Goal: Feedback & Contribution: Submit feedback/report problem

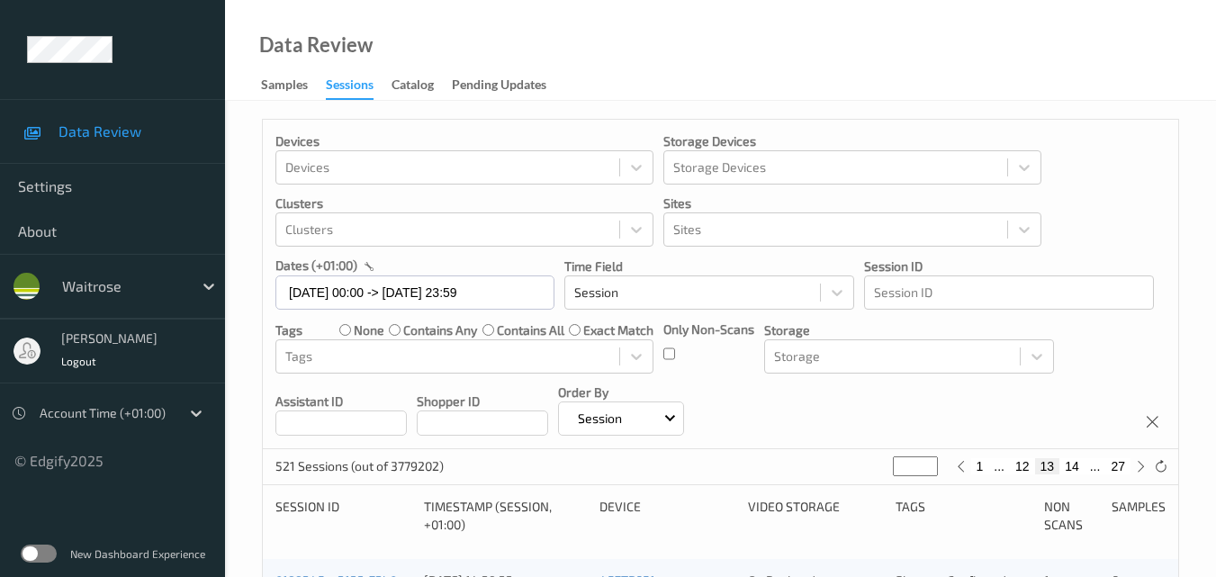
scroll to position [180, 0]
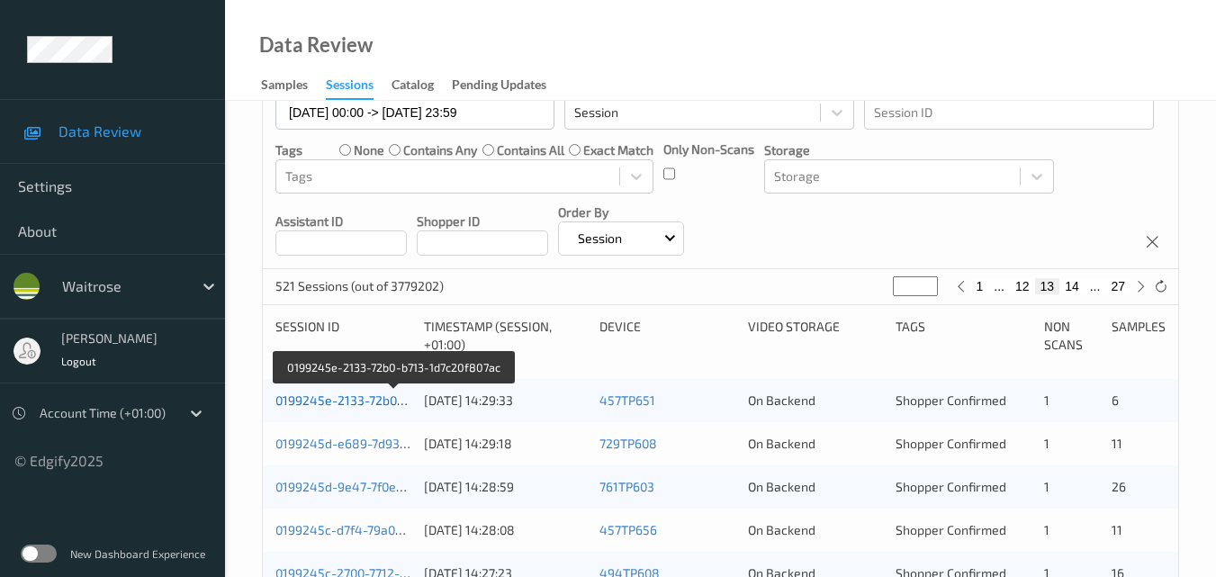
click at [374, 398] on link "0199245e-2133-72b0-b713-1d7c20f807ac" at bounding box center [394, 399] width 238 height 15
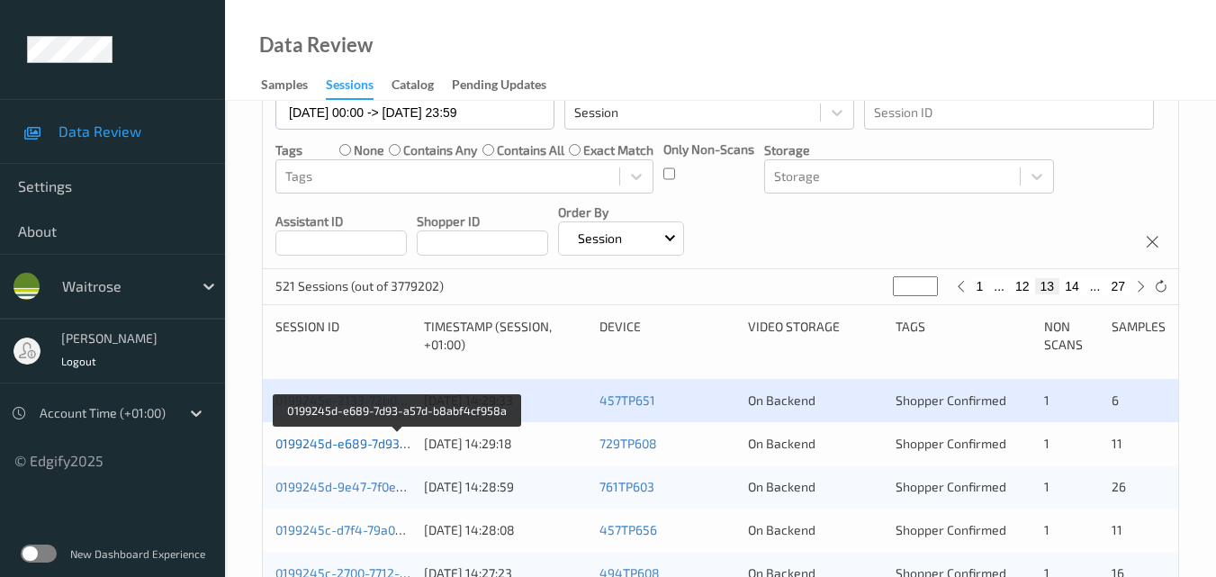
click at [345, 440] on link "0199245d-e689-7d93-a57d-b8abf4cf958a" at bounding box center [398, 443] width 246 height 15
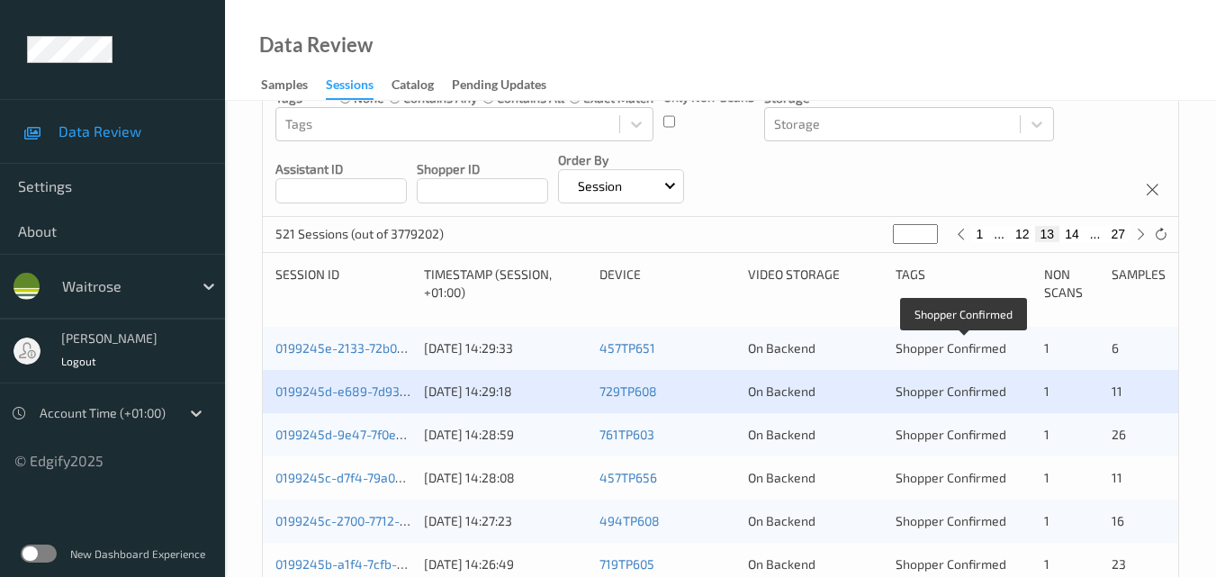
scroll to position [270, 0]
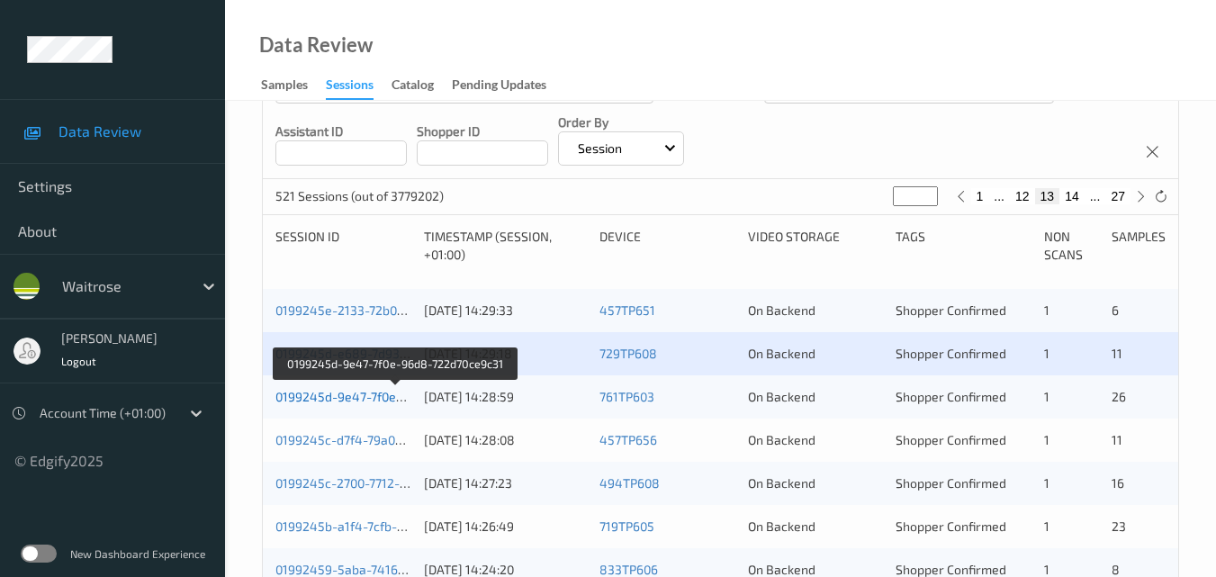
click at [349, 394] on link "0199245d-9e47-7f0e-96d8-722d70ce9c31" at bounding box center [395, 396] width 241 height 15
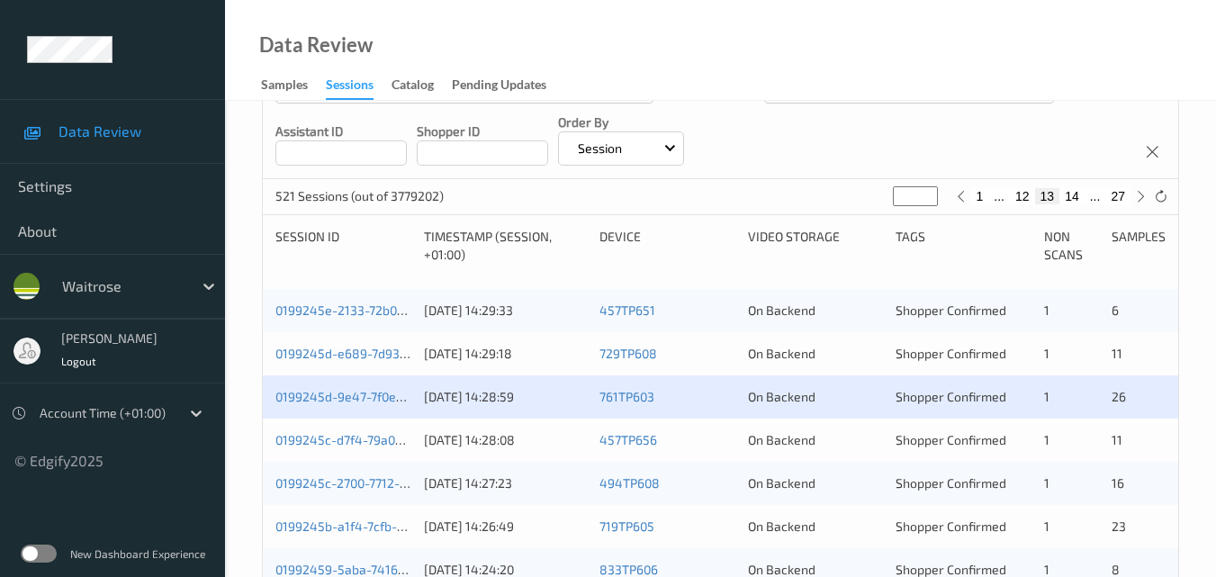
click at [365, 429] on div "0199245c-d7f4-79a0-a274-0ce96bcd6fcf [DATE] 14:28:08 457TP656 On Backend Shoppe…" at bounding box center [720, 440] width 915 height 43
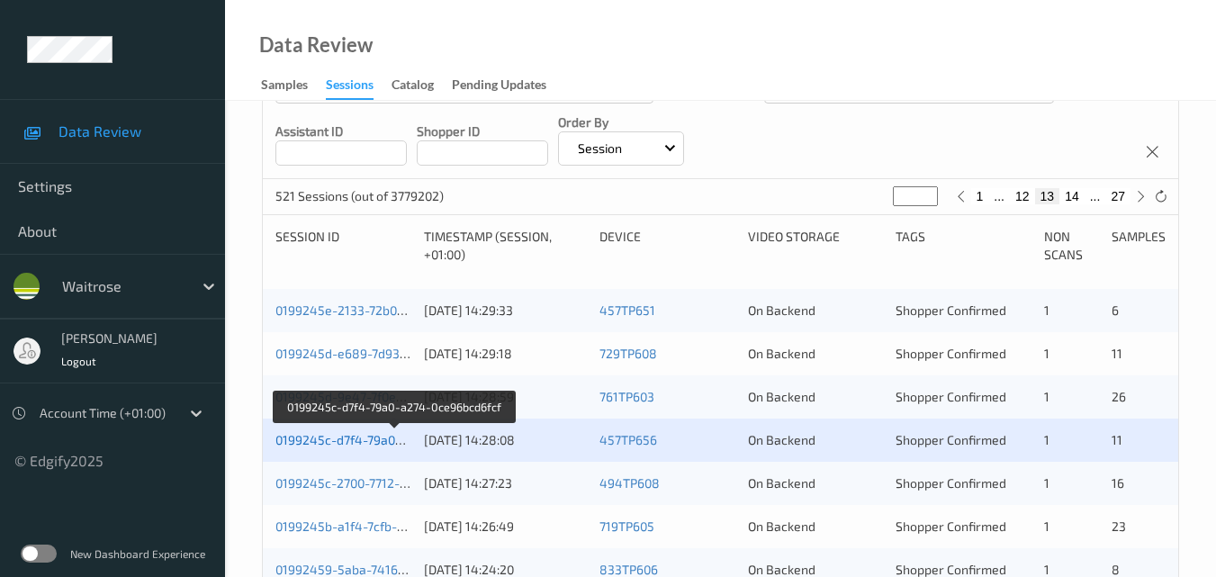
click at [381, 439] on link "0199245c-d7f4-79a0-a274-0ce96bcd6fcf" at bounding box center [394, 439] width 238 height 15
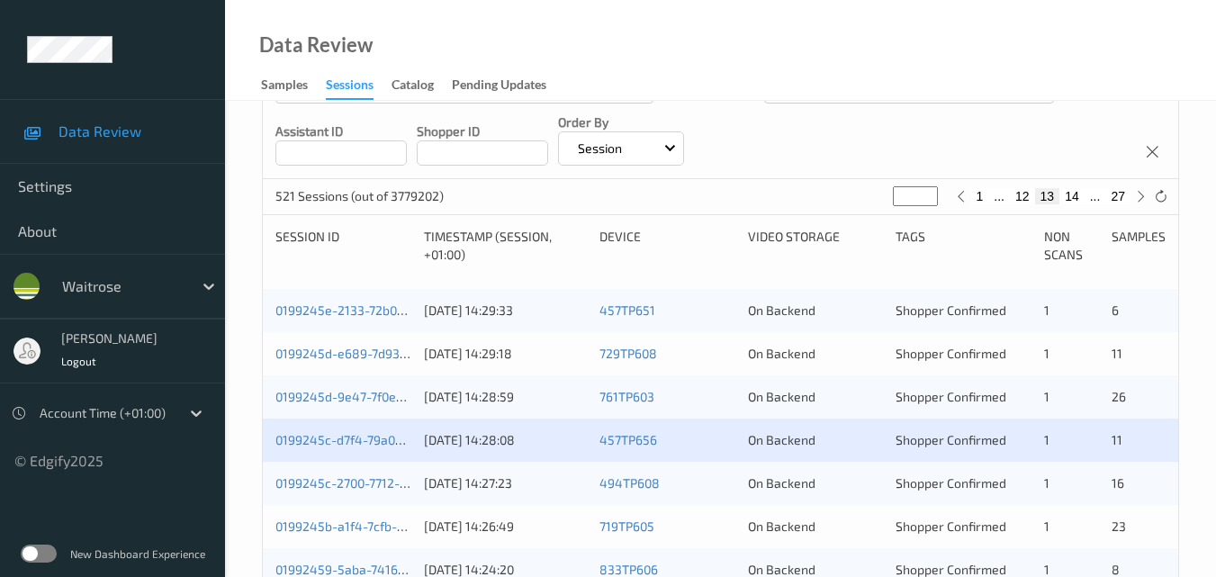
scroll to position [360, 0]
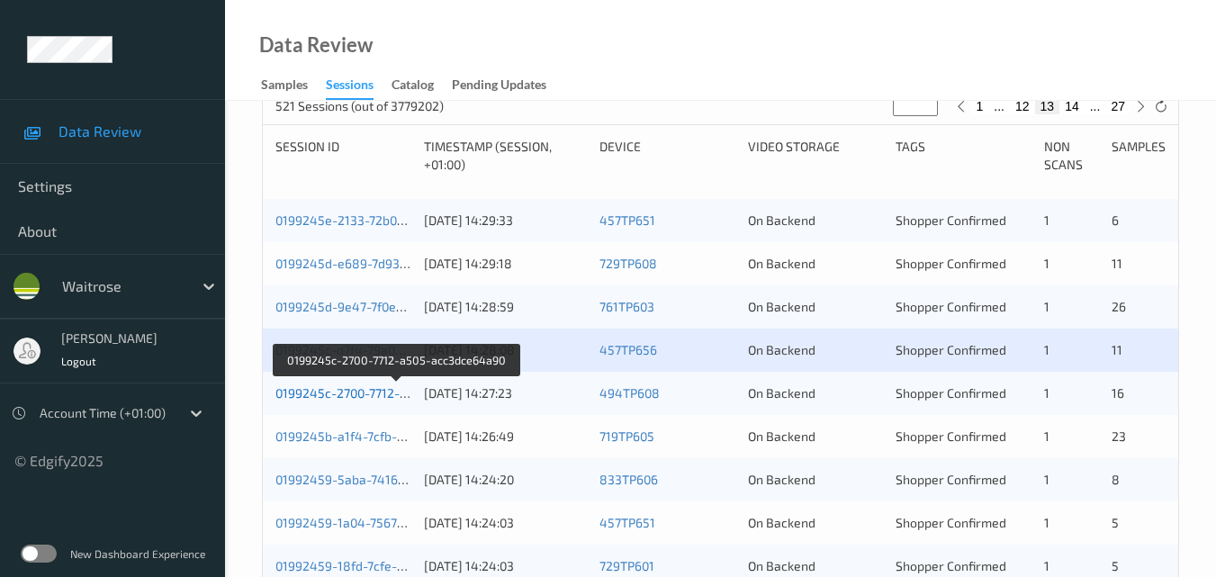
click at [370, 386] on link "0199245c-2700-7712-a505-acc3dce64a90" at bounding box center [396, 392] width 243 height 15
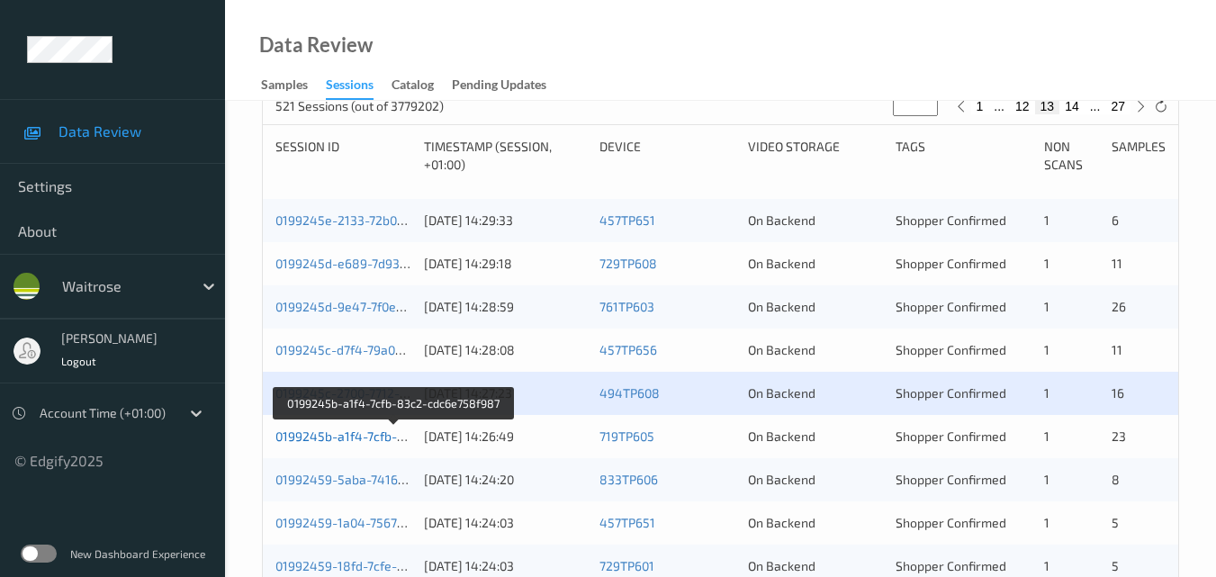
click at [365, 435] on link "0199245b-a1f4-7cfb-83c2-cdc6e758f987" at bounding box center [394, 435] width 238 height 15
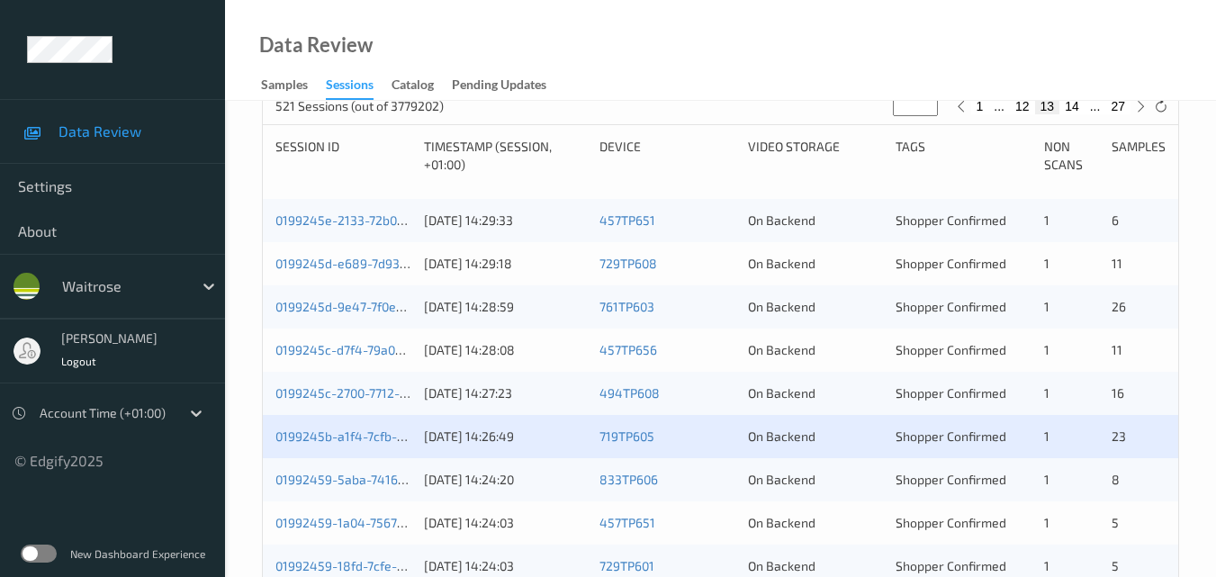
scroll to position [450, 0]
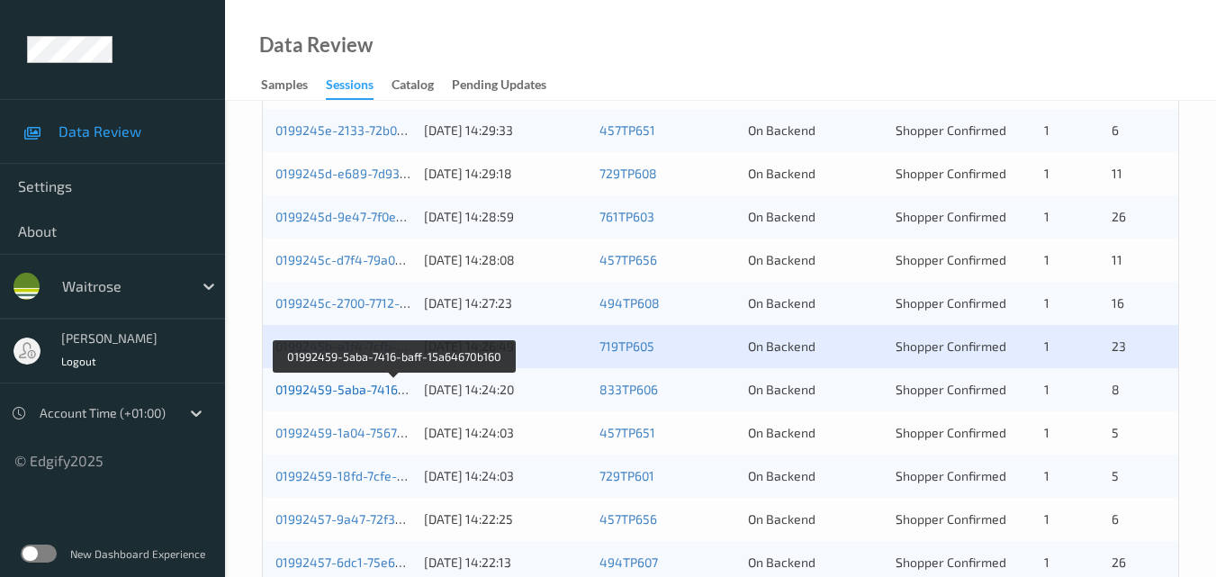
click at [361, 387] on link "01992459-5aba-7416-baff-15a64670b160" at bounding box center [394, 389] width 239 height 15
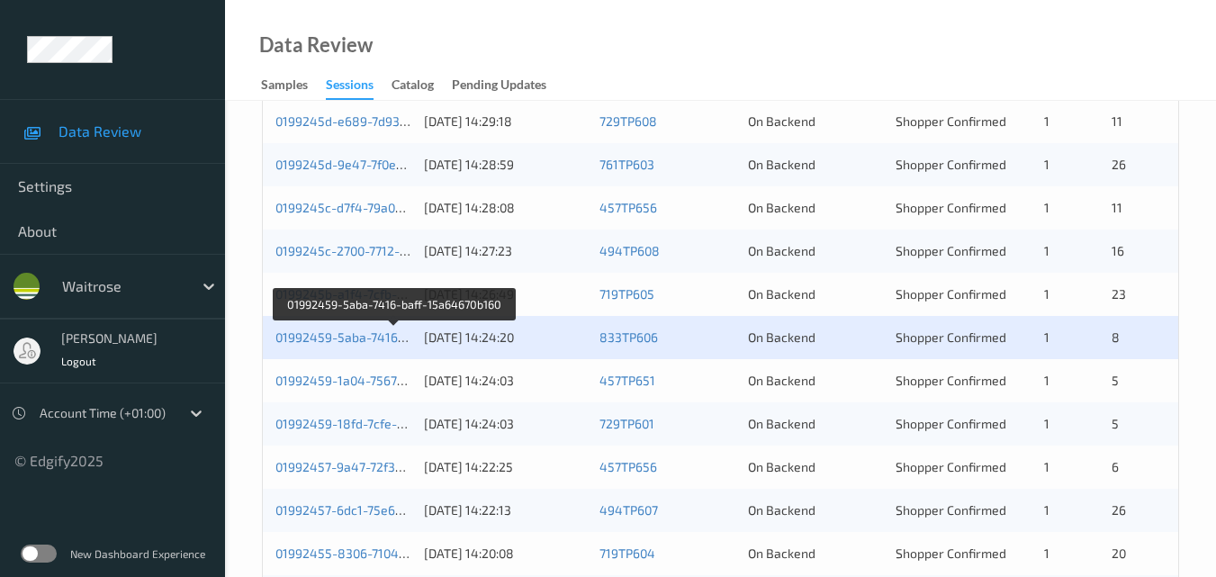
scroll to position [540, 0]
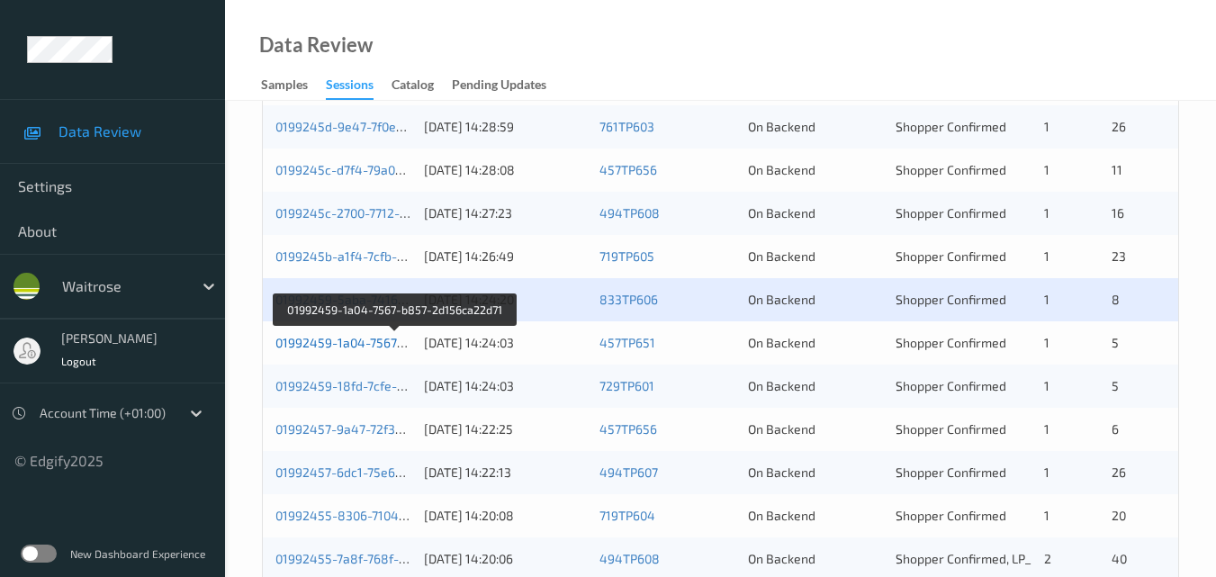
click at [368, 335] on link "01992459-1a04-7567-b857-2d156ca22d71" at bounding box center [396, 342] width 242 height 15
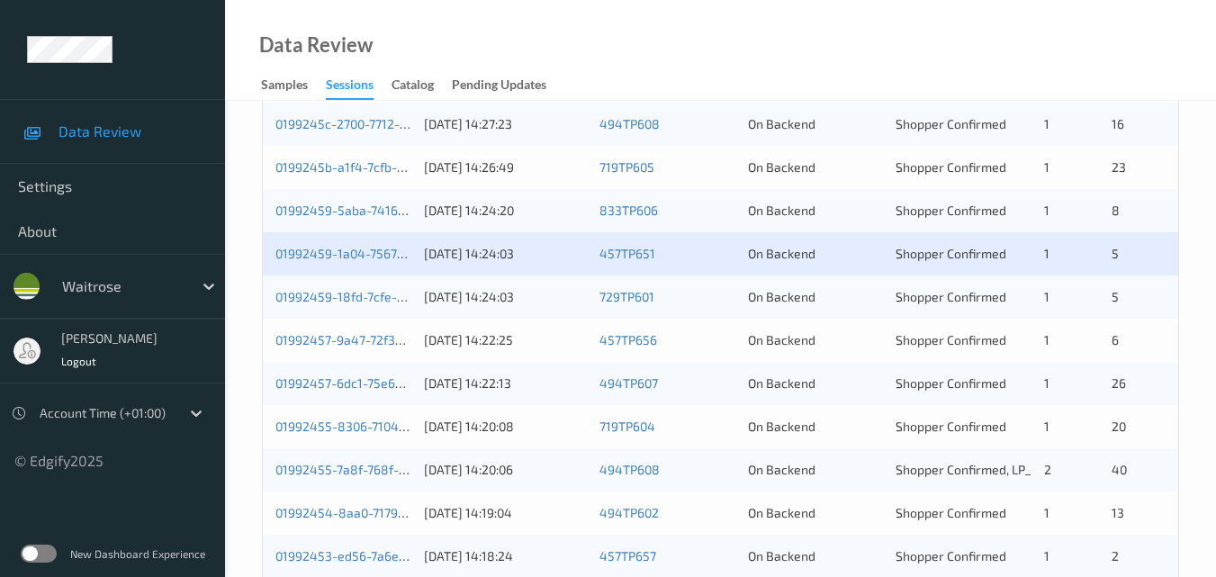
scroll to position [630, 0]
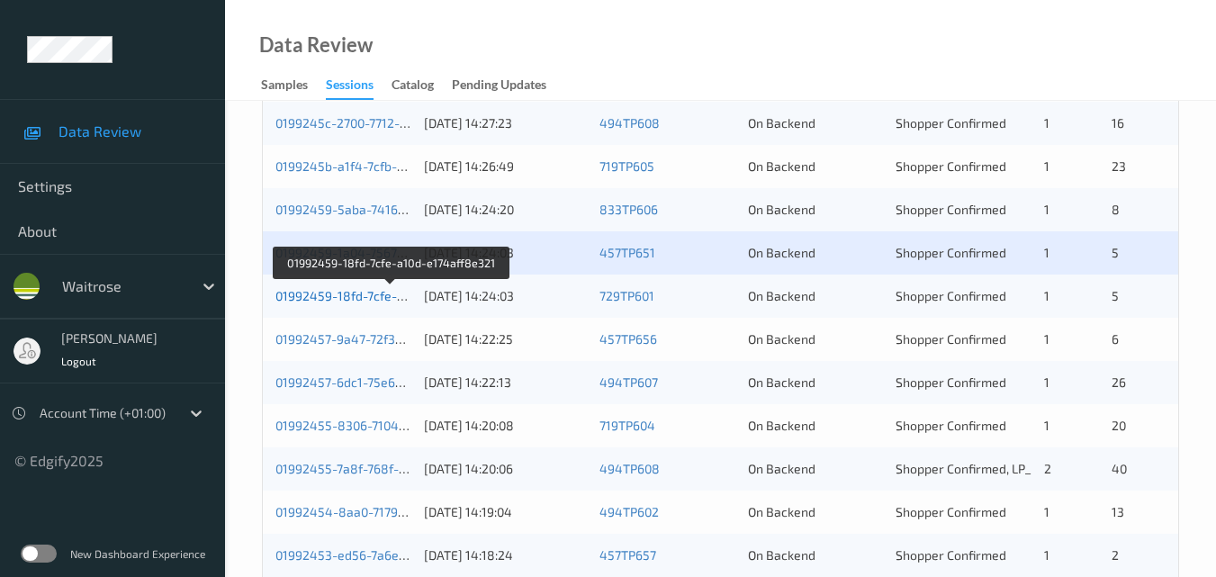
click at [331, 292] on link "01992459-18fd-7cfe-a10d-e174aff8e321" at bounding box center [391, 295] width 232 height 15
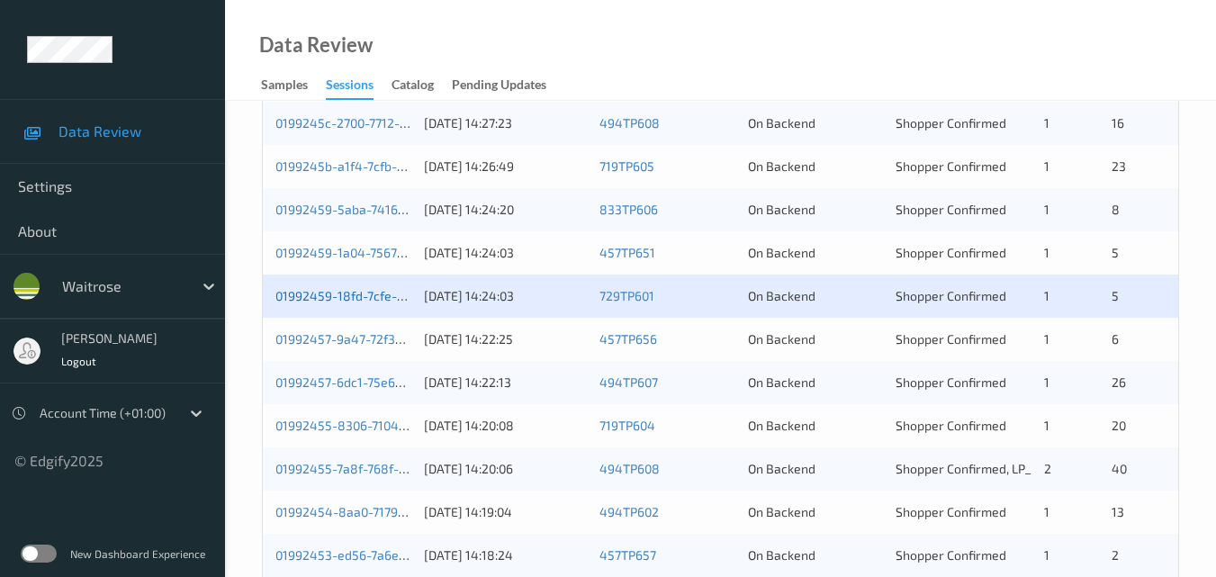
click at [356, 299] on link "01992459-18fd-7cfe-a10d-e174aff8e321" at bounding box center [391, 295] width 232 height 15
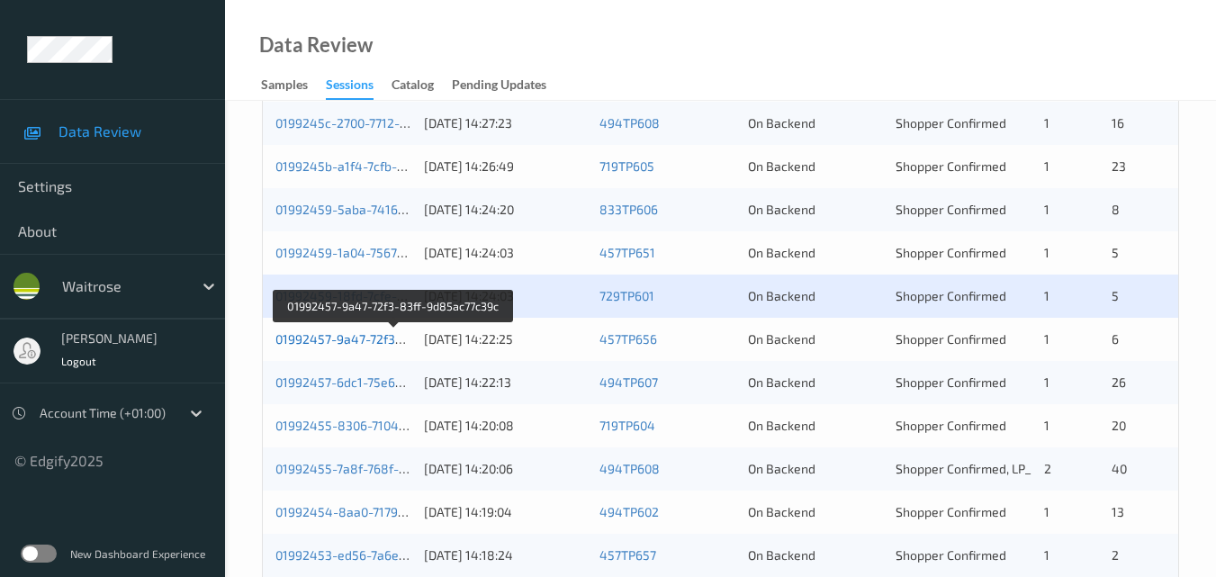
click at [338, 336] on link "01992457-9a47-72f3-83ff-9d85ac77c39c" at bounding box center [394, 338] width 238 height 15
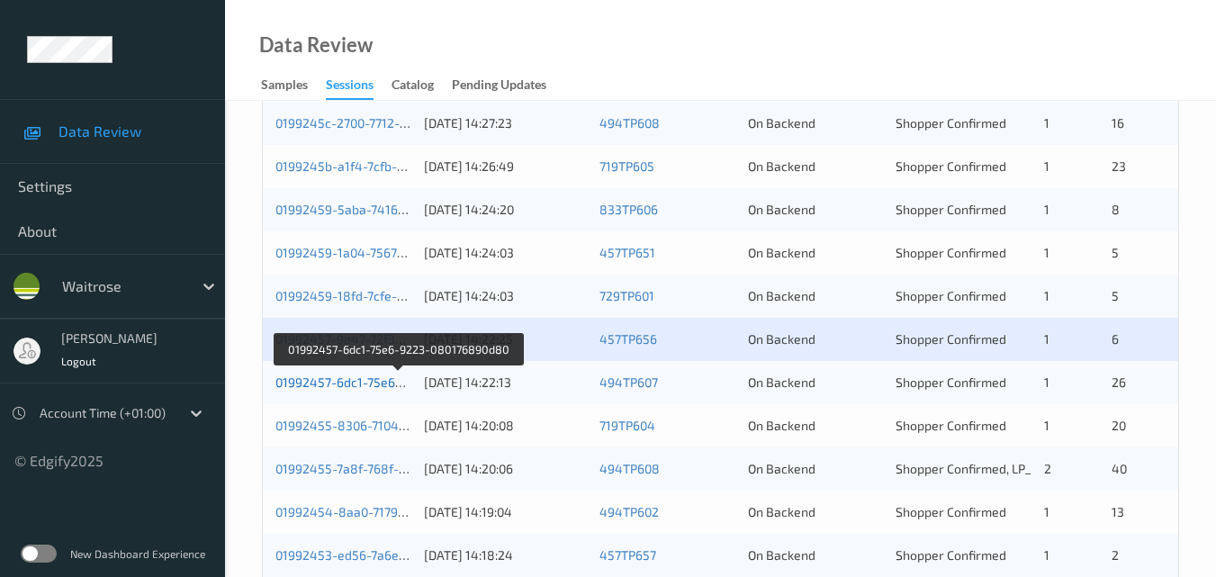
click at [328, 378] on link "01992457-6dc1-75e6-9223-080176890d80" at bounding box center [398, 381] width 246 height 15
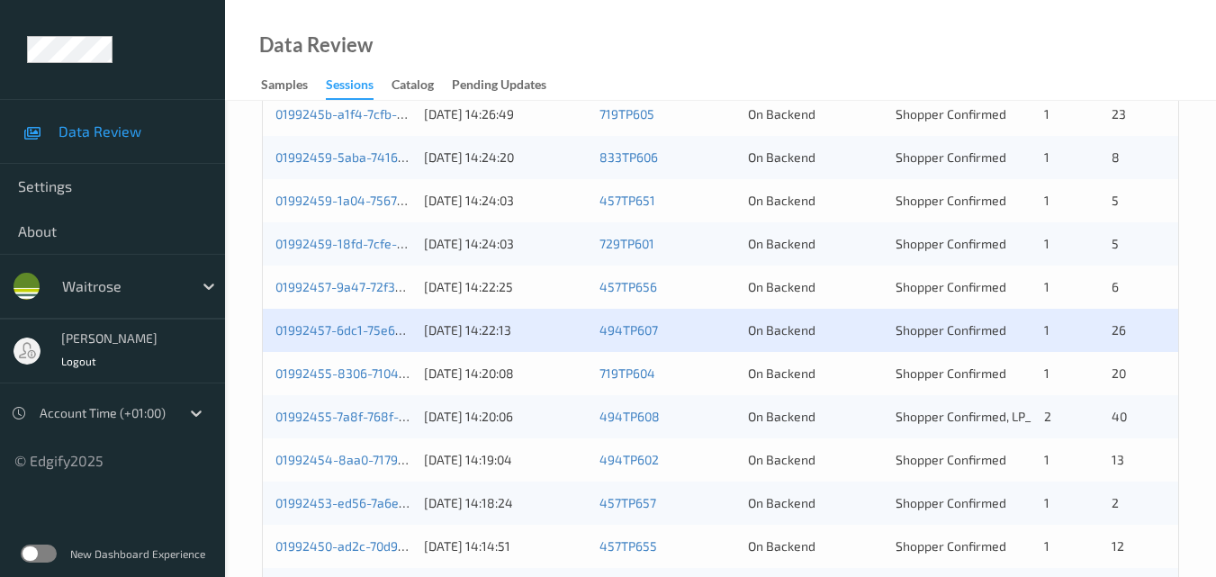
scroll to position [720, 0]
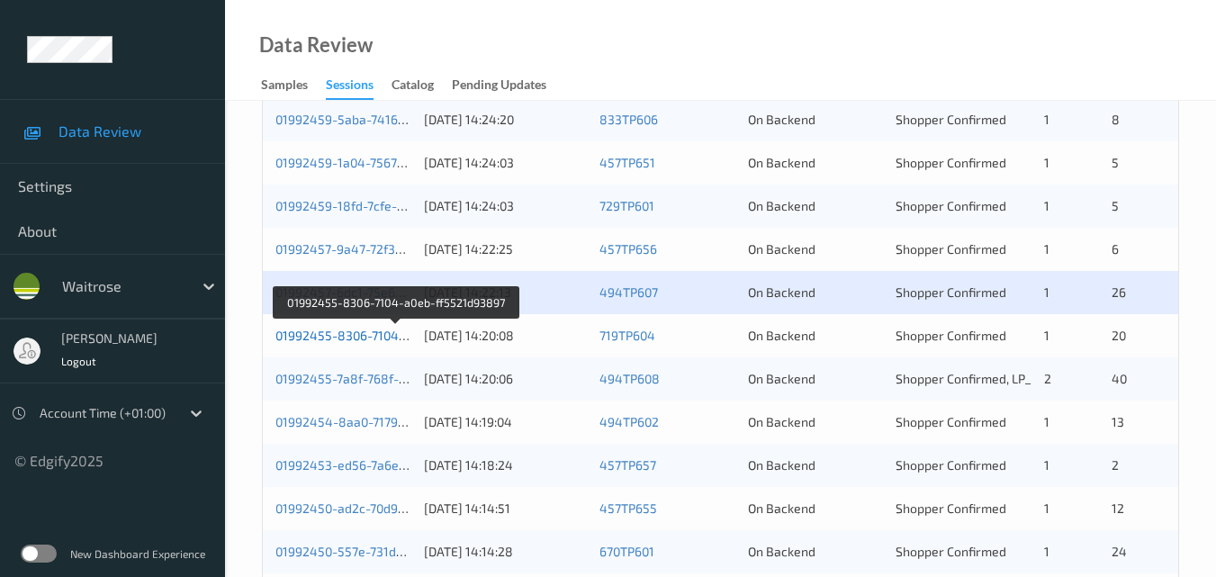
click at [378, 332] on link "01992455-8306-7104-a0eb-ff5521d93897" at bounding box center [396, 335] width 242 height 15
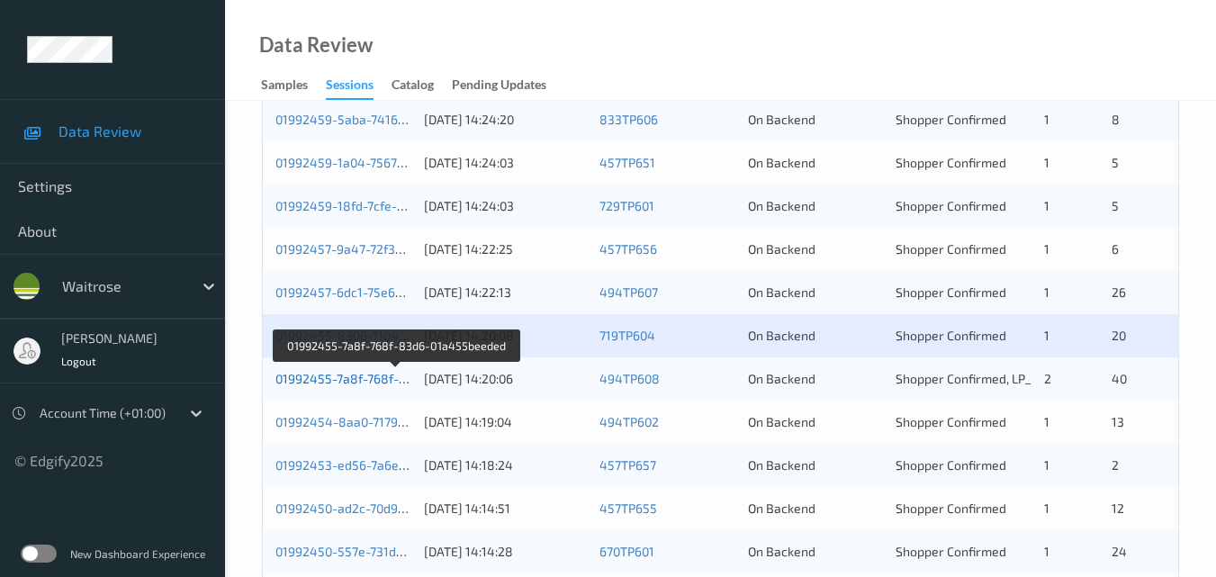
click at [353, 376] on link "01992455-7a8f-768f-83d6-01a455beeded" at bounding box center [397, 378] width 244 height 15
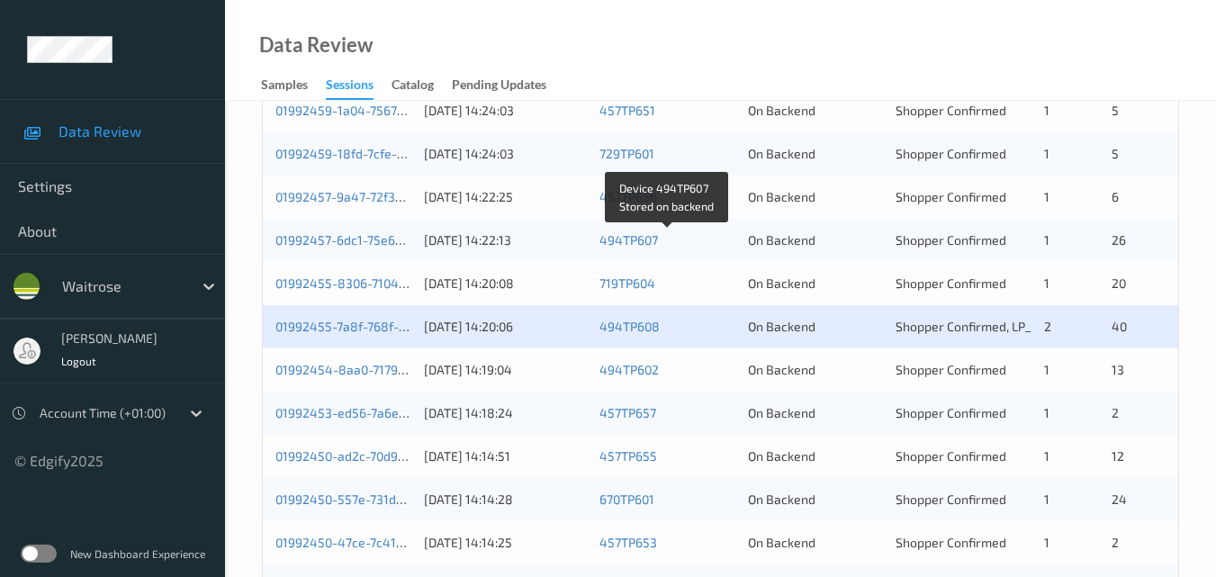
scroll to position [810, 0]
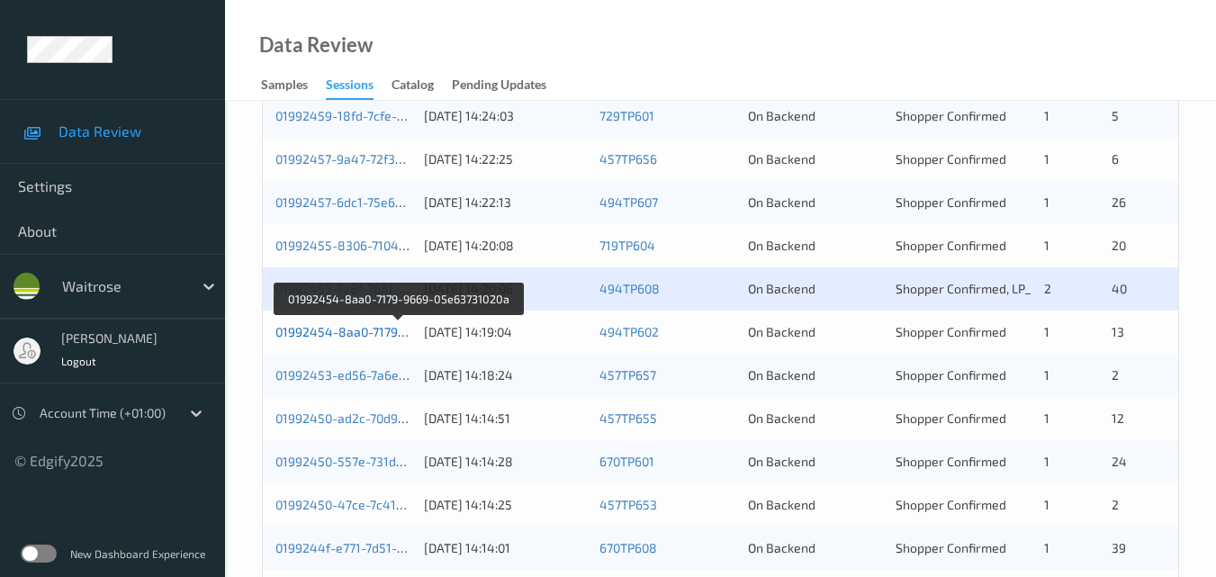
click at [330, 332] on link "01992454-8aa0-7179-9669-05e63731020a" at bounding box center [398, 331] width 246 height 15
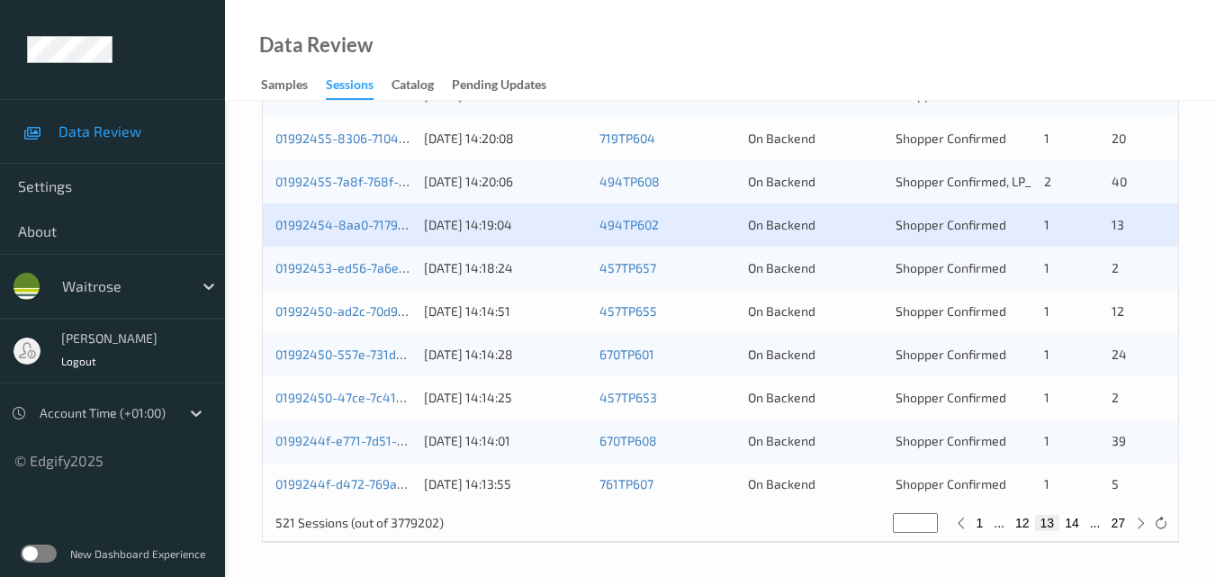
scroll to position [920, 0]
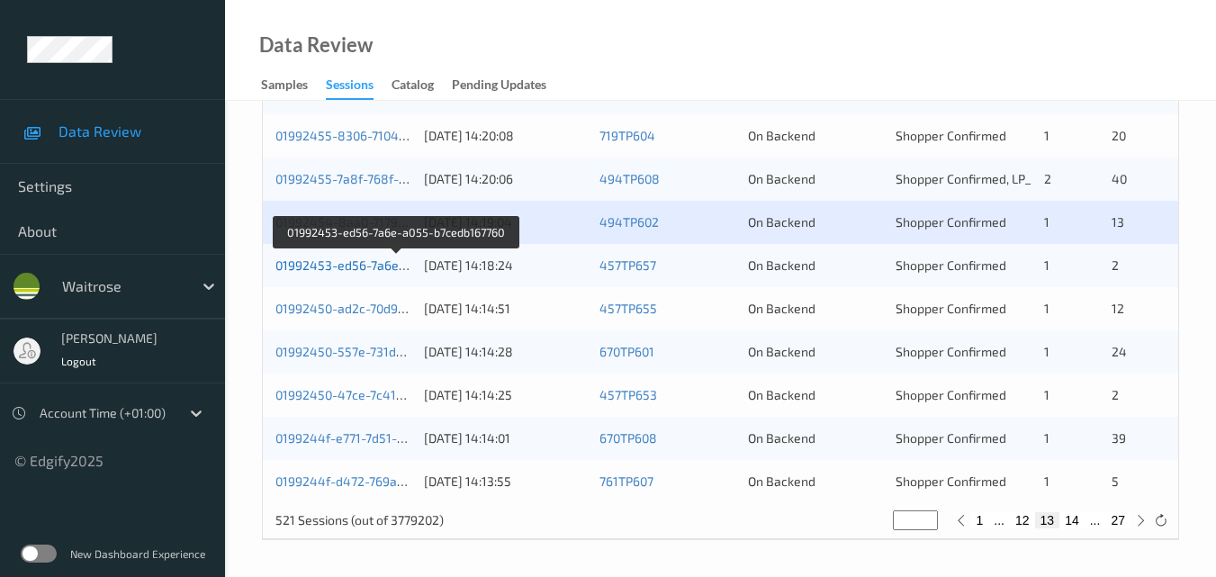
click at [348, 265] on link "01992453-ed56-7a6e-a055-b7cedb167760" at bounding box center [397, 264] width 244 height 15
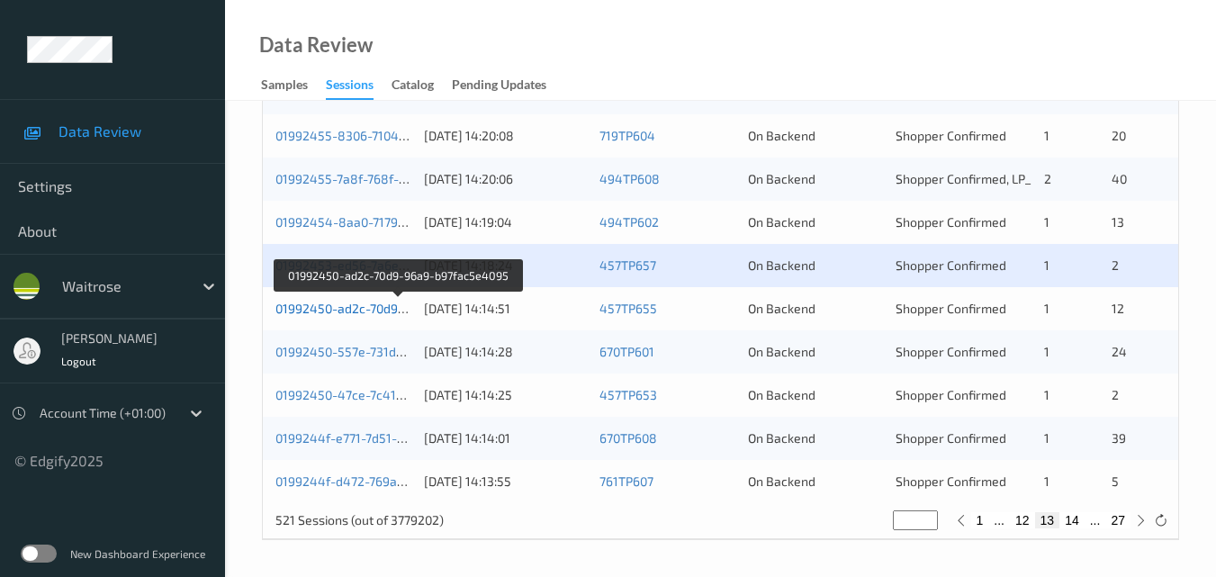
click at [360, 305] on link "01992450-ad2c-70d9-96a9-b97fac5e4095" at bounding box center [397, 308] width 245 height 15
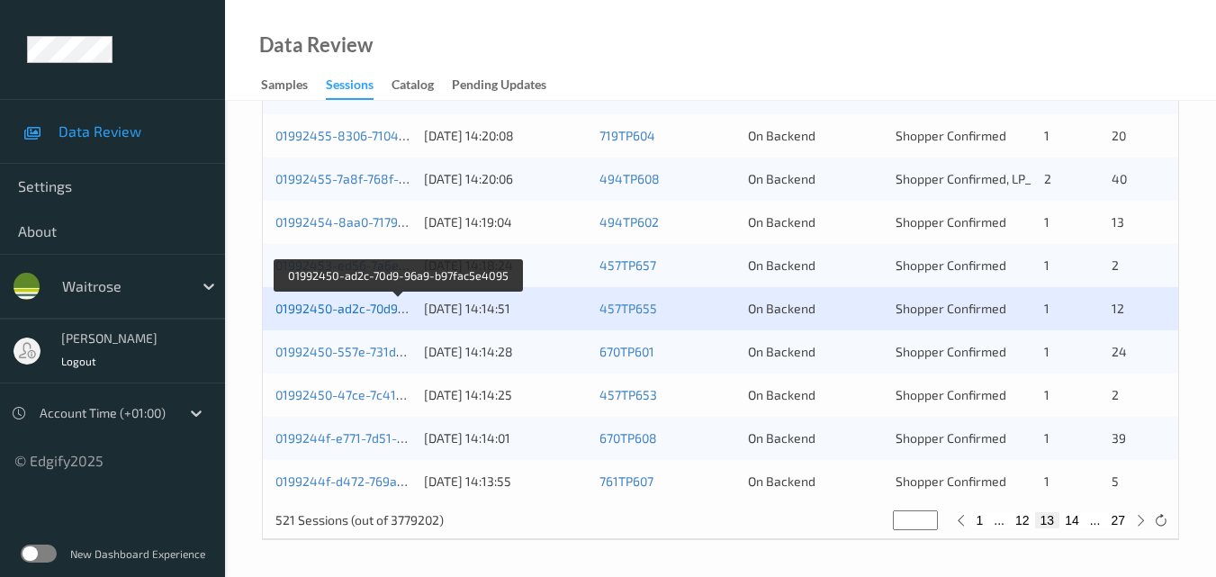
click at [345, 308] on link "01992450-ad2c-70d9-96a9-b97fac5e4095" at bounding box center [397, 308] width 245 height 15
click at [356, 311] on link "01992450-ad2c-70d9-96a9-b97fac5e4095" at bounding box center [397, 308] width 245 height 15
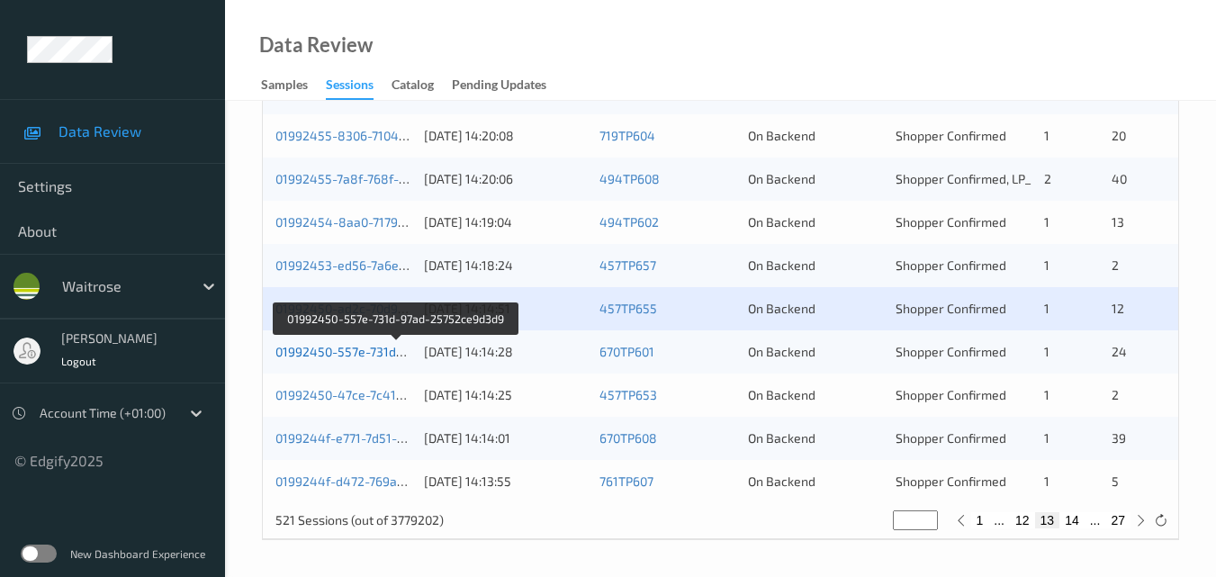
click at [369, 348] on link "01992450-557e-731d-97ad-25752ce9d3d9" at bounding box center [397, 351] width 244 height 15
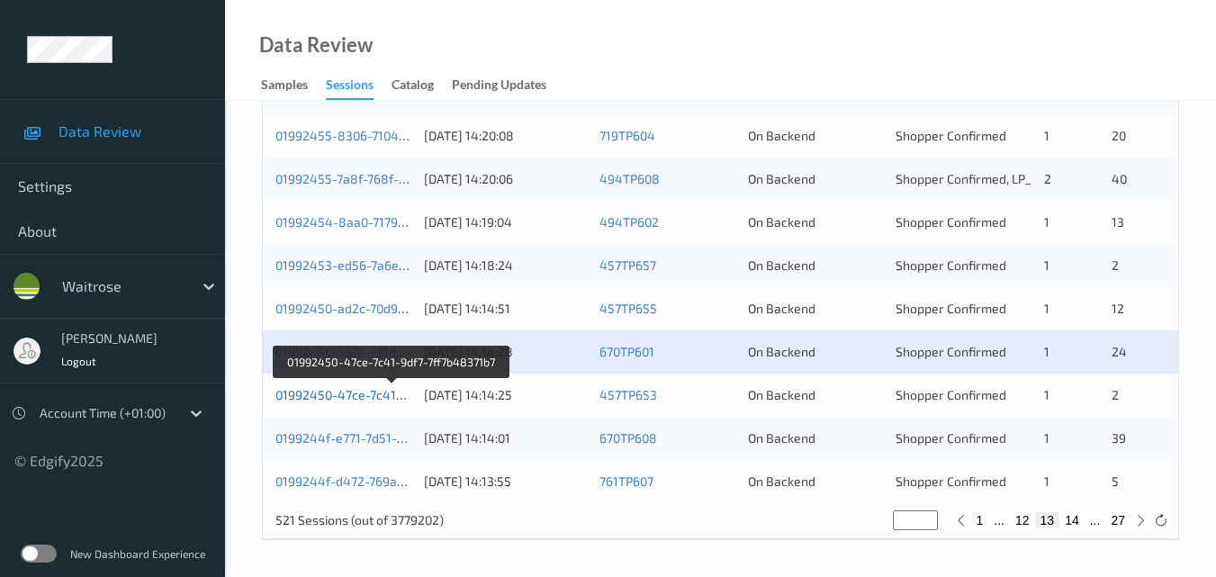
click at [384, 394] on link "01992450-47ce-7c41-9df7-7ff7b48371b7" at bounding box center [391, 394] width 233 height 15
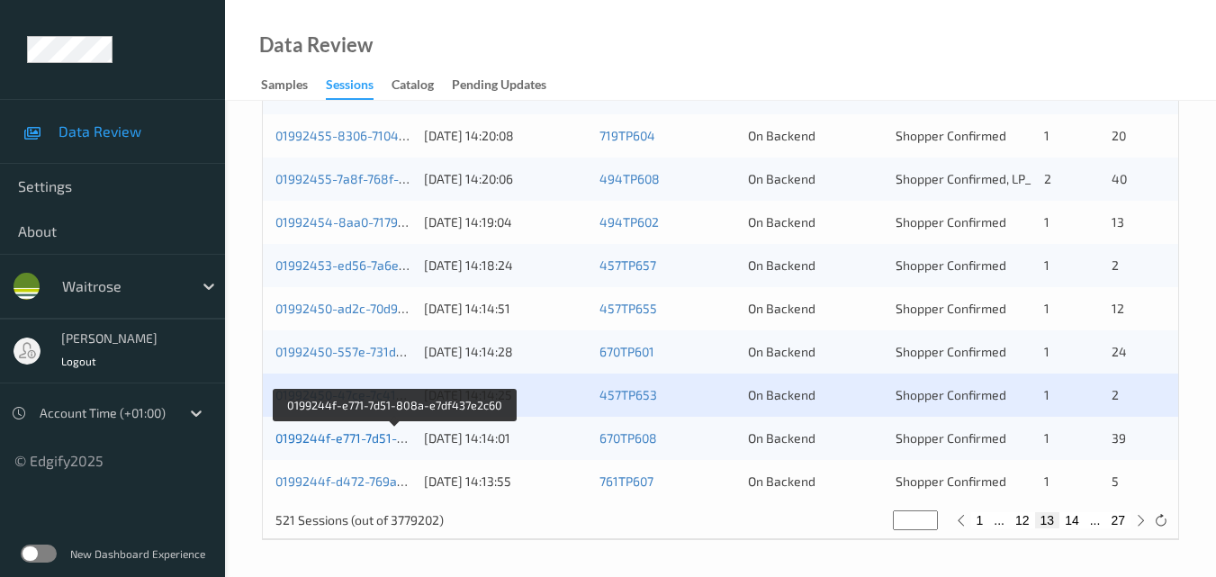
click at [364, 433] on link "0199244f-e771-7d51-808a-e7df437e2c60" at bounding box center [394, 437] width 239 height 15
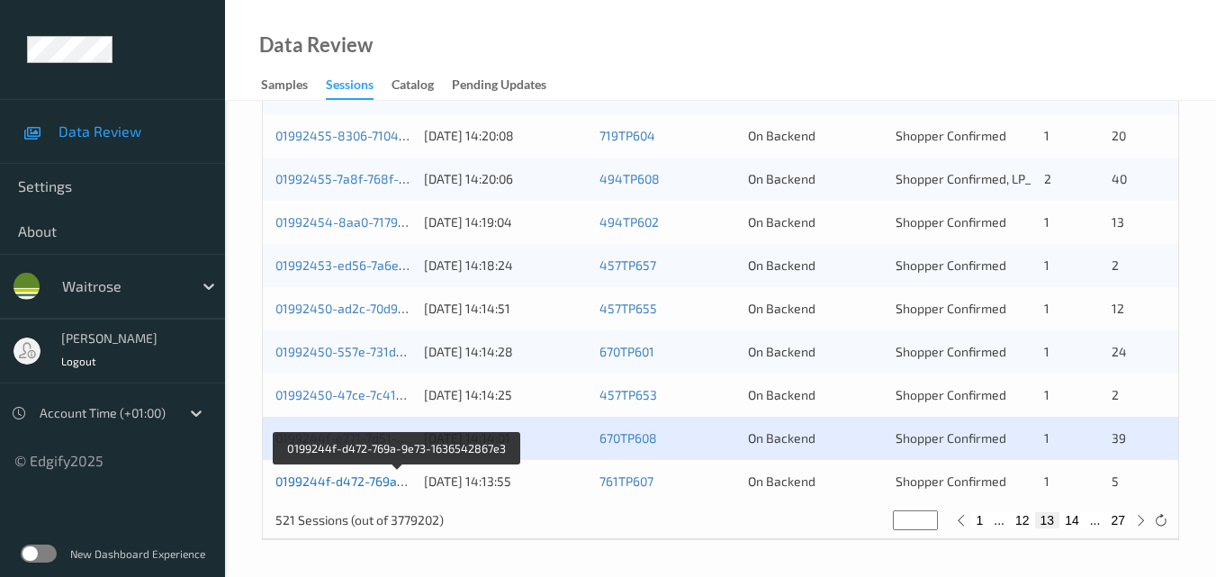
click at [365, 478] on link "0199244f-d472-769a-9e73-1636542867e3" at bounding box center [398, 480] width 246 height 15
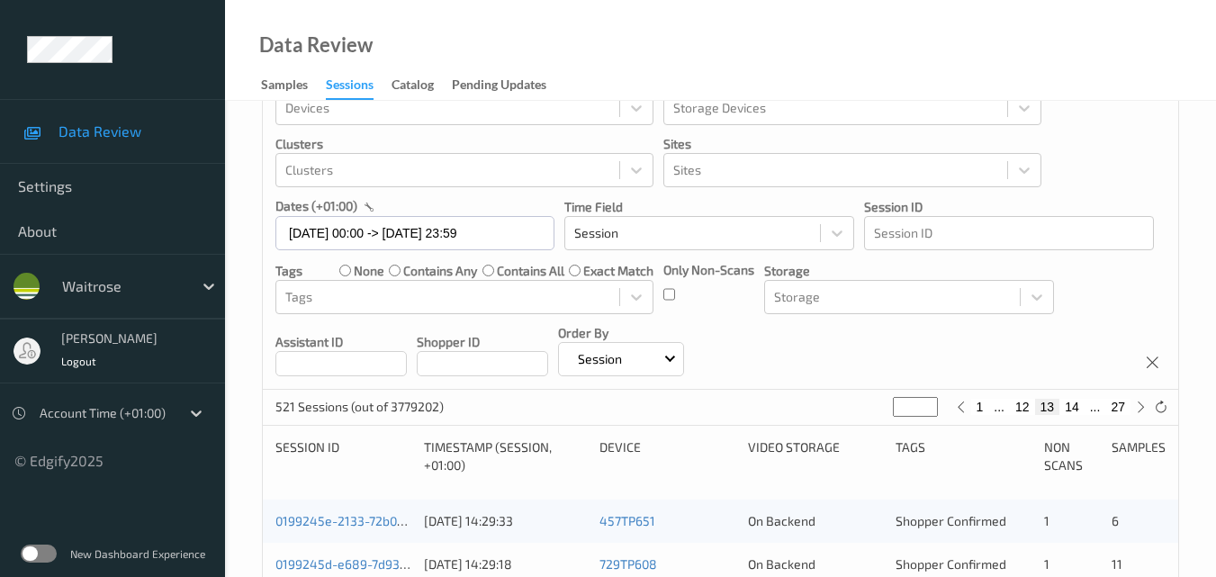
scroll to position [0, 0]
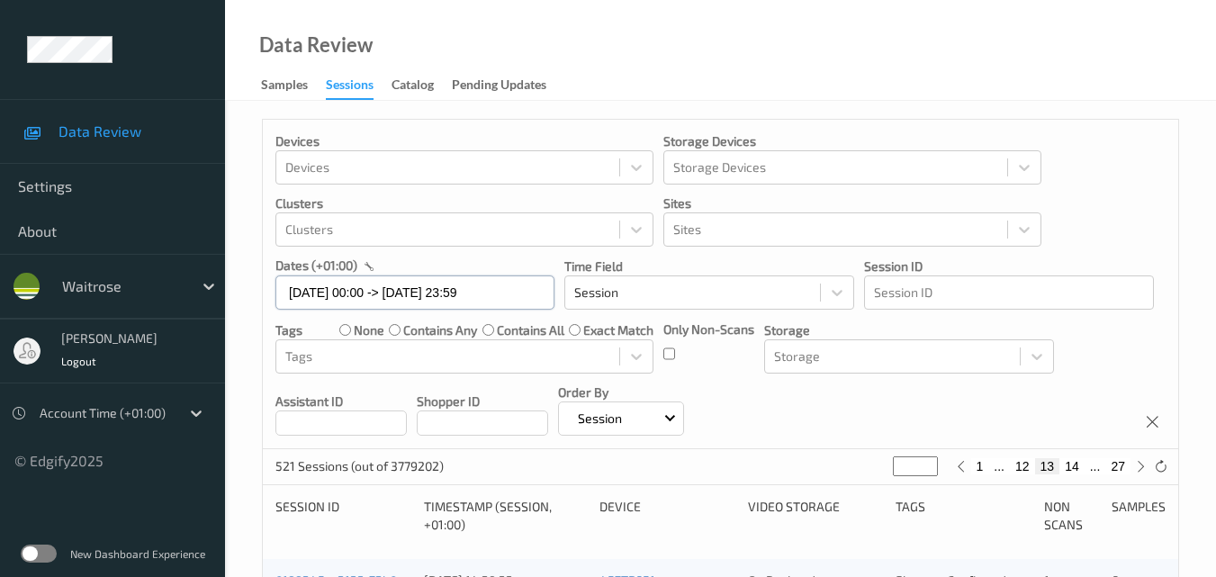
click at [517, 291] on input "07/09/2025 00:00 -> 07/09/2025 23:59" at bounding box center [414, 292] width 279 height 34
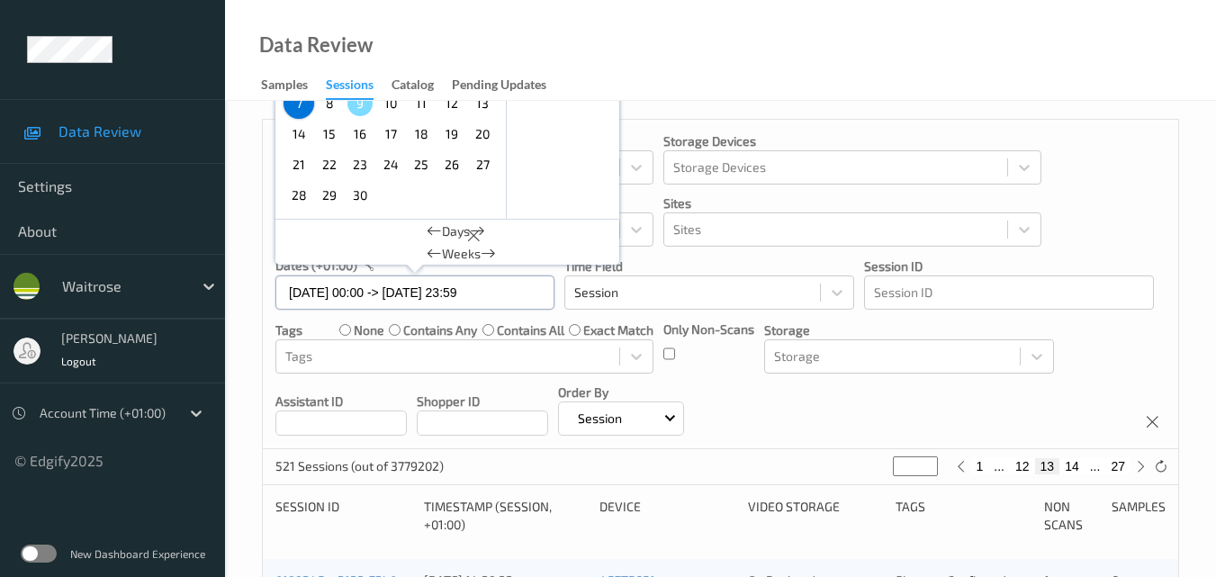
click at [511, 295] on input "07/09/2025 00:00 -> 07/09/2025 23:59" at bounding box center [414, 292] width 279 height 34
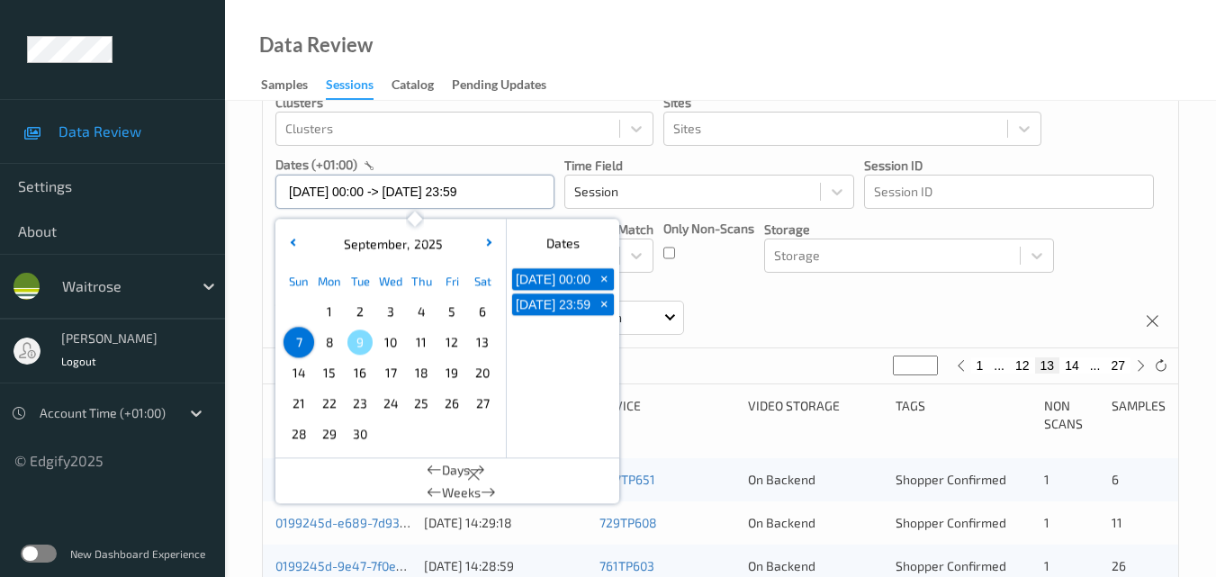
scroll to position [90, 0]
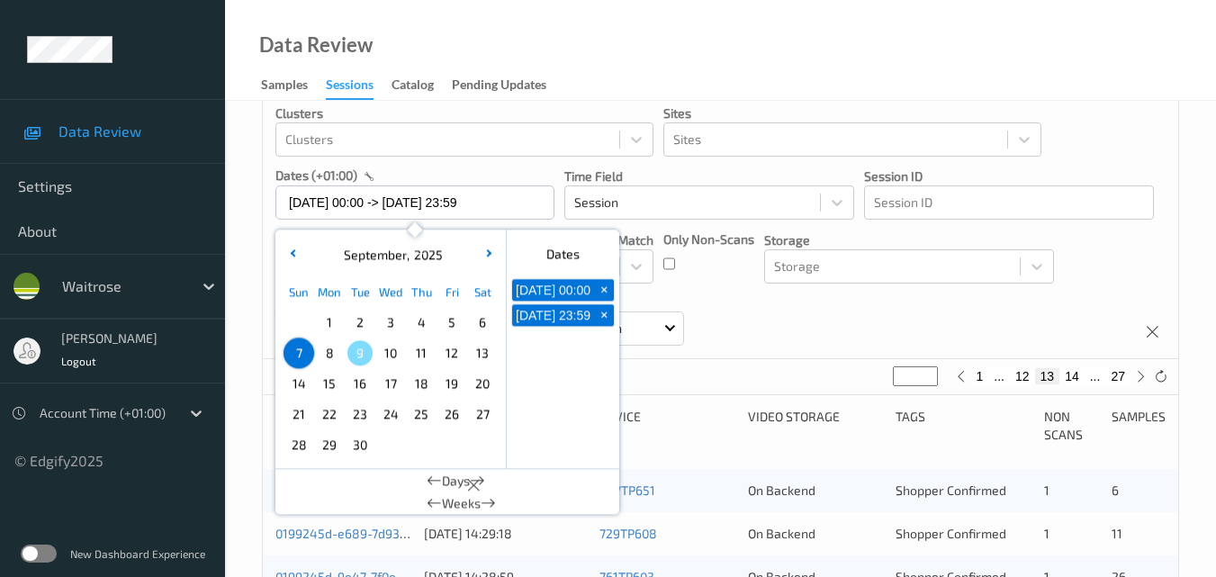
click at [332, 354] on span "8" at bounding box center [329, 352] width 25 height 25
type input "08/09/2025 00:00"
type input "*"
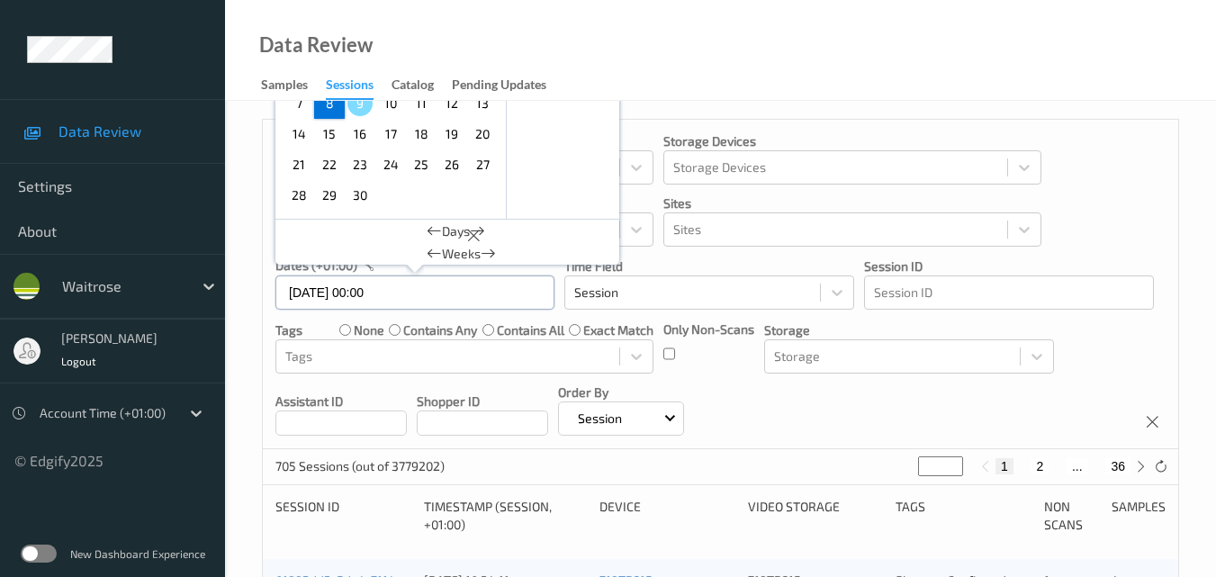
click at [442, 290] on input "08/09/2025 00:00" at bounding box center [414, 292] width 279 height 34
click at [330, 104] on span "8" at bounding box center [329, 103] width 25 height 25
type input "08/09/2025 00:00 -> 08/09/2025 23:59"
click at [830, 419] on div "Devices Devices Storage Devices Storage Devices Clusters Clusters Sites Sites d…" at bounding box center [720, 284] width 915 height 329
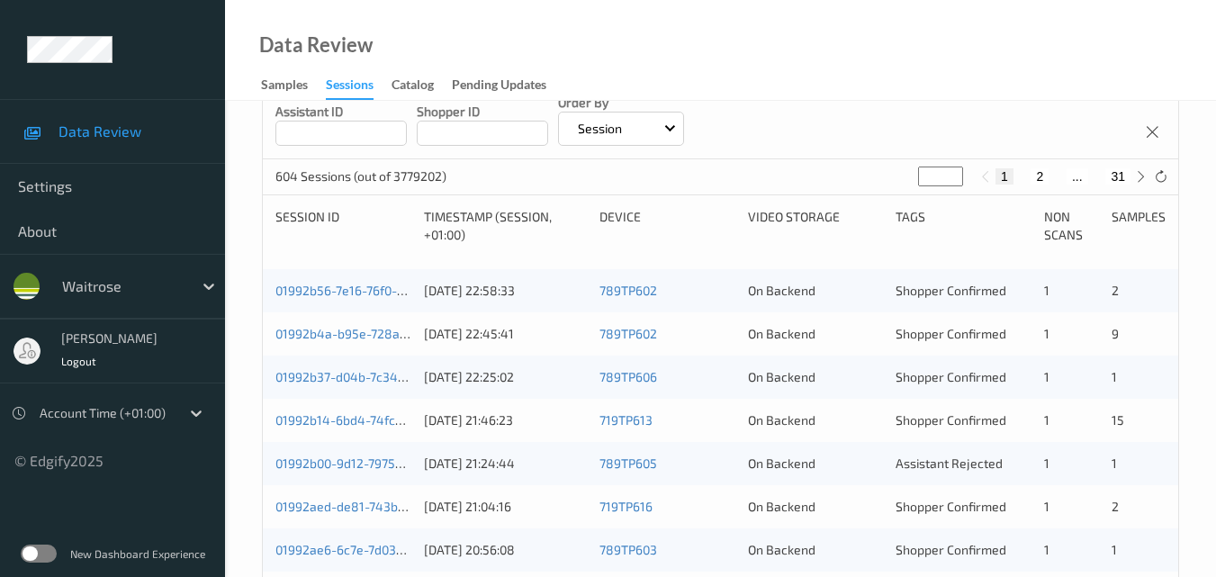
scroll to position [200, 0]
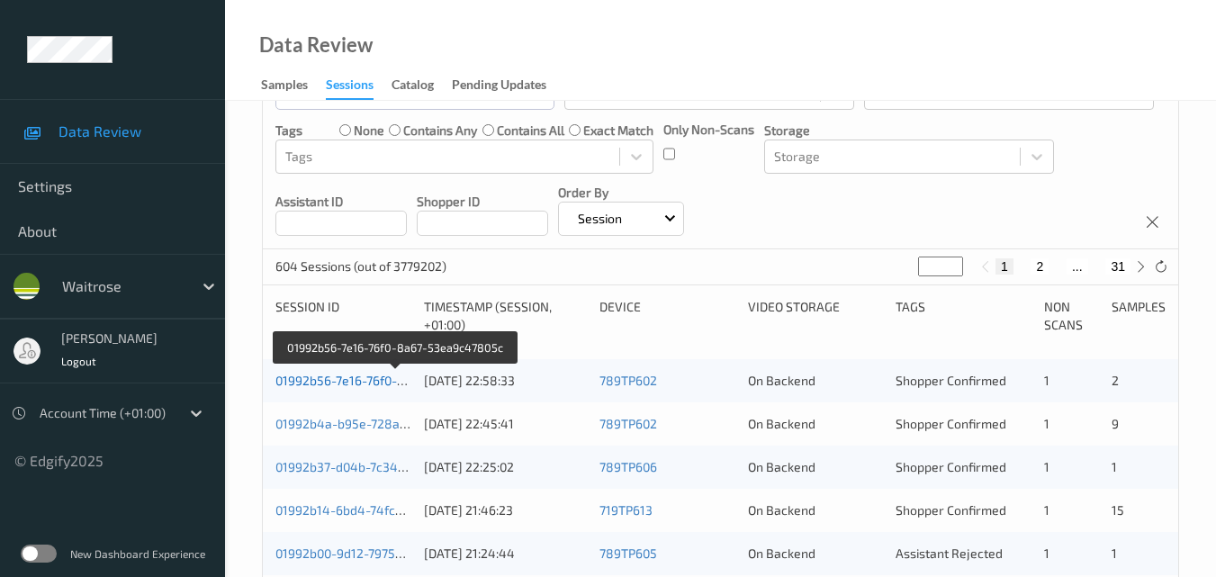
click at [347, 382] on link "01992b56-7e16-76f0-8a67-53ea9c47805c" at bounding box center [395, 380] width 241 height 15
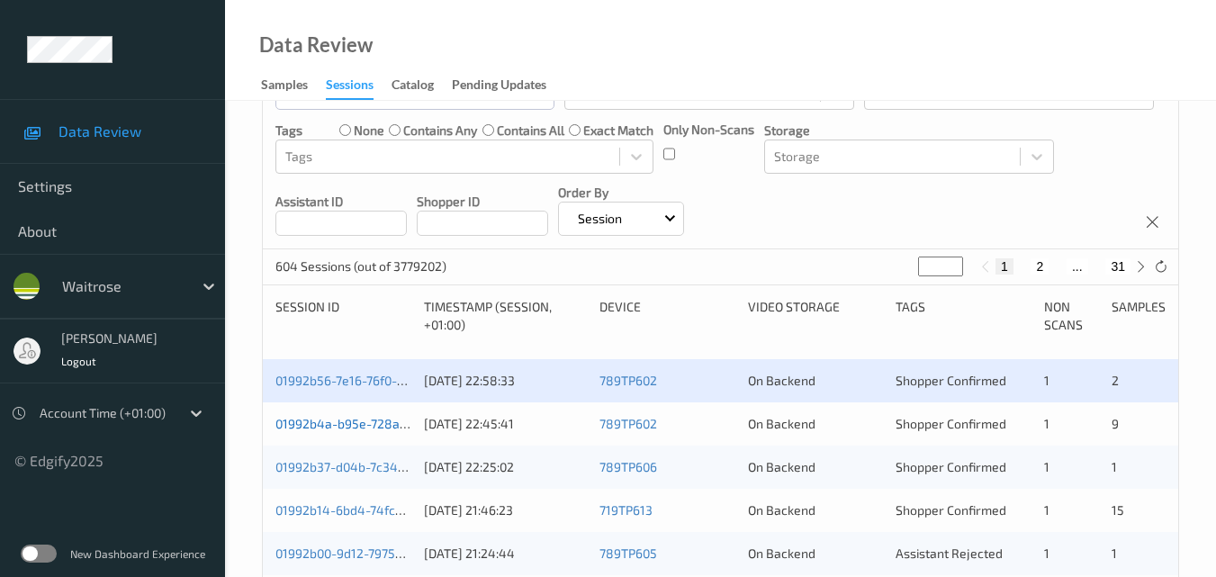
click at [355, 416] on link "01992b4a-b95e-728a-924a-c7be88709420" at bounding box center [400, 423] width 251 height 15
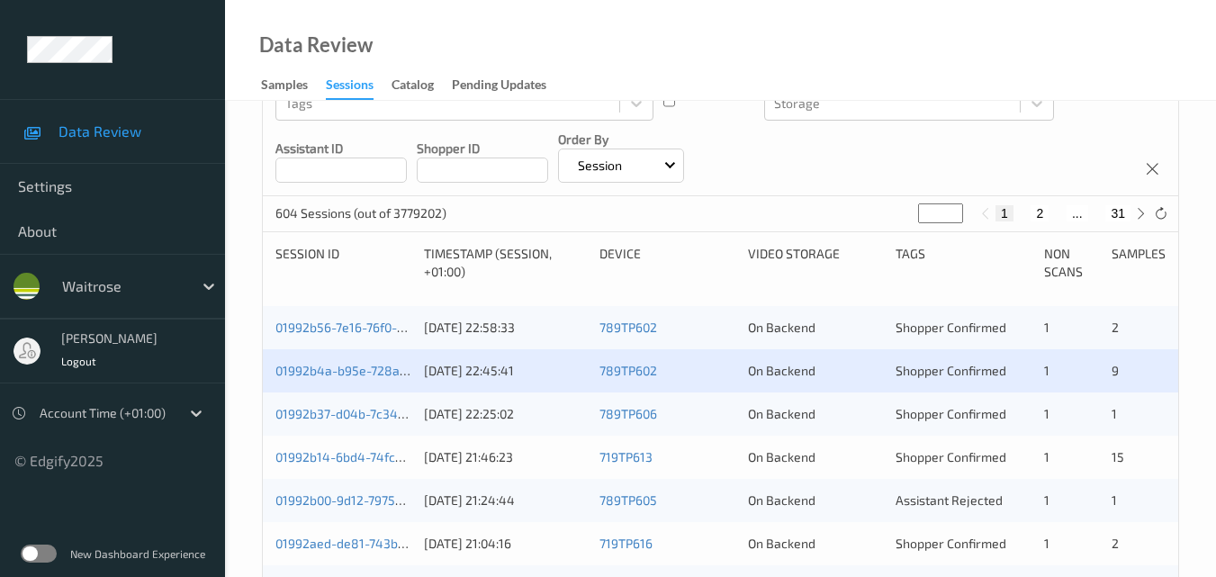
scroll to position [290, 0]
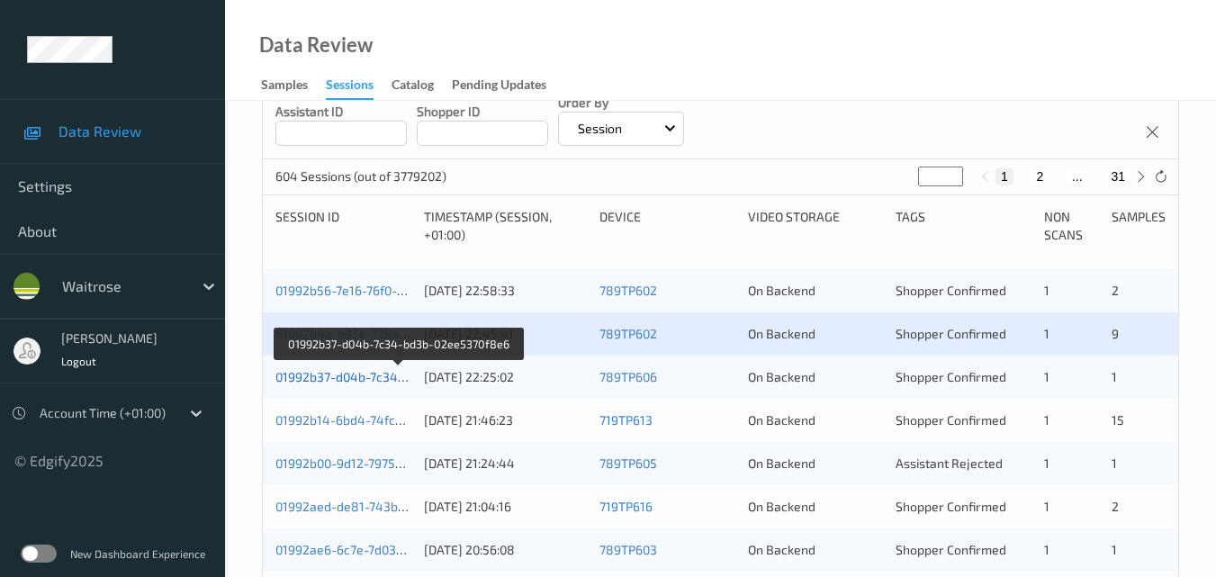
click at [365, 372] on link "01992b37-d04b-7c34-bd3b-02ee5370f8e6" at bounding box center [398, 376] width 246 height 15
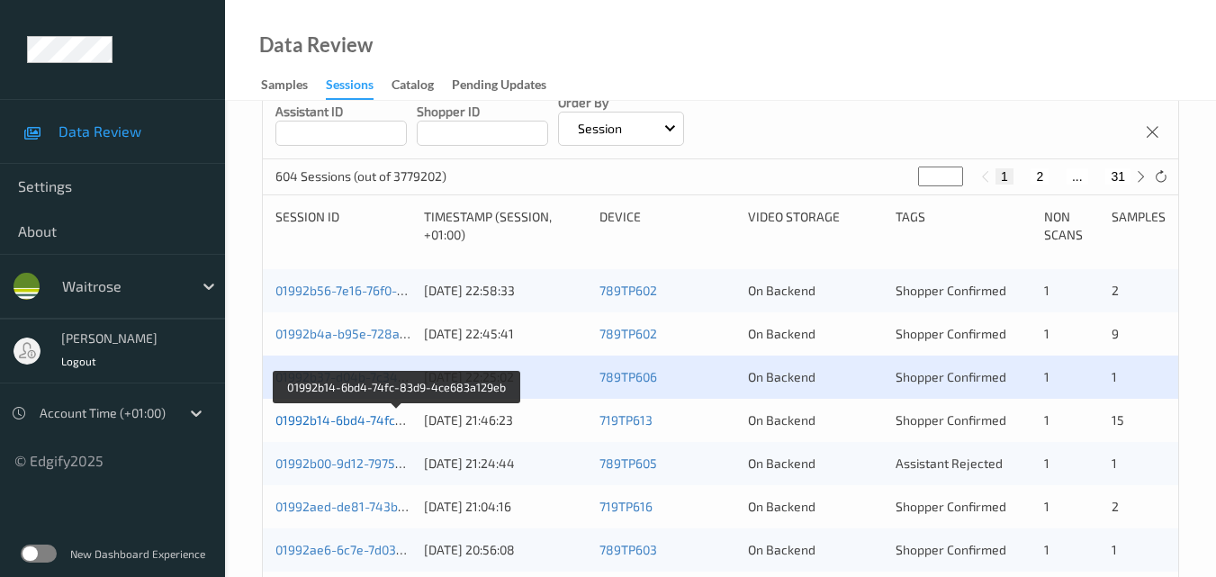
click at [360, 419] on link "01992b14-6bd4-74fc-83d9-4ce683a129eb" at bounding box center [398, 419] width 246 height 15
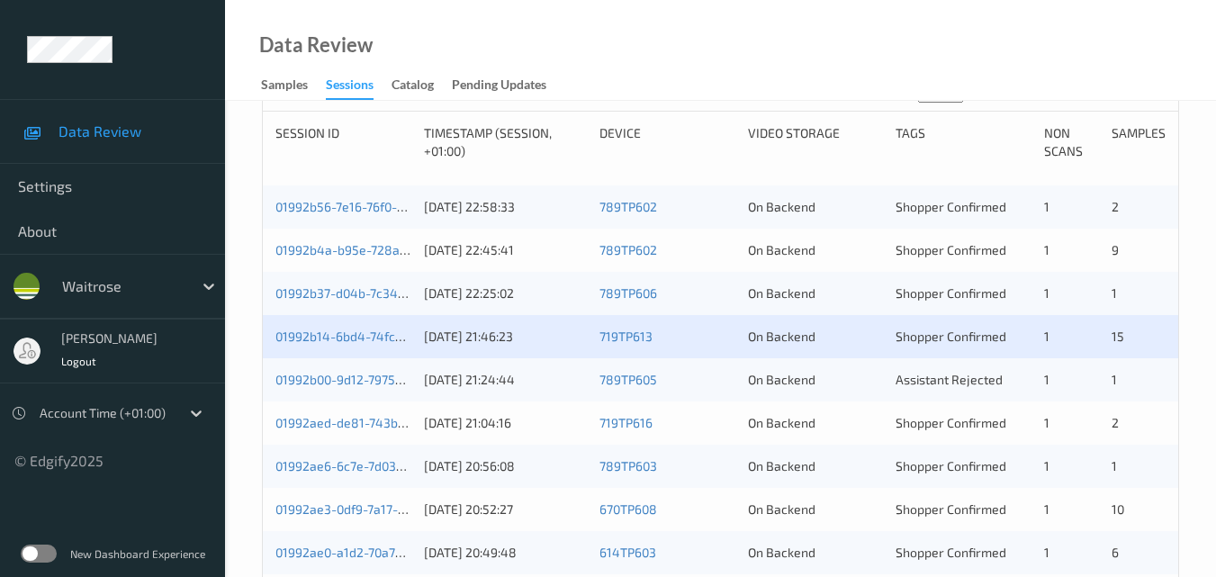
scroll to position [470, 0]
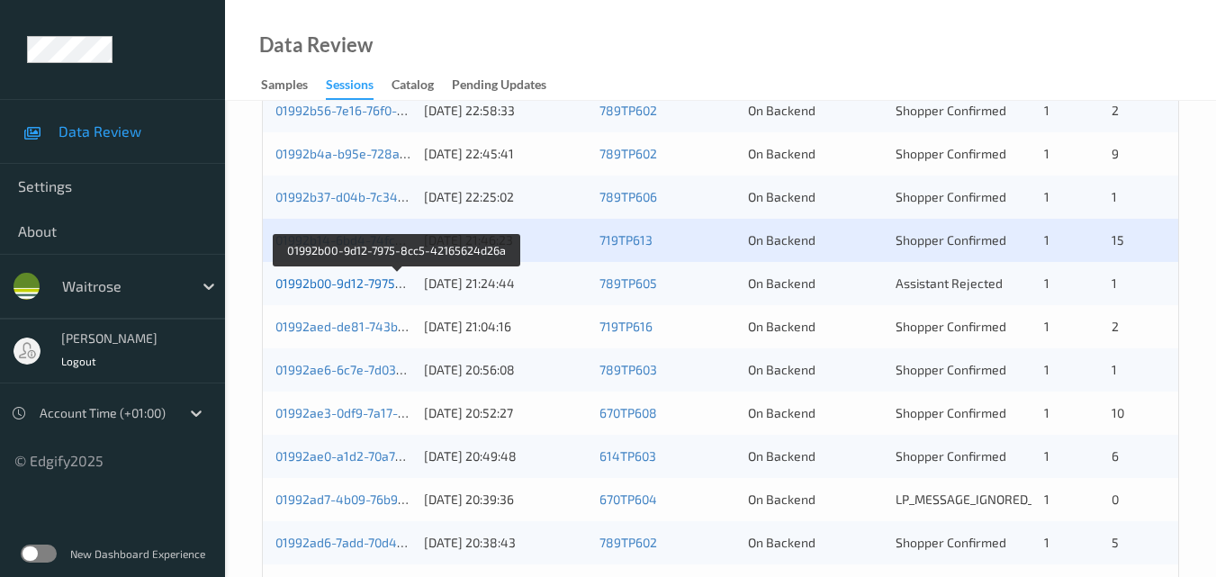
click at [356, 277] on link "01992b00-9d12-7975-8cc5-42165624d26a" at bounding box center [397, 282] width 245 height 15
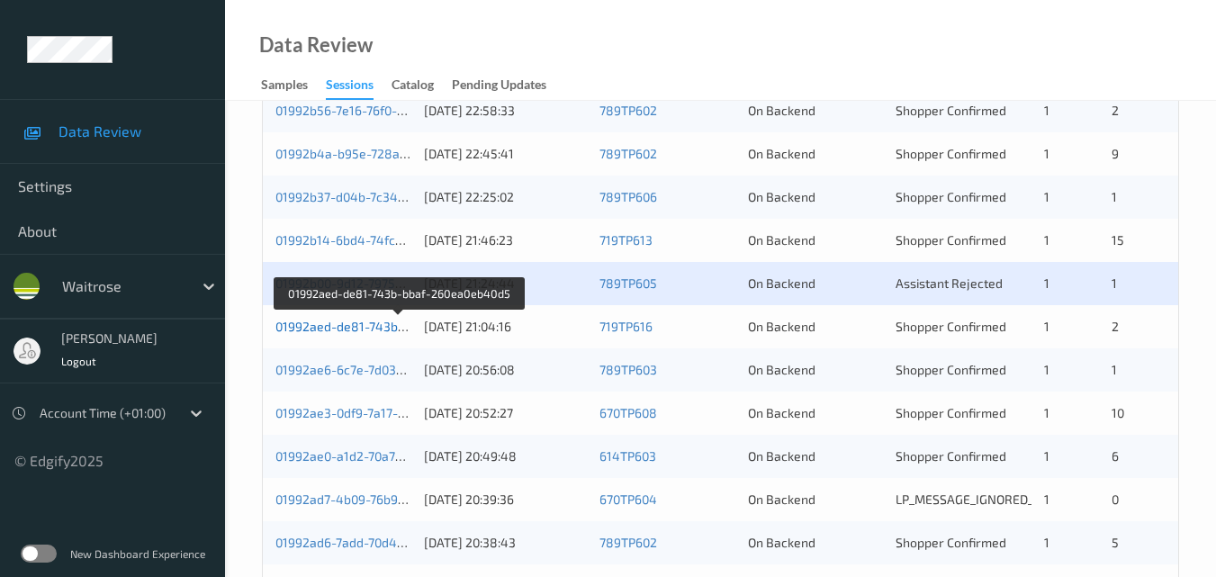
click at [344, 319] on link "01992aed-de81-743b-bbaf-260ea0eb40d5" at bounding box center [398, 326] width 247 height 15
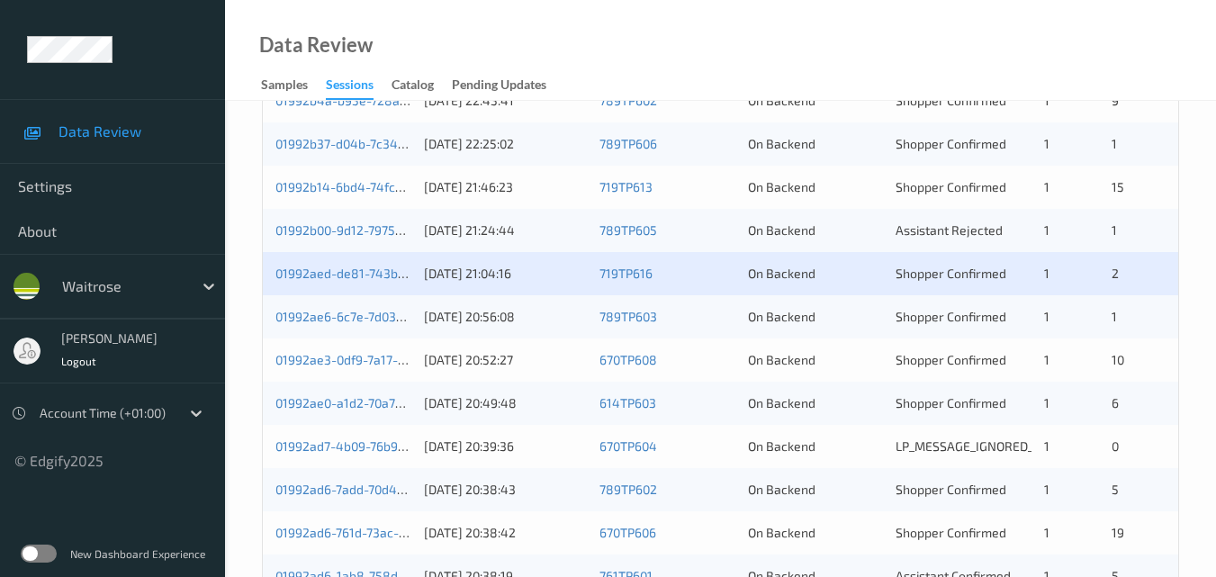
scroll to position [560, 0]
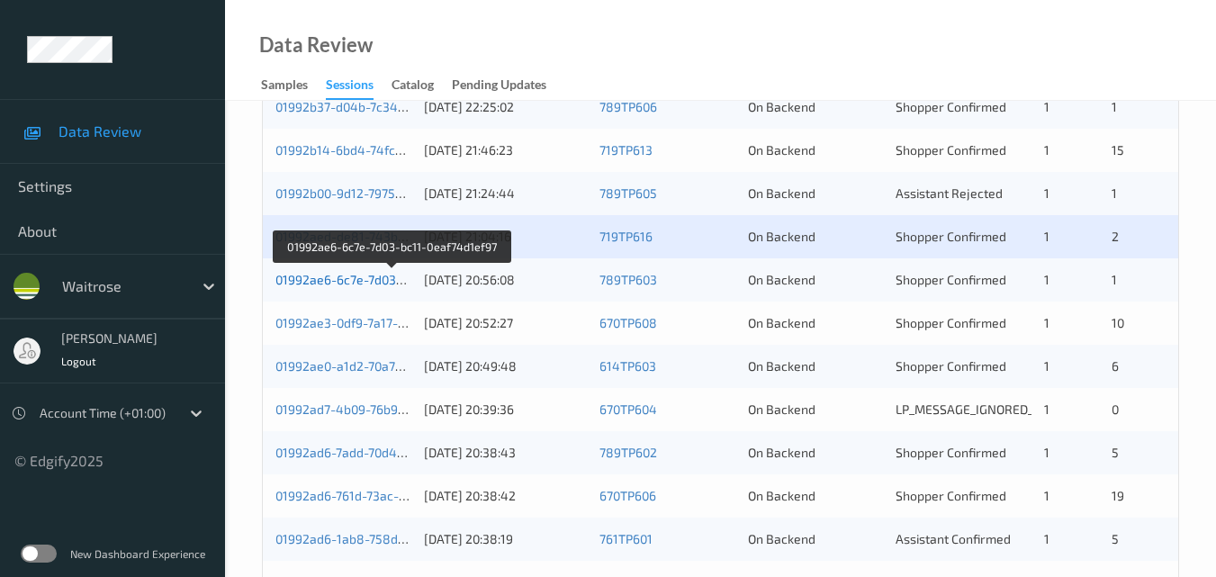
click at [367, 278] on link "01992ae6-6c7e-7d03-bc11-0eaf74d1ef97" at bounding box center [392, 279] width 234 height 15
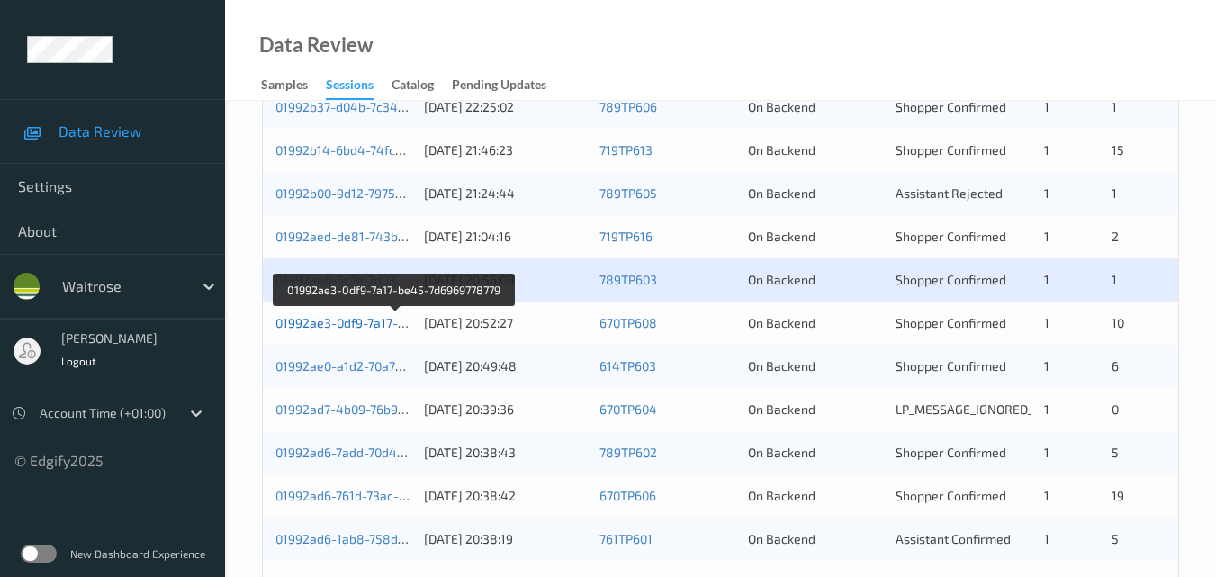
click at [374, 317] on link "01992ae3-0df9-7a17-be45-7d6969778779" at bounding box center [394, 322] width 239 height 15
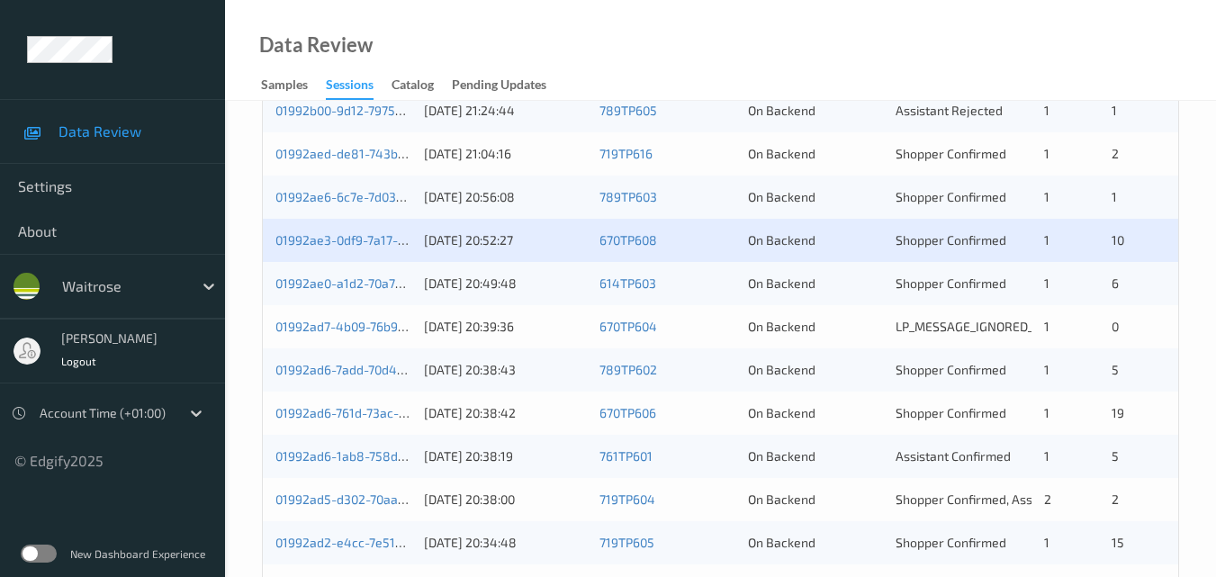
scroll to position [740, 0]
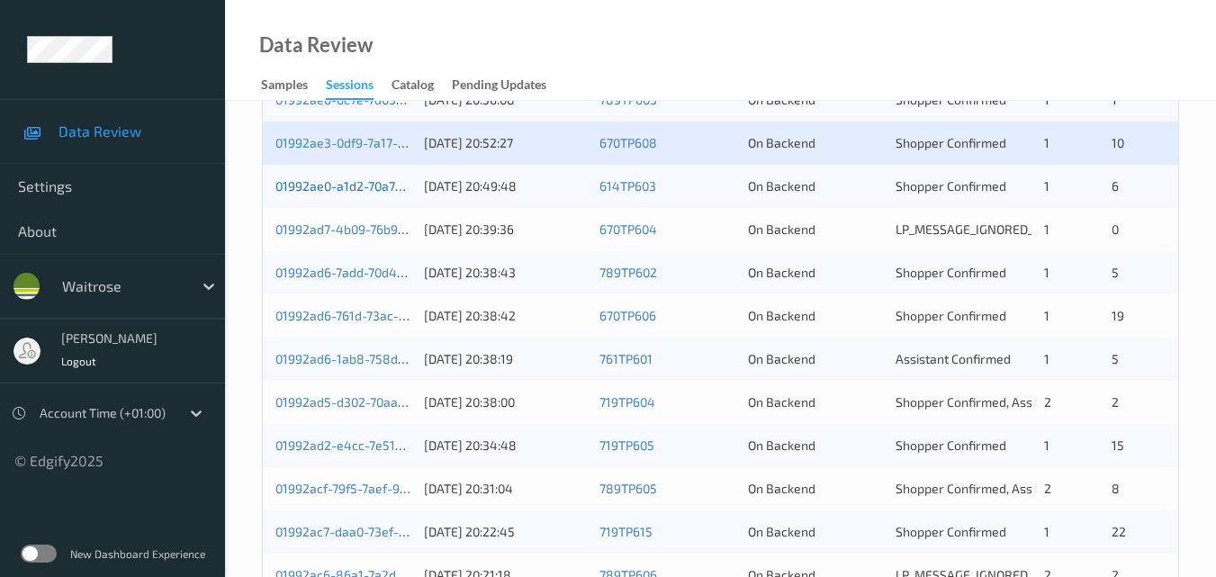
click at [356, 185] on link "01992ae0-a1d2-70a7-8cae-37a2211a3846" at bounding box center [396, 185] width 243 height 15
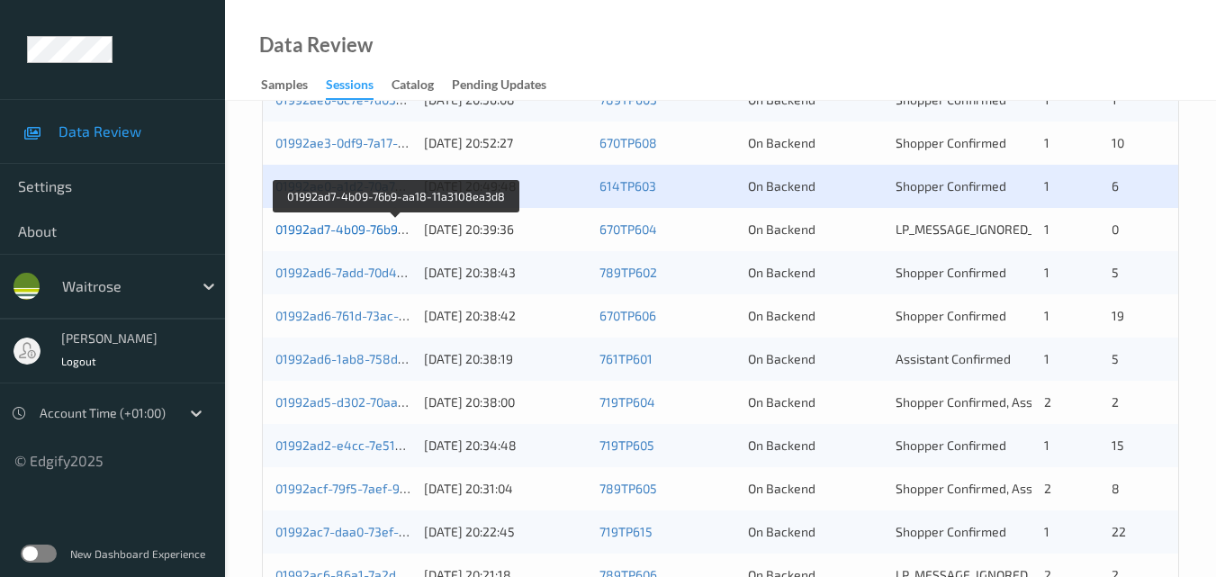
click at [340, 230] on link "01992ad7-4b09-76b9-aa18-11a3108ea3d8" at bounding box center [397, 228] width 244 height 15
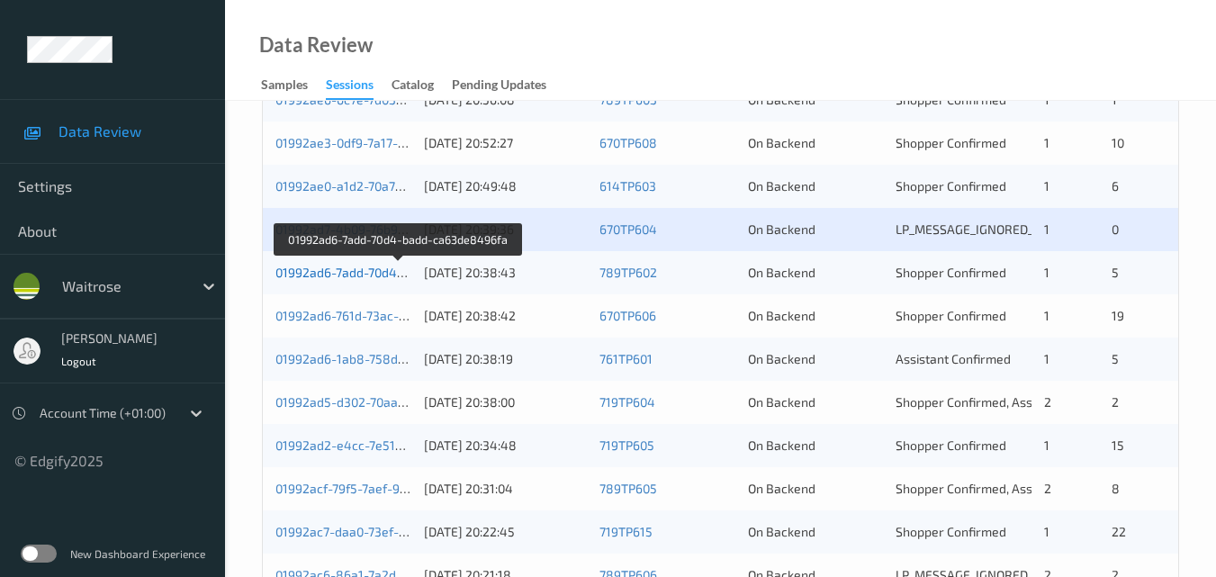
click at [383, 268] on link "01992ad6-7add-70d4-badd-ca63de8496fa" at bounding box center [398, 272] width 246 height 15
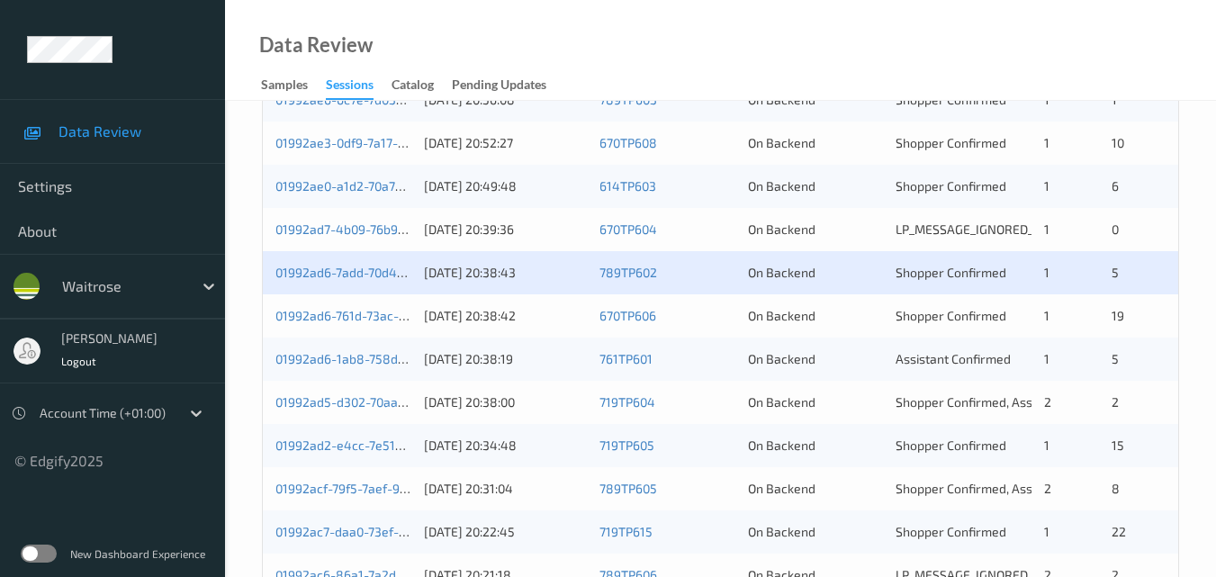
click at [342, 304] on div "01992ad6-761d-73ac-9371-c556b7471518 08/09/2025 20:38:42 670TP606 On Backend Sh…" at bounding box center [720, 315] width 915 height 43
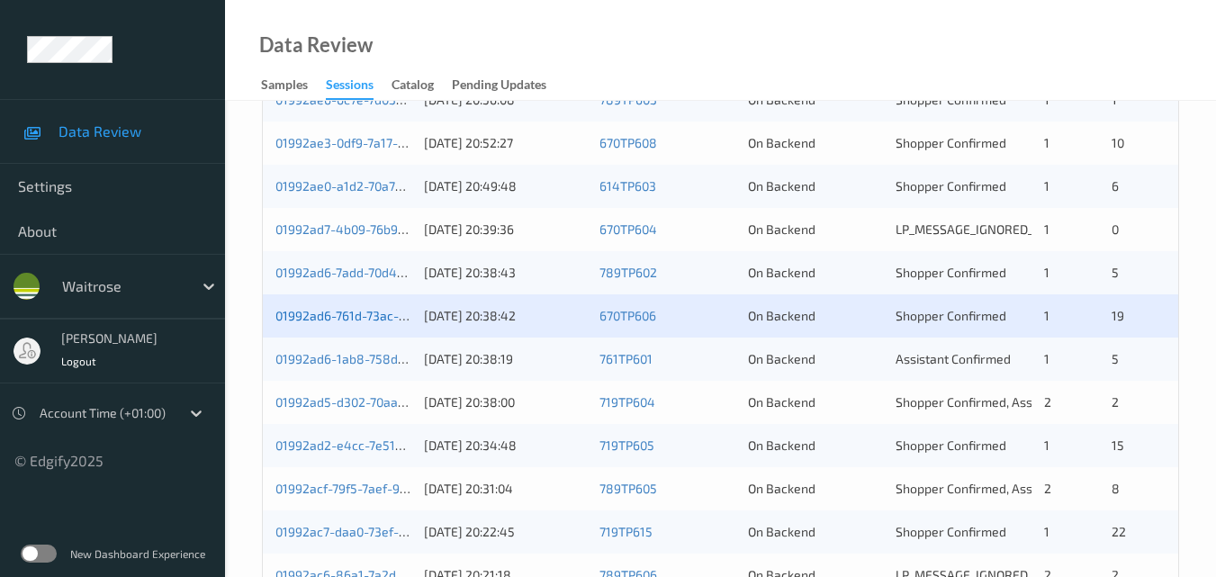
click at [373, 316] on link "01992ad6-761d-73ac-9371-c556b7471518" at bounding box center [393, 315] width 237 height 15
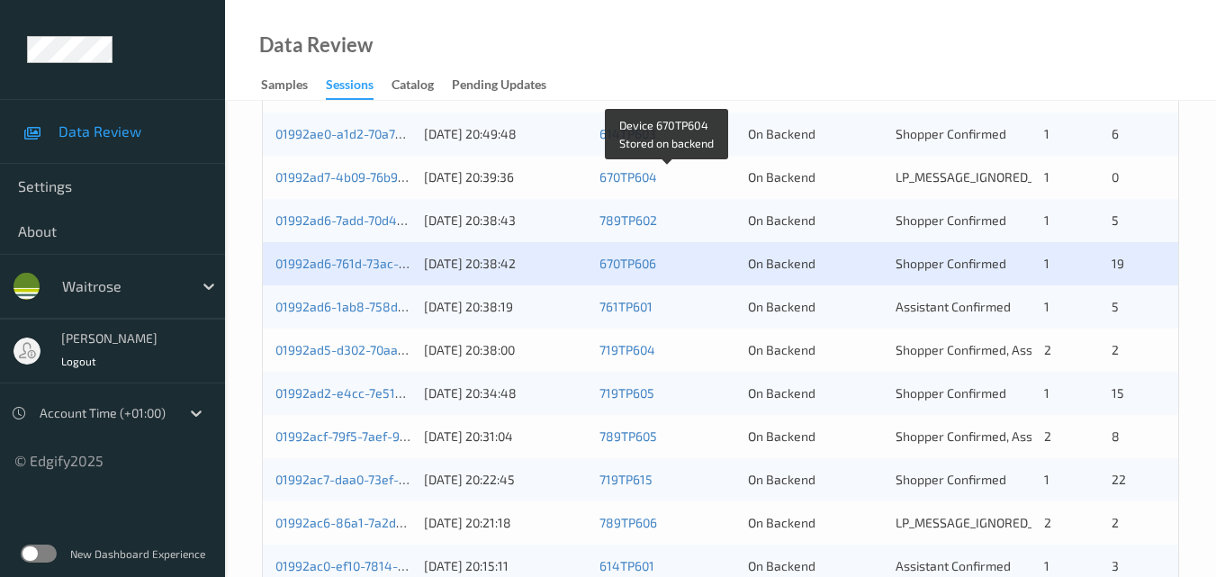
scroll to position [830, 0]
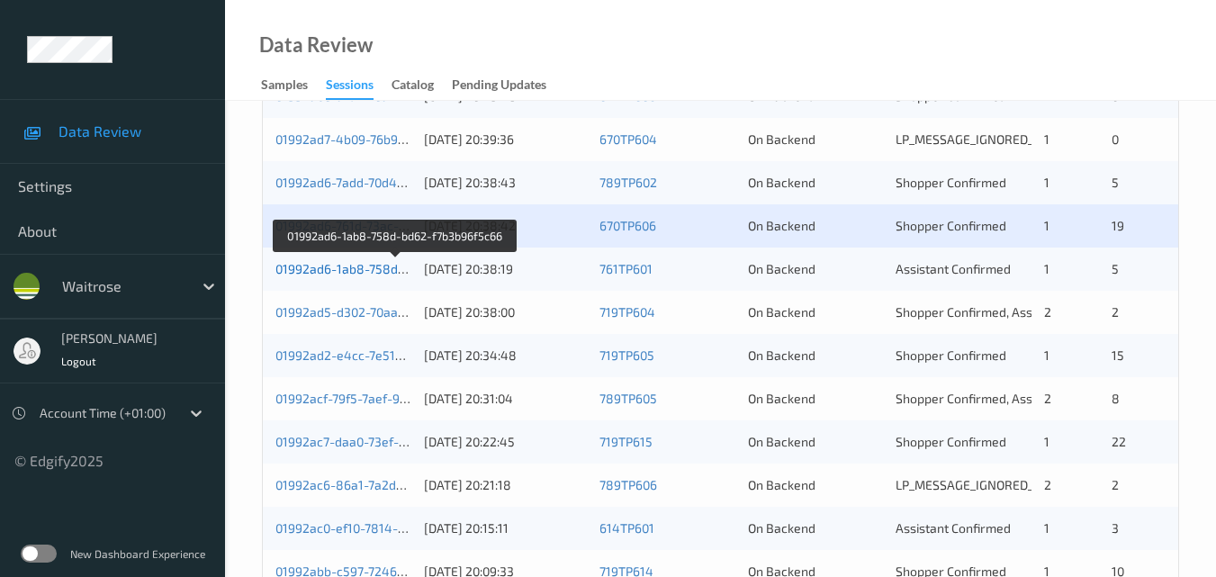
click at [354, 267] on link "01992ad6-1ab8-758d-bd62-f7b3b96f5c66" at bounding box center [395, 268] width 241 height 15
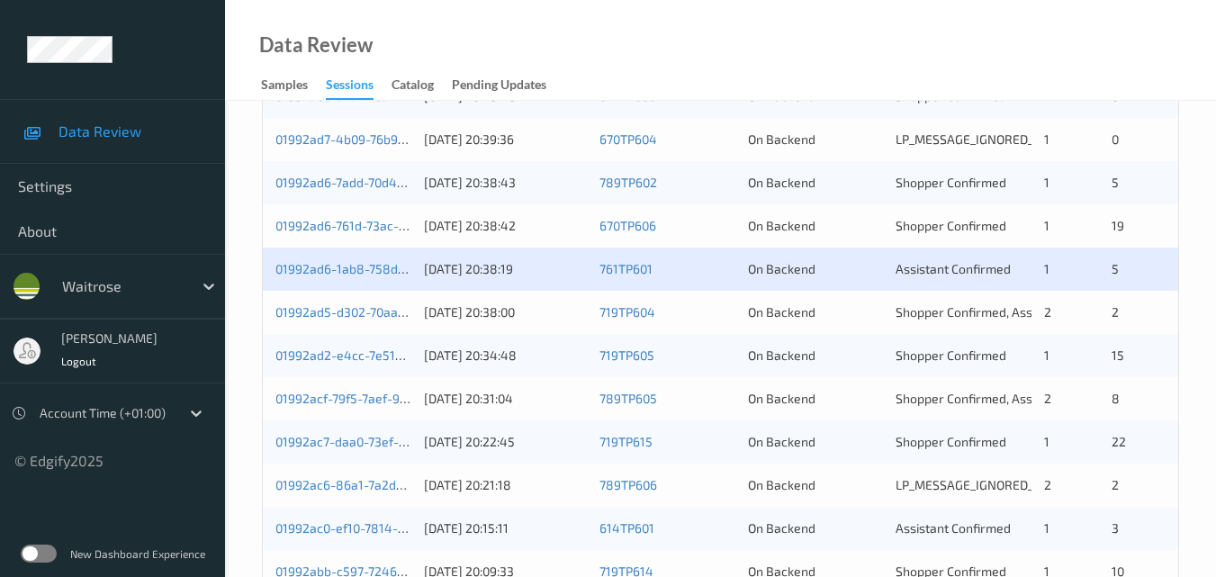
scroll to position [920, 0]
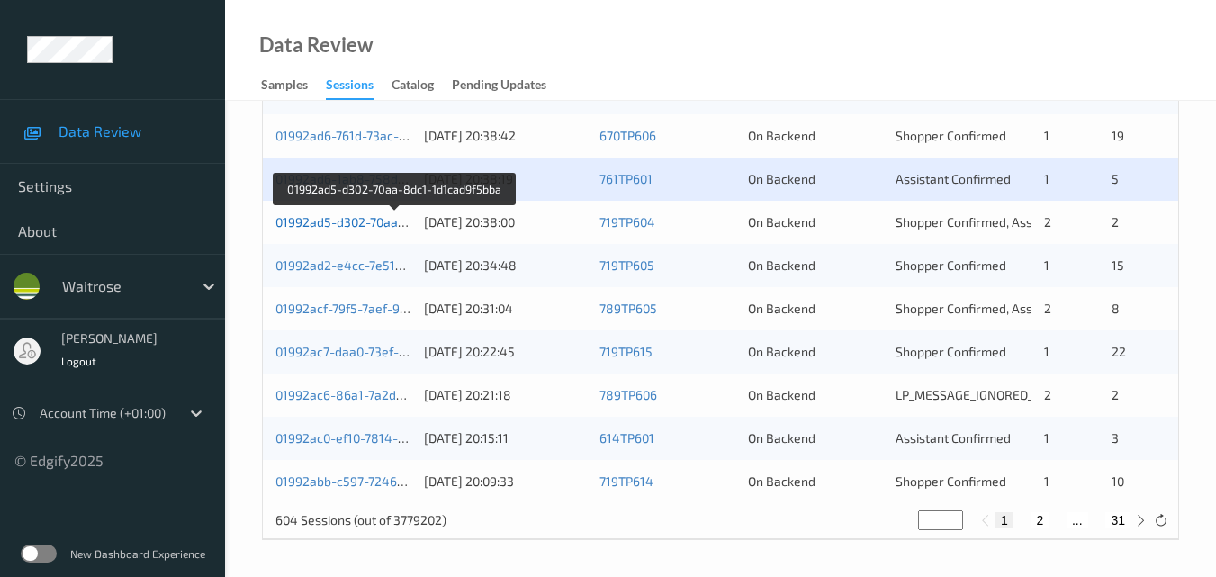
click at [375, 215] on link "01992ad5-d302-70aa-8dc1-1d1cad9f5bba" at bounding box center [394, 221] width 239 height 15
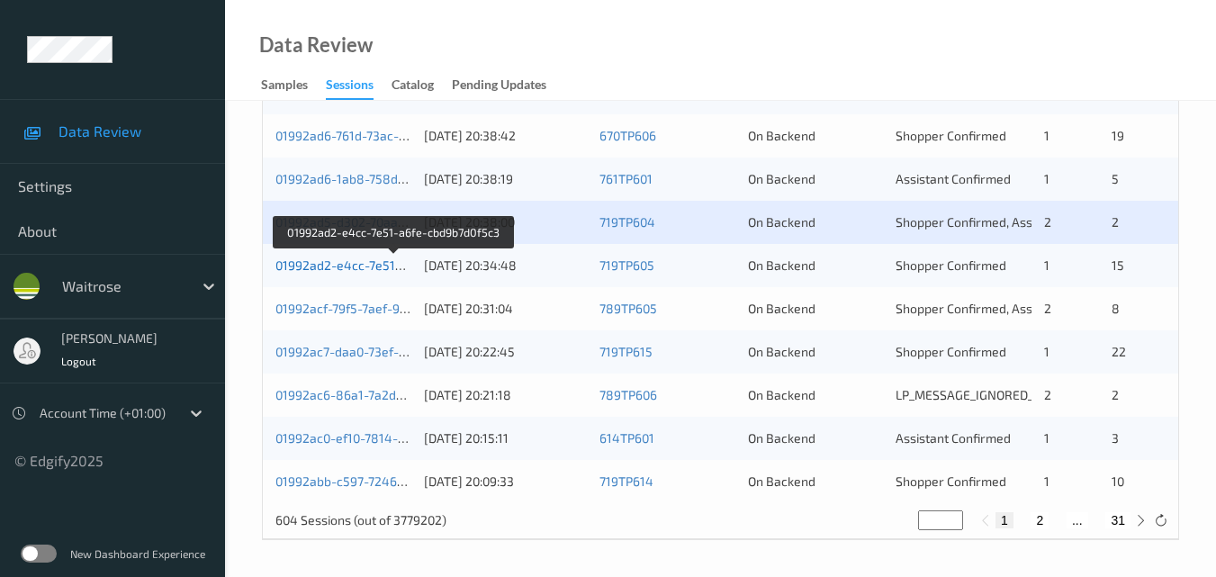
click at [368, 262] on link "01992ad2-e4cc-7e51-a6fe-cbd9b7d0f5c3" at bounding box center [394, 264] width 238 height 15
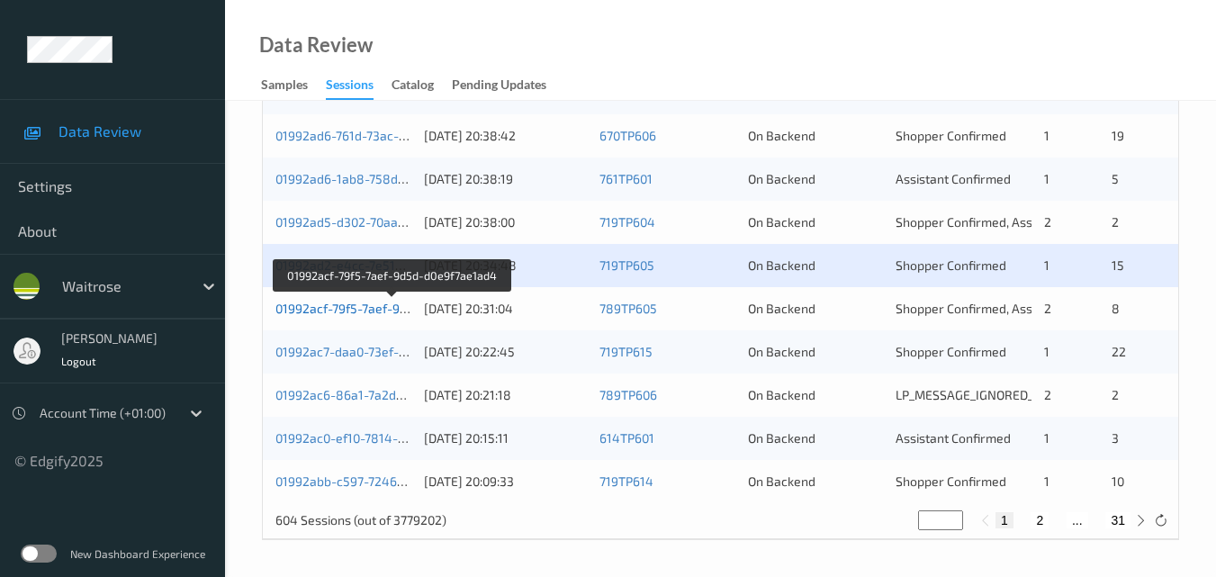
click at [357, 303] on link "01992acf-79f5-7aef-9d5d-d0e9f7ae1ad4" at bounding box center [391, 308] width 233 height 15
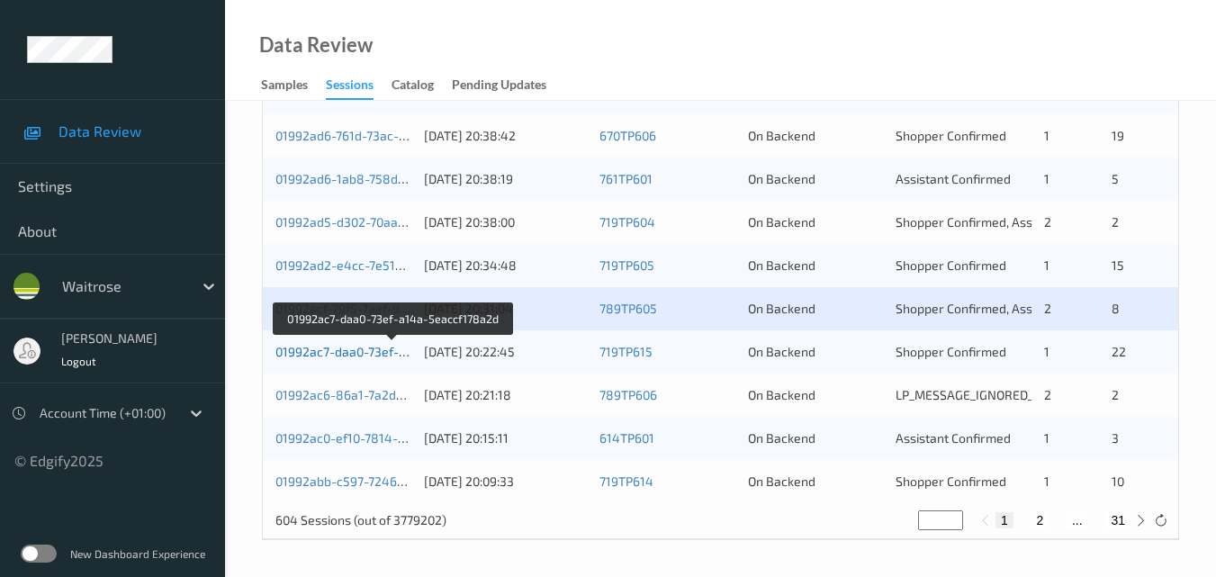
click at [337, 352] on link "01992ac7-daa0-73ef-a14a-5eaccf178a2d" at bounding box center [393, 351] width 237 height 15
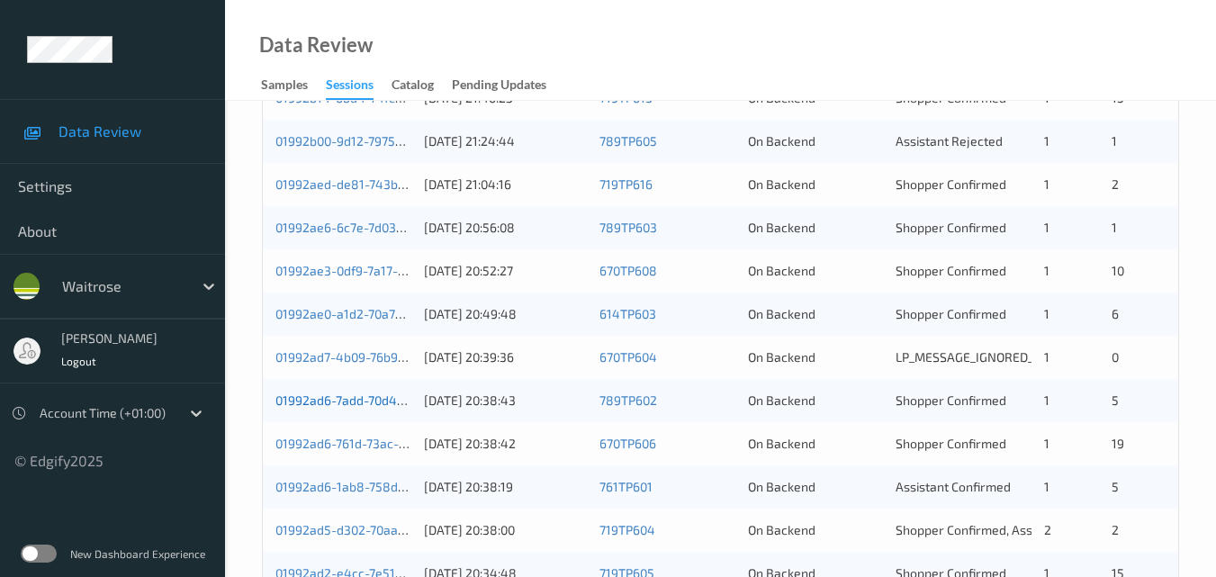
scroll to position [650, 0]
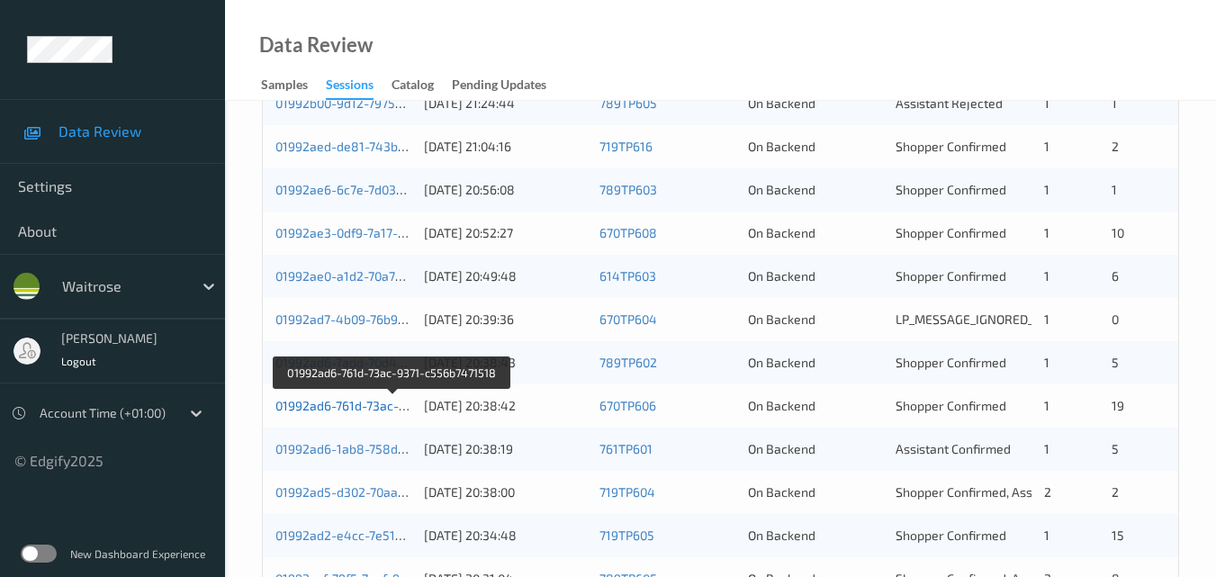
click at [357, 403] on link "01992ad6-761d-73ac-9371-c556b7471518" at bounding box center [393, 405] width 237 height 15
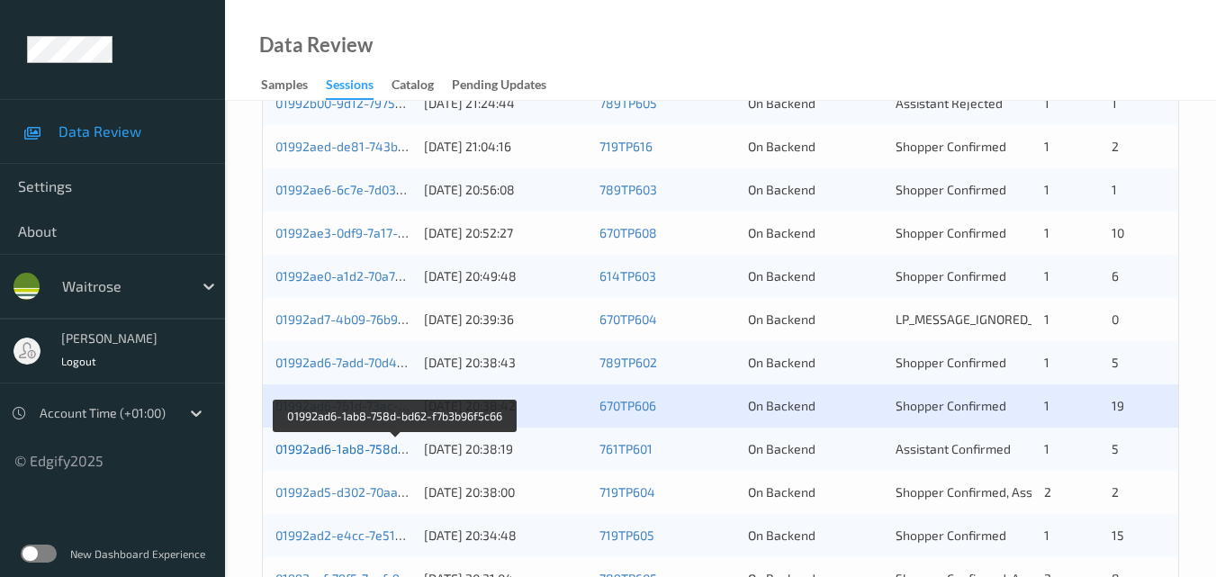
click at [364, 444] on link "01992ad6-1ab8-758d-bd62-f7b3b96f5c66" at bounding box center [395, 448] width 241 height 15
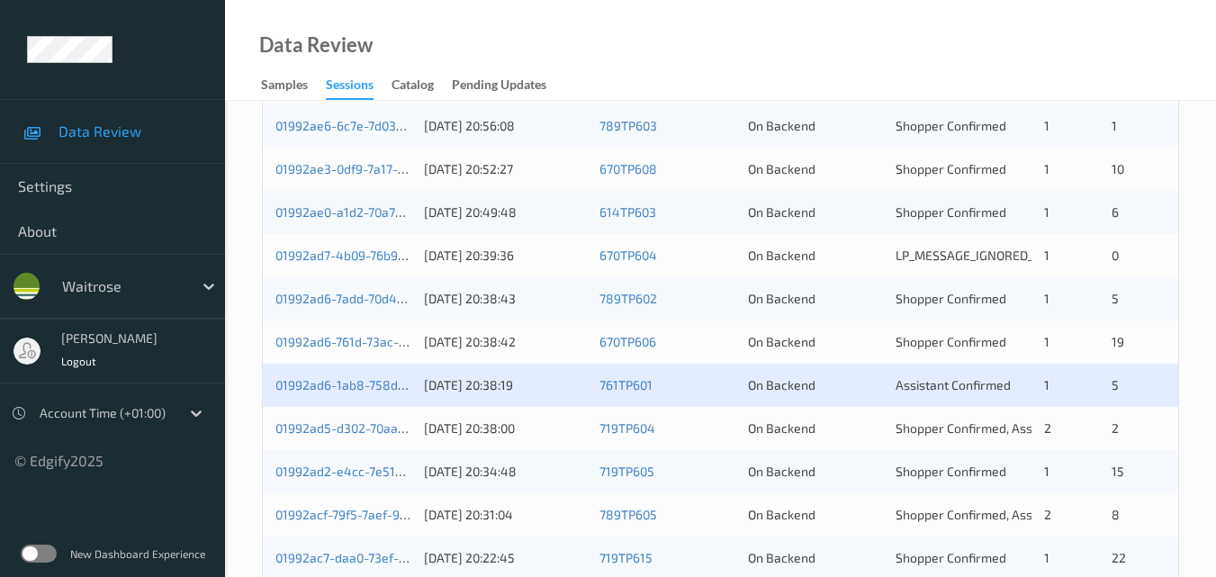
scroll to position [740, 0]
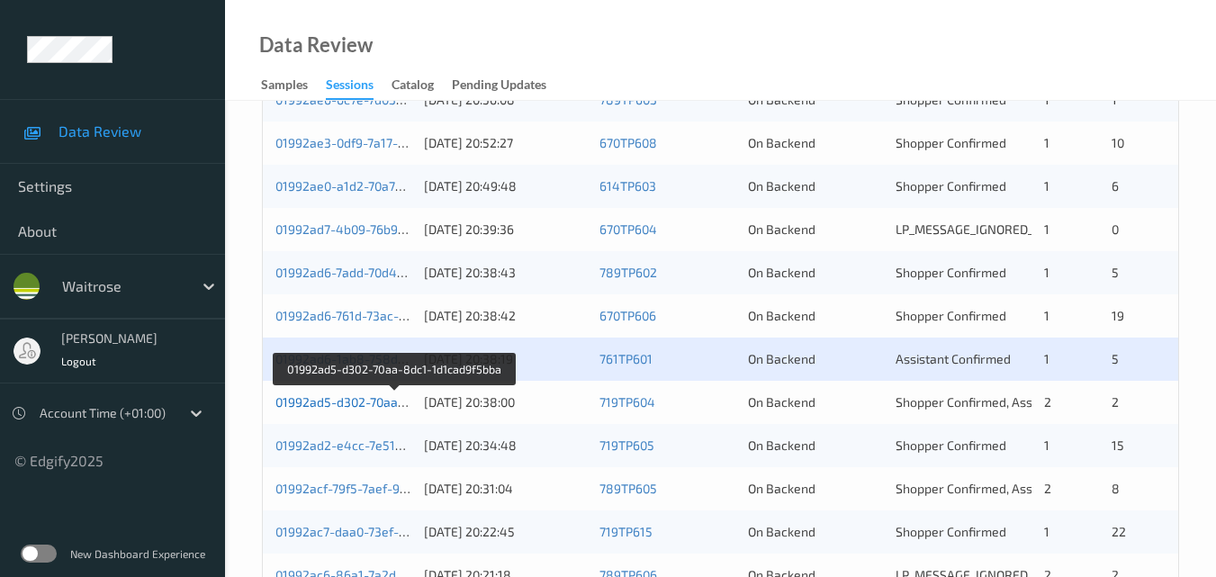
click at [365, 401] on link "01992ad5-d302-70aa-8dc1-1d1cad9f5bba" at bounding box center [394, 401] width 239 height 15
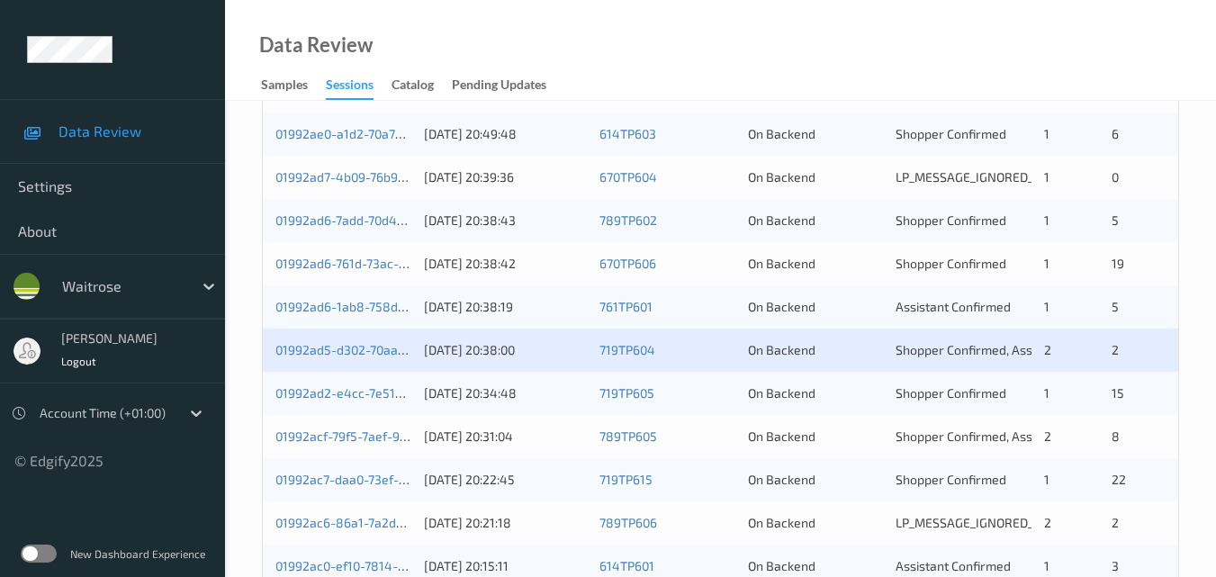
scroll to position [830, 0]
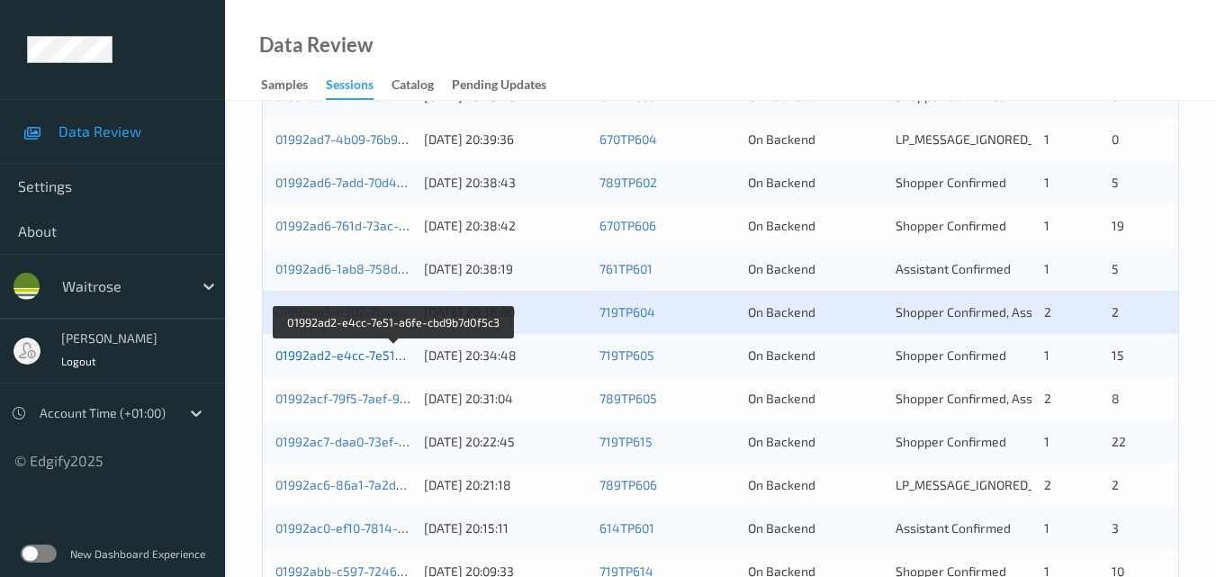
click at [348, 350] on link "01992ad2-e4cc-7e51-a6fe-cbd9b7d0f5c3" at bounding box center [394, 354] width 238 height 15
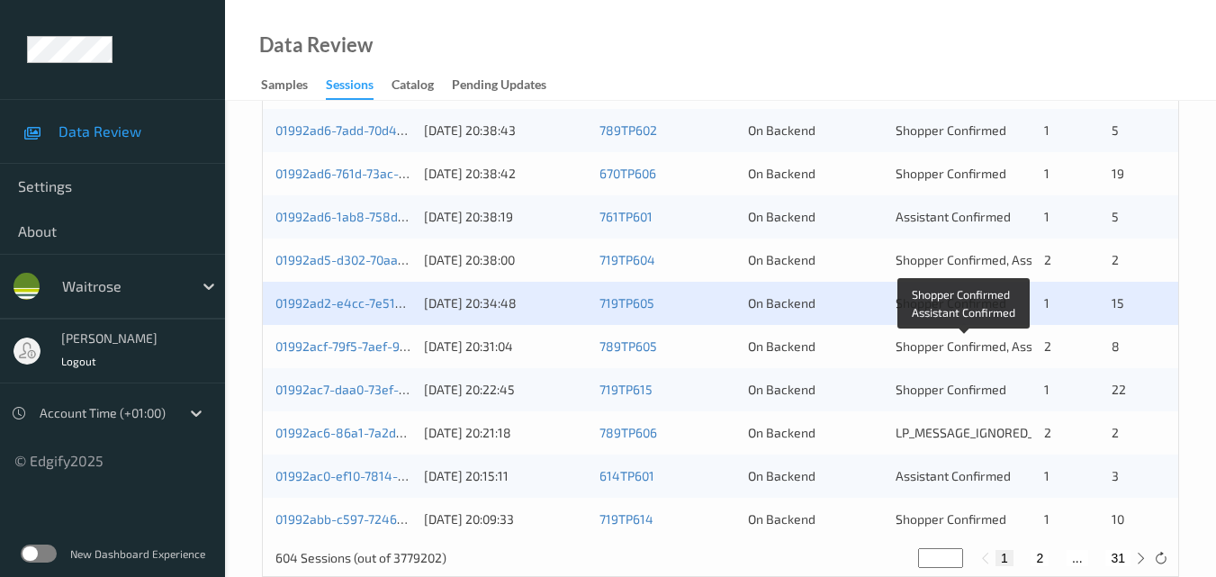
scroll to position [920, 0]
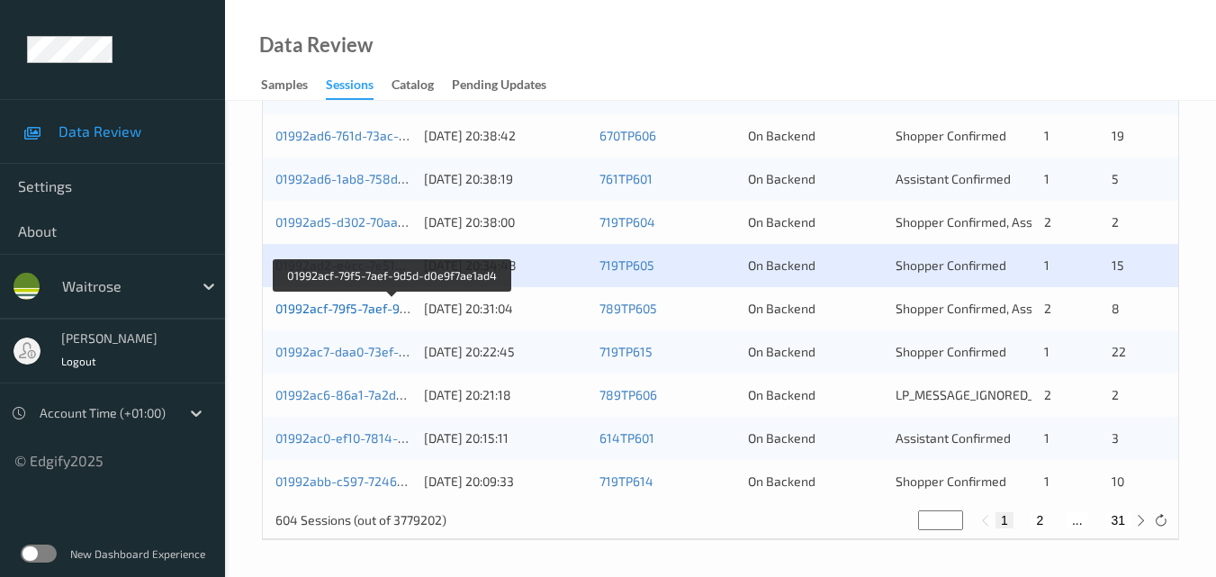
click at [354, 309] on link "01992acf-79f5-7aef-9d5d-d0e9f7ae1ad4" at bounding box center [391, 308] width 233 height 15
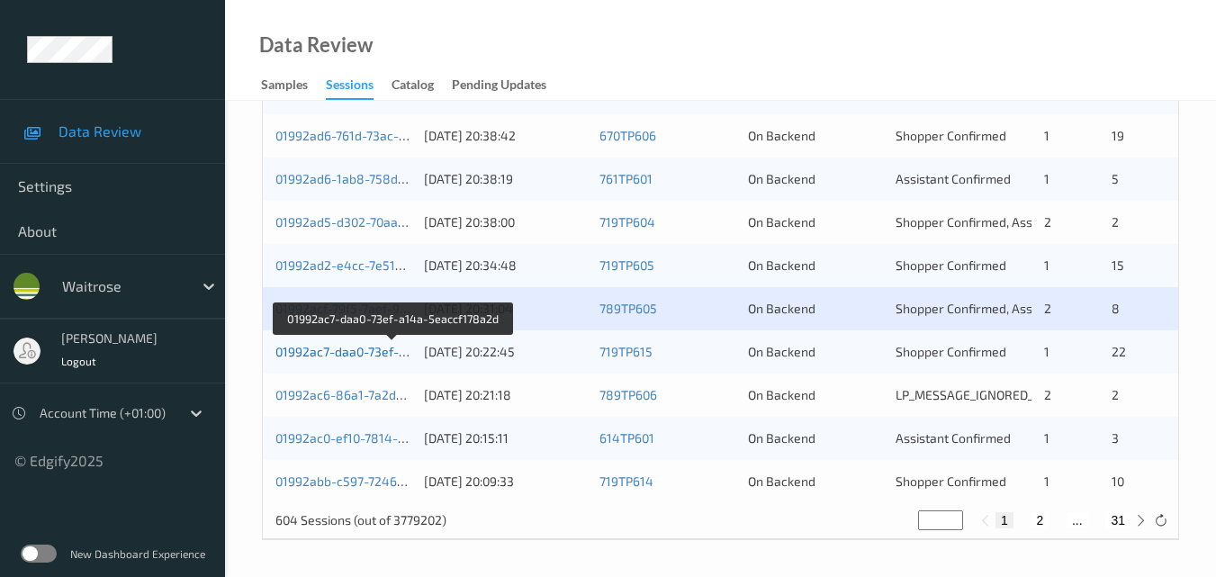
click at [365, 349] on link "01992ac7-daa0-73ef-a14a-5eaccf178a2d" at bounding box center [393, 351] width 237 height 15
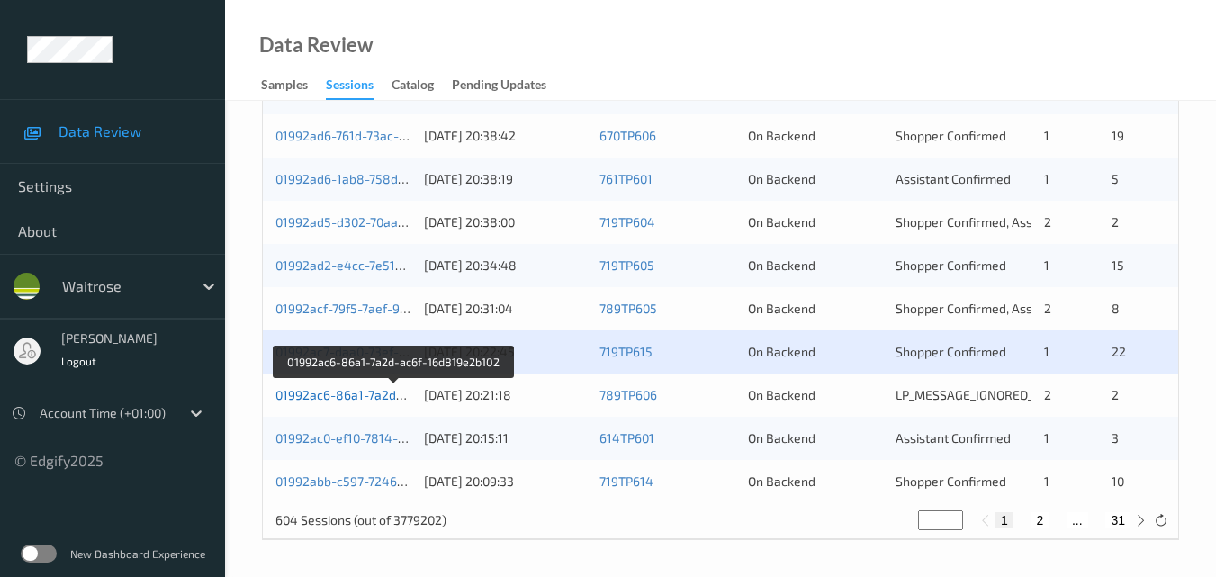
click at [371, 387] on link "01992ac6-86a1-7a2d-ac6f-16d819e2b102" at bounding box center [394, 394] width 239 height 15
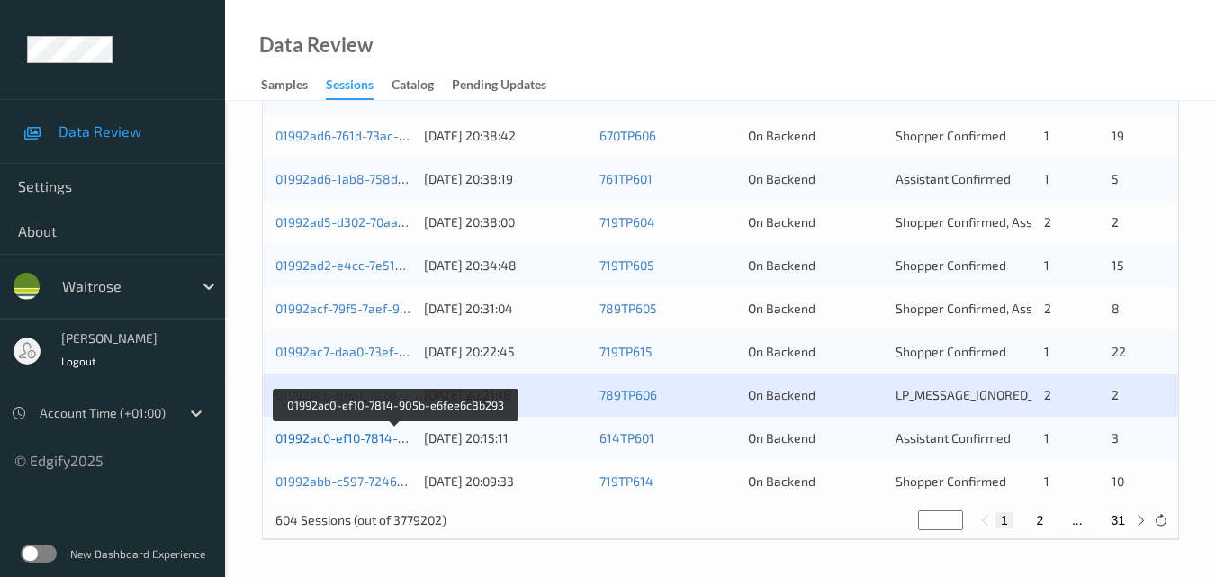
click at [364, 437] on link "01992ac0-ef10-7814-905b-e6fee6c8b293" at bounding box center [395, 437] width 240 height 15
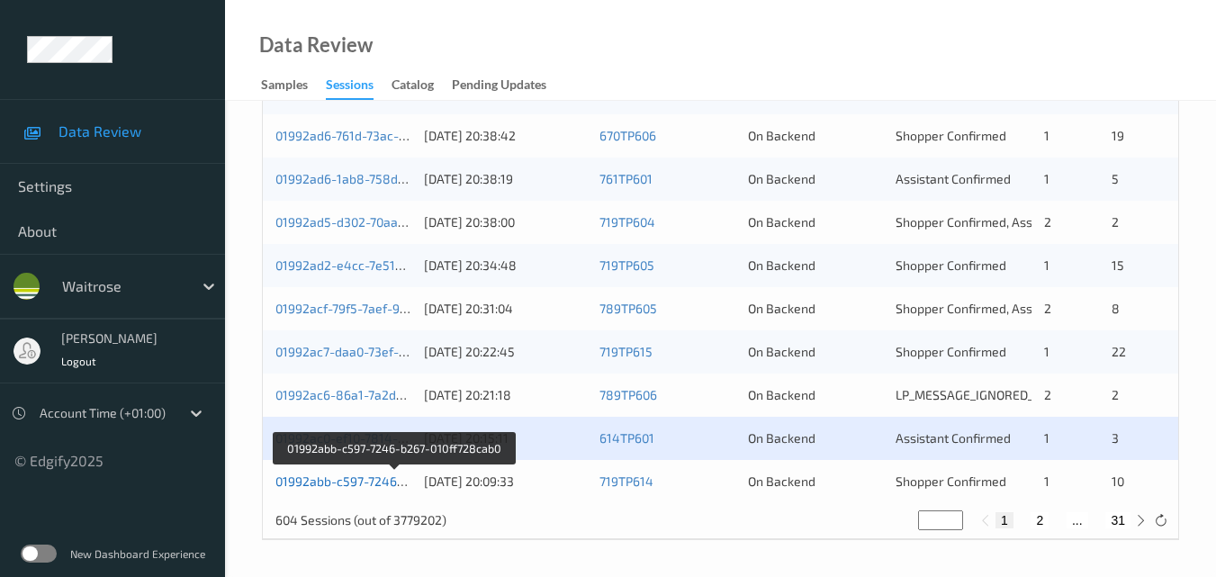
click at [362, 481] on link "01992abb-c597-7246-b267-010ff728cab0" at bounding box center [394, 480] width 239 height 15
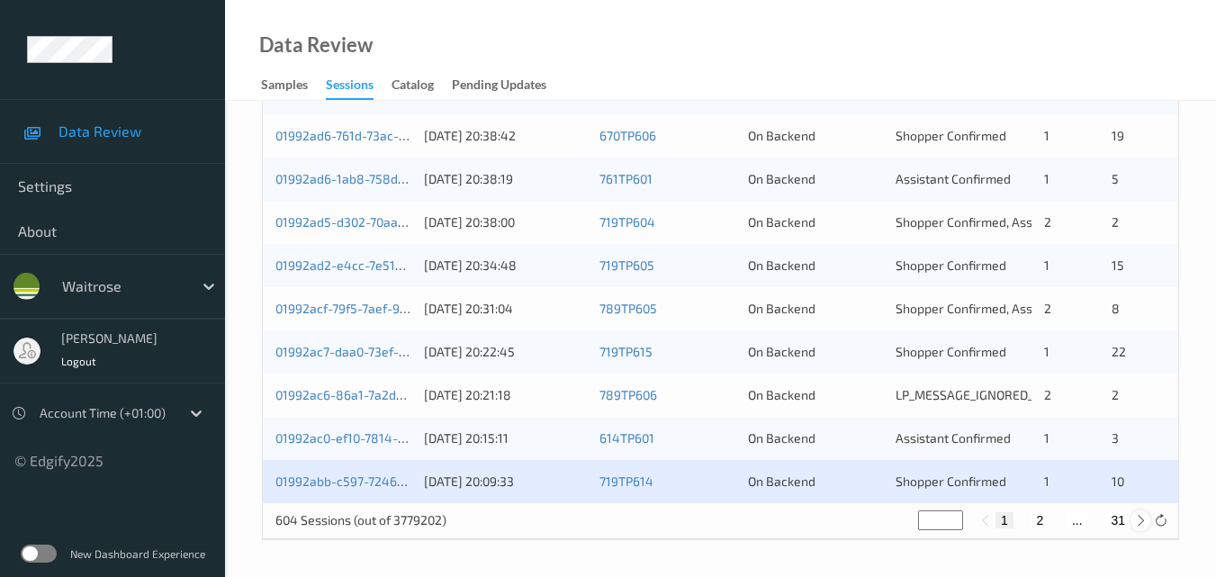
click at [1141, 519] on icon at bounding box center [1141, 521] width 14 height 14
type input "*"
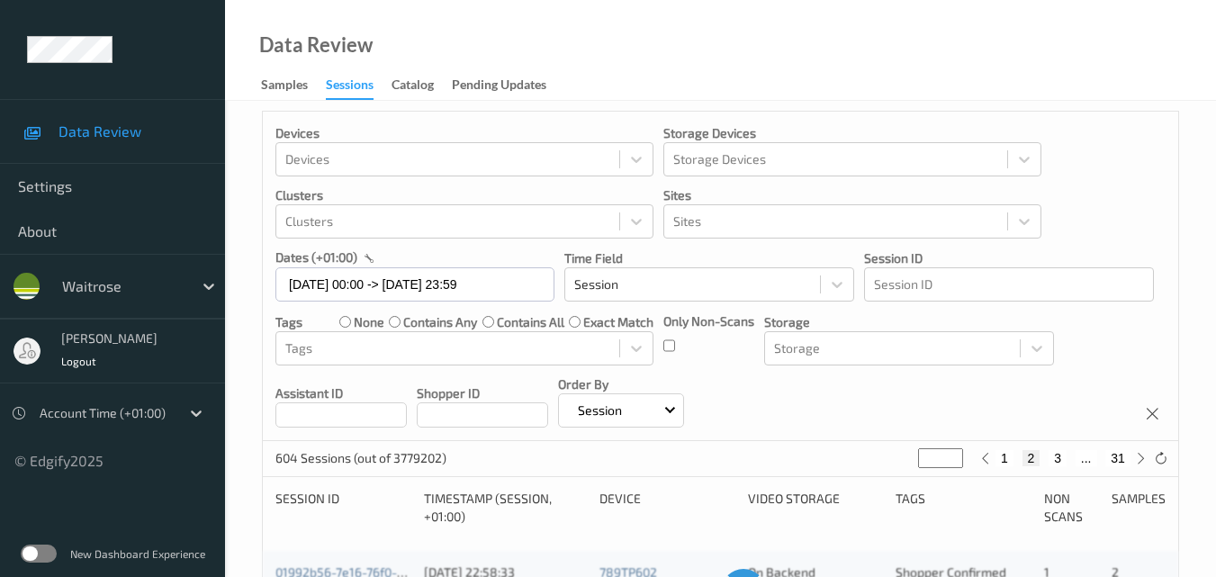
scroll to position [0, 0]
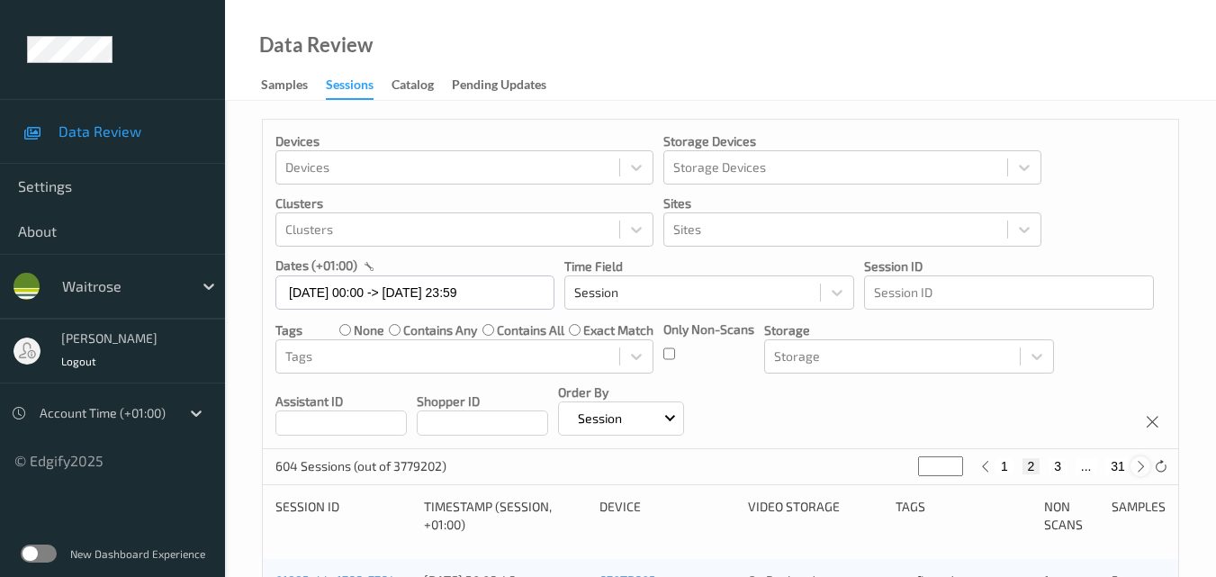
click at [1142, 466] on icon at bounding box center [1141, 467] width 14 height 14
type input "*"
click at [1142, 466] on icon at bounding box center [1141, 467] width 14 height 14
type input "*"
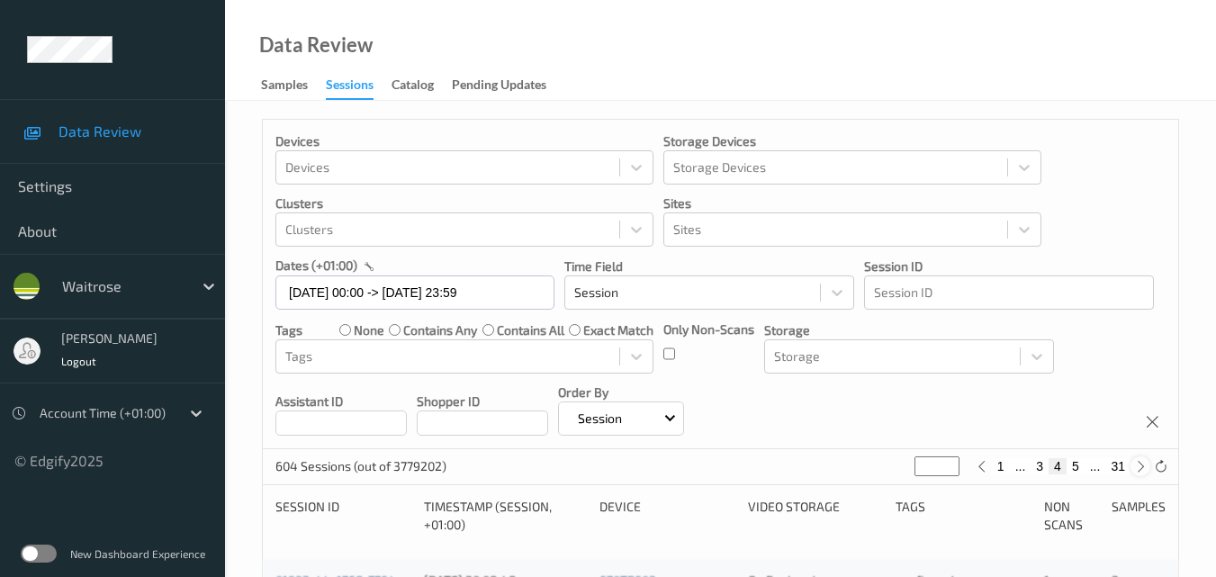
type input "*"
click at [1142, 466] on icon at bounding box center [1141, 467] width 14 height 14
type input "*"
click at [1142, 466] on icon at bounding box center [1141, 467] width 14 height 14
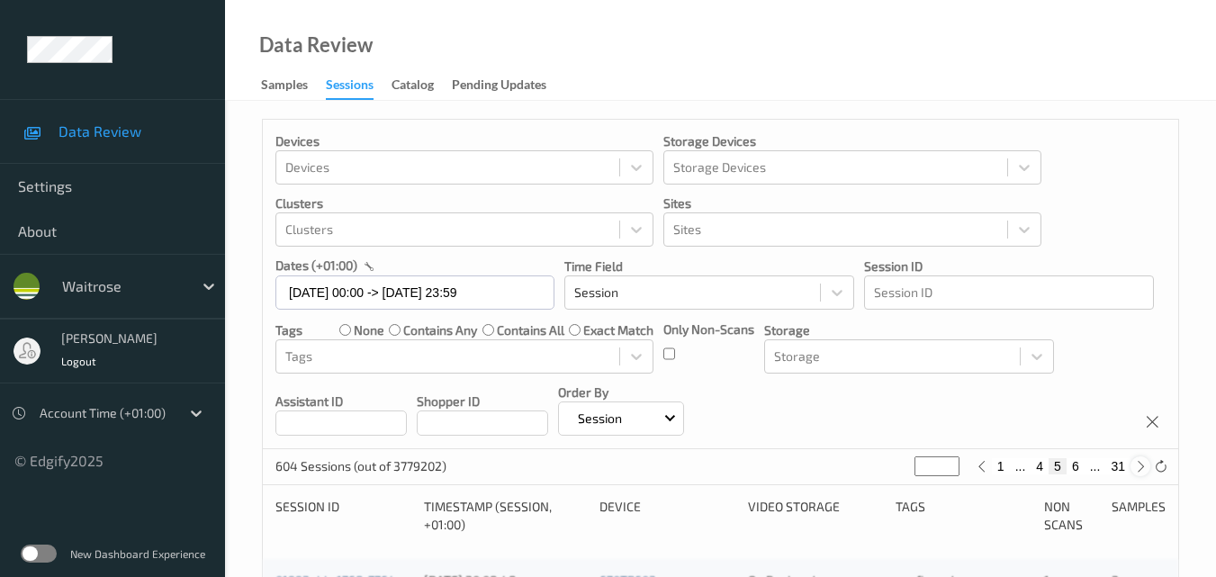
type input "*"
click at [1142, 466] on icon at bounding box center [1141, 467] width 14 height 14
type input "*"
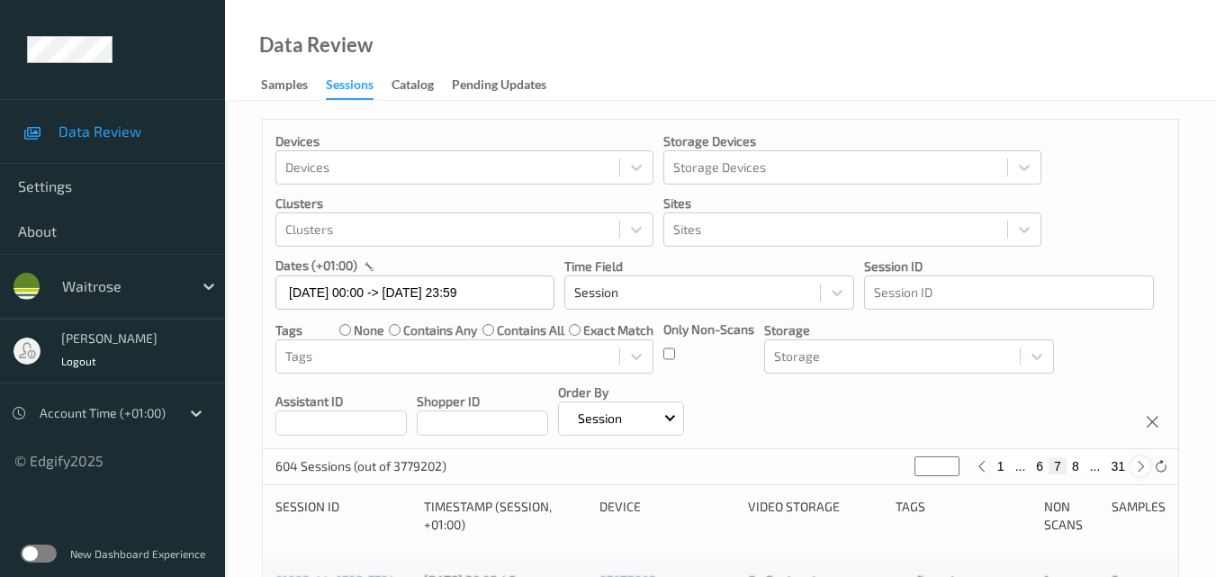
click at [1142, 466] on icon at bounding box center [1141, 467] width 14 height 14
type input "*"
click at [1142, 466] on icon at bounding box center [1141, 467] width 14 height 14
type input "*"
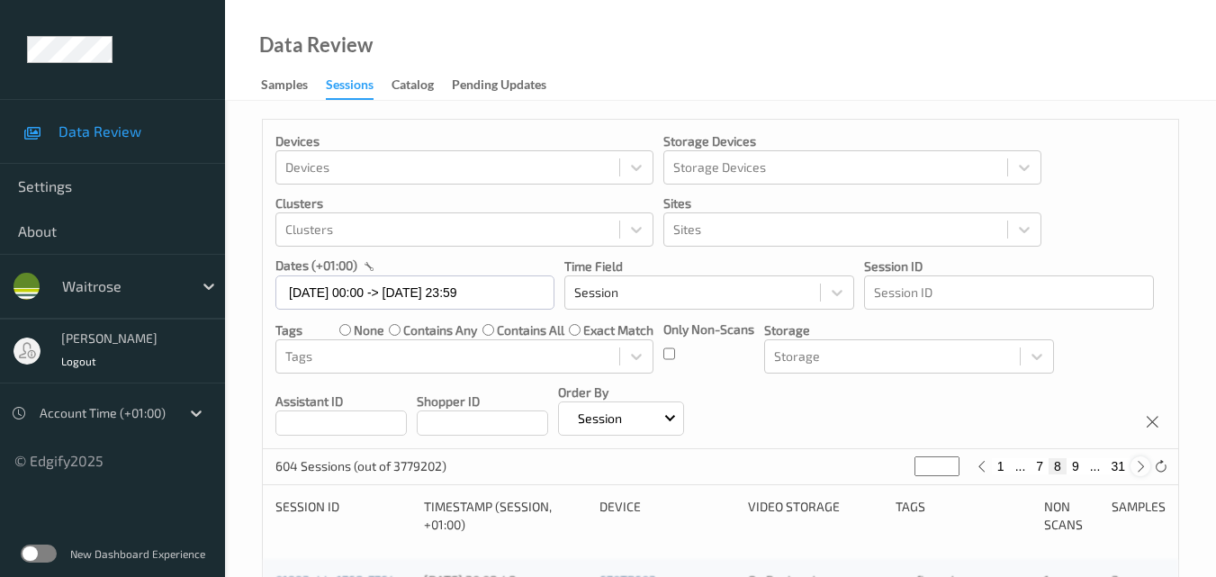
type input "*"
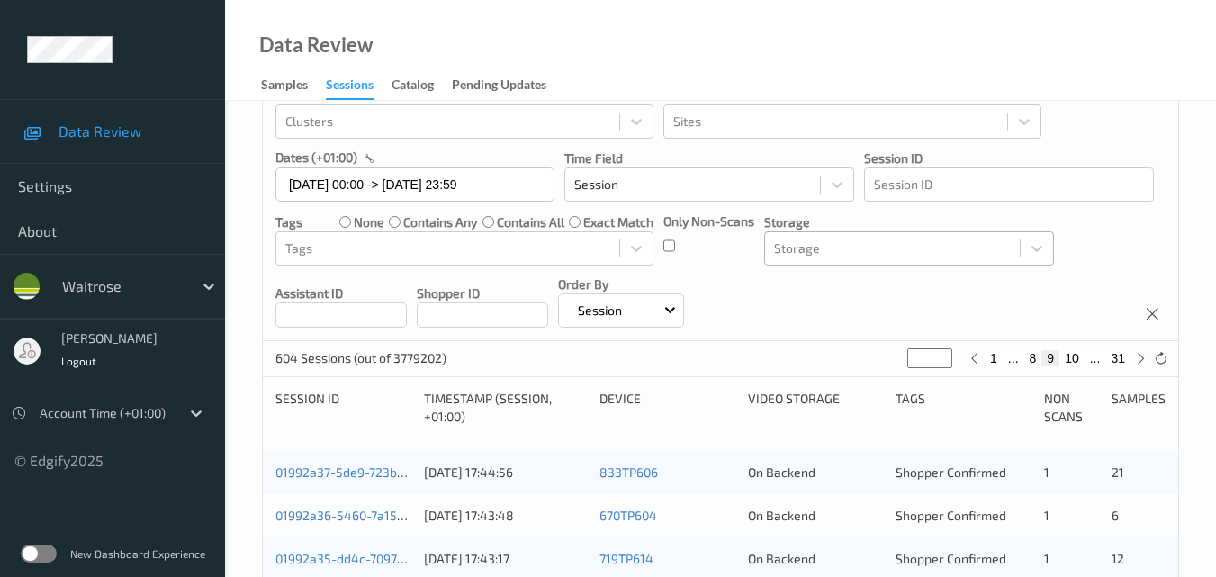
scroll to position [180, 0]
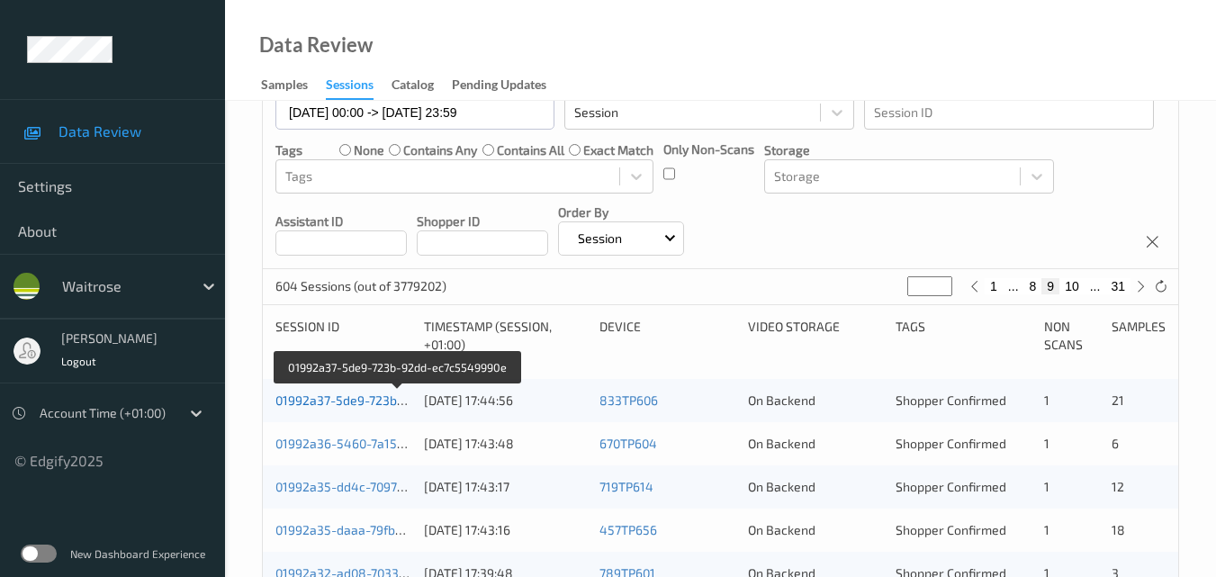
click at [344, 397] on link "01992a37-5de9-723b-92dd-ec7c5549990e" at bounding box center [398, 399] width 246 height 15
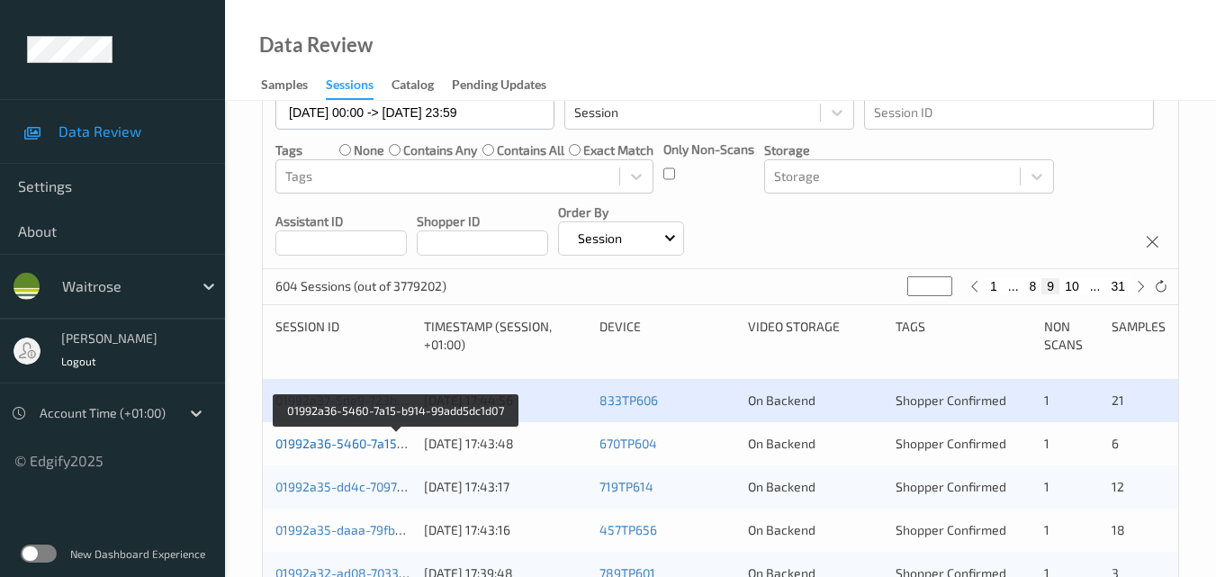
click at [345, 437] on link "01992a36-5460-7a15-b914-99add5dc1d07" at bounding box center [396, 443] width 243 height 15
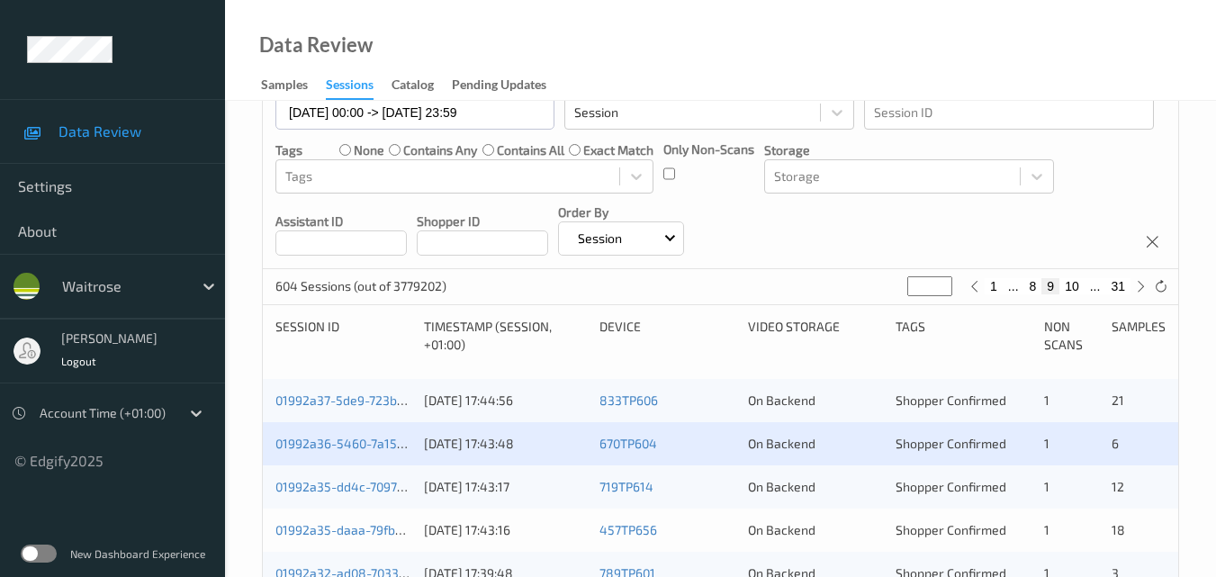
click at [357, 478] on div "01992a35-dd4c-7097-a823-1f410ffa9797" at bounding box center [343, 487] width 136 height 18
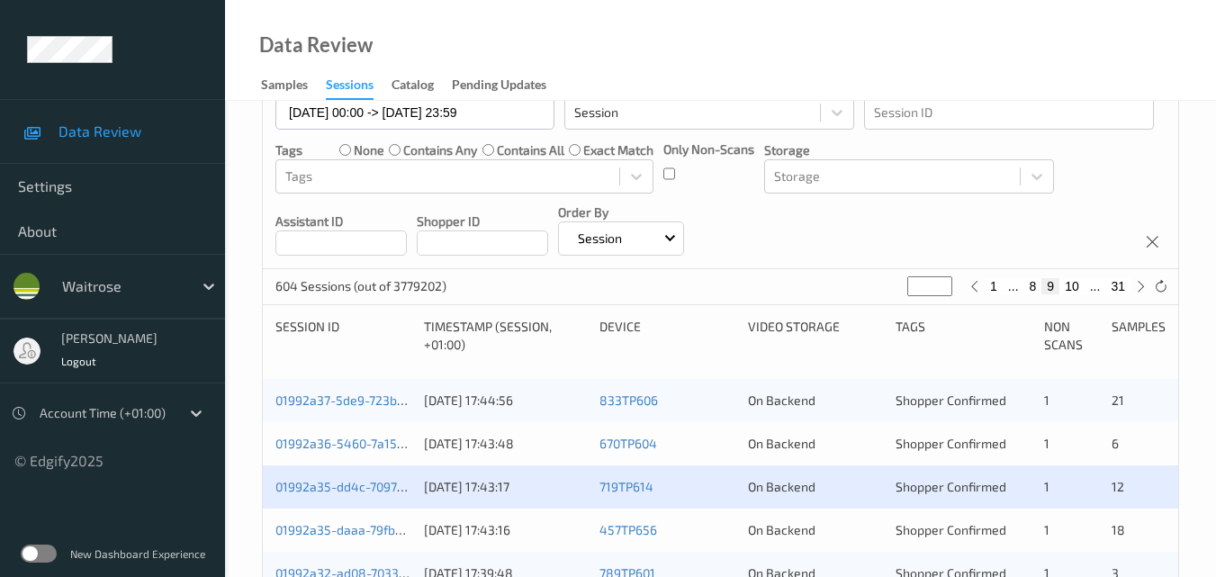
click at [365, 476] on div "01992a35-dd4c-7097-a823-1f410ffa9797 08/09/2025 17:43:17 719TP614 On Backend Sh…" at bounding box center [720, 486] width 915 height 43
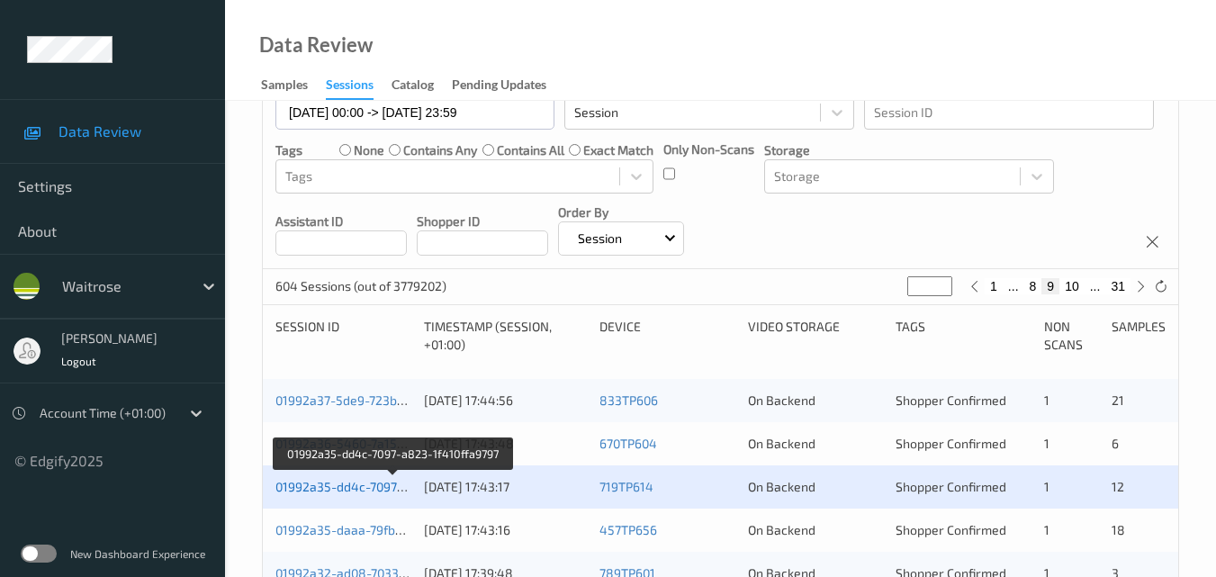
click at [354, 489] on link "01992a35-dd4c-7097-a823-1f410ffa9797" at bounding box center [393, 486] width 236 height 15
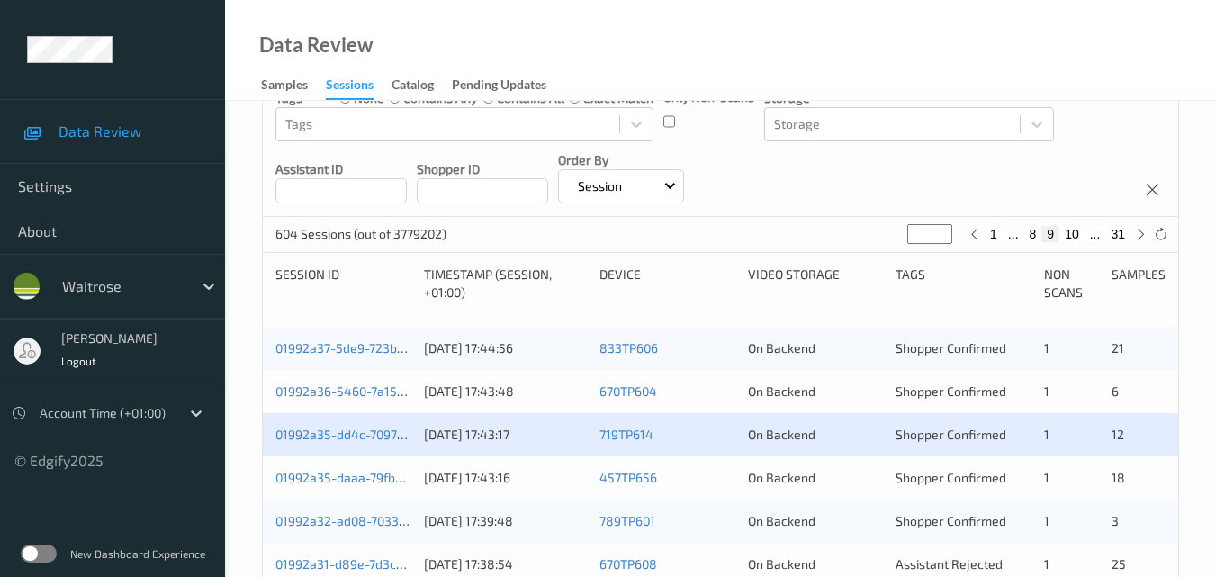
scroll to position [270, 0]
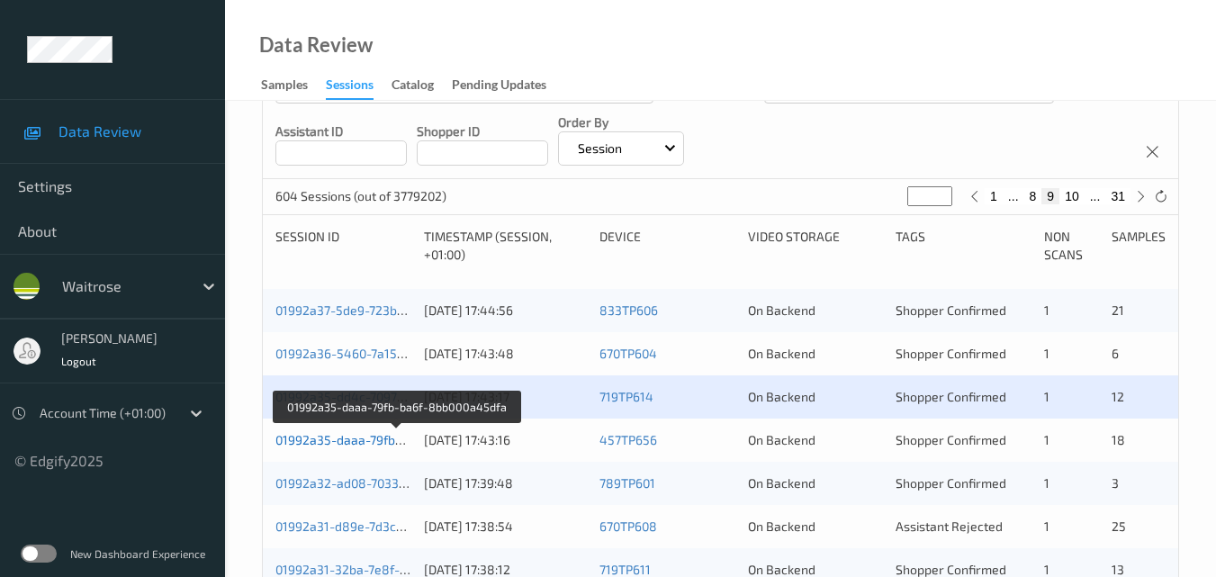
click at [329, 443] on link "01992a35-daaa-79fb-ba6f-8bb000a45dfa" at bounding box center [396, 439] width 242 height 15
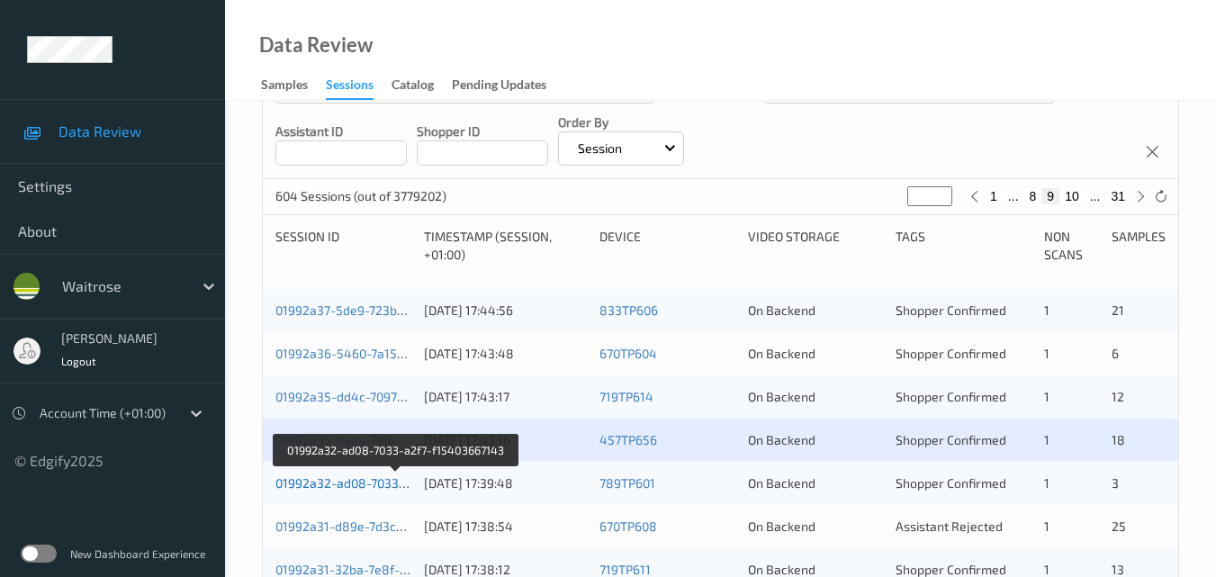
click at [361, 476] on link "01992a32-ad08-7033-a2f7-f15403667143" at bounding box center [395, 482] width 240 height 15
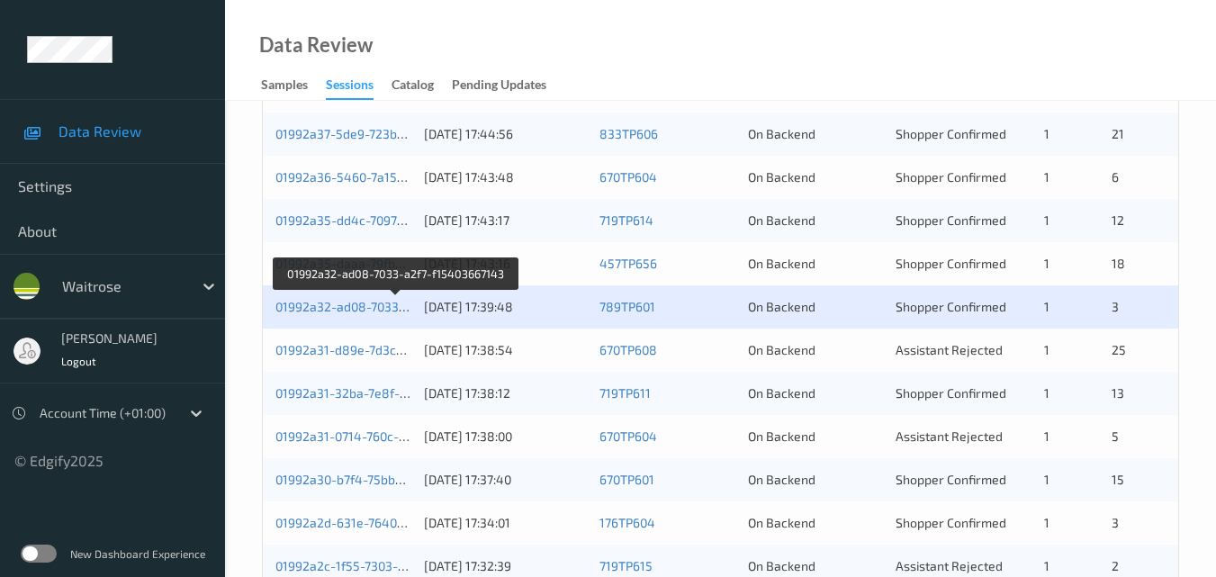
scroll to position [450, 0]
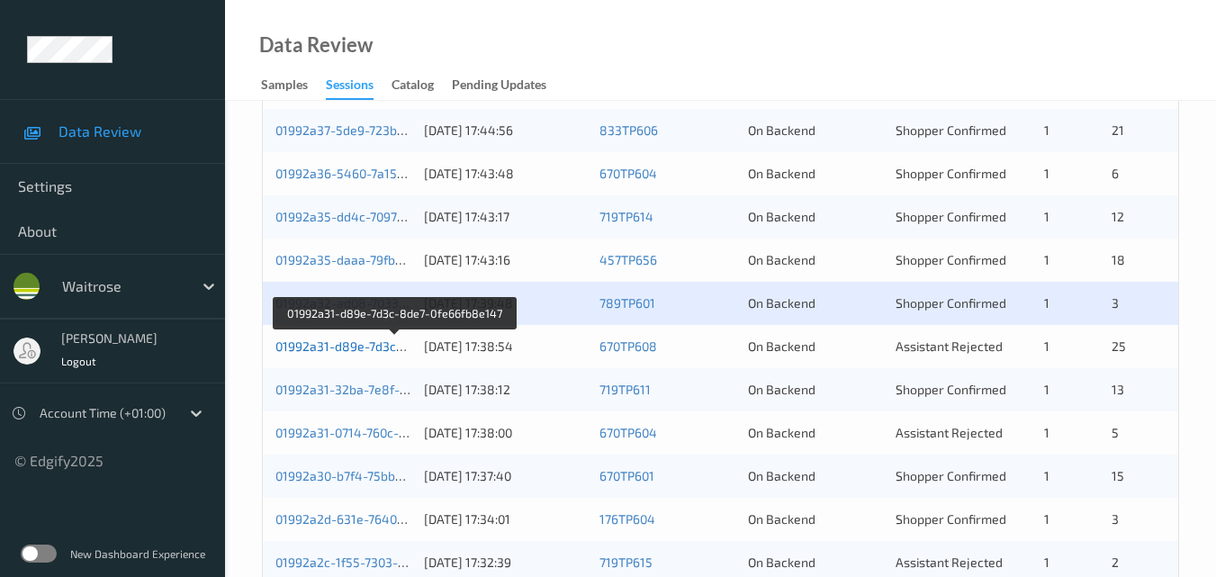
click at [356, 341] on link "01992a31-d89e-7d3c-8de7-0fe66fb8e147" at bounding box center [395, 345] width 240 height 15
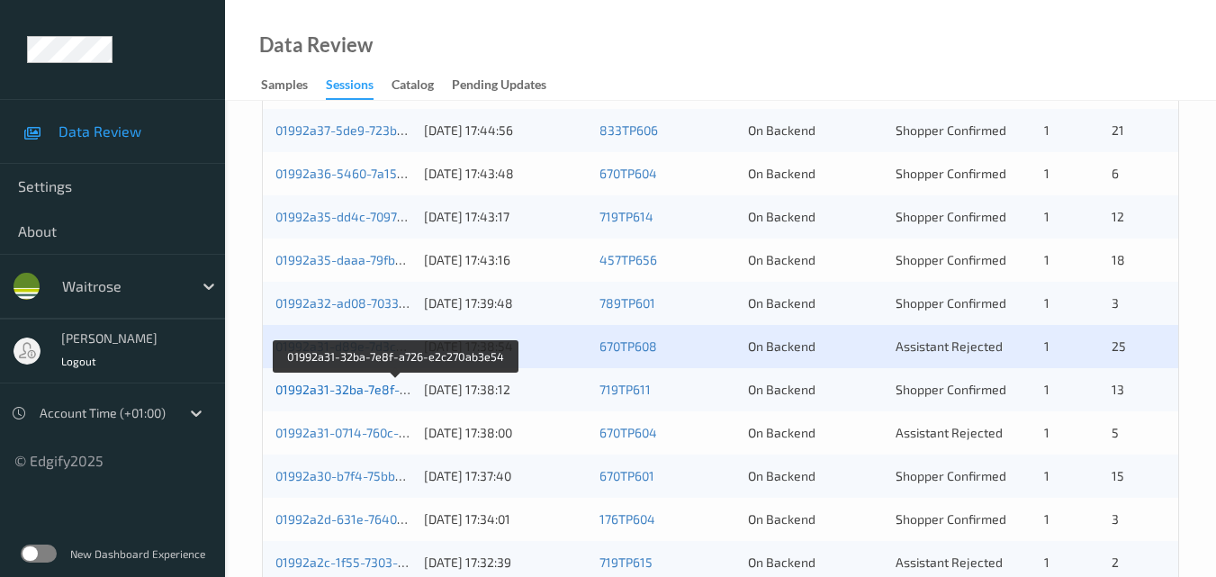
click at [347, 383] on link "01992a31-32ba-7e8f-a726-e2c270ab3e54" at bounding box center [396, 389] width 243 height 15
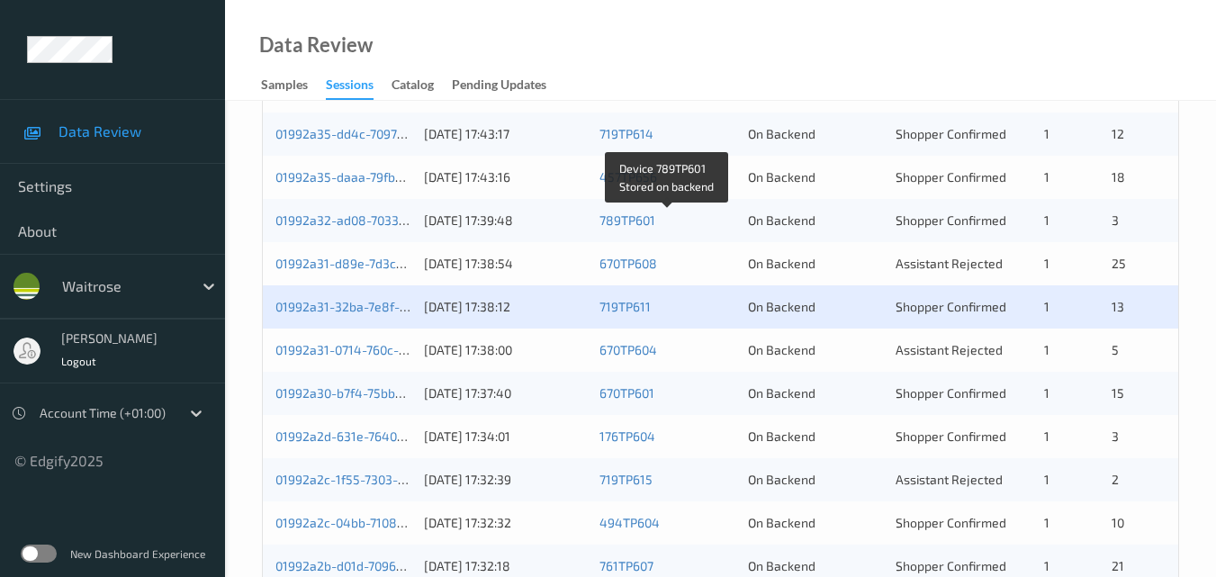
scroll to position [630, 0]
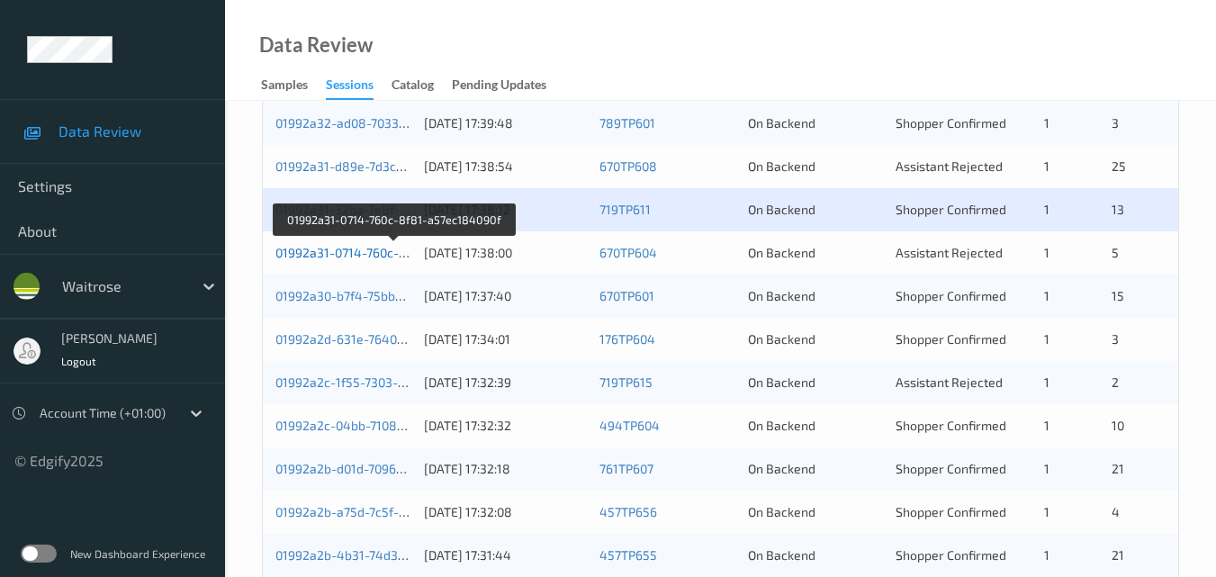
click at [344, 255] on link "01992a31-0714-760c-8f81-a57ec184090f" at bounding box center [393, 252] width 237 height 15
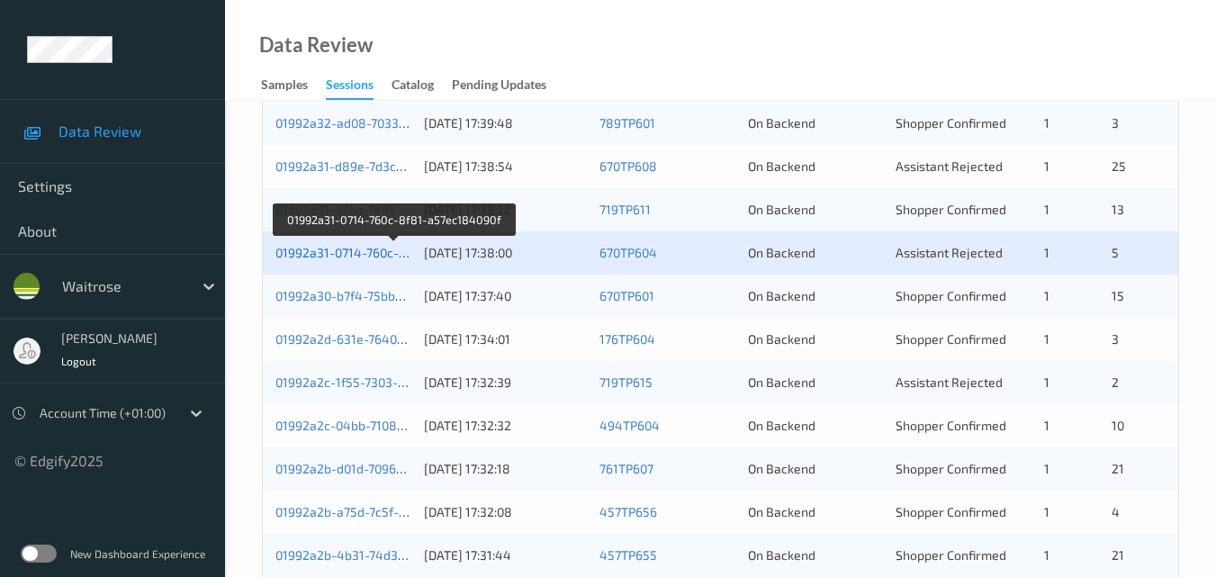
click at [374, 245] on link "01992a31-0714-760c-8f81-a57ec184090f" at bounding box center [393, 252] width 237 height 15
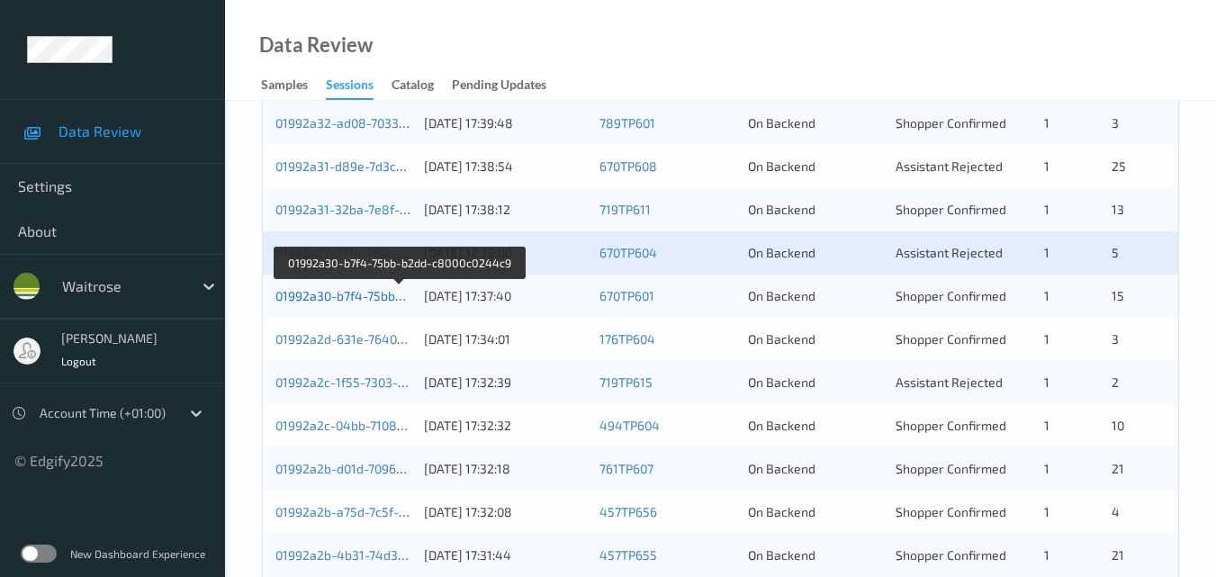
click at [362, 298] on link "01992a30-b7f4-75bb-b2dd-c8000c0244c9" at bounding box center [398, 295] width 246 height 15
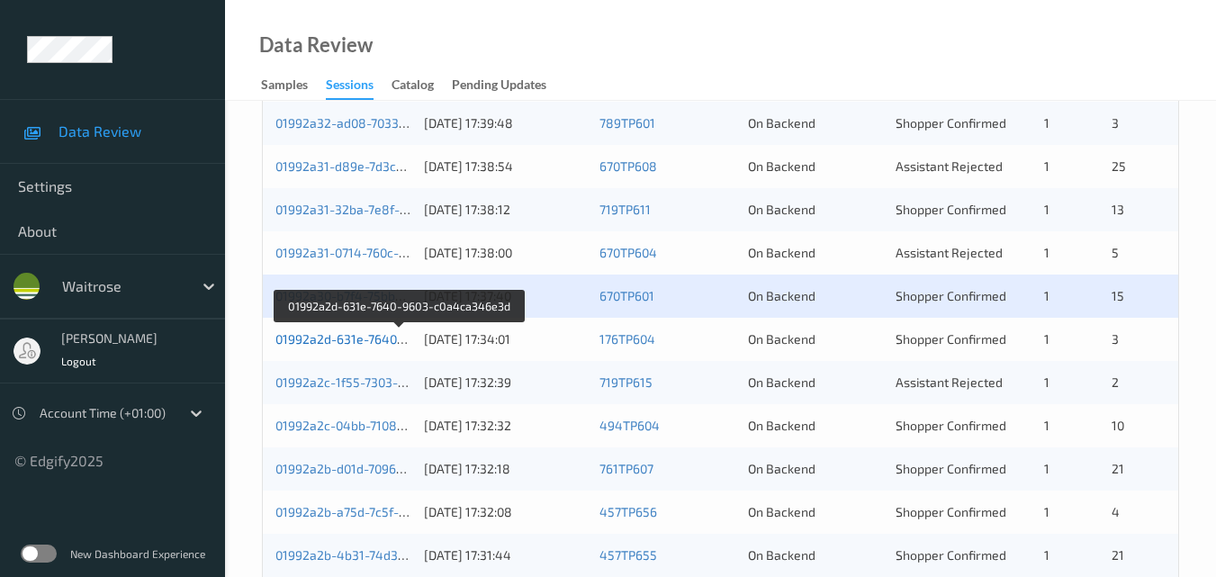
click at [357, 338] on link "01992a2d-631e-7640-9603-c0a4ca346e3d" at bounding box center [399, 338] width 248 height 15
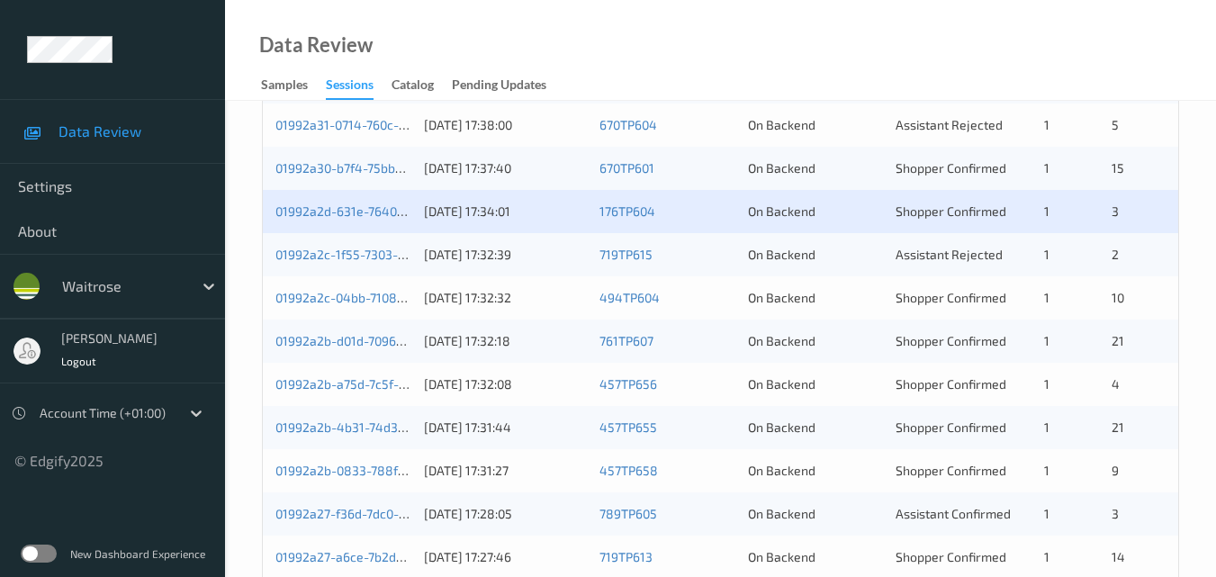
scroll to position [720, 0]
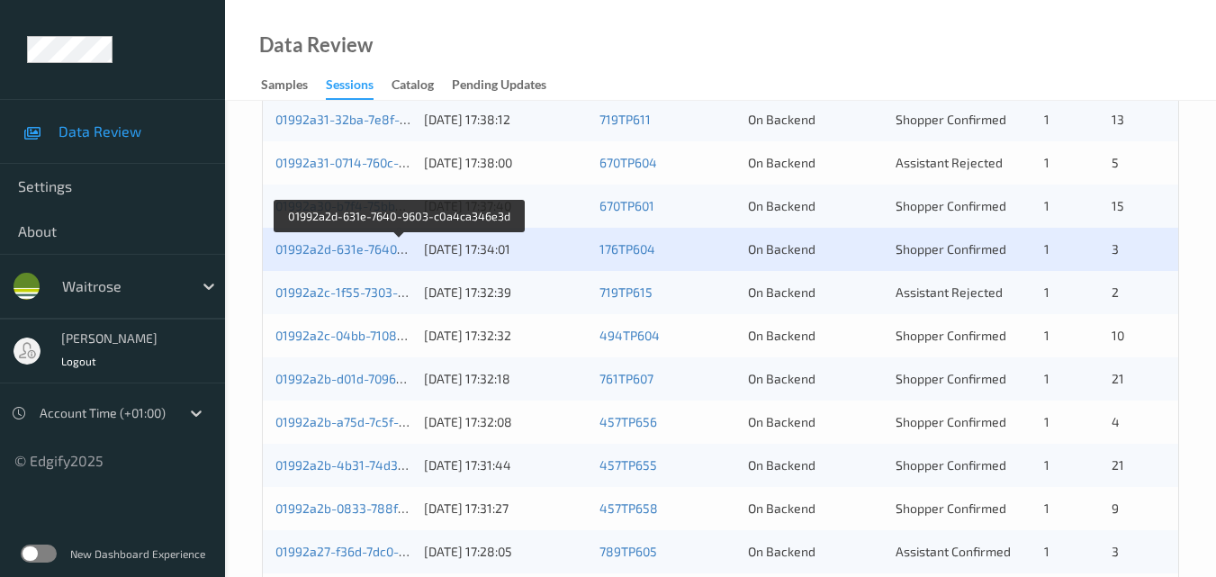
click at [359, 239] on div "01992a2d-631e-7640-9603-c0a4ca346e3d 08/09/2025 17:34:01 176TP604 On Backend Sh…" at bounding box center [720, 249] width 915 height 43
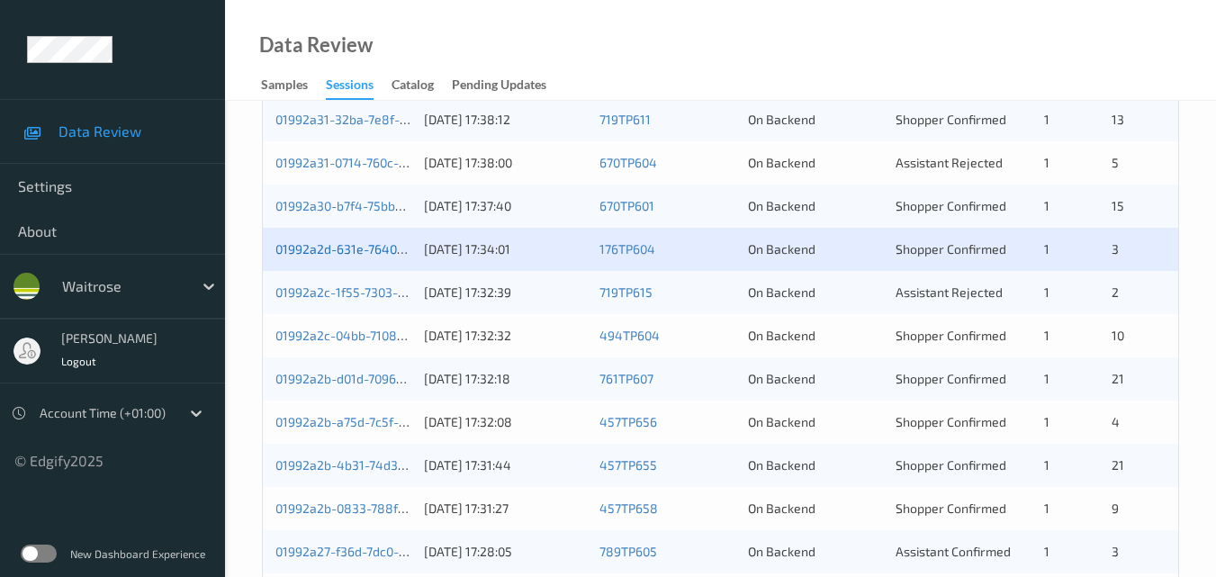
click at [355, 247] on link "01992a2d-631e-7640-9603-c0a4ca346e3d" at bounding box center [399, 248] width 248 height 15
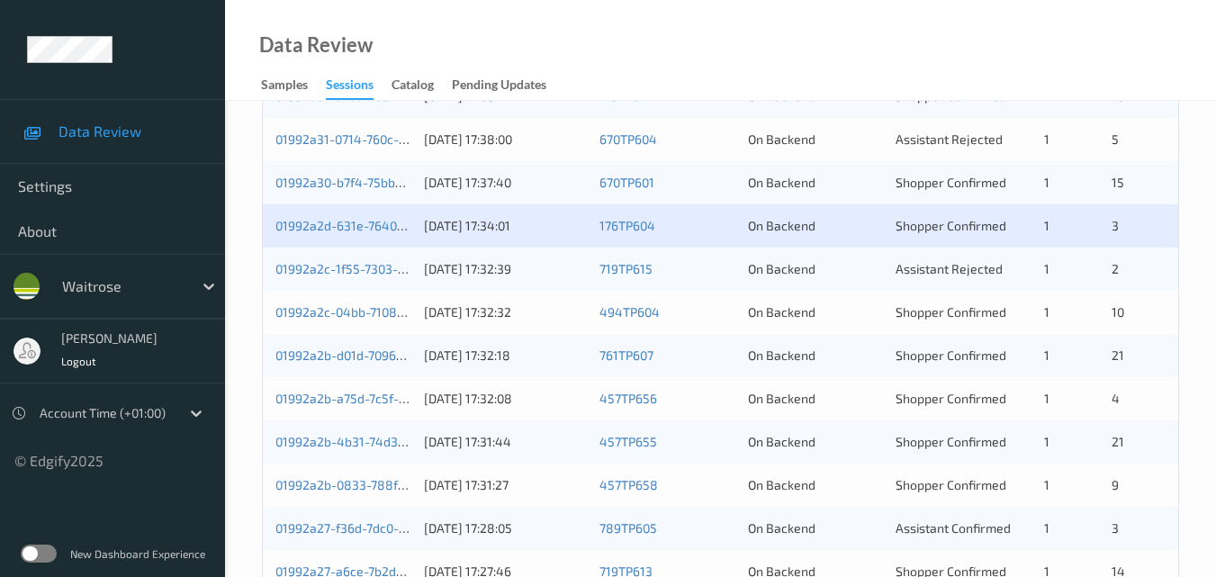
scroll to position [740, 0]
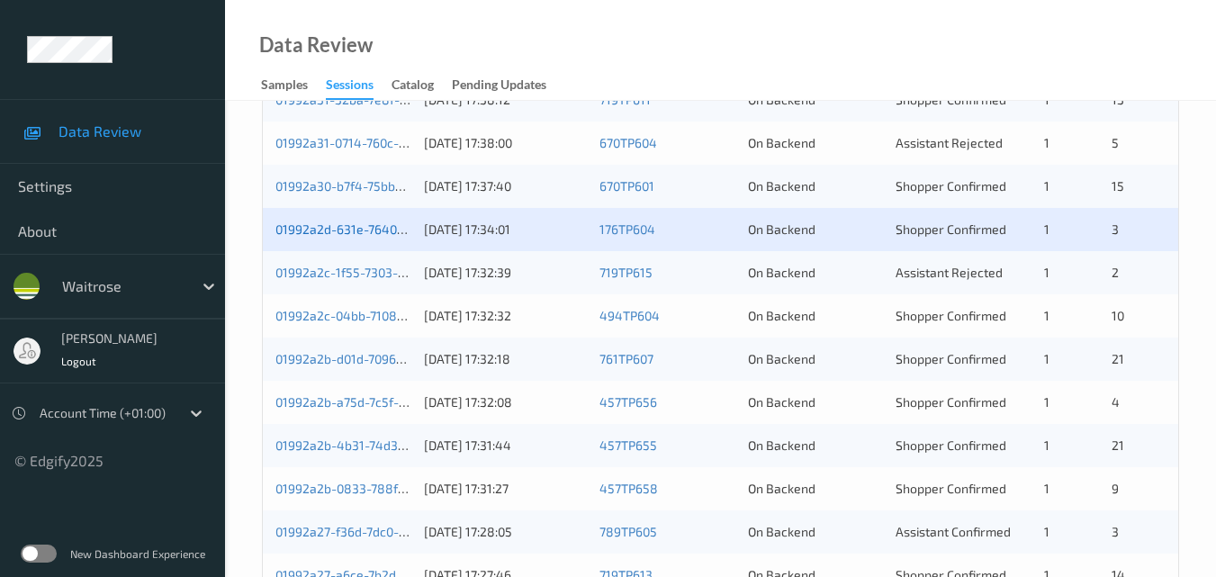
click at [337, 221] on link "01992a2d-631e-7640-9603-c0a4ca346e3d" at bounding box center [399, 228] width 248 height 15
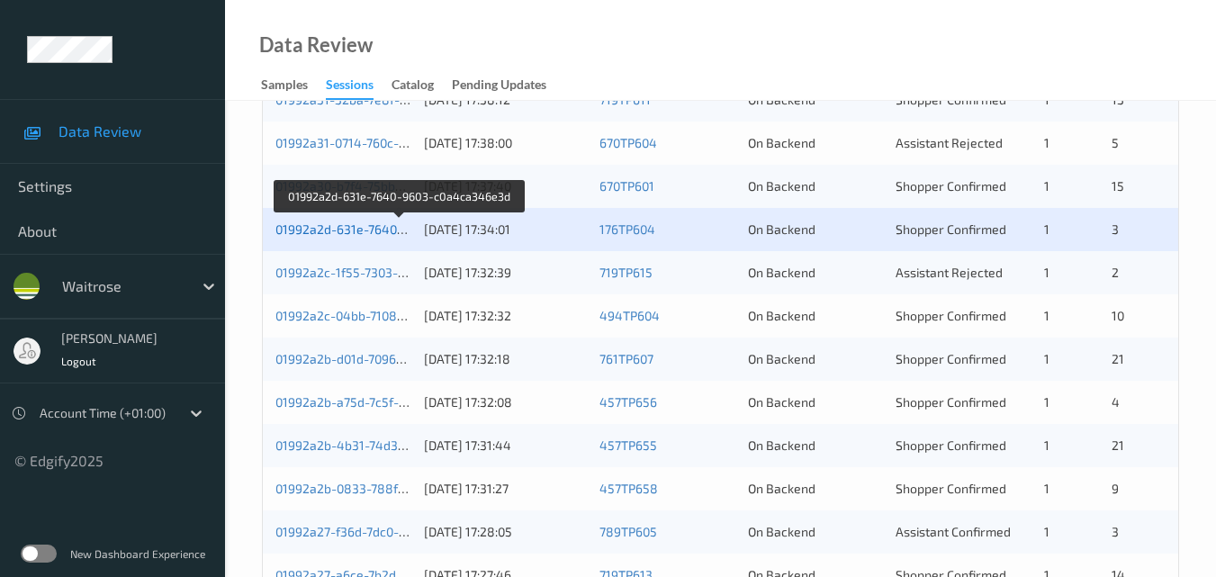
click at [354, 227] on link "01992a2d-631e-7640-9603-c0a4ca346e3d" at bounding box center [399, 228] width 248 height 15
click at [339, 234] on link "01992a2d-631e-7640-9603-c0a4ca346e3d" at bounding box center [399, 228] width 248 height 15
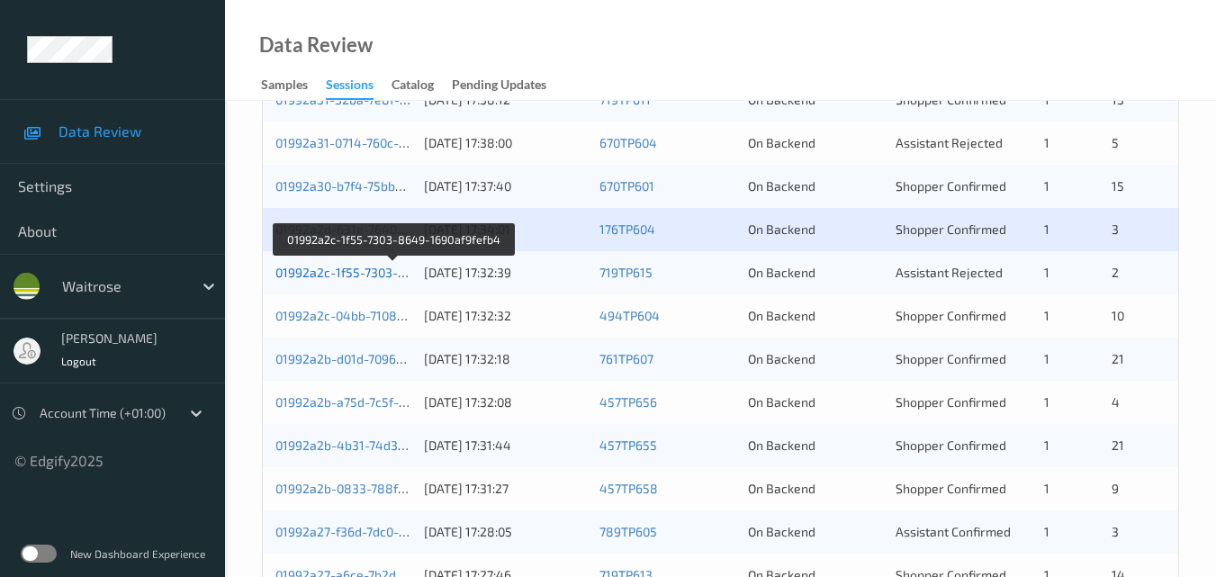
click at [366, 267] on link "01992a2c-1f55-7303-8649-1690af9fefb4" at bounding box center [393, 272] width 236 height 15
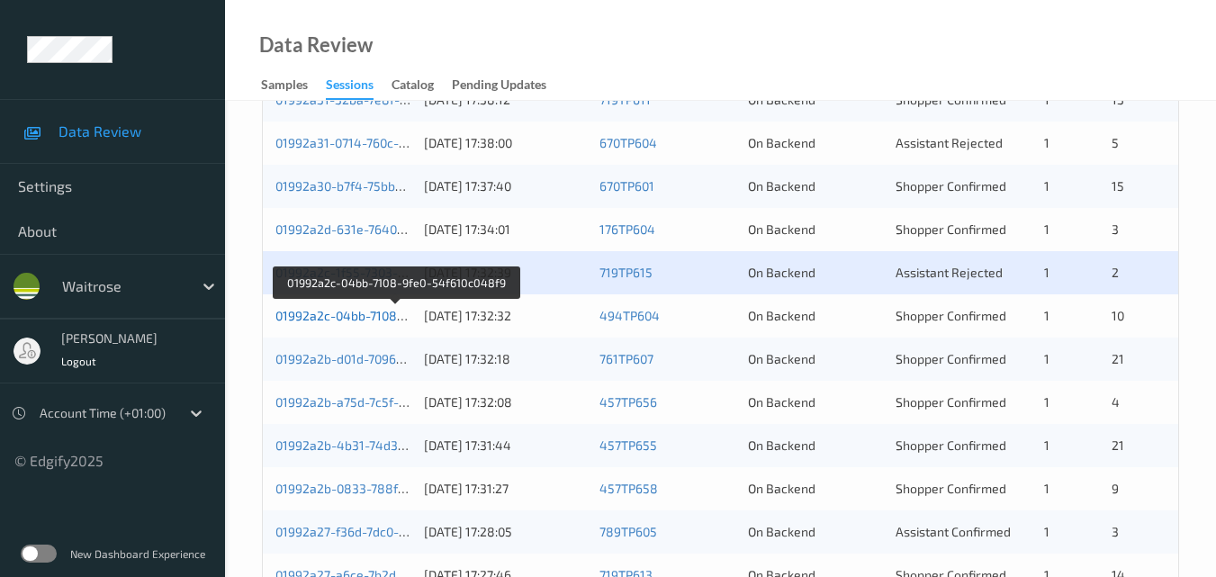
click at [350, 312] on link "01992a2c-04bb-7108-9fe0-54f610c048f9" at bounding box center [394, 315] width 239 height 15
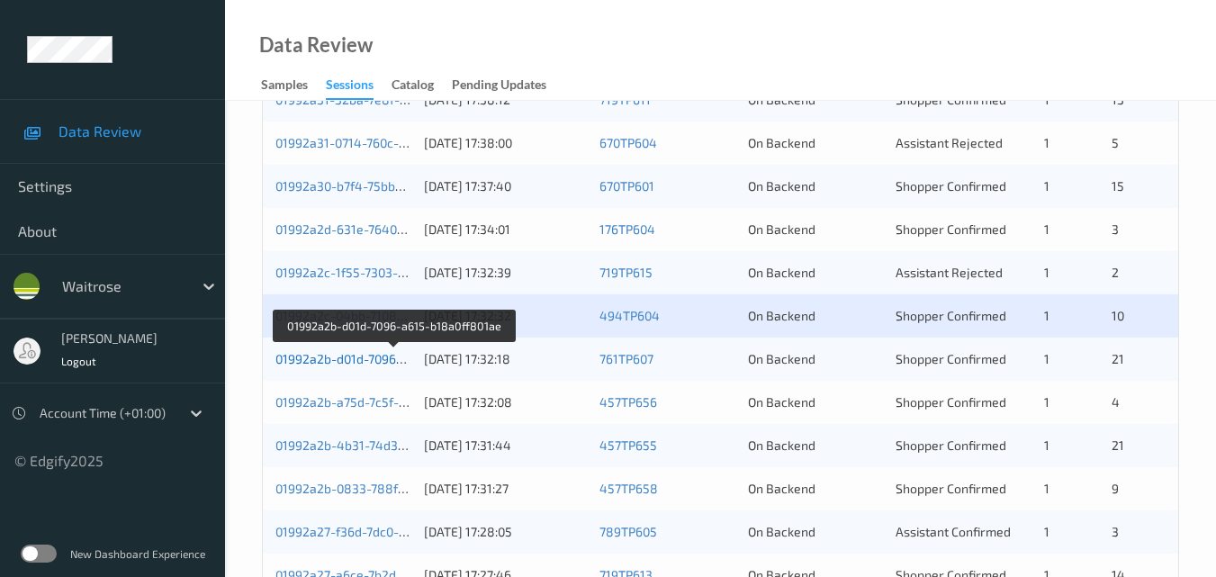
click at [373, 353] on link "01992a2b-d01d-7096-a615-b18a0ff801ae" at bounding box center [394, 358] width 238 height 15
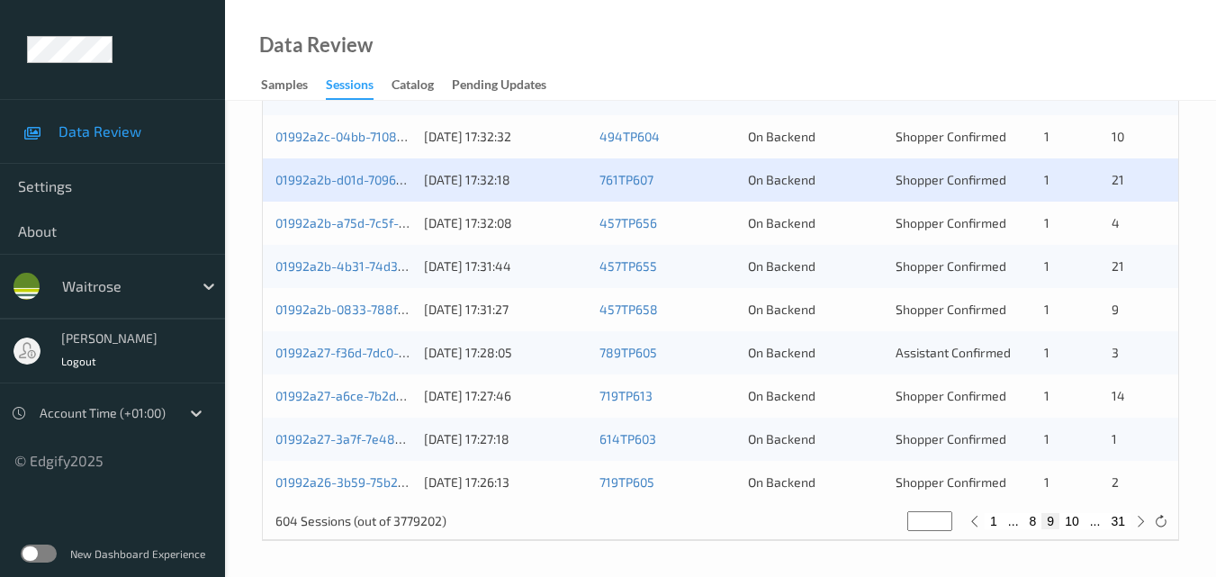
scroll to position [920, 0]
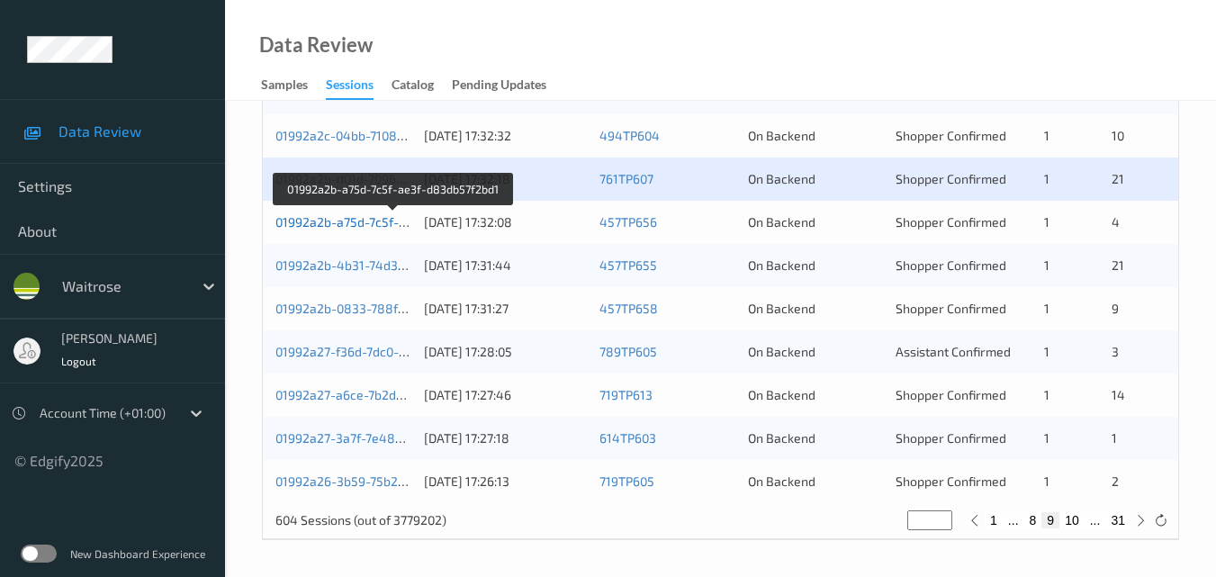
click at [353, 217] on link "01992a2b-a75d-7c5f-ae3f-d83db57f2bd1" at bounding box center [393, 221] width 237 height 15
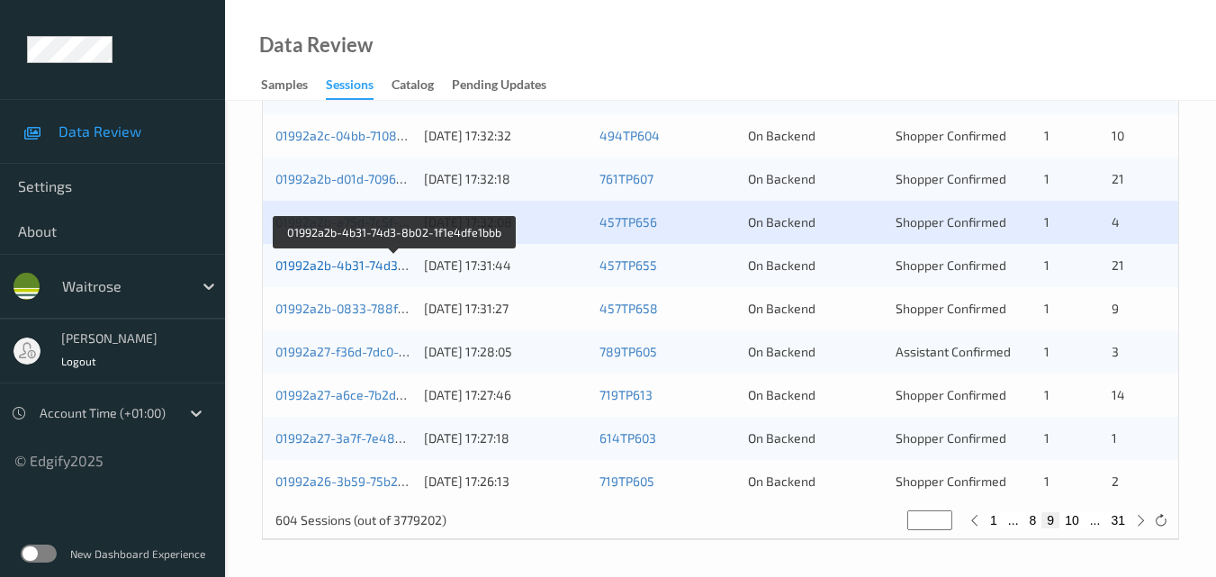
click at [382, 264] on link "01992a2b-4b31-74d3-8b02-1f1e4dfe1bbb" at bounding box center [394, 264] width 239 height 15
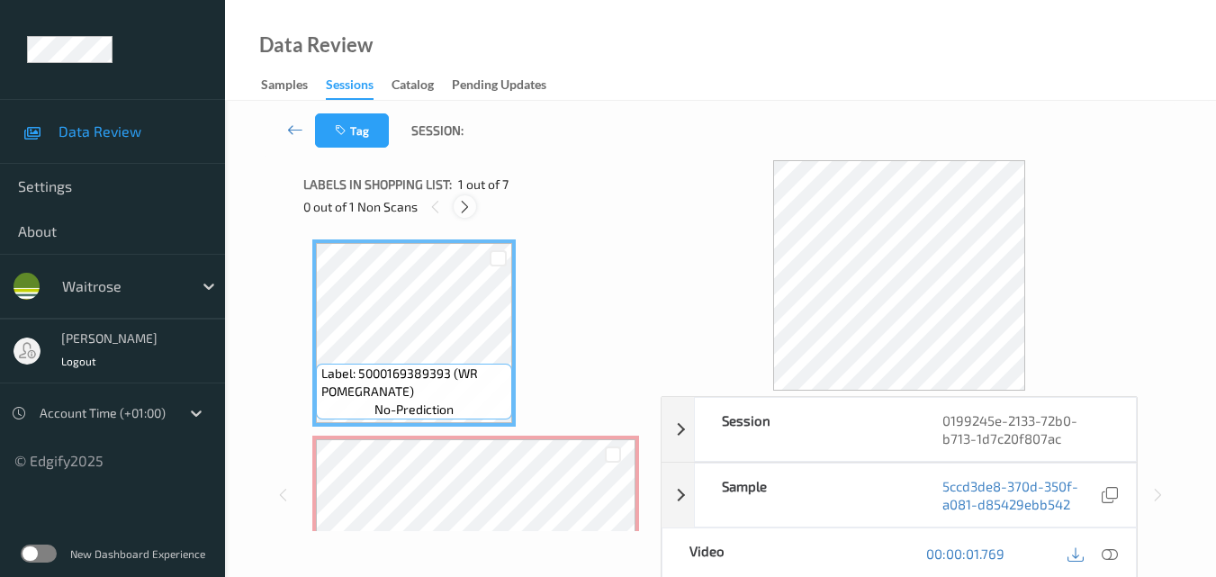
click at [466, 211] on icon at bounding box center [464, 207] width 15 height 16
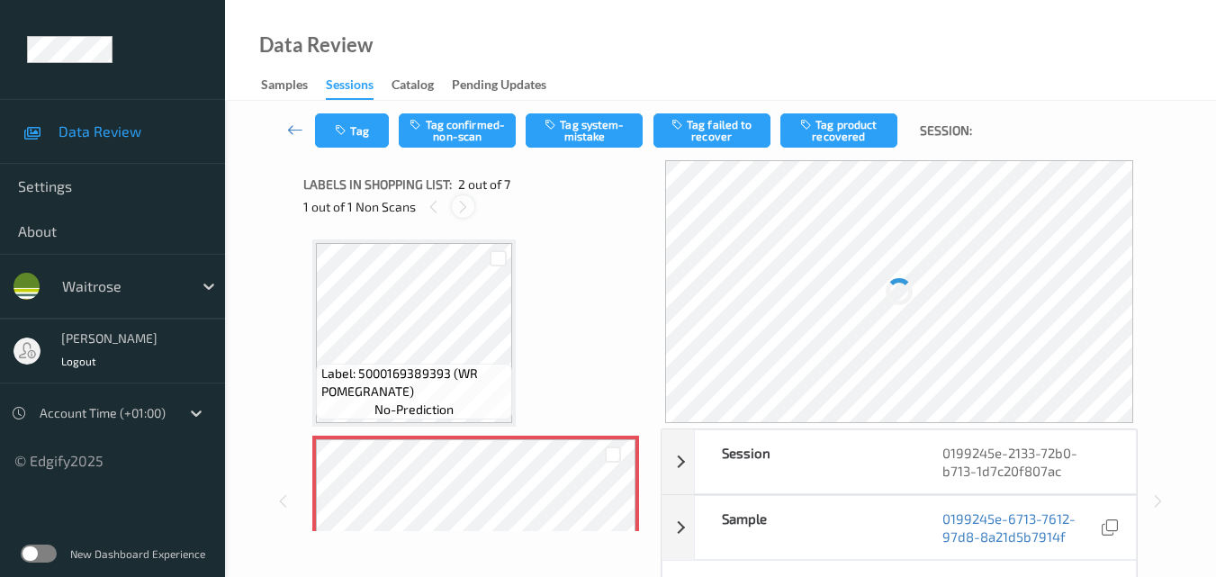
scroll to position [9, 0]
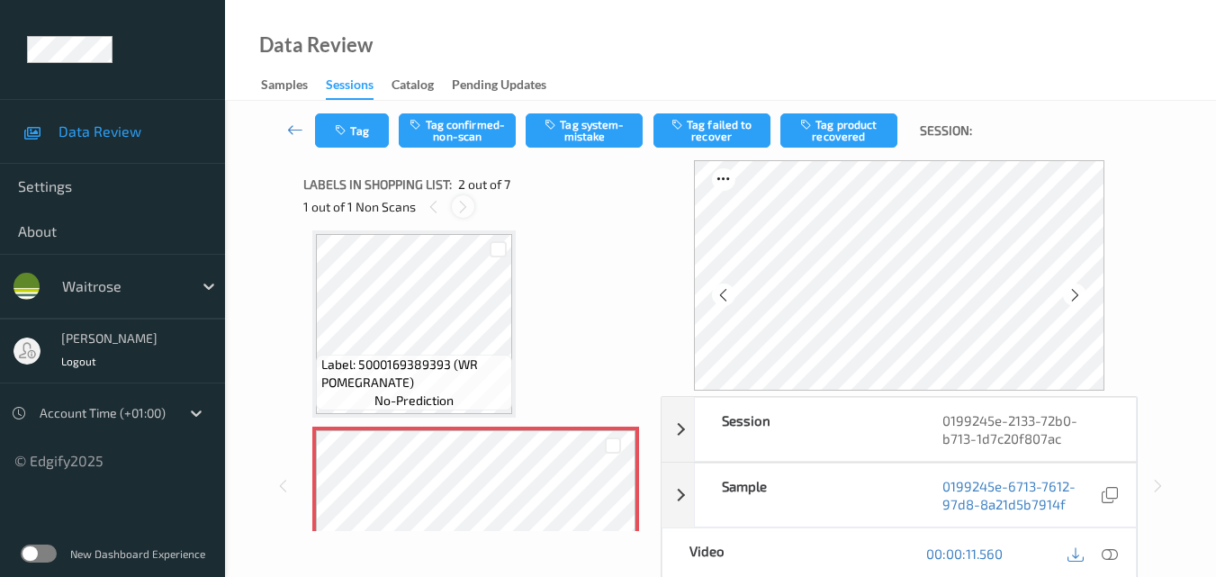
click at [464, 203] on icon at bounding box center [462, 207] width 15 height 16
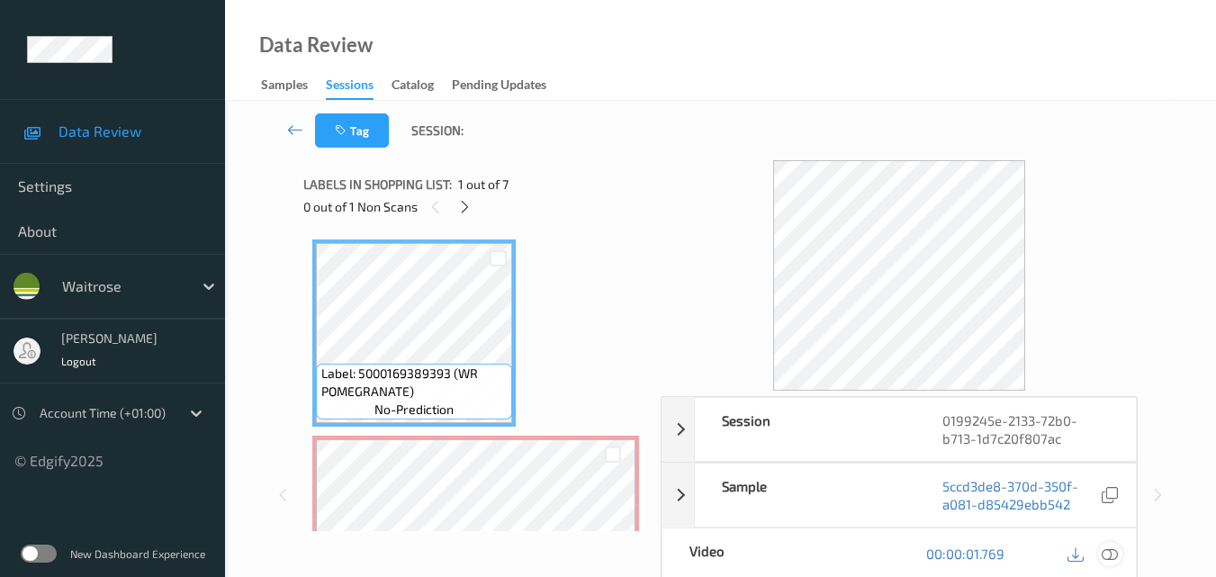
click at [1116, 549] on icon at bounding box center [1110, 553] width 16 height 16
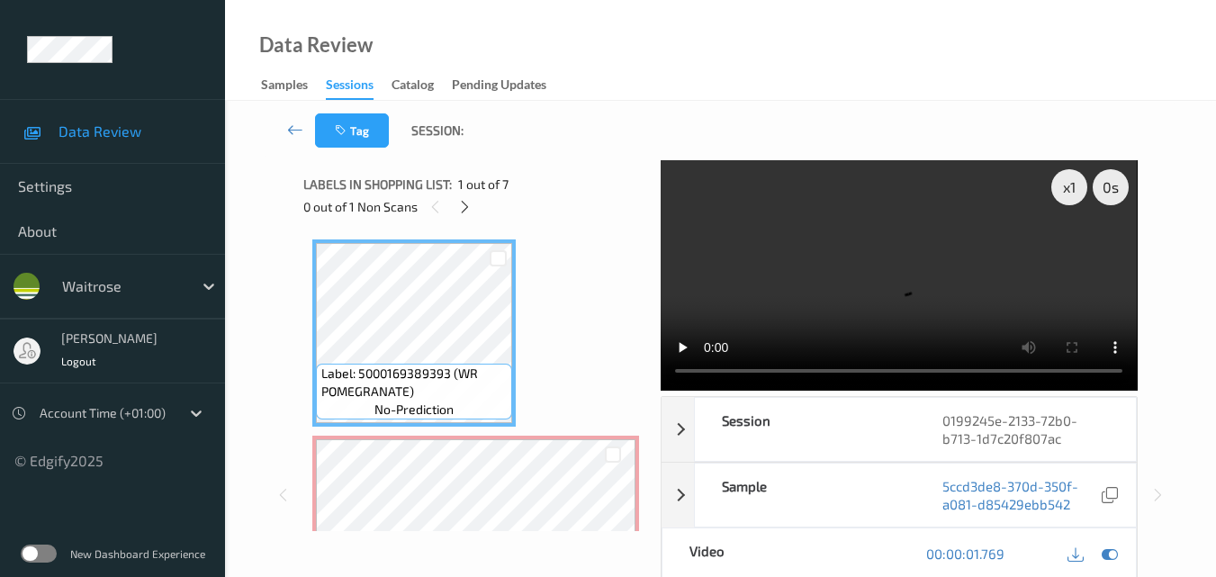
click at [937, 309] on video at bounding box center [899, 275] width 476 height 230
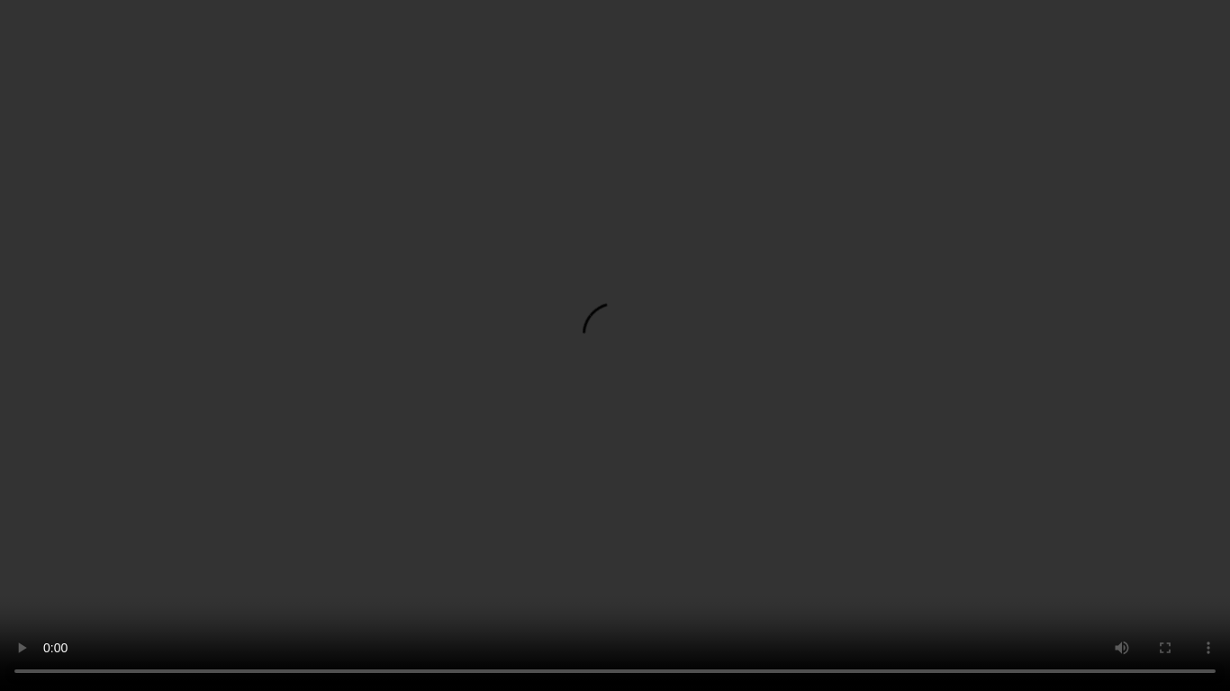
click at [849, 360] on video at bounding box center [615, 345] width 1230 height 691
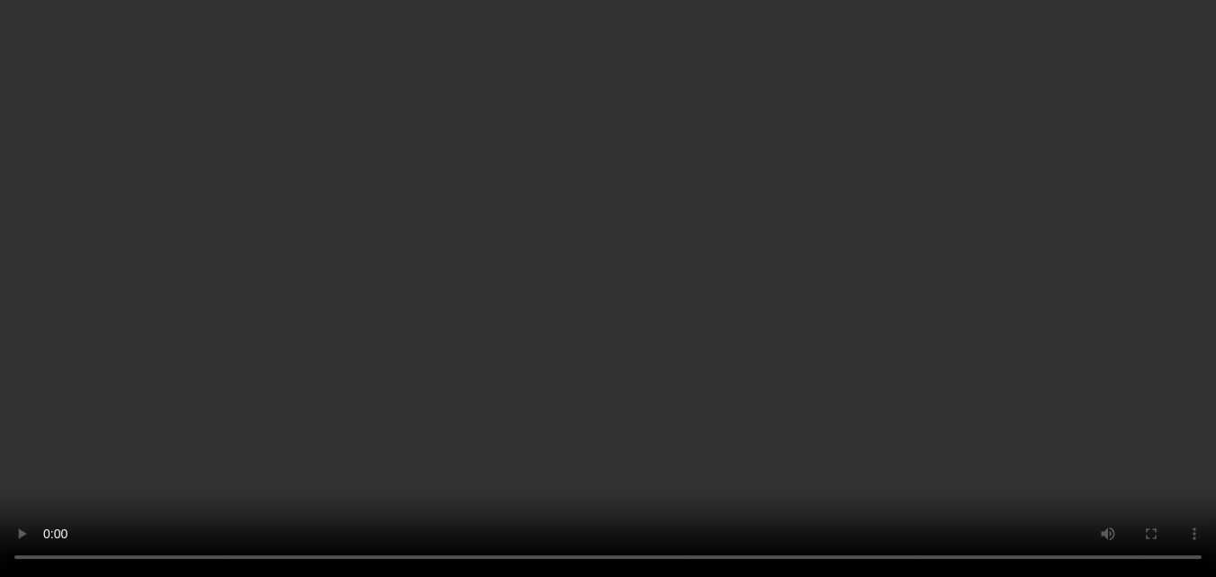
scroll to position [180, 0]
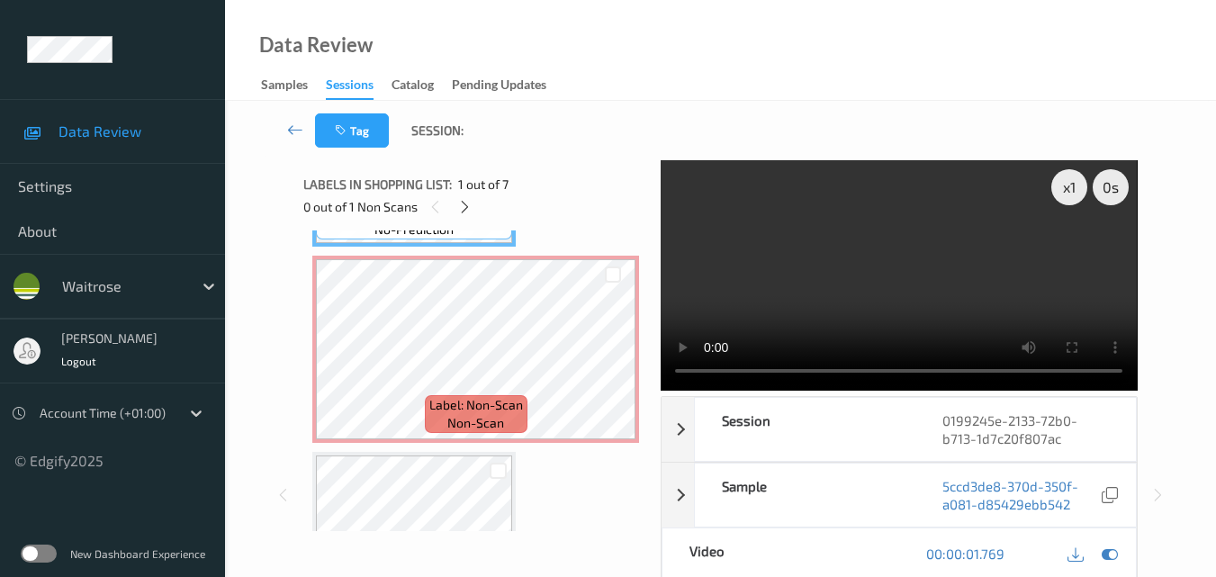
click at [888, 257] on video at bounding box center [899, 275] width 476 height 230
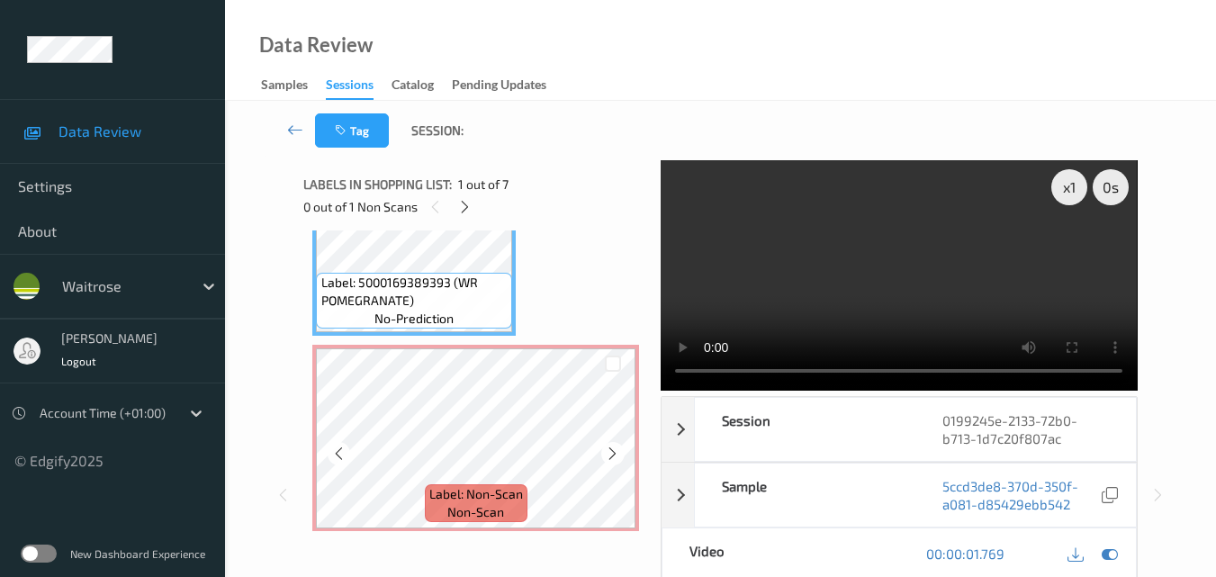
scroll to position [90, 0]
click at [897, 247] on video at bounding box center [899, 275] width 476 height 230
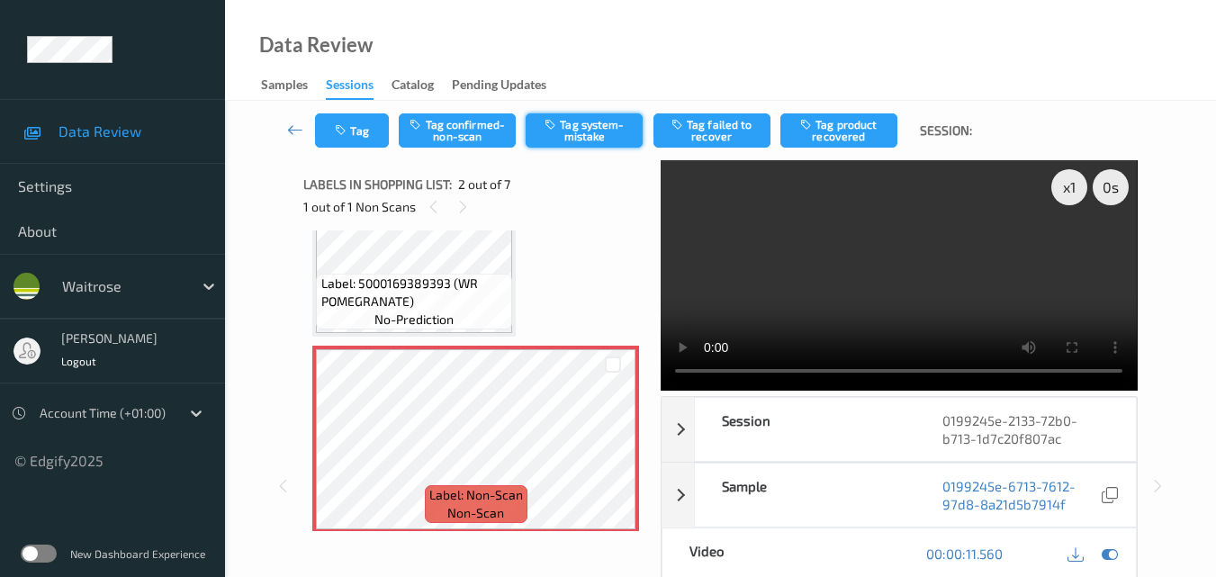
click at [583, 139] on button "Tag system-mistake" at bounding box center [584, 130] width 117 height 34
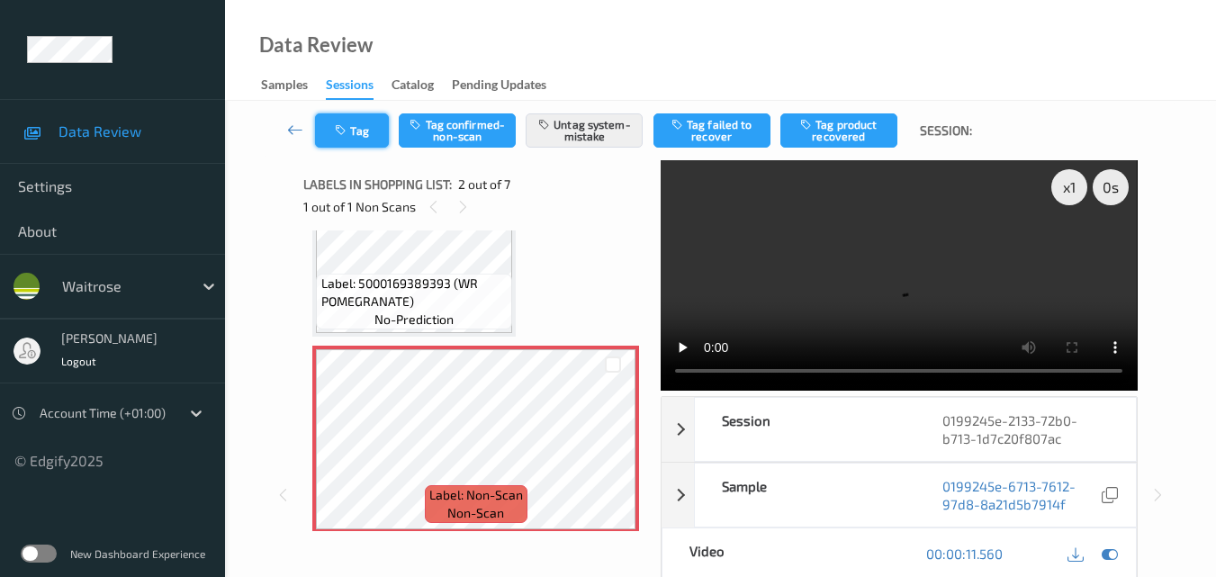
click at [357, 132] on button "Tag" at bounding box center [352, 130] width 74 height 34
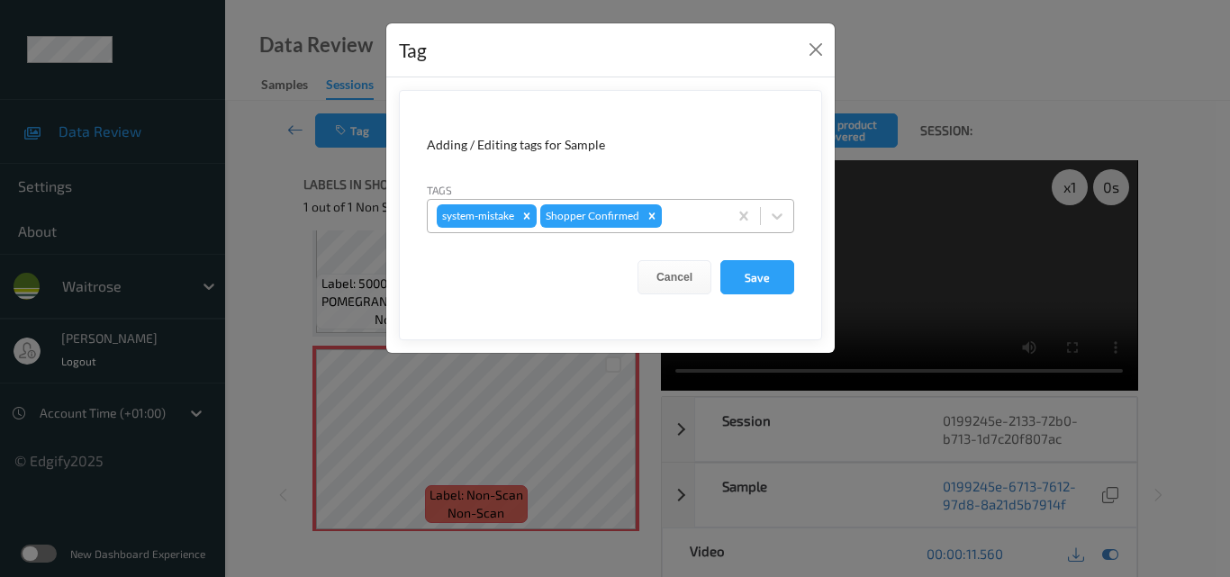
click at [690, 219] on div at bounding box center [691, 216] width 53 height 22
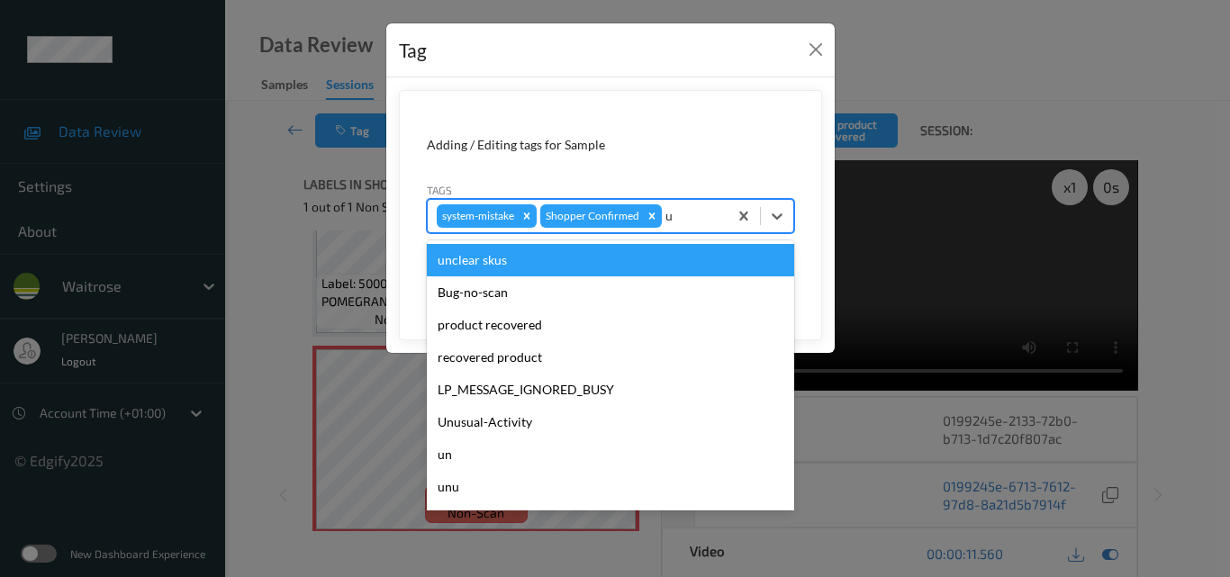
type input "un"
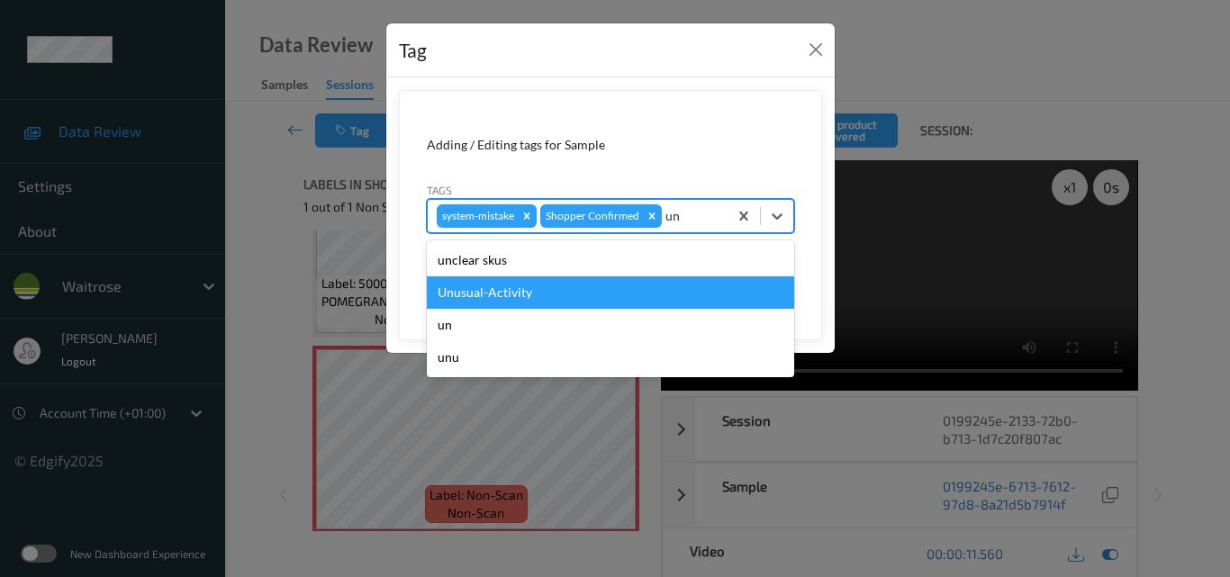
click at [631, 288] on div "Unusual-Activity" at bounding box center [610, 292] width 367 height 32
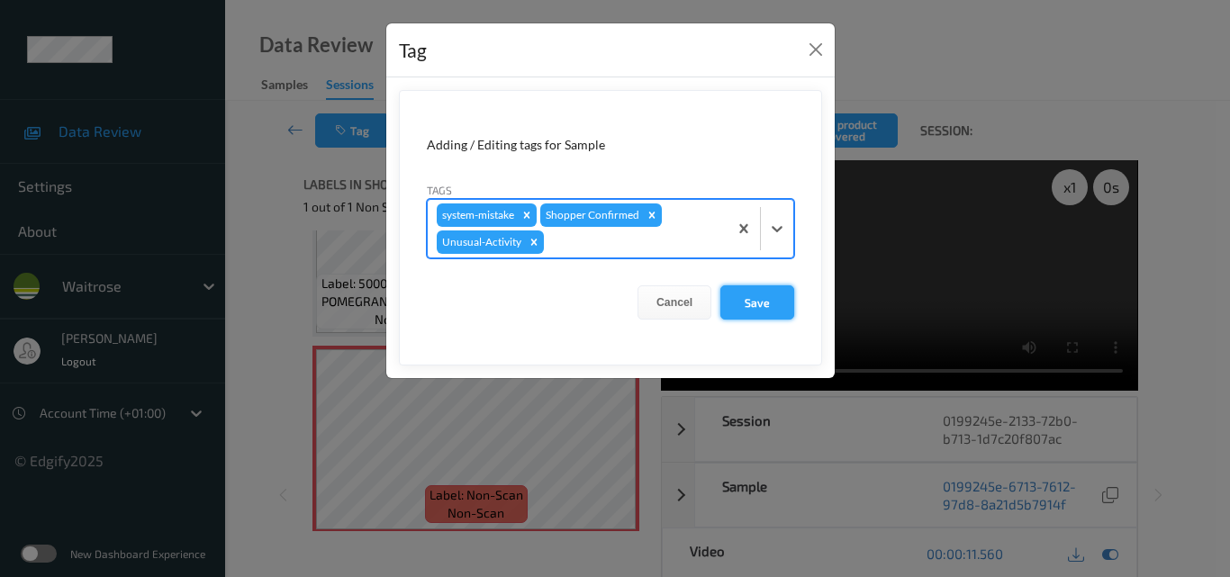
click at [758, 299] on button "Save" at bounding box center [757, 302] width 74 height 34
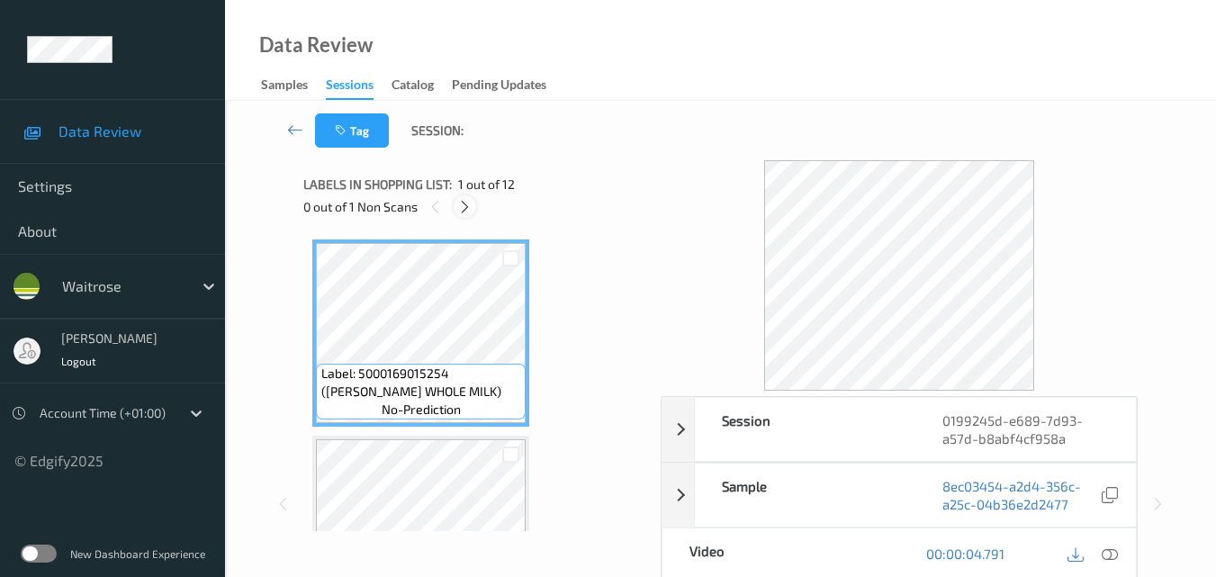
click at [467, 206] on icon at bounding box center [464, 207] width 15 height 16
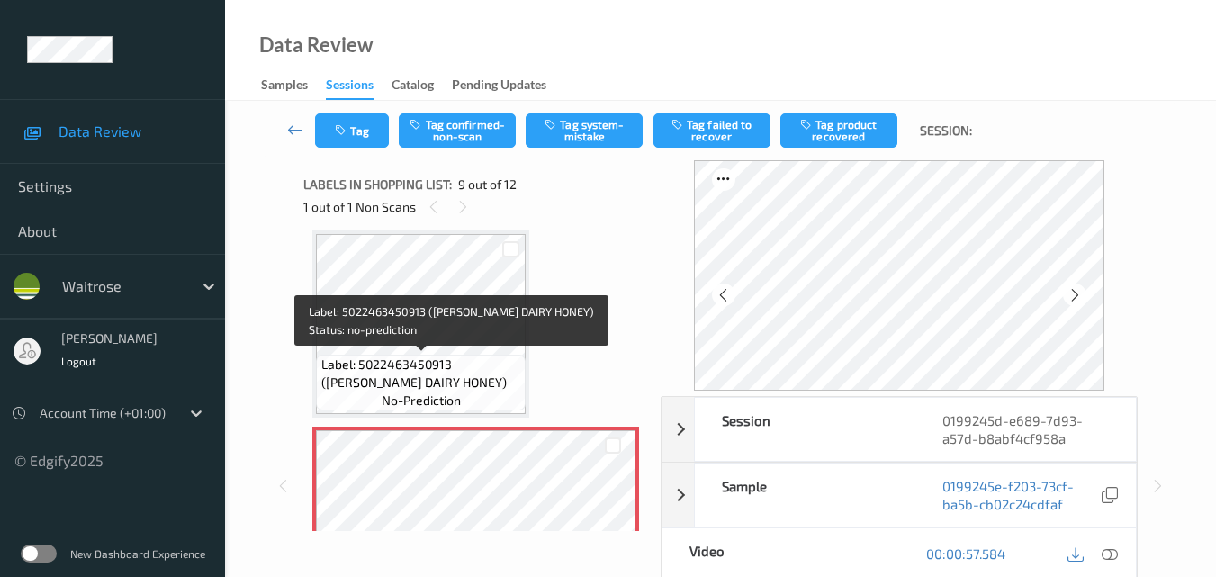
scroll to position [1563, 0]
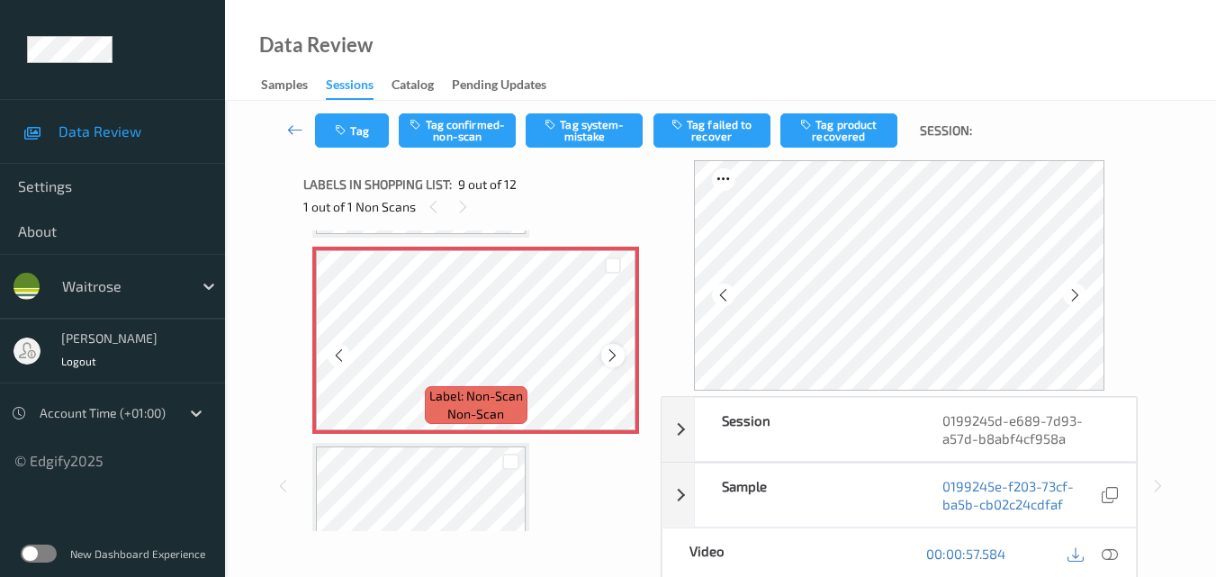
click at [611, 352] on icon at bounding box center [612, 355] width 15 height 16
click at [1113, 552] on icon at bounding box center [1110, 553] width 16 height 16
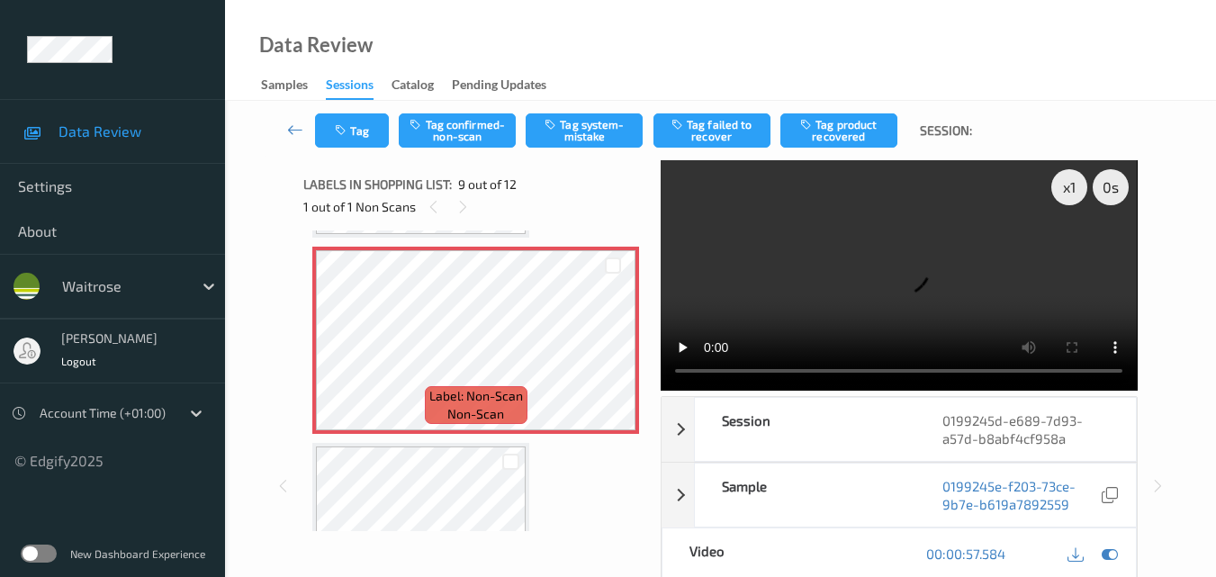
click at [896, 285] on video at bounding box center [899, 275] width 476 height 230
click at [851, 298] on video at bounding box center [899, 275] width 476 height 230
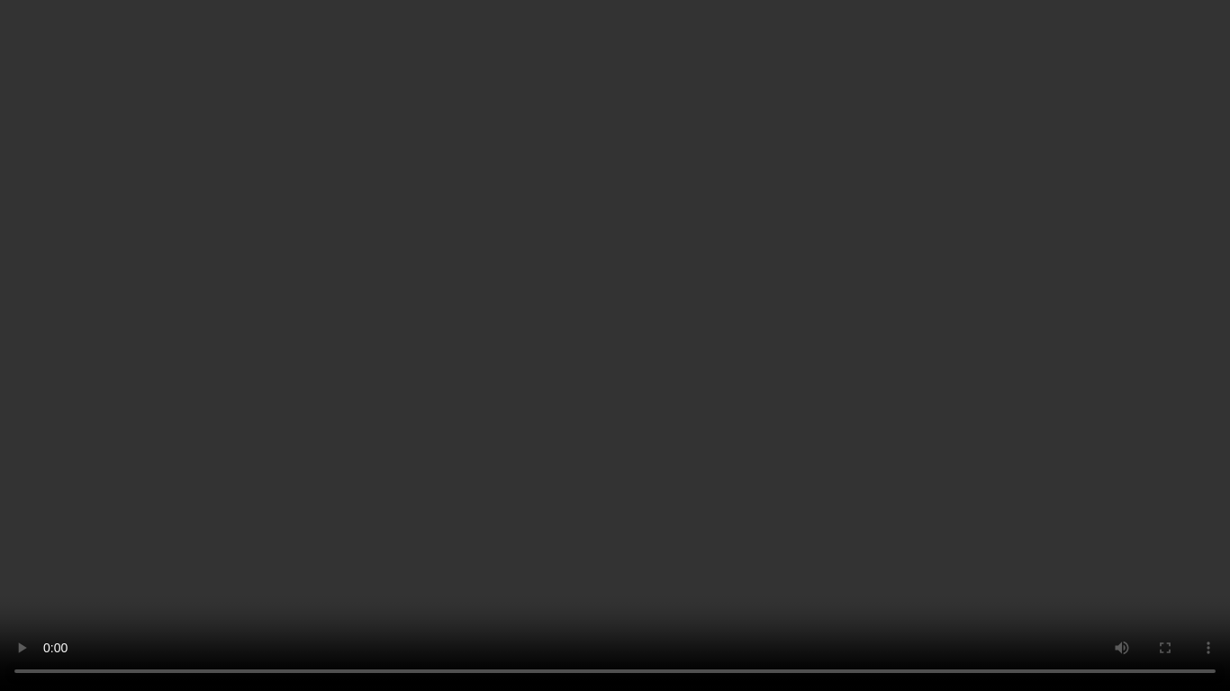
click at [933, 437] on video at bounding box center [615, 345] width 1230 height 691
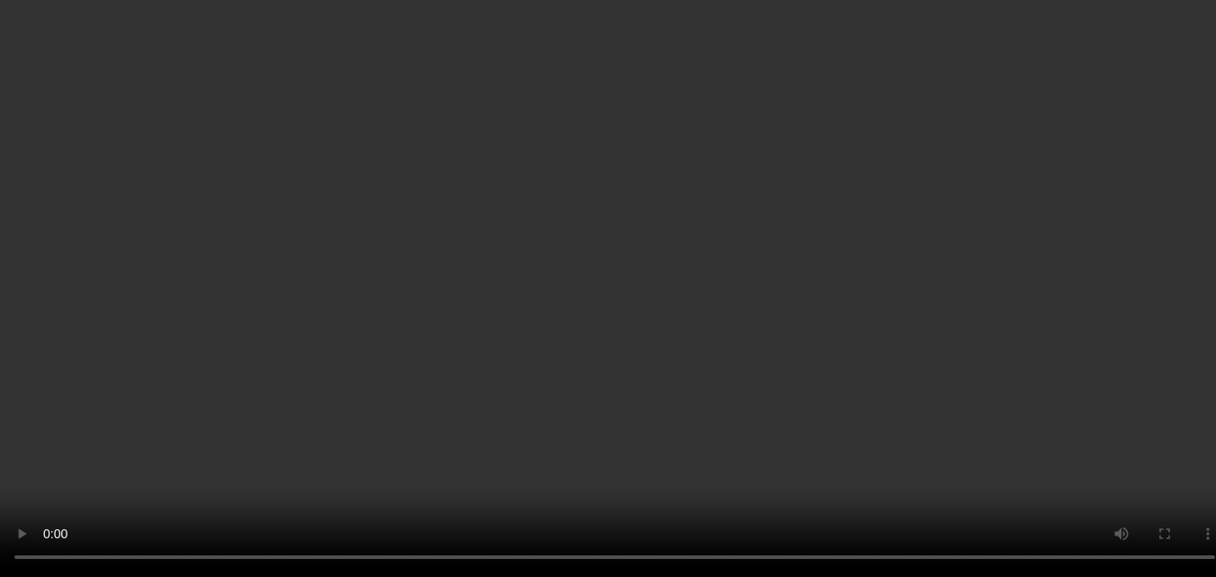
scroll to position [1473, 0]
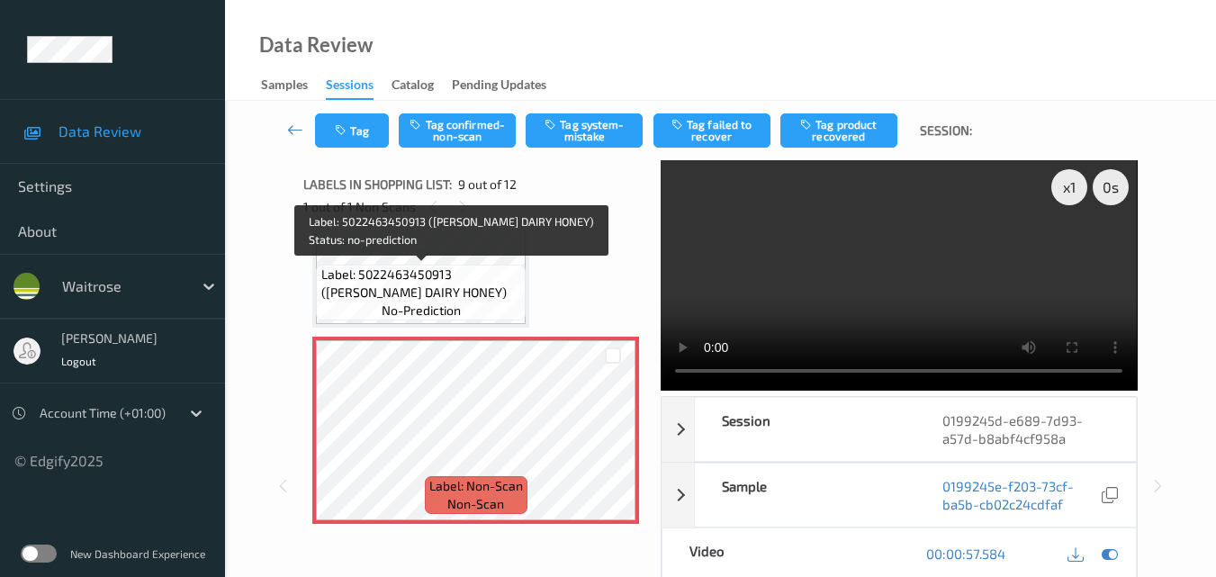
click at [479, 275] on span "Label: 5022463450913 (TIMS DAIRY HONEY)" at bounding box center [421, 284] width 201 height 36
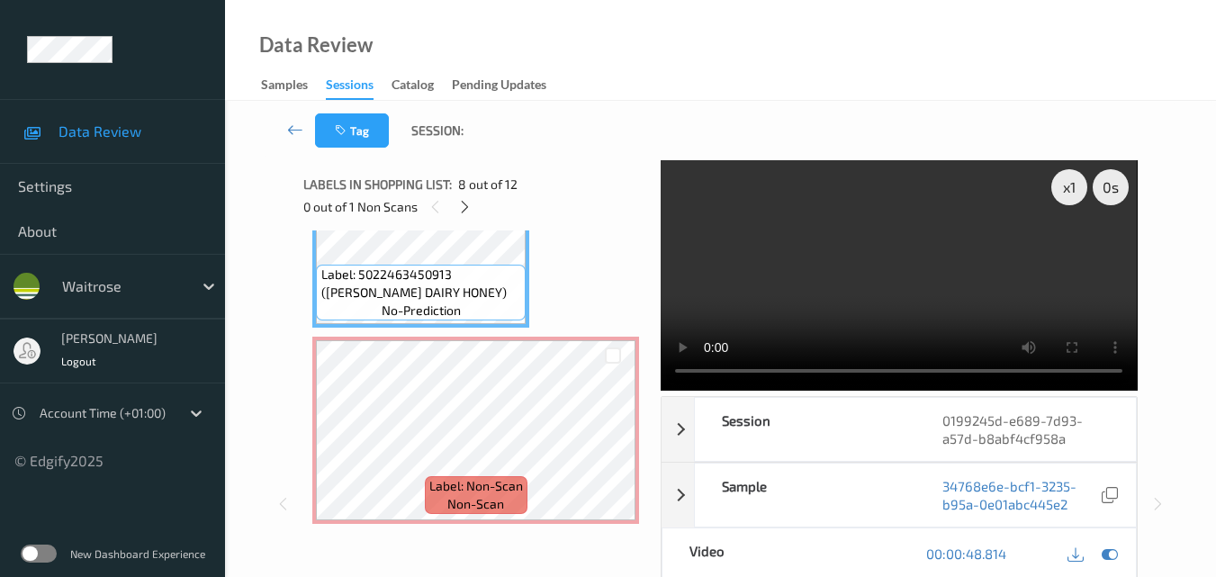
click at [887, 274] on video at bounding box center [899, 275] width 476 height 230
click at [954, 281] on video at bounding box center [899, 275] width 476 height 230
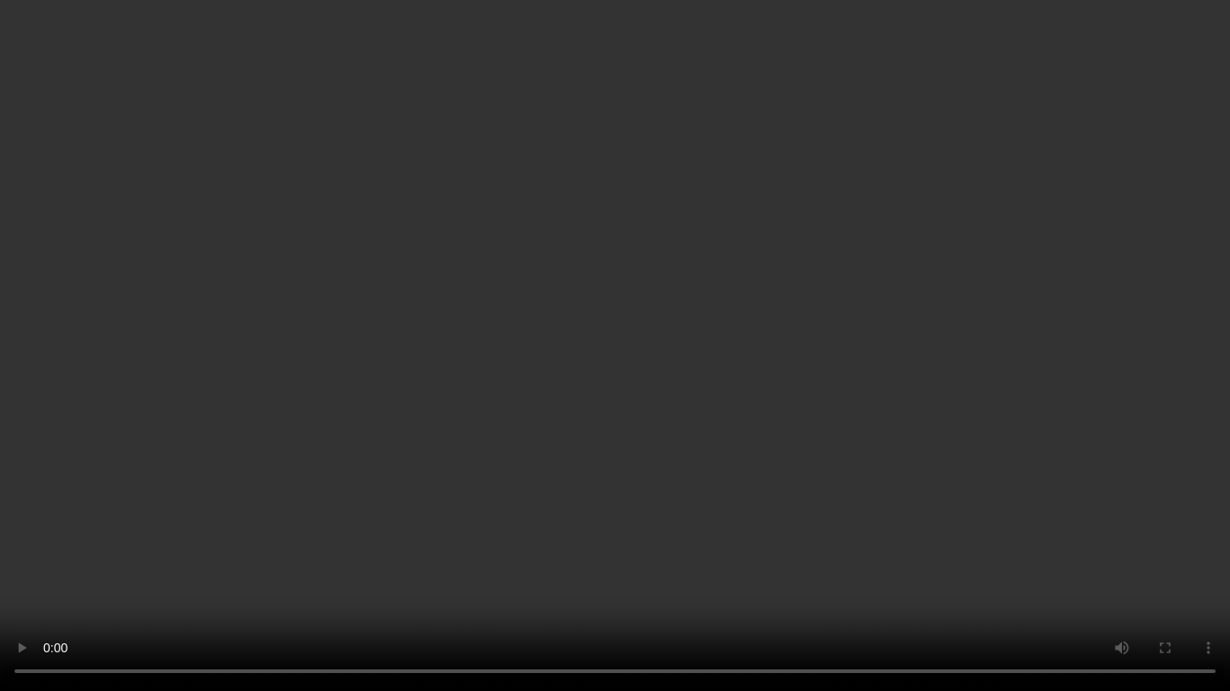
click at [837, 330] on video at bounding box center [615, 345] width 1230 height 691
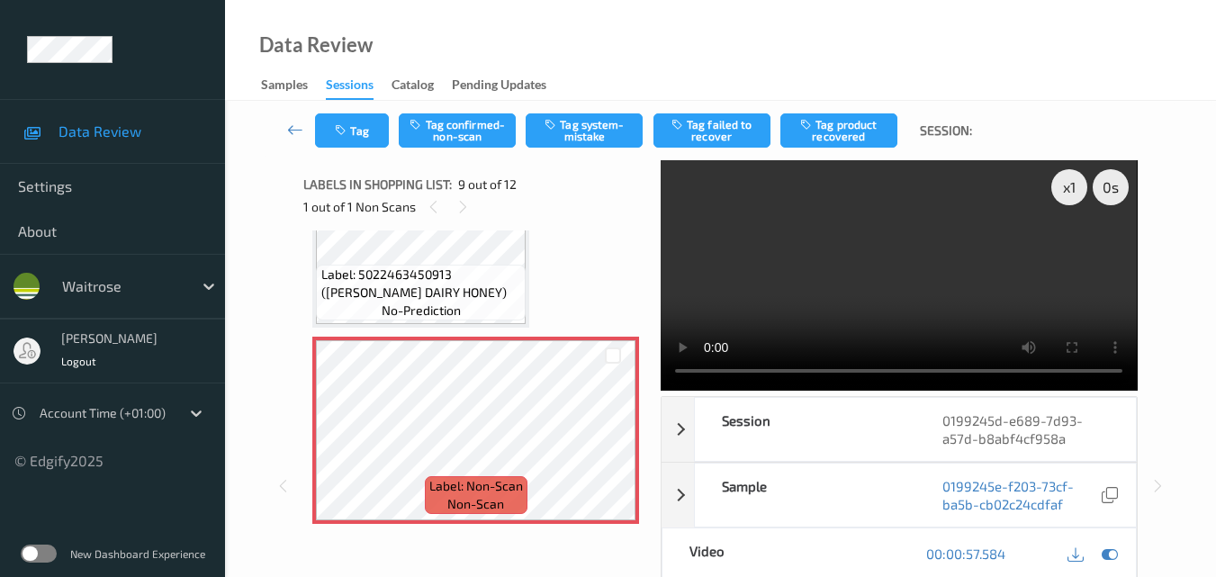
click at [600, 150] on div "Tag Tag confirmed-non-scan Tag system-mistake Tag failed to recover Tag product…" at bounding box center [720, 130] width 917 height 59
click at [600, 133] on button "Tag system-mistake" at bounding box center [584, 130] width 117 height 34
click at [365, 139] on button "Tag" at bounding box center [352, 130] width 74 height 34
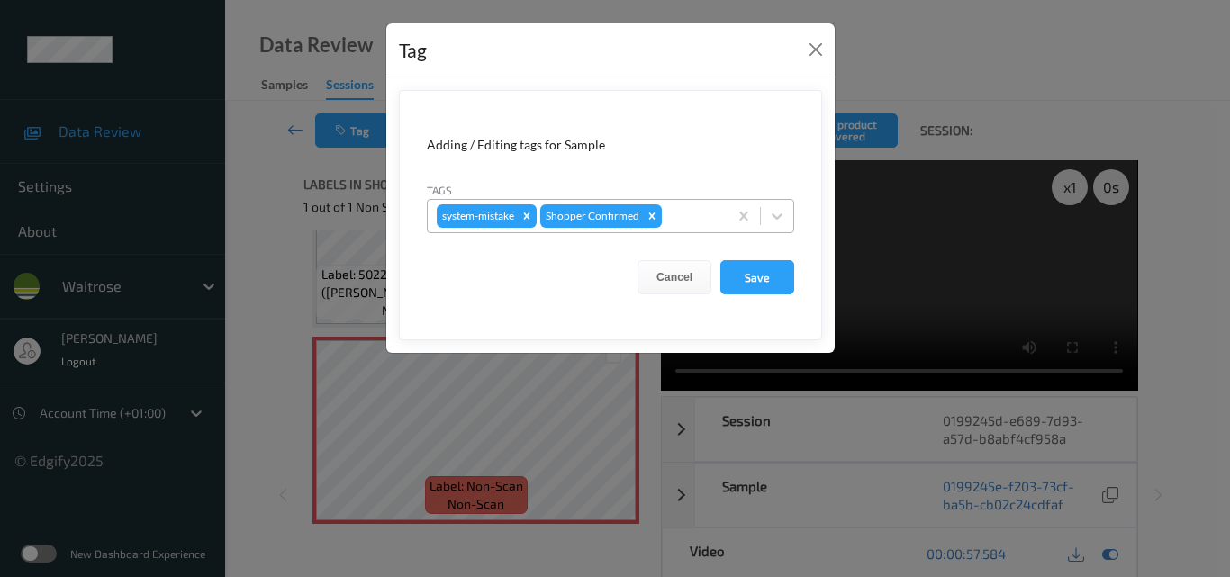
click at [687, 212] on div at bounding box center [691, 216] width 53 height 22
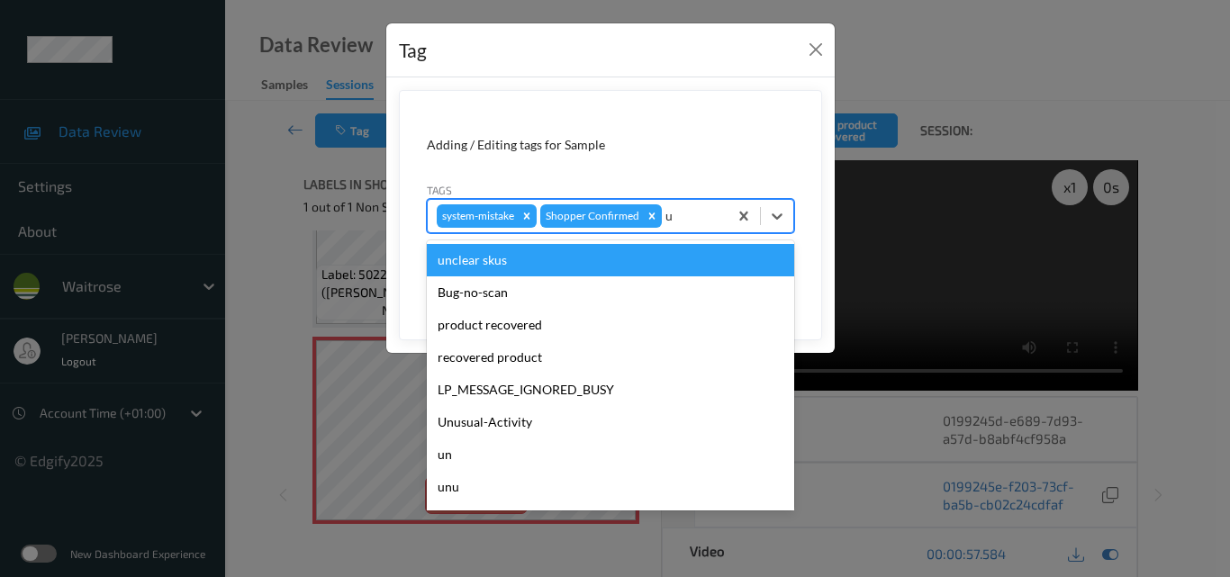
type input "un"
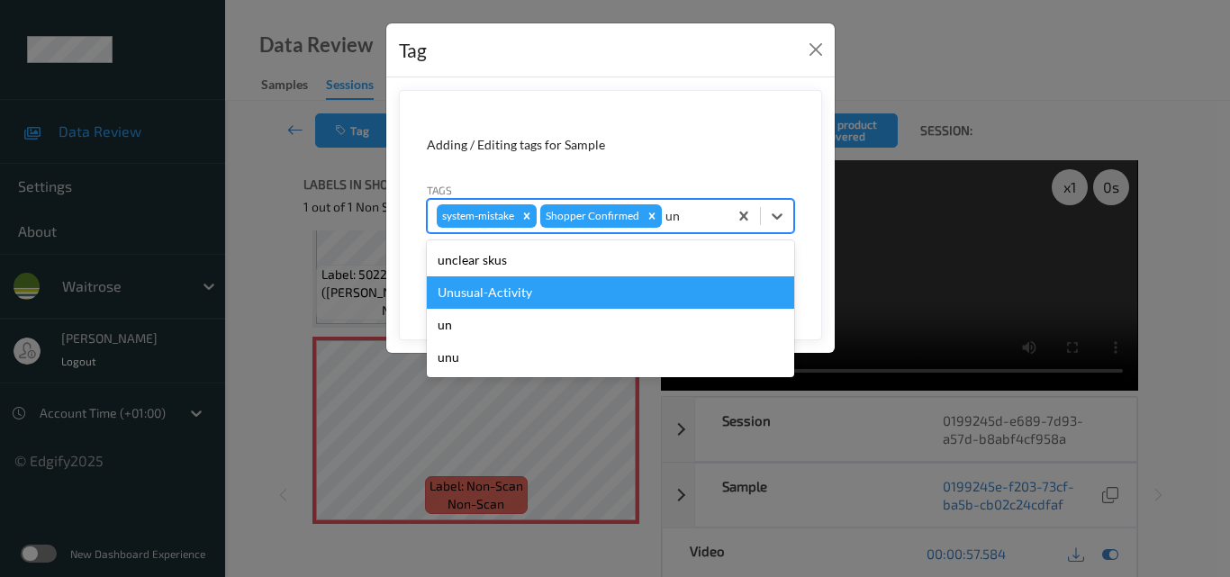
click at [598, 299] on div "Unusual-Activity" at bounding box center [610, 292] width 367 height 32
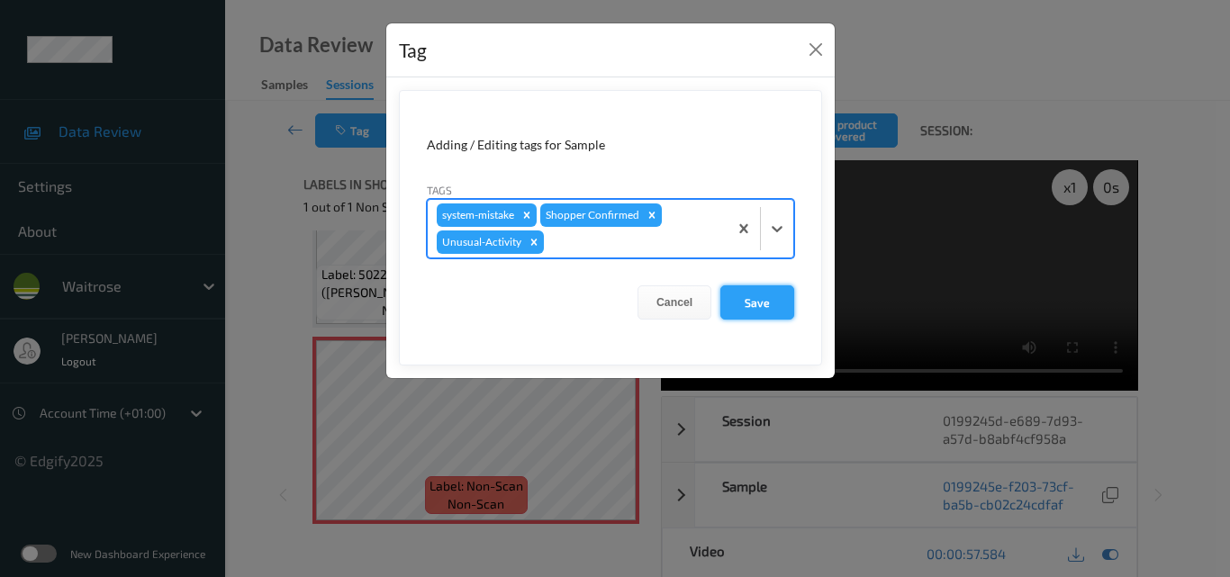
click at [746, 302] on button "Save" at bounding box center [757, 302] width 74 height 34
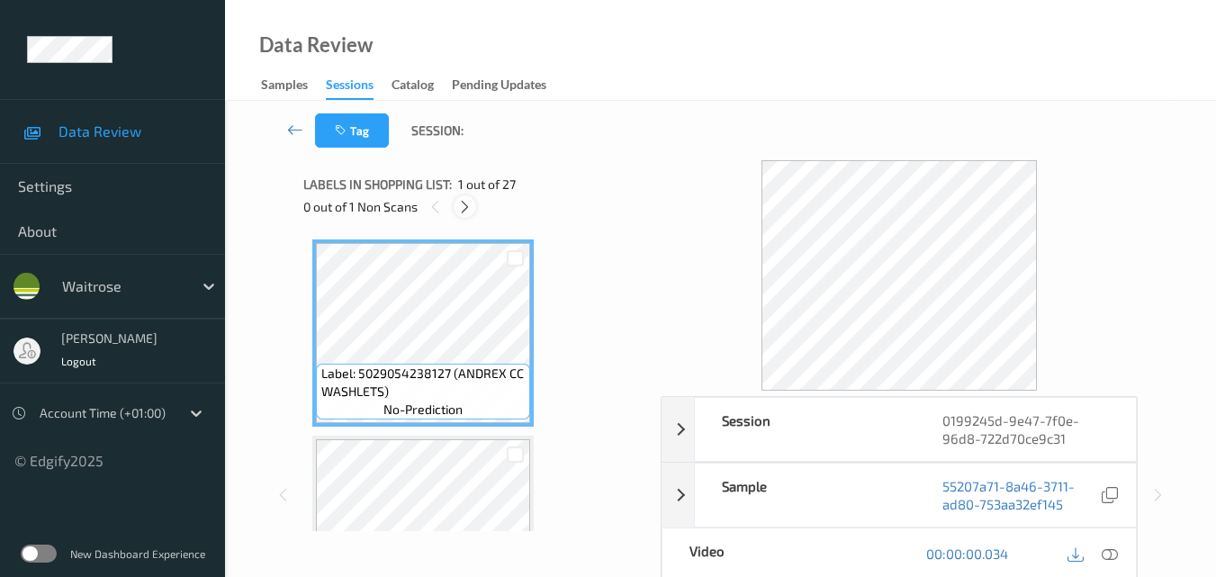
click at [465, 204] on icon at bounding box center [464, 207] width 15 height 16
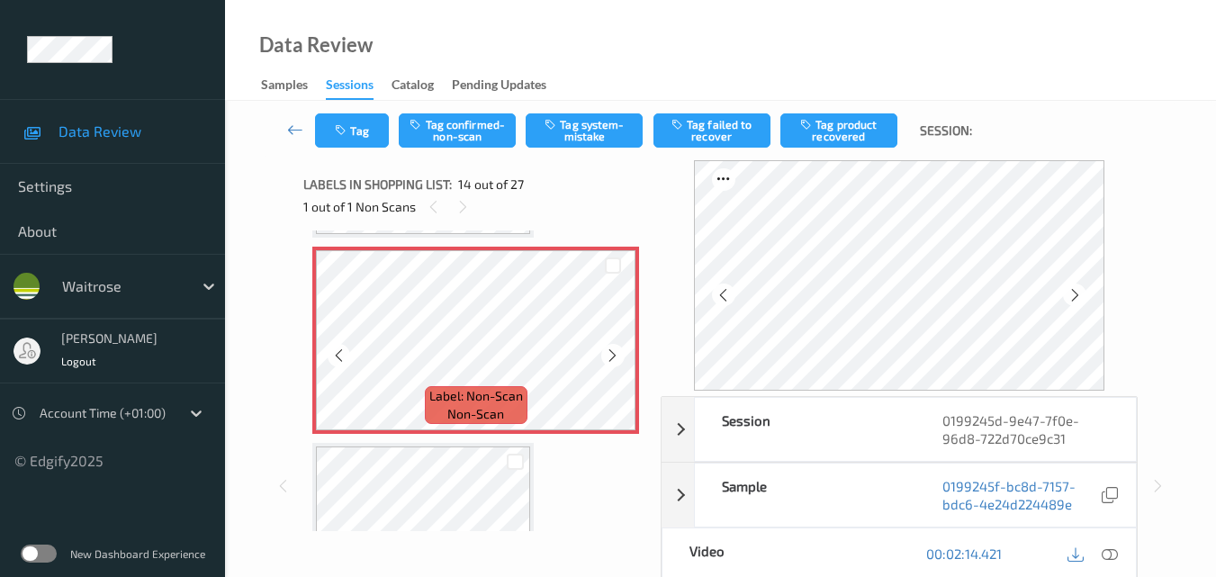
scroll to position [2454, 0]
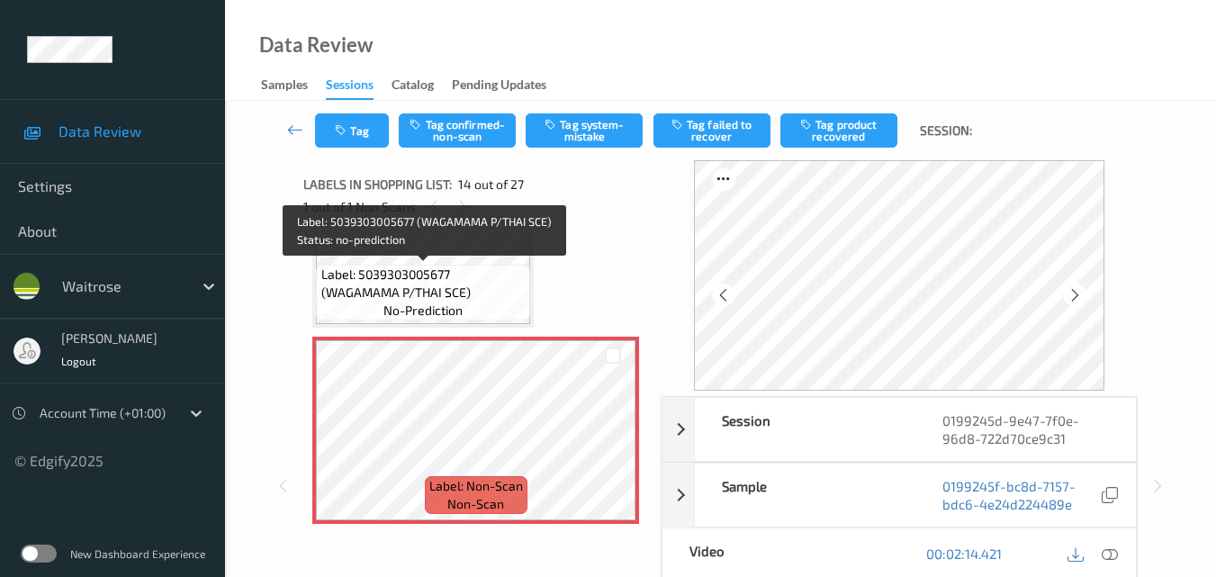
click at [457, 300] on span "Label: 5039303005677 (WAGAMAMA P/THAI SCE)" at bounding box center [423, 284] width 205 height 36
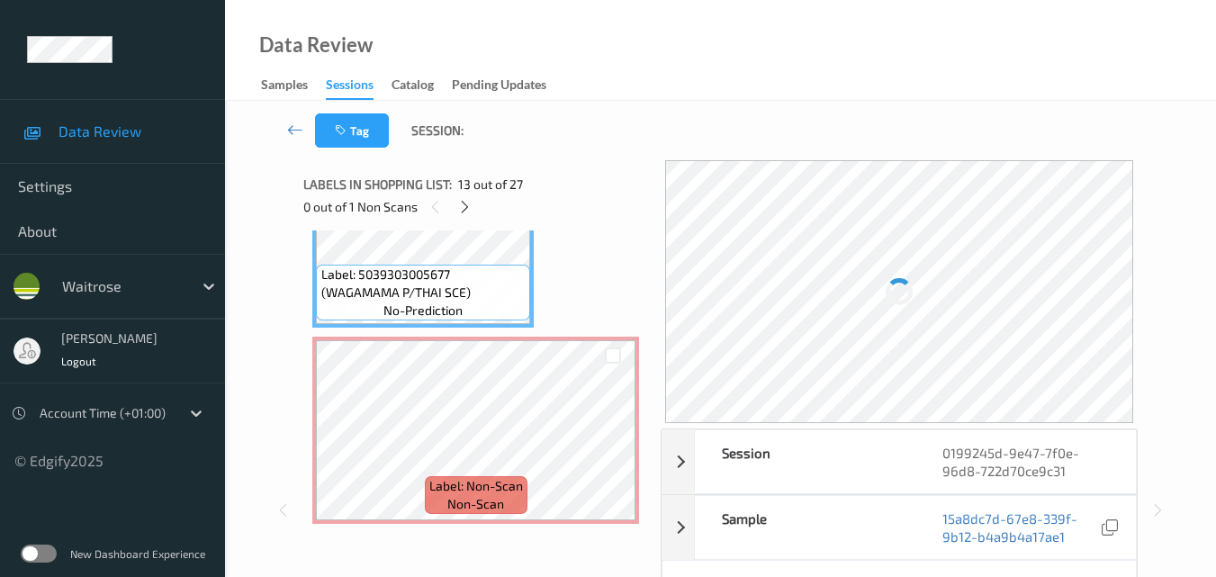
scroll to position [90, 0]
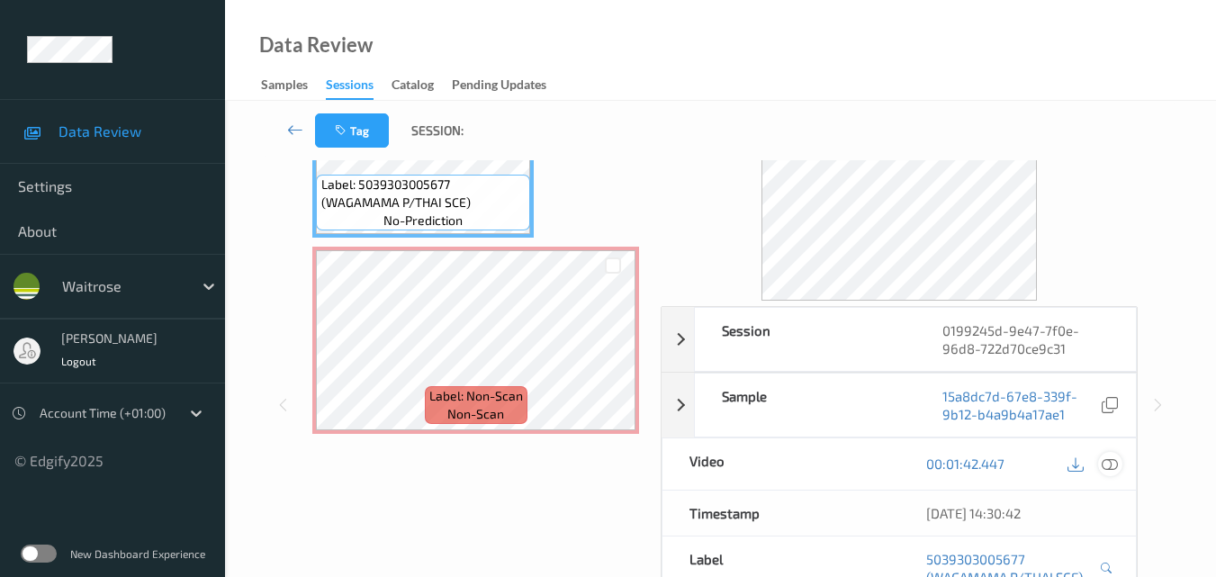
click at [1112, 461] on icon at bounding box center [1110, 463] width 16 height 16
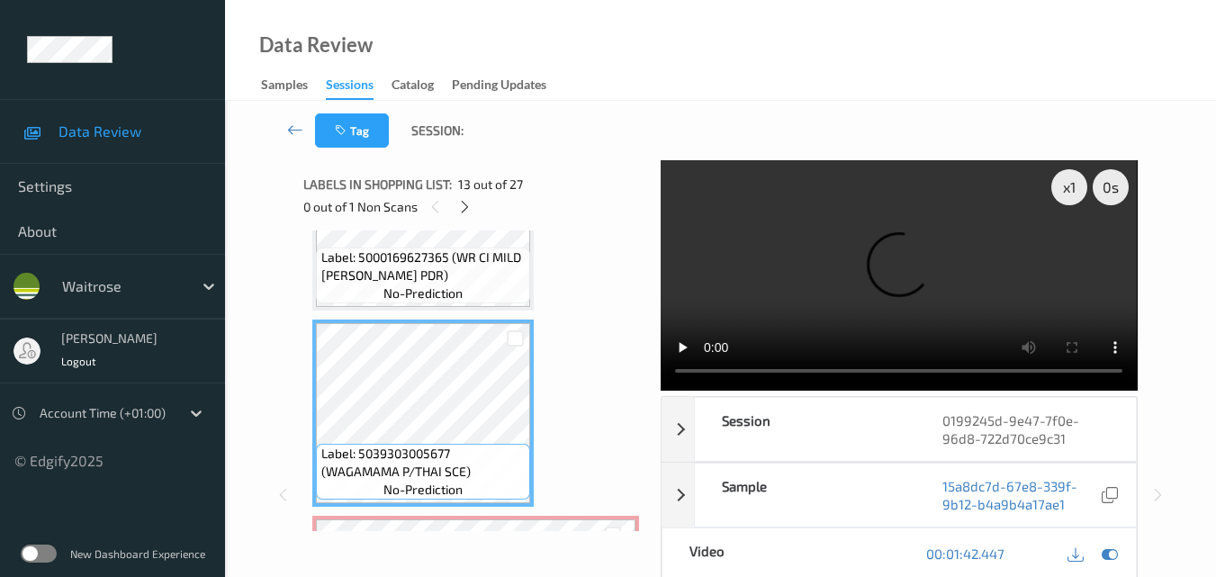
scroll to position [2274, 0]
click at [880, 229] on video at bounding box center [899, 275] width 476 height 230
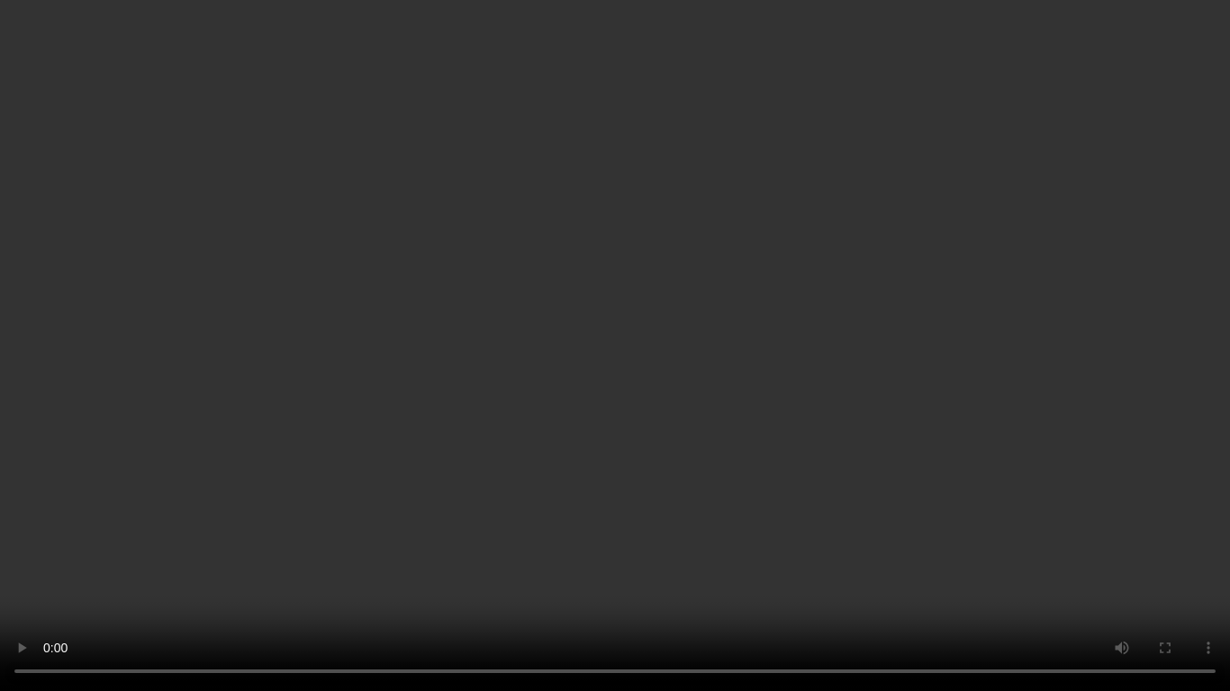
click at [915, 330] on video at bounding box center [615, 345] width 1230 height 691
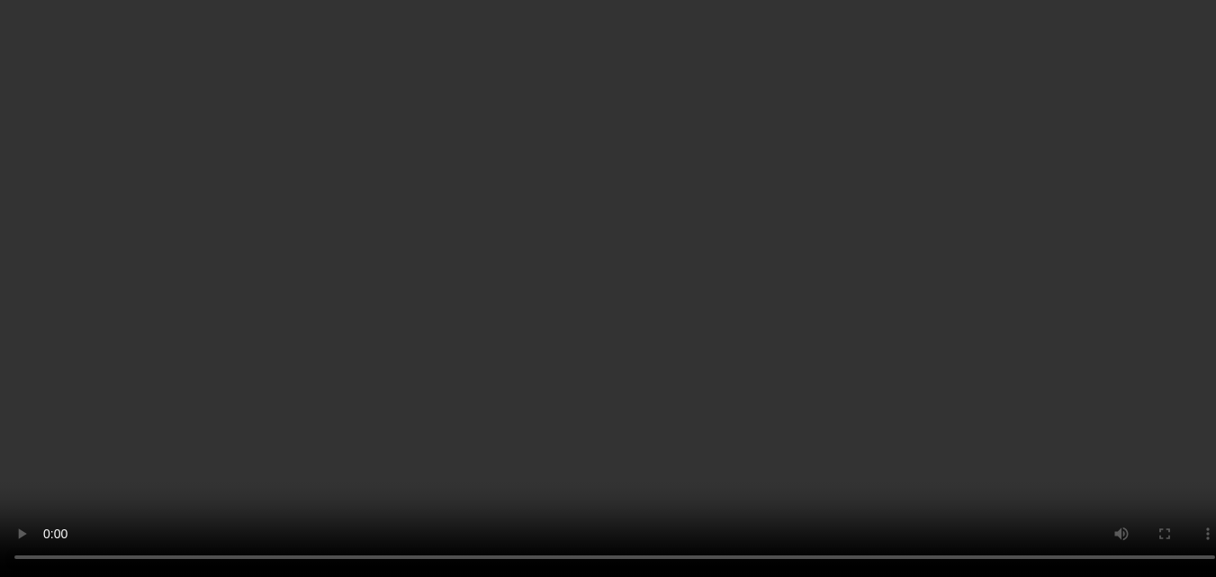
scroll to position [2454, 0]
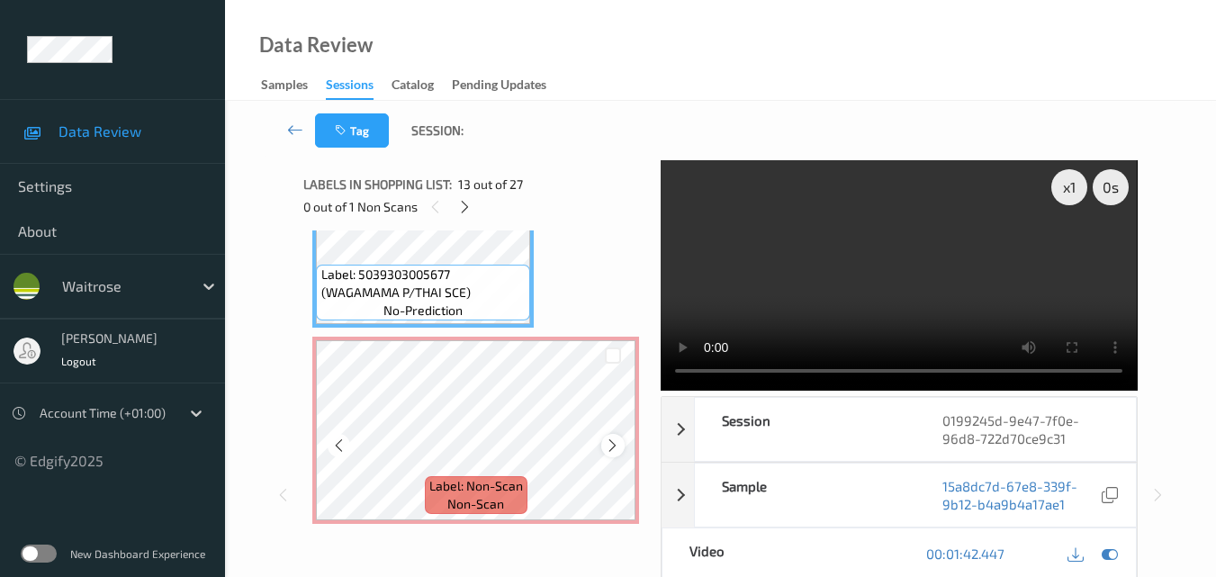
click at [611, 446] on icon at bounding box center [612, 445] width 15 height 16
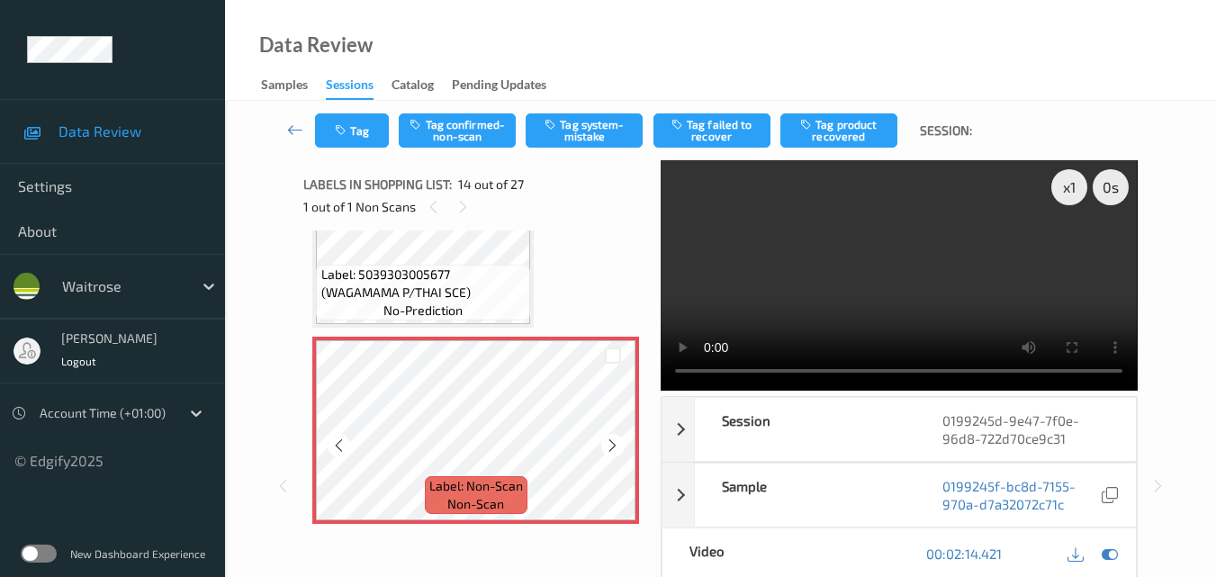
click at [611, 446] on icon at bounding box center [612, 445] width 15 height 16
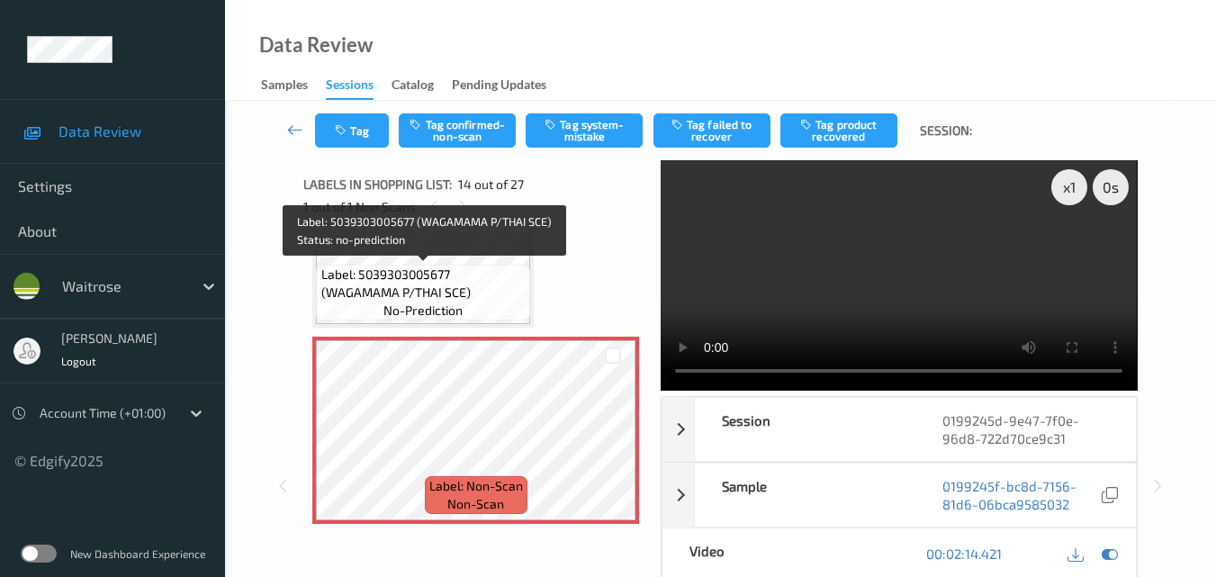
click at [480, 295] on span "Label: 5039303005677 (WAGAMAMA P/THAI SCE)" at bounding box center [423, 284] width 205 height 36
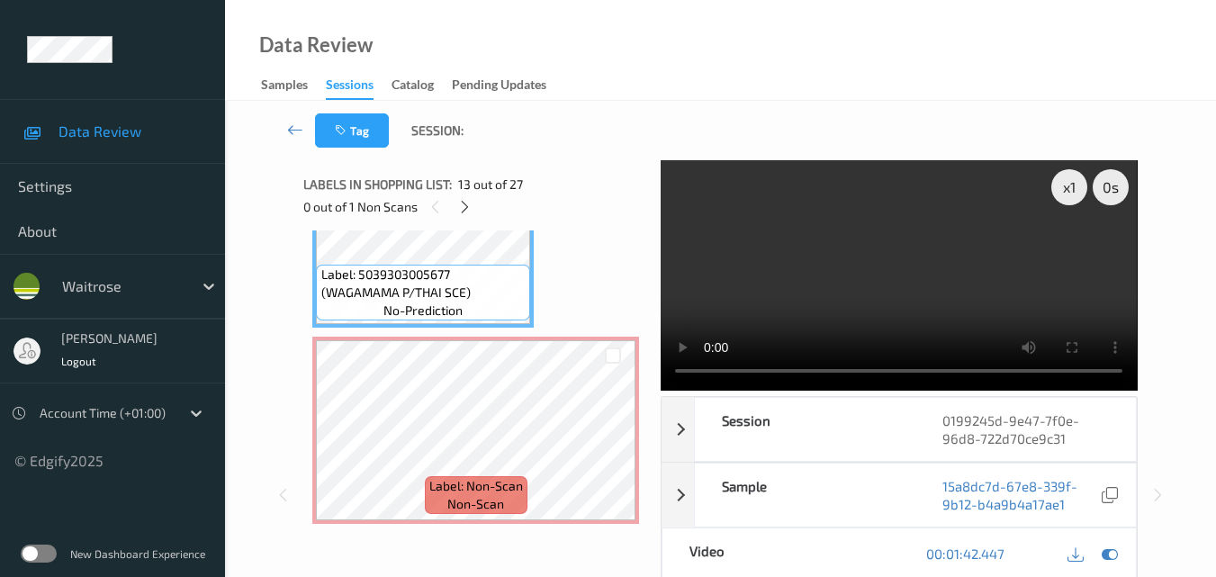
click at [811, 284] on video at bounding box center [899, 275] width 476 height 230
click at [1071, 193] on div "x 1" at bounding box center [1069, 187] width 36 height 36
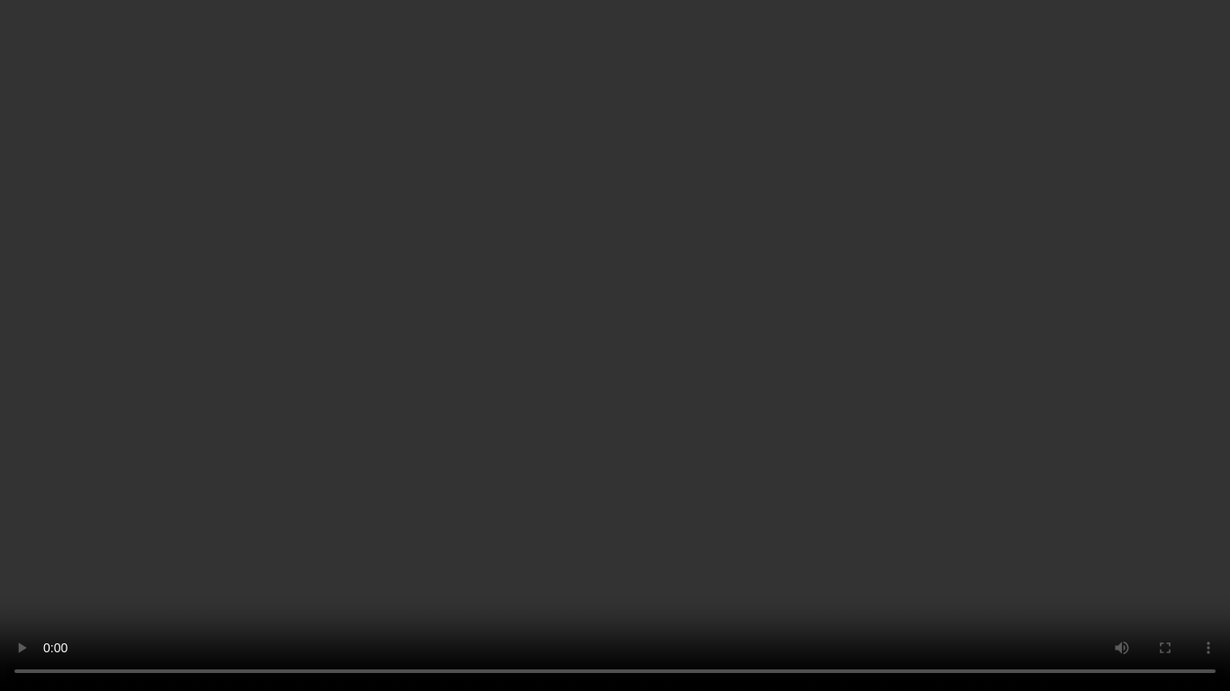
click at [837, 431] on video at bounding box center [615, 345] width 1230 height 691
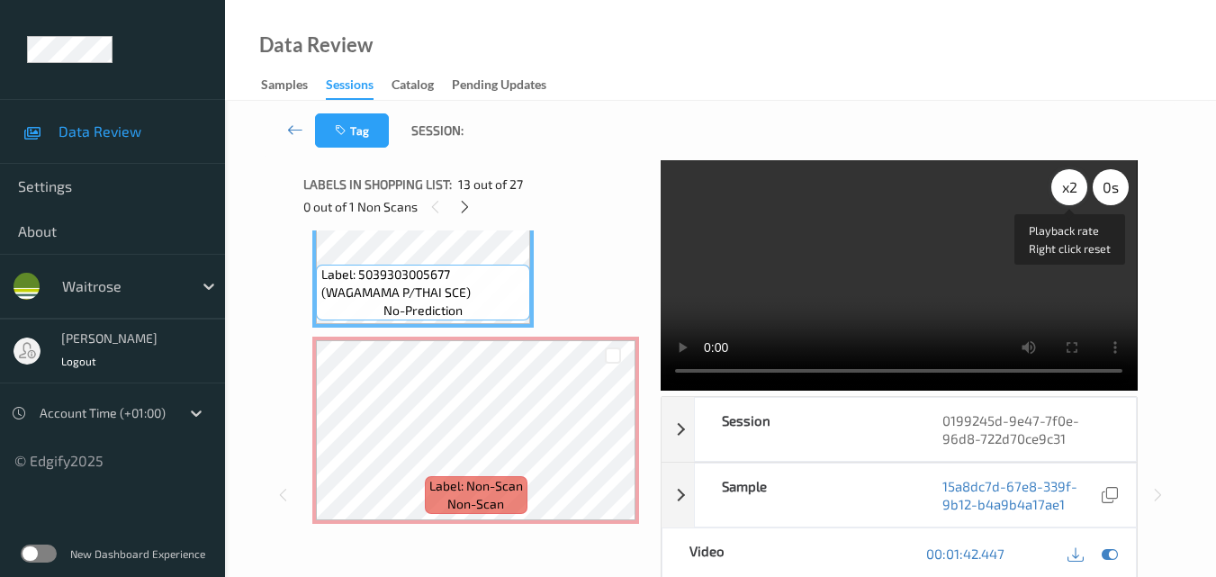
click at [1073, 188] on div "x 2" at bounding box center [1069, 187] width 36 height 36
click at [1073, 188] on div "x 4" at bounding box center [1069, 187] width 36 height 36
click at [1073, 188] on div "x 8" at bounding box center [1069, 187] width 36 height 36
click at [946, 277] on video at bounding box center [899, 275] width 476 height 230
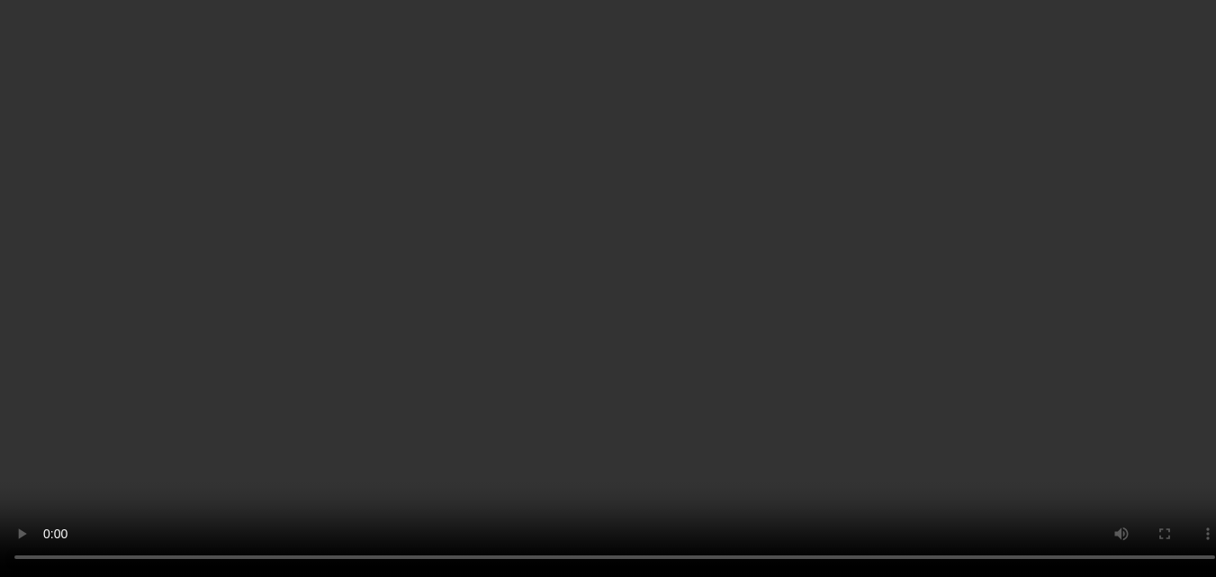
scroll to position [2634, 0]
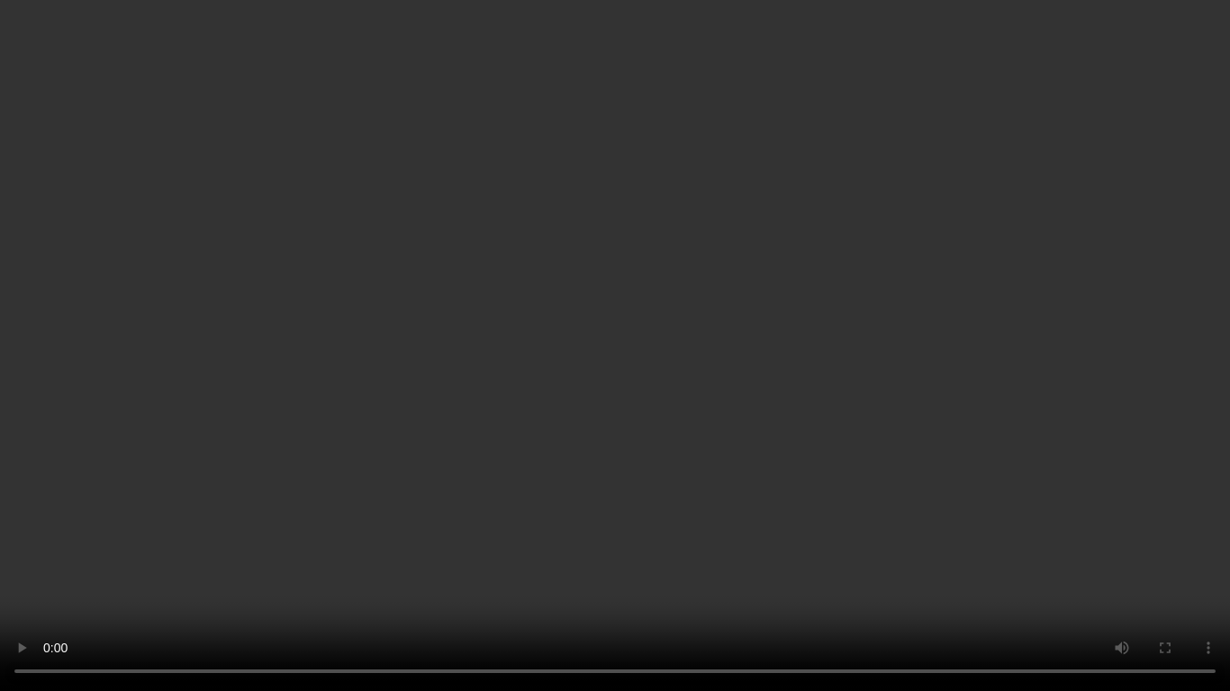
click at [920, 385] on video at bounding box center [615, 345] width 1230 height 691
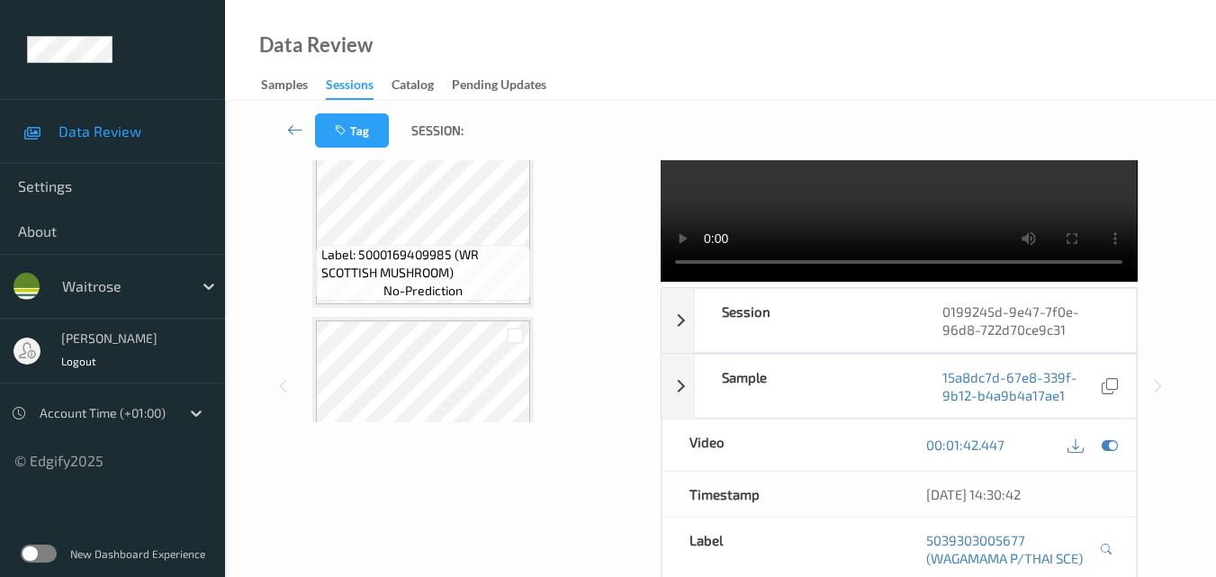
scroll to position [2724, 0]
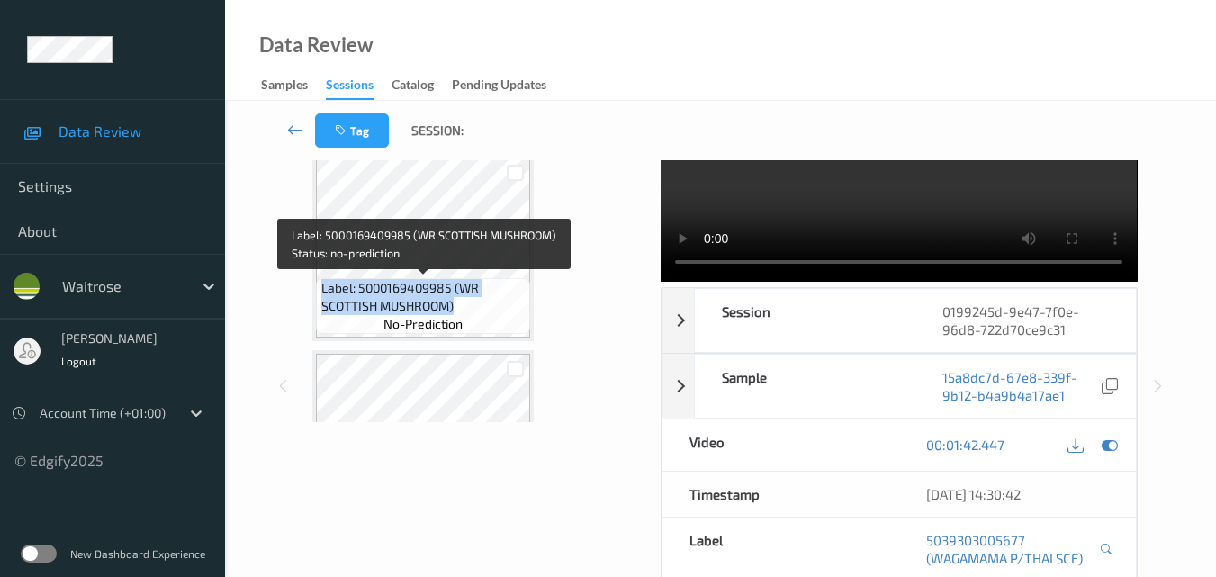
drag, startPoint x: 459, startPoint y: 307, endPoint x: 320, endPoint y: 290, distance: 140.6
click at [320, 290] on div "Label: 5000169409985 (WR SCOTTISH MUSHROOM) no-prediction" at bounding box center [423, 306] width 214 height 56
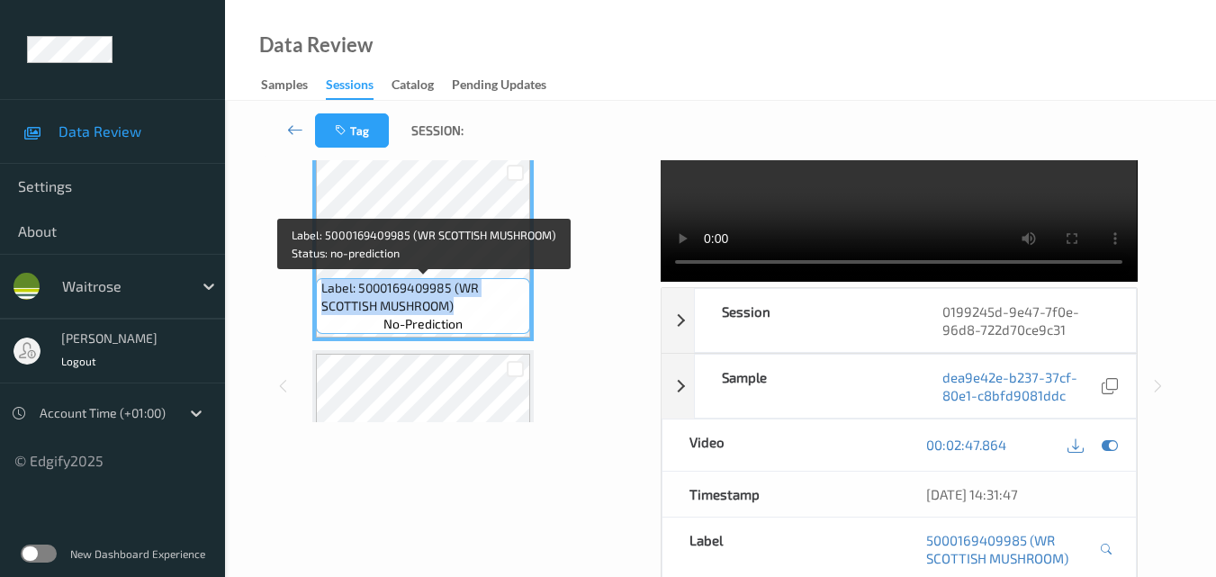
copy span "Label: 5000169409985 (WR SCOTTISH MUSHROOM)"
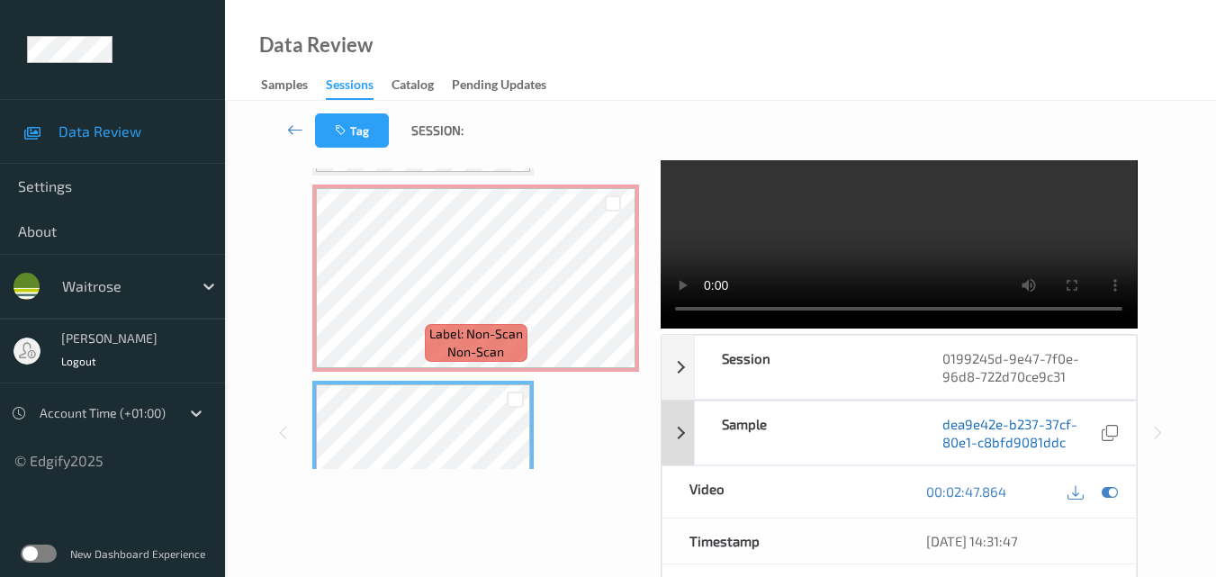
scroll to position [0, 0]
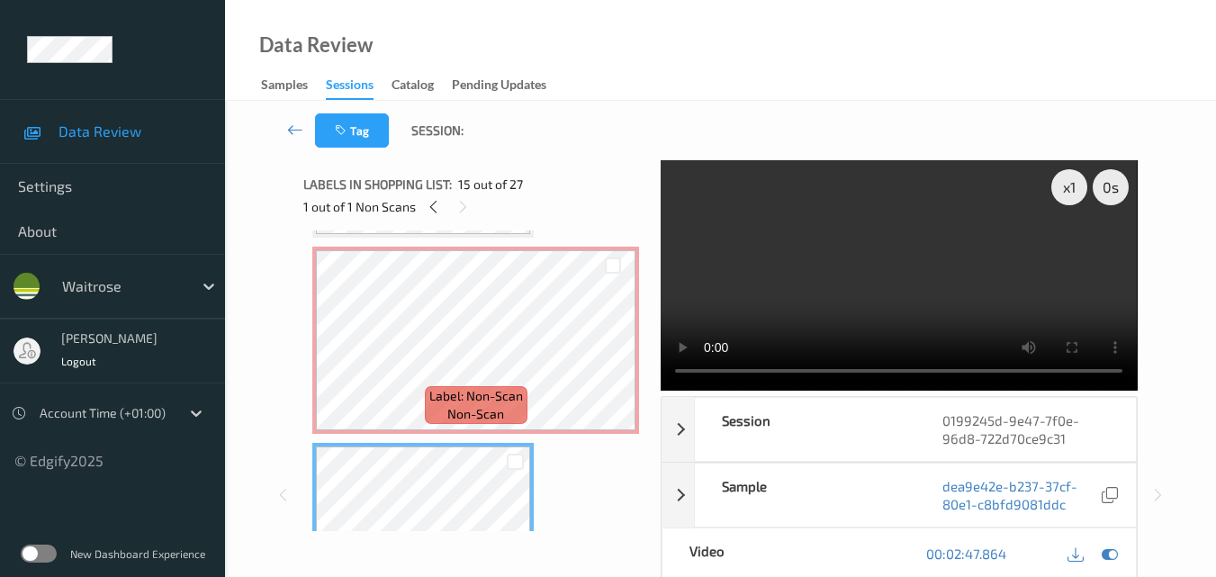
click at [890, 279] on video at bounding box center [899, 275] width 476 height 230
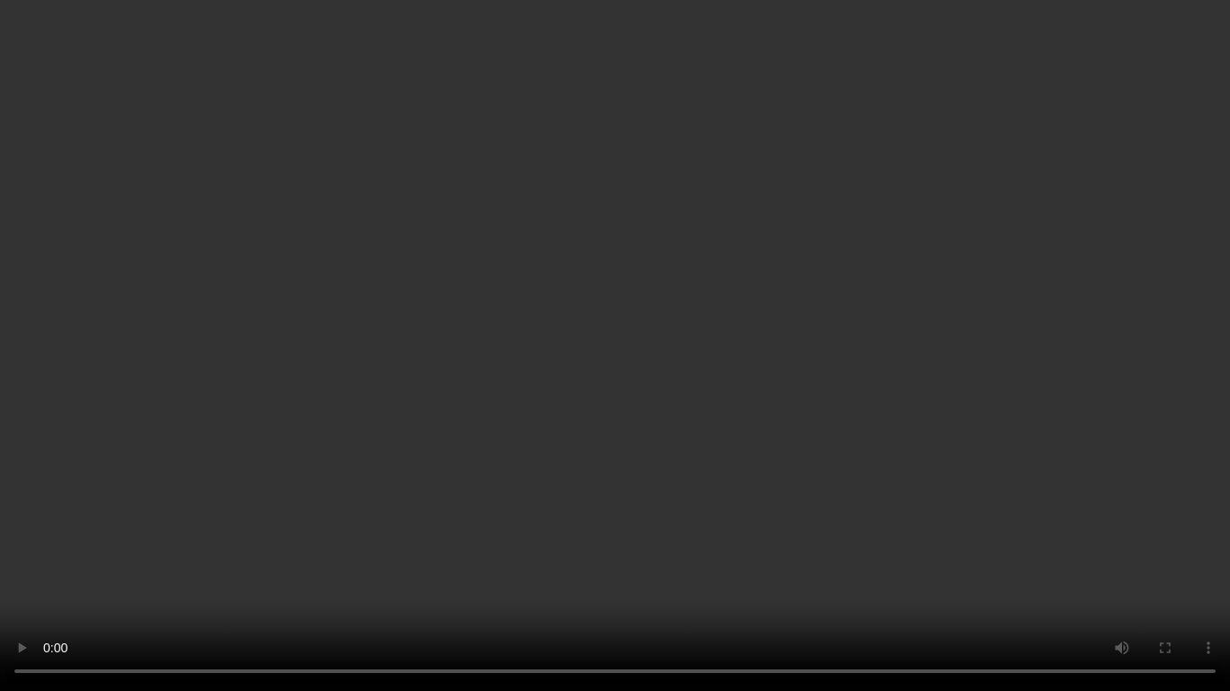
click at [685, 476] on video at bounding box center [615, 345] width 1230 height 691
click at [717, 576] on video at bounding box center [615, 345] width 1230 height 691
click at [617, 391] on video at bounding box center [615, 345] width 1230 height 691
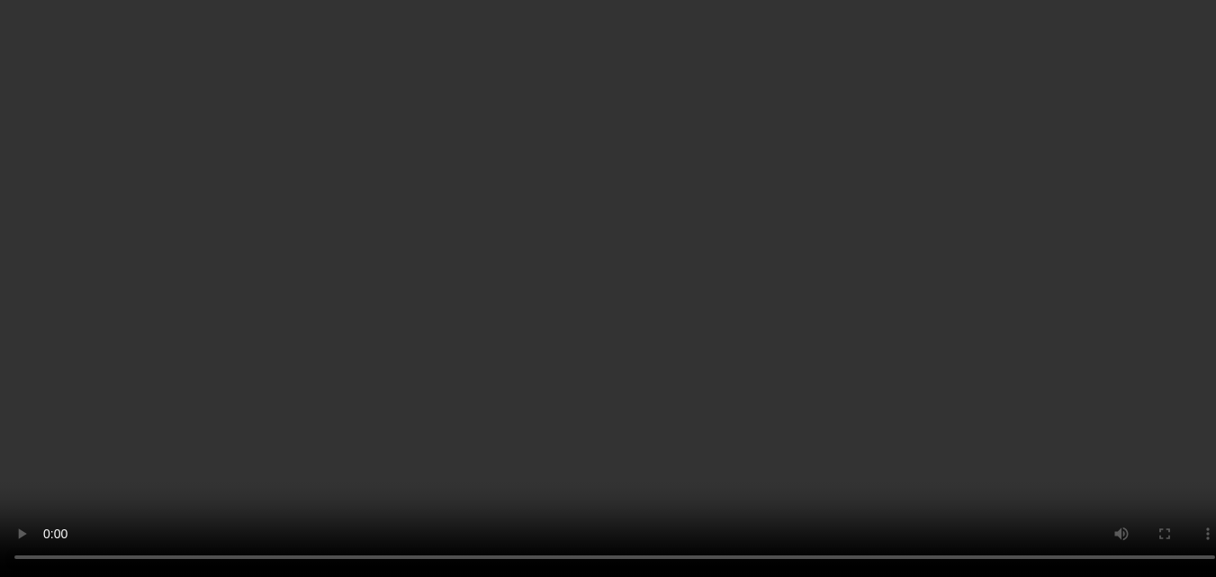
scroll to position [2364, 0]
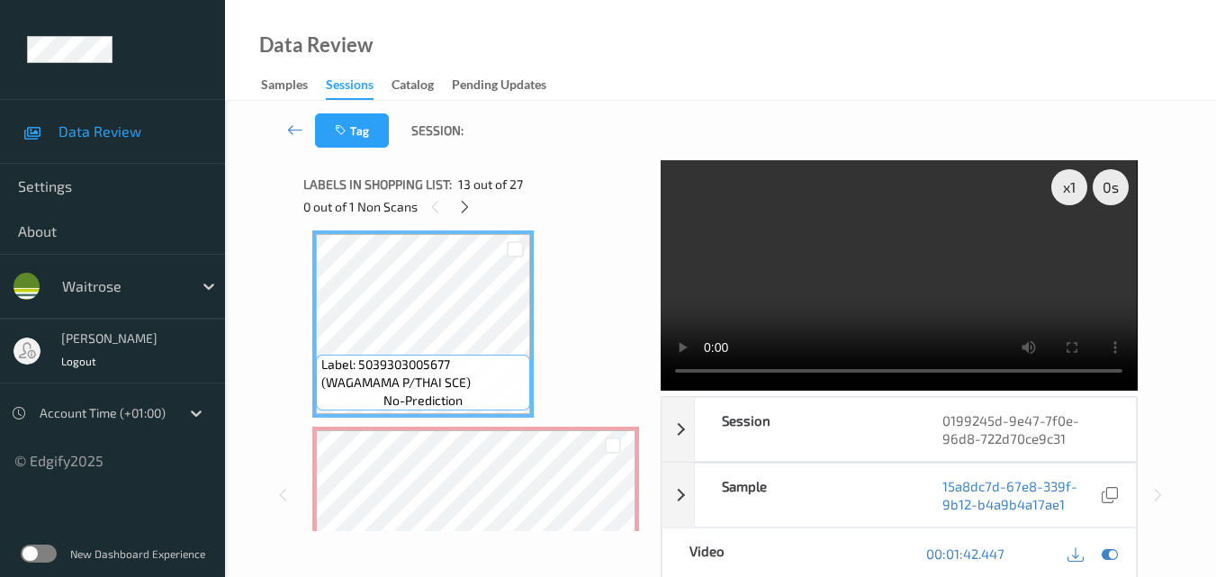
click at [900, 296] on video at bounding box center [899, 275] width 476 height 230
click at [900, 285] on video at bounding box center [899, 275] width 476 height 230
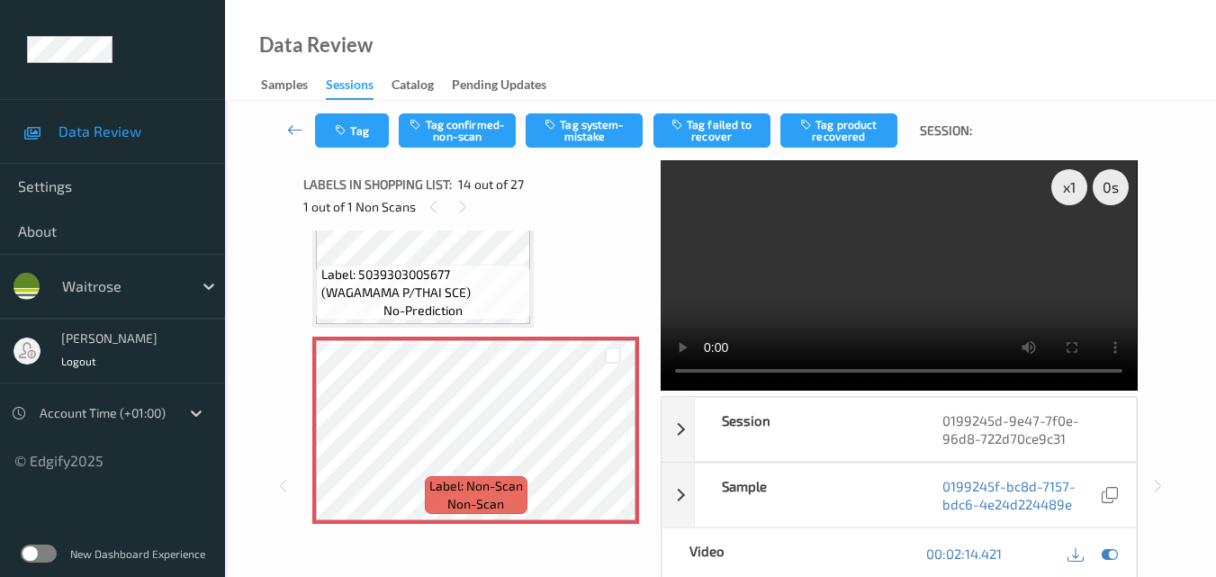
scroll to position [2544, 0]
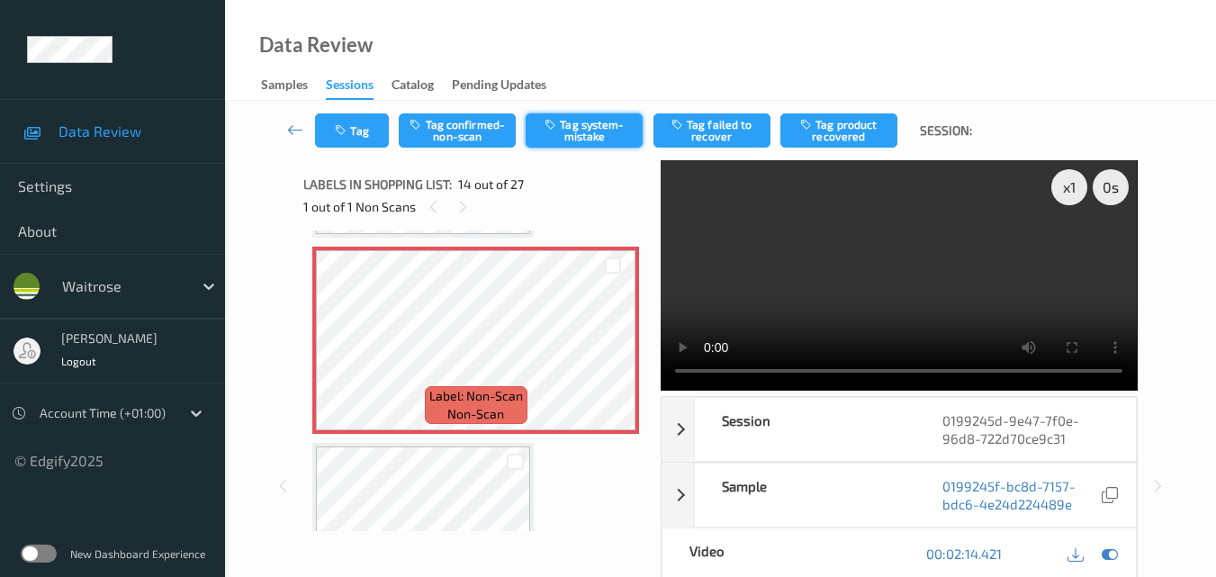
click at [589, 129] on button "Tag system-mistake" at bounding box center [584, 130] width 117 height 34
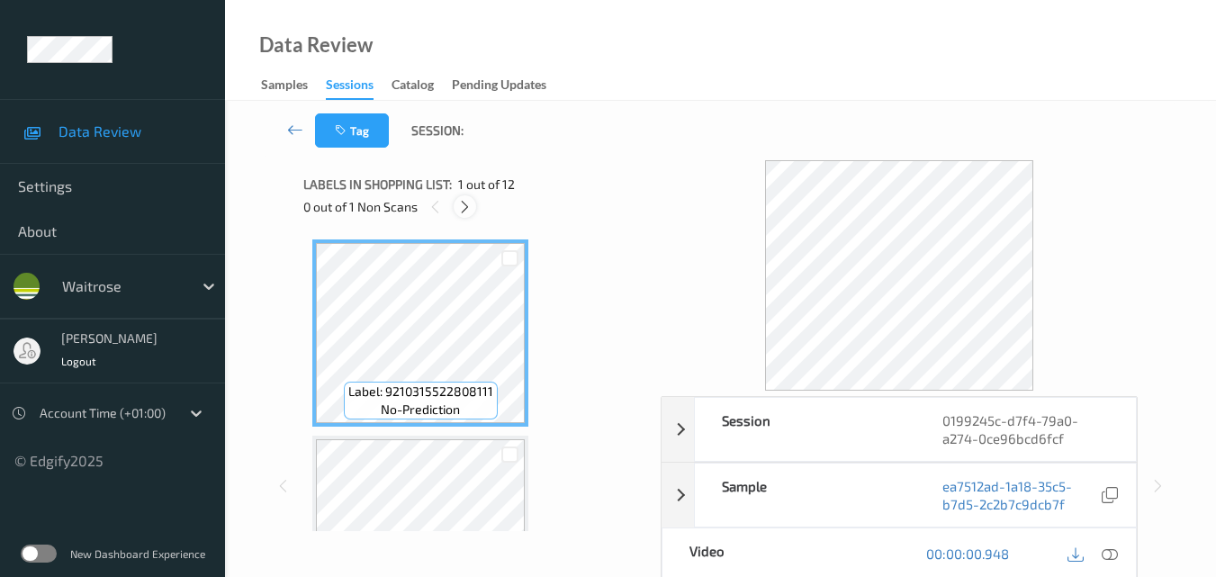
click at [457, 206] on icon at bounding box center [464, 207] width 15 height 16
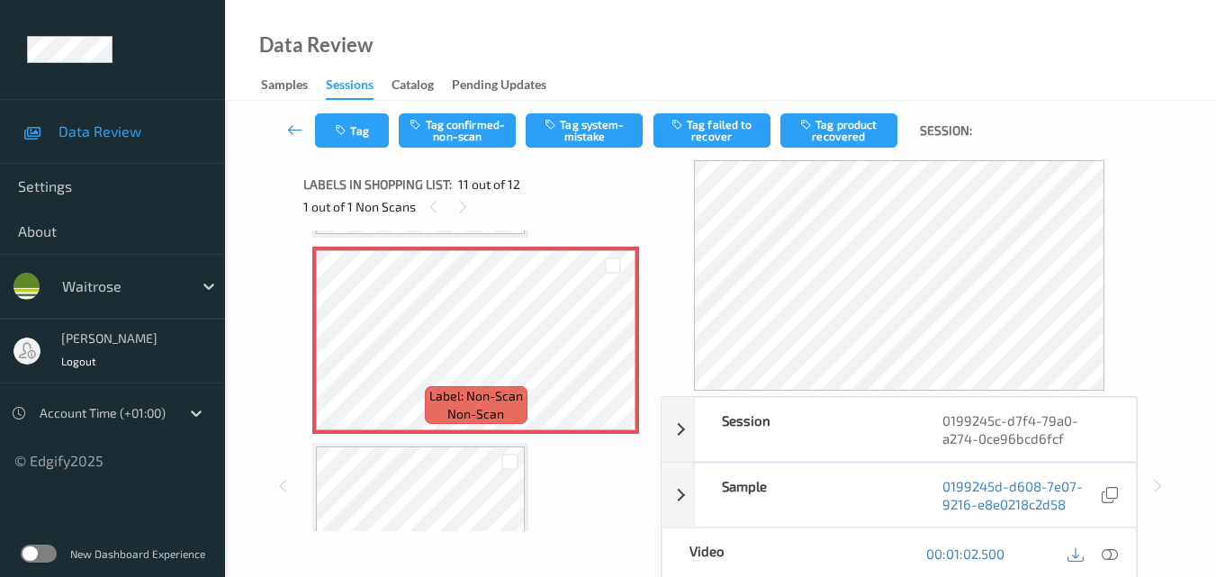
scroll to position [1865, 0]
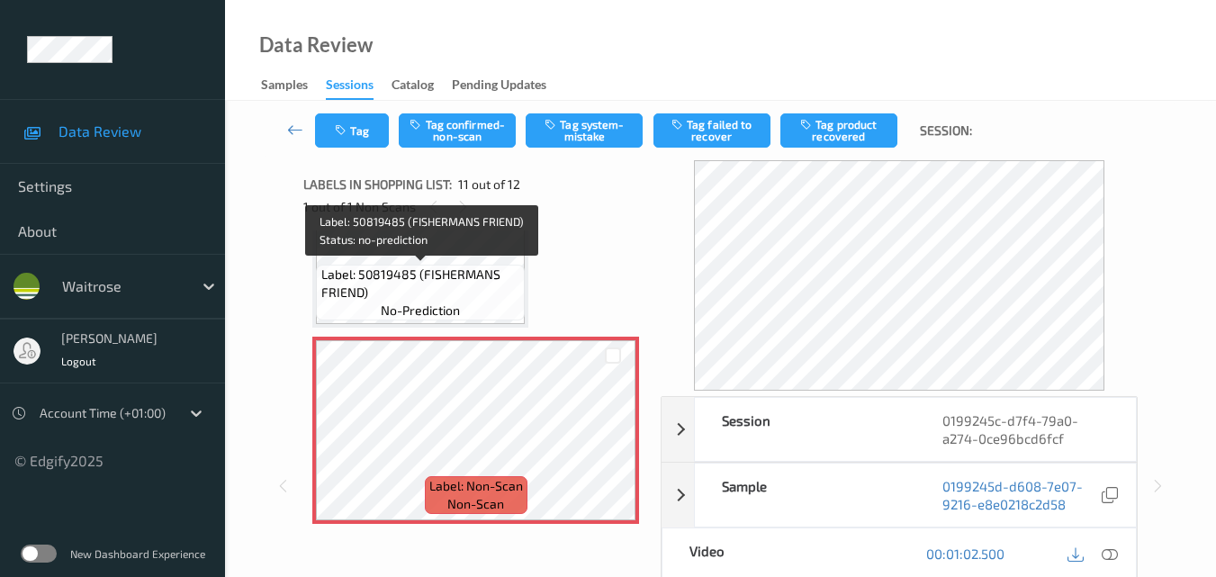
click at [440, 275] on span "Label: 50819485 (FISHERMANS FRIEND)" at bounding box center [421, 284] width 200 height 36
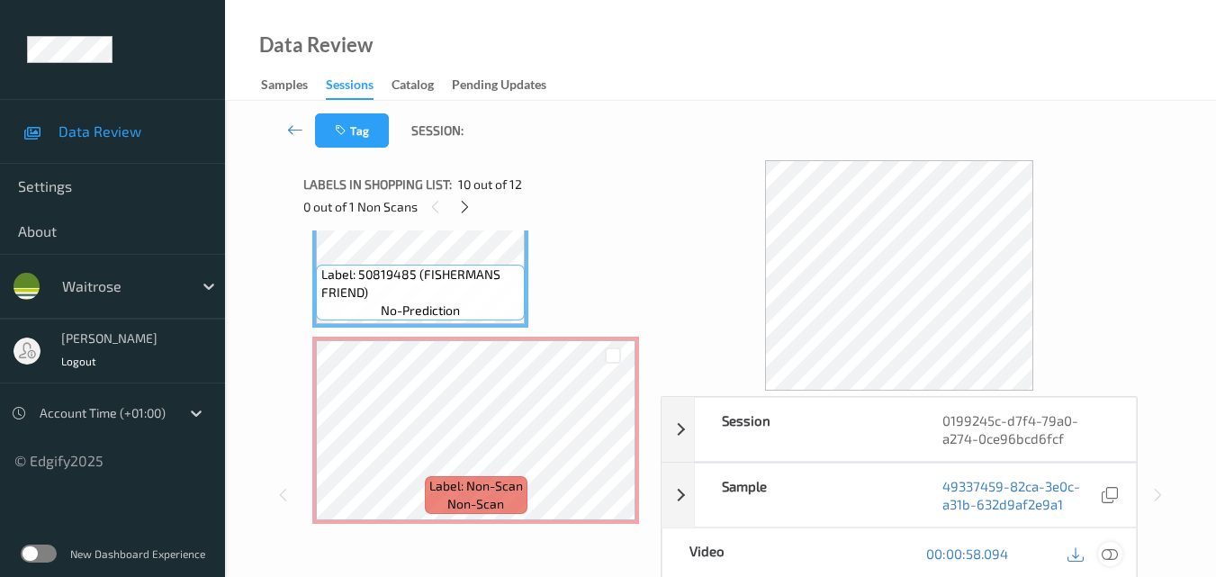
click at [1114, 551] on icon at bounding box center [1110, 553] width 16 height 16
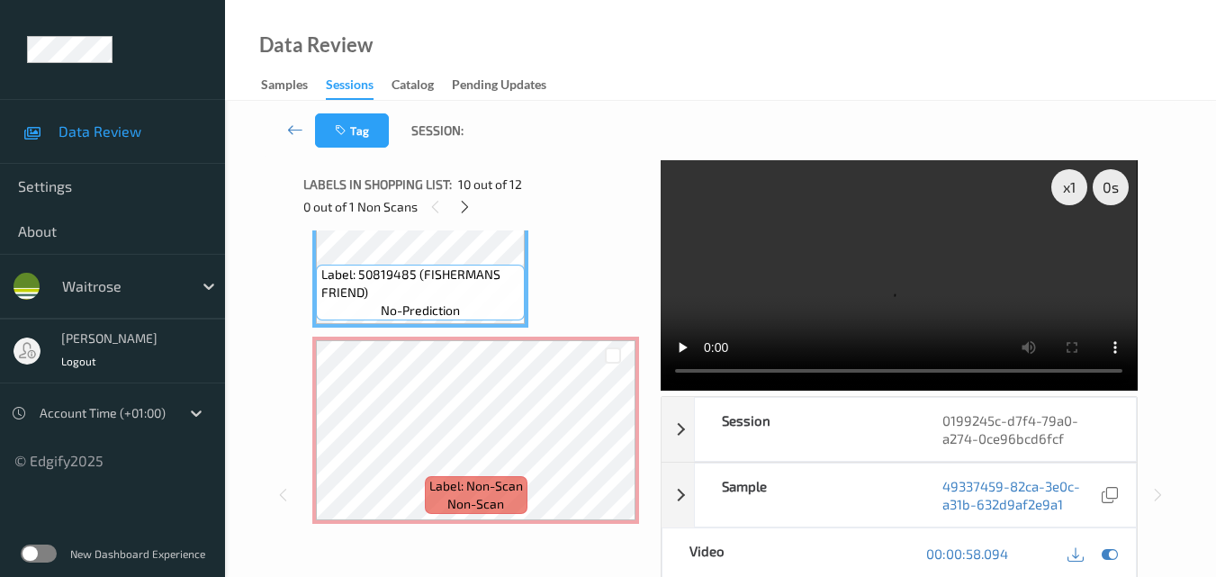
click at [870, 207] on video at bounding box center [899, 275] width 476 height 230
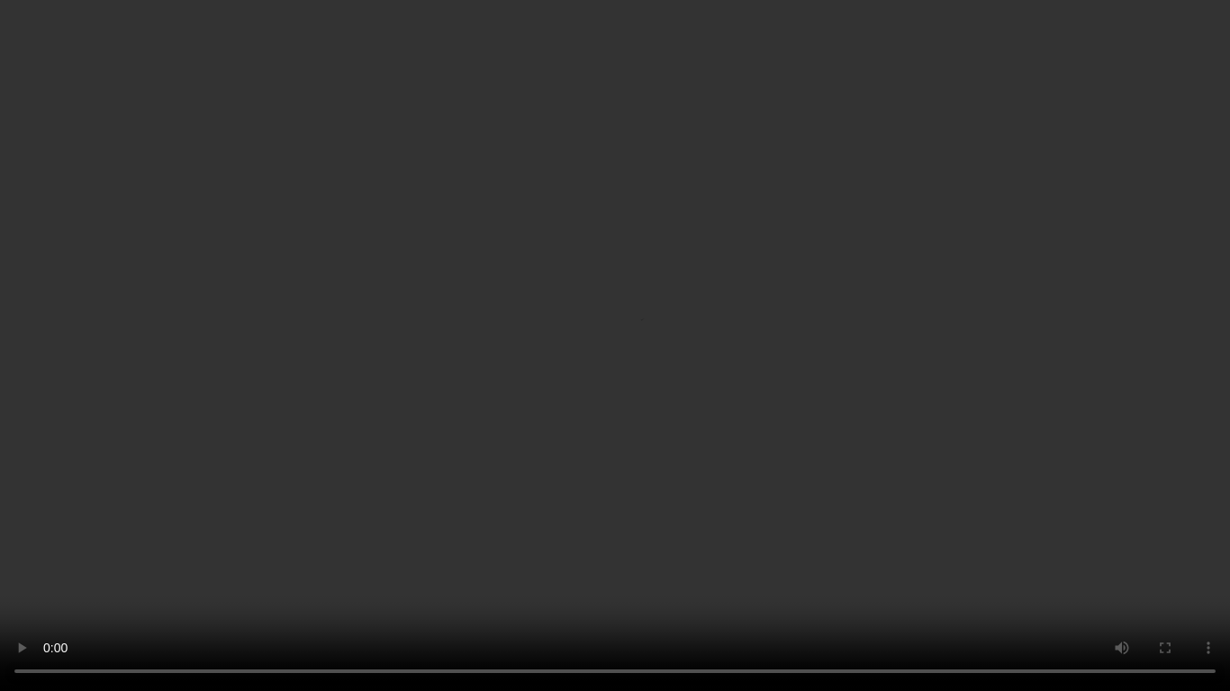
click at [829, 335] on video at bounding box center [615, 345] width 1230 height 691
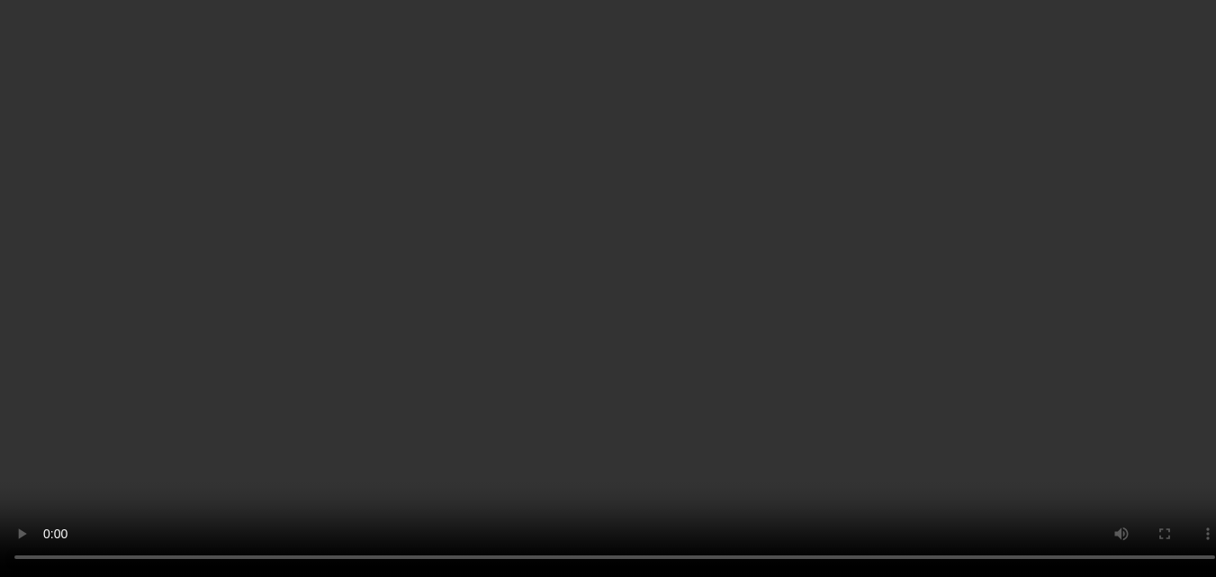
scroll to position [1685, 0]
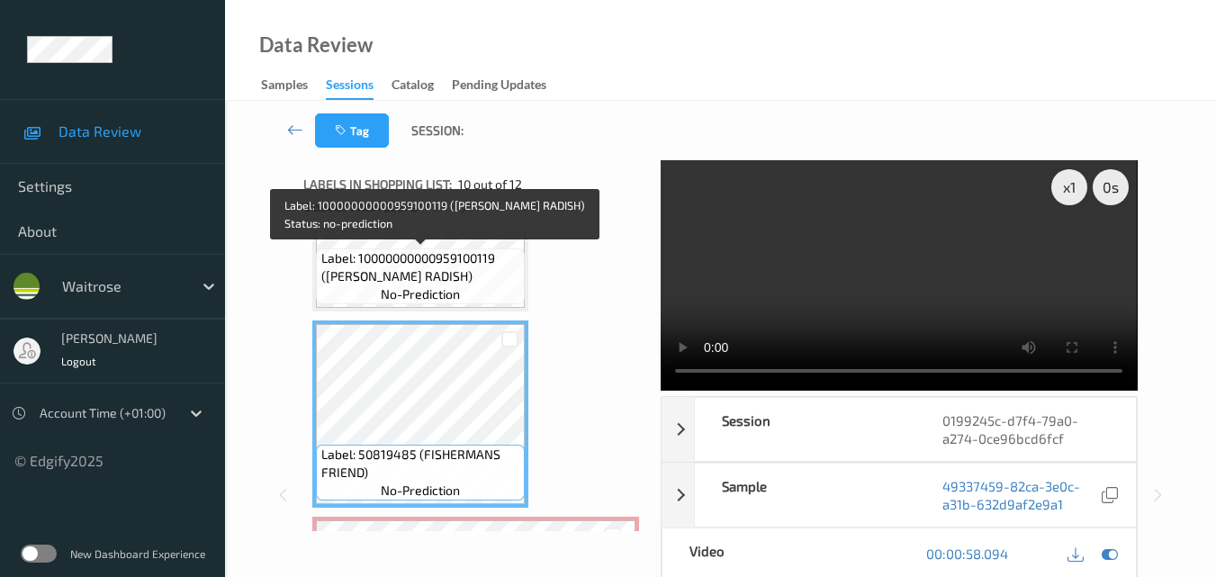
click at [450, 279] on span "Label: 10000000000959100119 ([PERSON_NAME] RADISH)" at bounding box center [421, 267] width 200 height 36
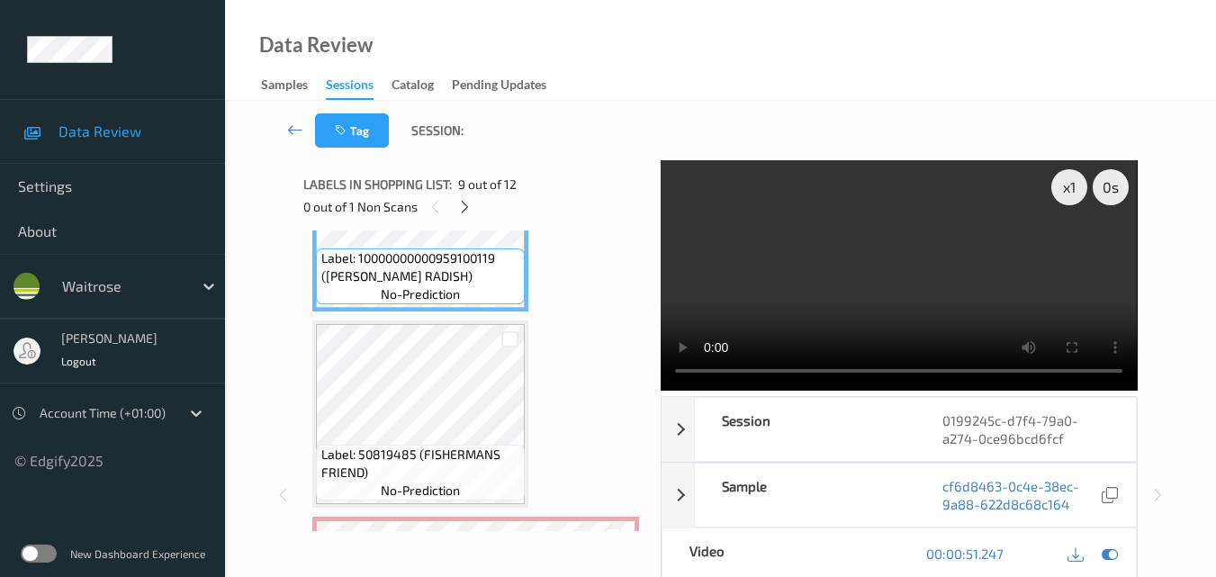
click at [915, 271] on video at bounding box center [899, 275] width 476 height 230
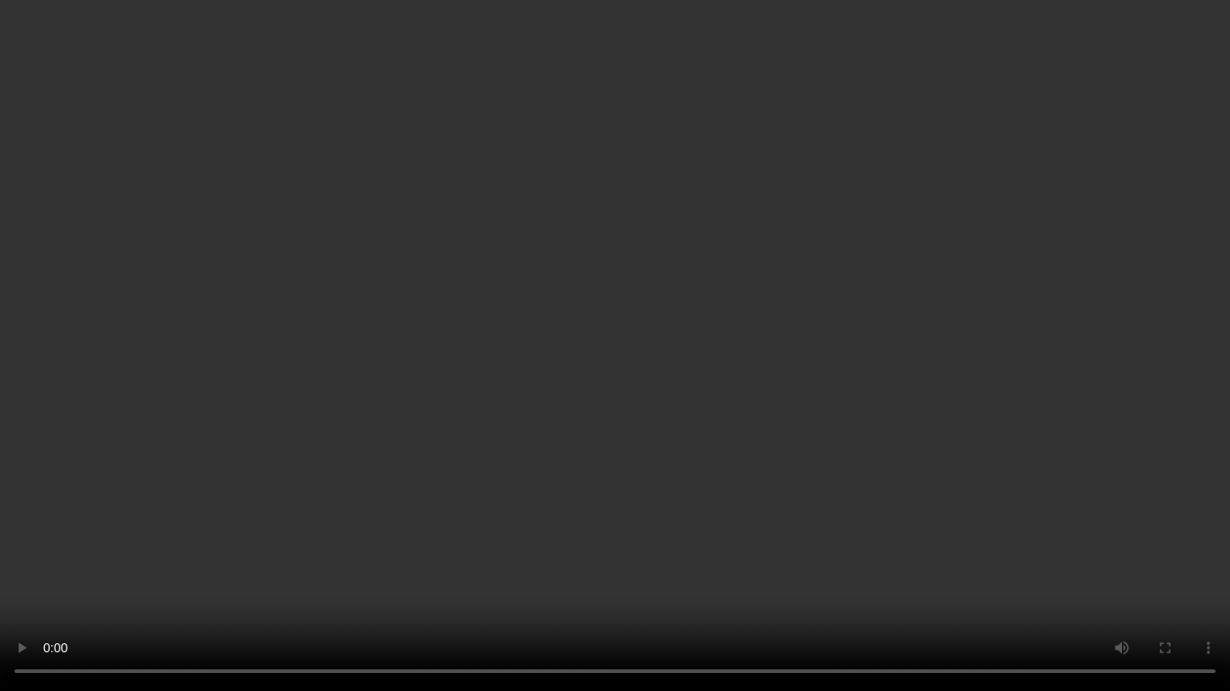
click at [840, 403] on video at bounding box center [615, 345] width 1230 height 691
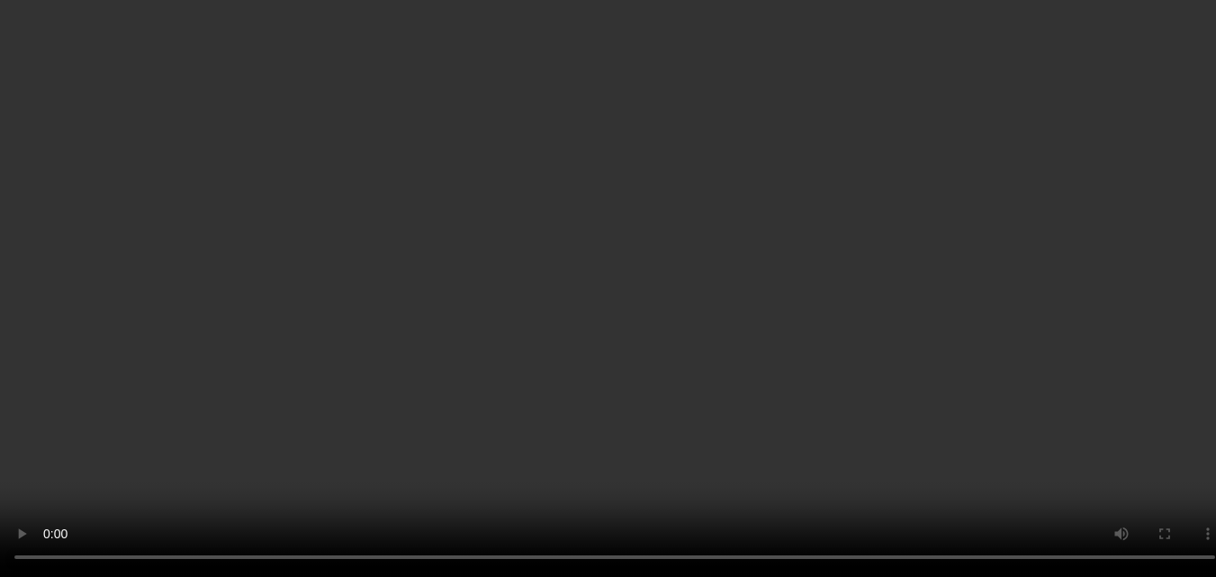
scroll to position [1865, 0]
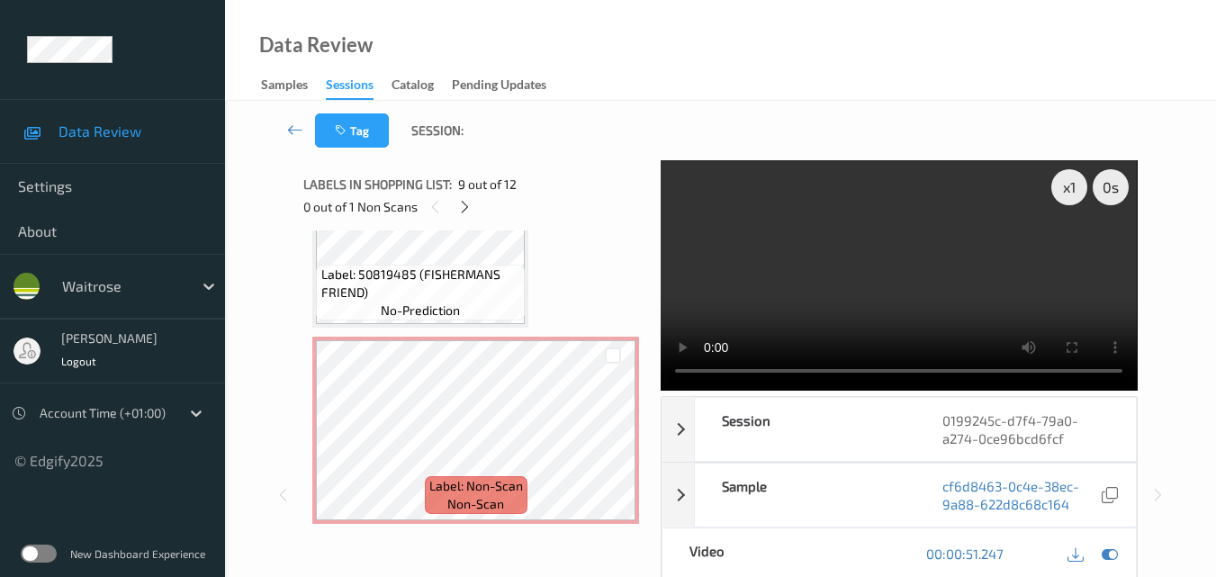
click at [876, 285] on video at bounding box center [899, 275] width 476 height 230
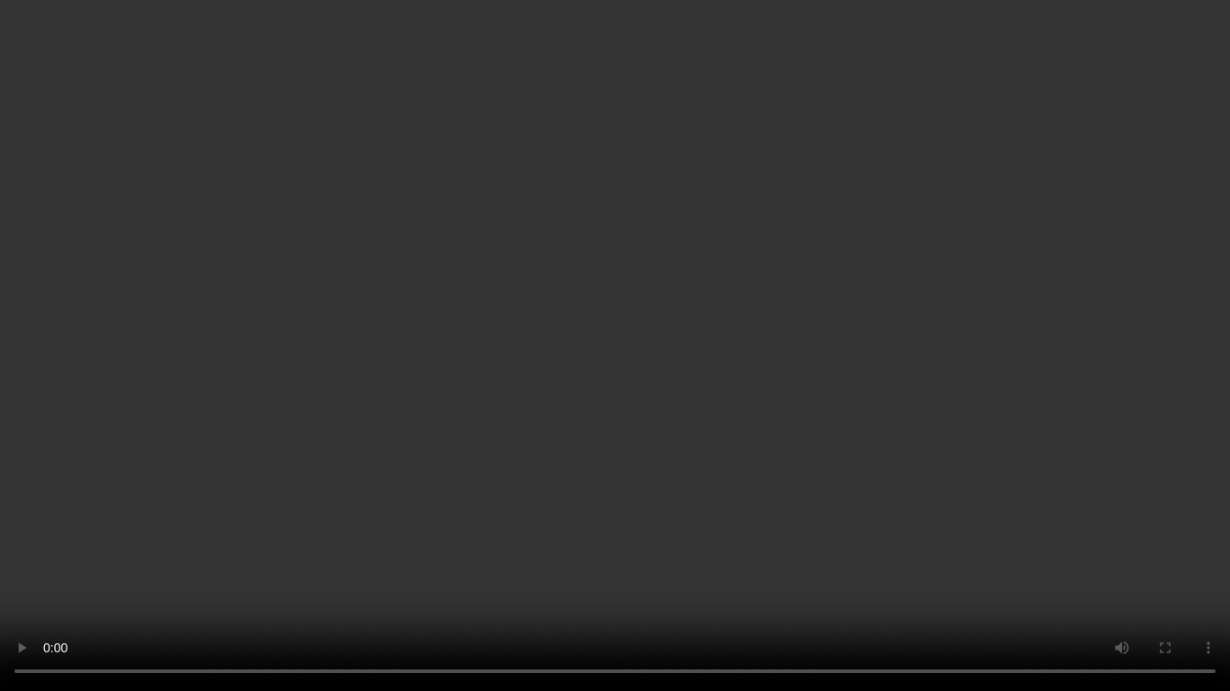
click at [644, 384] on video at bounding box center [615, 345] width 1230 height 691
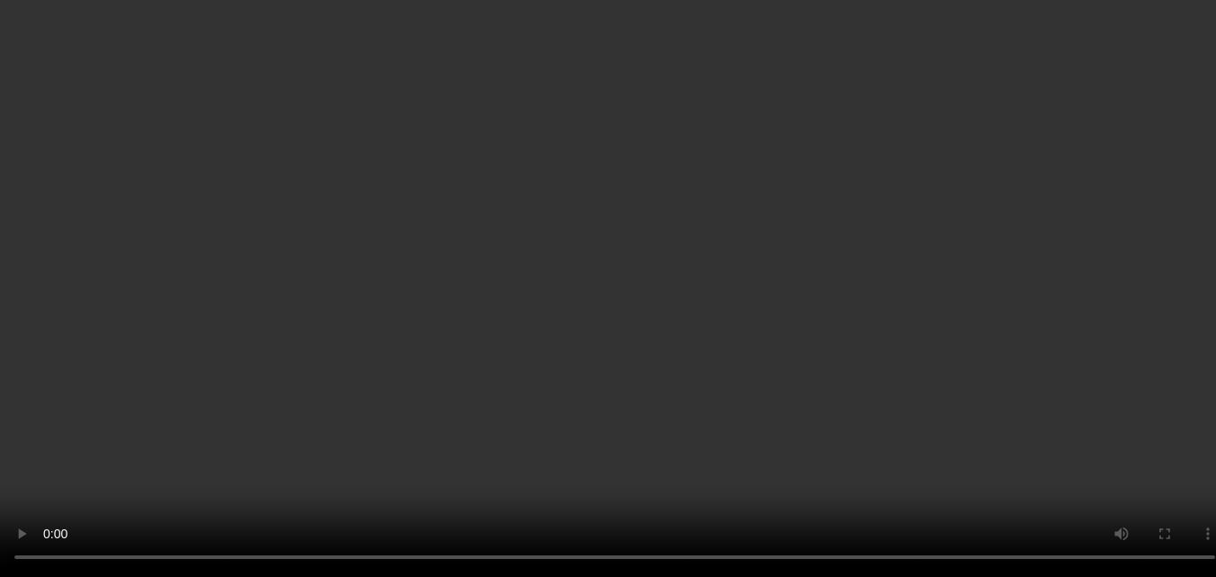
scroll to position [2063, 0]
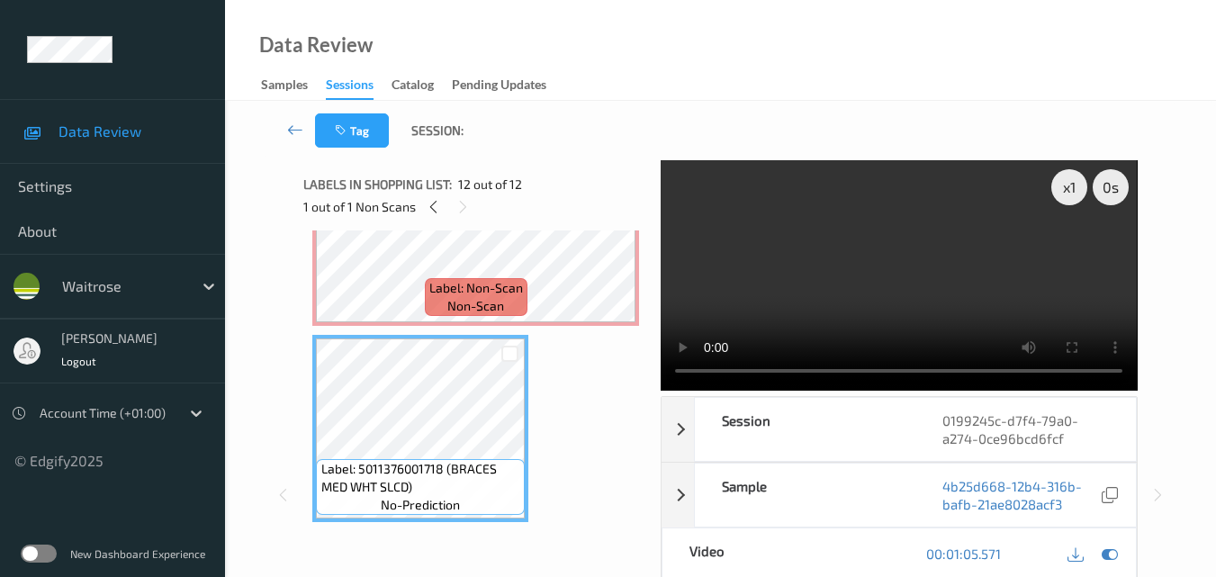
click at [881, 285] on video at bounding box center [899, 275] width 476 height 230
click at [920, 298] on video at bounding box center [899, 275] width 476 height 230
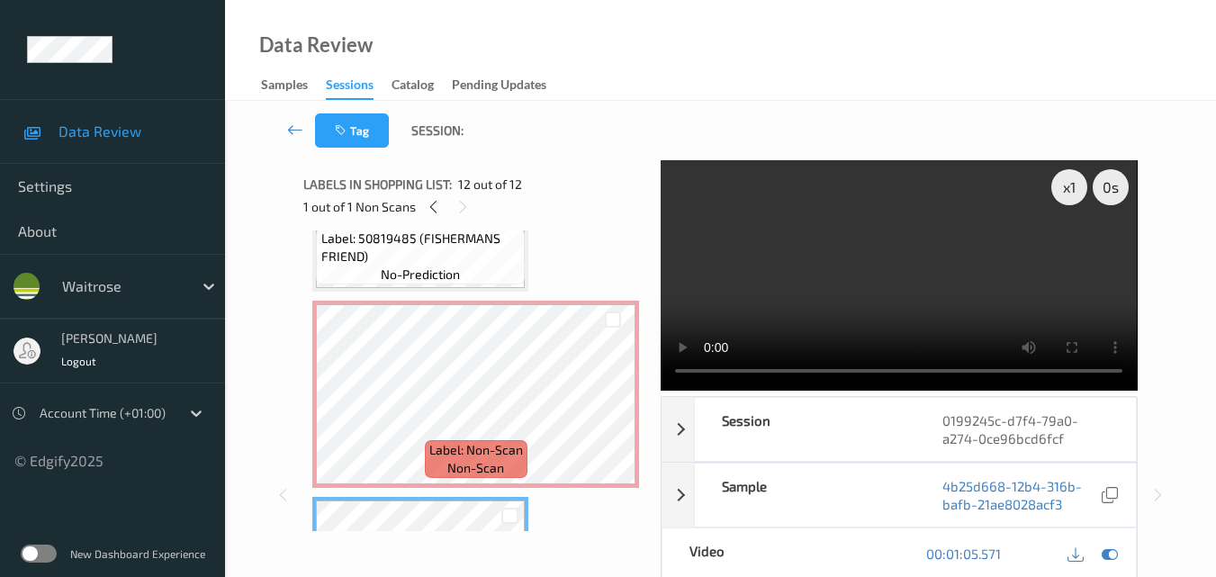
scroll to position [1883, 0]
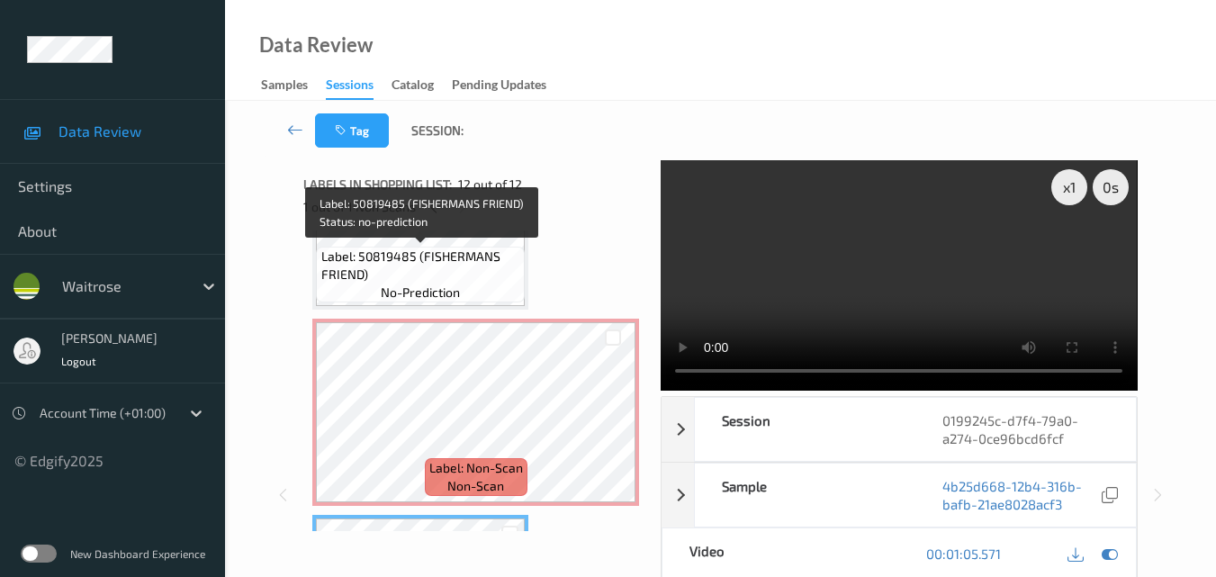
click at [466, 284] on div "Label: 50819485 (FISHERMANS FRIEND) no-prediction" at bounding box center [420, 275] width 209 height 56
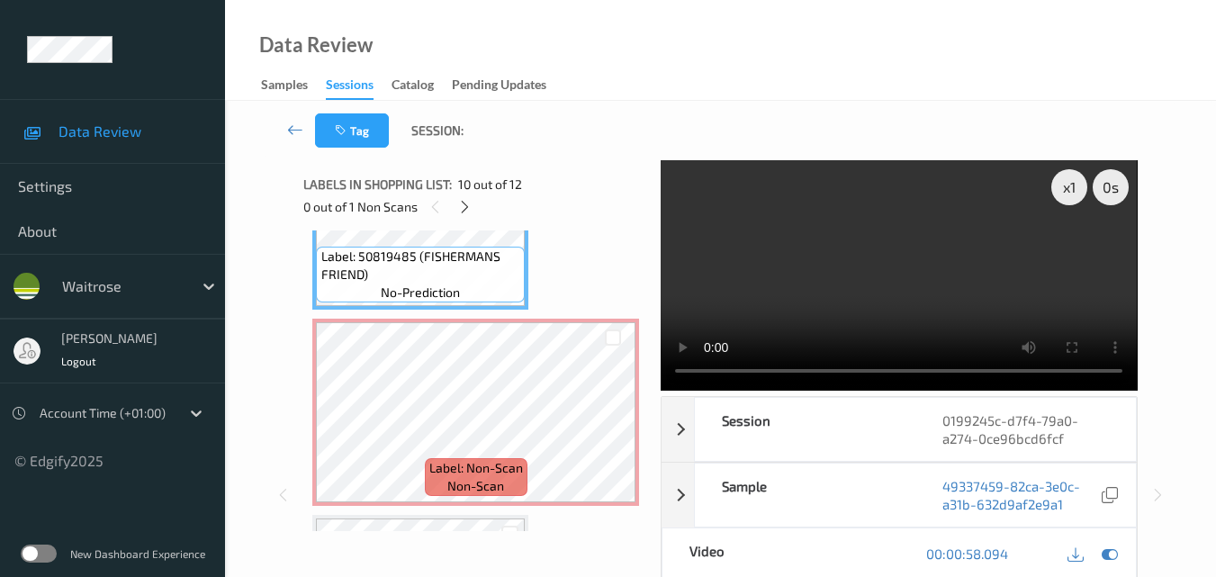
click at [946, 302] on video at bounding box center [899, 275] width 476 height 230
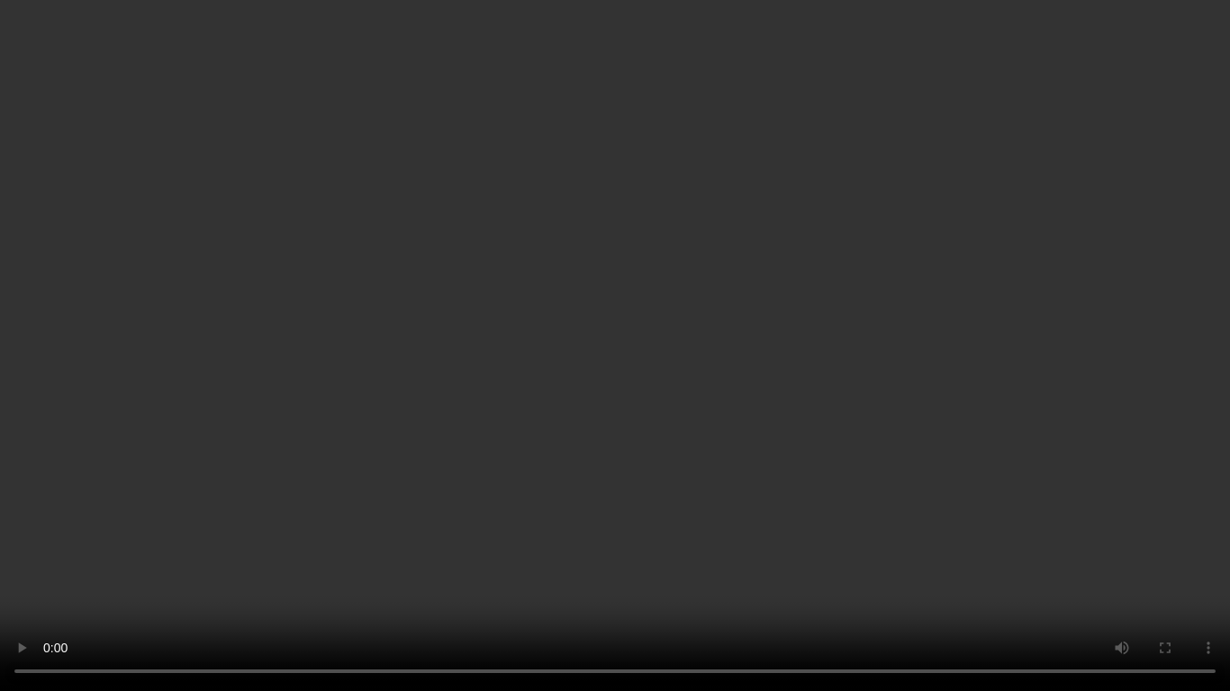
click at [725, 442] on video at bounding box center [615, 345] width 1230 height 691
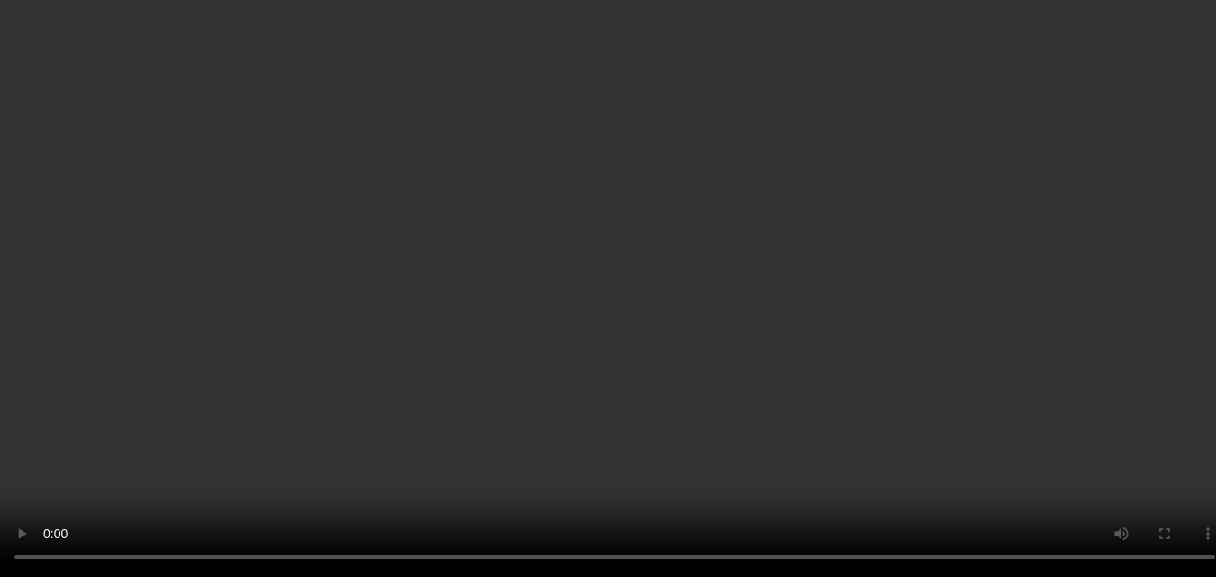
scroll to position [1703, 0]
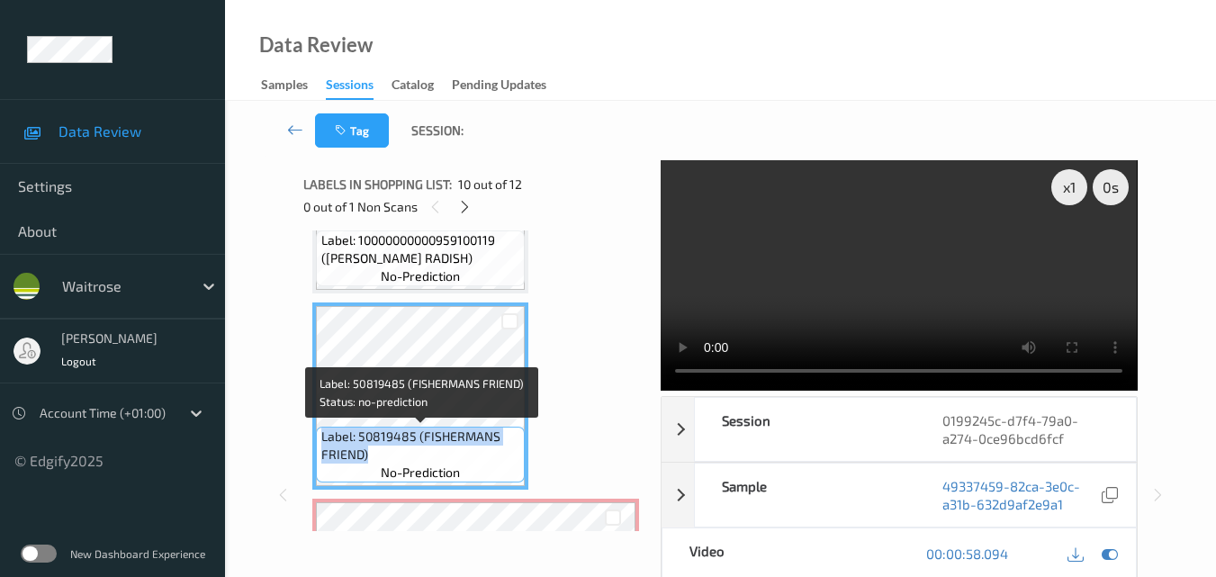
drag, startPoint x: 377, startPoint y: 455, endPoint x: 316, endPoint y: 435, distance: 64.3
click at [316, 435] on div "Label: 50819485 (FISHERMANS FRIEND) no-prediction" at bounding box center [420, 455] width 209 height 56
copy span "Label: 50819485 (FISHERMANS FRIEND)"
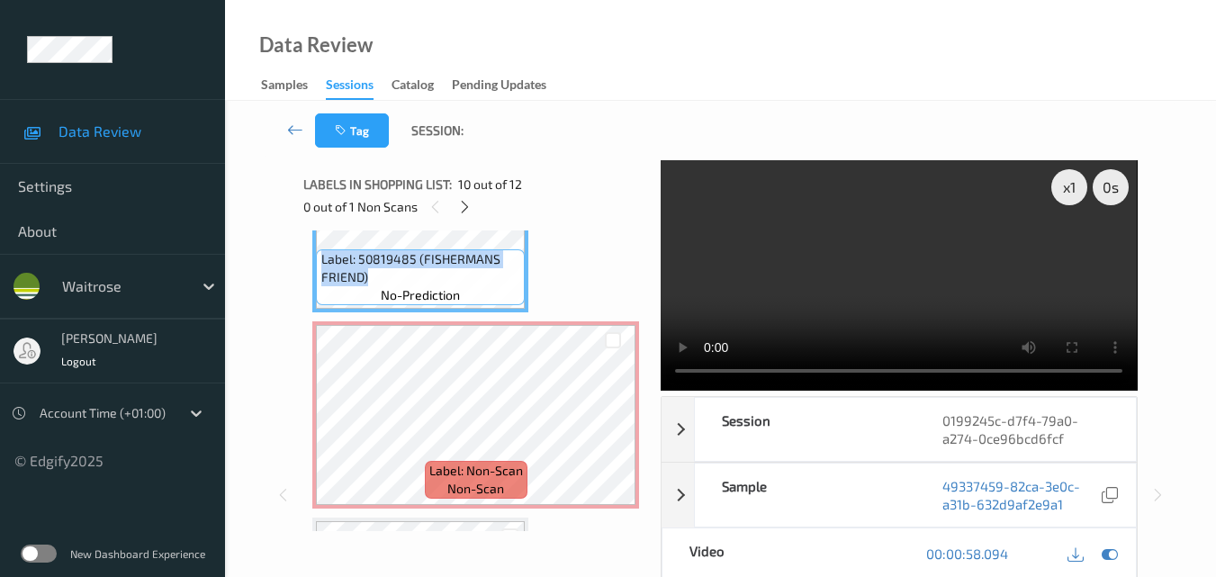
scroll to position [1883, 0]
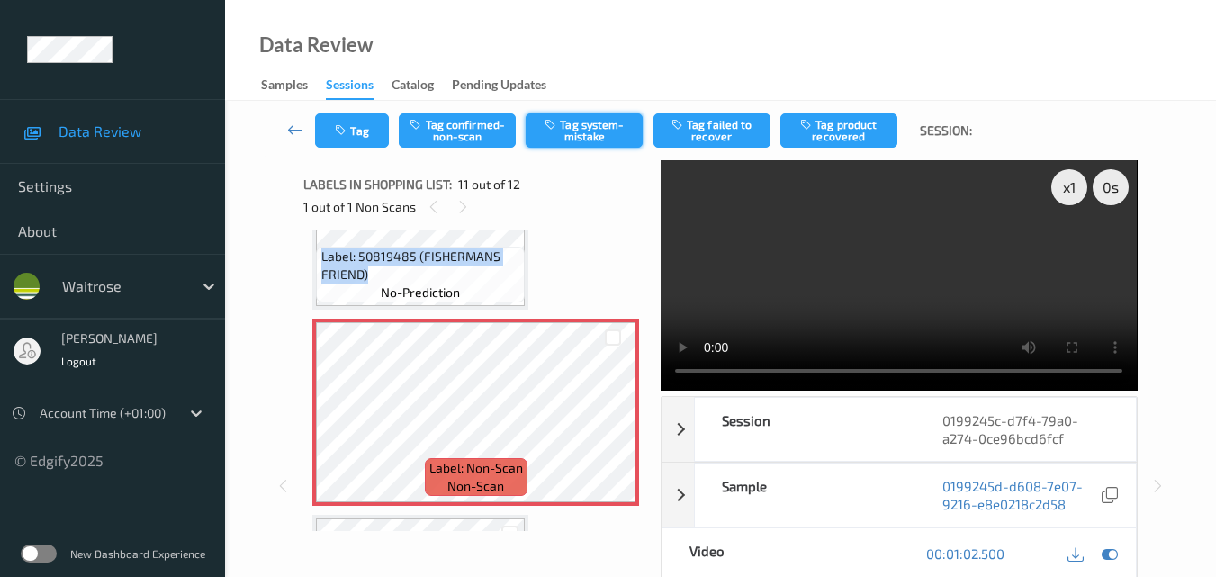
click at [587, 135] on button "Tag system-mistake" at bounding box center [584, 130] width 117 height 34
click at [365, 131] on button "Tag" at bounding box center [352, 130] width 74 height 34
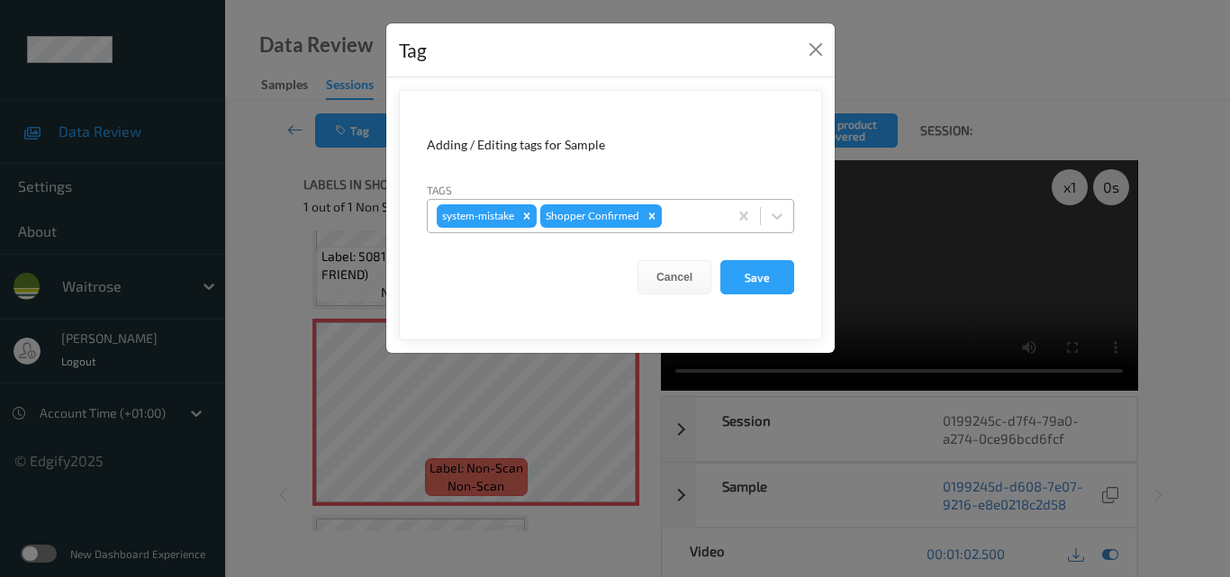
click at [694, 223] on div at bounding box center [691, 216] width 53 height 22
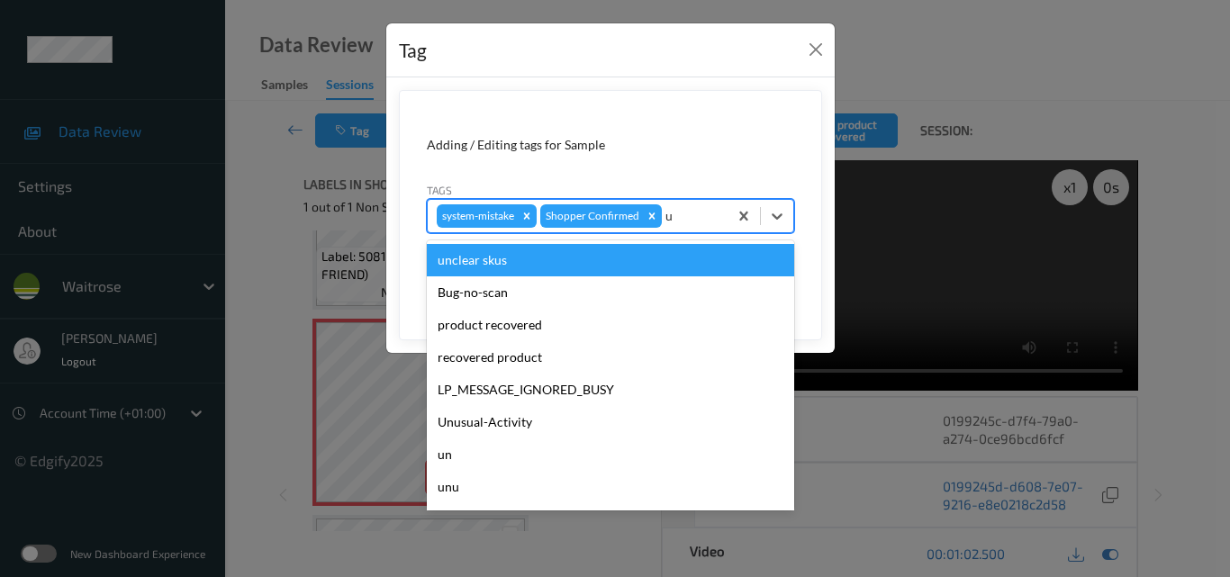
type input "un"
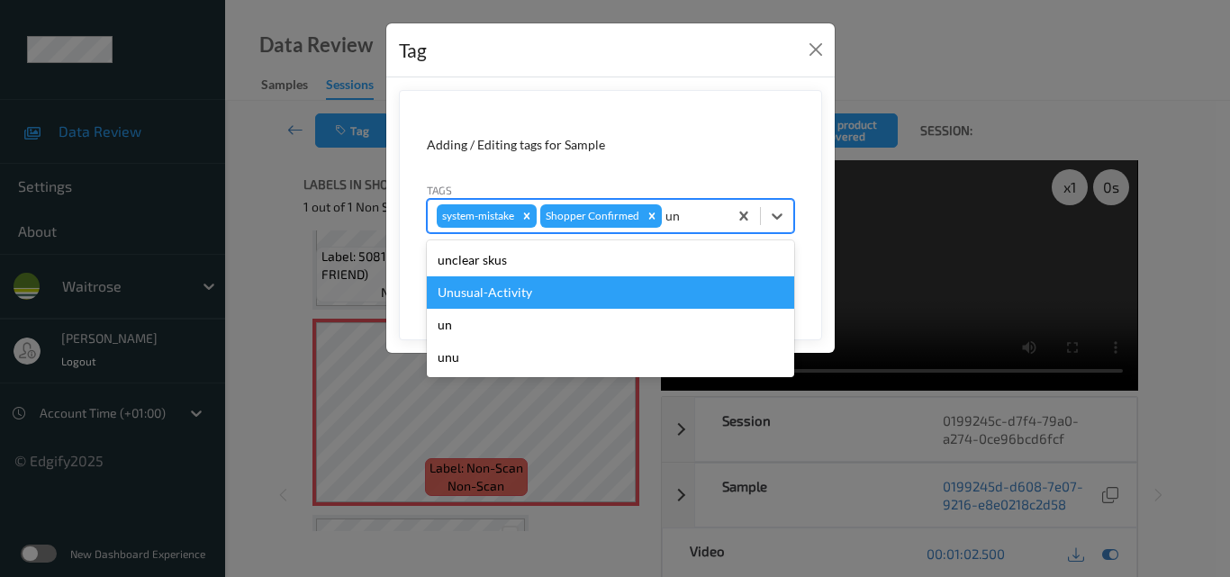
click at [589, 289] on div "Unusual-Activity" at bounding box center [610, 292] width 367 height 32
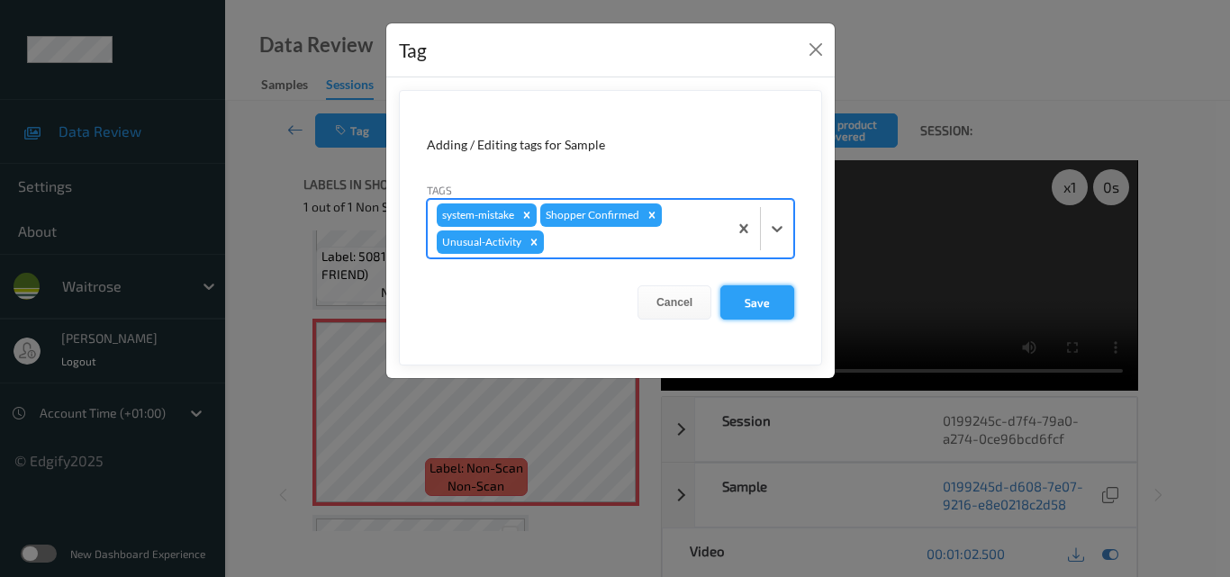
click at [773, 302] on button "Save" at bounding box center [757, 302] width 74 height 34
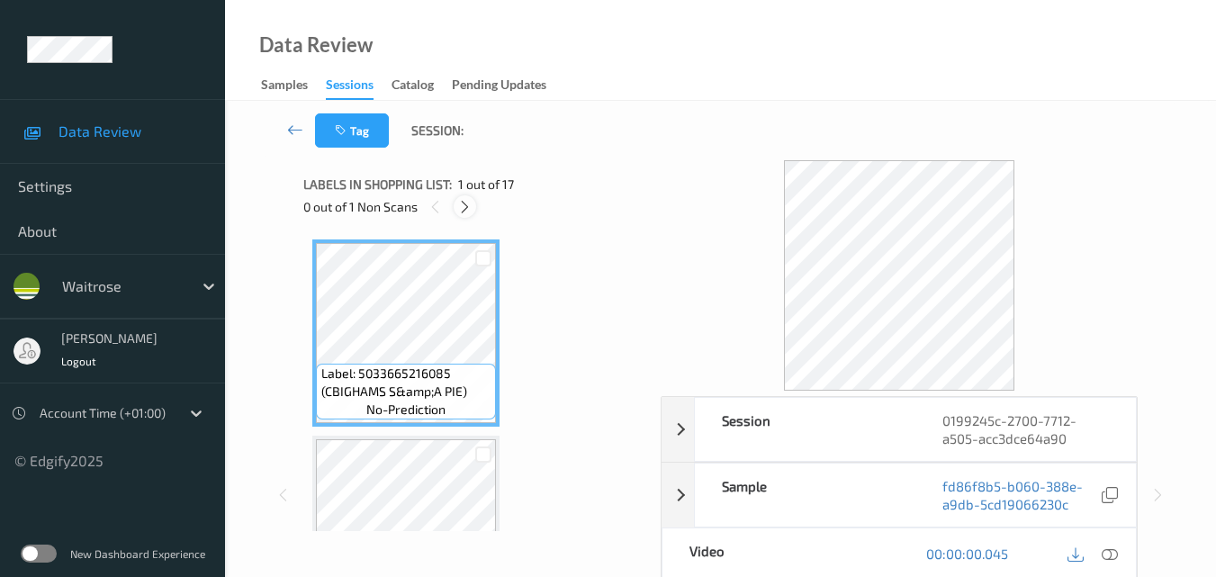
click at [468, 200] on icon at bounding box center [464, 207] width 15 height 16
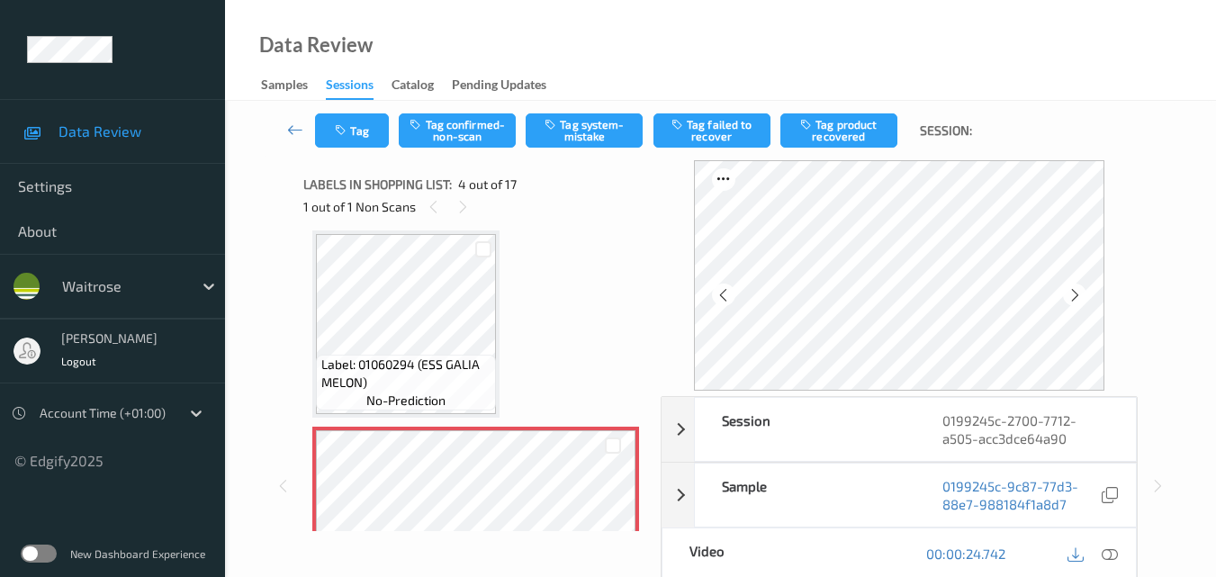
scroll to position [581, 0]
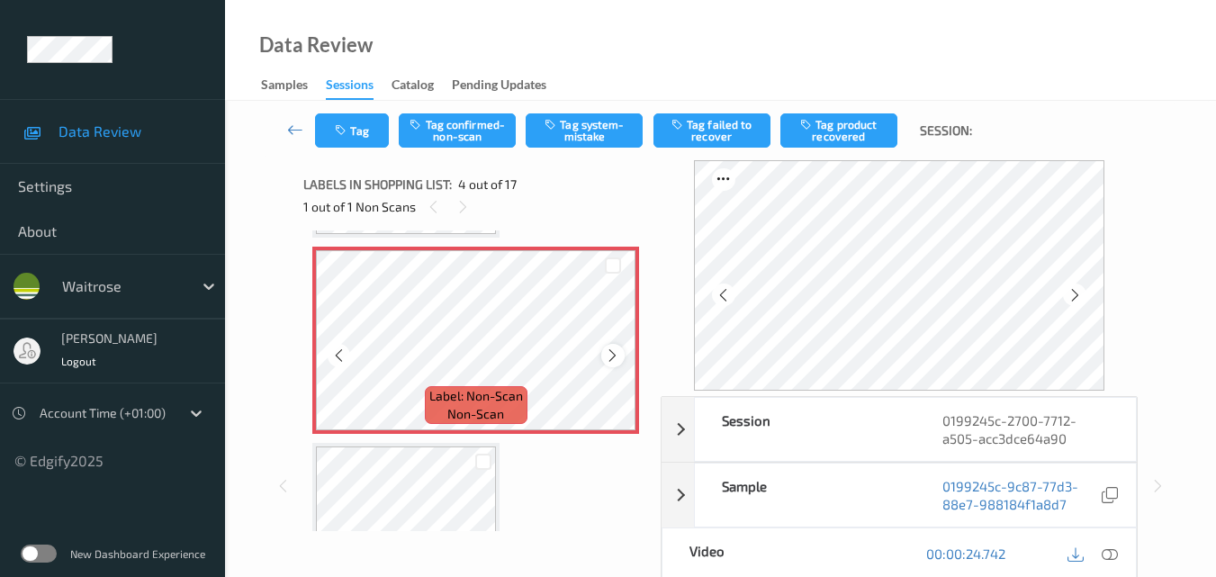
click at [609, 356] on icon at bounding box center [612, 355] width 15 height 16
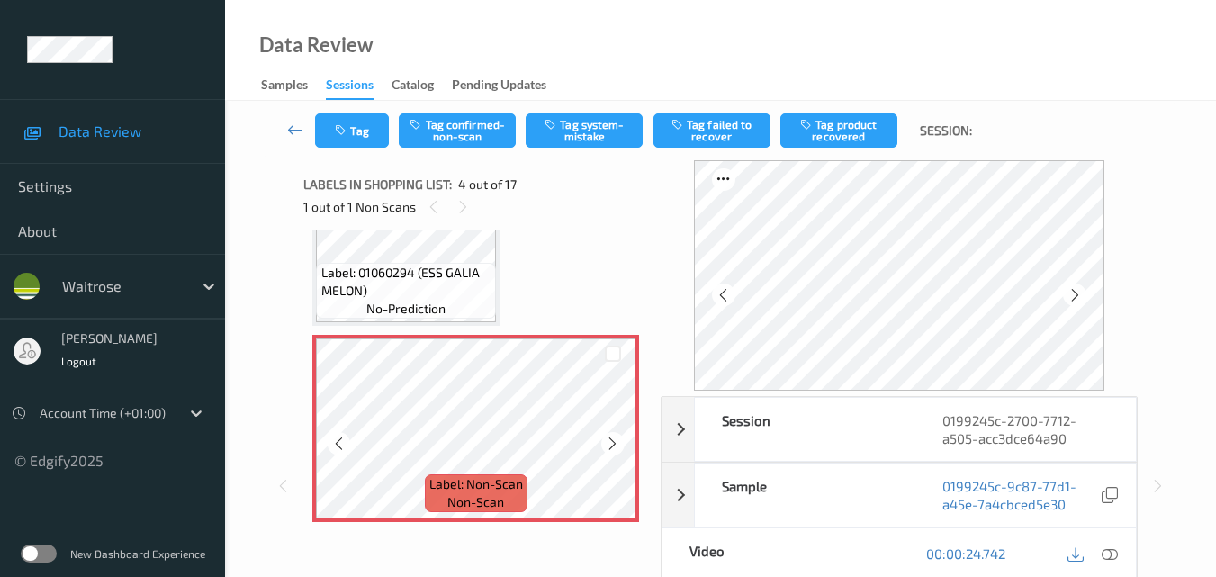
scroll to position [491, 0]
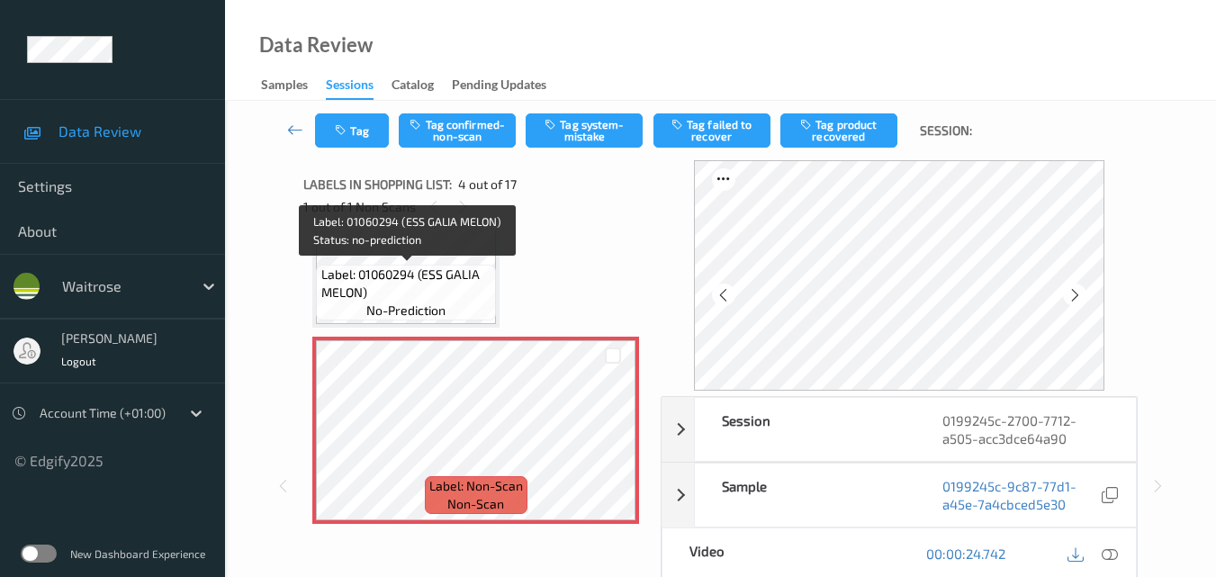
click at [454, 291] on span "Label: 01060294 (ESS GALIA MELON)" at bounding box center [406, 284] width 171 height 36
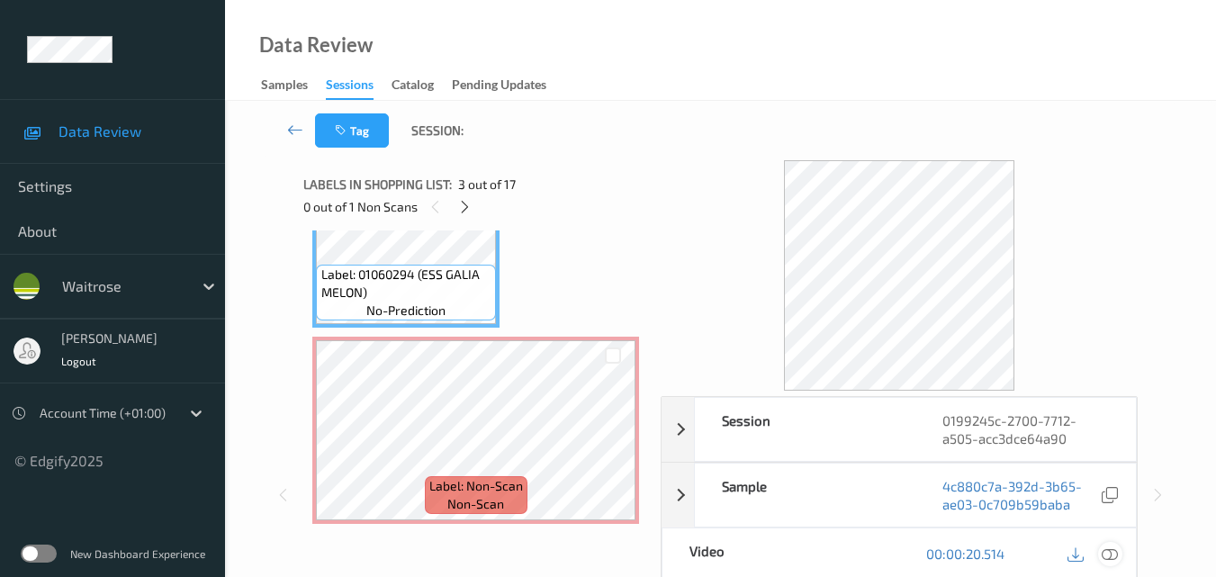
click at [1111, 552] on icon at bounding box center [1110, 553] width 16 height 16
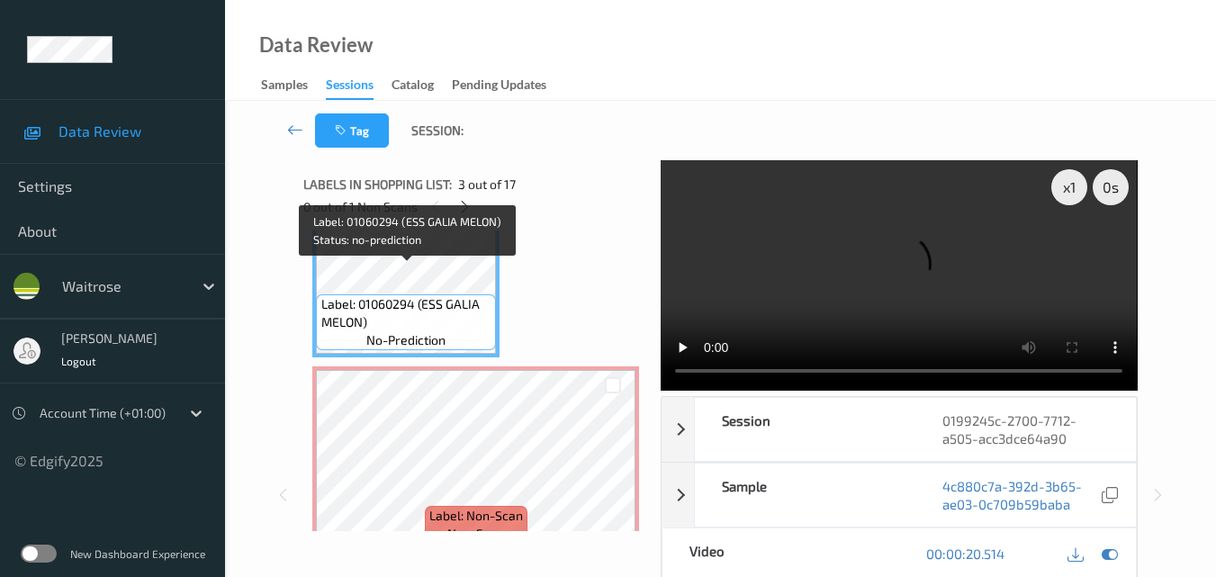
scroll to position [311, 0]
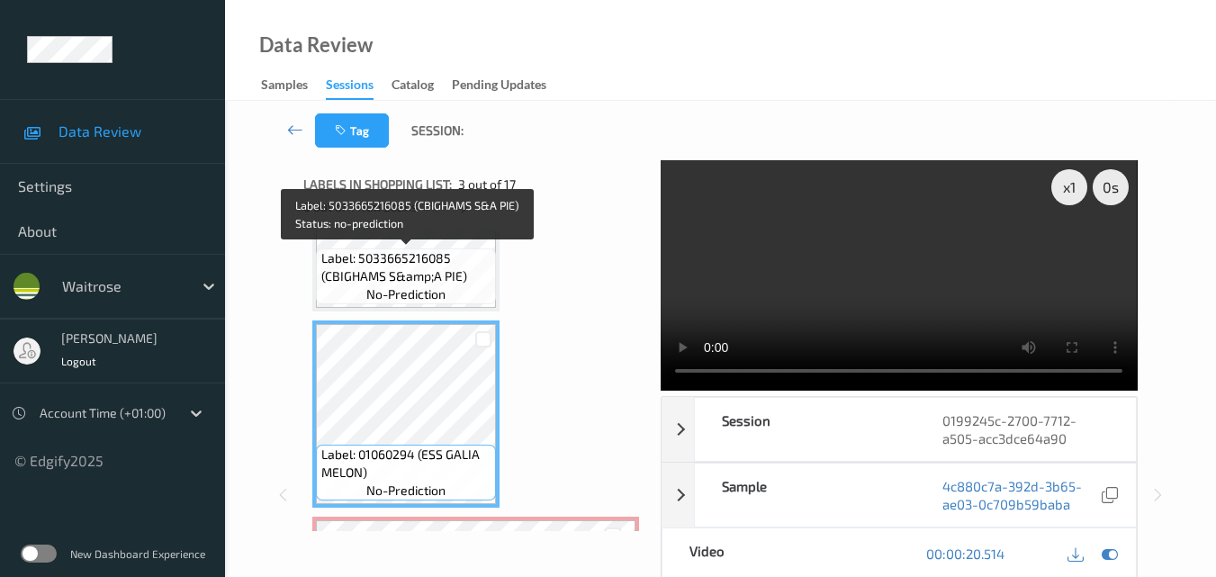
click at [450, 278] on span "Label: 5033665216085 (CBIGHAMS S&amp;A PIE)" at bounding box center [406, 267] width 171 height 36
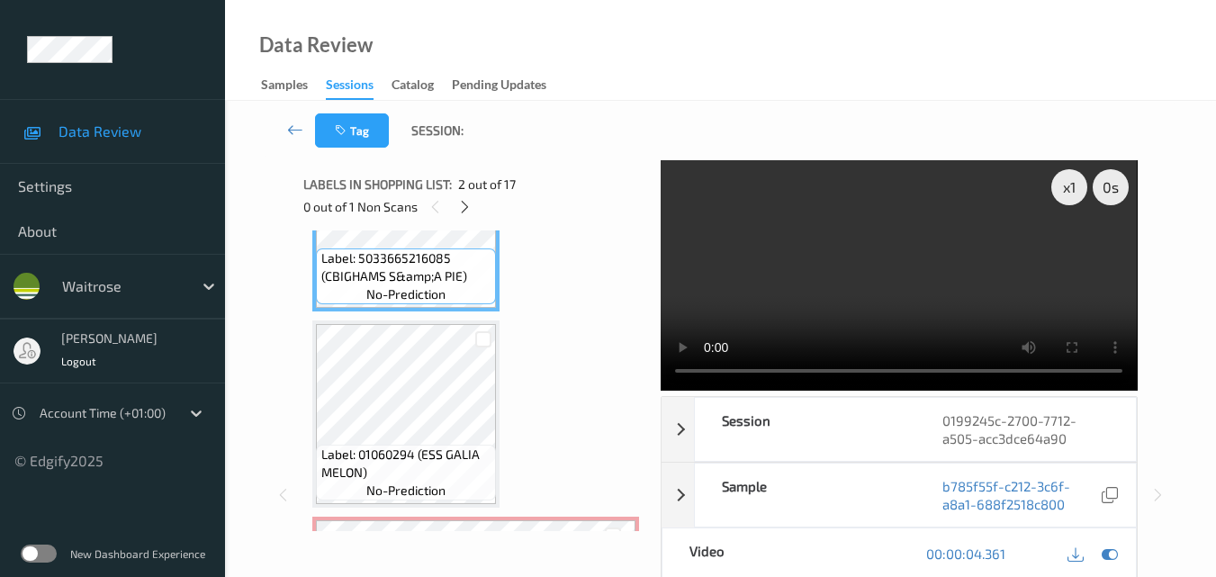
click at [929, 270] on video at bounding box center [899, 275] width 476 height 230
click at [919, 286] on video at bounding box center [899, 275] width 476 height 230
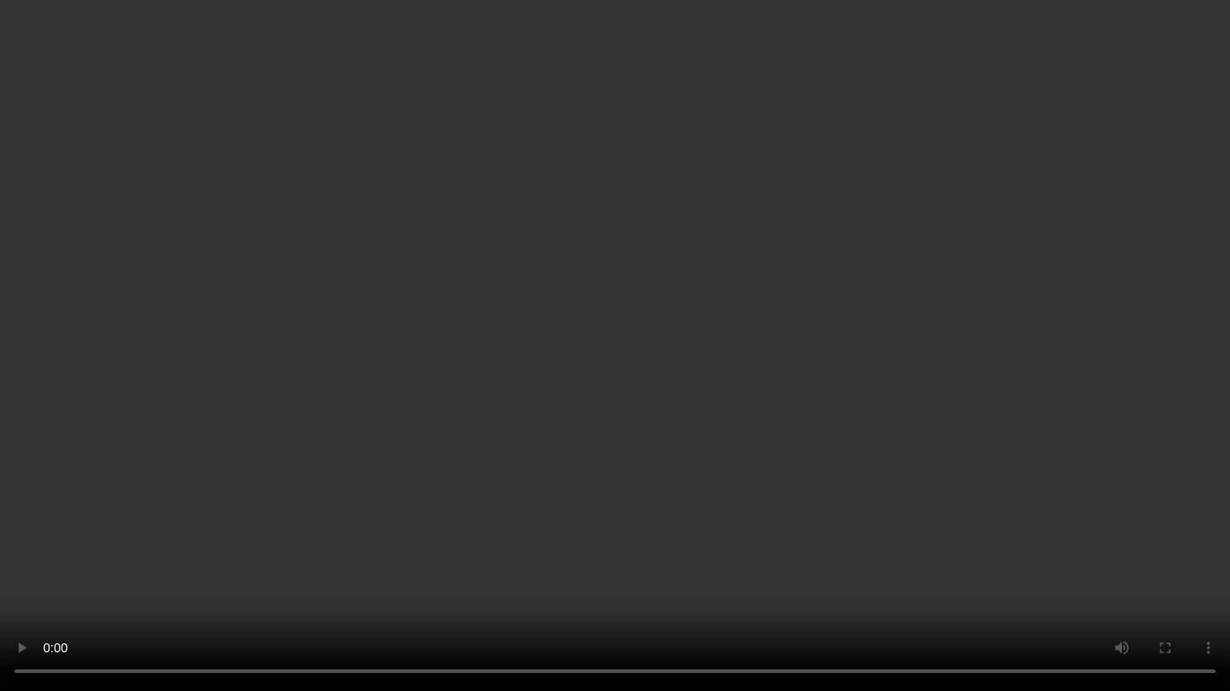
click at [933, 363] on video at bounding box center [615, 345] width 1230 height 691
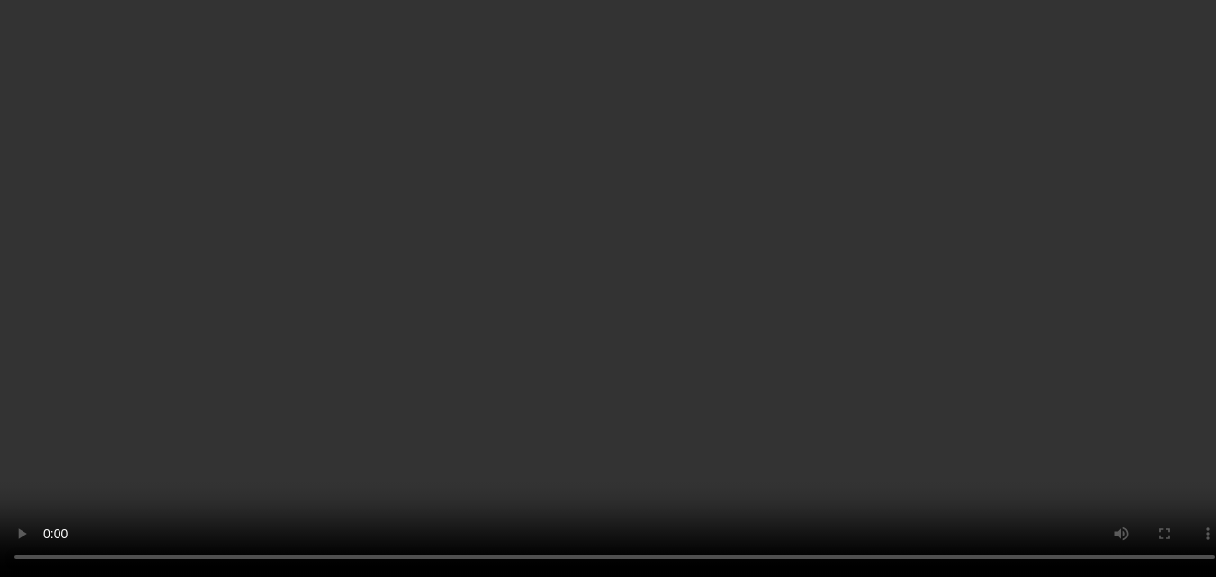
scroll to position [491, 0]
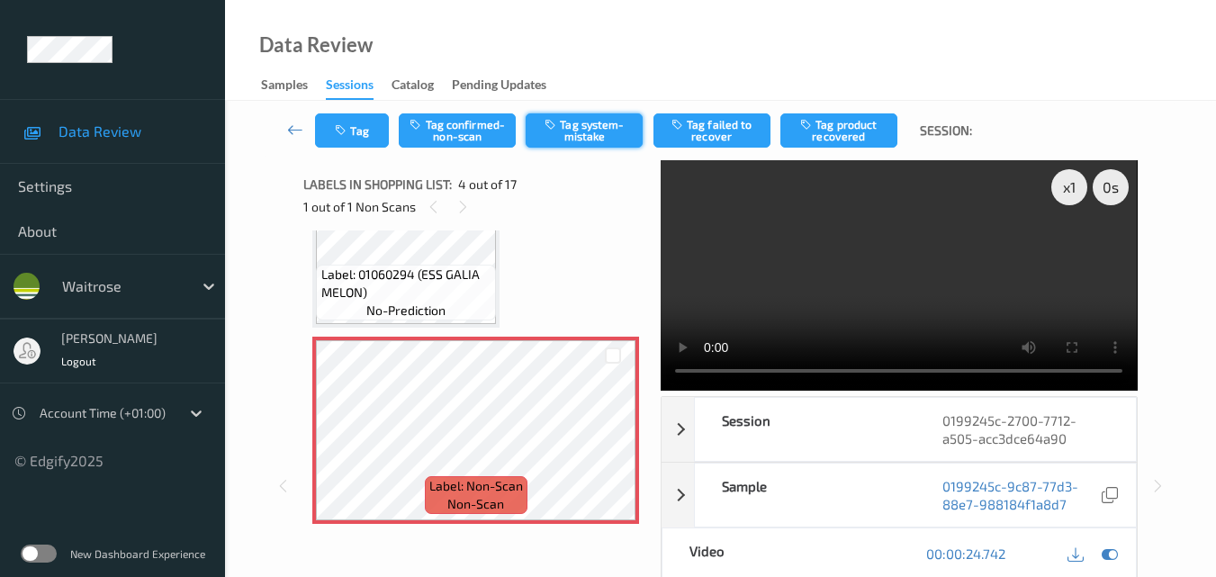
click at [585, 143] on button "Tag system-mistake" at bounding box center [584, 130] width 117 height 34
click at [346, 134] on icon "button" at bounding box center [342, 130] width 15 height 13
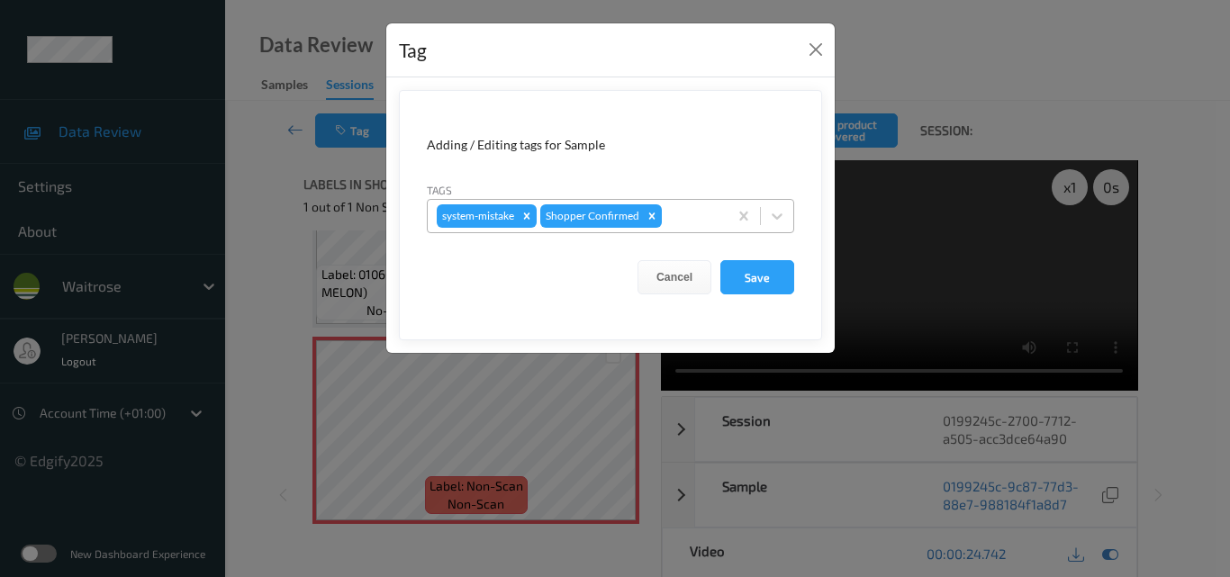
click at [708, 220] on div at bounding box center [691, 216] width 53 height 22
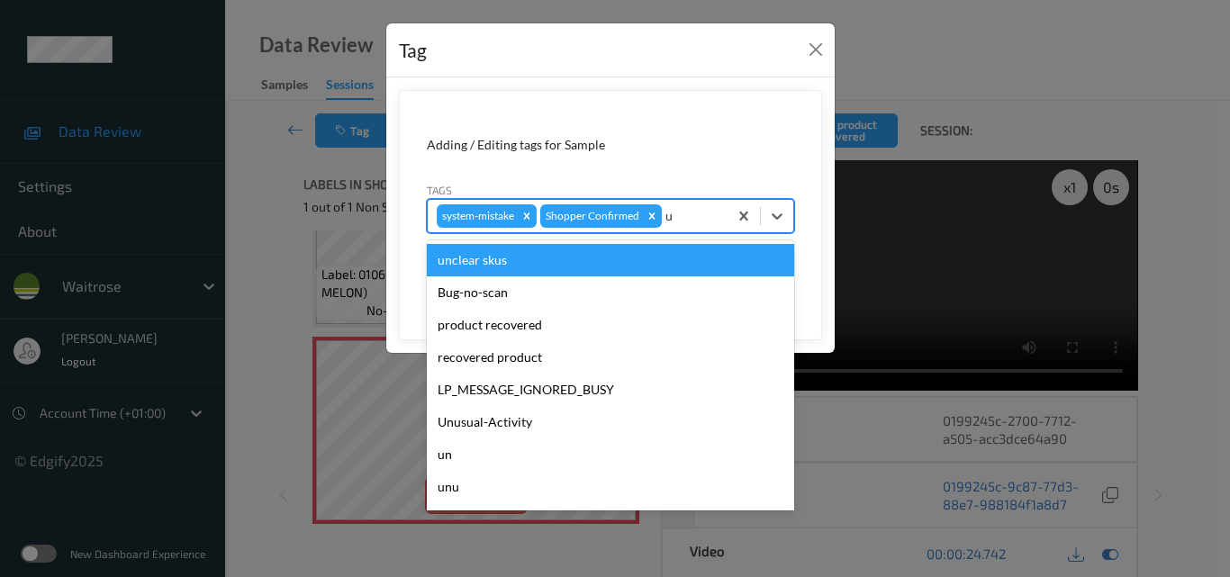
type input "un"
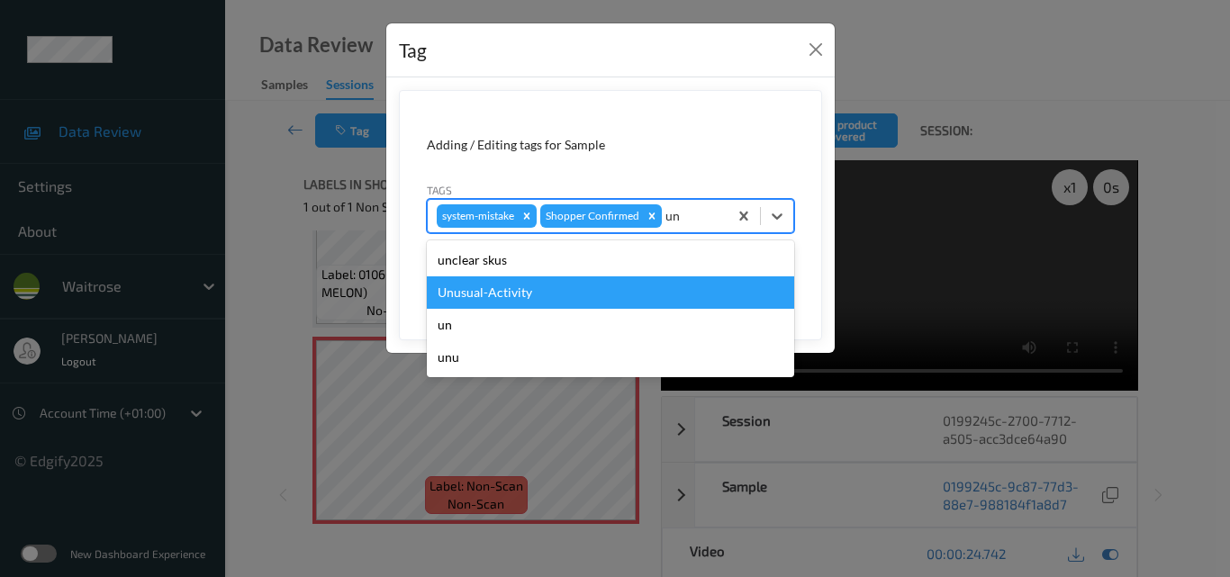
click at [636, 287] on div "Unusual-Activity" at bounding box center [610, 292] width 367 height 32
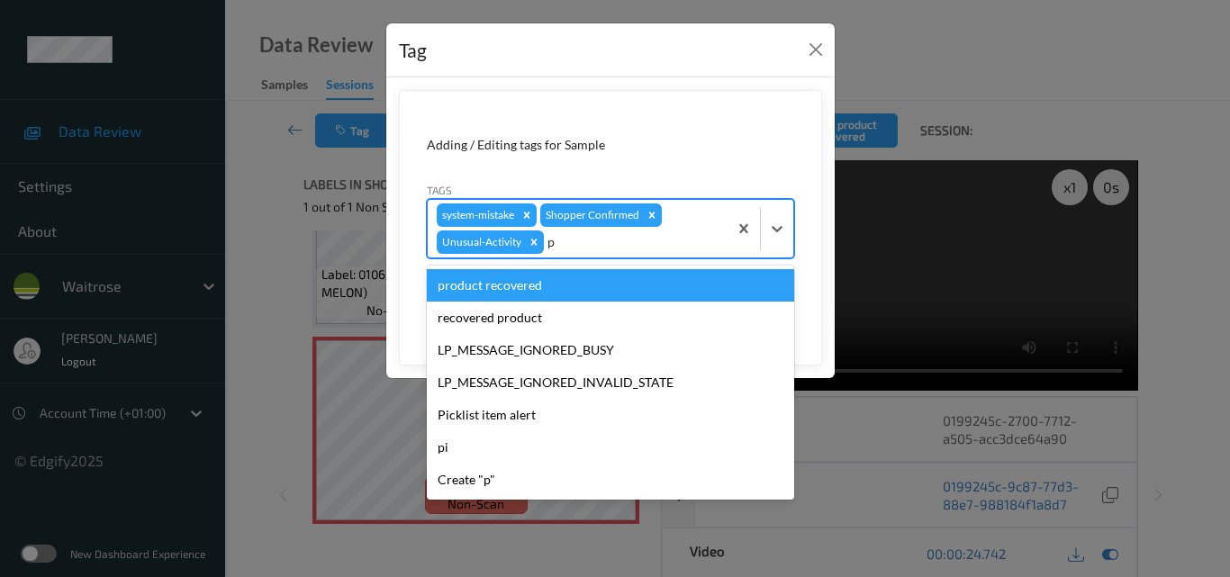
type input "pi"
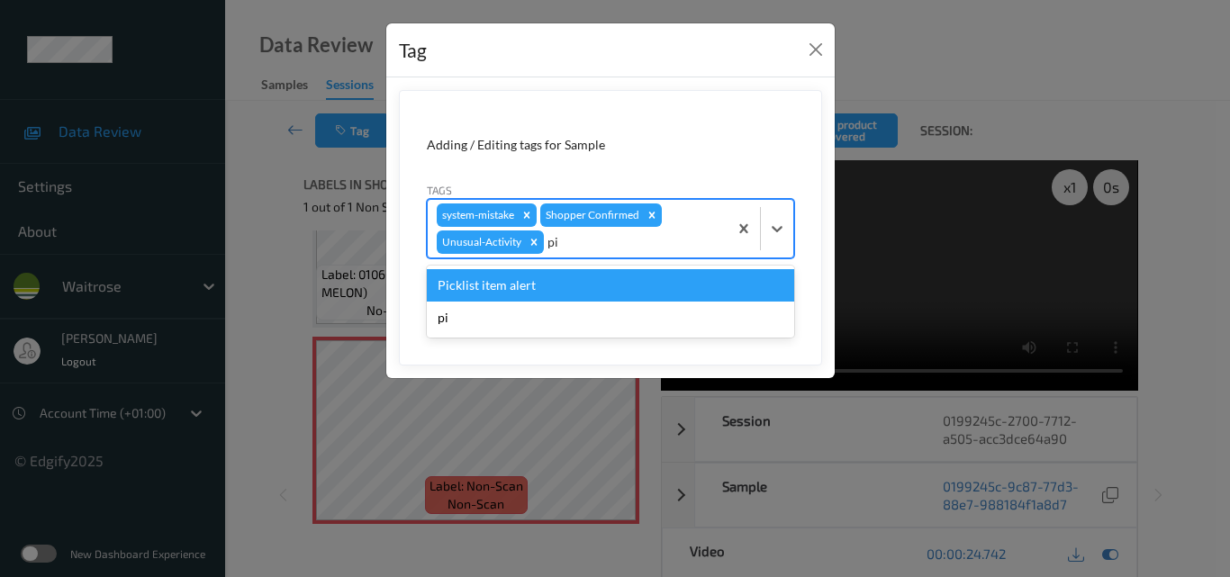
click at [636, 287] on div "Picklist item alert" at bounding box center [610, 285] width 367 height 32
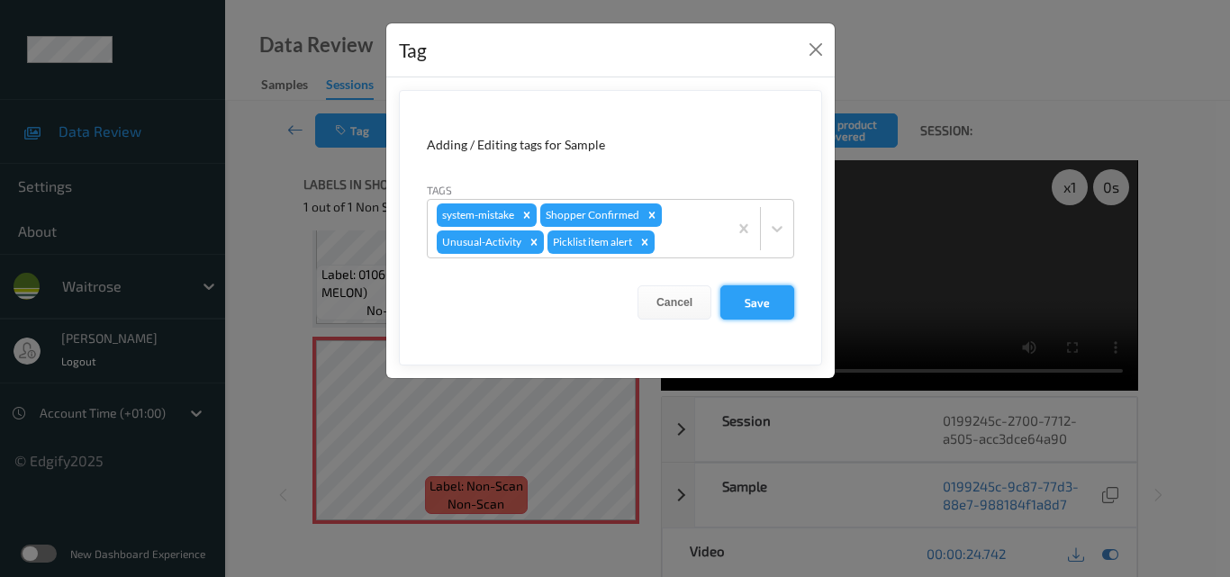
click at [780, 304] on button "Save" at bounding box center [757, 302] width 74 height 34
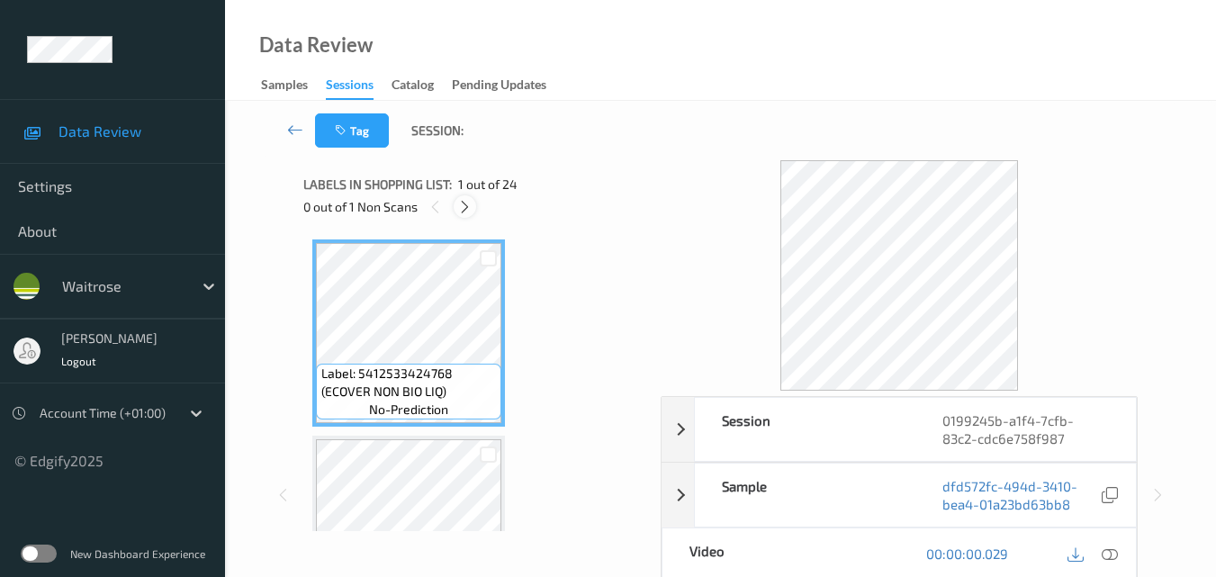
click at [466, 210] on icon at bounding box center [464, 207] width 15 height 16
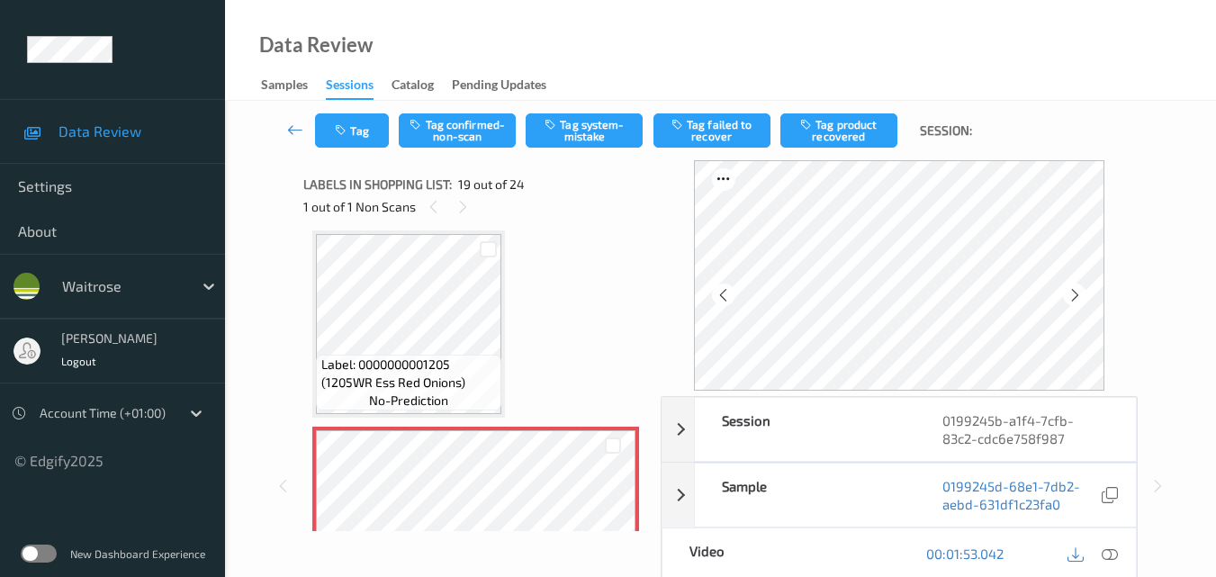
scroll to position [3435, 0]
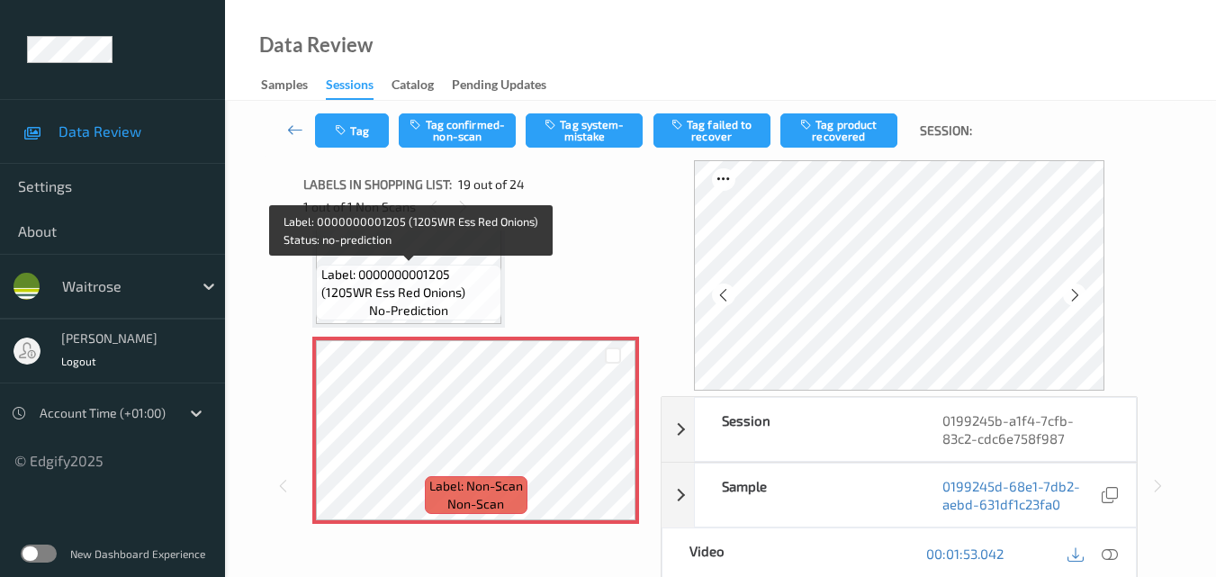
click at [433, 283] on span "Label: 0000000001205 (1205WR Ess Red Onions)" at bounding box center [409, 284] width 176 height 36
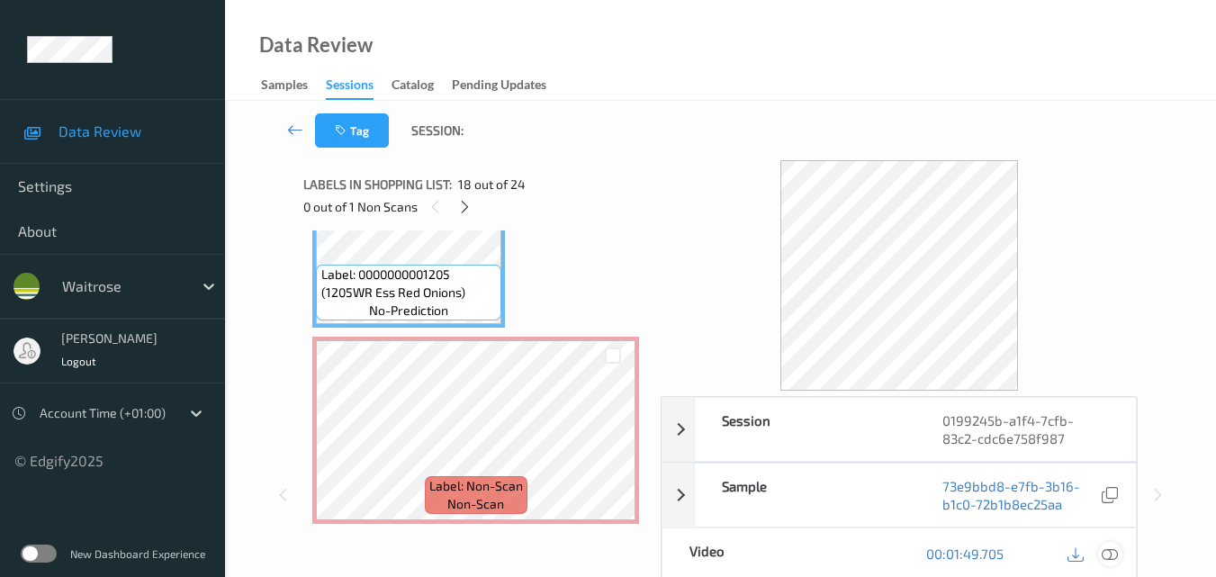
click at [1113, 554] on icon at bounding box center [1110, 553] width 16 height 16
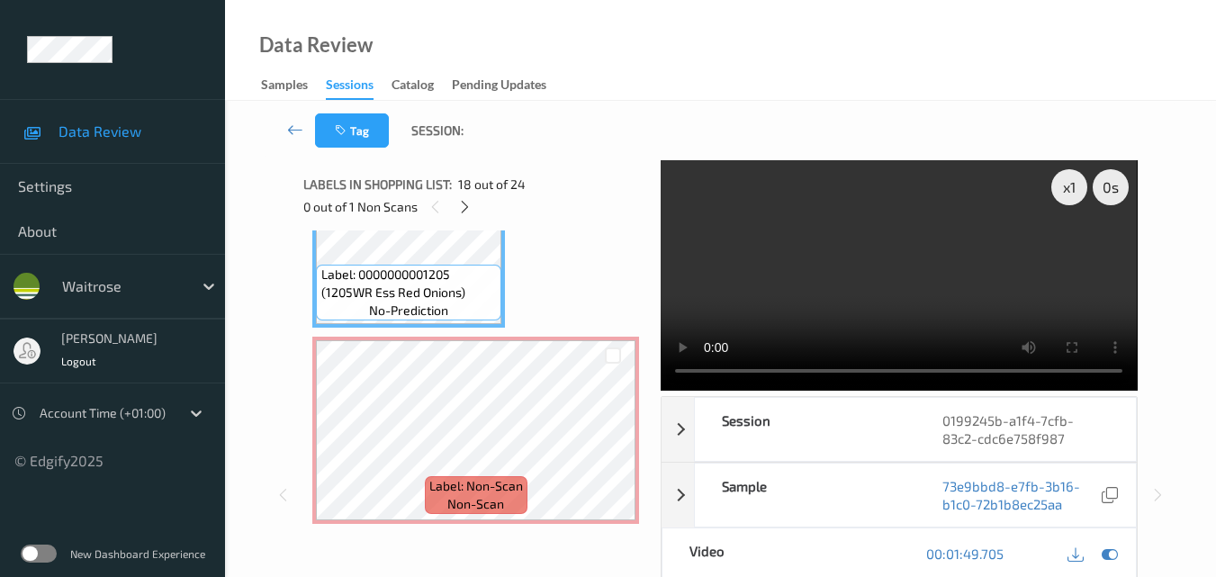
click at [878, 280] on video at bounding box center [899, 275] width 476 height 230
click at [948, 279] on video at bounding box center [899, 275] width 476 height 230
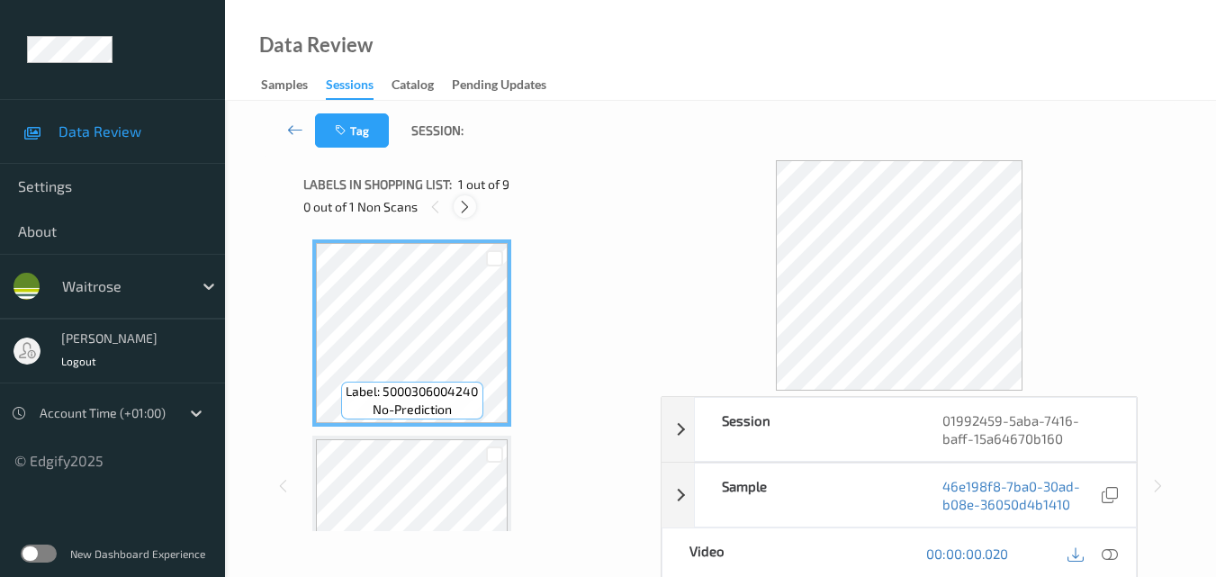
click at [463, 212] on icon at bounding box center [464, 207] width 15 height 16
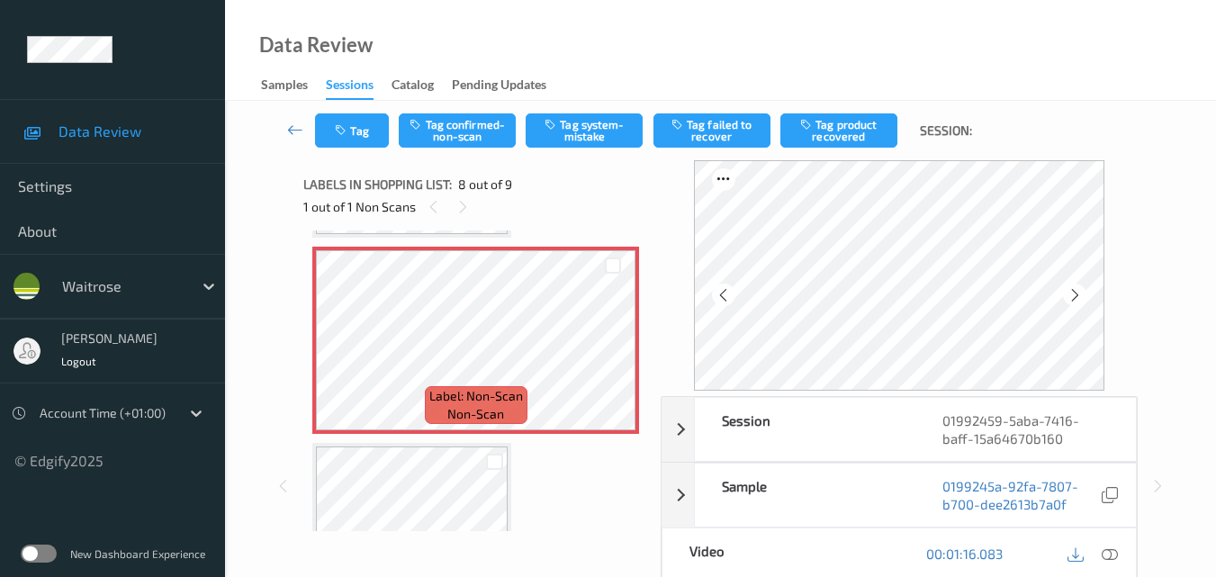
scroll to position [1276, 0]
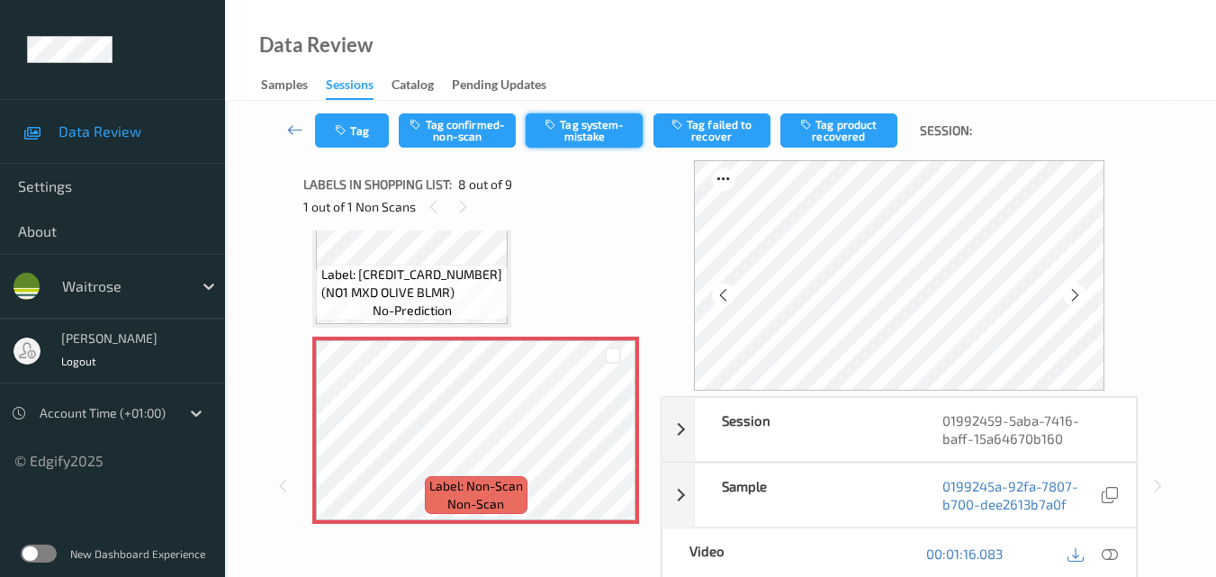
click at [609, 140] on button "Tag system-mistake" at bounding box center [584, 130] width 117 height 34
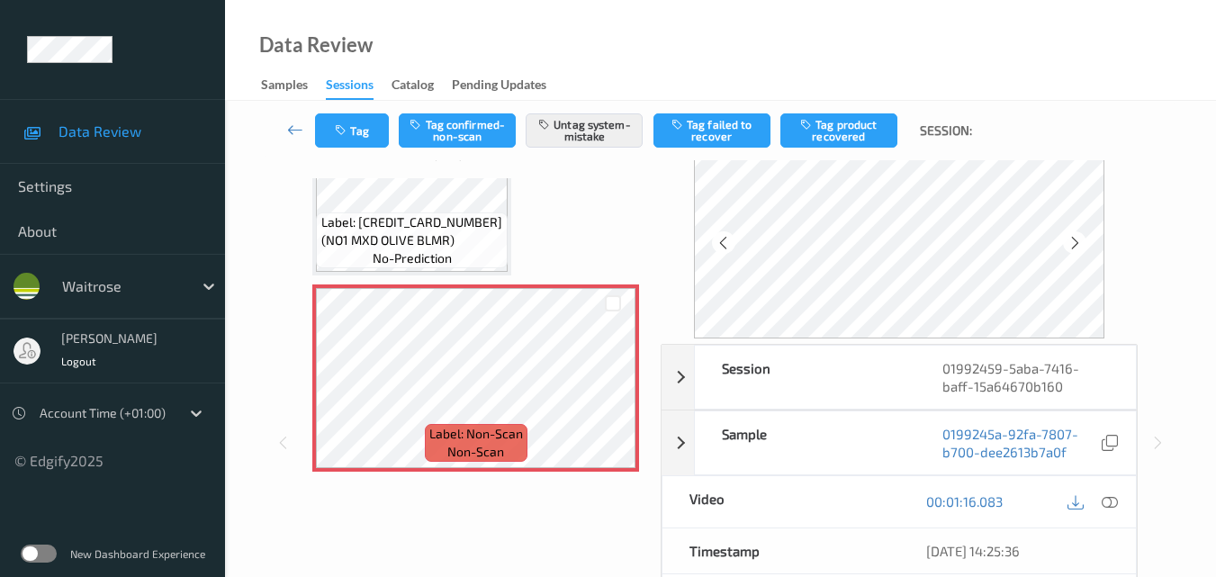
scroll to position [90, 0]
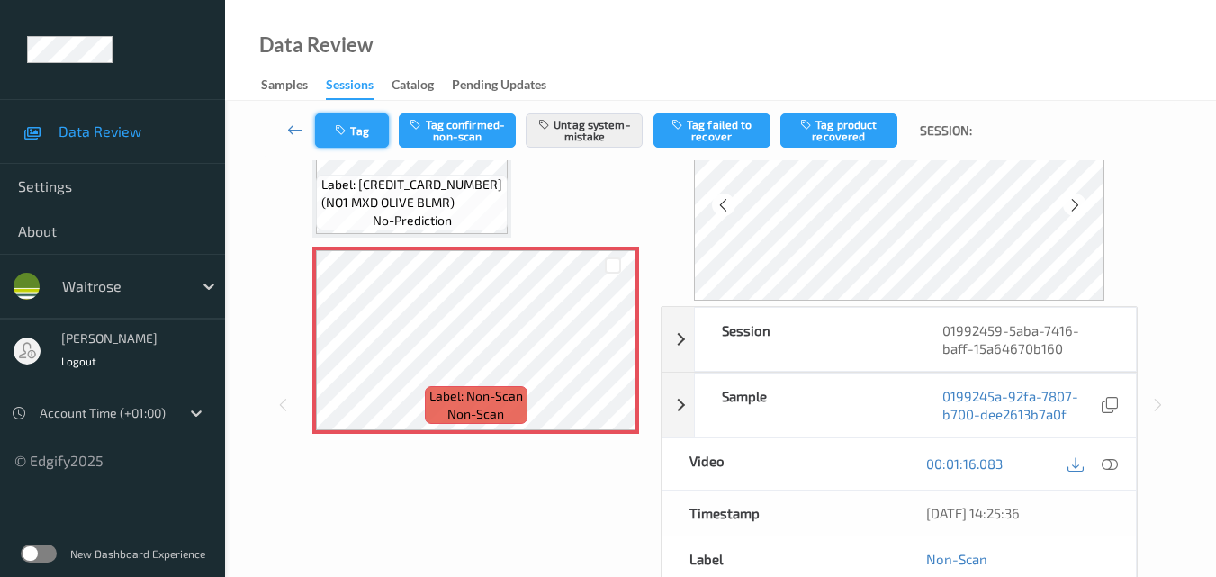
click at [362, 132] on button "Tag" at bounding box center [352, 130] width 74 height 34
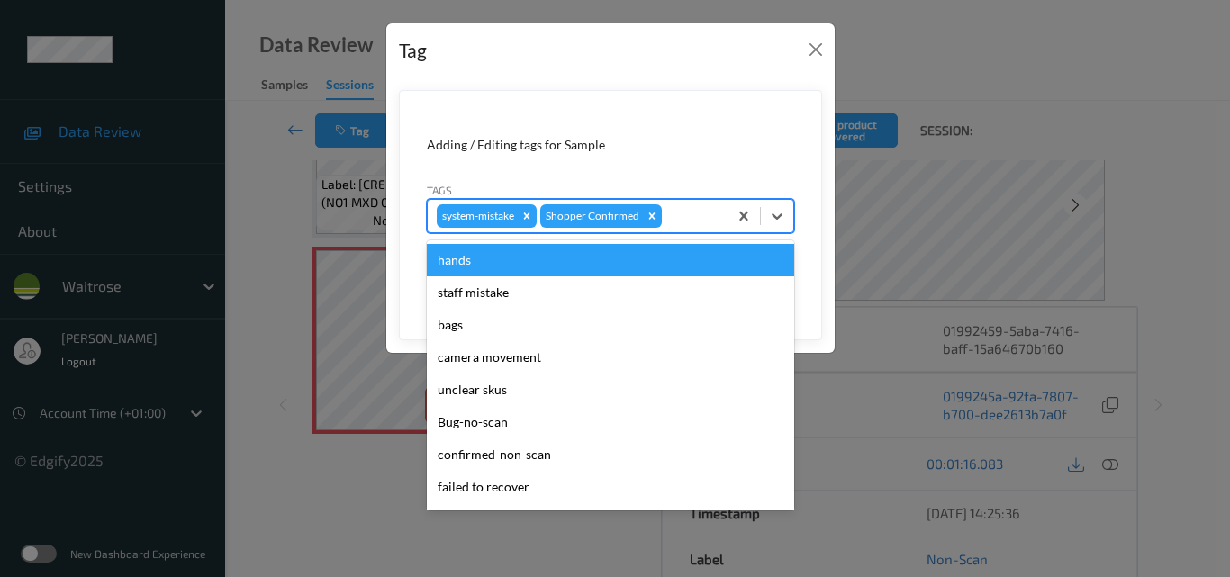
click at [671, 214] on div at bounding box center [691, 216] width 53 height 22
type input "un"
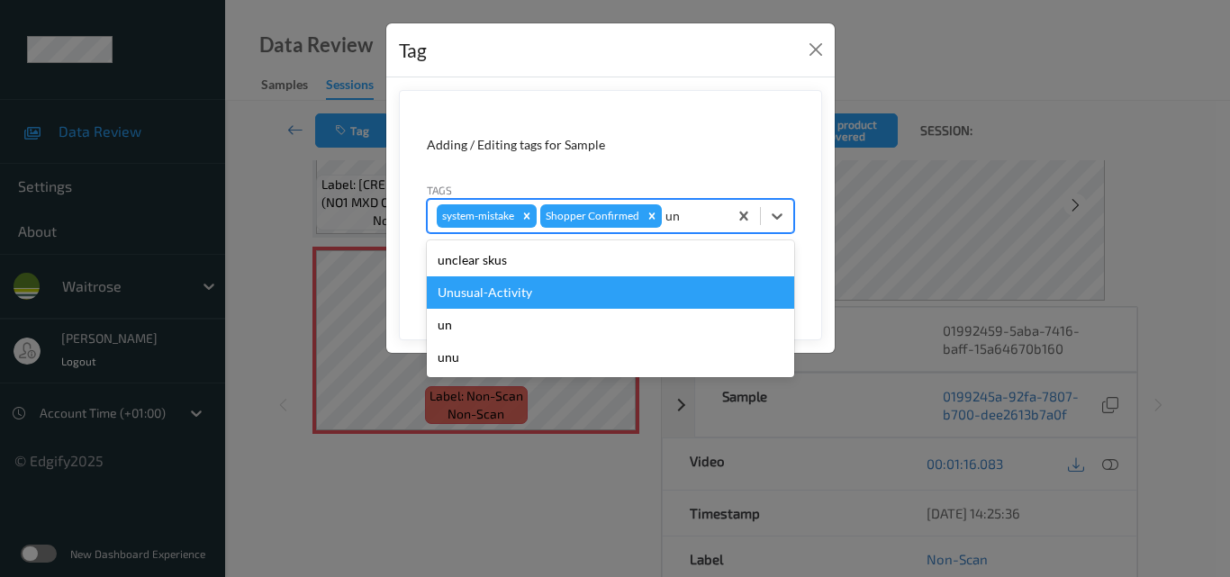
click at [594, 292] on div "Unusual-Activity" at bounding box center [610, 292] width 367 height 32
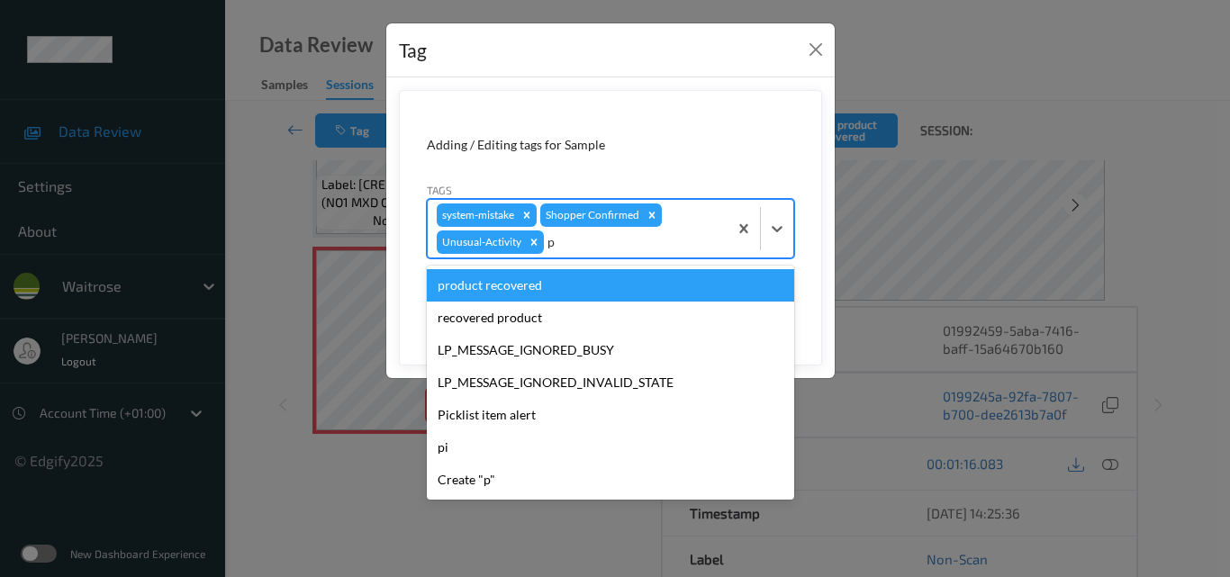
type input "pi"
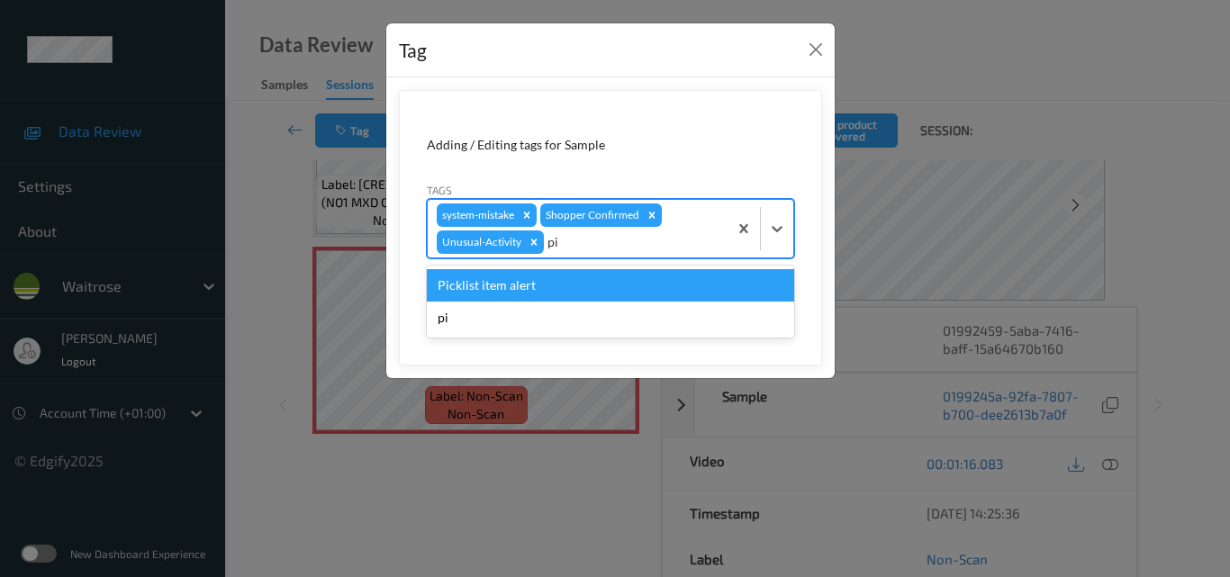
click at [606, 287] on div "Picklist item alert" at bounding box center [610, 285] width 367 height 32
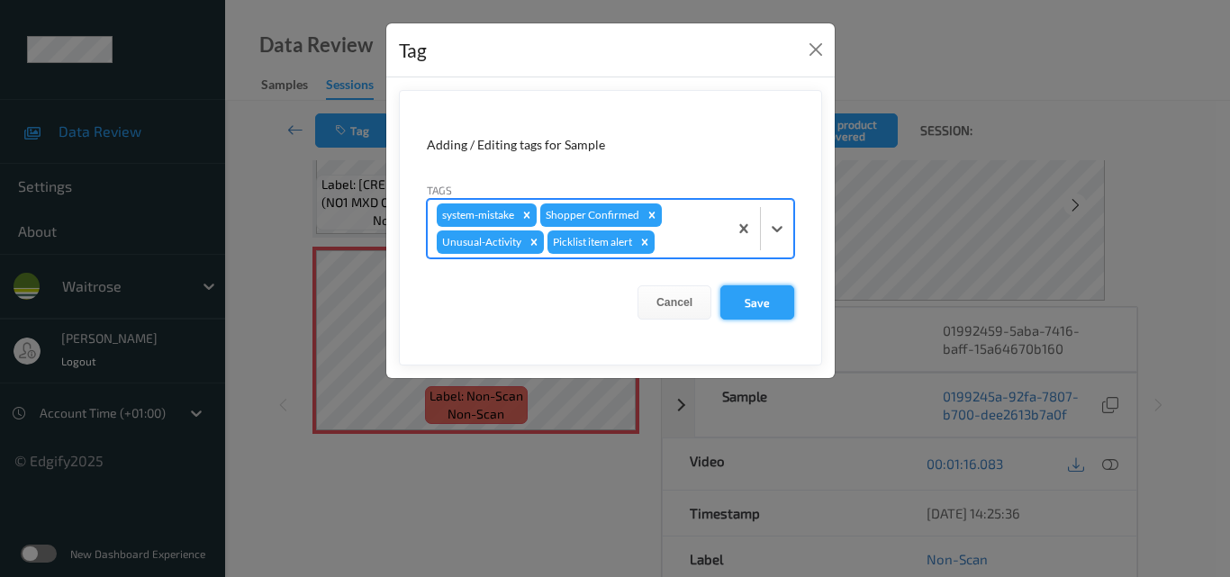
click at [760, 304] on button "Save" at bounding box center [757, 302] width 74 height 34
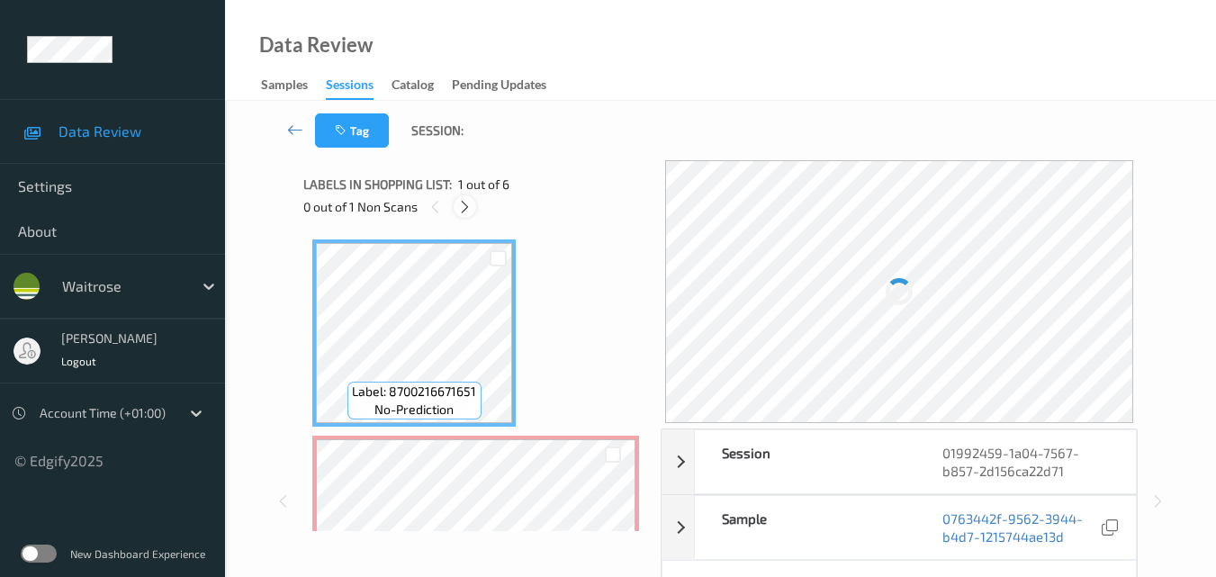
click at [464, 208] on icon at bounding box center [464, 207] width 15 height 16
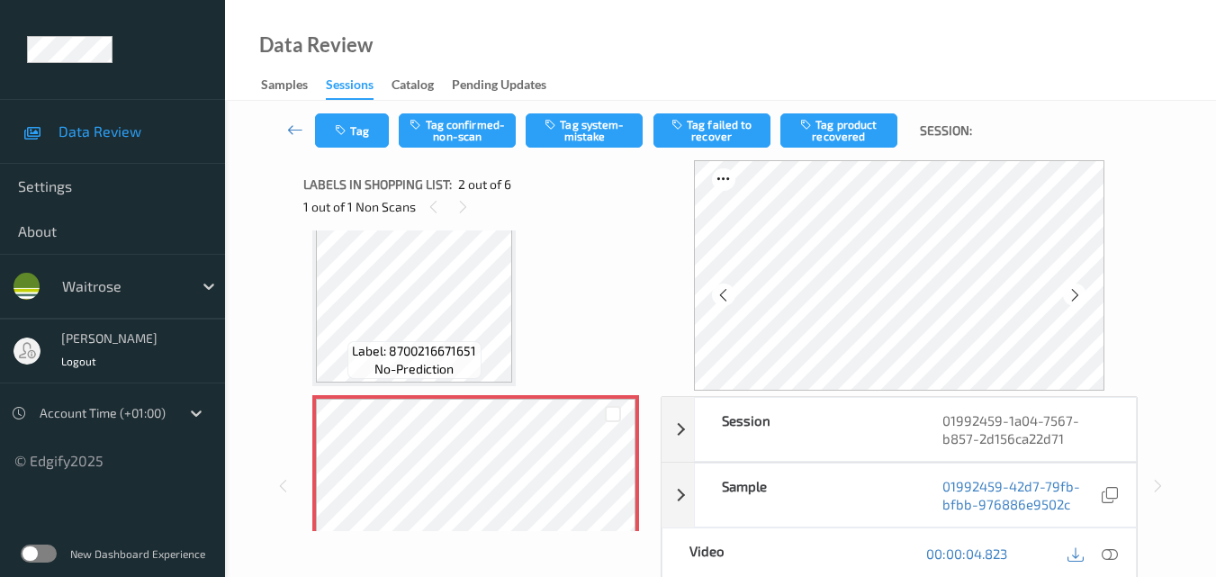
scroll to position [9, 0]
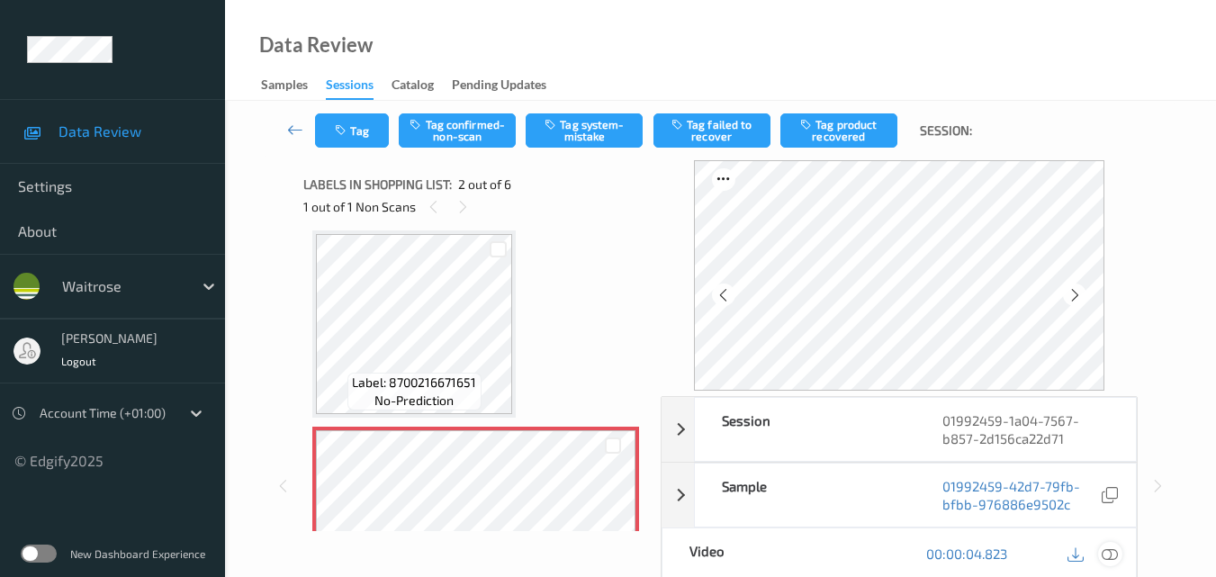
click at [1113, 554] on icon at bounding box center [1110, 553] width 16 height 16
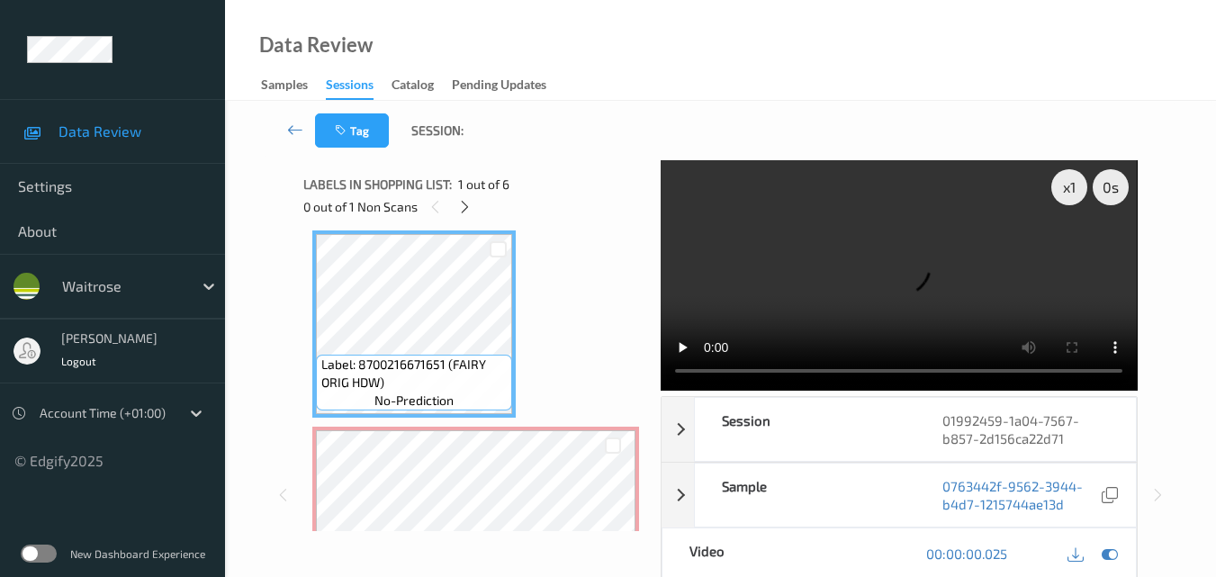
click at [931, 270] on video at bounding box center [899, 275] width 476 height 230
click at [977, 265] on video at bounding box center [899, 275] width 476 height 230
click at [960, 274] on video at bounding box center [899, 275] width 476 height 230
click at [925, 267] on video at bounding box center [899, 275] width 476 height 230
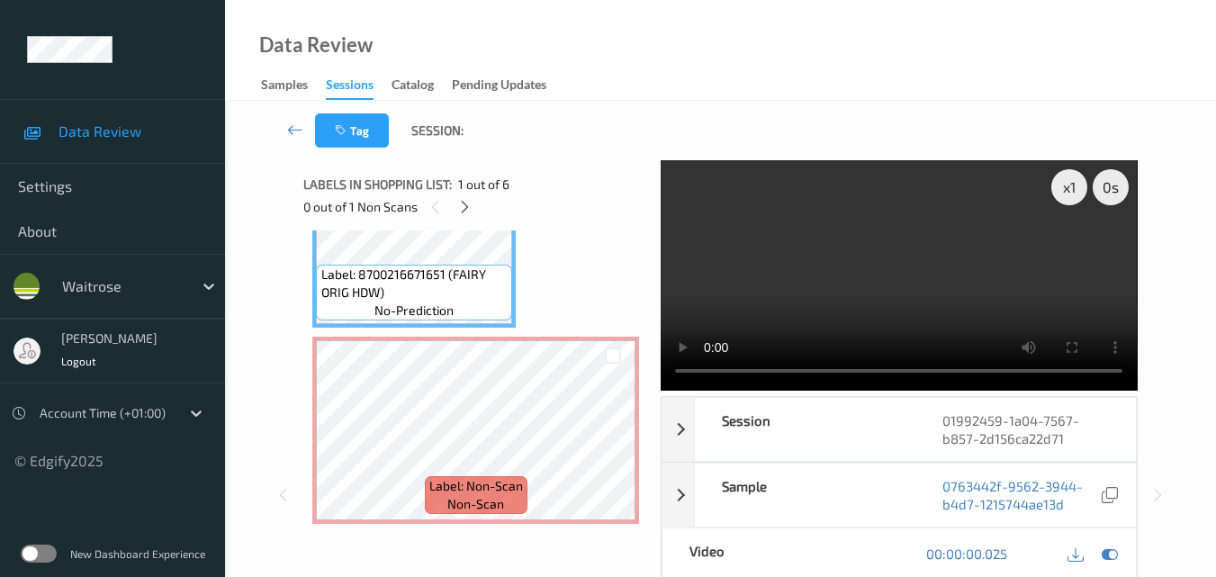
click at [927, 276] on video at bounding box center [899, 275] width 476 height 230
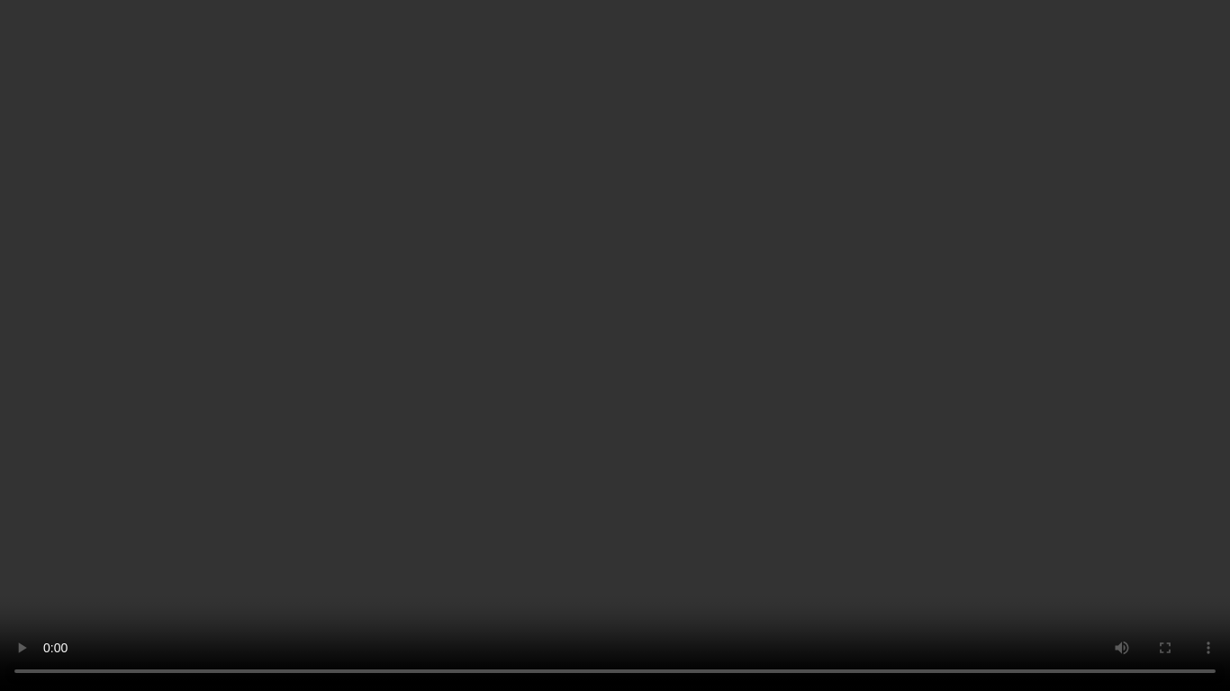
click at [906, 355] on video at bounding box center [615, 345] width 1230 height 691
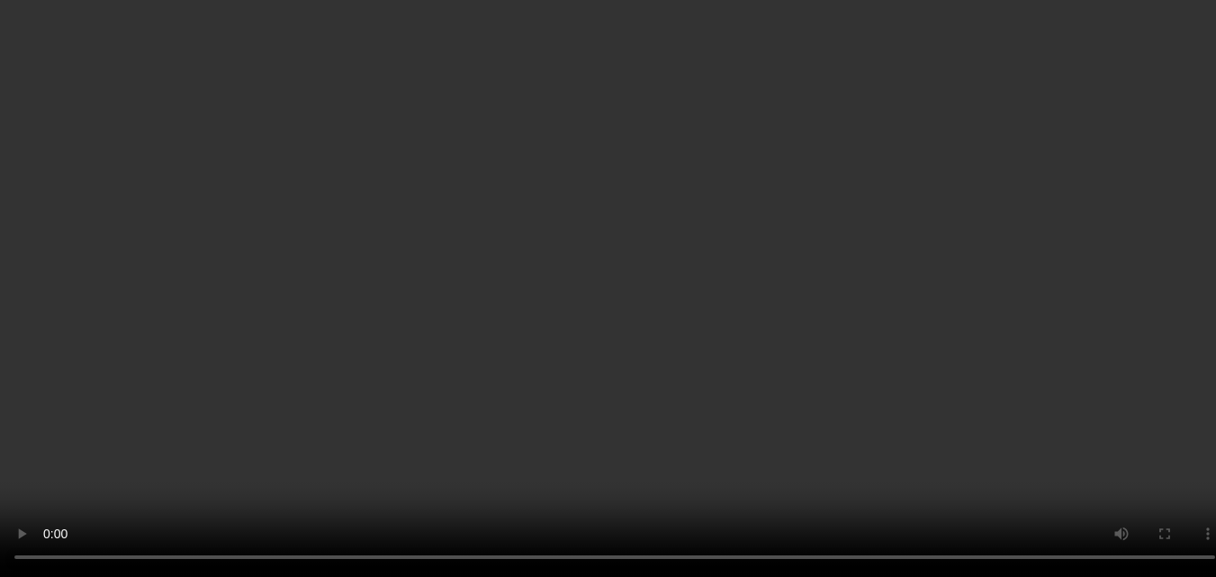
scroll to position [189, 0]
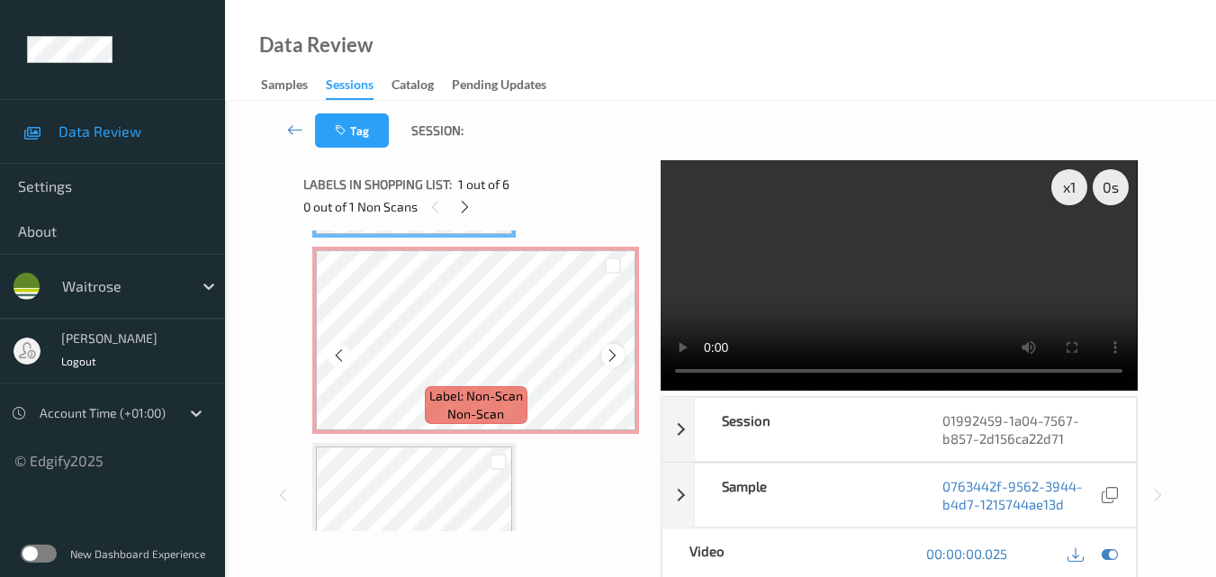
click at [604, 354] on div at bounding box center [612, 355] width 23 height 23
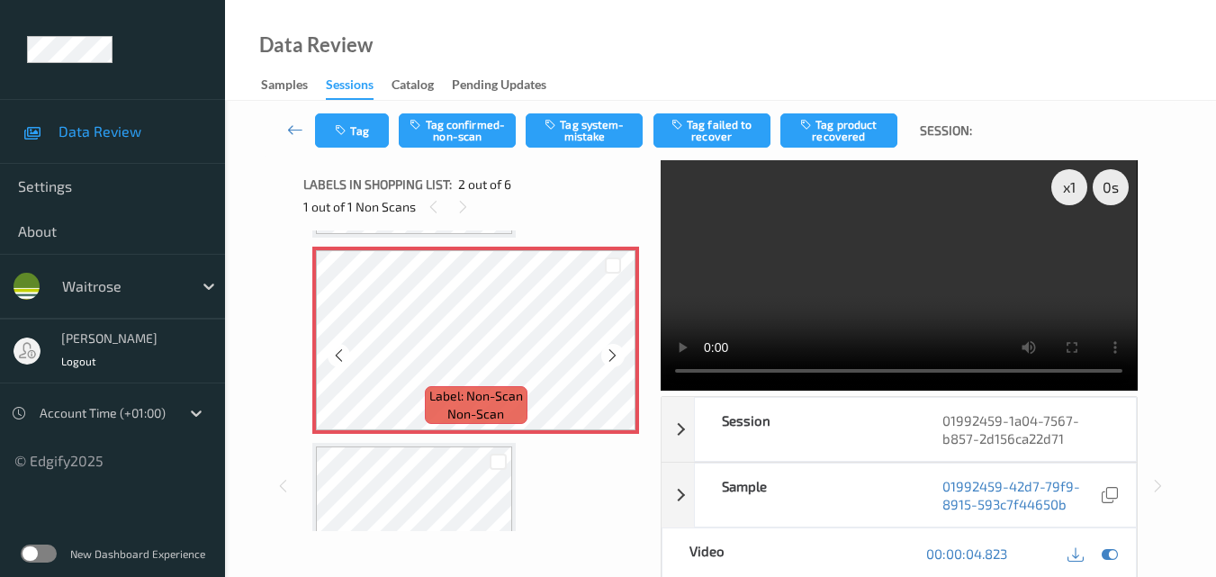
click at [604, 354] on div at bounding box center [612, 355] width 23 height 23
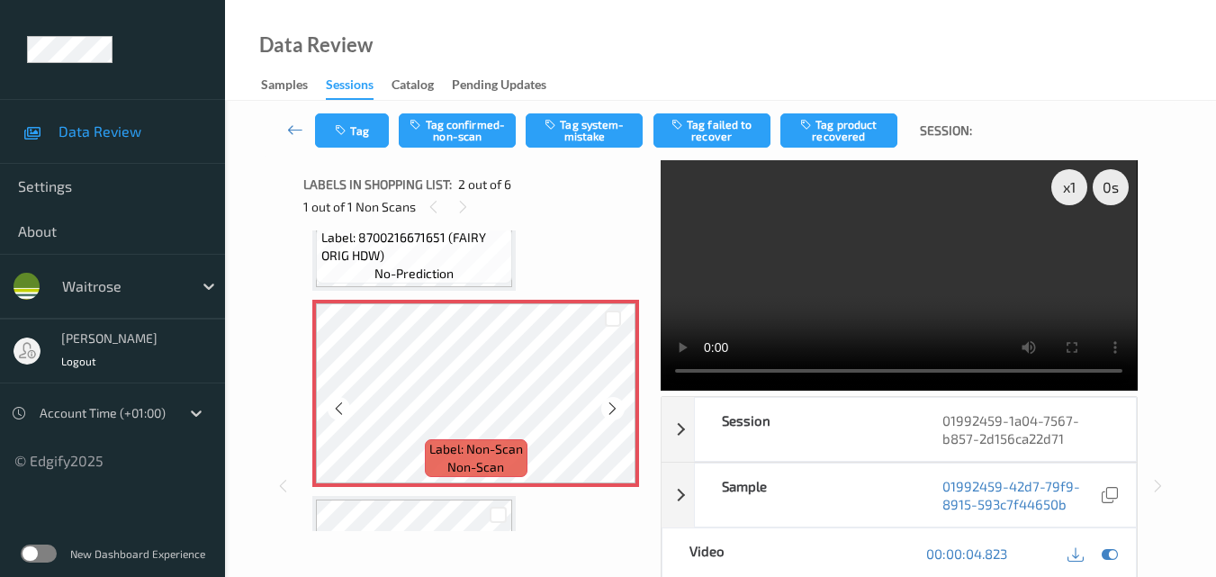
scroll to position [99, 0]
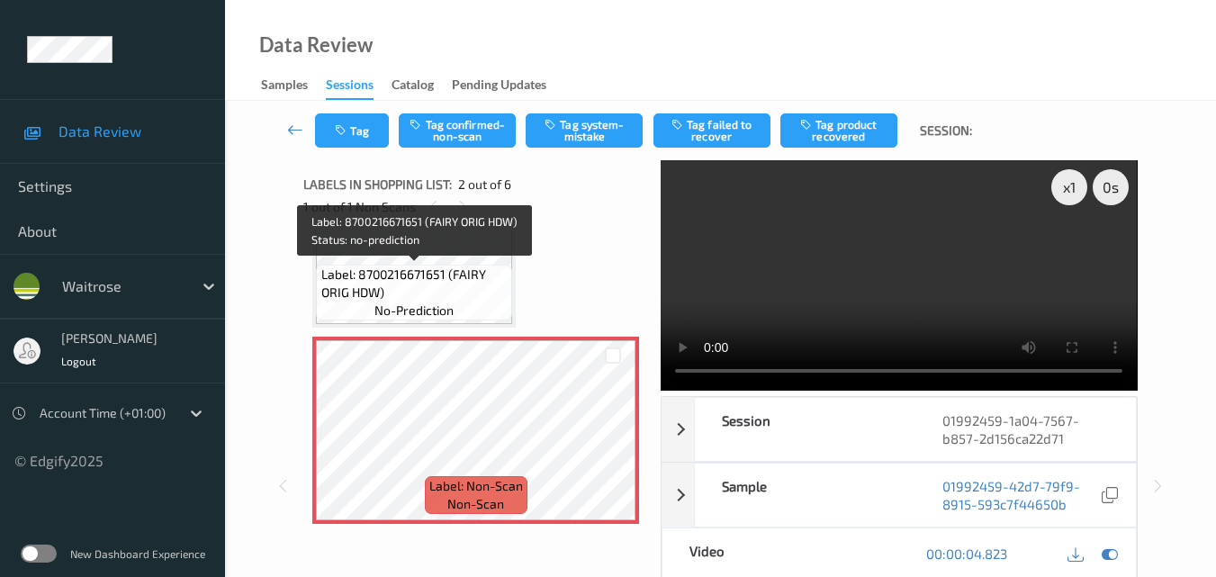
click at [433, 275] on span "Label: 8700216671651 (FAIRY ORIG HDW)" at bounding box center [414, 284] width 187 height 36
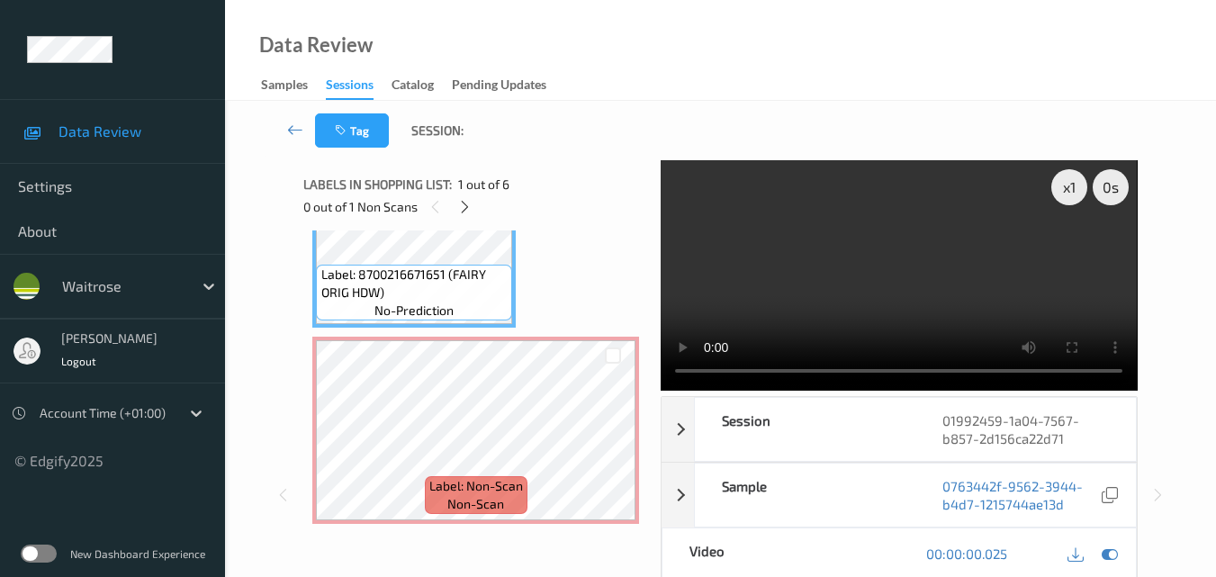
click at [950, 262] on video at bounding box center [899, 275] width 476 height 230
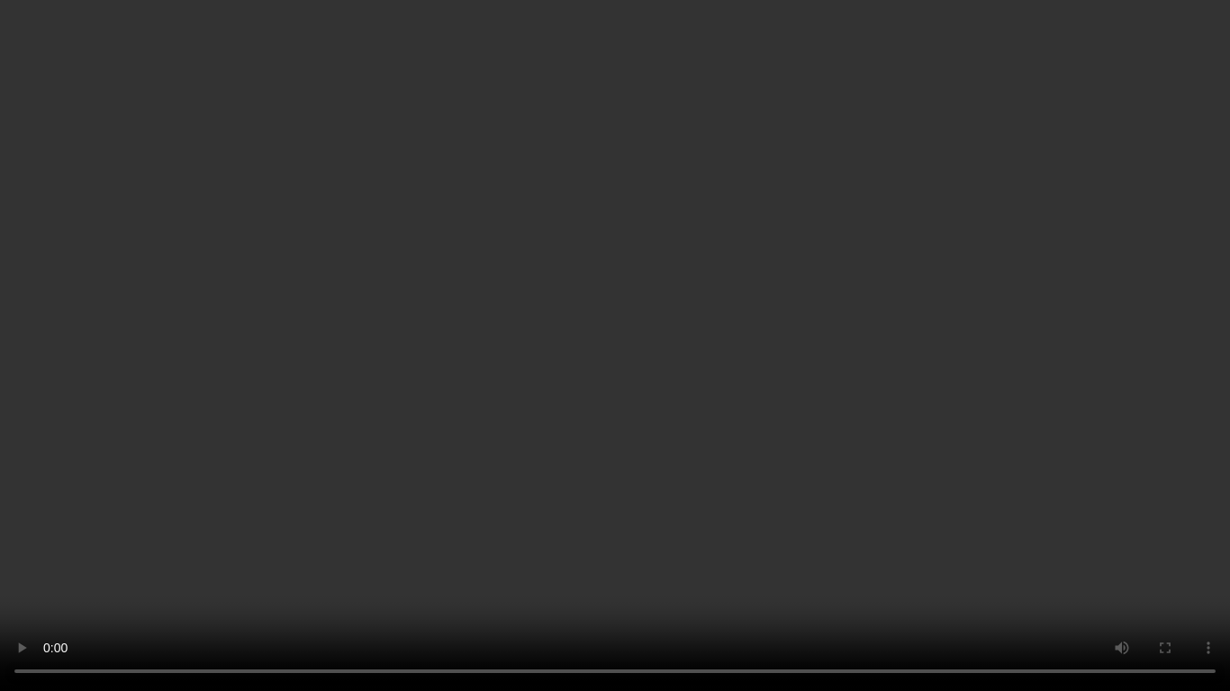
click at [1074, 432] on video at bounding box center [615, 345] width 1230 height 691
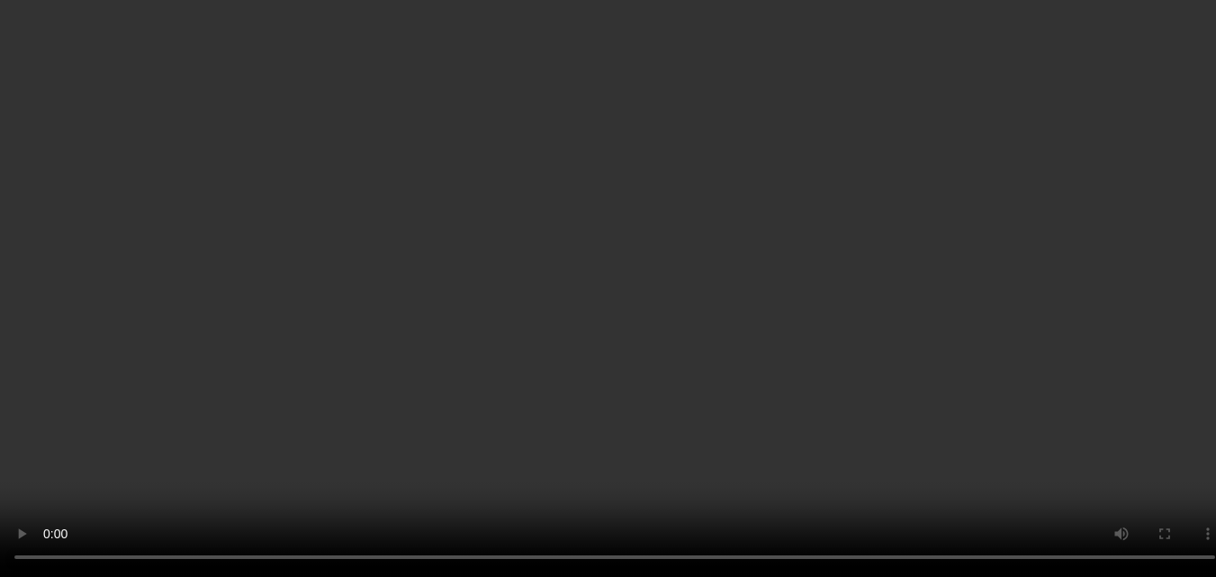
scroll to position [189, 0]
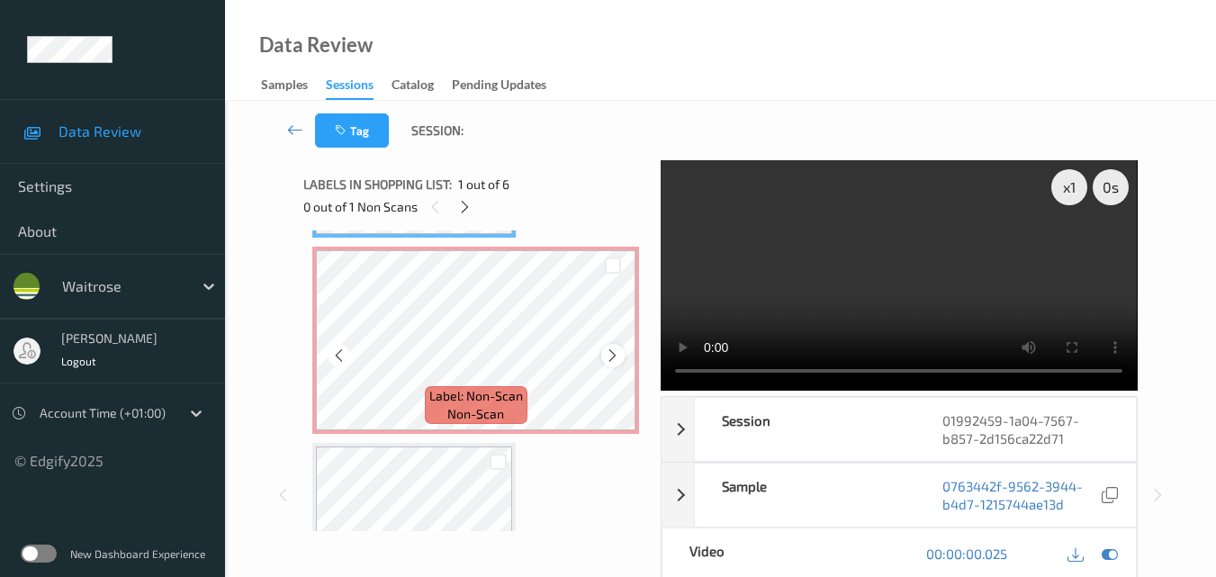
click at [611, 358] on icon at bounding box center [612, 355] width 15 height 16
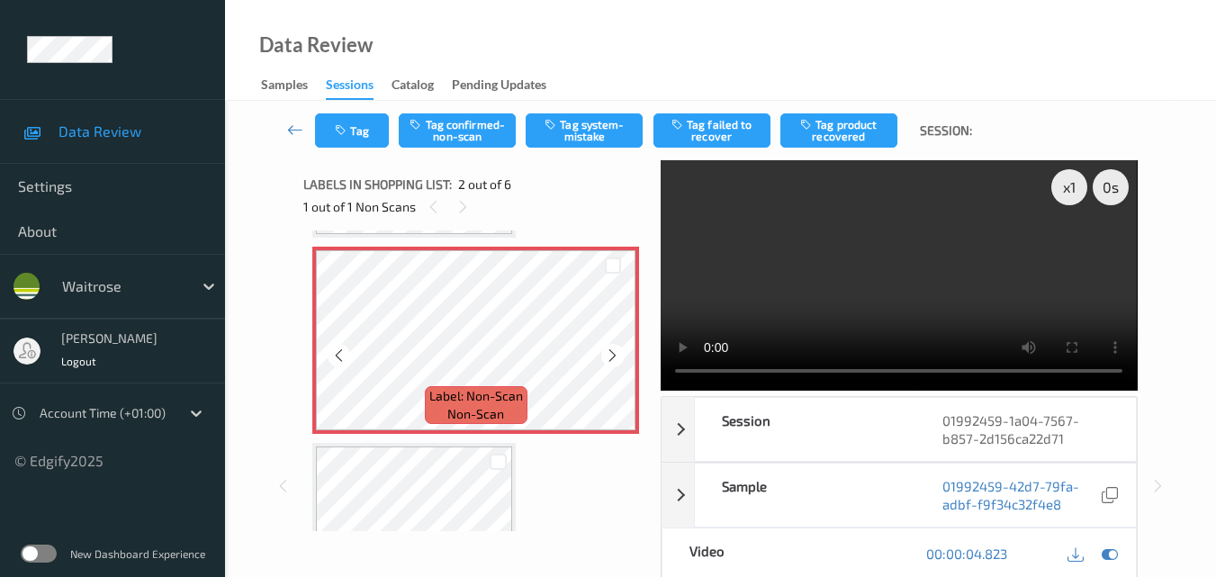
click at [611, 358] on icon at bounding box center [612, 355] width 15 height 16
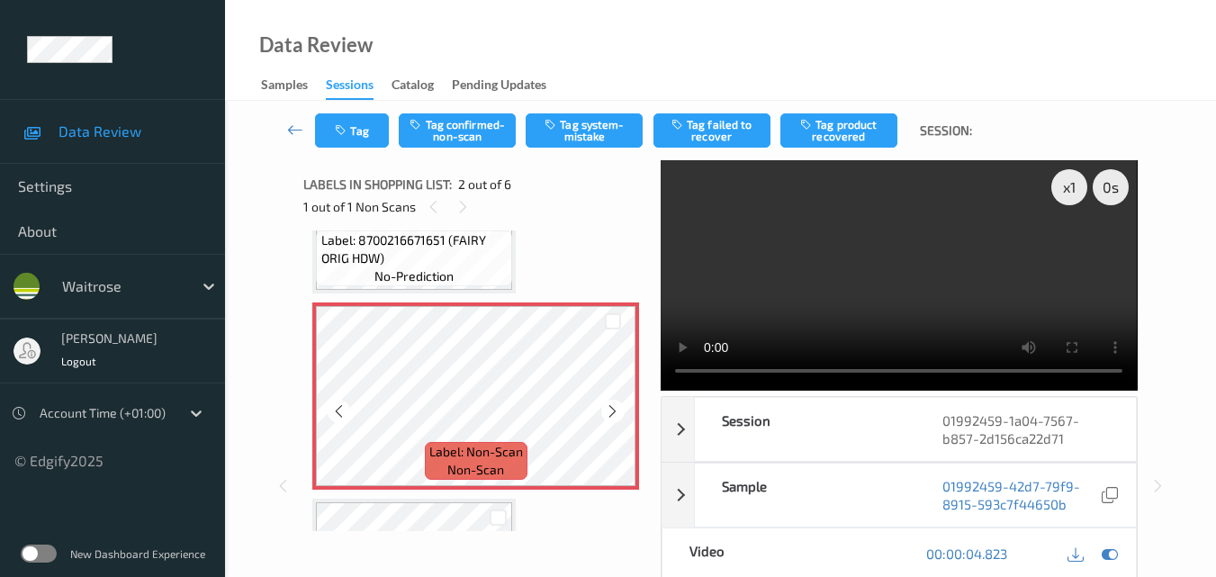
scroll to position [99, 0]
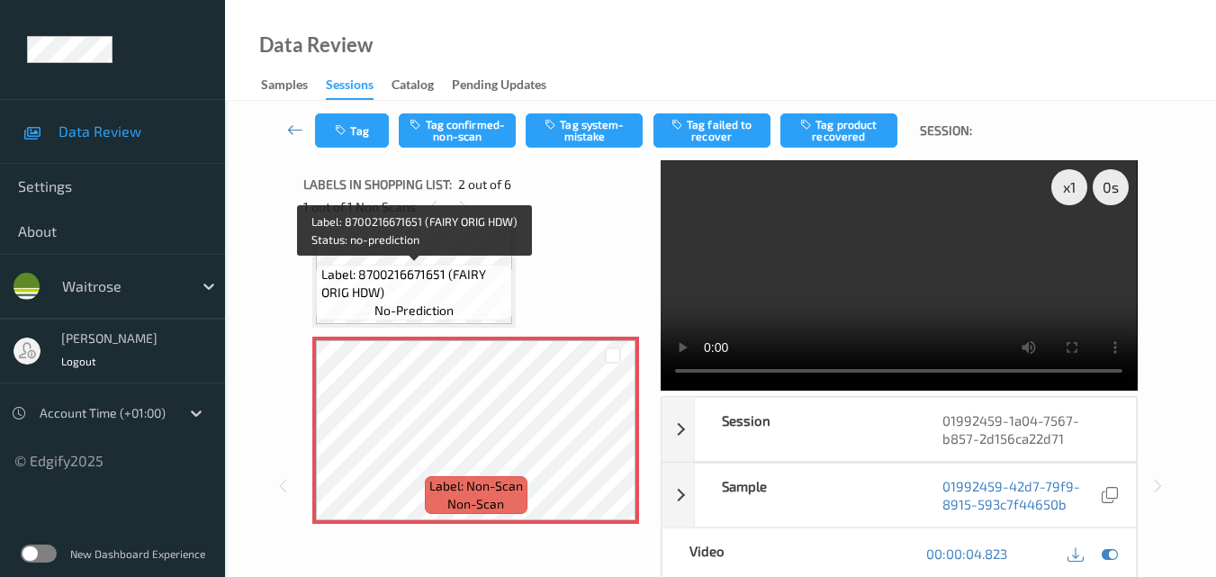
click at [433, 285] on span "Label: 8700216671651 (FAIRY ORIG HDW)" at bounding box center [414, 284] width 187 height 36
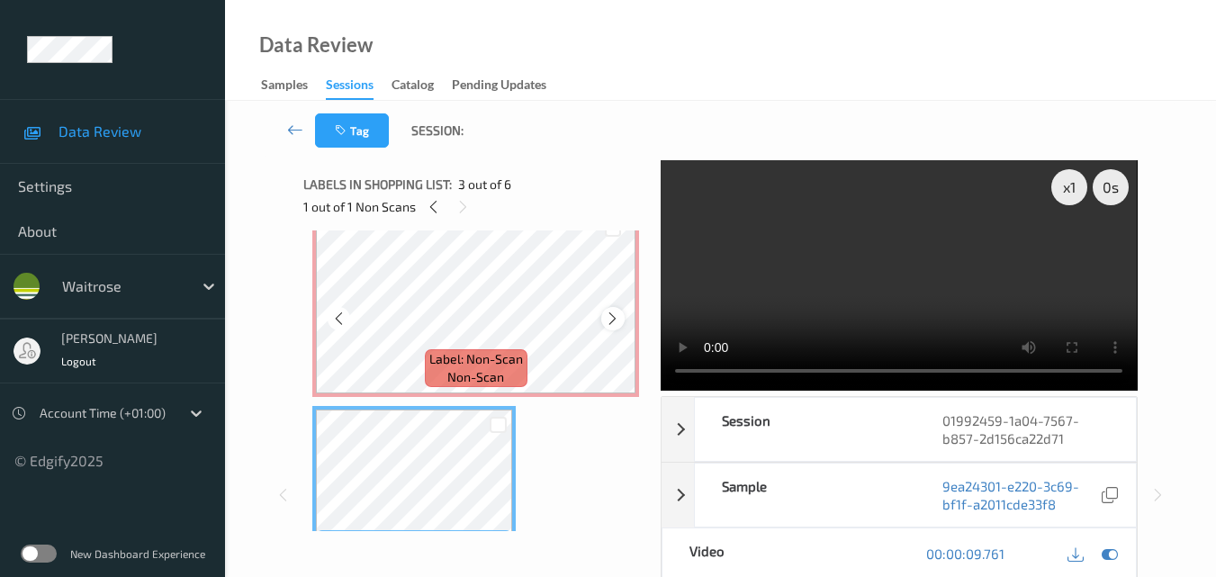
scroll to position [189, 0]
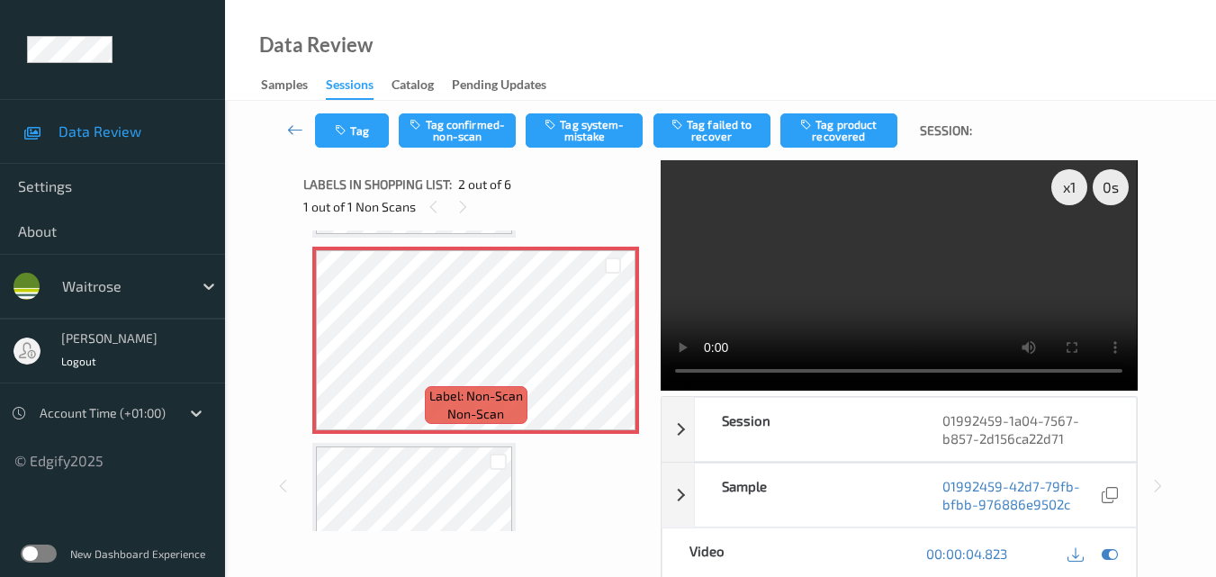
click at [929, 291] on video at bounding box center [899, 275] width 476 height 230
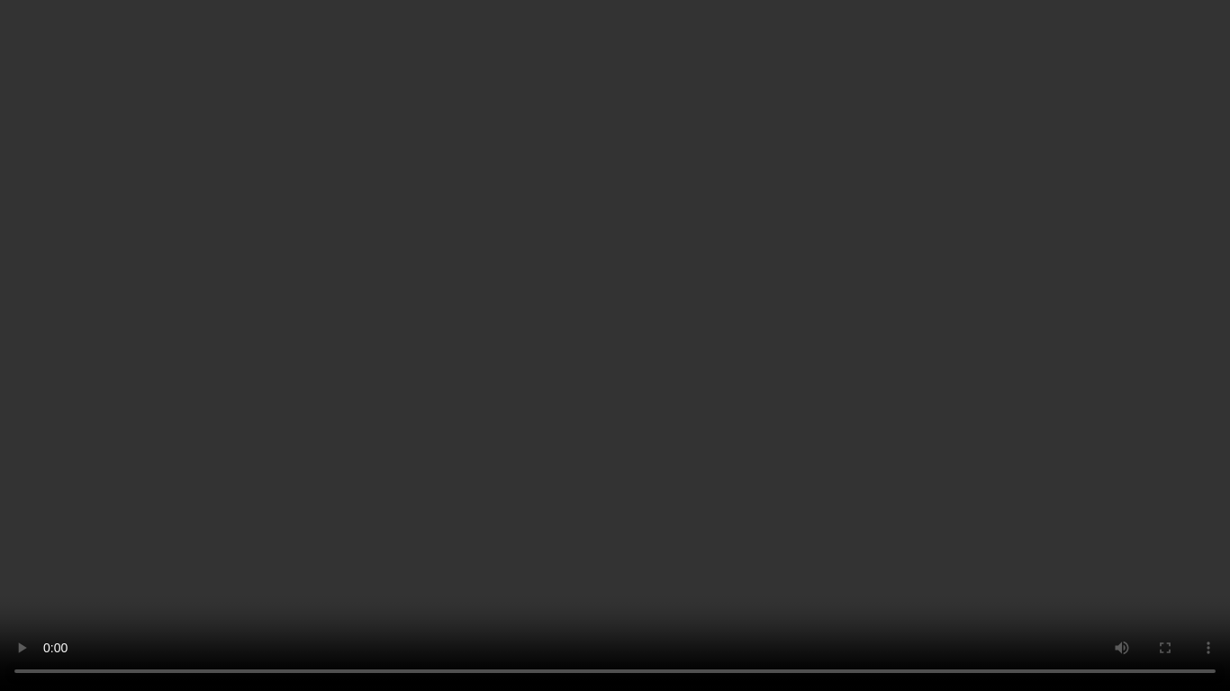
click at [843, 388] on video at bounding box center [615, 345] width 1230 height 691
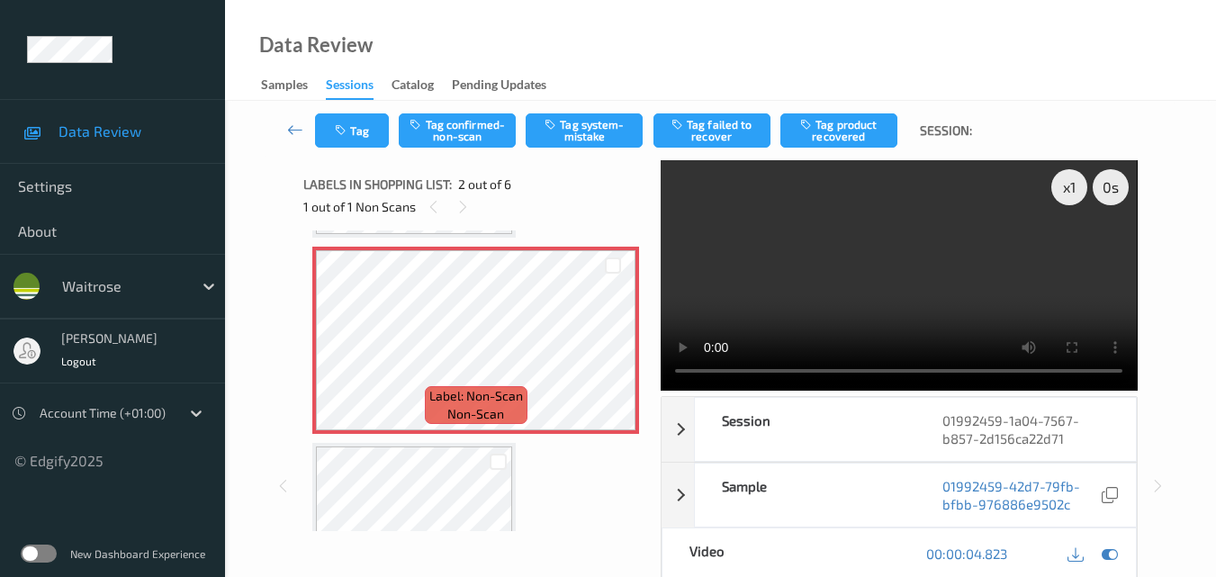
click at [932, 310] on video at bounding box center [899, 275] width 476 height 230
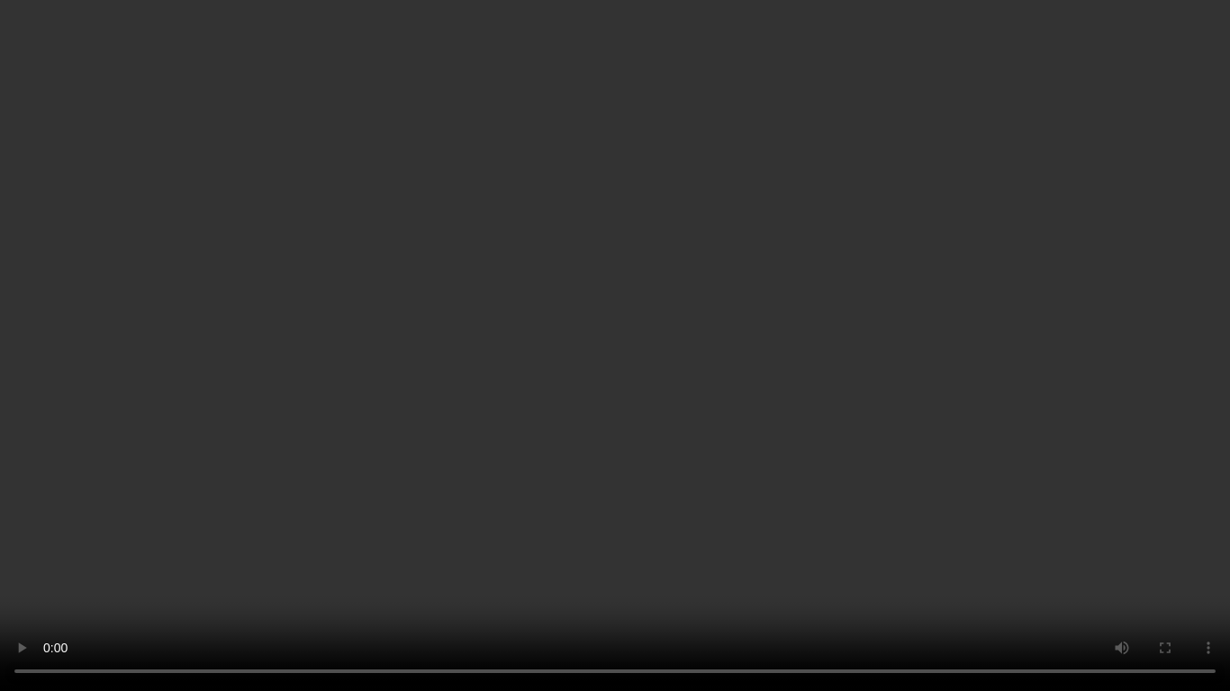
click at [904, 387] on video at bounding box center [615, 345] width 1230 height 691
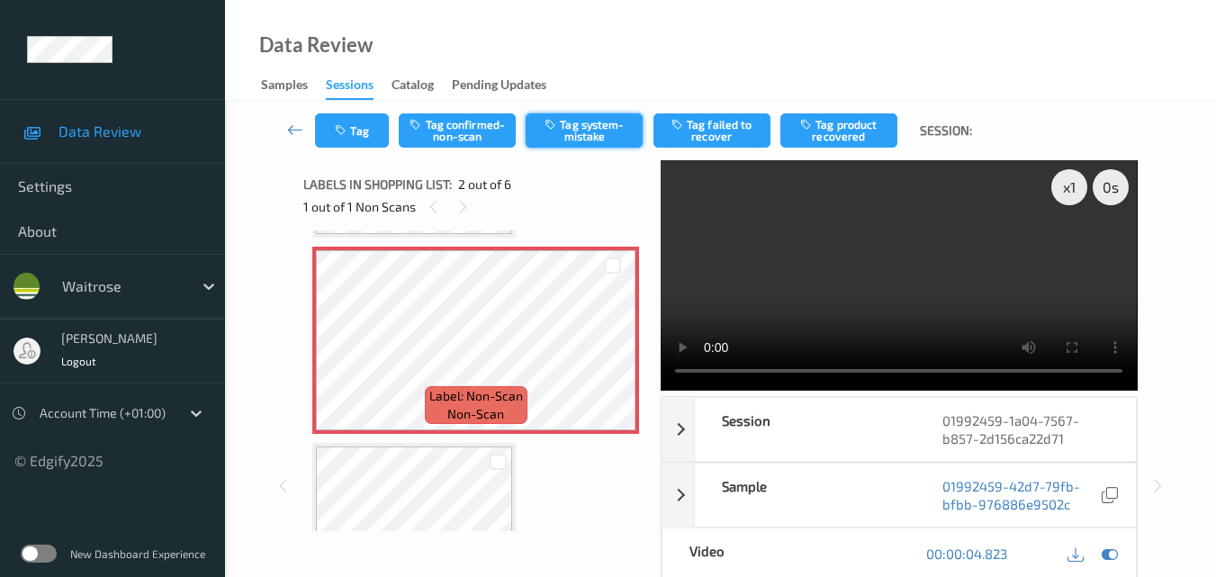
click at [589, 130] on button "Tag system-mistake" at bounding box center [584, 130] width 117 height 34
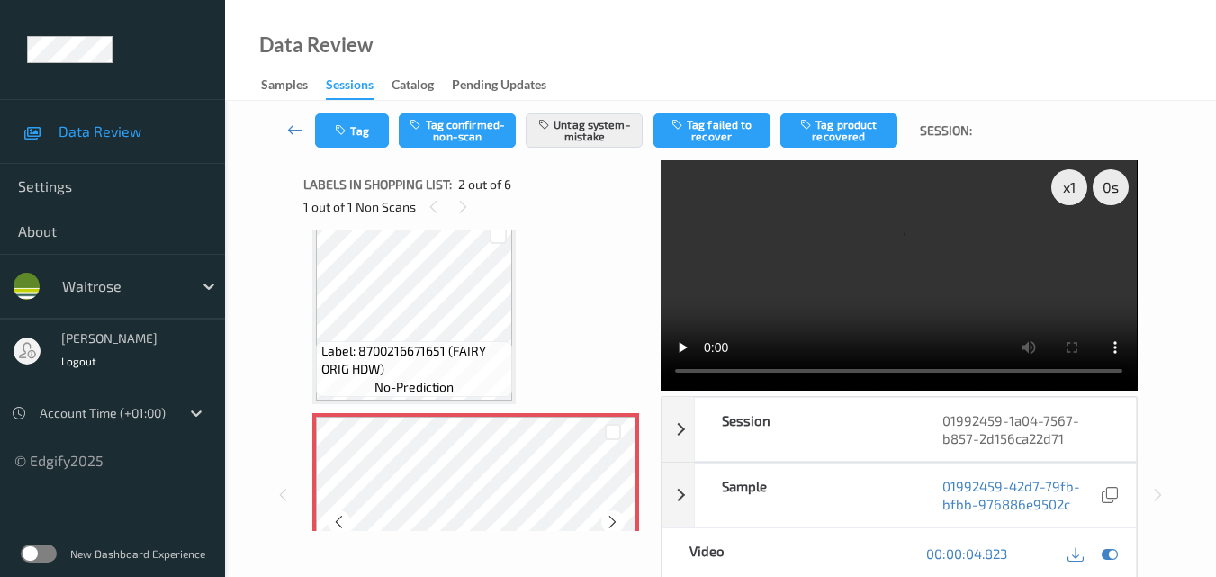
scroll to position [9, 0]
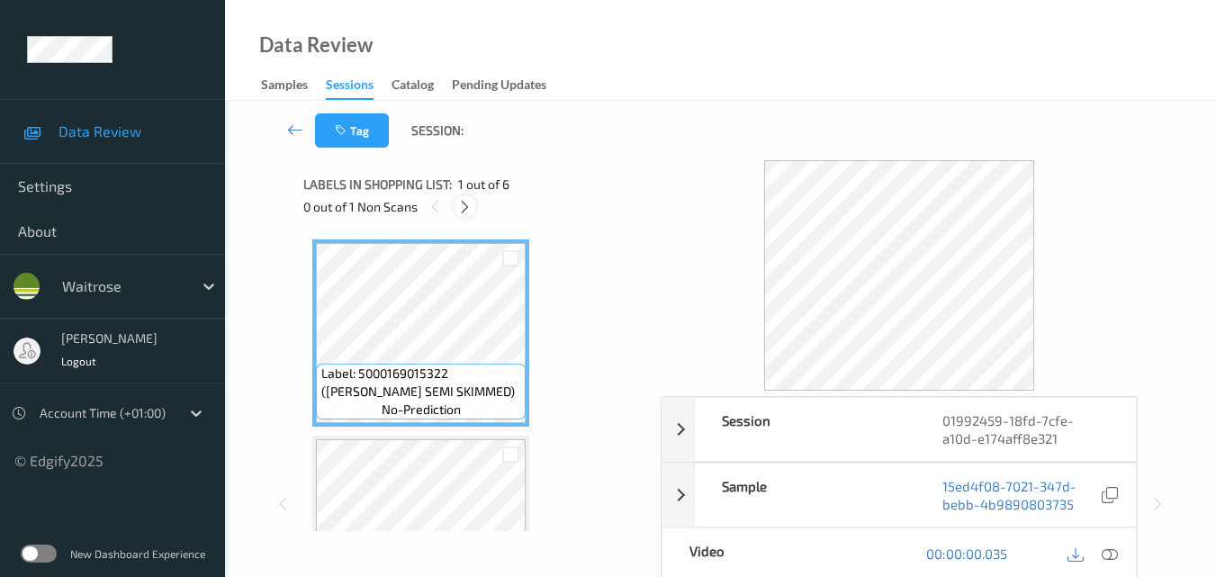
click at [466, 206] on icon at bounding box center [464, 207] width 15 height 16
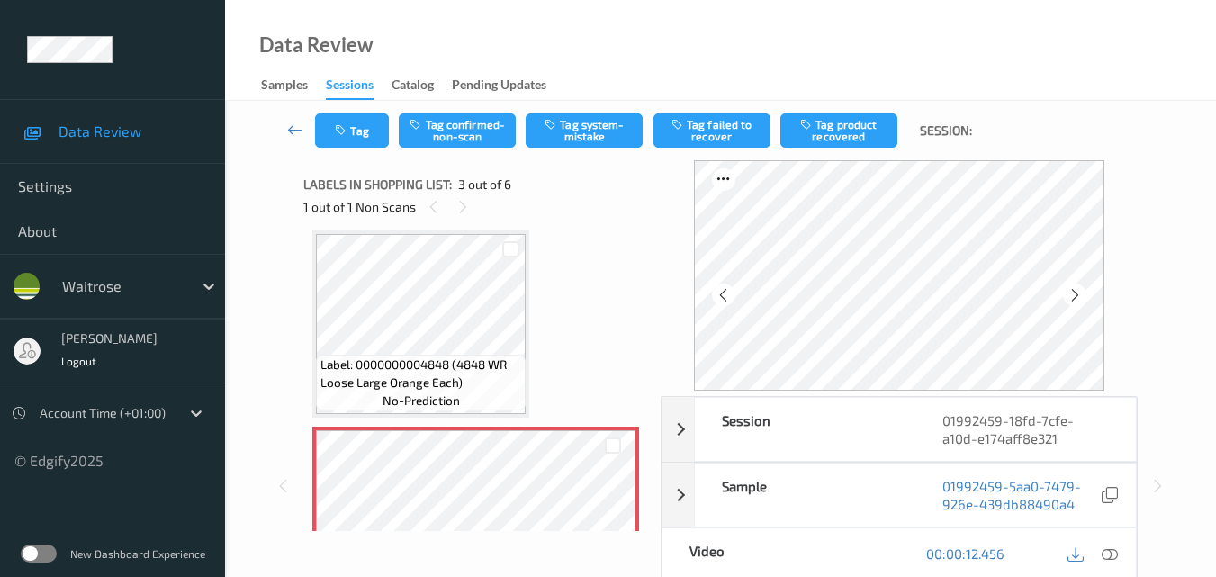
scroll to position [295, 0]
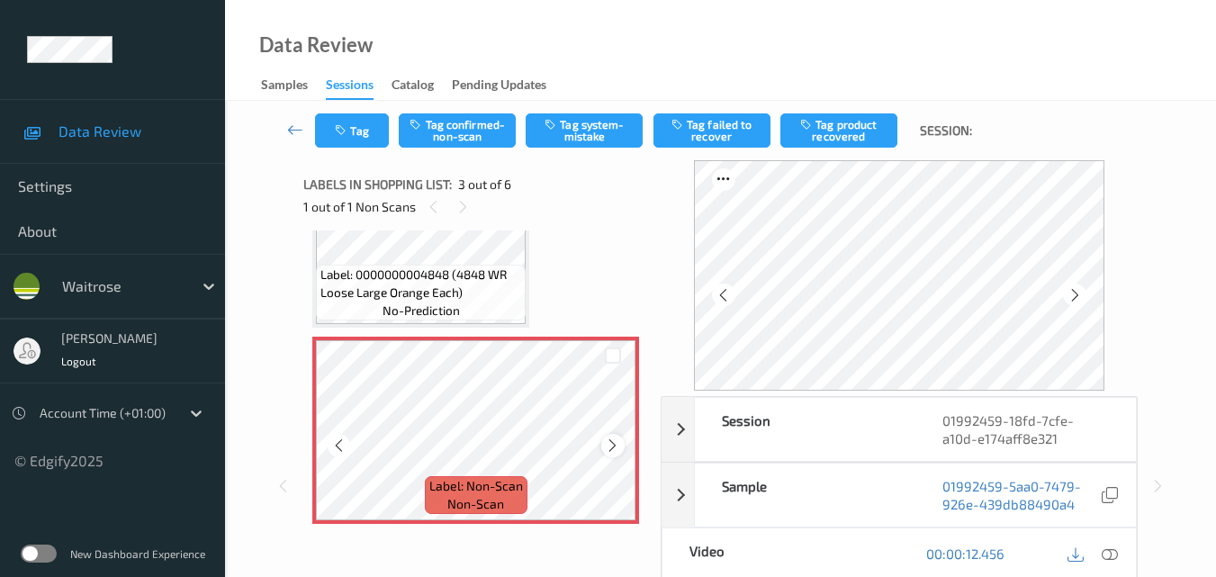
click at [618, 443] on icon at bounding box center [612, 445] width 15 height 16
click at [1108, 553] on icon at bounding box center [1110, 553] width 16 height 16
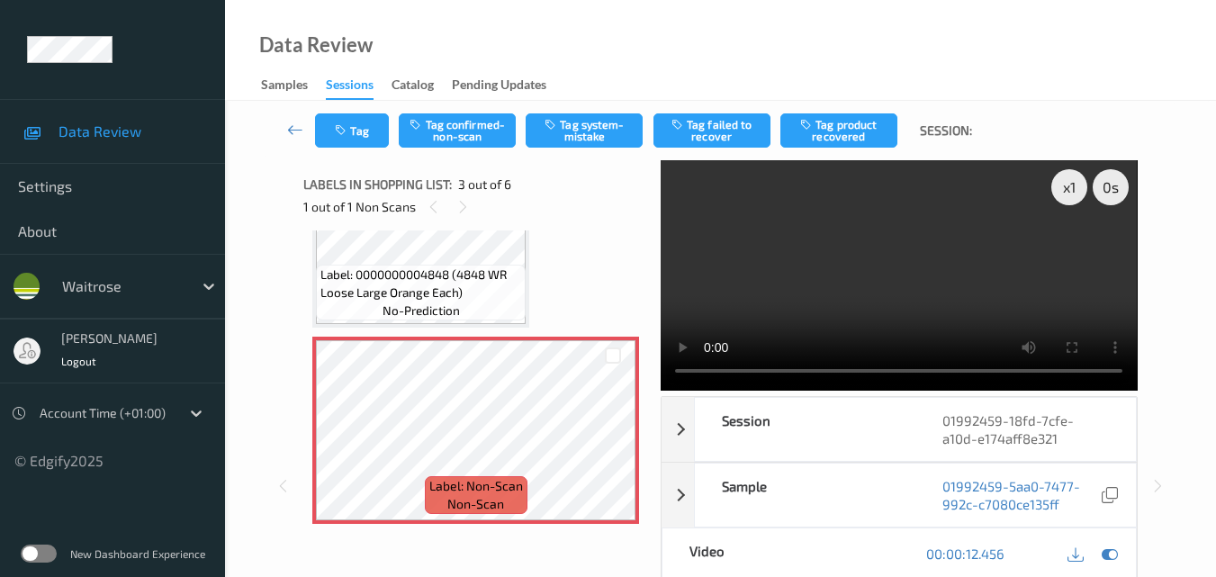
click at [802, 271] on video at bounding box center [899, 275] width 476 height 230
click at [912, 295] on video at bounding box center [899, 275] width 476 height 230
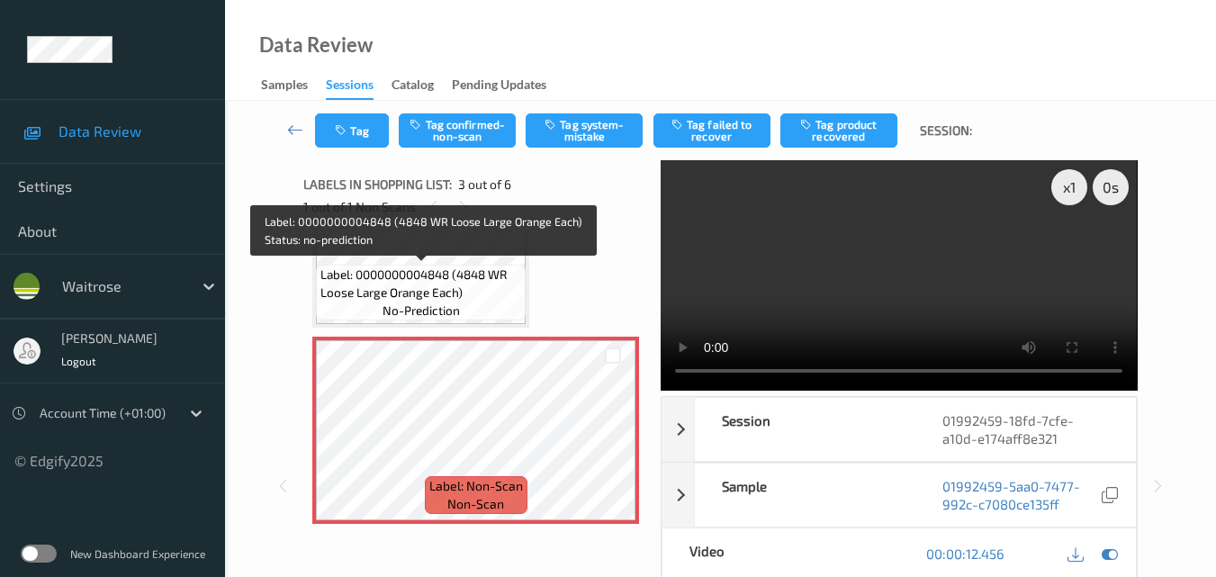
click at [493, 277] on span "Label: 0000000004848 (4848 WR Loose Large Orange Each)" at bounding box center [420, 284] width 201 height 36
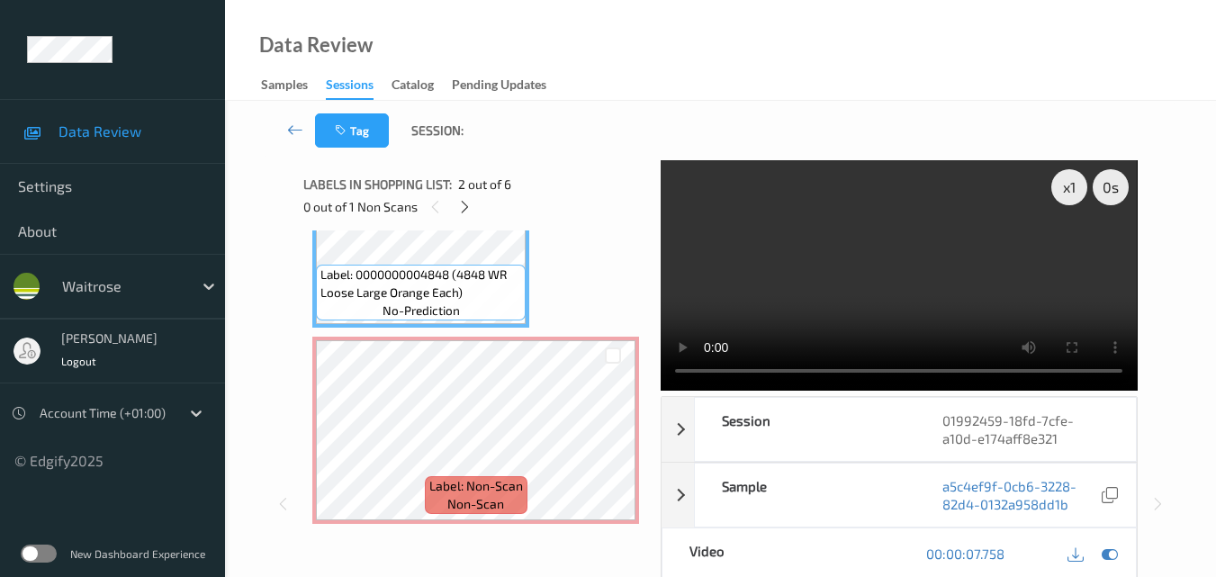
click at [914, 268] on video at bounding box center [899, 275] width 476 height 230
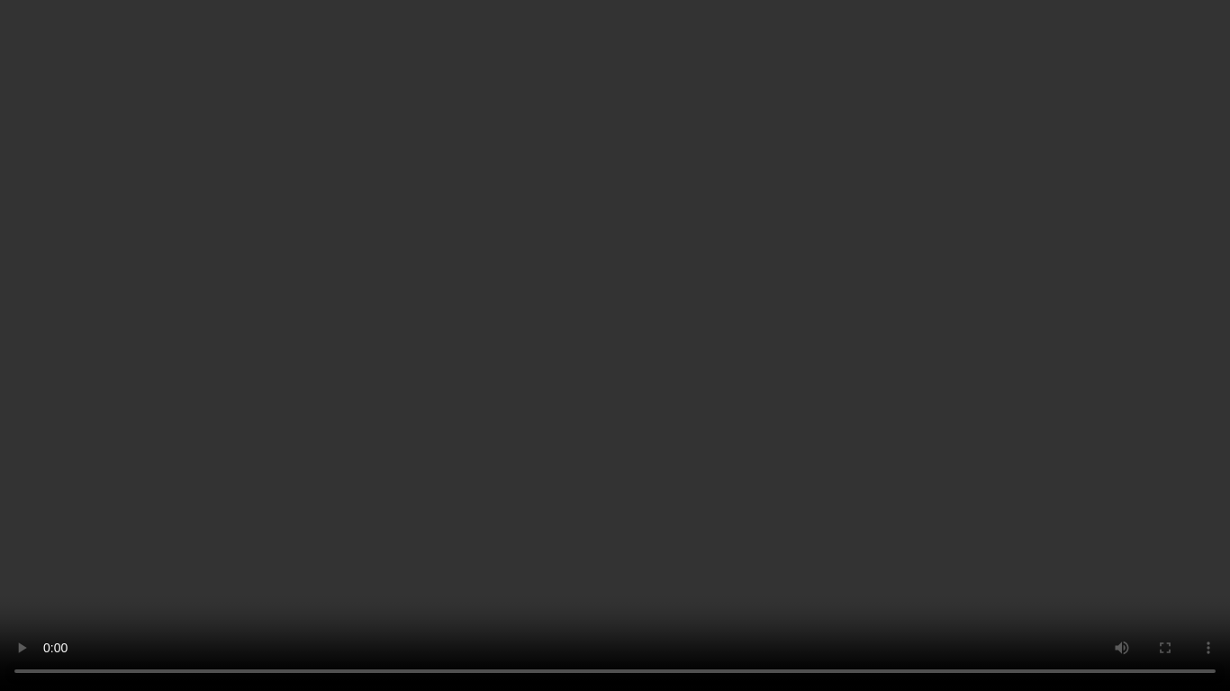
click at [916, 382] on video at bounding box center [615, 345] width 1230 height 691
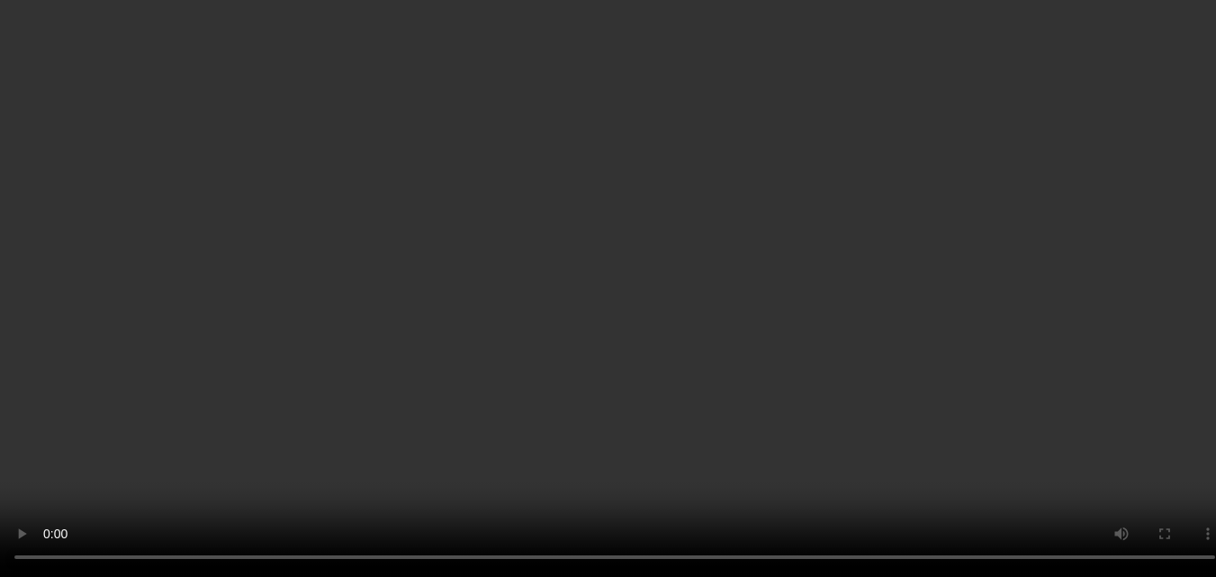
scroll to position [475, 0]
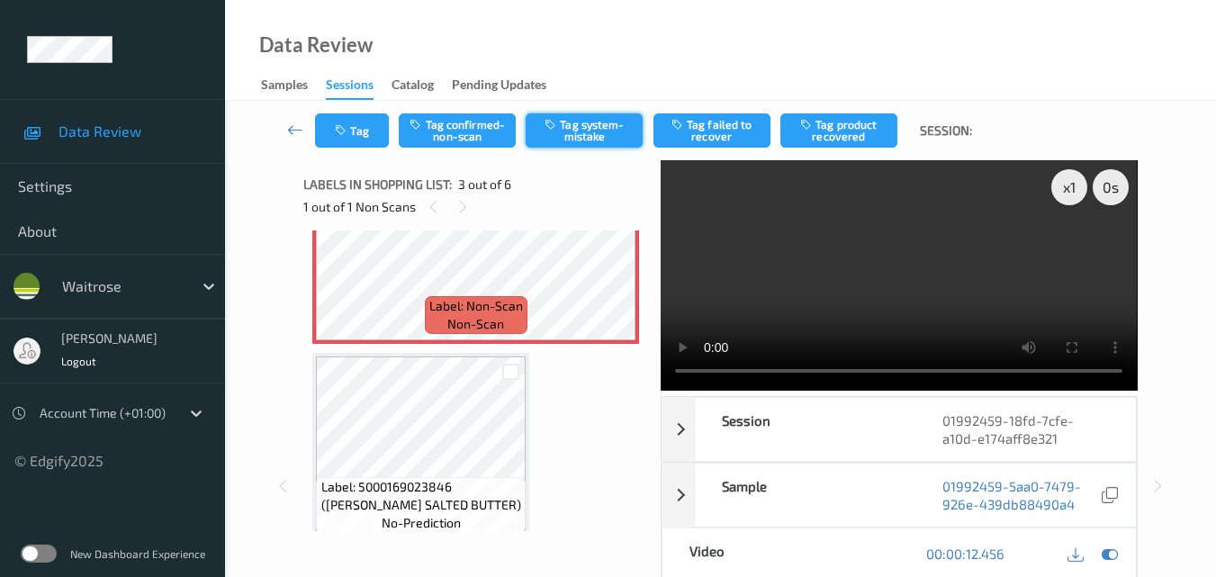
click at [591, 132] on button "Tag system-mistake" at bounding box center [584, 130] width 117 height 34
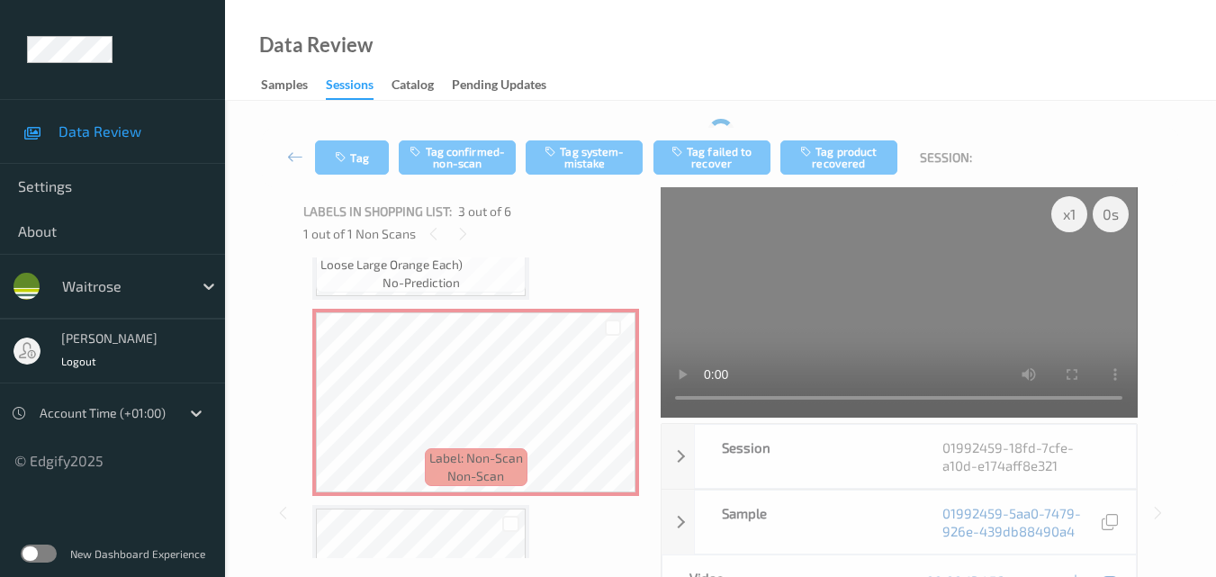
scroll to position [385, 0]
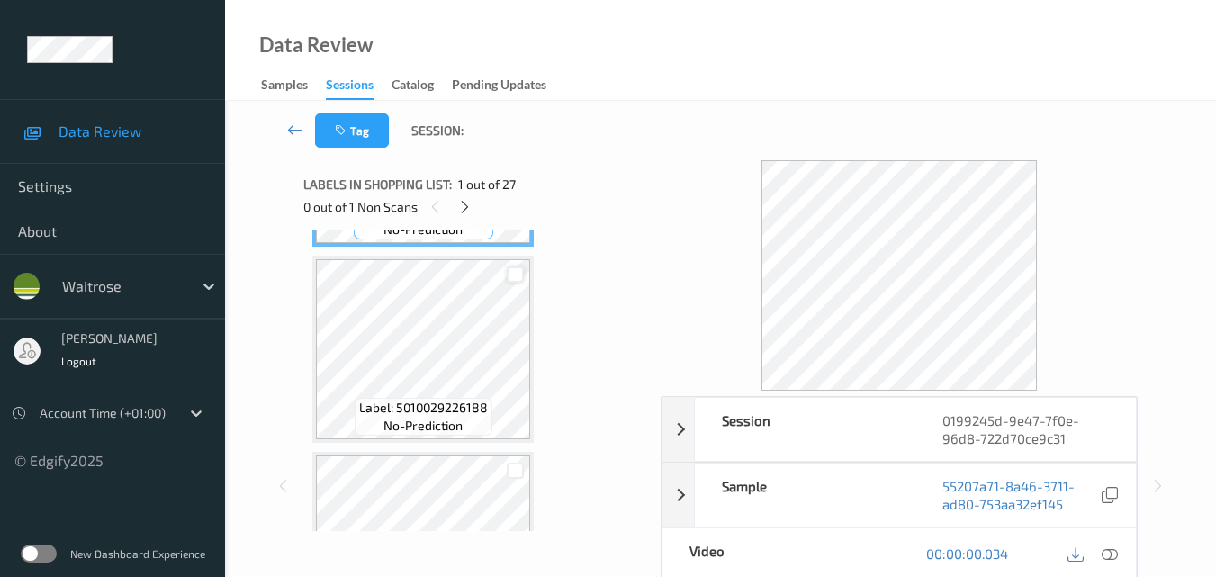
scroll to position [540, 0]
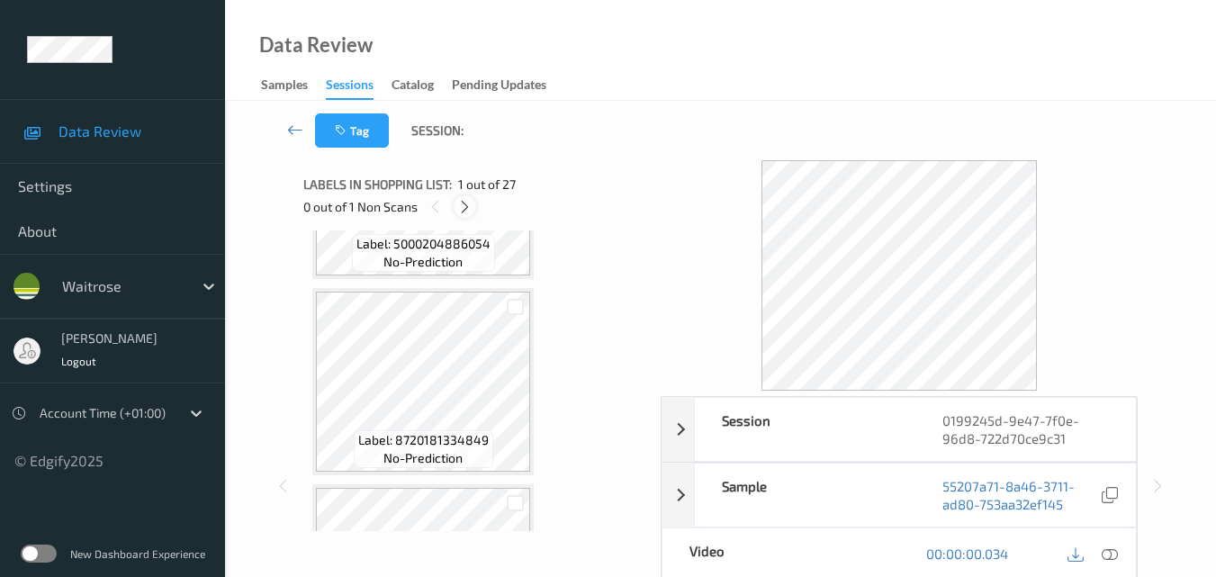
click at [464, 203] on icon at bounding box center [464, 207] width 15 height 16
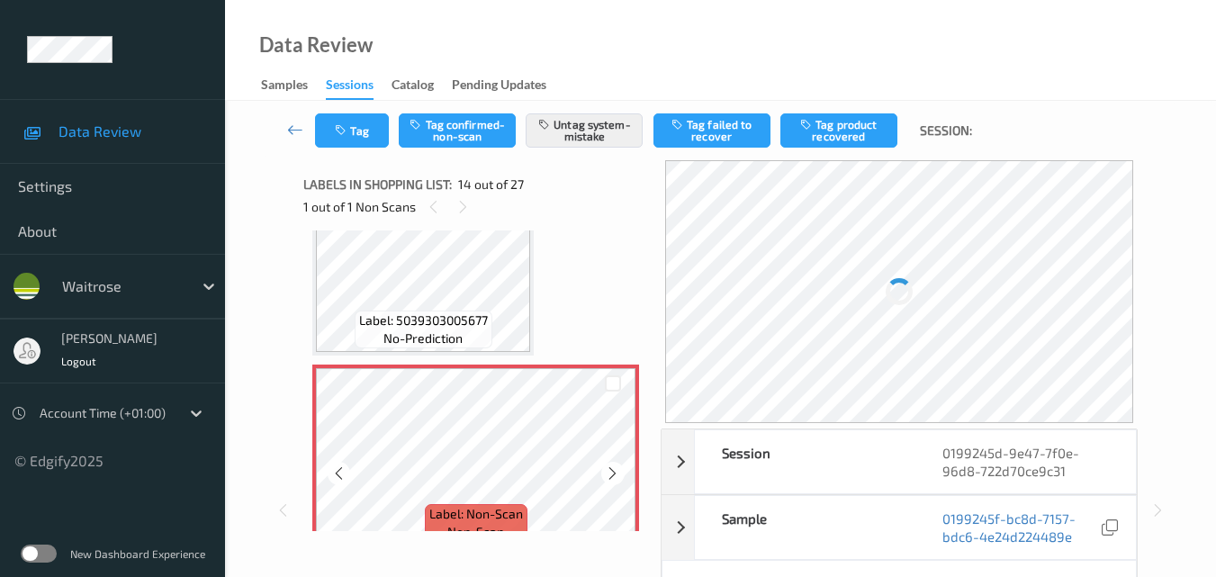
scroll to position [2544, 0]
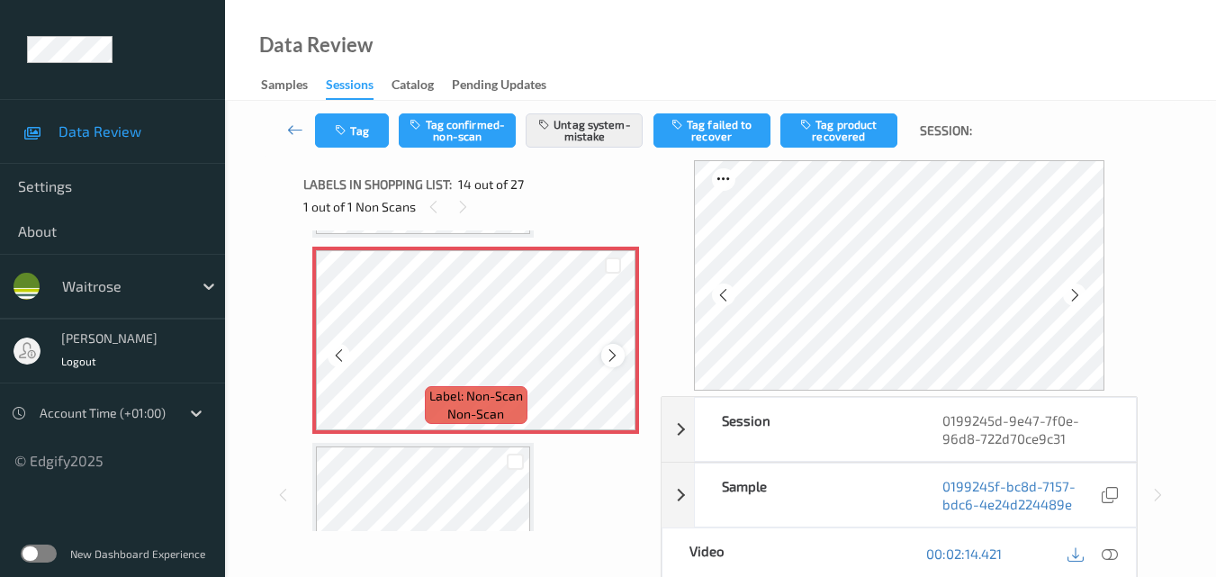
click at [618, 353] on icon at bounding box center [612, 355] width 15 height 16
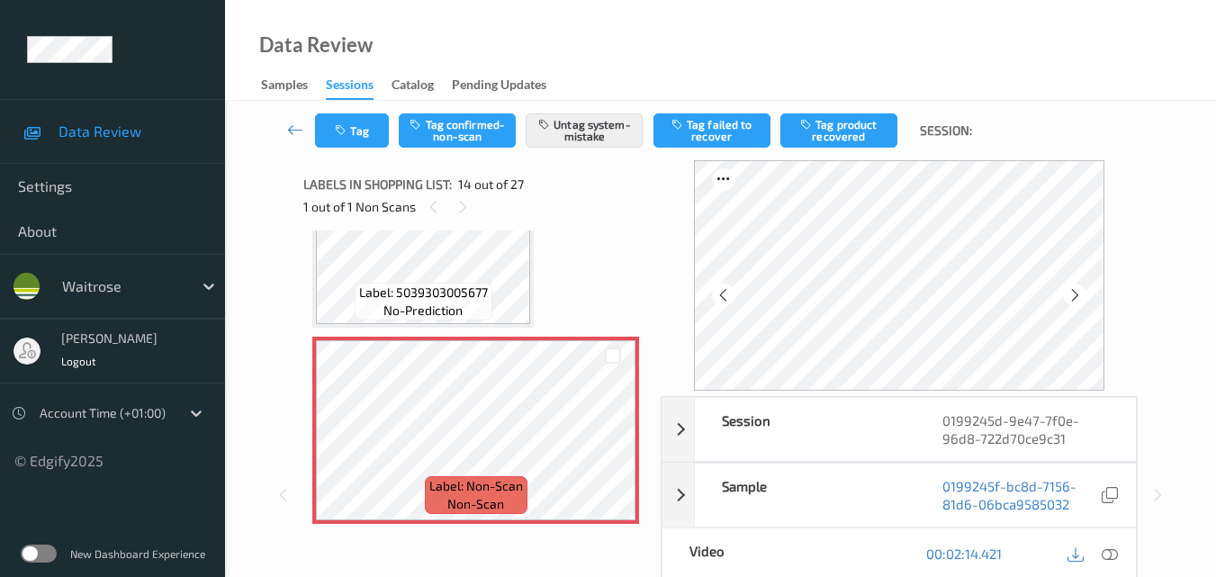
click at [1113, 554] on icon at bounding box center [1110, 553] width 16 height 16
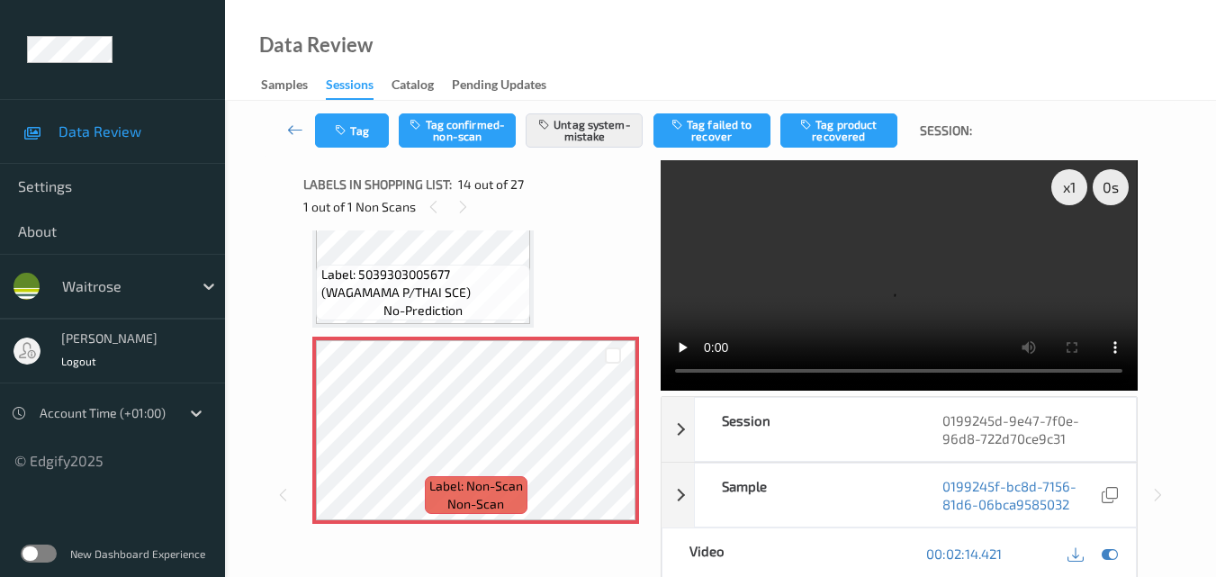
scroll to position [2436, 0]
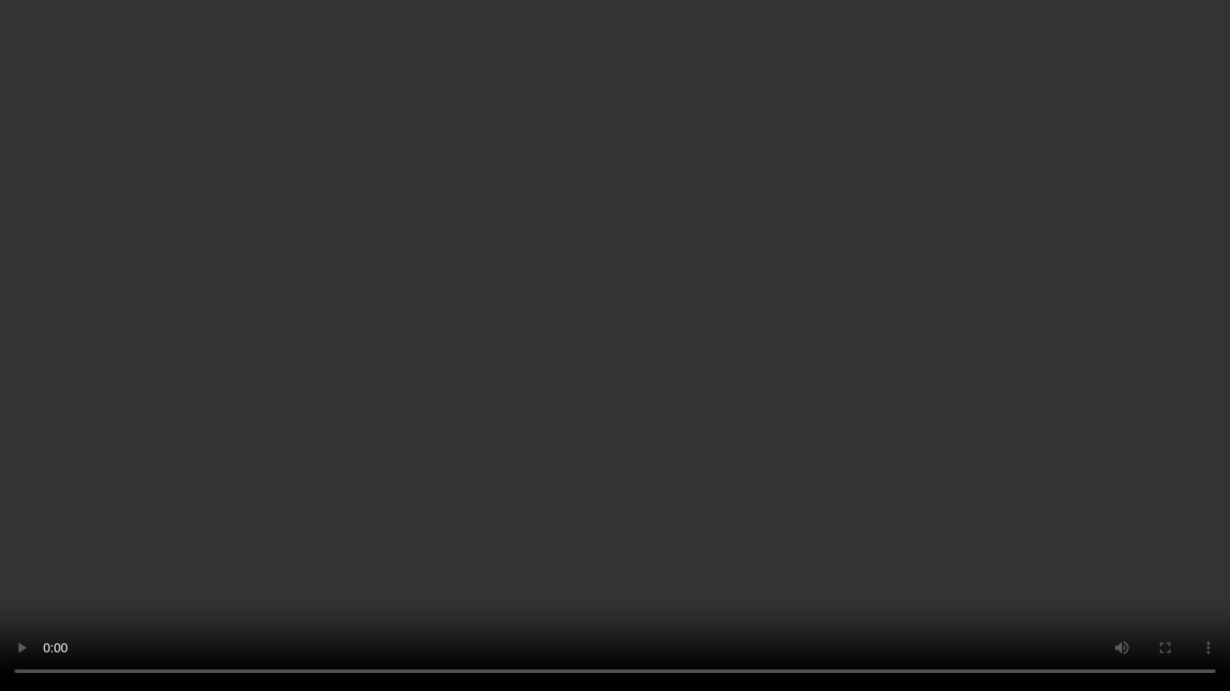
click at [699, 340] on video at bounding box center [615, 345] width 1230 height 691
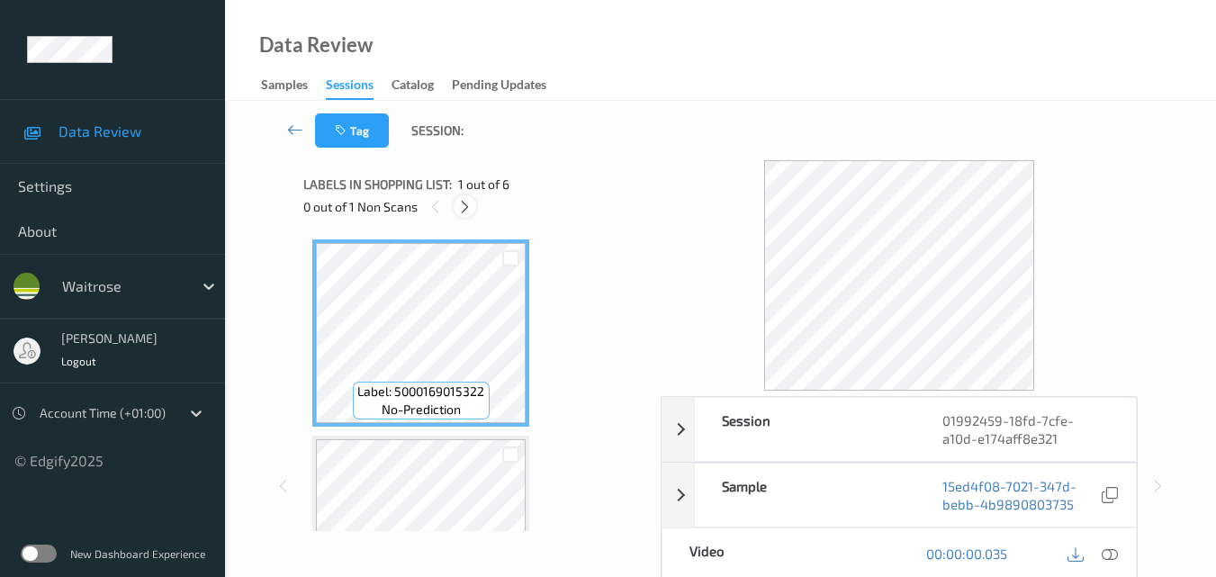
click at [464, 205] on icon at bounding box center [464, 207] width 15 height 16
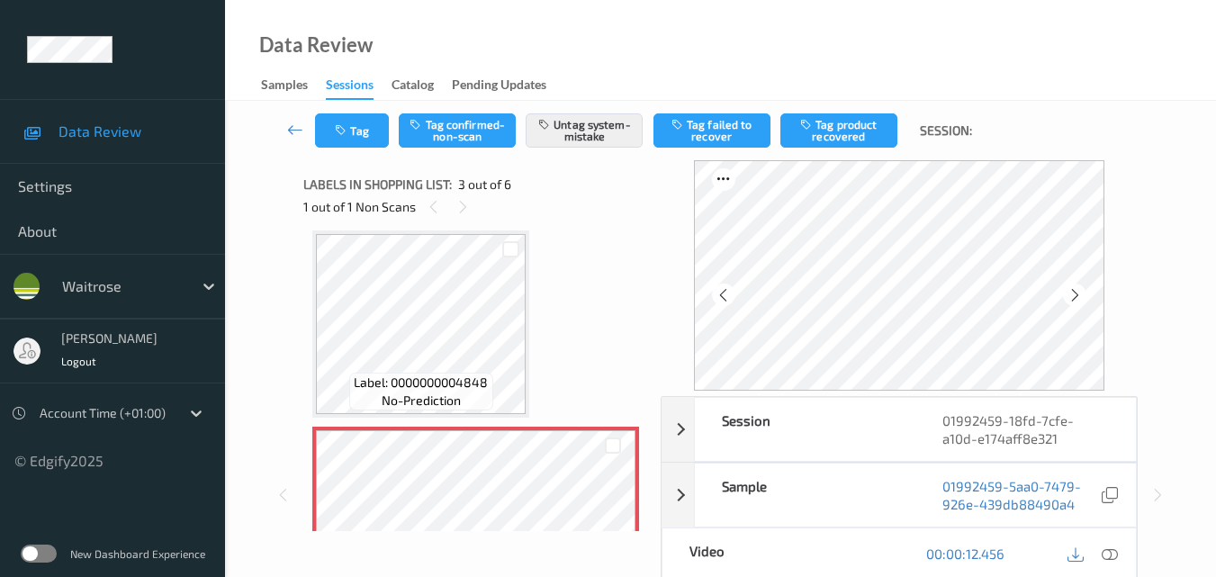
scroll to position [295, 0]
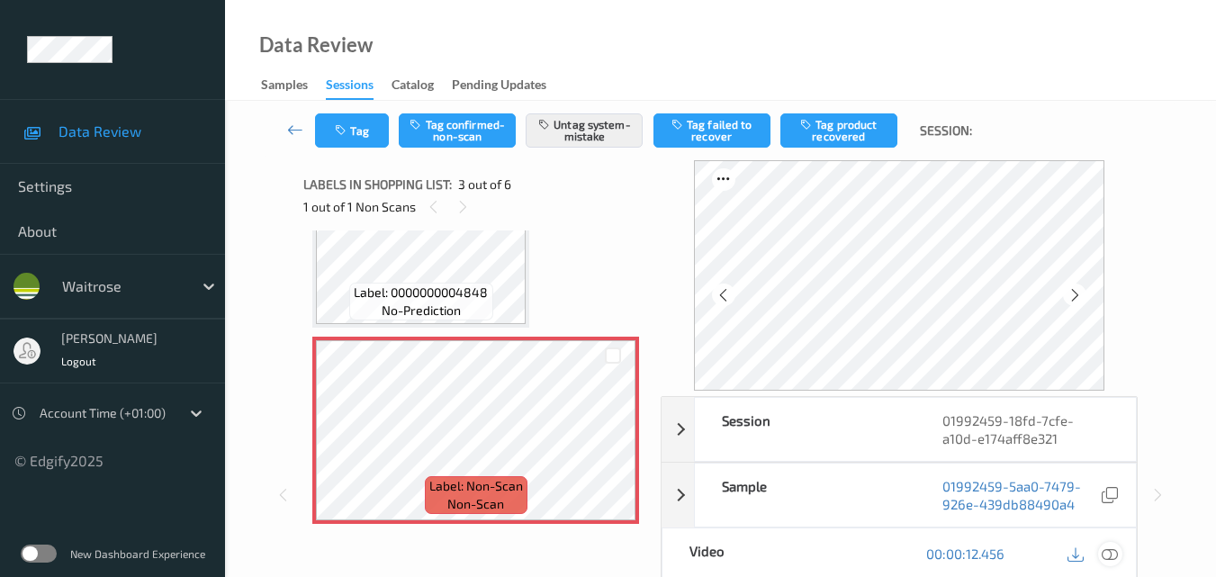
click at [1116, 556] on icon at bounding box center [1110, 553] width 16 height 16
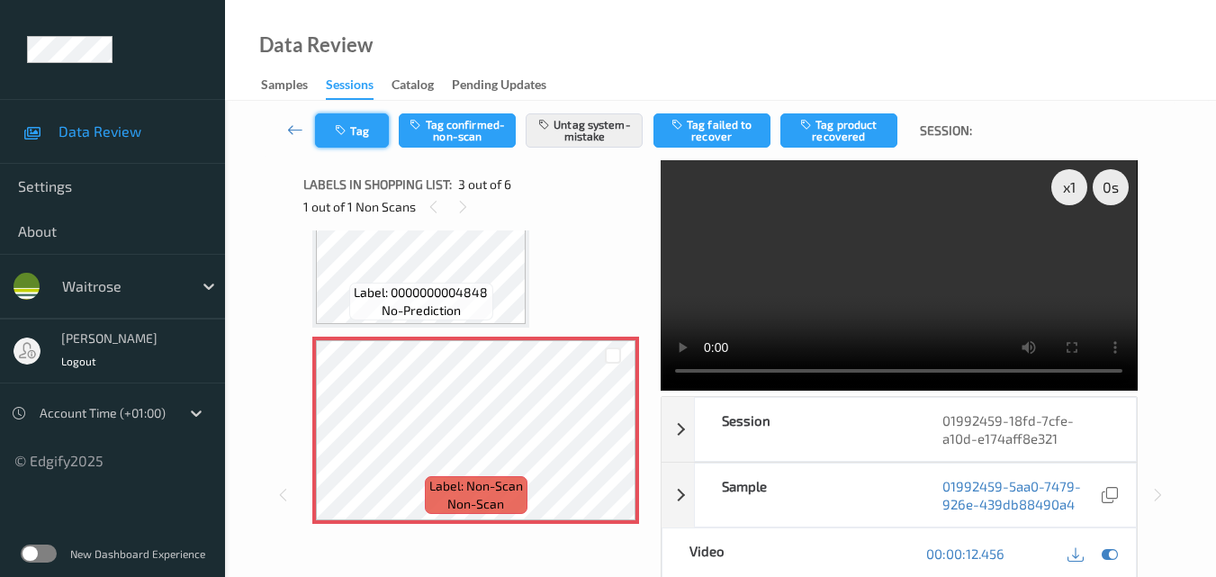
click at [360, 126] on button "Tag" at bounding box center [352, 130] width 74 height 34
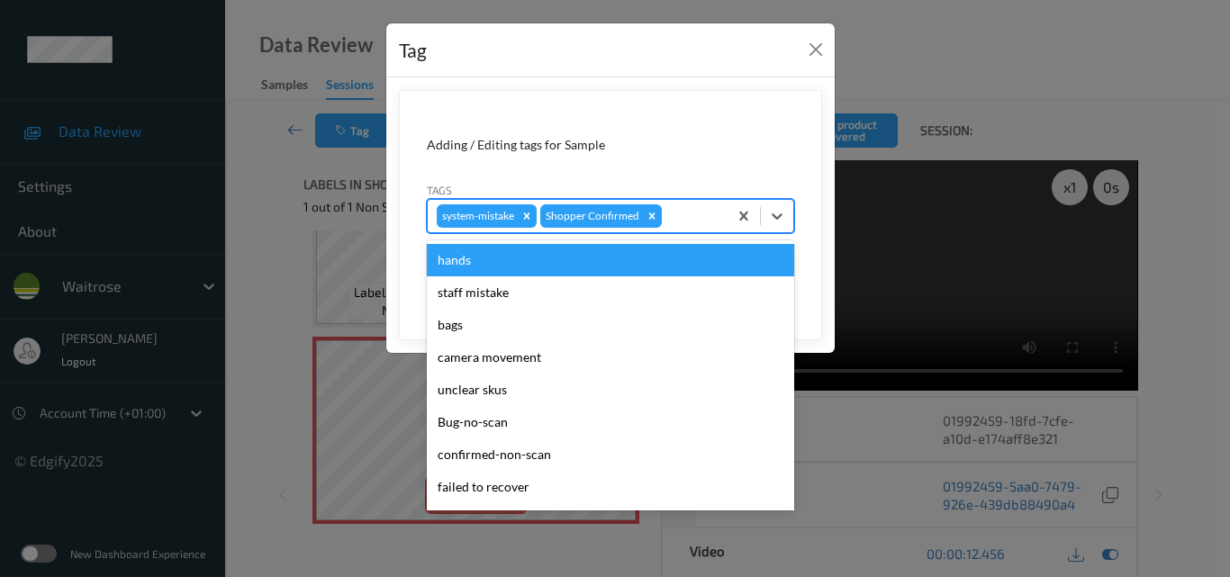
click at [701, 216] on div at bounding box center [691, 216] width 53 height 22
type input "un"
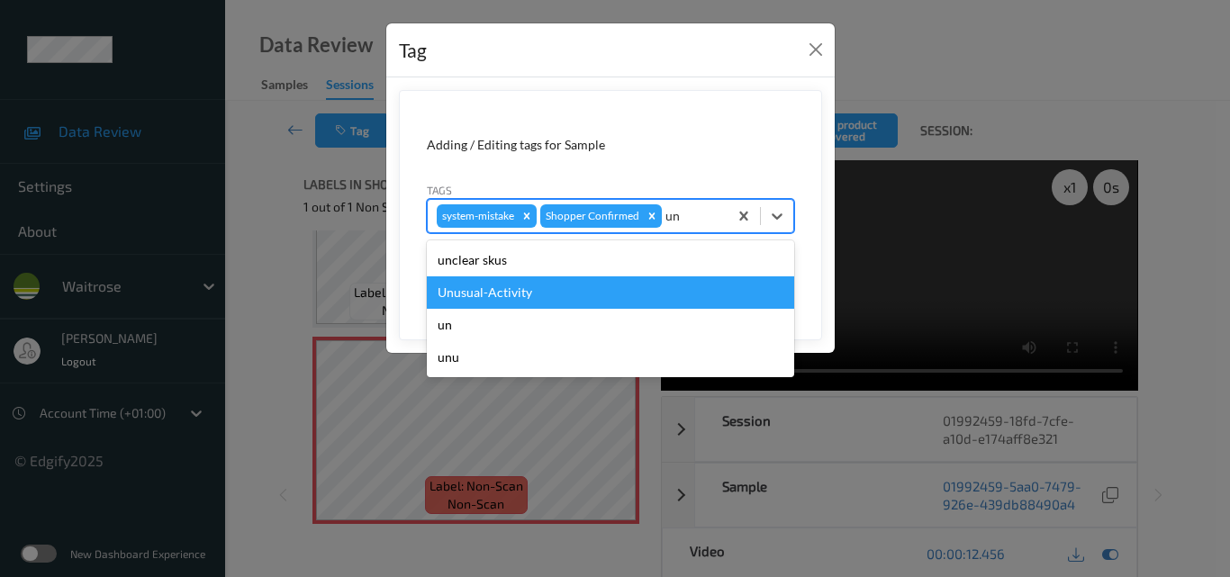
click at [565, 302] on div "Unusual-Activity" at bounding box center [610, 292] width 367 height 32
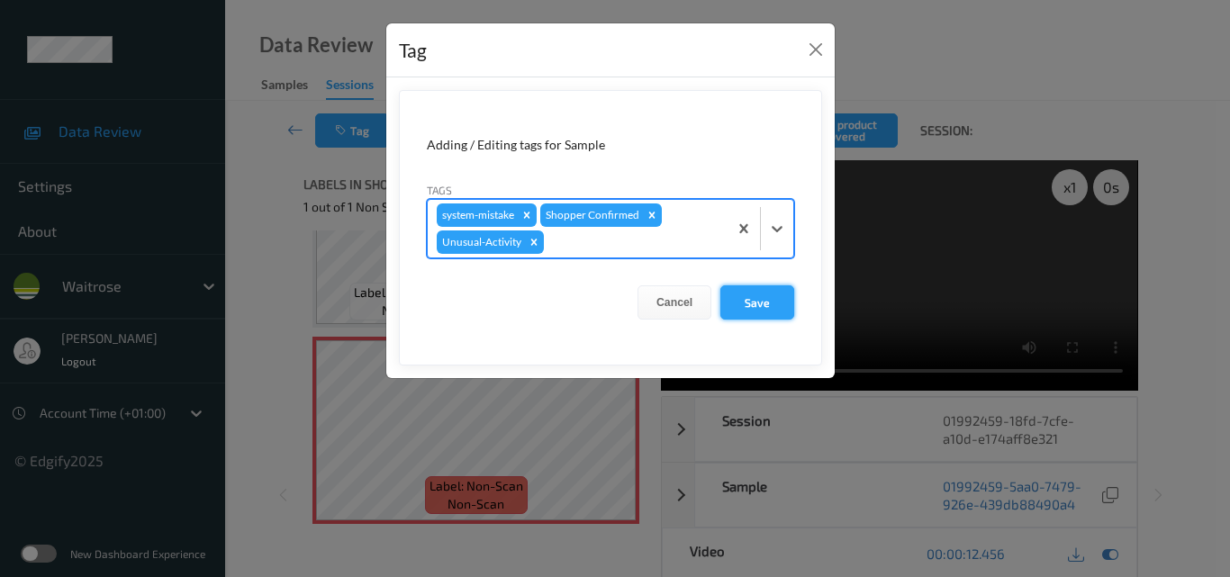
click at [751, 302] on button "Save" at bounding box center [757, 302] width 74 height 34
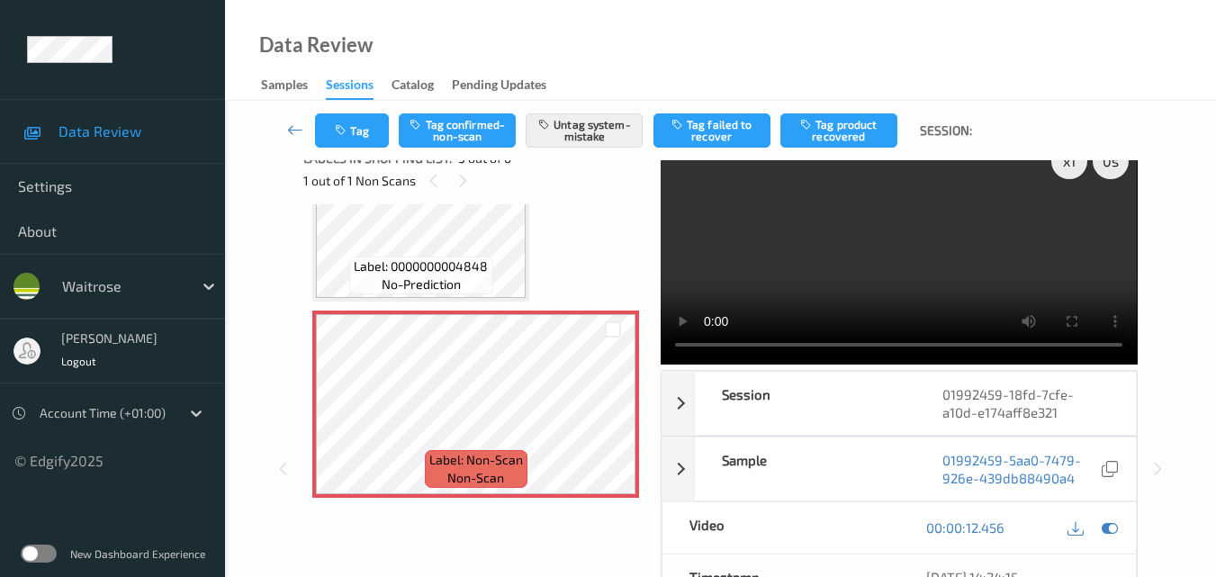
scroll to position [14, 0]
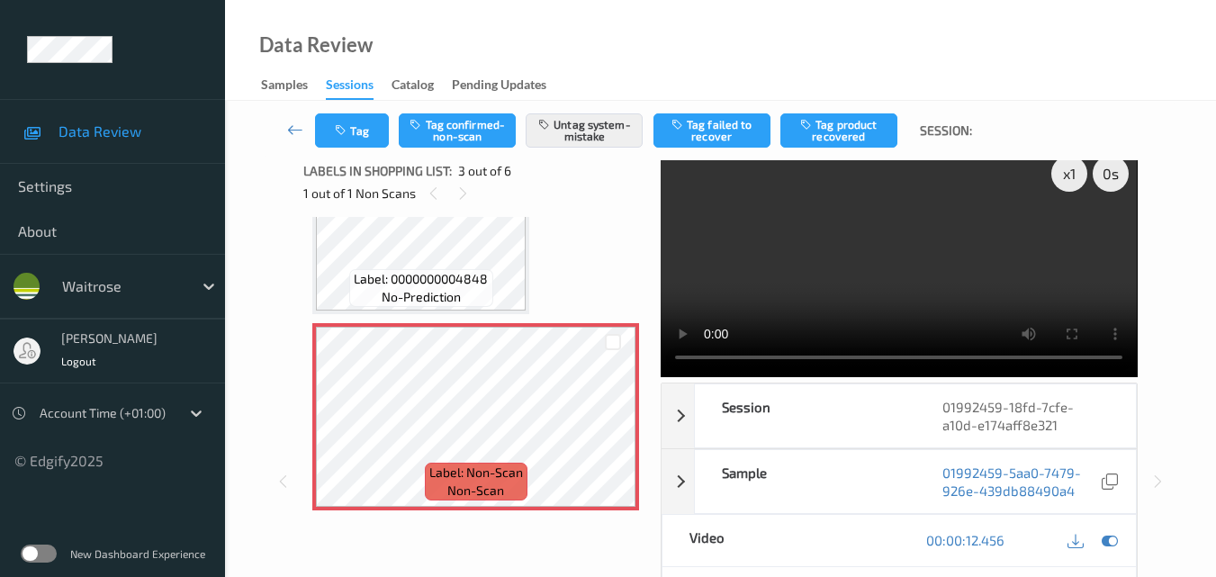
click at [878, 257] on video at bounding box center [899, 262] width 476 height 230
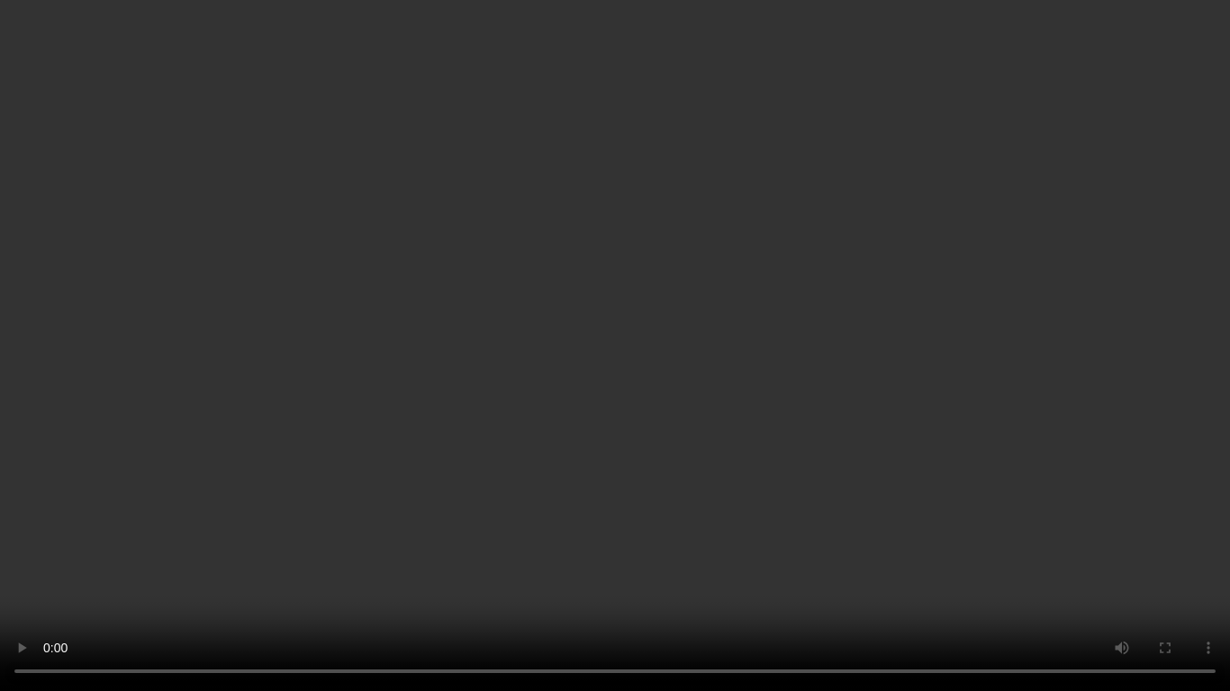
click at [720, 379] on video at bounding box center [615, 345] width 1230 height 691
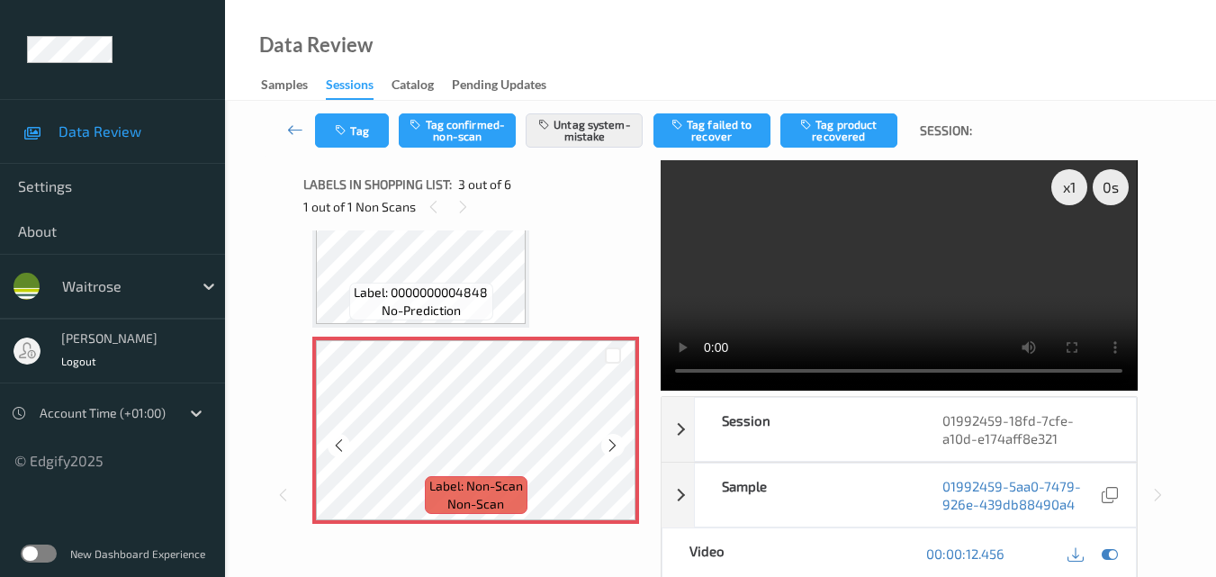
click at [812, 300] on video at bounding box center [899, 275] width 476 height 230
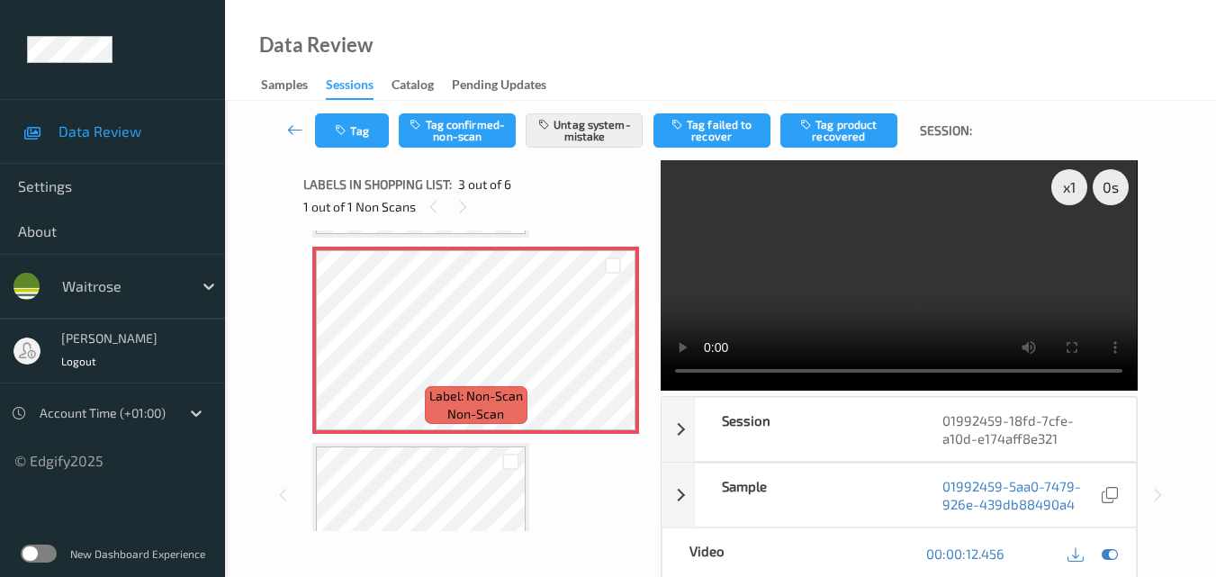
click at [992, 269] on video at bounding box center [899, 275] width 476 height 230
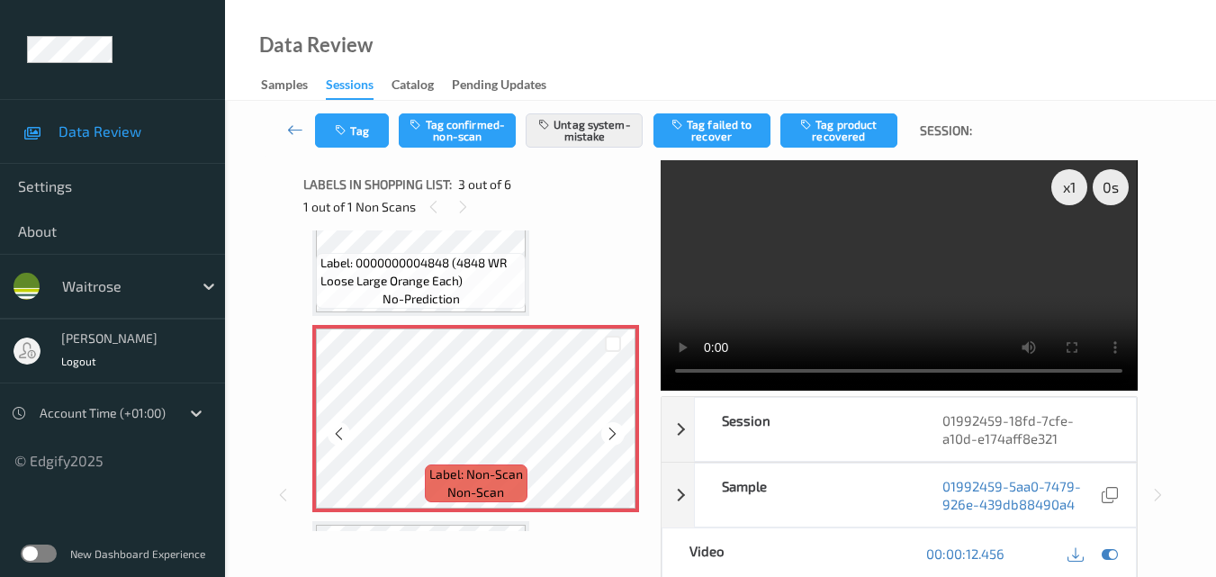
scroll to position [205, 0]
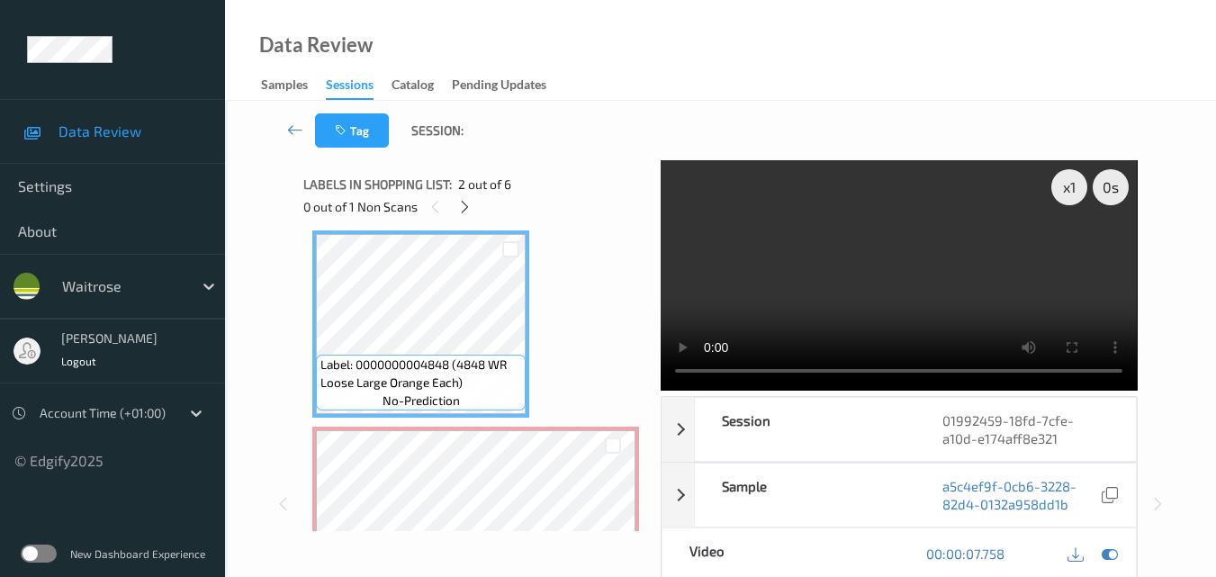
click at [919, 278] on video at bounding box center [899, 275] width 476 height 230
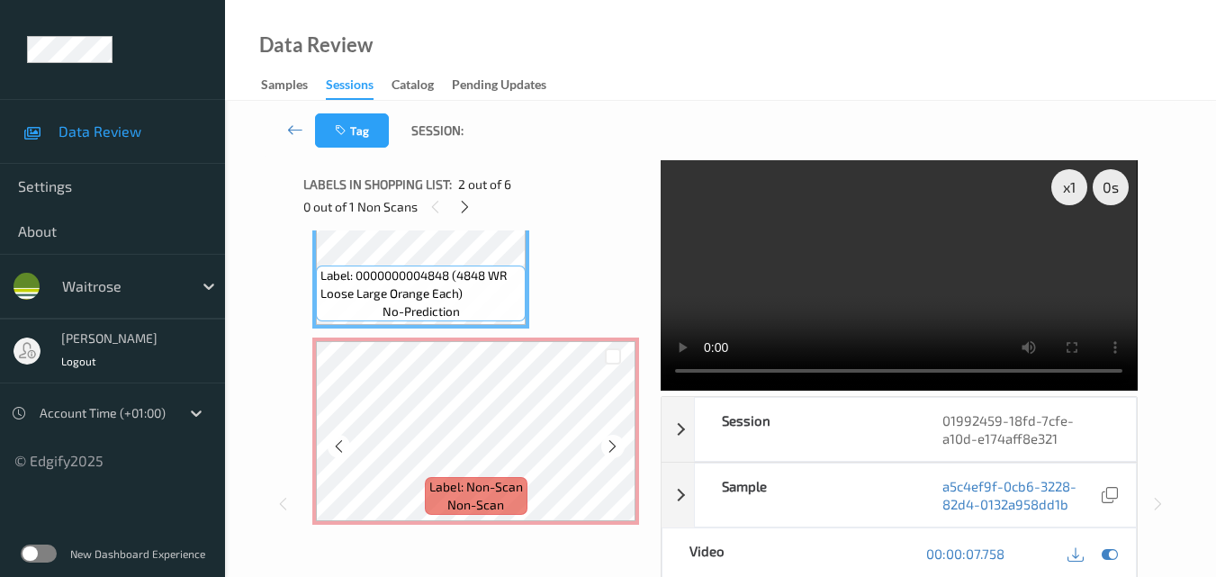
scroll to position [295, 0]
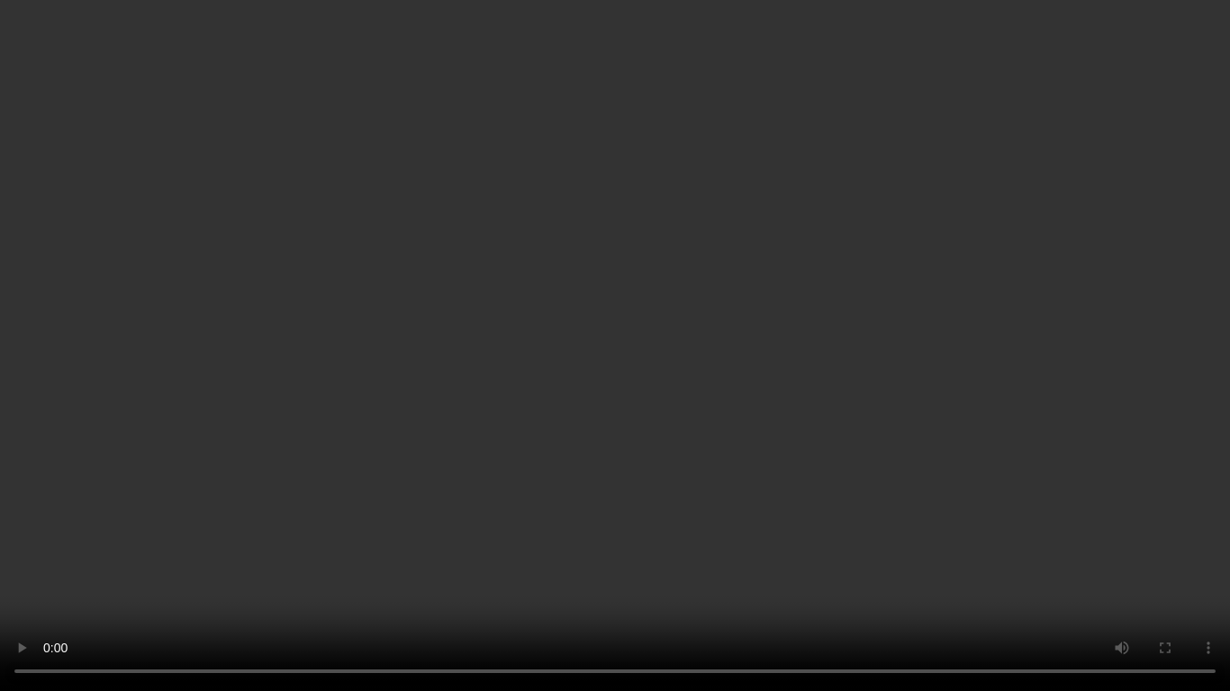
click at [731, 401] on video at bounding box center [615, 345] width 1230 height 691
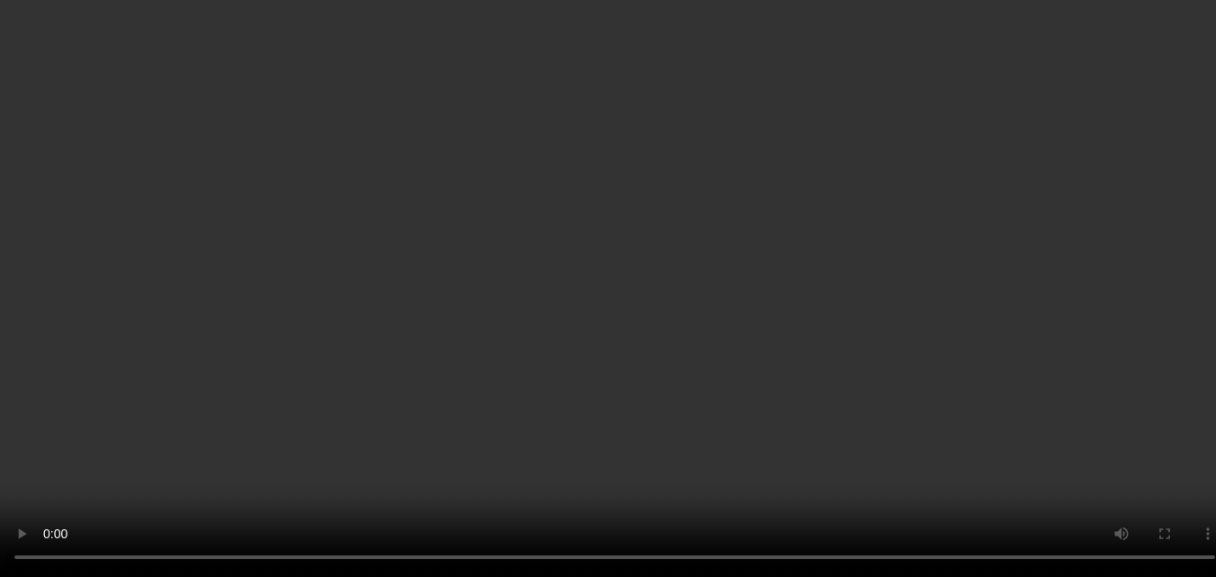
scroll to position [886, 0]
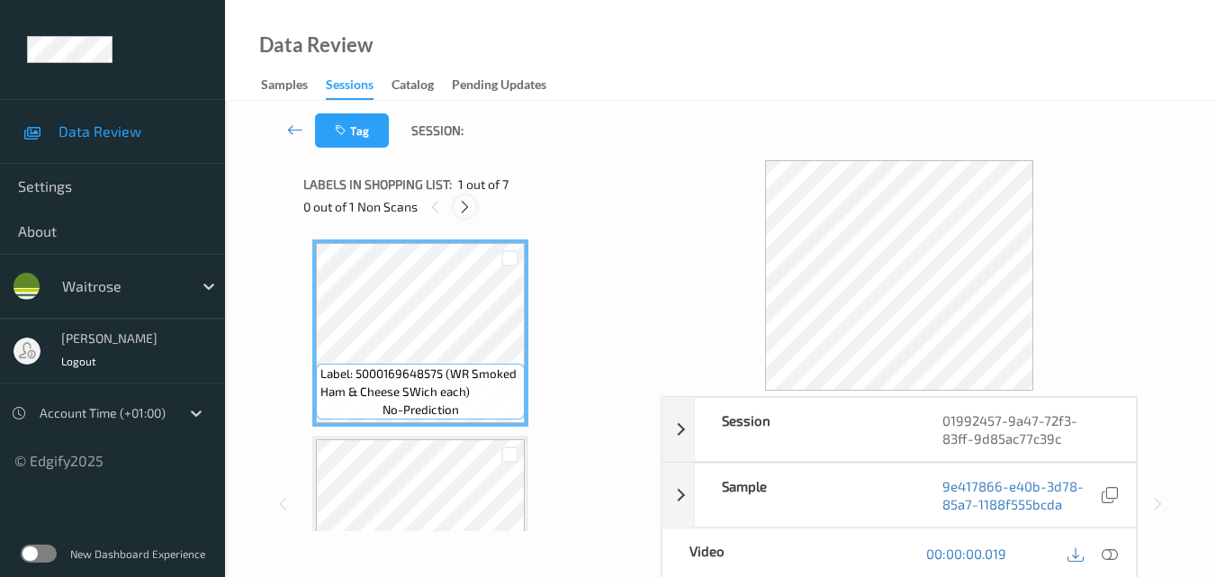
click at [458, 207] on icon at bounding box center [464, 207] width 15 height 16
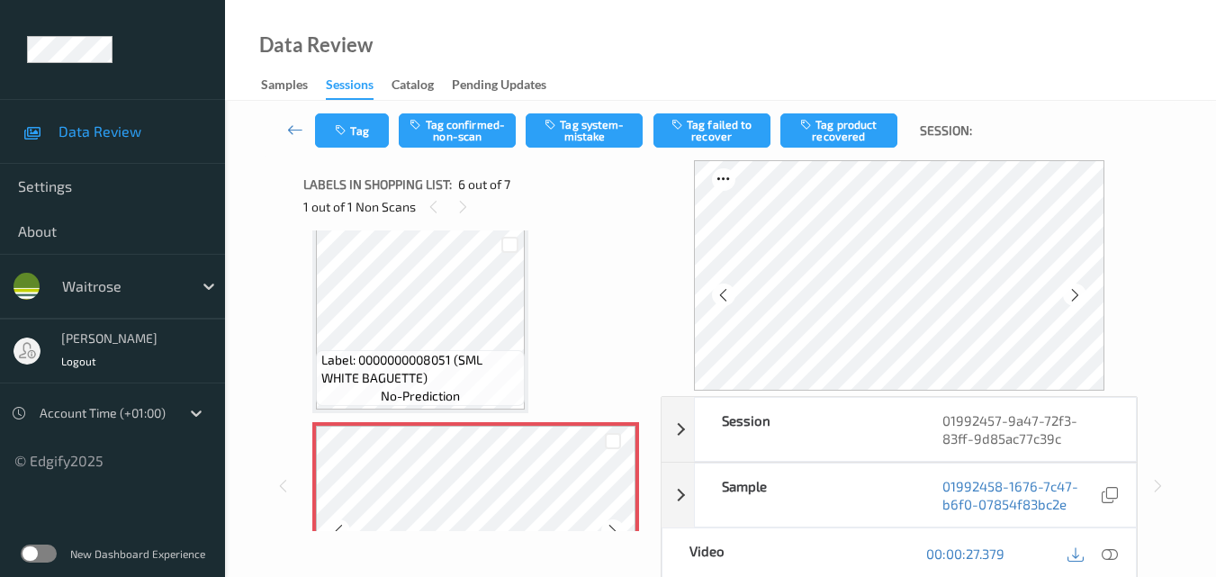
scroll to position [794, 0]
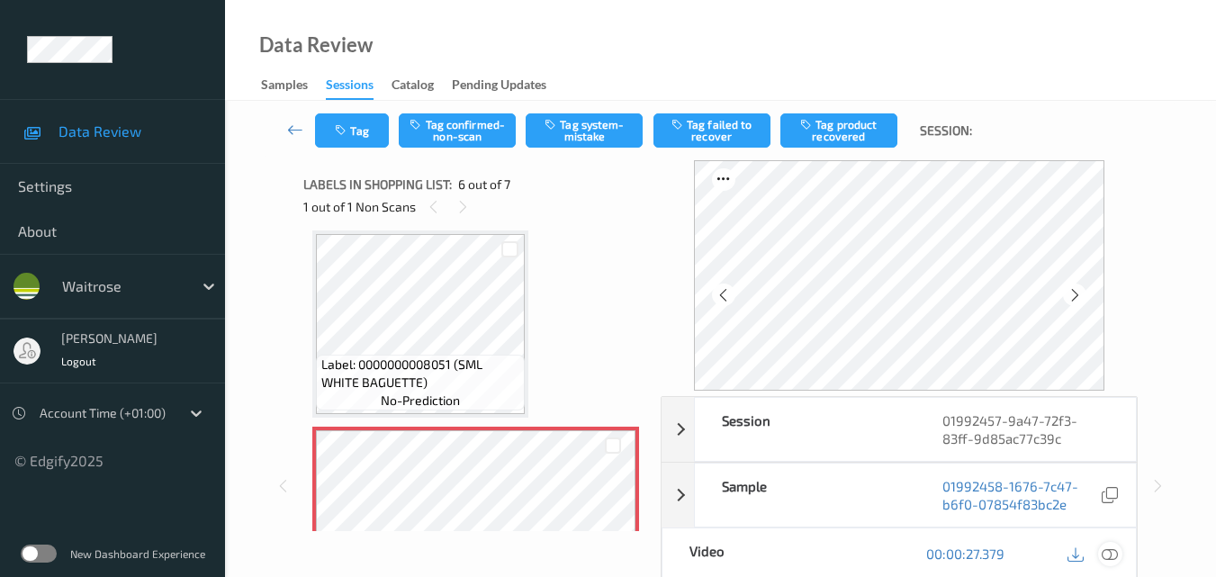
click at [1118, 550] on icon at bounding box center [1110, 553] width 16 height 16
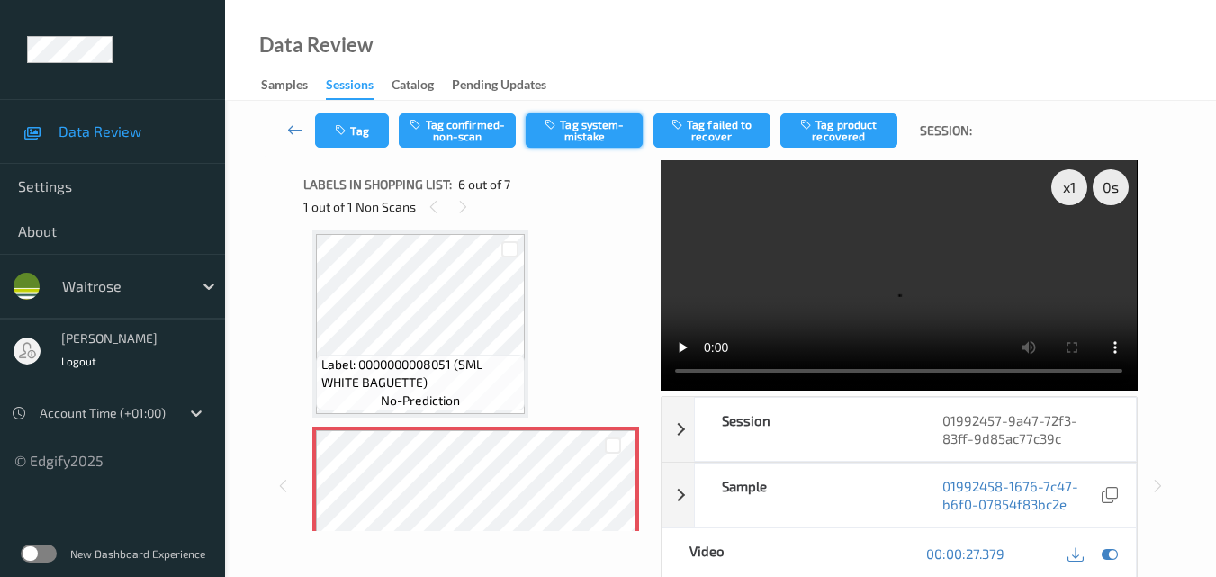
click at [587, 122] on button "Tag system-mistake" at bounding box center [584, 130] width 117 height 34
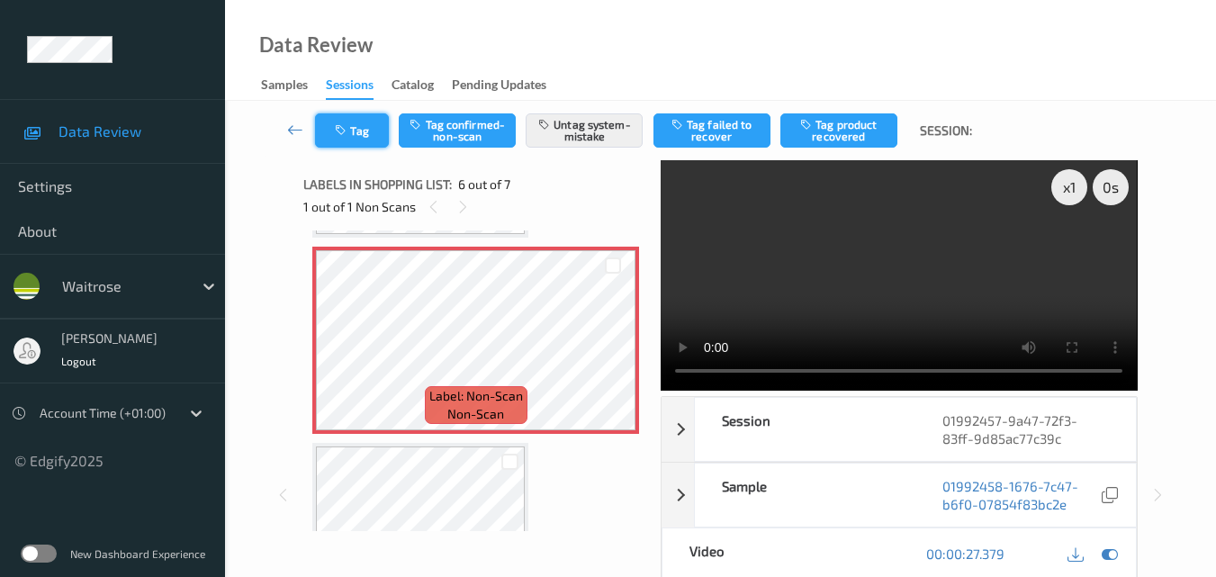
click at [355, 127] on button "Tag" at bounding box center [352, 130] width 74 height 34
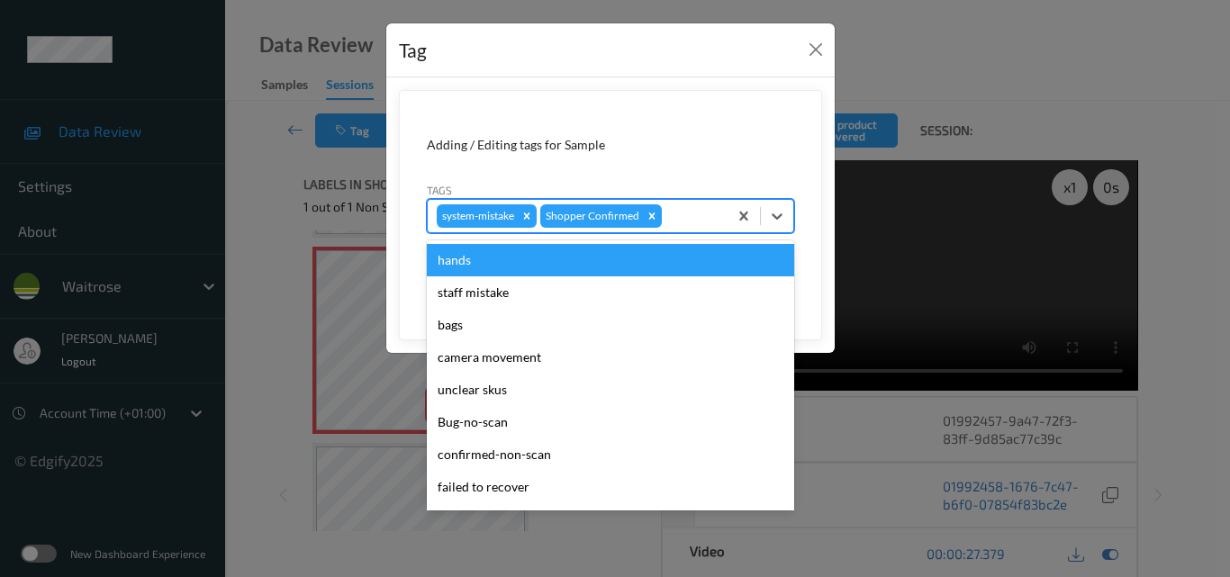
click at [692, 216] on div at bounding box center [691, 216] width 53 height 22
type input "un"
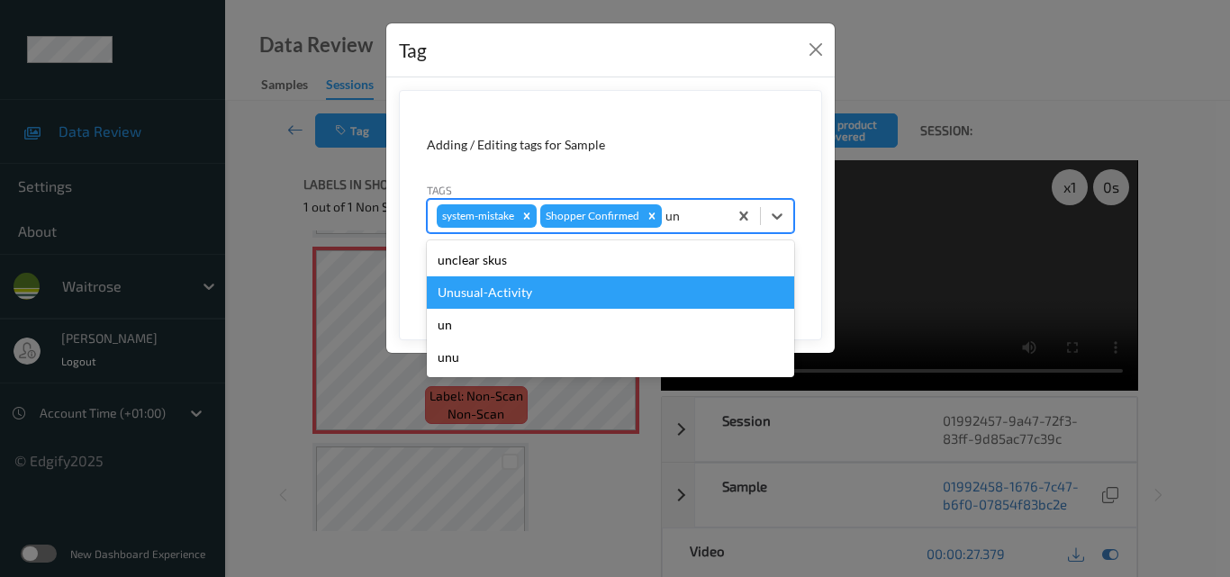
click at [539, 286] on div "Unusual-Activity" at bounding box center [610, 292] width 367 height 32
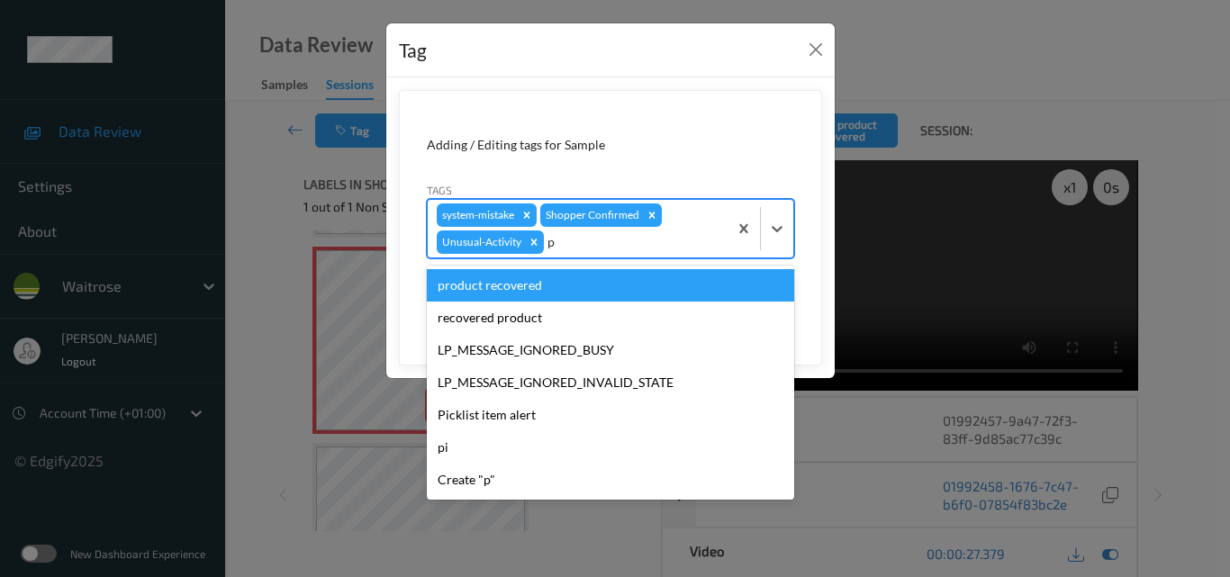
type input "pi"
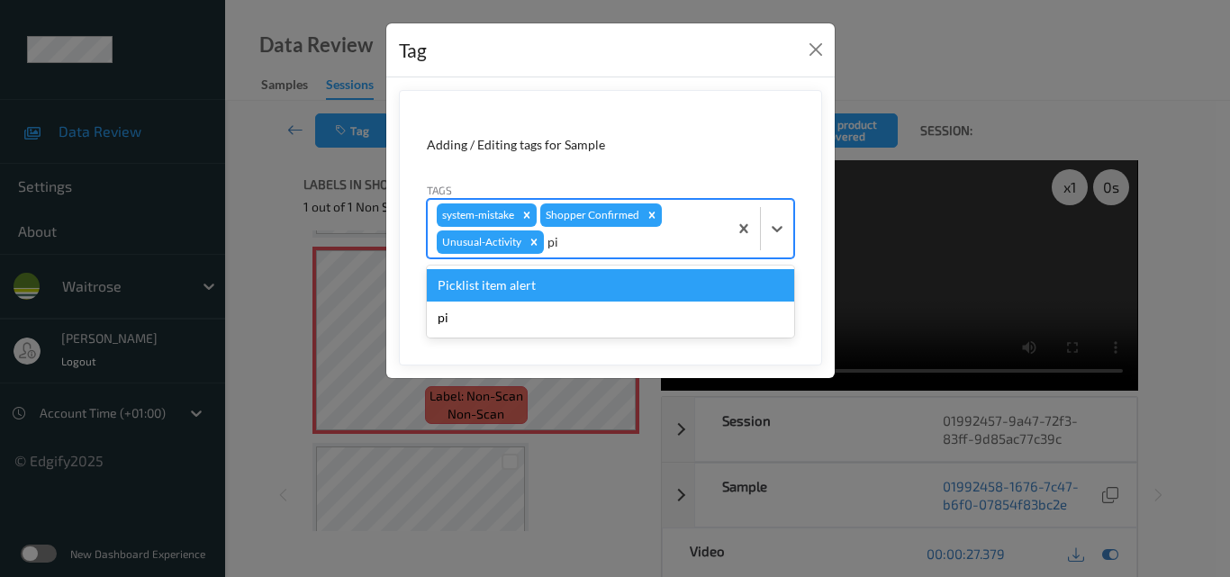
click at [593, 275] on div "Picklist item alert" at bounding box center [610, 285] width 367 height 32
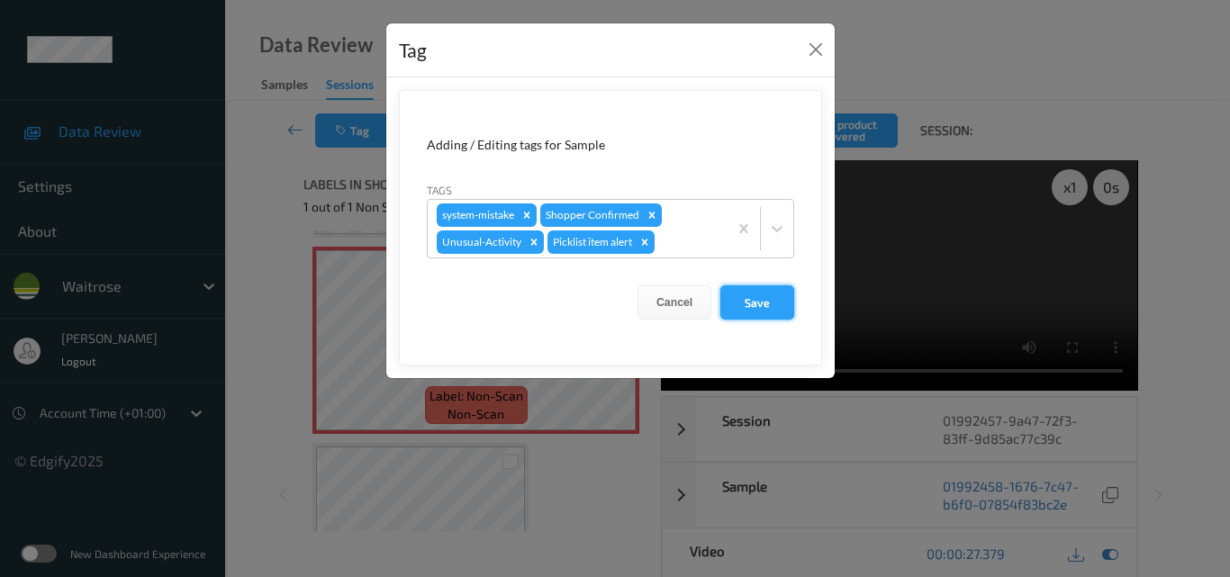
click at [753, 302] on button "Save" at bounding box center [757, 302] width 74 height 34
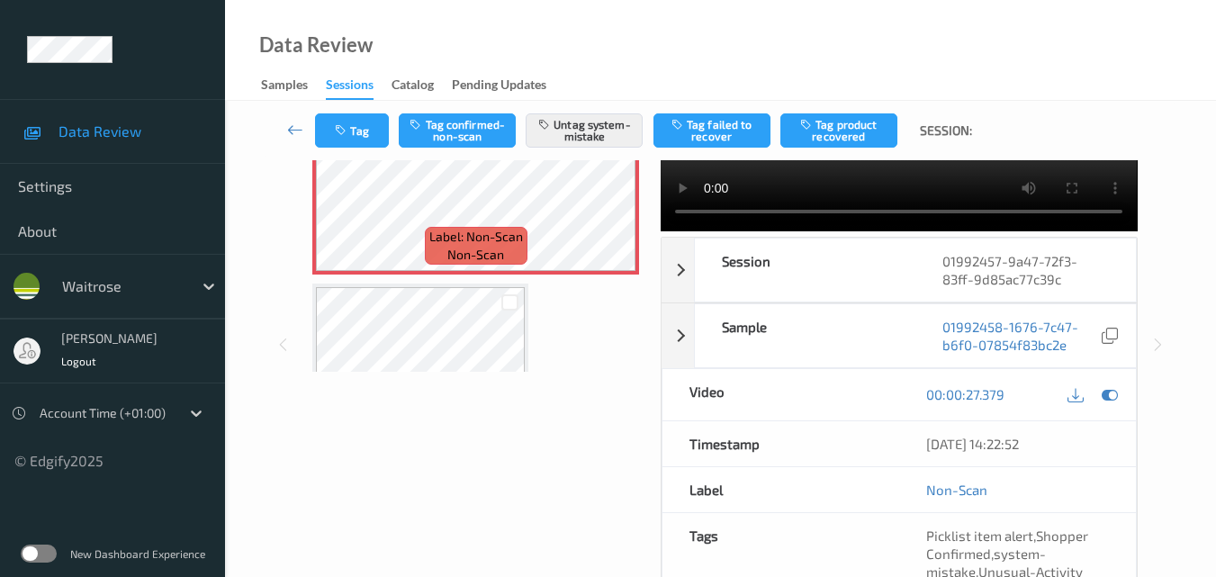
scroll to position [270, 0]
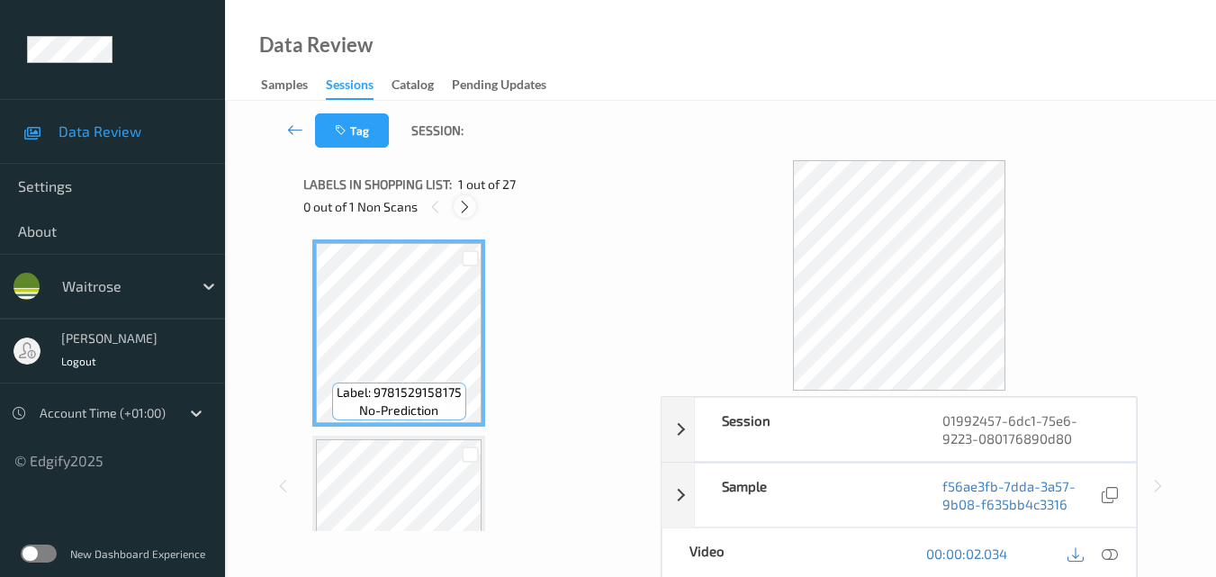
click at [462, 206] on icon at bounding box center [464, 207] width 15 height 16
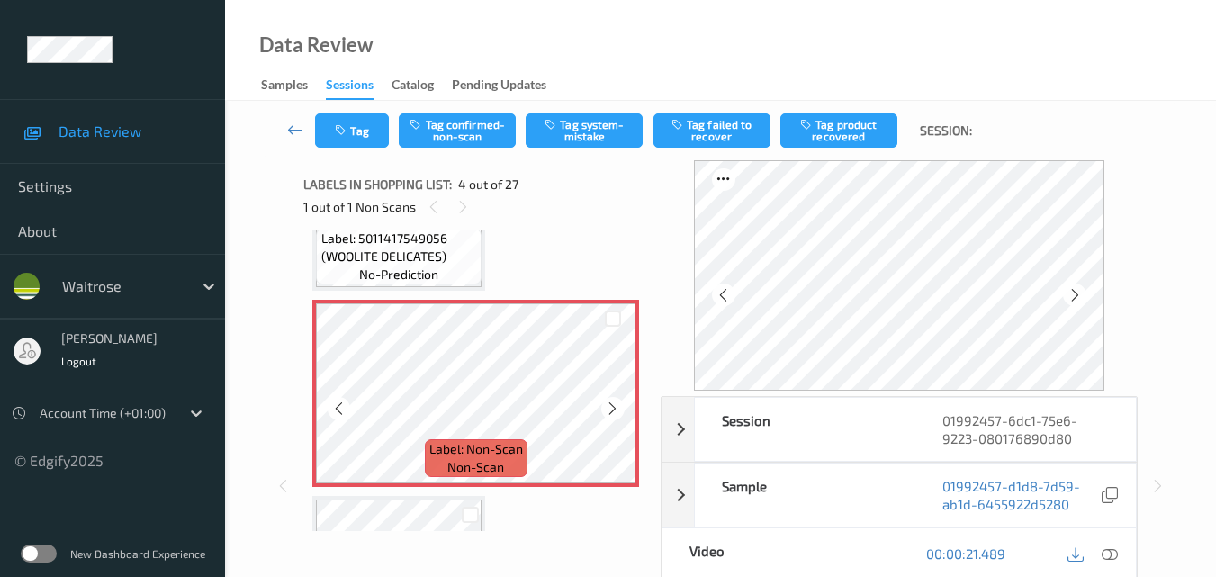
scroll to position [491, 0]
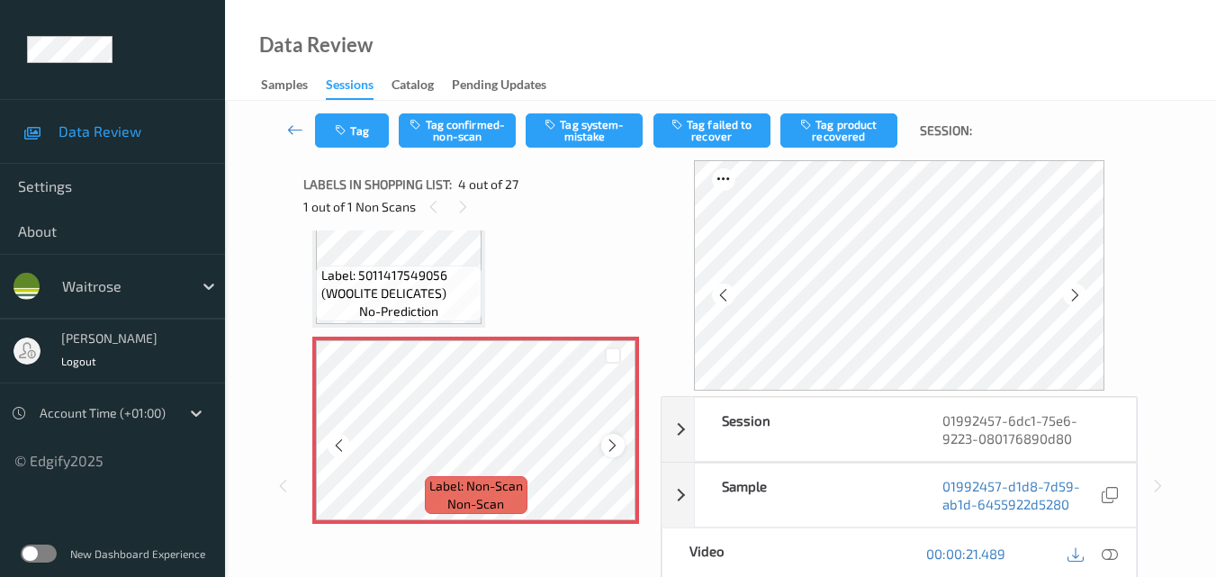
click at [609, 440] on icon at bounding box center [612, 445] width 15 height 16
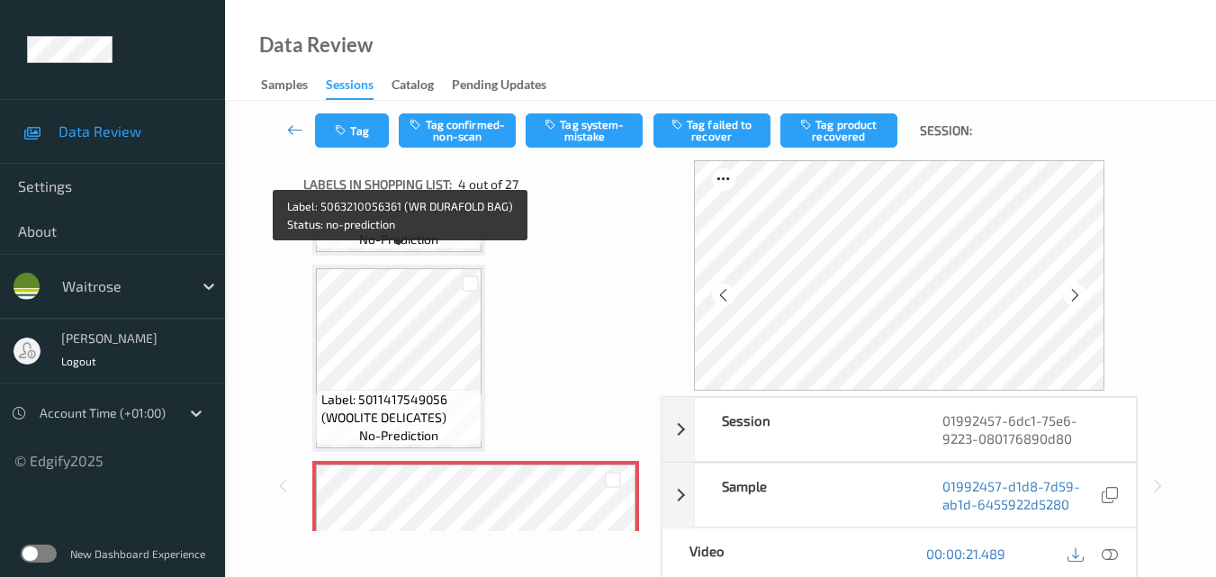
scroll to position [401, 0]
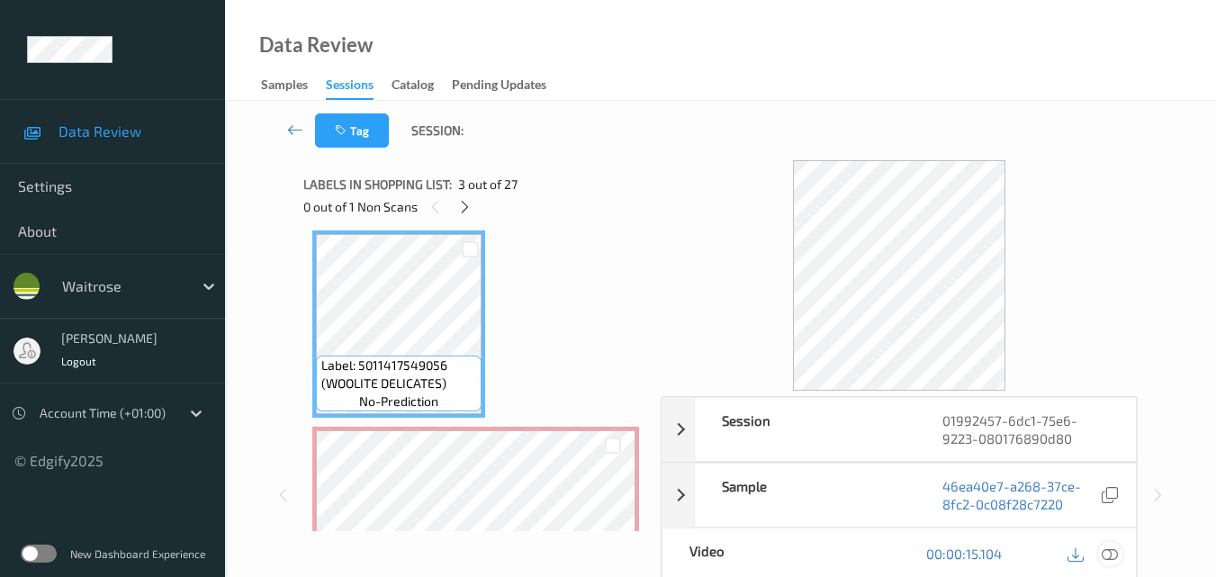
click at [1112, 552] on icon at bounding box center [1110, 553] width 16 height 16
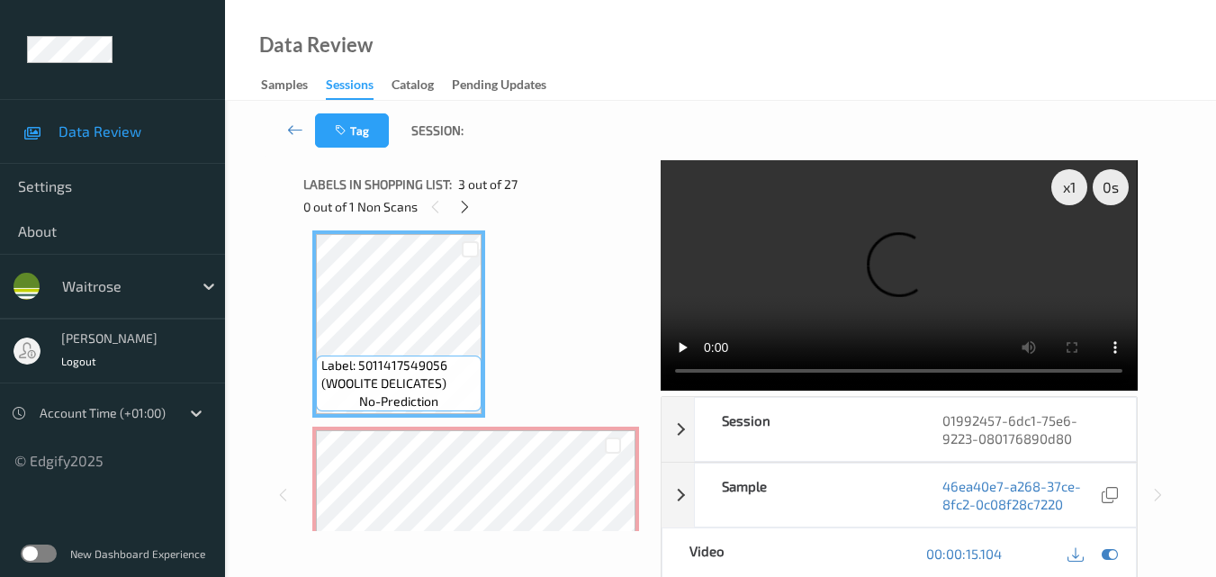
scroll to position [491, 0]
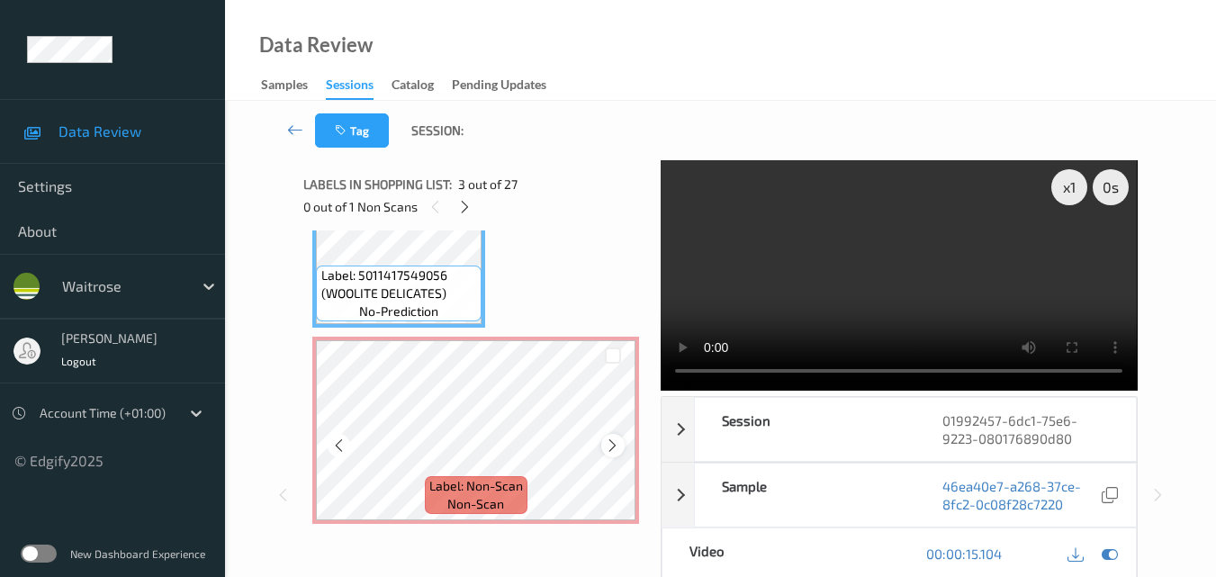
click at [608, 438] on icon at bounding box center [612, 445] width 15 height 16
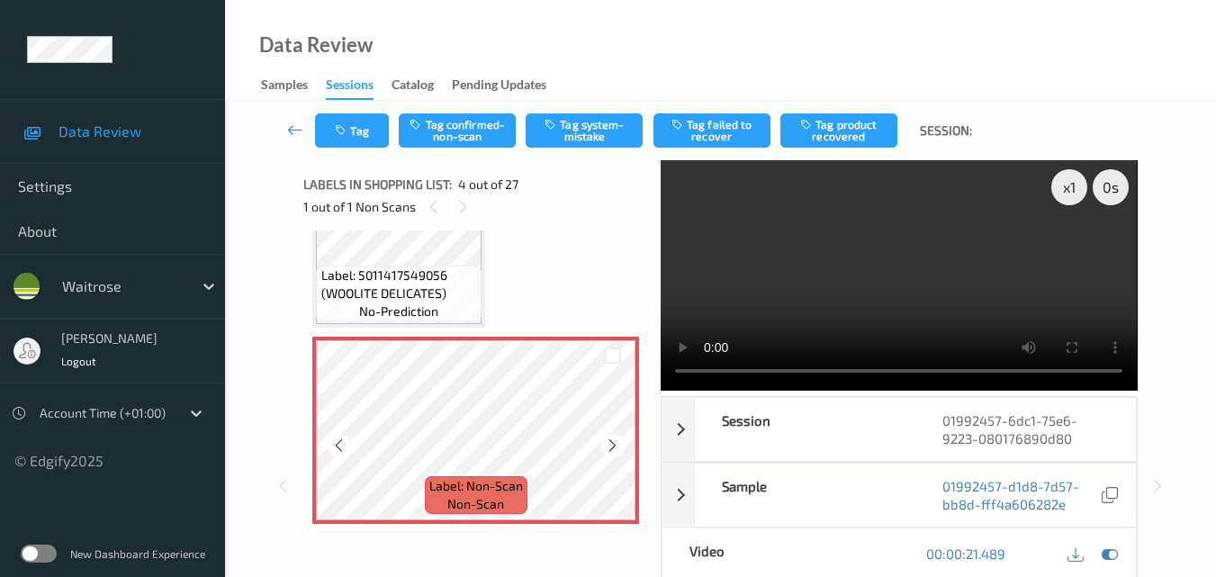
click at [608, 438] on icon at bounding box center [612, 445] width 15 height 16
click at [904, 256] on video at bounding box center [899, 275] width 476 height 230
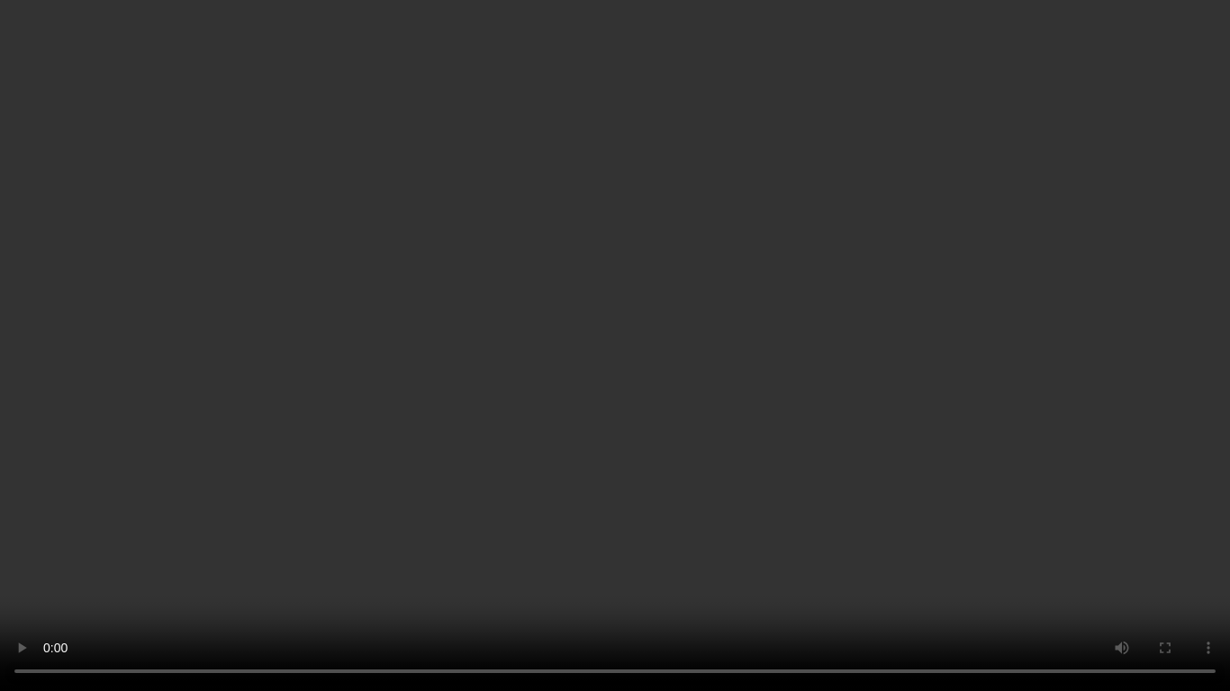
click at [742, 268] on video at bounding box center [615, 345] width 1230 height 691
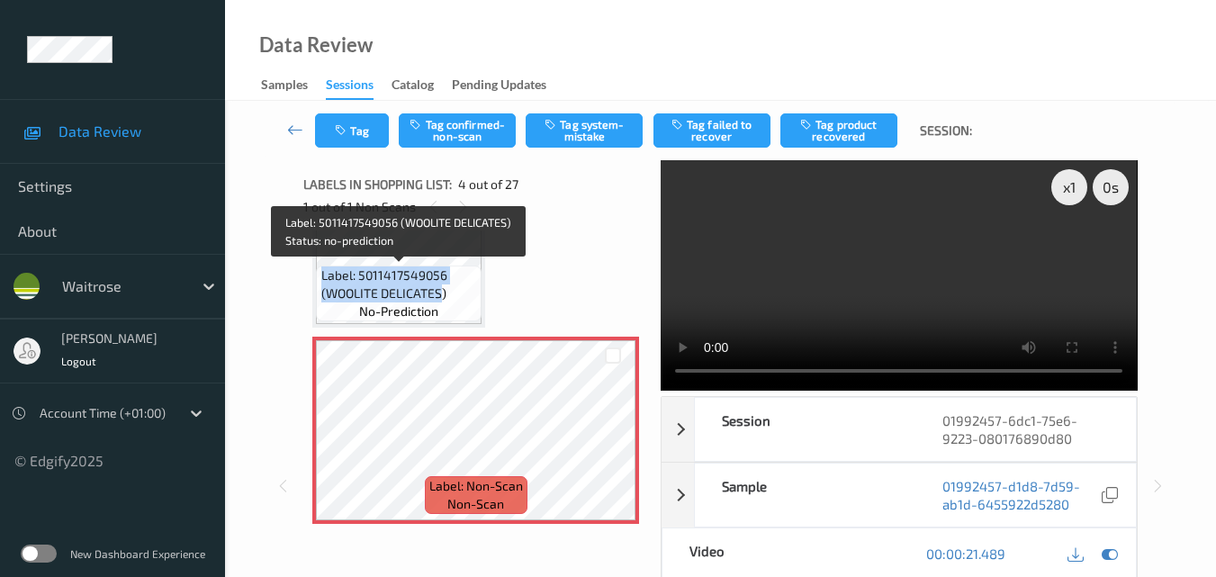
drag, startPoint x: 443, startPoint y: 294, endPoint x: 323, endPoint y: 277, distance: 120.9
click at [323, 277] on span "Label: 5011417549056 (WOOLITE DELICATES)" at bounding box center [399, 284] width 157 height 36
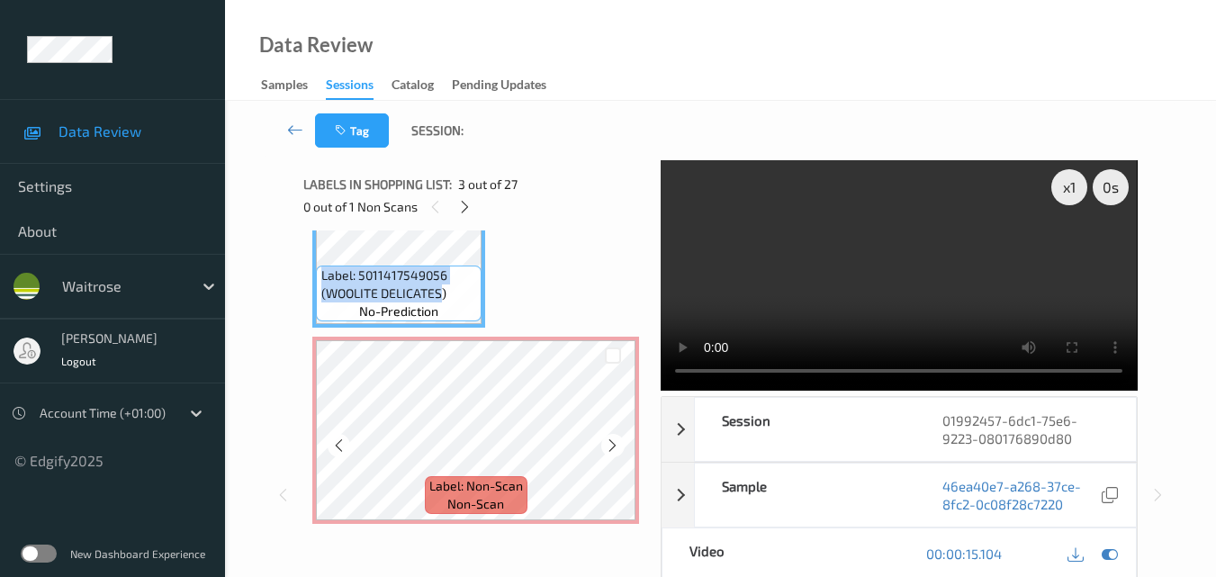
copy span "Label: 5011417549056 (WOOLITE DELICATES"
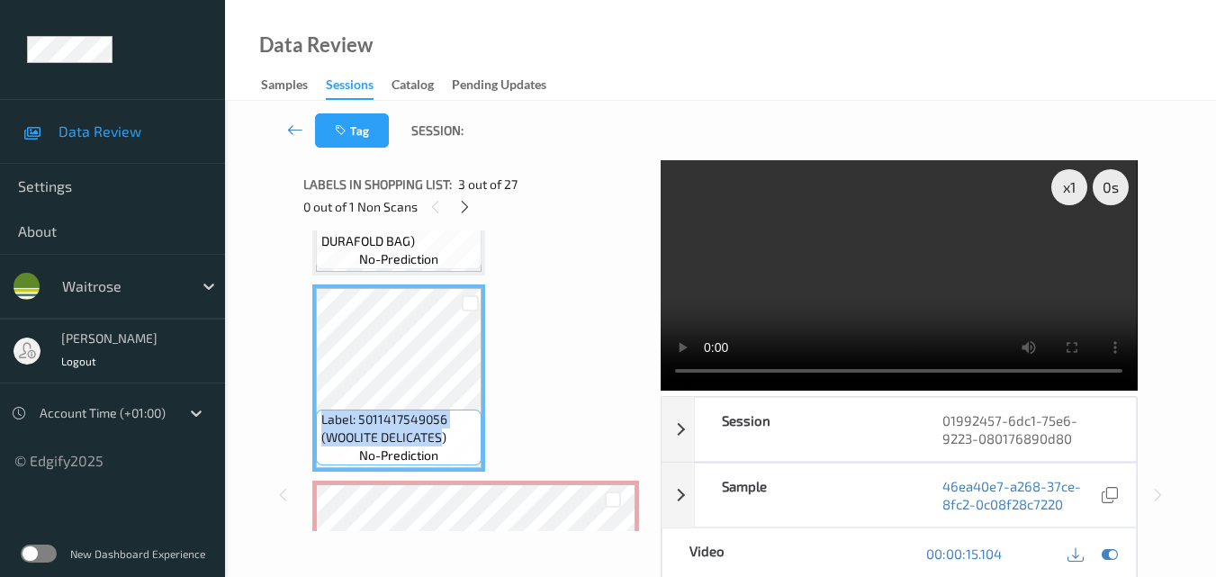
scroll to position [311, 0]
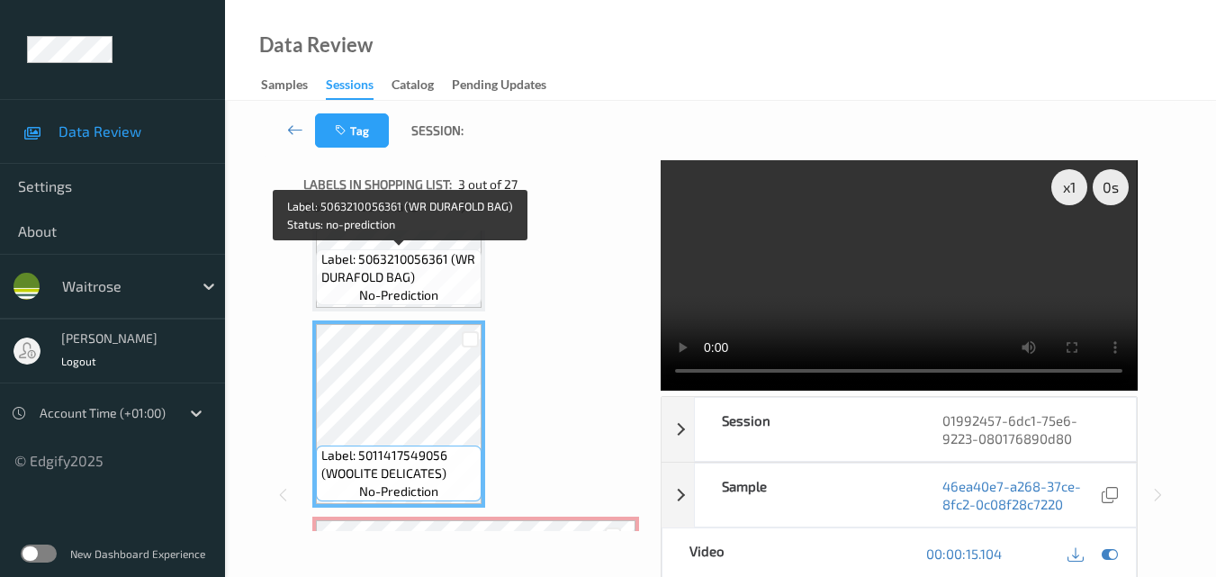
click at [436, 267] on span "Label: 5063210056361 (WR DURAFOLD BAG)" at bounding box center [399, 268] width 157 height 36
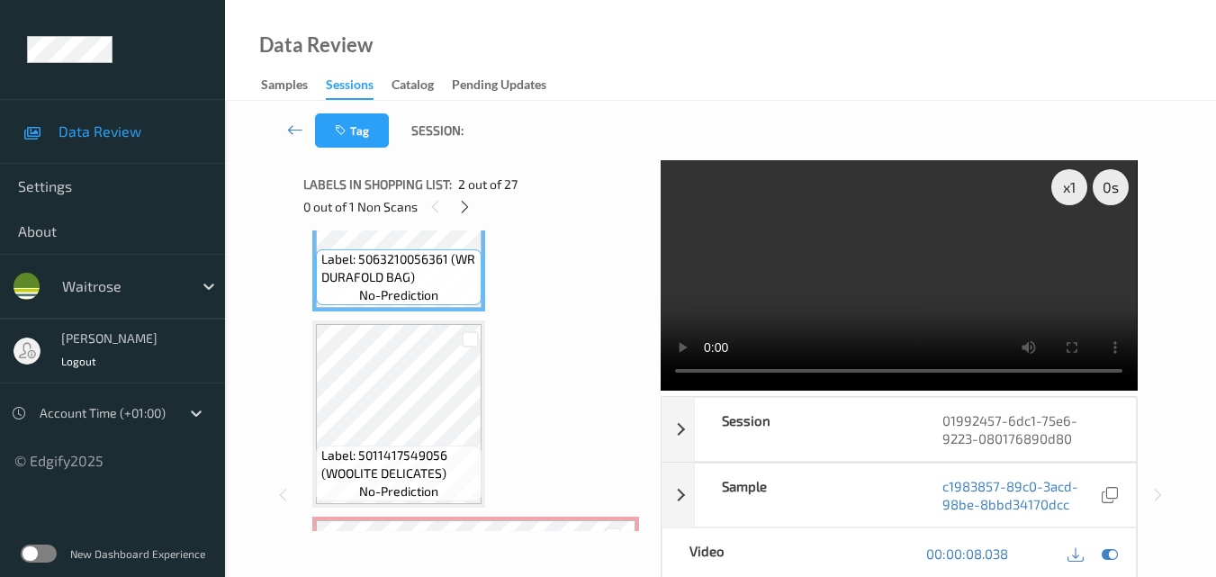
click at [988, 256] on video at bounding box center [899, 275] width 476 height 230
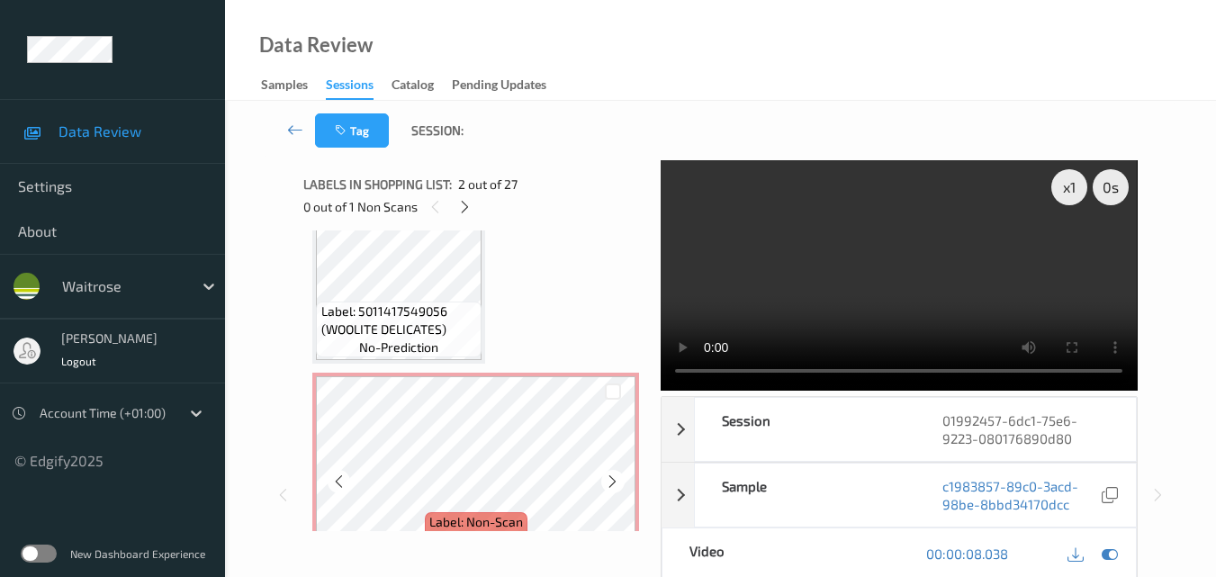
scroll to position [491, 0]
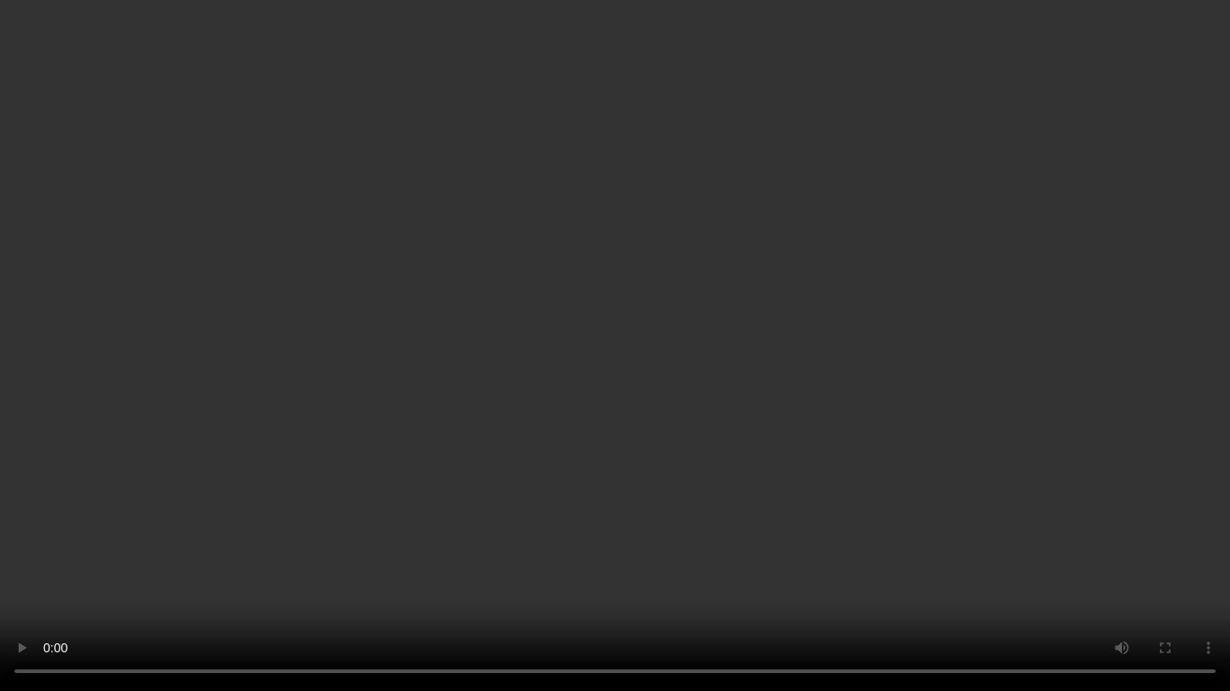
click at [828, 329] on video at bounding box center [615, 345] width 1230 height 691
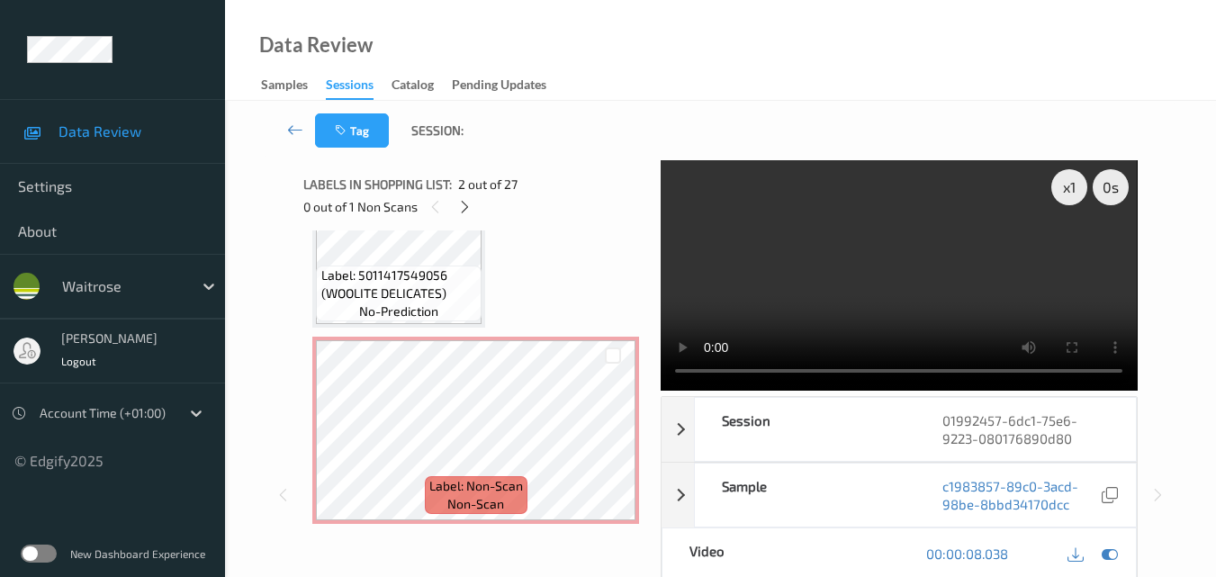
click at [921, 293] on video at bounding box center [899, 275] width 476 height 230
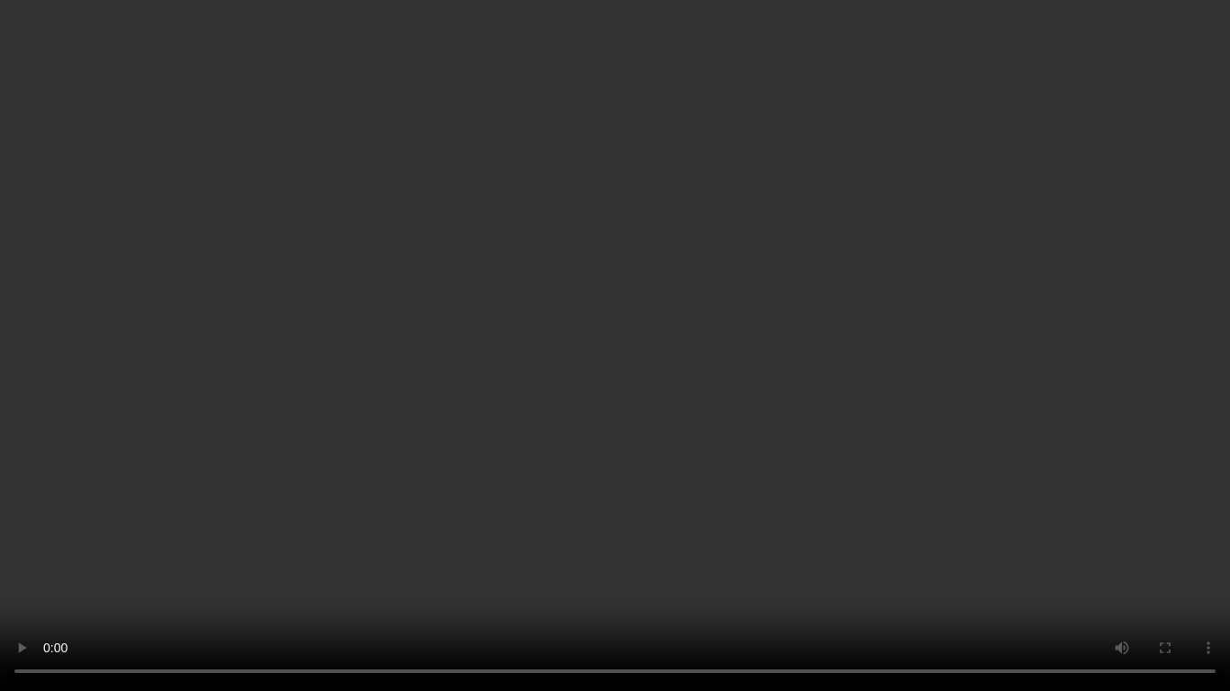
click at [857, 387] on video at bounding box center [615, 345] width 1230 height 691
click at [986, 479] on video at bounding box center [615, 345] width 1230 height 691
click at [1050, 566] on video at bounding box center [615, 345] width 1230 height 691
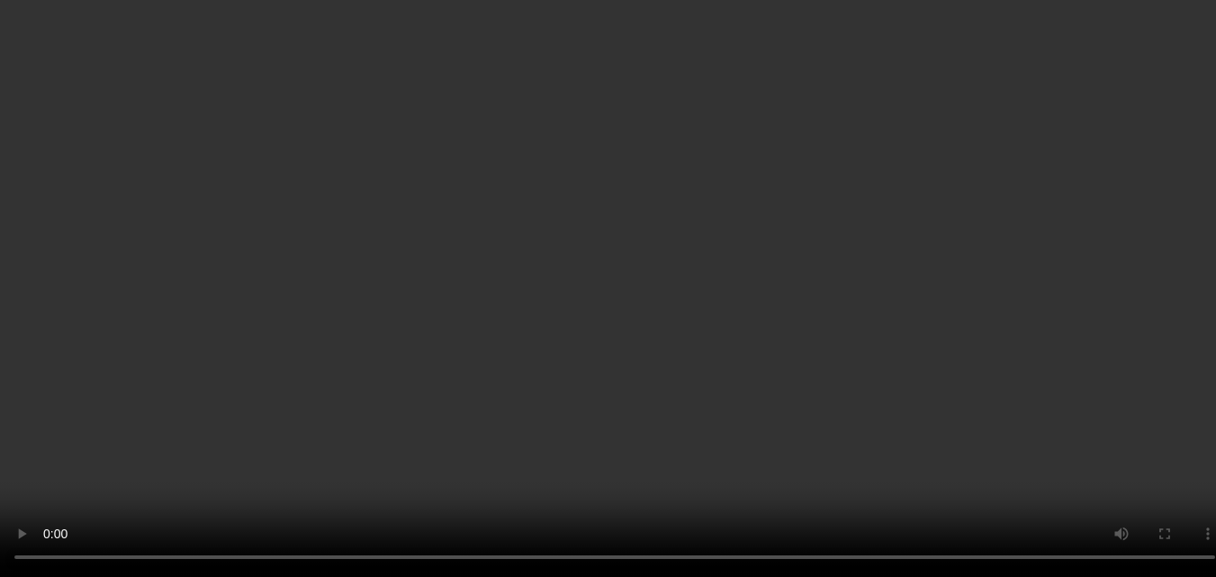
scroll to position [581, 0]
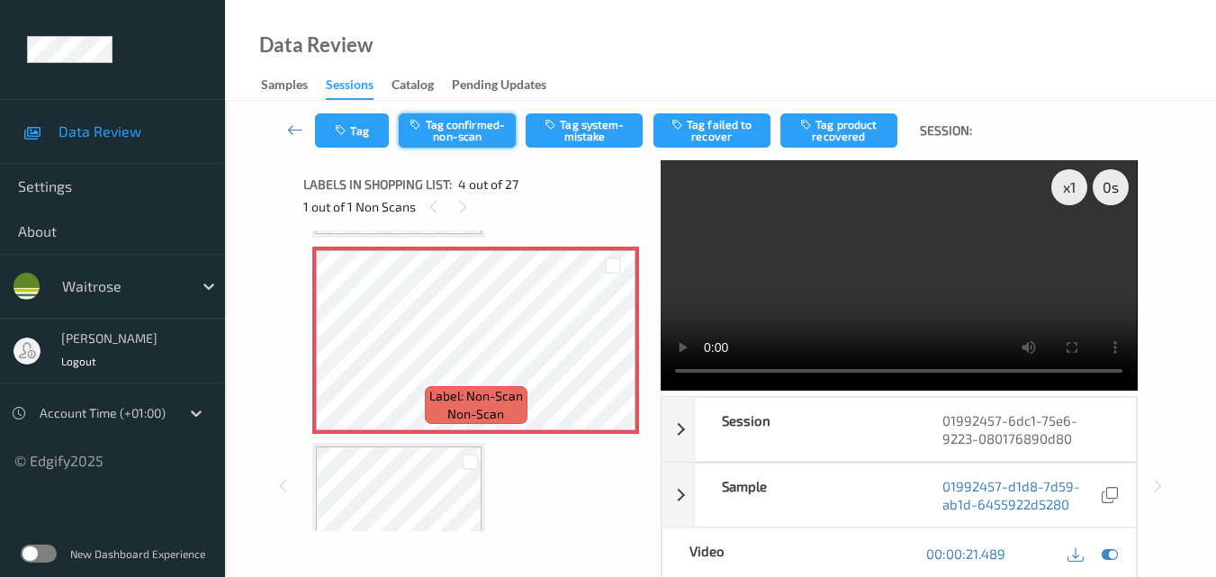
click at [445, 138] on button "Tag confirmed-non-scan" at bounding box center [457, 130] width 117 height 34
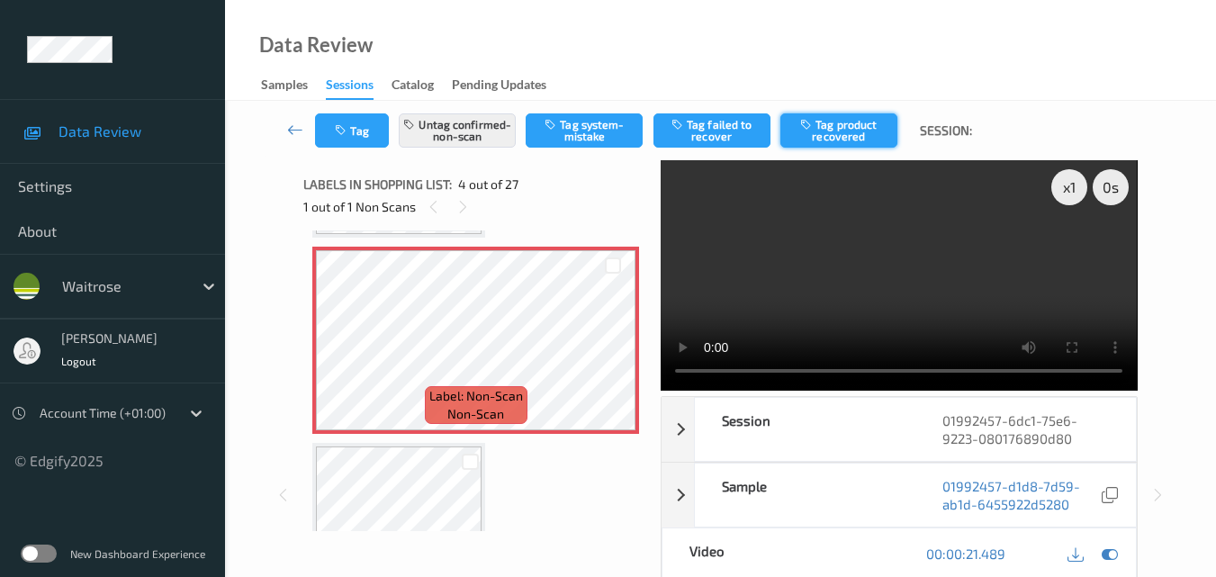
click at [840, 131] on button "Tag product recovered" at bounding box center [838, 130] width 117 height 34
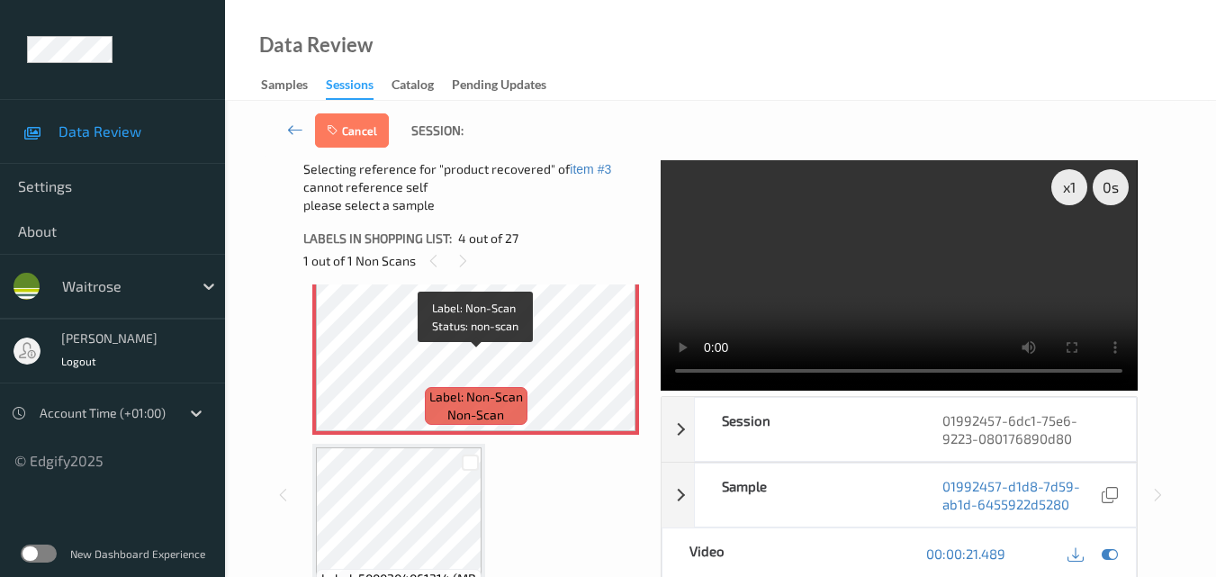
scroll to position [671, 0]
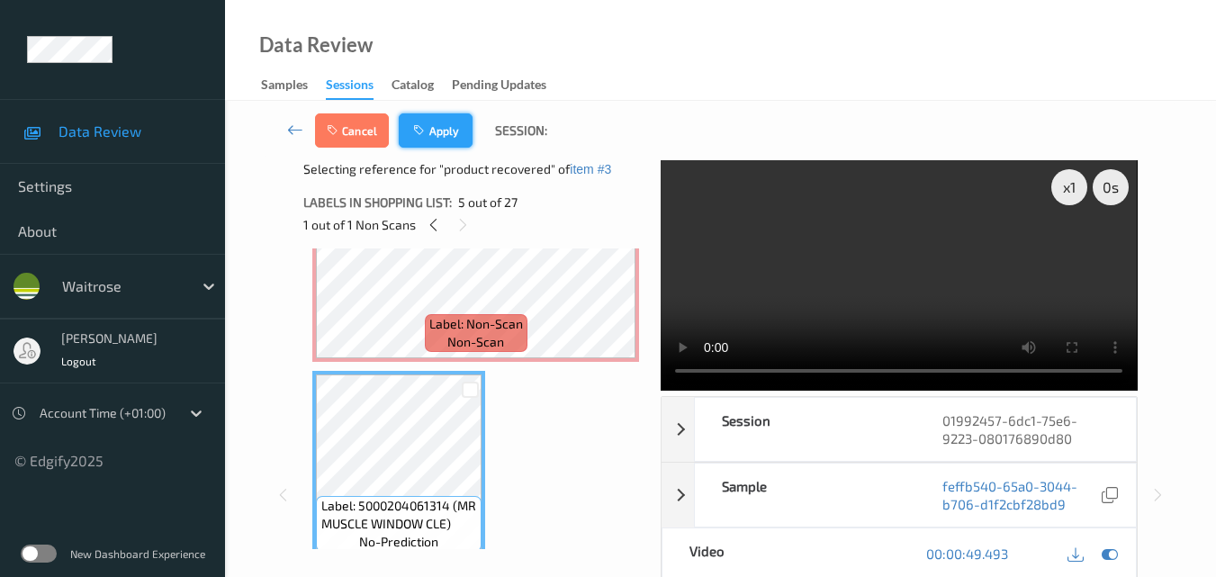
click at [453, 129] on button "Apply" at bounding box center [436, 130] width 74 height 34
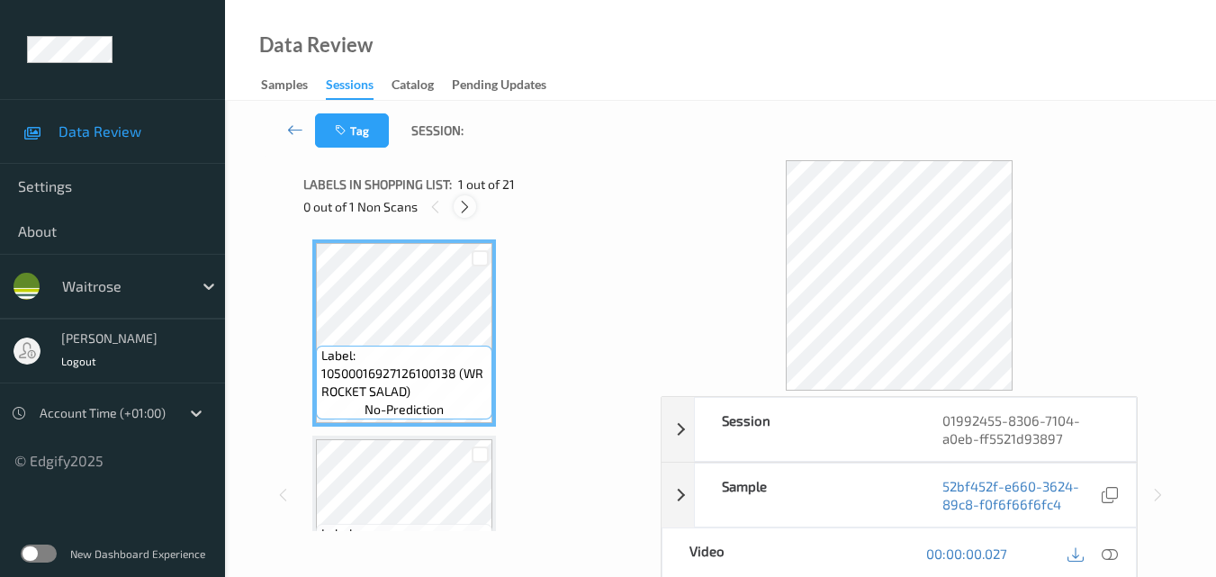
click at [463, 208] on icon at bounding box center [464, 207] width 15 height 16
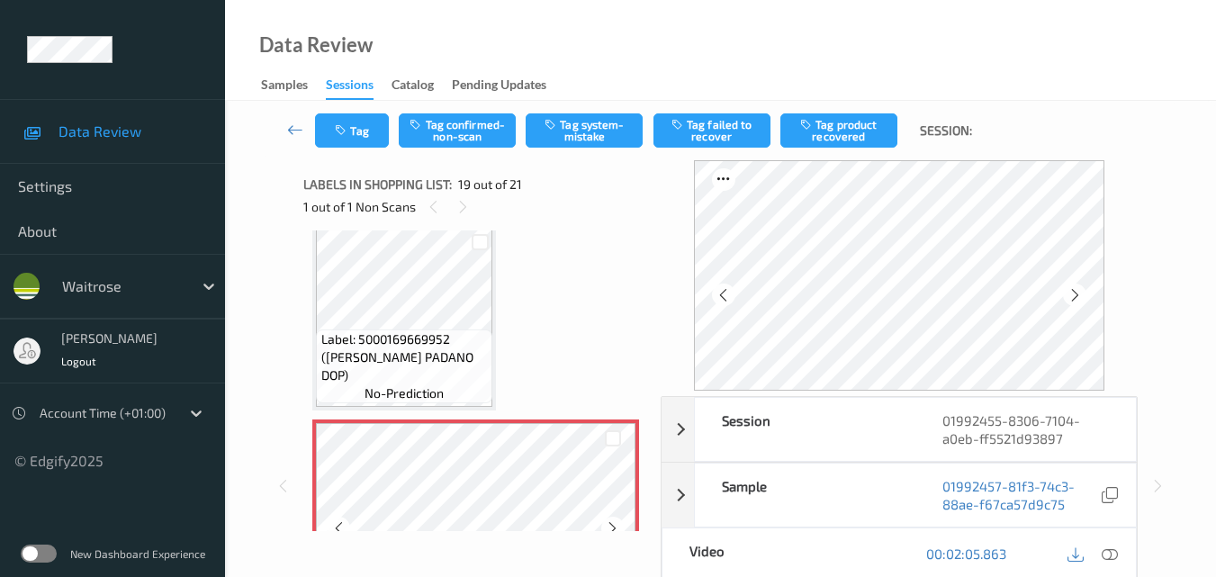
scroll to position [3345, 0]
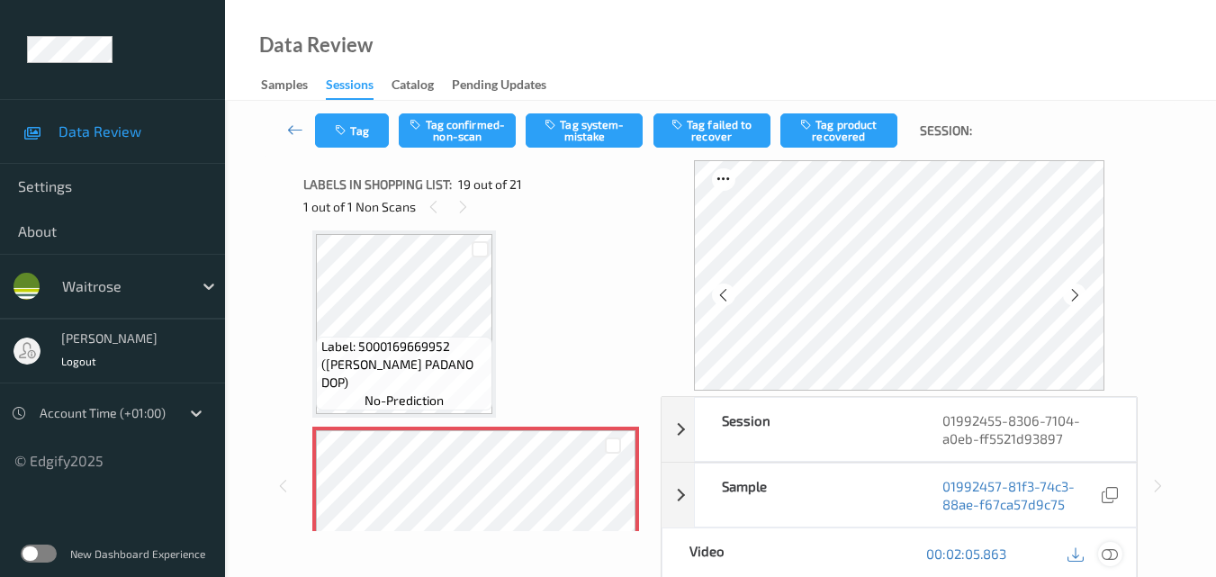
click at [1113, 552] on icon at bounding box center [1110, 553] width 16 height 16
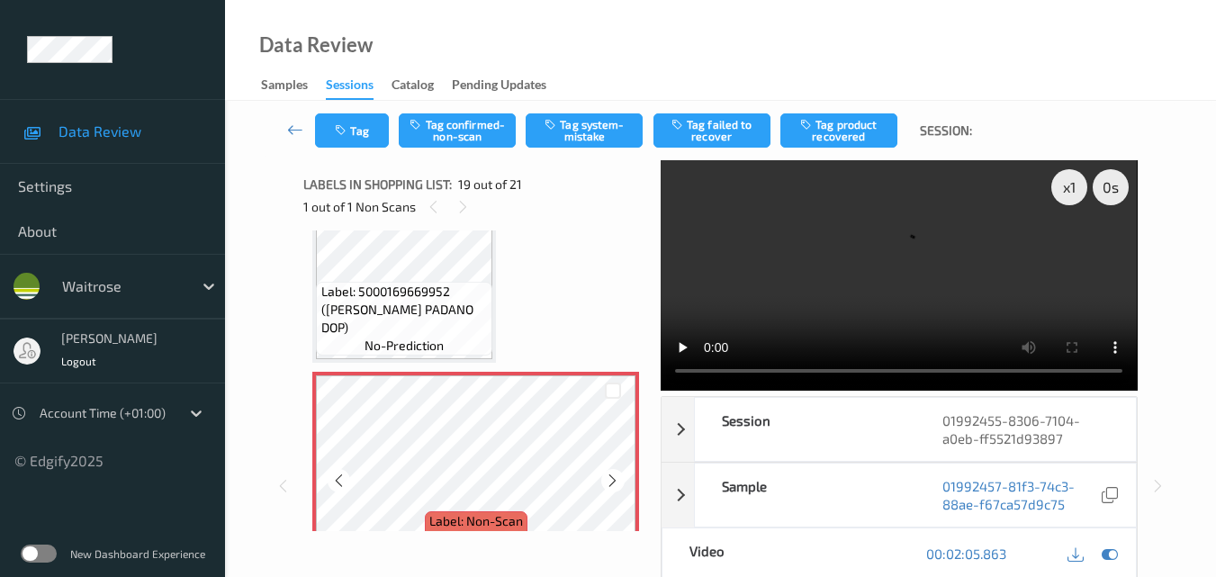
scroll to position [3435, 0]
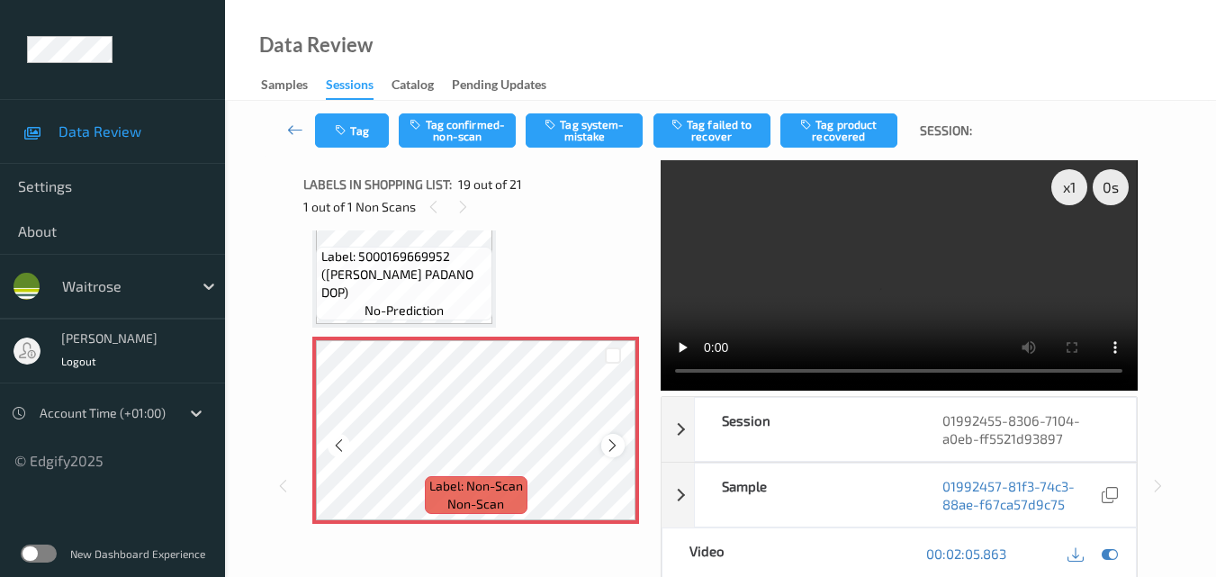
click at [614, 438] on icon at bounding box center [612, 445] width 15 height 16
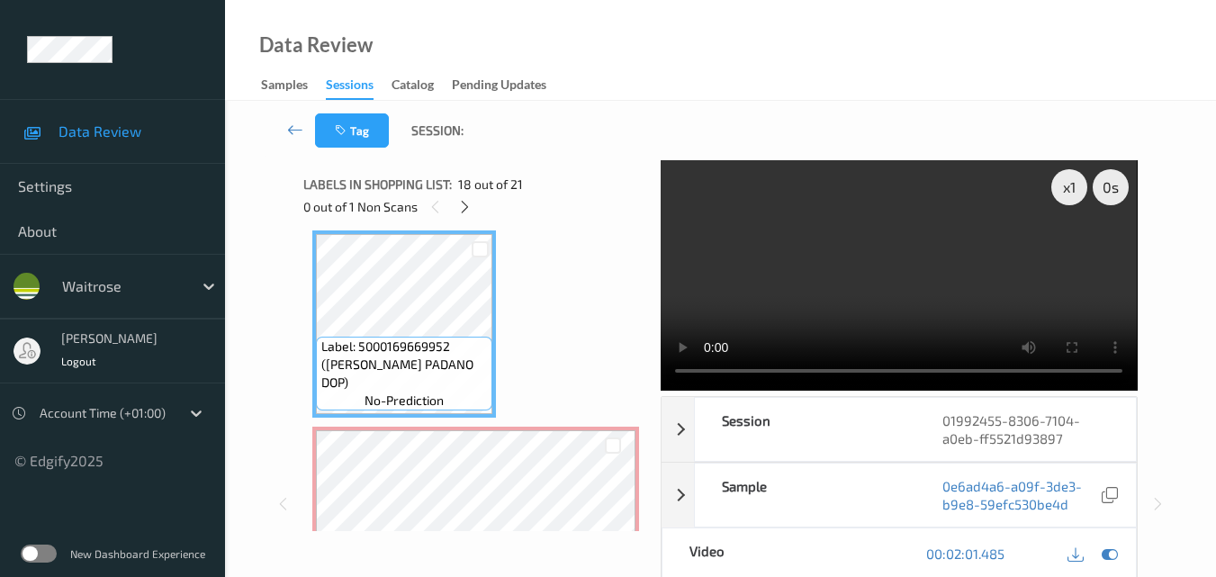
click at [874, 271] on video at bounding box center [899, 275] width 476 height 230
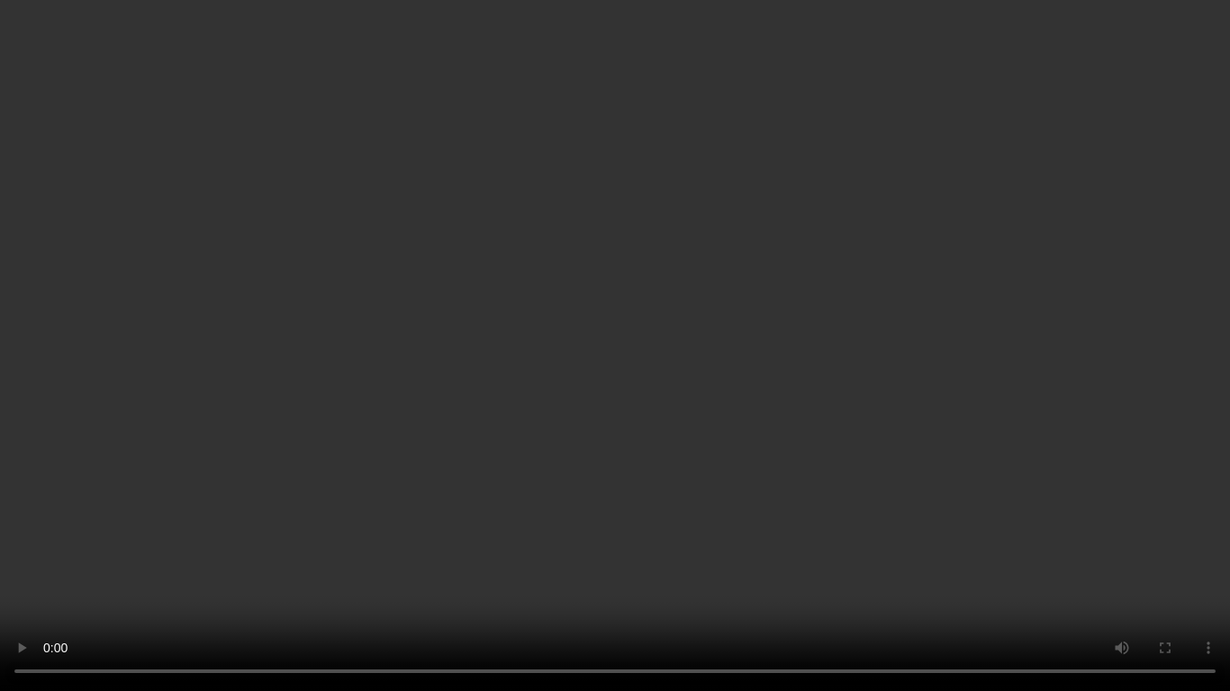
click at [850, 392] on video at bounding box center [615, 345] width 1230 height 691
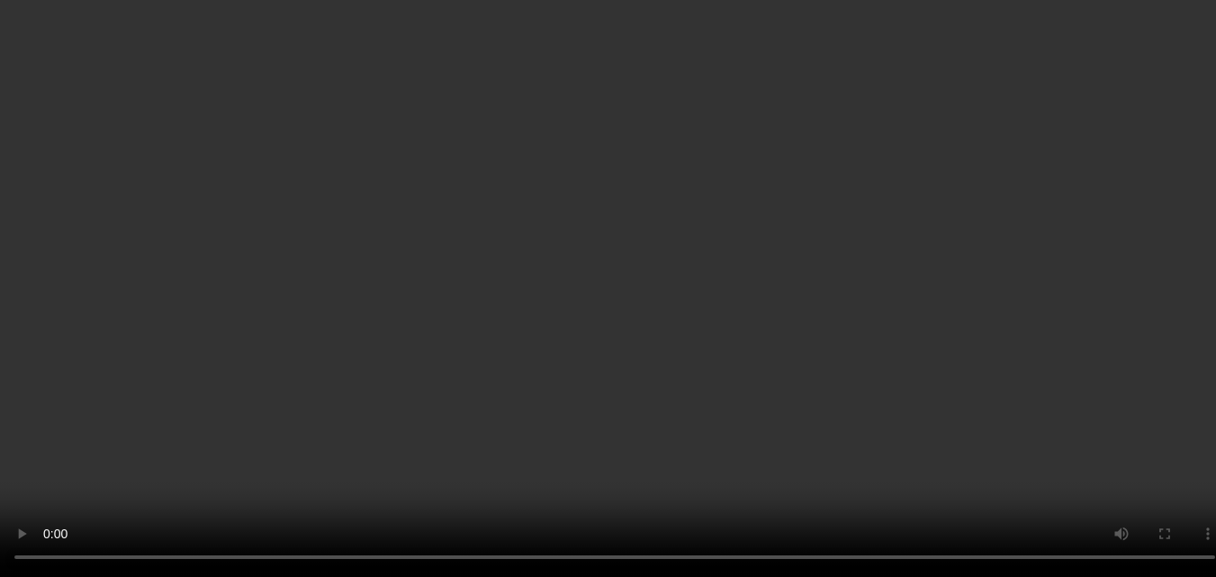
scroll to position [3435, 0]
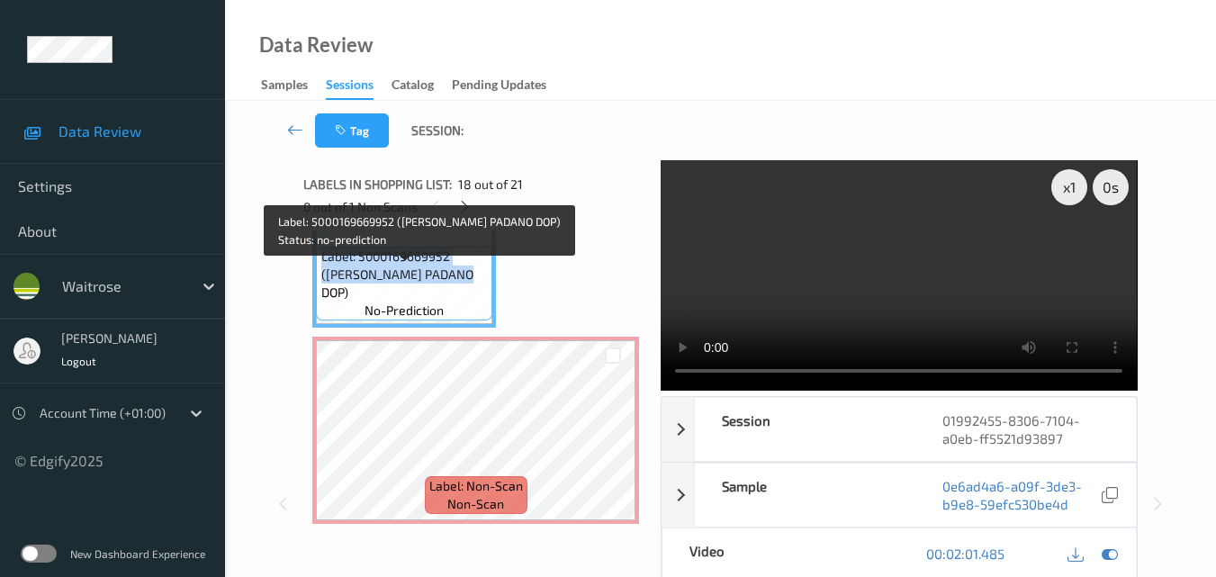
drag, startPoint x: 450, startPoint y: 291, endPoint x: 321, endPoint y: 275, distance: 129.7
click at [321, 275] on span "Label: 5000169669952 (WR GRANA PADANO DOP)" at bounding box center [404, 275] width 167 height 54
copy span "Label: 5000169669952 (WR GRANA PADANO DOP)"
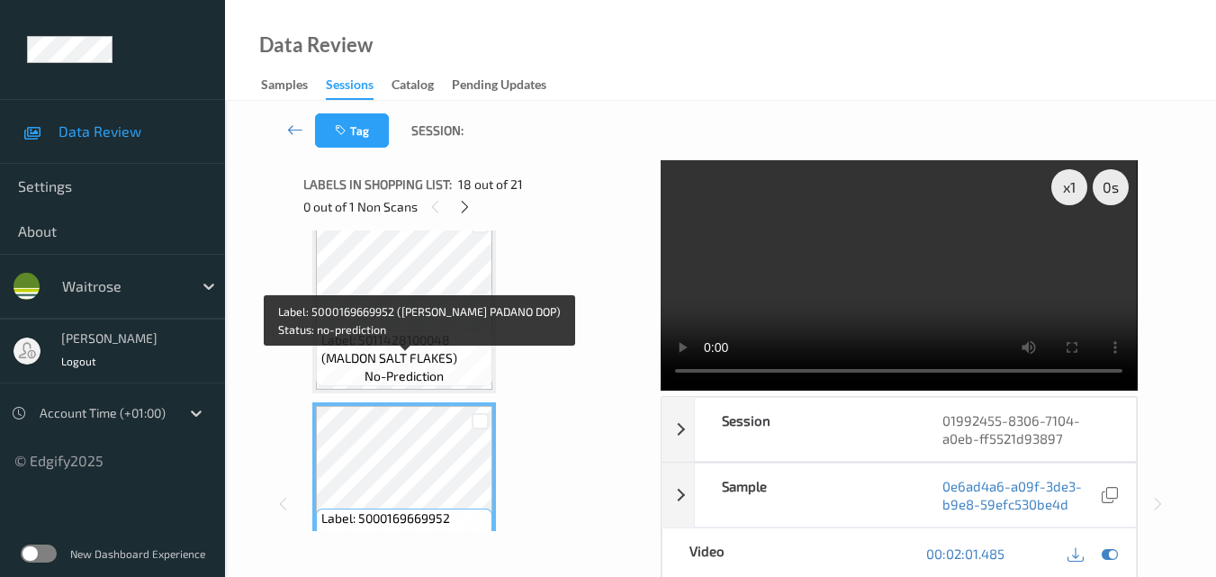
scroll to position [3165, 0]
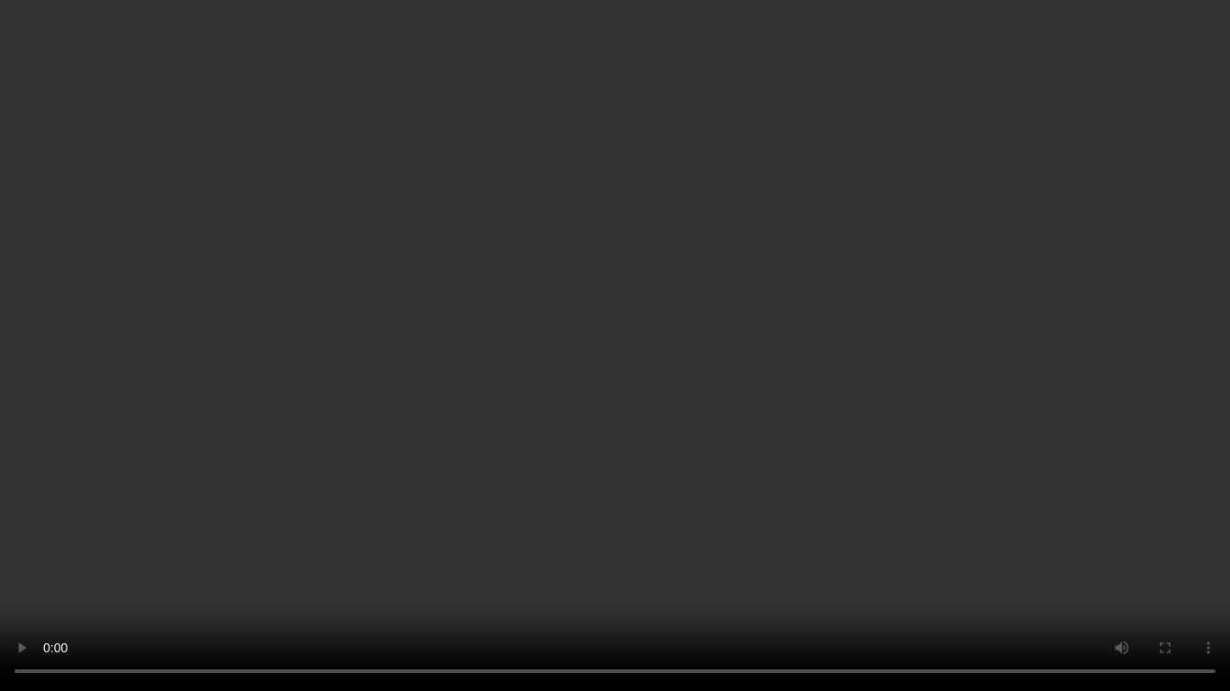
click at [828, 393] on video at bounding box center [615, 345] width 1230 height 691
click at [754, 375] on video at bounding box center [615, 345] width 1230 height 691
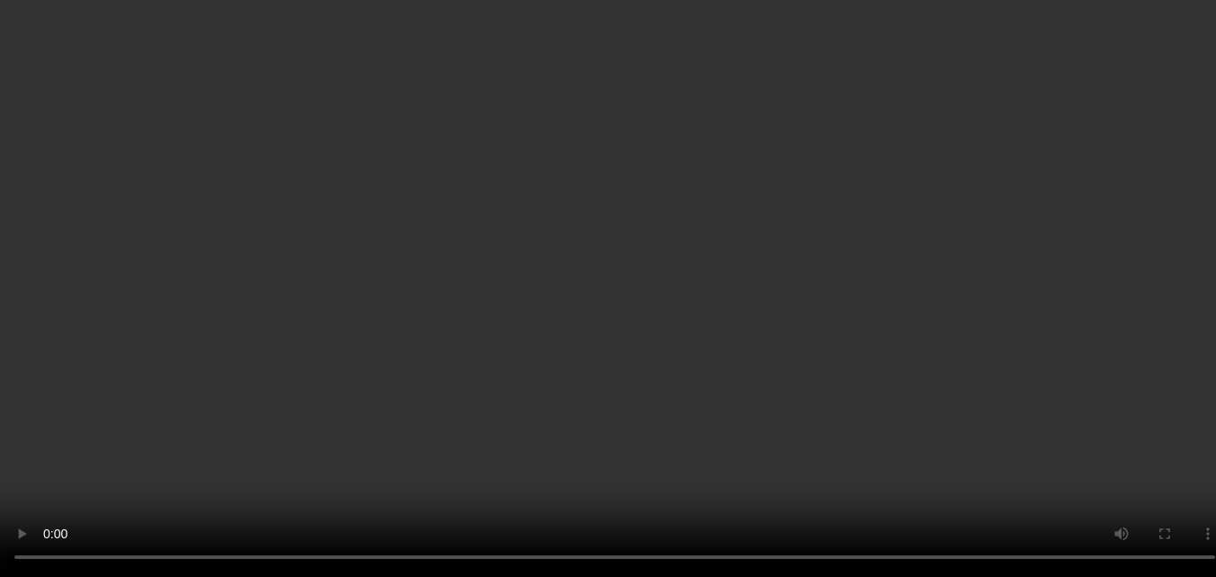
scroll to position [3525, 0]
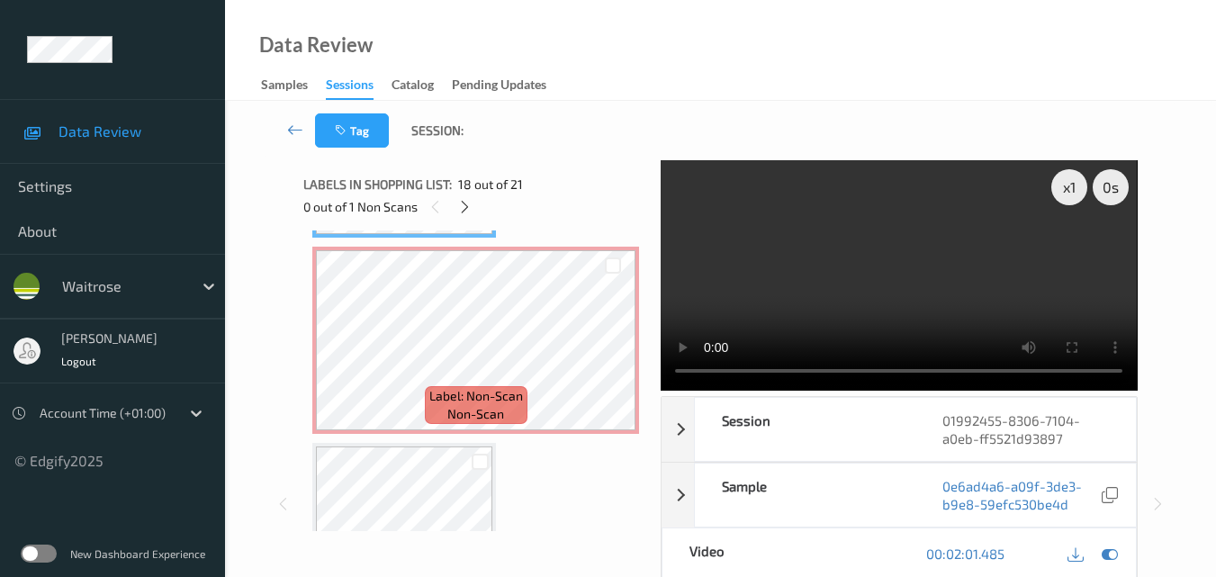
click at [876, 280] on video at bounding box center [899, 275] width 476 height 230
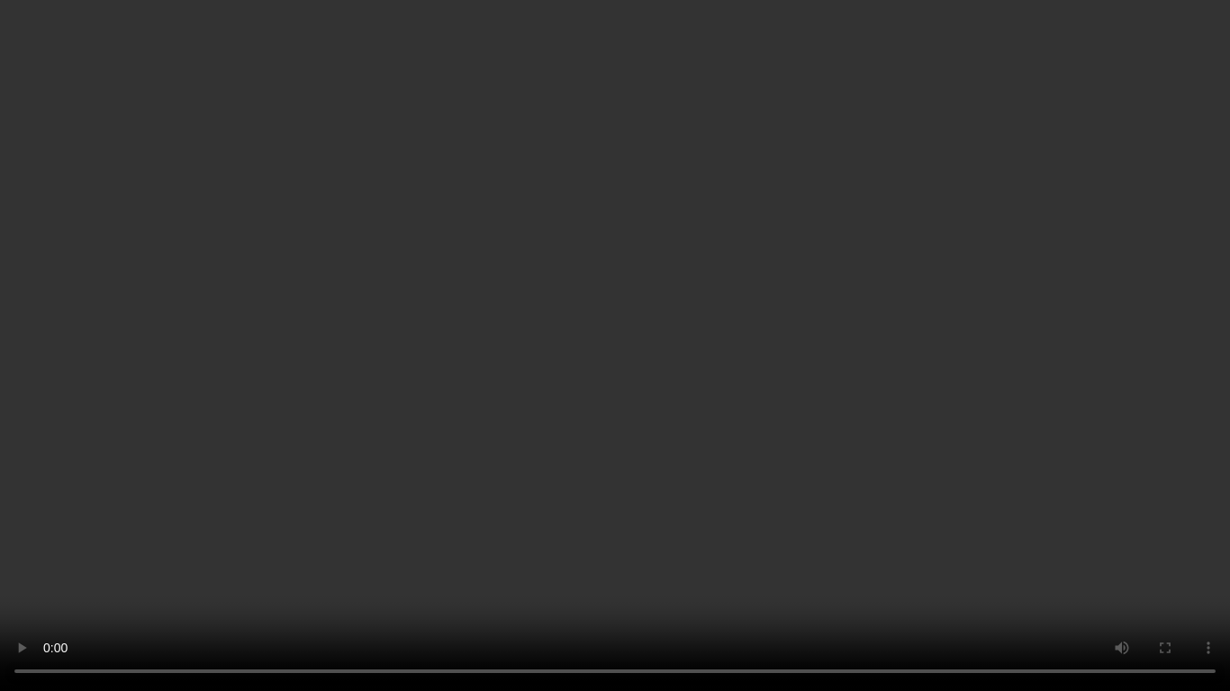
click at [771, 359] on video at bounding box center [615, 345] width 1230 height 691
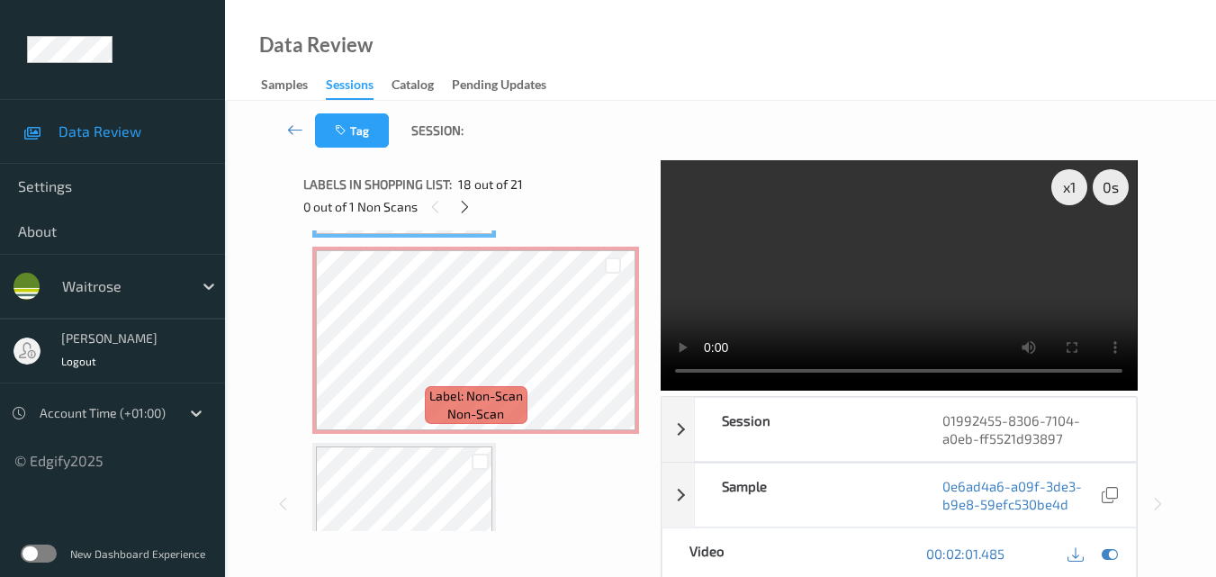
click at [924, 284] on video at bounding box center [899, 275] width 476 height 230
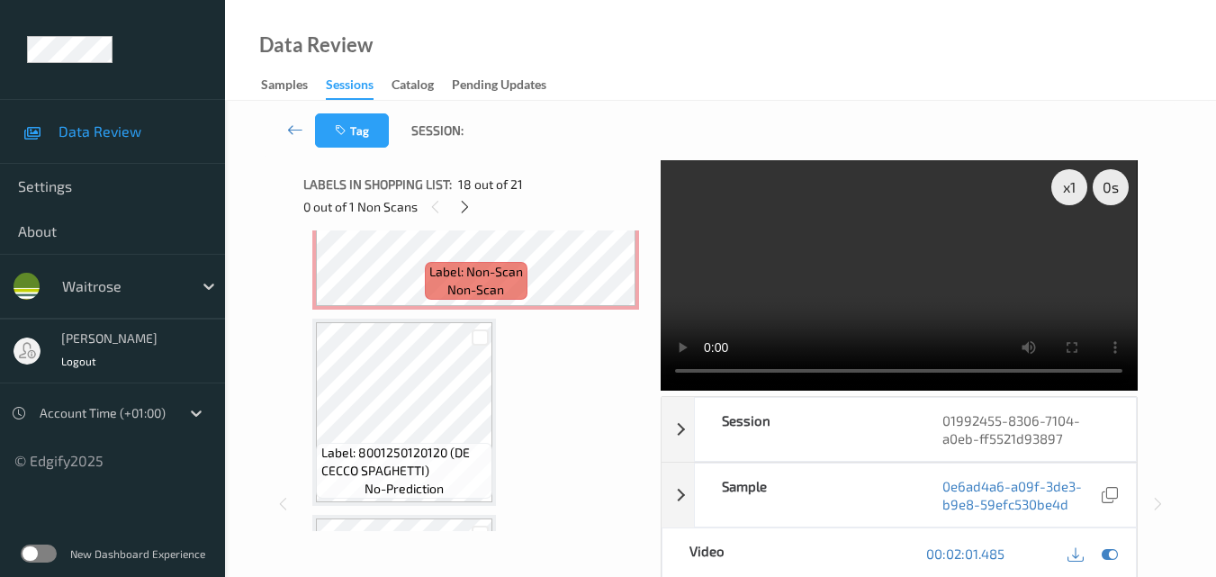
scroll to position [3469, 0]
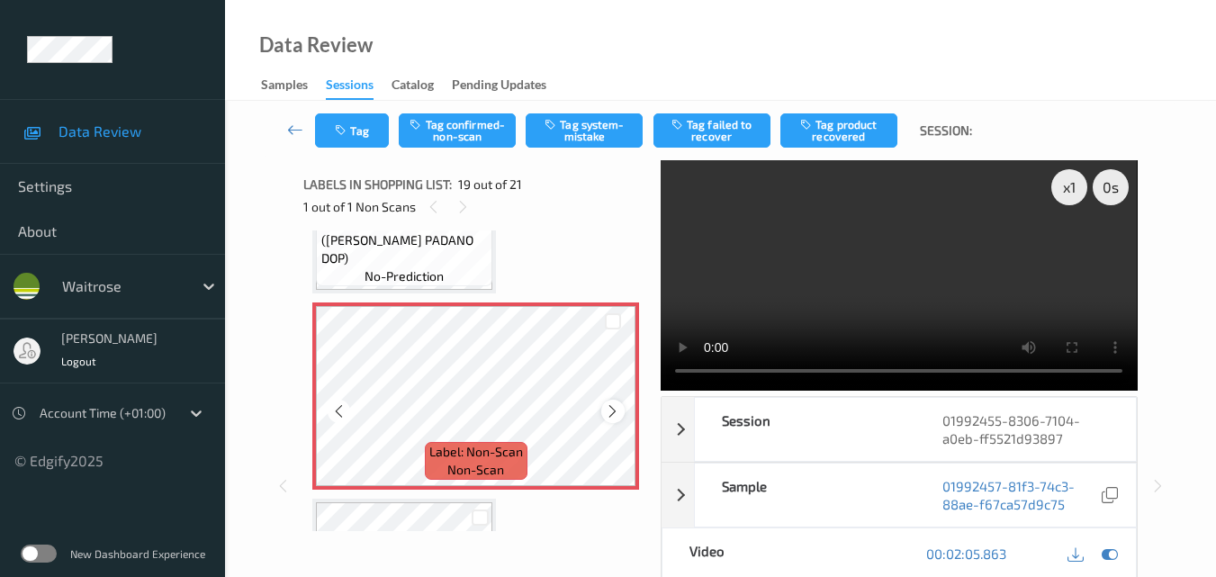
click at [615, 414] on icon at bounding box center [612, 411] width 15 height 16
click at [450, 138] on button "Tag confirmed-non-scan" at bounding box center [457, 130] width 117 height 34
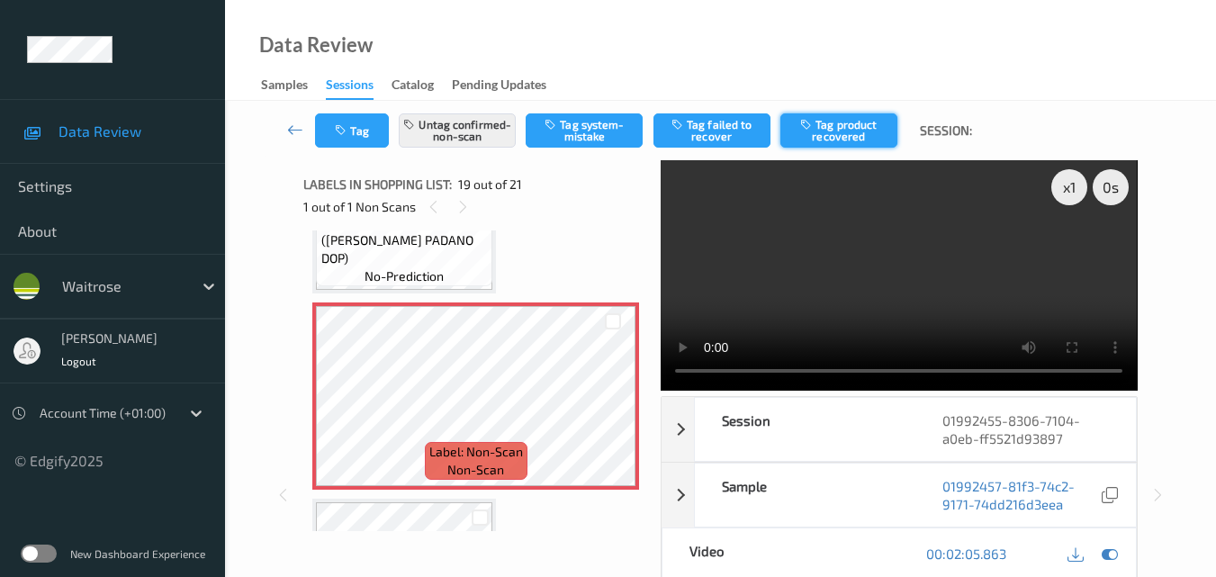
click at [868, 140] on button "Tag product recovered" at bounding box center [838, 130] width 117 height 34
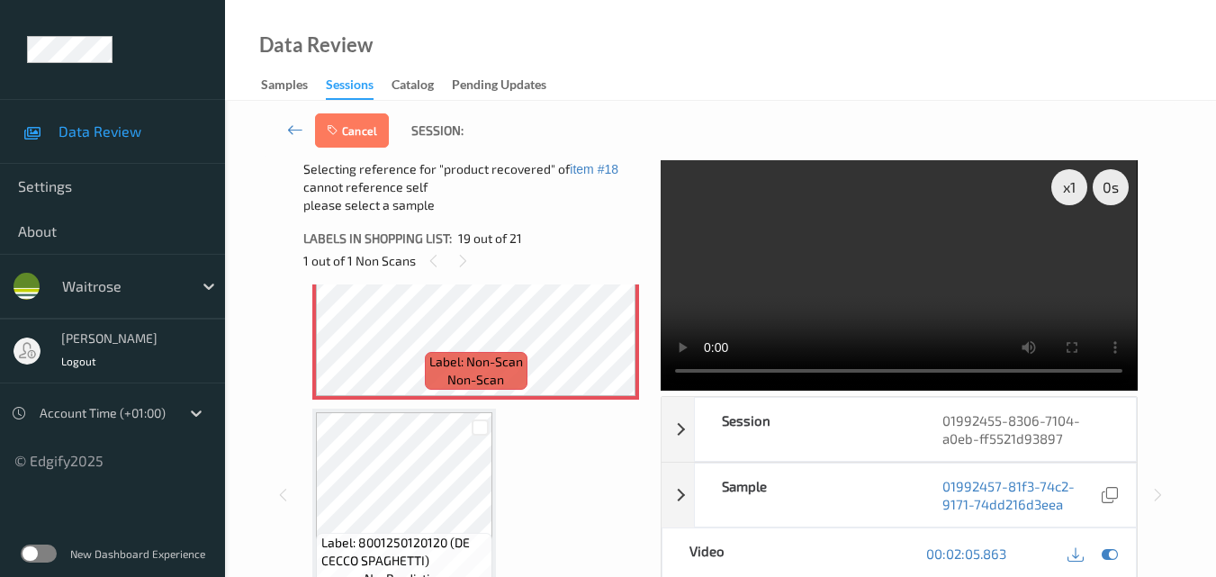
scroll to position [3649, 0]
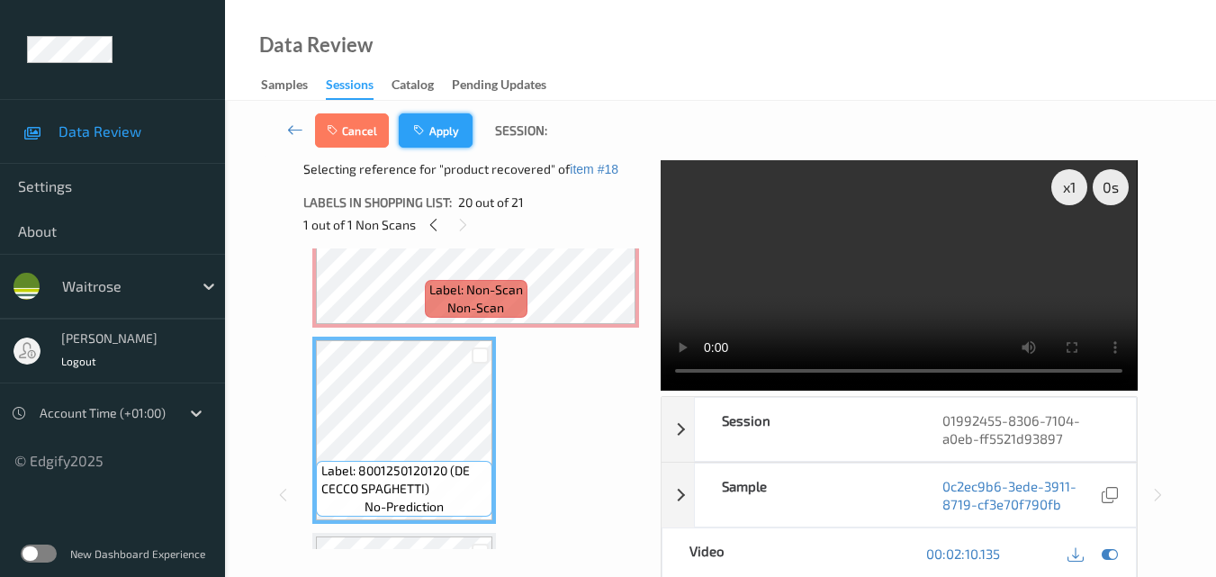
click at [447, 130] on button "Apply" at bounding box center [436, 130] width 74 height 34
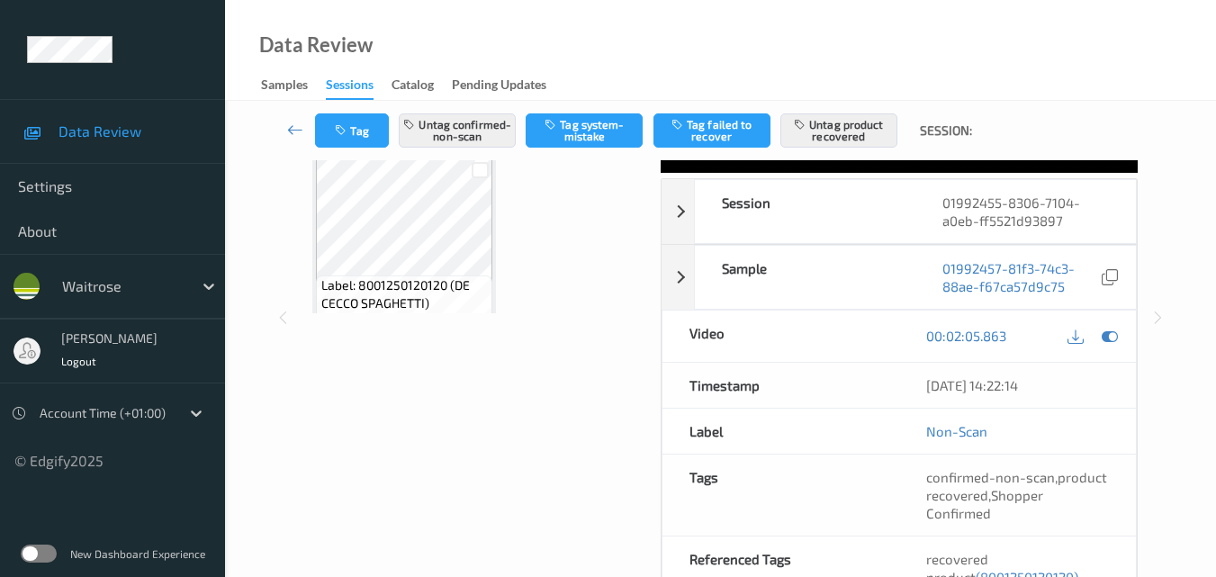
scroll to position [180, 0]
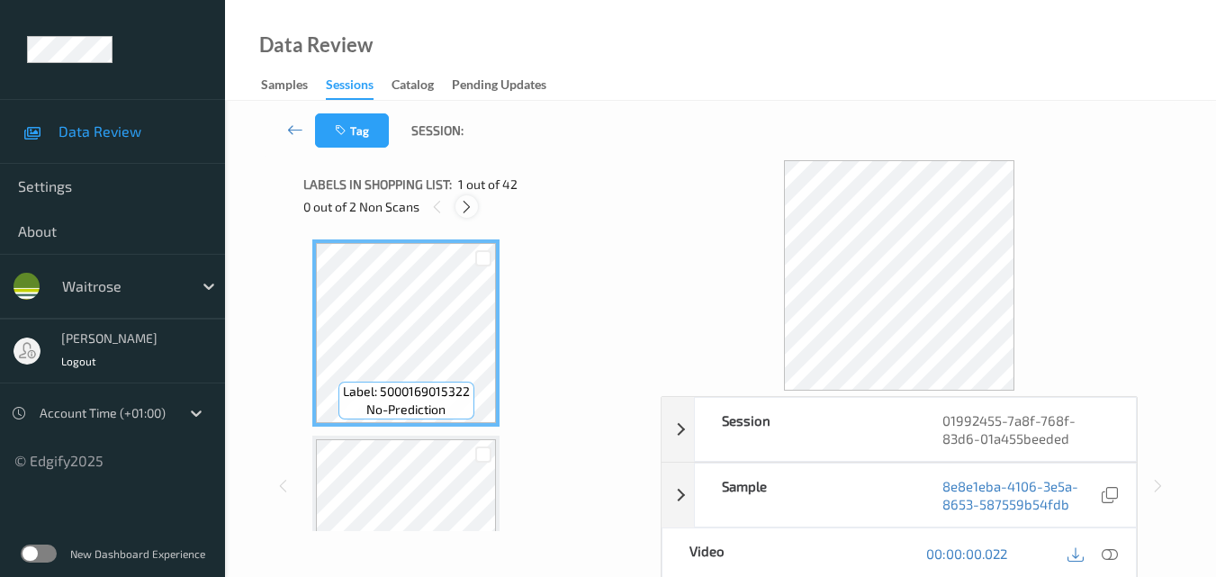
click at [472, 211] on icon at bounding box center [466, 207] width 15 height 16
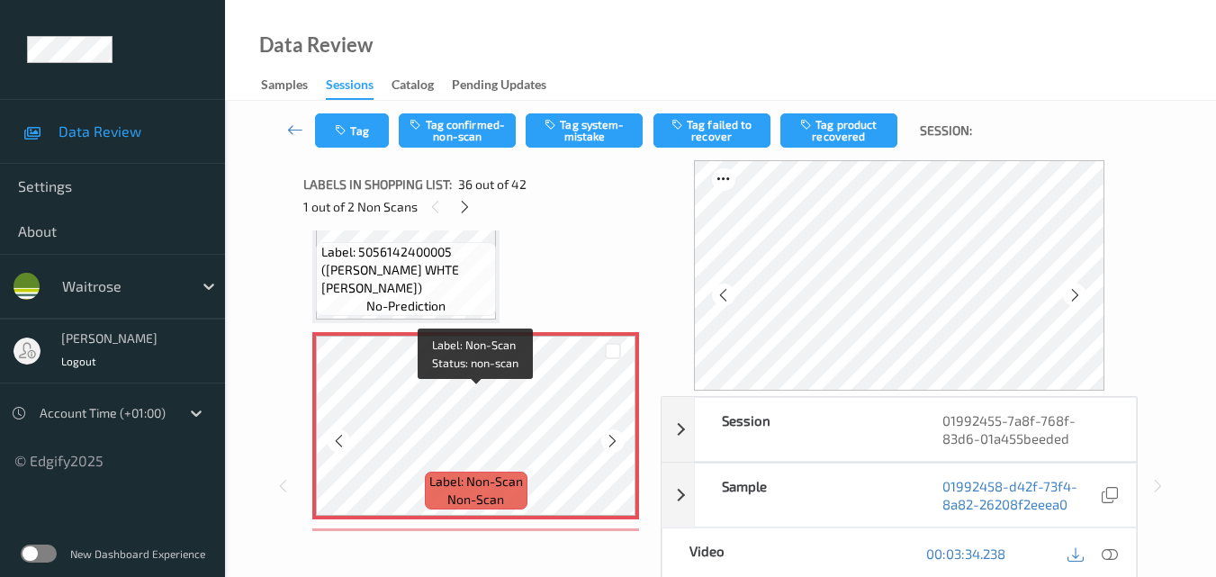
scroll to position [6771, 0]
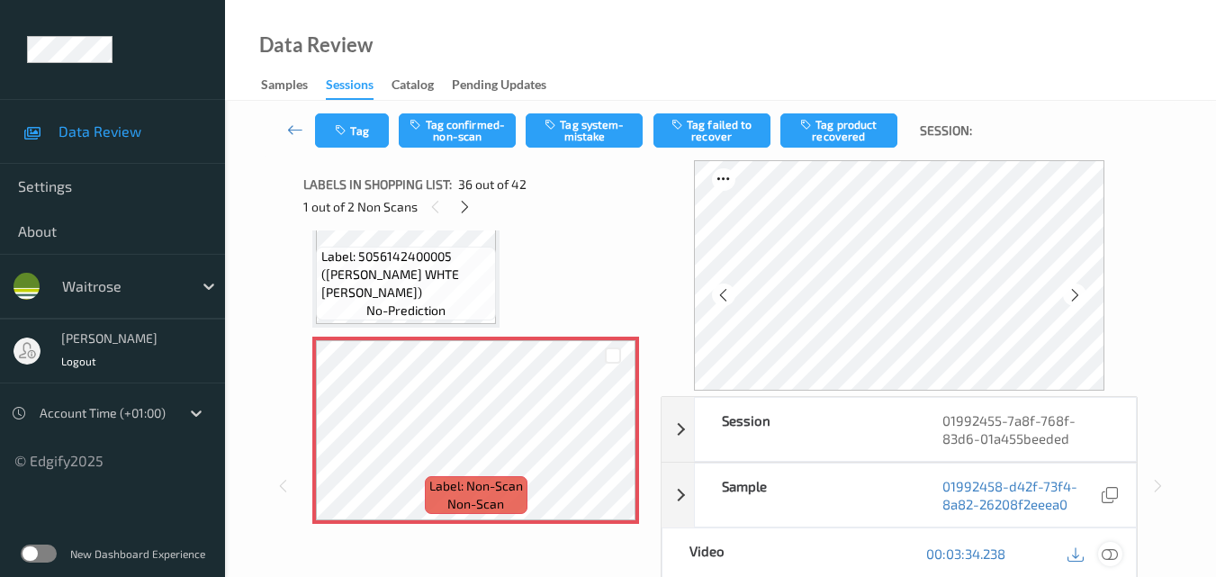
click at [1115, 552] on icon at bounding box center [1110, 553] width 16 height 16
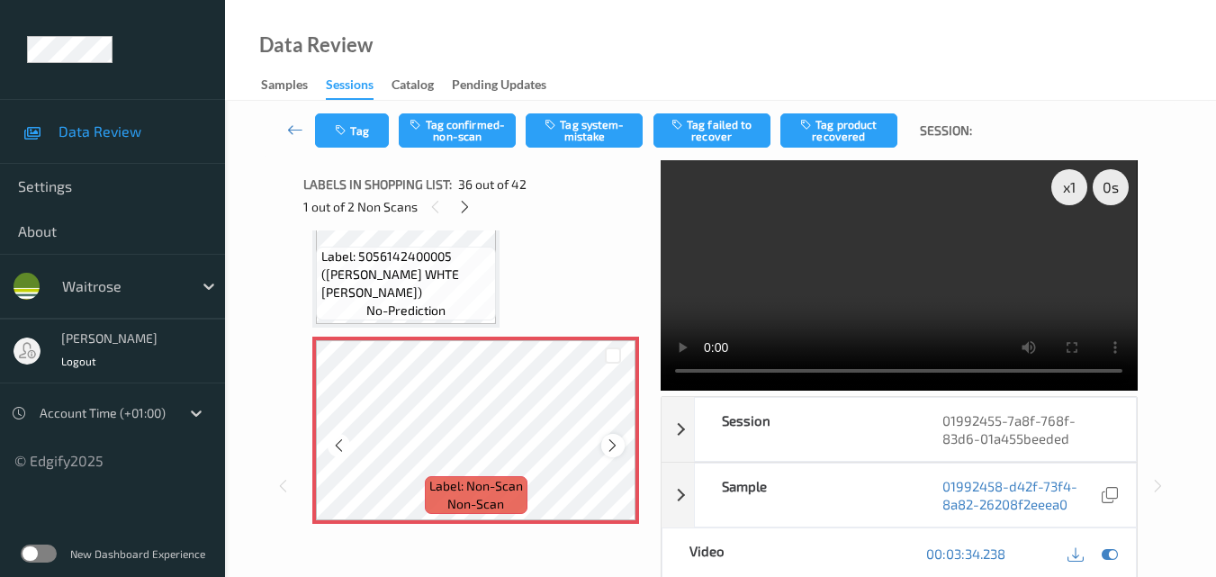
click at [620, 439] on icon at bounding box center [612, 445] width 15 height 16
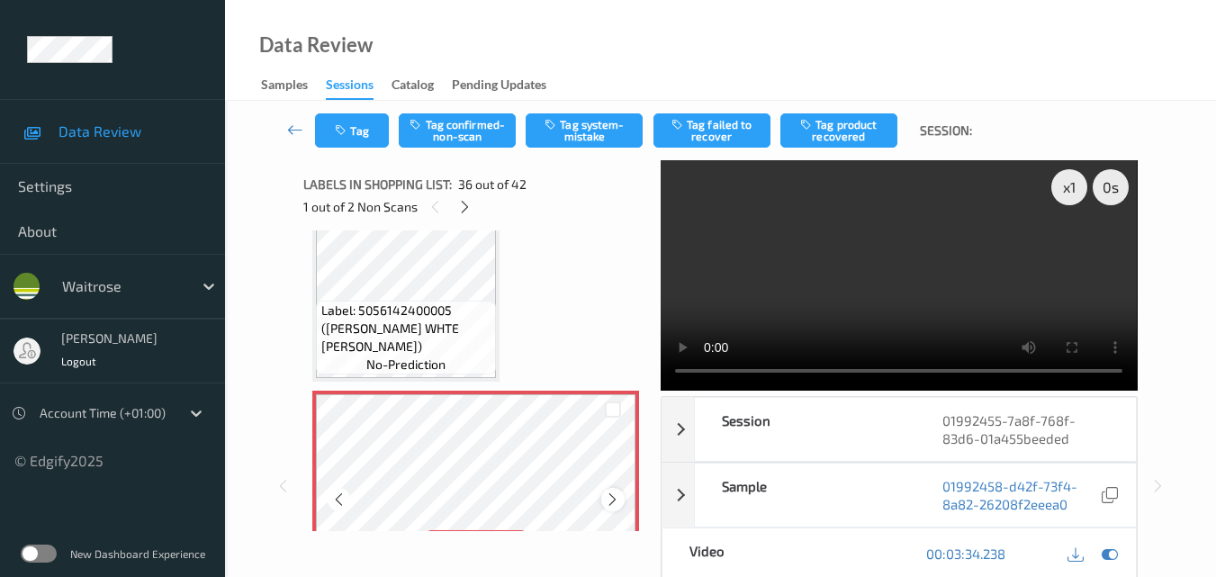
scroll to position [6681, 0]
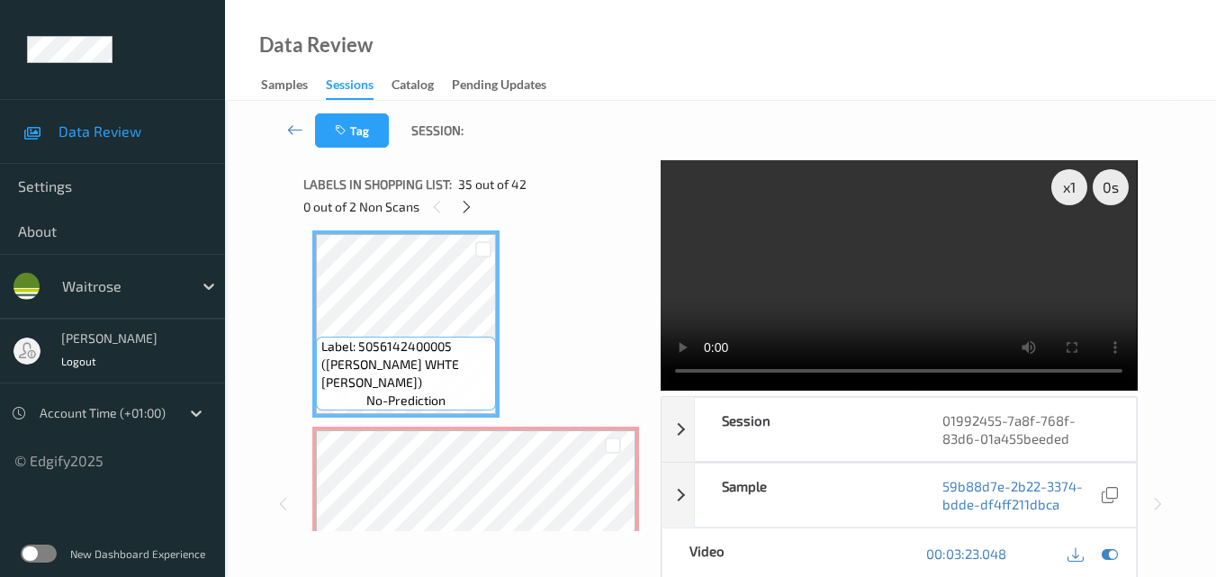
click at [921, 217] on video at bounding box center [899, 275] width 476 height 230
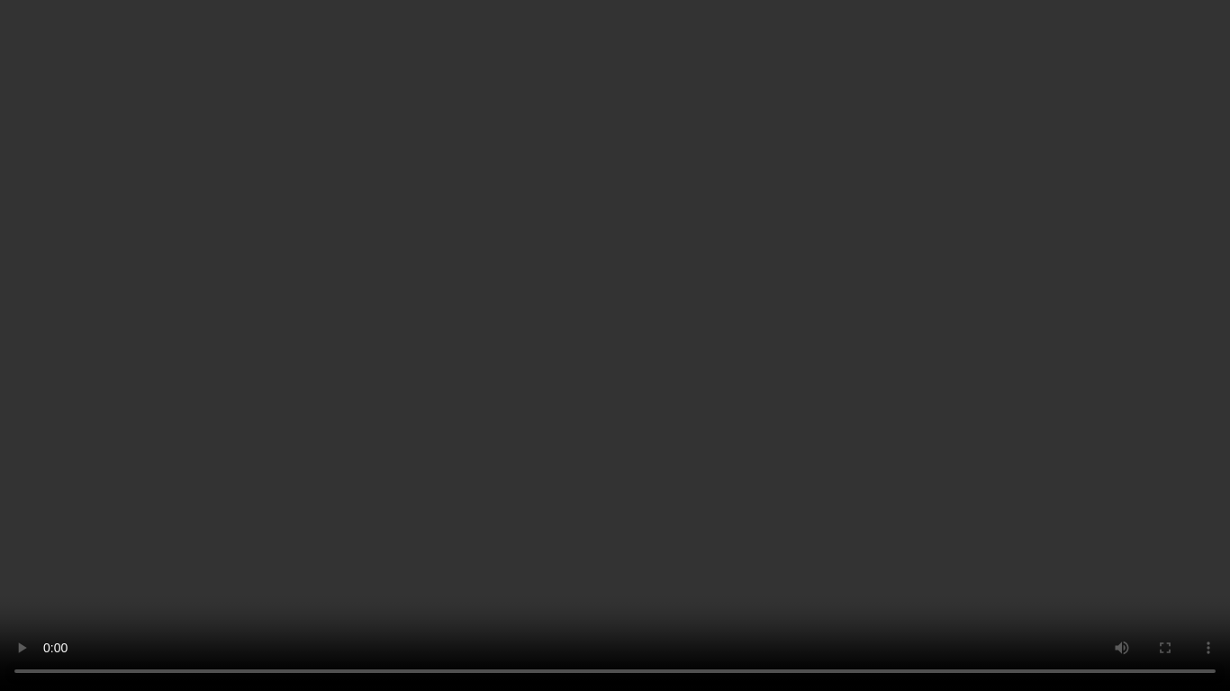
click at [713, 336] on video at bounding box center [615, 345] width 1230 height 691
click at [772, 317] on video at bounding box center [615, 345] width 1230 height 691
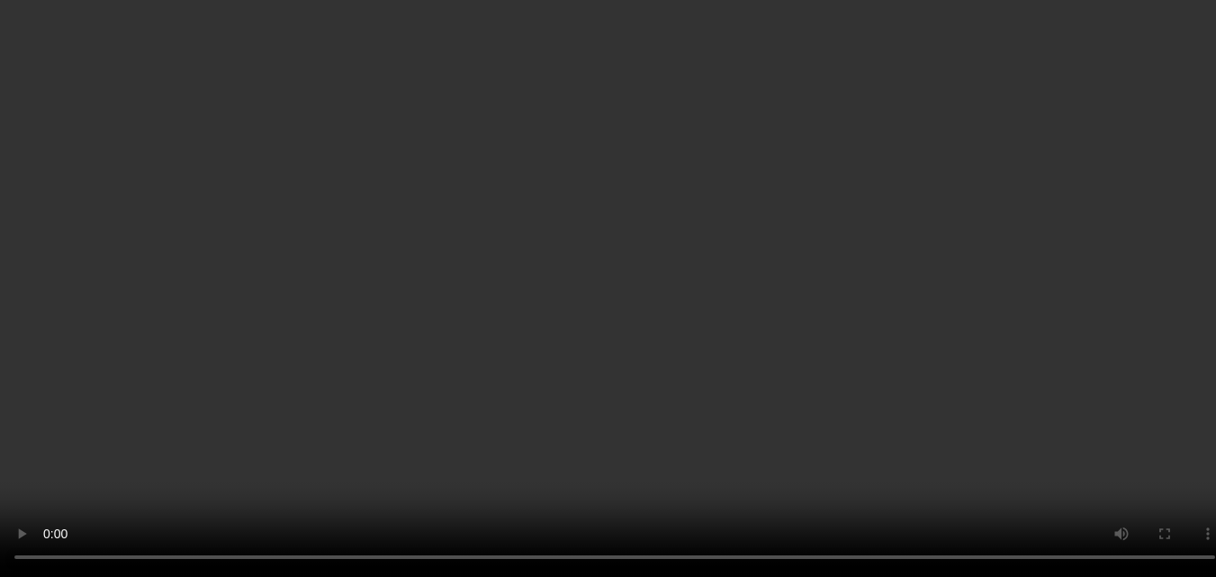
scroll to position [6501, 0]
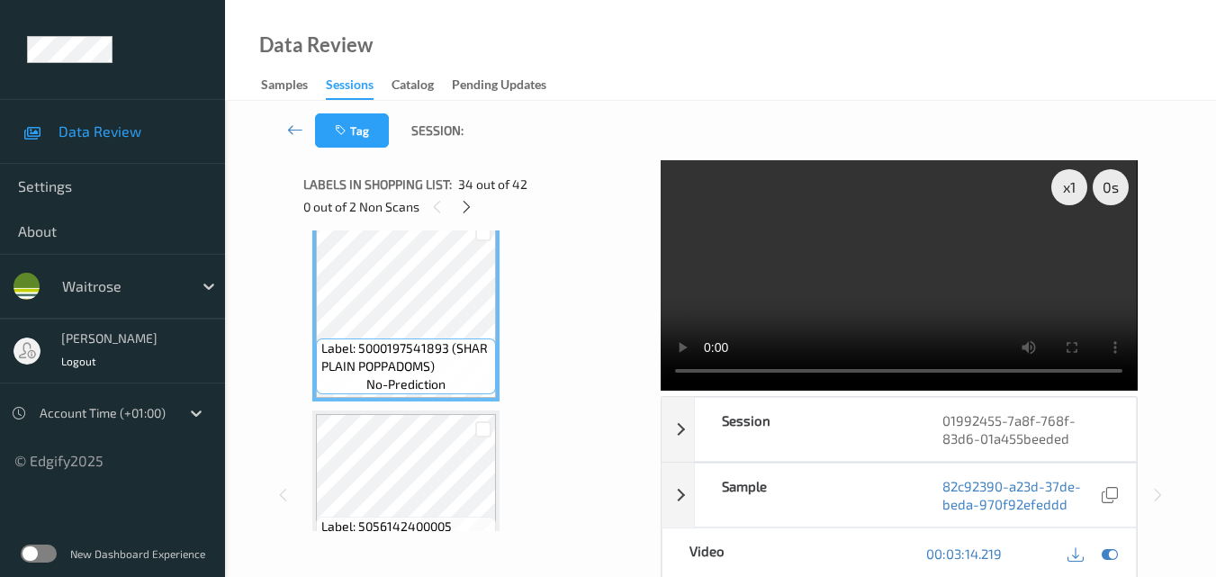
click at [781, 279] on video at bounding box center [899, 275] width 476 height 230
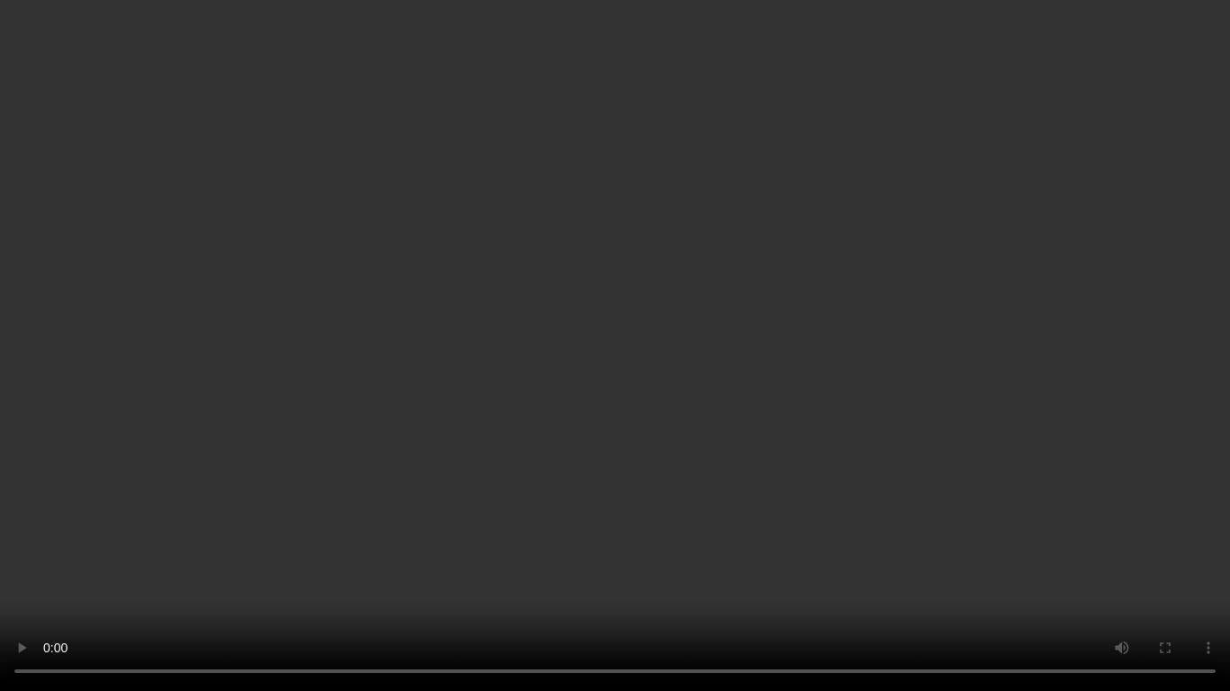
click at [1007, 393] on video at bounding box center [615, 345] width 1230 height 691
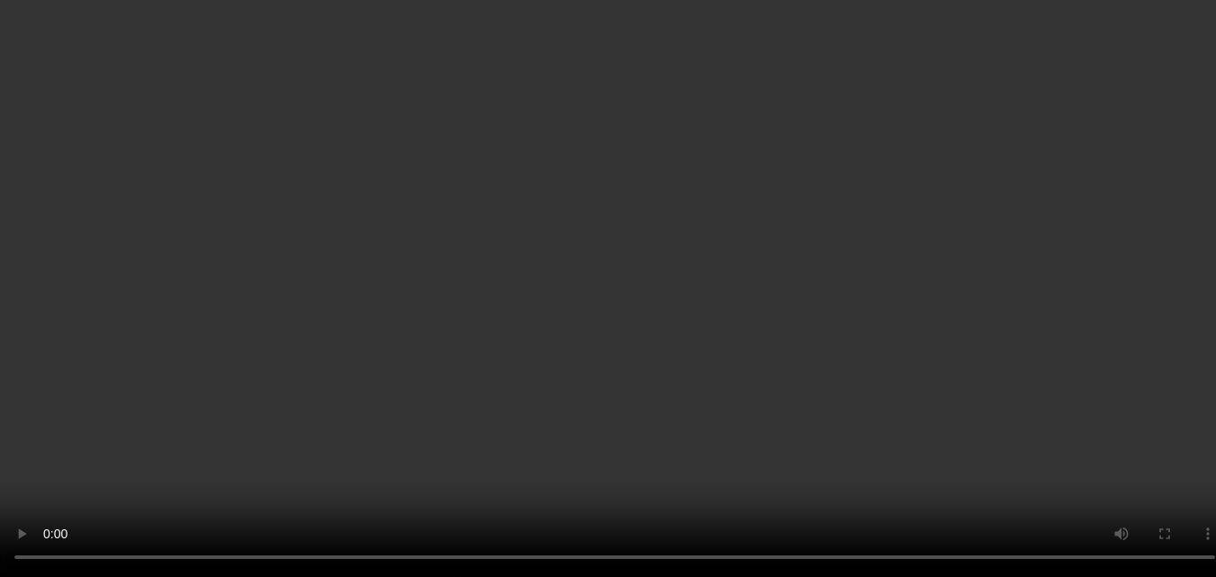
scroll to position [6861, 0]
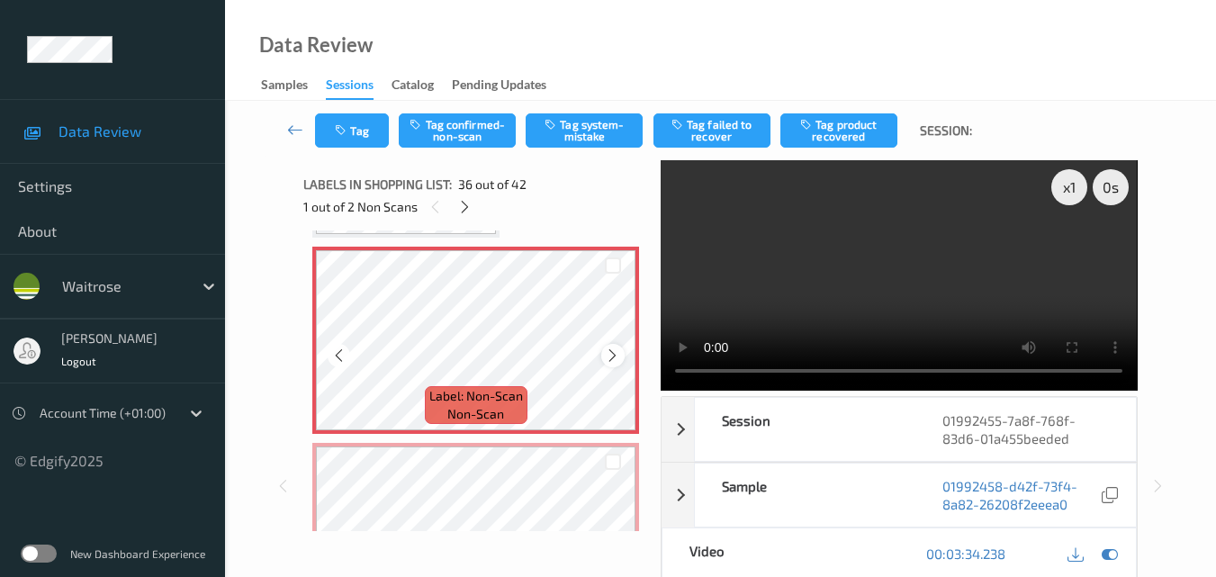
click at [617, 352] on icon at bounding box center [612, 355] width 15 height 16
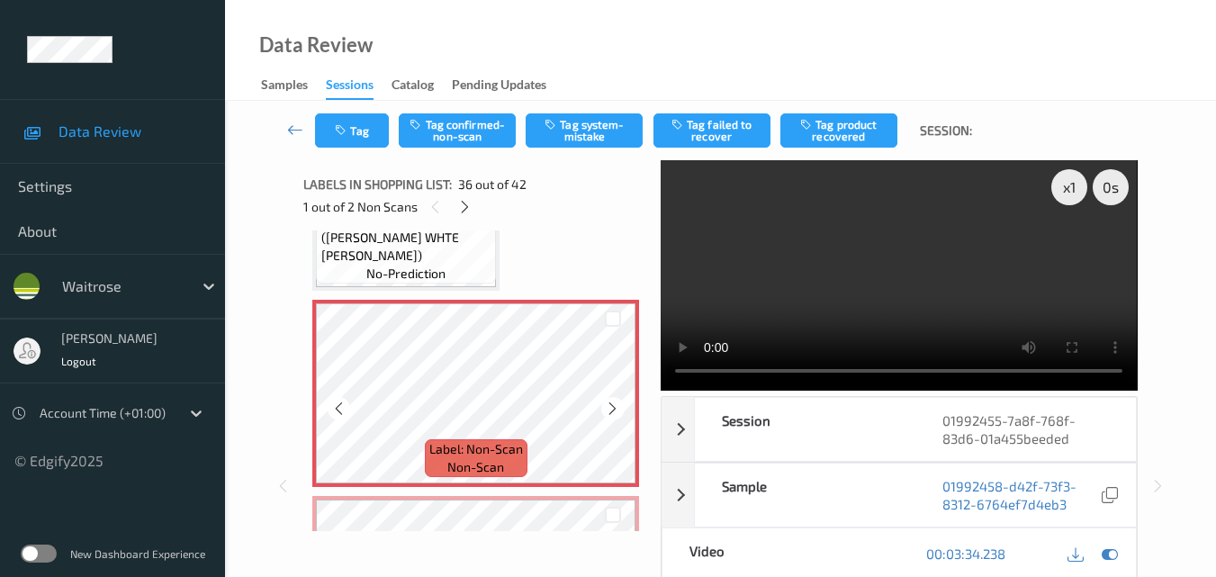
scroll to position [6771, 0]
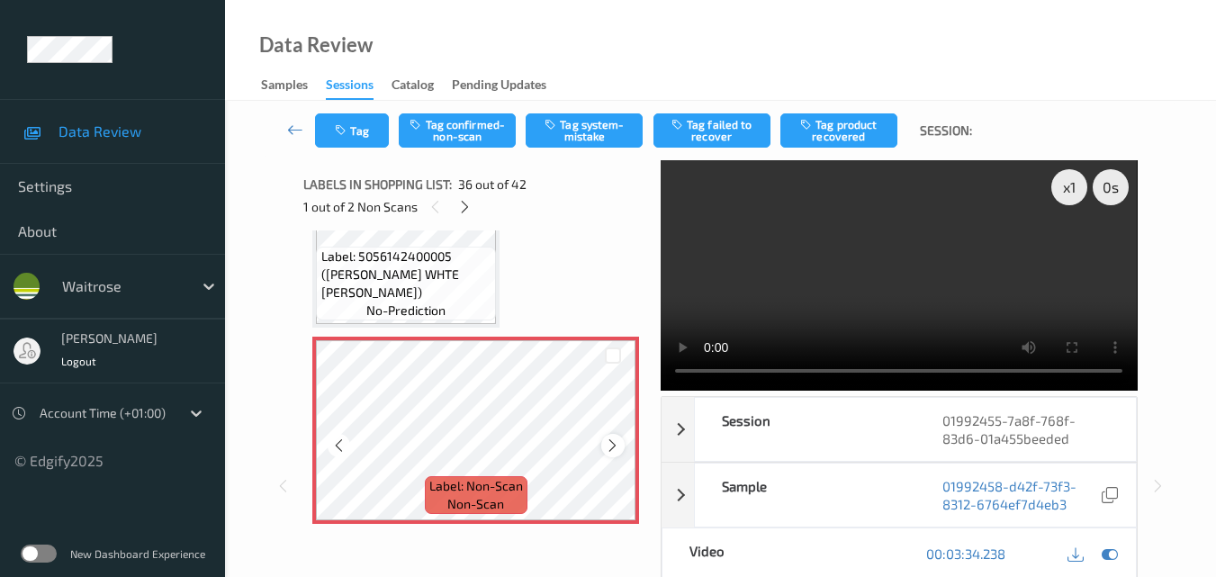
click at [612, 444] on icon at bounding box center [612, 445] width 15 height 16
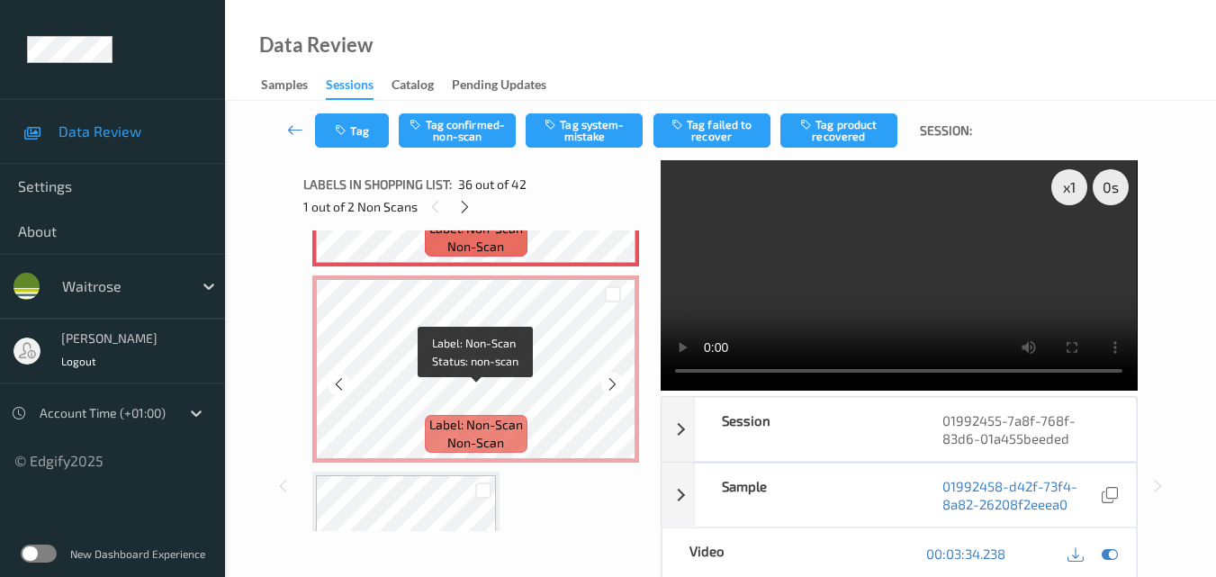
scroll to position [7041, 0]
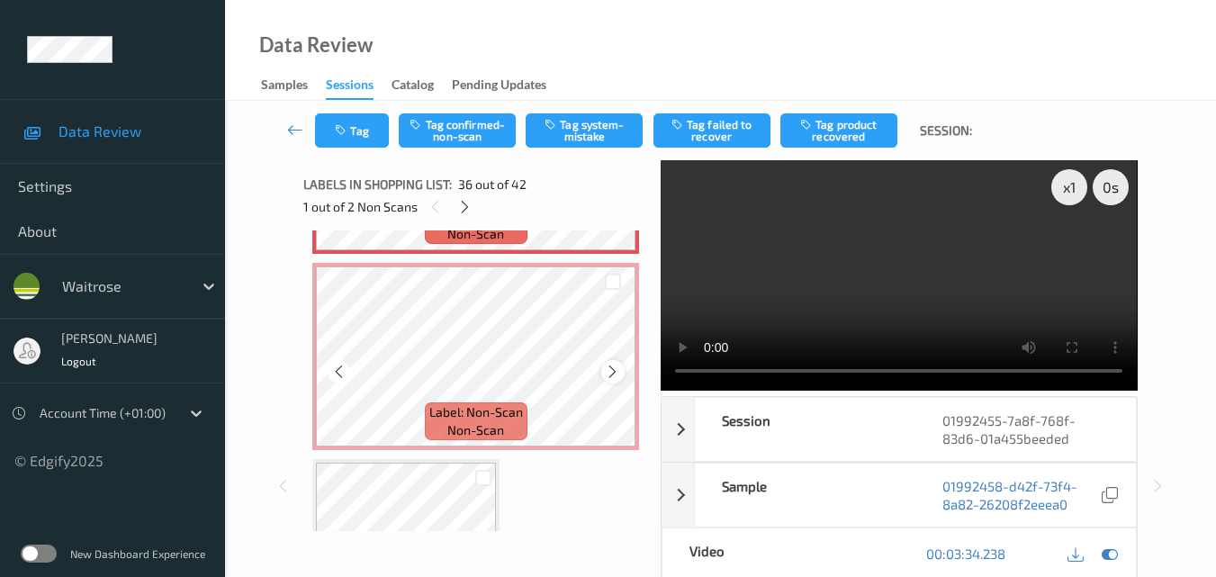
click at [616, 370] on icon at bounding box center [612, 372] width 15 height 16
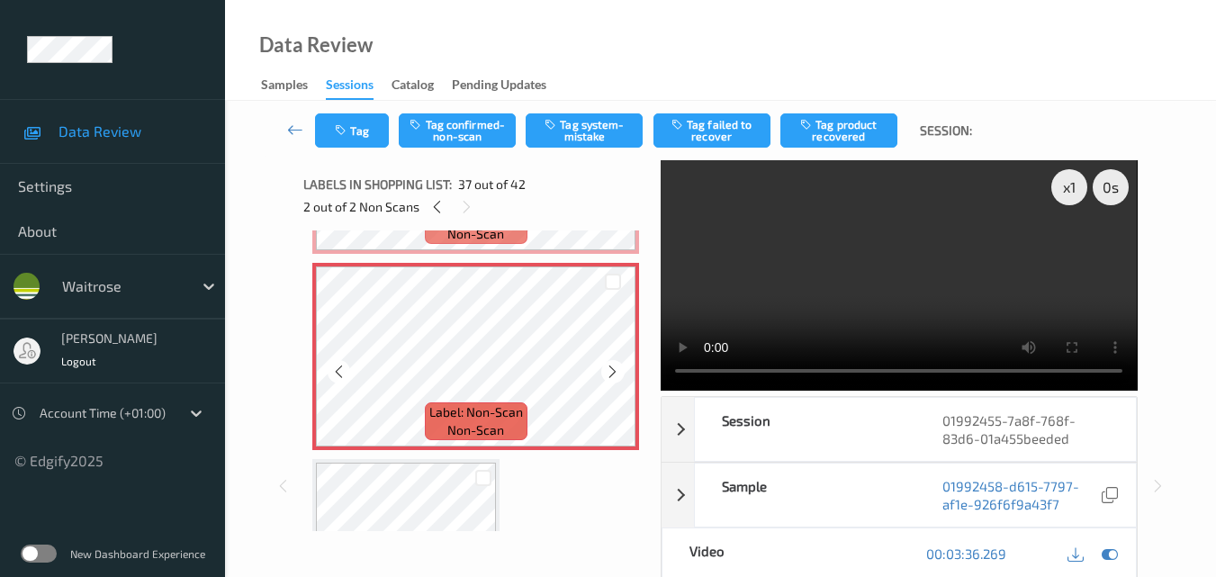
click at [616, 370] on icon at bounding box center [612, 372] width 15 height 16
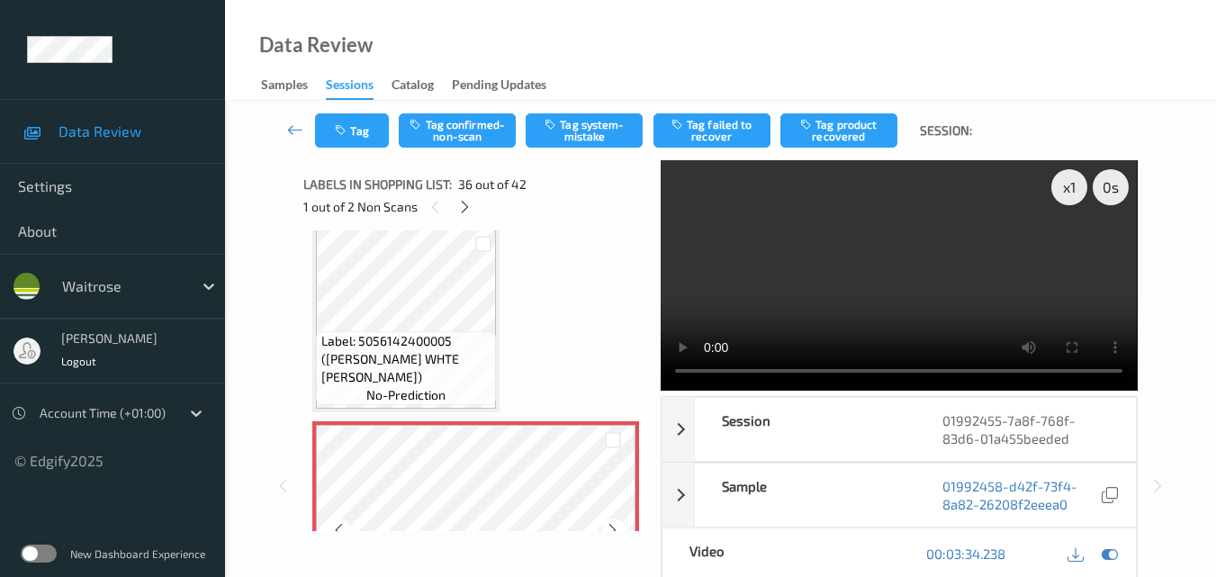
scroll to position [6681, 0]
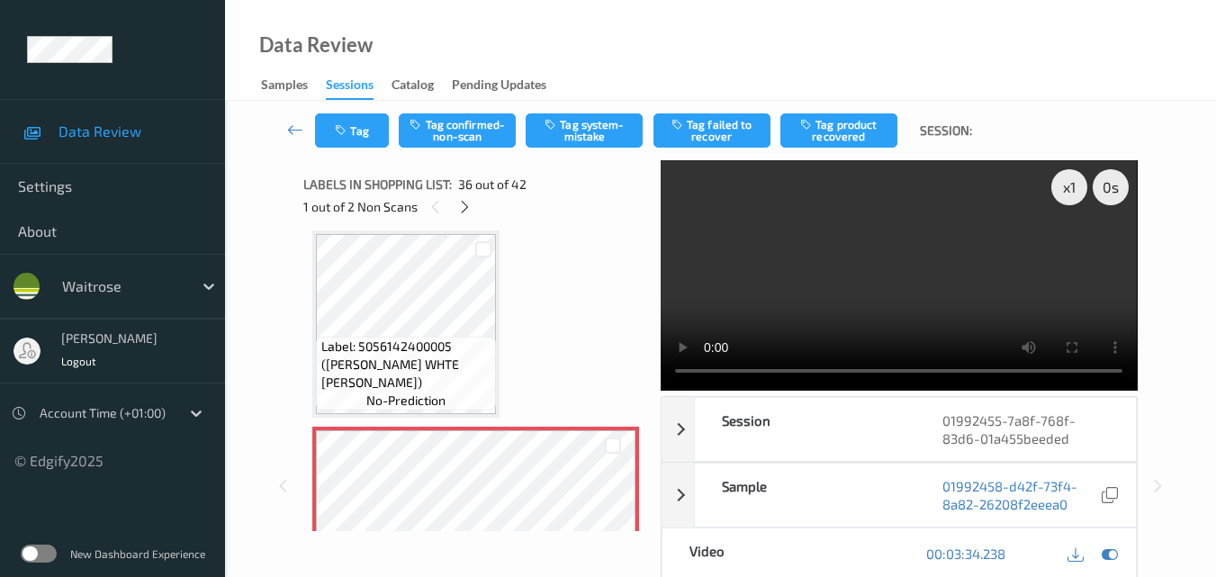
click at [899, 284] on video at bounding box center [899, 275] width 476 height 230
click at [928, 271] on video at bounding box center [899, 275] width 476 height 230
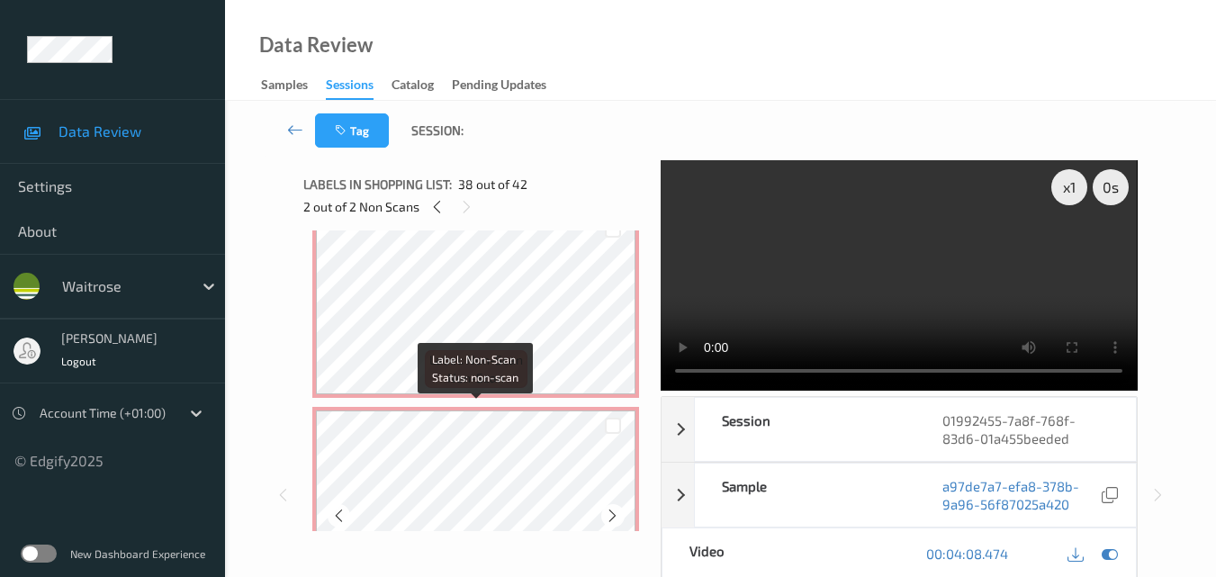
scroll to position [6861, 0]
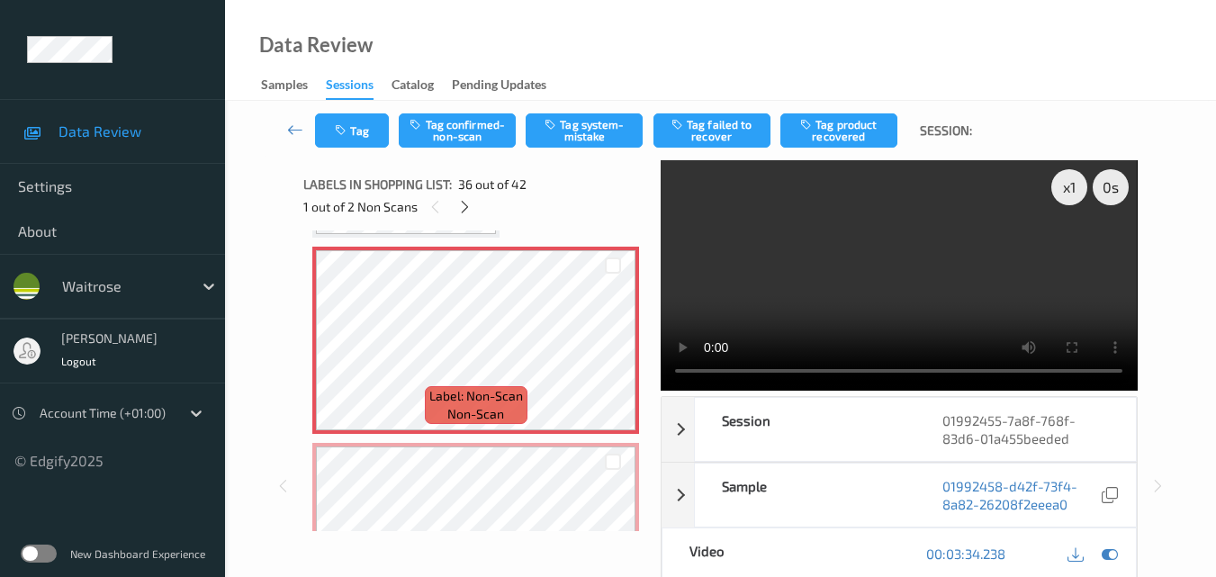
click at [866, 259] on video at bounding box center [899, 275] width 476 height 230
click at [862, 256] on video at bounding box center [899, 275] width 476 height 230
click at [879, 252] on video at bounding box center [899, 275] width 476 height 230
click at [614, 348] on icon at bounding box center [612, 355] width 15 height 16
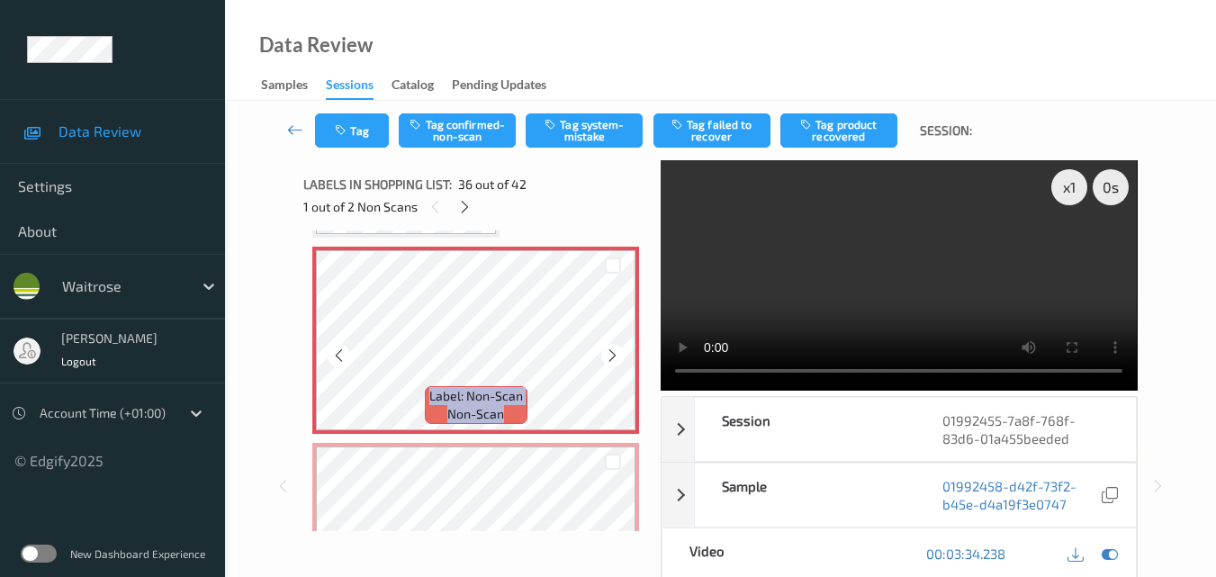
click at [614, 348] on icon at bounding box center [612, 355] width 15 height 16
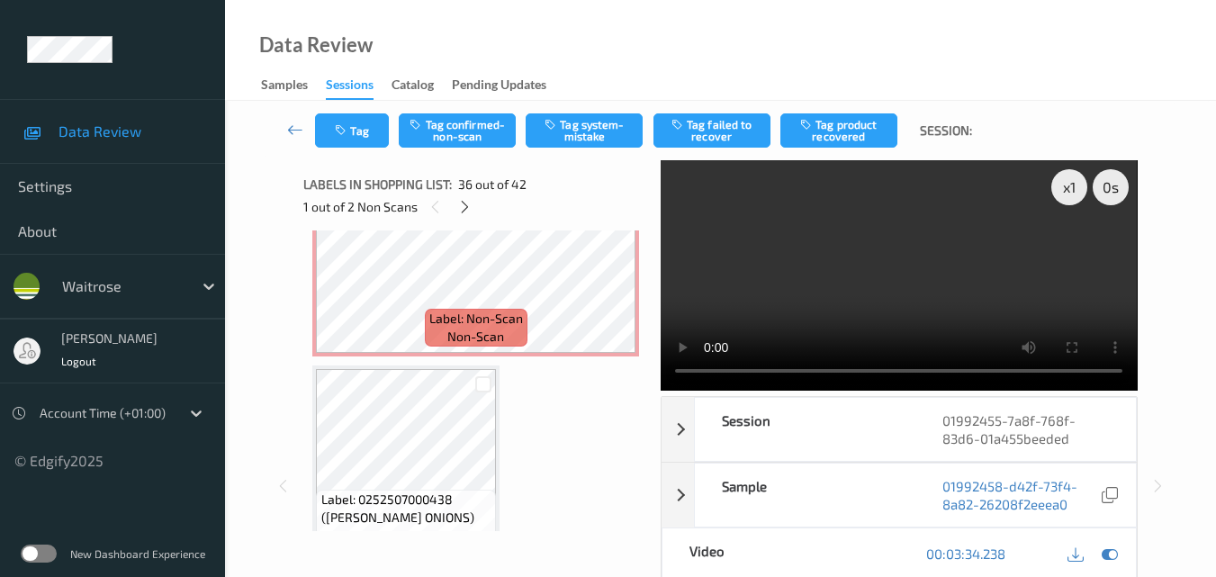
scroll to position [7131, 0]
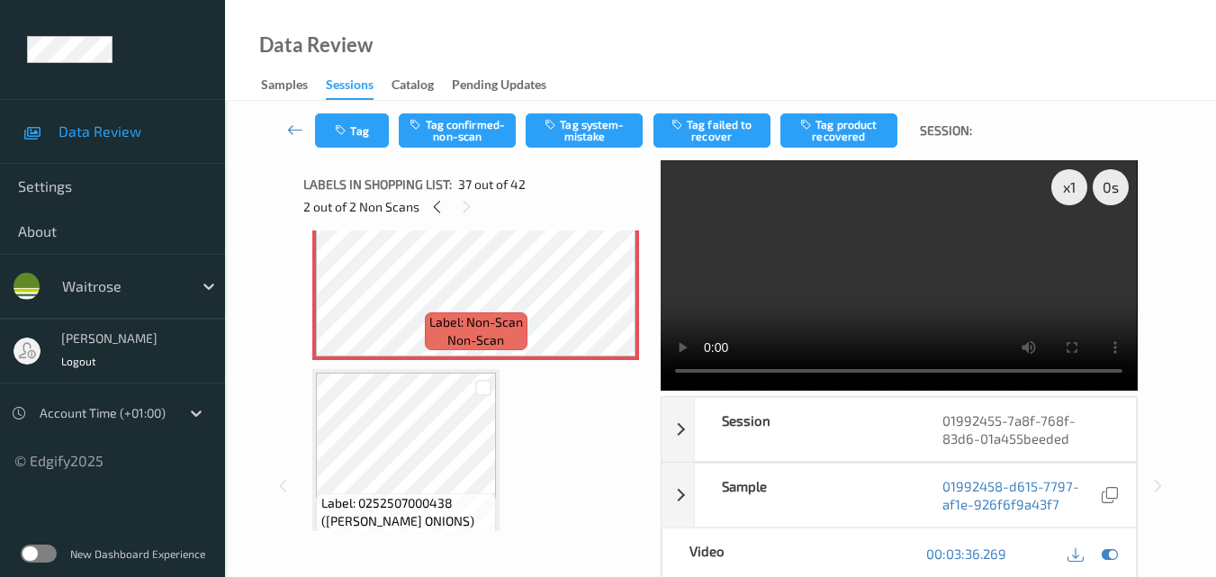
click at [865, 304] on video at bounding box center [899, 275] width 476 height 230
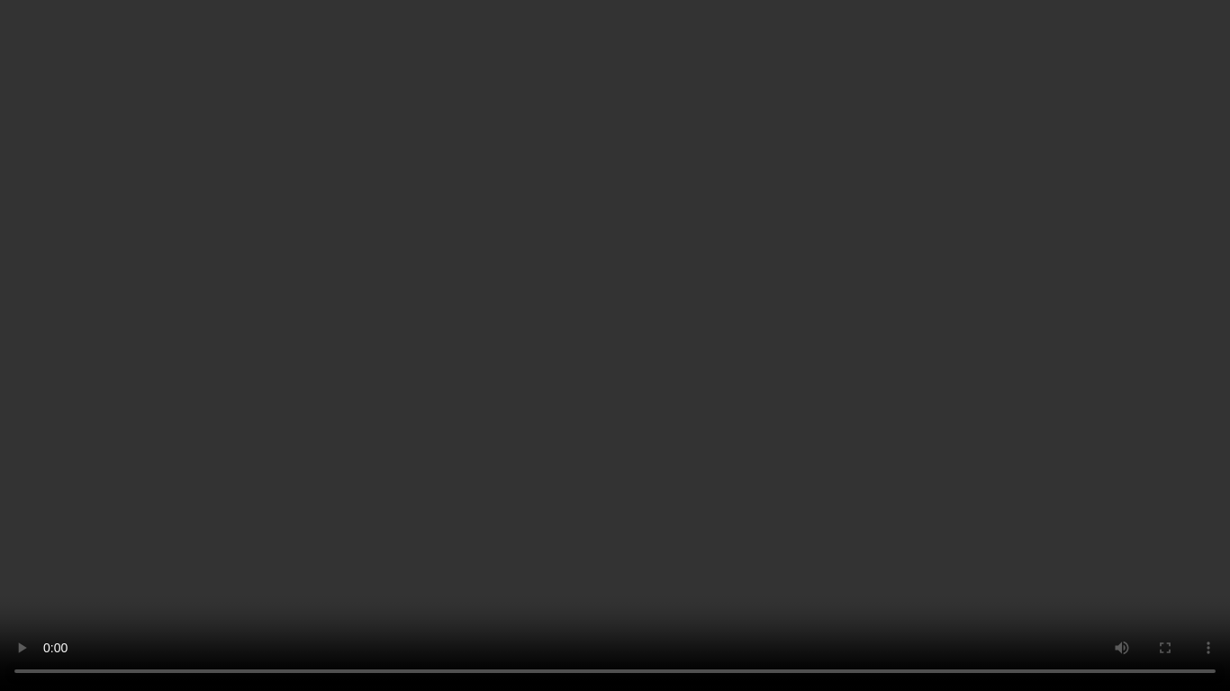
click at [848, 383] on video at bounding box center [615, 345] width 1230 height 691
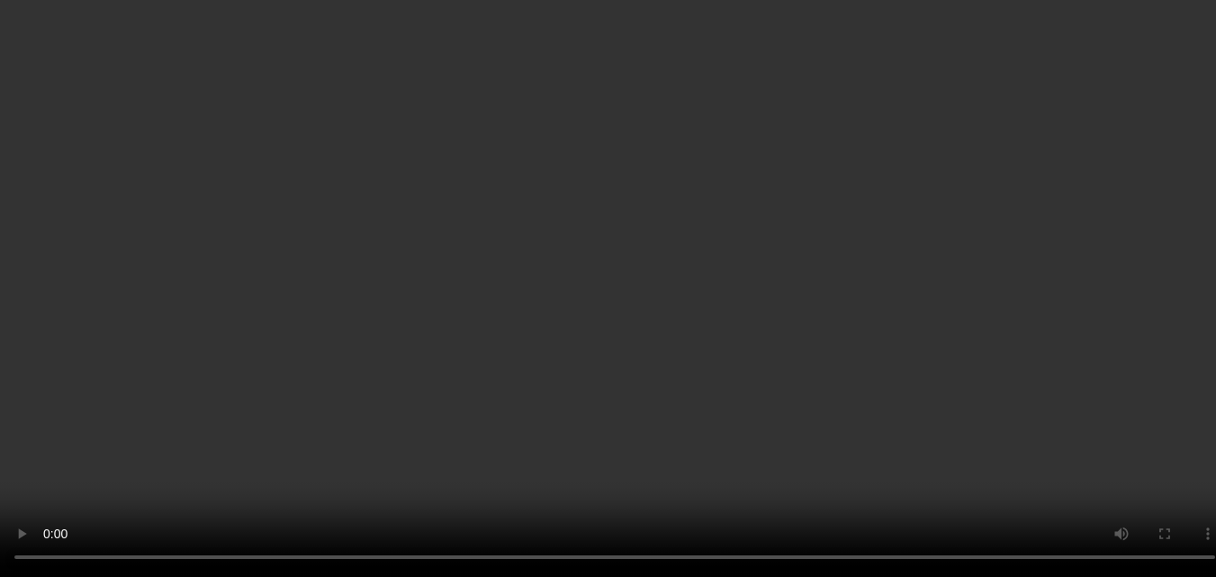
scroll to position [7221, 0]
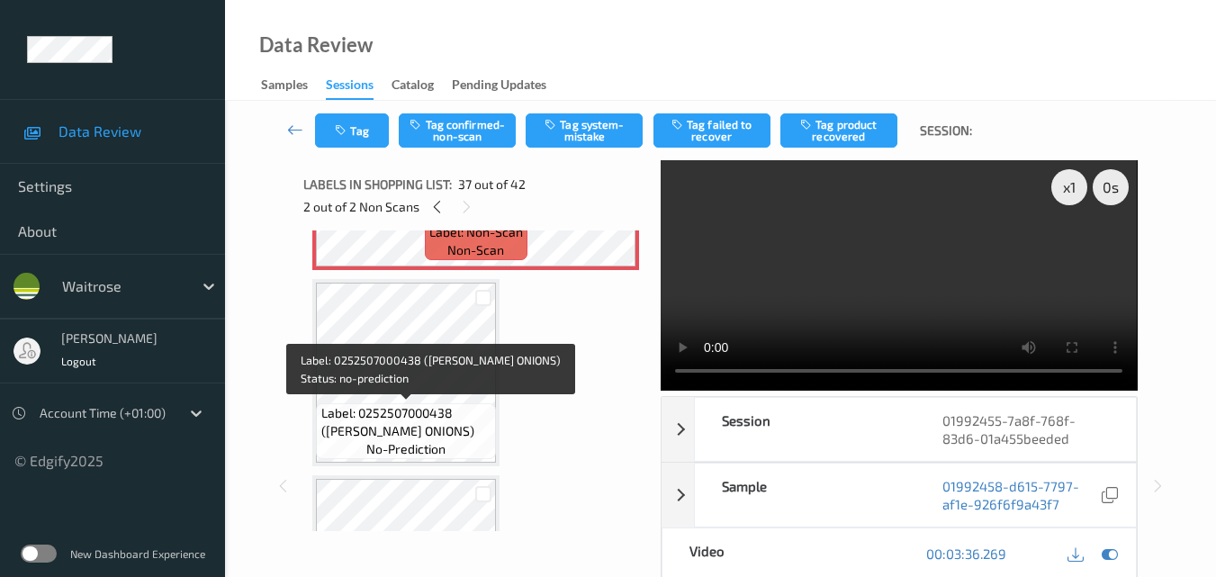
click at [431, 405] on span "Label: 0252507000438 (WR ESS ONIONS)" at bounding box center [406, 422] width 171 height 36
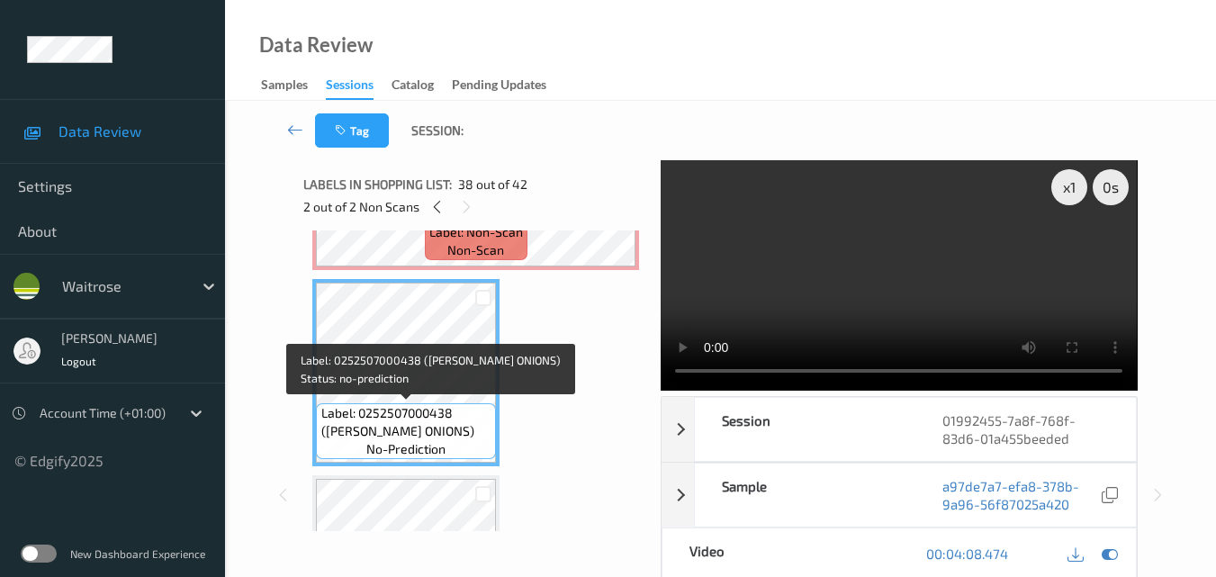
scroll to position [7311, 0]
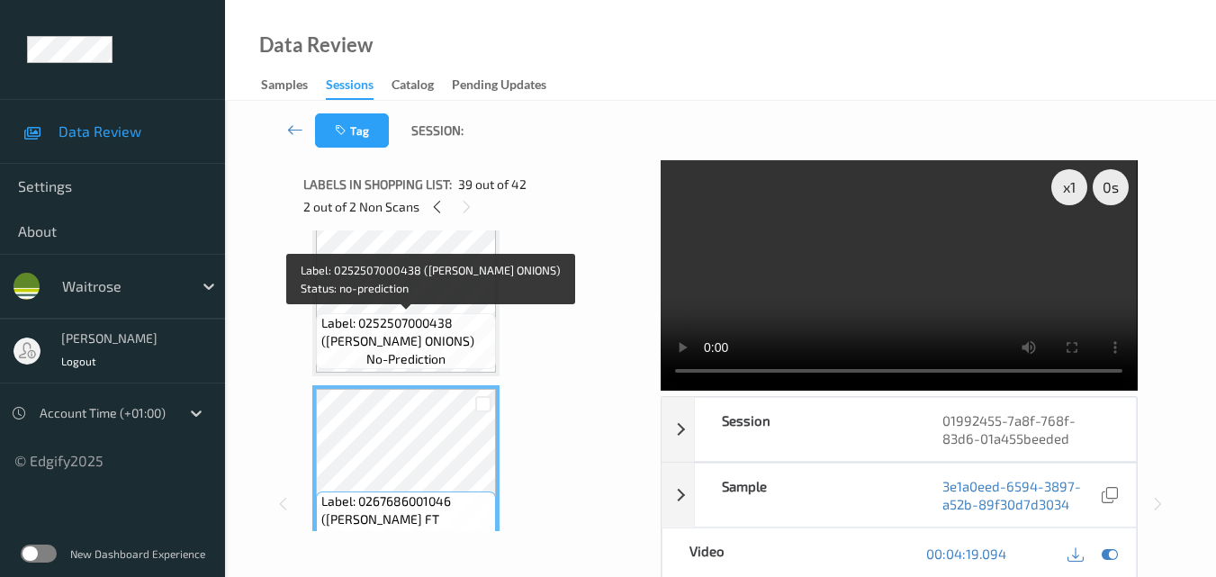
click at [443, 326] on span "Label: 0252507000438 (WR ESS ONIONS)" at bounding box center [406, 332] width 171 height 36
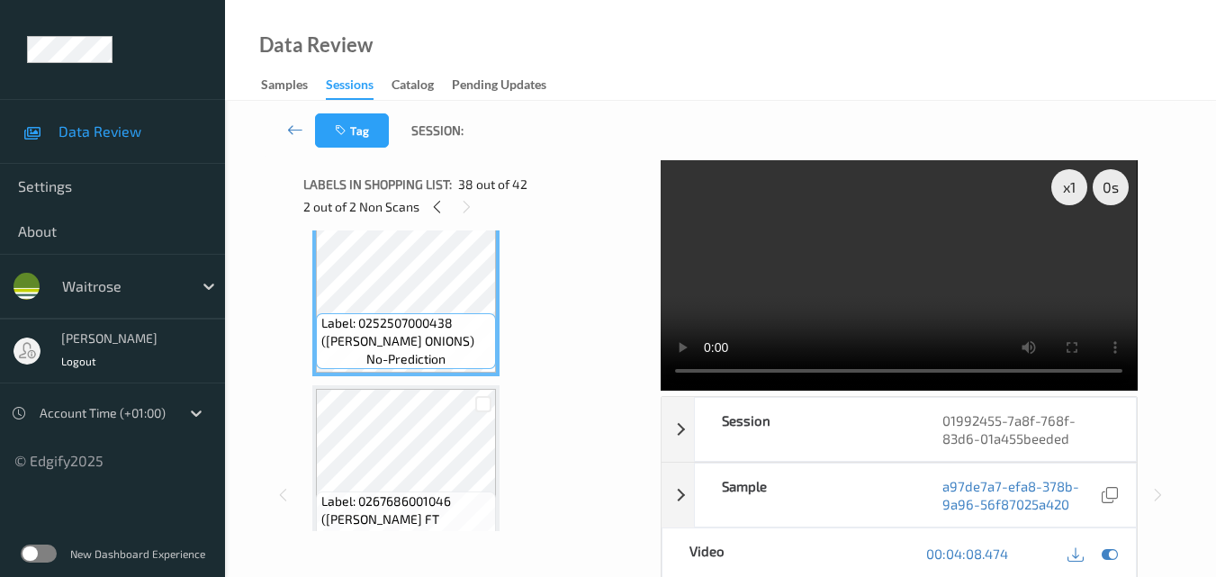
click at [883, 278] on video at bounding box center [899, 275] width 476 height 230
click at [970, 289] on video at bounding box center [899, 275] width 476 height 230
click at [901, 278] on video at bounding box center [899, 275] width 476 height 230
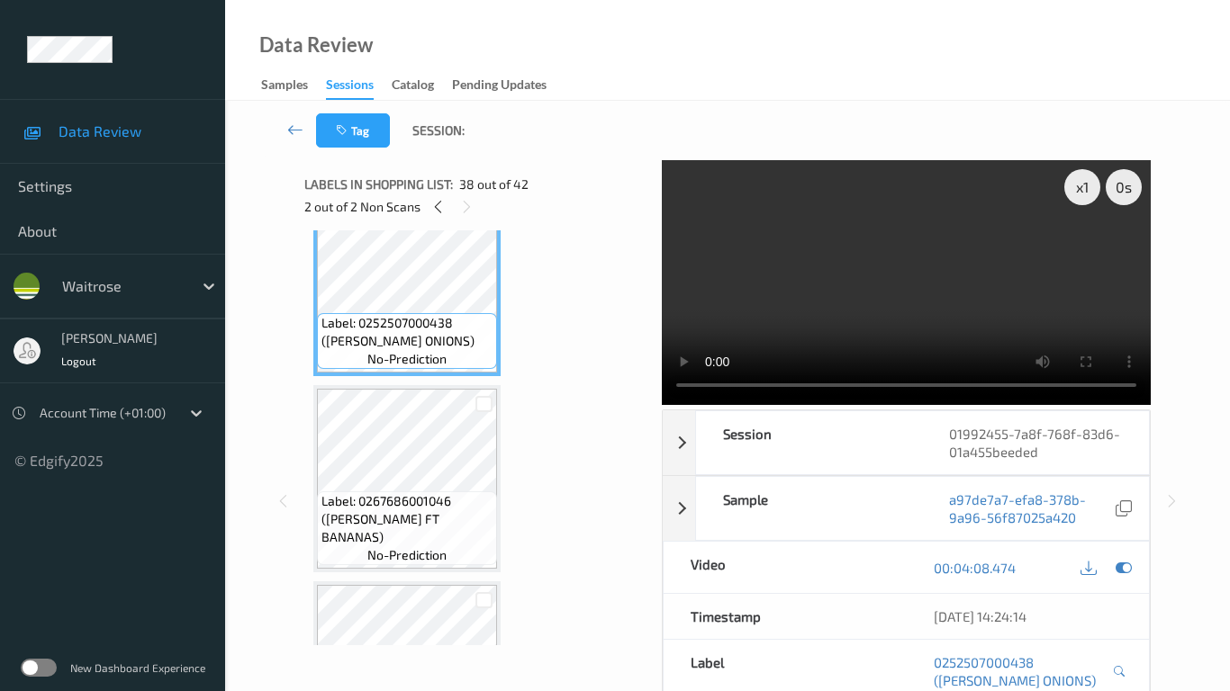
click at [900, 391] on video at bounding box center [906, 282] width 489 height 245
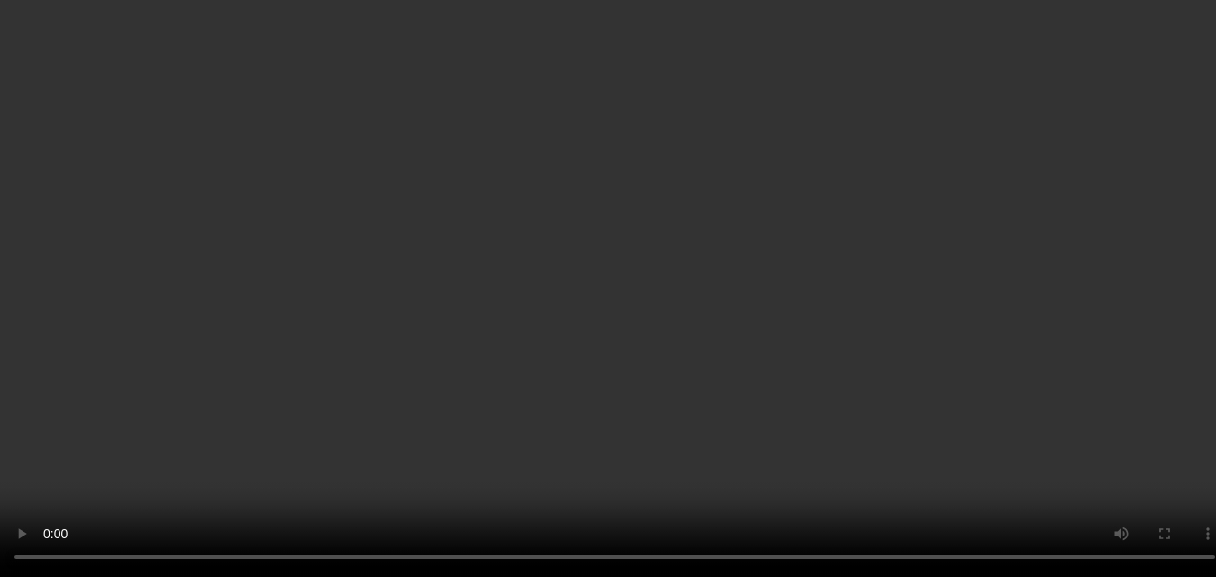
scroll to position [7050, 0]
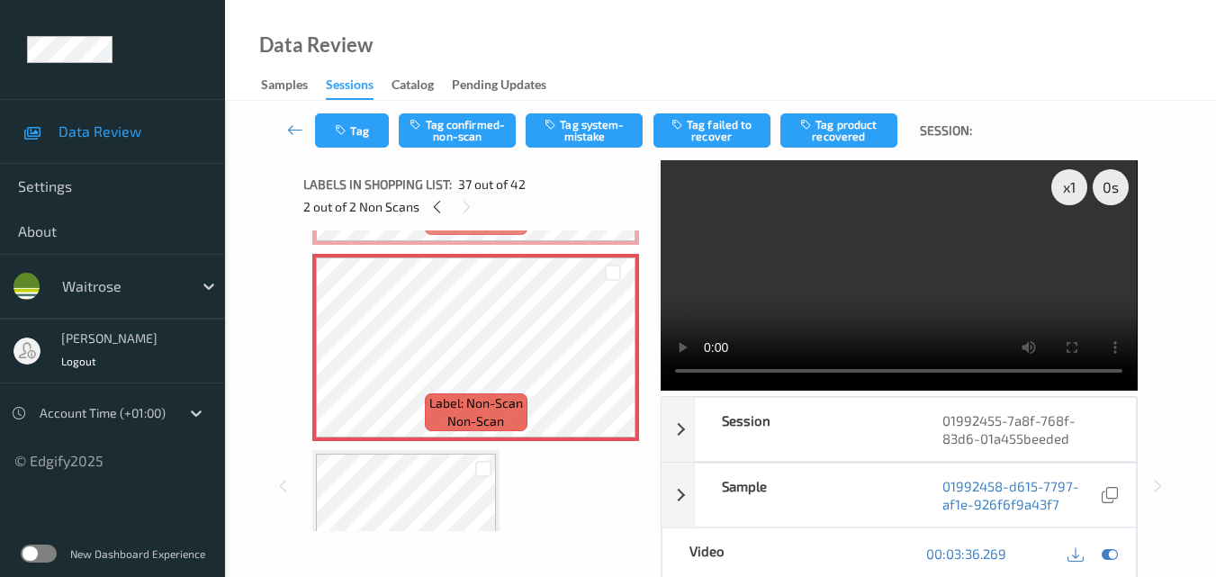
click at [827, 281] on video at bounding box center [899, 275] width 476 height 230
click at [1067, 188] on div "x 1" at bounding box center [1069, 187] width 36 height 36
click at [836, 274] on video at bounding box center [899, 275] width 476 height 230
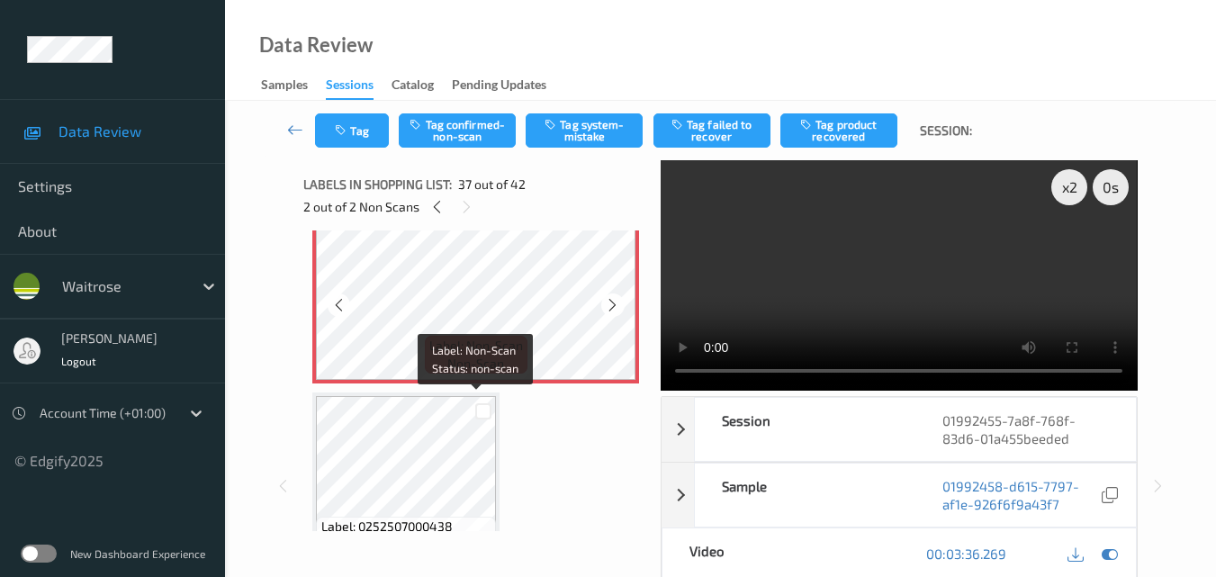
scroll to position [7140, 0]
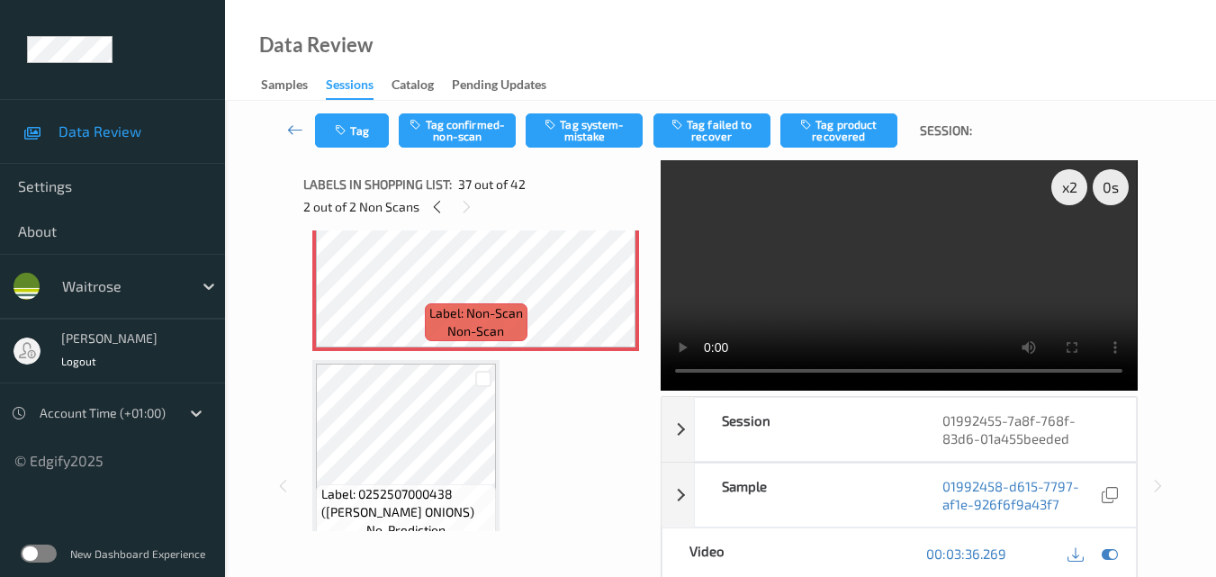
click at [851, 258] on video at bounding box center [899, 275] width 476 height 230
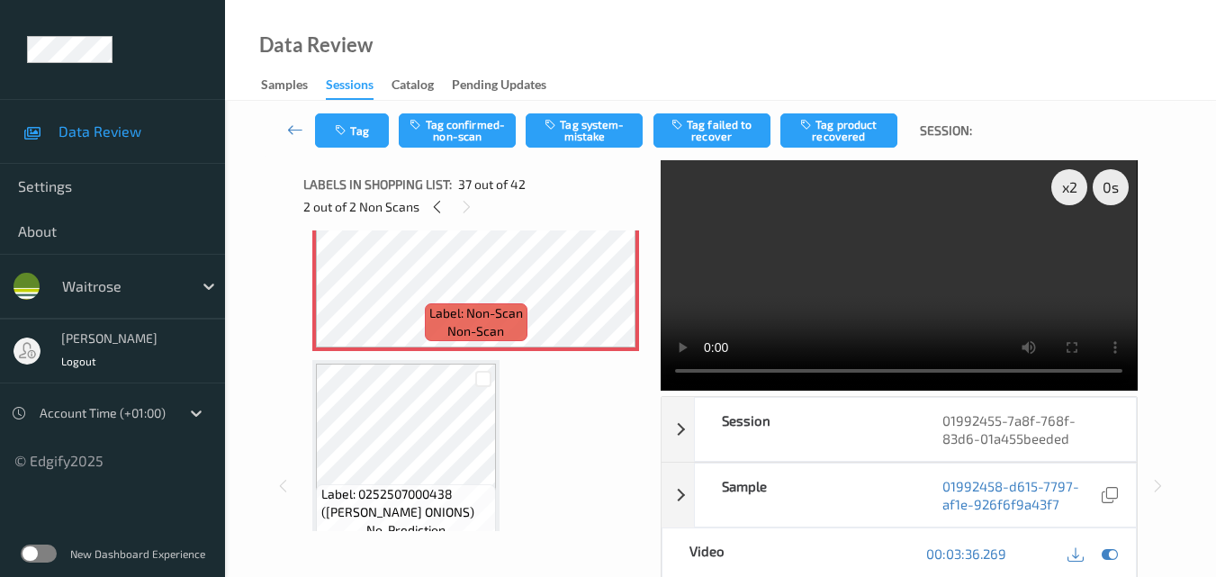
click at [921, 244] on video at bounding box center [899, 275] width 476 height 230
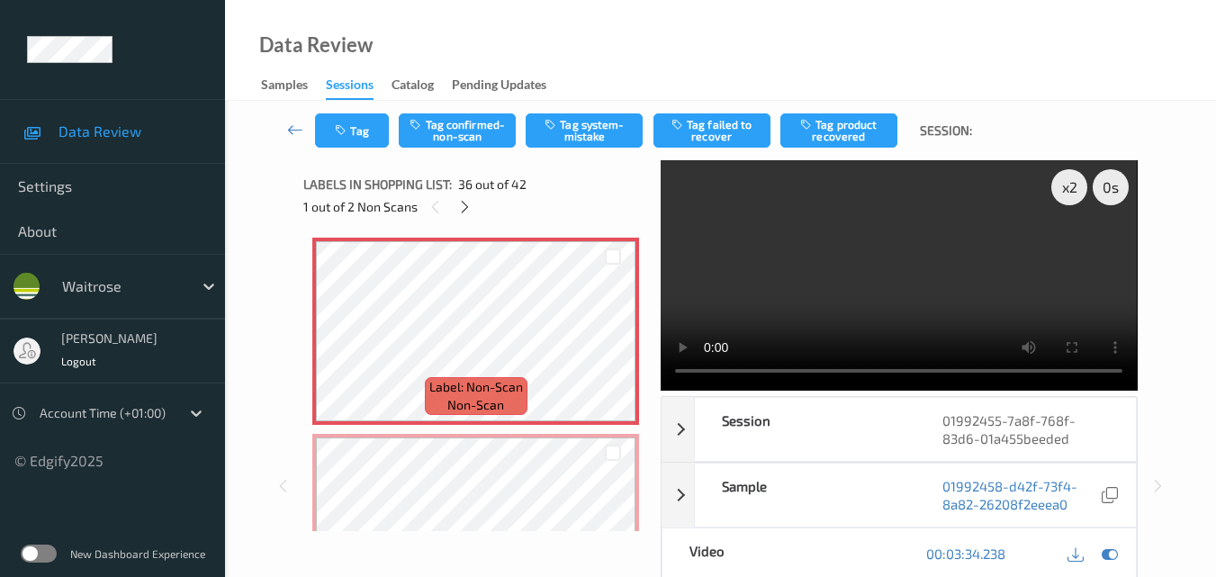
scroll to position [7050, 0]
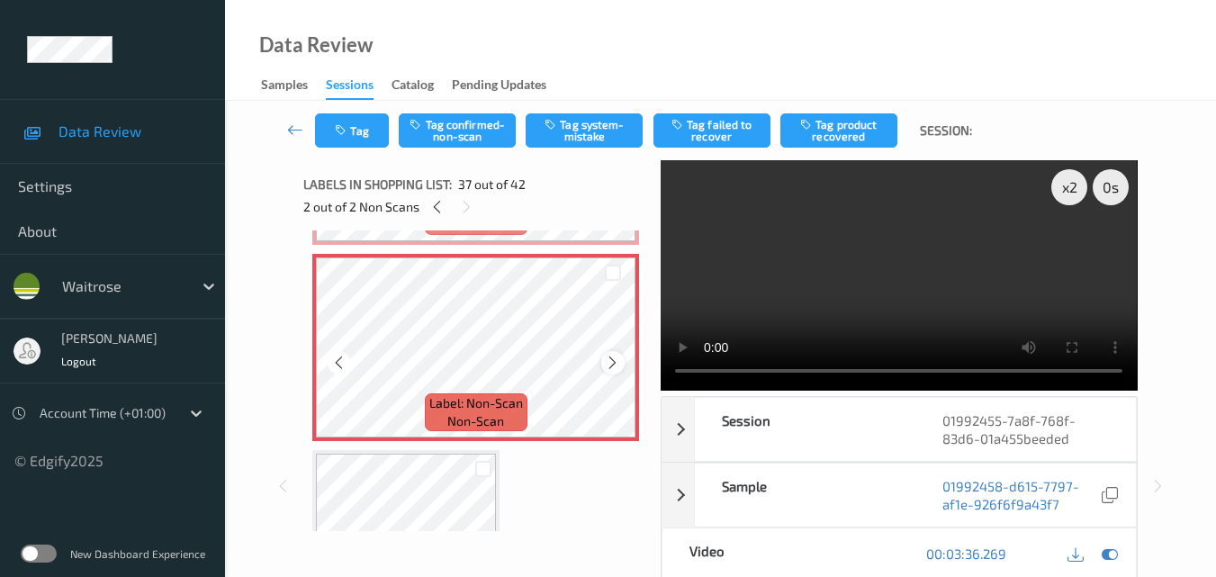
click at [608, 363] on icon at bounding box center [612, 363] width 15 height 16
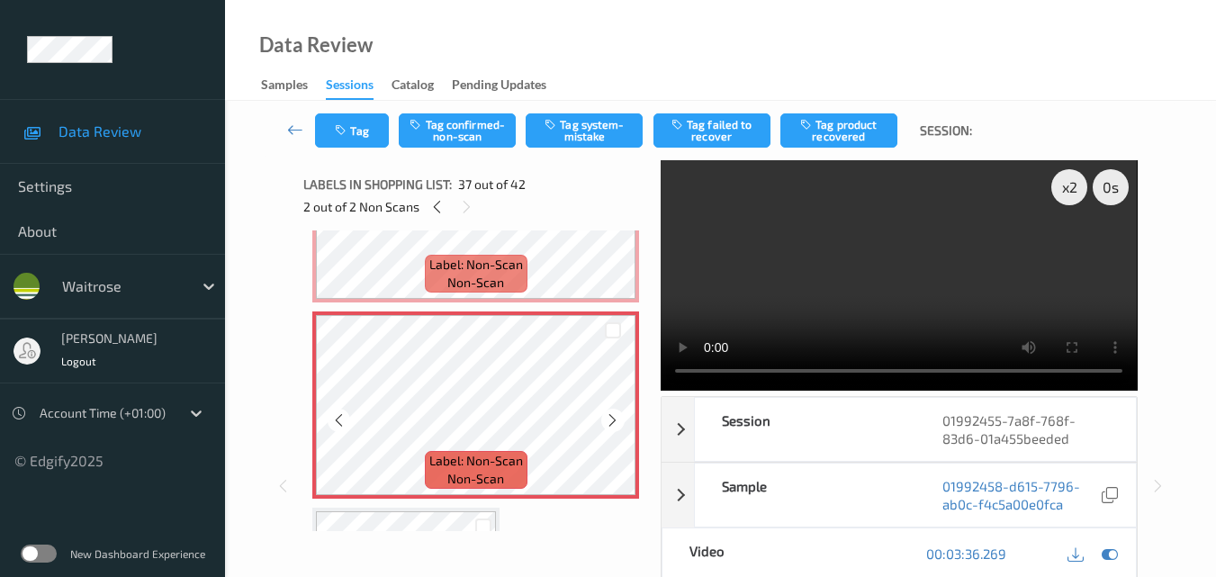
scroll to position [6960, 0]
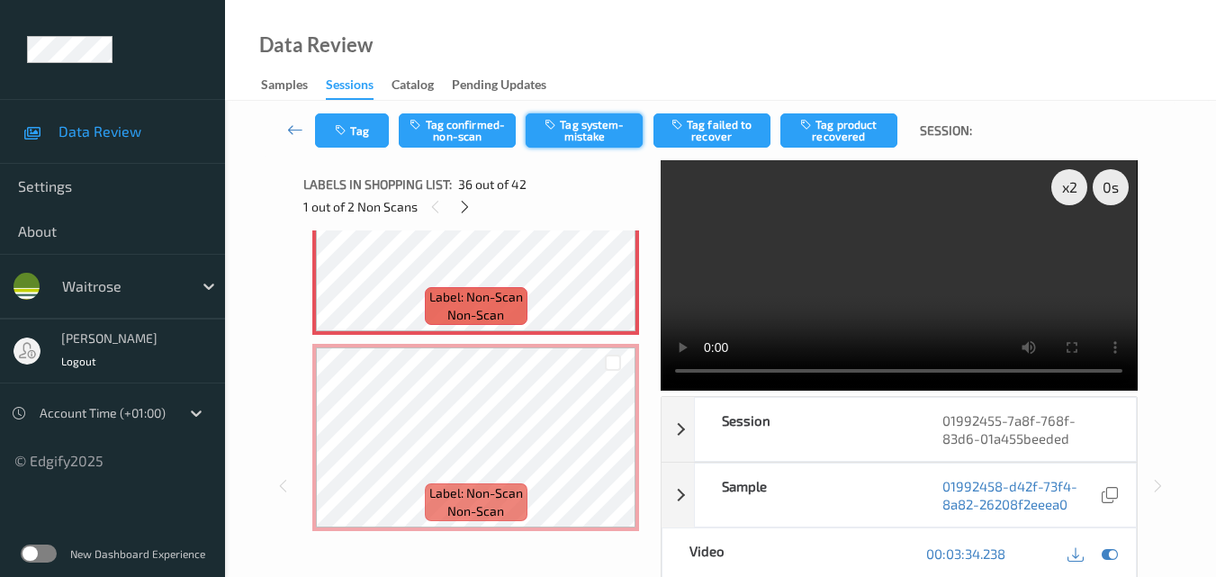
click at [577, 135] on button "Tag system-mistake" at bounding box center [584, 130] width 117 height 34
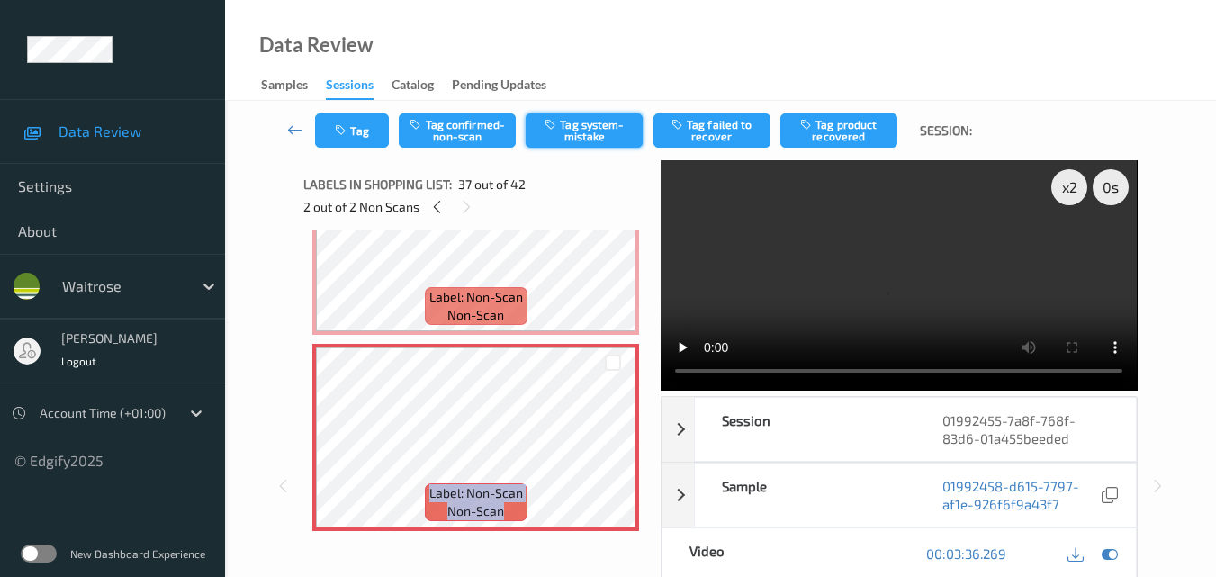
click at [584, 126] on button "Tag system-mistake" at bounding box center [584, 130] width 117 height 34
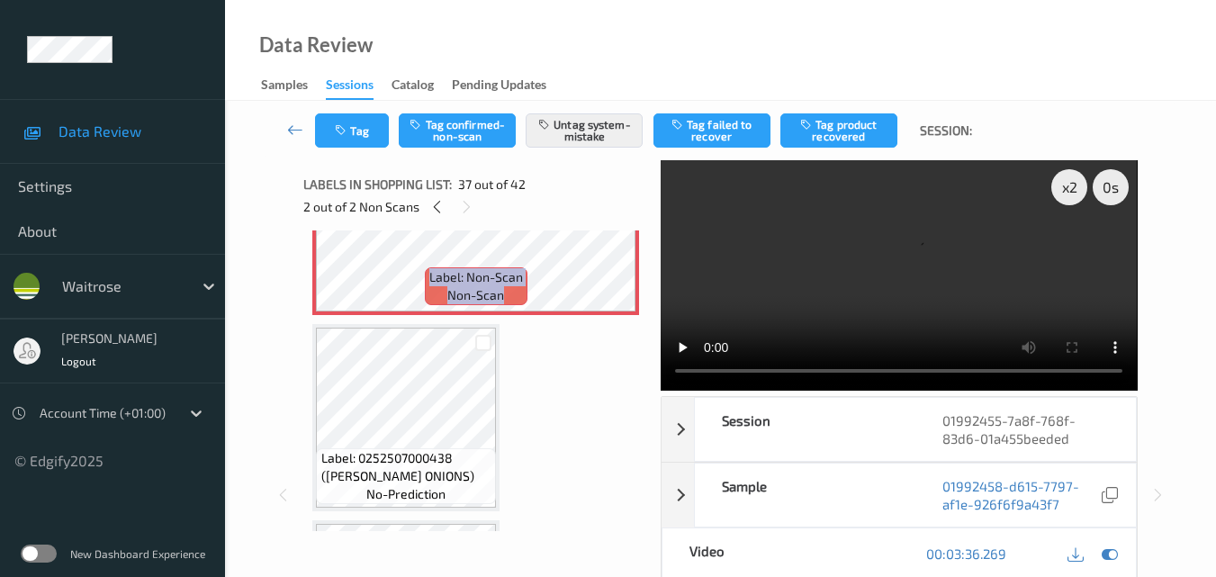
scroll to position [7140, 0]
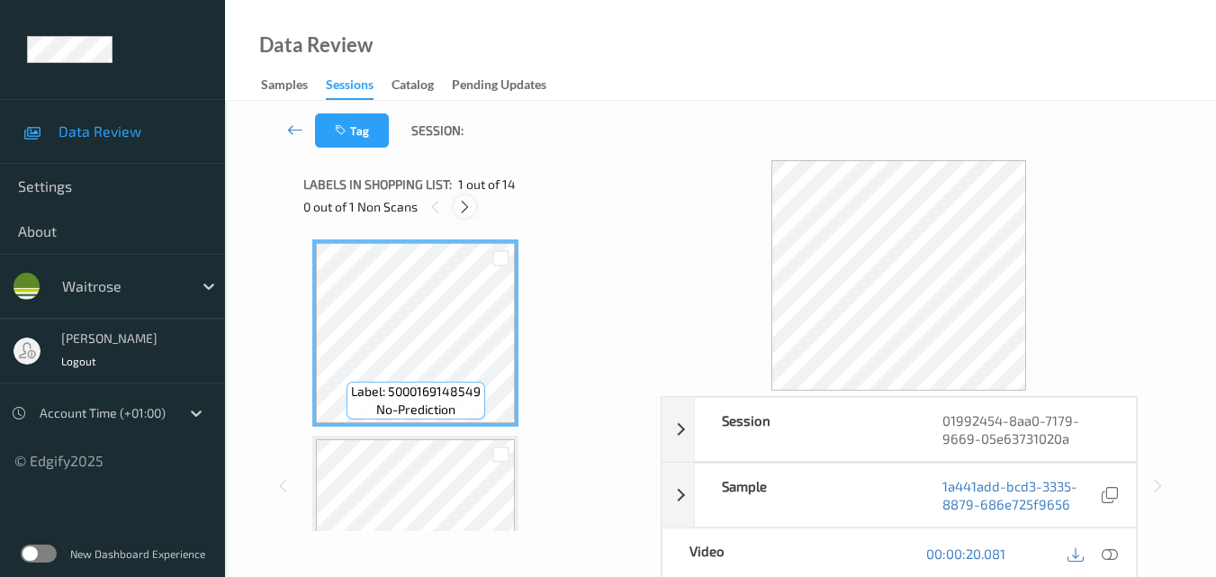
click at [462, 208] on icon at bounding box center [464, 207] width 15 height 16
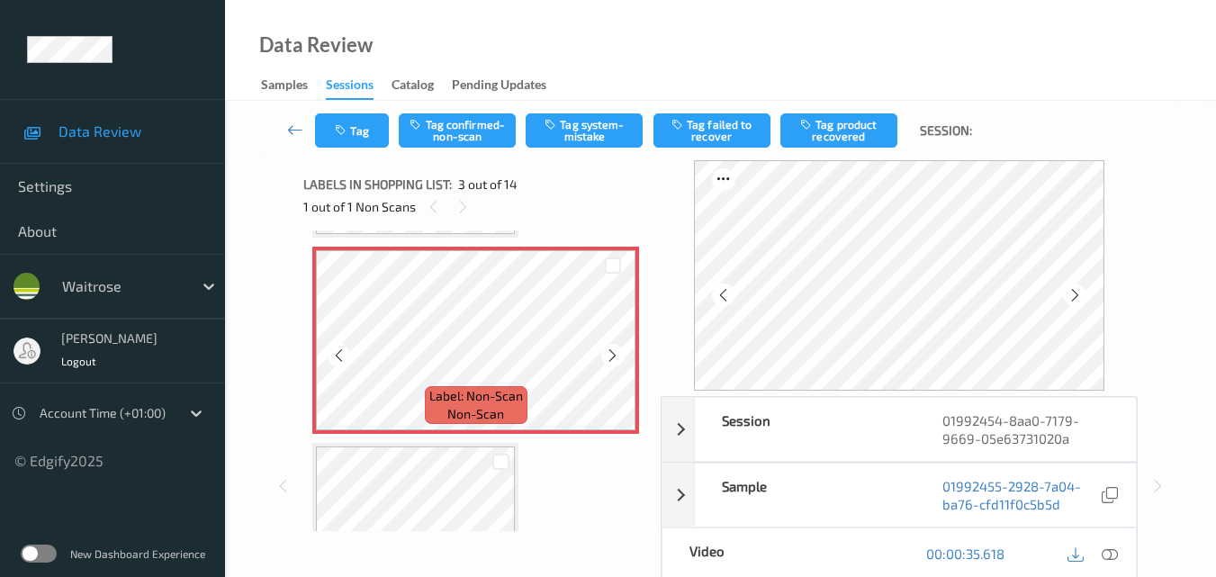
scroll to position [295, 0]
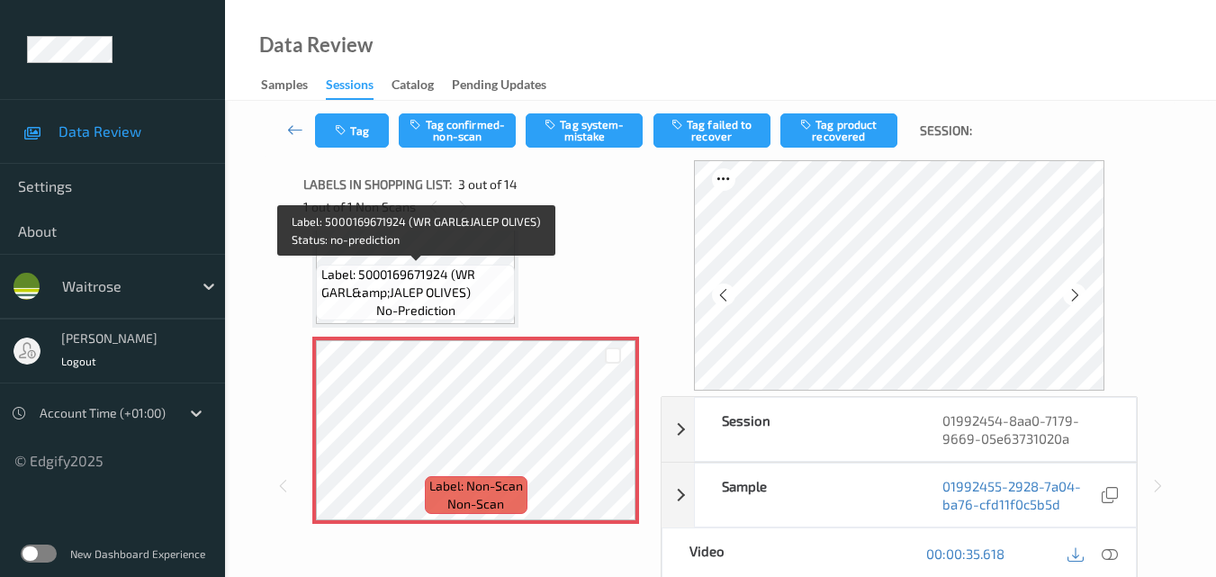
click at [463, 286] on span "Label: 5000169671924 (WR GARL&amp;JALEP OLIVES)" at bounding box center [416, 284] width 190 height 36
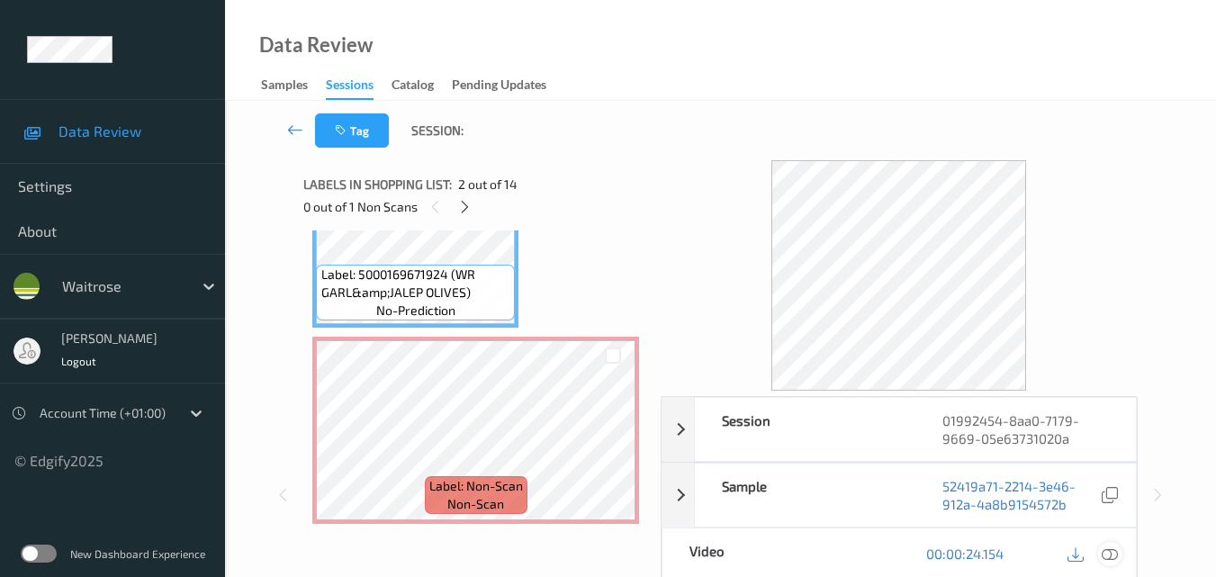
click at [1111, 546] on icon at bounding box center [1110, 553] width 16 height 16
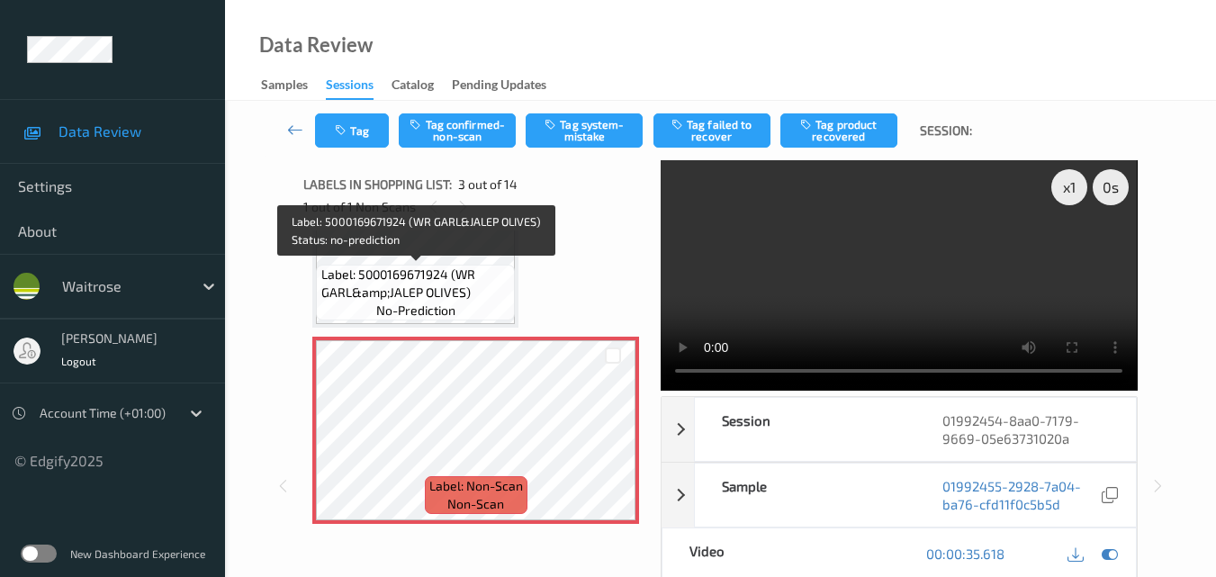
click at [444, 291] on span "Label: 5000169671924 (WR GARL&amp;JALEP OLIVES)" at bounding box center [416, 284] width 190 height 36
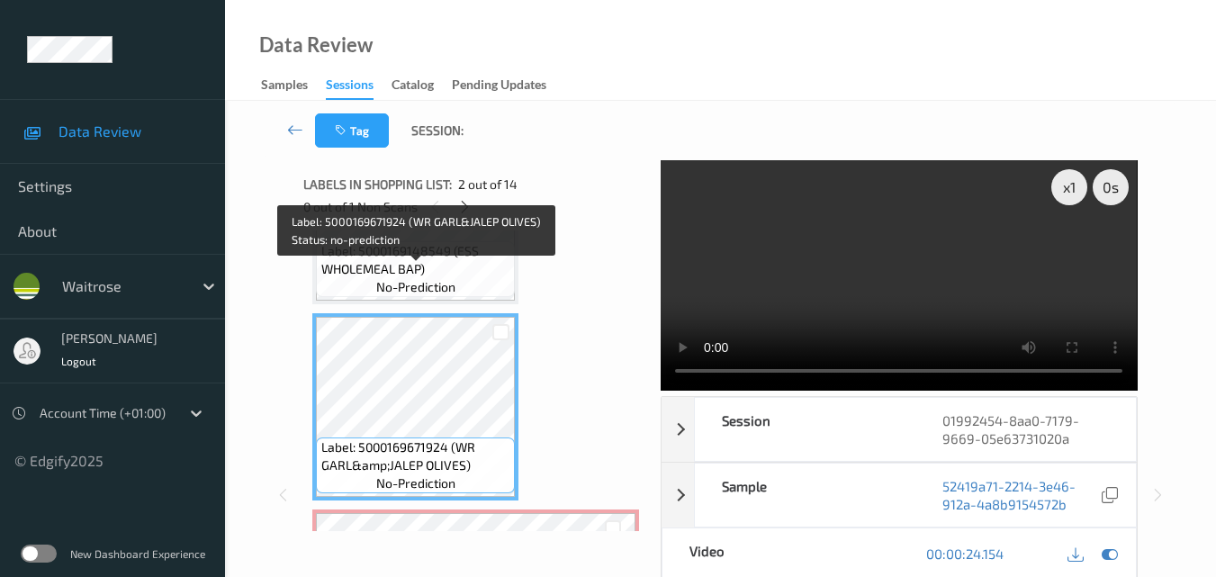
scroll to position [115, 0]
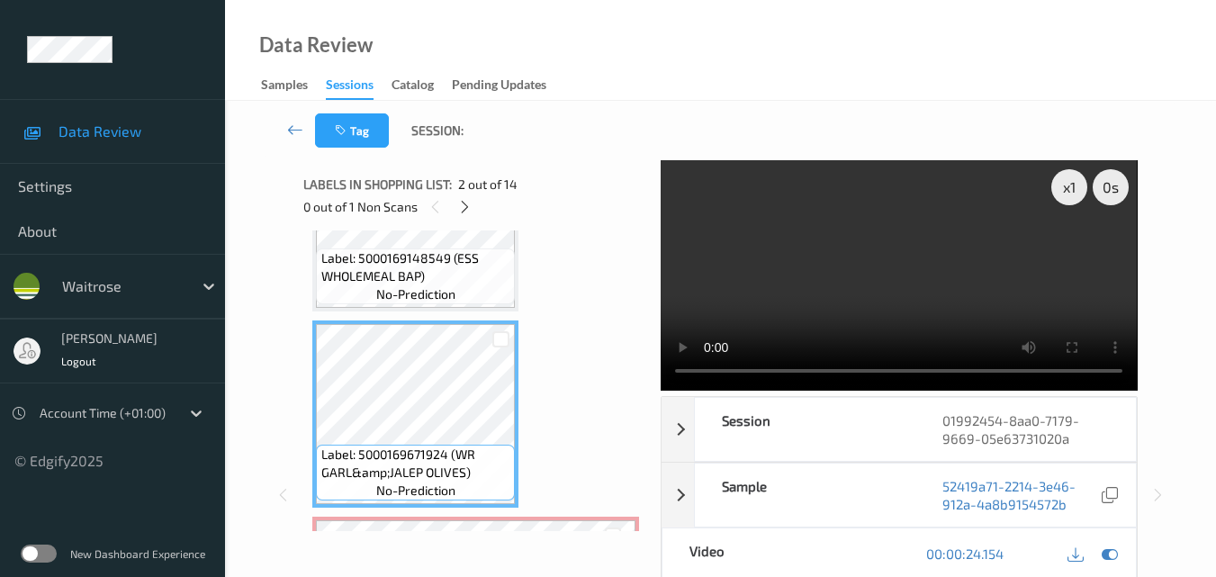
click at [892, 289] on video at bounding box center [899, 275] width 476 height 230
click at [1007, 287] on video at bounding box center [899, 275] width 476 height 230
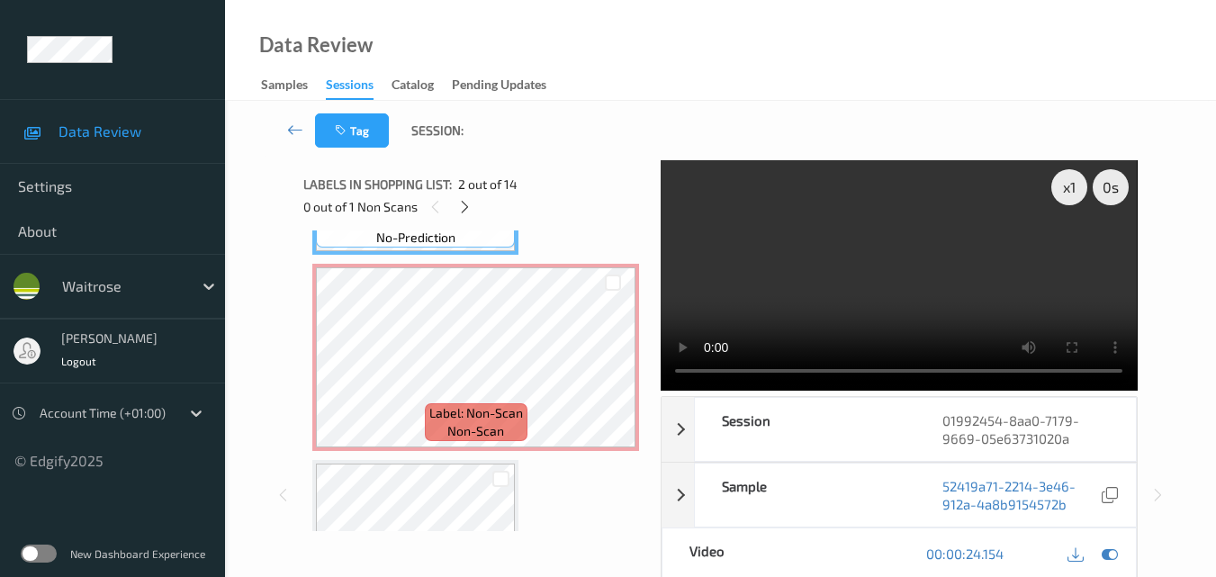
scroll to position [385, 0]
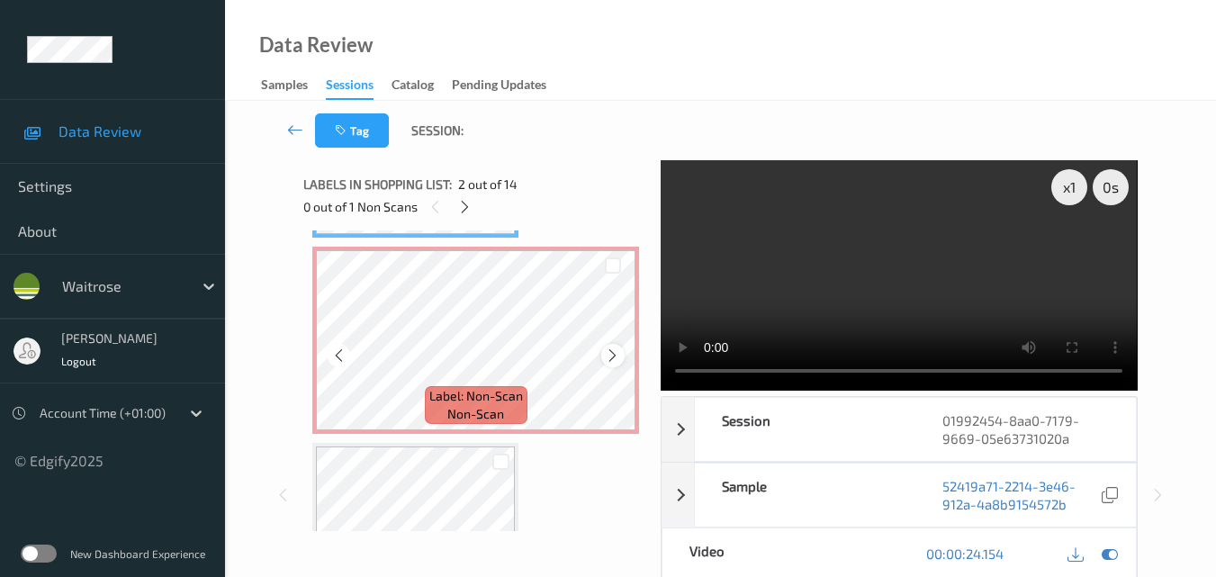
click at [612, 356] on icon at bounding box center [612, 355] width 15 height 16
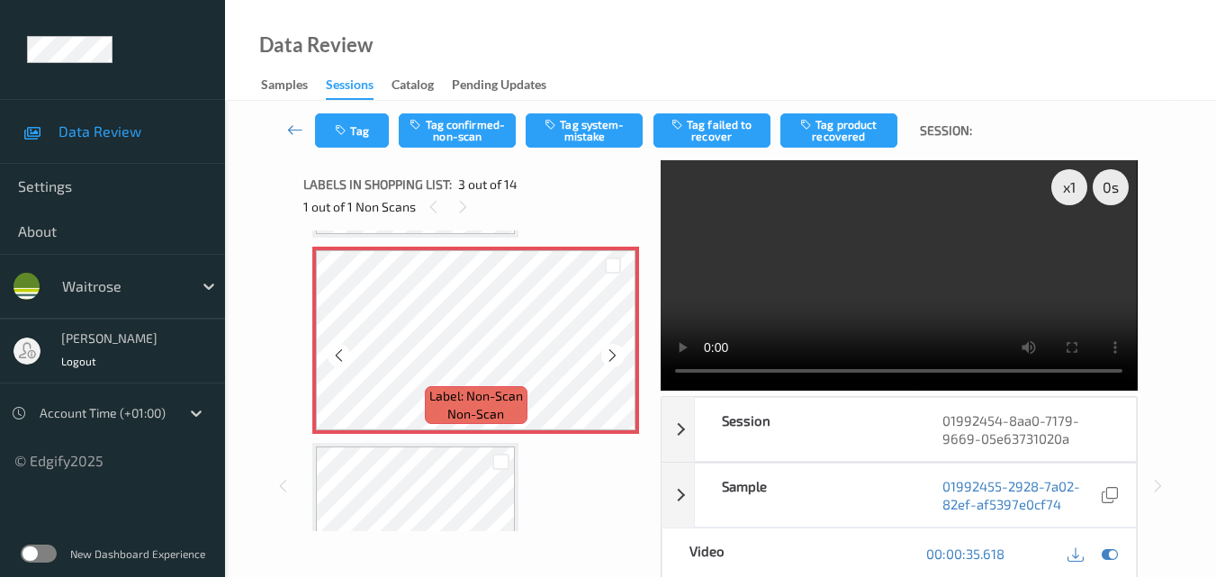
click at [612, 356] on icon at bounding box center [612, 355] width 15 height 16
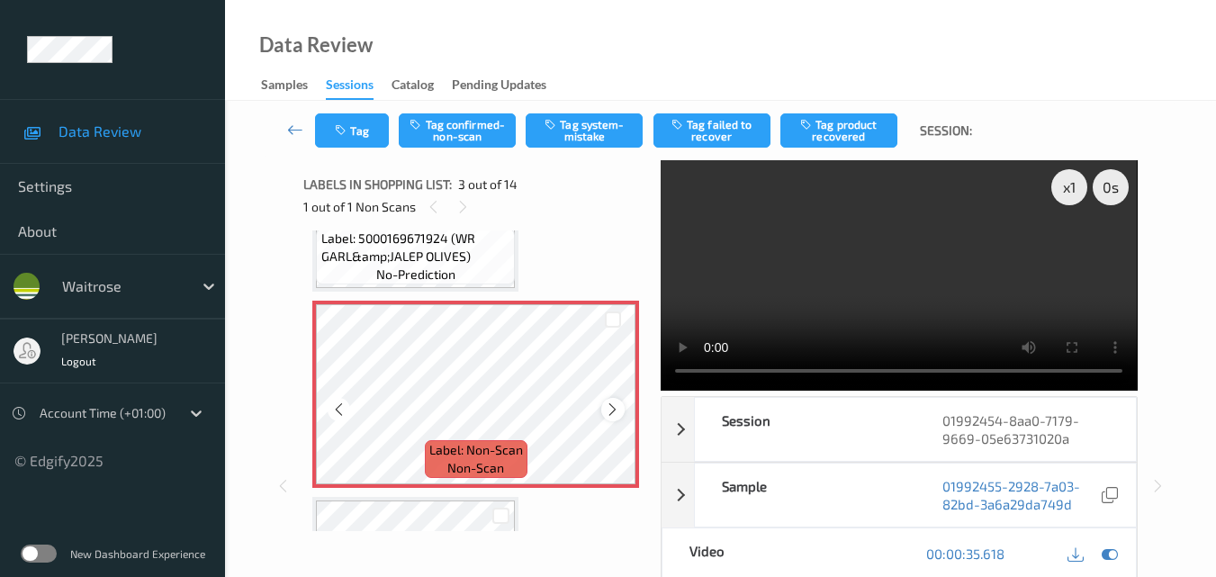
scroll to position [295, 0]
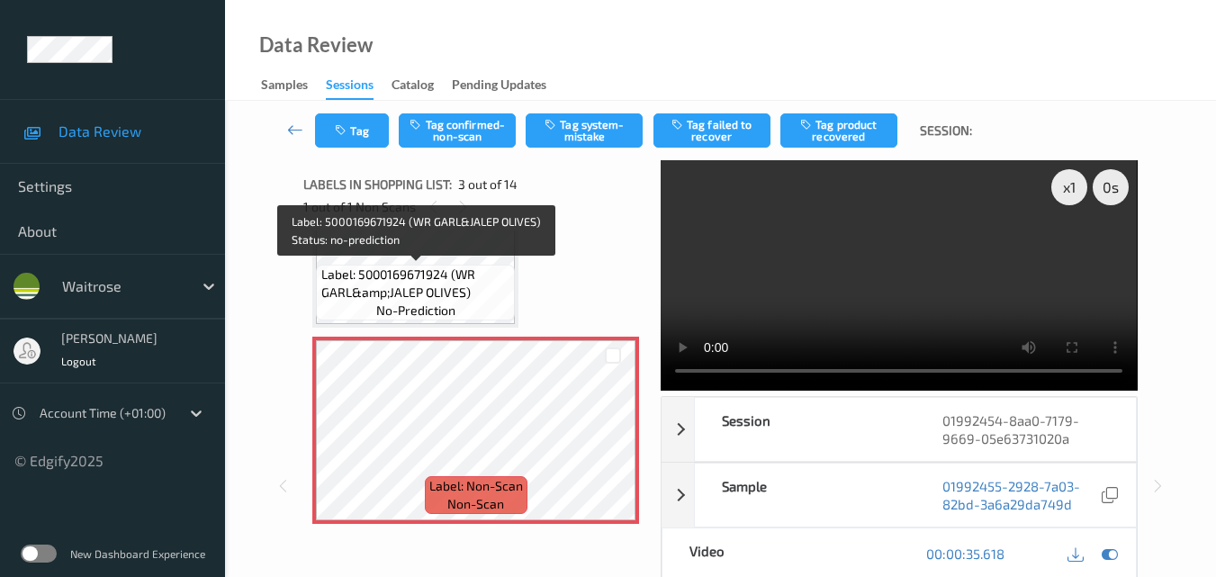
click at [441, 284] on span "Label: 5000169671924 (WR GARL&amp;JALEP OLIVES)" at bounding box center [416, 284] width 190 height 36
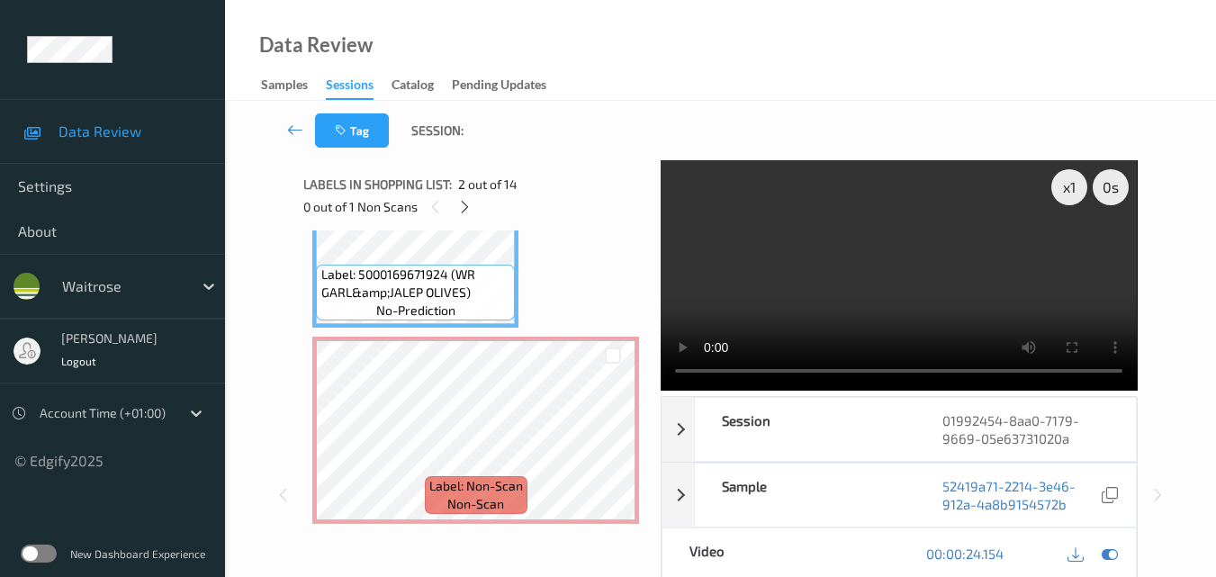
click at [922, 288] on video at bounding box center [899, 275] width 476 height 230
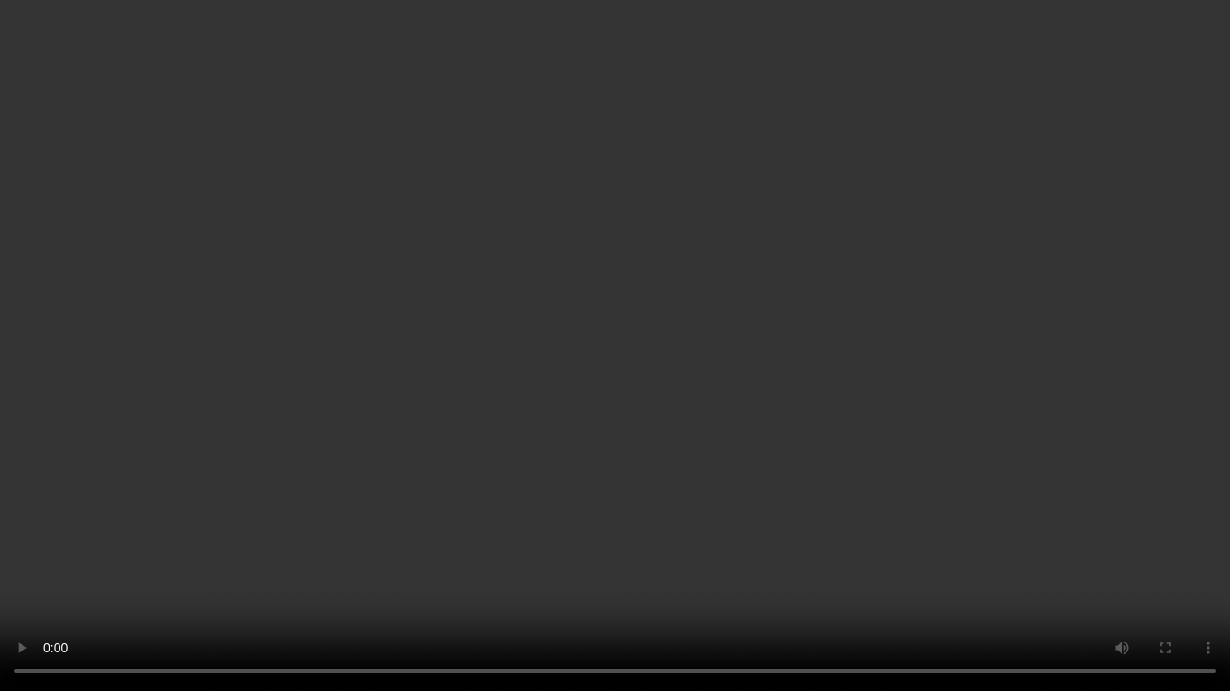
click at [865, 382] on video at bounding box center [615, 345] width 1230 height 691
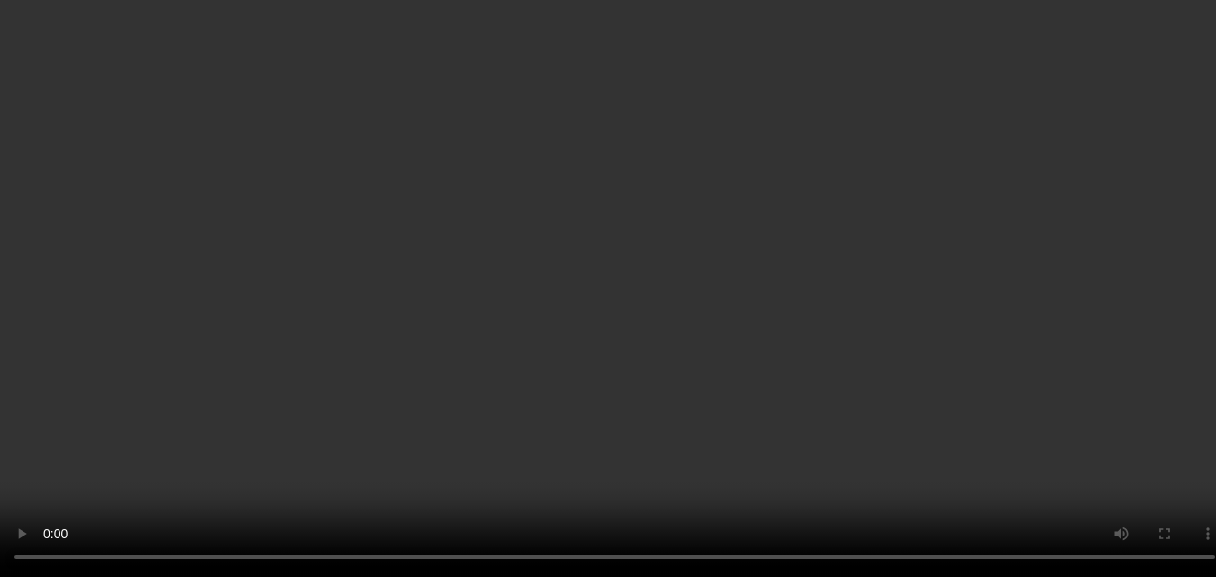
scroll to position [475, 0]
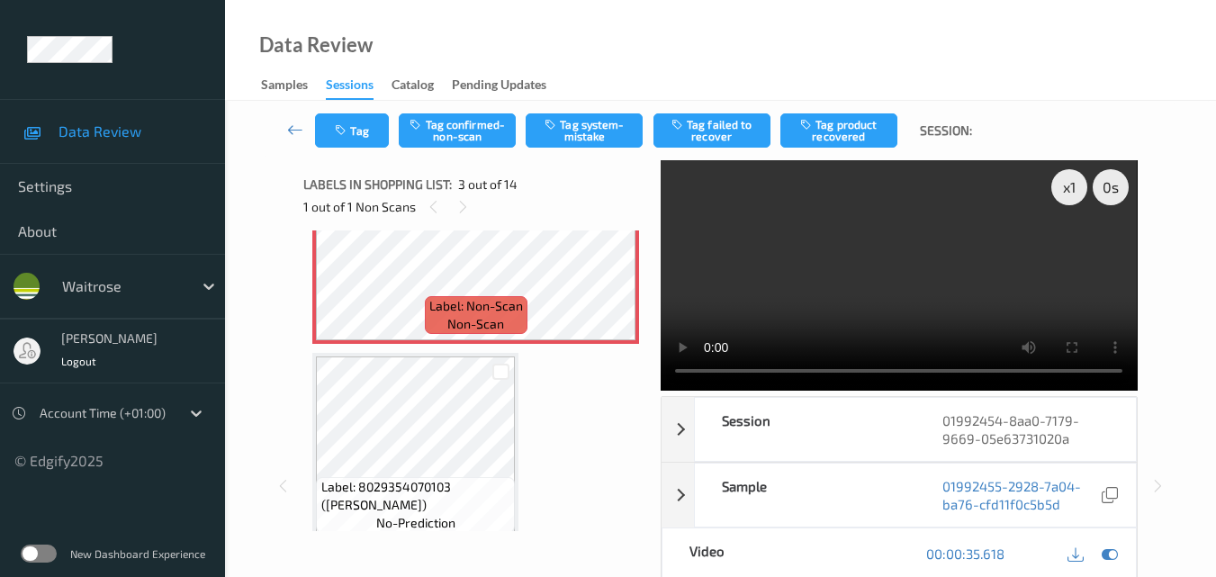
click at [885, 292] on video at bounding box center [899, 275] width 476 height 230
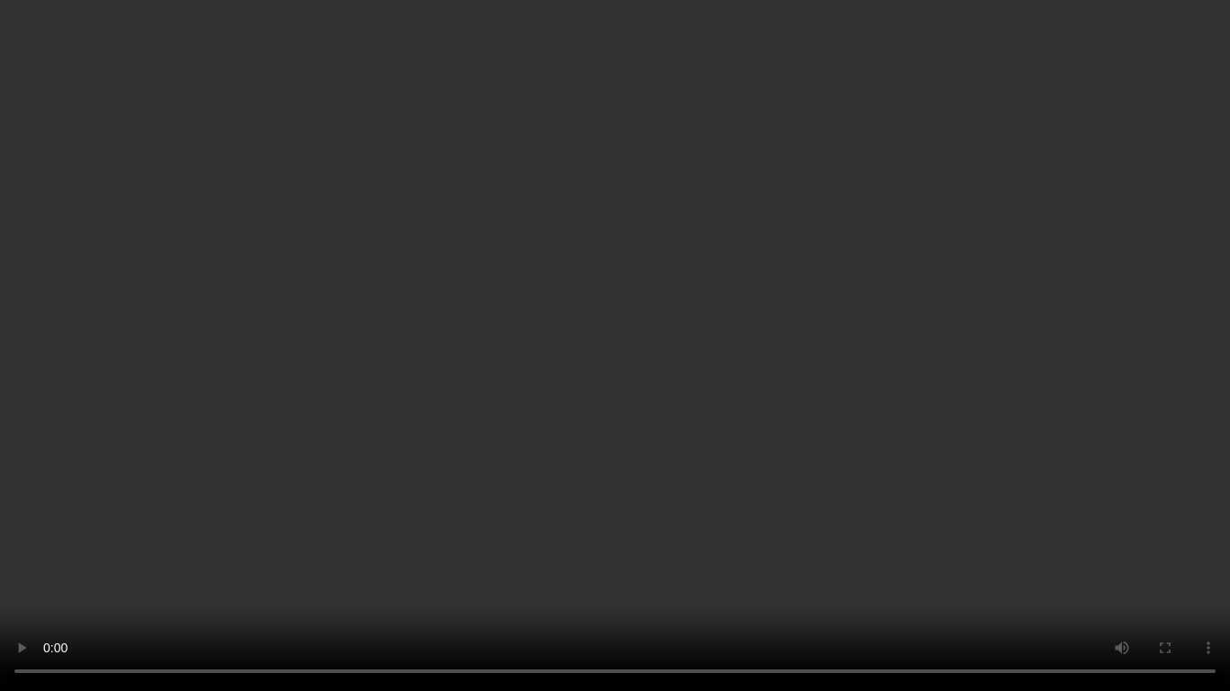
click at [717, 387] on video at bounding box center [615, 345] width 1230 height 691
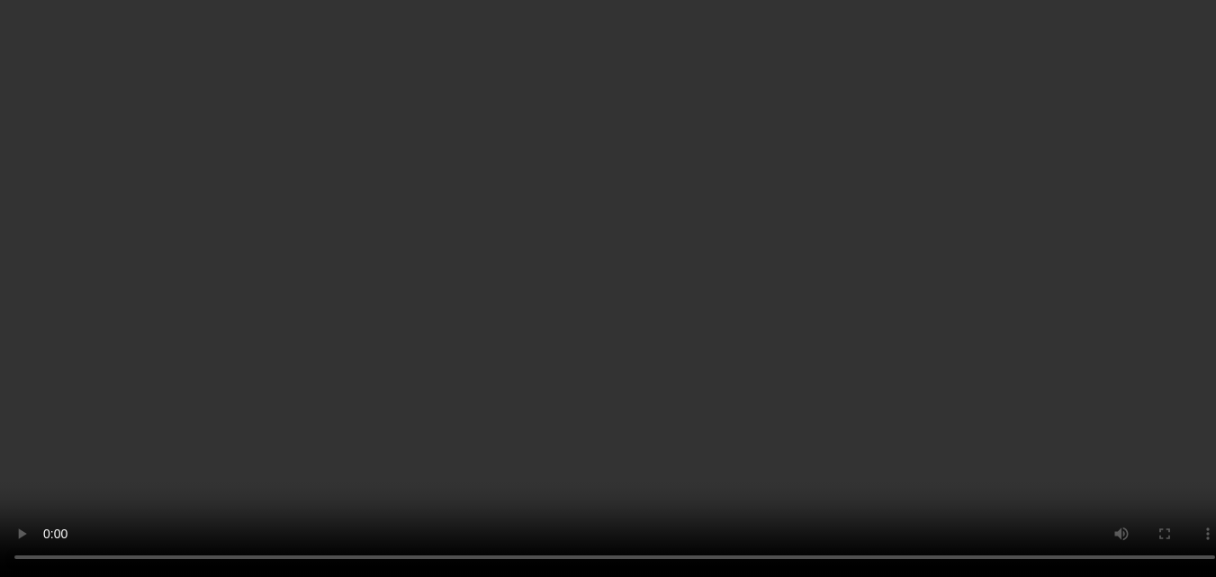
scroll to position [385, 0]
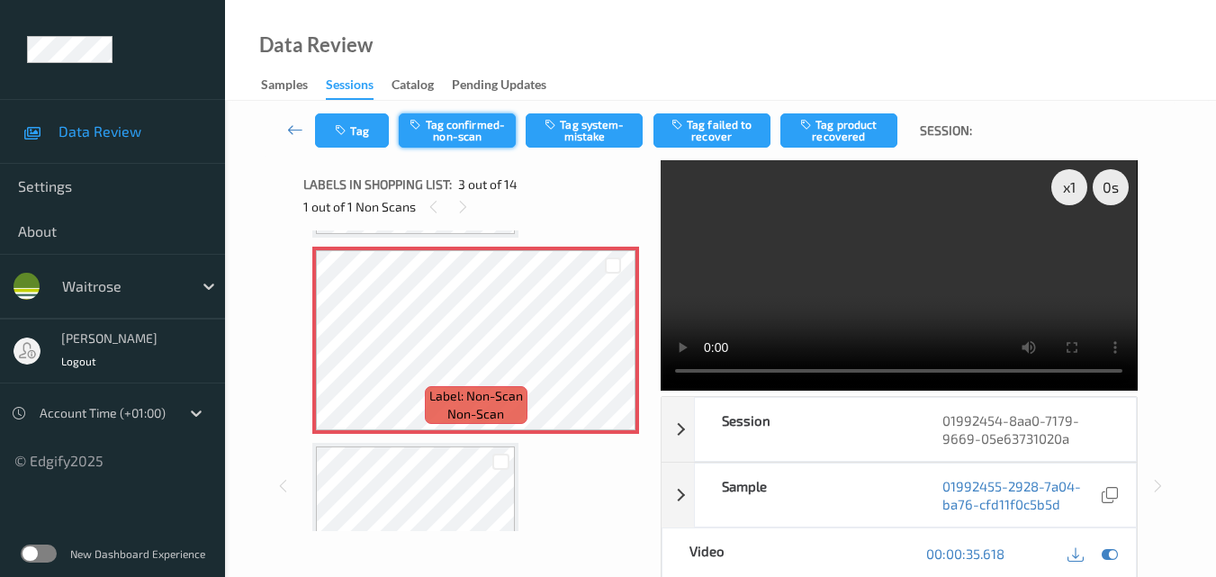
click at [455, 128] on button "Tag confirmed-non-scan" at bounding box center [457, 130] width 117 height 34
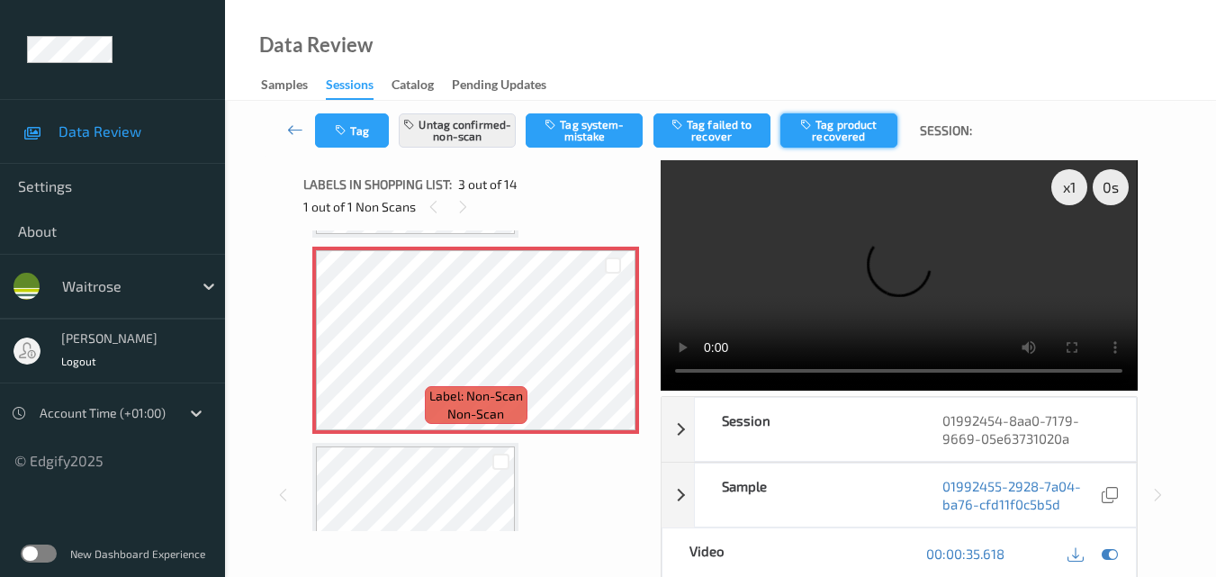
click at [841, 139] on button "Tag product recovered" at bounding box center [838, 130] width 117 height 34
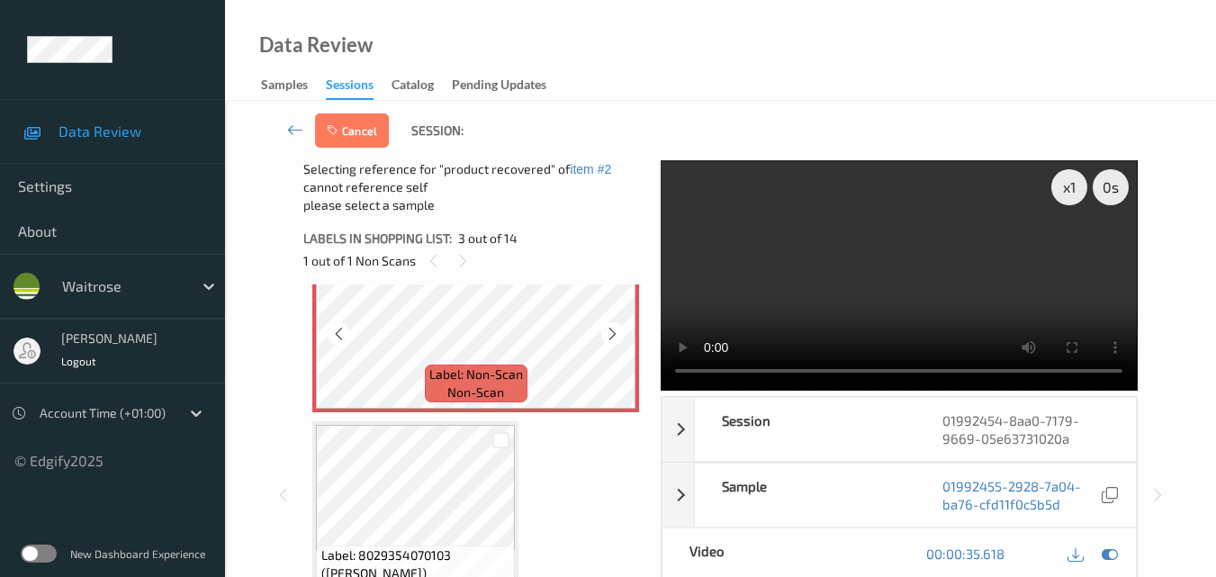
scroll to position [565, 0]
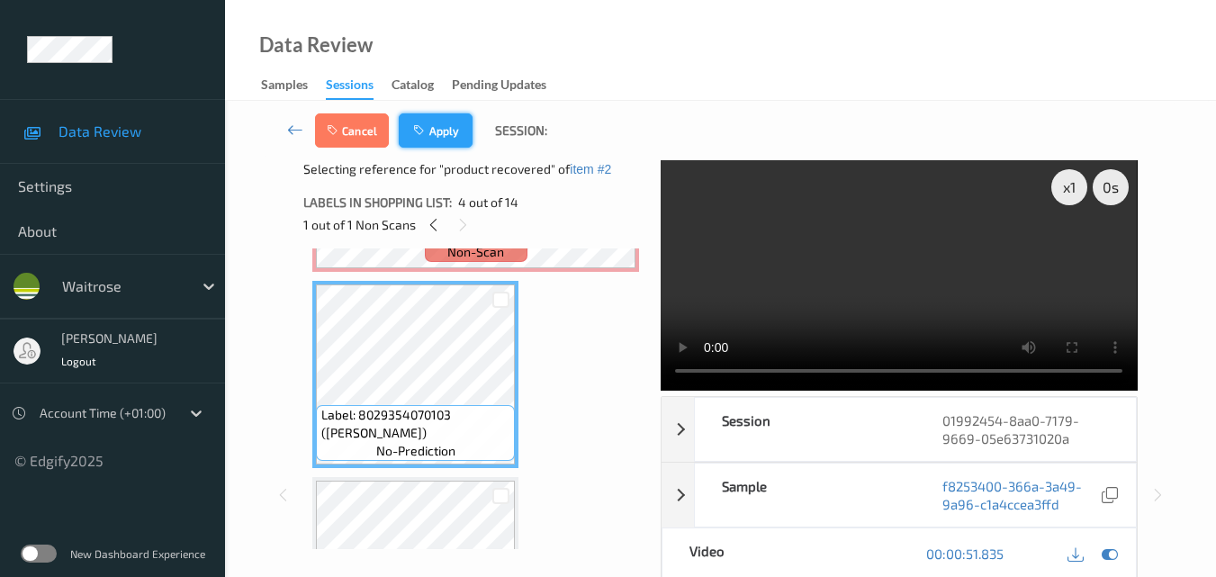
click at [450, 124] on button "Apply" at bounding box center [436, 130] width 74 height 34
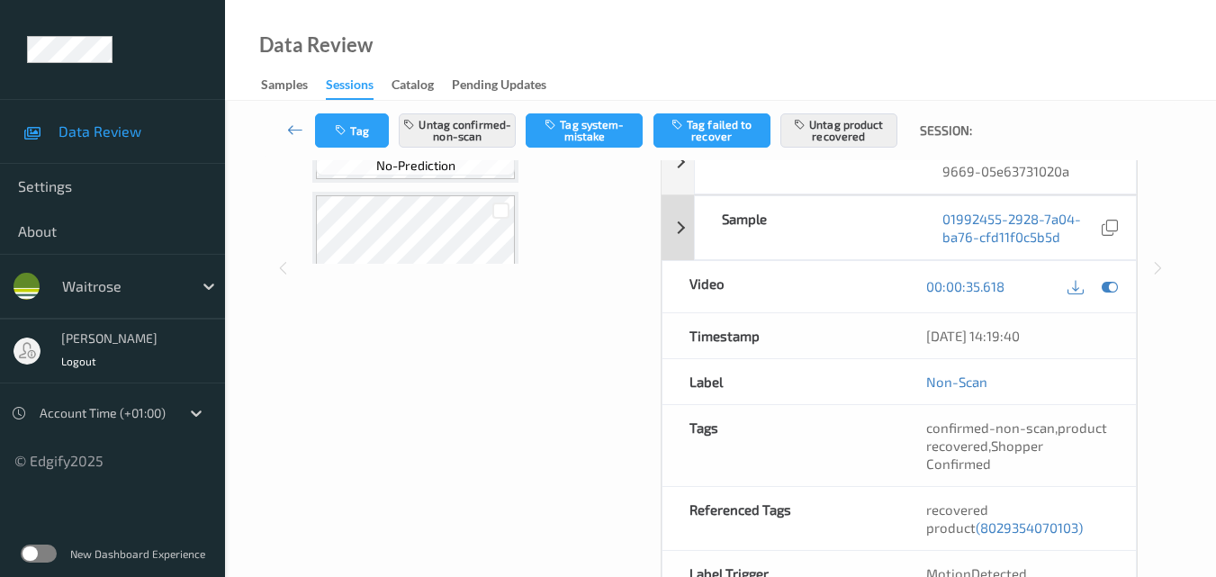
scroll to position [270, 0]
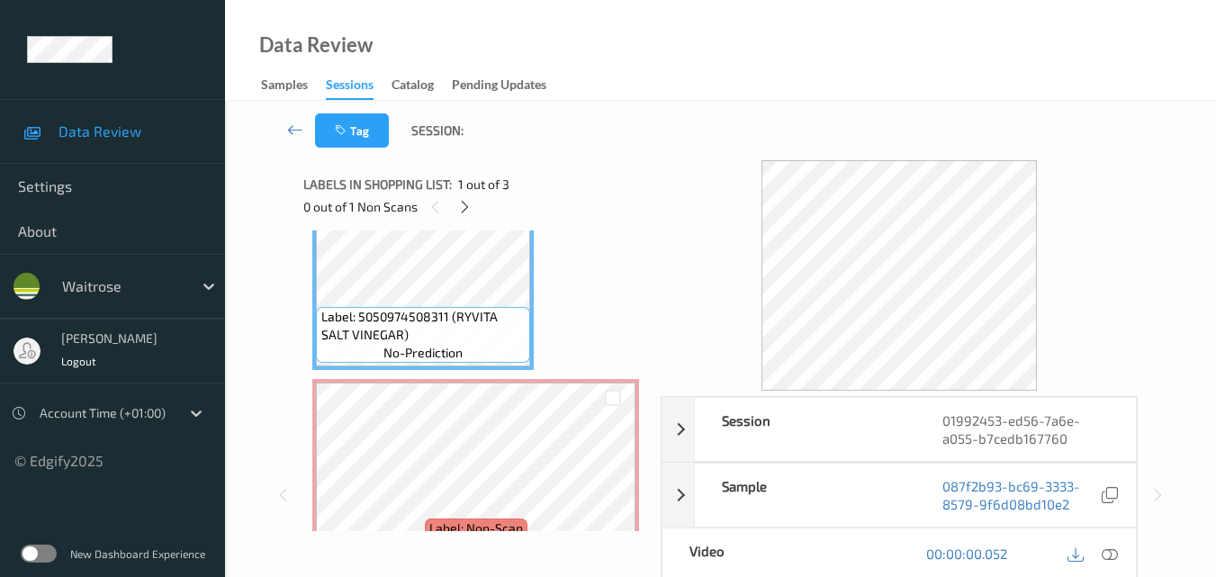
scroll to position [90, 0]
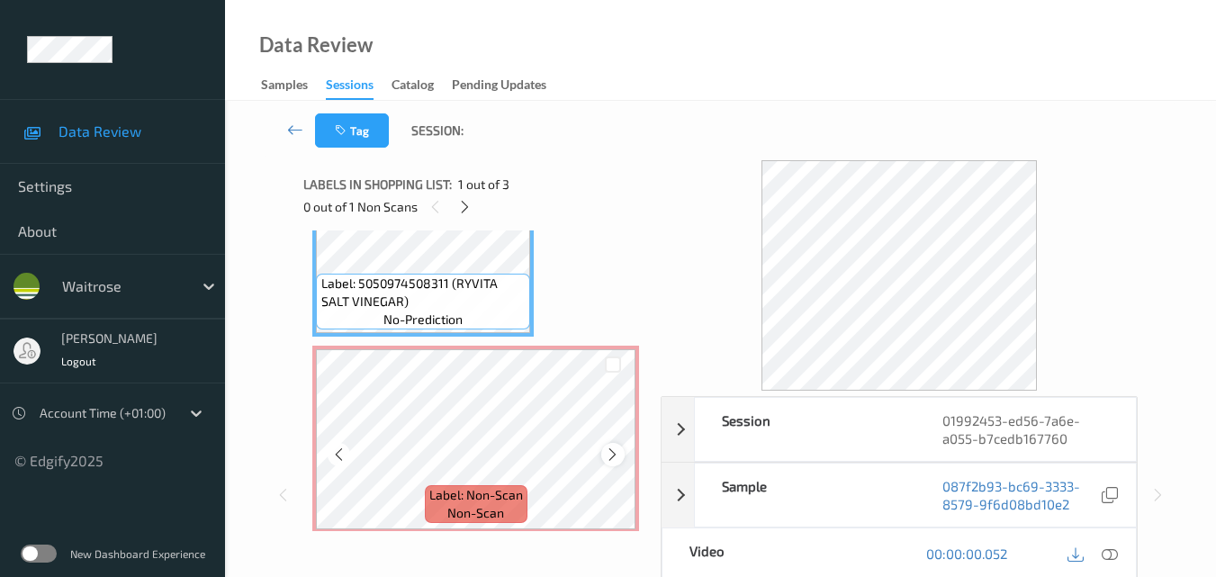
click at [615, 456] on icon at bounding box center [612, 454] width 15 height 16
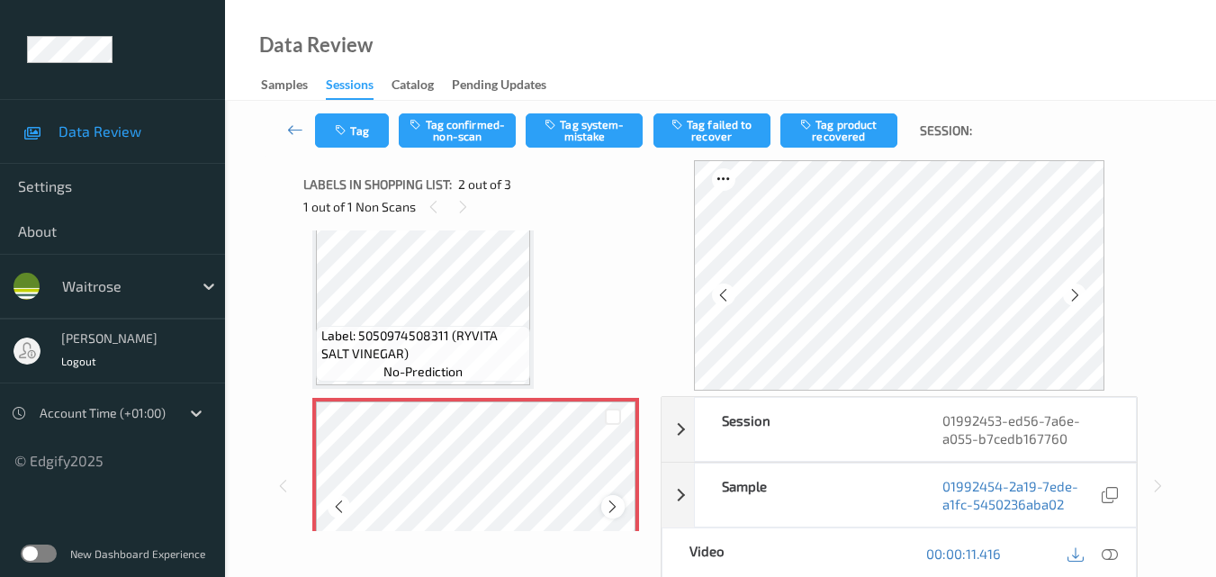
scroll to position [0, 0]
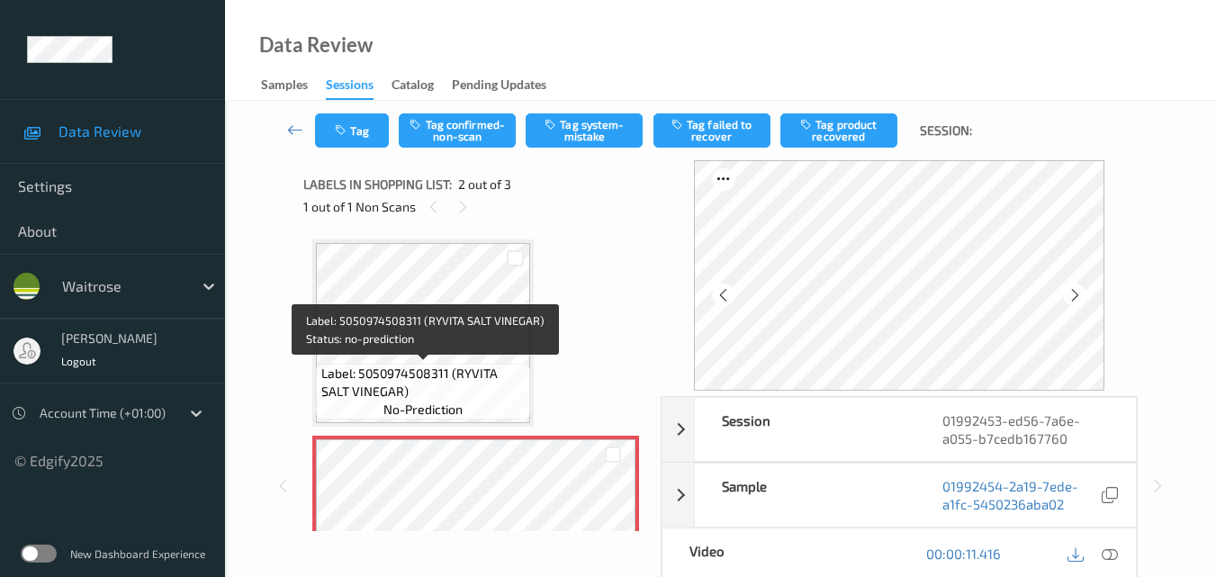
click at [491, 365] on span "Label: 5050974508311 (RYVITA SALT VINEGAR)" at bounding box center [423, 383] width 205 height 36
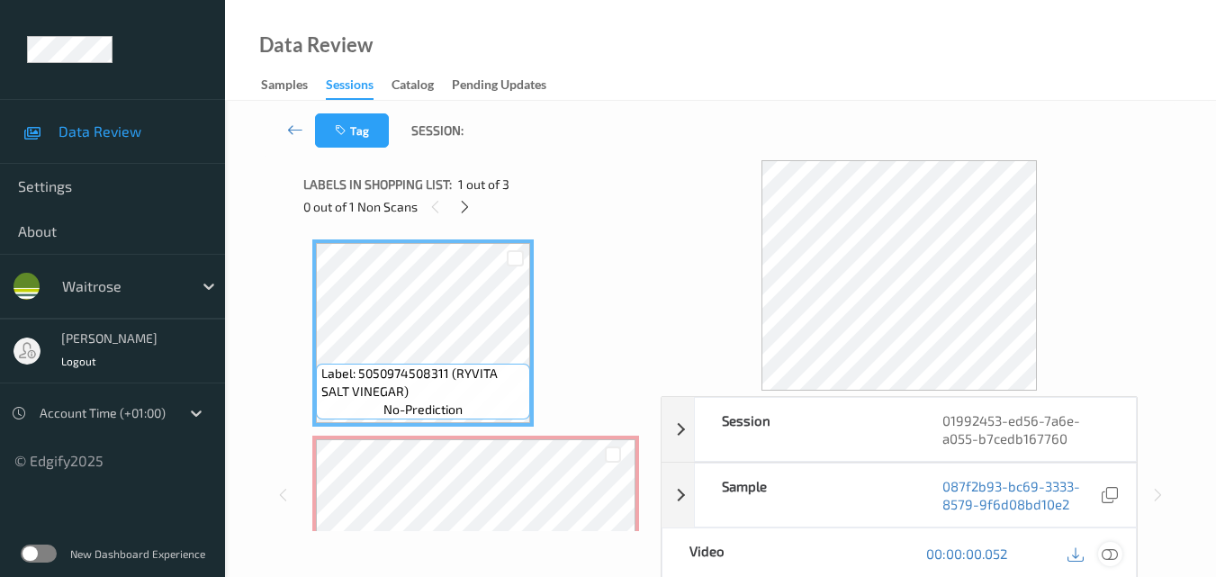
click at [1118, 550] on icon at bounding box center [1110, 553] width 16 height 16
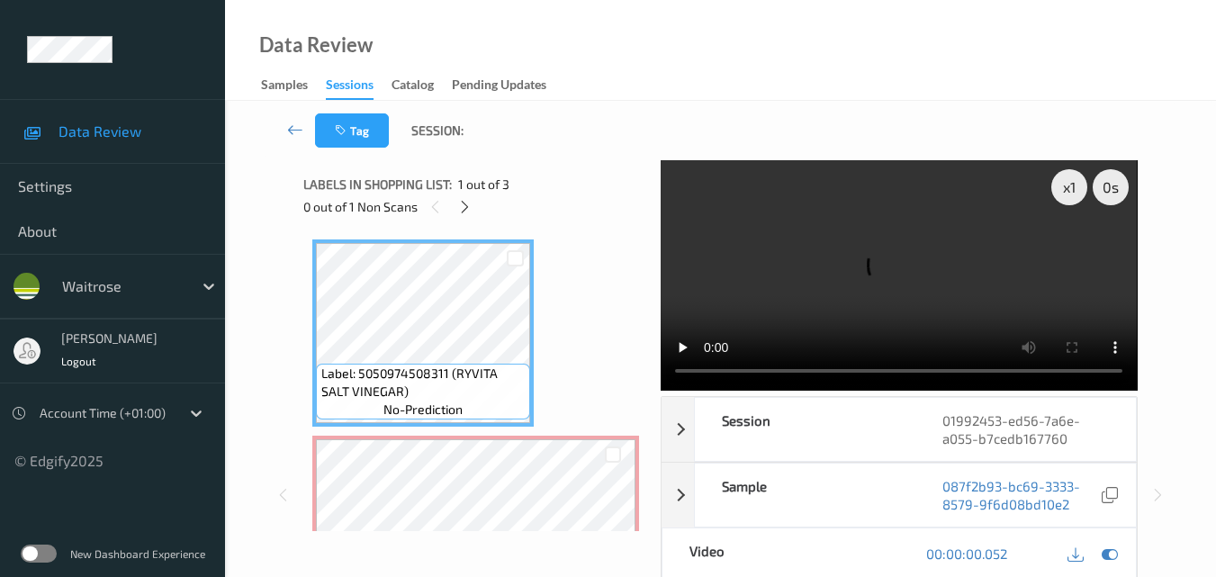
click at [898, 271] on video at bounding box center [899, 275] width 476 height 230
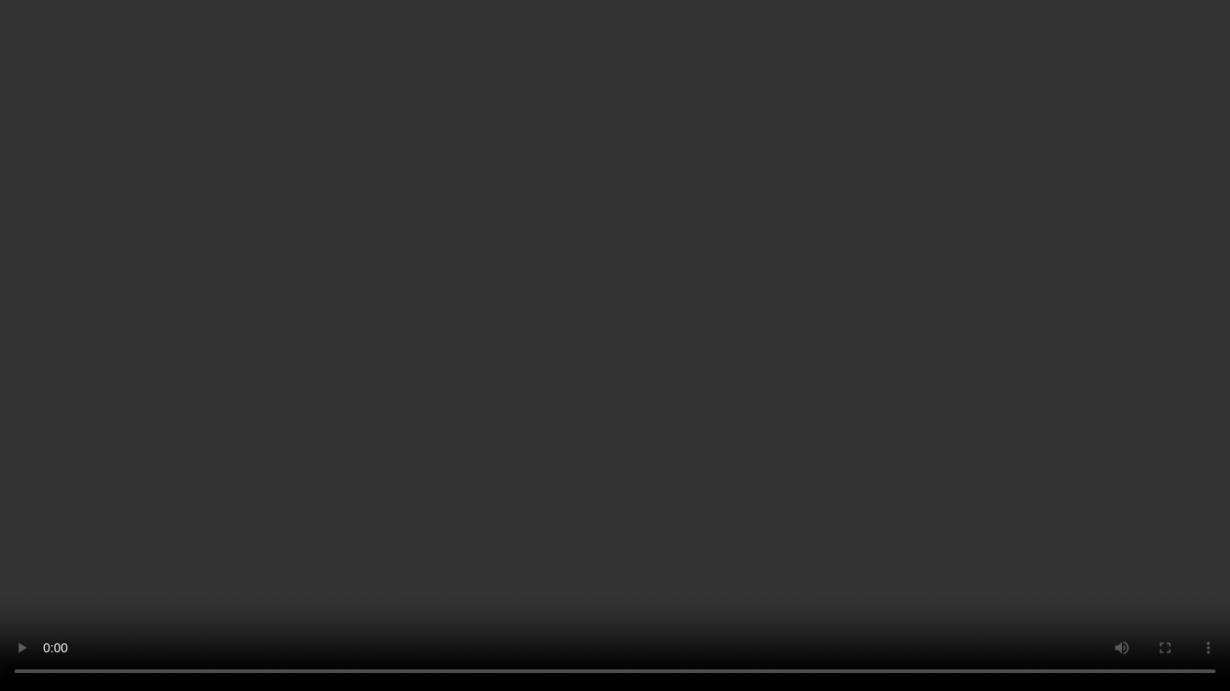
click at [925, 349] on video at bounding box center [615, 345] width 1230 height 691
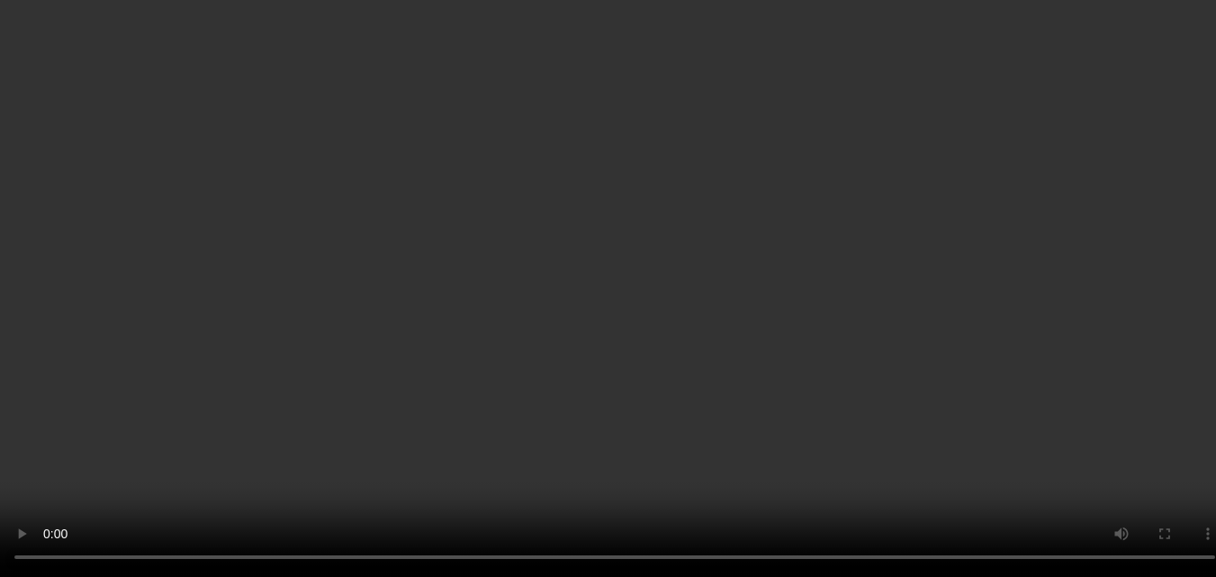
scroll to position [90, 0]
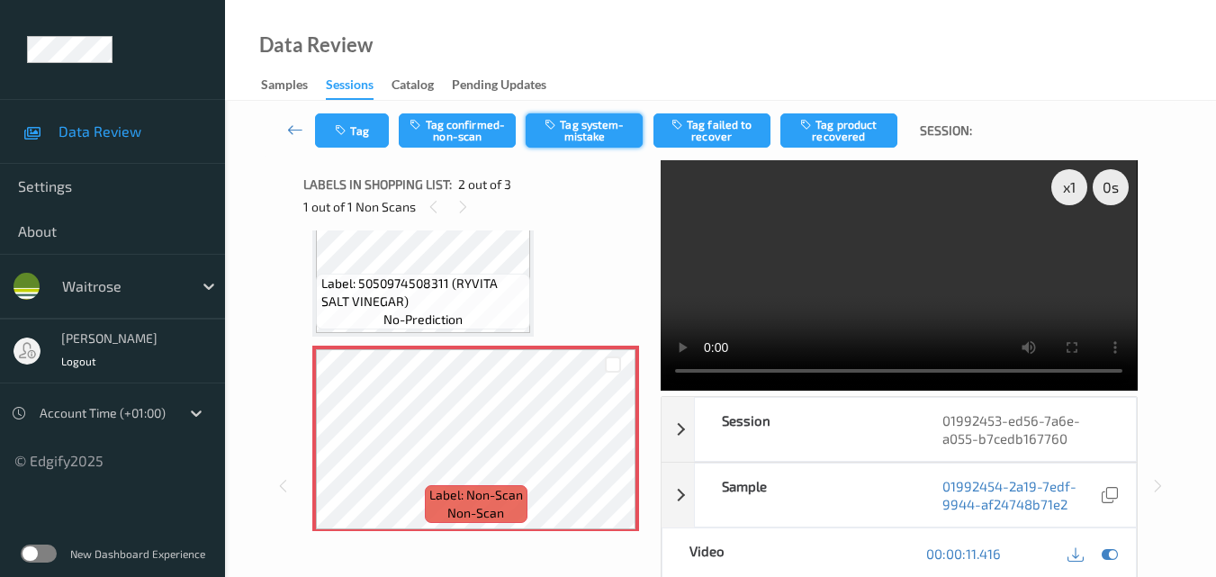
click at [592, 134] on button "Tag system-mistake" at bounding box center [584, 130] width 117 height 34
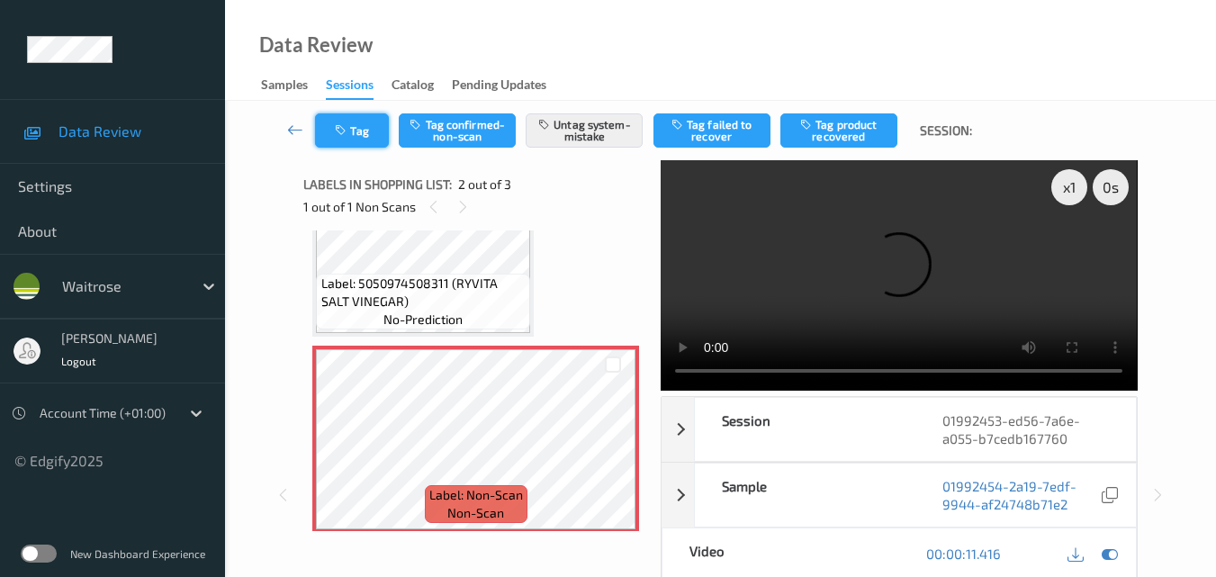
click at [356, 137] on button "Tag" at bounding box center [352, 130] width 74 height 34
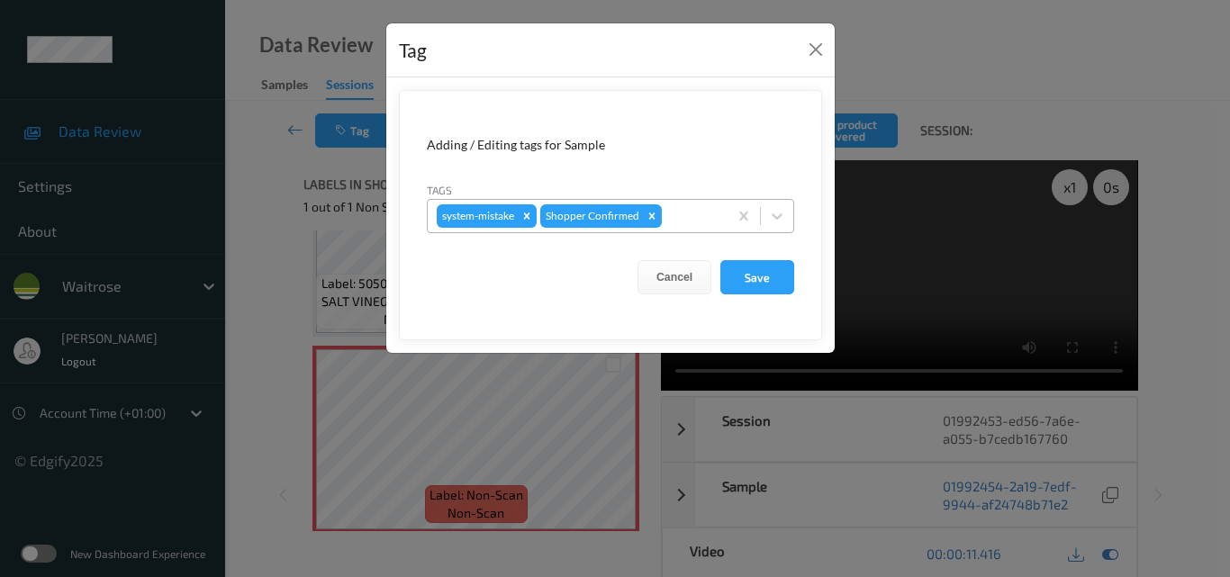
click at [689, 220] on div at bounding box center [691, 216] width 53 height 22
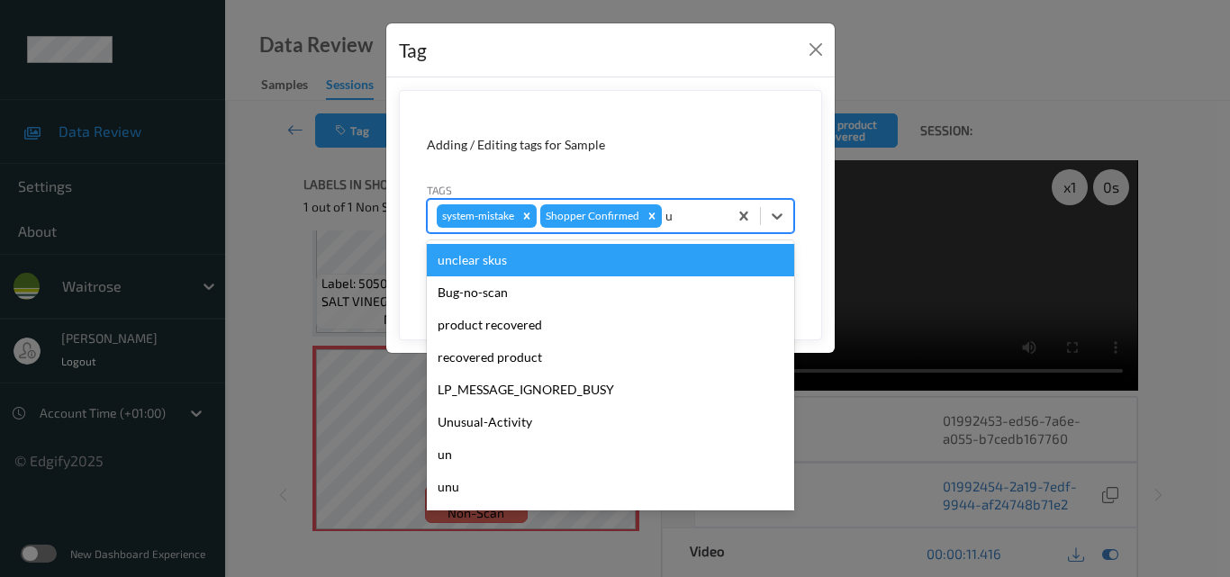
type input "un"
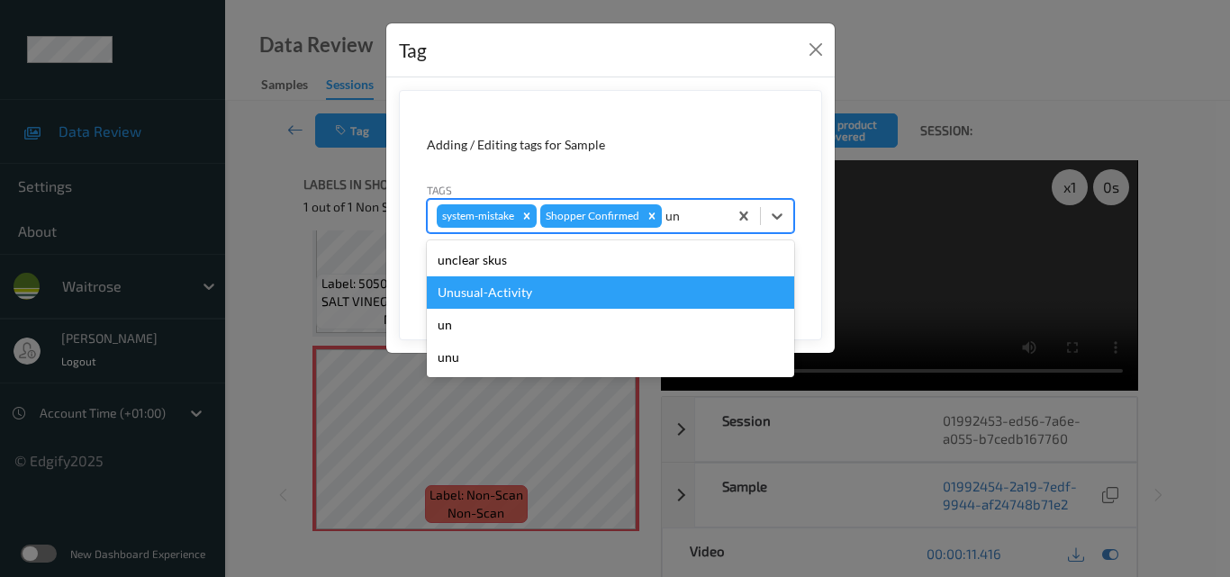
click at [587, 281] on div "Unusual-Activity" at bounding box center [610, 292] width 367 height 32
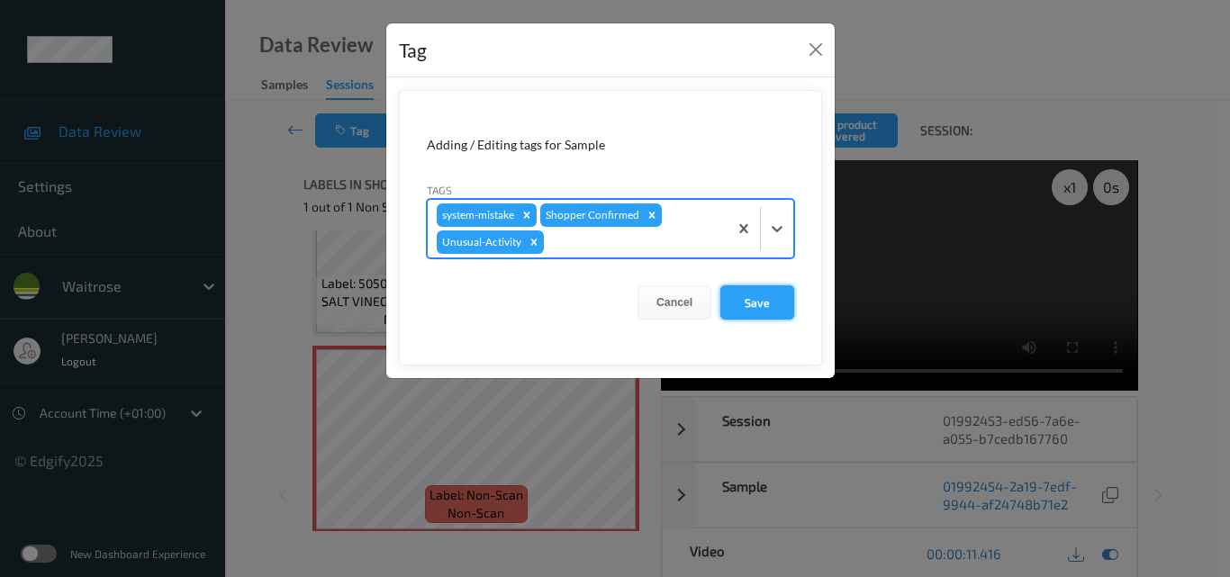
click at [759, 301] on button "Save" at bounding box center [757, 302] width 74 height 34
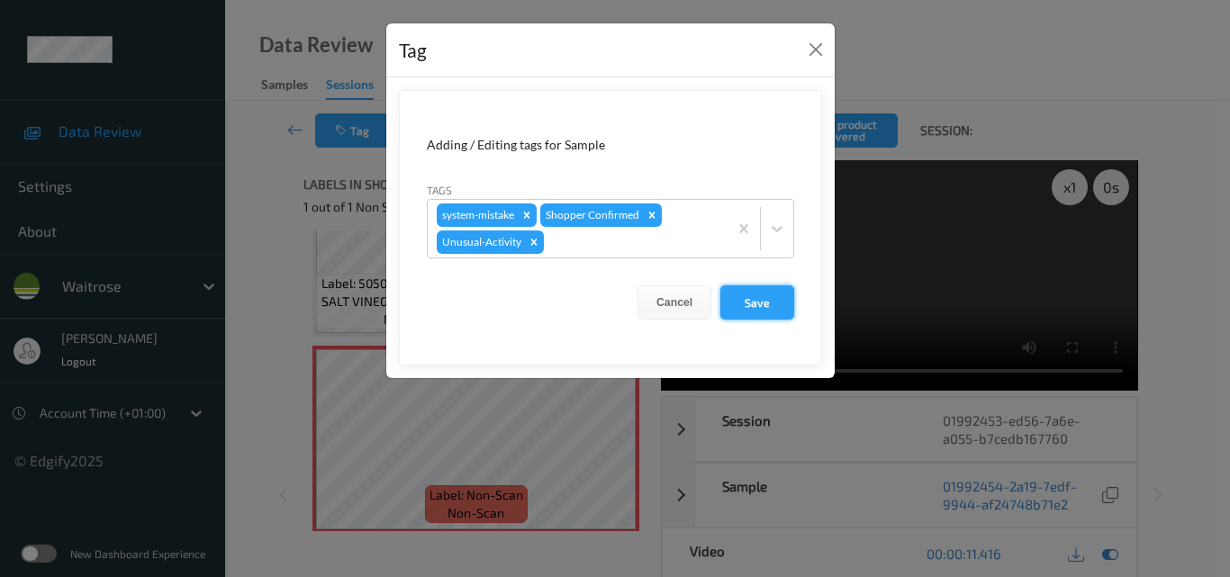
click at [759, 301] on button "Save" at bounding box center [757, 302] width 74 height 34
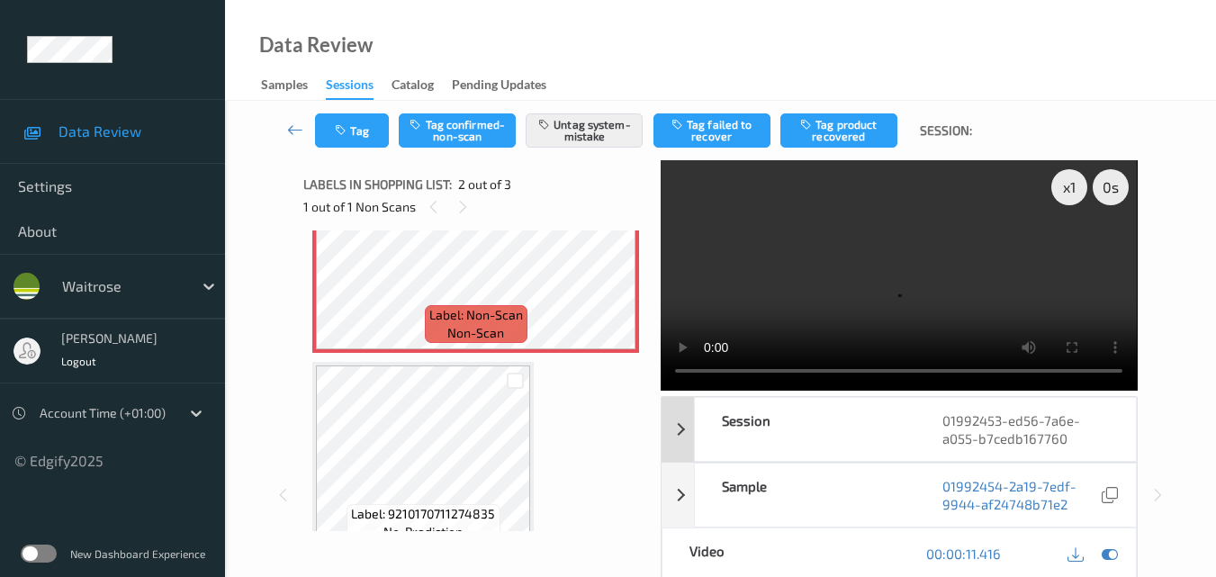
scroll to position [180, 0]
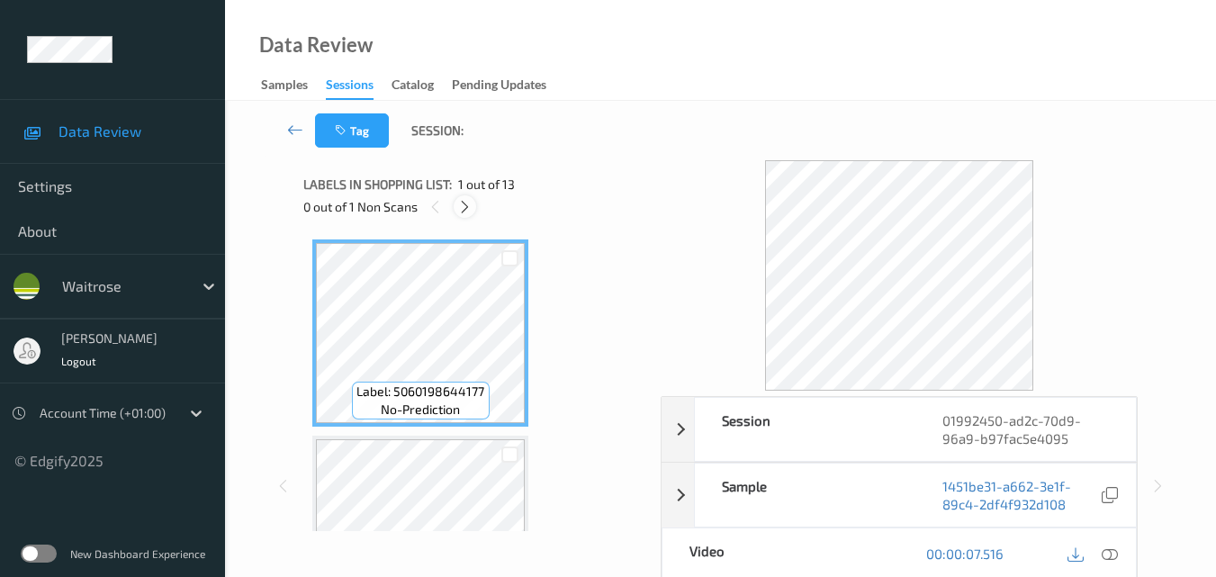
click at [460, 212] on icon at bounding box center [464, 207] width 15 height 16
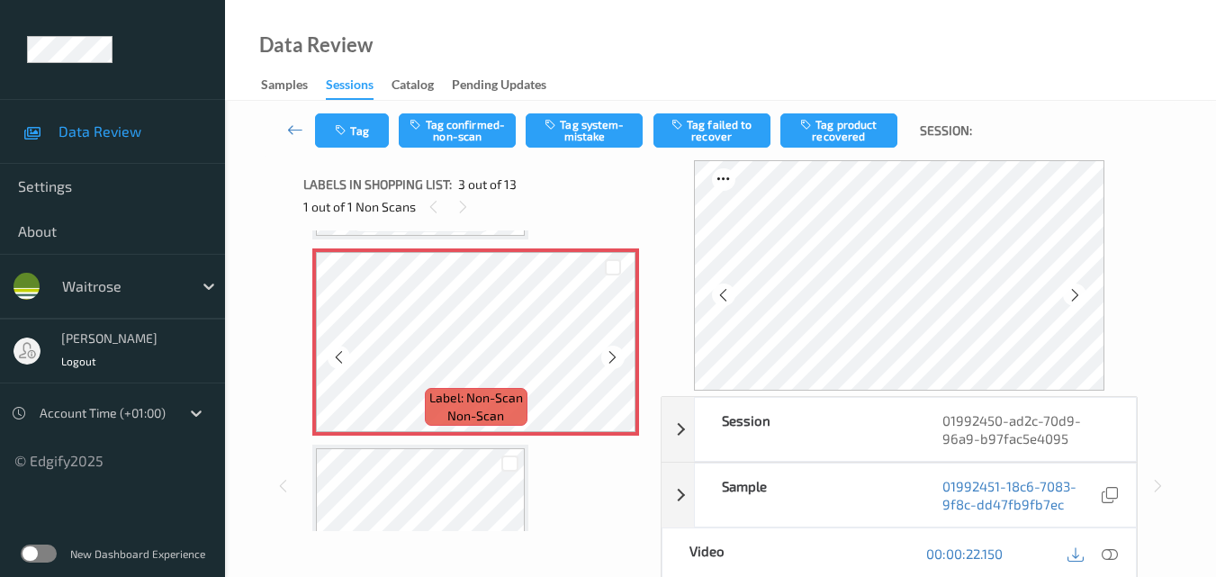
scroll to position [385, 0]
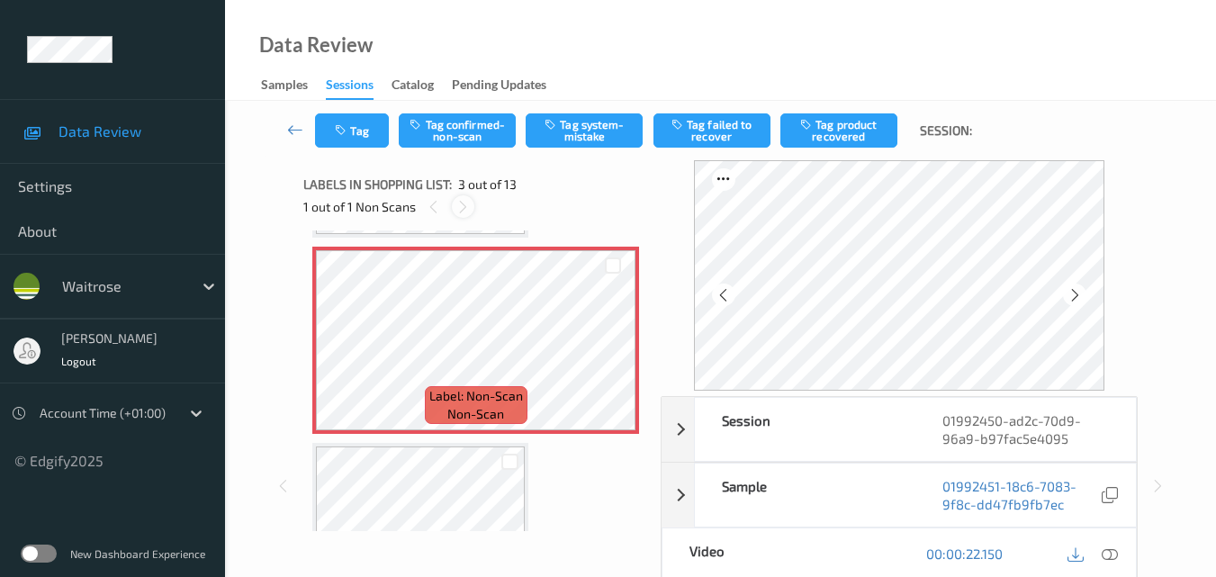
click at [464, 206] on icon at bounding box center [462, 207] width 15 height 16
click at [610, 350] on icon at bounding box center [612, 355] width 15 height 16
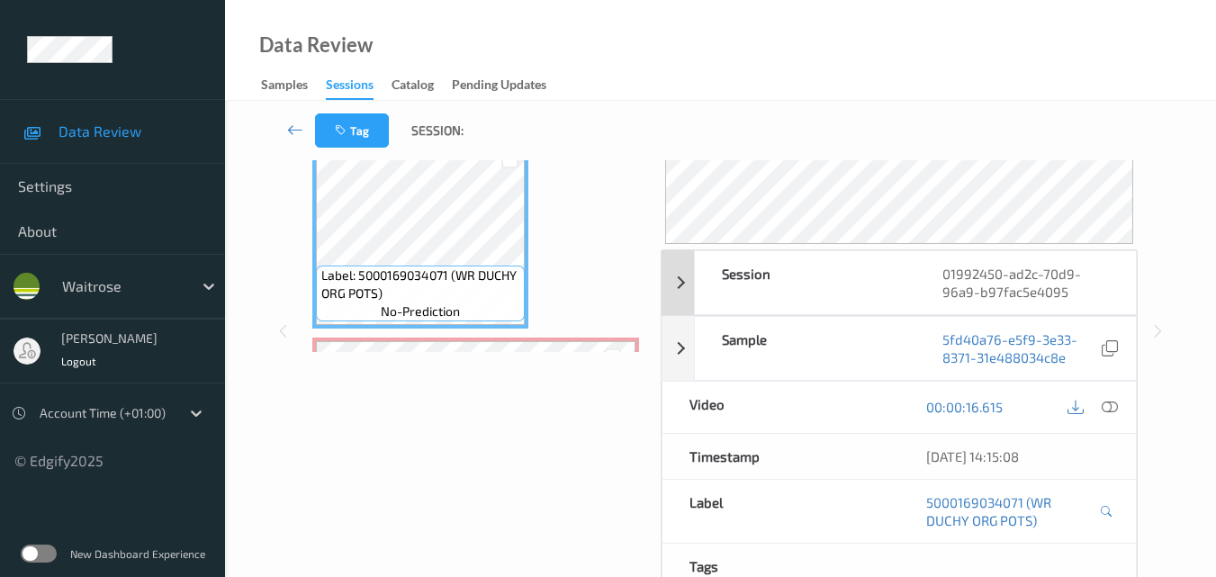
scroll to position [180, 0]
click at [1110, 407] on icon at bounding box center [1110, 406] width 16 height 16
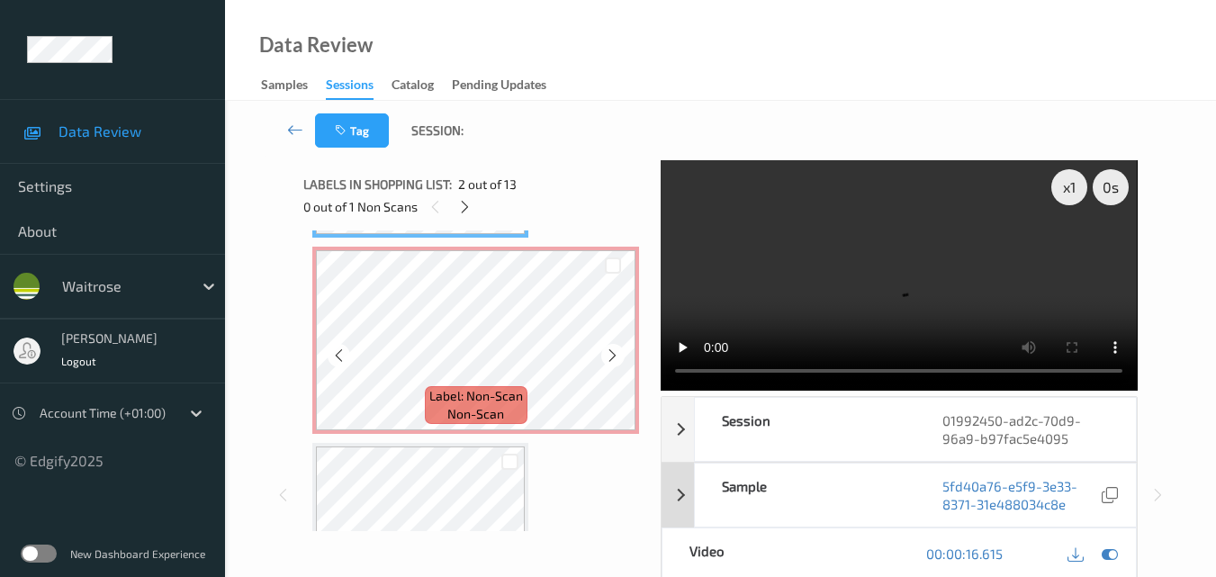
scroll to position [475, 0]
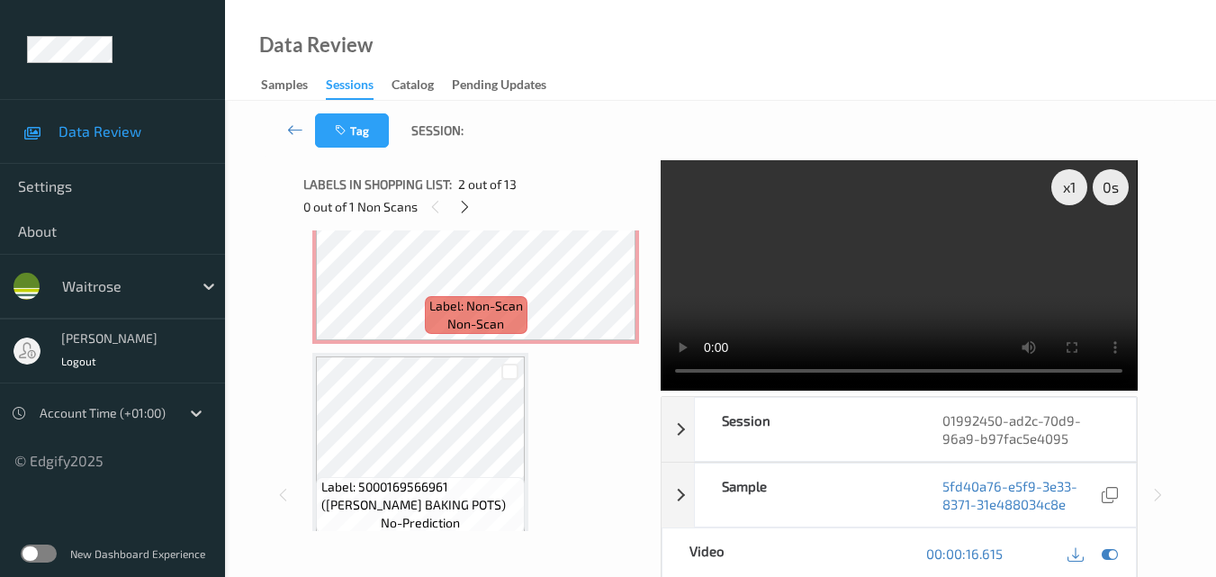
click at [827, 239] on video at bounding box center [899, 275] width 476 height 230
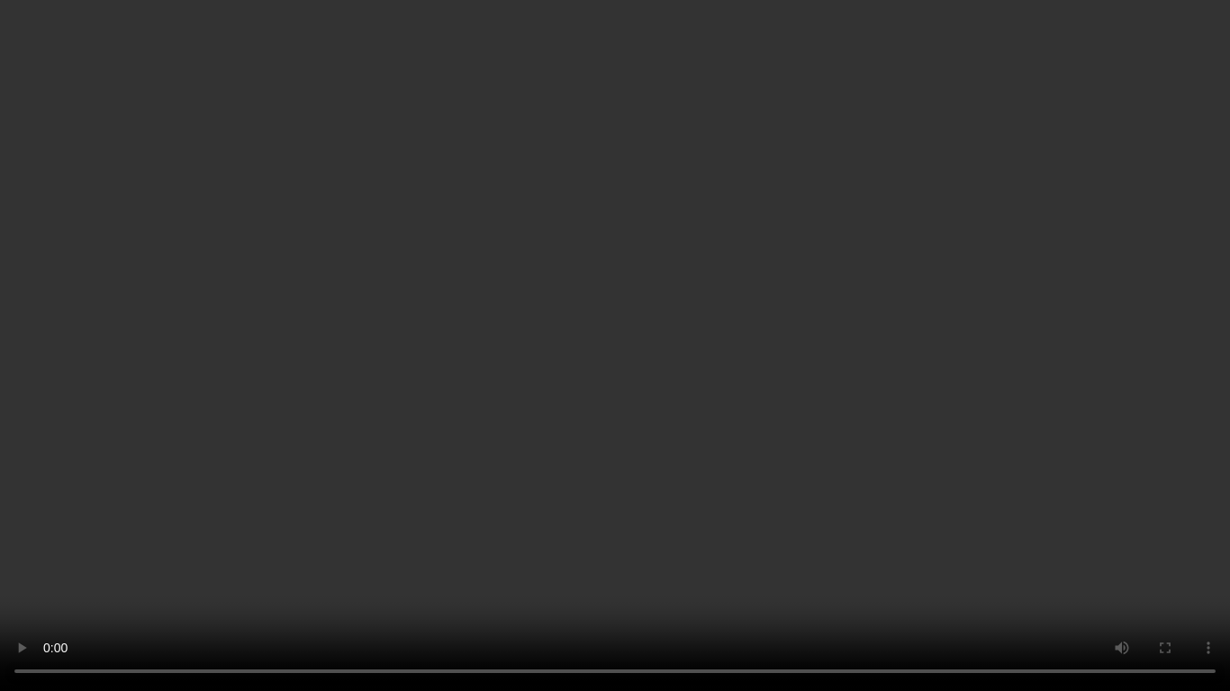
click at [976, 401] on video at bounding box center [615, 345] width 1230 height 691
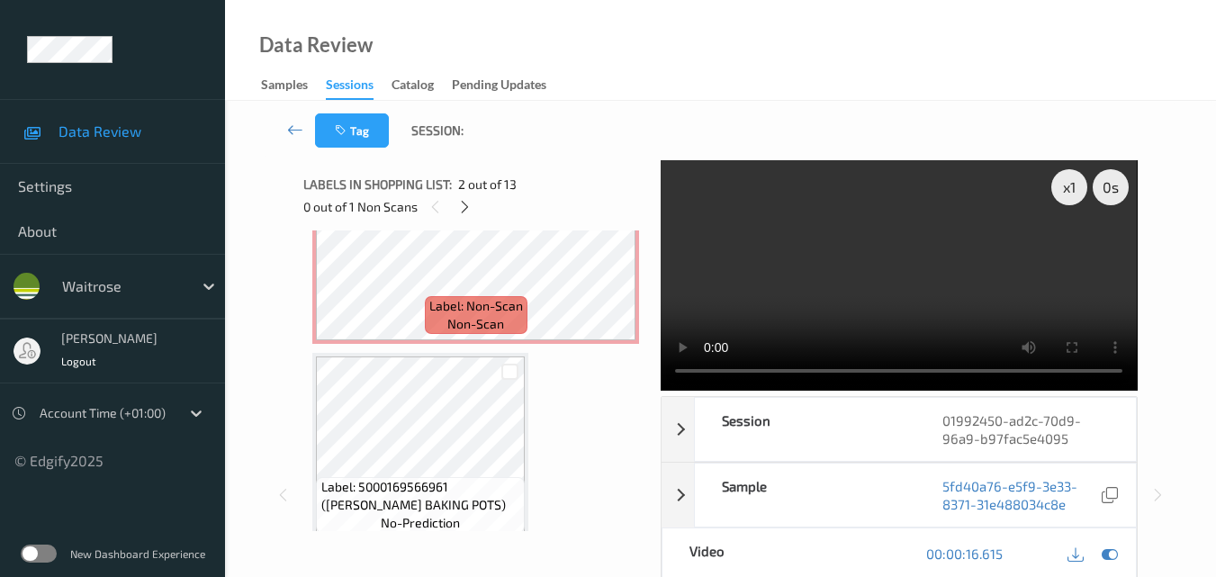
click at [929, 272] on video at bounding box center [899, 275] width 476 height 230
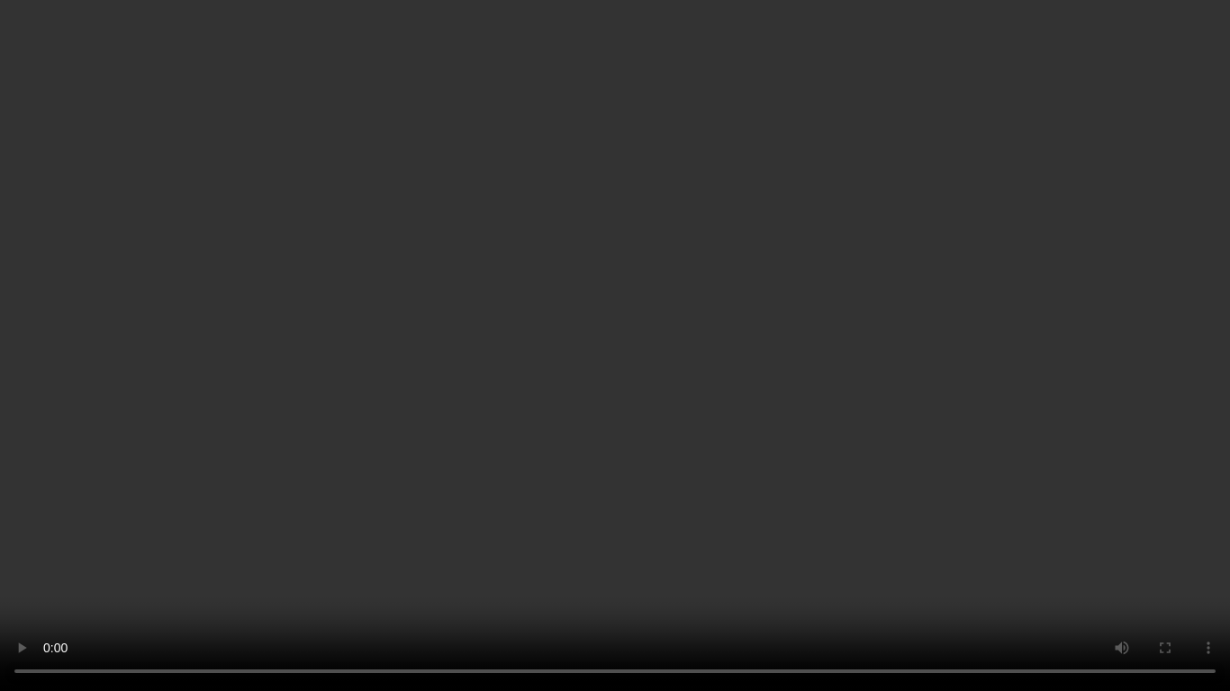
click at [853, 423] on video at bounding box center [615, 345] width 1230 height 691
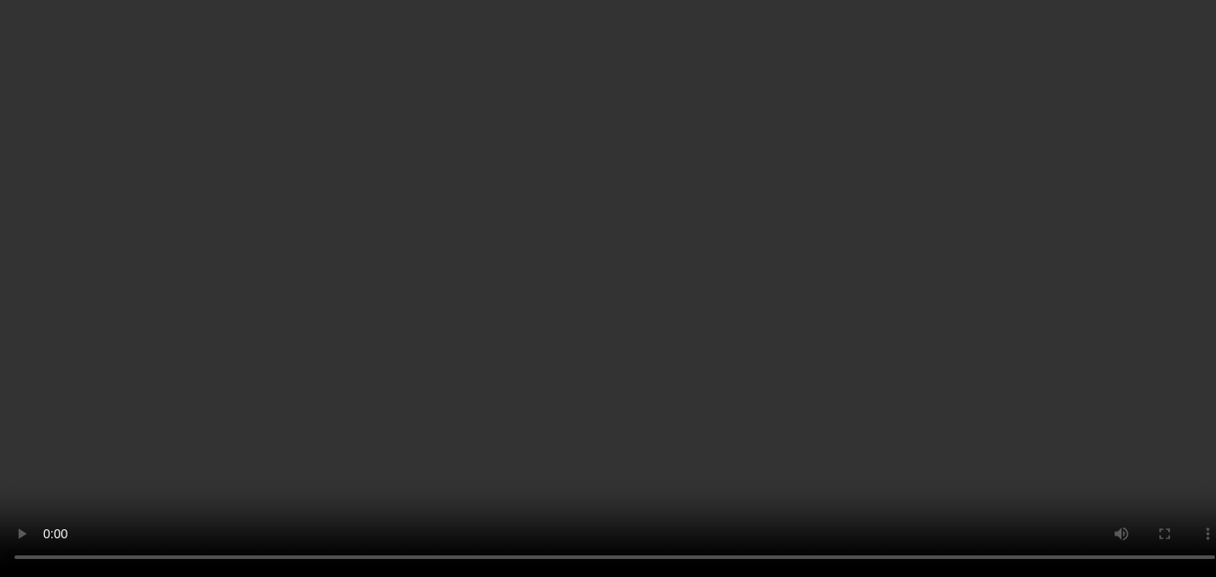
scroll to position [115, 0]
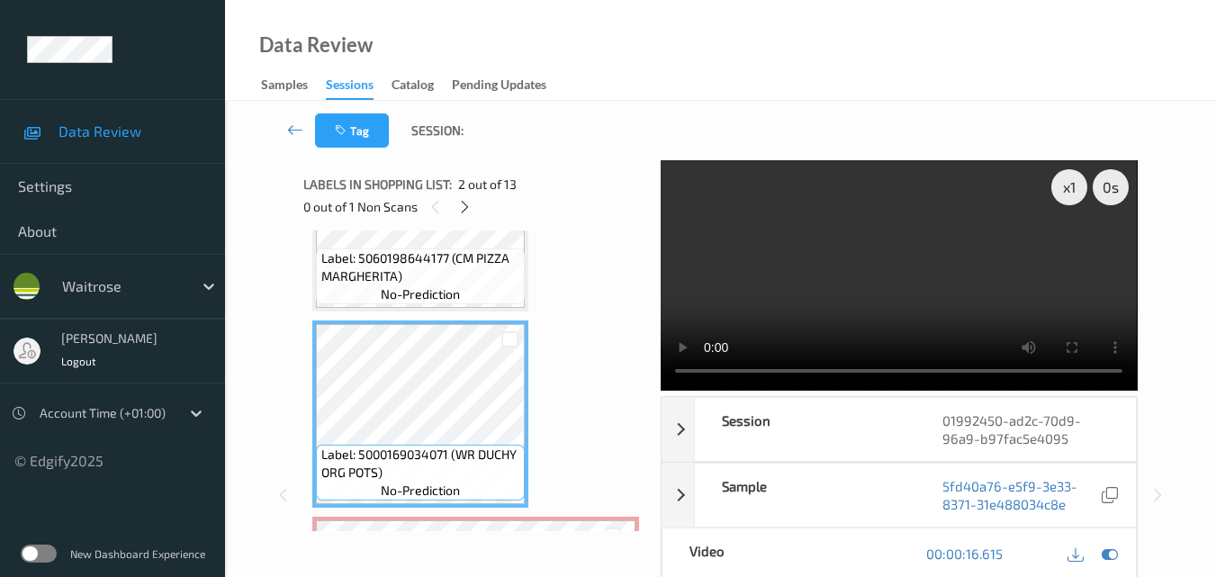
click at [917, 239] on video at bounding box center [899, 275] width 476 height 230
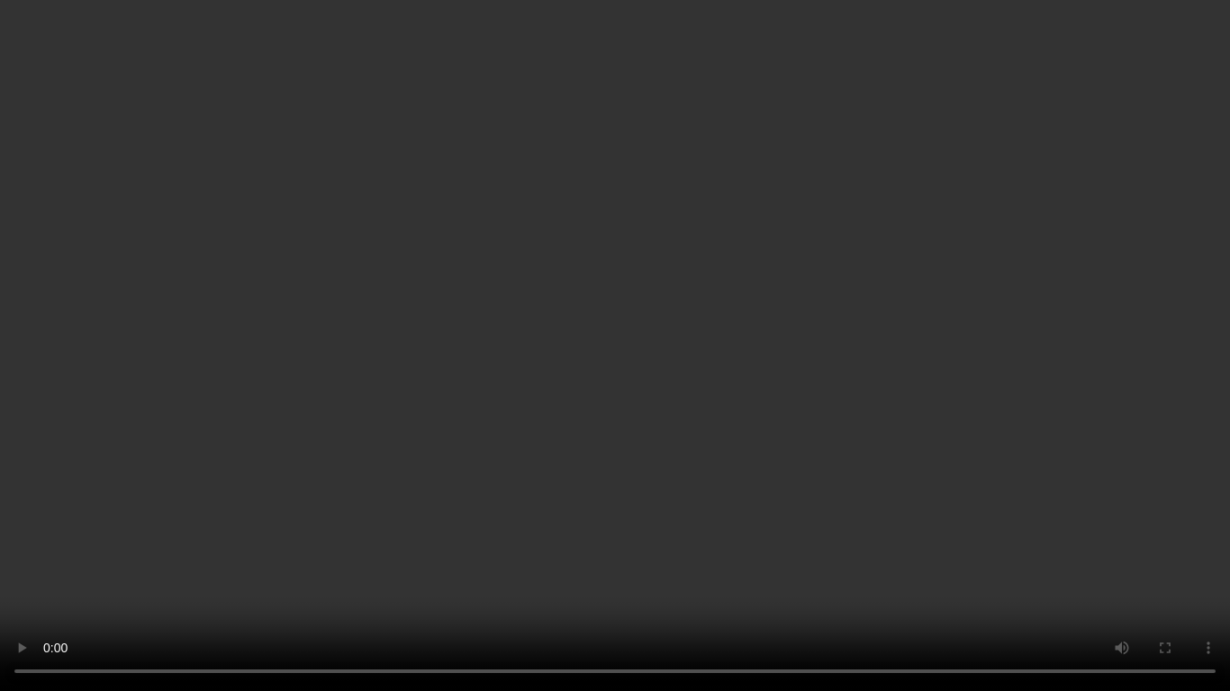
click at [792, 417] on video at bounding box center [615, 345] width 1230 height 691
click at [663, 400] on video at bounding box center [615, 345] width 1230 height 691
click at [650, 319] on video at bounding box center [615, 345] width 1230 height 691
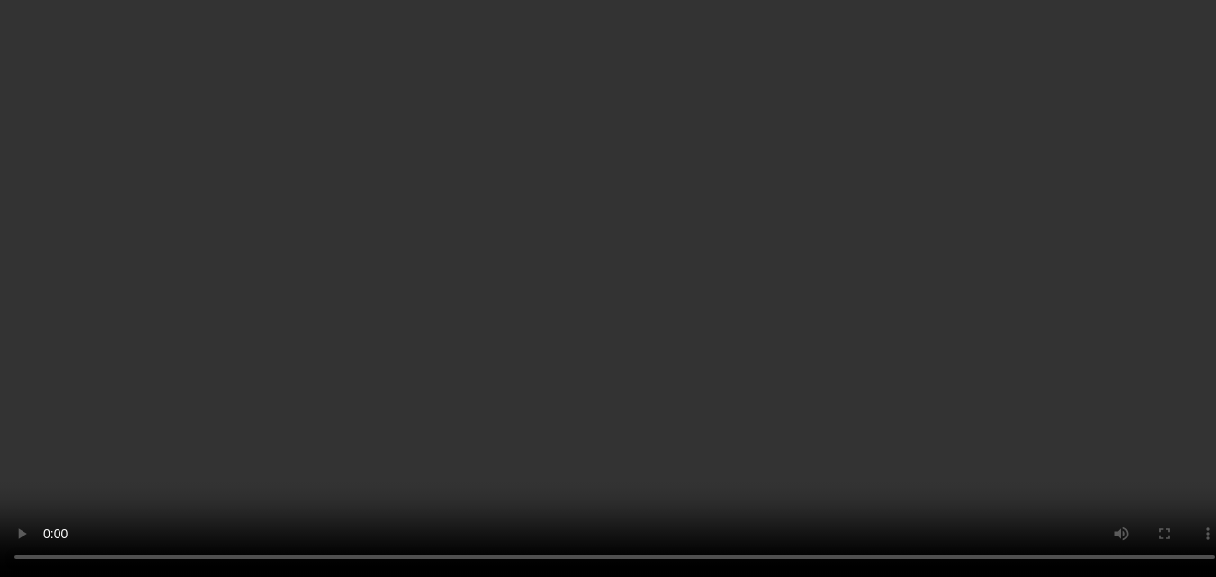
scroll to position [475, 0]
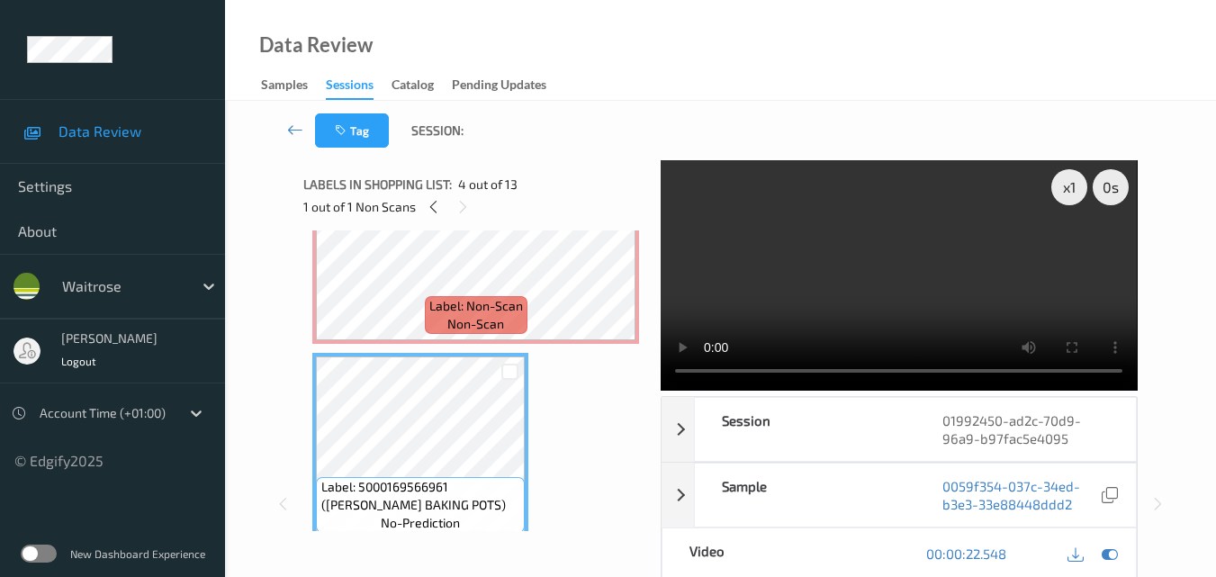
click at [996, 278] on video at bounding box center [899, 275] width 476 height 230
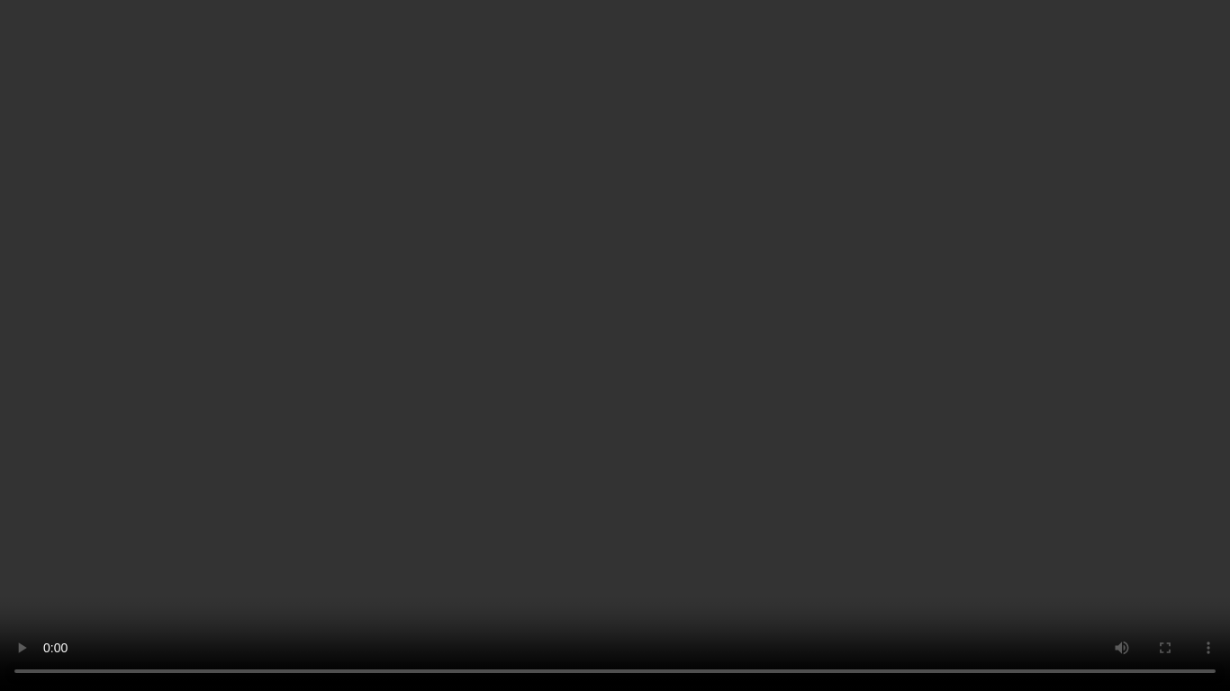
click at [654, 436] on video at bounding box center [615, 345] width 1230 height 691
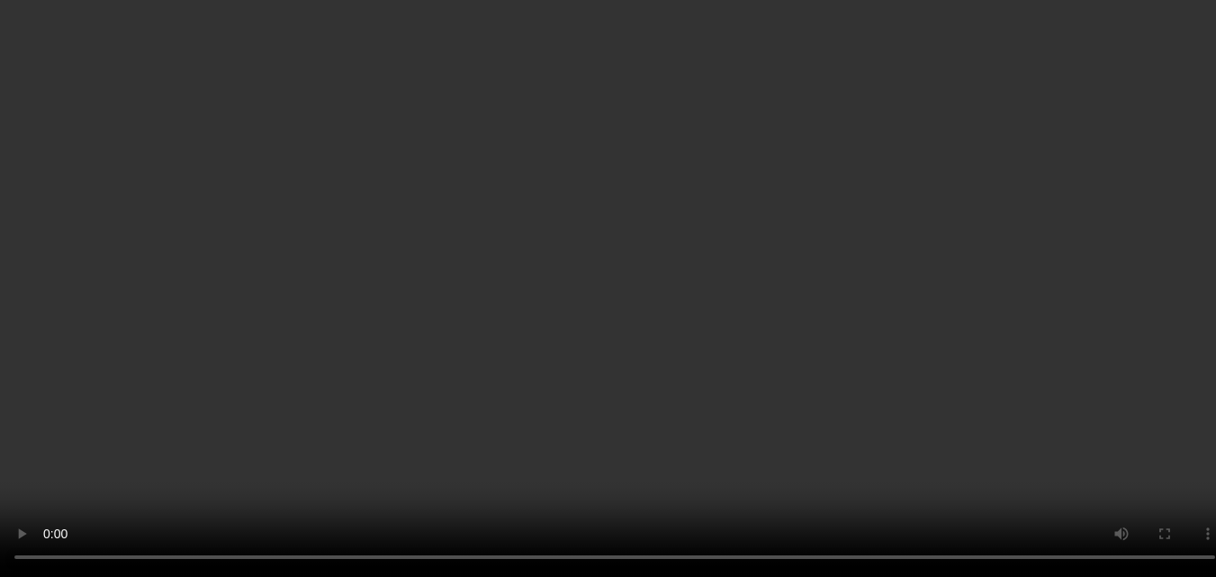
scroll to position [655, 0]
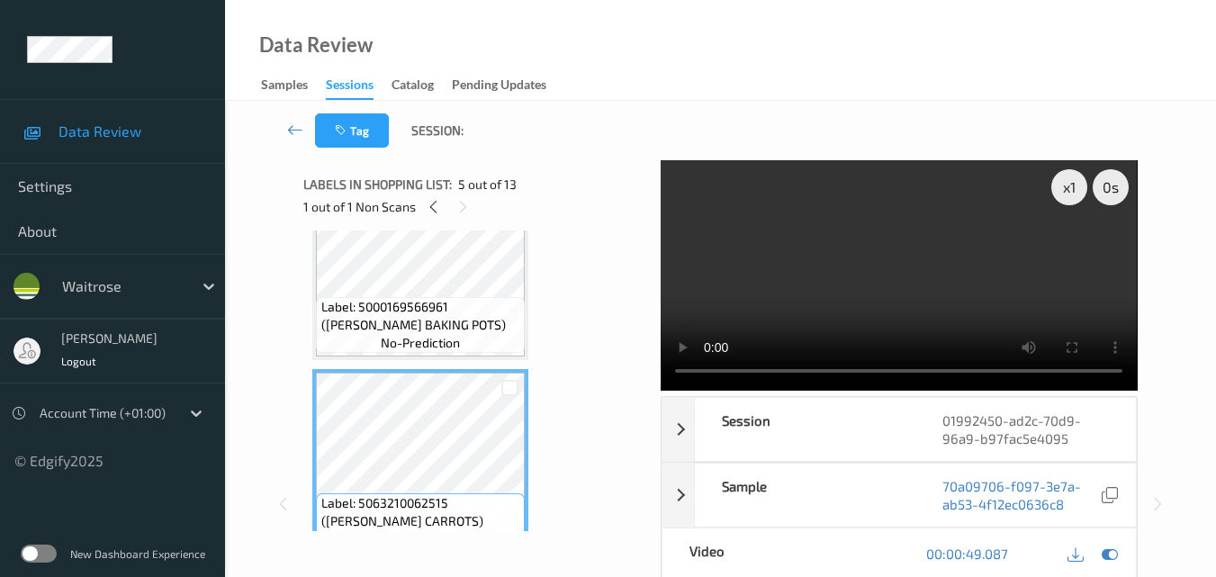
click at [888, 265] on video at bounding box center [899, 275] width 476 height 230
click at [905, 286] on video at bounding box center [899, 275] width 476 height 230
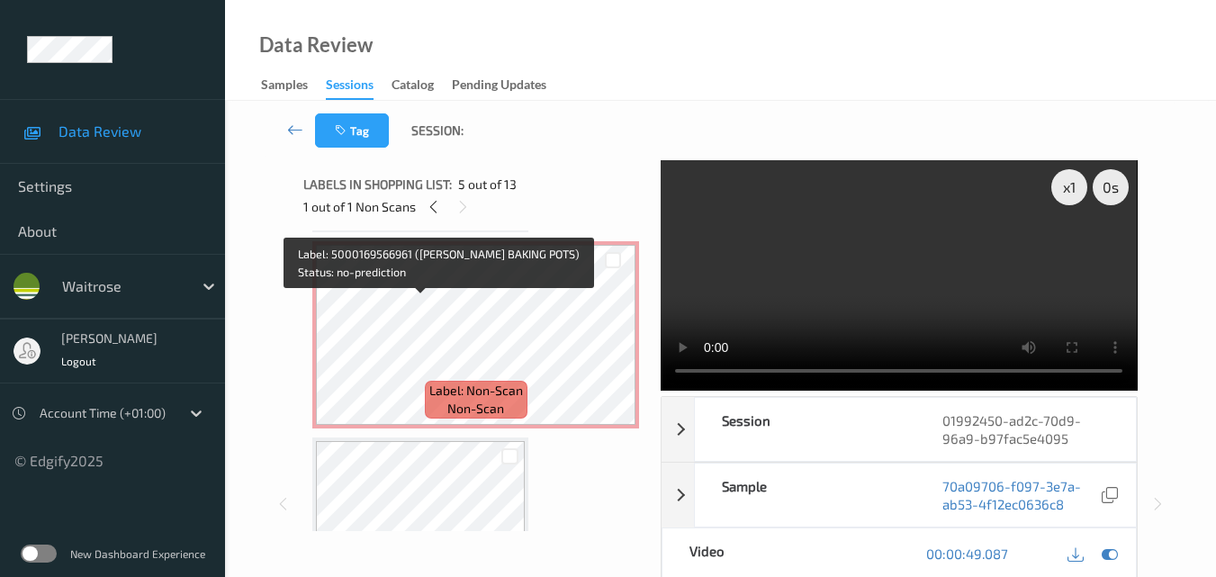
scroll to position [295, 0]
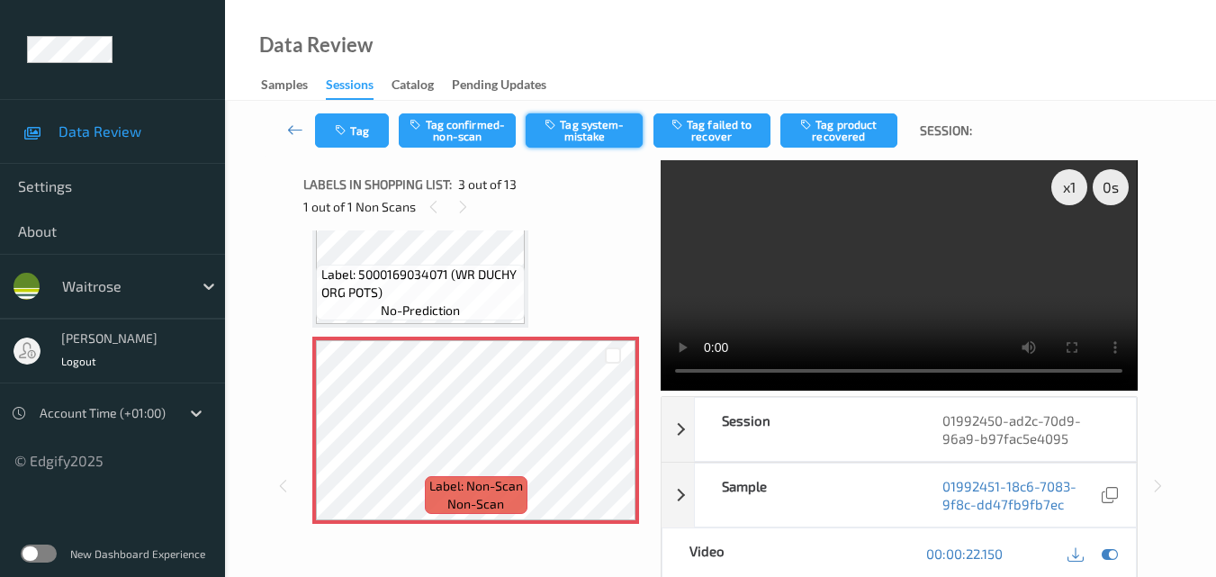
click at [588, 129] on button "Tag system-mistake" at bounding box center [584, 130] width 117 height 34
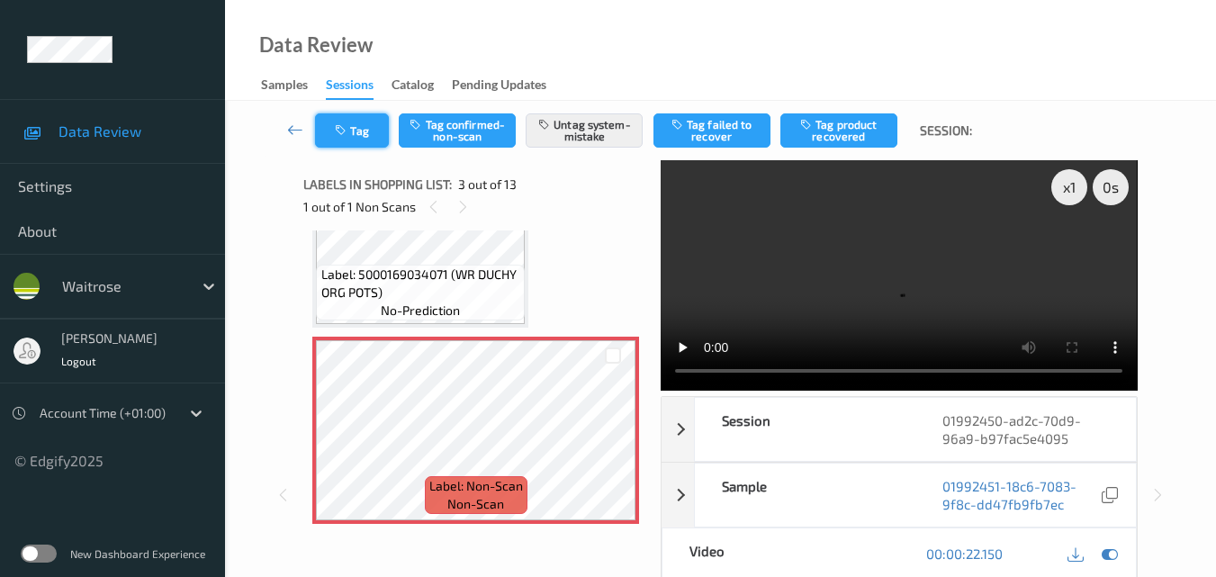
click at [351, 129] on button "Tag" at bounding box center [352, 130] width 74 height 34
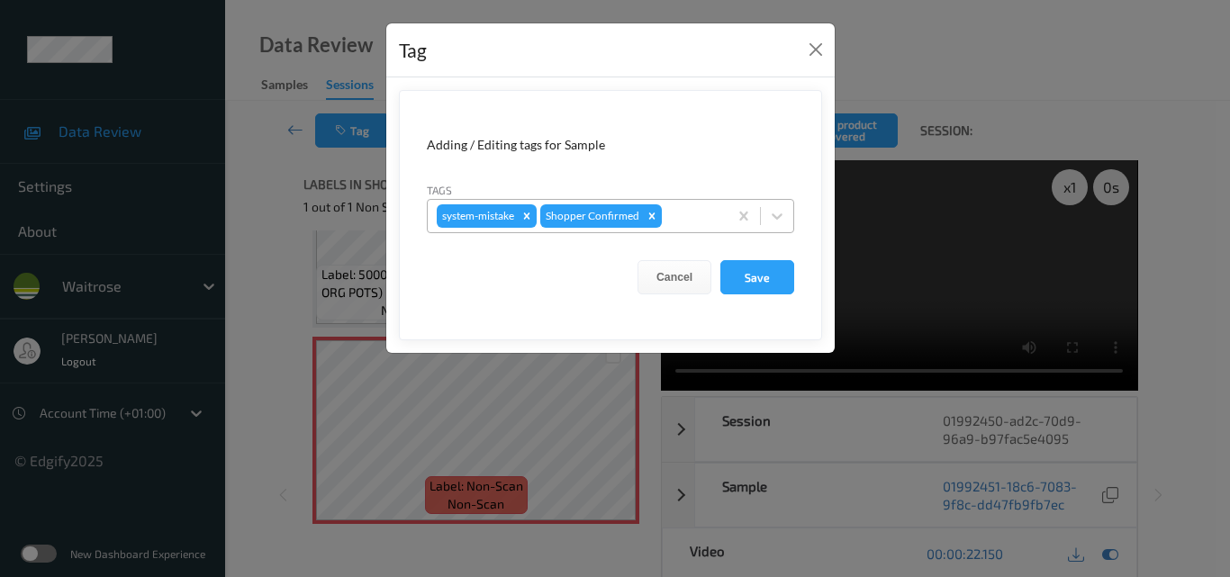
click at [684, 214] on div at bounding box center [691, 216] width 53 height 22
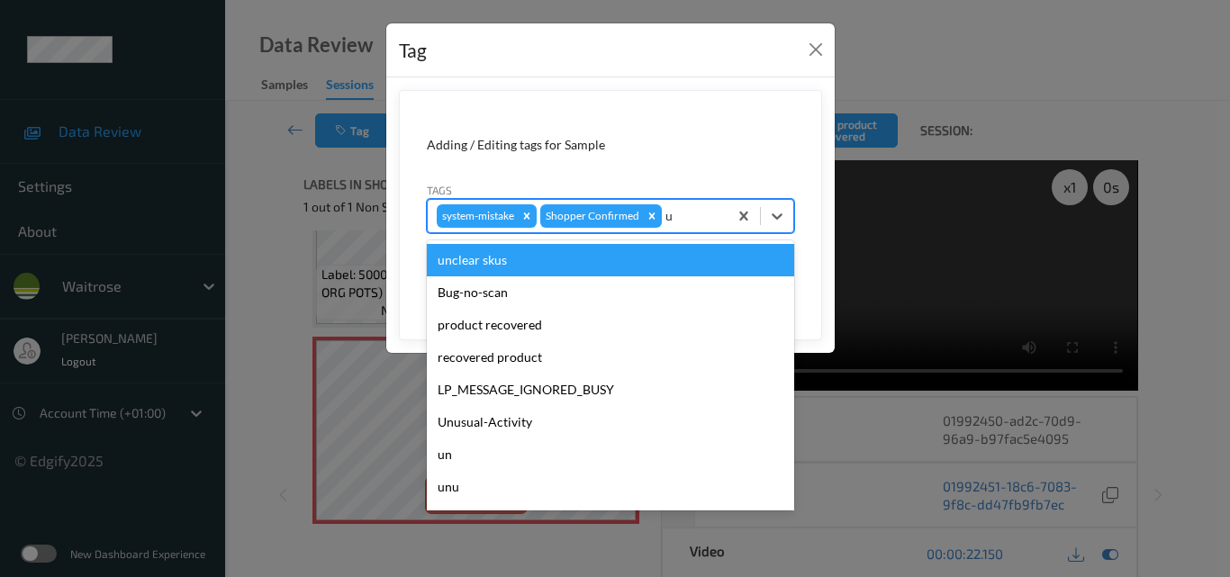
type input "un"
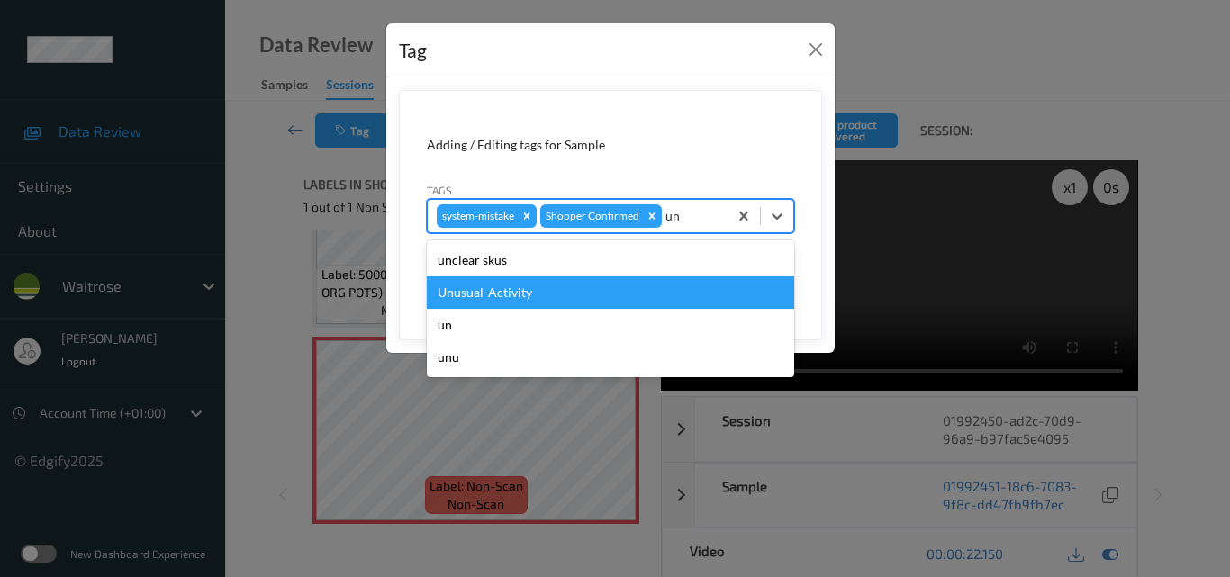
click at [599, 287] on div "Unusual-Activity" at bounding box center [610, 292] width 367 height 32
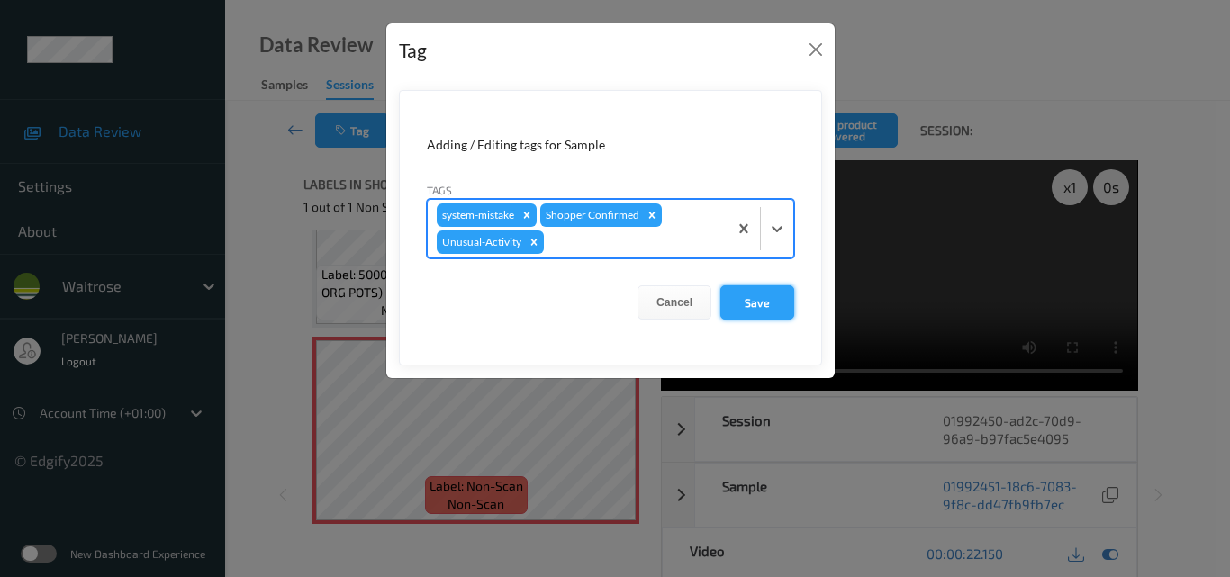
click at [776, 295] on button "Save" at bounding box center [757, 302] width 74 height 34
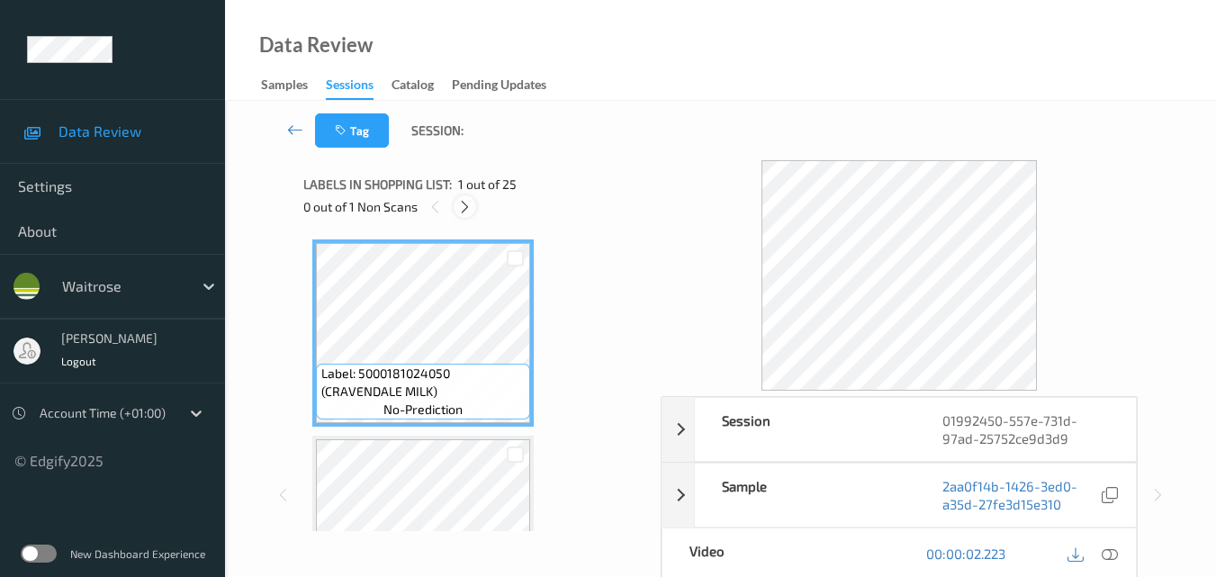
click at [467, 207] on icon at bounding box center [464, 207] width 15 height 16
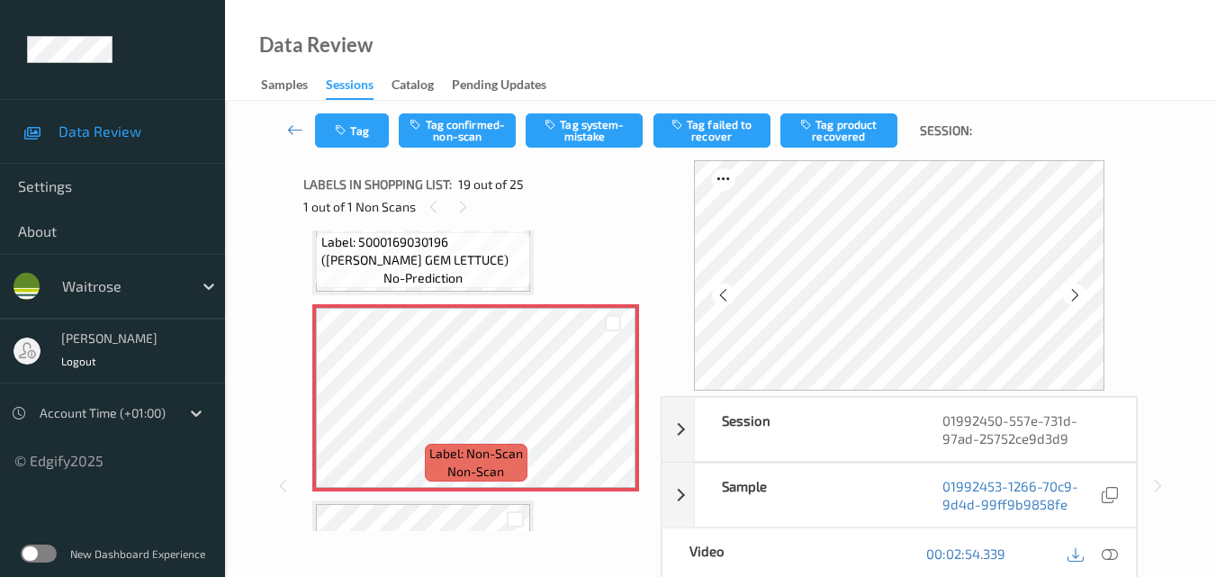
scroll to position [3435, 0]
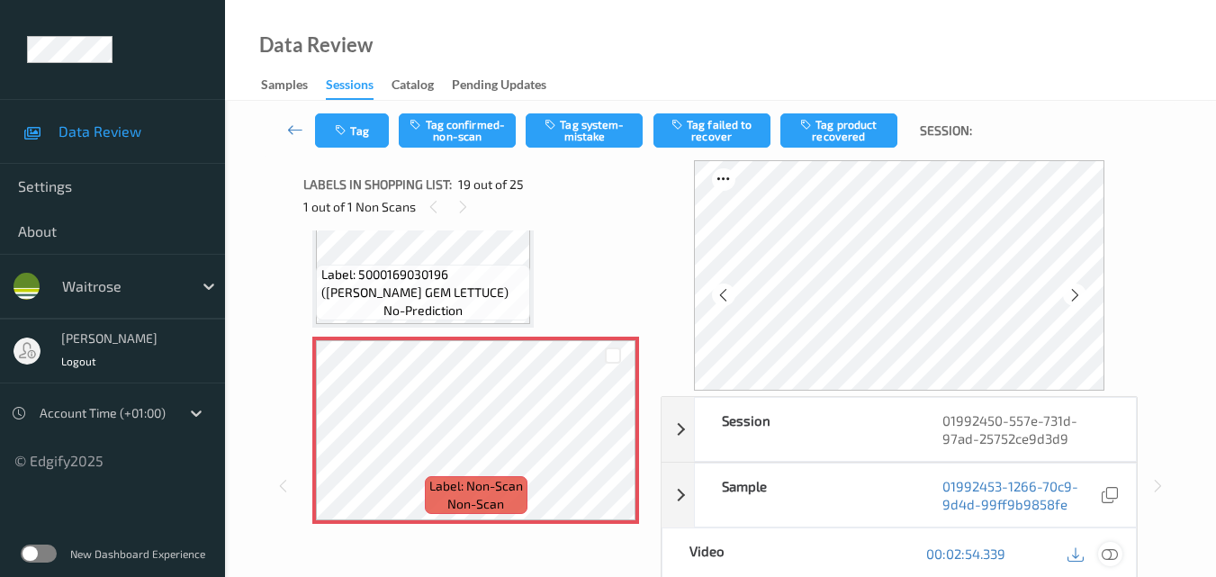
click at [1114, 555] on icon at bounding box center [1110, 553] width 16 height 16
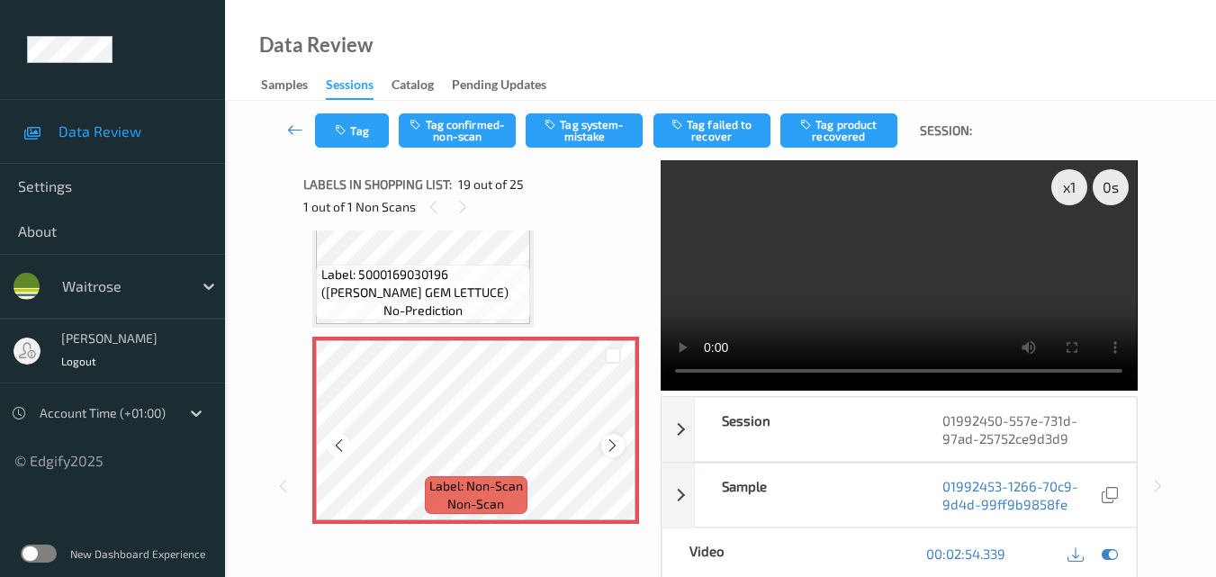
click at [608, 446] on icon at bounding box center [612, 445] width 15 height 16
click at [852, 241] on video at bounding box center [899, 275] width 476 height 230
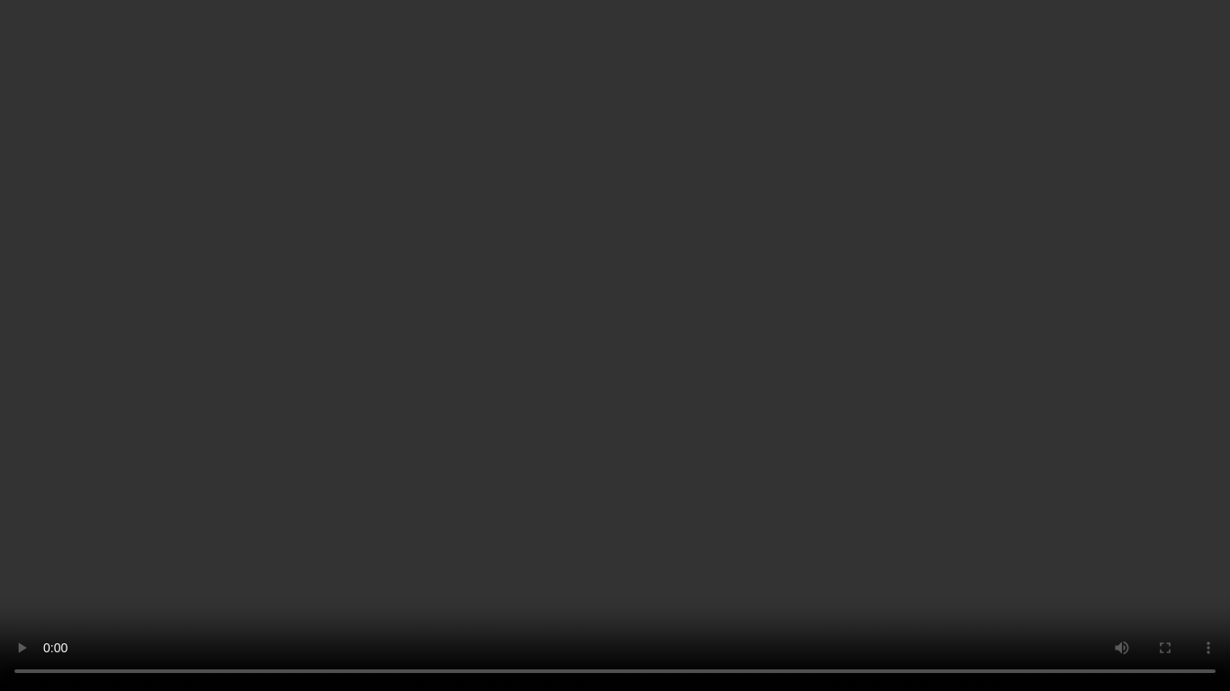
click at [941, 442] on video at bounding box center [615, 345] width 1230 height 691
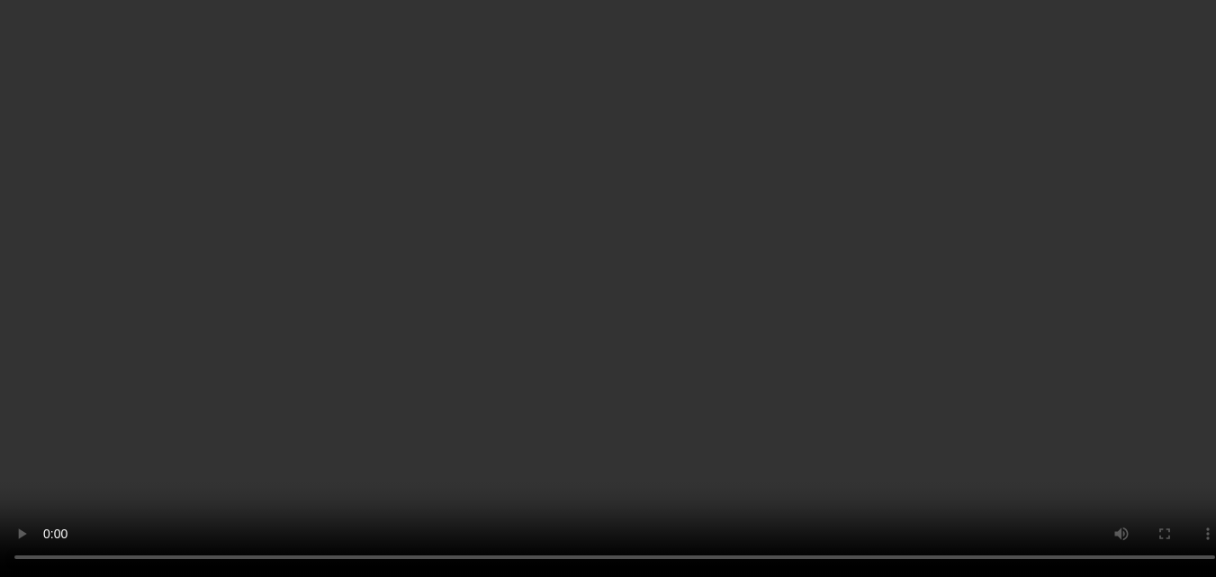
scroll to position [3165, 0]
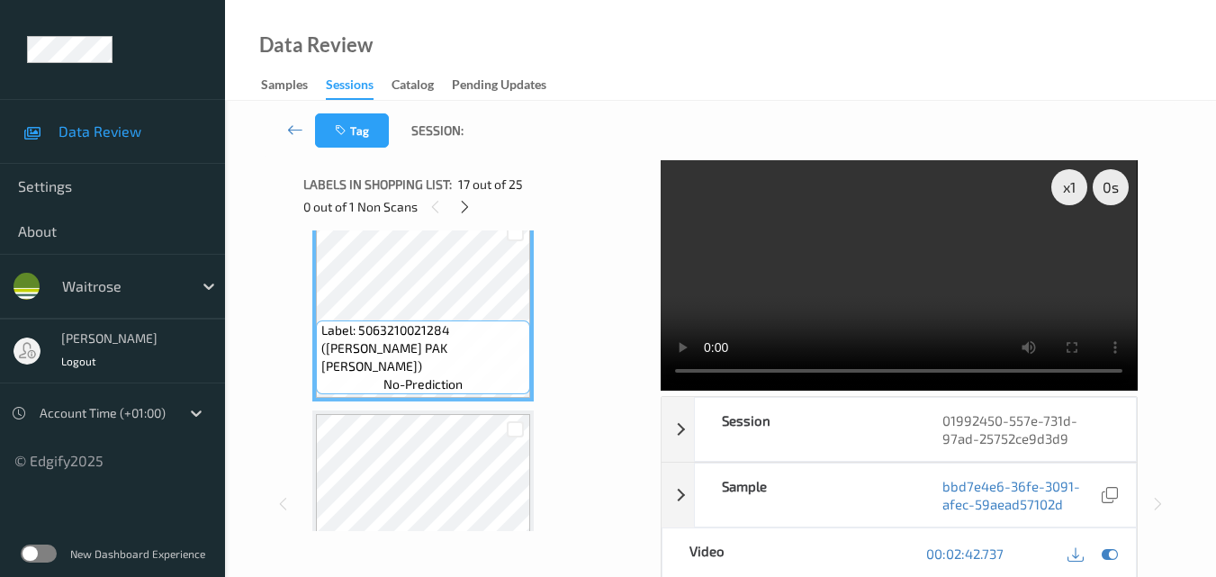
click at [853, 269] on video at bounding box center [899, 275] width 476 height 230
click at [874, 252] on video at bounding box center [899, 275] width 476 height 230
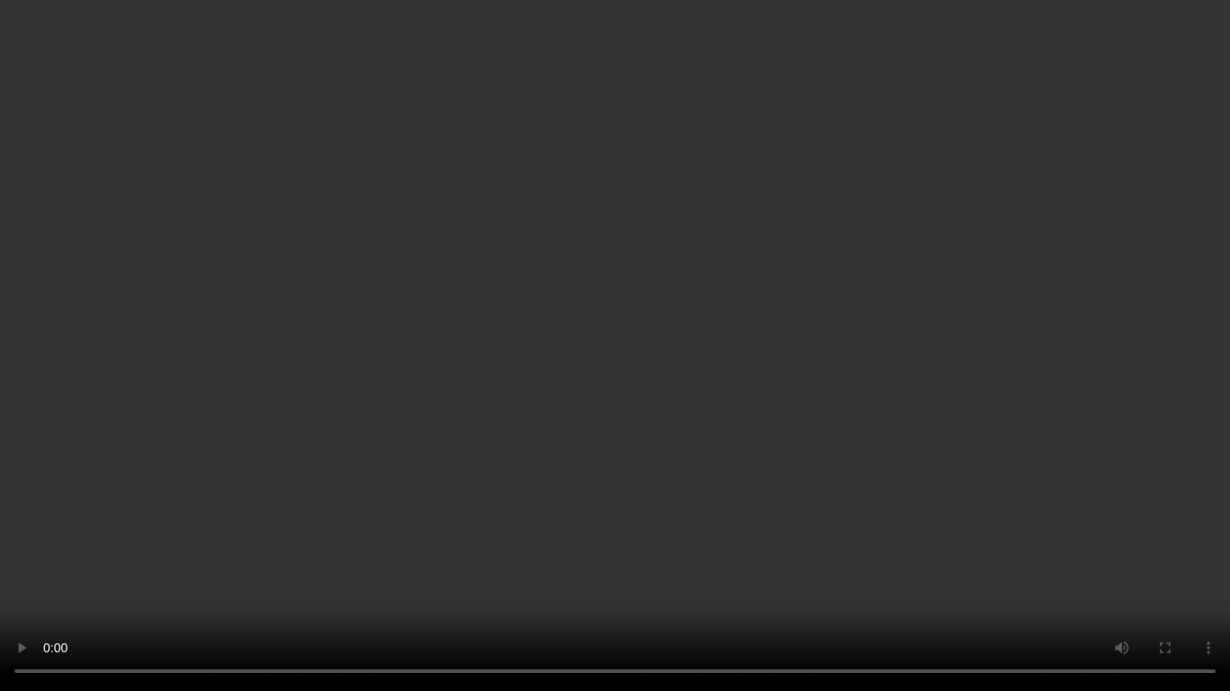
click at [830, 410] on video at bounding box center [615, 345] width 1230 height 691
click at [849, 346] on video at bounding box center [615, 345] width 1230 height 691
click at [640, 335] on video at bounding box center [615, 345] width 1230 height 691
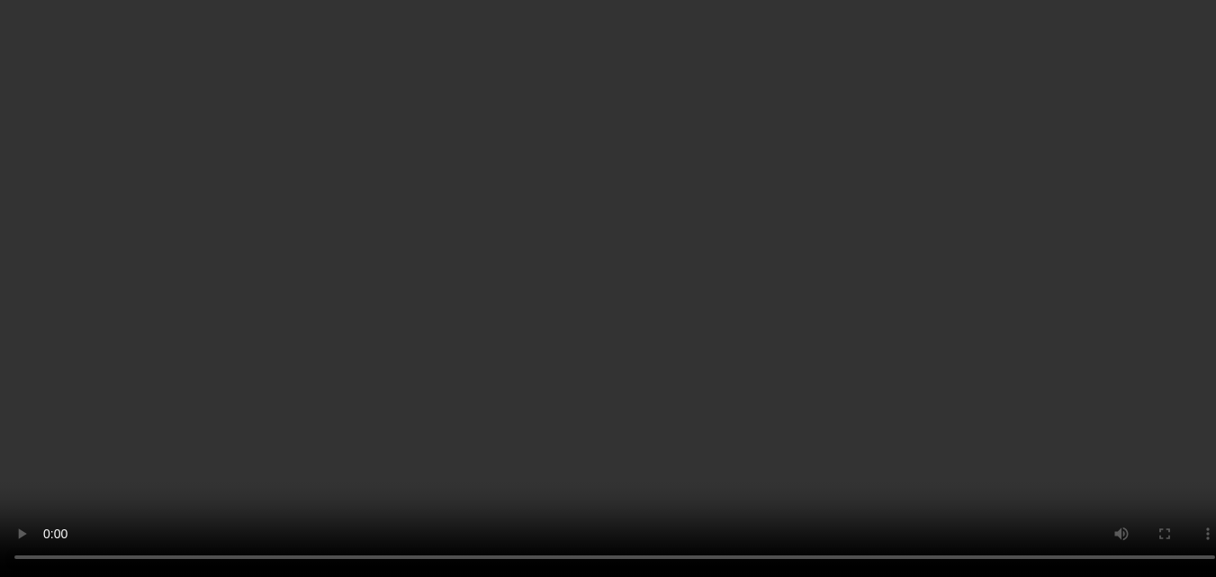
scroll to position [3345, 0]
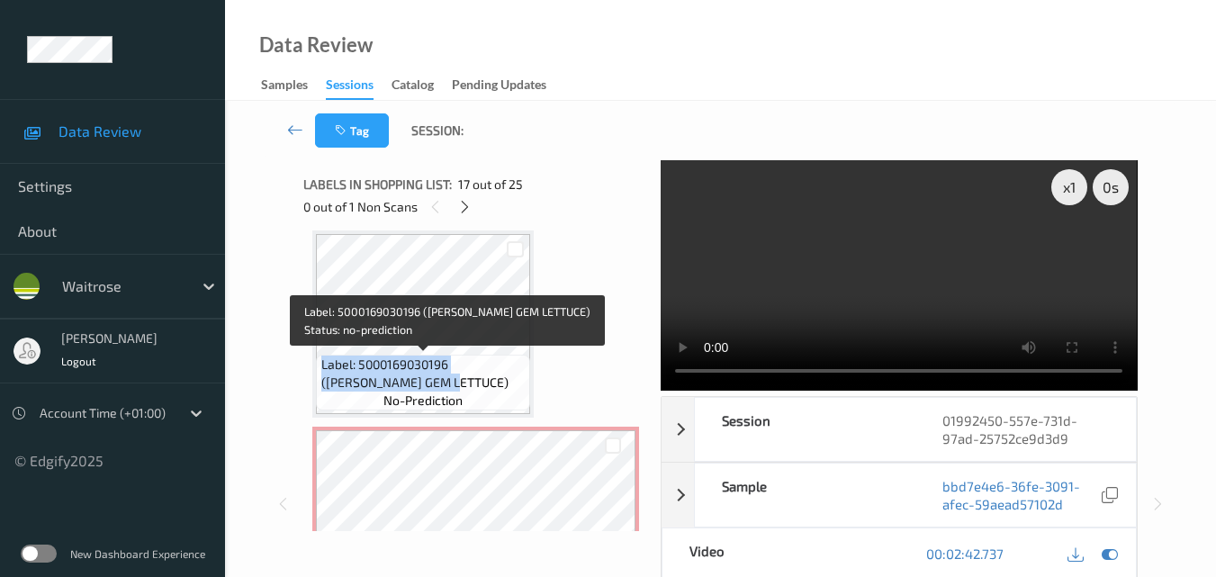
drag, startPoint x: 405, startPoint y: 377, endPoint x: 320, endPoint y: 365, distance: 85.4
click at [321, 365] on span "Label: 5000169030196 (WR ESS GEM LETTUCE)" at bounding box center [423, 374] width 205 height 36
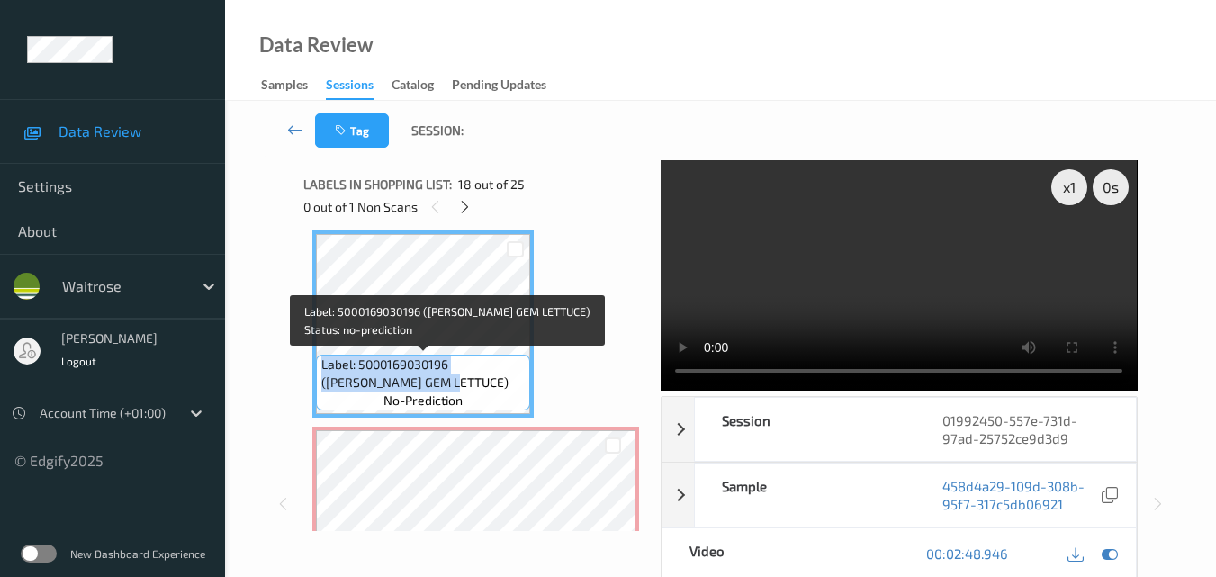
copy span "Label: 5000169030196 (WR ESS GEM LETTUCE)"
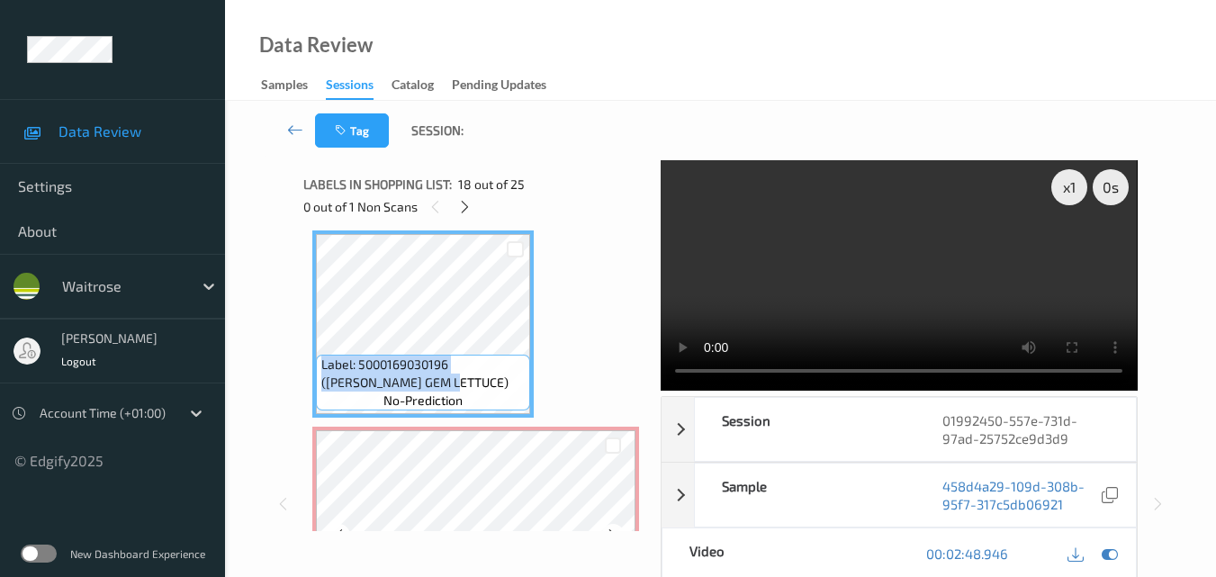
scroll to position [3435, 0]
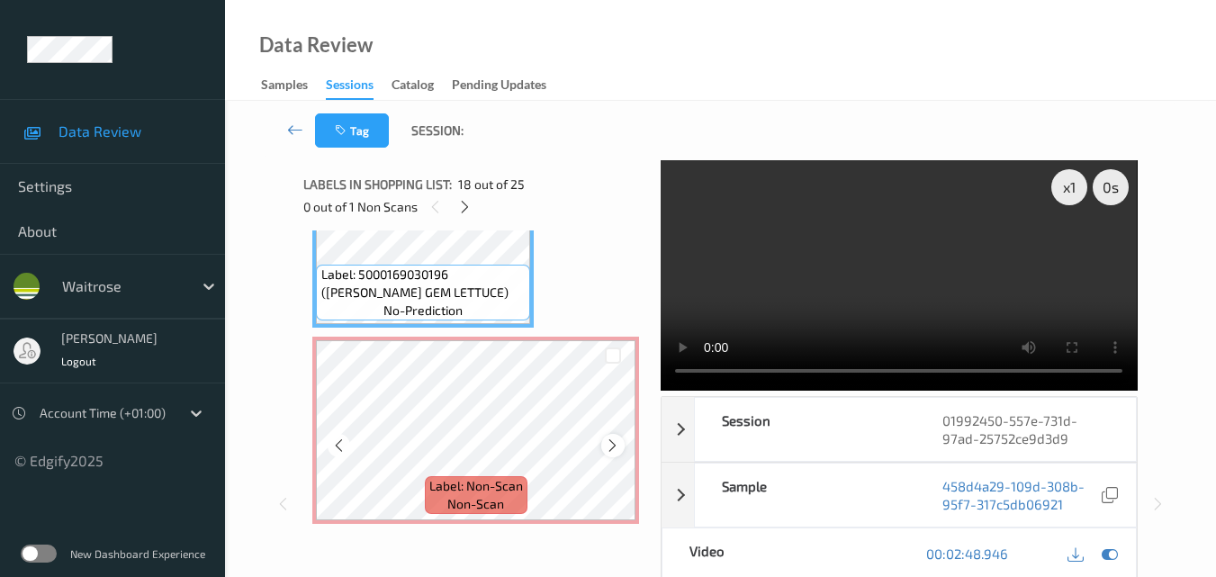
click at [616, 448] on icon at bounding box center [612, 445] width 15 height 16
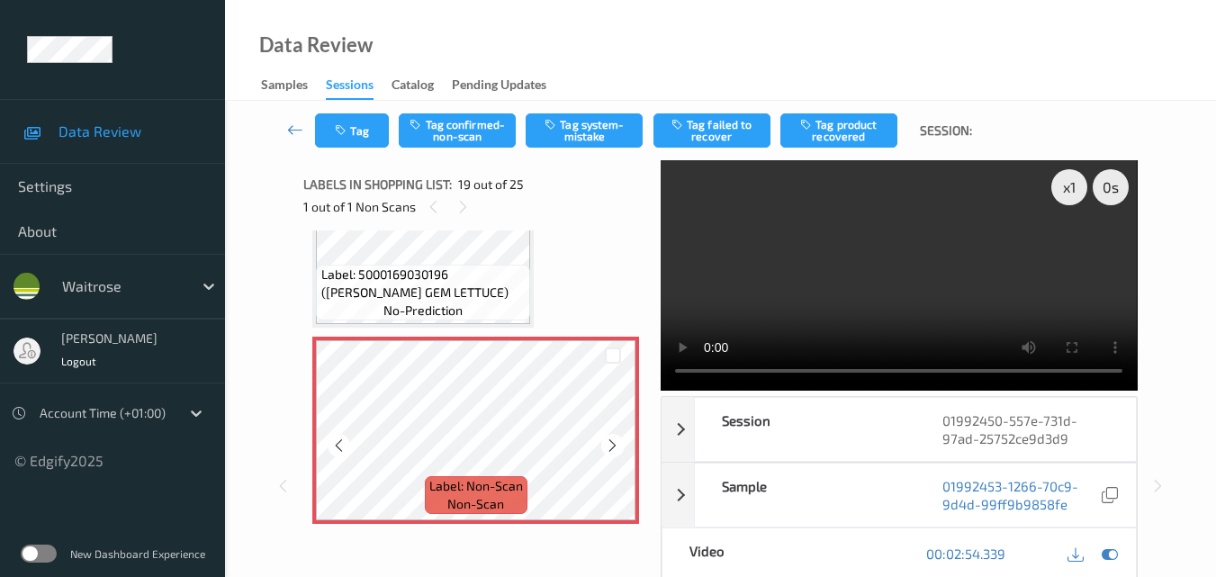
click at [616, 448] on icon at bounding box center [612, 445] width 15 height 16
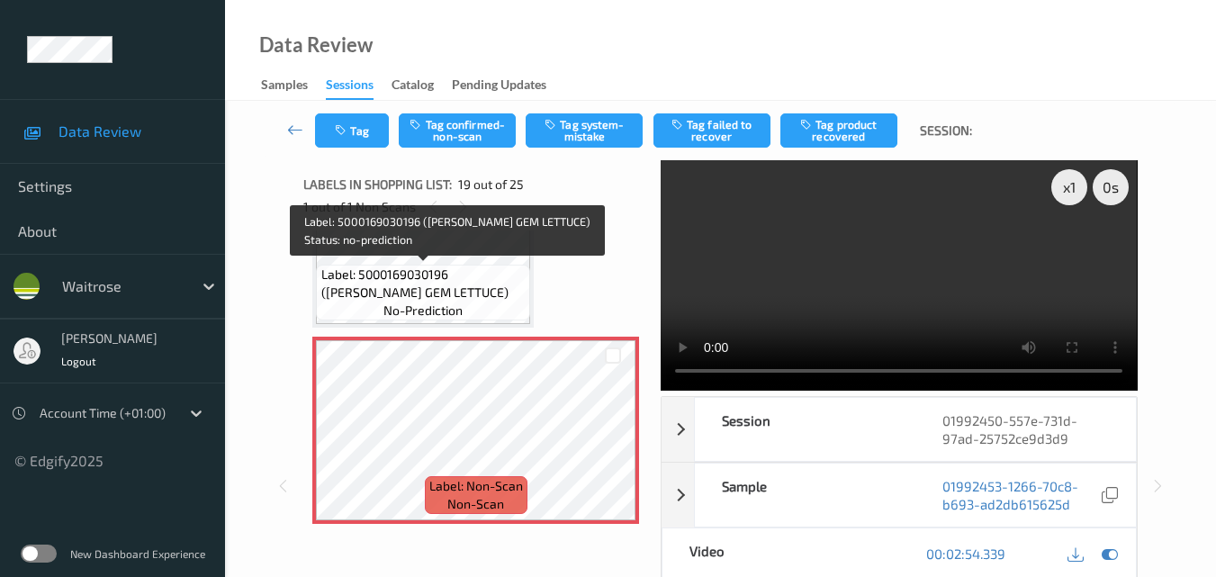
click at [506, 279] on span "Label: 5000169030196 (WR ESS GEM LETTUCE)" at bounding box center [423, 284] width 205 height 36
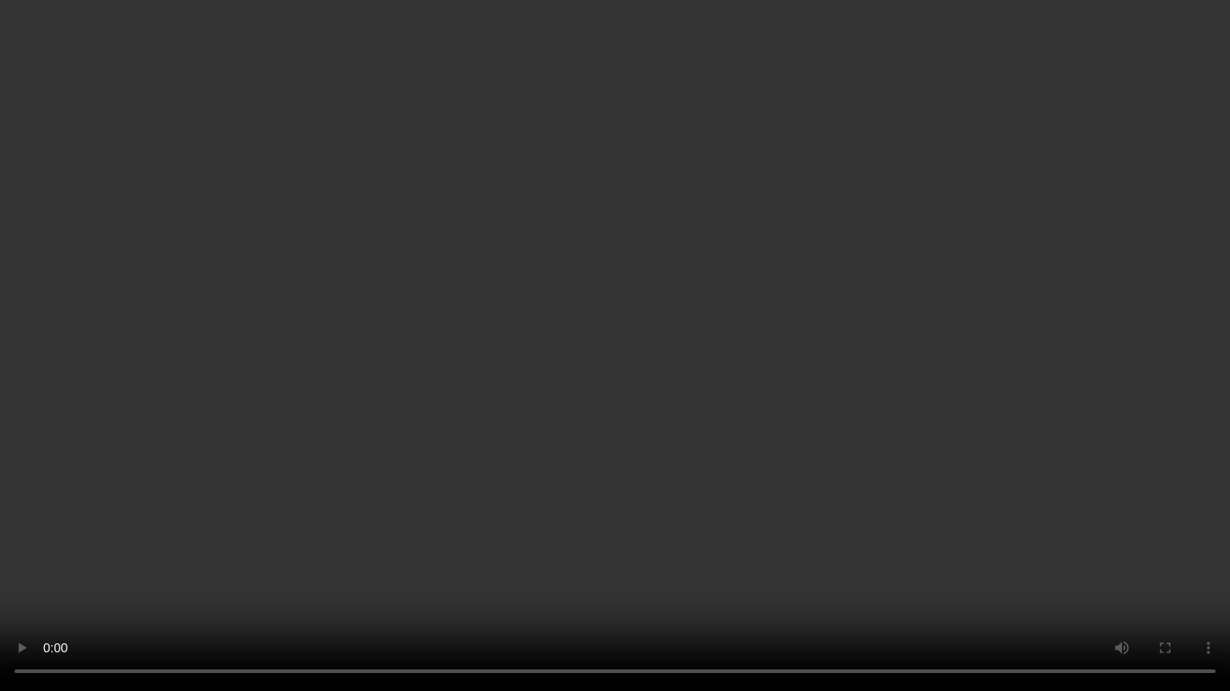
click at [755, 449] on video at bounding box center [615, 345] width 1230 height 691
click at [771, 462] on video at bounding box center [615, 345] width 1230 height 691
click at [717, 375] on video at bounding box center [615, 345] width 1230 height 691
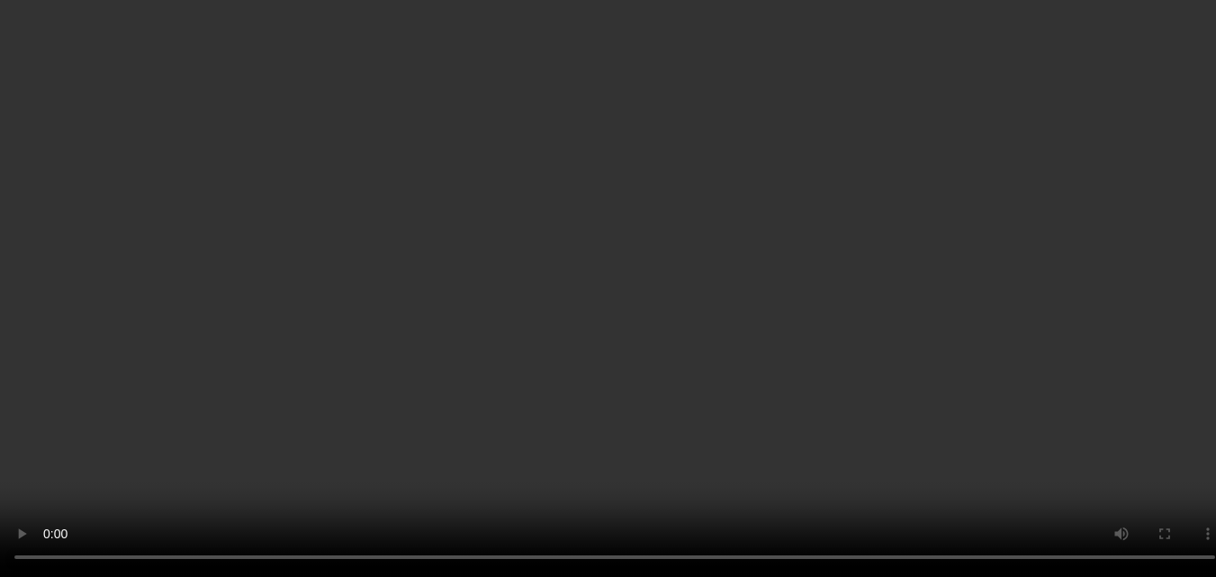
scroll to position [3525, 0]
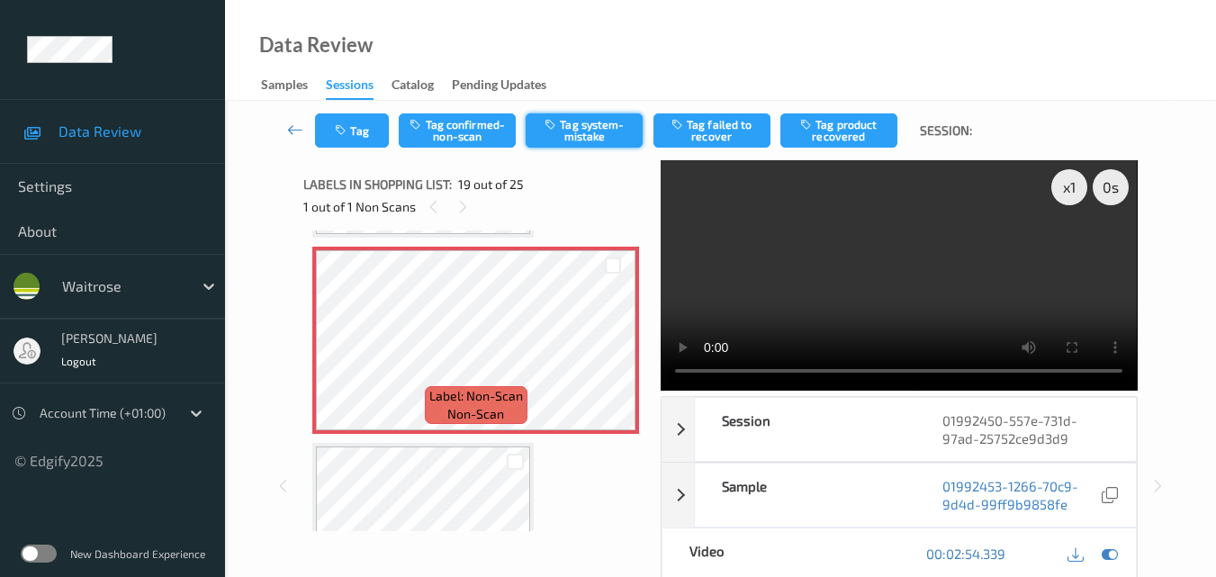
click at [592, 132] on button "Tag system-mistake" at bounding box center [584, 130] width 117 height 34
click at [365, 135] on button "Tag" at bounding box center [352, 130] width 74 height 34
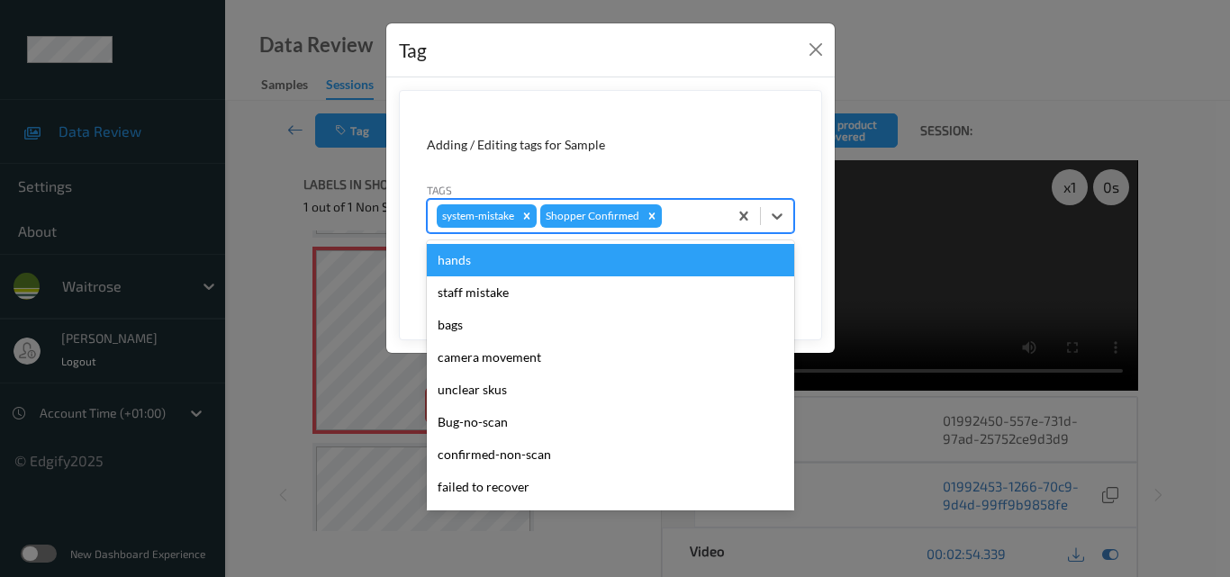
click at [689, 228] on div "system-mistake Shopper Confirmed" at bounding box center [578, 216] width 300 height 31
type input "un"
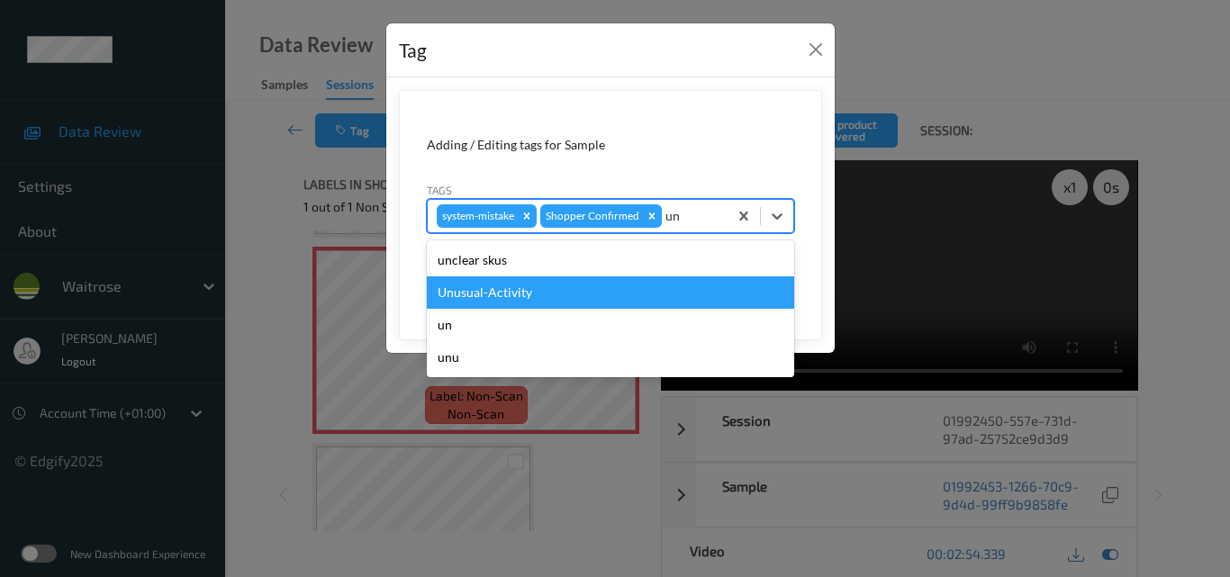
click at [571, 302] on div "Unusual-Activity" at bounding box center [610, 292] width 367 height 32
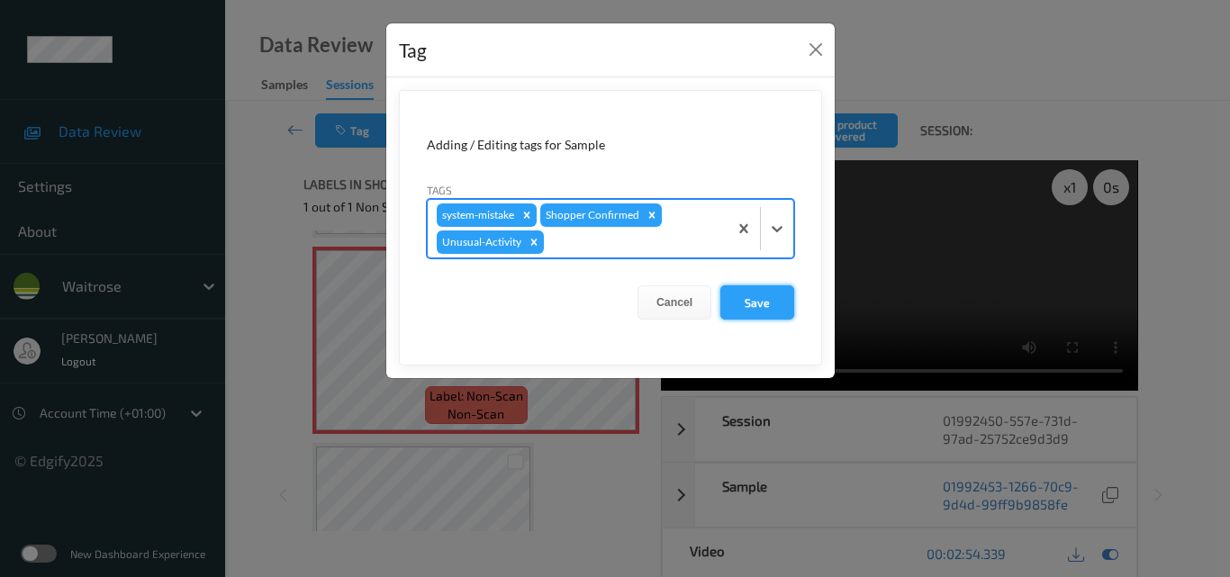
click at [767, 314] on button "Save" at bounding box center [757, 302] width 74 height 34
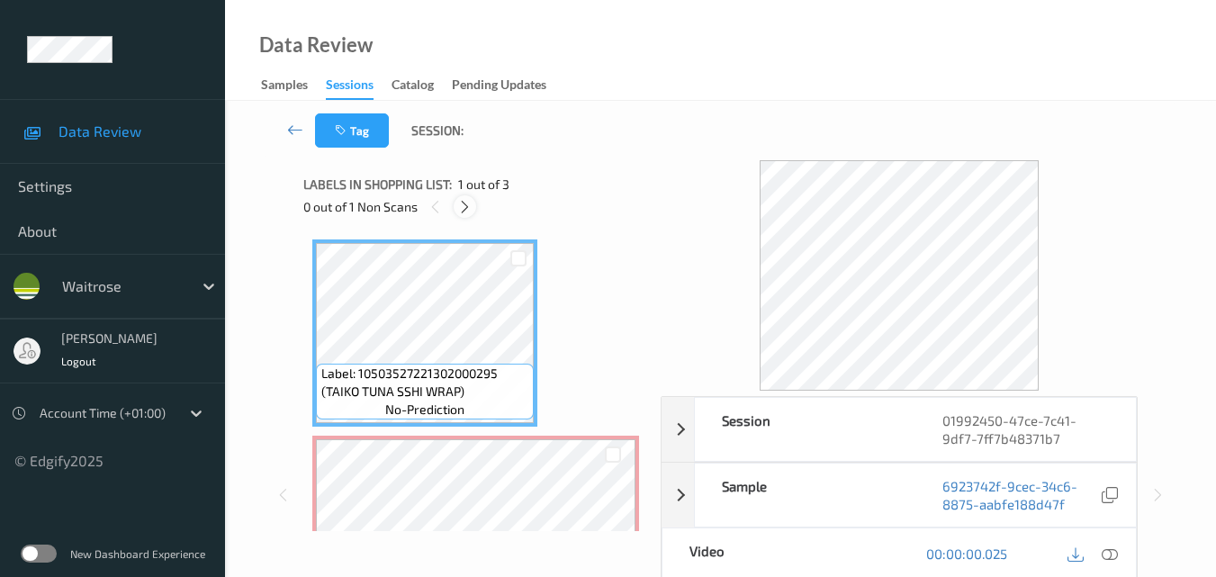
click at [469, 209] on icon at bounding box center [464, 207] width 15 height 16
click at [1114, 554] on icon at bounding box center [1110, 553] width 16 height 16
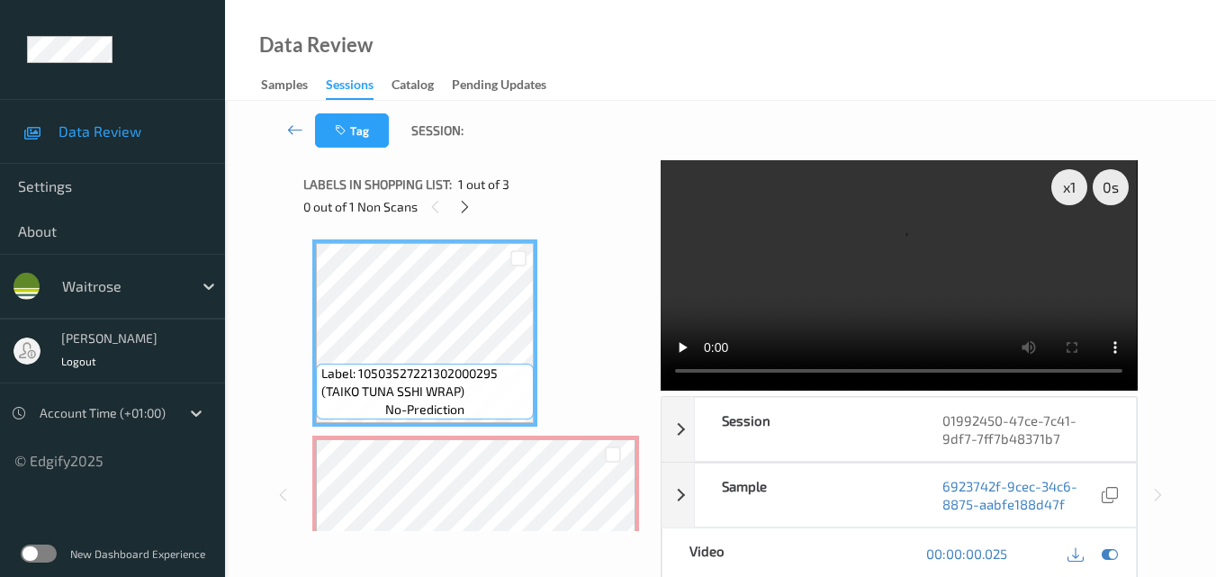
scroll to position [90, 0]
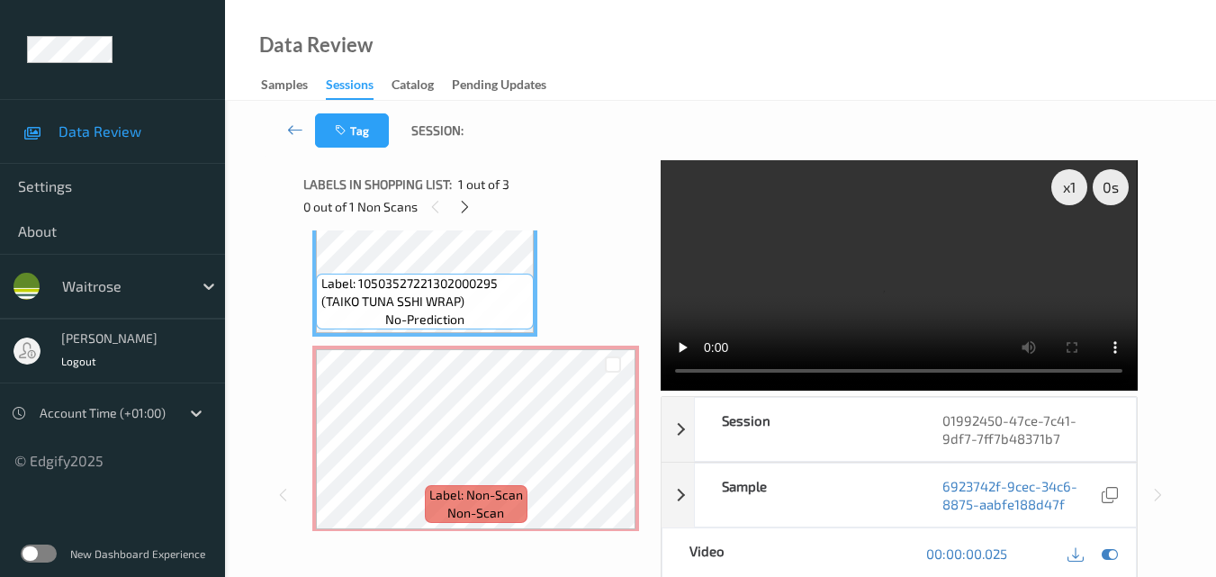
click at [950, 254] on video at bounding box center [899, 275] width 476 height 230
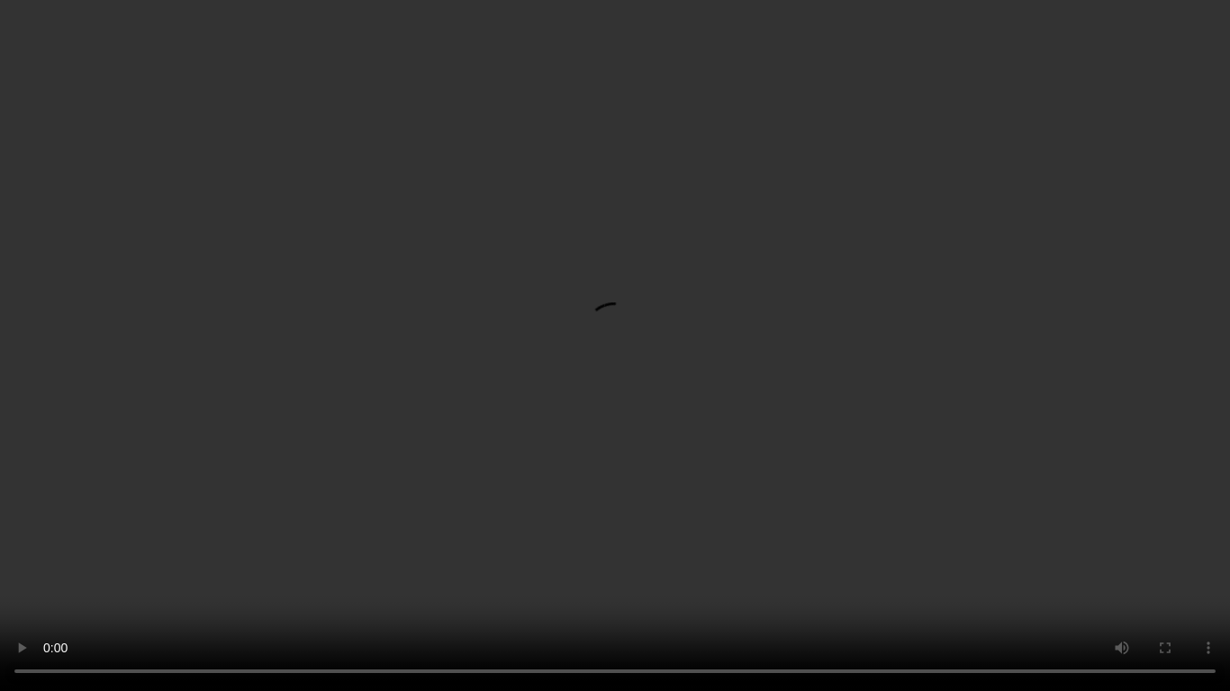
click at [918, 419] on video at bounding box center [615, 345] width 1230 height 691
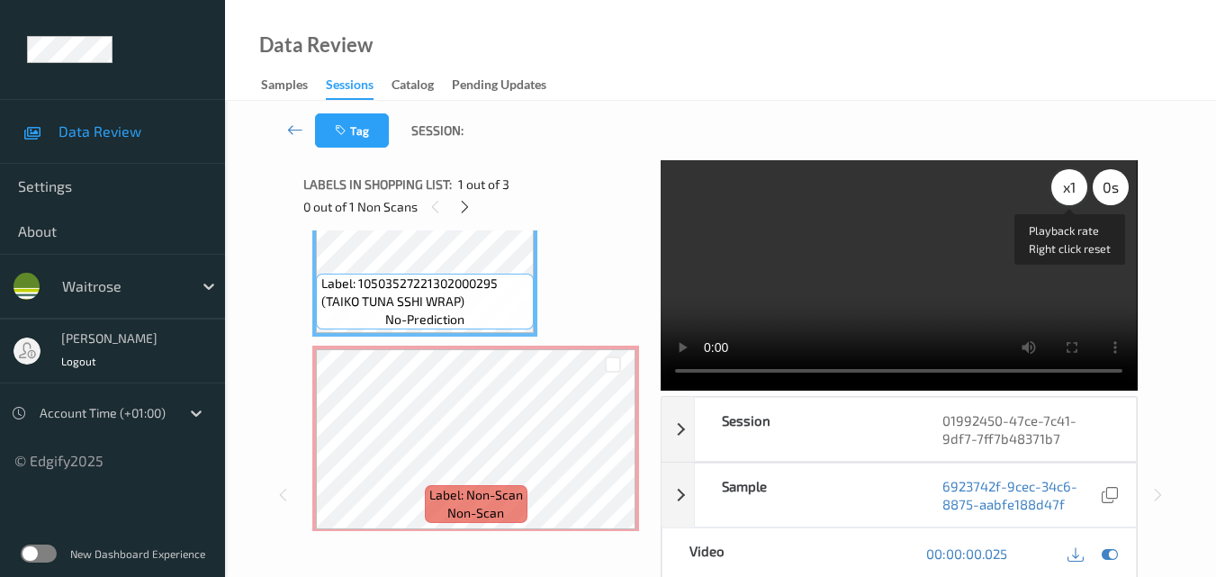
click at [1074, 189] on div "x 1" at bounding box center [1069, 187] width 36 height 36
click at [959, 208] on video at bounding box center [899, 275] width 476 height 230
click at [1064, 183] on div "x 2" at bounding box center [1069, 187] width 36 height 36
click at [1028, 227] on video at bounding box center [899, 275] width 476 height 230
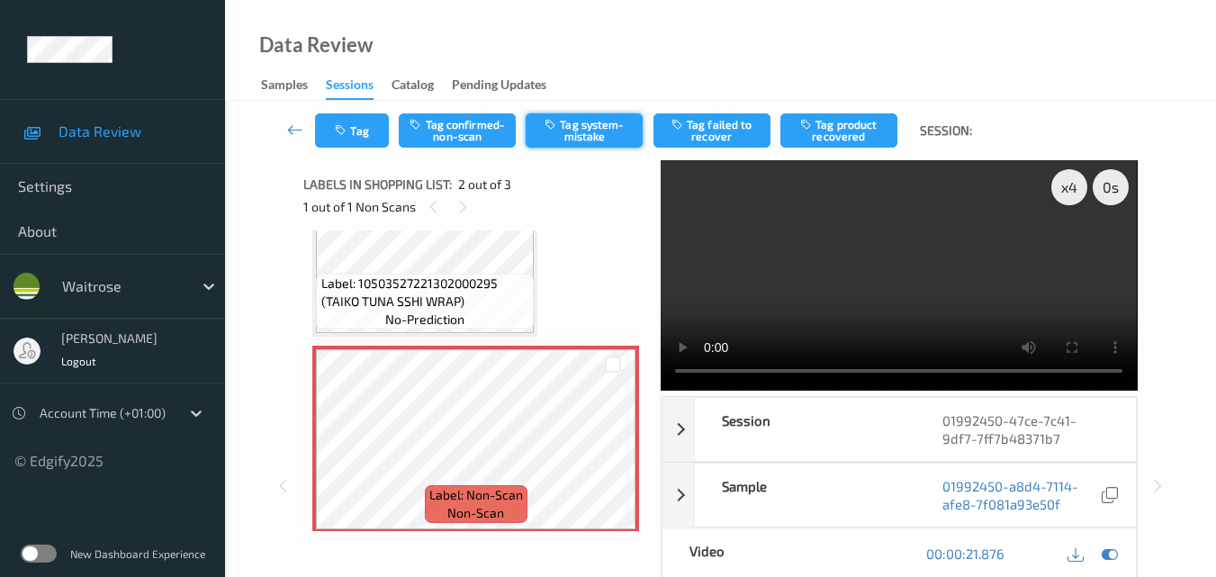
click at [583, 135] on button "Tag system-mistake" at bounding box center [584, 130] width 117 height 34
click at [346, 136] on icon "button" at bounding box center [342, 130] width 15 height 13
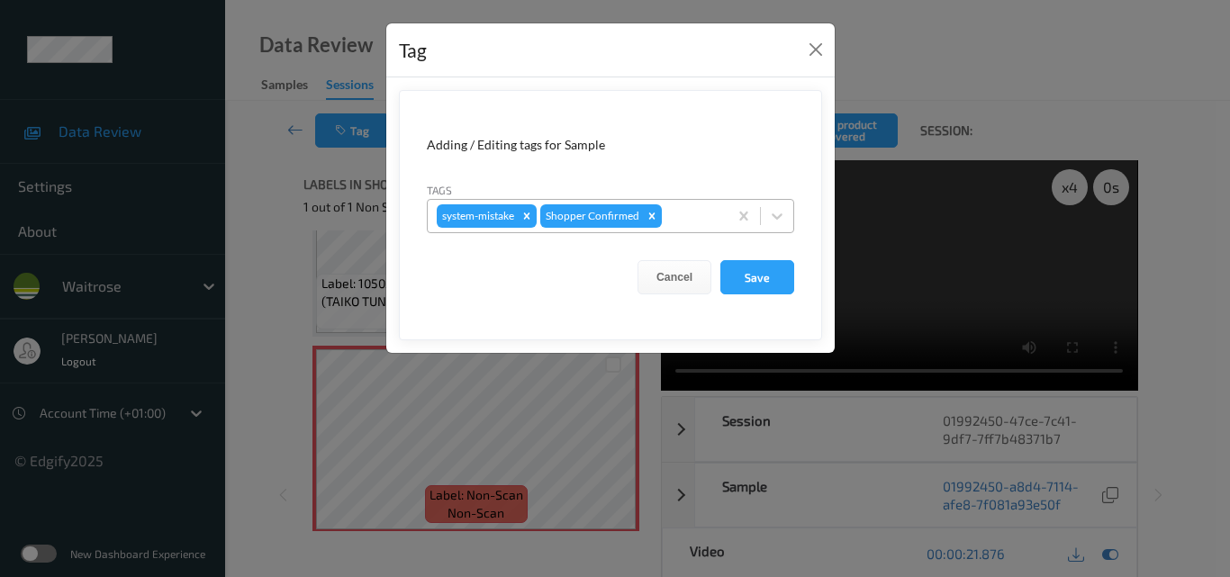
click at [713, 221] on div at bounding box center [691, 216] width 53 height 22
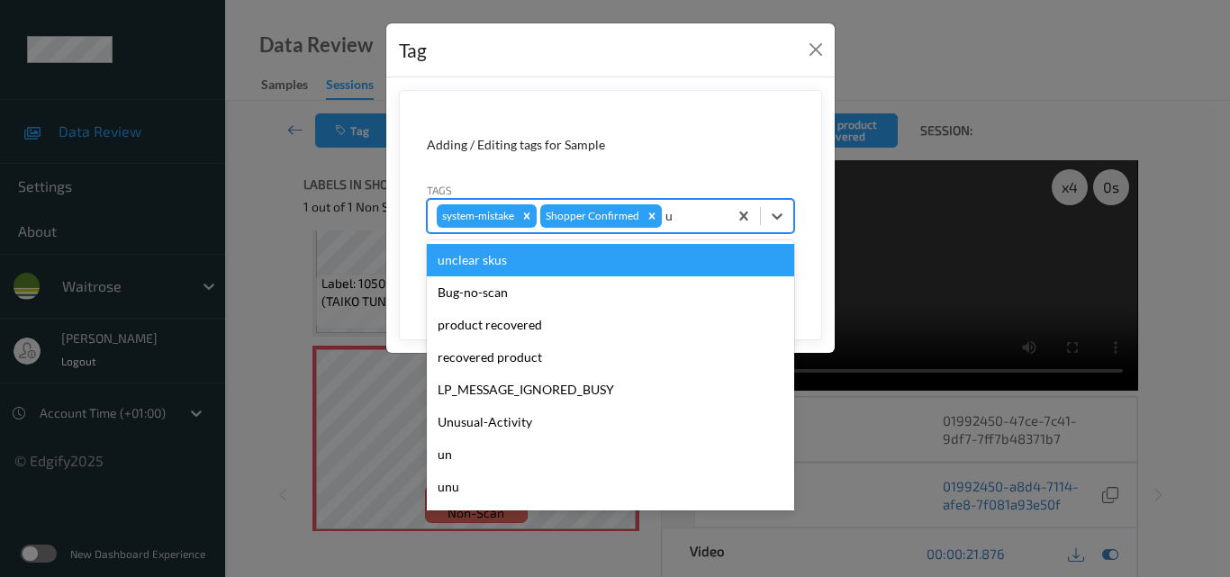
type input "un"
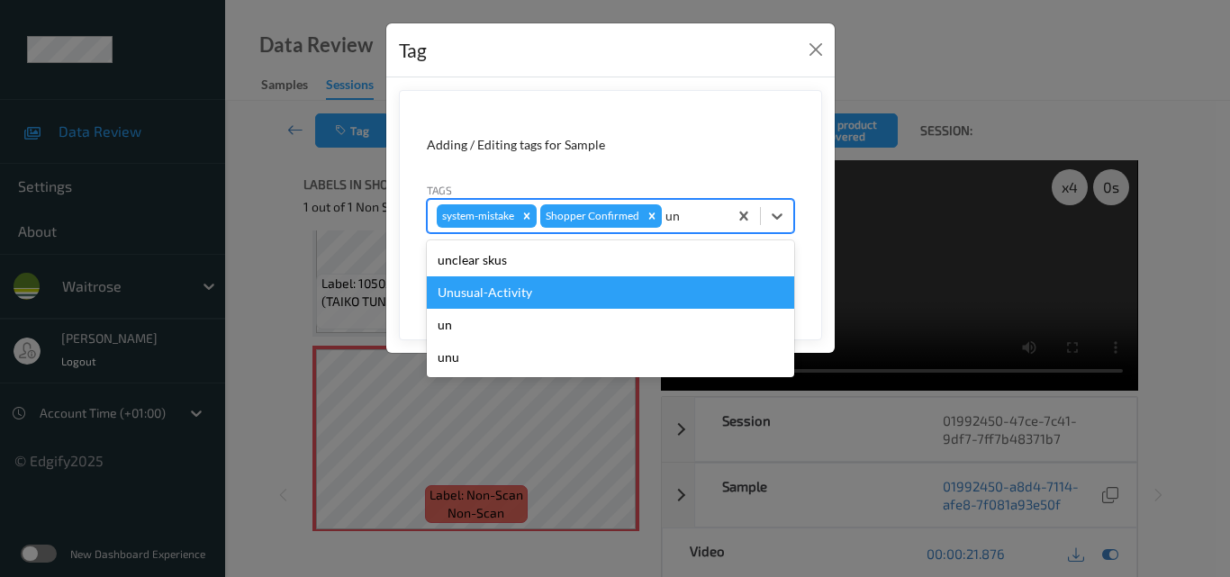
click at [624, 298] on div "Unusual-Activity" at bounding box center [610, 292] width 367 height 32
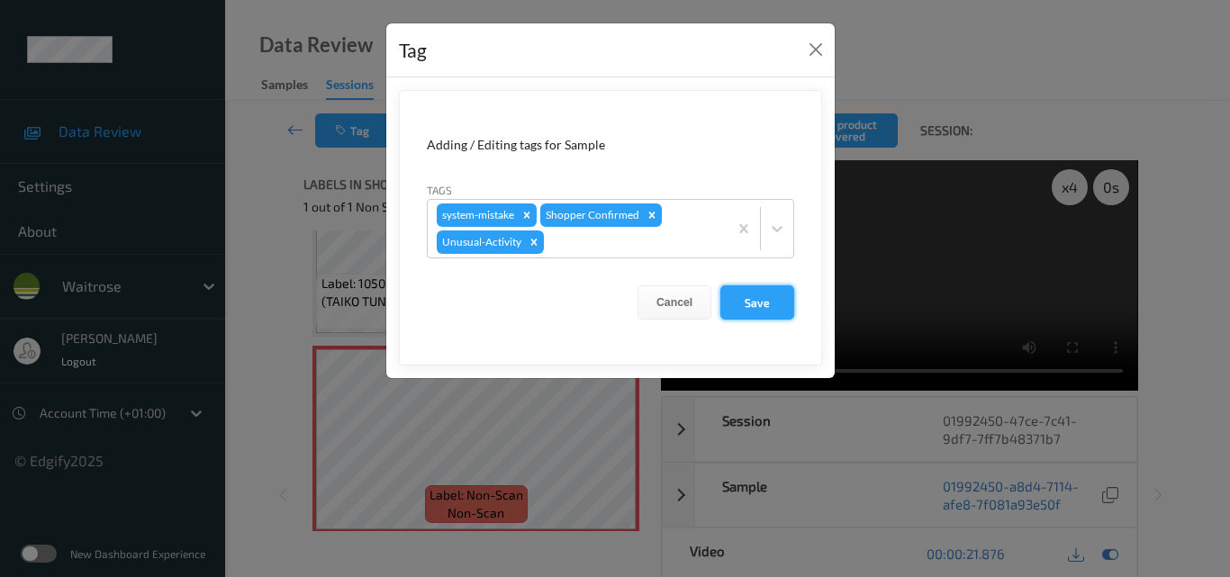
click at [771, 301] on button "Save" at bounding box center [757, 302] width 74 height 34
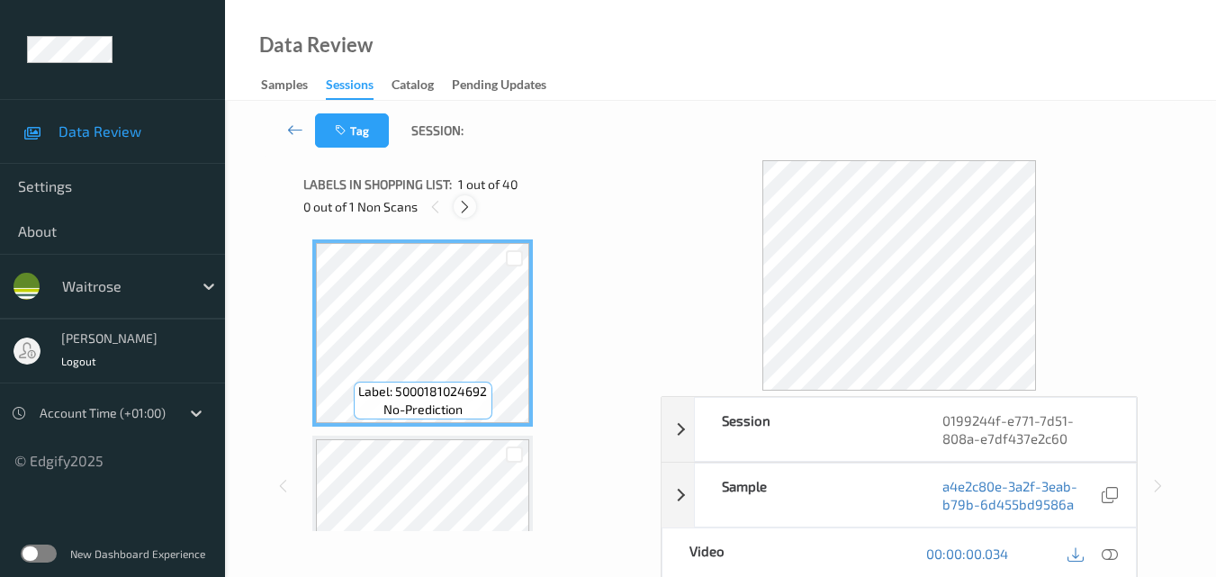
click at [463, 212] on icon at bounding box center [464, 207] width 15 height 16
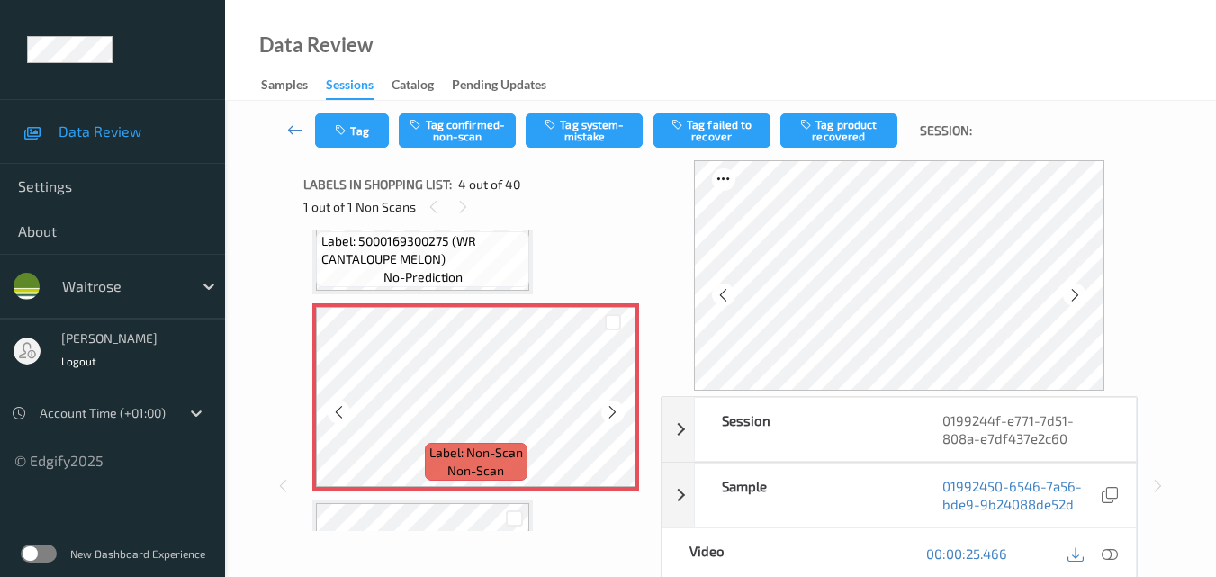
scroll to position [491, 0]
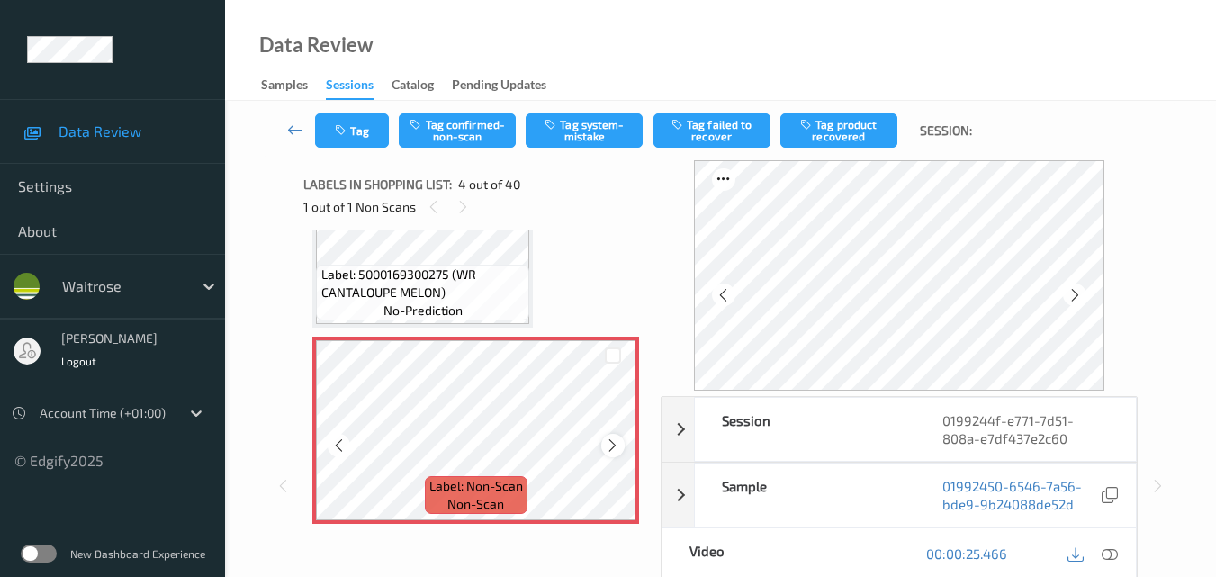
click at [621, 442] on div at bounding box center [612, 445] width 23 height 23
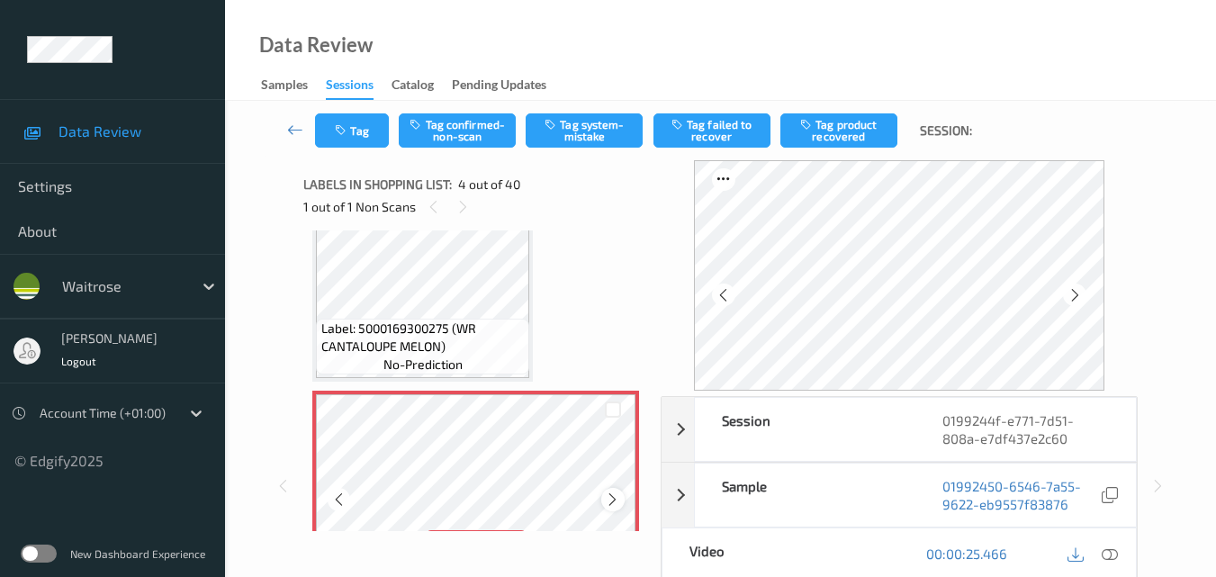
scroll to position [401, 0]
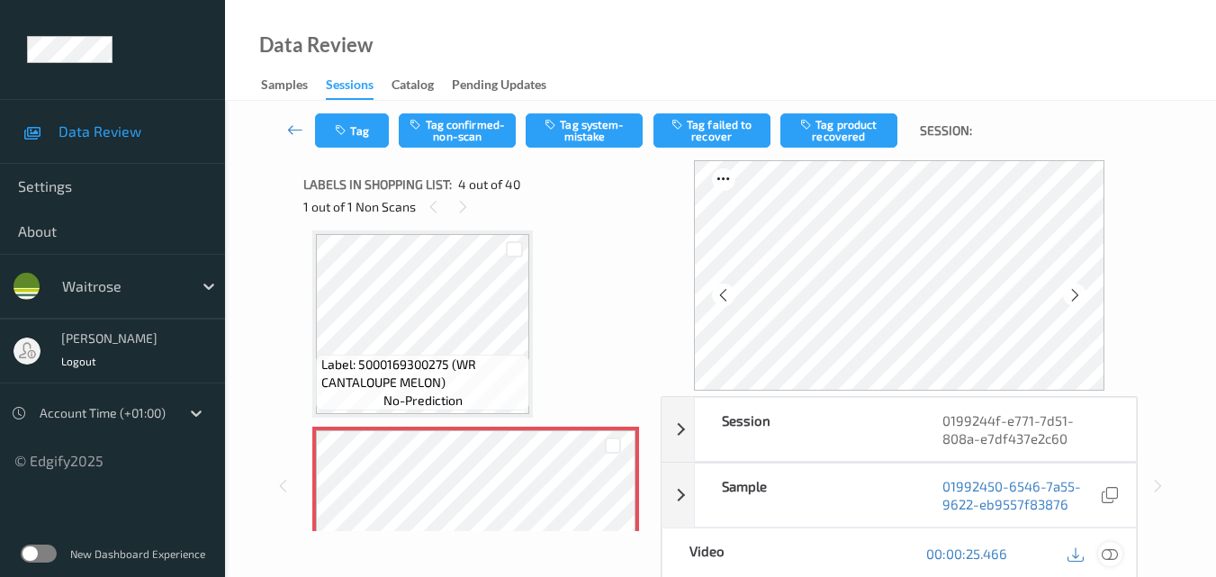
click at [1112, 548] on icon at bounding box center [1110, 553] width 16 height 16
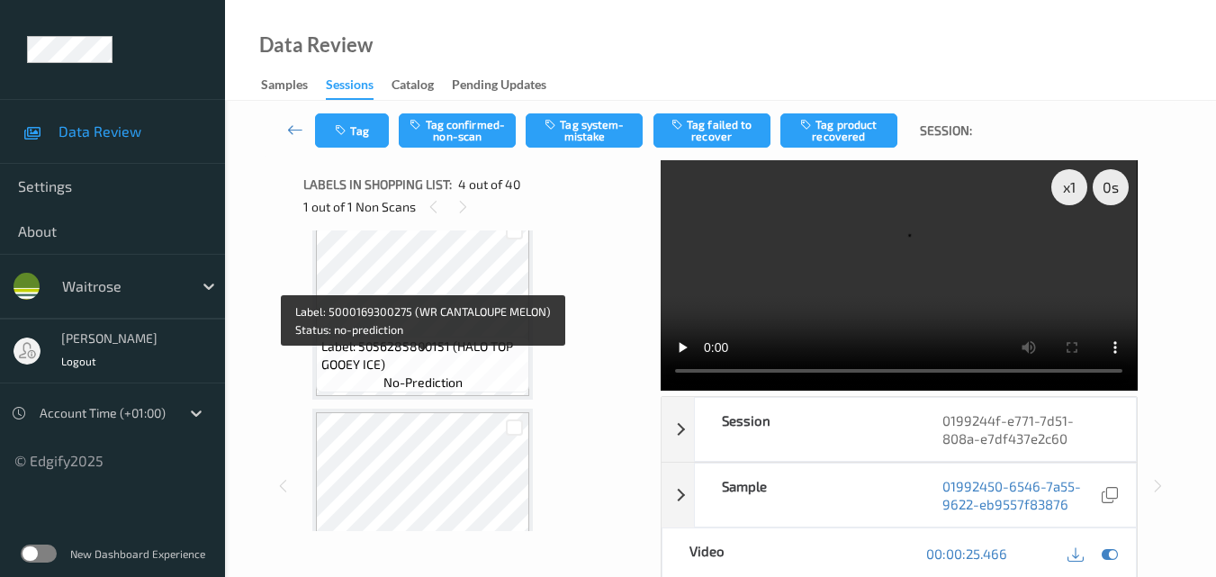
scroll to position [221, 0]
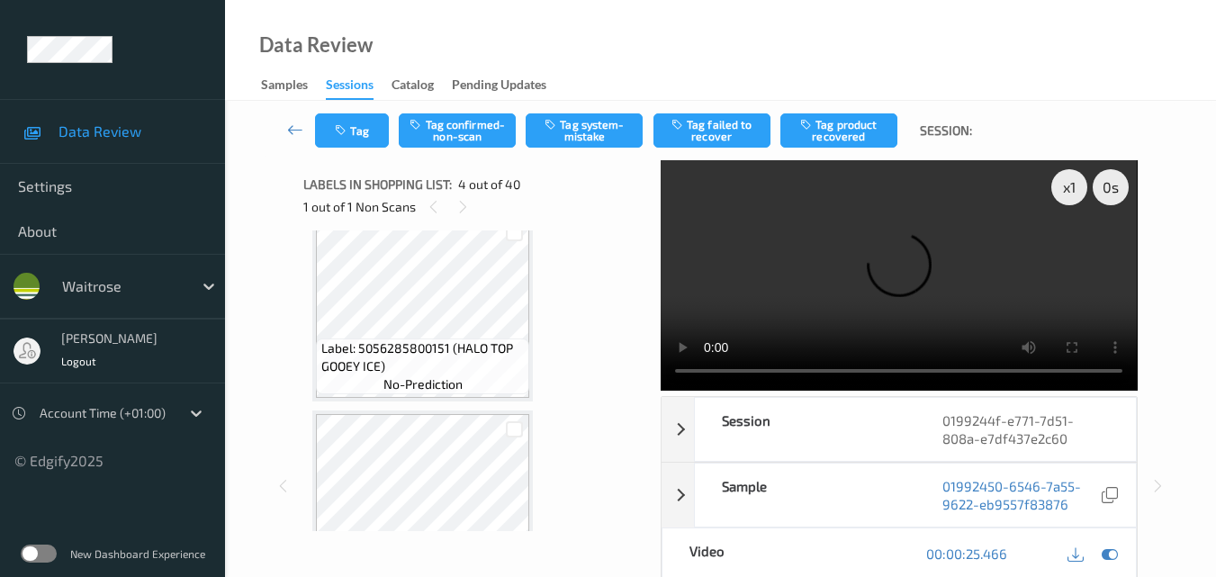
click at [871, 266] on video at bounding box center [899, 275] width 476 height 230
click at [952, 275] on video at bounding box center [899, 275] width 476 height 230
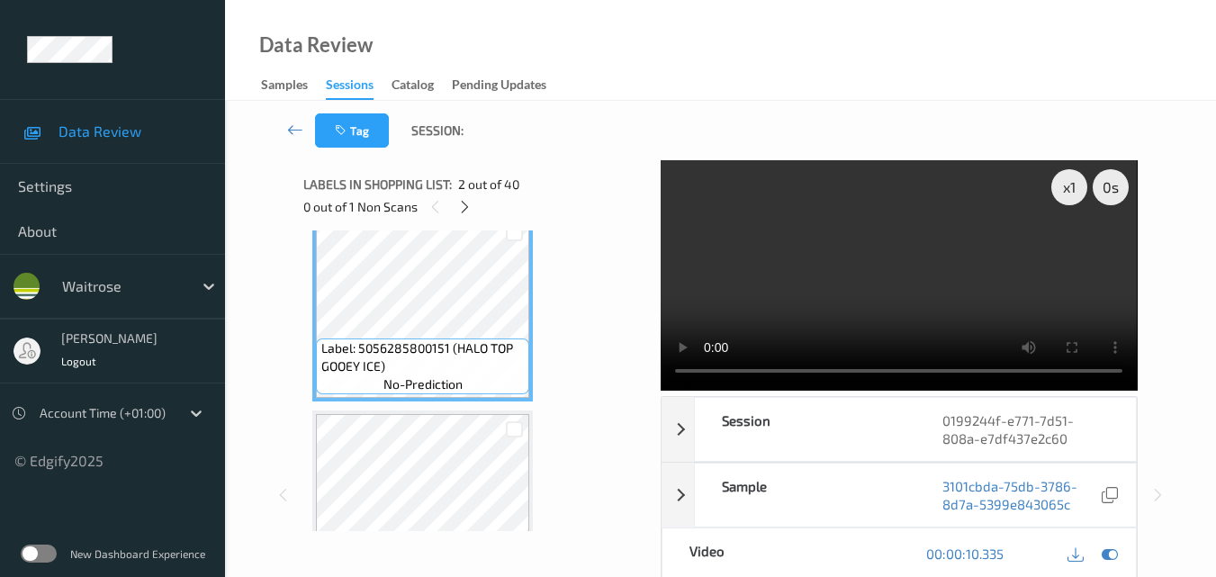
click at [933, 268] on video at bounding box center [899, 275] width 476 height 230
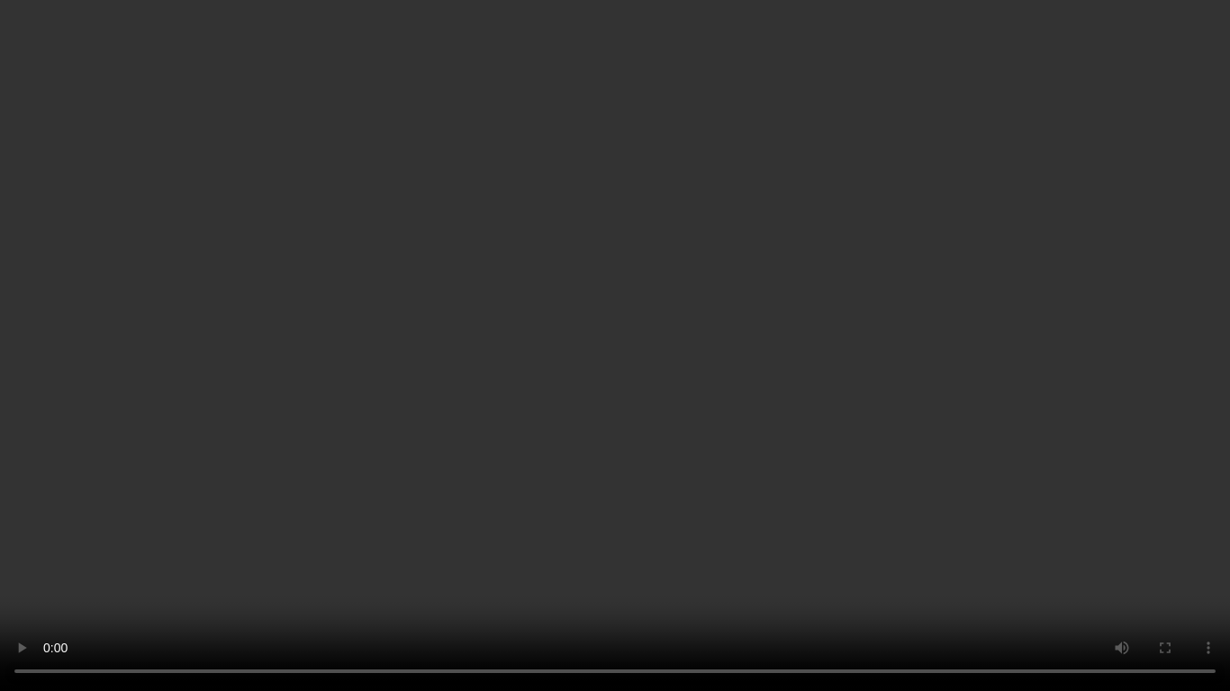
click at [788, 395] on video at bounding box center [615, 345] width 1230 height 691
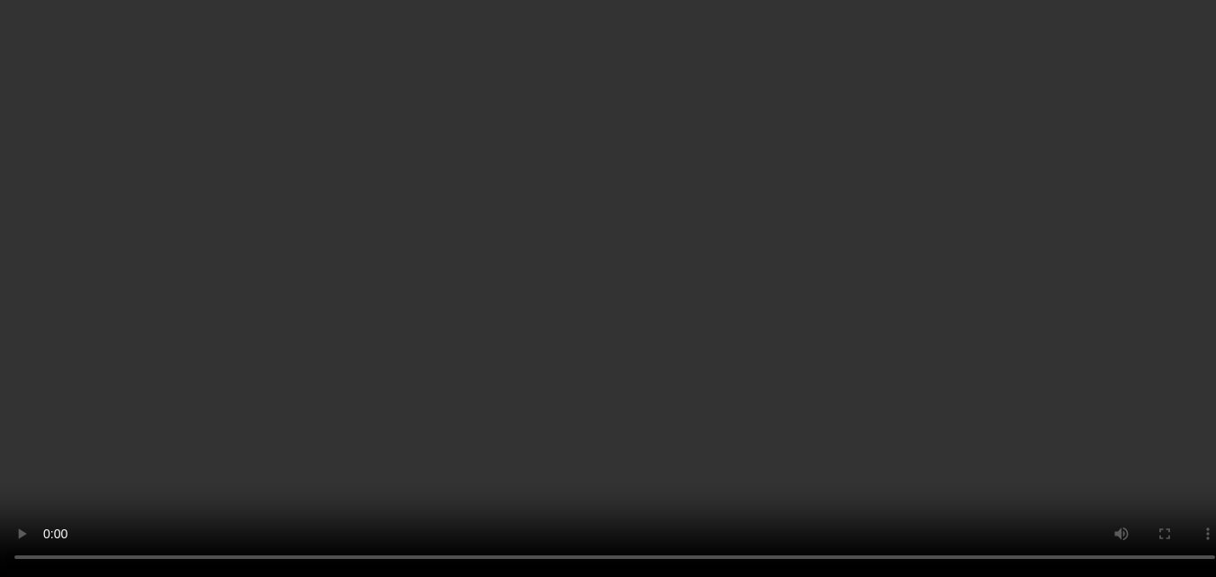
scroll to position [491, 0]
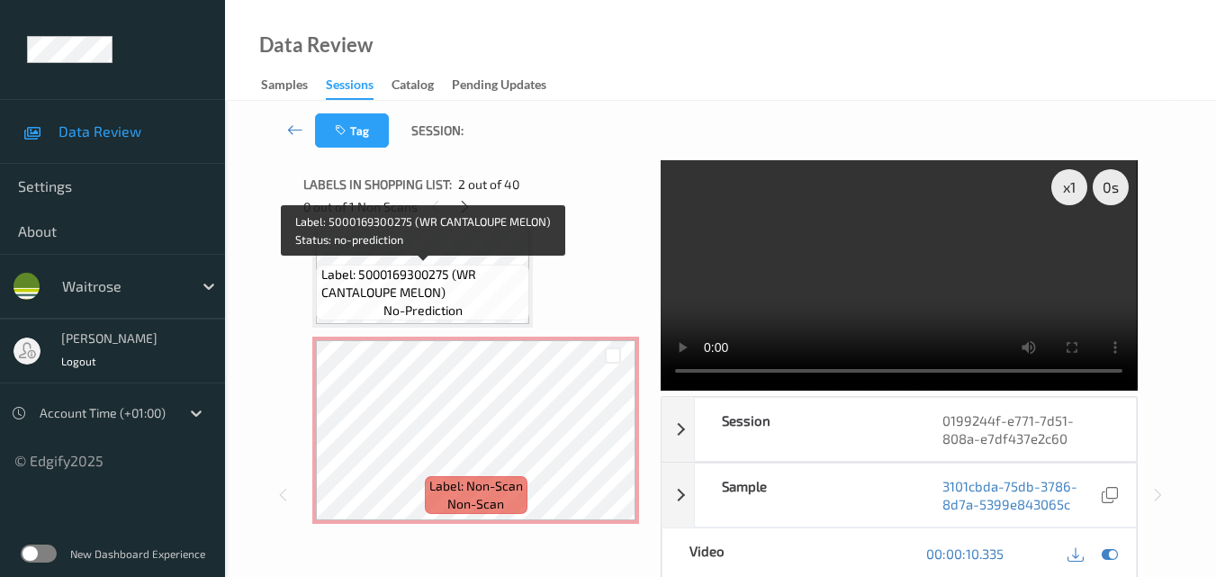
click at [473, 293] on span "Label: 5000169300275 (WR CANTALOUPE MELON)" at bounding box center [423, 284] width 204 height 36
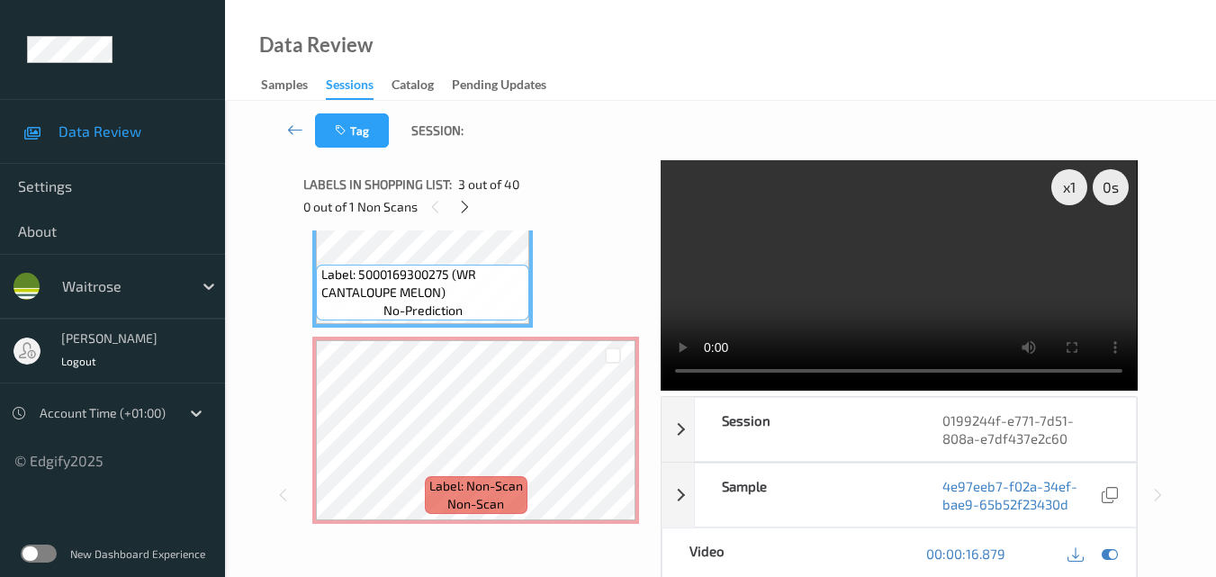
click at [857, 268] on video at bounding box center [899, 275] width 476 height 230
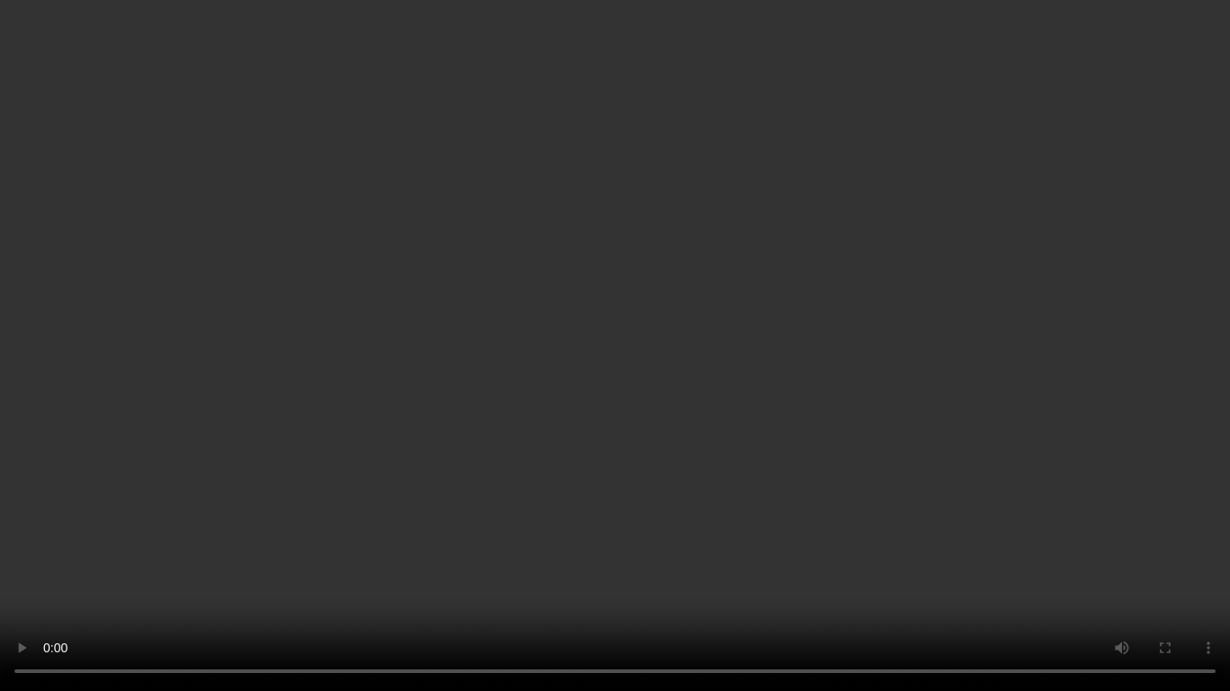
click at [911, 508] on video at bounding box center [615, 345] width 1230 height 691
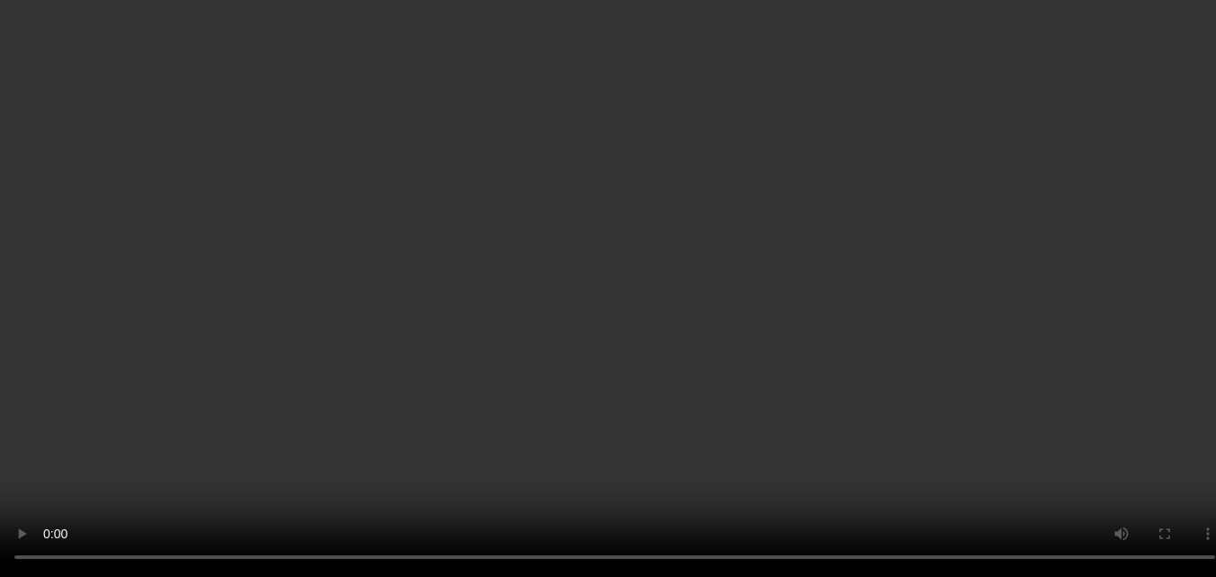
scroll to position [671, 0]
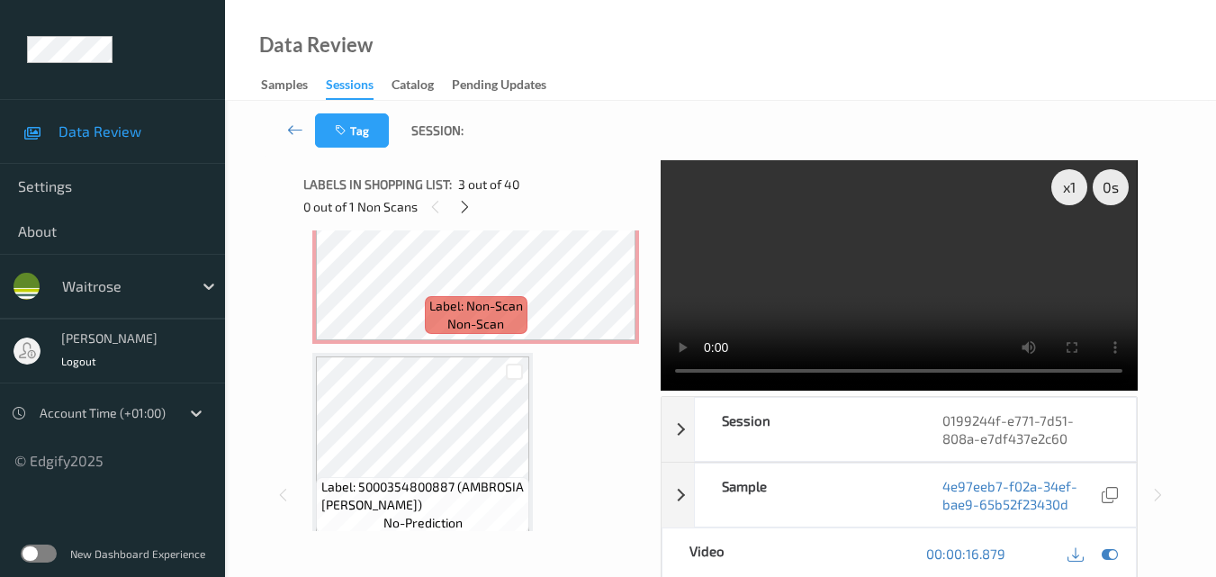
click at [853, 271] on video at bounding box center [899, 275] width 476 height 230
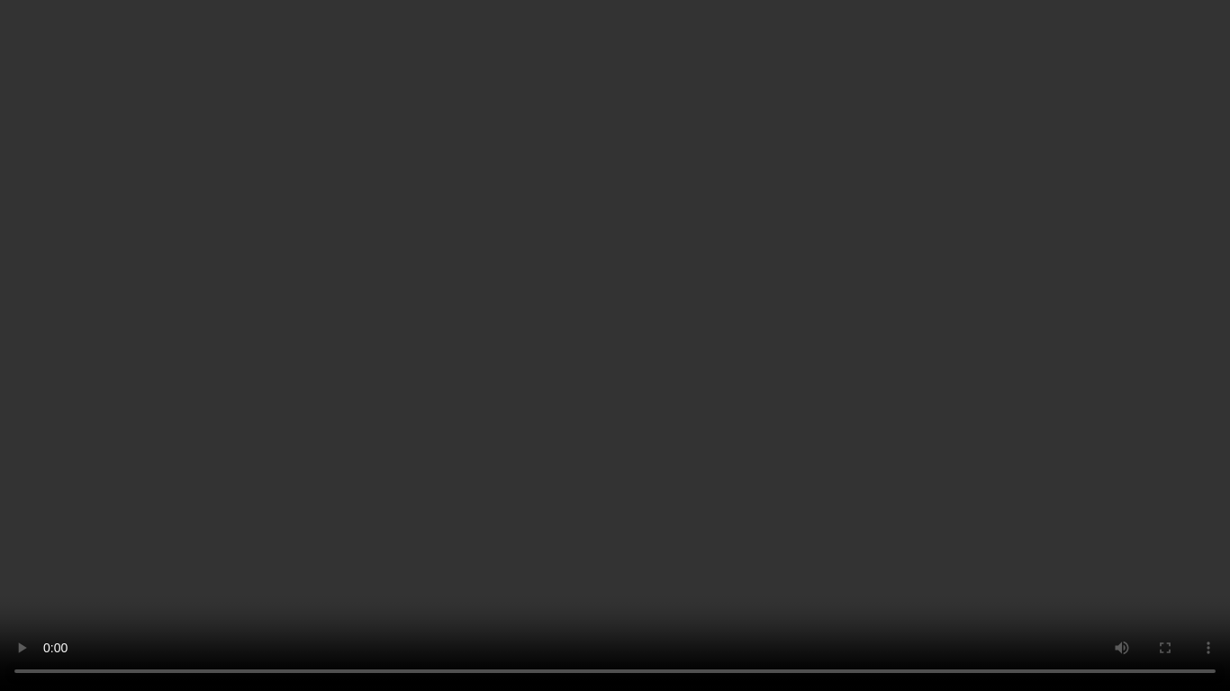
click at [876, 414] on video at bounding box center [615, 345] width 1230 height 691
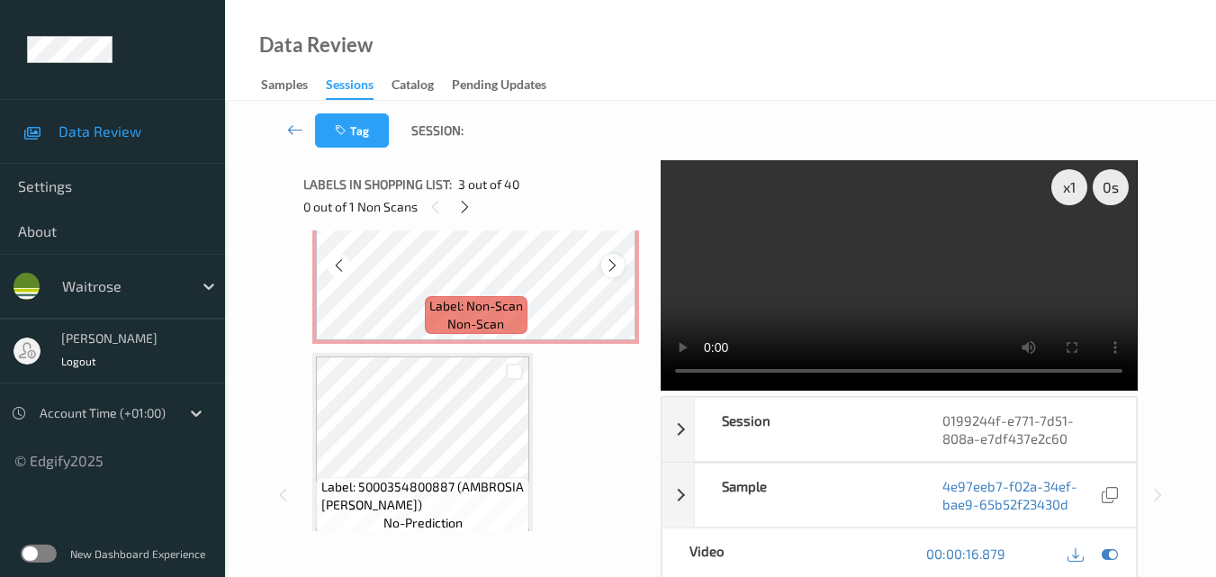
click at [614, 258] on icon at bounding box center [612, 265] width 15 height 16
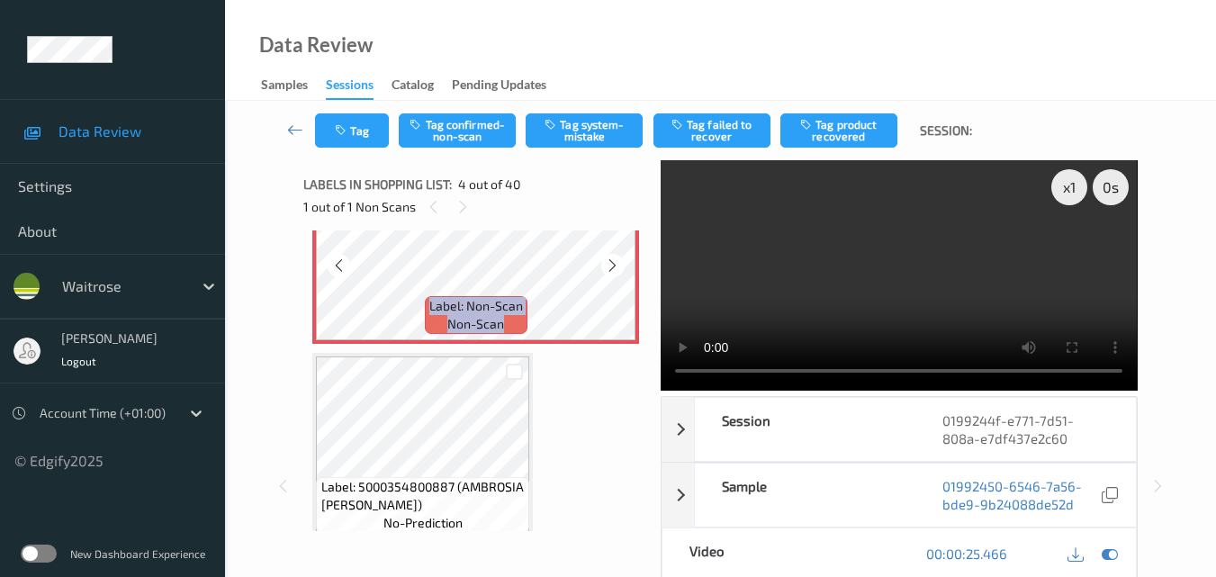
click at [614, 258] on icon at bounding box center [612, 265] width 15 height 16
click at [876, 271] on video at bounding box center [899, 275] width 476 height 230
click at [846, 277] on video at bounding box center [899, 275] width 476 height 230
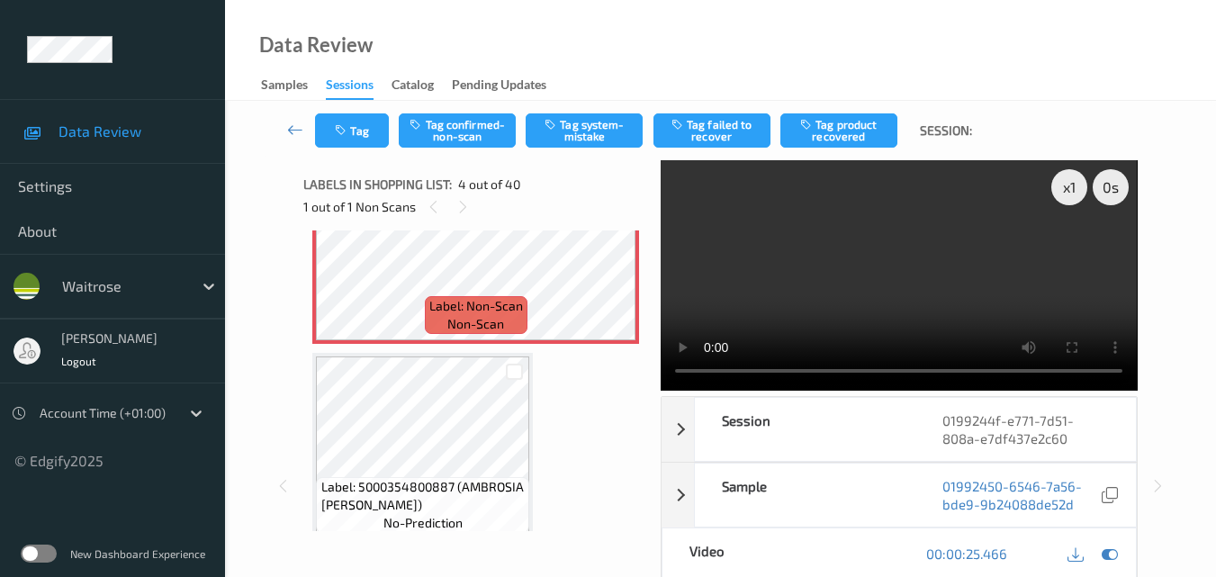
scroll to position [762, 0]
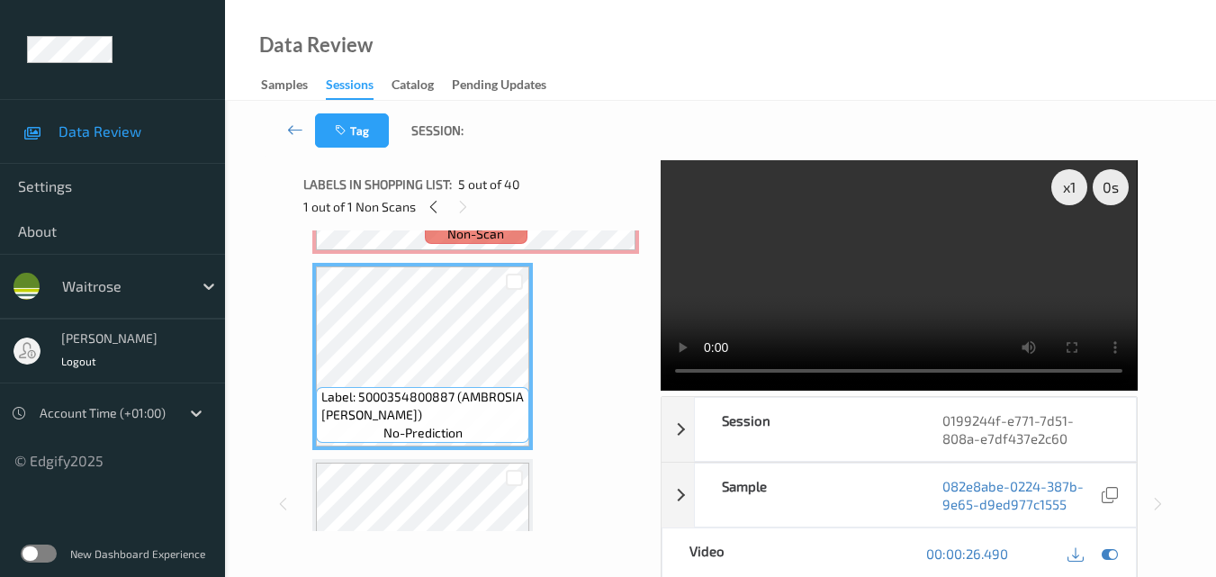
click at [921, 266] on video at bounding box center [899, 275] width 476 height 230
click at [878, 262] on video at bounding box center [899, 275] width 476 height 230
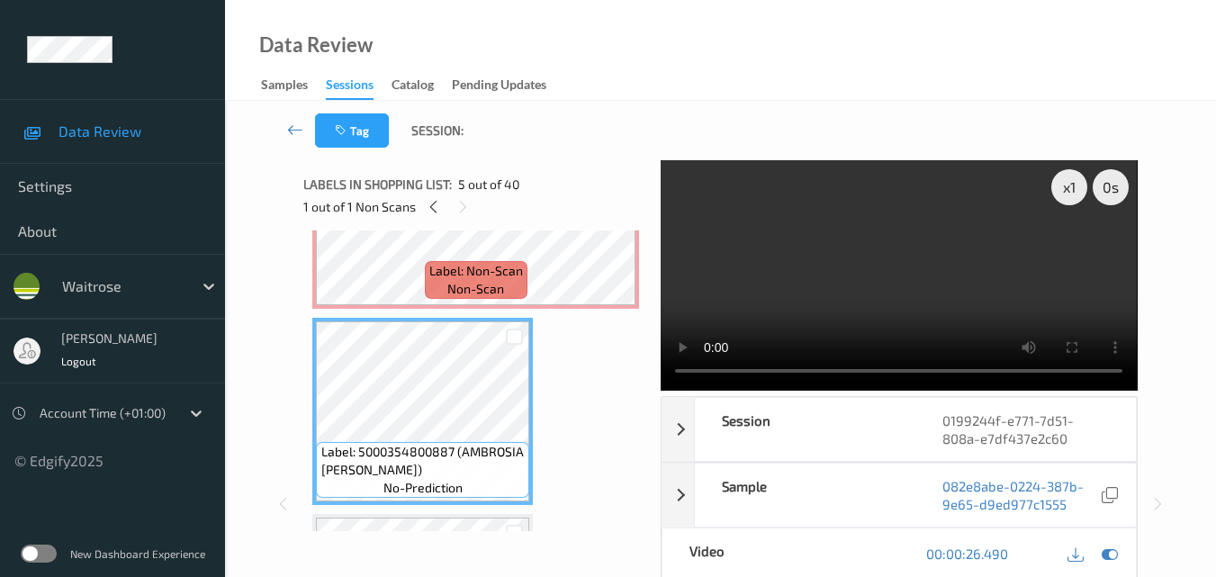
scroll to position [671, 0]
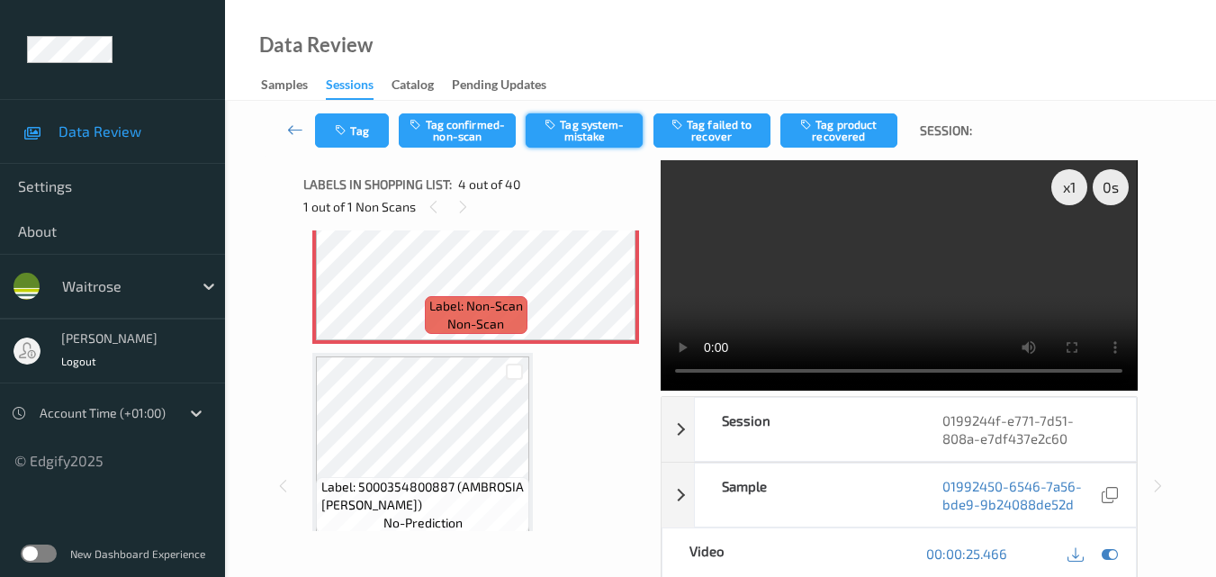
click at [591, 126] on button "Tag system-mistake" at bounding box center [584, 130] width 117 height 34
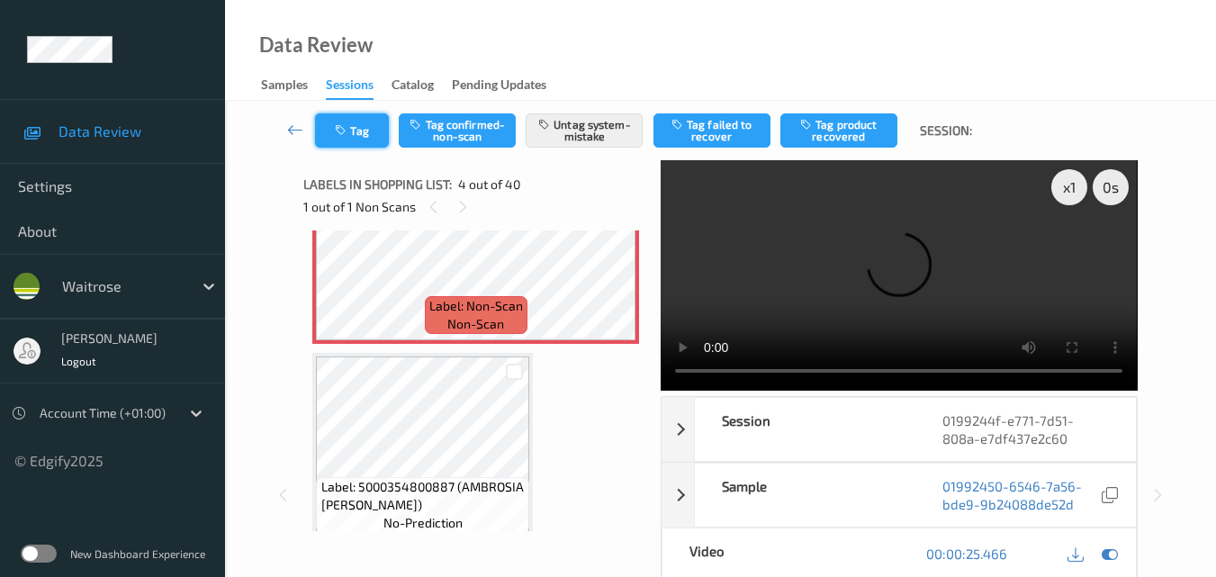
click at [362, 127] on button "Tag" at bounding box center [352, 130] width 74 height 34
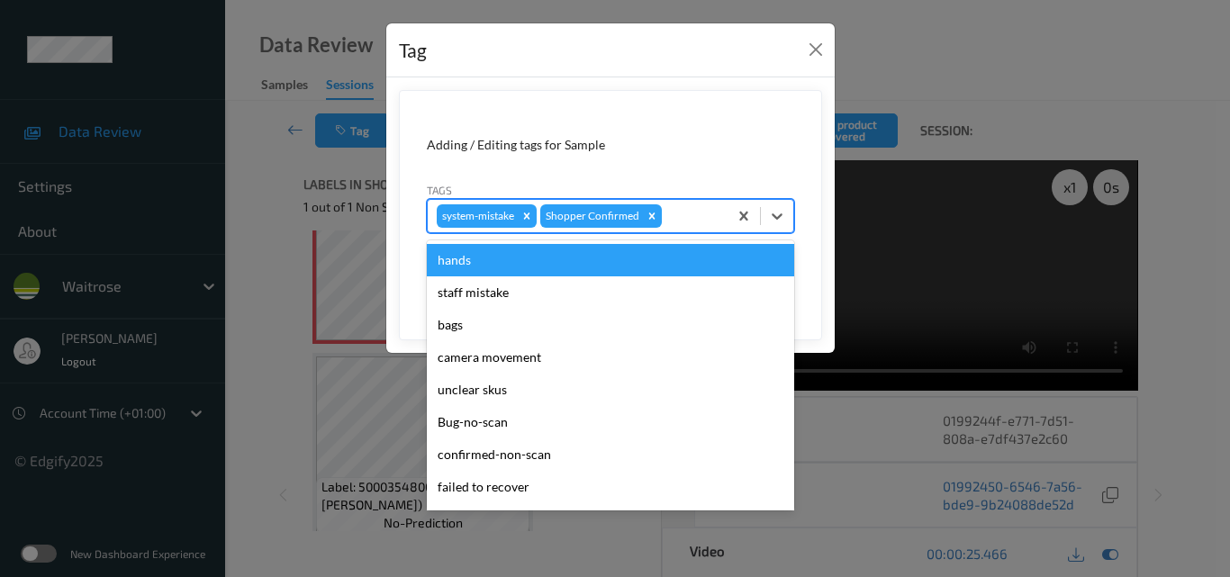
click at [685, 222] on div at bounding box center [691, 216] width 53 height 22
type input "un"
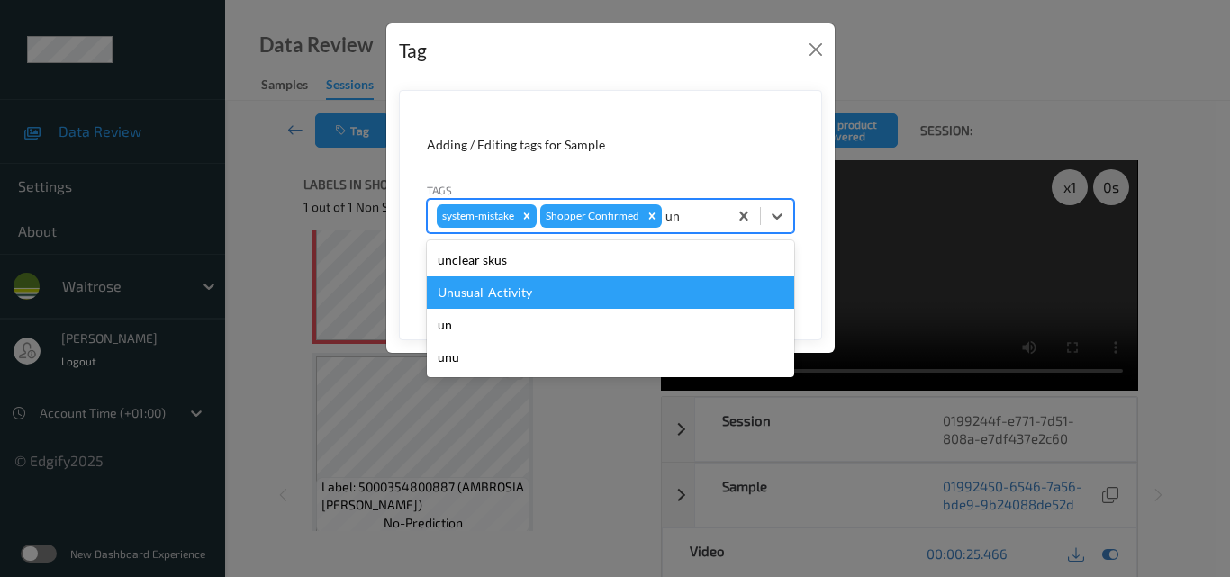
click at [608, 280] on div "Unusual-Activity" at bounding box center [610, 292] width 367 height 32
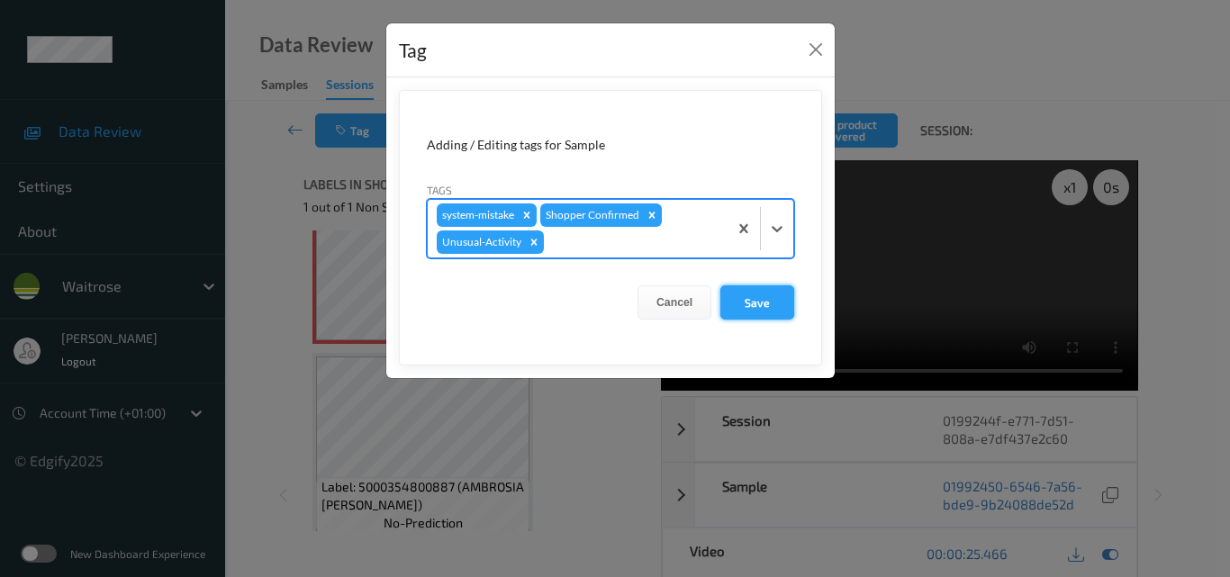
click at [754, 305] on button "Save" at bounding box center [757, 302] width 74 height 34
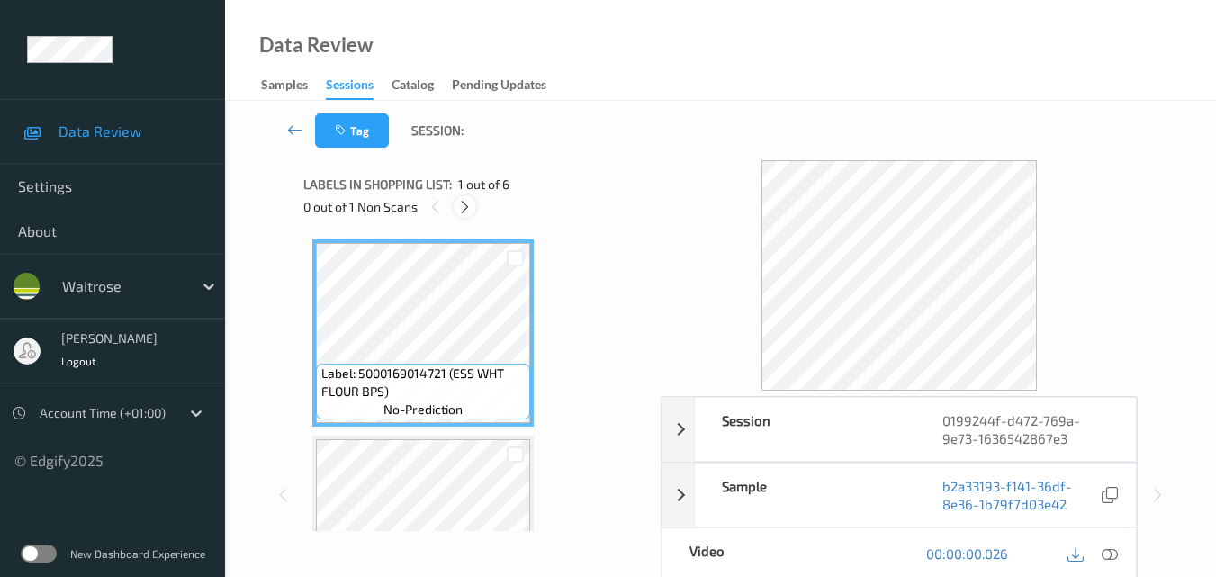
click at [462, 203] on icon at bounding box center [464, 207] width 15 height 16
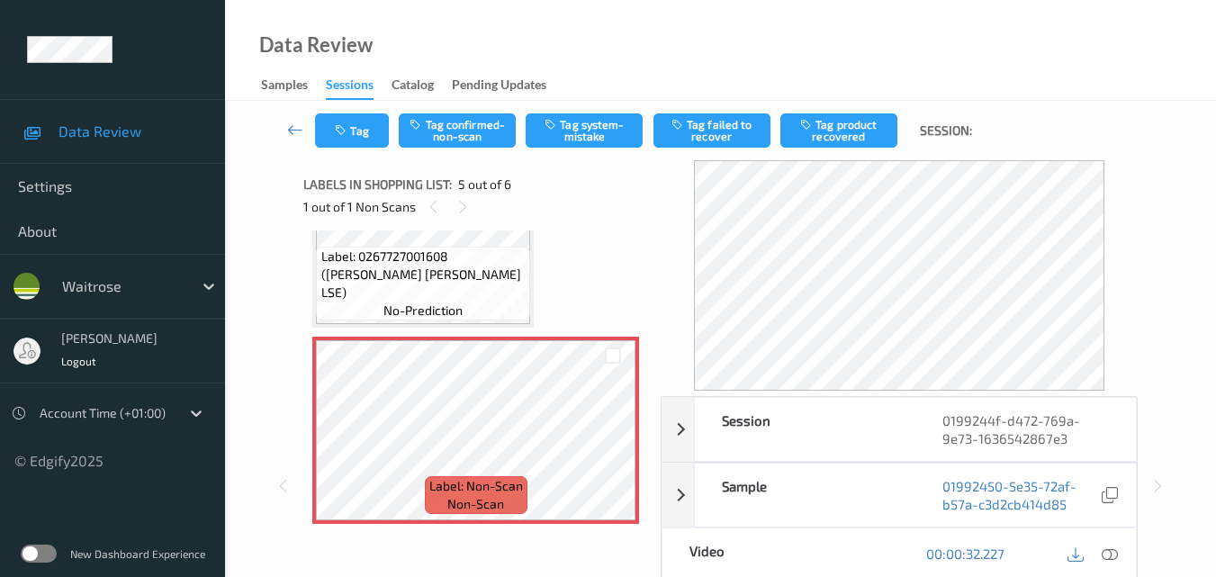
scroll to position [778, 0]
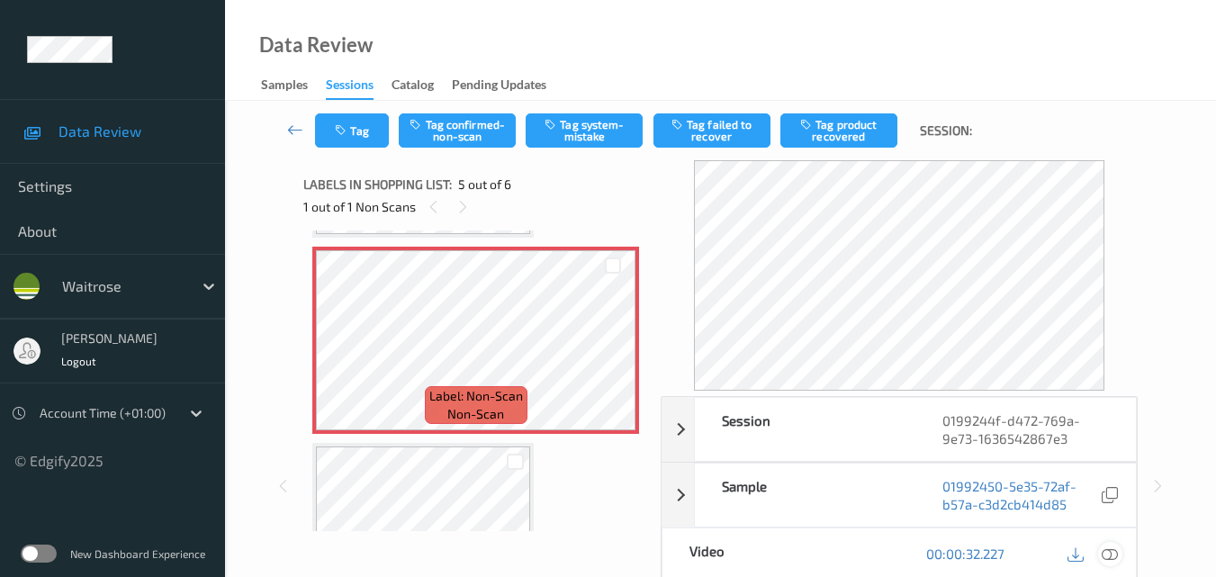
click at [1111, 554] on icon at bounding box center [1110, 553] width 16 height 16
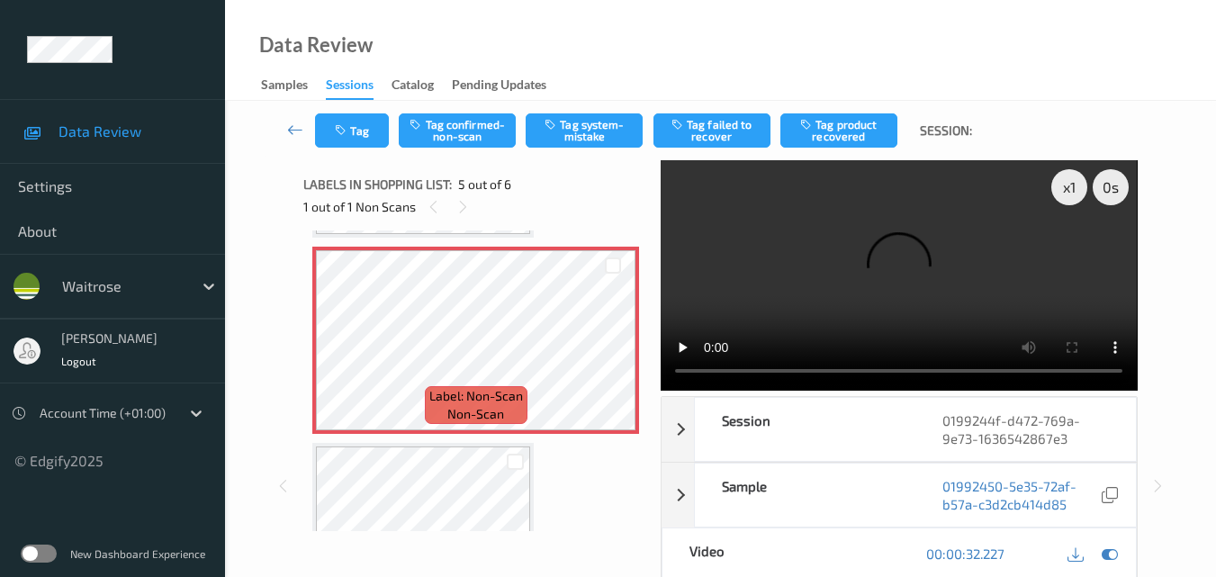
scroll to position [688, 0]
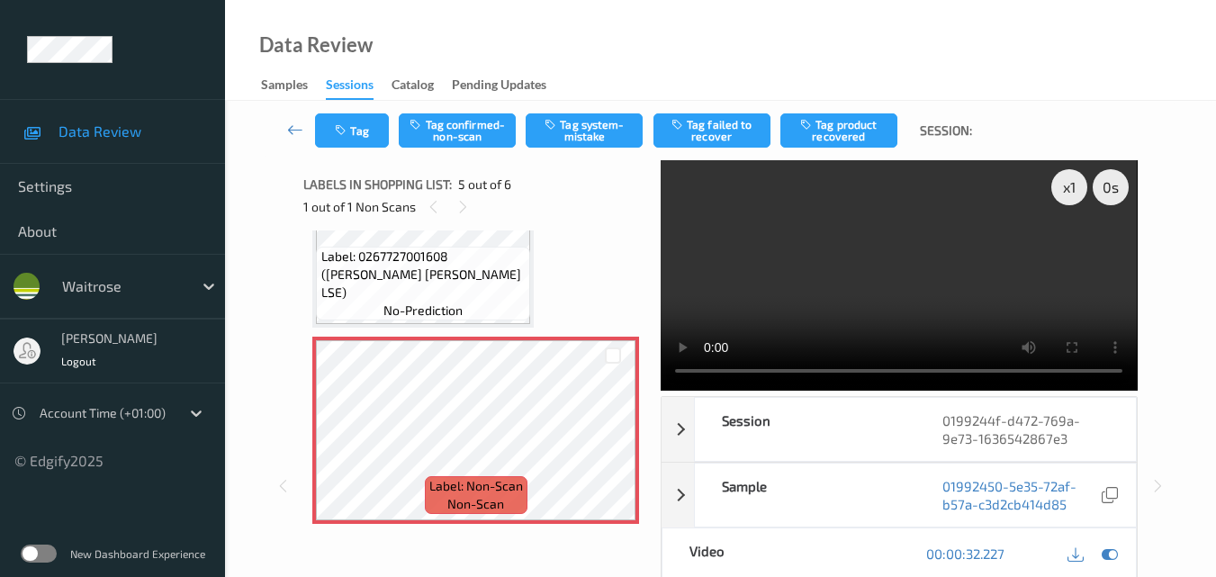
click at [830, 277] on video at bounding box center [899, 275] width 476 height 230
click at [895, 282] on video at bounding box center [899, 275] width 476 height 230
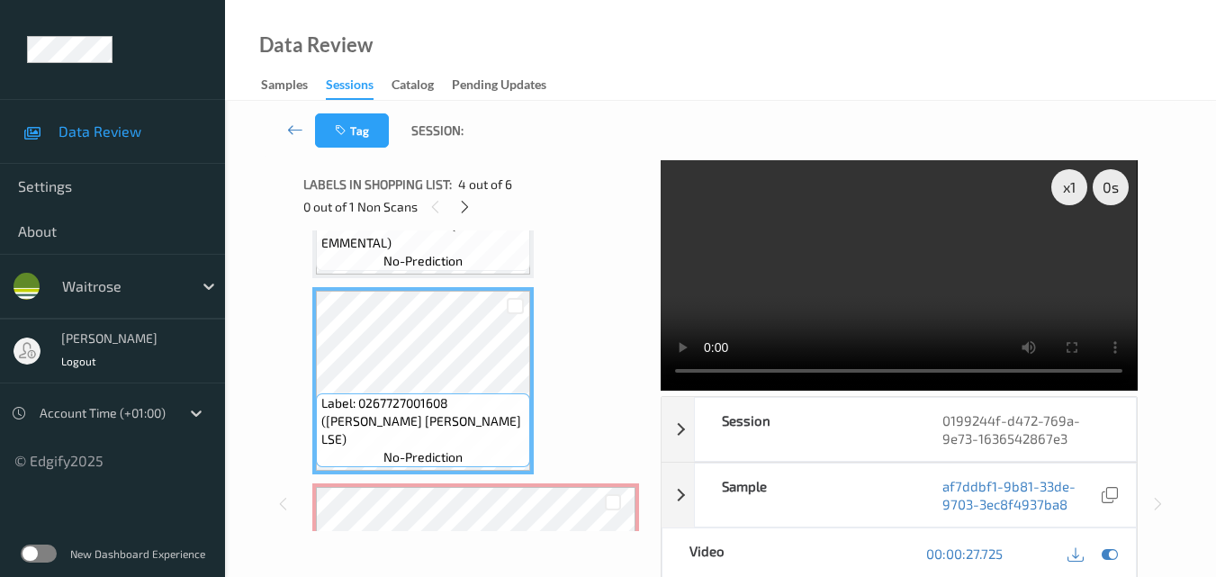
scroll to position [508, 0]
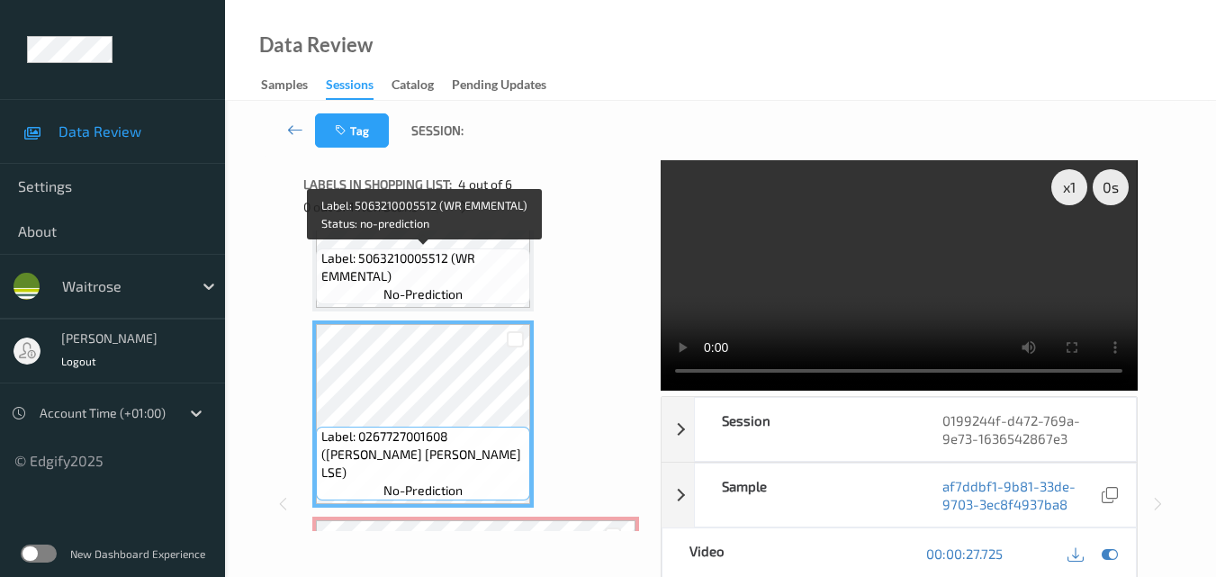
click at [480, 276] on span "Label: 5063210005512 (WR EMMENTAL)" at bounding box center [423, 267] width 205 height 36
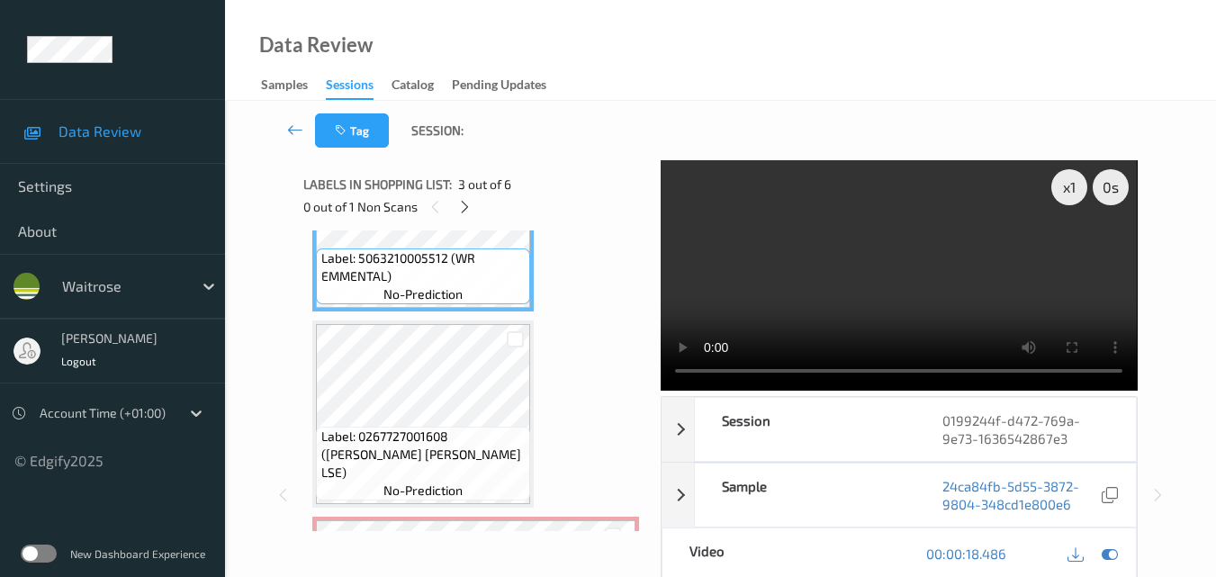
click at [866, 251] on video at bounding box center [899, 275] width 476 height 230
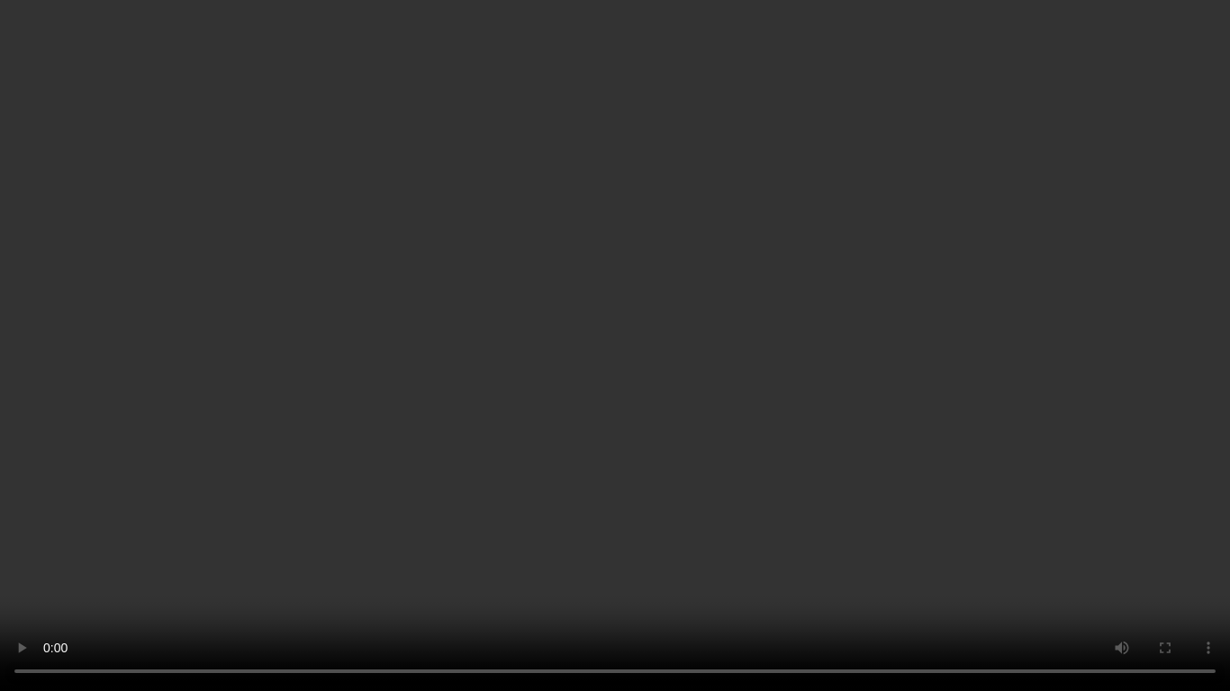
click at [773, 413] on video at bounding box center [615, 345] width 1230 height 691
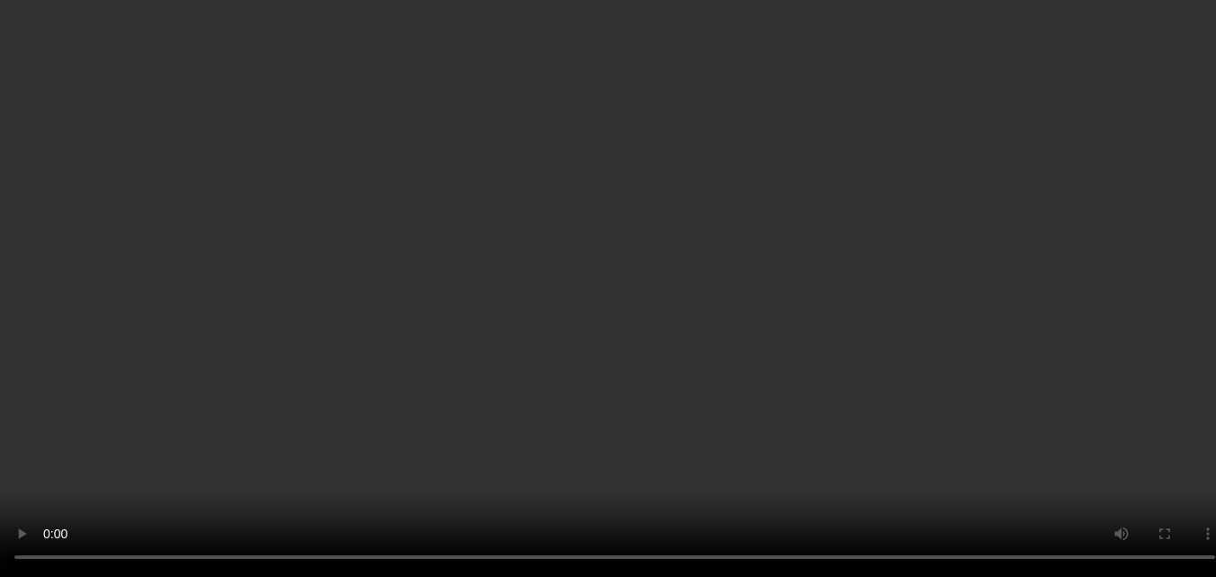
scroll to position [688, 0]
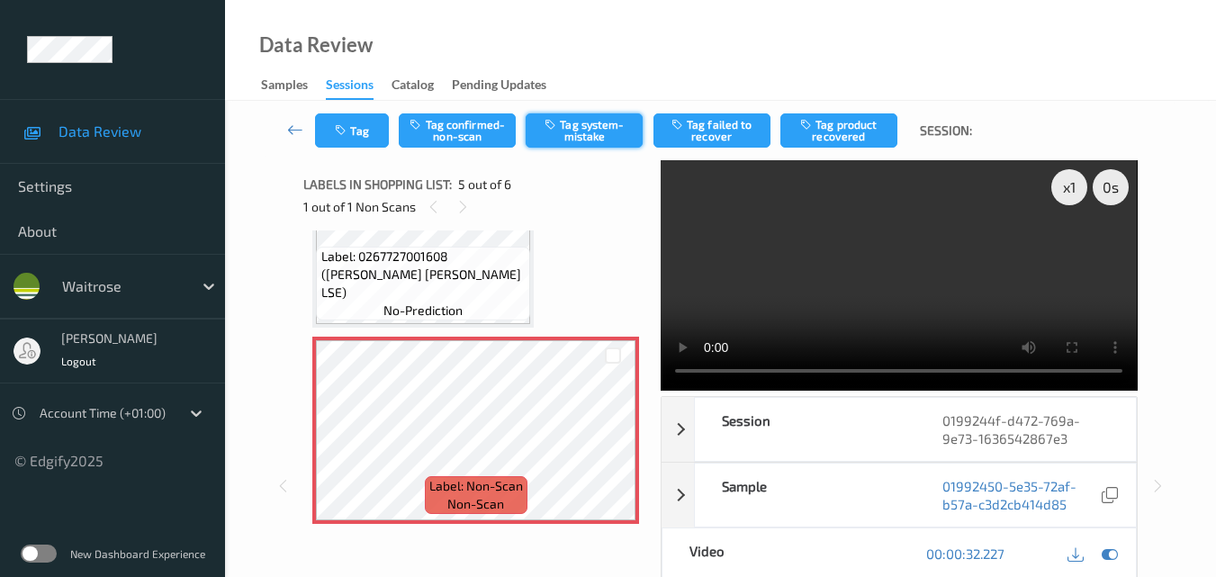
click at [594, 135] on button "Tag system-mistake" at bounding box center [584, 130] width 117 height 34
click at [360, 135] on button "Tag" at bounding box center [352, 130] width 74 height 34
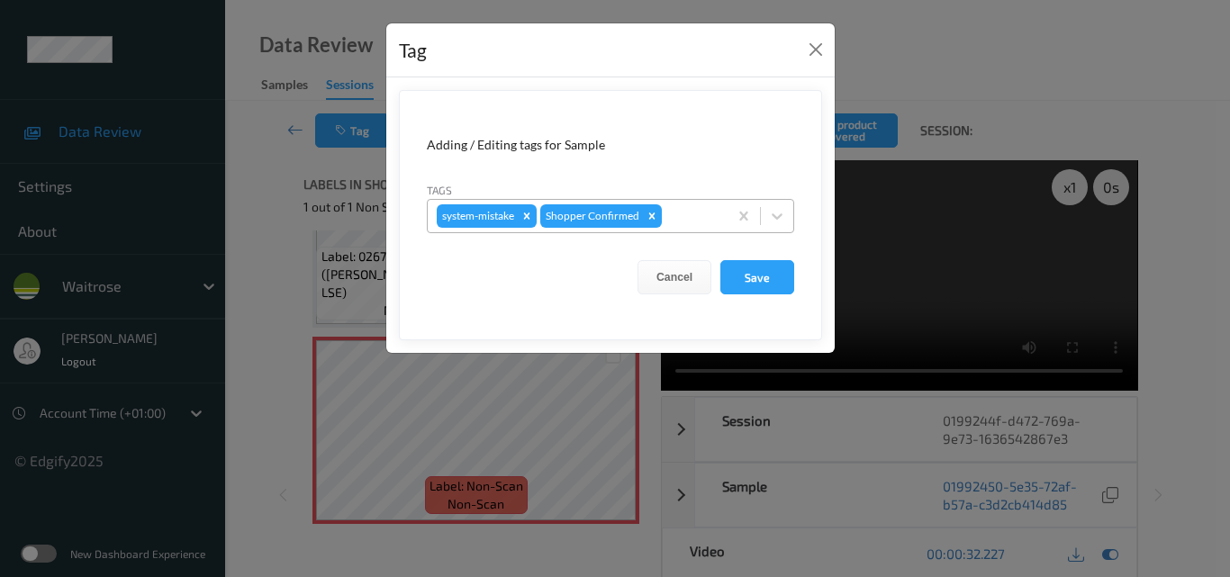
click at [689, 218] on div at bounding box center [691, 216] width 53 height 22
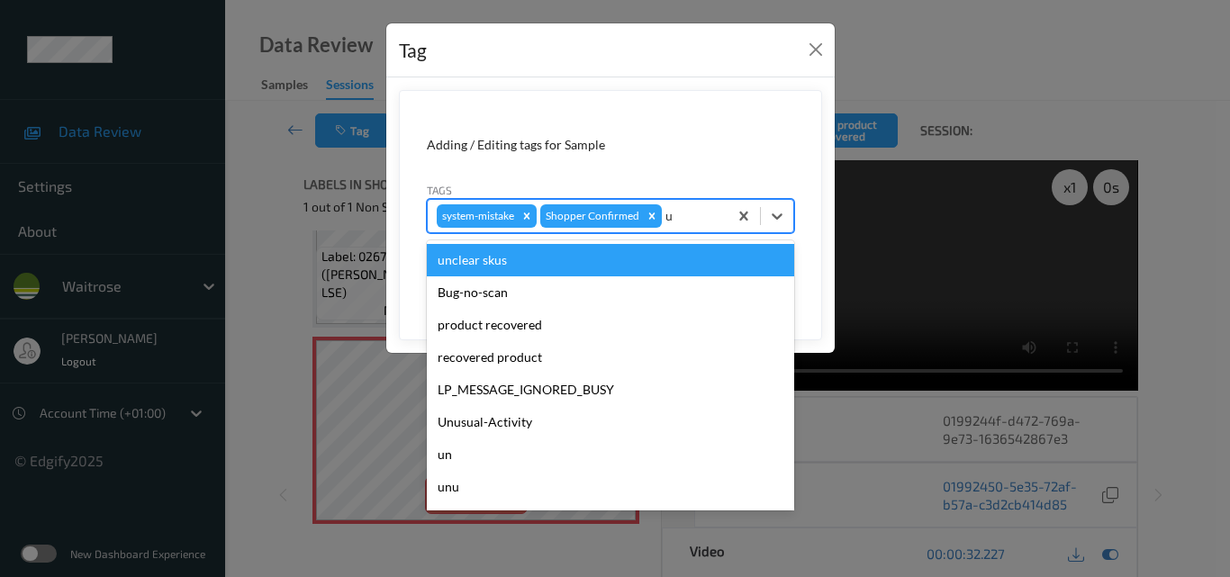
type input "un"
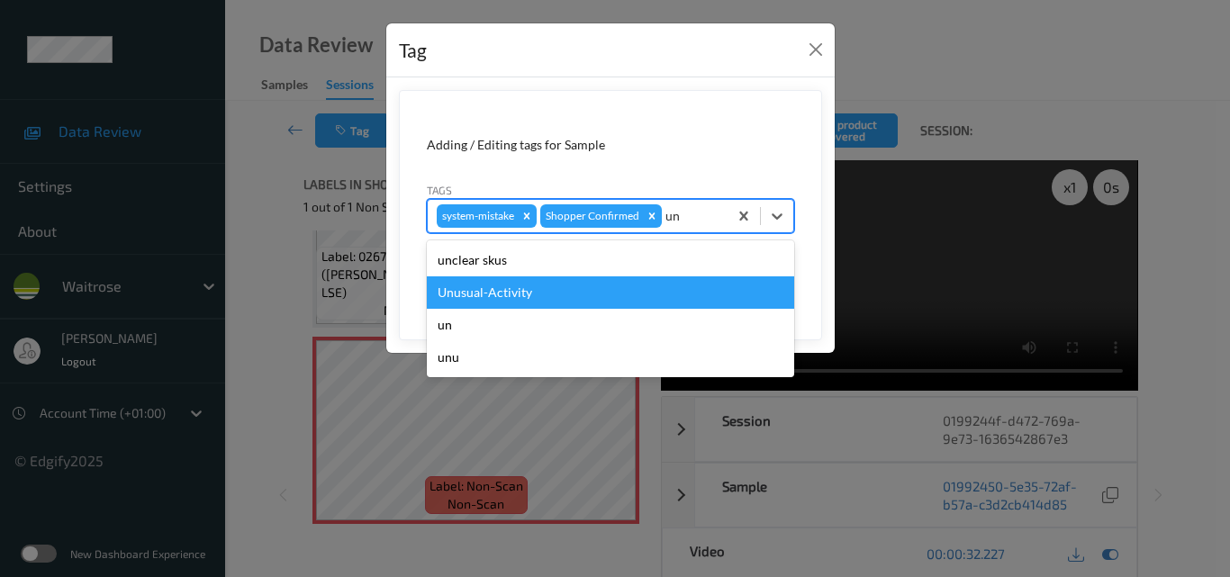
click at [572, 290] on div "Unusual-Activity" at bounding box center [610, 292] width 367 height 32
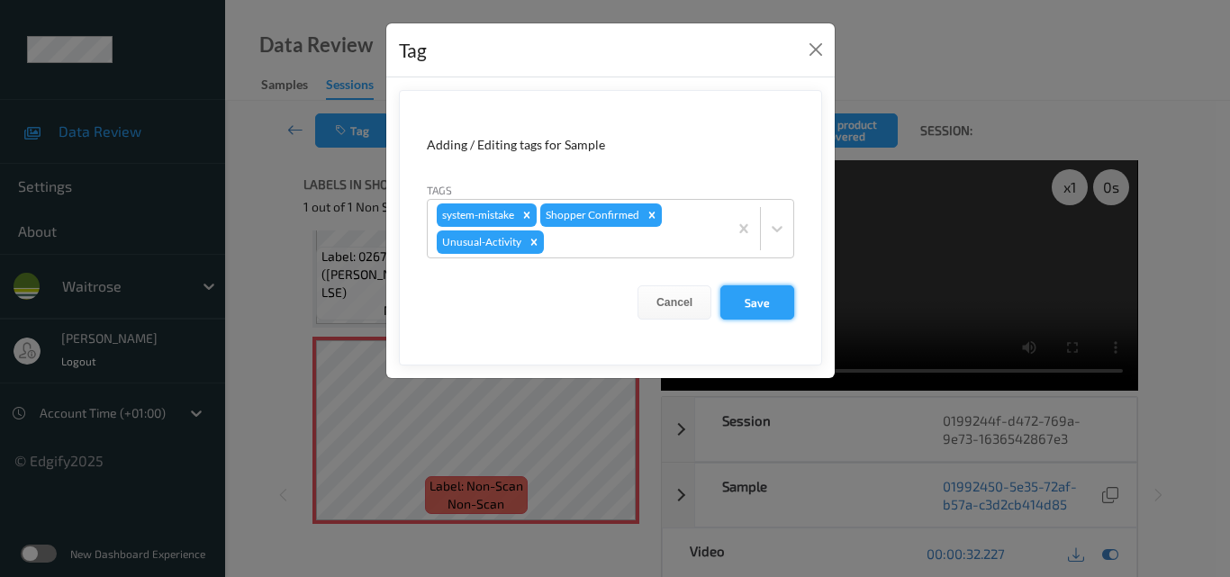
click at [753, 292] on button "Save" at bounding box center [757, 302] width 74 height 34
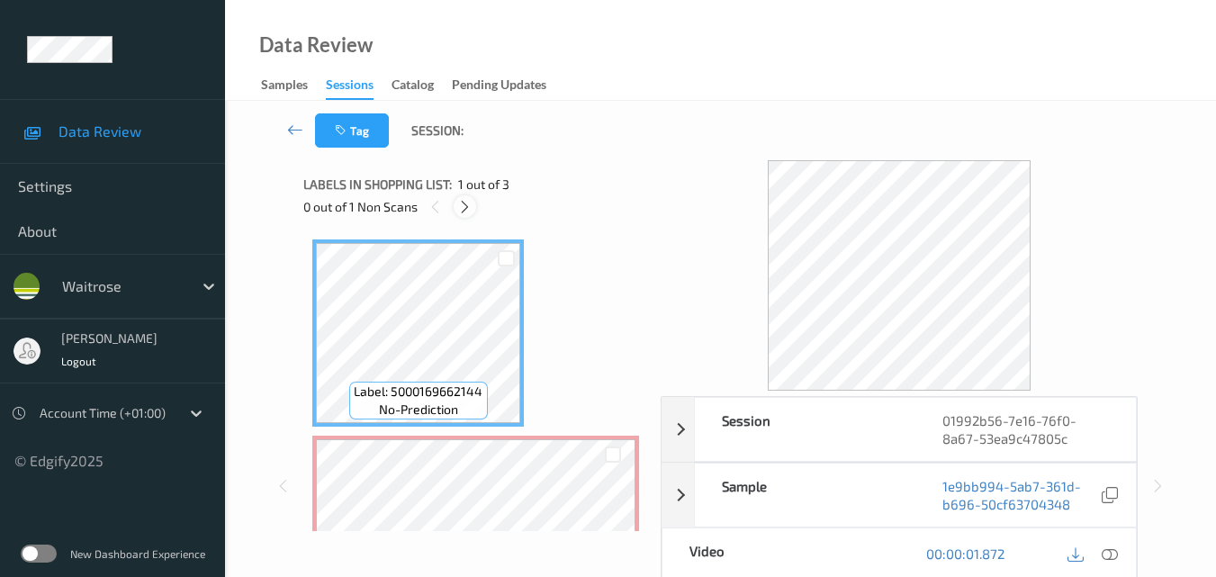
click at [471, 203] on icon at bounding box center [464, 207] width 15 height 16
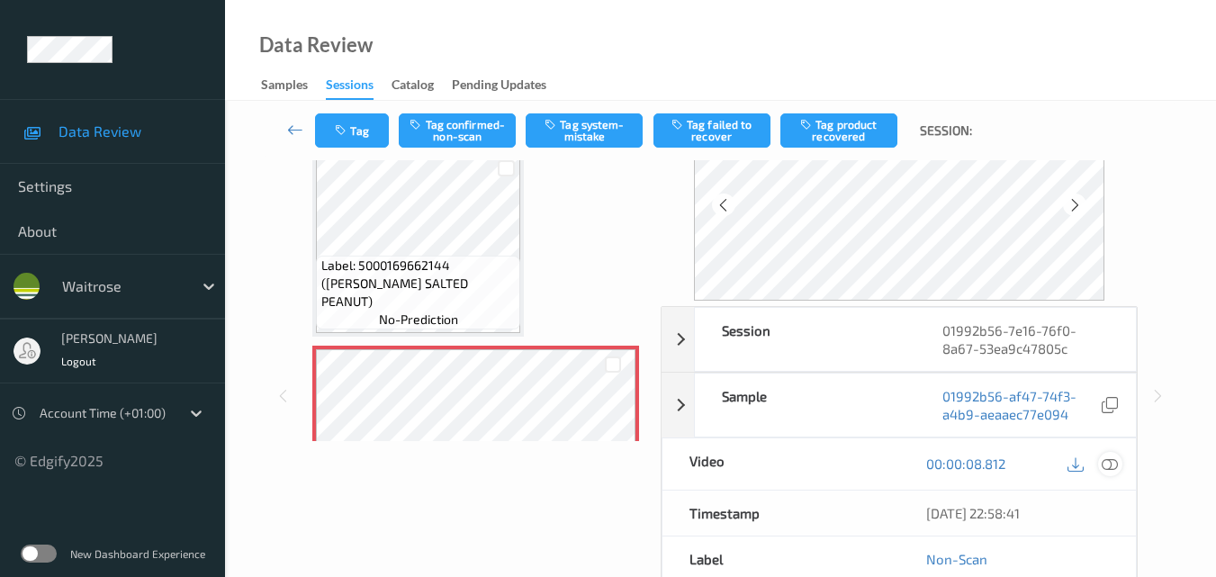
click at [1112, 462] on icon at bounding box center [1110, 463] width 16 height 16
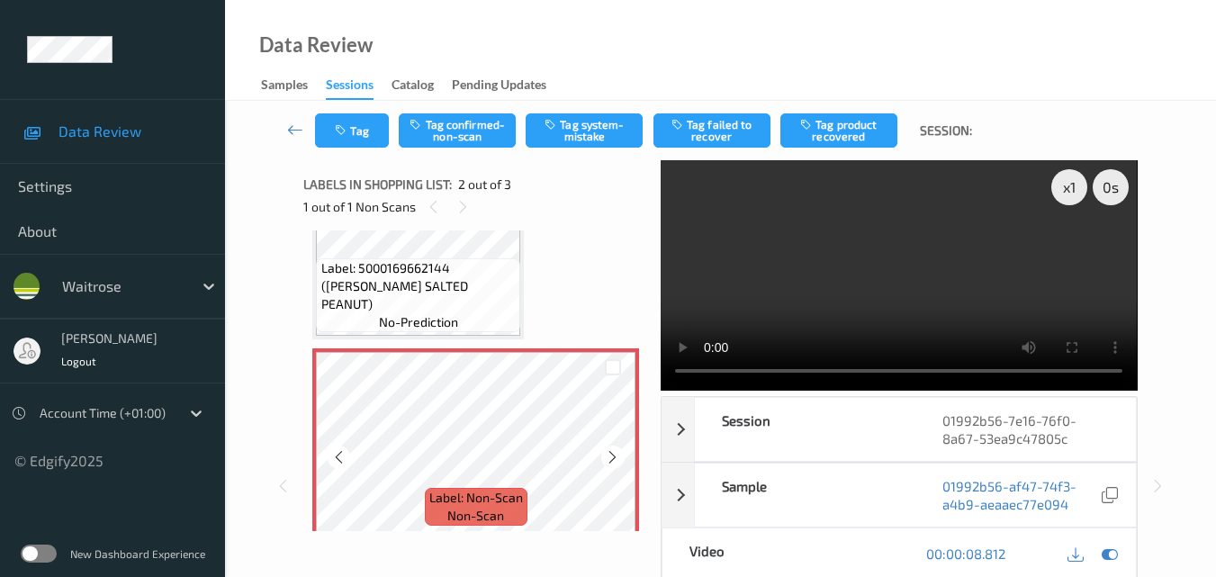
scroll to position [90, 0]
click at [619, 450] on icon at bounding box center [612, 454] width 15 height 16
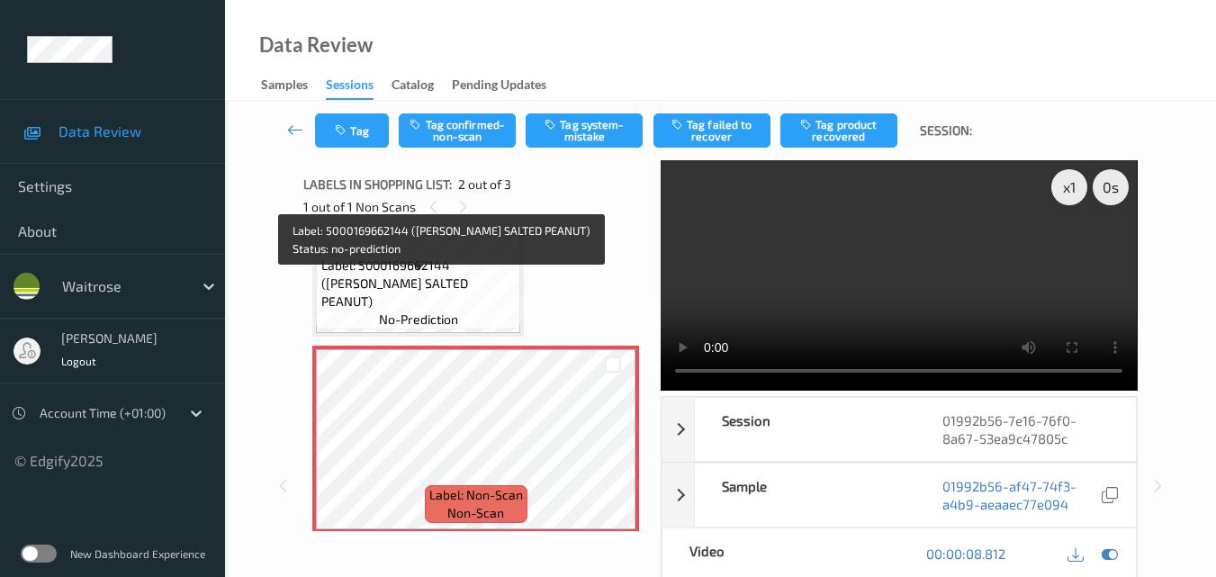
click at [472, 280] on span "Label: 5000169662144 (WR ESS SALTED PEANUT)" at bounding box center [418, 284] width 195 height 54
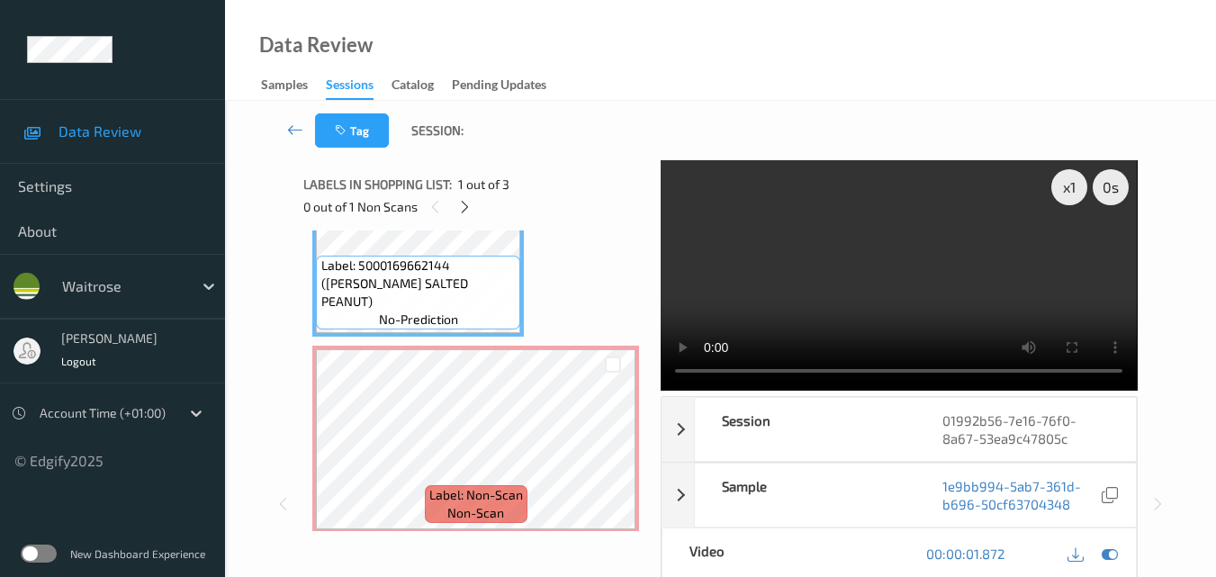
click at [934, 264] on video at bounding box center [899, 275] width 476 height 230
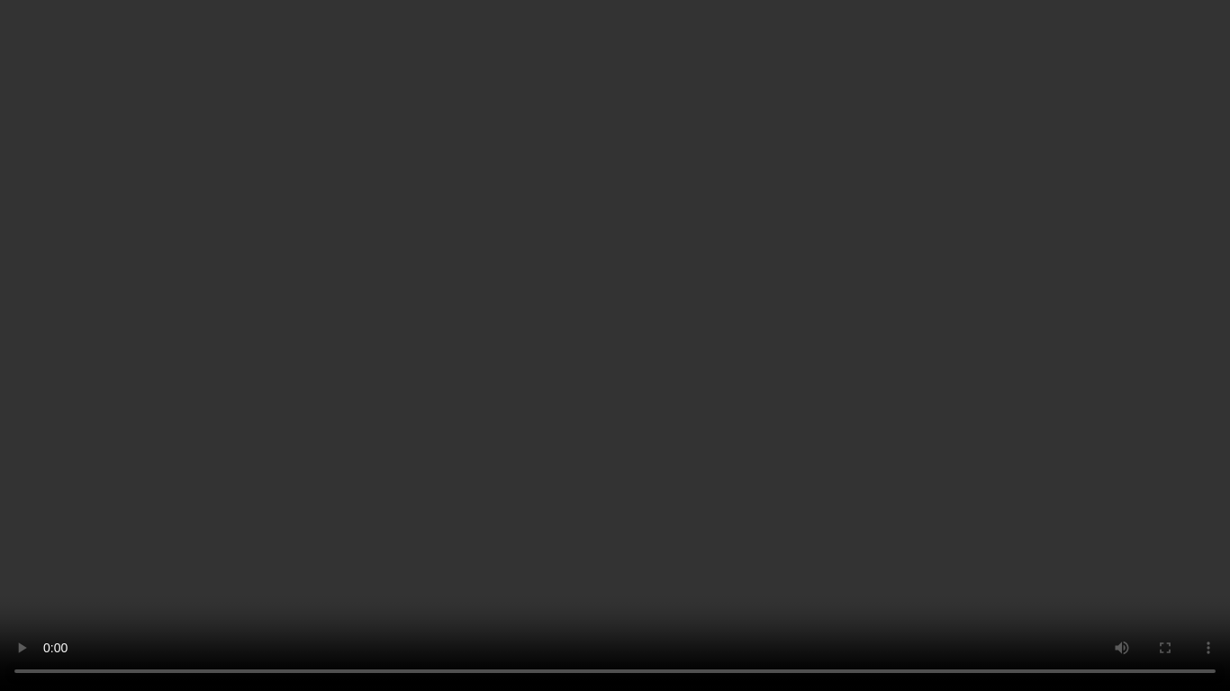
click at [838, 399] on video at bounding box center [615, 345] width 1230 height 691
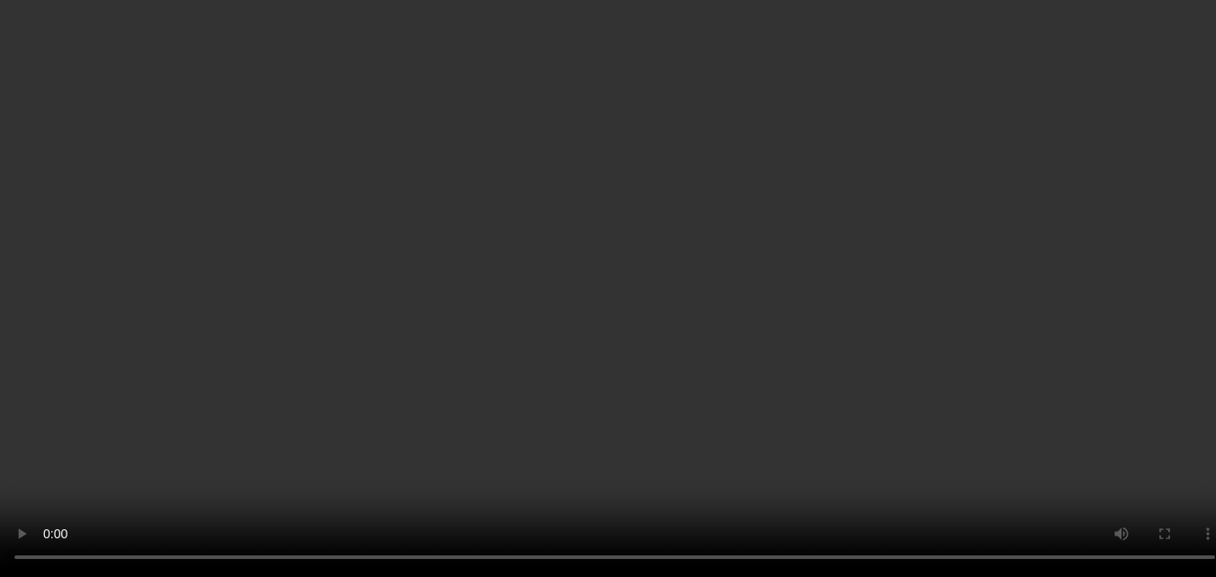
scroll to position [180, 0]
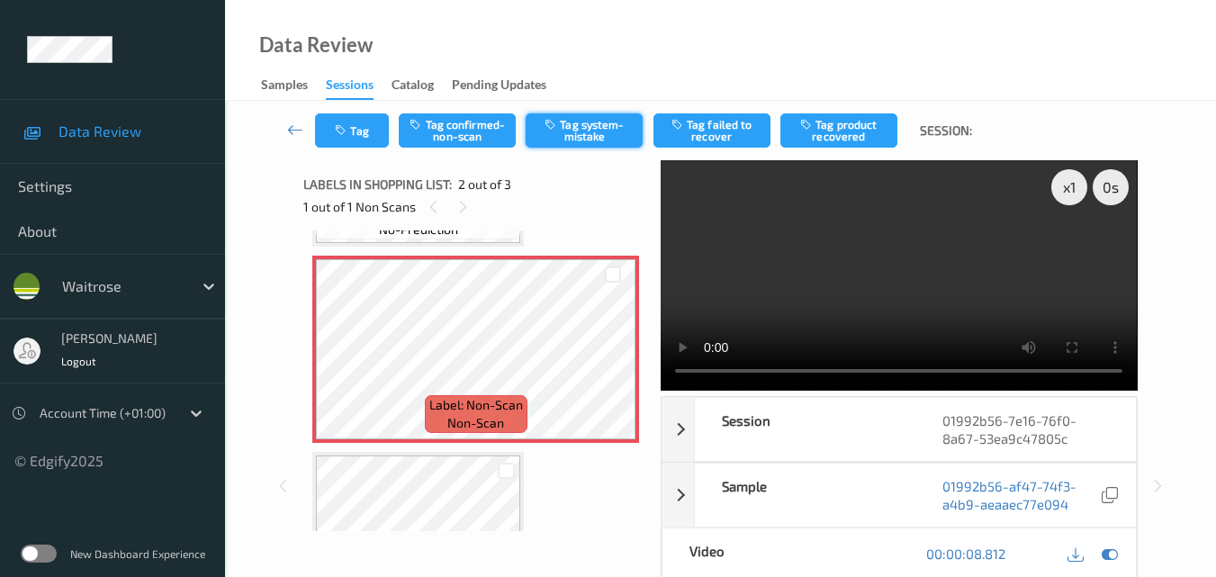
click at [589, 131] on button "Tag system-mistake" at bounding box center [584, 130] width 117 height 34
click at [345, 140] on button "Tag" at bounding box center [352, 130] width 74 height 34
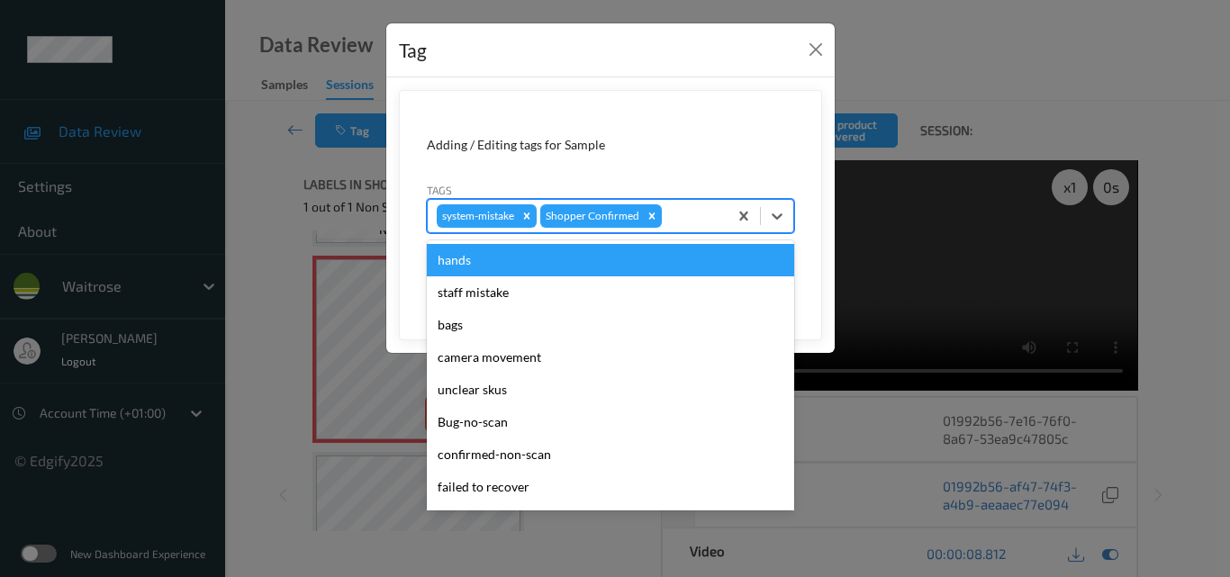
click at [680, 219] on div at bounding box center [691, 216] width 53 height 22
type input "un"
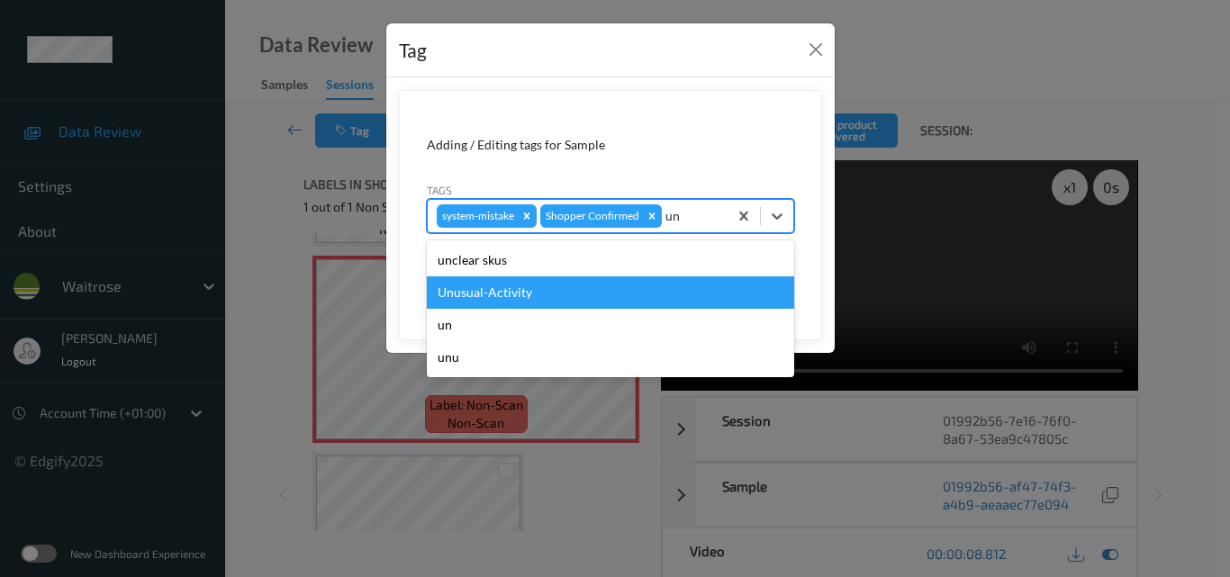
click at [583, 287] on div "Unusual-Activity" at bounding box center [610, 292] width 367 height 32
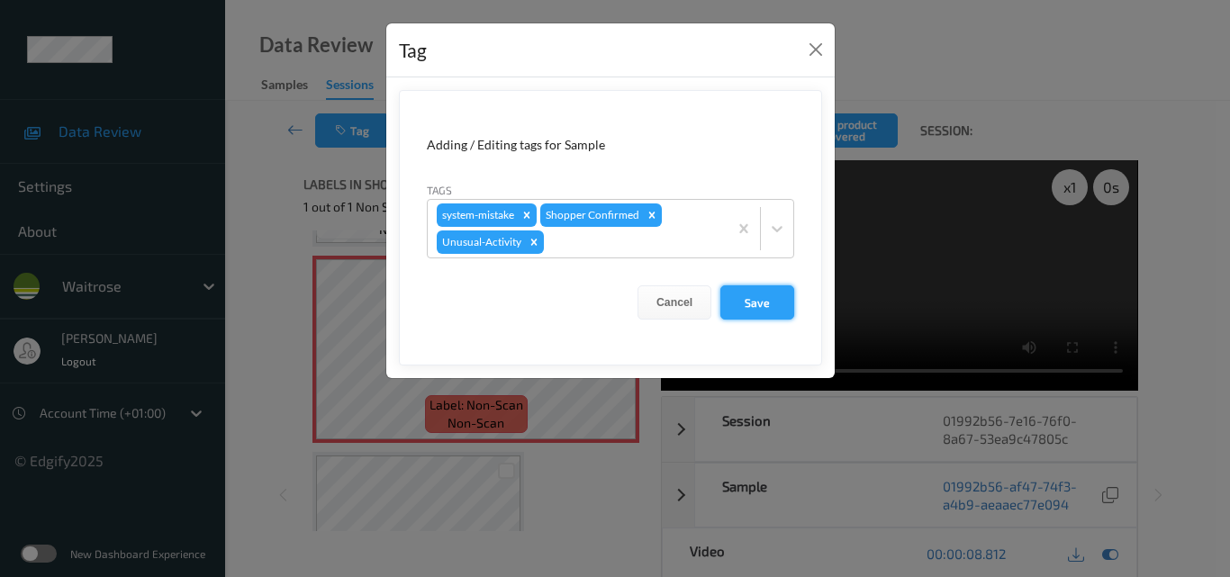
click at [738, 294] on button "Save" at bounding box center [757, 302] width 74 height 34
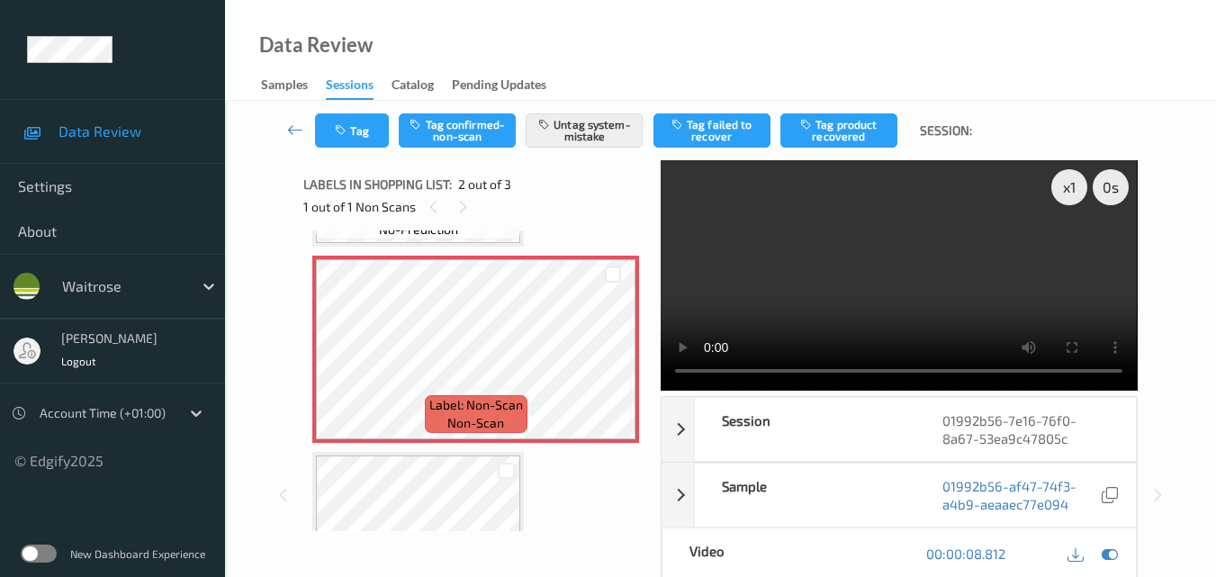
click at [894, 258] on video at bounding box center [899, 275] width 476 height 230
click at [978, 243] on video at bounding box center [899, 275] width 476 height 230
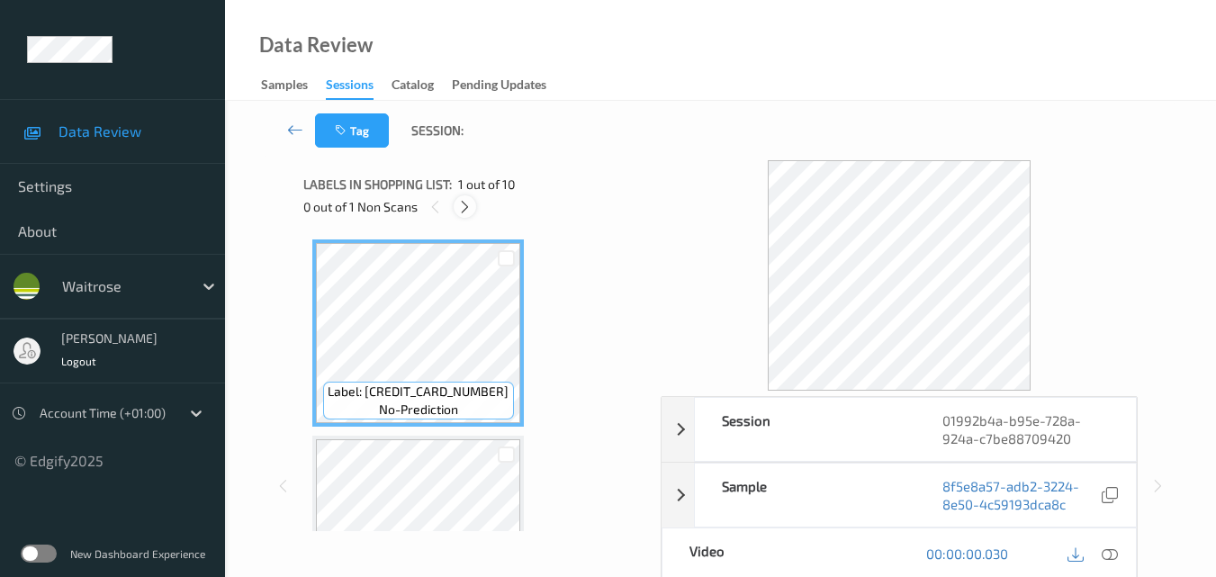
click at [458, 204] on icon at bounding box center [464, 207] width 15 height 16
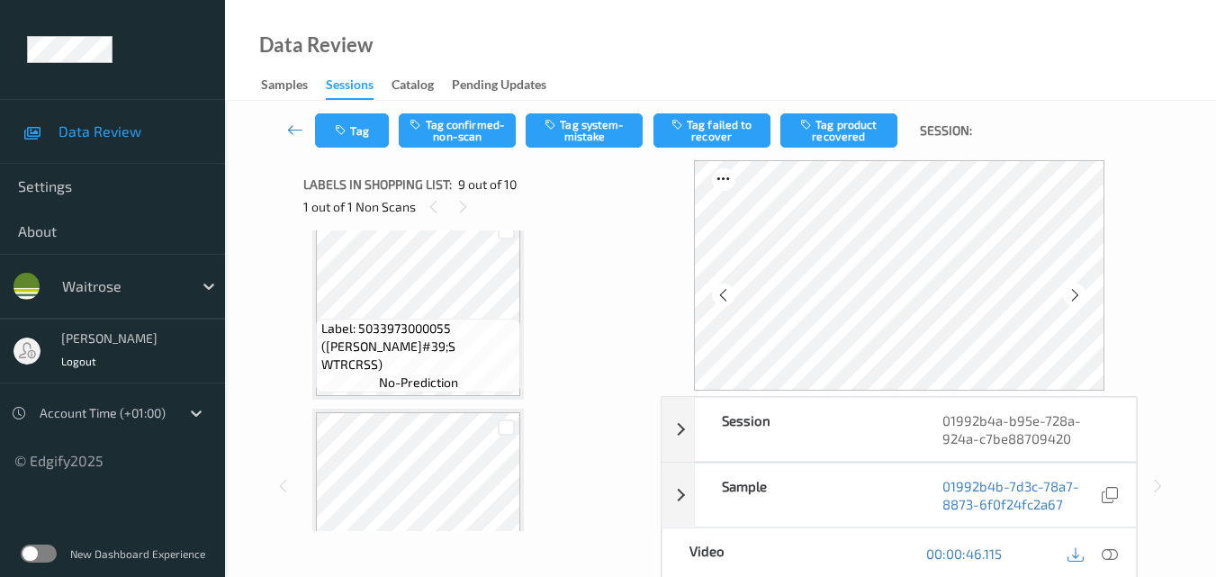
scroll to position [1203, 0]
click at [1113, 552] on icon at bounding box center [1110, 553] width 16 height 16
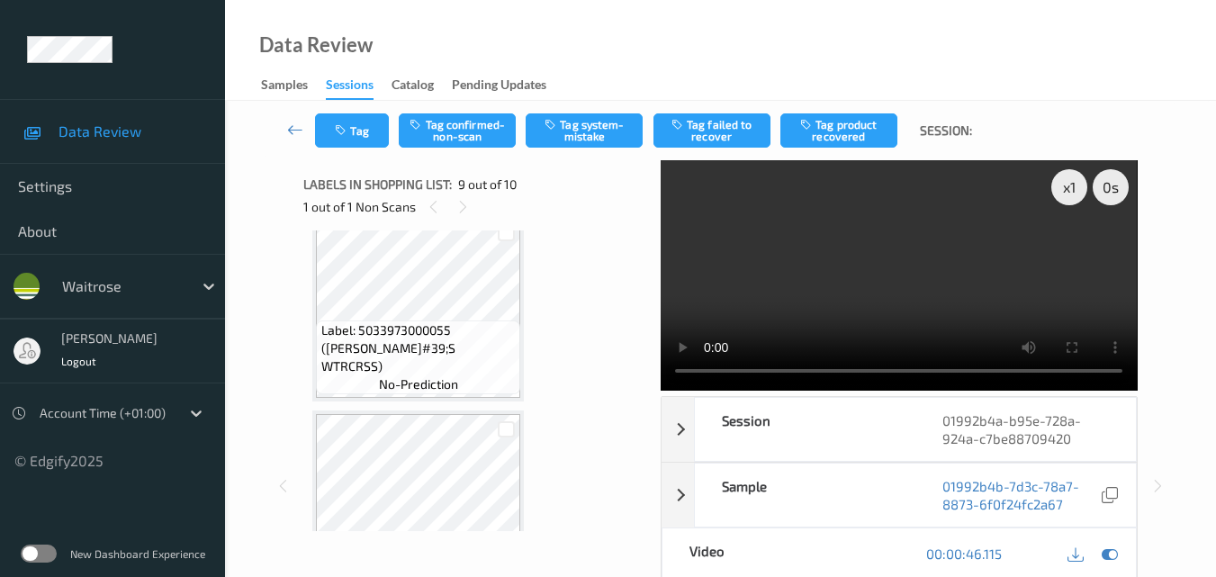
click at [868, 230] on video at bounding box center [899, 275] width 476 height 230
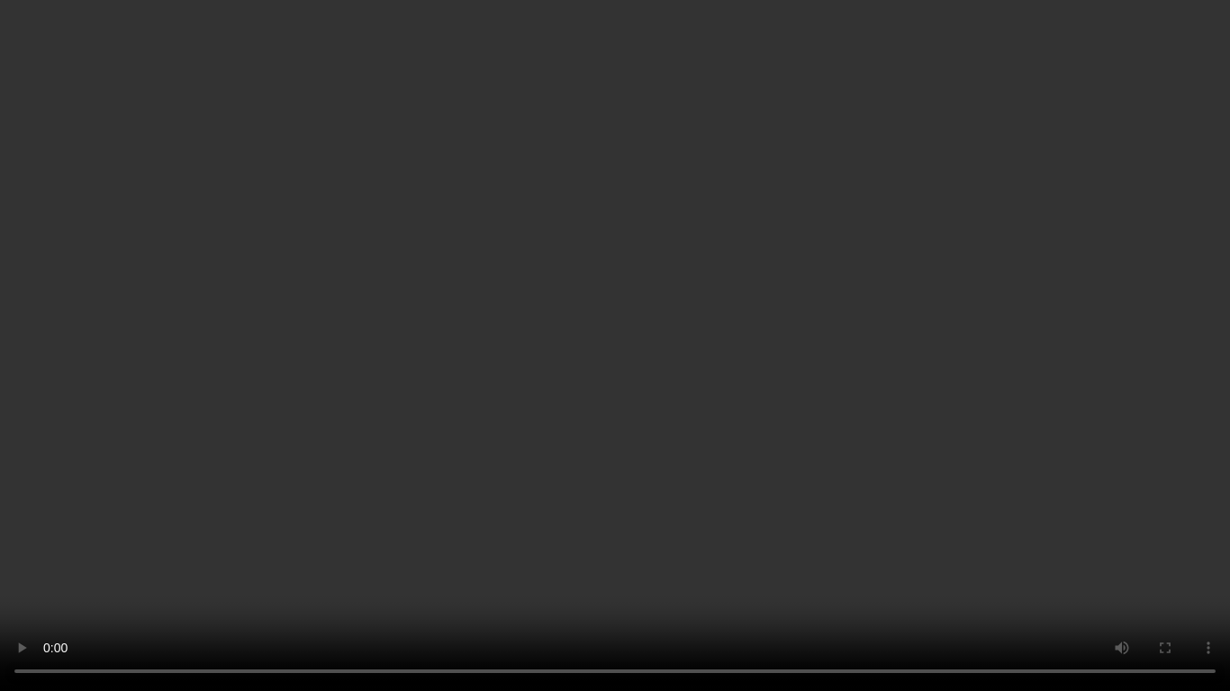
click at [647, 421] on video at bounding box center [615, 345] width 1230 height 691
click at [695, 419] on video at bounding box center [615, 345] width 1230 height 691
click at [894, 426] on video at bounding box center [615, 345] width 1230 height 691
click at [775, 508] on video at bounding box center [615, 345] width 1230 height 691
click at [827, 435] on video at bounding box center [615, 345] width 1230 height 691
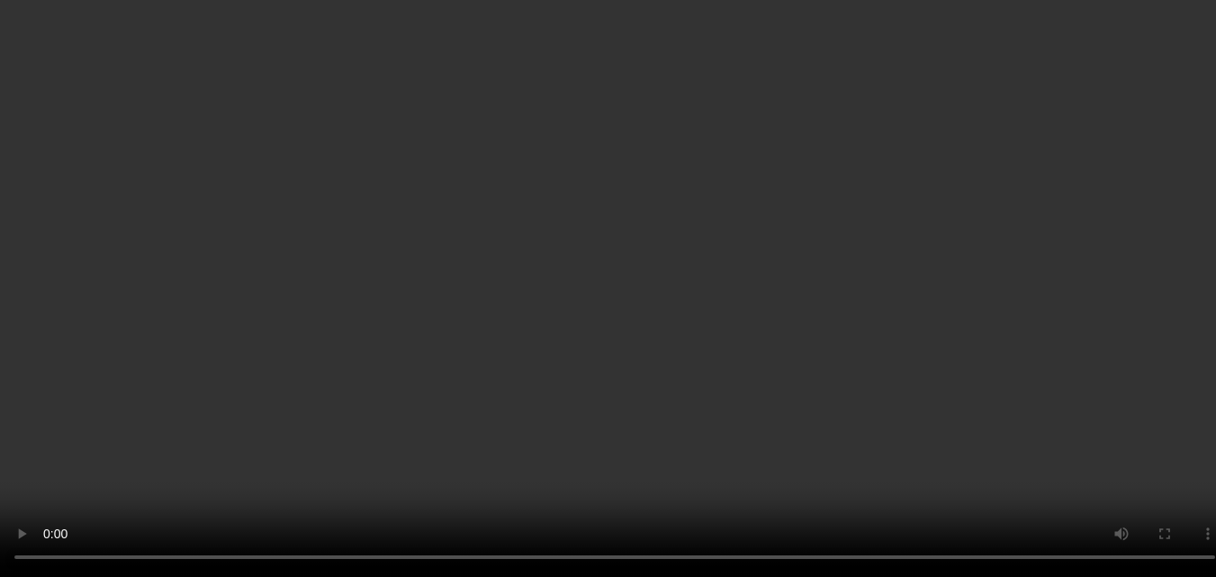
scroll to position [1563, 0]
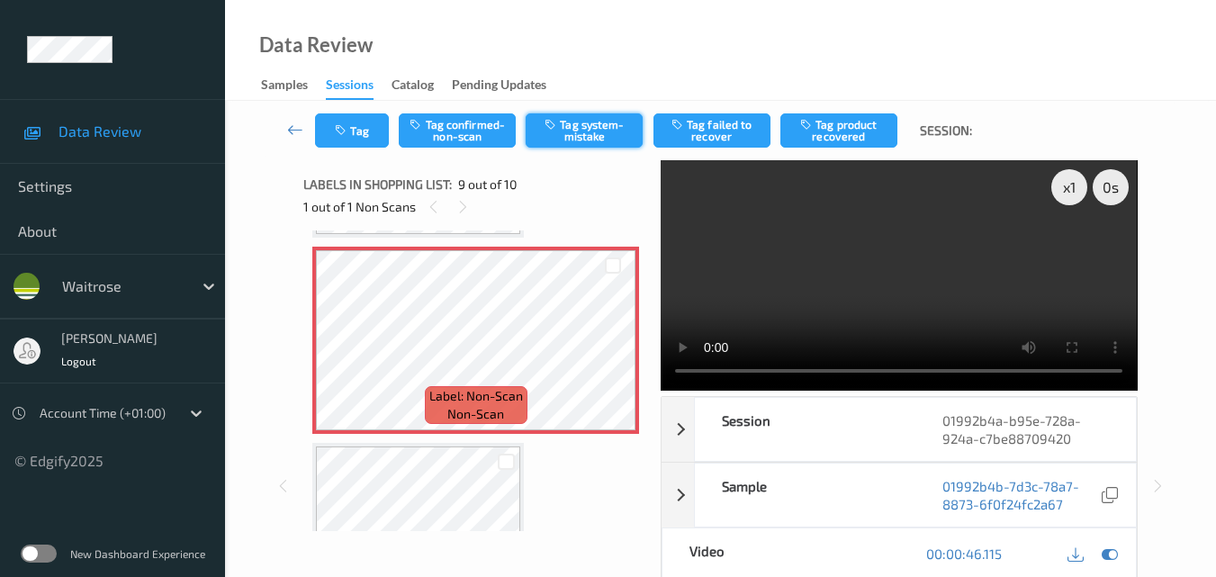
click at [583, 133] on button "Tag system-mistake" at bounding box center [584, 130] width 117 height 34
click at [357, 136] on button "Tag" at bounding box center [352, 130] width 74 height 34
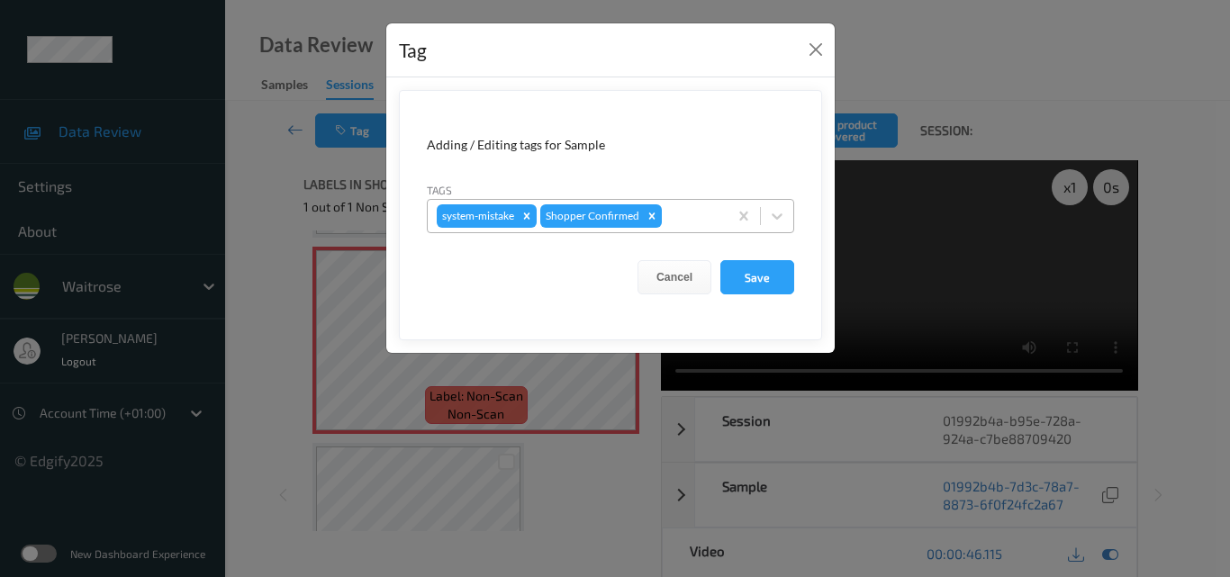
click at [685, 224] on div at bounding box center [691, 216] width 53 height 22
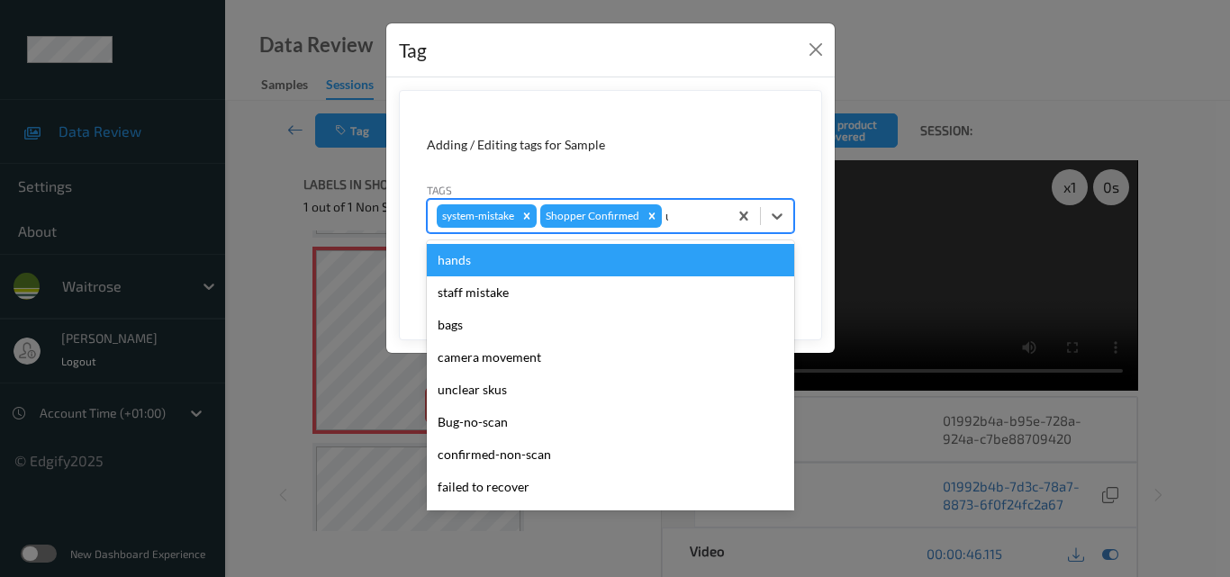
type input "un"
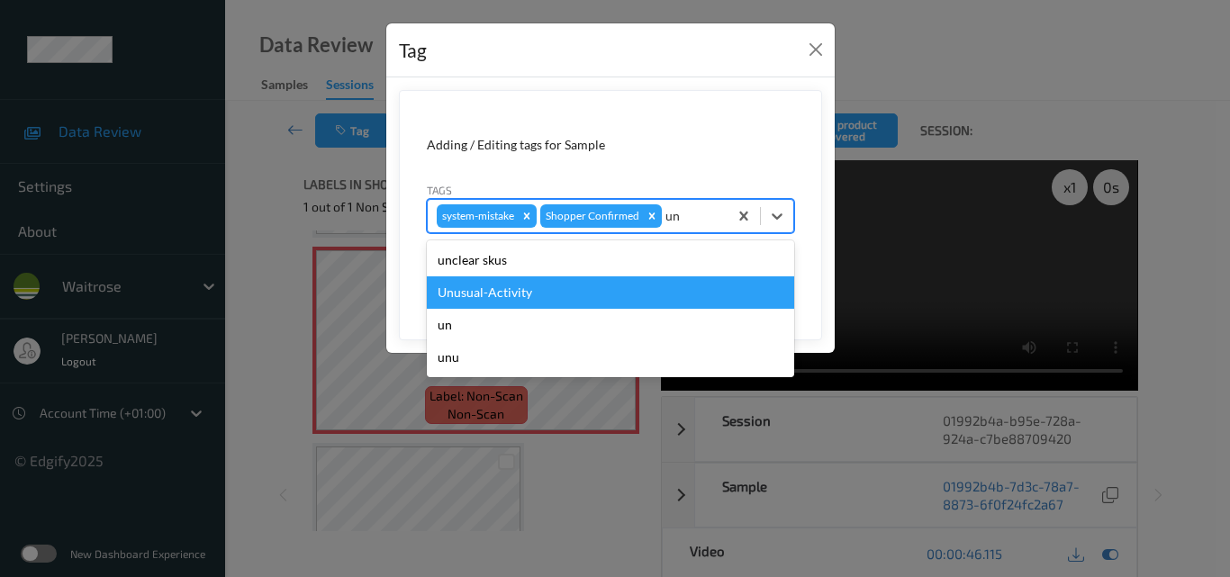
click at [638, 285] on div "Unusual-Activity" at bounding box center [610, 292] width 367 height 32
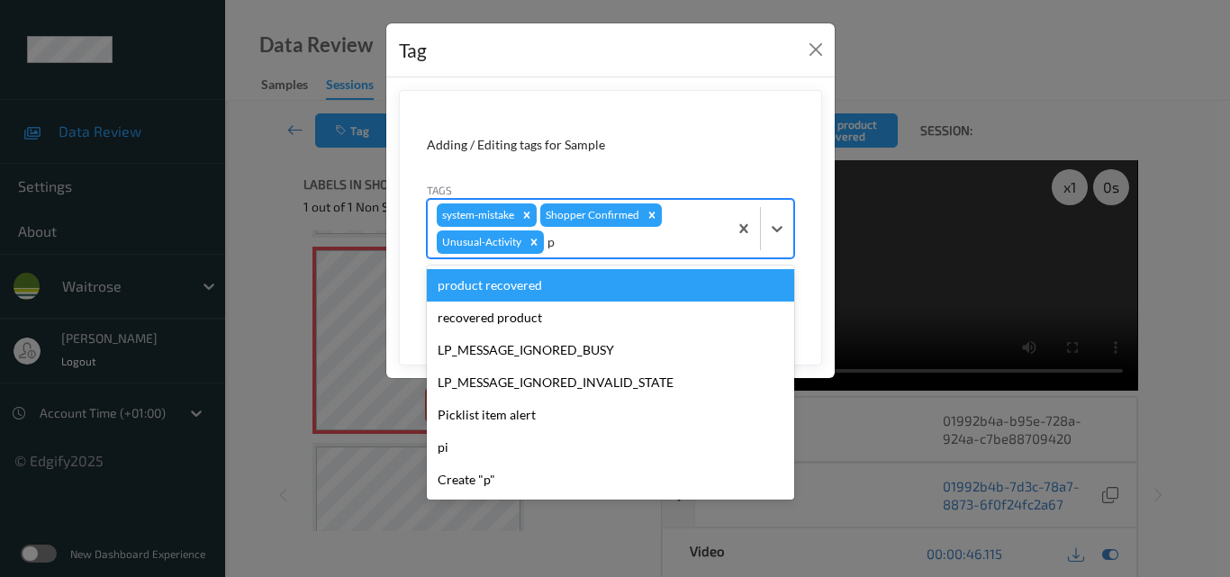
type input "pi"
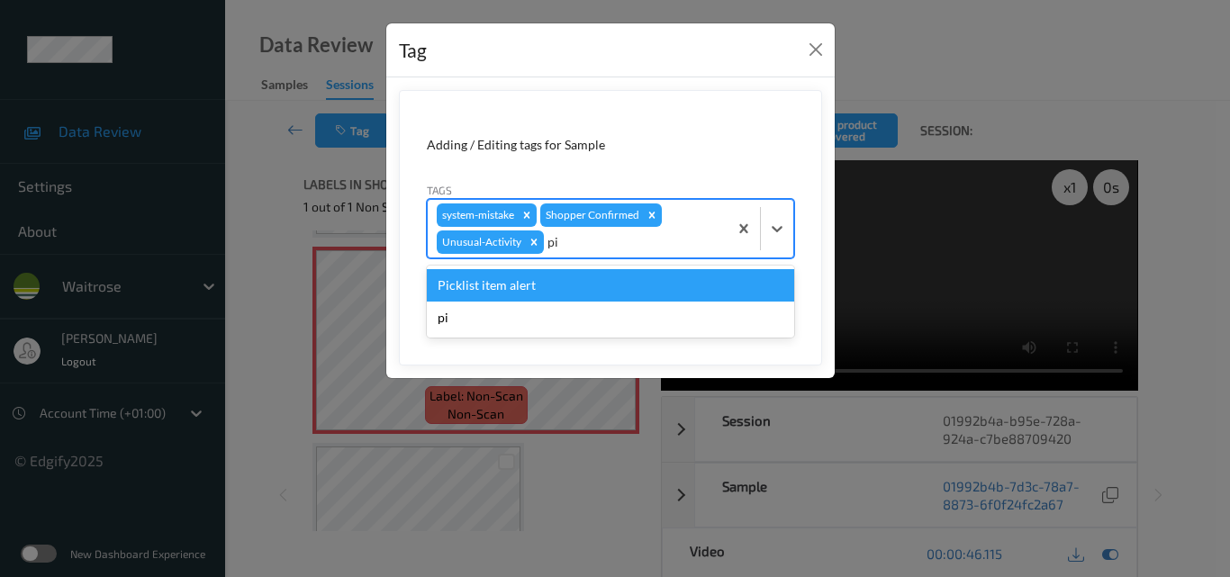
click at [638, 285] on div "Picklist item alert" at bounding box center [610, 285] width 367 height 32
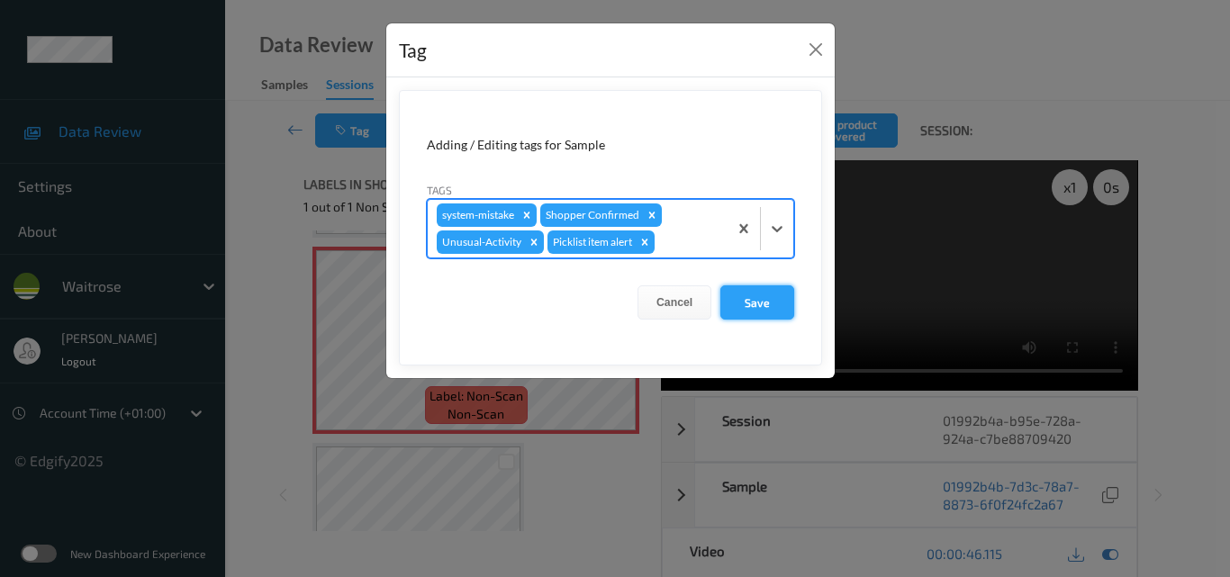
click at [769, 306] on button "Save" at bounding box center [757, 302] width 74 height 34
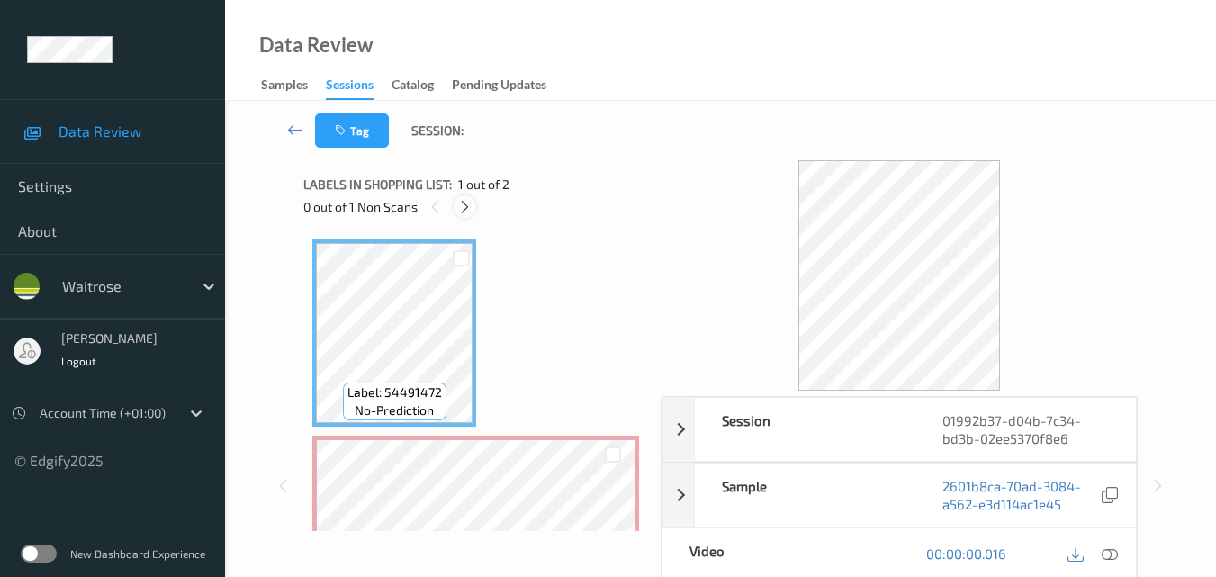
click at [466, 212] on icon at bounding box center [464, 207] width 15 height 16
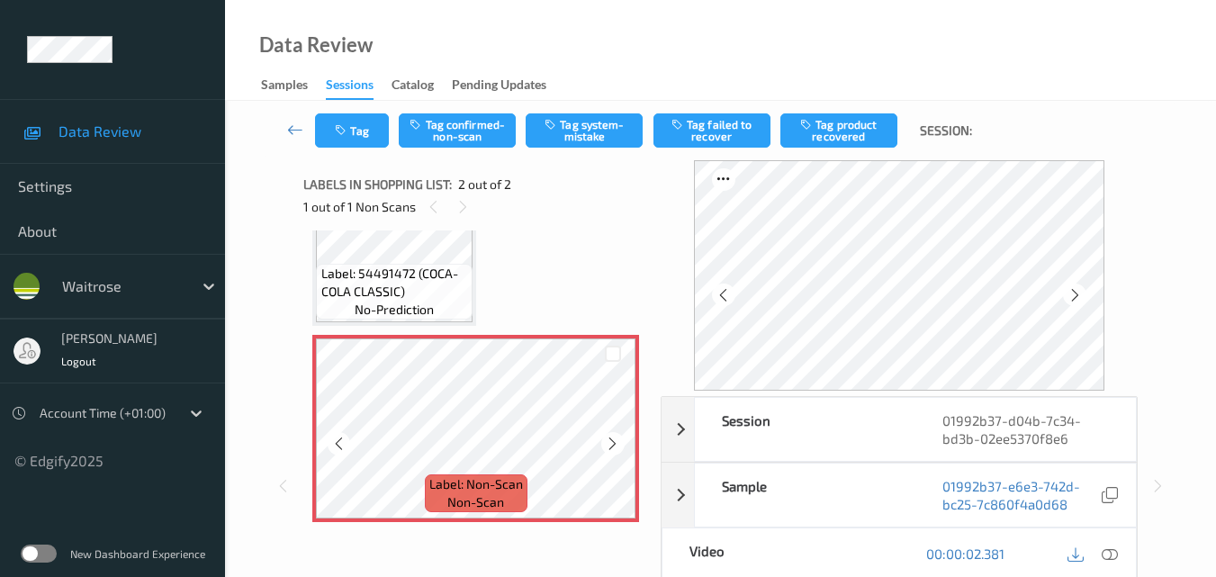
scroll to position [11, 0]
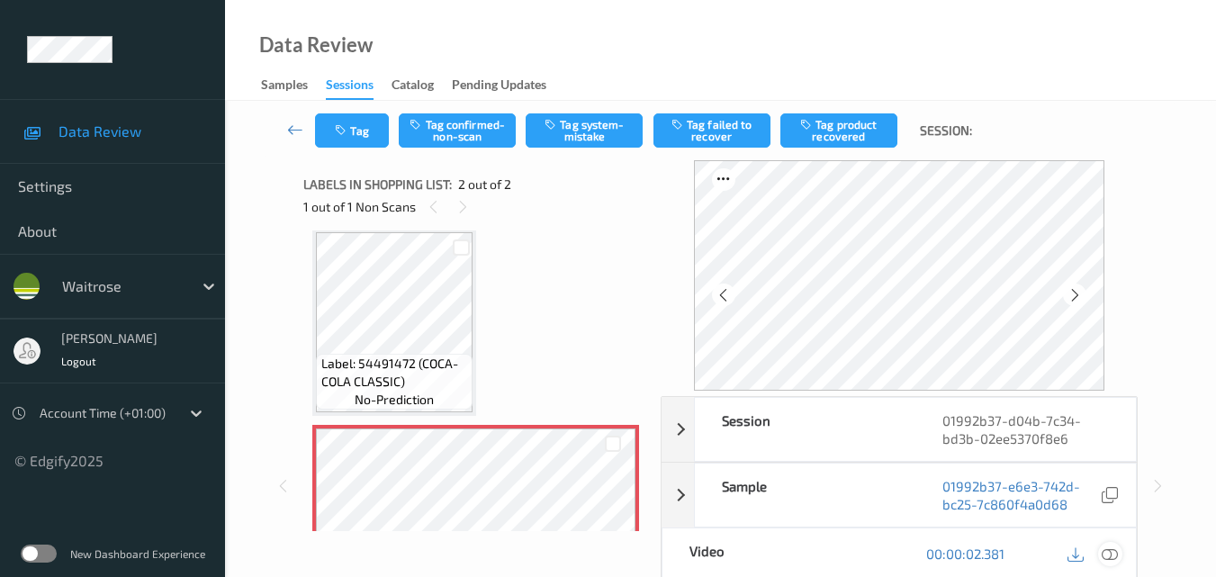
click at [1111, 550] on icon at bounding box center [1110, 553] width 16 height 16
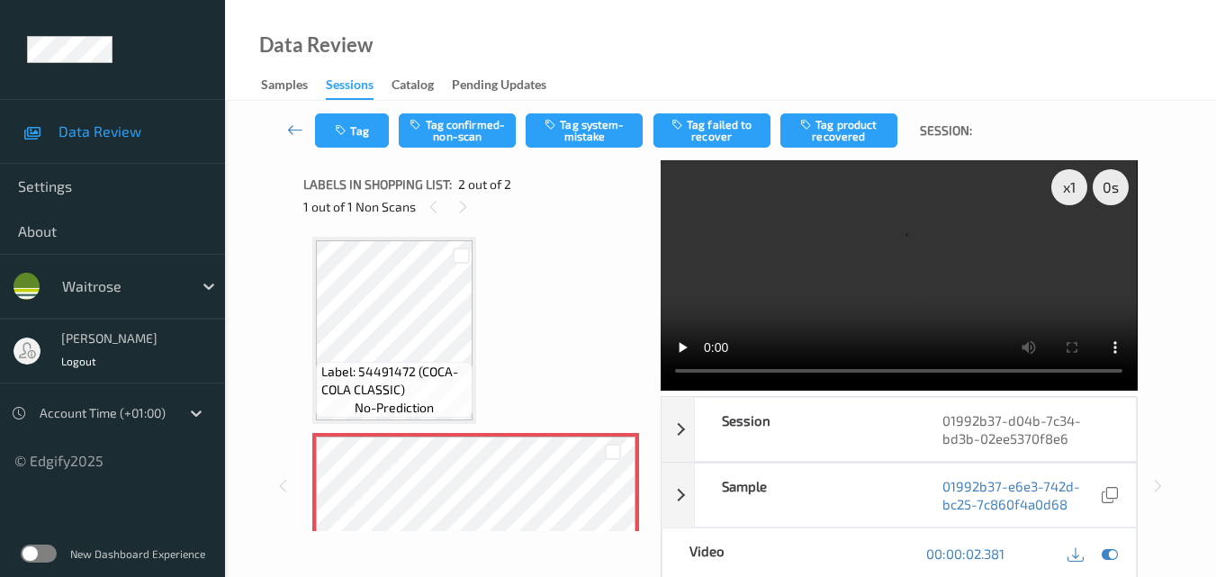
scroll to position [0, 0]
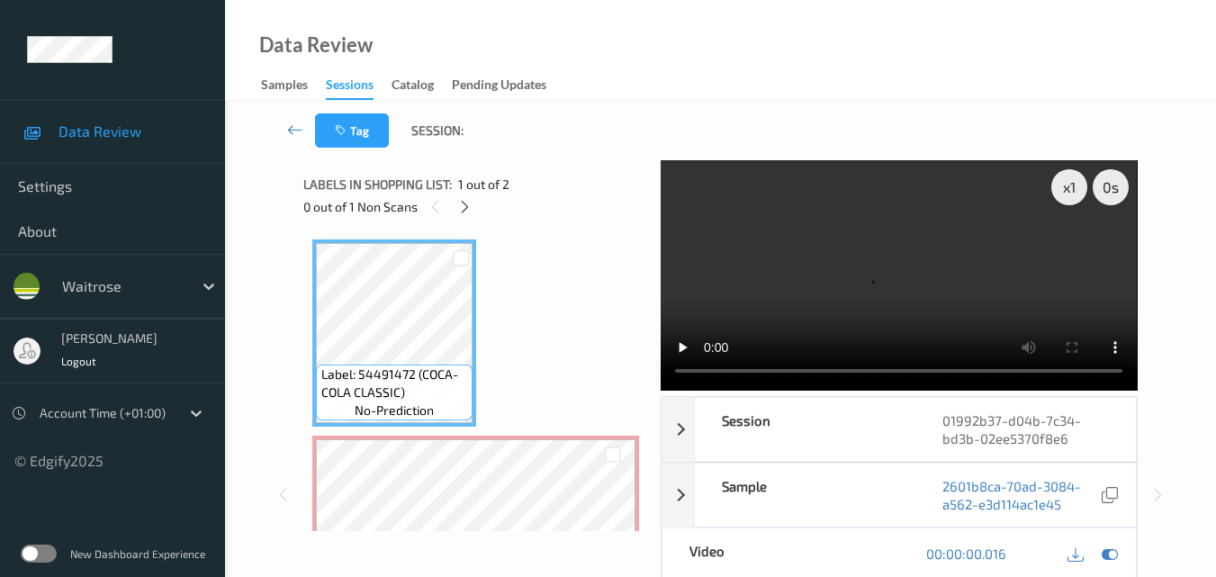
click at [830, 277] on video at bounding box center [899, 275] width 476 height 230
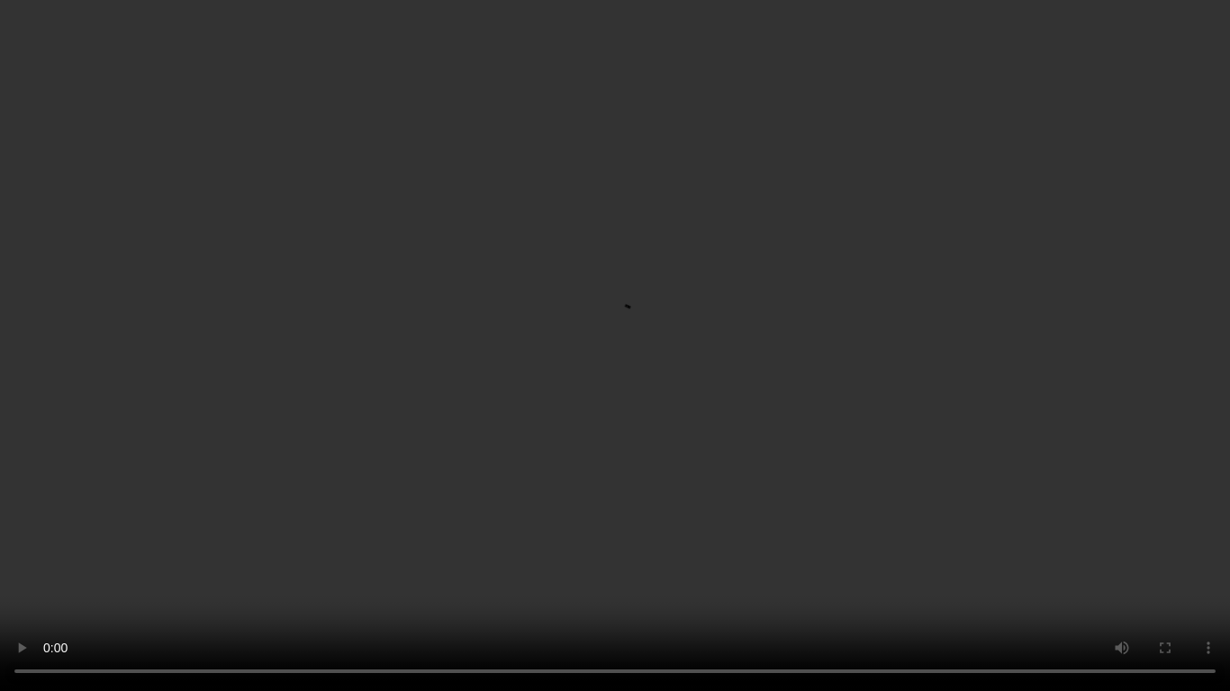
click at [774, 365] on video at bounding box center [615, 345] width 1230 height 691
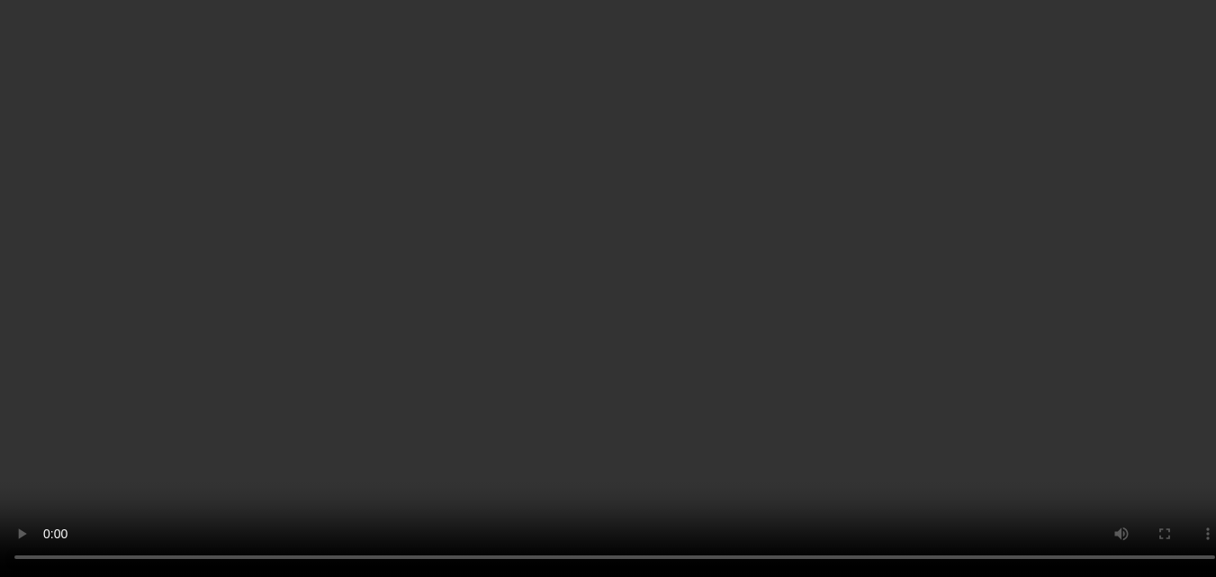
scroll to position [101, 0]
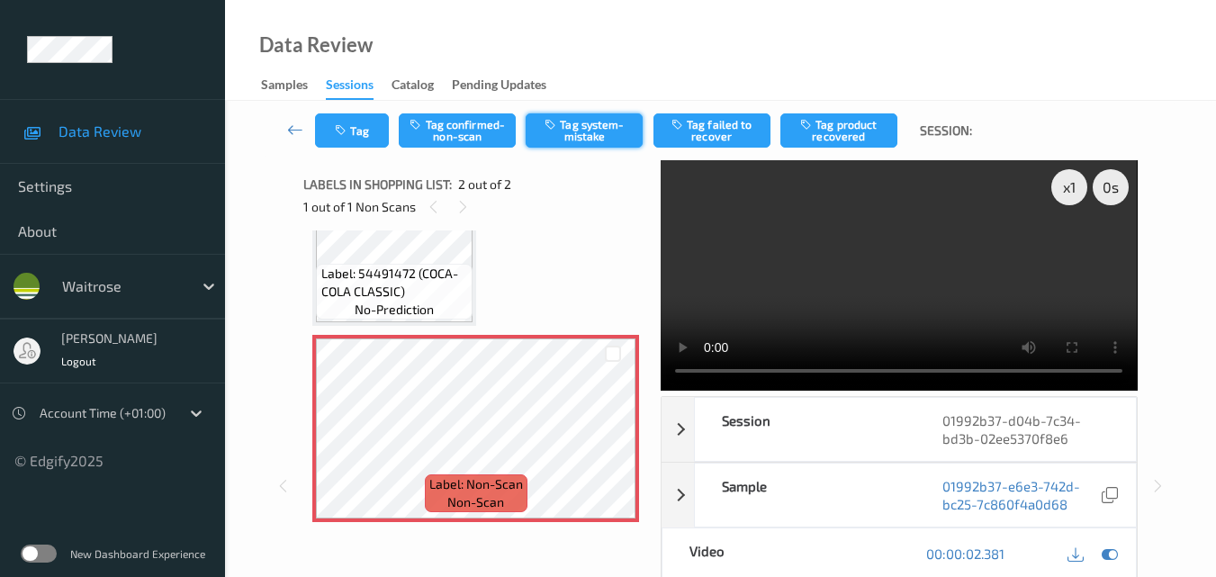
click at [593, 140] on button "Tag system-mistake" at bounding box center [584, 130] width 117 height 34
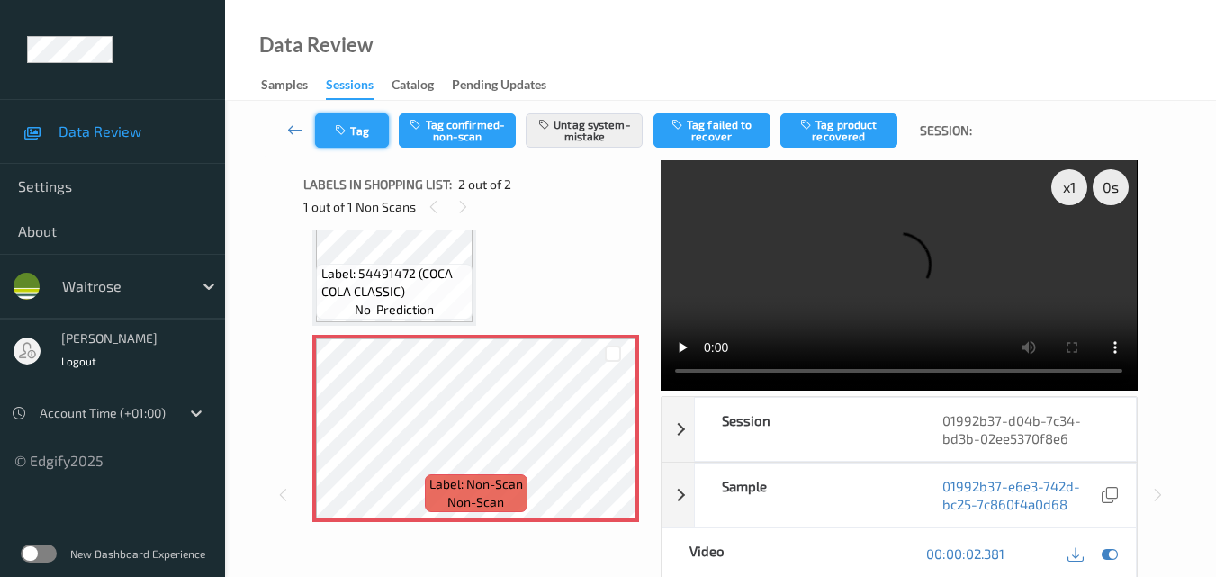
click at [351, 129] on button "Tag" at bounding box center [352, 130] width 74 height 34
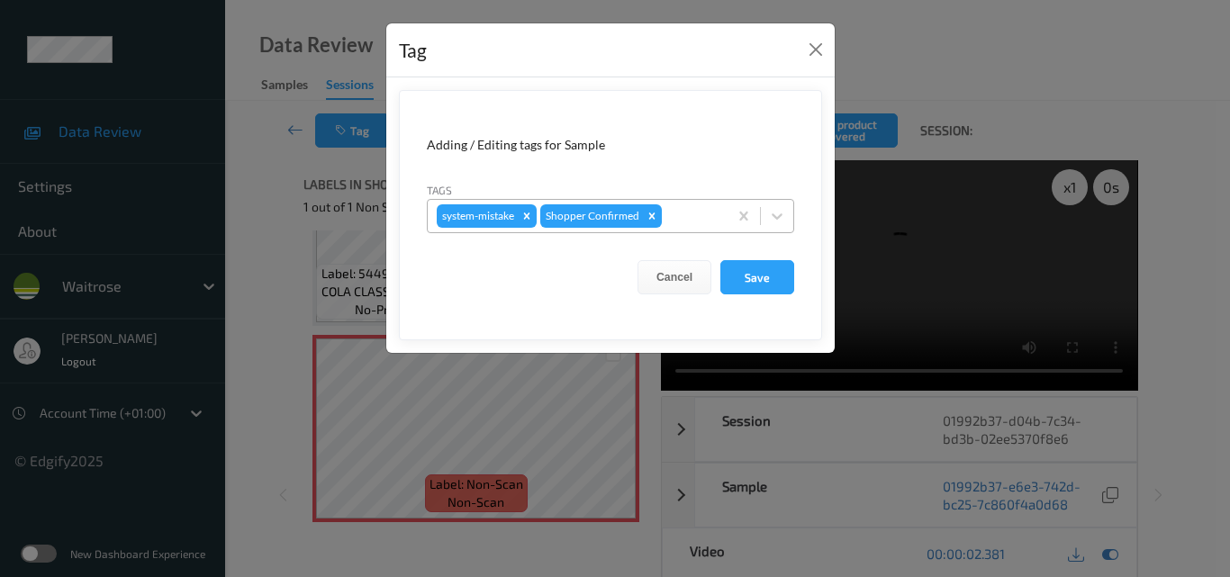
click at [701, 221] on div at bounding box center [691, 216] width 53 height 22
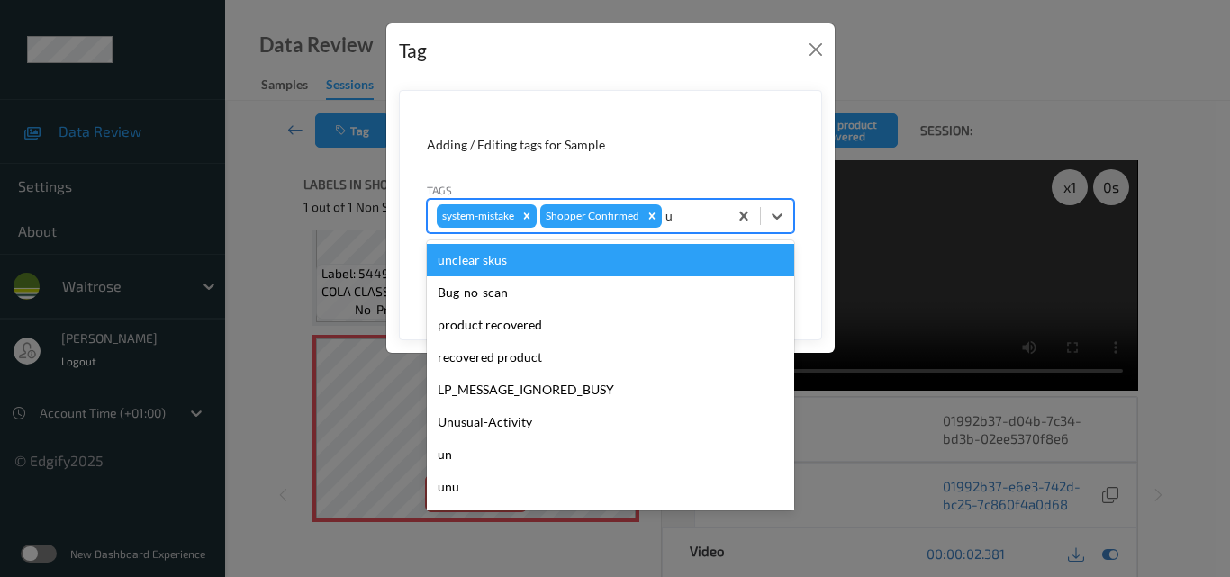
type input "un"
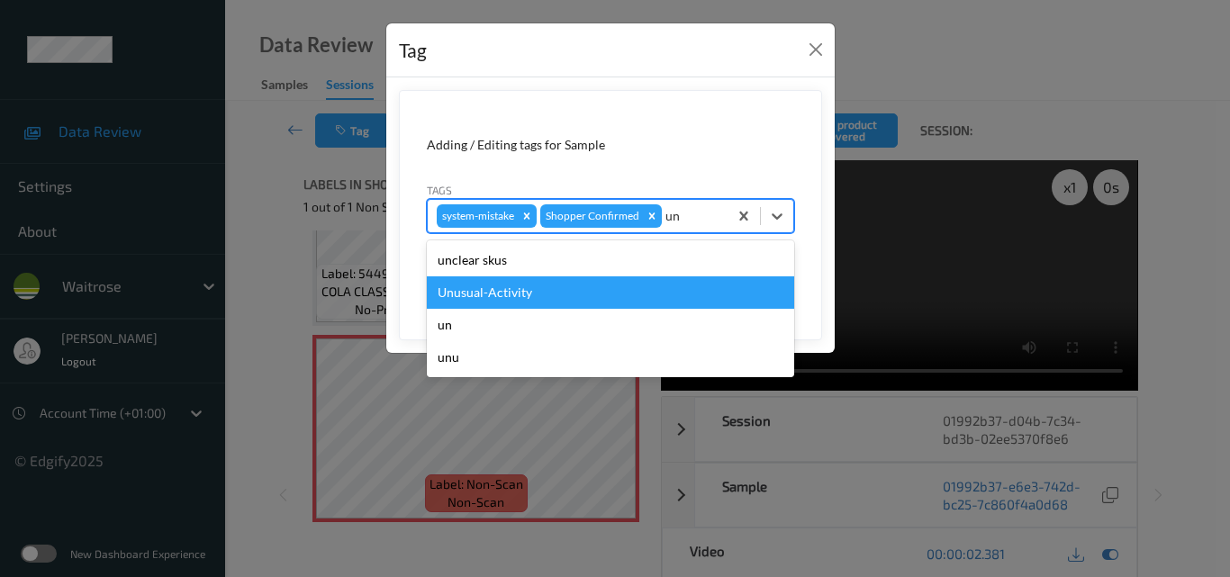
click at [591, 283] on div "Unusual-Activity" at bounding box center [610, 292] width 367 height 32
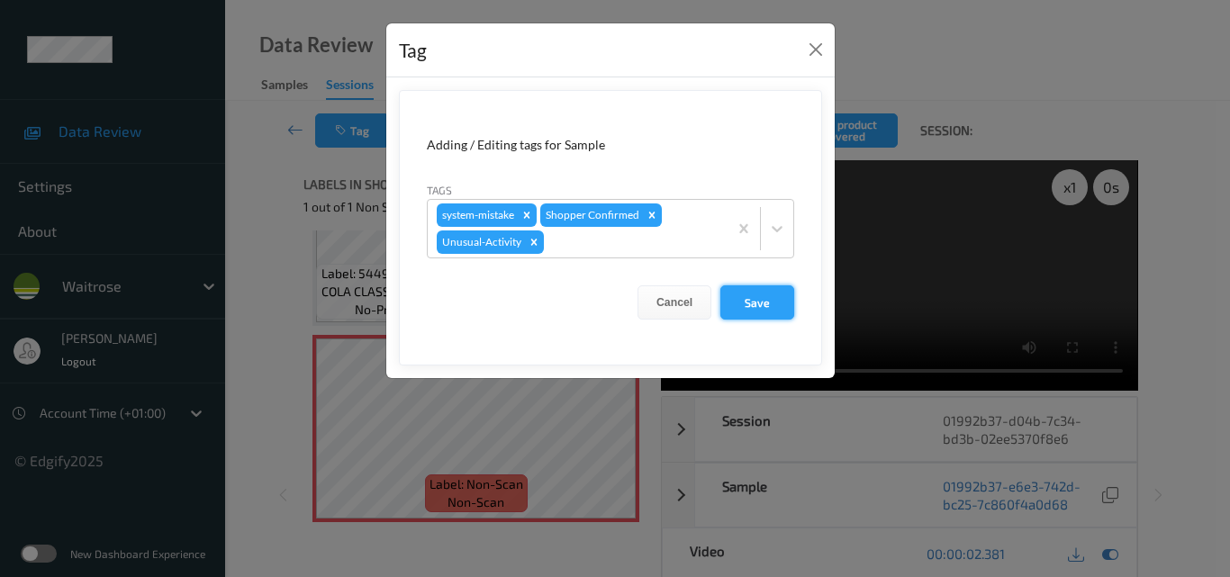
click at [754, 298] on button "Save" at bounding box center [757, 302] width 74 height 34
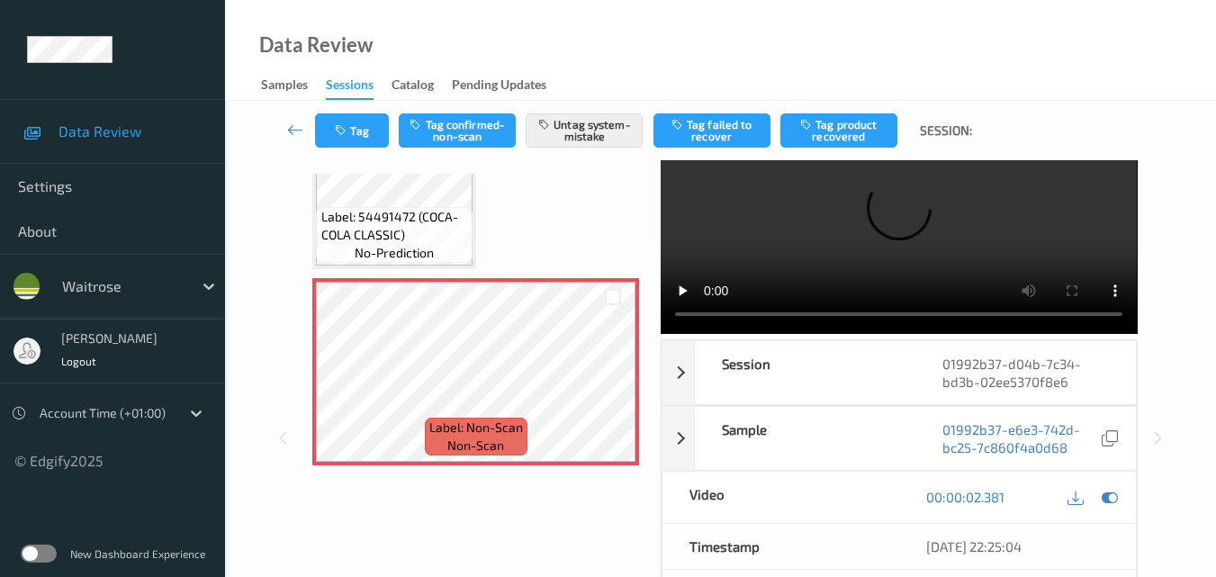
scroll to position [19, 0]
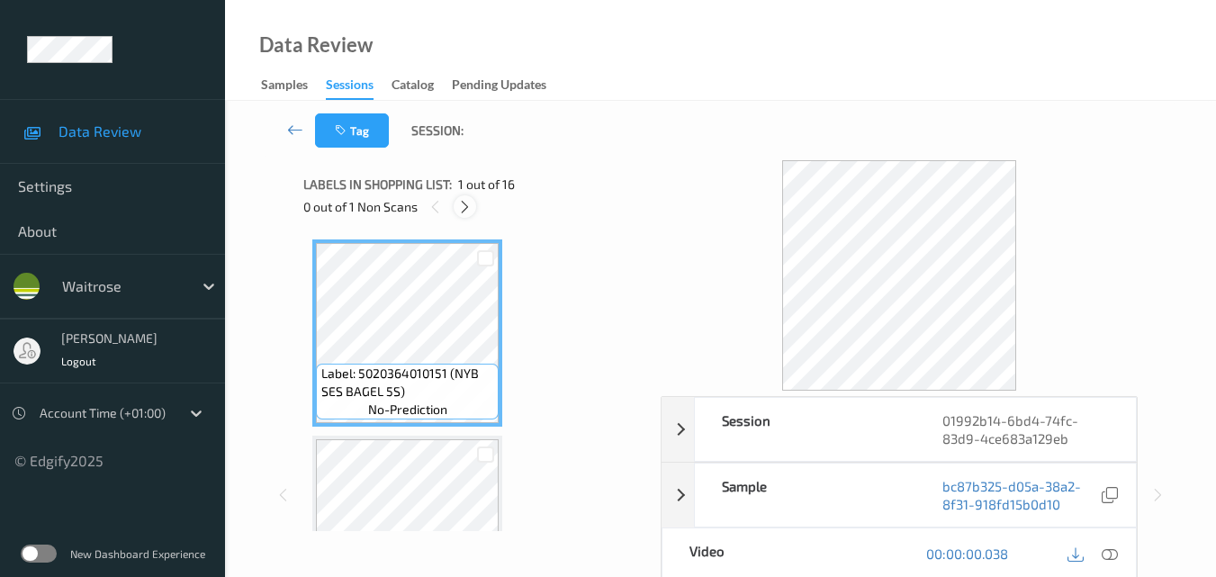
click at [462, 212] on icon at bounding box center [464, 207] width 15 height 16
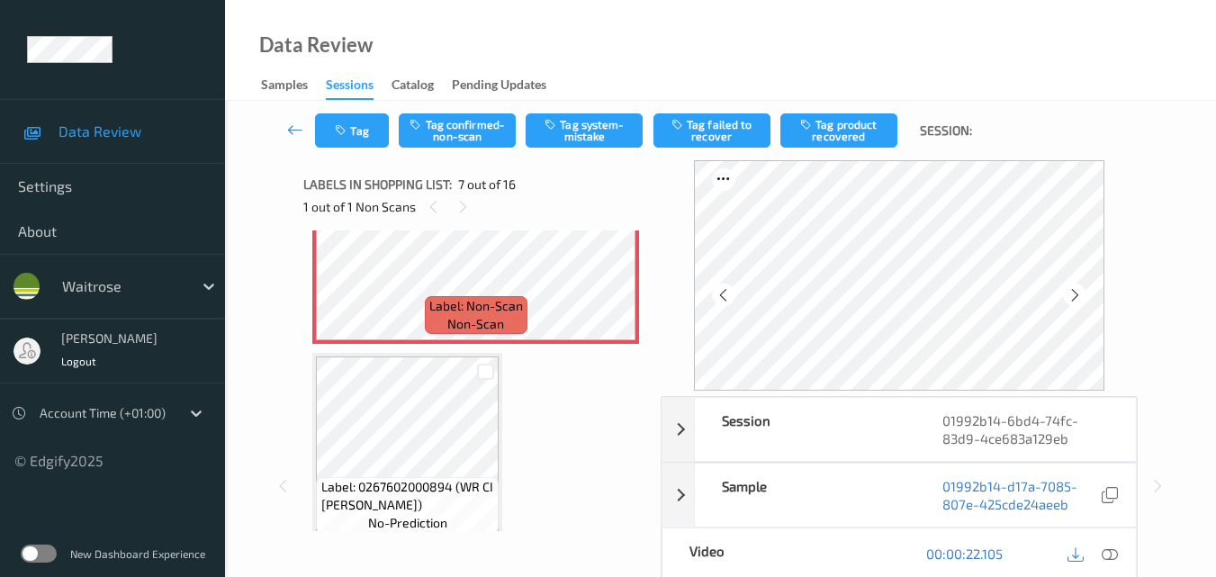
scroll to position [1170, 0]
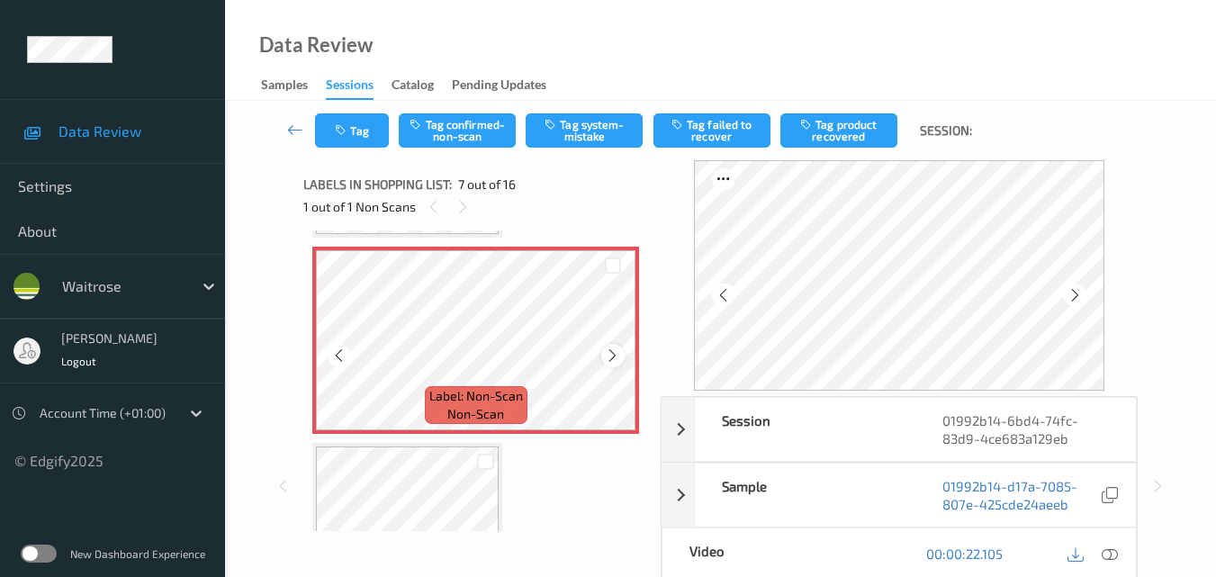
click at [606, 354] on icon at bounding box center [612, 355] width 15 height 16
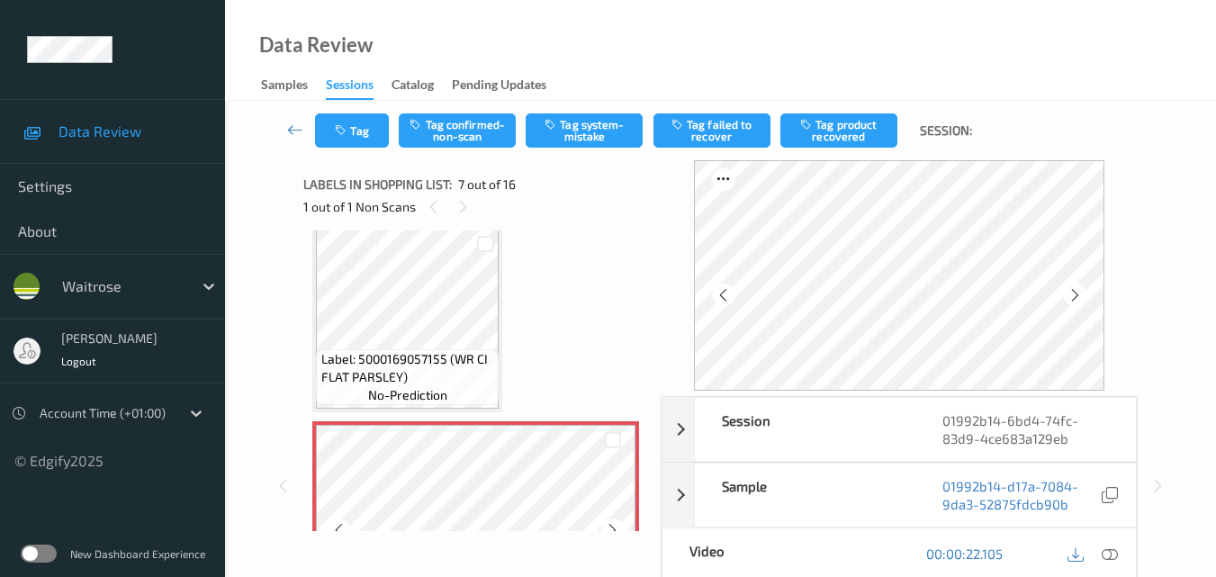
scroll to position [990, 0]
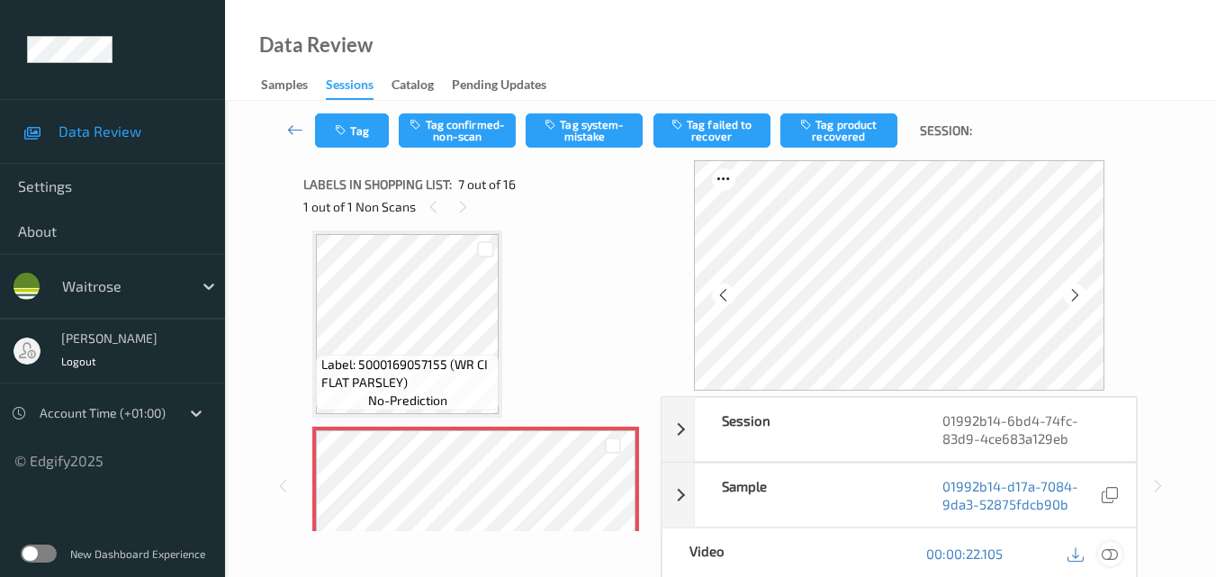
click at [1115, 548] on icon at bounding box center [1110, 553] width 16 height 16
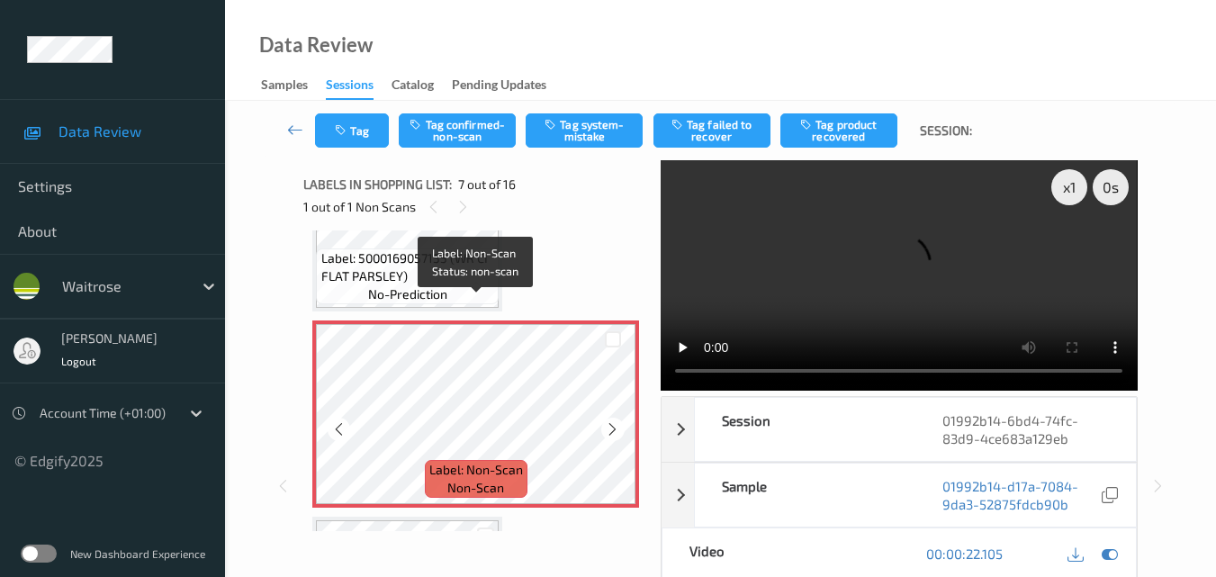
scroll to position [1080, 0]
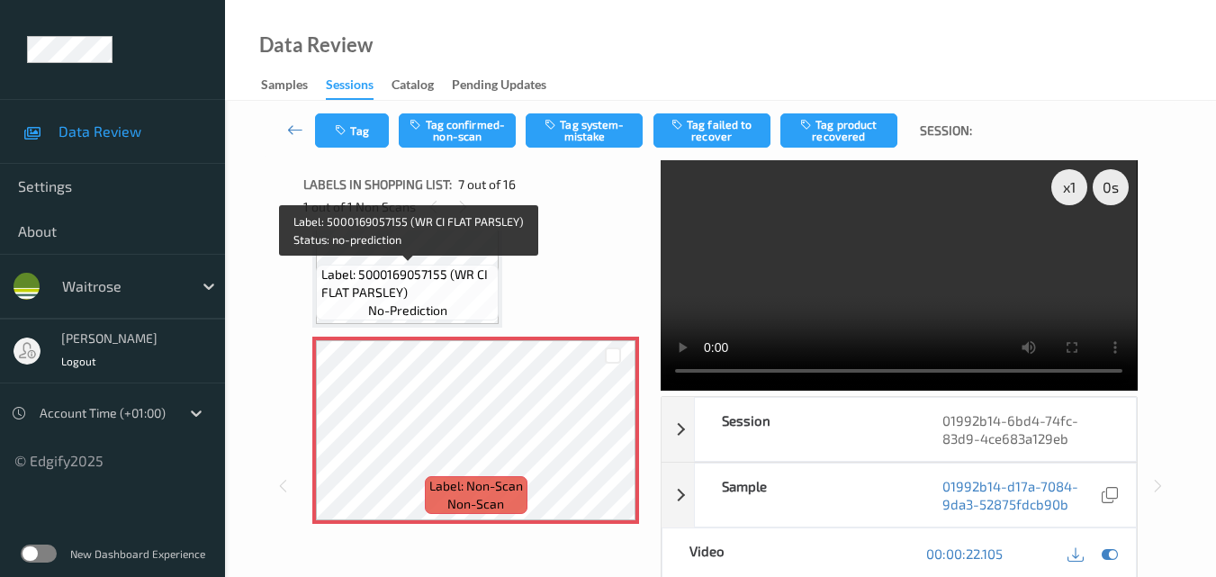
click at [375, 289] on span "Label: 5000169057155 (WR CI FLAT PARSLEY)" at bounding box center [408, 284] width 174 height 36
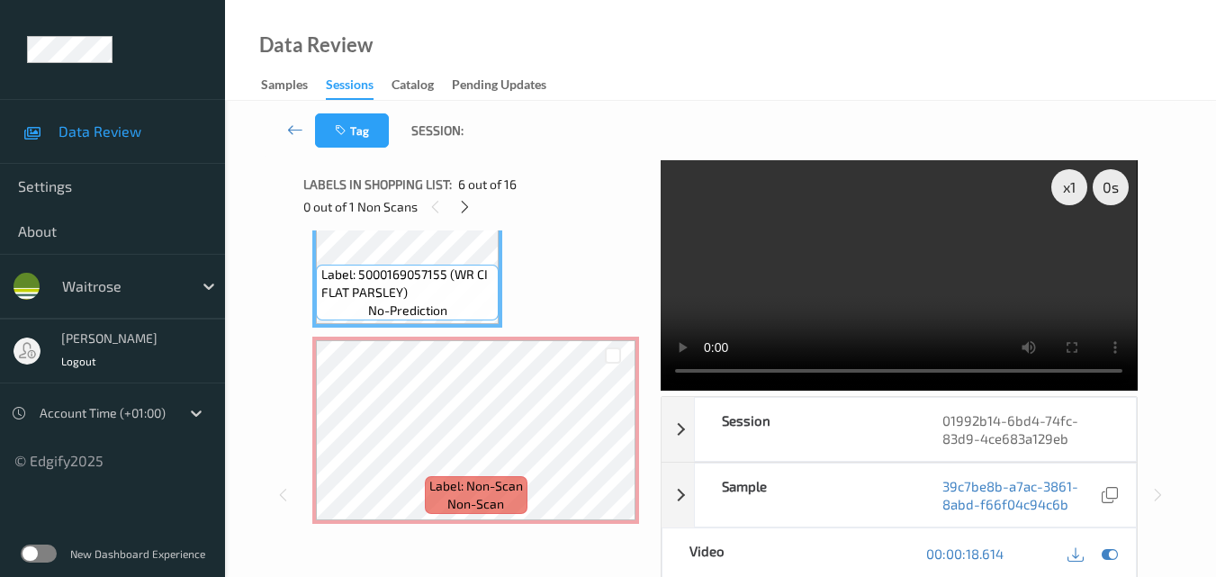
click at [937, 271] on video at bounding box center [899, 275] width 476 height 230
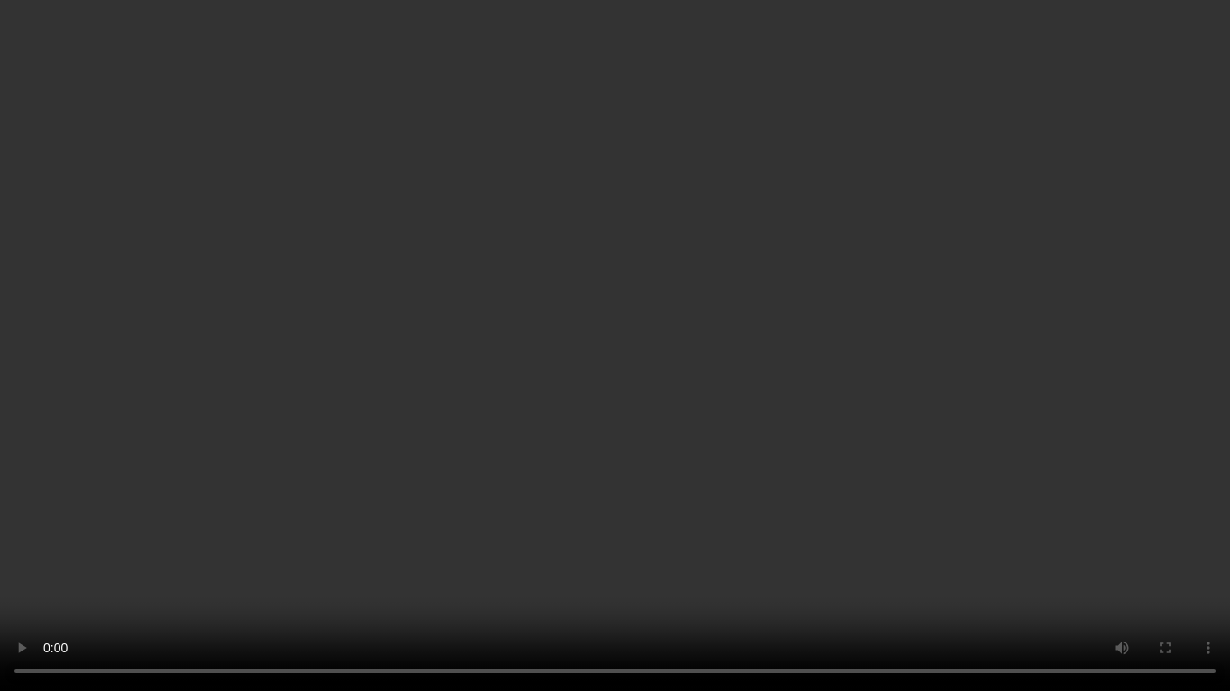
click at [808, 391] on video at bounding box center [615, 345] width 1230 height 691
click at [635, 383] on video at bounding box center [615, 345] width 1230 height 691
click at [771, 377] on video at bounding box center [615, 345] width 1230 height 691
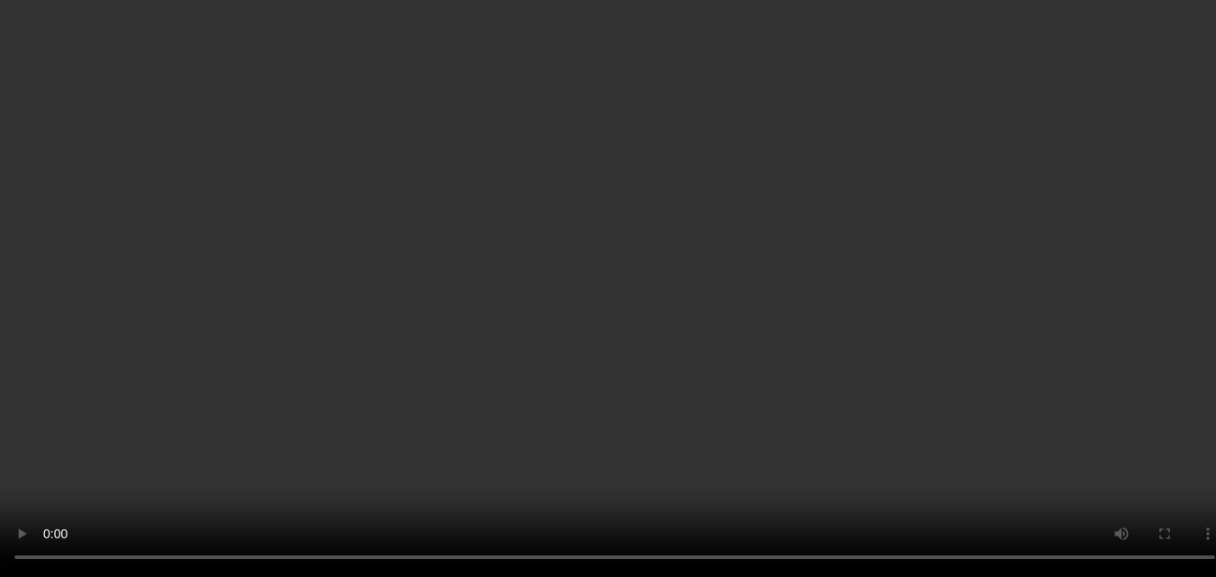
scroll to position [1170, 0]
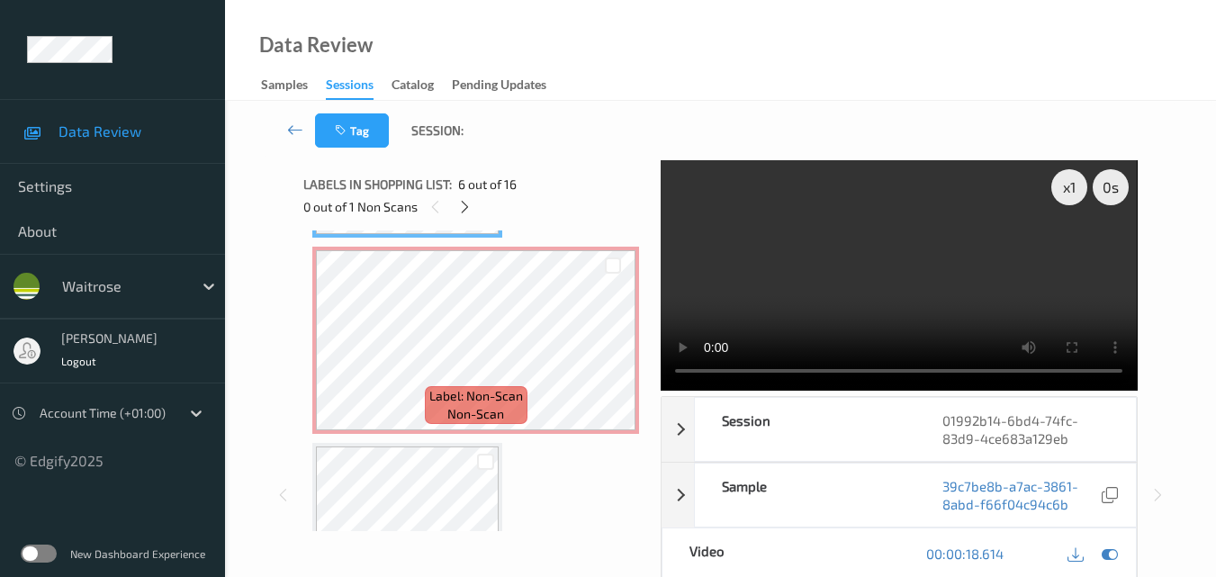
click at [923, 247] on video at bounding box center [899, 275] width 476 height 230
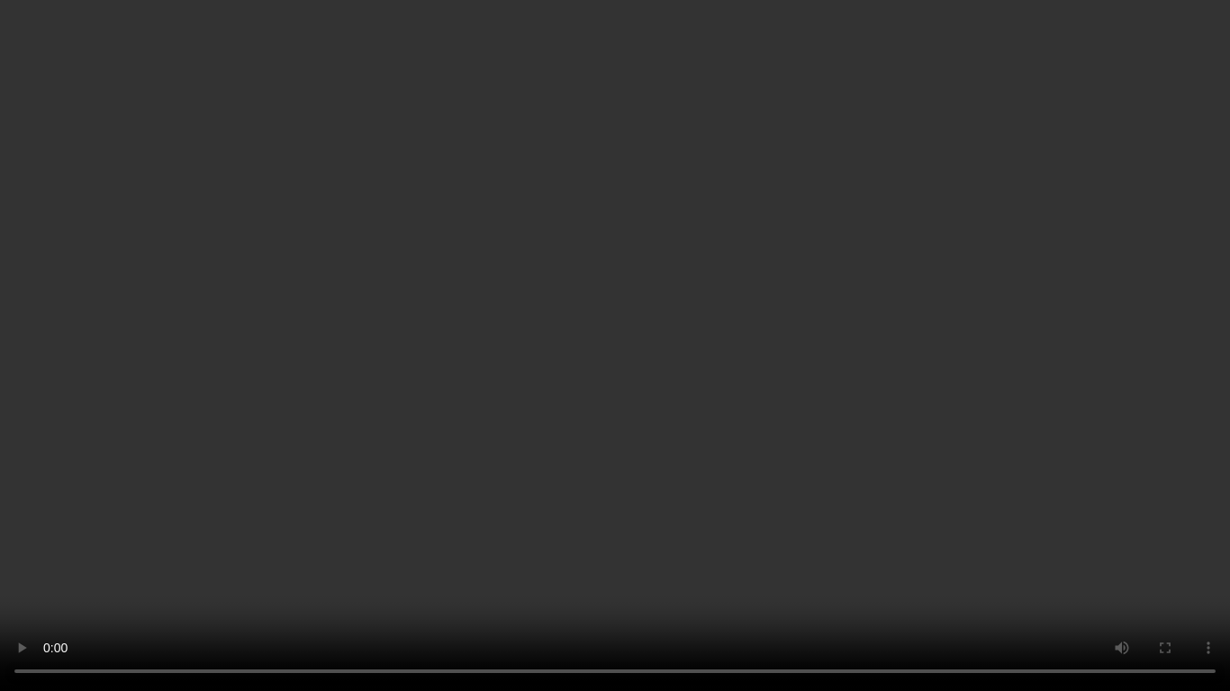
click at [897, 407] on video at bounding box center [615, 345] width 1230 height 691
click at [908, 407] on video at bounding box center [615, 345] width 1230 height 691
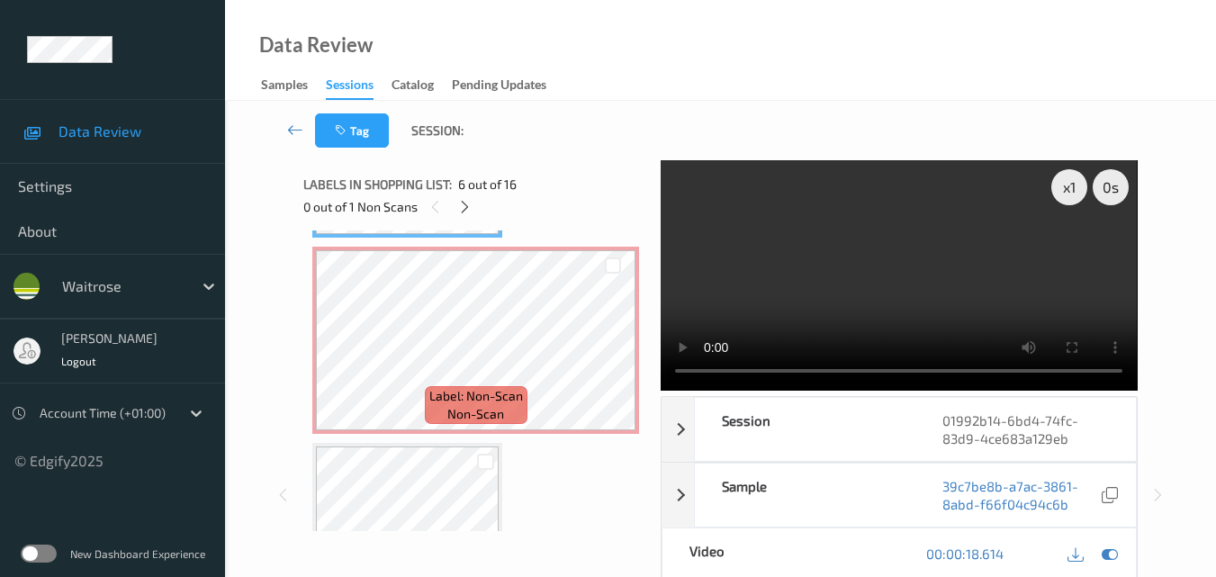
click at [902, 288] on video at bounding box center [899, 275] width 476 height 230
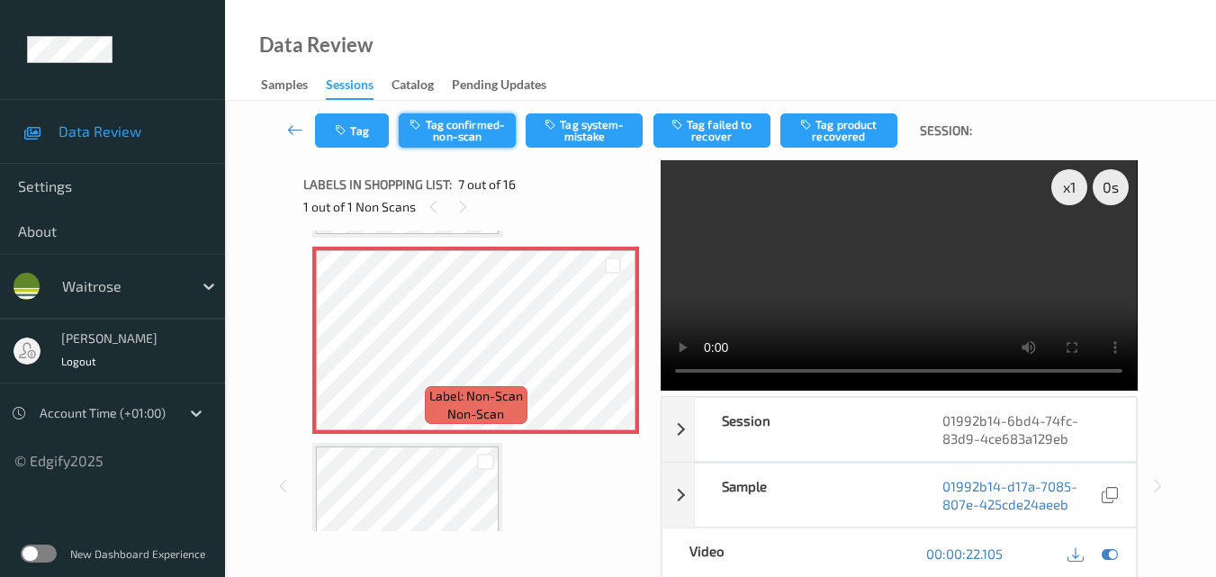
click at [467, 138] on button "Tag confirmed-non-scan" at bounding box center [457, 130] width 117 height 34
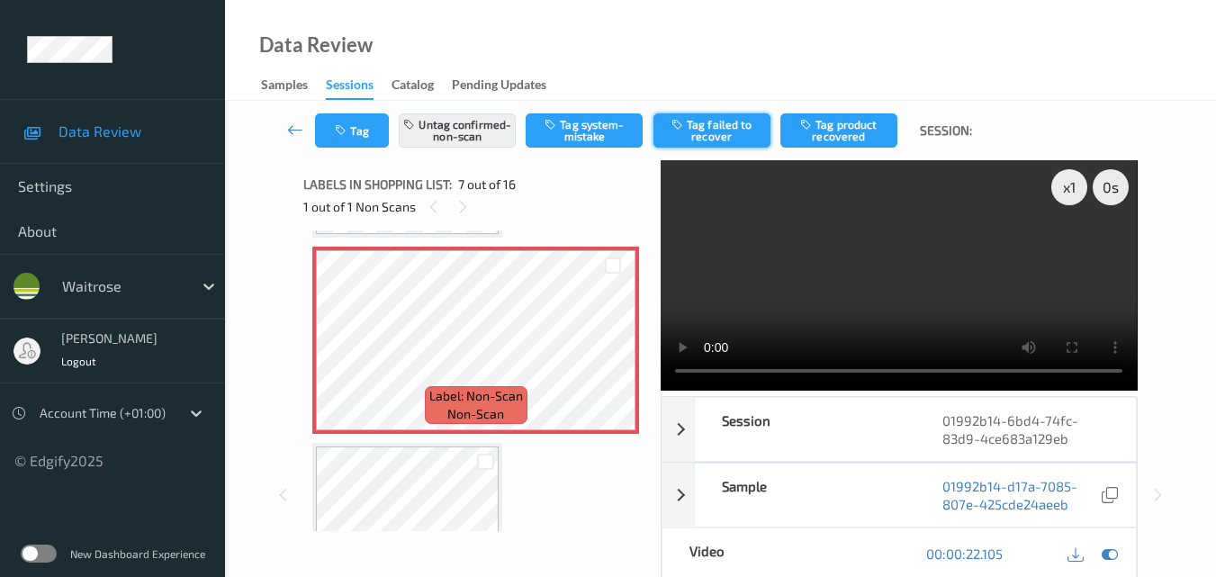
click at [713, 128] on button "Tag failed to recover" at bounding box center [711, 130] width 117 height 34
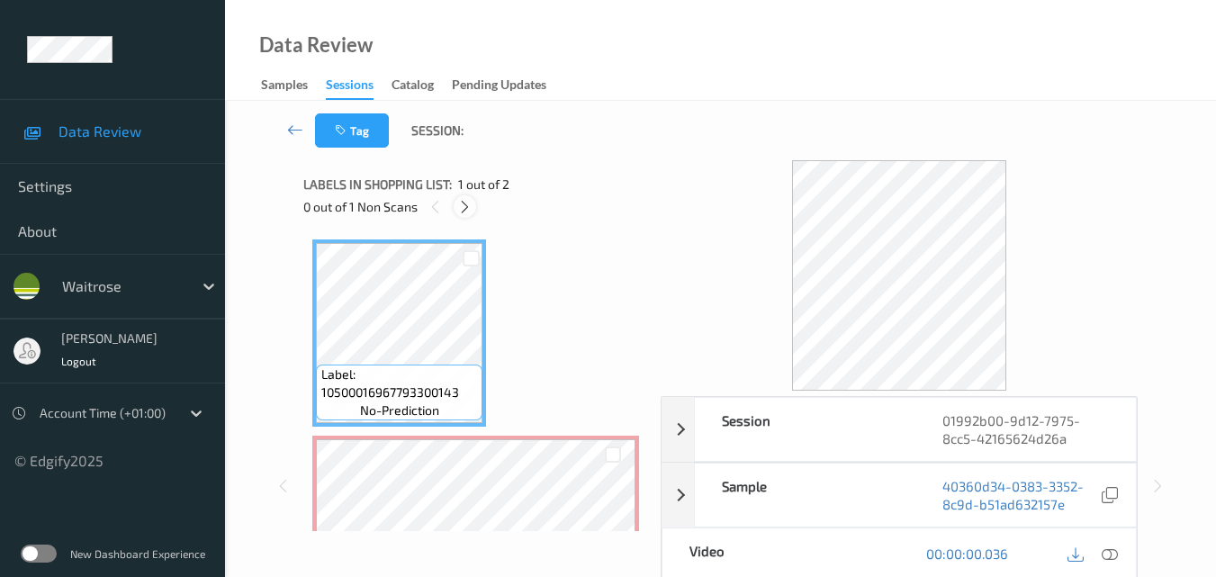
click at [467, 206] on icon at bounding box center [464, 207] width 15 height 16
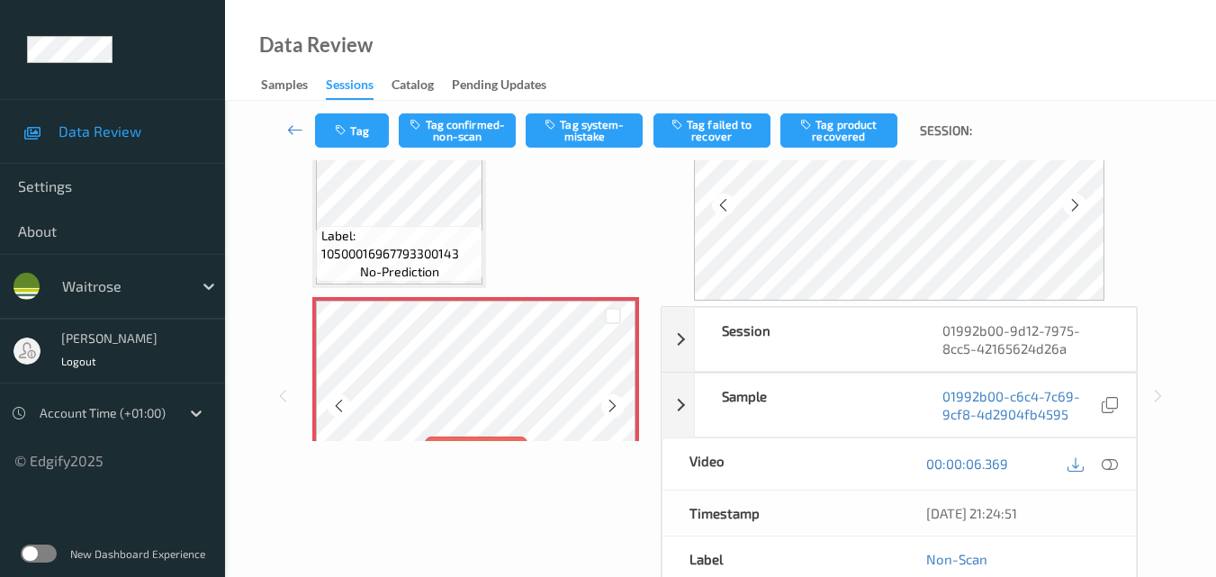
scroll to position [11, 0]
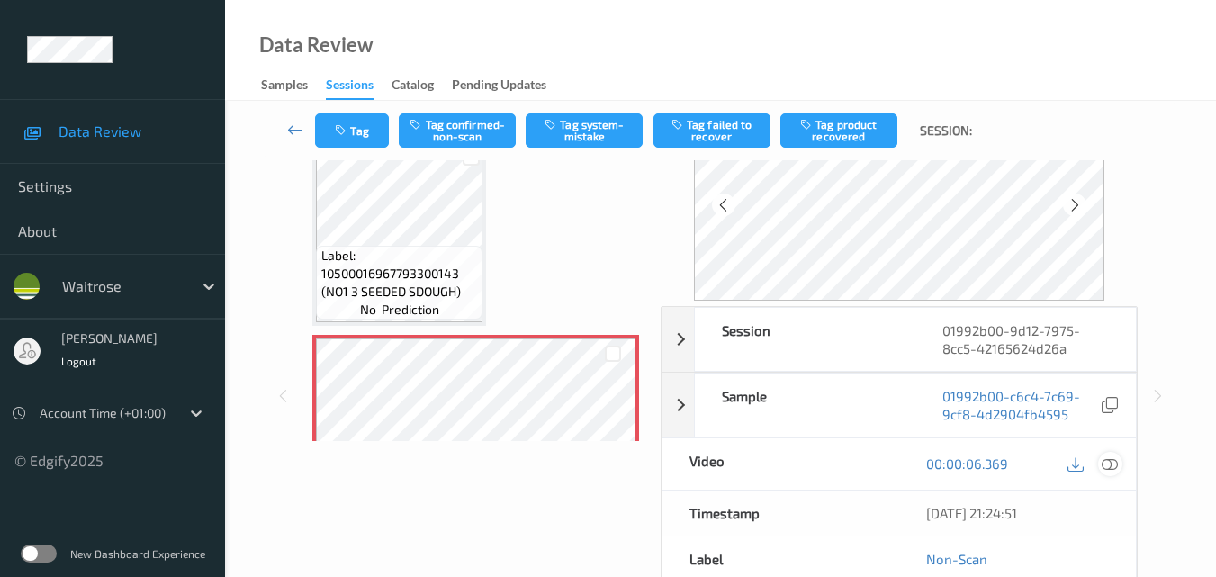
click at [1113, 464] on icon at bounding box center [1110, 463] width 16 height 16
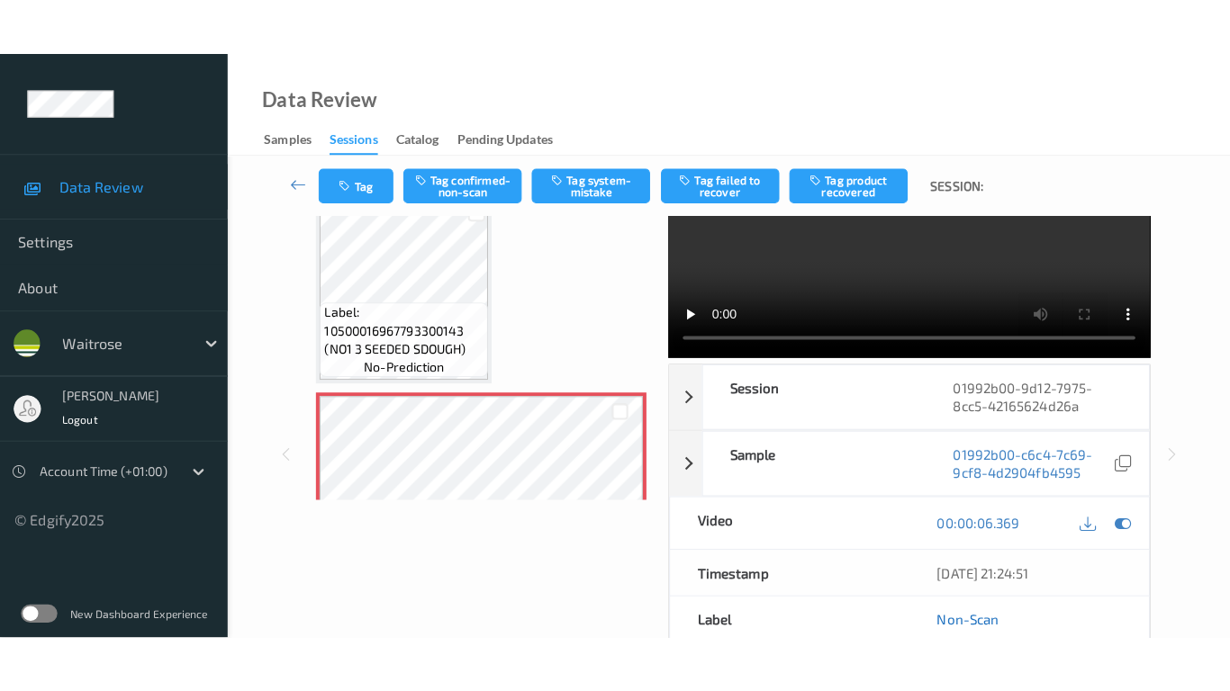
scroll to position [0, 0]
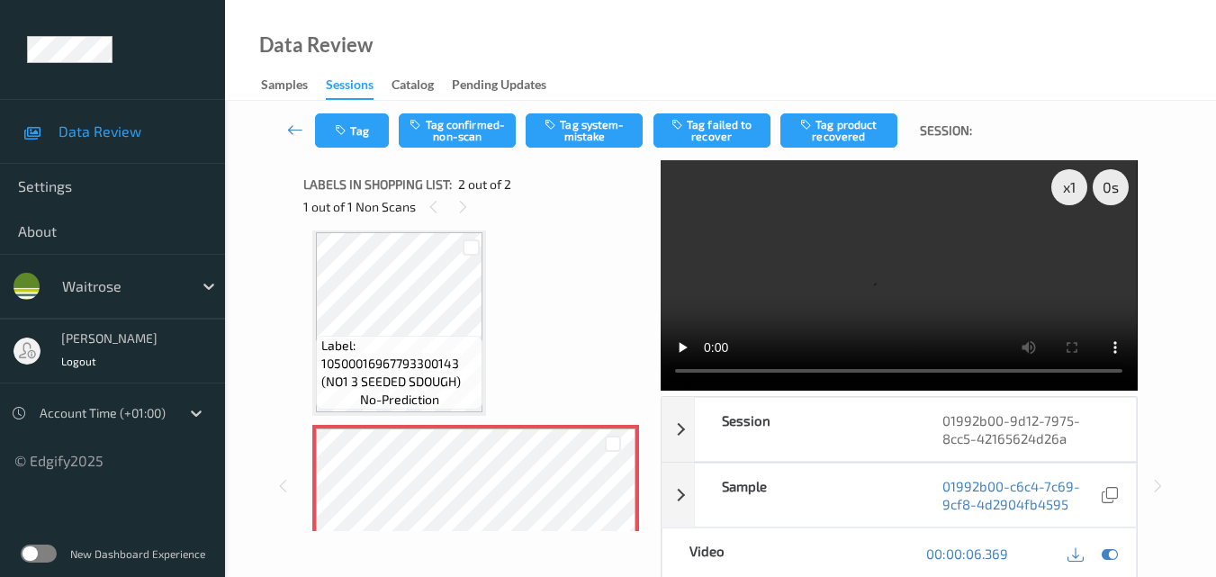
click at [906, 248] on video at bounding box center [899, 275] width 476 height 230
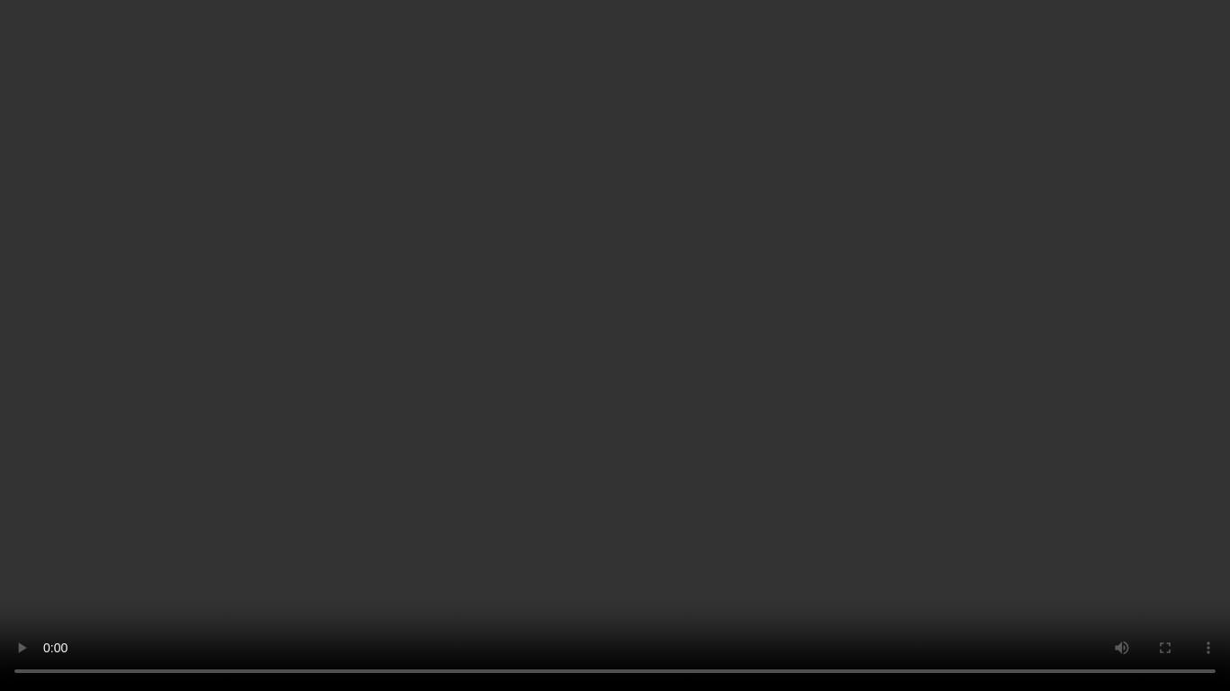
click at [645, 572] on video at bounding box center [615, 345] width 1230 height 691
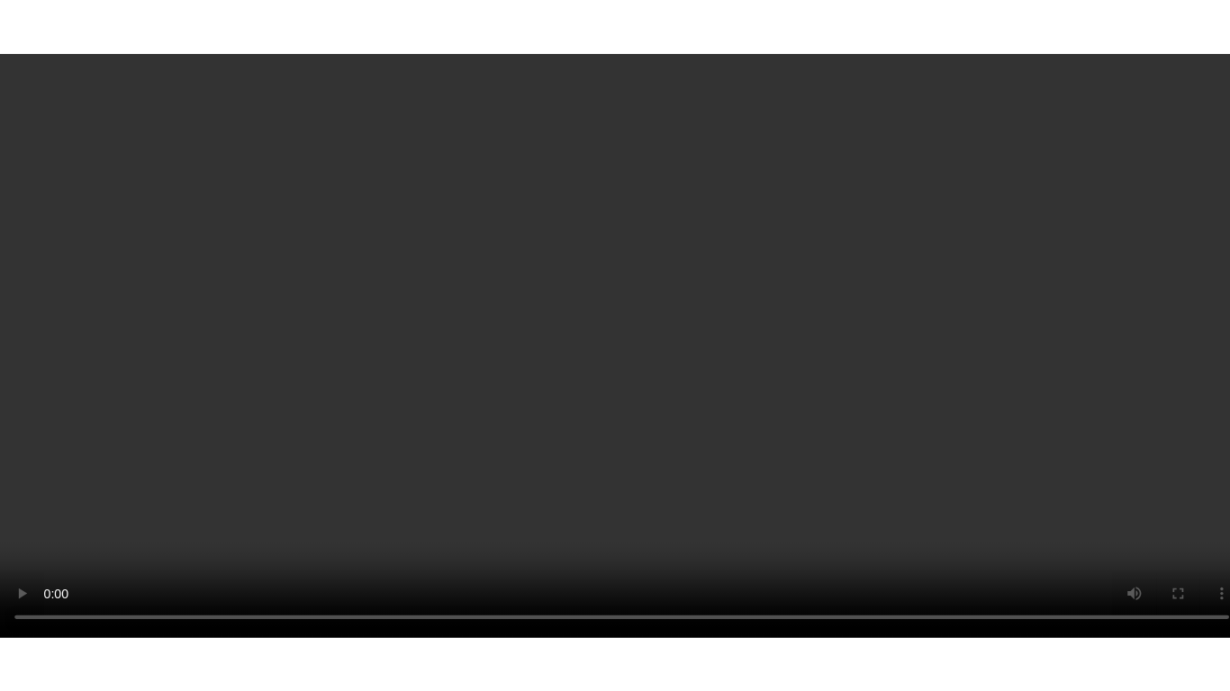
scroll to position [101, 0]
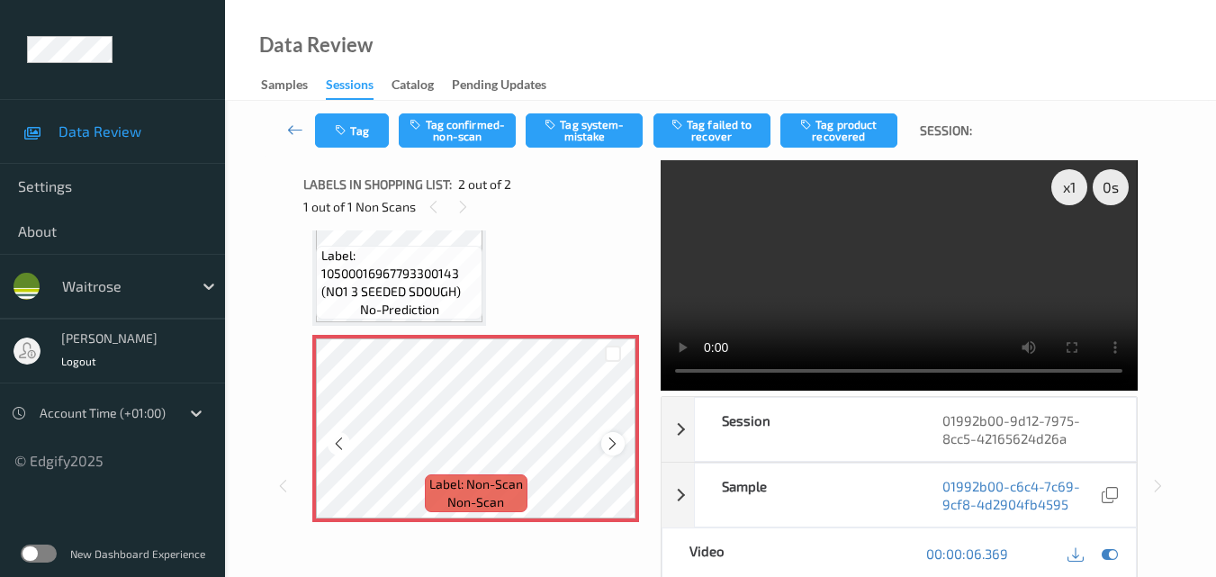
click at [616, 441] on icon at bounding box center [612, 444] width 15 height 16
click at [834, 276] on video at bounding box center [899, 275] width 476 height 230
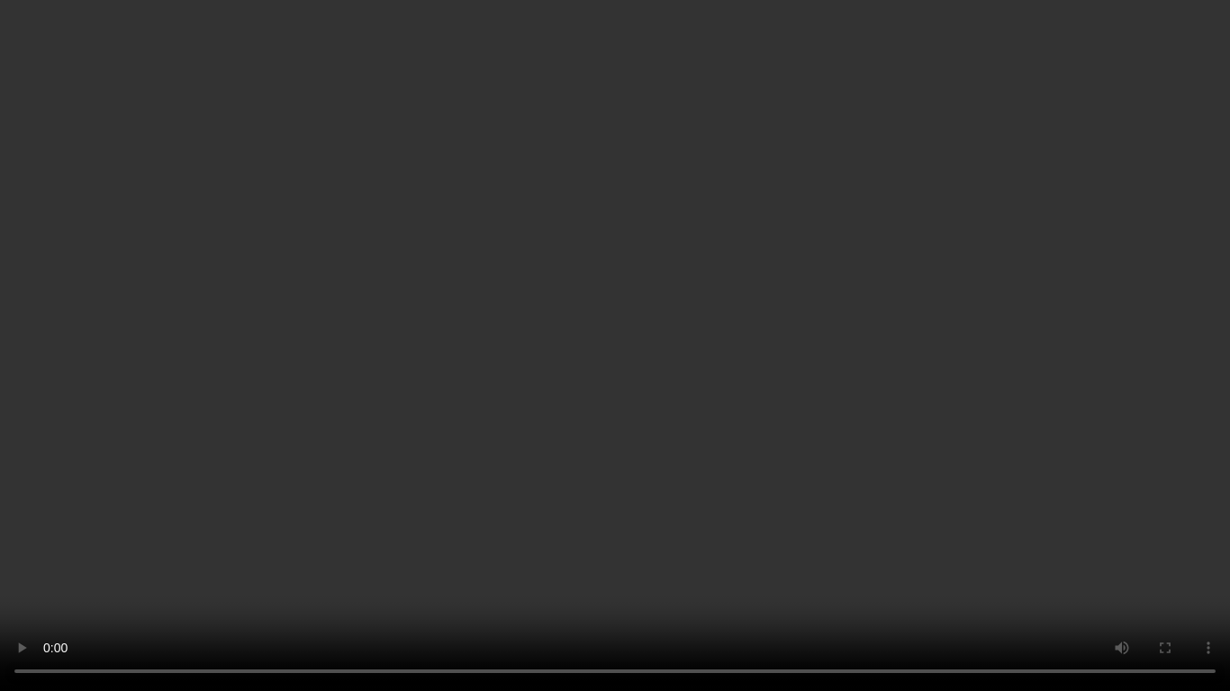
click at [853, 348] on video at bounding box center [615, 345] width 1230 height 691
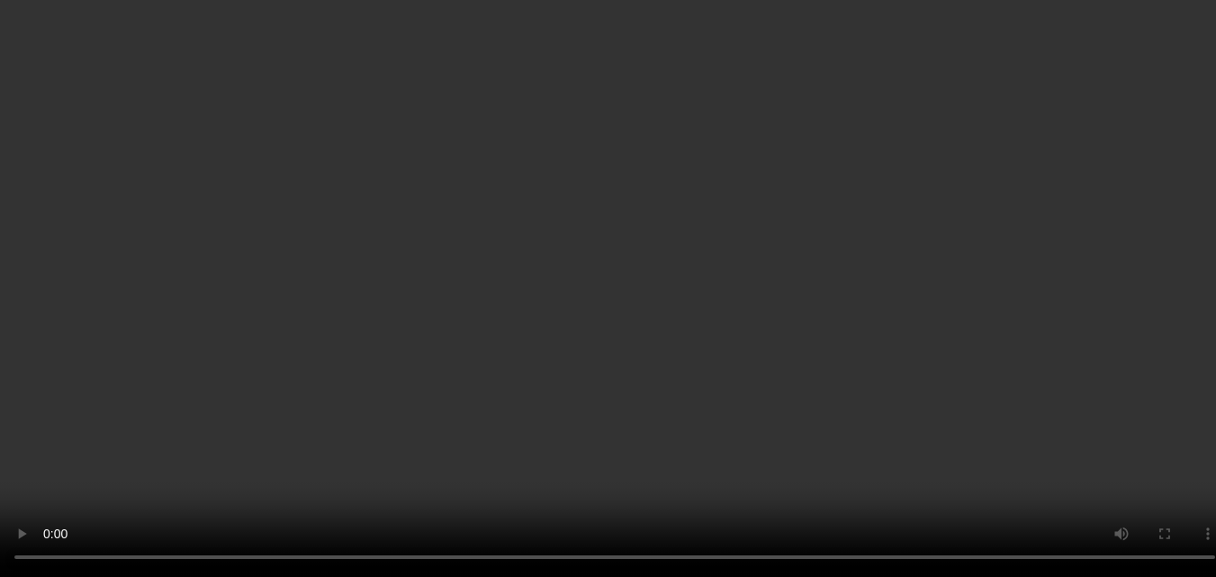
scroll to position [101, 0]
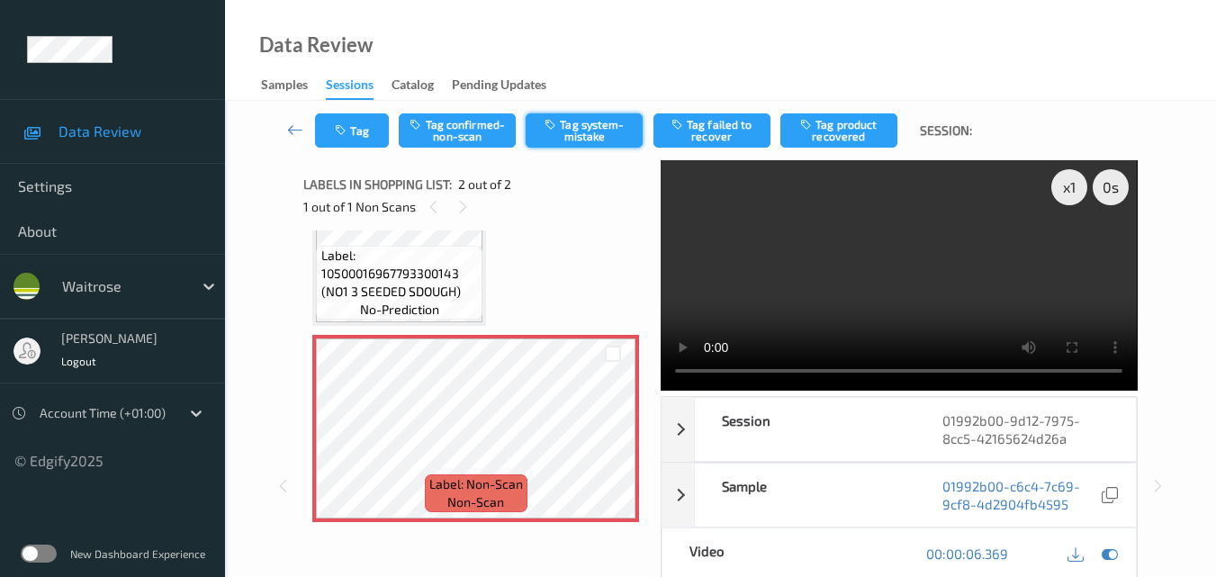
click at [586, 135] on button "Tag system-mistake" at bounding box center [584, 130] width 117 height 34
click at [367, 119] on button "Tag" at bounding box center [352, 130] width 74 height 34
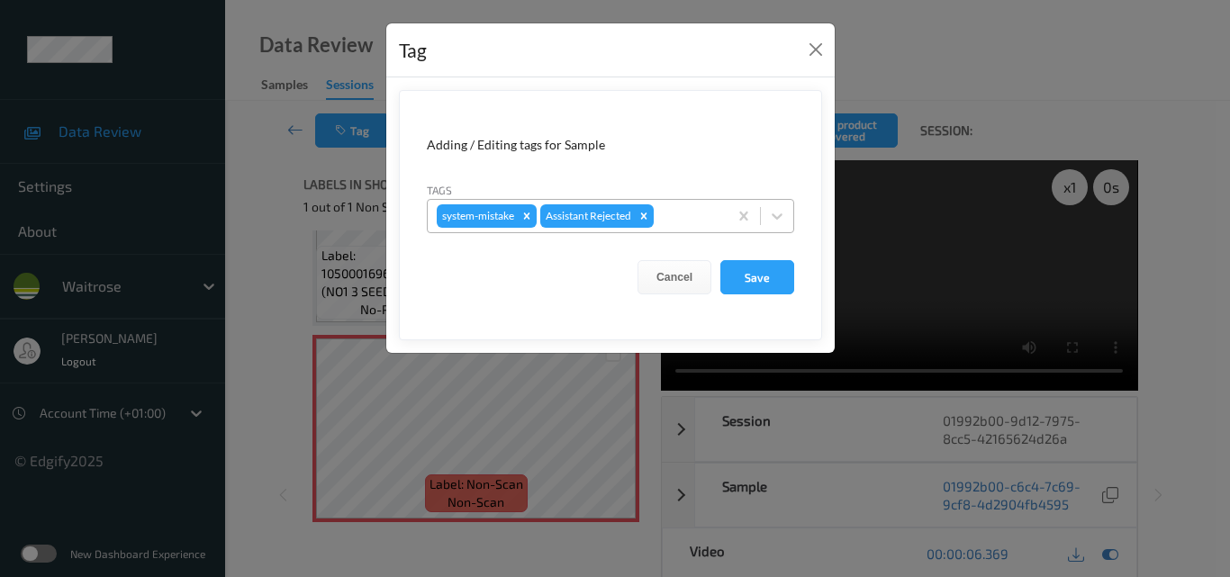
click at [694, 212] on div at bounding box center [687, 216] width 61 height 22
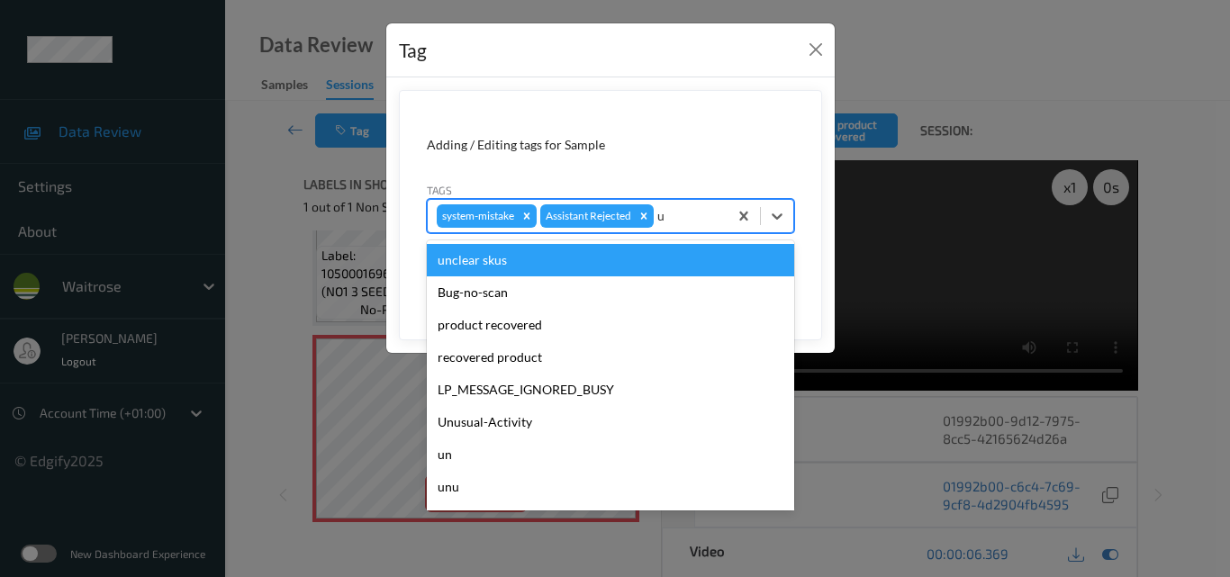
type input "un"
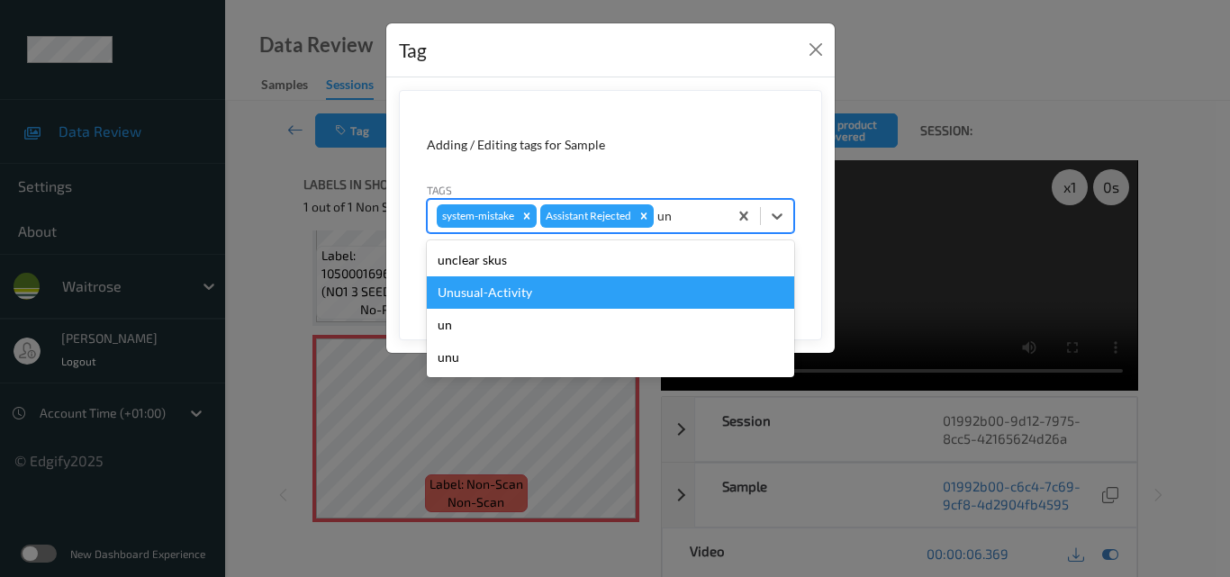
click at [585, 291] on div "Unusual-Activity" at bounding box center [610, 292] width 367 height 32
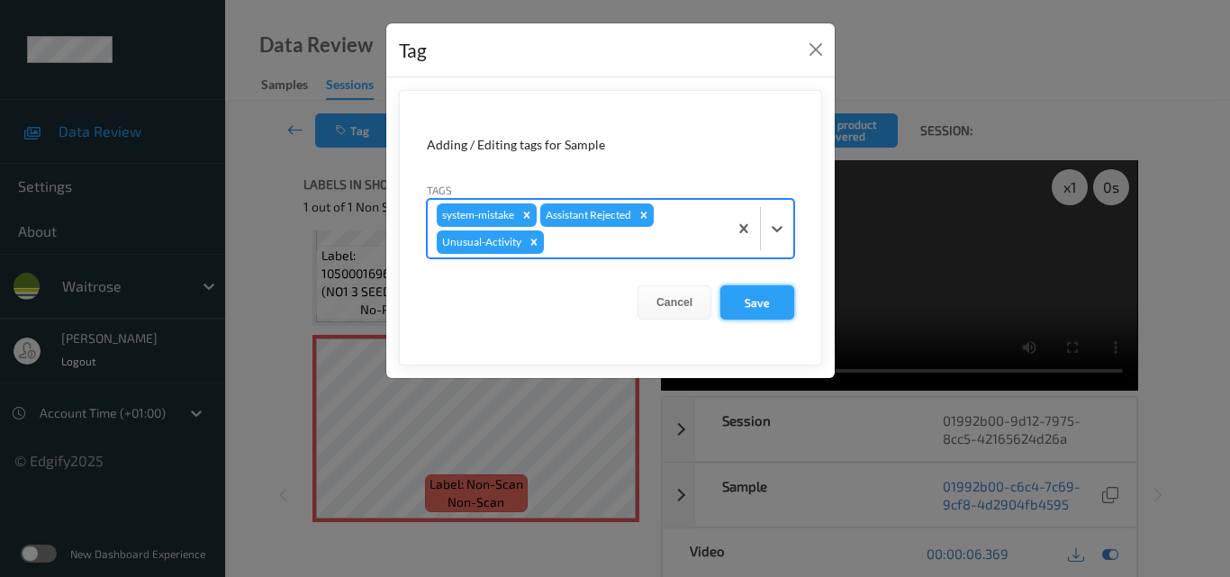
click at [768, 309] on button "Save" at bounding box center [757, 302] width 74 height 34
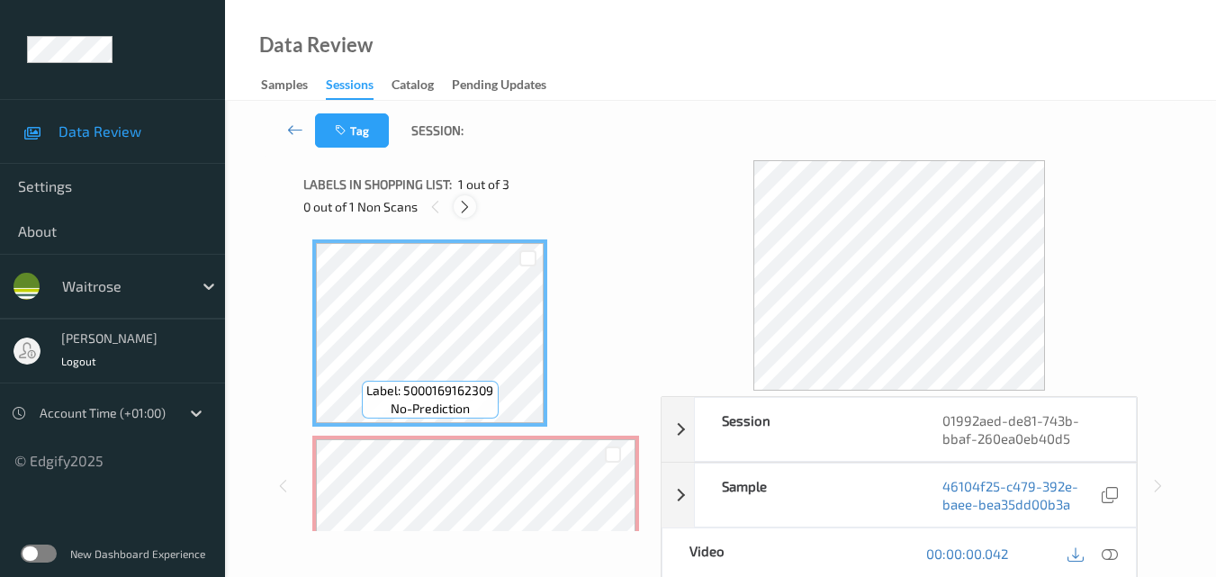
click at [467, 208] on icon at bounding box center [464, 207] width 15 height 16
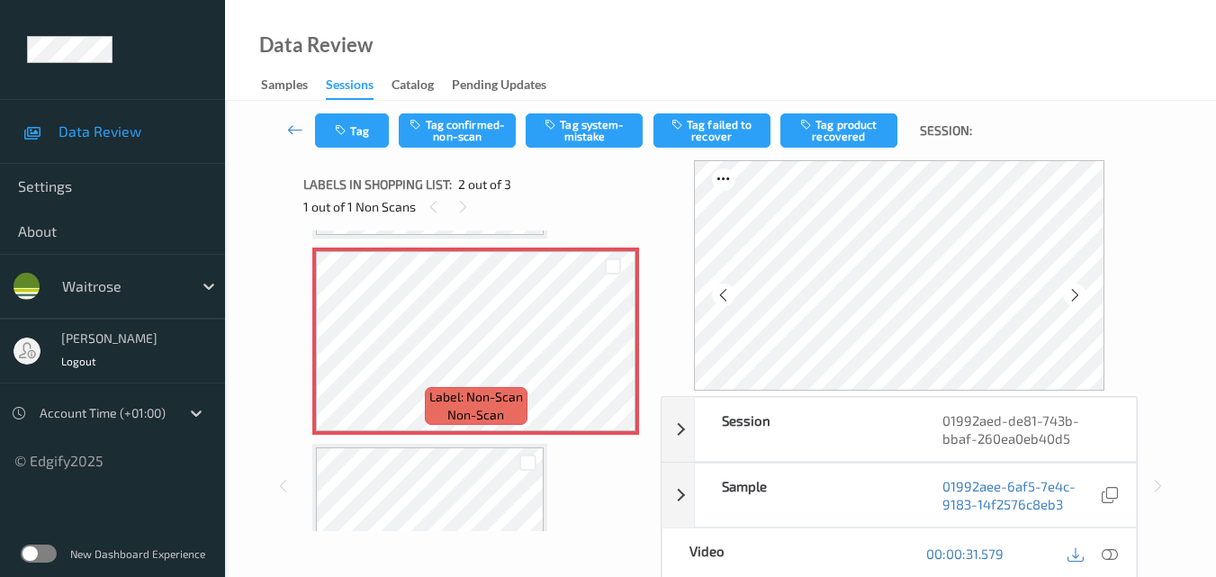
scroll to position [189, 0]
click at [612, 353] on icon at bounding box center [612, 355] width 15 height 16
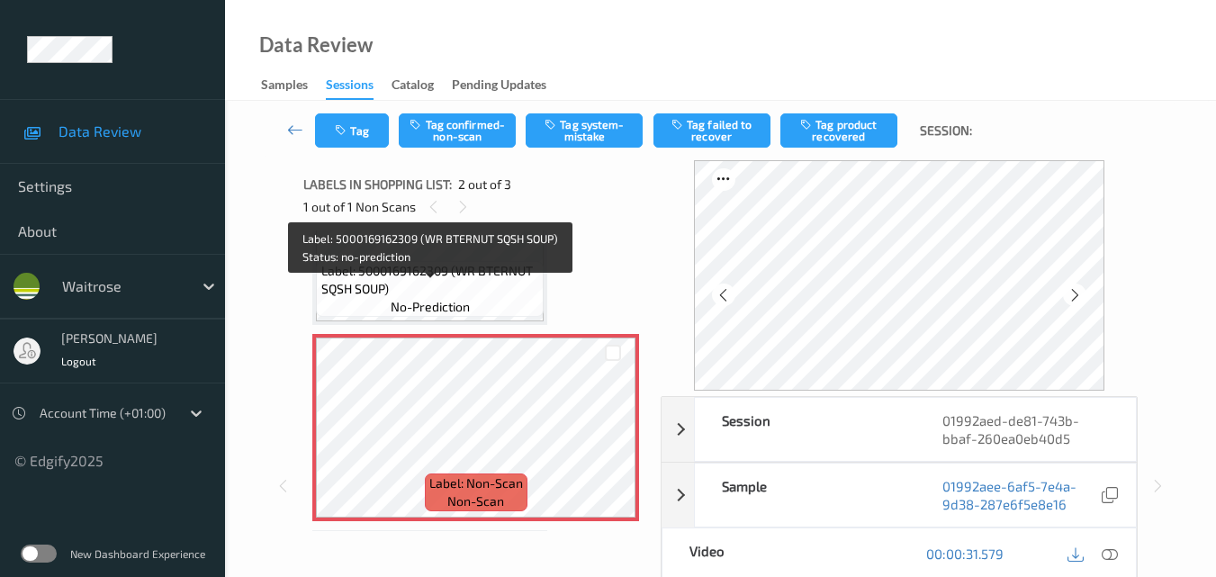
scroll to position [0, 0]
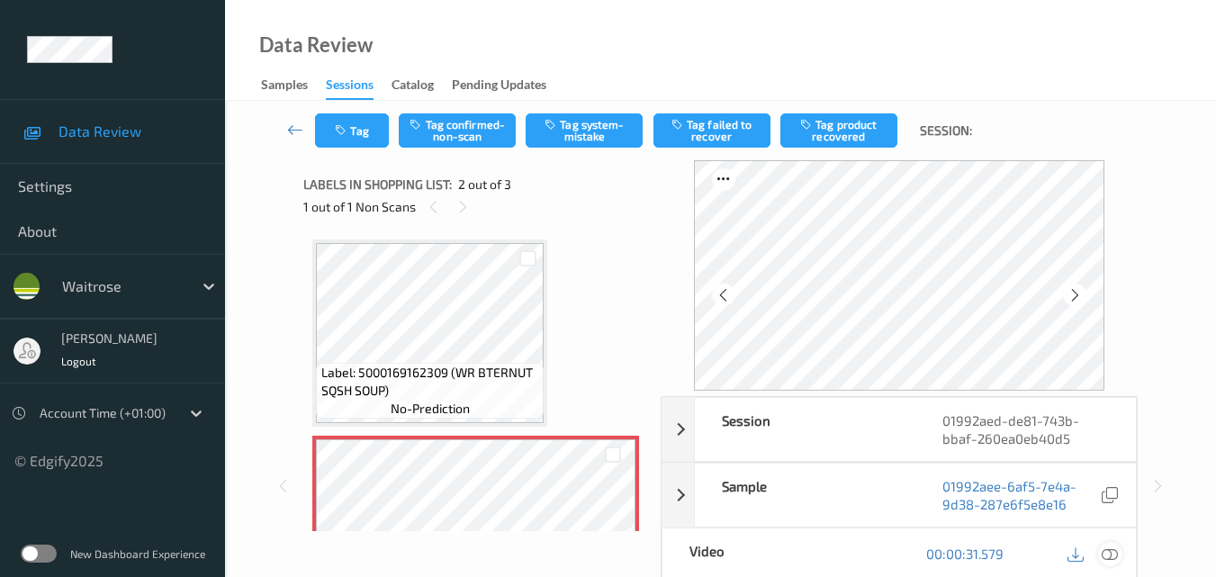
click at [1114, 554] on icon at bounding box center [1110, 553] width 16 height 16
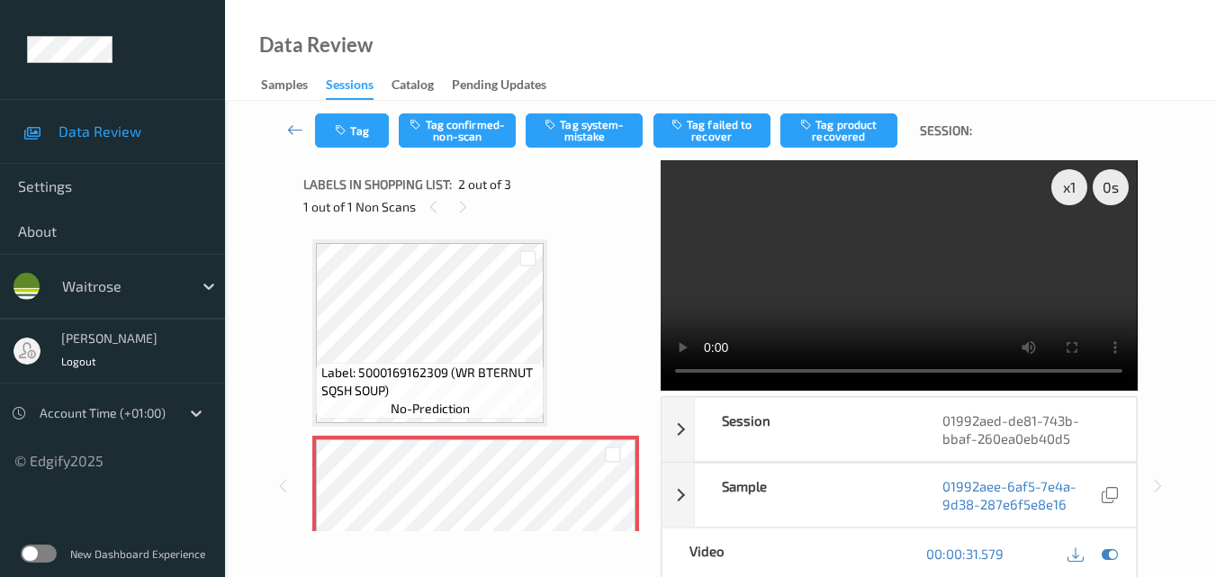
click at [834, 275] on video at bounding box center [899, 275] width 476 height 230
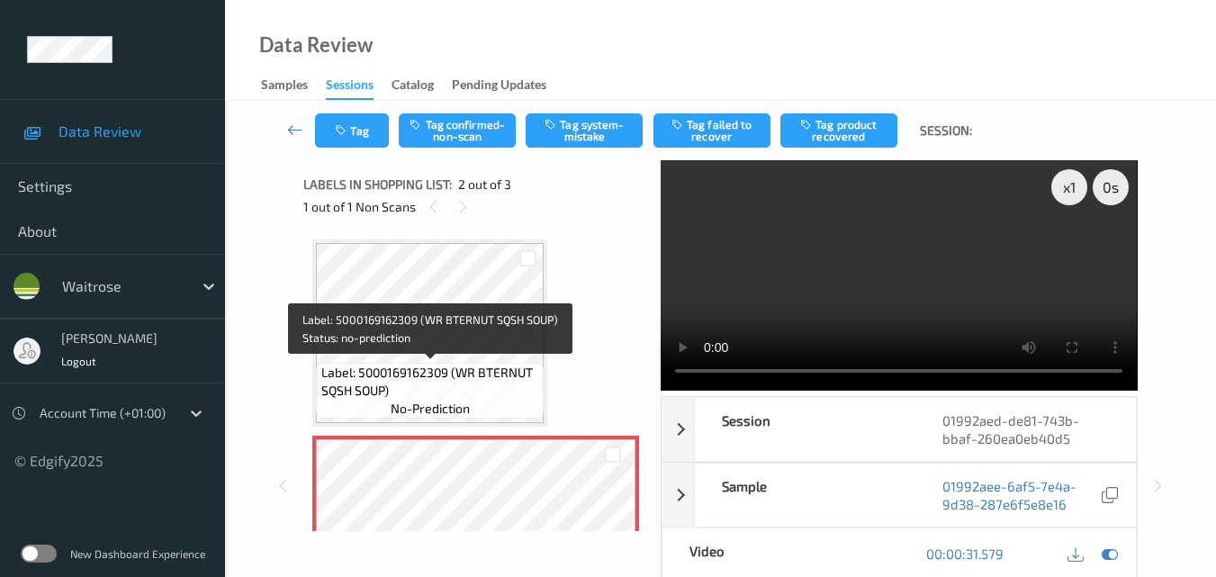
click at [510, 373] on span "Label: 5000169162309 (WR BTERNUT SQSH SOUP)" at bounding box center [430, 382] width 219 height 36
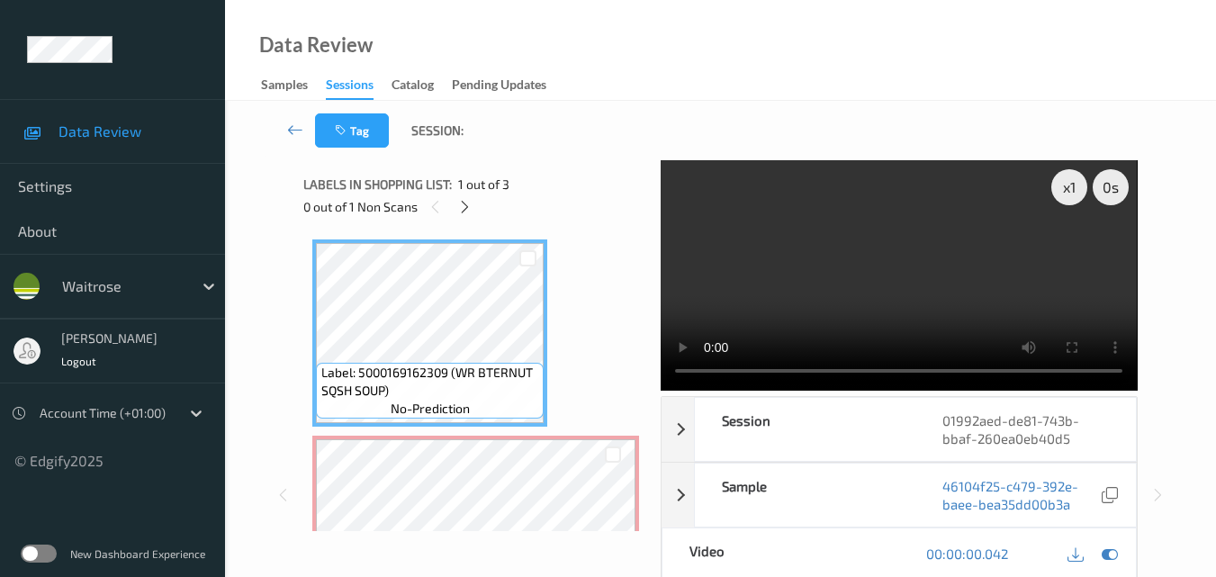
click at [880, 254] on video at bounding box center [899, 275] width 476 height 230
click at [910, 233] on video at bounding box center [899, 275] width 476 height 230
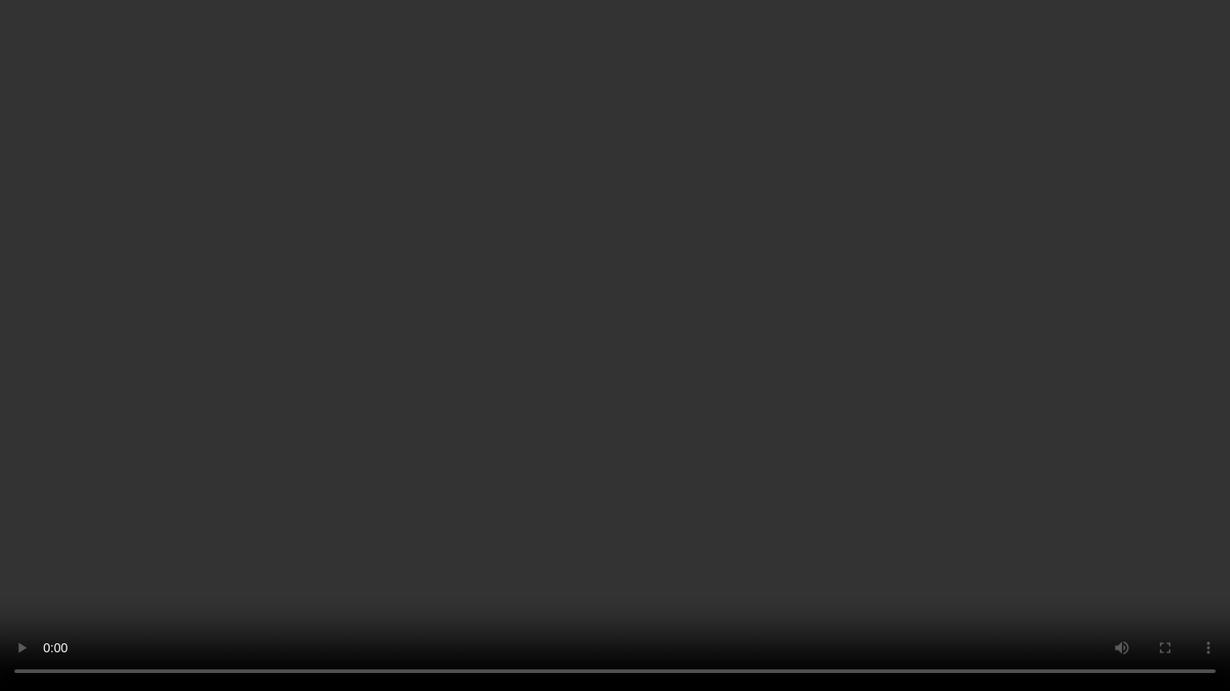
click at [892, 377] on video at bounding box center [615, 345] width 1230 height 691
click at [1042, 510] on video at bounding box center [615, 345] width 1230 height 691
click at [958, 484] on video at bounding box center [615, 345] width 1230 height 691
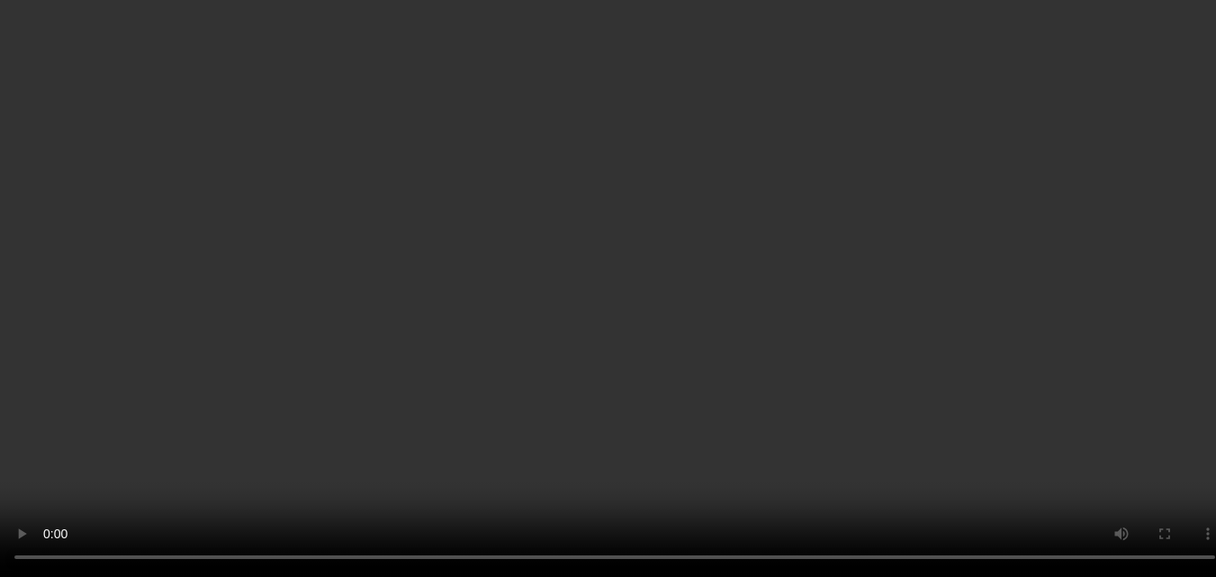
scroll to position [180, 0]
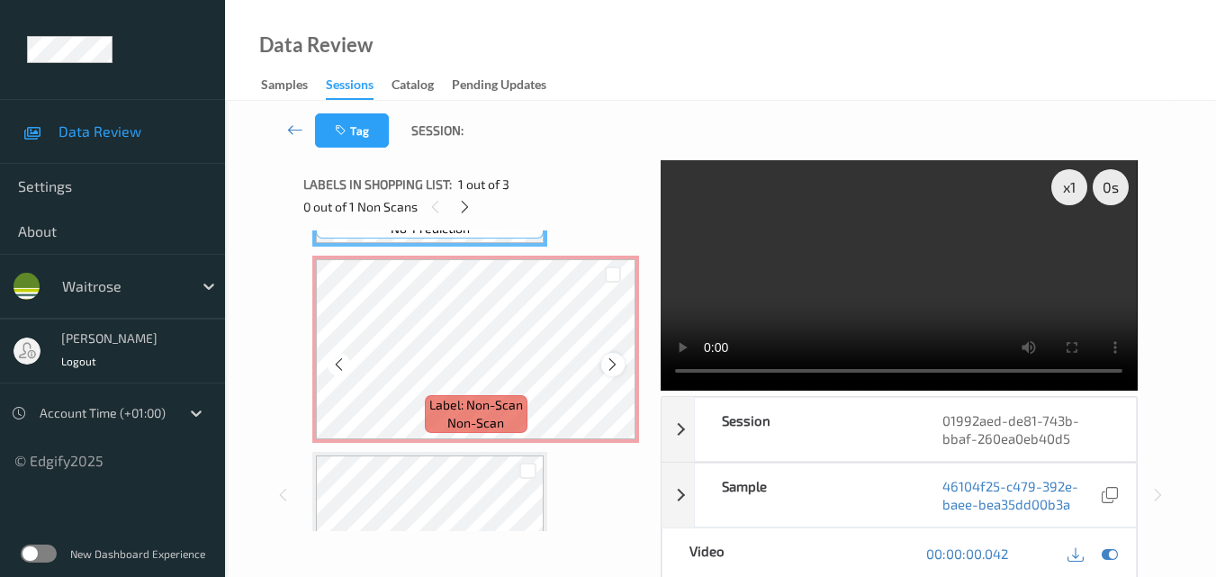
click at [607, 367] on icon at bounding box center [612, 364] width 15 height 16
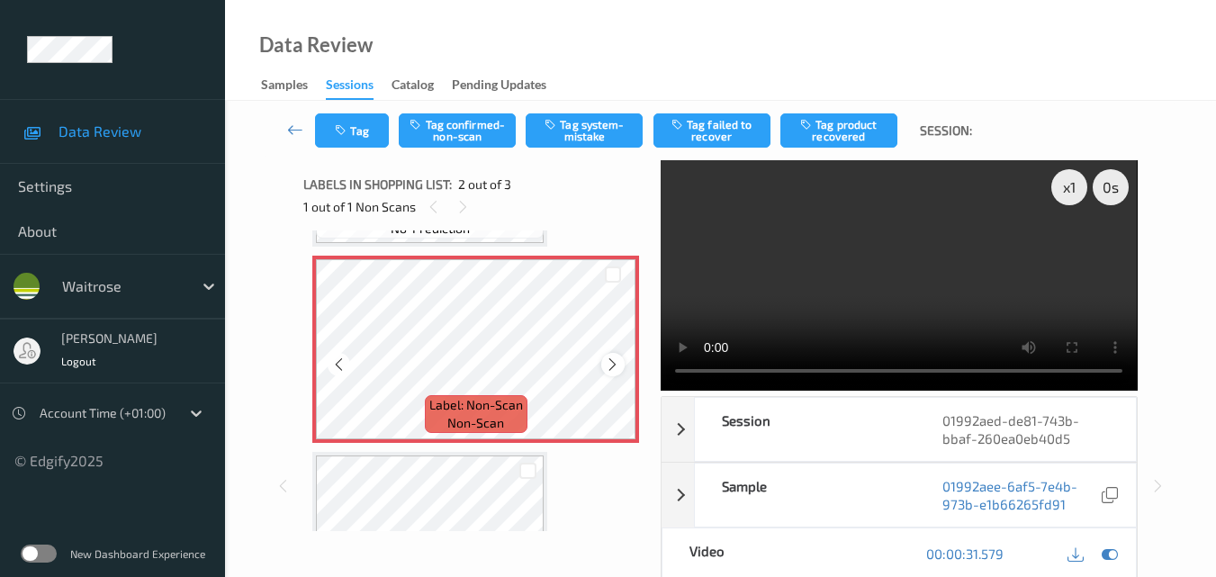
click at [617, 362] on icon at bounding box center [612, 364] width 15 height 16
click at [611, 124] on button "Tag system-mistake" at bounding box center [584, 130] width 117 height 34
click at [355, 131] on button "Tag" at bounding box center [352, 130] width 74 height 34
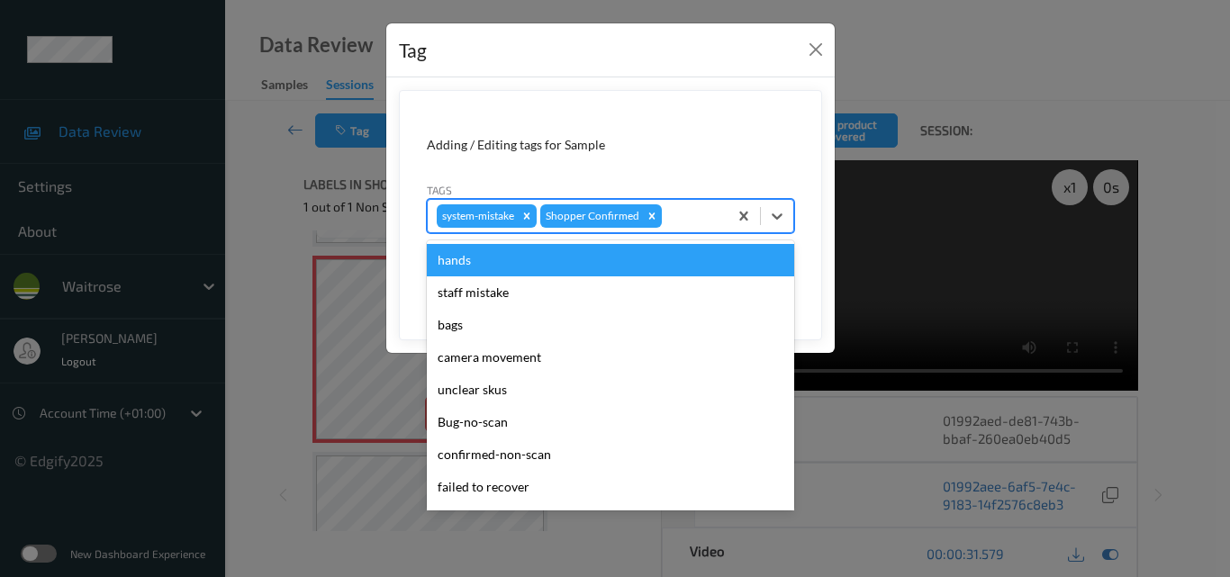
click at [699, 215] on div at bounding box center [691, 216] width 53 height 22
type input "un"
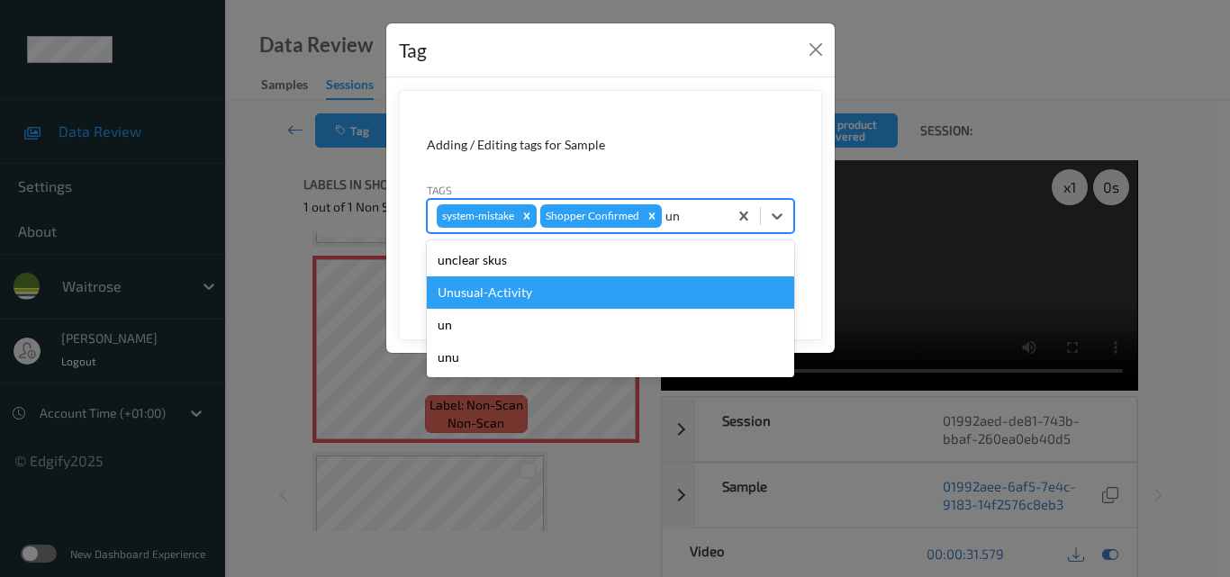
click at [549, 294] on div "Unusual-Activity" at bounding box center [610, 292] width 367 height 32
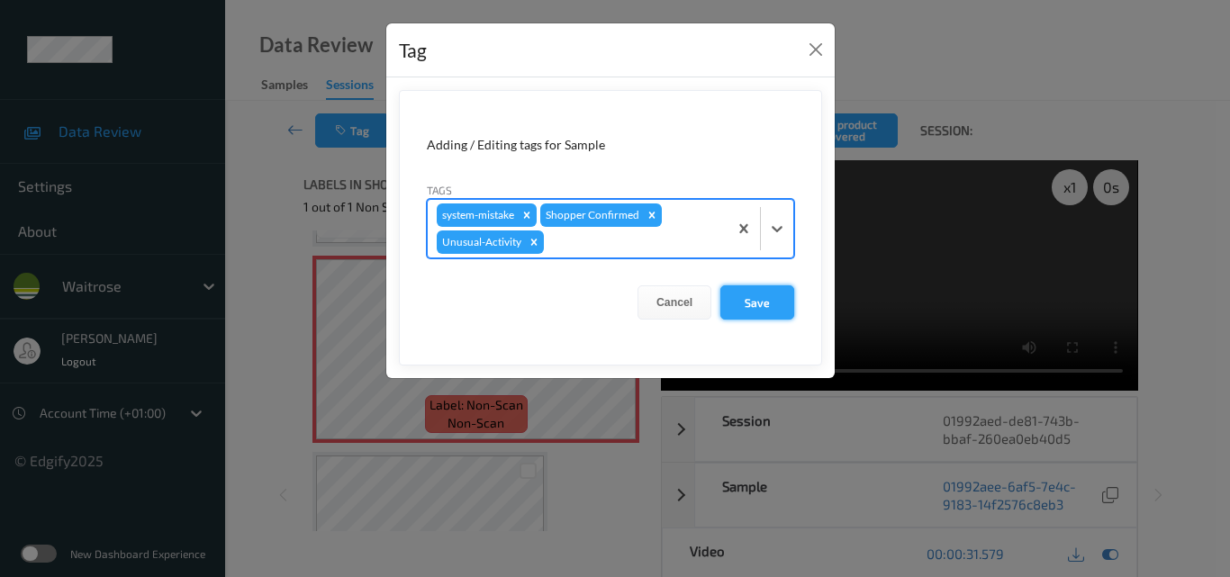
click at [763, 294] on button "Save" at bounding box center [757, 302] width 74 height 34
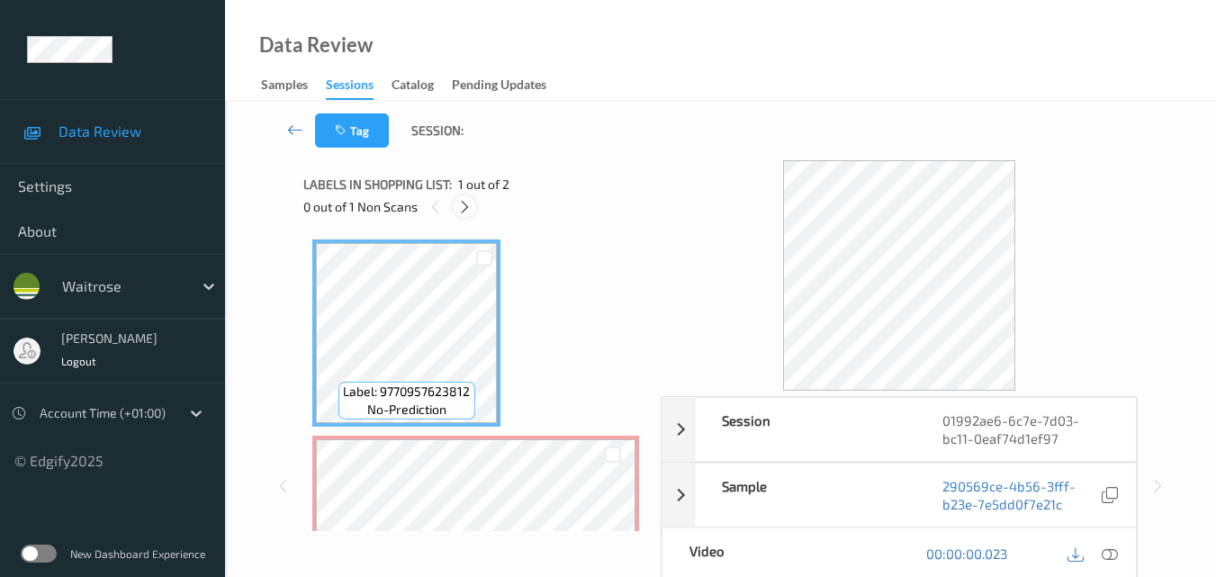
click at [463, 202] on icon at bounding box center [464, 207] width 15 height 16
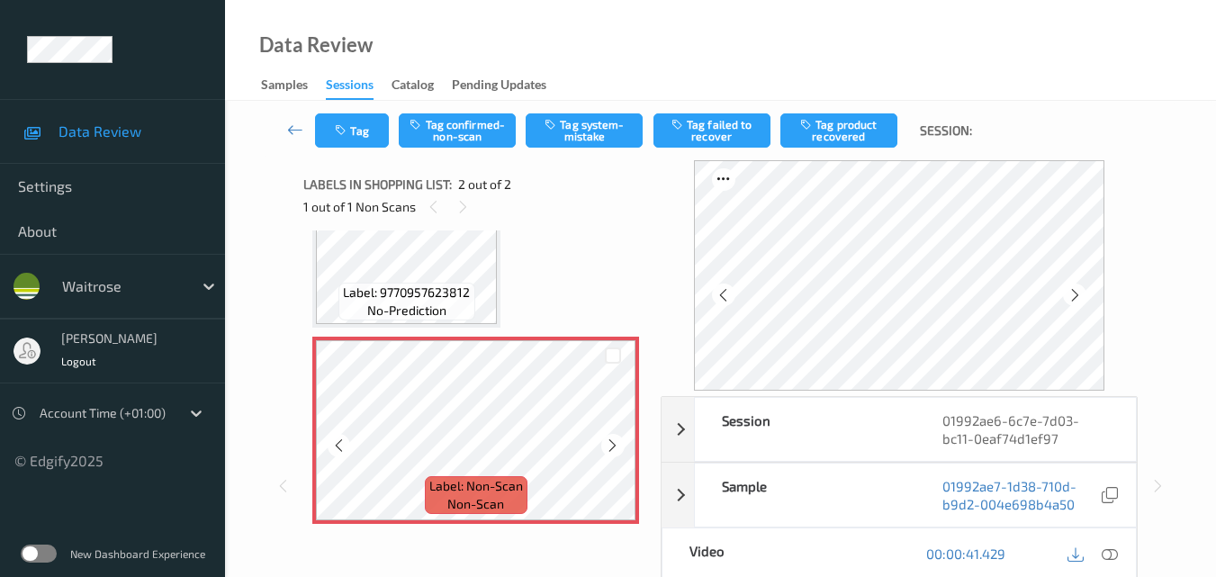
scroll to position [101, 0]
click at [611, 448] on icon at bounding box center [612, 444] width 15 height 16
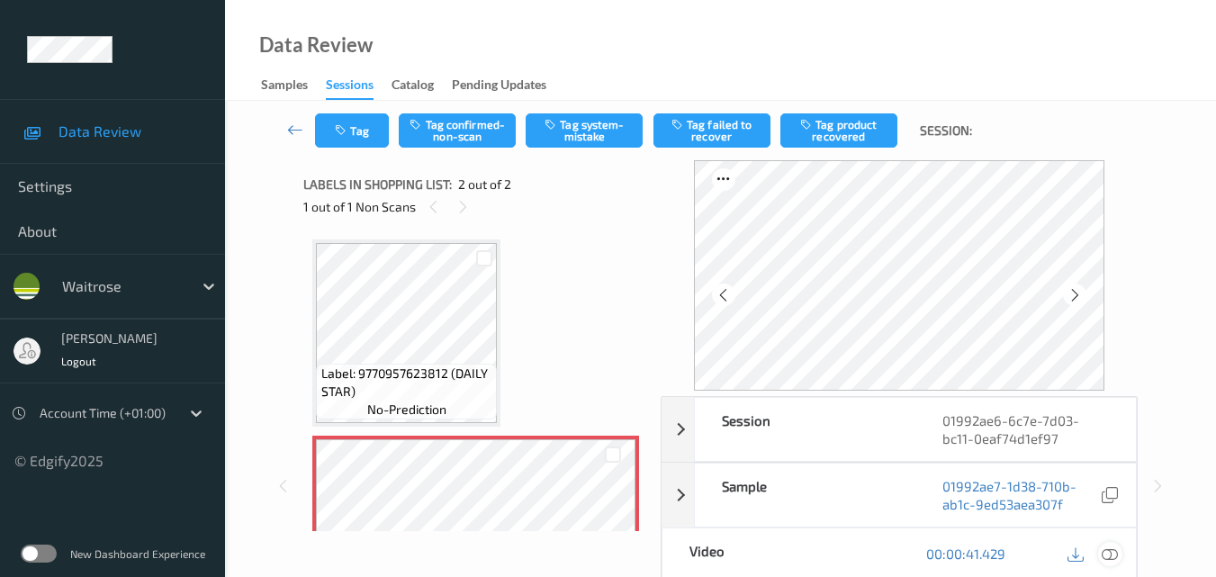
click at [1108, 551] on icon at bounding box center [1110, 553] width 16 height 16
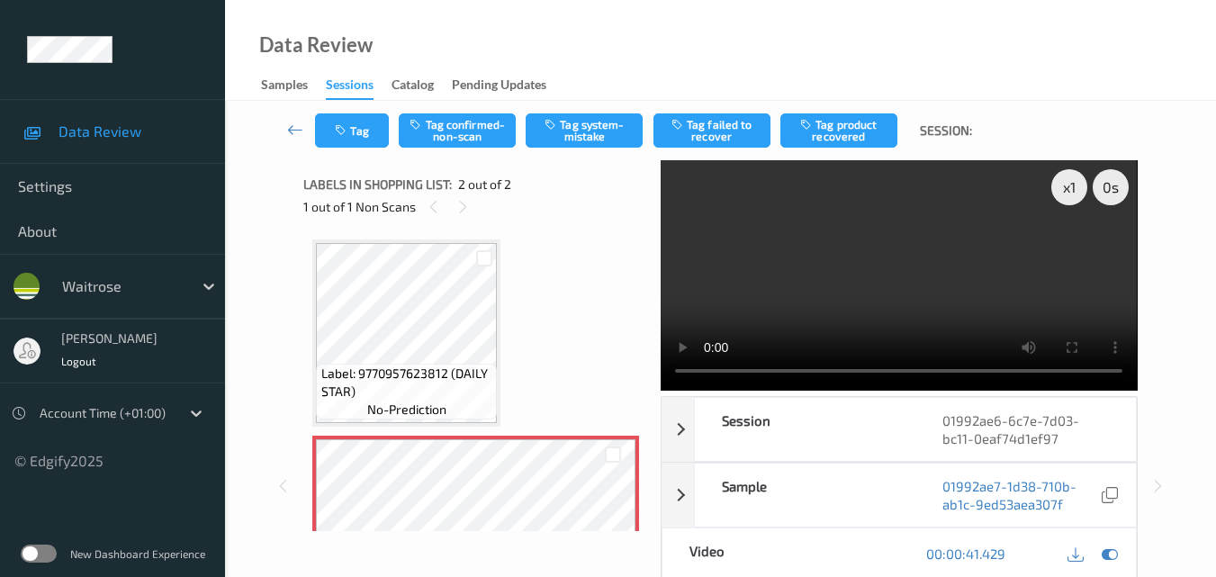
click at [880, 267] on video at bounding box center [899, 275] width 476 height 230
click at [958, 275] on video at bounding box center [899, 275] width 476 height 230
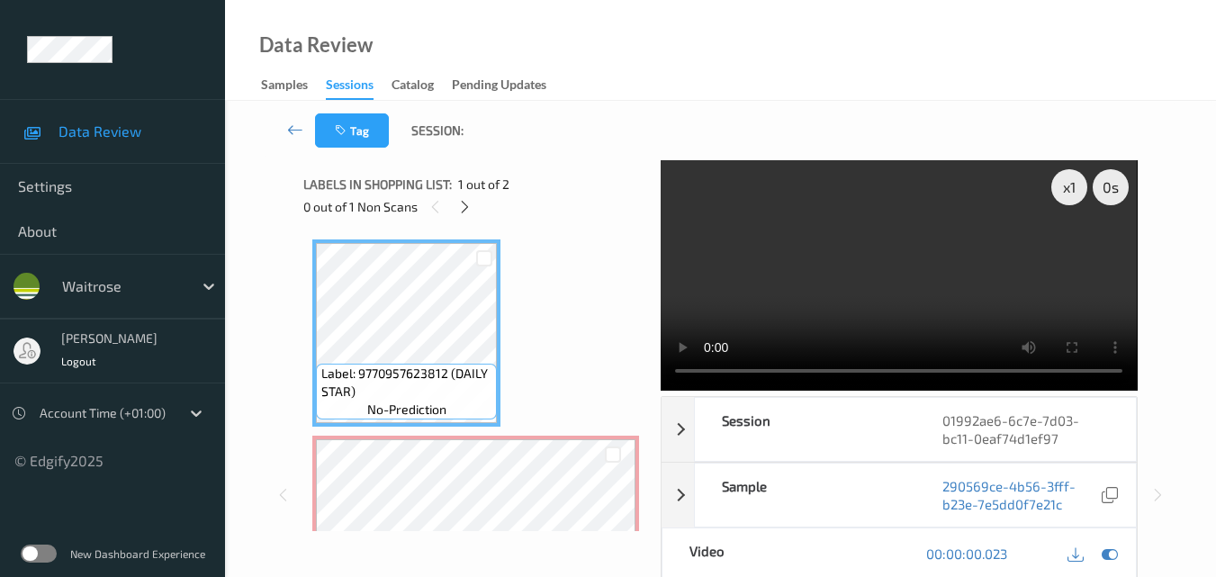
click at [907, 286] on video at bounding box center [899, 275] width 476 height 230
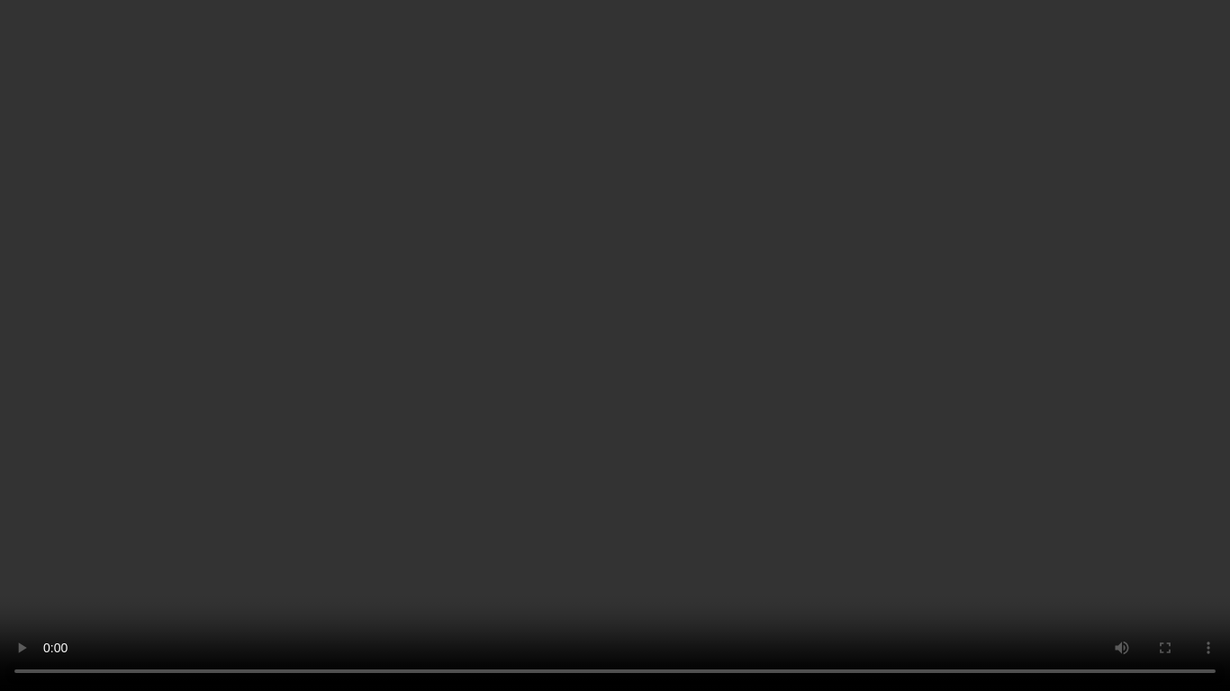
click at [562, 337] on video at bounding box center [615, 345] width 1230 height 691
click at [772, 375] on video at bounding box center [615, 345] width 1230 height 691
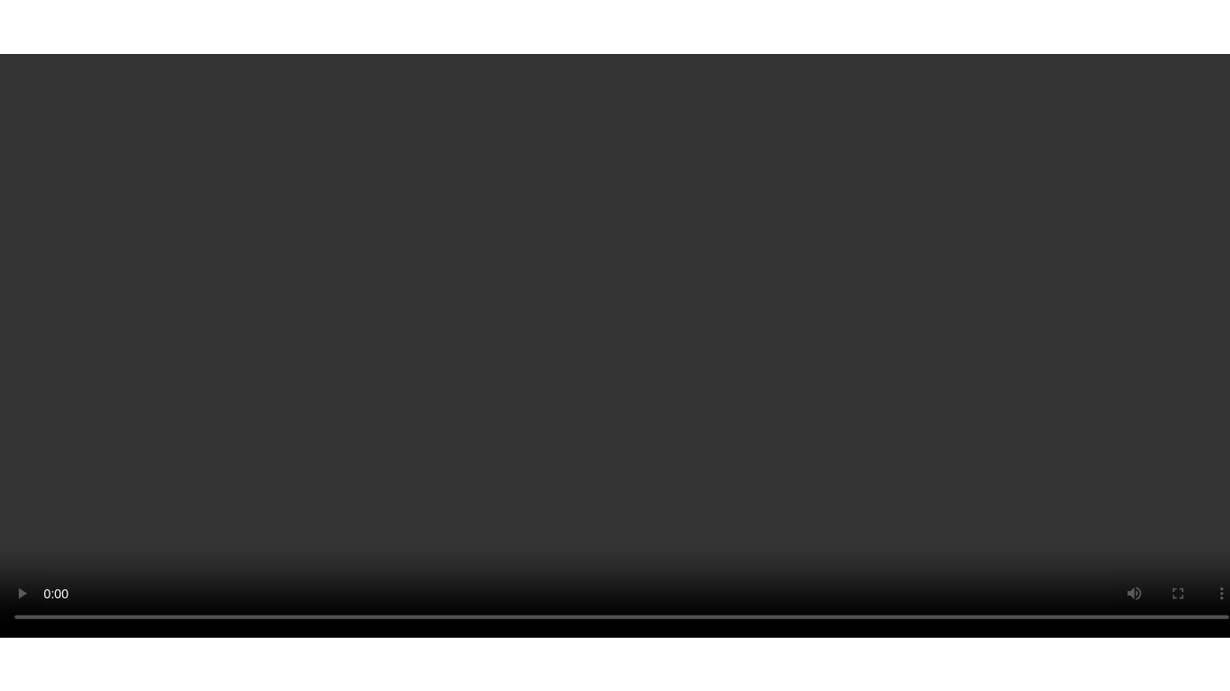
scroll to position [90, 0]
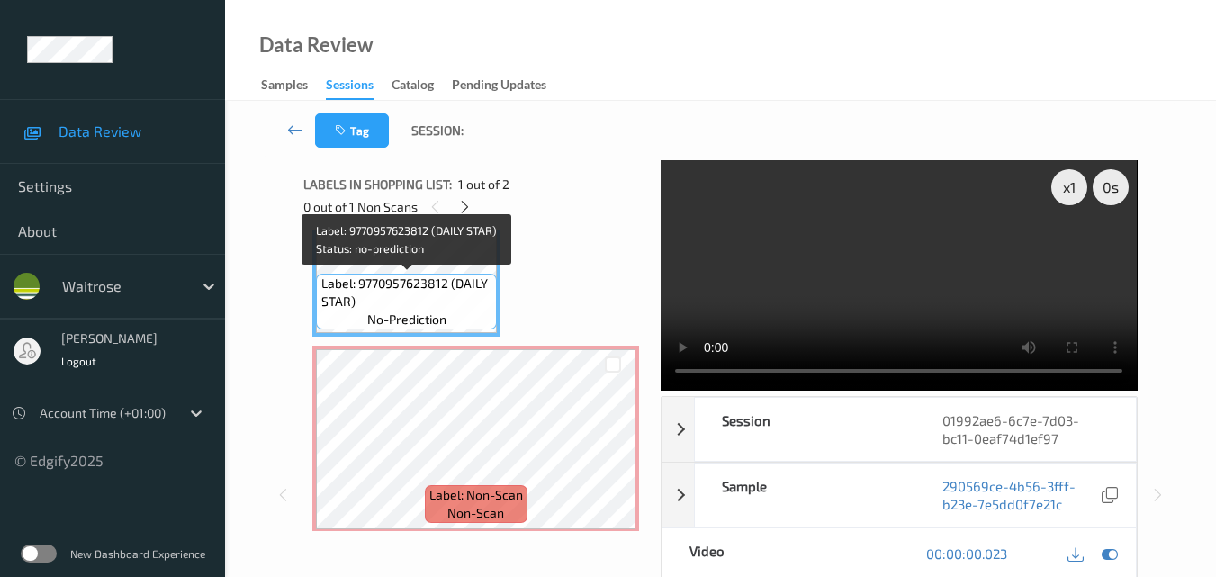
click at [418, 297] on span "Label: 9770957623812 (DAILY STAR)" at bounding box center [407, 293] width 172 height 36
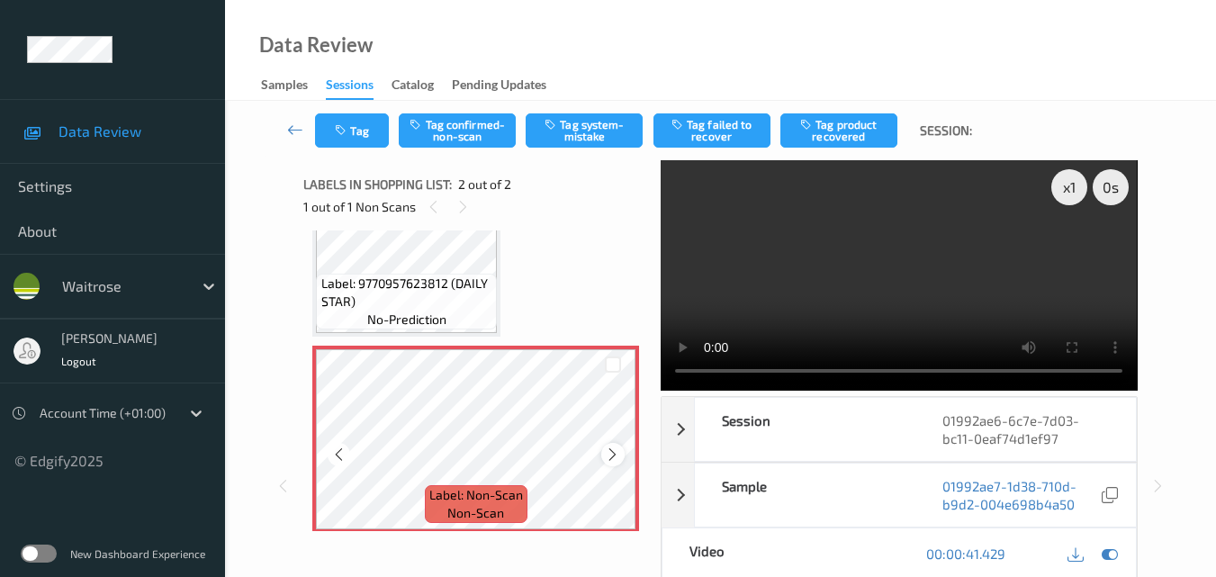
click at [609, 451] on icon at bounding box center [612, 454] width 15 height 16
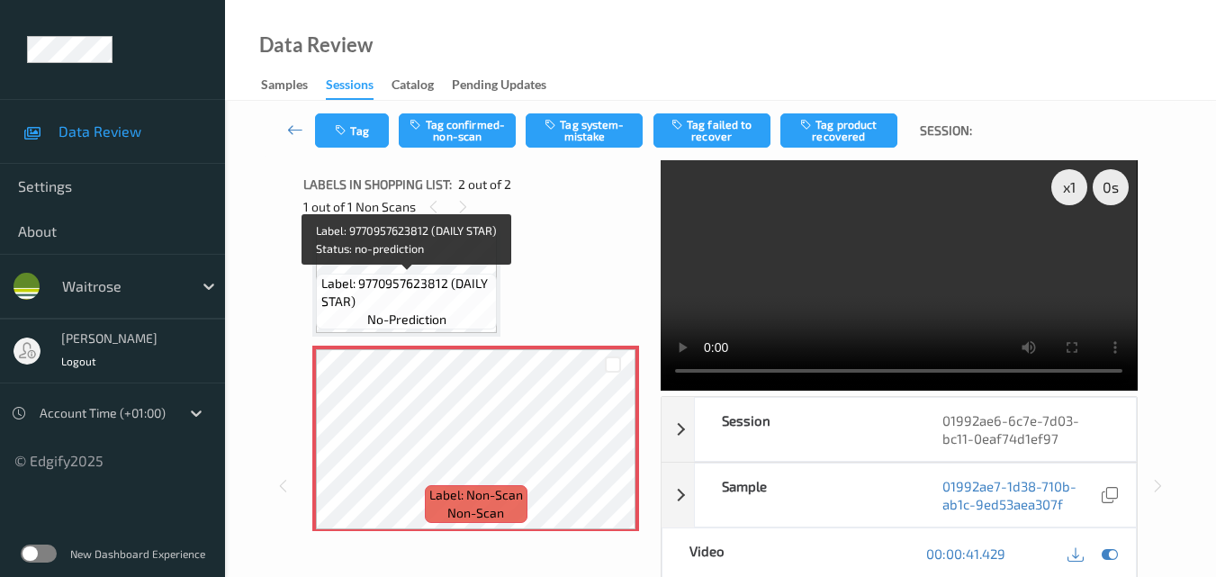
click at [453, 294] on span "Label: 9770957623812 (DAILY STAR)" at bounding box center [407, 293] width 172 height 36
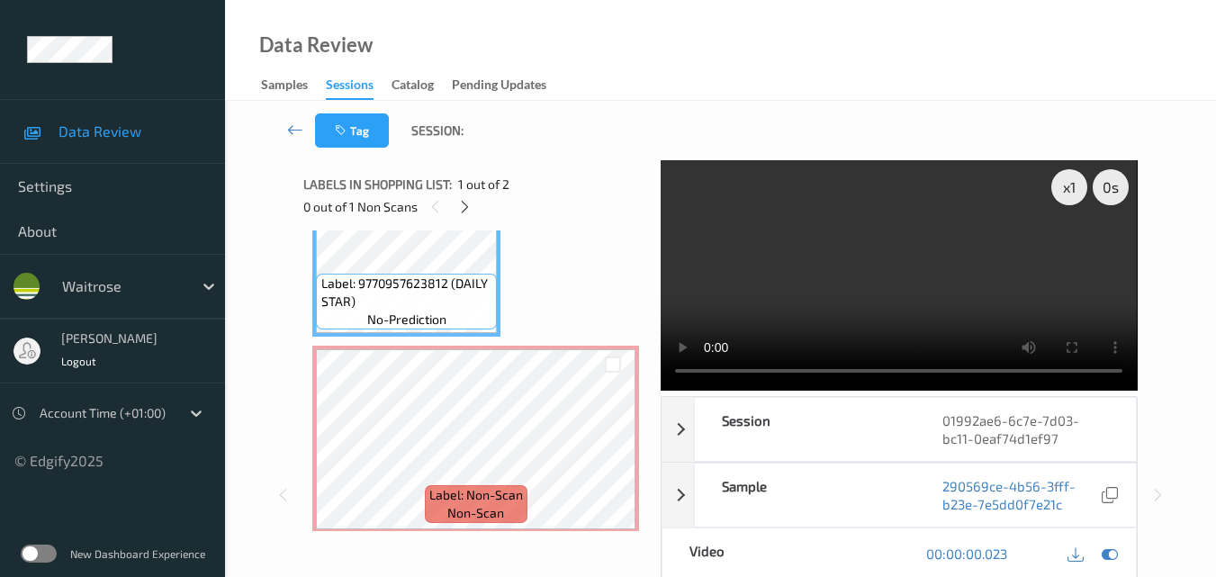
click at [683, 374] on video at bounding box center [899, 275] width 476 height 230
click at [816, 276] on video at bounding box center [899, 275] width 476 height 230
click at [1062, 189] on div "x 1" at bounding box center [1069, 187] width 36 height 36
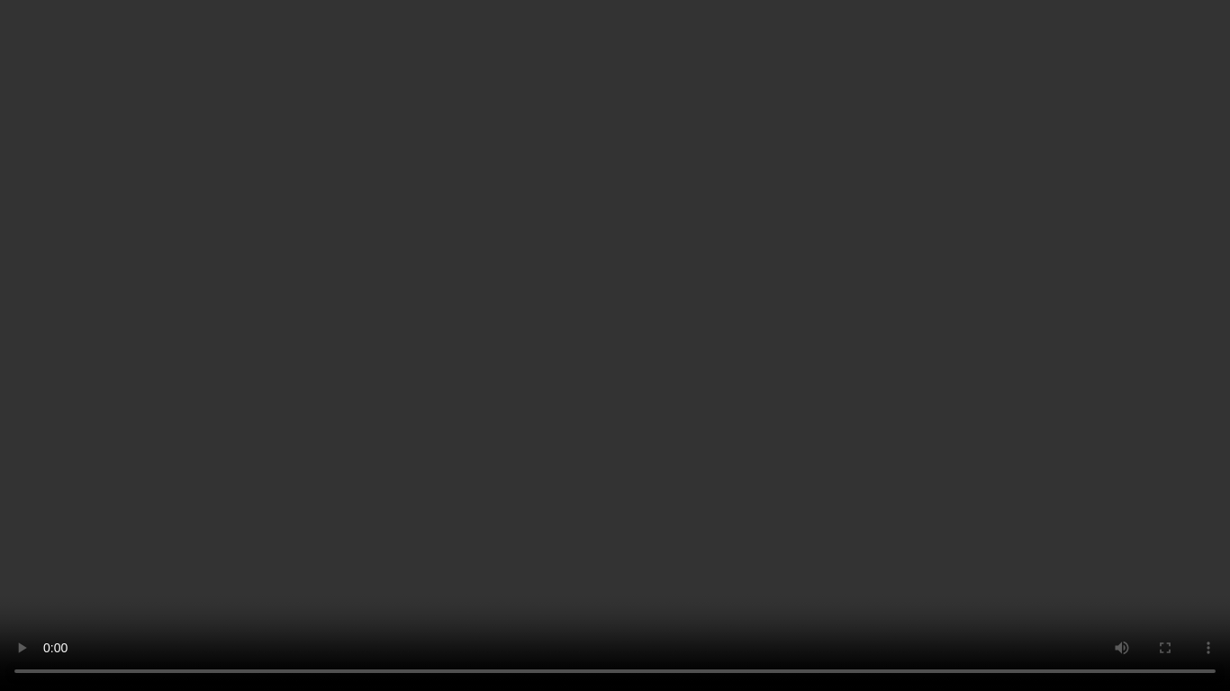
click at [809, 403] on video at bounding box center [615, 345] width 1230 height 691
click at [705, 383] on video at bounding box center [615, 345] width 1230 height 691
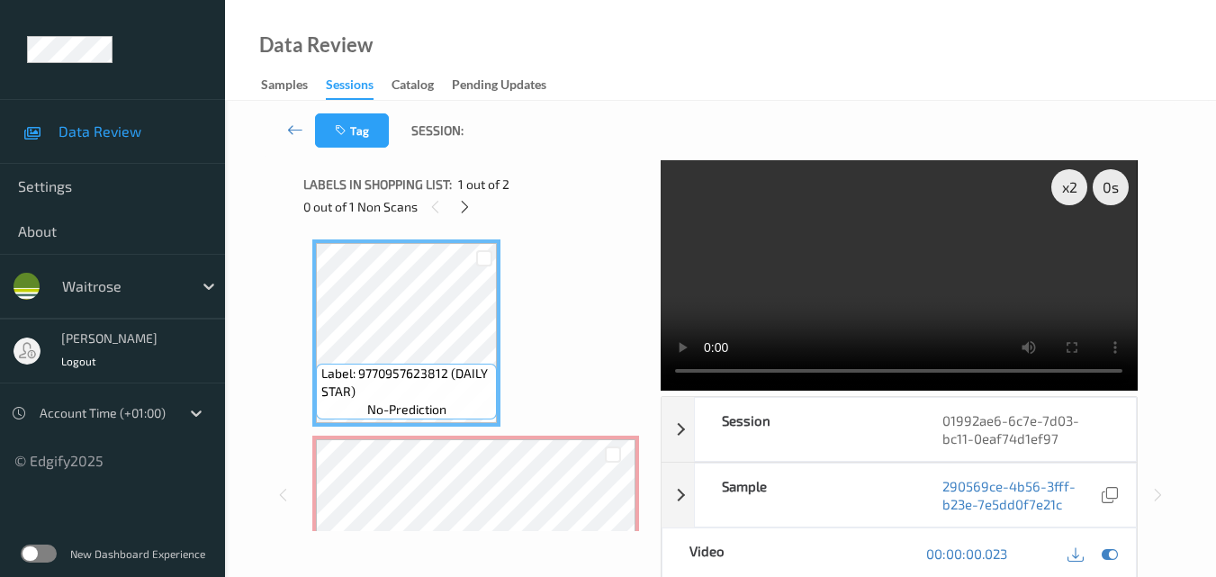
click at [952, 310] on video at bounding box center [899, 275] width 476 height 230
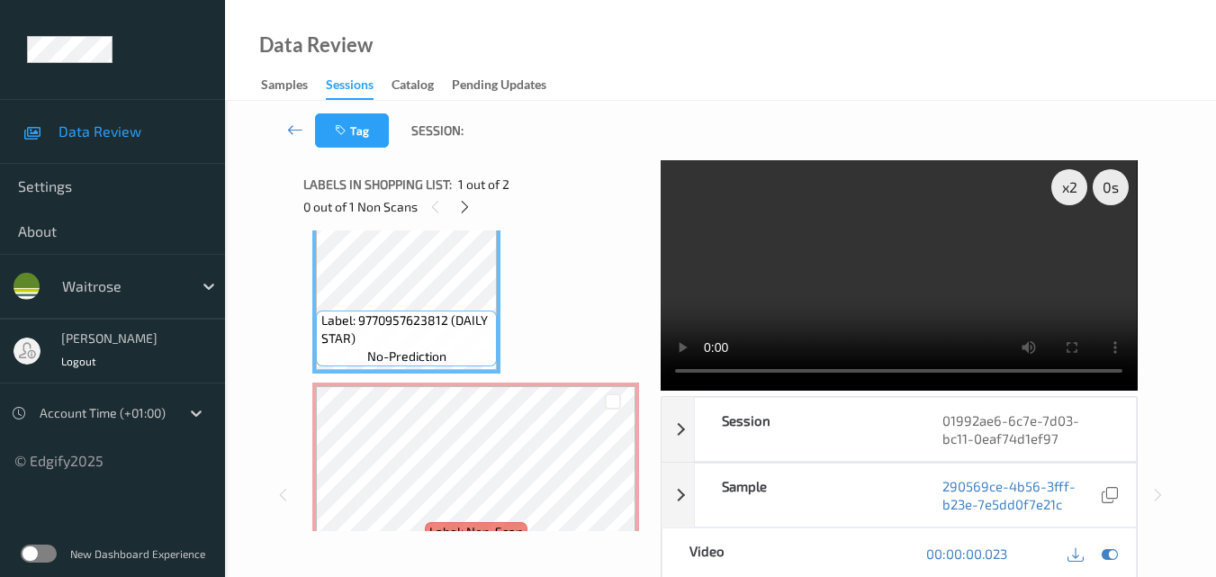
scroll to position [90, 0]
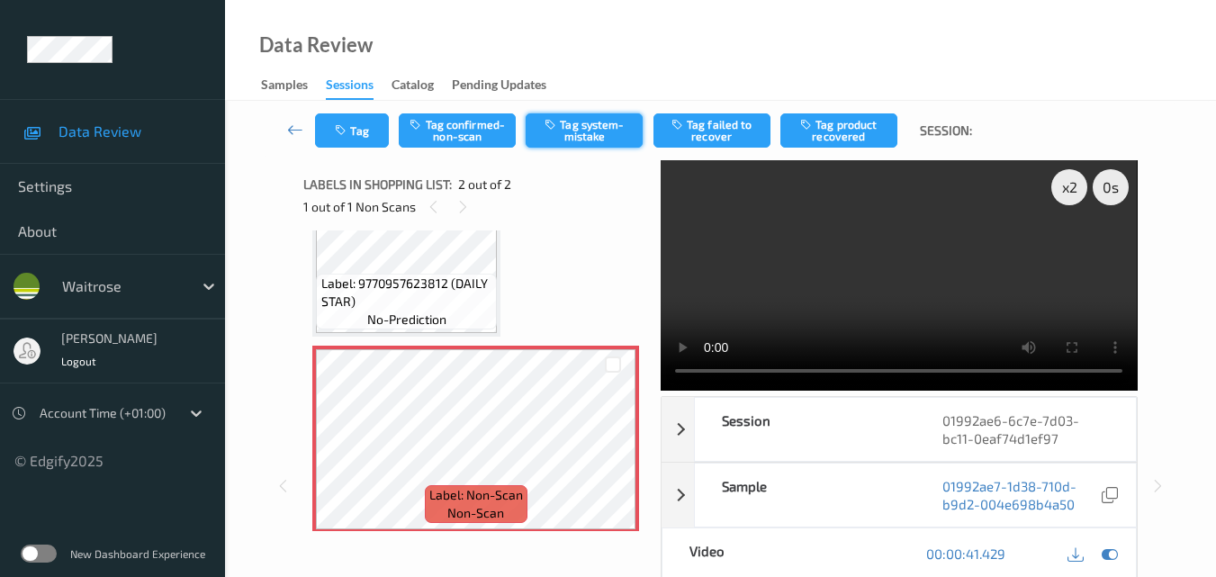
click at [587, 131] on button "Tag system-mistake" at bounding box center [584, 130] width 117 height 34
click at [358, 125] on button "Tag" at bounding box center [352, 130] width 74 height 34
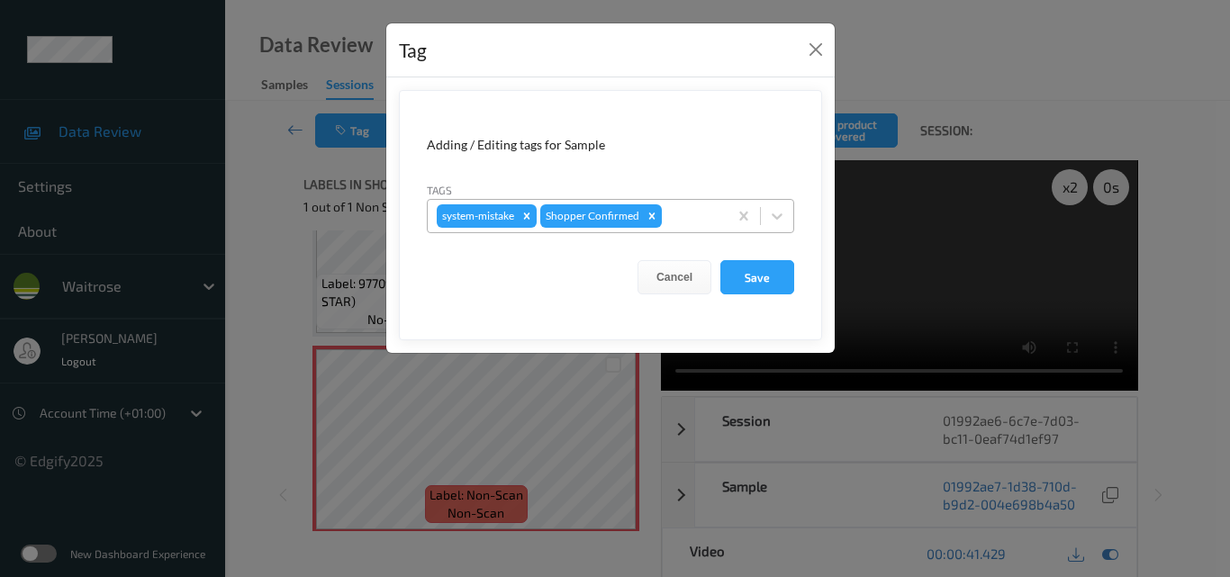
click at [681, 217] on div at bounding box center [691, 216] width 53 height 22
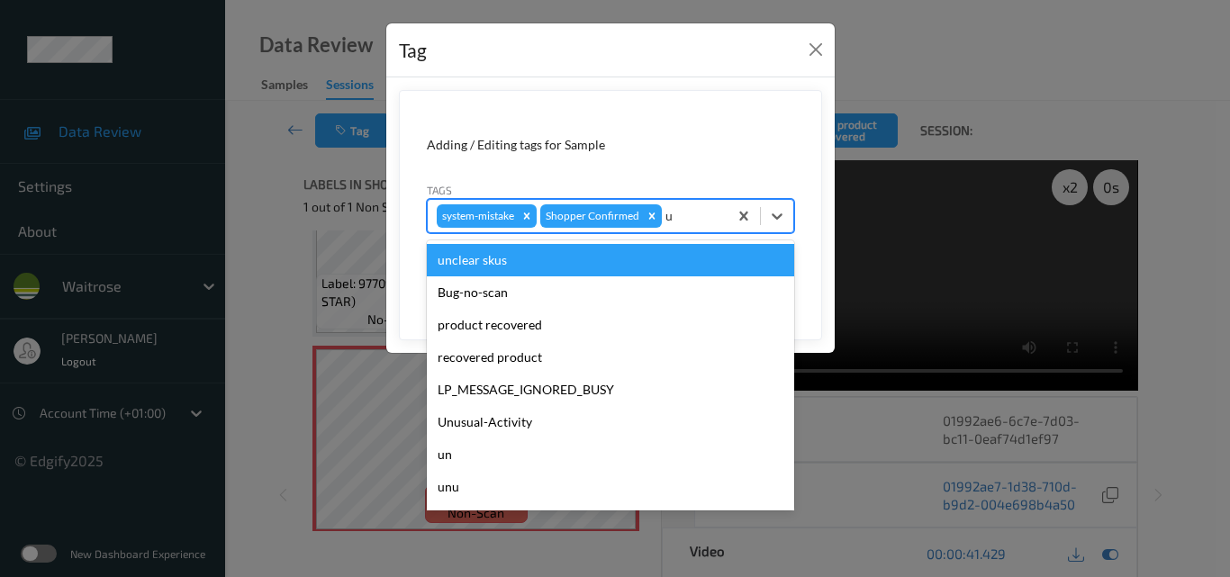
type input "un"
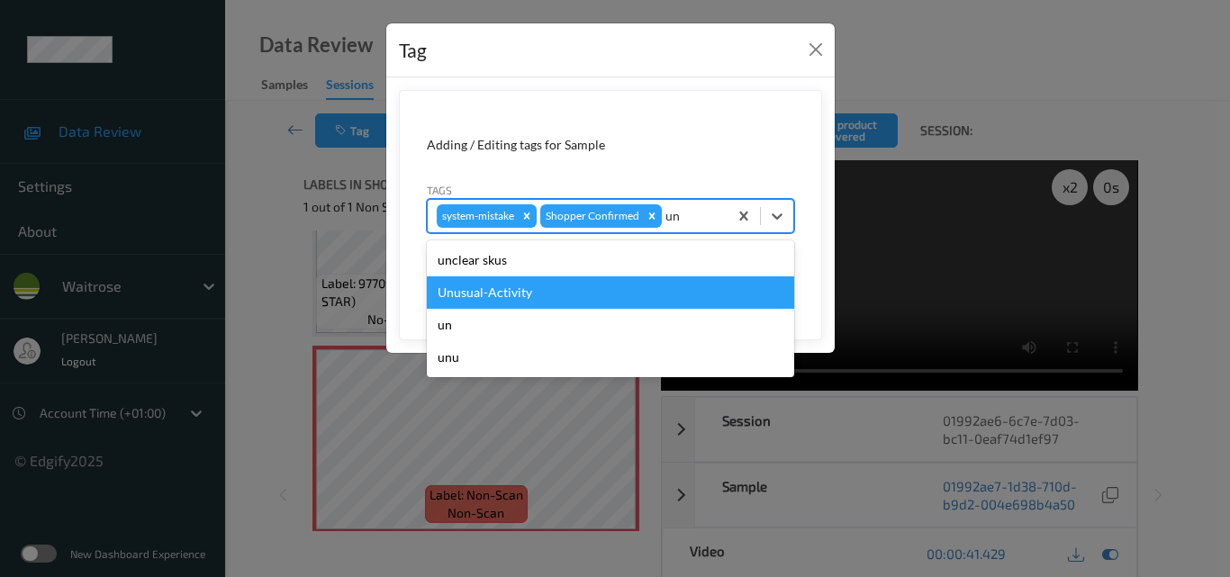
click at [599, 286] on div "Unusual-Activity" at bounding box center [610, 292] width 367 height 32
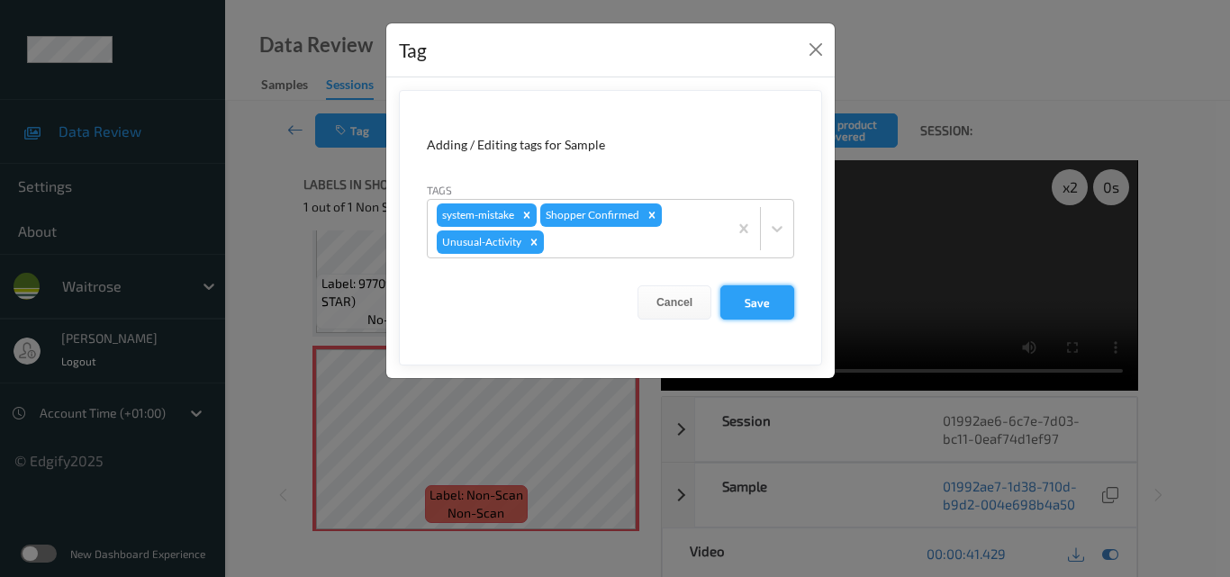
click at [754, 302] on button "Save" at bounding box center [757, 302] width 74 height 34
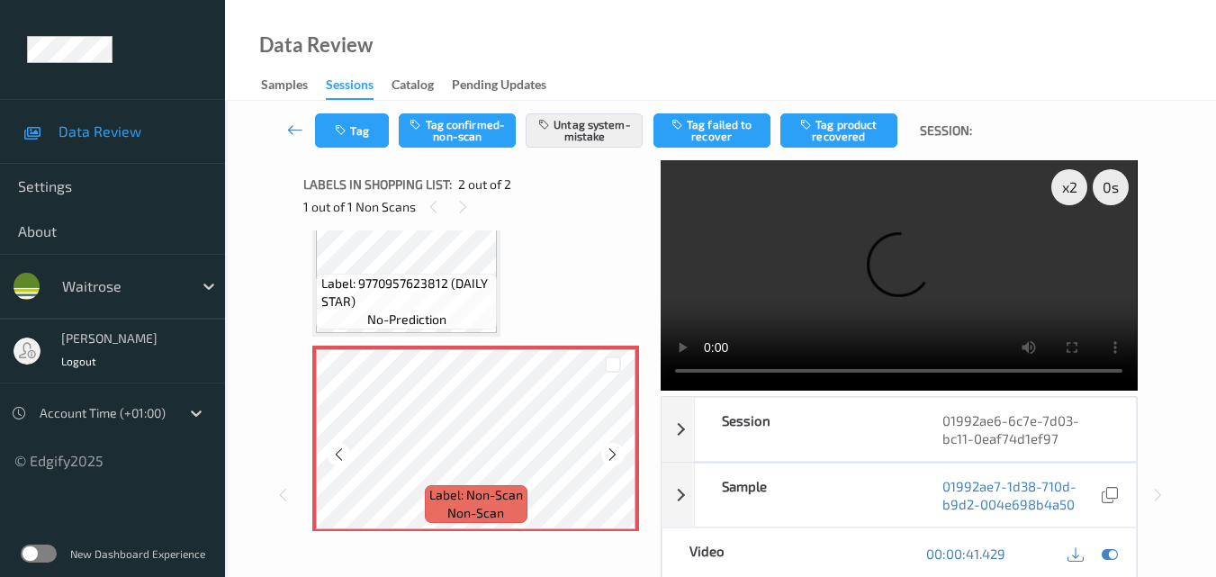
scroll to position [101, 0]
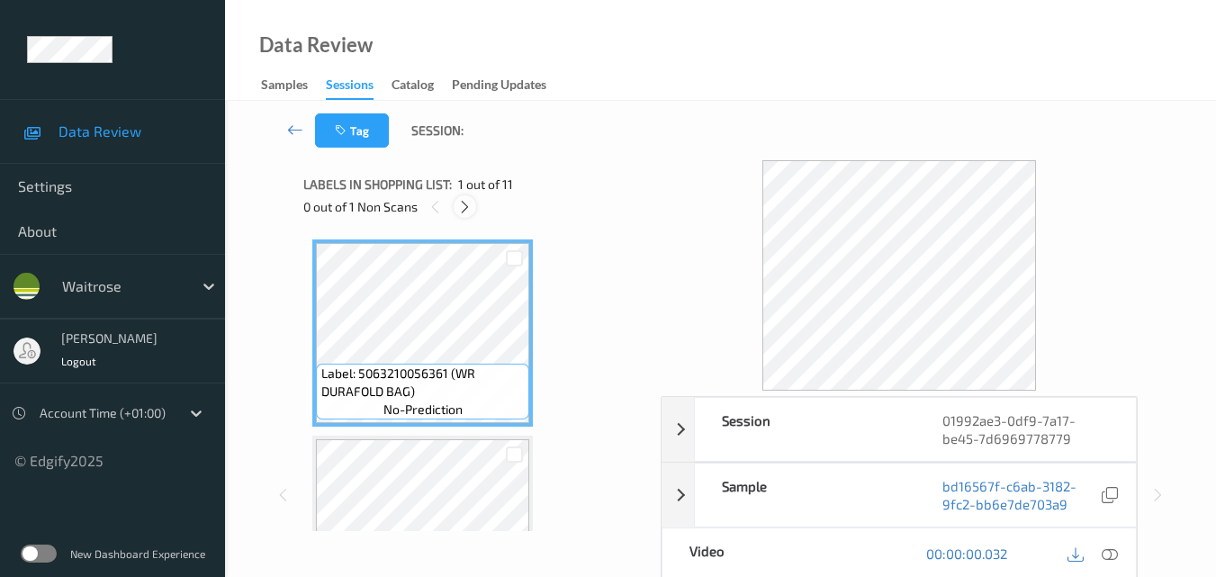
click at [464, 211] on icon at bounding box center [464, 207] width 15 height 16
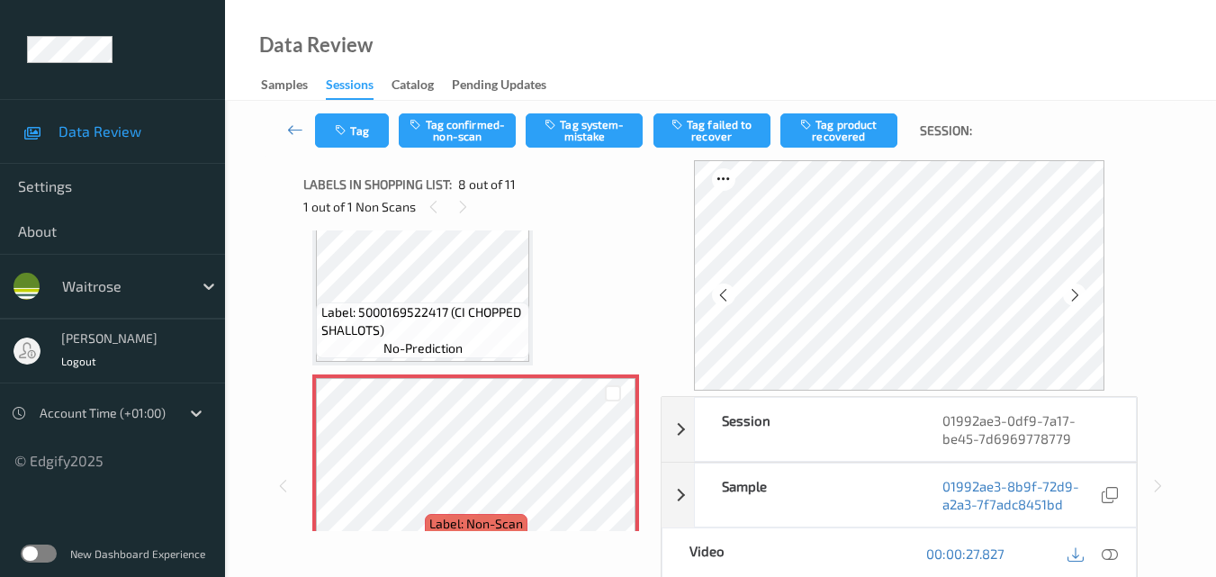
scroll to position [1276, 0]
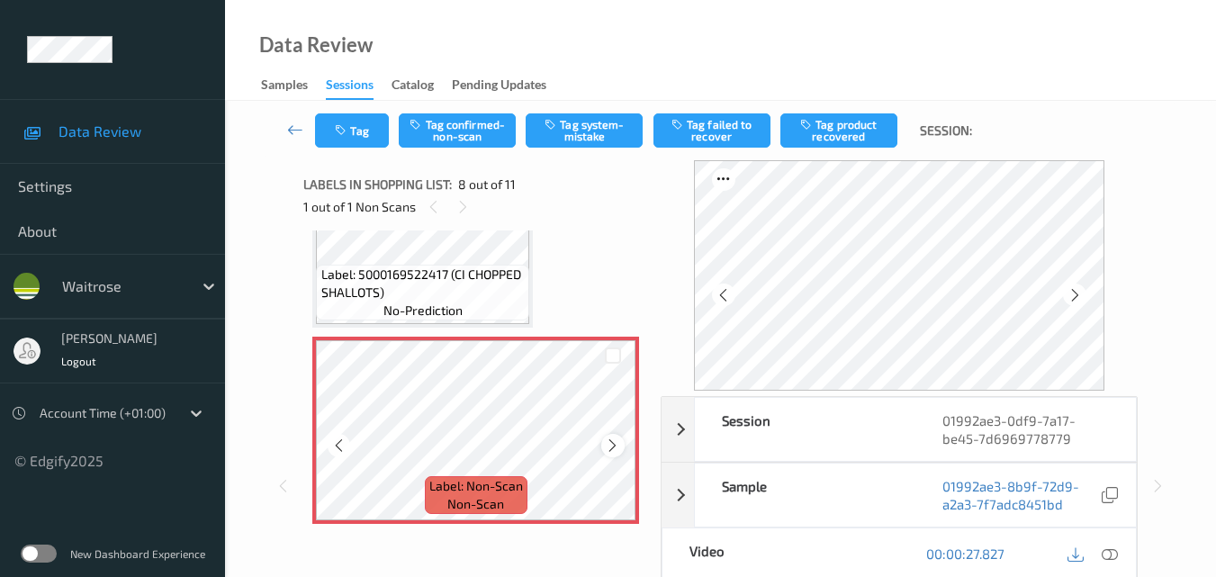
click at [609, 444] on icon at bounding box center [612, 445] width 15 height 16
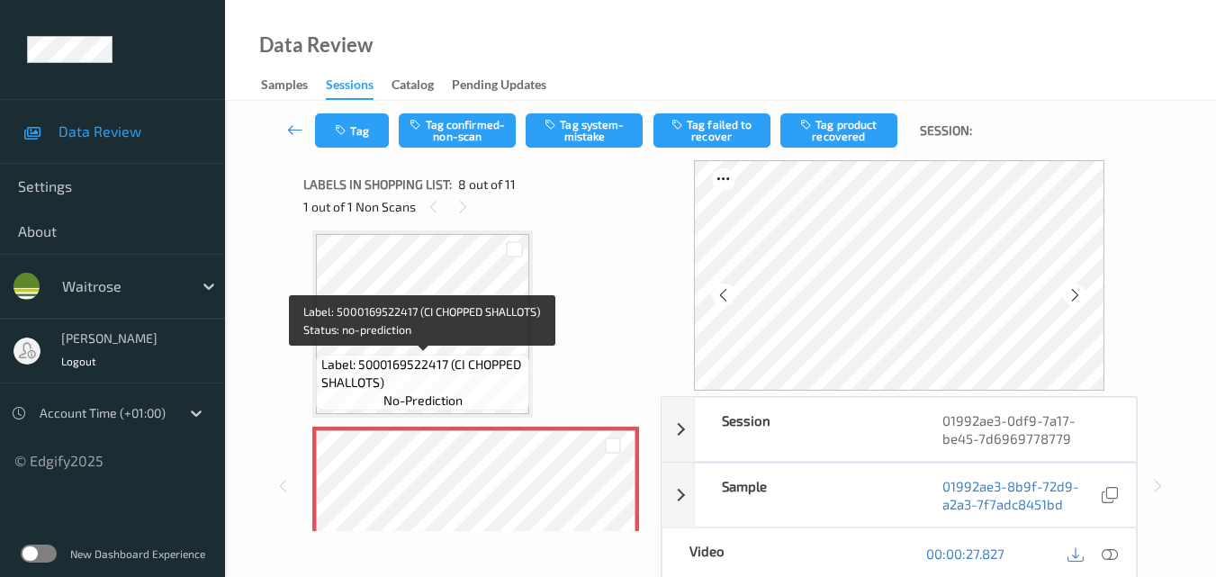
click at [508, 375] on span "Label: 5000169522417 (CI CHOPPED SHALLOTS)" at bounding box center [423, 374] width 204 height 36
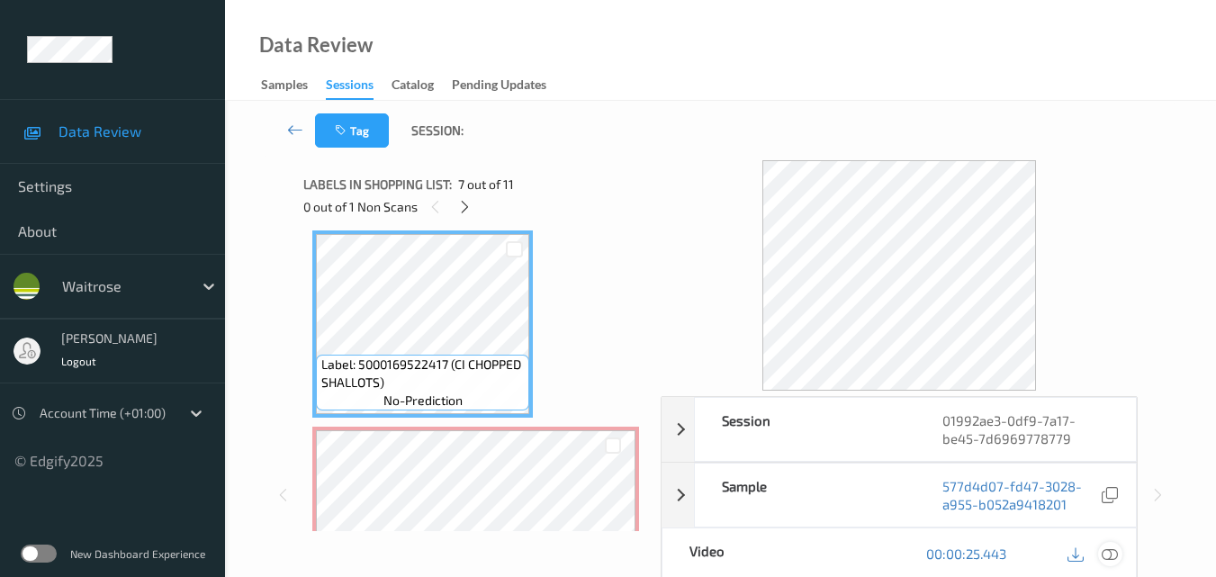
click at [1116, 552] on icon at bounding box center [1110, 553] width 16 height 16
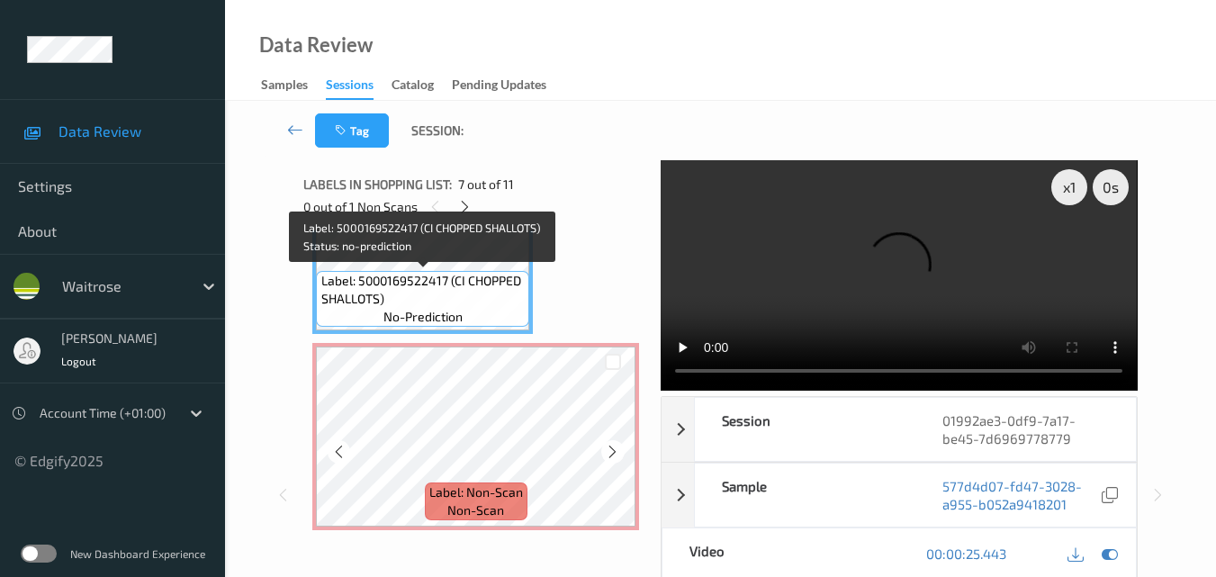
scroll to position [1366, 0]
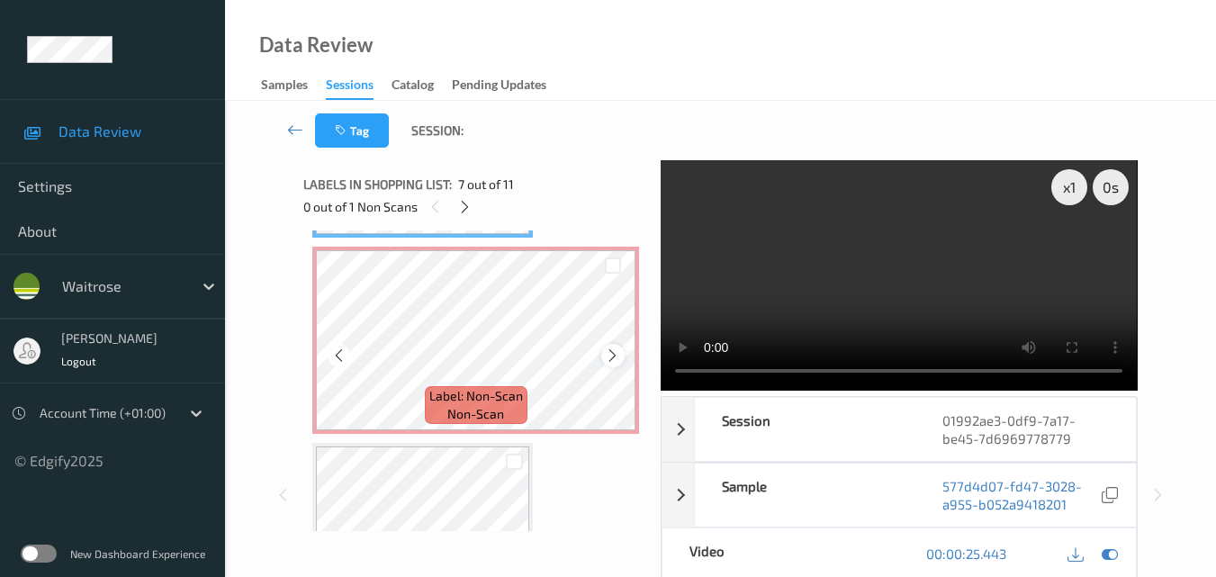
click at [614, 356] on icon at bounding box center [612, 355] width 15 height 16
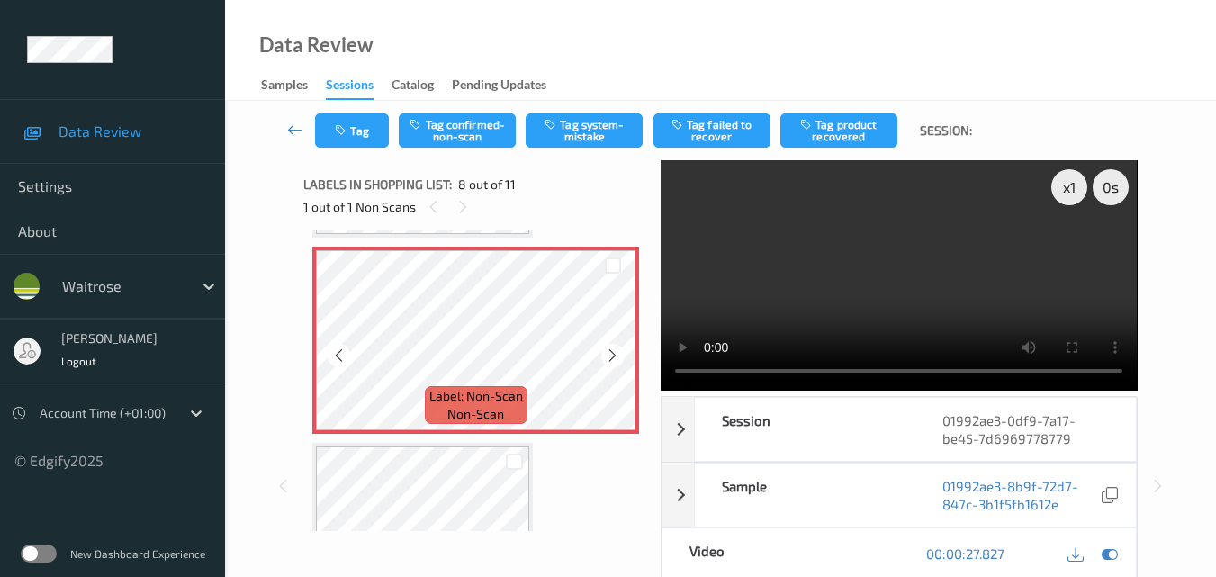
click at [614, 356] on icon at bounding box center [612, 355] width 15 height 16
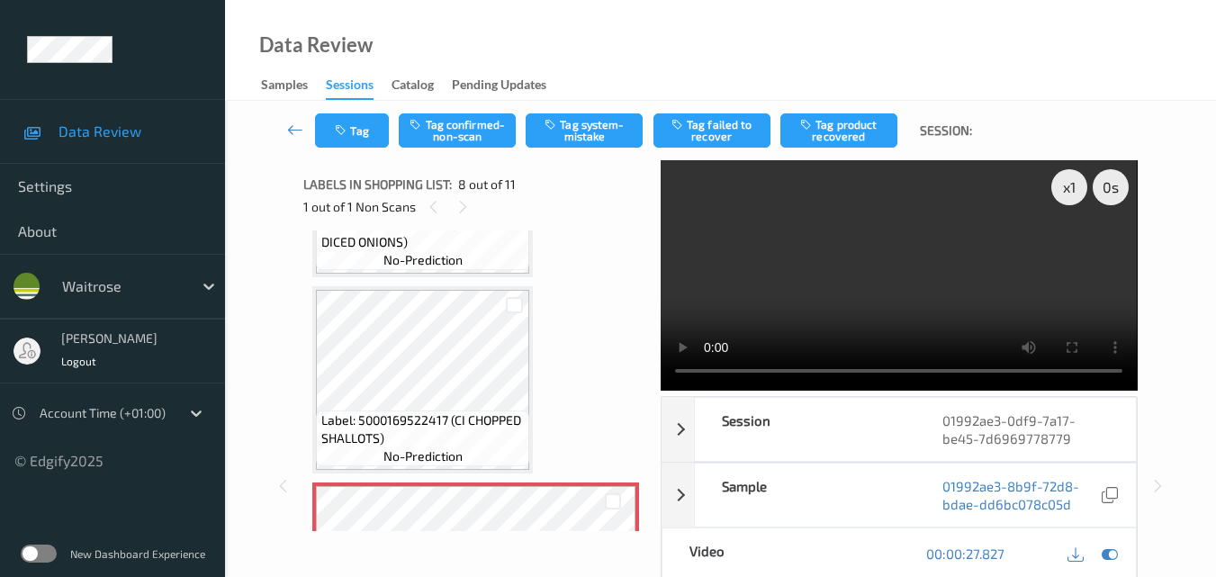
scroll to position [1096, 0]
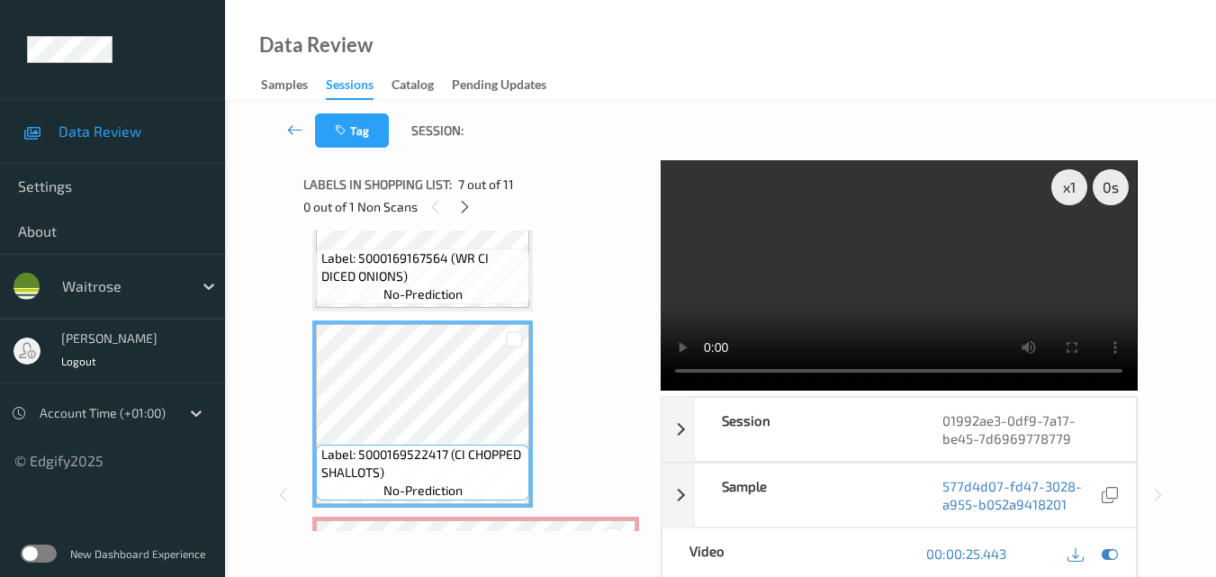
click at [881, 296] on video at bounding box center [899, 275] width 476 height 230
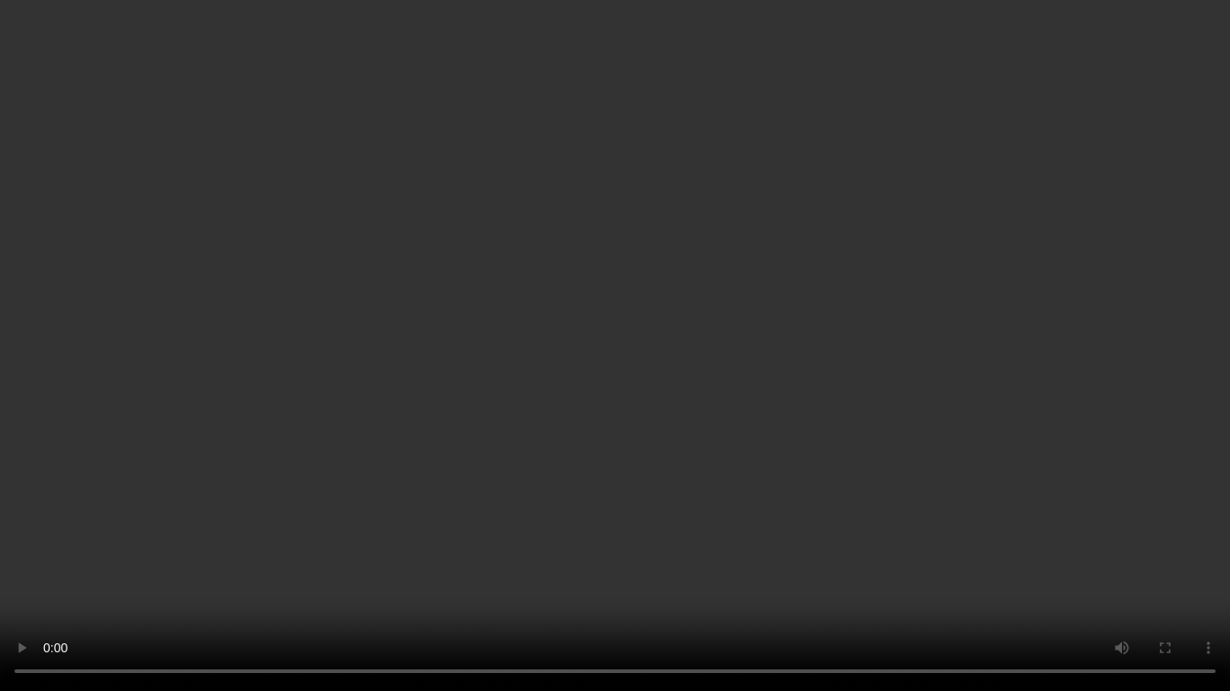
click at [753, 424] on video at bounding box center [615, 345] width 1230 height 691
click at [666, 434] on video at bounding box center [615, 345] width 1230 height 691
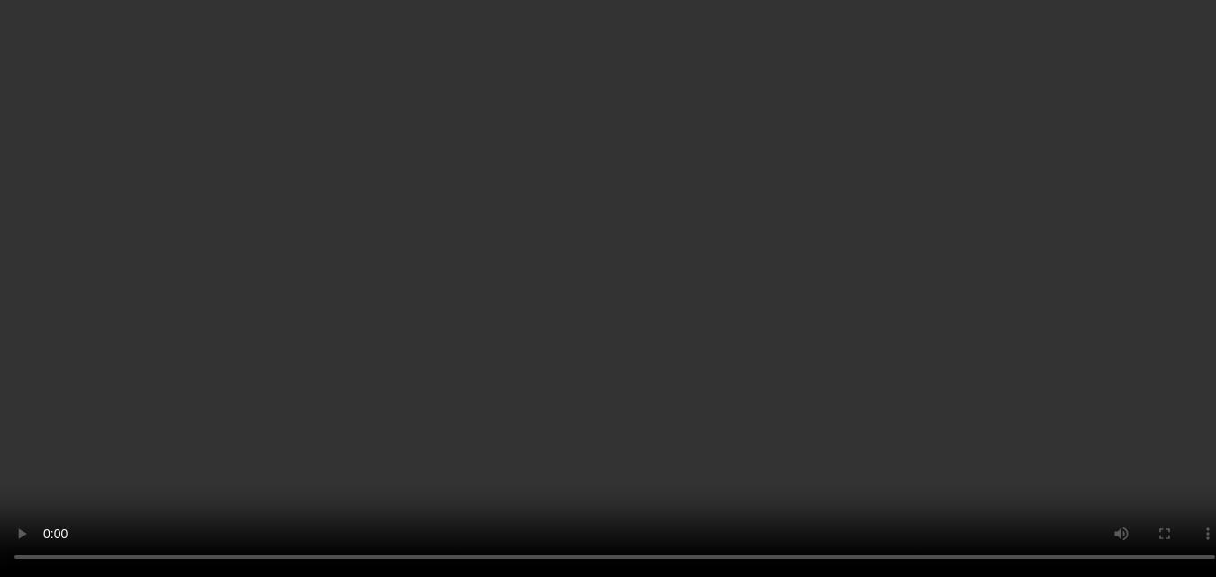
scroll to position [1546, 0]
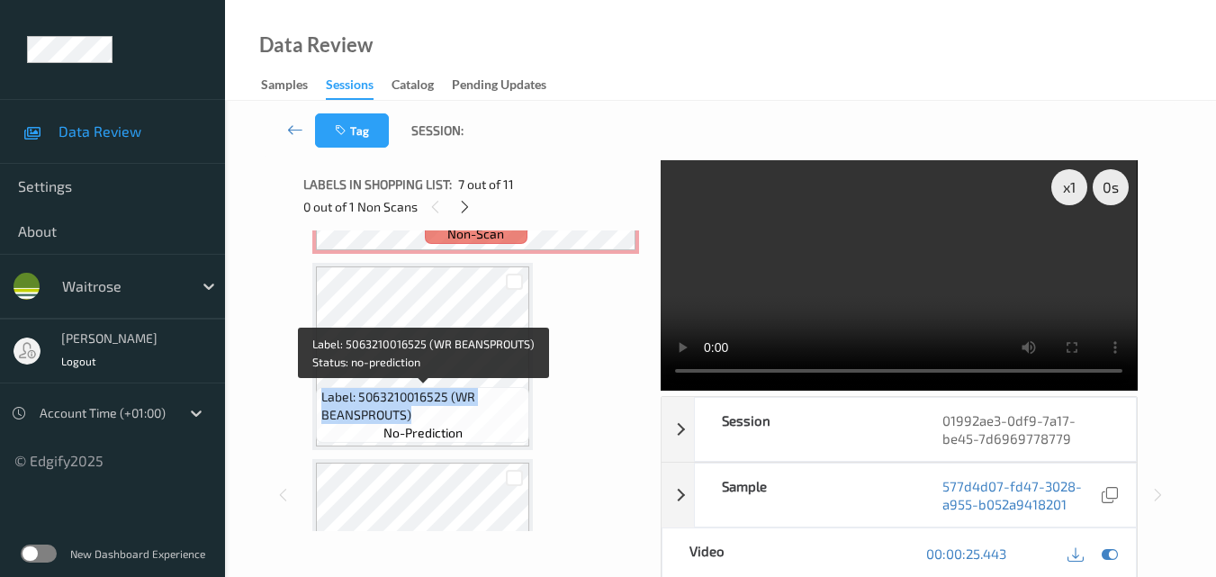
drag, startPoint x: 413, startPoint y: 407, endPoint x: 322, endPoint y: 394, distance: 91.8
click at [322, 394] on span "Label: 5063210016525 (WR BEANSPROUTS)" at bounding box center [423, 406] width 204 height 36
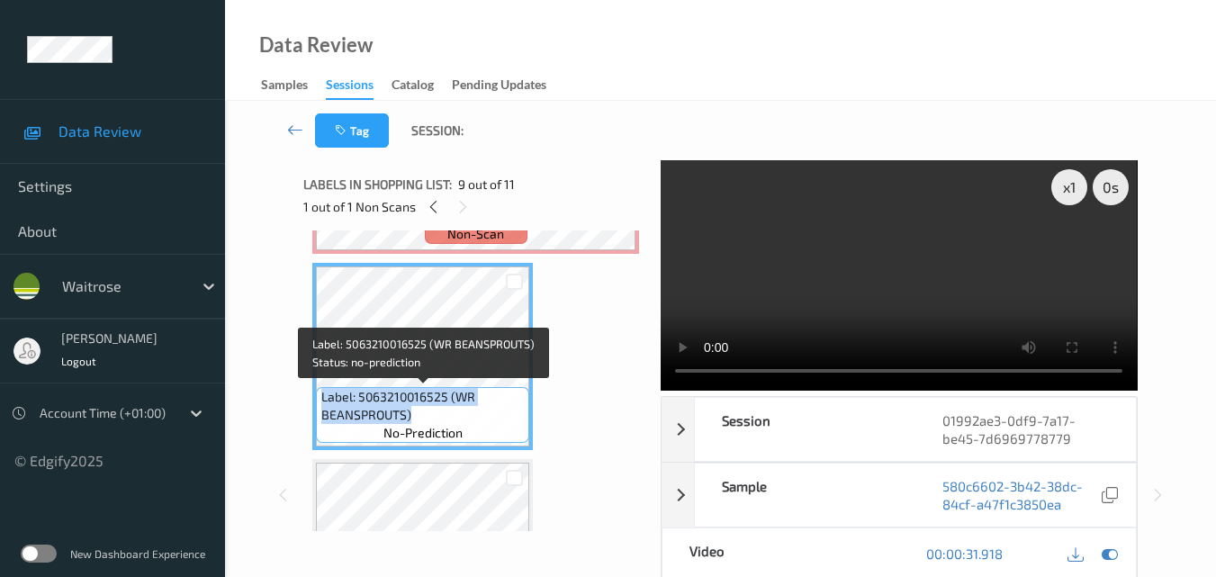
copy span "Label: 5063210016525 (WR BEANSPROUTS)"
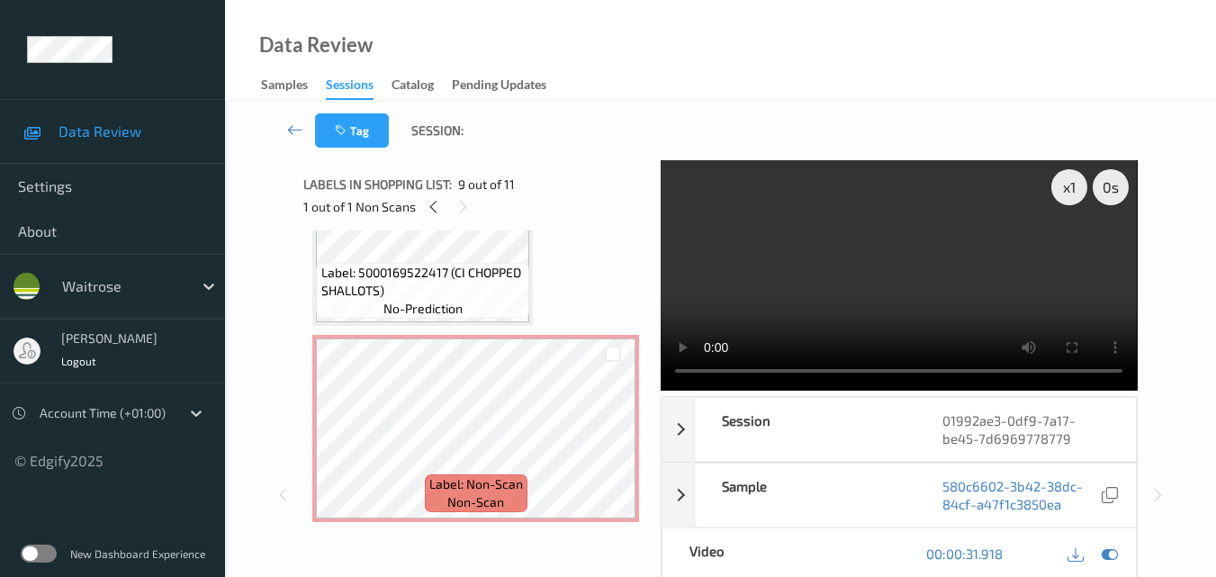
scroll to position [1276, 0]
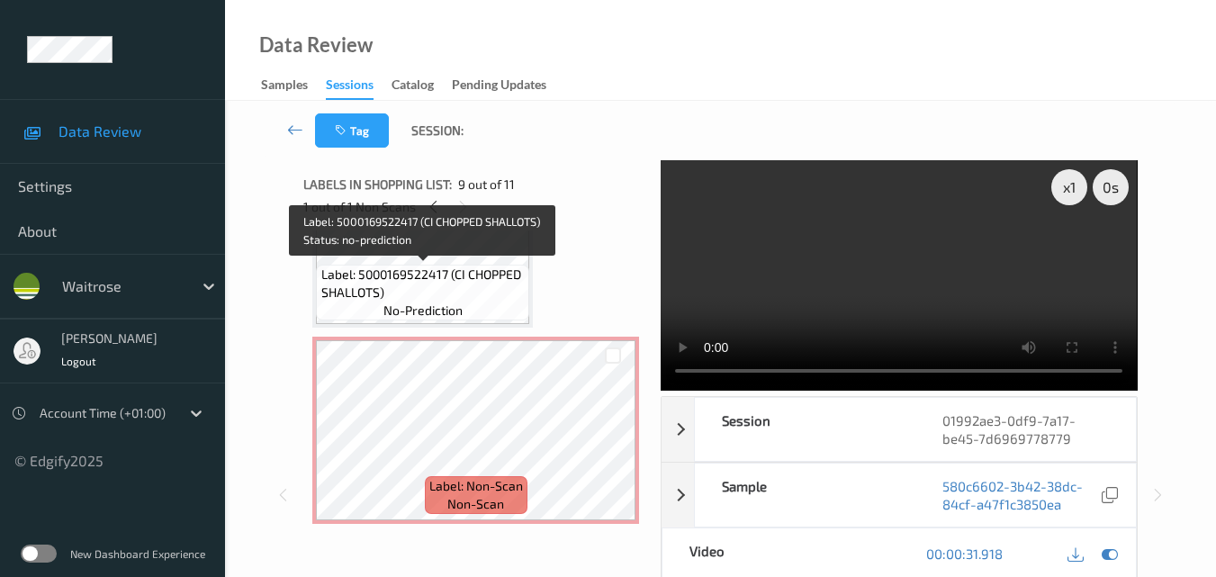
click at [439, 286] on span "Label: 5000169522417 (CI CHOPPED SHALLOTS)" at bounding box center [423, 284] width 204 height 36
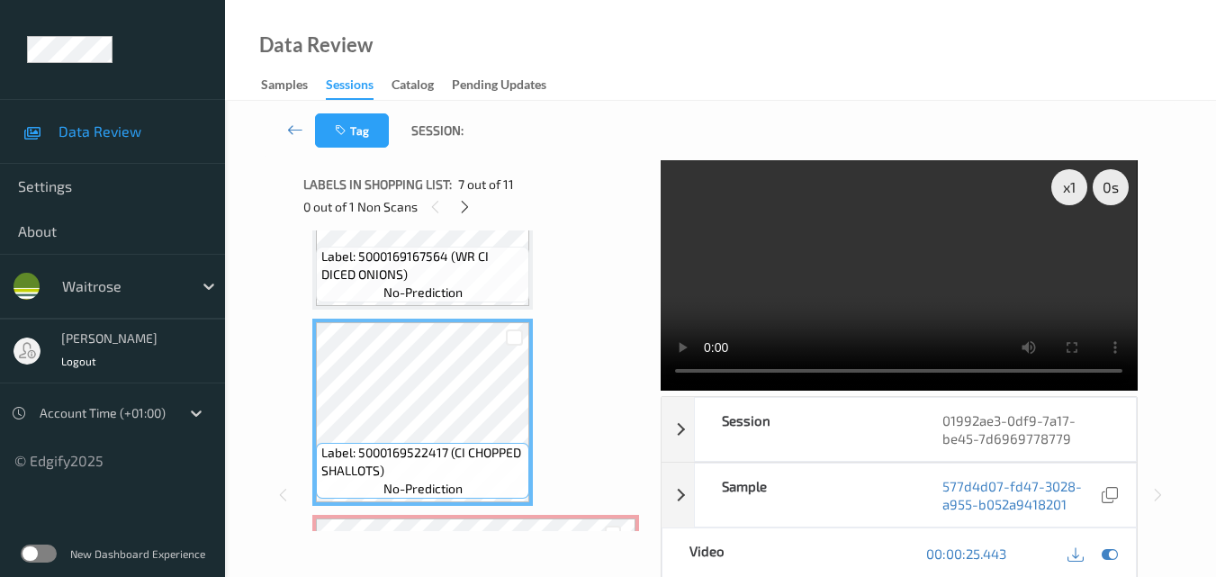
scroll to position [1096, 0]
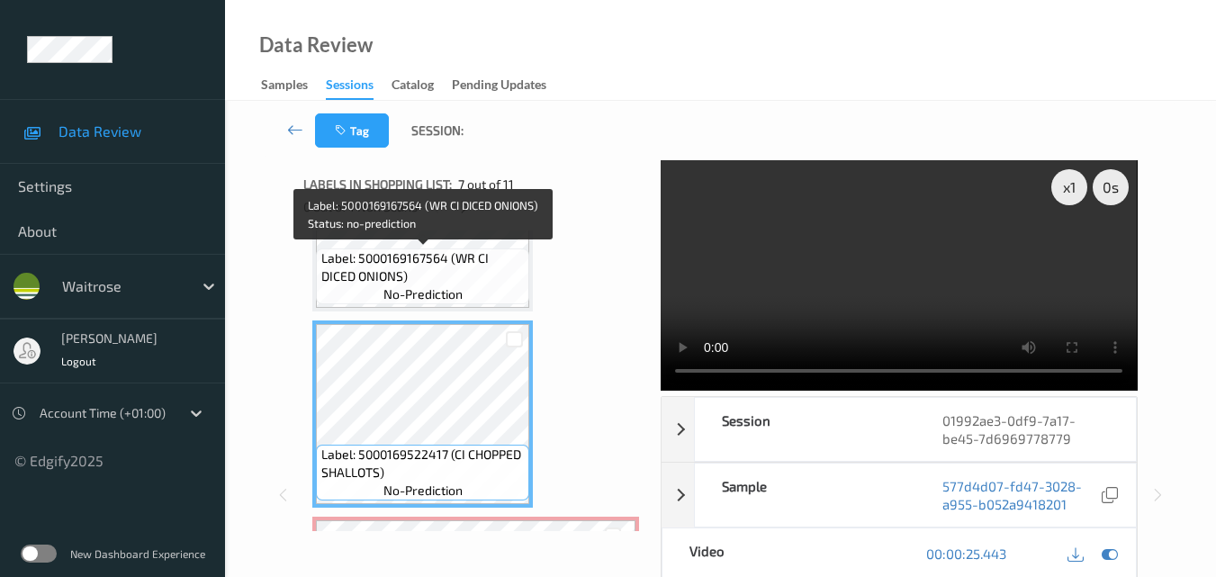
click at [458, 280] on span "Label: 5000169167564 (WR CI DICED ONIONS)" at bounding box center [423, 267] width 204 height 36
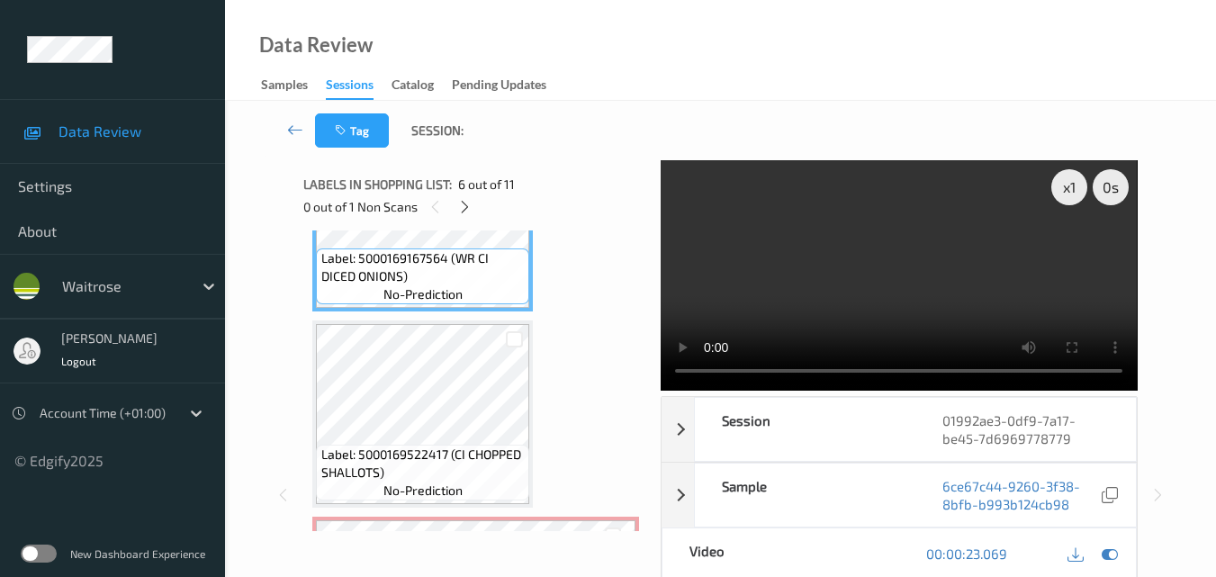
click at [868, 269] on video at bounding box center [899, 275] width 476 height 230
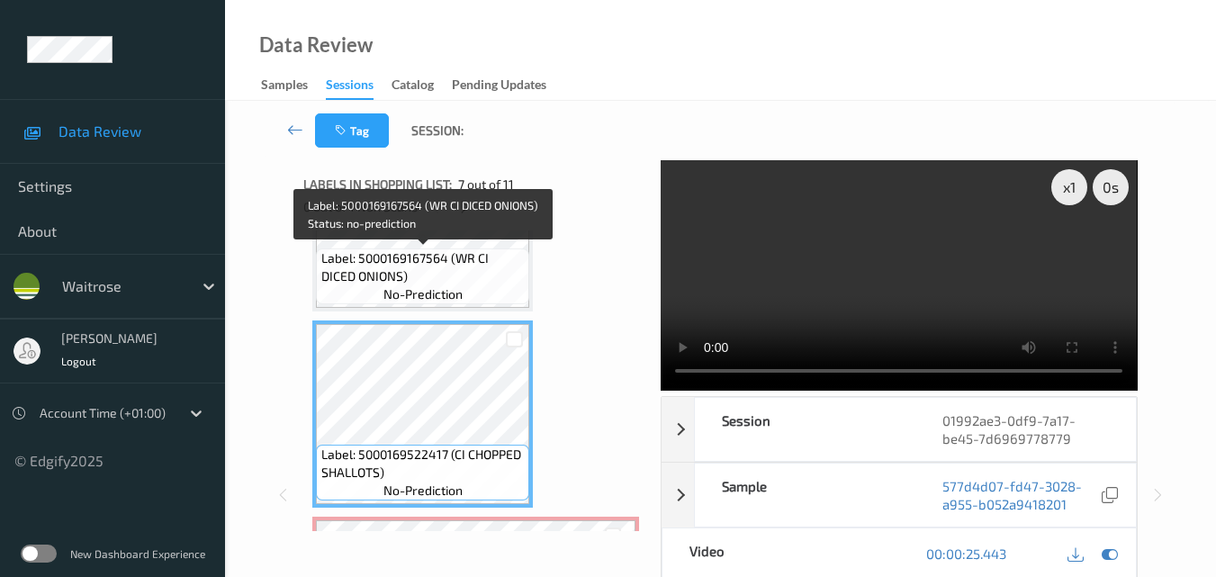
click at [499, 289] on div "Label: 5000169167564 (WR CI DICED ONIONS) no-prediction" at bounding box center [422, 276] width 213 height 56
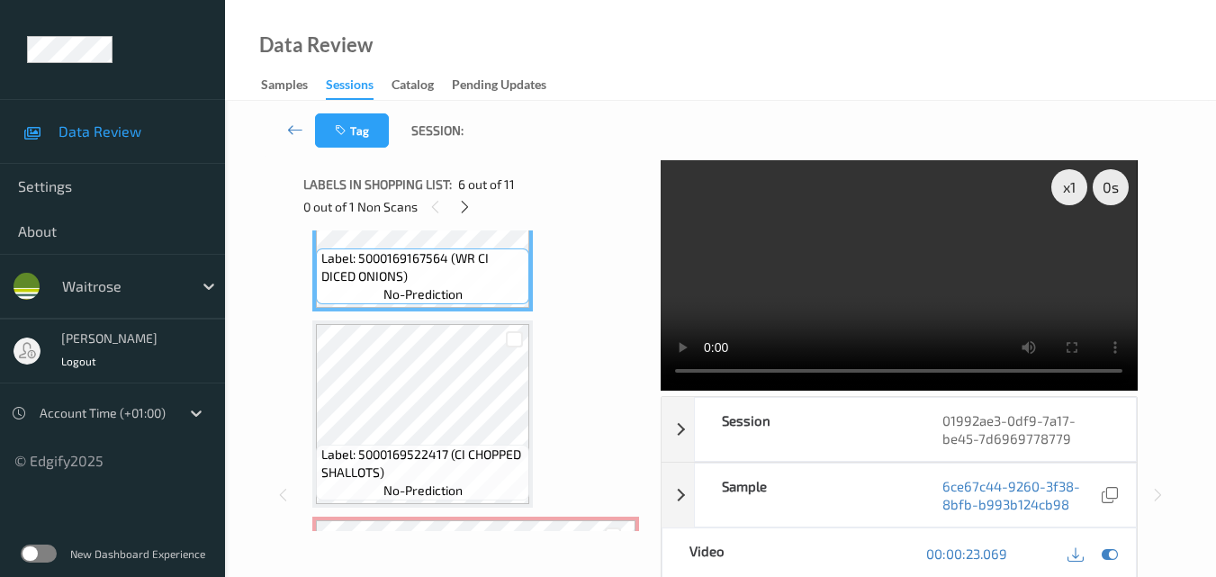
click at [849, 282] on video at bounding box center [899, 275] width 476 height 230
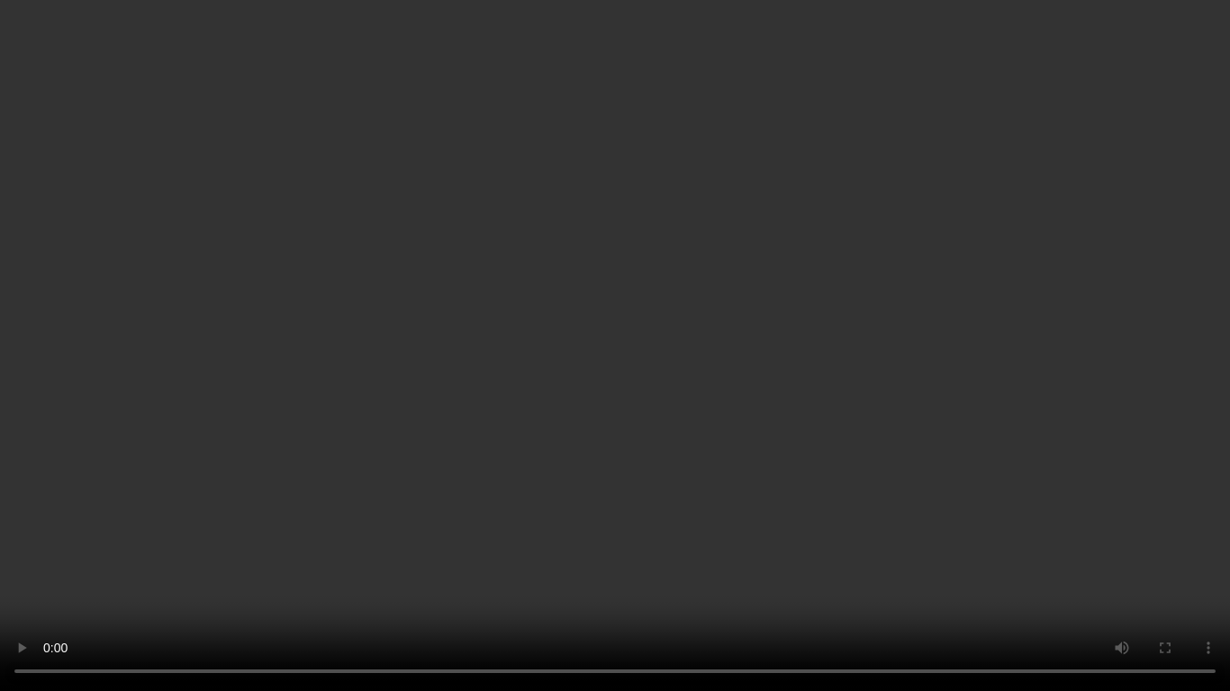
click at [881, 449] on video at bounding box center [615, 345] width 1230 height 691
click at [803, 483] on video at bounding box center [615, 345] width 1230 height 691
click at [768, 450] on video at bounding box center [615, 345] width 1230 height 691
click at [711, 462] on video at bounding box center [615, 345] width 1230 height 691
click at [810, 477] on video at bounding box center [615, 345] width 1230 height 691
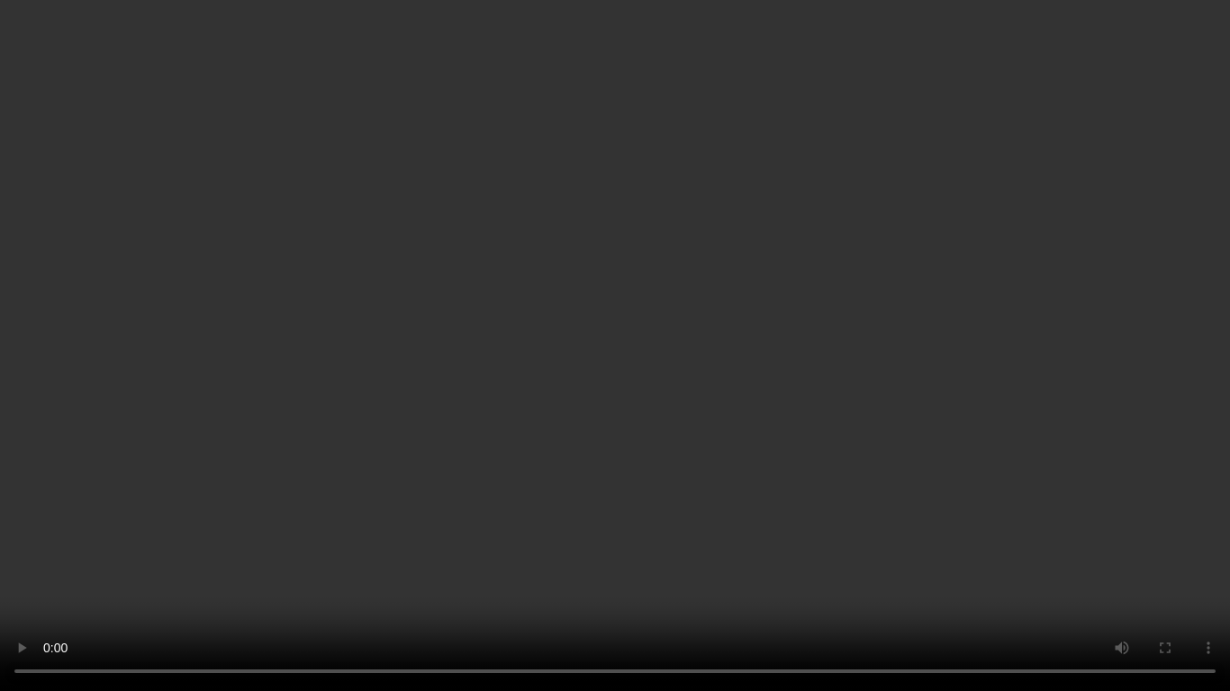
click at [810, 477] on video at bounding box center [615, 345] width 1230 height 691
click at [868, 518] on video at bounding box center [615, 345] width 1230 height 691
click at [701, 376] on video at bounding box center [615, 345] width 1230 height 691
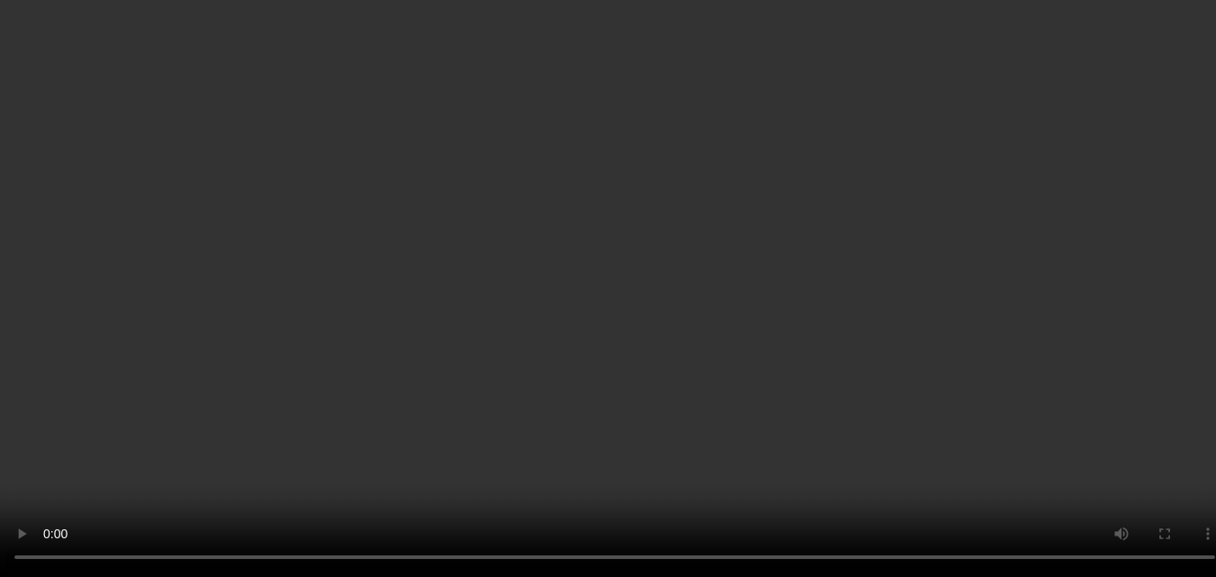
scroll to position [1366, 0]
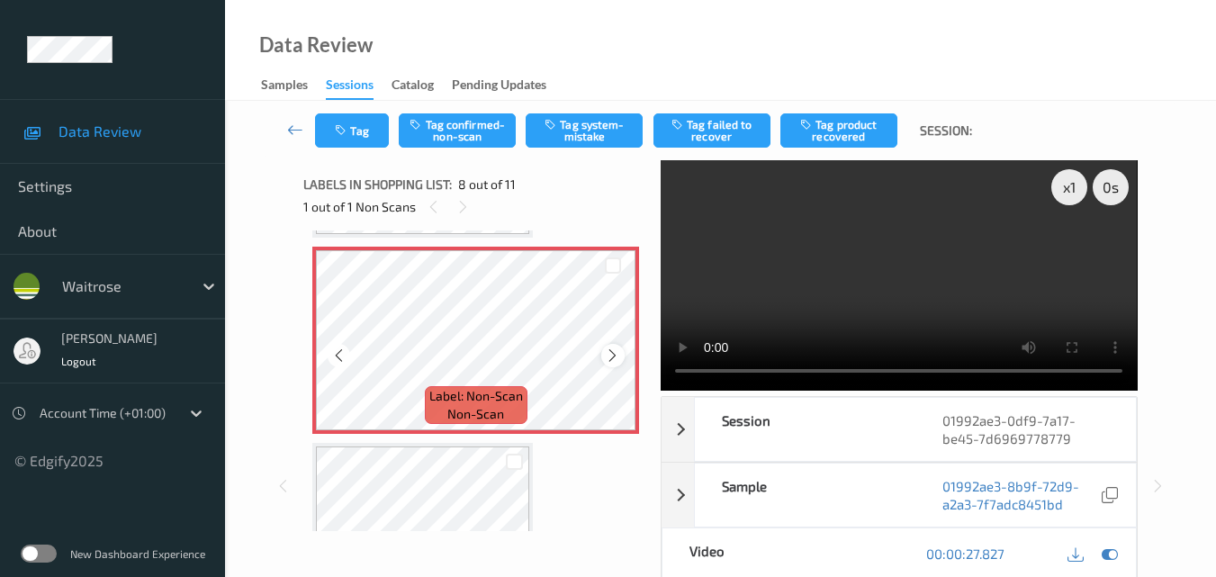
click at [609, 353] on icon at bounding box center [612, 355] width 15 height 16
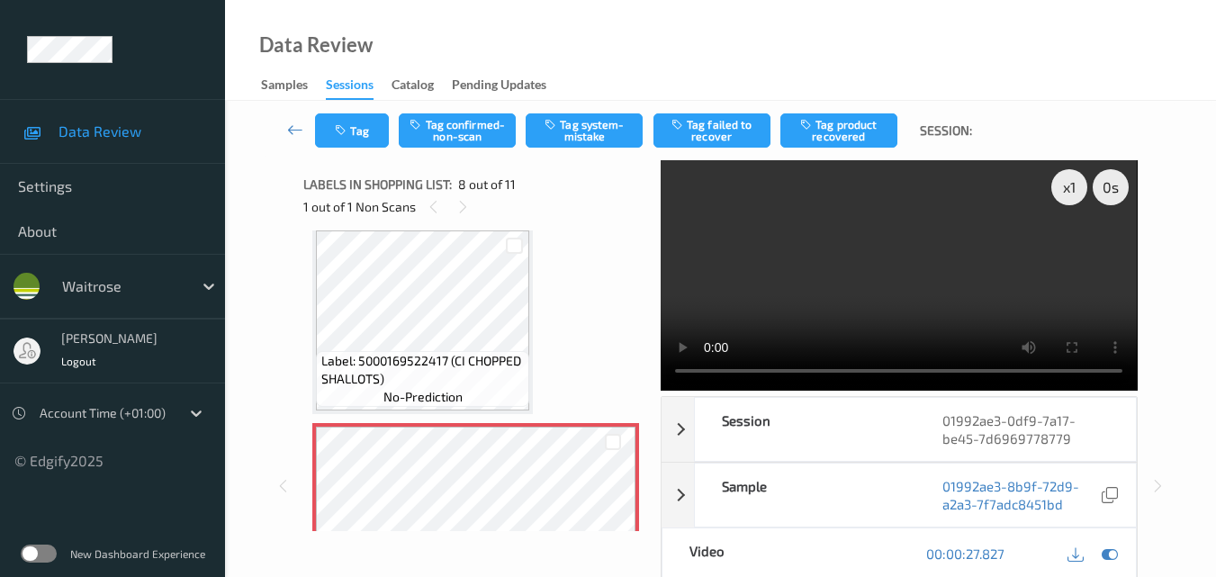
scroll to position [1186, 0]
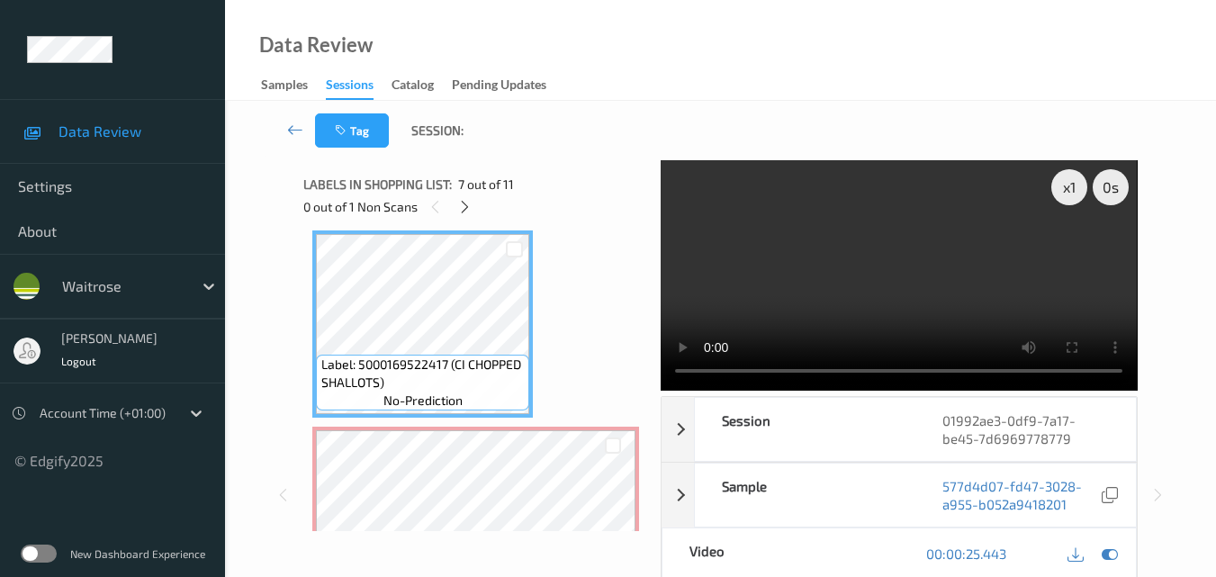
click at [957, 266] on video at bounding box center [899, 275] width 476 height 230
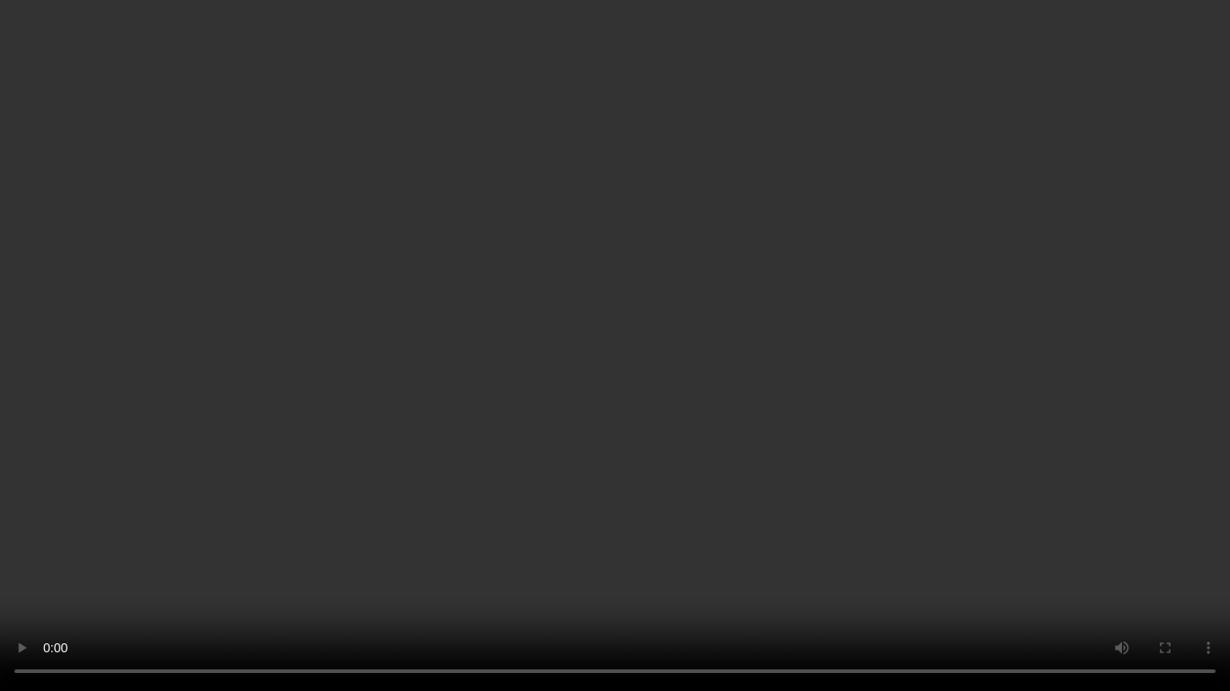
click at [839, 356] on video at bounding box center [615, 345] width 1230 height 691
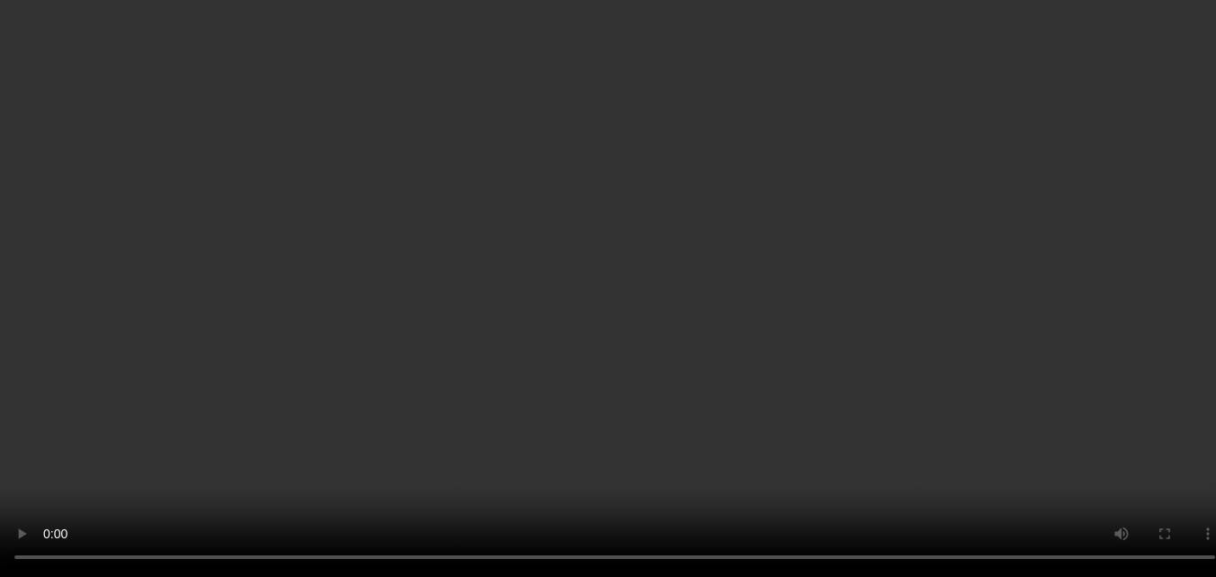
scroll to position [1366, 0]
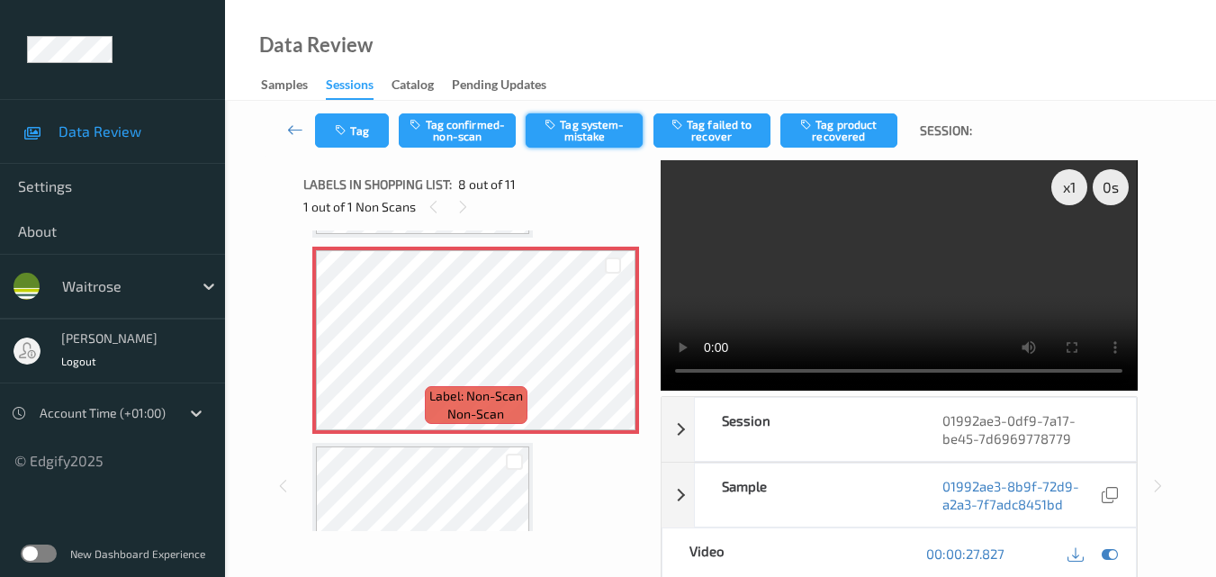
click at [572, 125] on button "Tag system-mistake" at bounding box center [584, 130] width 117 height 34
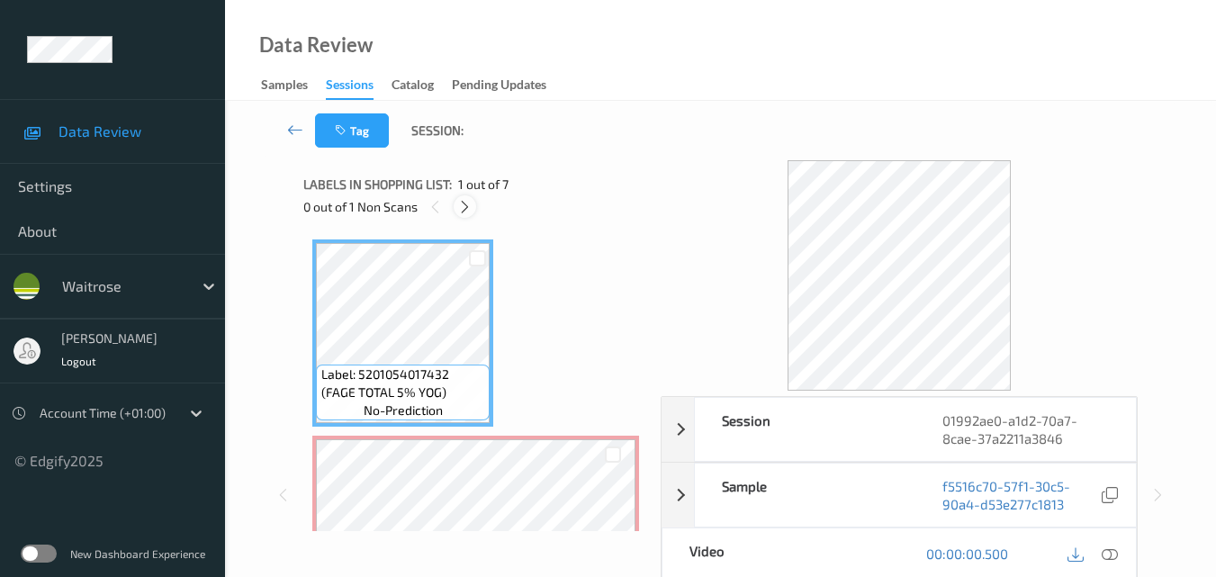
click at [465, 204] on icon at bounding box center [464, 207] width 15 height 16
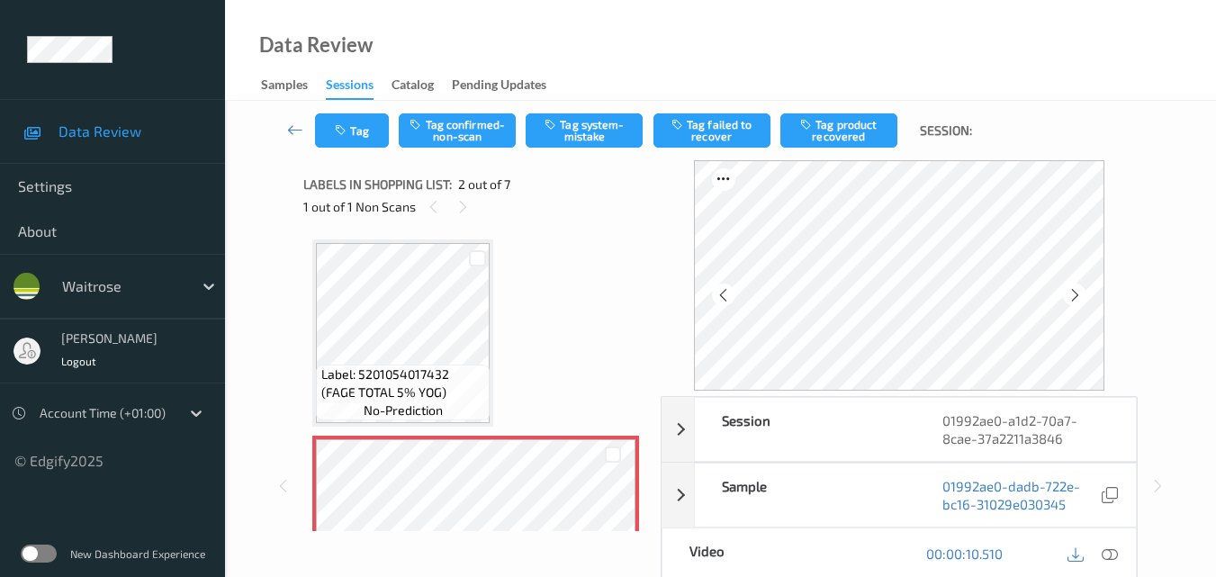
scroll to position [90, 0]
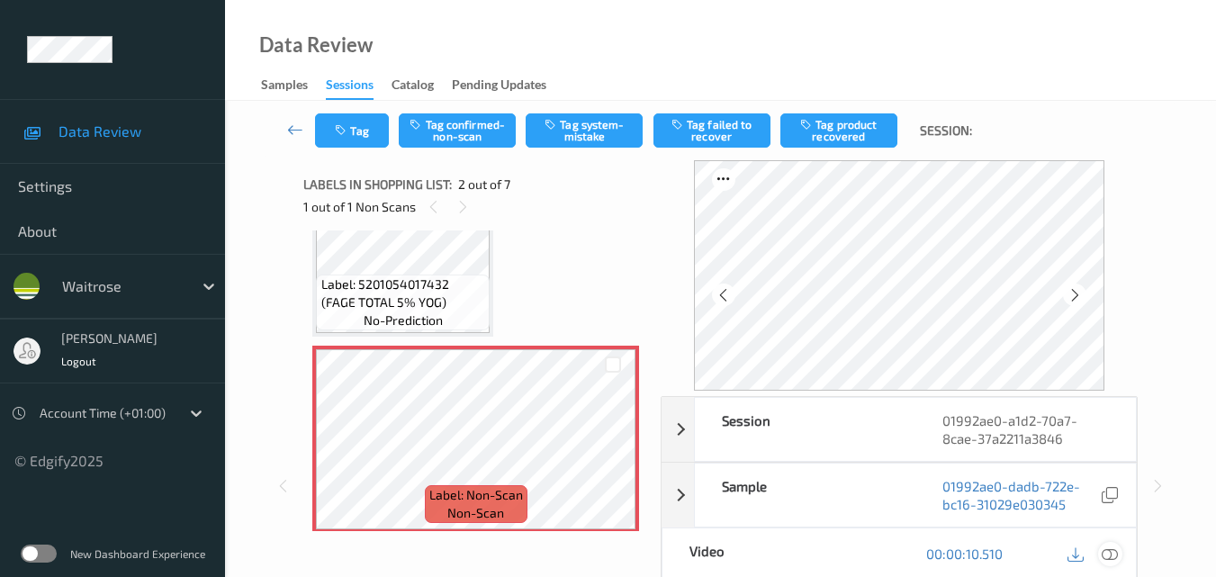
click at [1116, 552] on icon at bounding box center [1110, 553] width 16 height 16
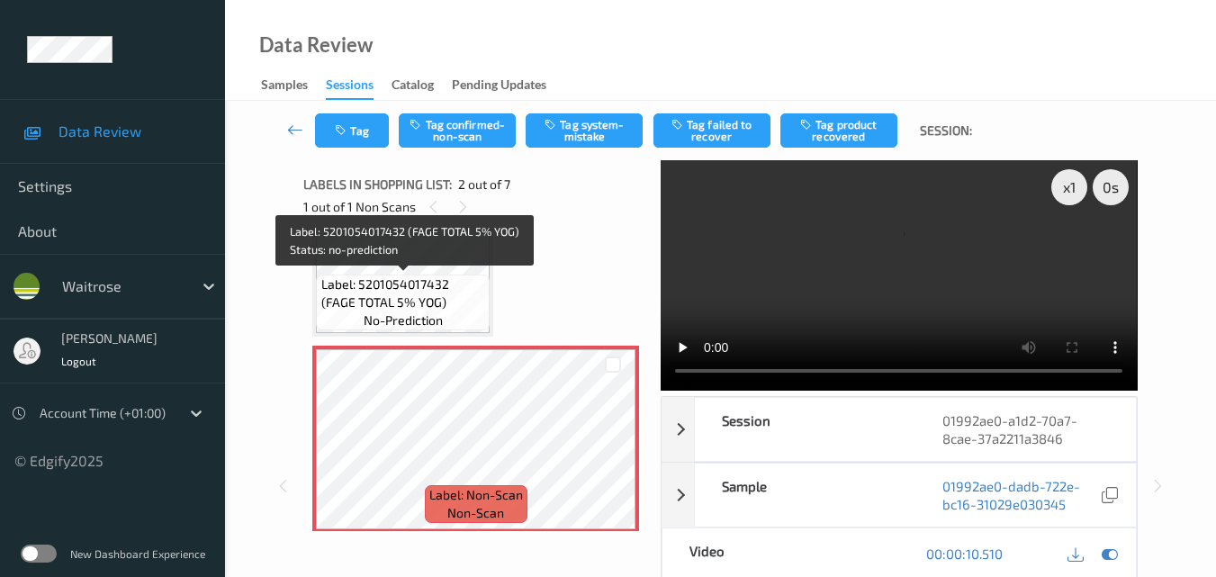
scroll to position [0, 0]
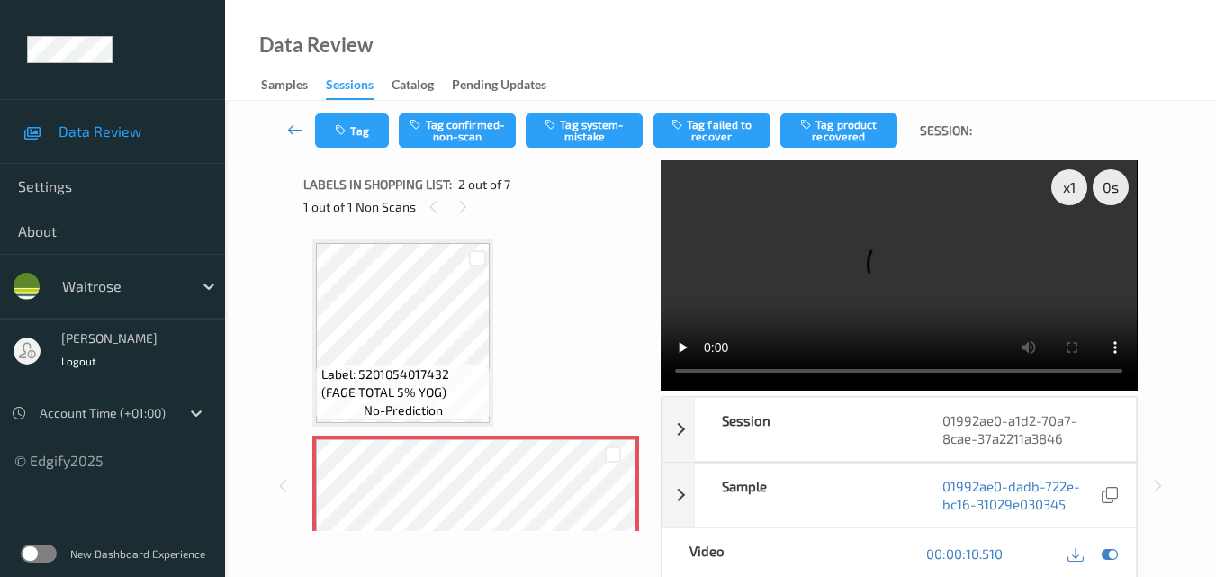
click at [819, 270] on video at bounding box center [899, 275] width 476 height 230
click at [918, 302] on video at bounding box center [899, 275] width 476 height 230
click at [876, 302] on video at bounding box center [899, 275] width 476 height 230
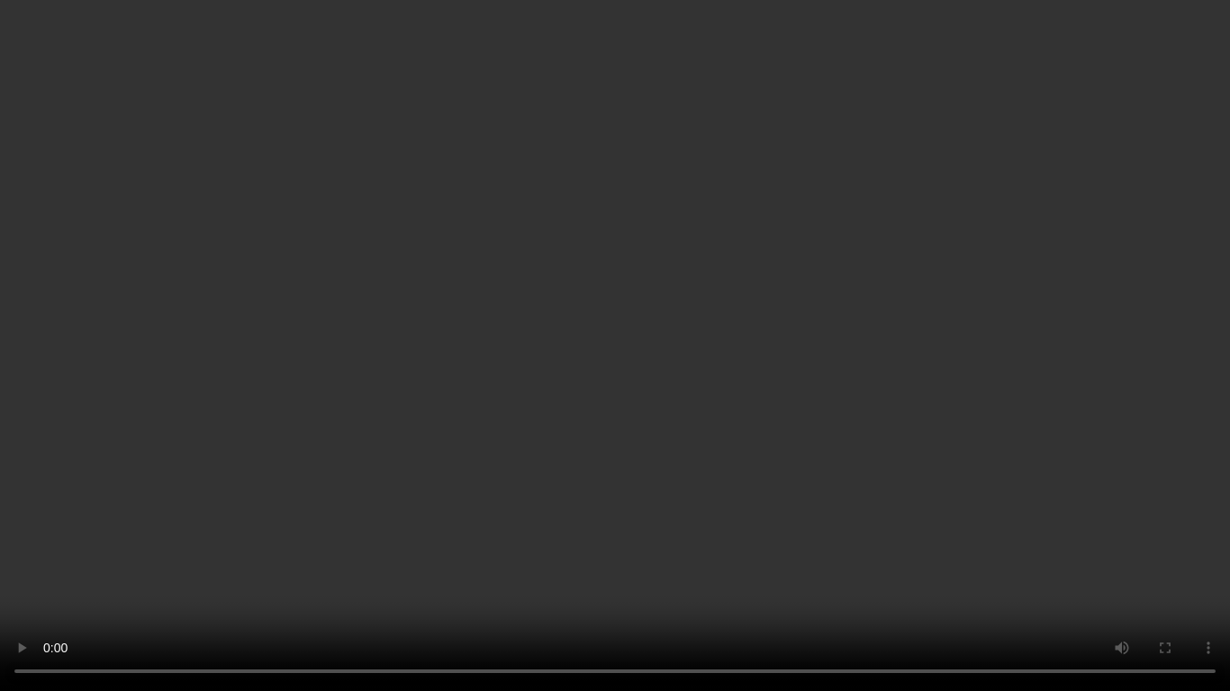
click at [770, 368] on video at bounding box center [615, 345] width 1230 height 691
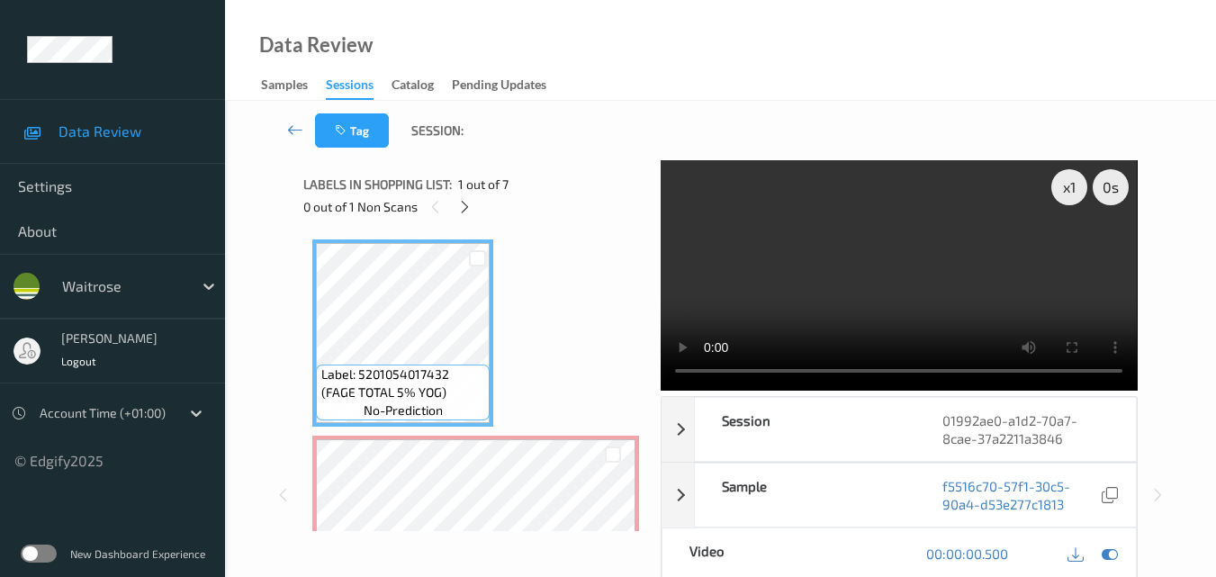
click at [910, 242] on video at bounding box center [899, 275] width 476 height 230
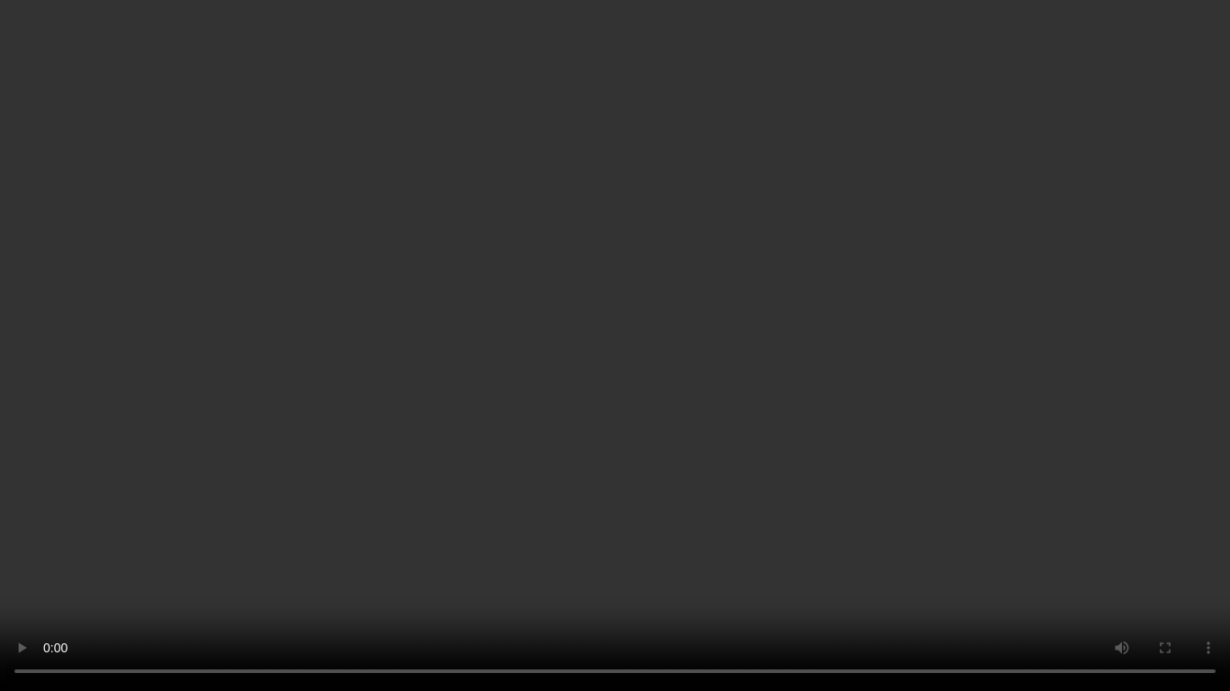
click at [758, 367] on video at bounding box center [615, 345] width 1230 height 691
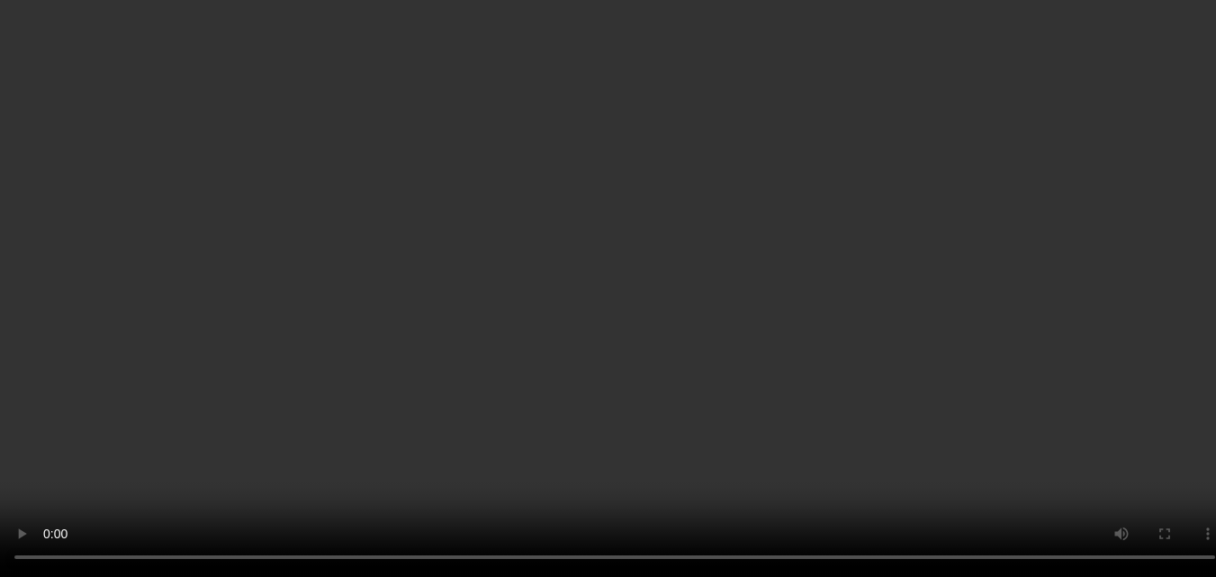
scroll to position [90, 0]
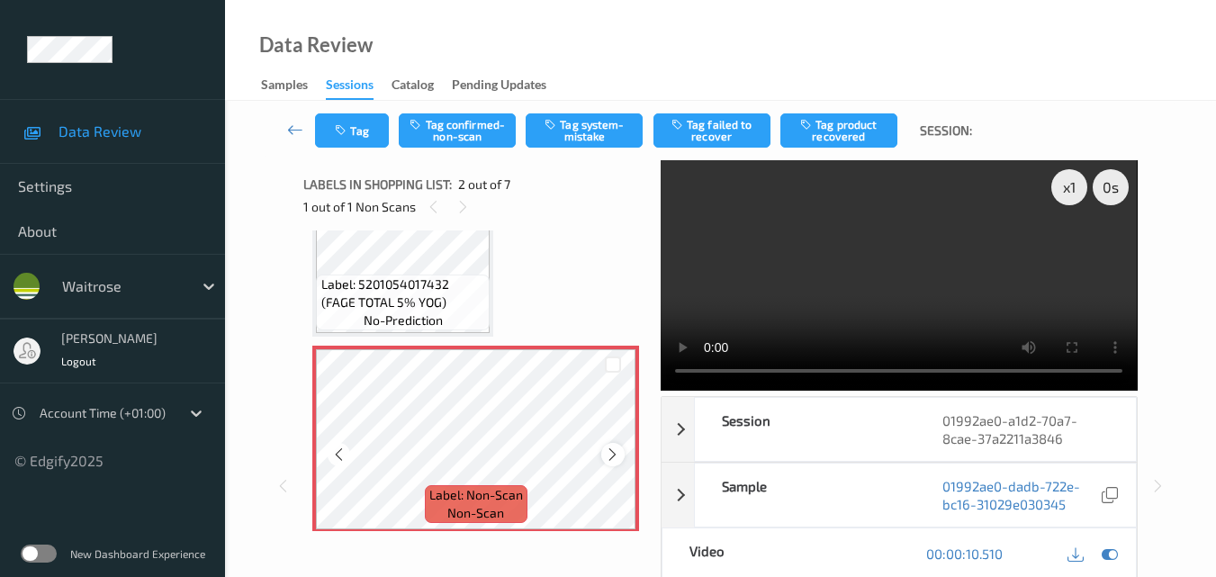
click at [605, 453] on div at bounding box center [612, 454] width 23 height 23
click at [605, 453] on icon at bounding box center [612, 454] width 15 height 16
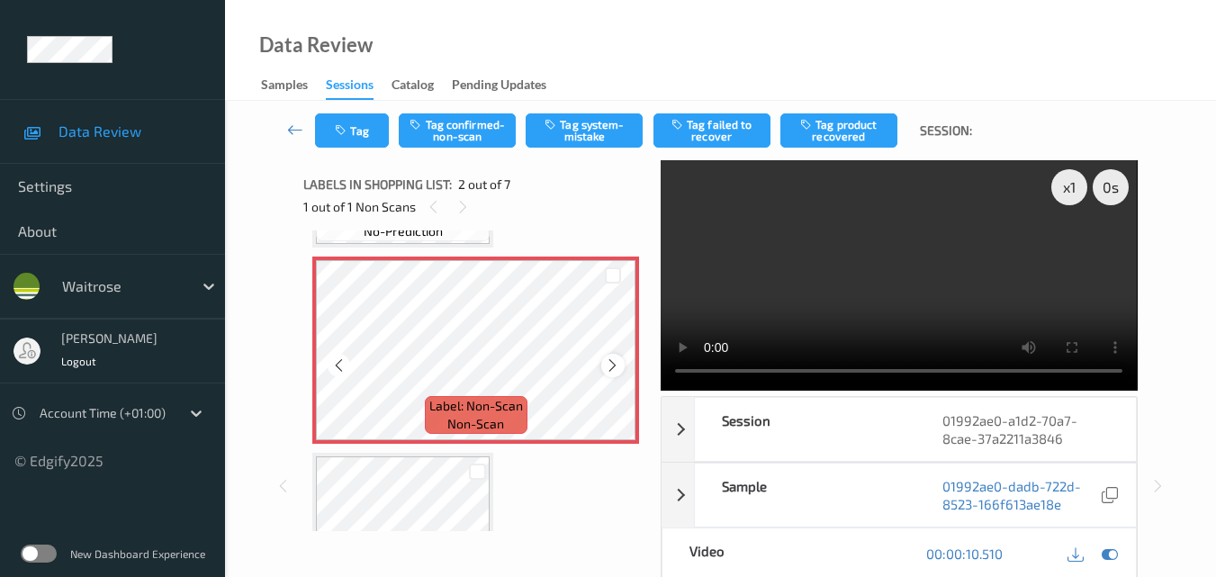
scroll to position [180, 0]
click at [611, 369] on icon at bounding box center [612, 364] width 15 height 16
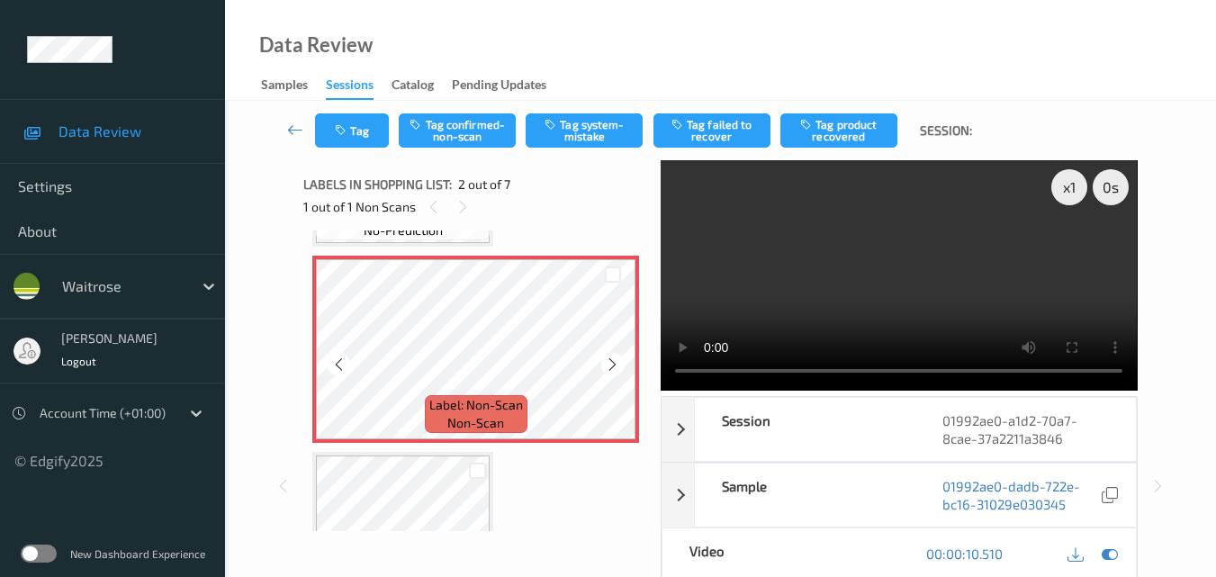
click at [611, 369] on icon at bounding box center [612, 364] width 15 height 16
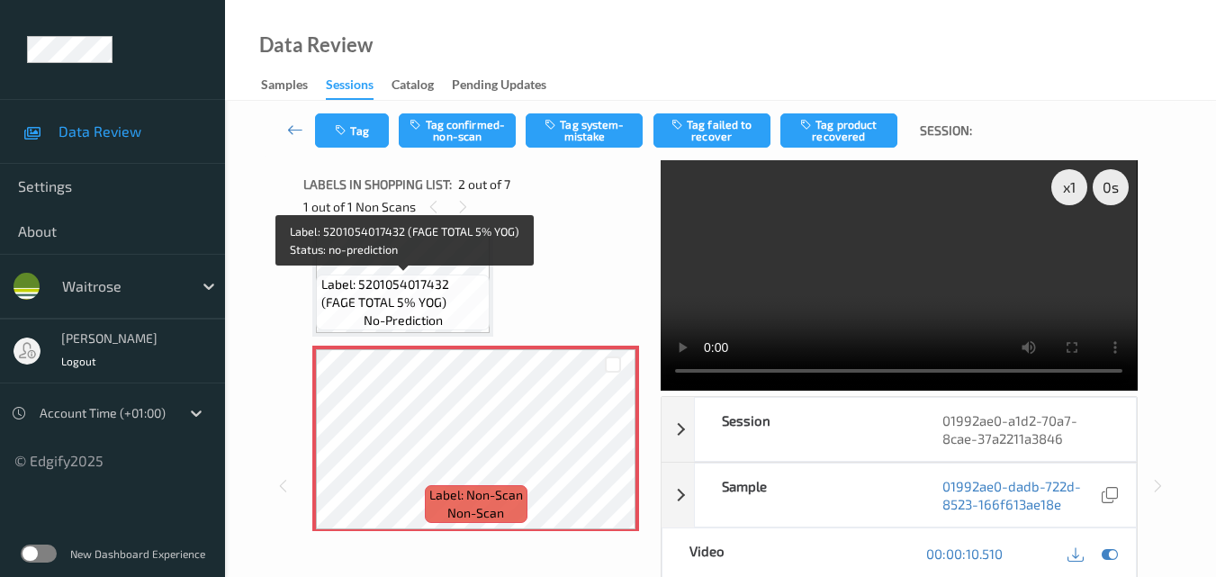
click at [452, 293] on span "Label: 5201054017432 (FAGE TOTAL 5% YOG)" at bounding box center [403, 293] width 165 height 36
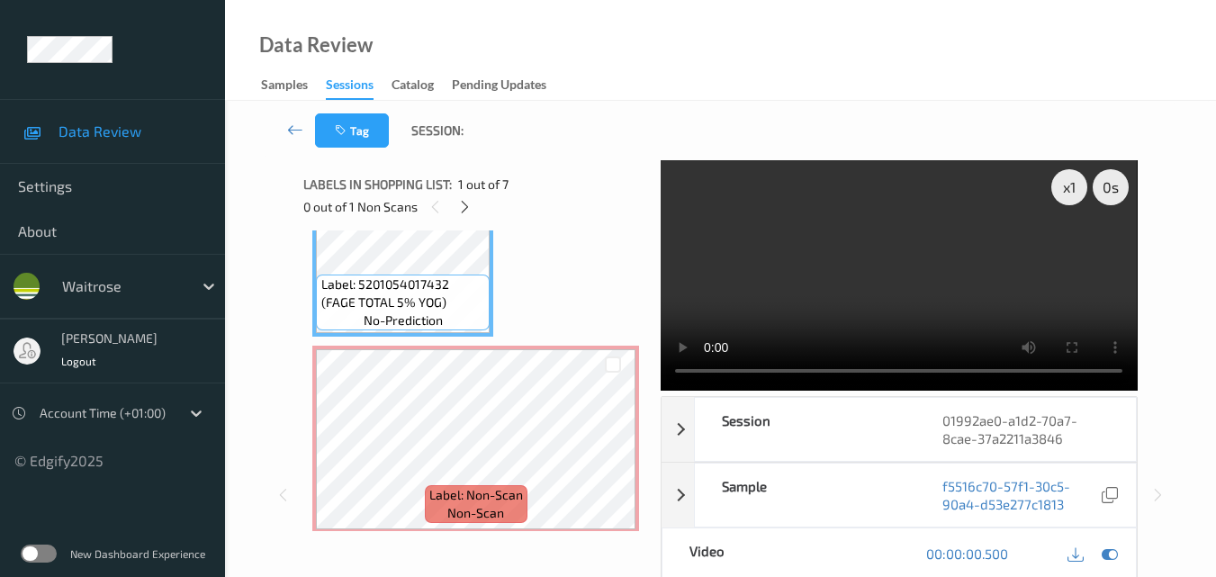
click at [893, 239] on video at bounding box center [899, 275] width 476 height 230
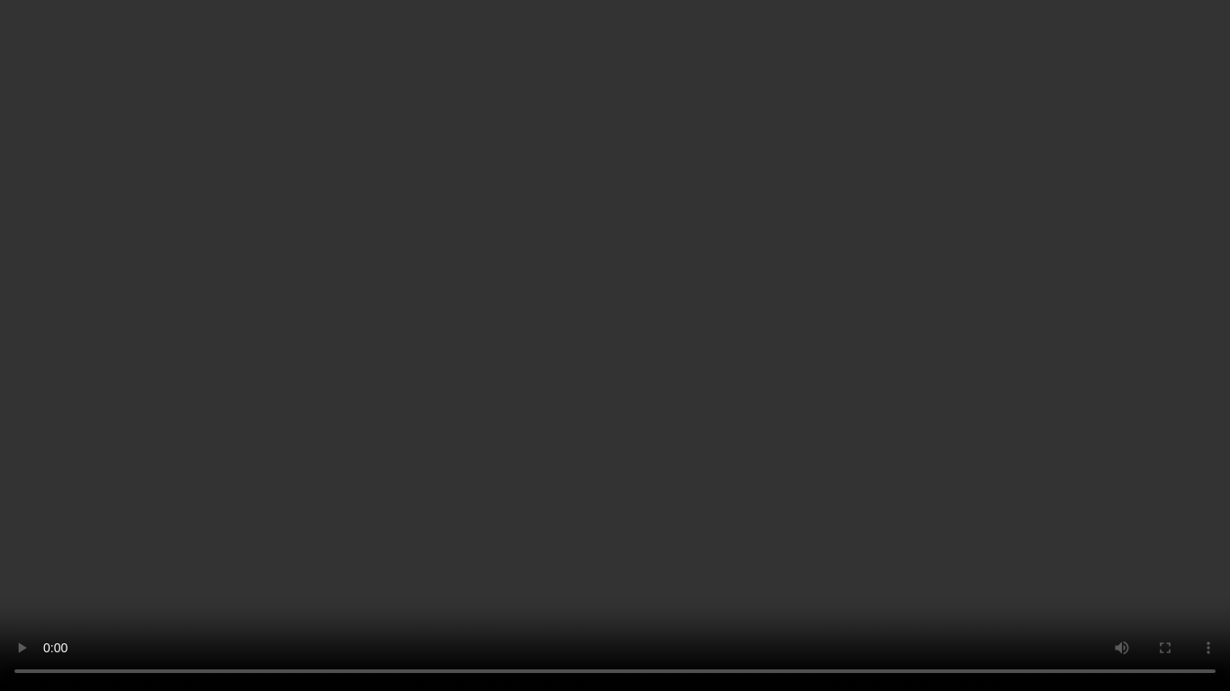
click at [892, 376] on video at bounding box center [615, 345] width 1230 height 691
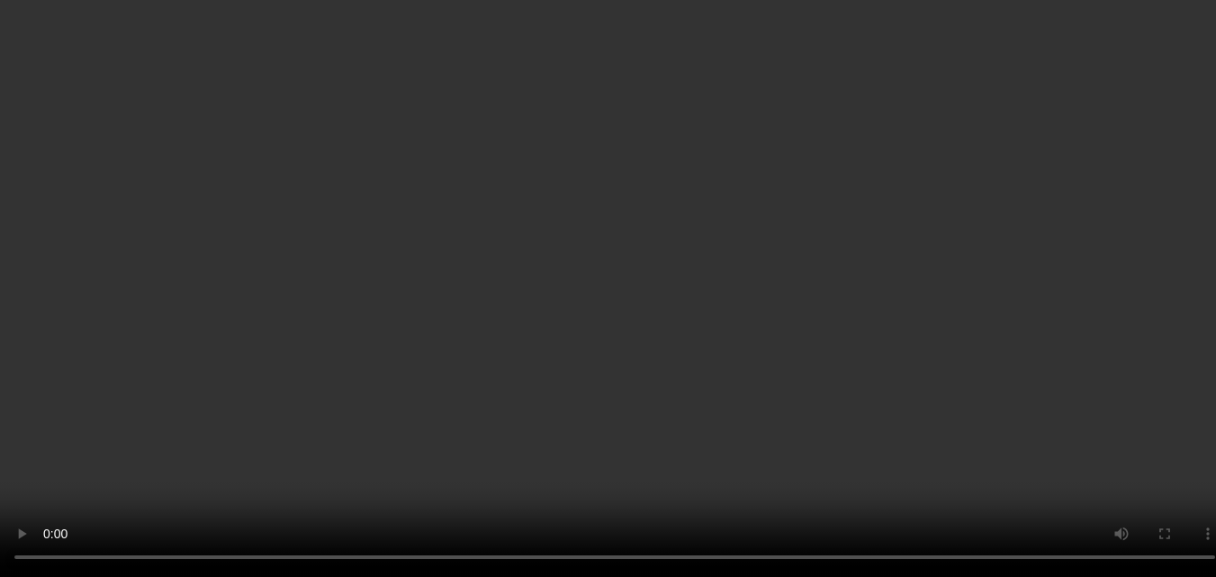
scroll to position [360, 0]
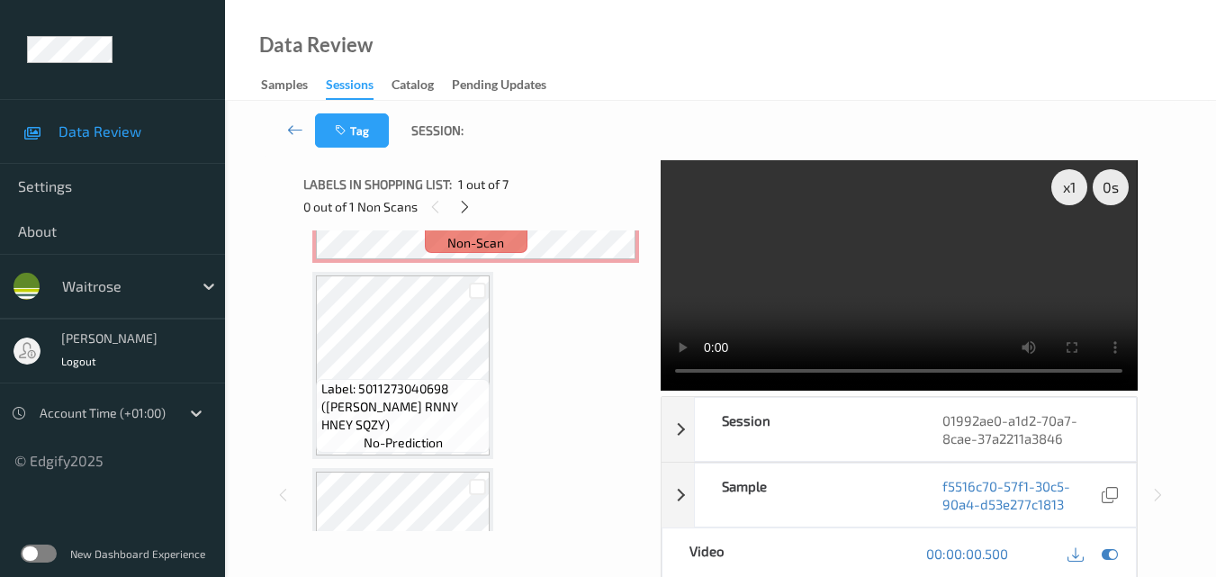
click at [939, 259] on video at bounding box center [899, 275] width 476 height 230
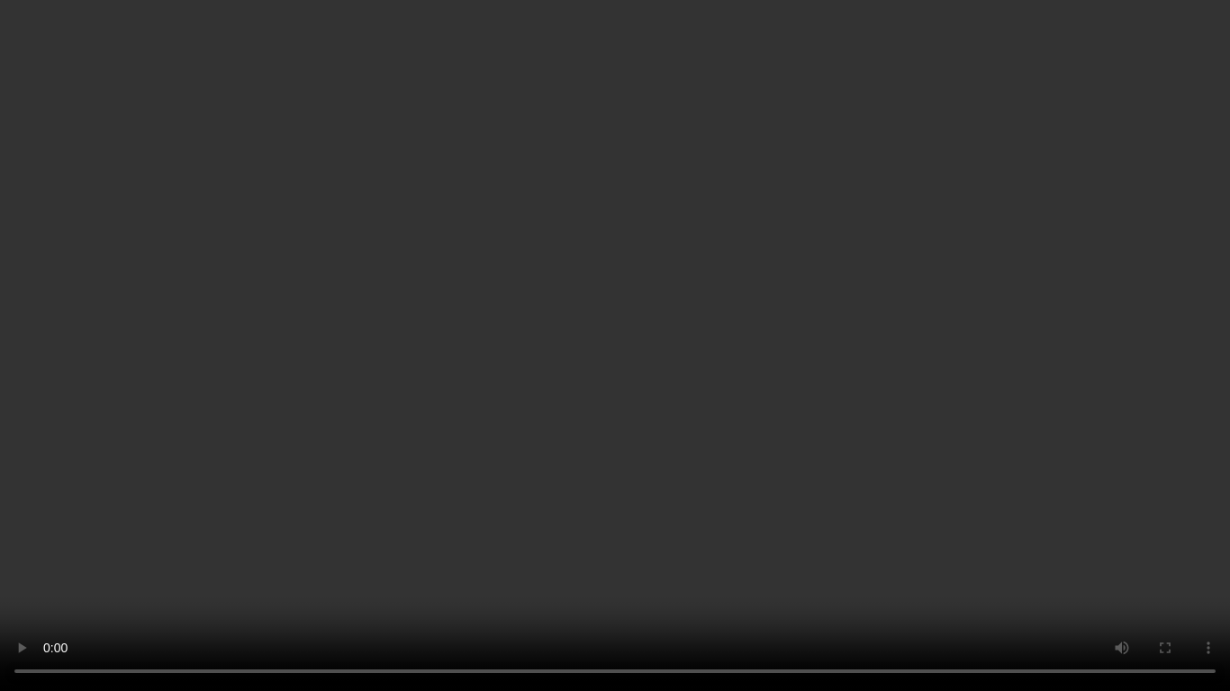
click at [941, 416] on video at bounding box center [615, 345] width 1230 height 691
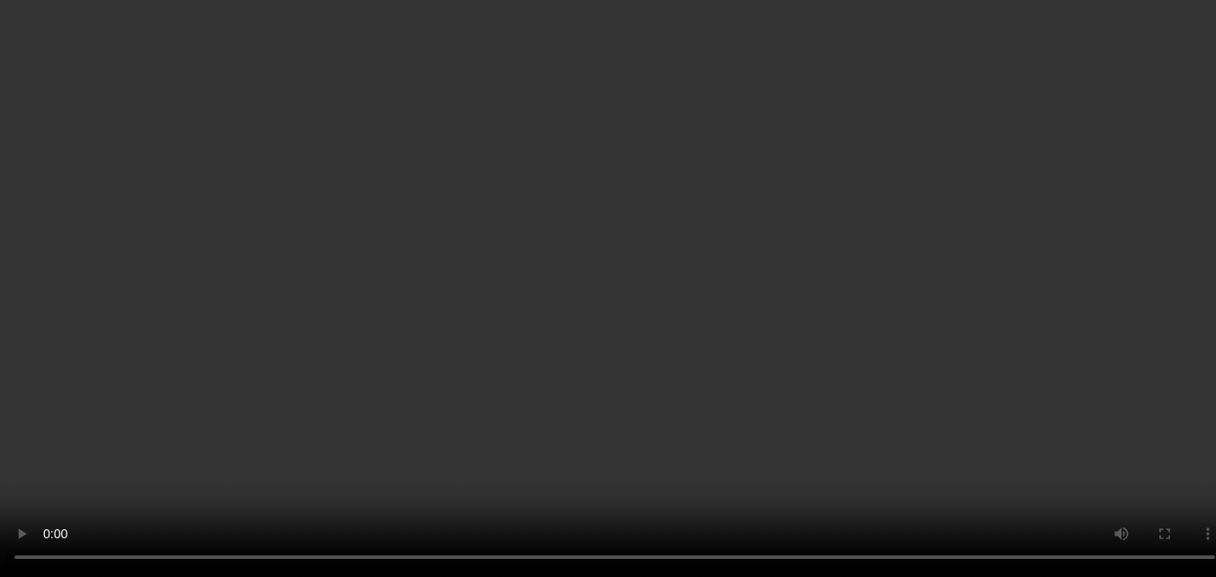
scroll to position [90, 0]
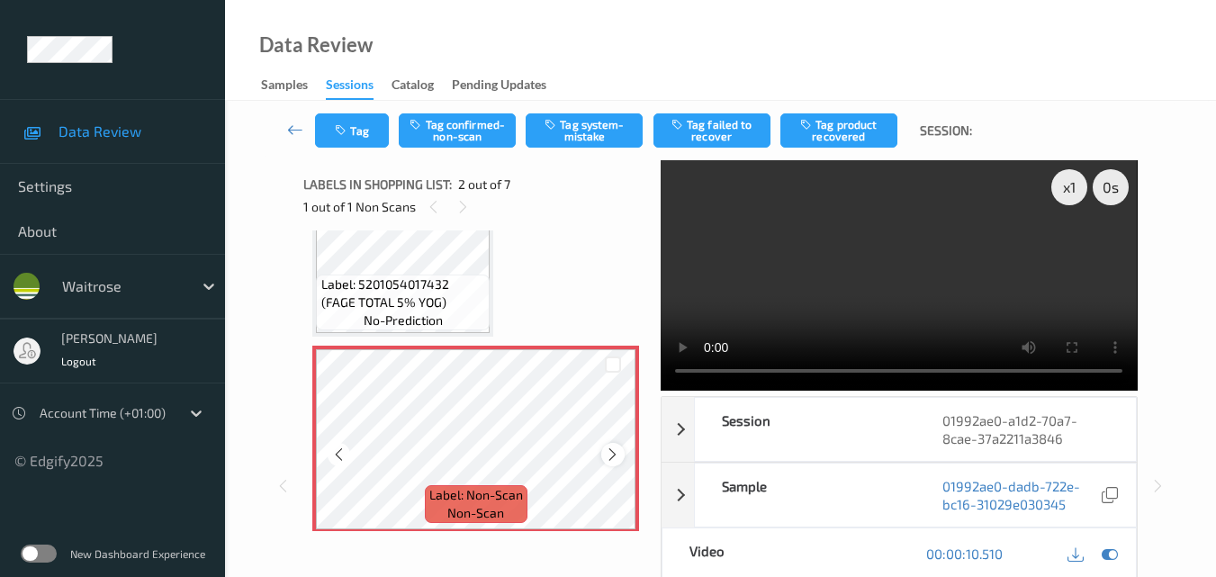
click at [618, 451] on icon at bounding box center [612, 454] width 15 height 16
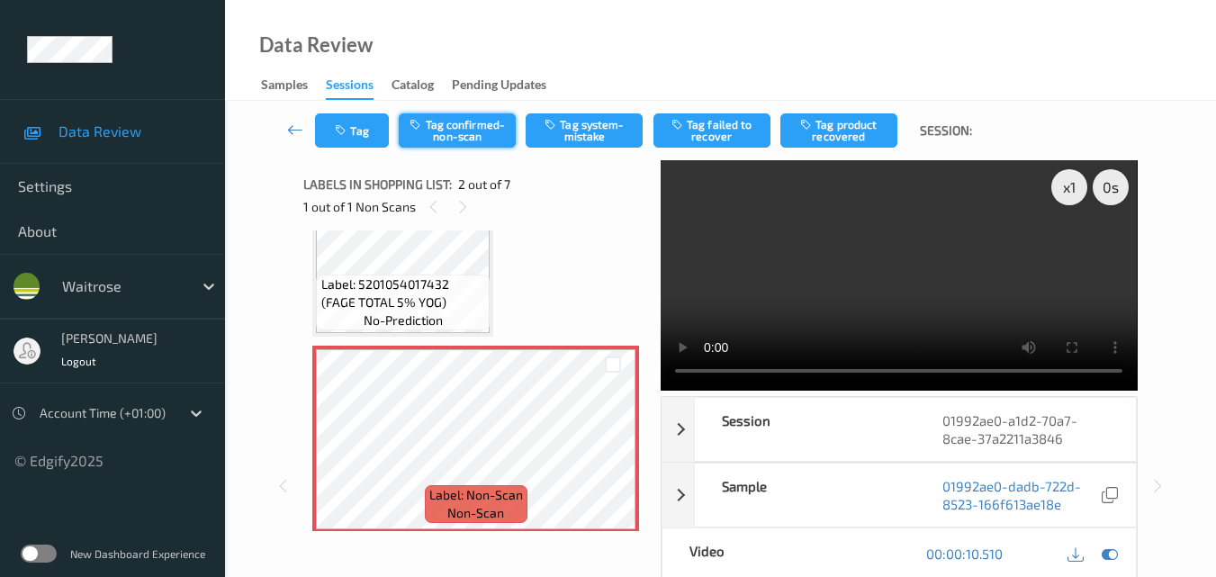
click at [467, 126] on button "Tag confirmed-non-scan" at bounding box center [457, 130] width 117 height 34
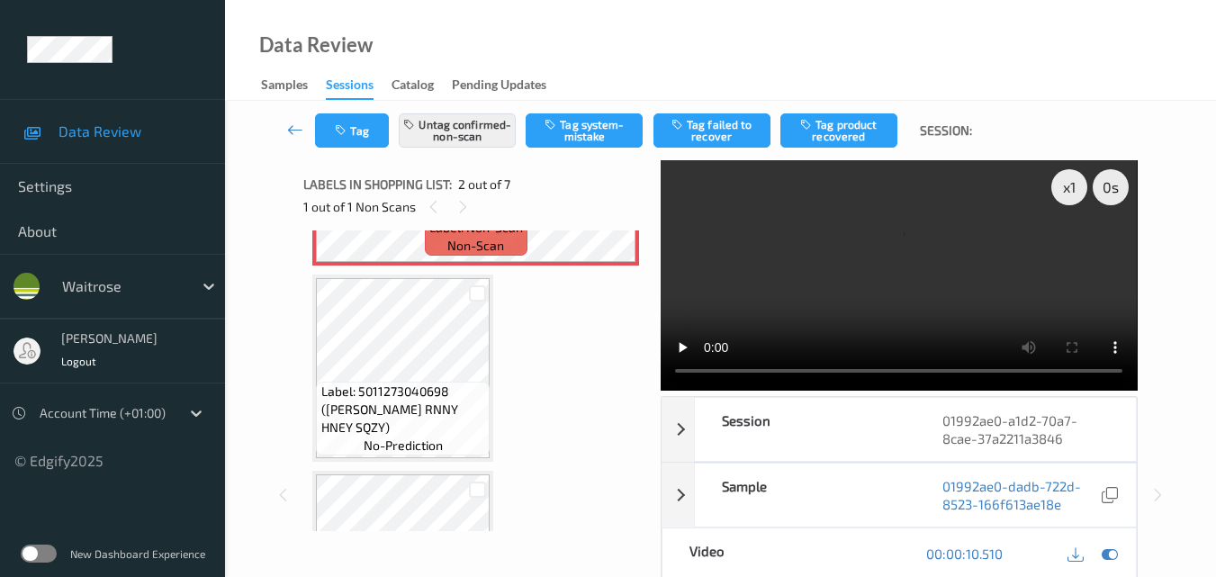
scroll to position [540, 0]
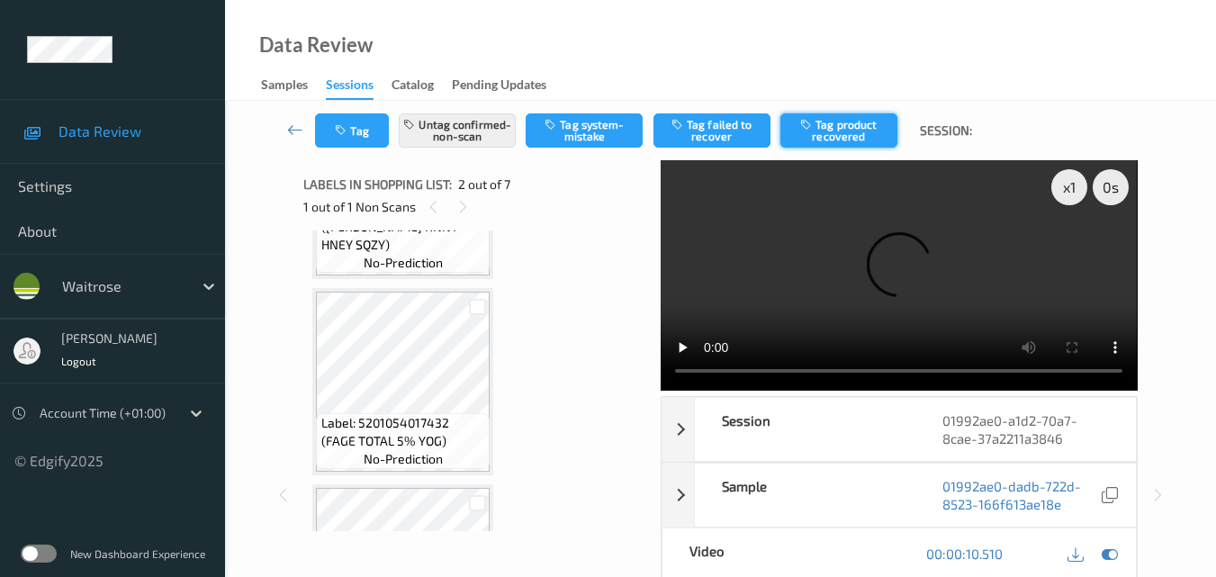
click at [842, 122] on button "Tag product recovered" at bounding box center [838, 130] width 117 height 34
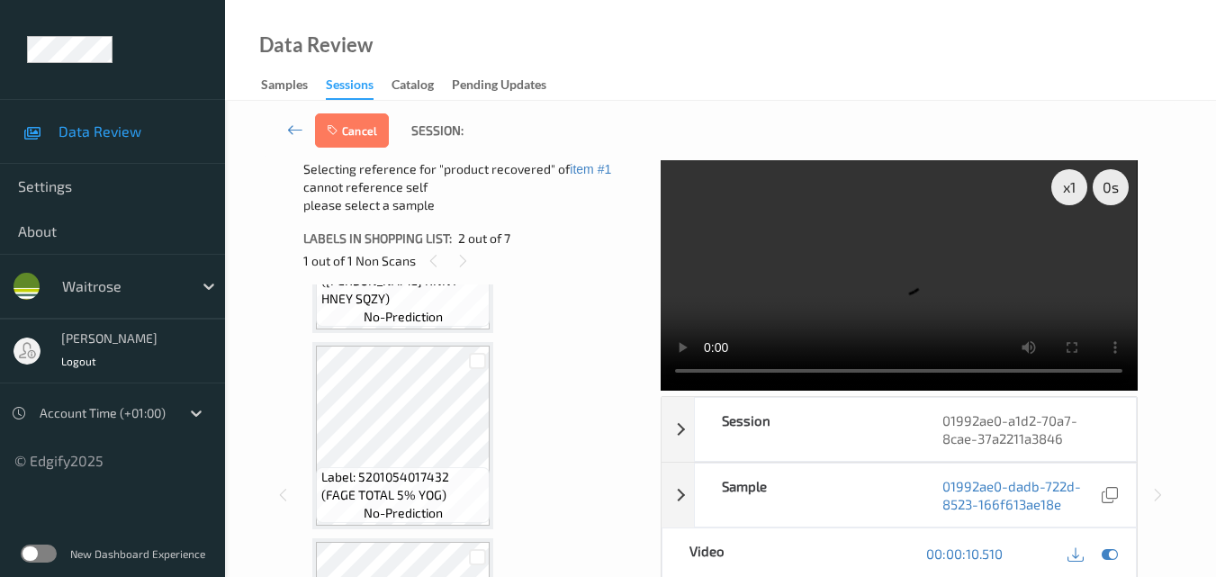
scroll to position [630, 0]
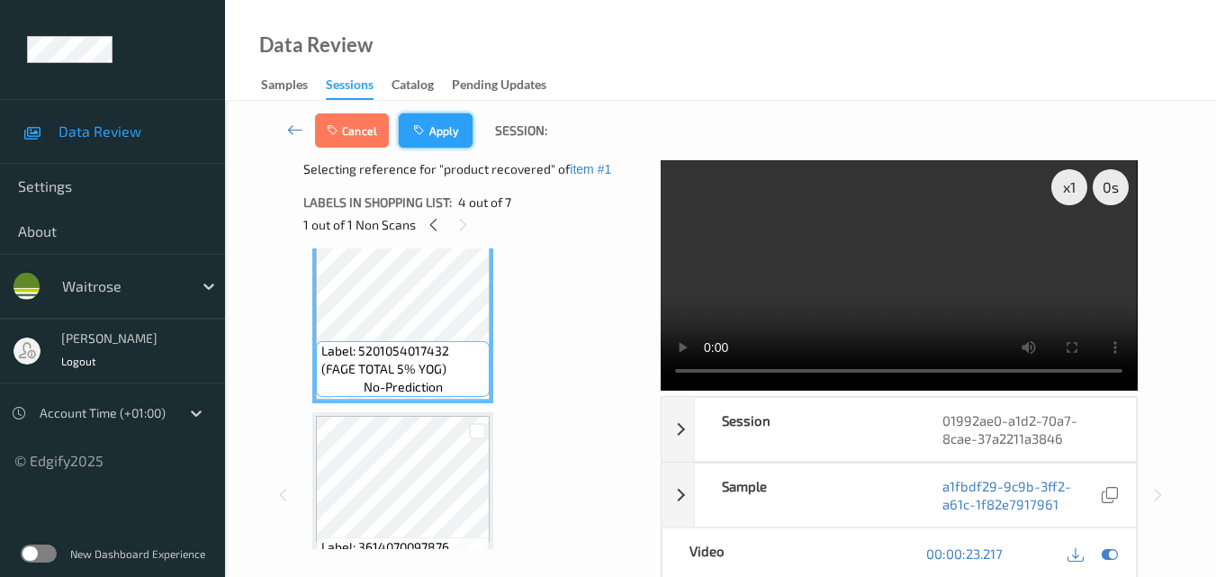
click at [450, 128] on button "Apply" at bounding box center [436, 130] width 74 height 34
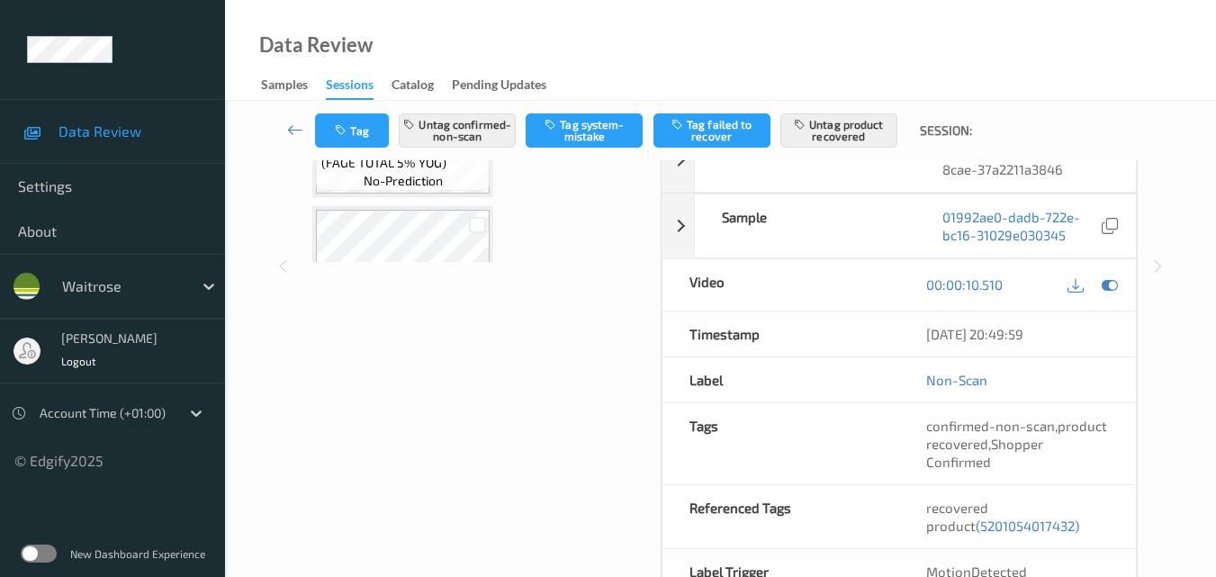
scroll to position [270, 0]
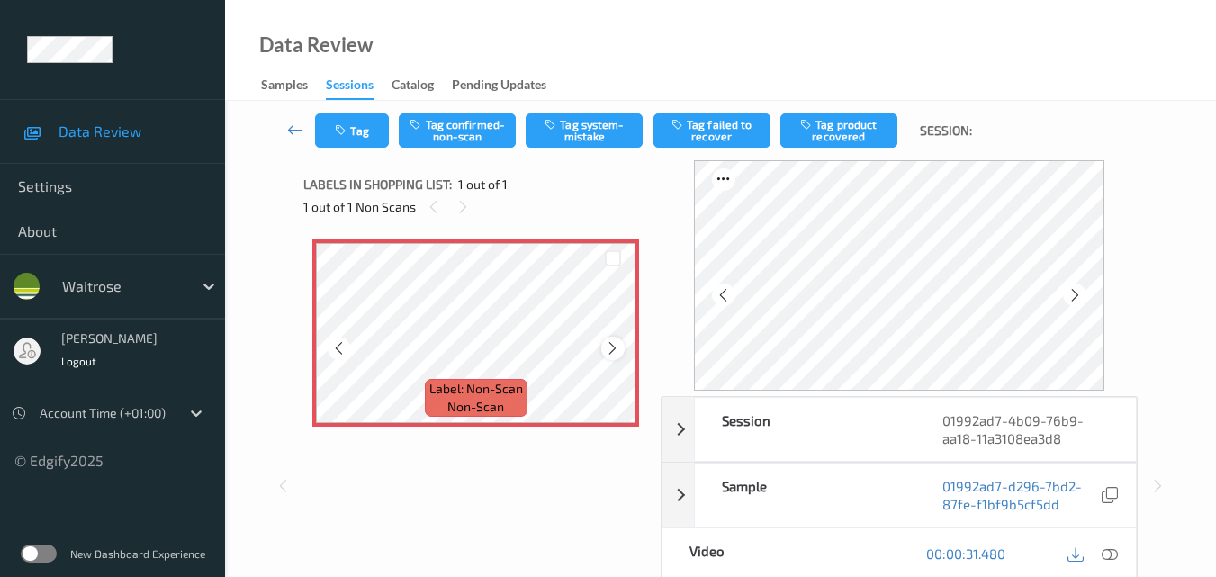
click at [613, 353] on icon at bounding box center [612, 348] width 15 height 16
click at [1116, 551] on icon at bounding box center [1110, 553] width 16 height 16
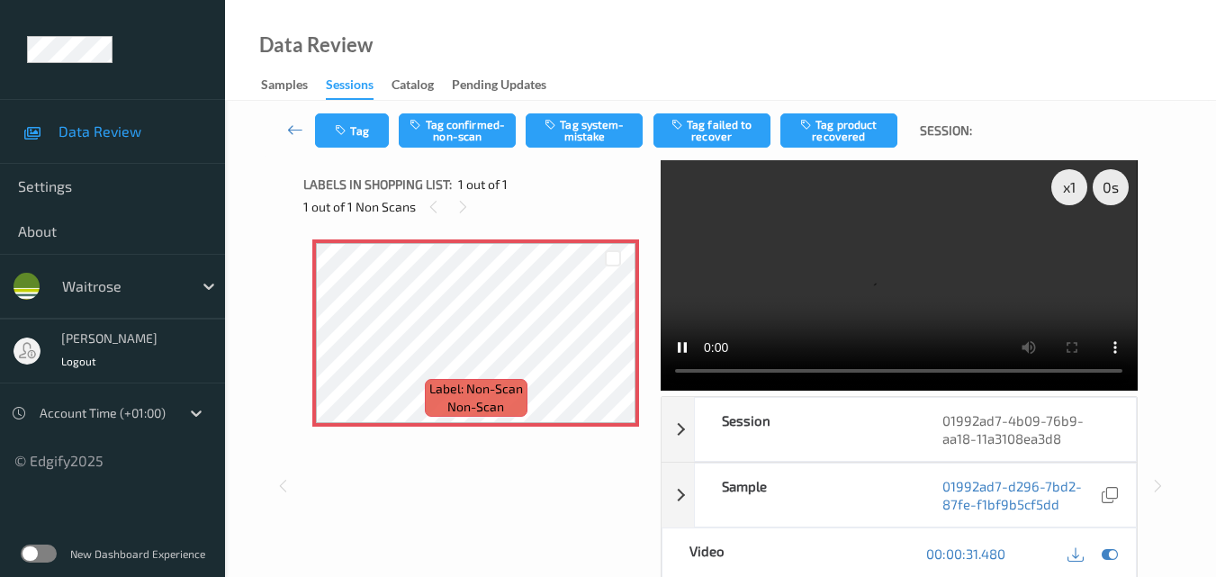
click at [840, 253] on video at bounding box center [899, 275] width 476 height 230
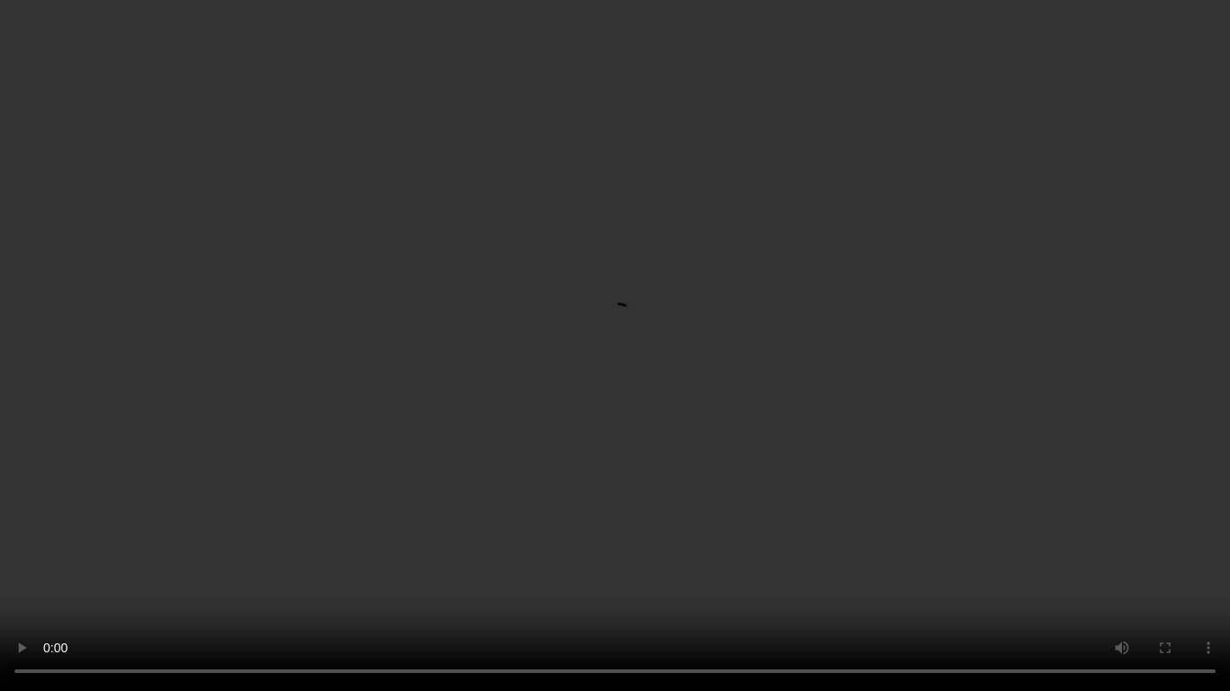
click at [753, 316] on video at bounding box center [615, 345] width 1230 height 691
click at [726, 200] on video at bounding box center [615, 345] width 1230 height 691
click at [879, 351] on video at bounding box center [615, 345] width 1230 height 691
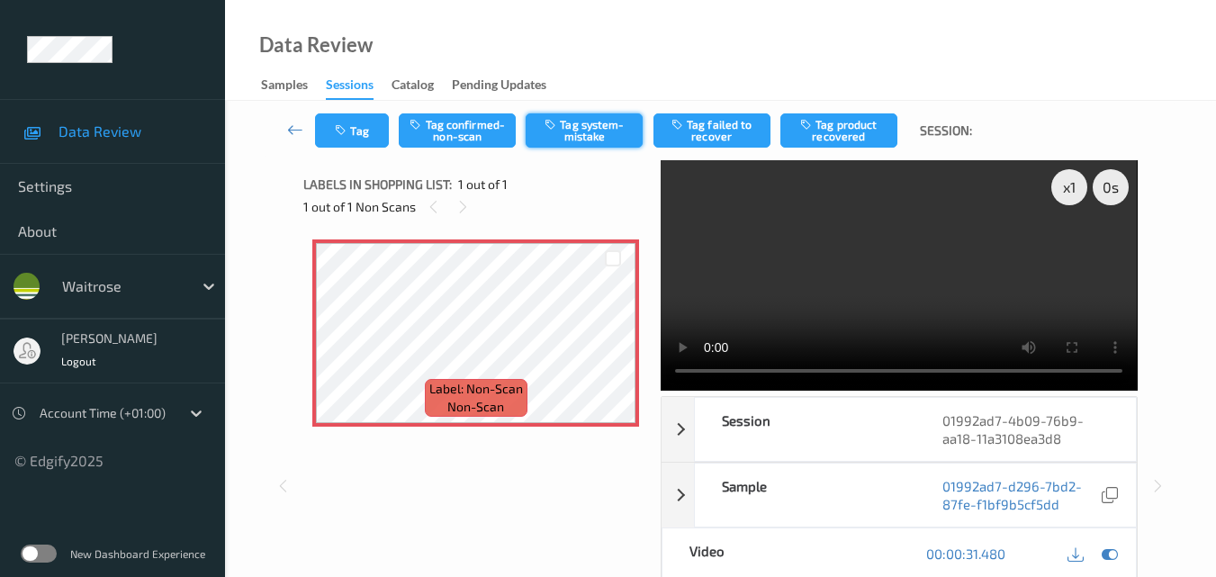
click at [569, 122] on button "Tag system-mistake" at bounding box center [584, 130] width 117 height 34
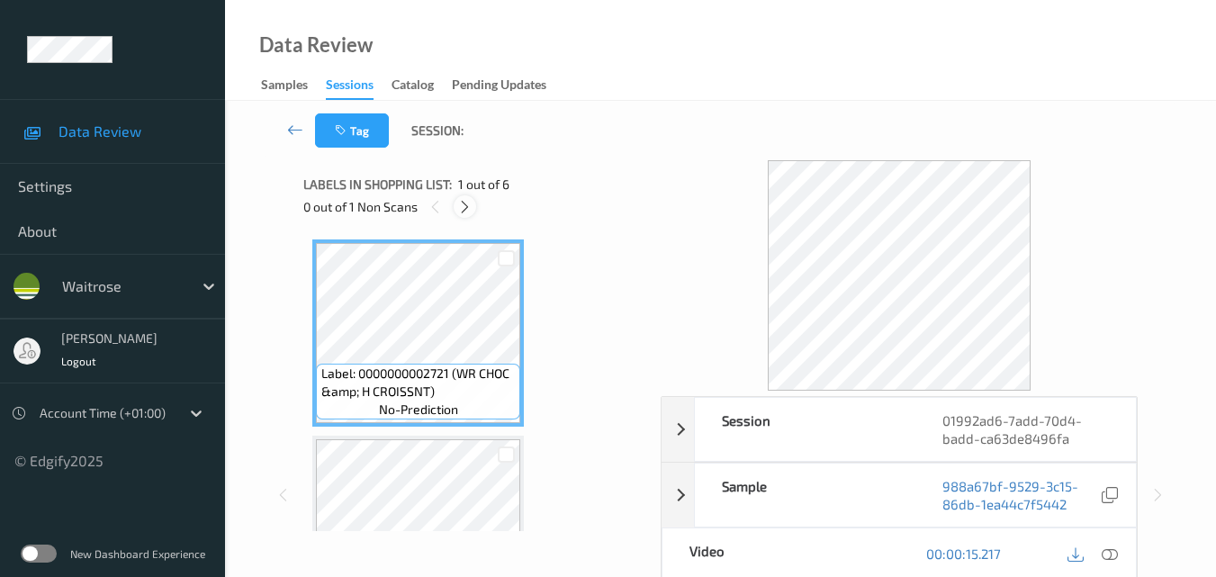
click at [463, 205] on icon at bounding box center [464, 207] width 15 height 16
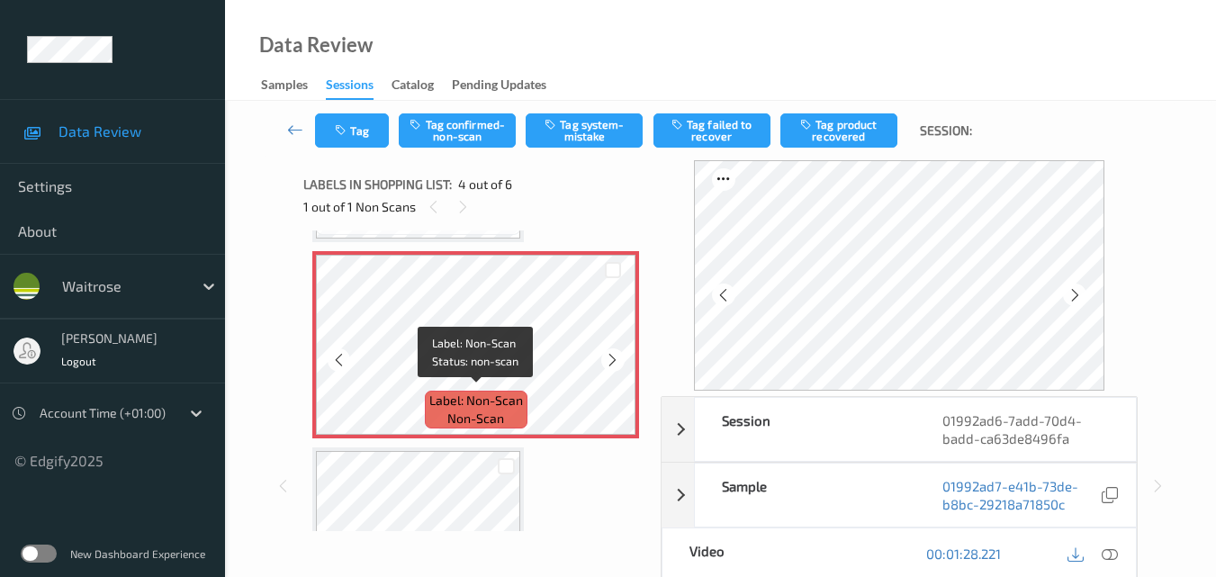
scroll to position [581, 0]
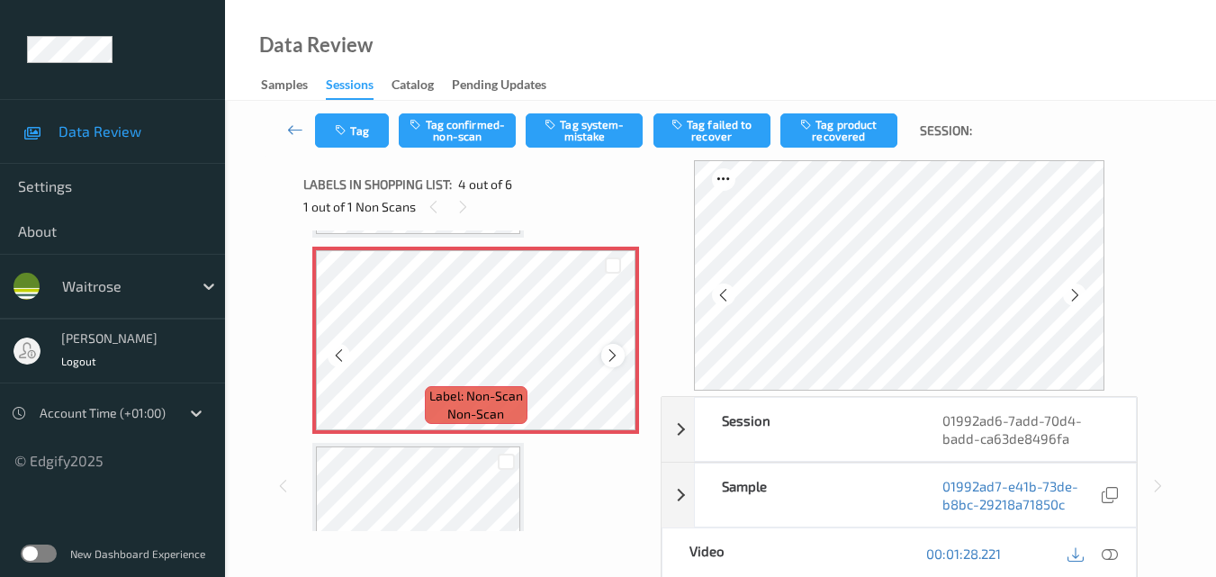
click at [614, 356] on icon at bounding box center [612, 355] width 15 height 16
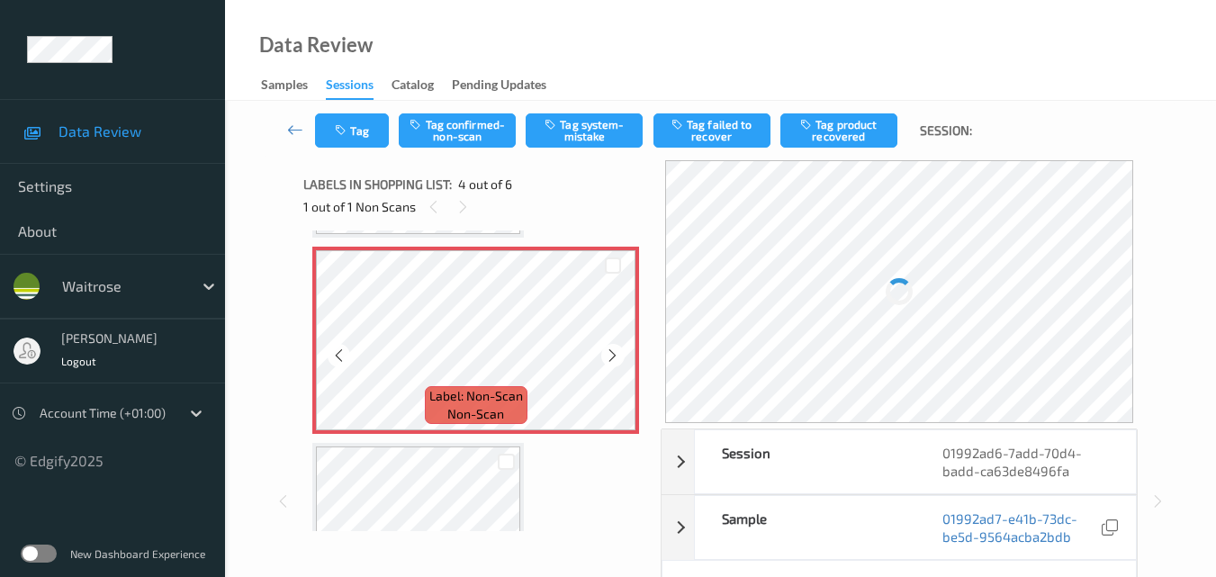
click at [614, 356] on icon at bounding box center [612, 355] width 15 height 16
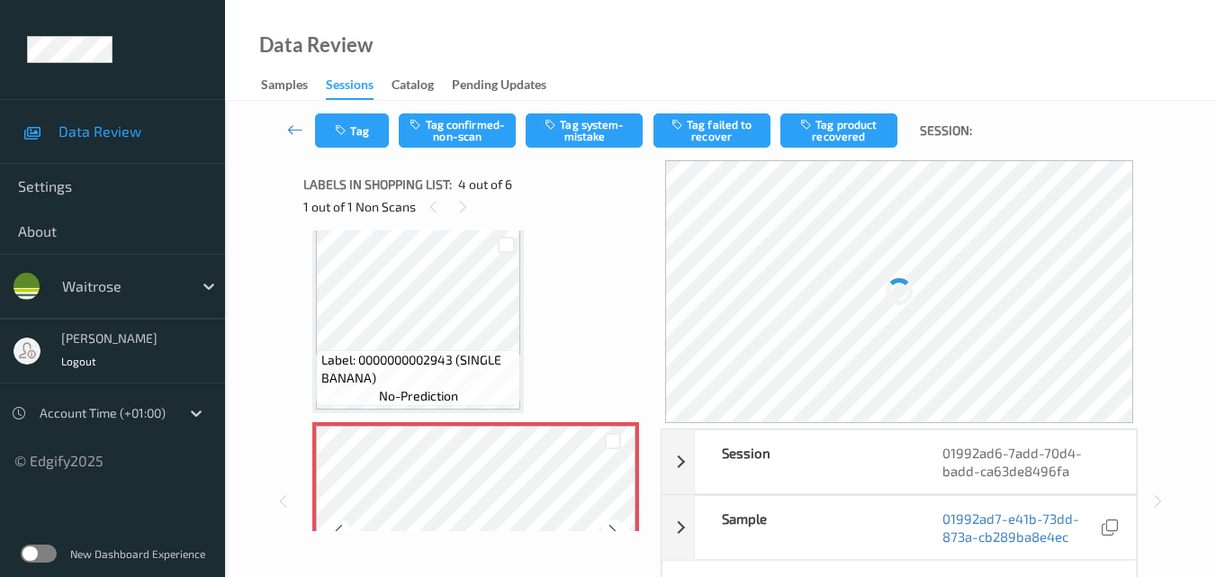
scroll to position [401, 0]
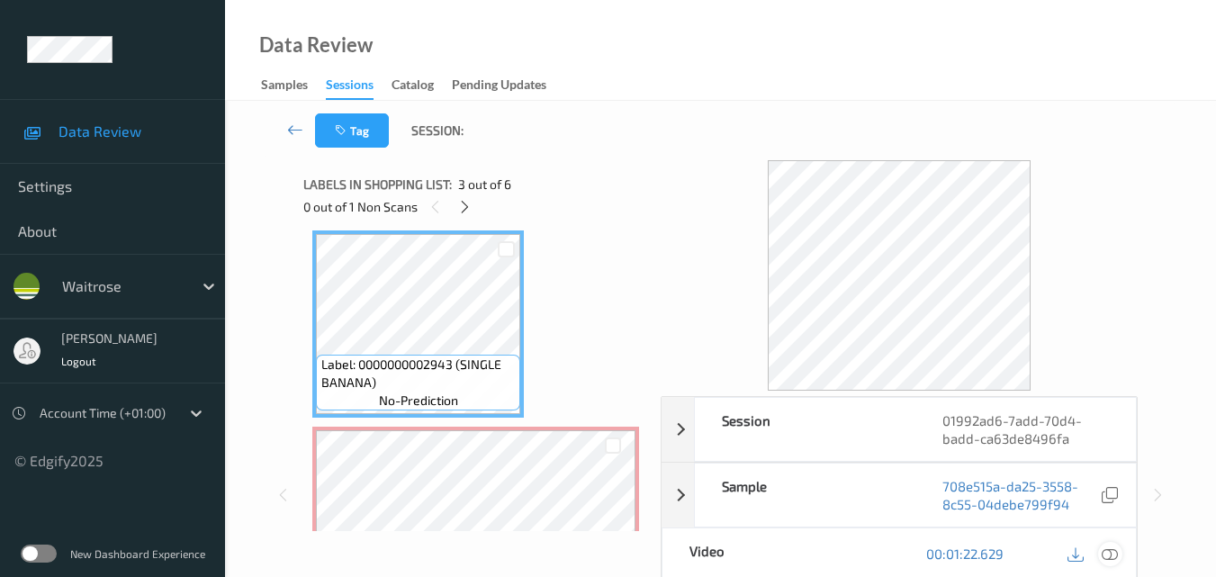
click at [1113, 554] on icon at bounding box center [1110, 553] width 16 height 16
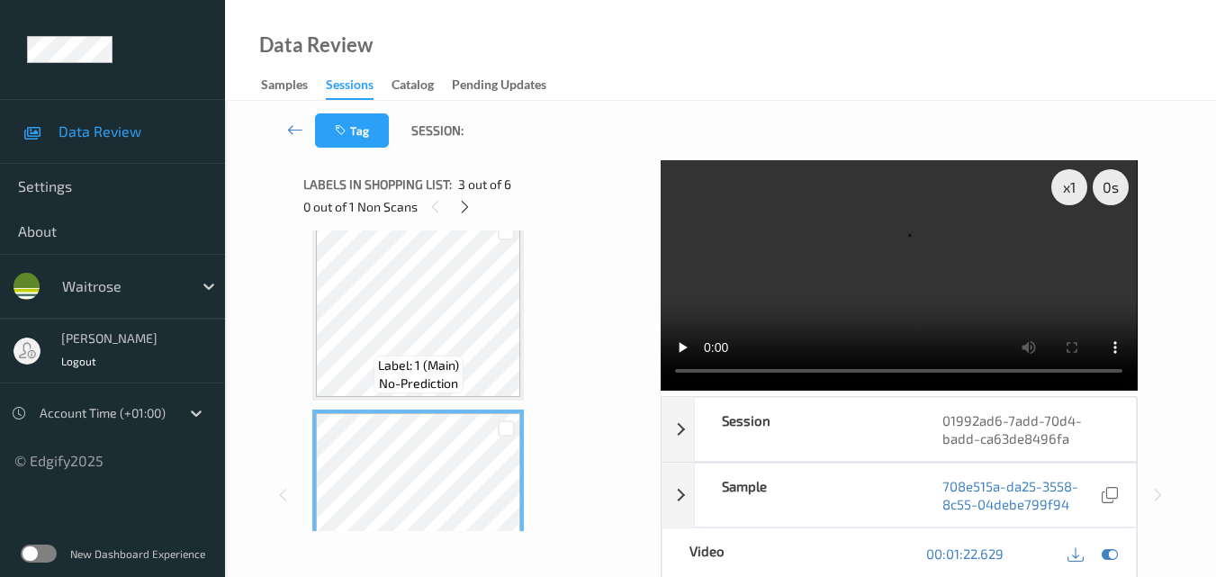
scroll to position [221, 0]
click at [953, 300] on video at bounding box center [899, 275] width 476 height 230
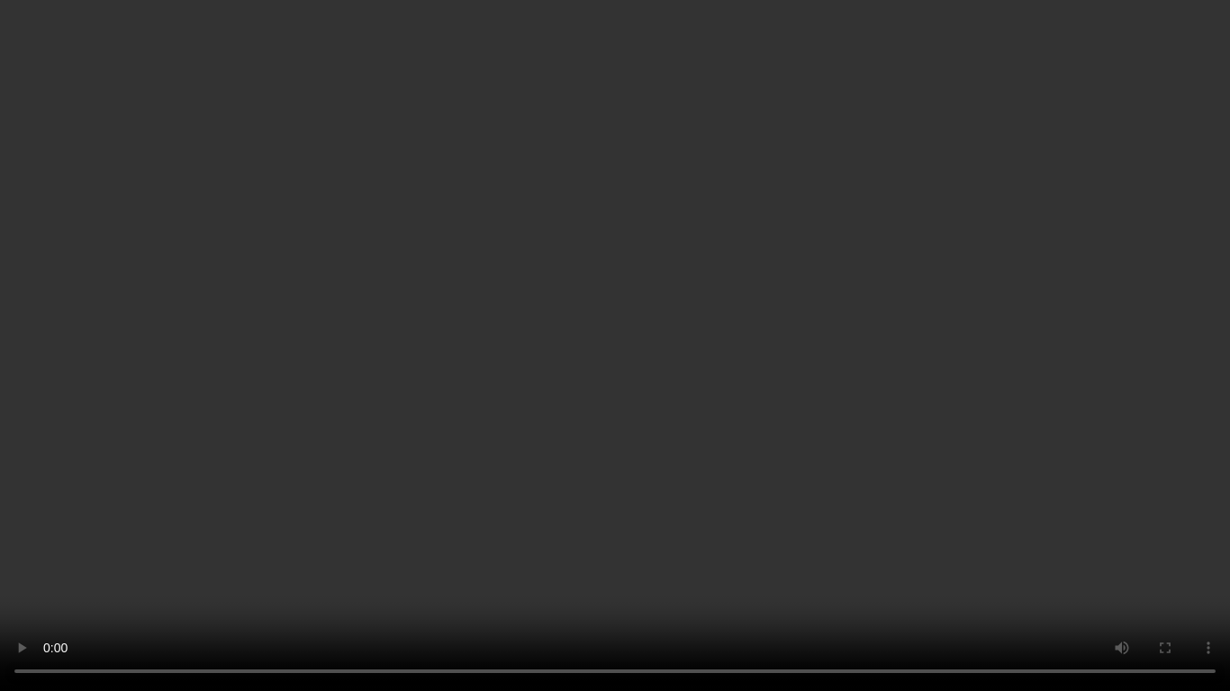
click at [1069, 397] on video at bounding box center [615, 345] width 1230 height 691
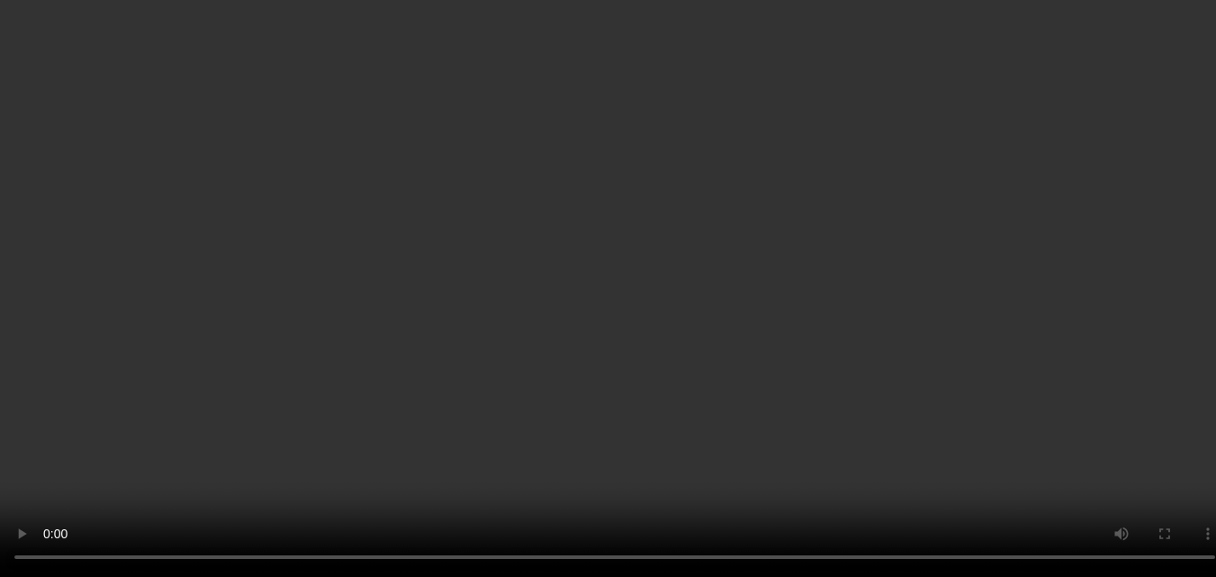
scroll to position [581, 0]
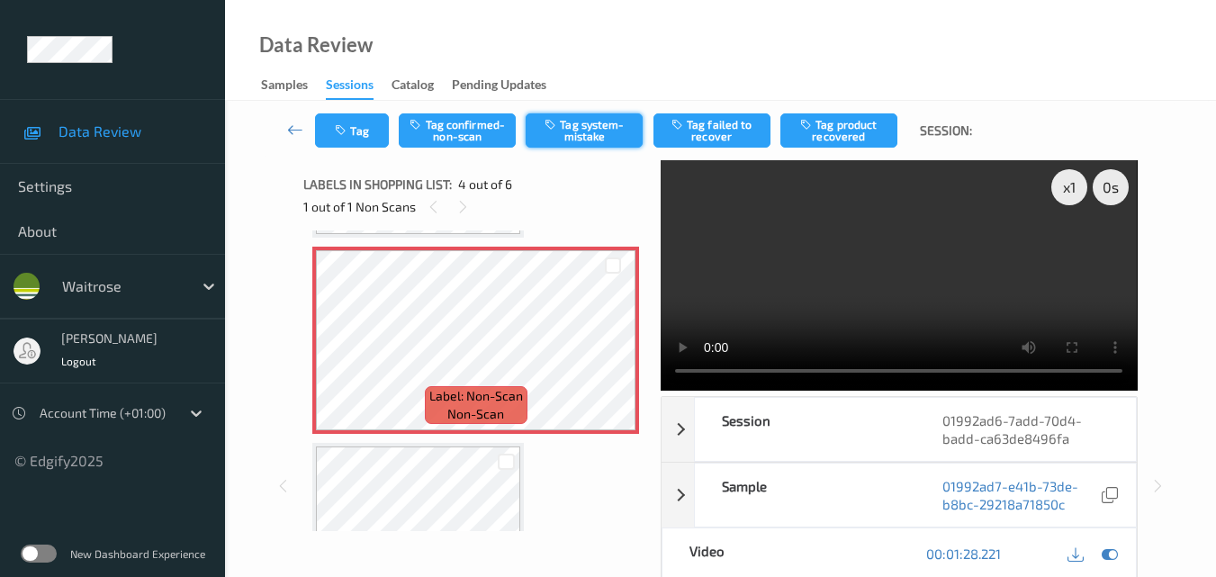
click at [604, 125] on button "Tag system-mistake" at bounding box center [584, 130] width 117 height 34
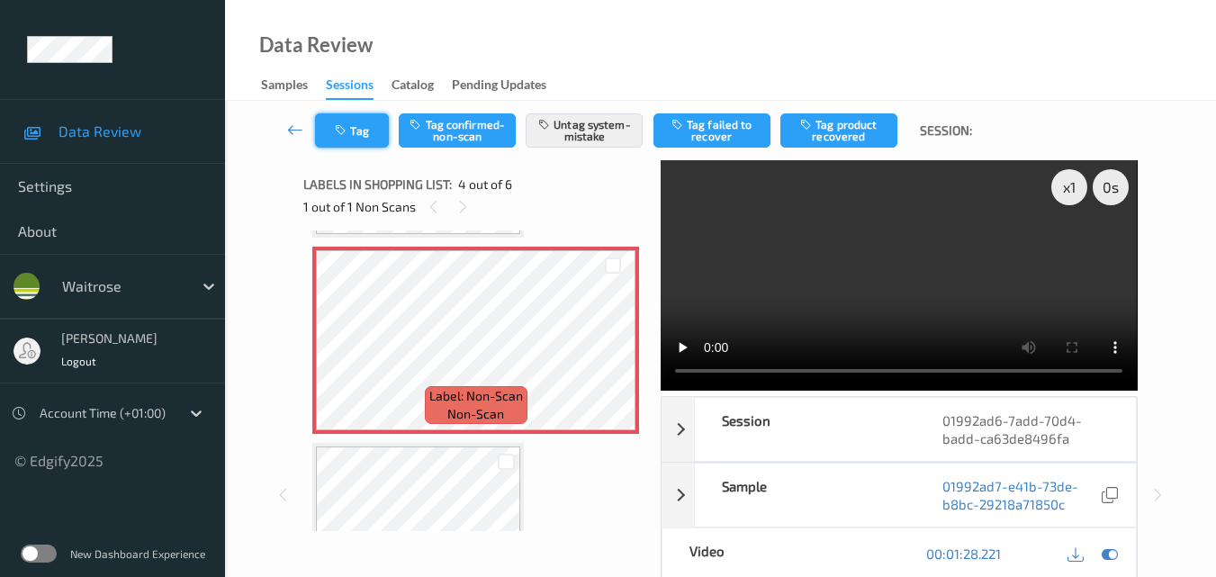
click at [382, 138] on button "Tag" at bounding box center [352, 130] width 74 height 34
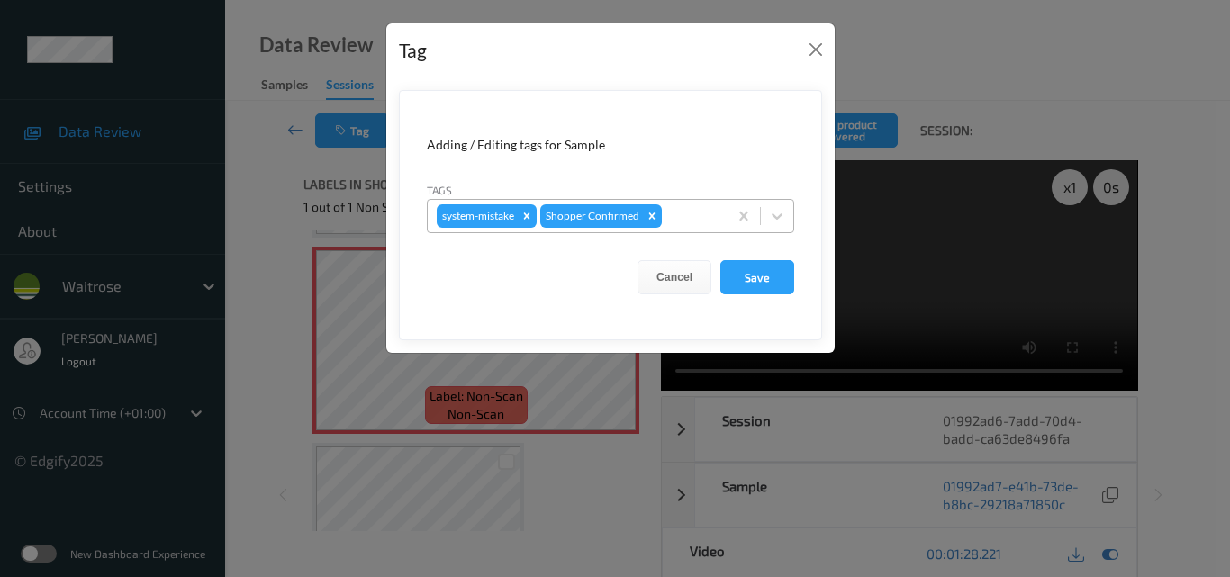
click at [699, 214] on div at bounding box center [691, 216] width 53 height 22
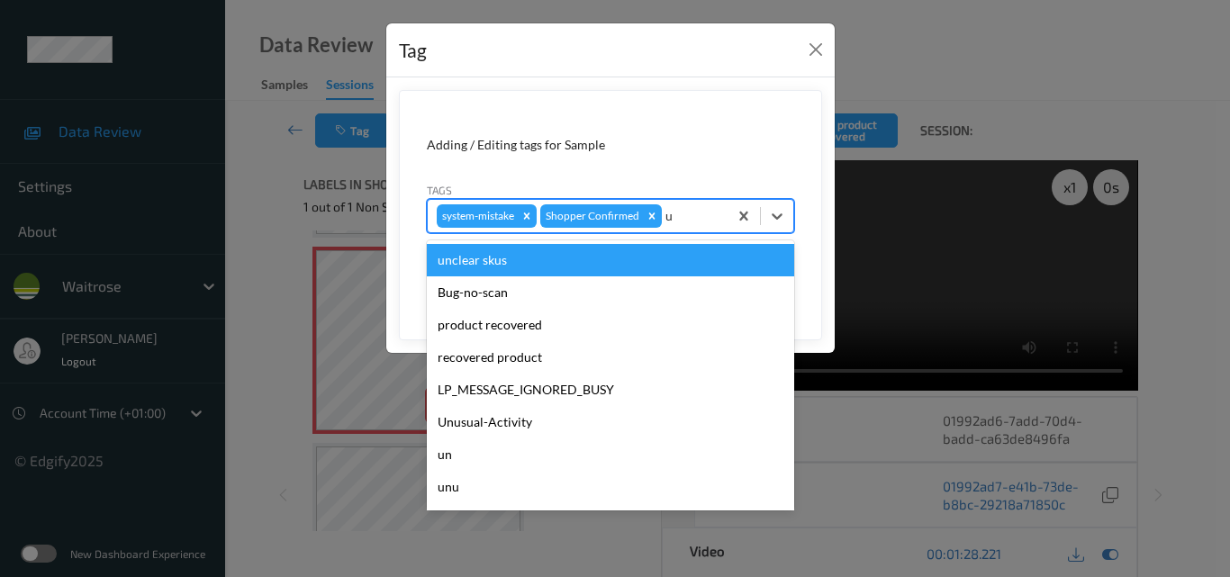
type input "un"
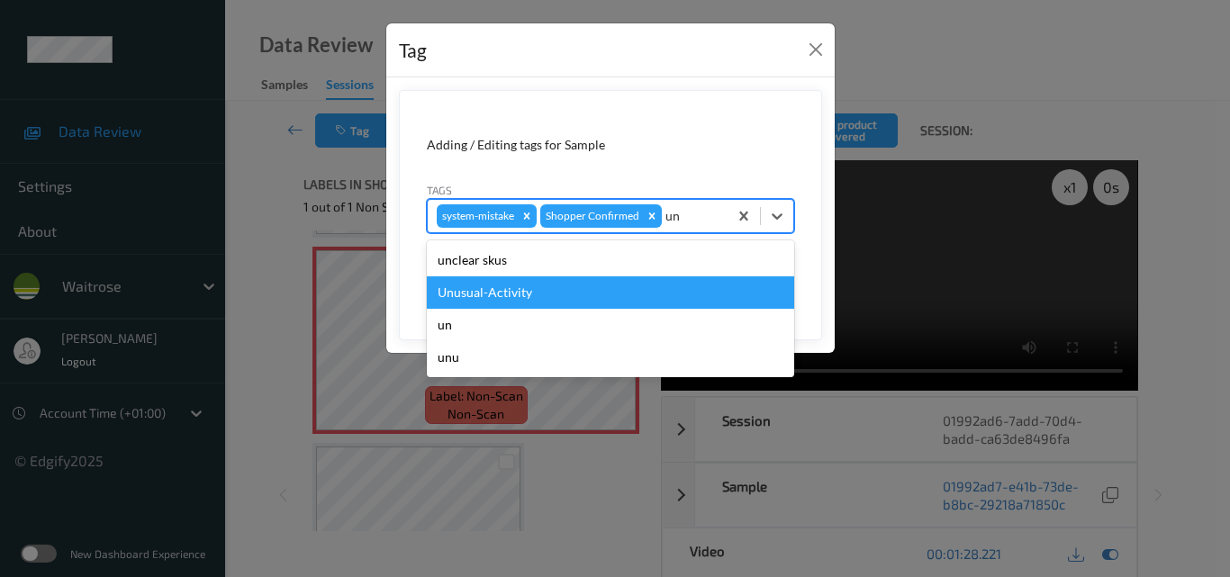
click at [640, 292] on div "Unusual-Activity" at bounding box center [610, 292] width 367 height 32
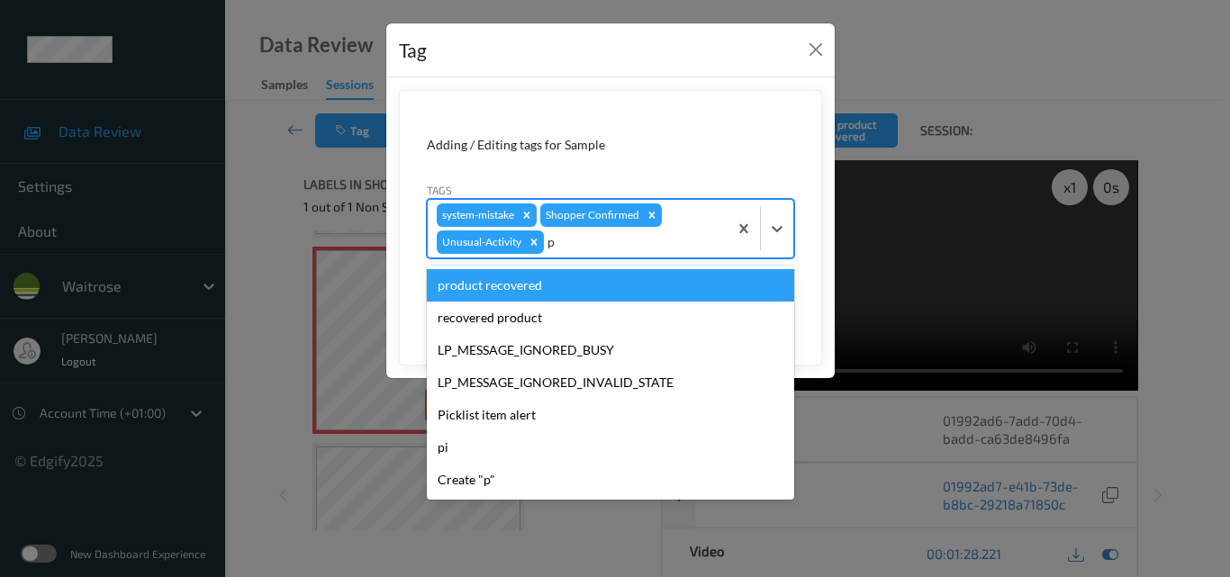
type input "pi"
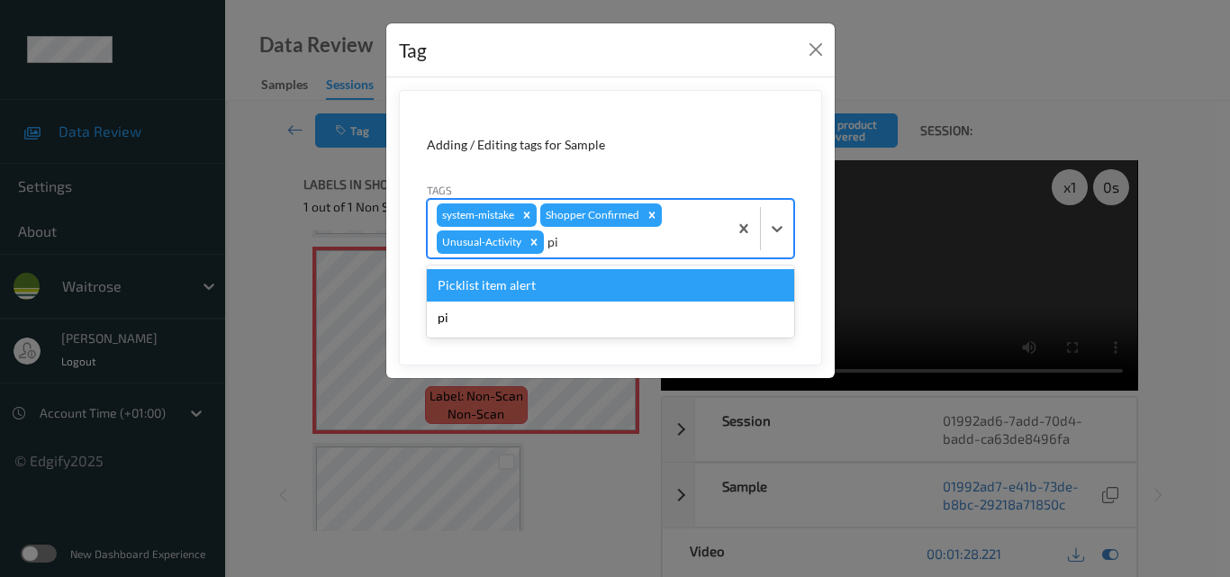
click at [599, 294] on div "Picklist item alert" at bounding box center [610, 285] width 367 height 32
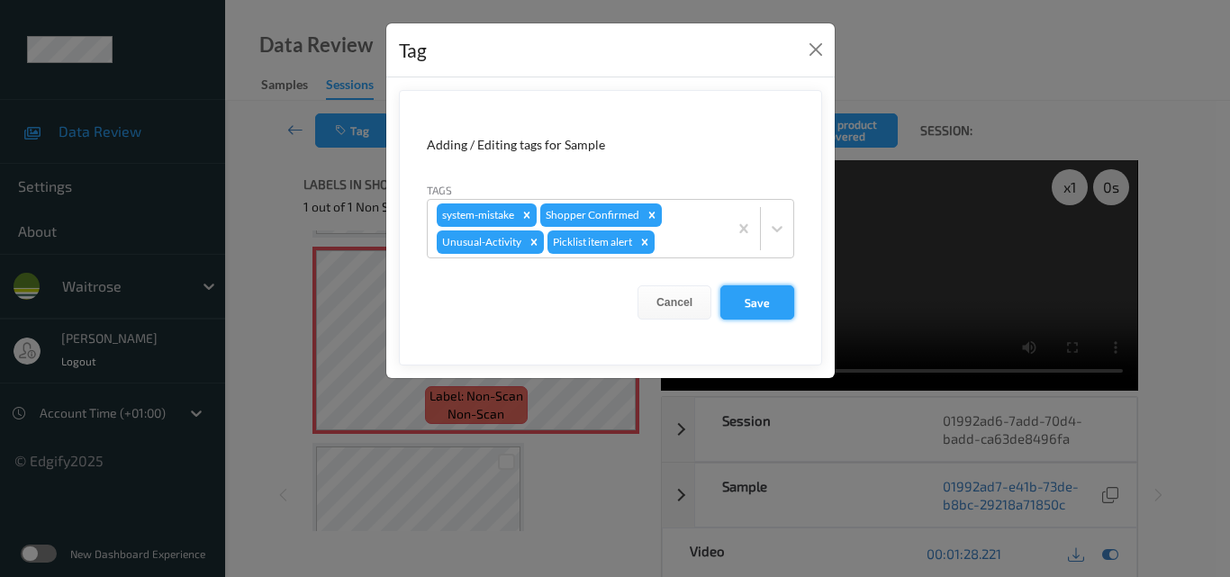
click at [766, 305] on button "Save" at bounding box center [757, 302] width 74 height 34
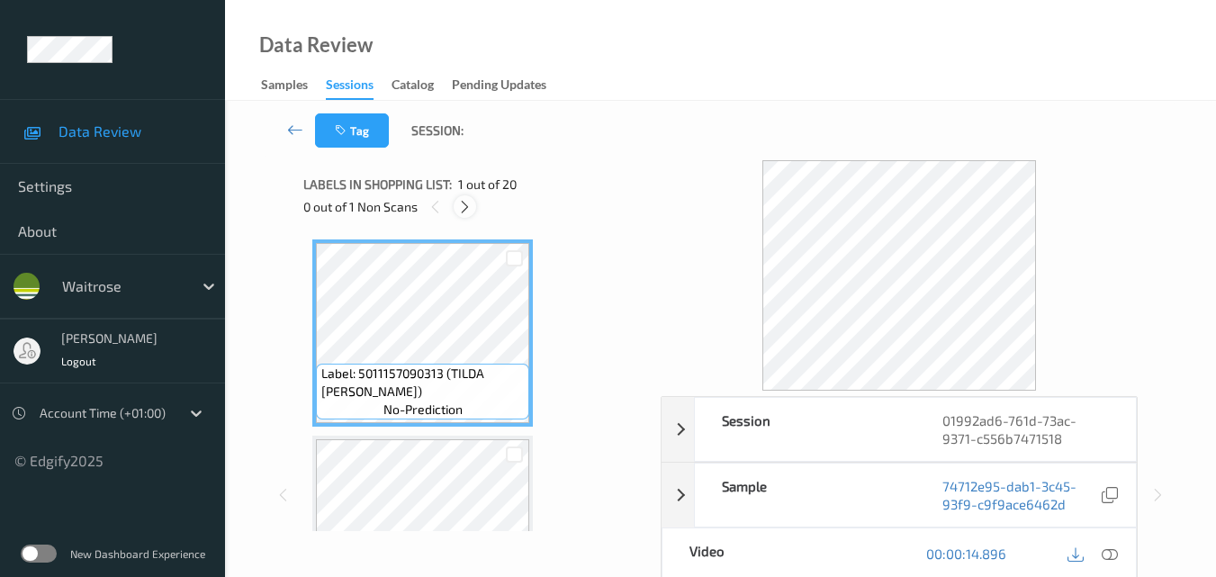
click at [467, 206] on icon at bounding box center [464, 207] width 15 height 16
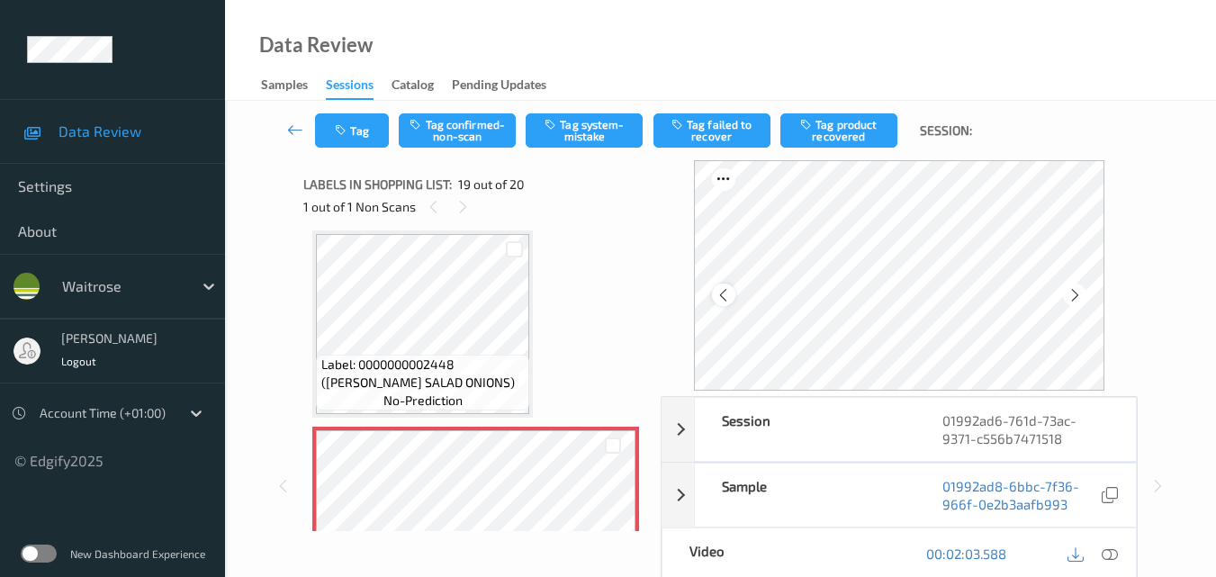
scroll to position [90, 0]
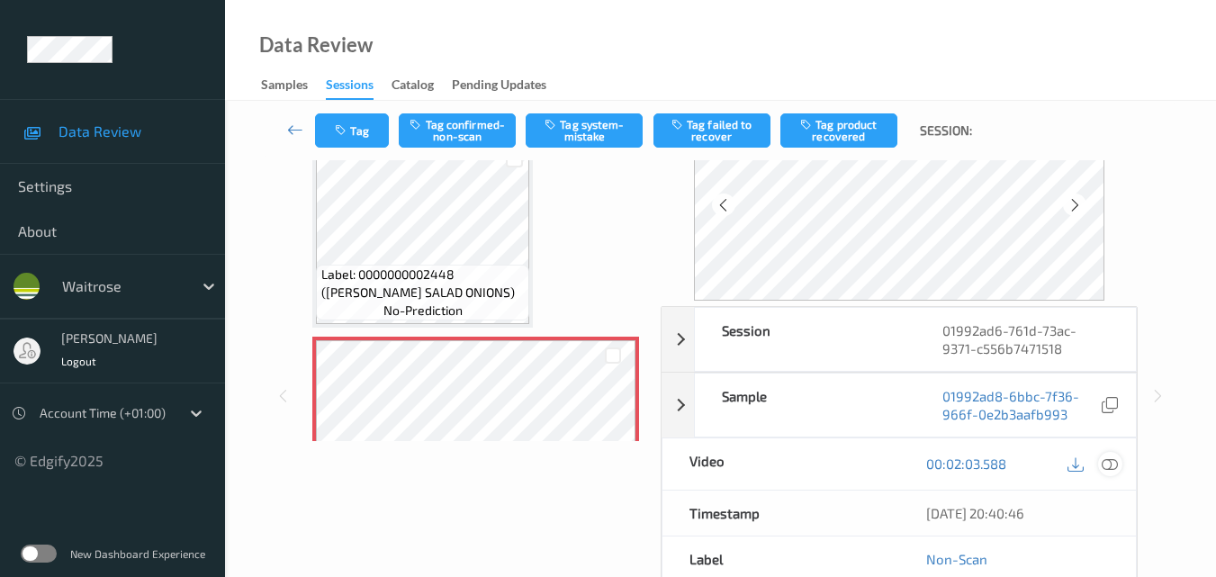
click at [1113, 467] on icon at bounding box center [1110, 463] width 16 height 16
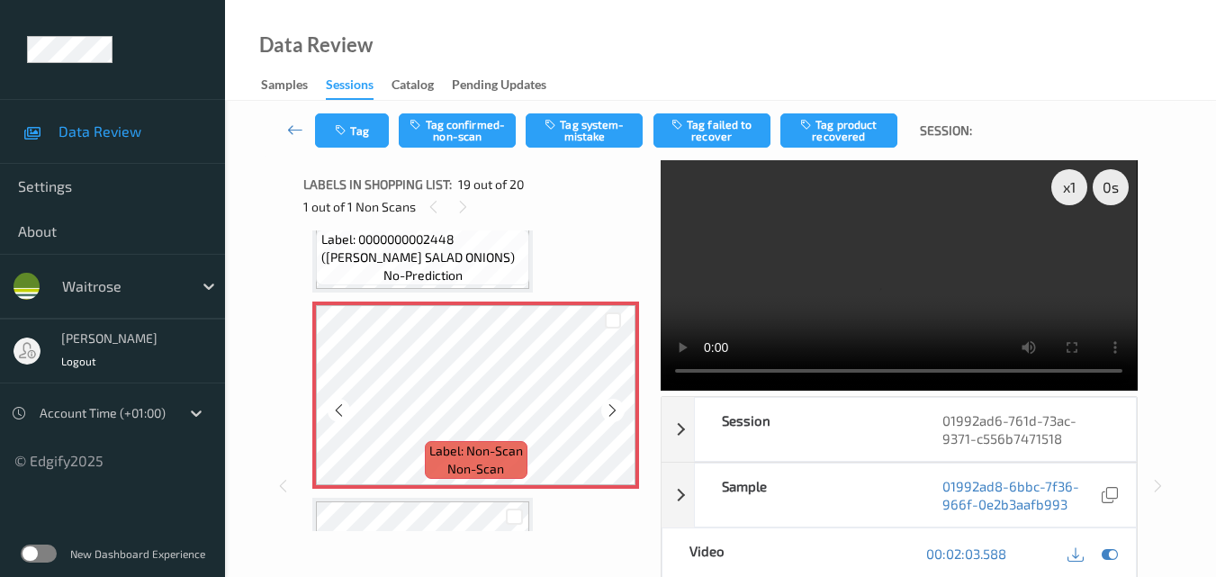
scroll to position [3435, 0]
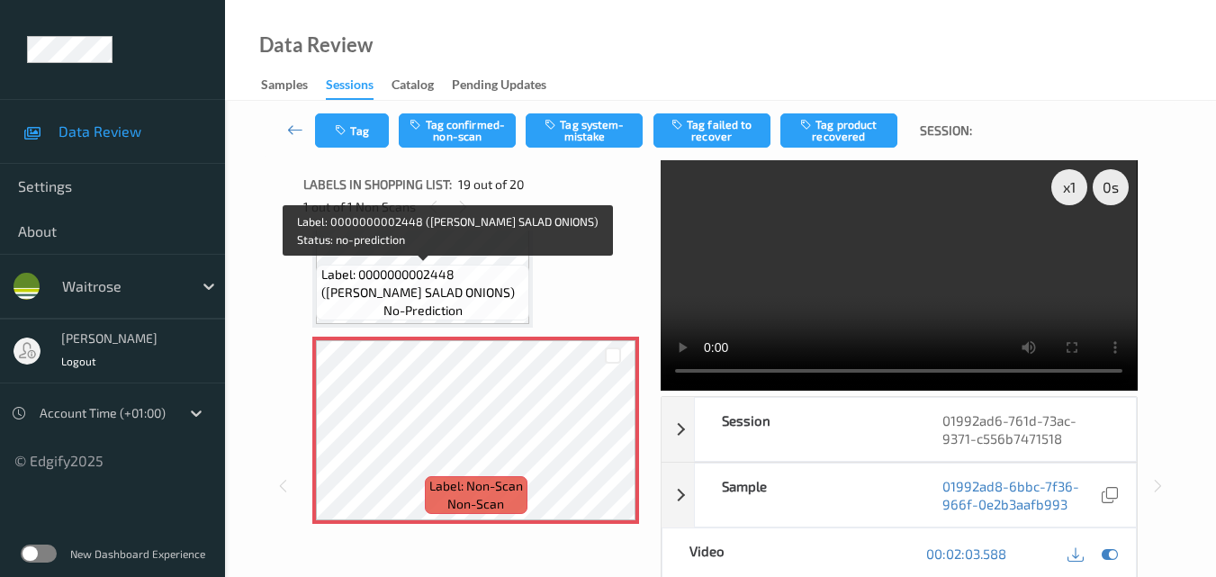
click at [473, 267] on span "Label: 0000000002448 ([PERSON_NAME] SALAD ONIONS)" at bounding box center [423, 284] width 204 height 36
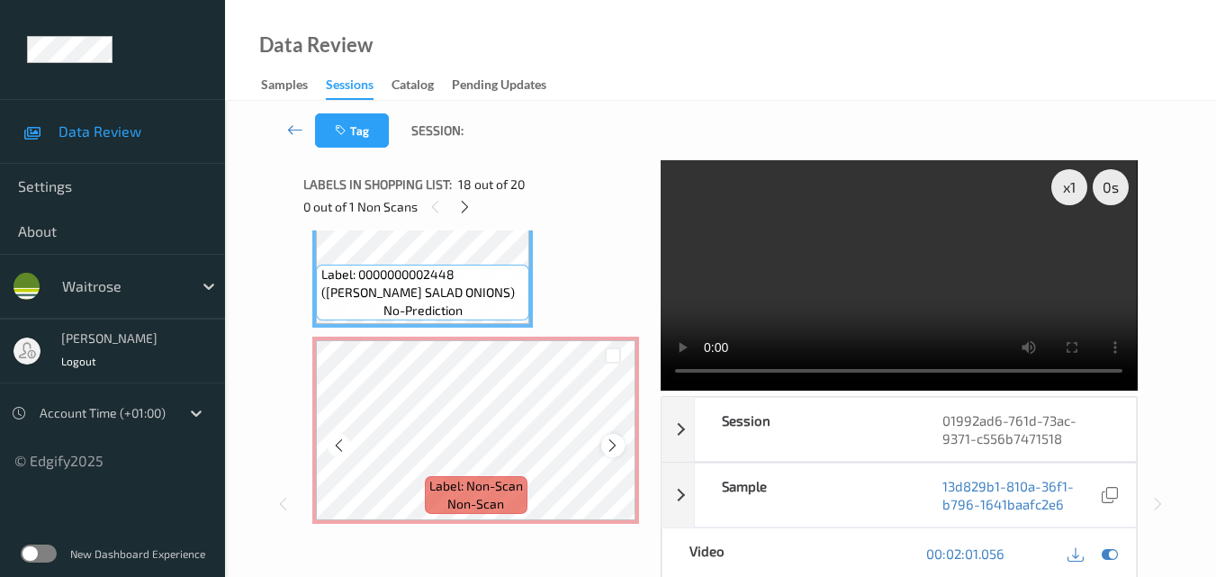
click at [611, 449] on icon at bounding box center [612, 445] width 15 height 16
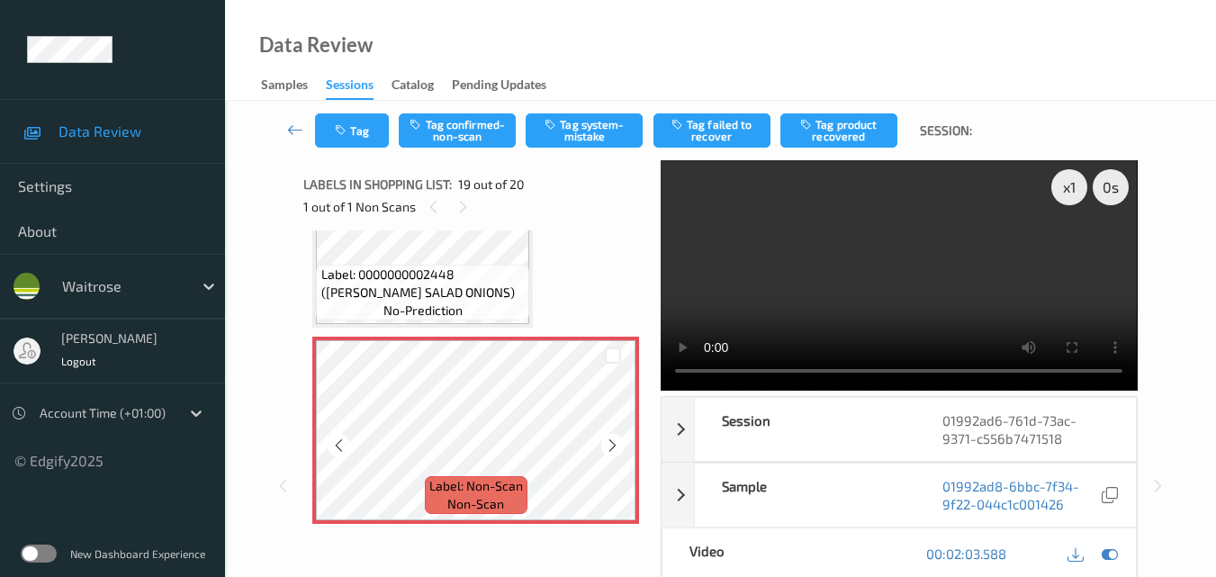
click at [611, 449] on icon at bounding box center [612, 445] width 15 height 16
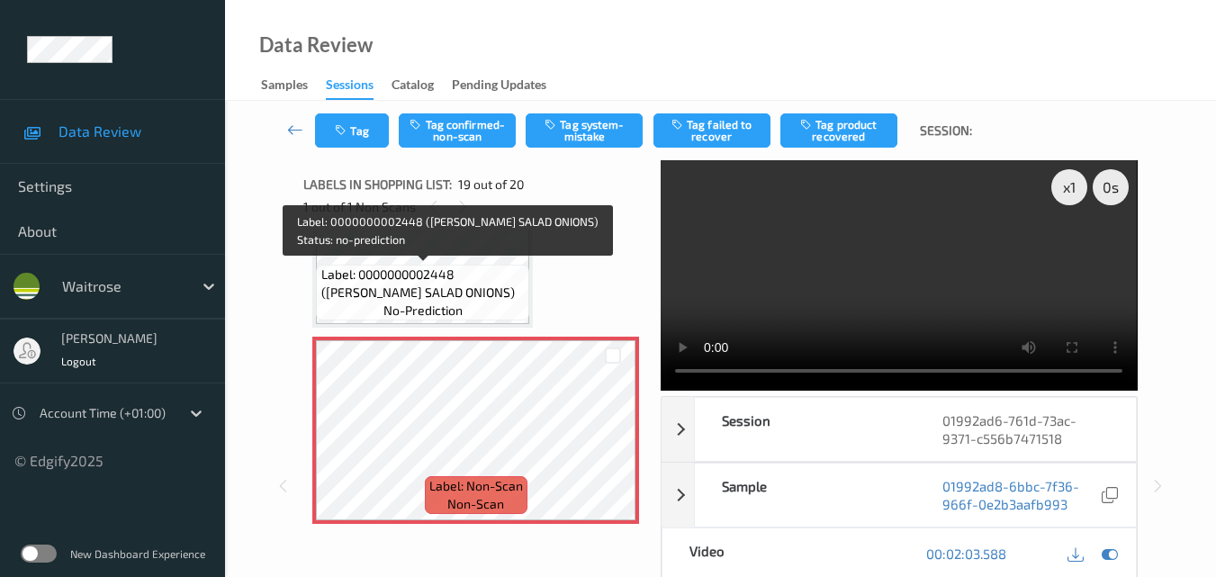
click at [446, 269] on span "Label: 0000000002448 ([PERSON_NAME] SALAD ONIONS)" at bounding box center [423, 284] width 204 height 36
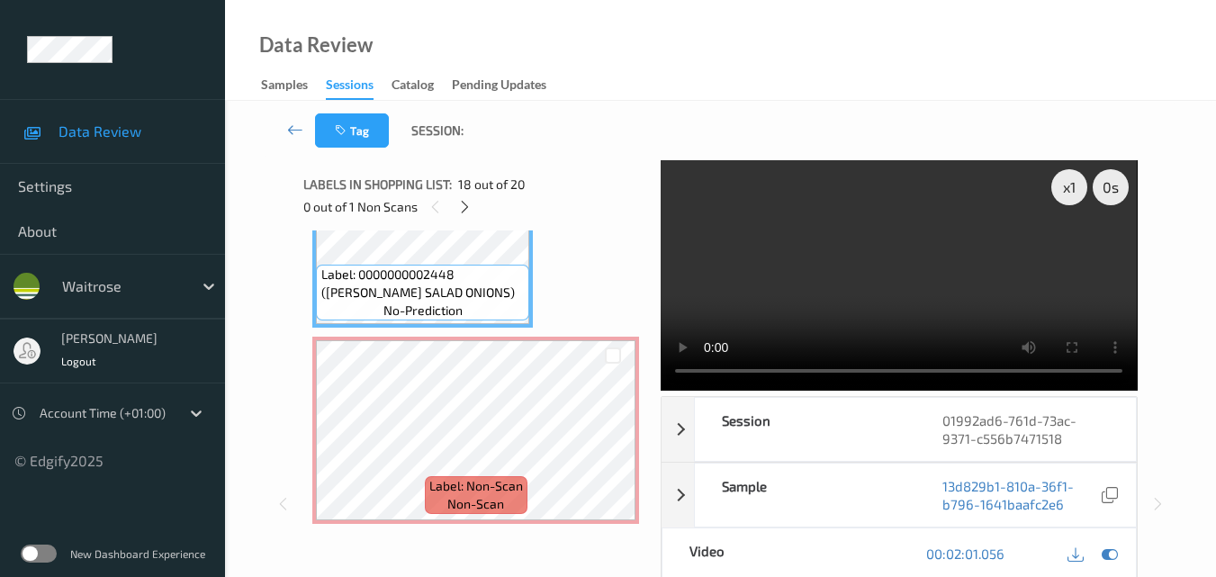
click at [907, 283] on video at bounding box center [899, 275] width 476 height 230
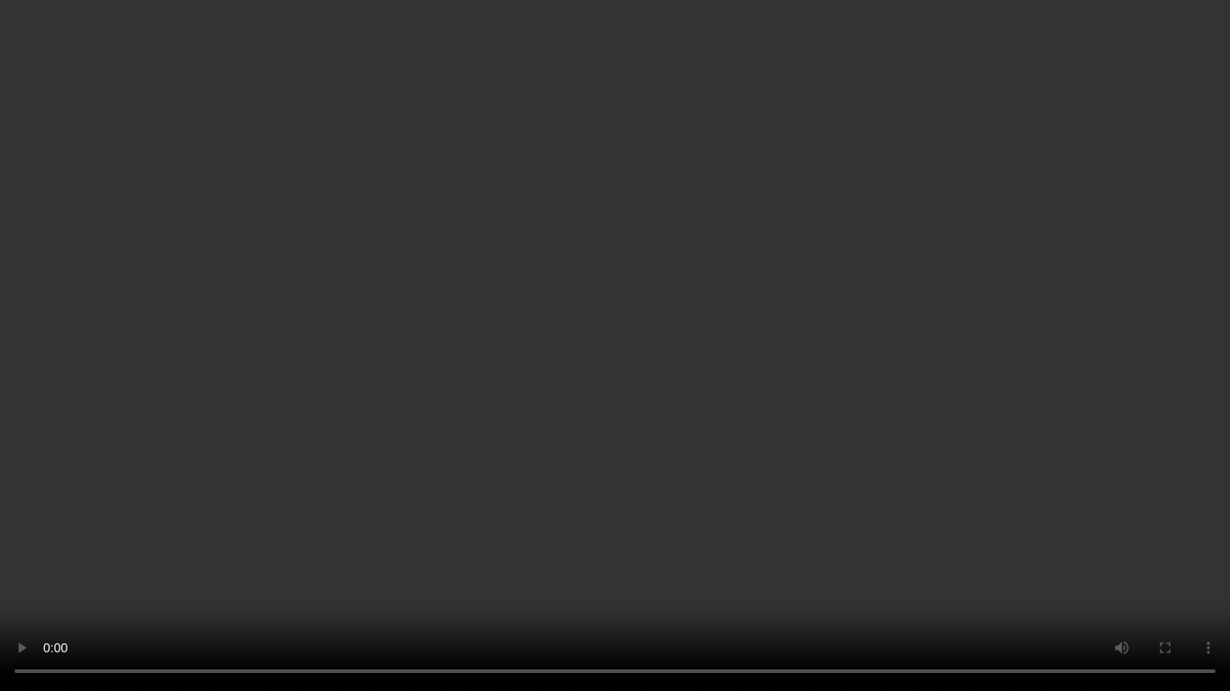
click at [834, 311] on video at bounding box center [615, 345] width 1230 height 691
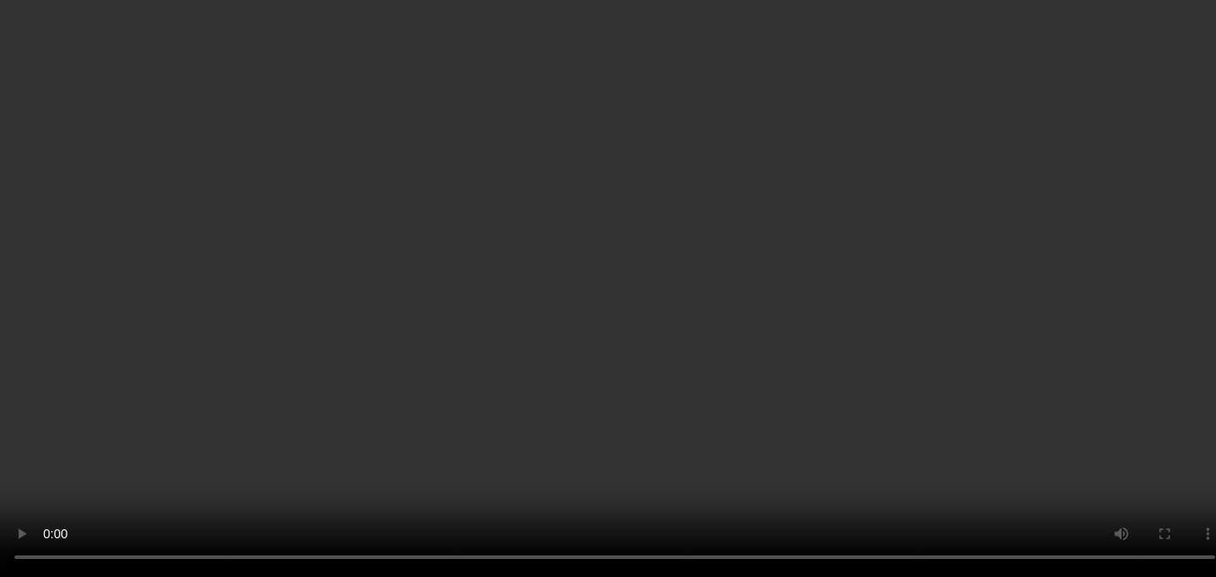
scroll to position [3255, 0]
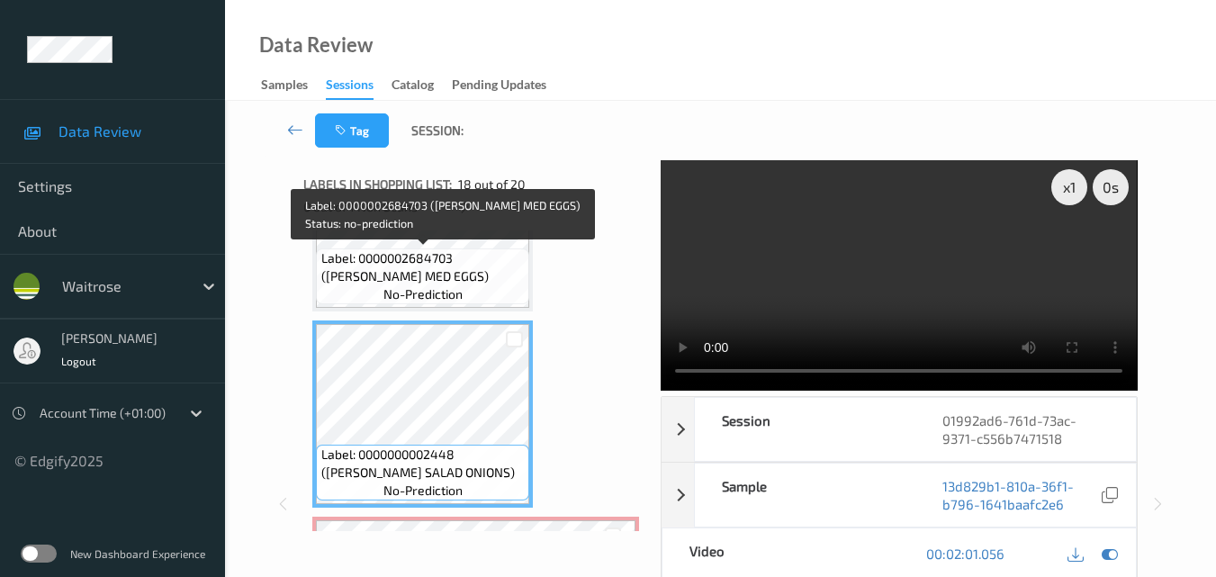
click at [481, 271] on span "Label: 0000002684703 ([PERSON_NAME] MED EGGS)" at bounding box center [423, 267] width 204 height 36
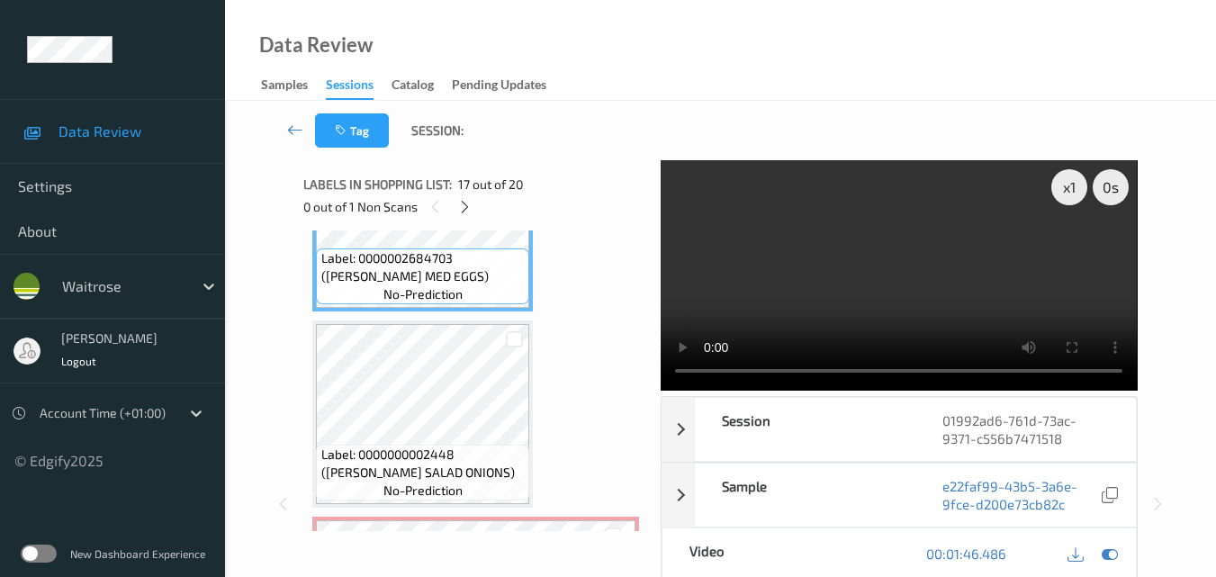
click at [864, 266] on video at bounding box center [899, 275] width 476 height 230
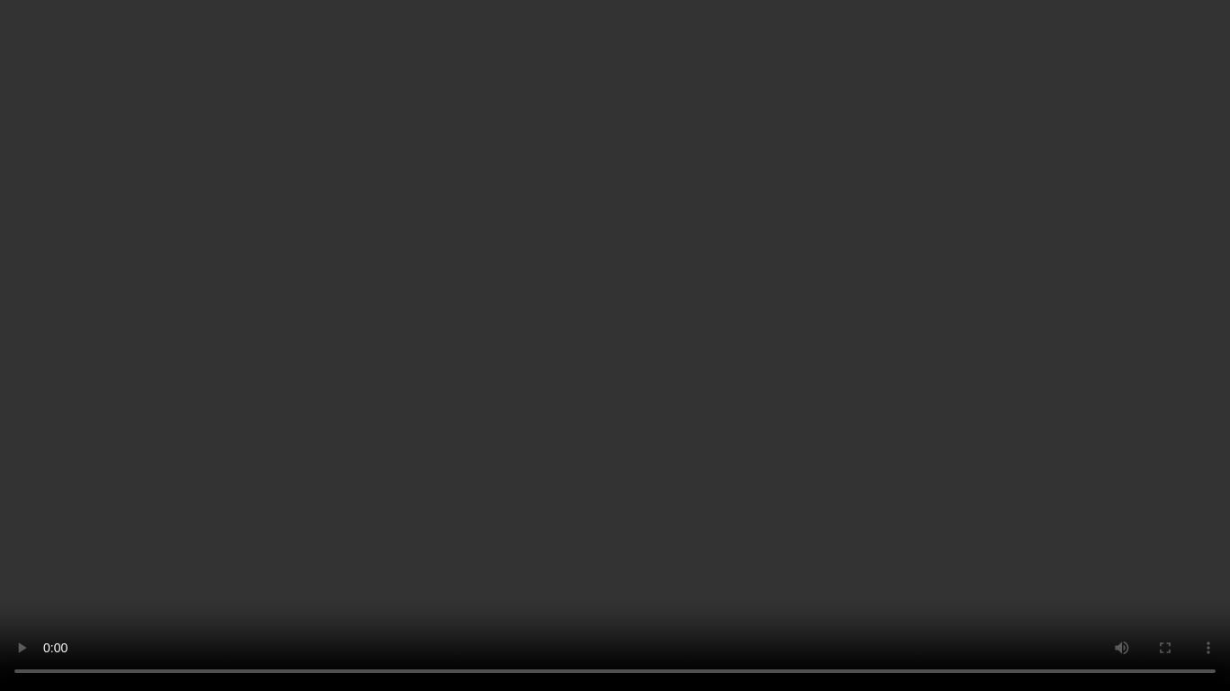
click at [843, 363] on video at bounding box center [615, 345] width 1230 height 691
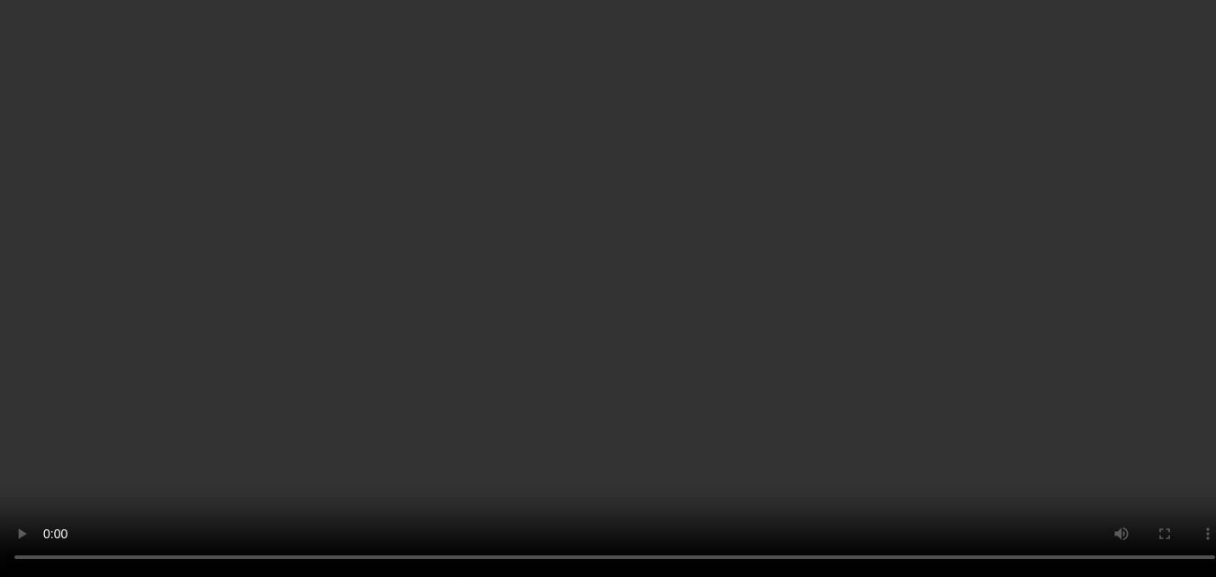
scroll to position [3345, 0]
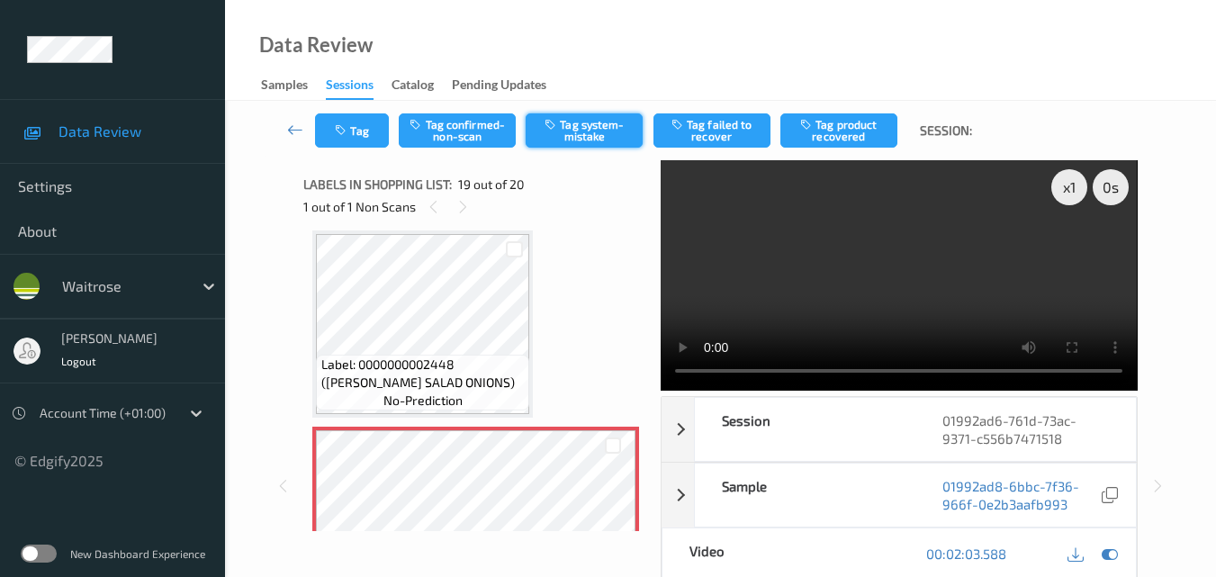
click at [597, 129] on button "Tag system-mistake" at bounding box center [584, 130] width 117 height 34
click at [356, 128] on button "Tag" at bounding box center [352, 130] width 74 height 34
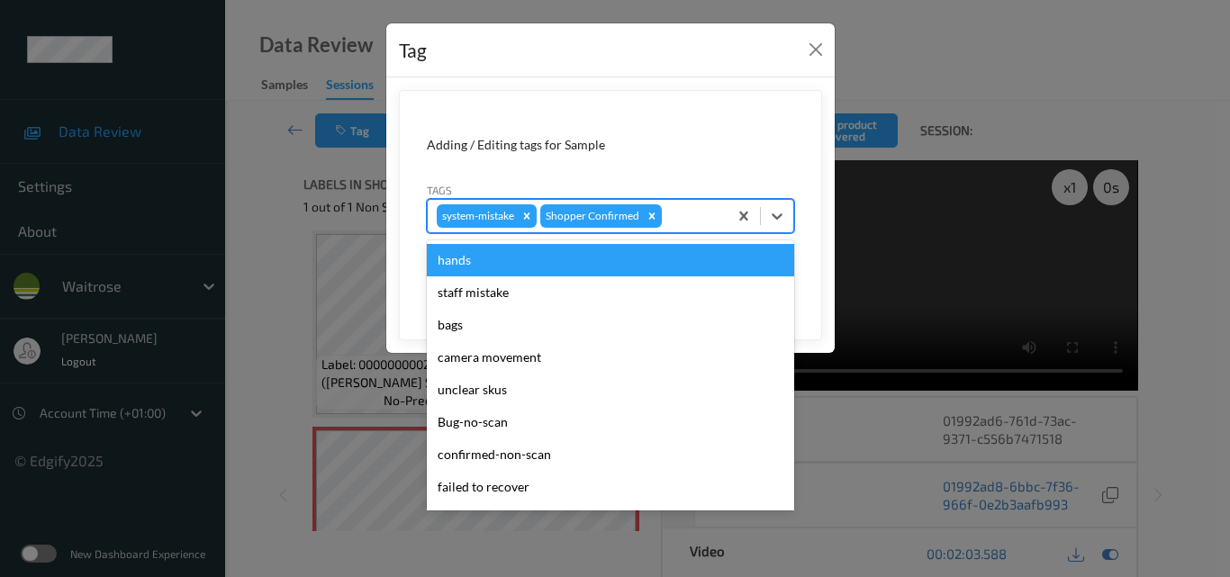
click at [684, 212] on div at bounding box center [691, 216] width 53 height 22
type input "un"
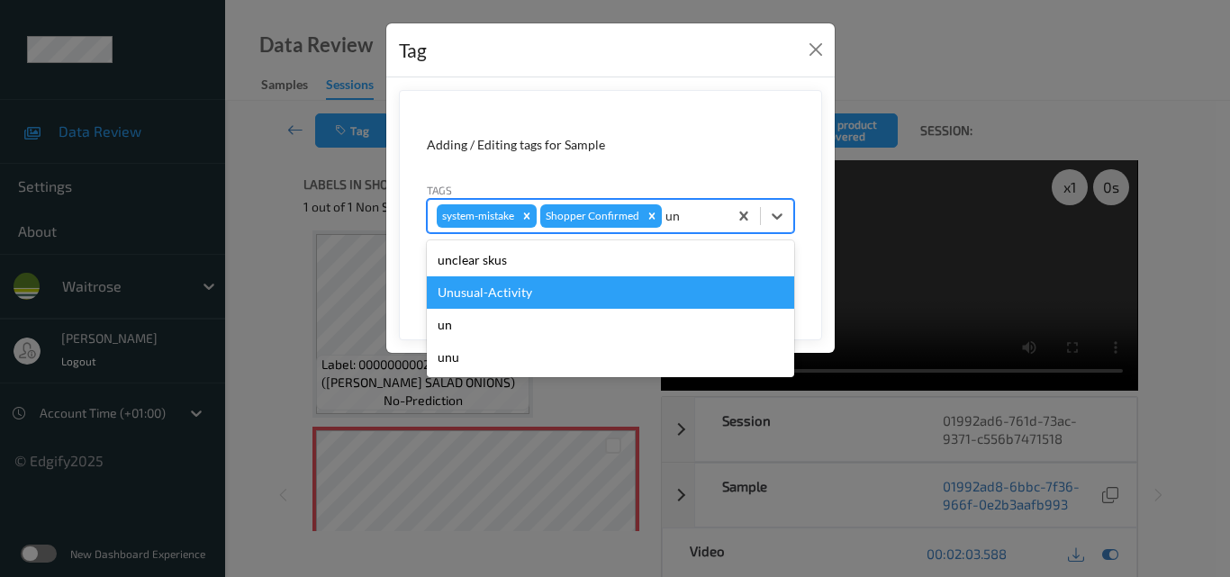
click at [558, 288] on div "Unusual-Activity" at bounding box center [610, 292] width 367 height 32
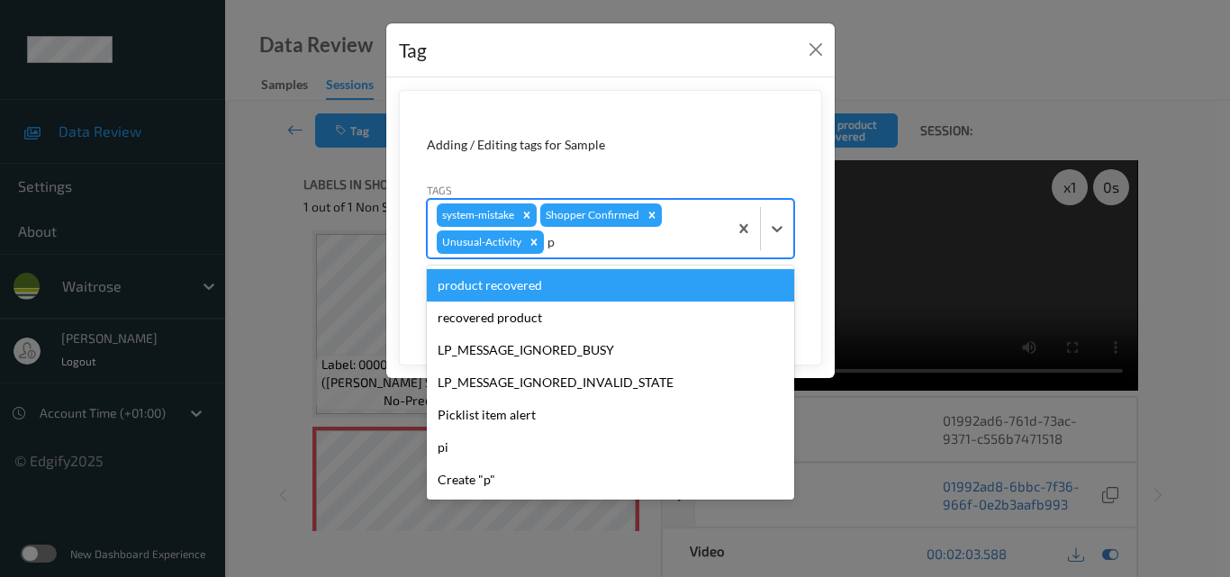
type input "pi"
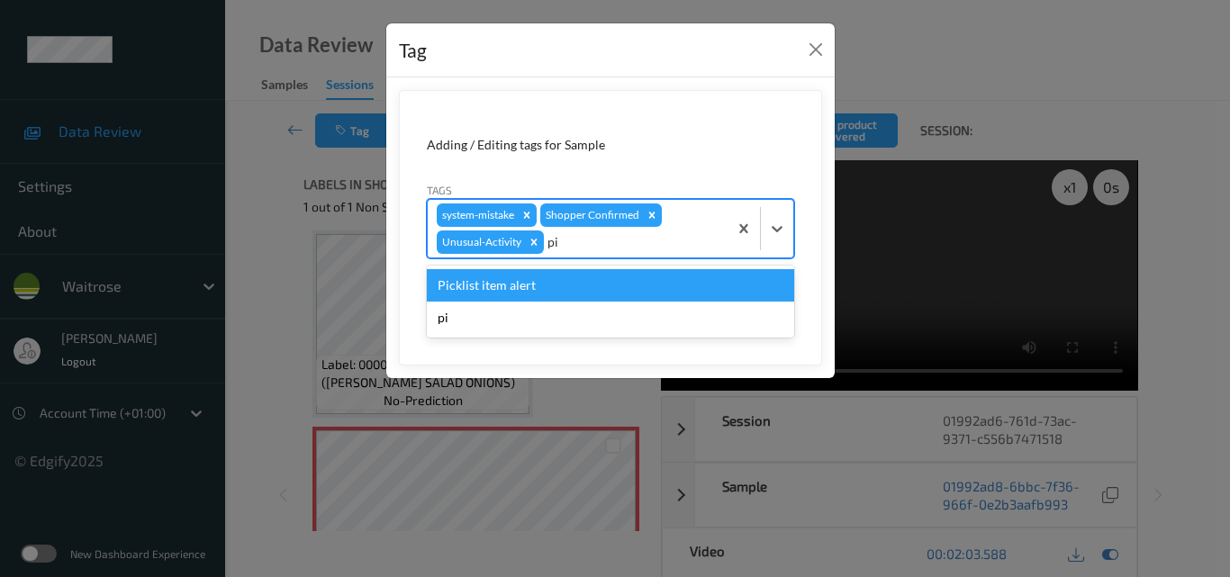
click at [558, 288] on div "Picklist item alert" at bounding box center [610, 285] width 367 height 32
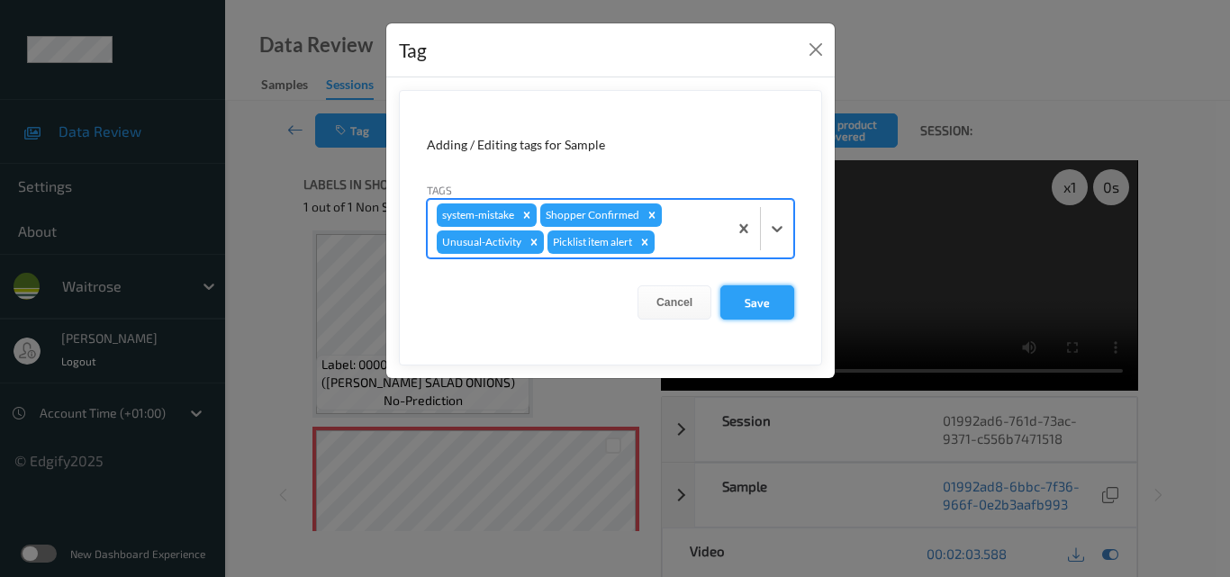
click at [747, 299] on button "Save" at bounding box center [757, 302] width 74 height 34
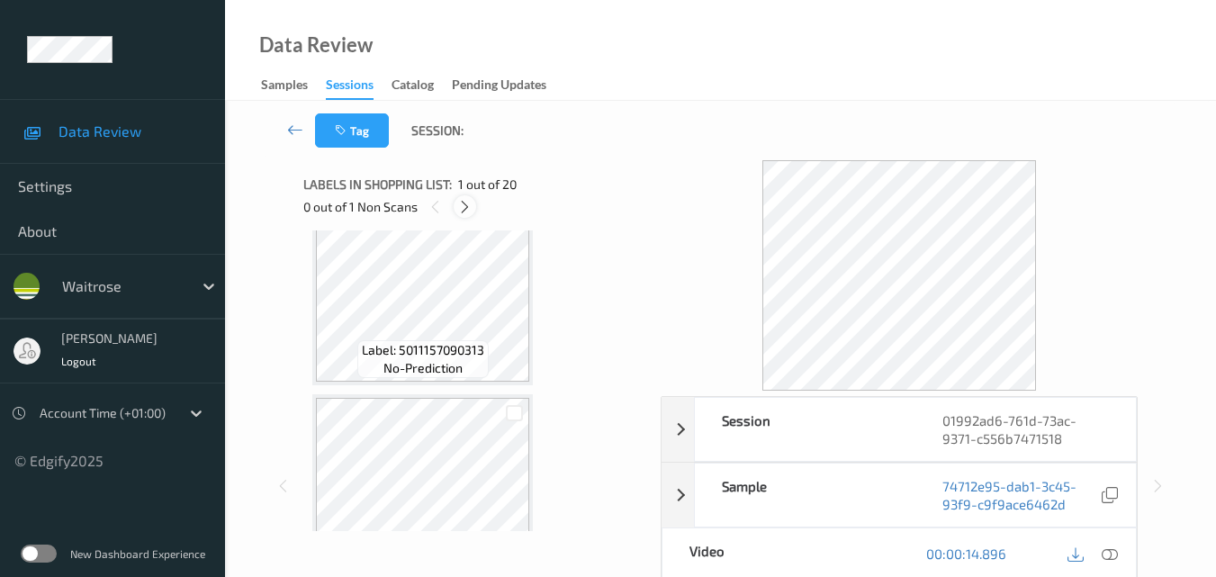
click at [462, 202] on icon at bounding box center [464, 207] width 15 height 16
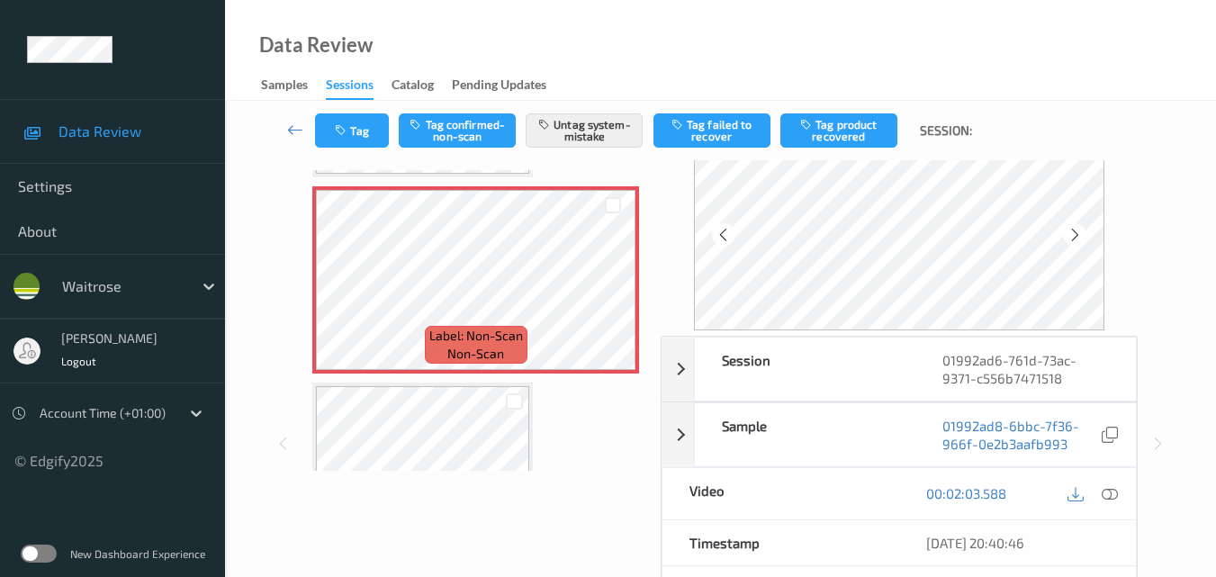
scroll to position [180, 0]
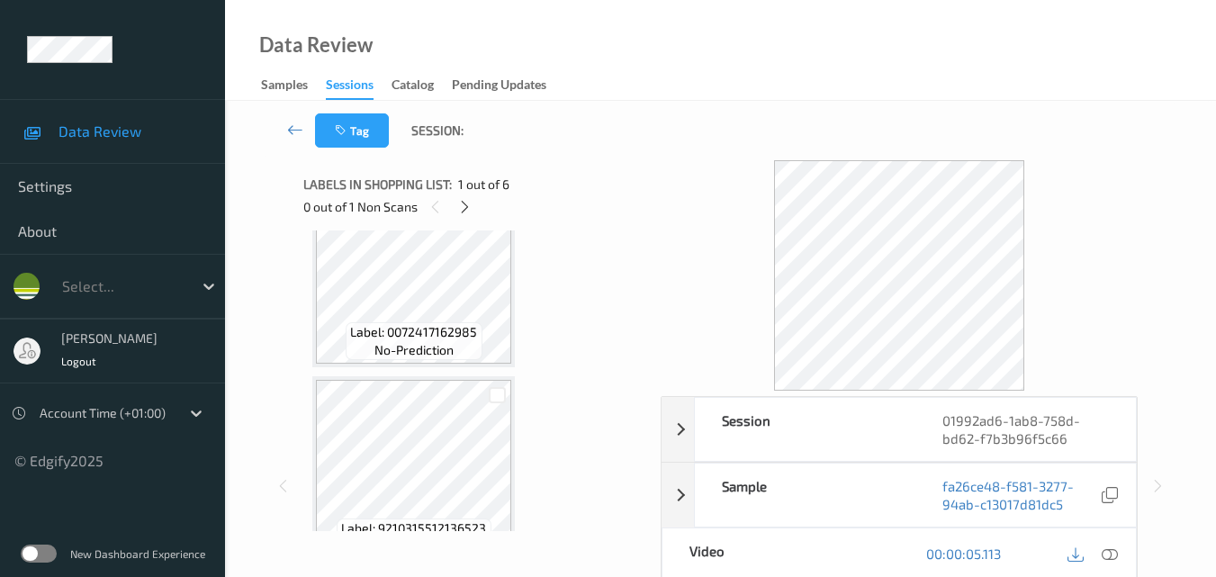
scroll to position [453, 0]
click at [465, 211] on icon at bounding box center [464, 207] width 15 height 16
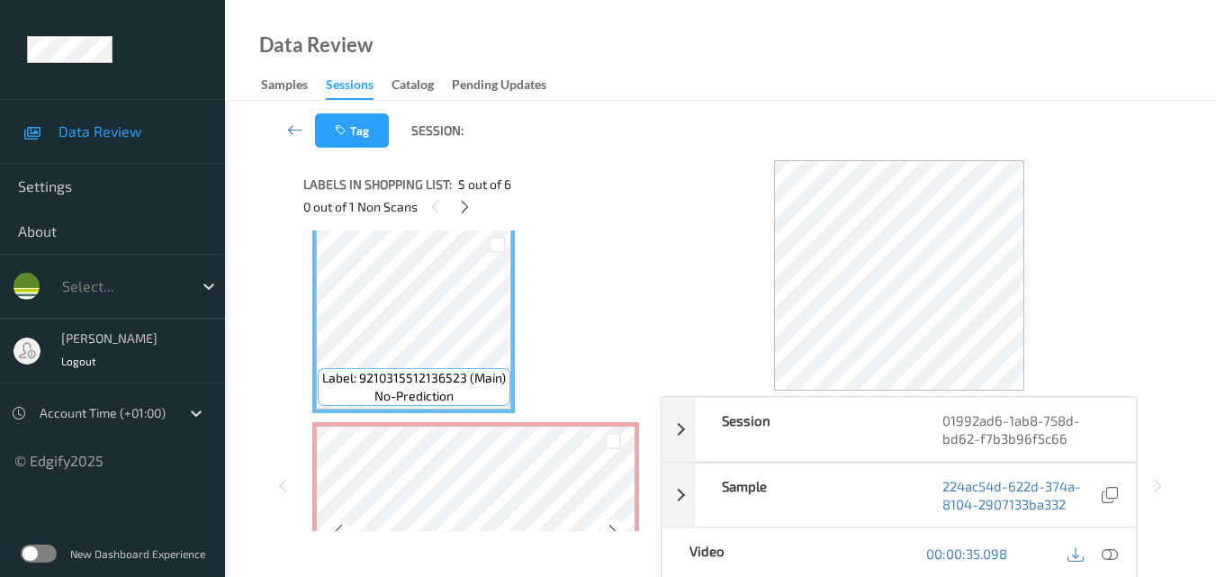
scroll to position [796, 0]
click at [1111, 549] on icon at bounding box center [1110, 553] width 16 height 16
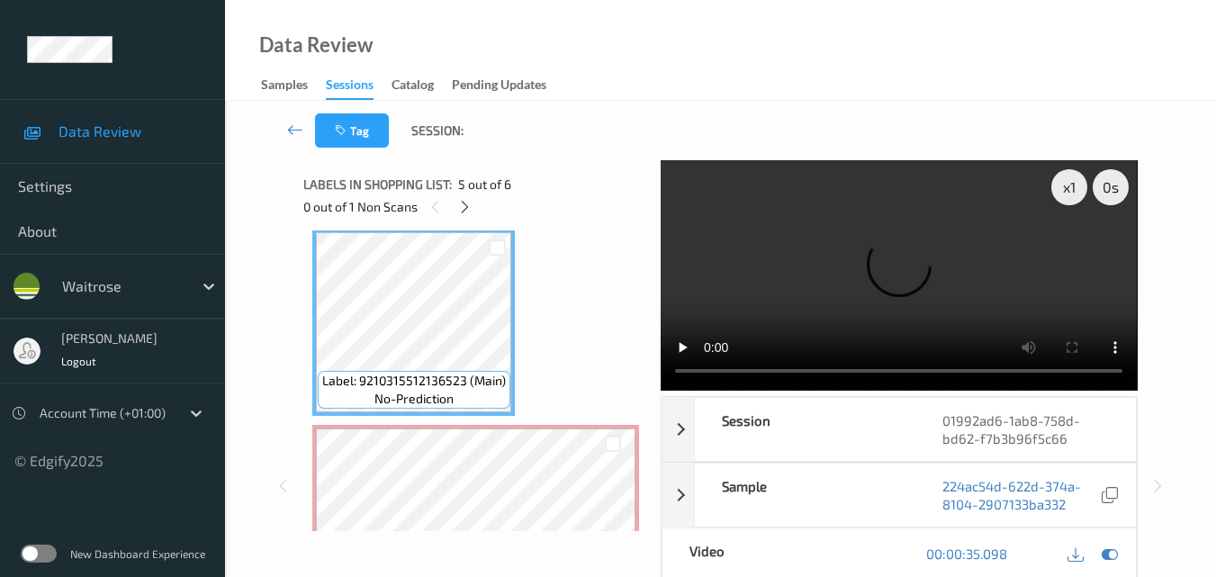
scroll to position [886, 0]
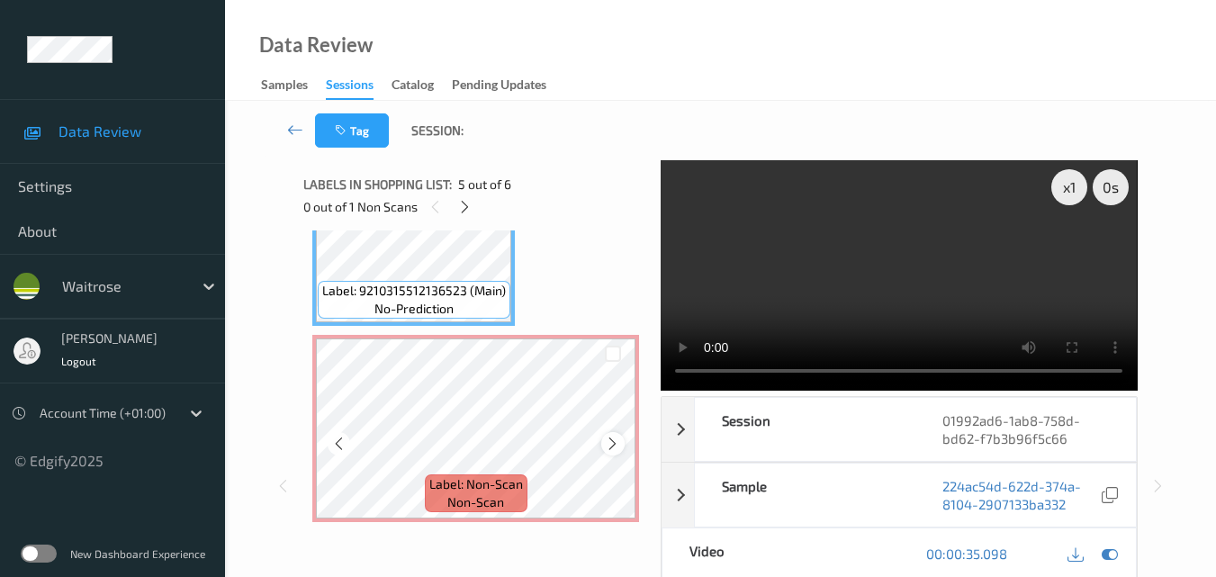
click at [616, 444] on icon at bounding box center [612, 444] width 15 height 16
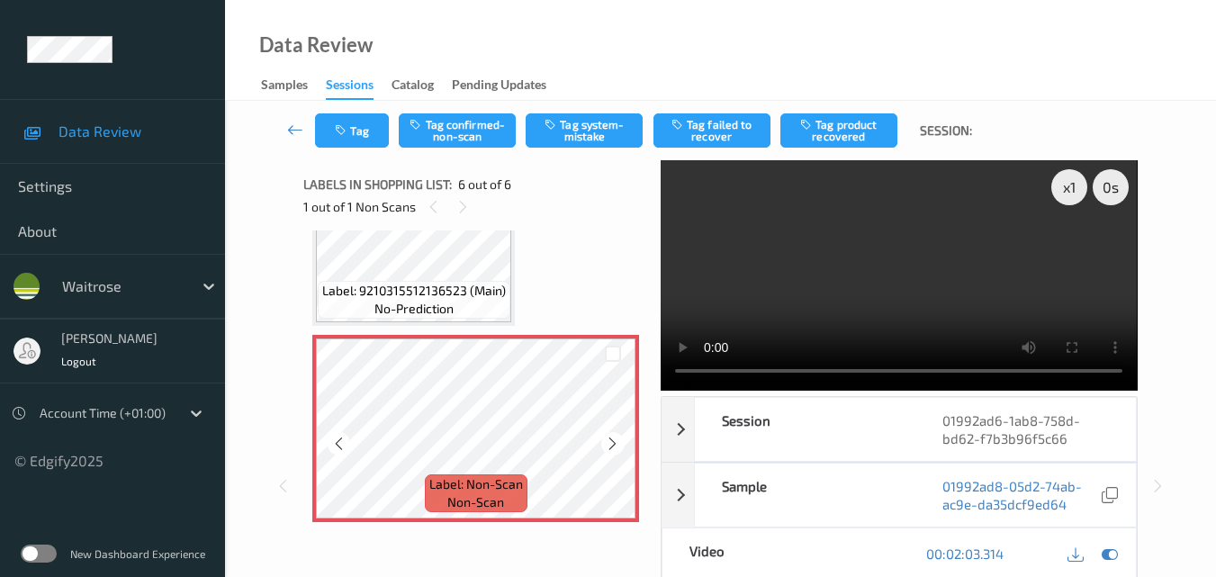
click at [616, 444] on icon at bounding box center [612, 444] width 15 height 16
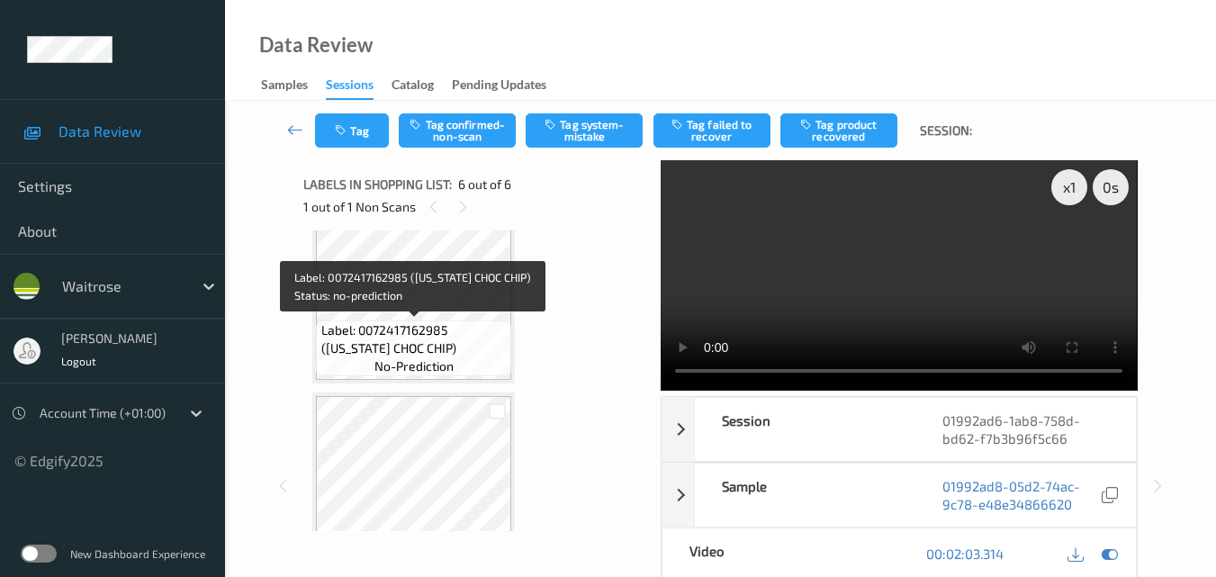
scroll to position [346, 0]
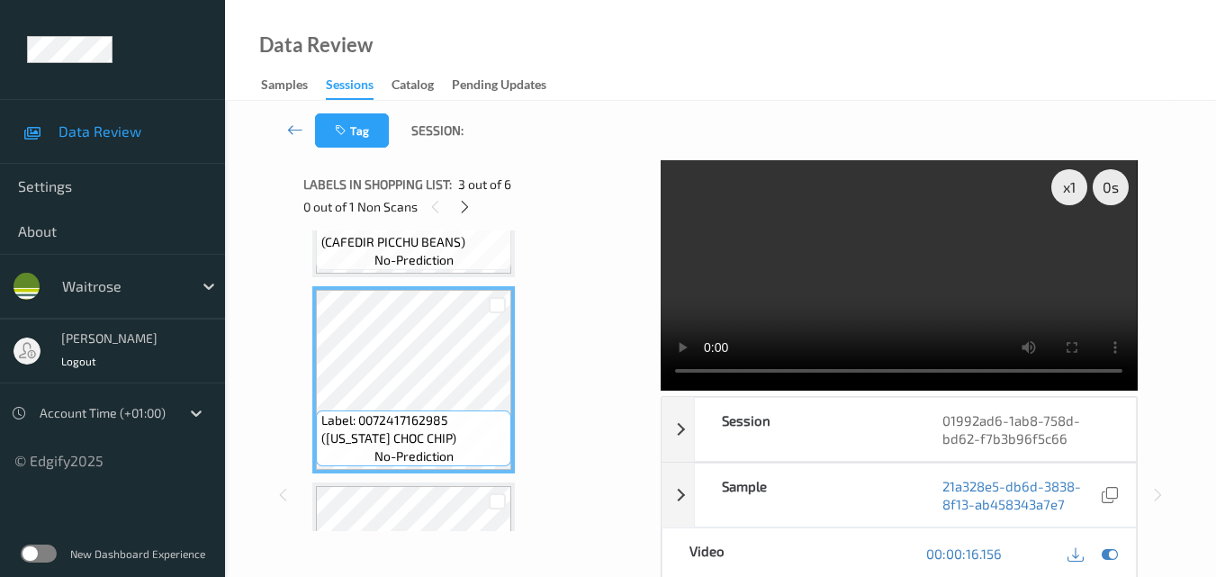
click at [870, 259] on video at bounding box center [899, 275] width 476 height 230
click at [903, 275] on video at bounding box center [899, 275] width 476 height 230
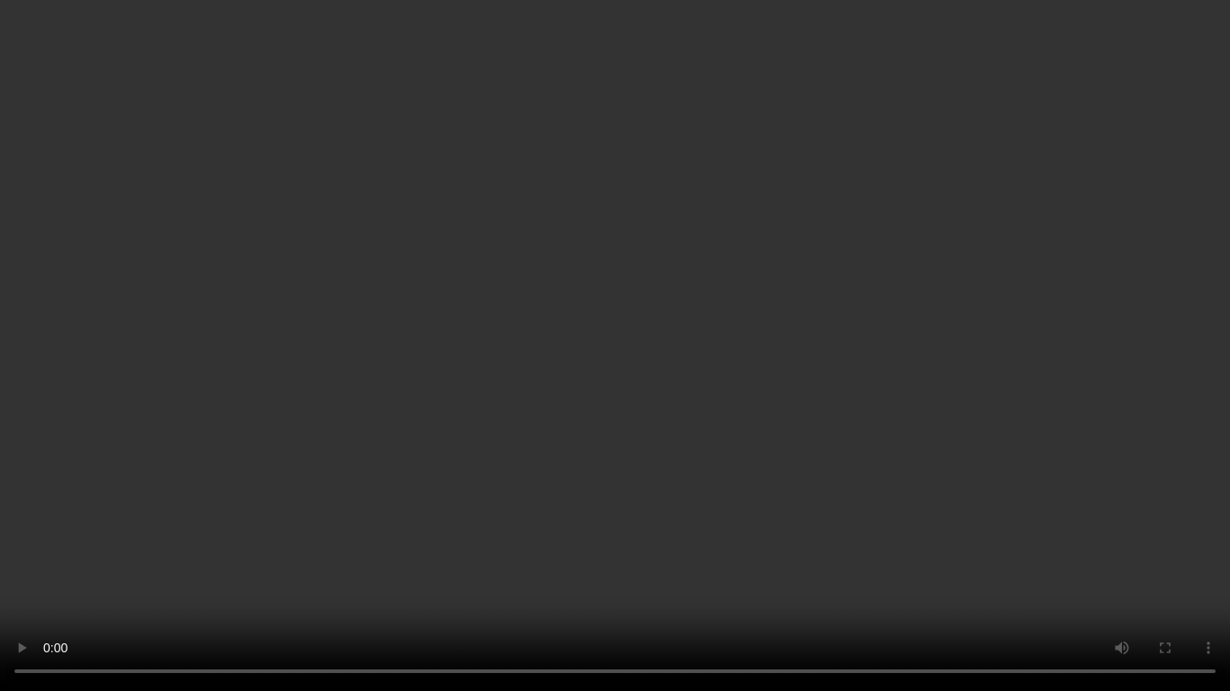
click at [882, 400] on video at bounding box center [615, 345] width 1230 height 691
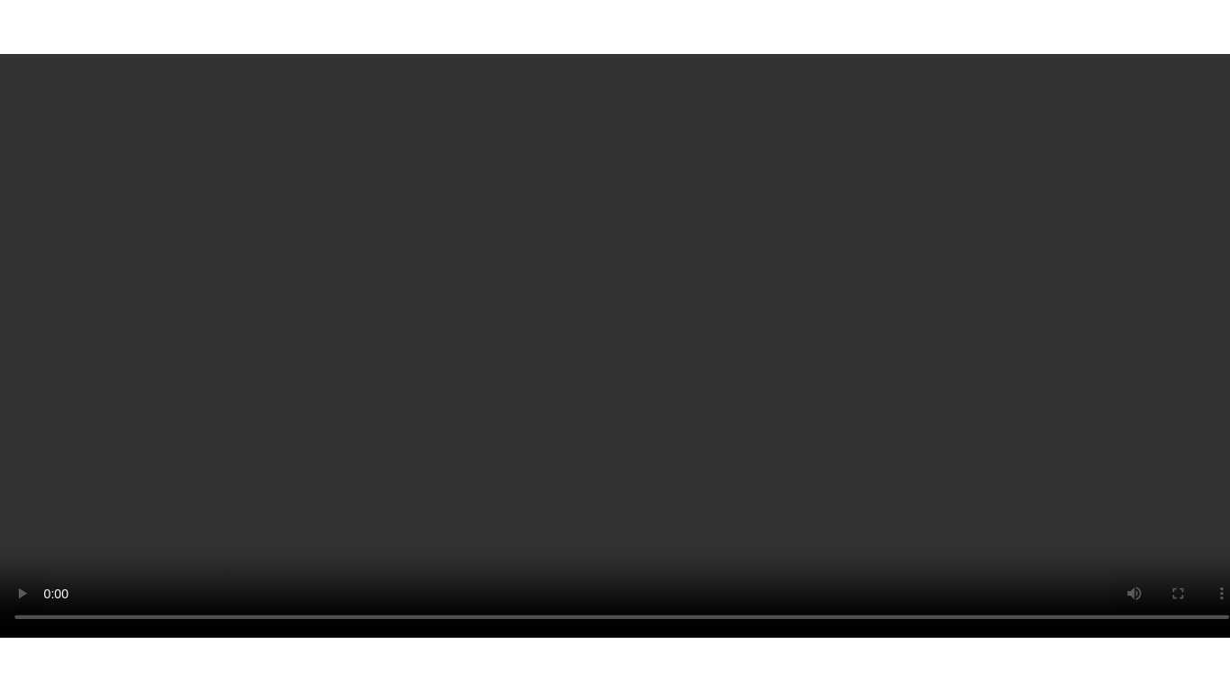
scroll to position [886, 0]
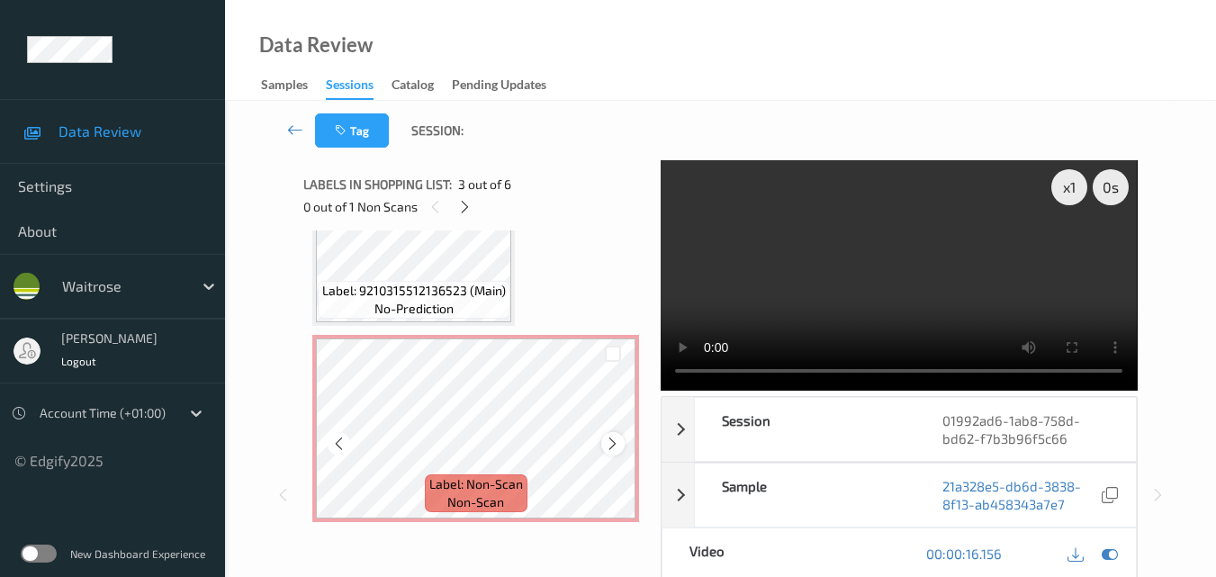
click at [612, 445] on icon at bounding box center [612, 444] width 15 height 16
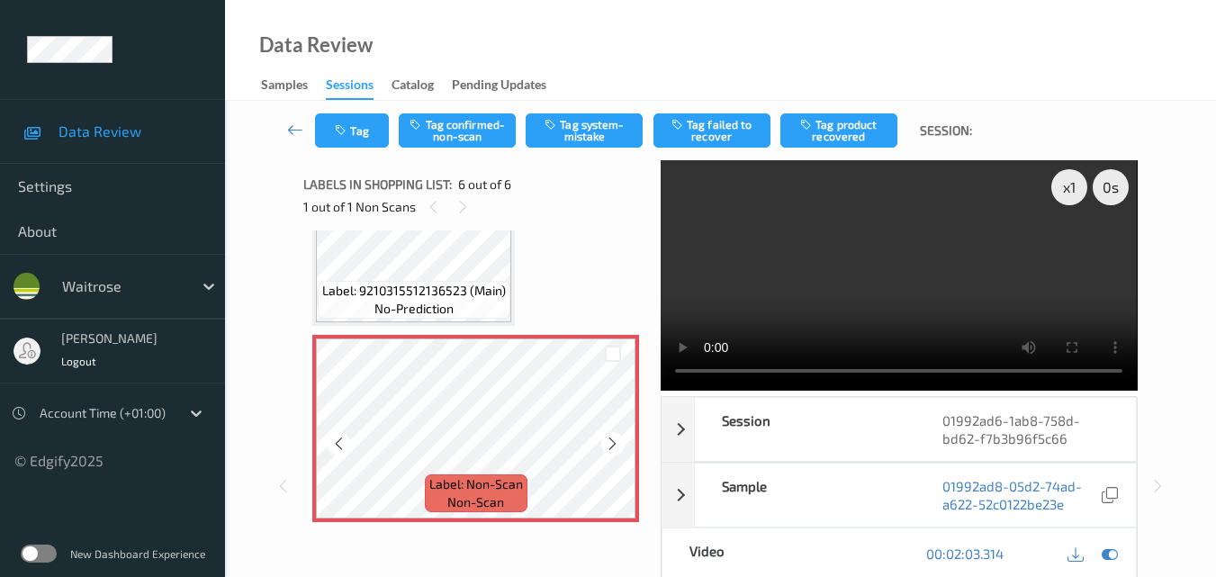
click at [612, 445] on icon at bounding box center [612, 444] width 15 height 16
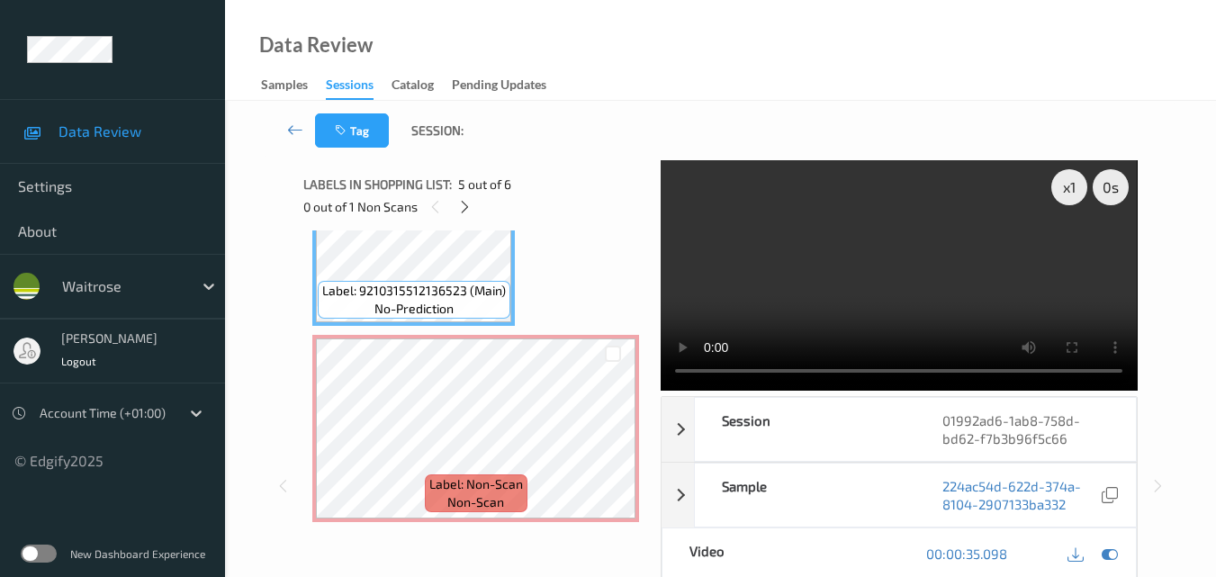
click at [985, 292] on video at bounding box center [899, 275] width 476 height 230
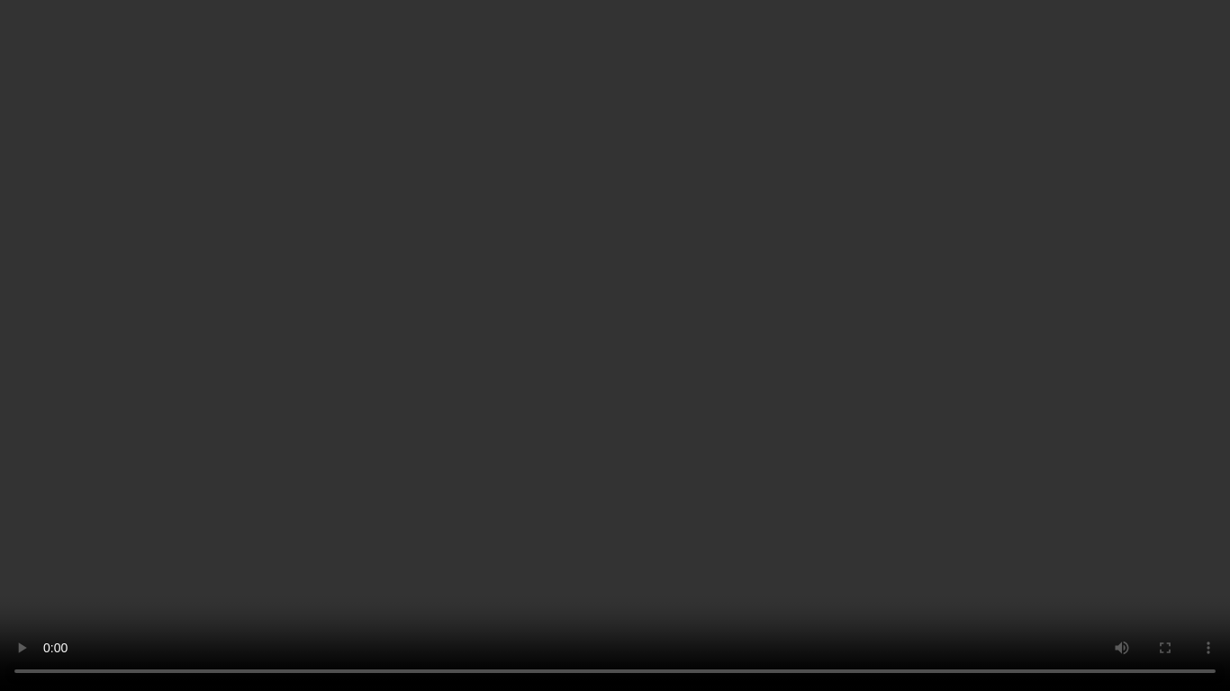
click at [858, 303] on video at bounding box center [615, 345] width 1230 height 691
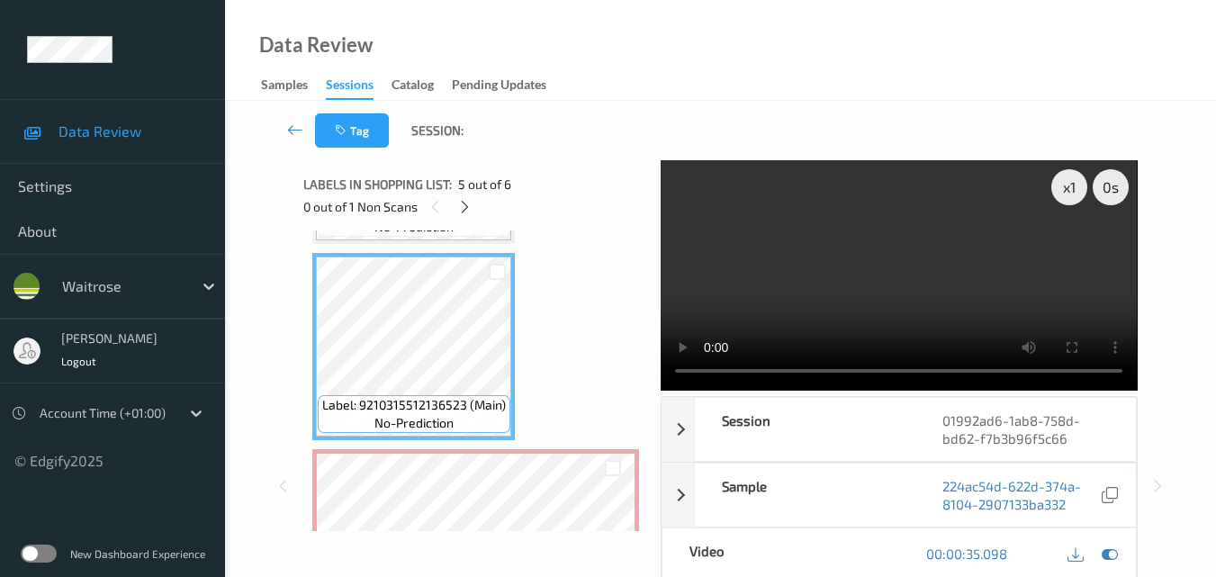
click at [891, 282] on video at bounding box center [899, 275] width 476 height 230
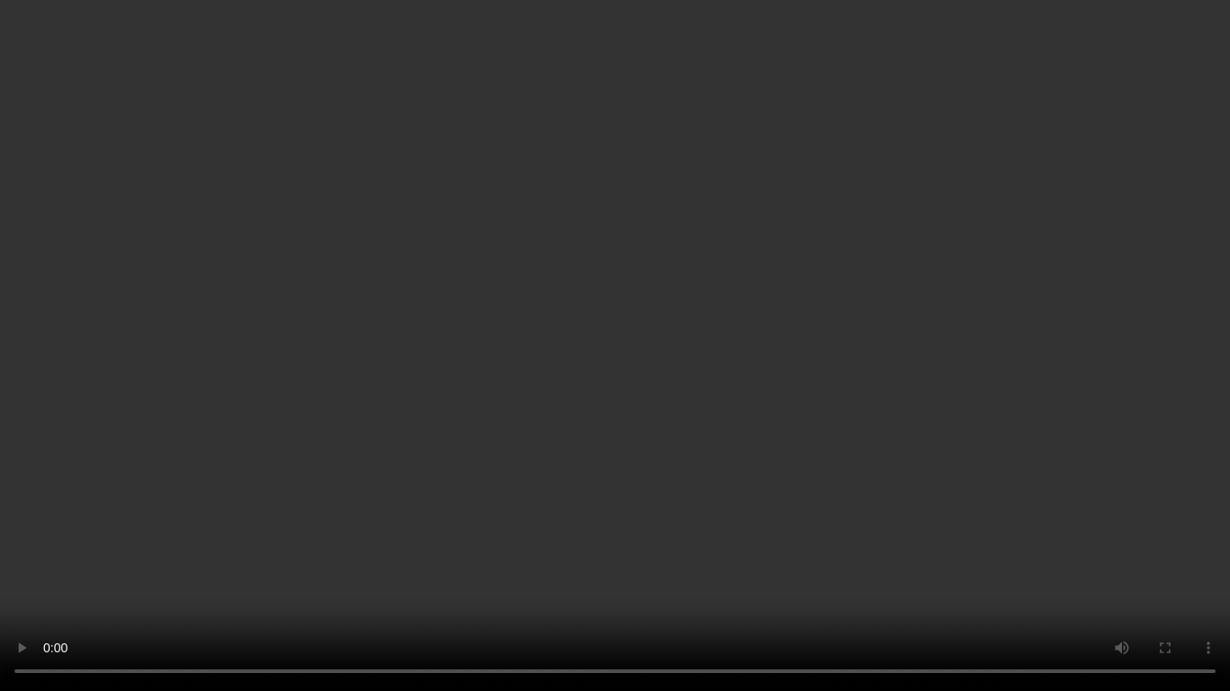
click at [797, 417] on video at bounding box center [615, 345] width 1230 height 691
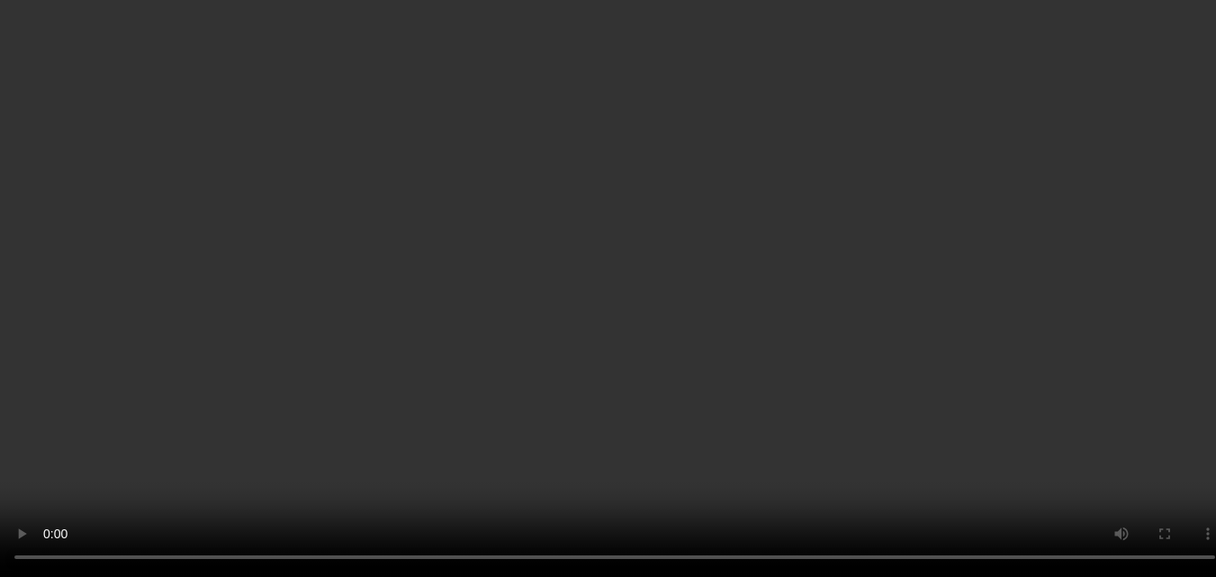
scroll to position [0, 0]
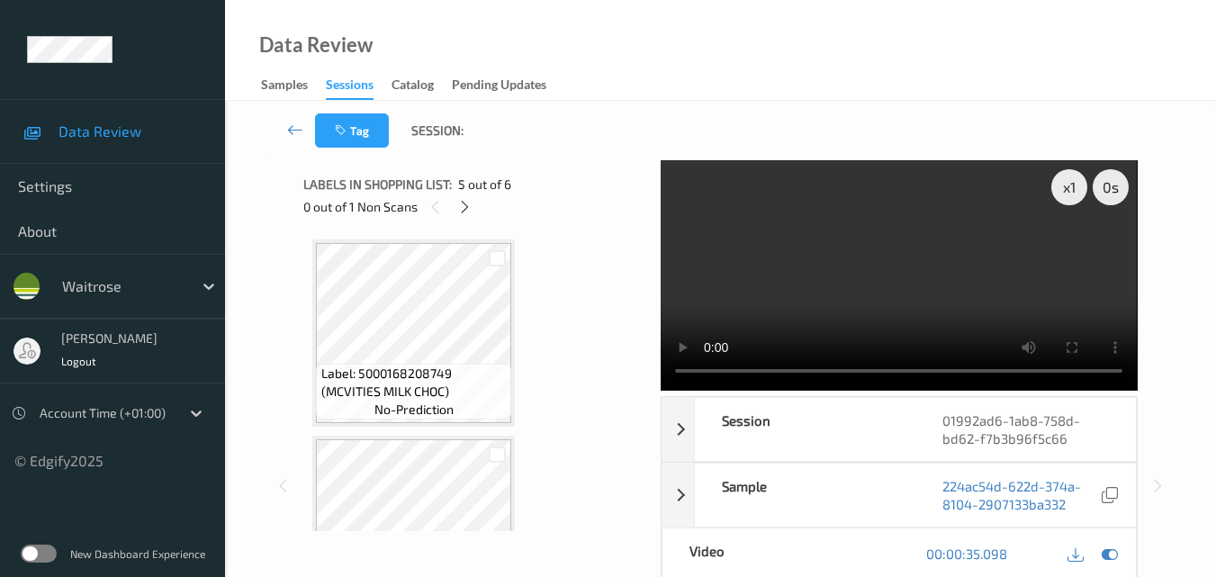
click at [879, 252] on video at bounding box center [899, 275] width 476 height 230
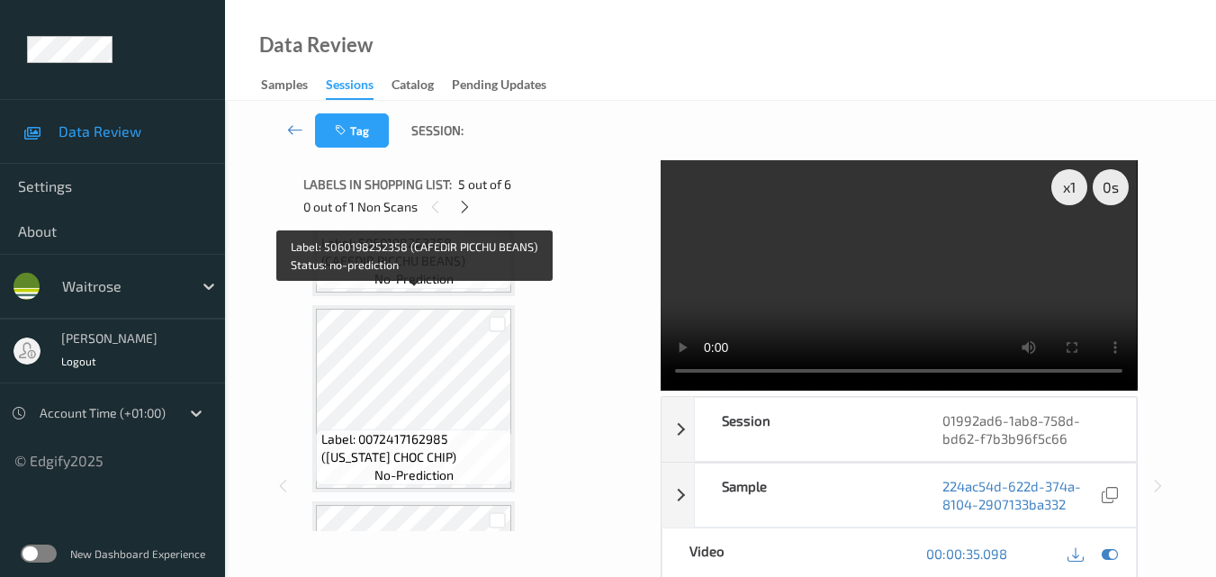
scroll to position [360, 0]
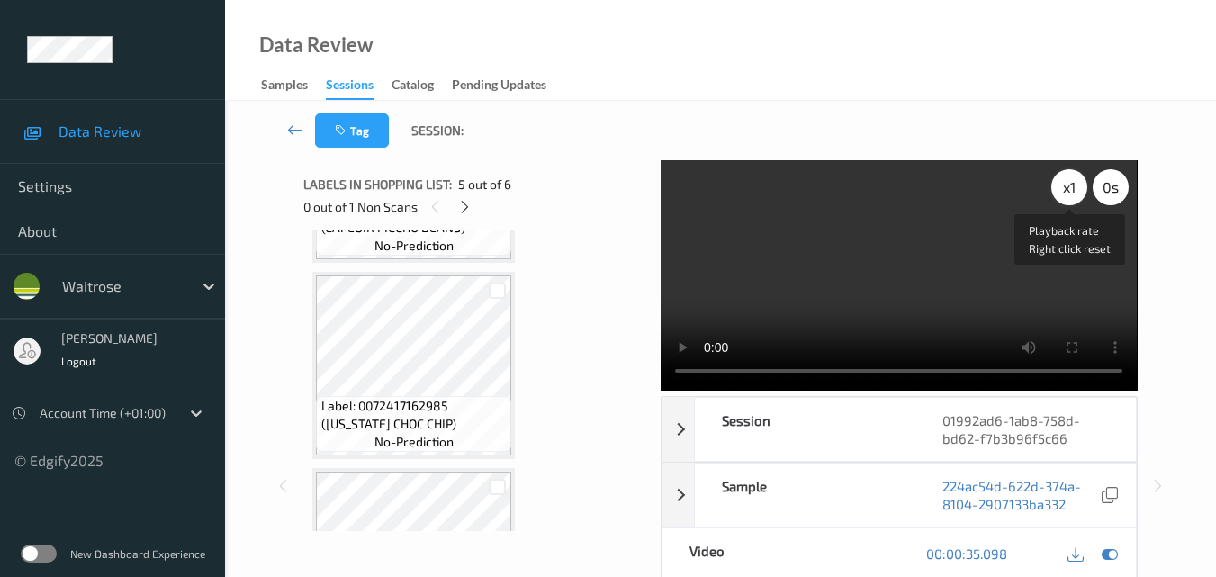
click at [1066, 192] on div "x 1" at bounding box center [1069, 187] width 36 height 36
click at [1066, 192] on div "x 2" at bounding box center [1069, 187] width 36 height 36
click at [920, 215] on video at bounding box center [899, 275] width 476 height 230
click at [1065, 186] on div "x 4" at bounding box center [1069, 187] width 36 height 36
click at [1065, 186] on div "x 8" at bounding box center [1069, 187] width 36 height 36
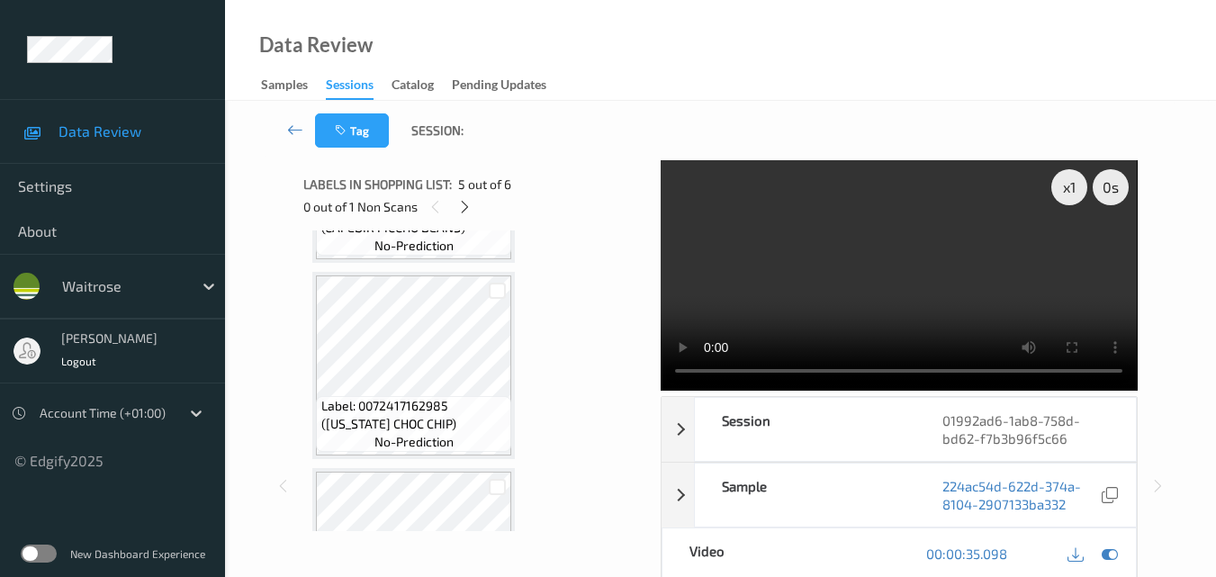
click at [874, 239] on video at bounding box center [899, 275] width 476 height 230
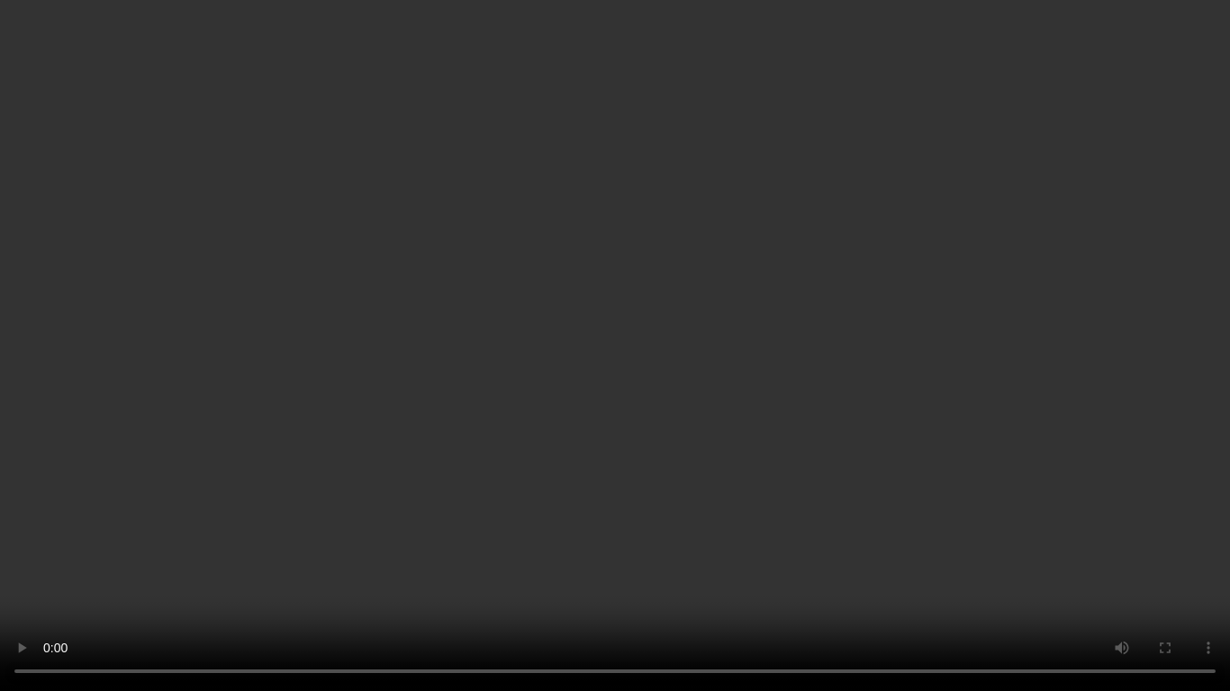
click at [704, 354] on video at bounding box center [615, 345] width 1230 height 691
click at [726, 347] on video at bounding box center [615, 345] width 1230 height 691
click at [897, 414] on video at bounding box center [615, 345] width 1230 height 691
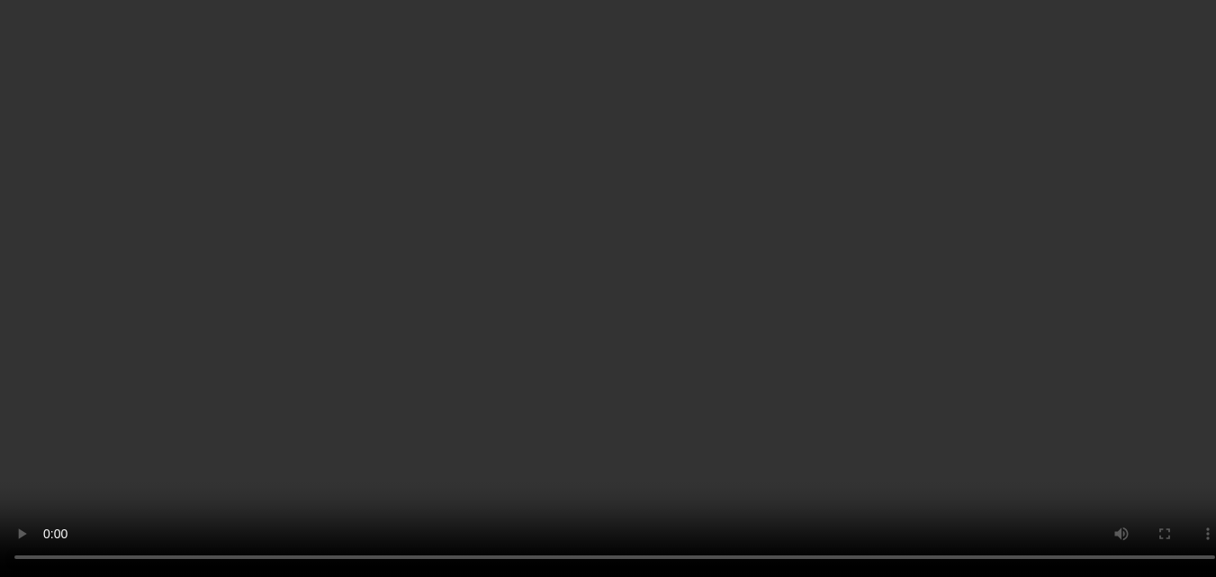
scroll to position [810, 0]
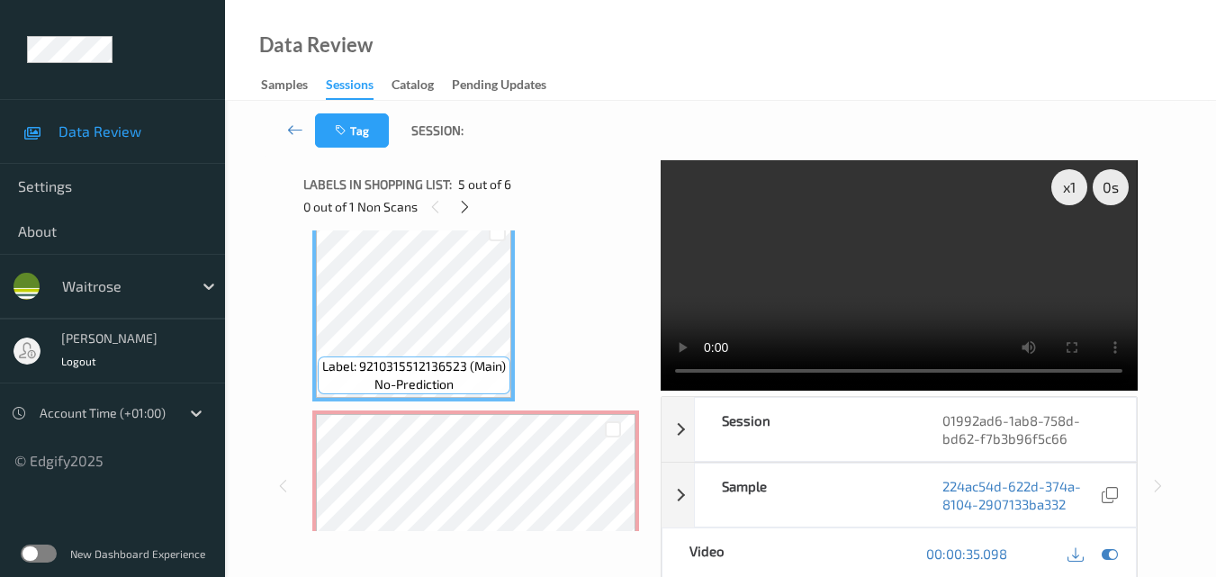
click at [959, 282] on video at bounding box center [899, 275] width 476 height 230
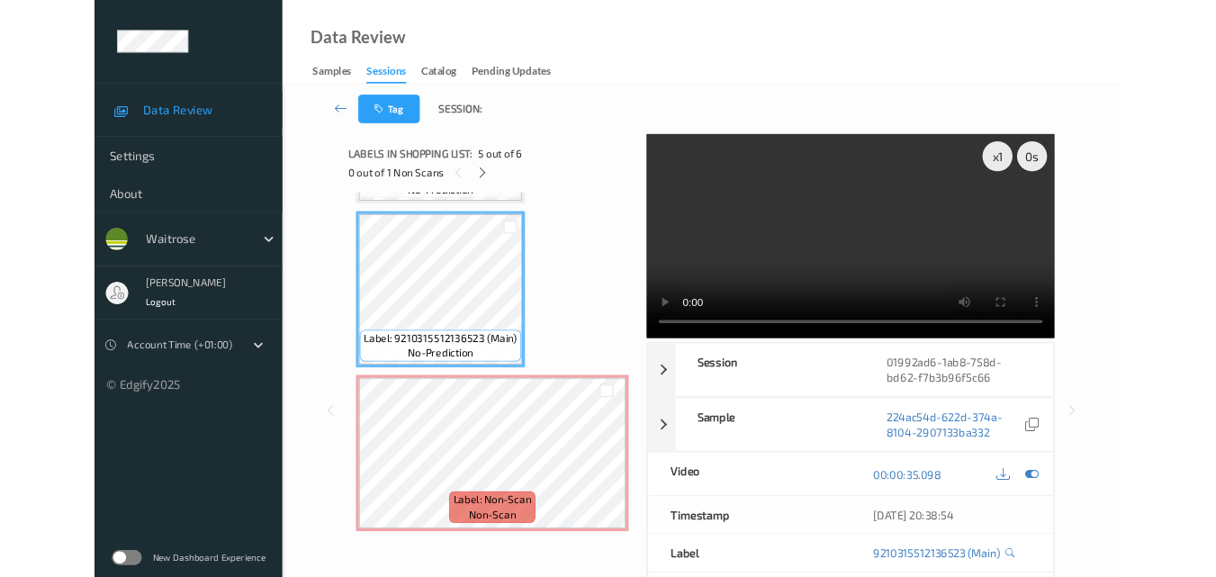
scroll to position [771, 0]
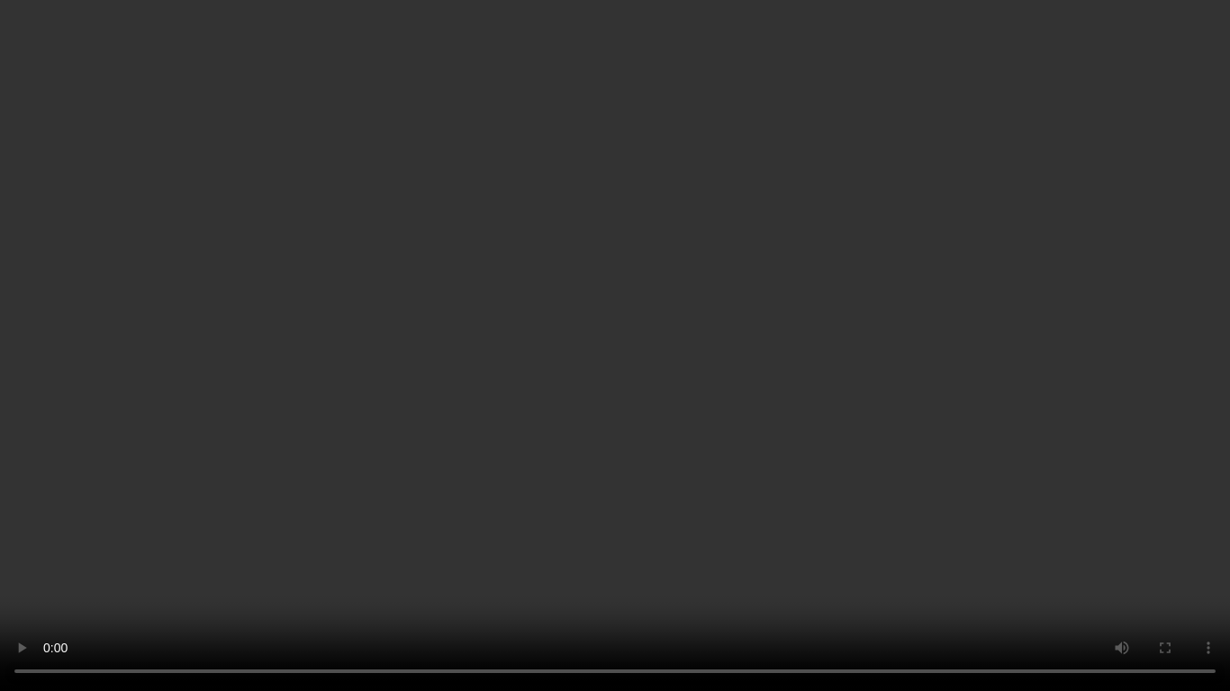
click at [961, 431] on video at bounding box center [615, 345] width 1230 height 691
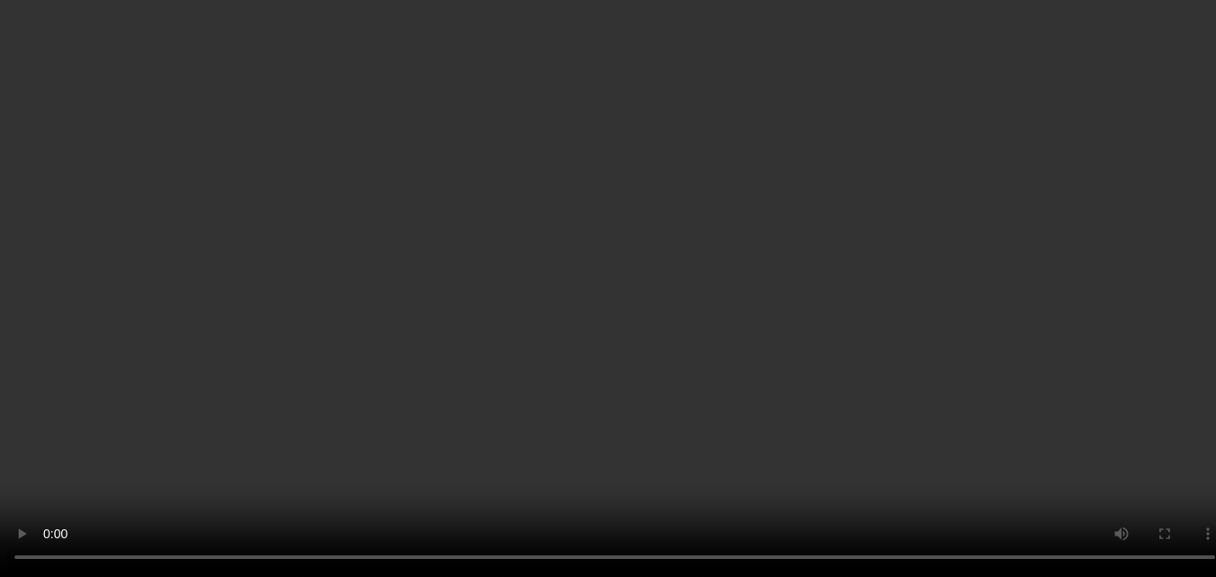
scroll to position [886, 0]
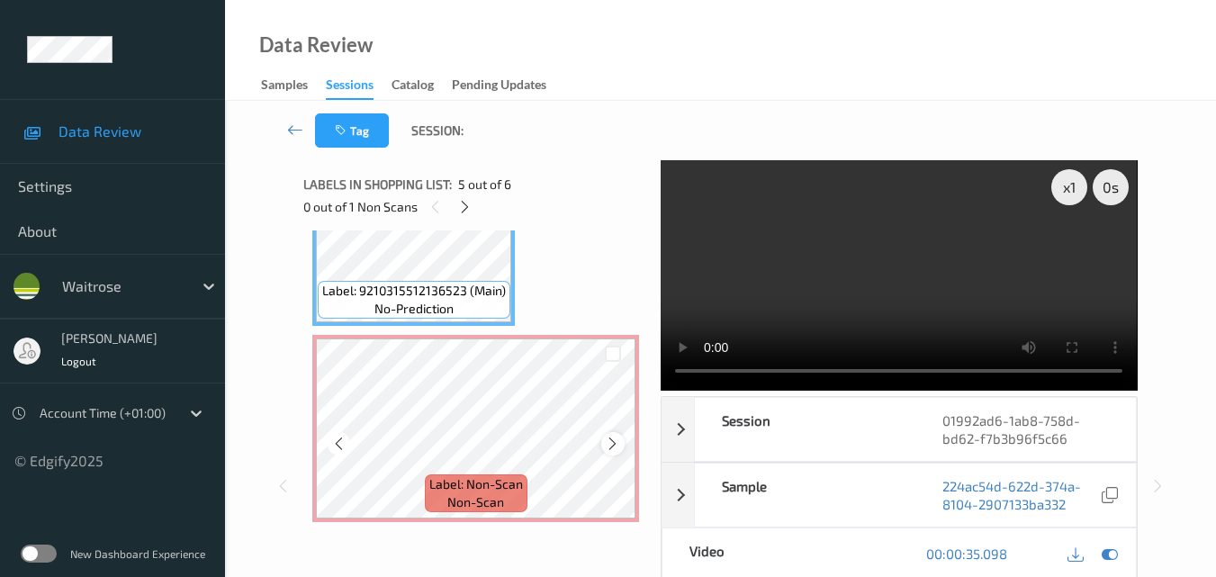
click at [605, 446] on icon at bounding box center [612, 444] width 15 height 16
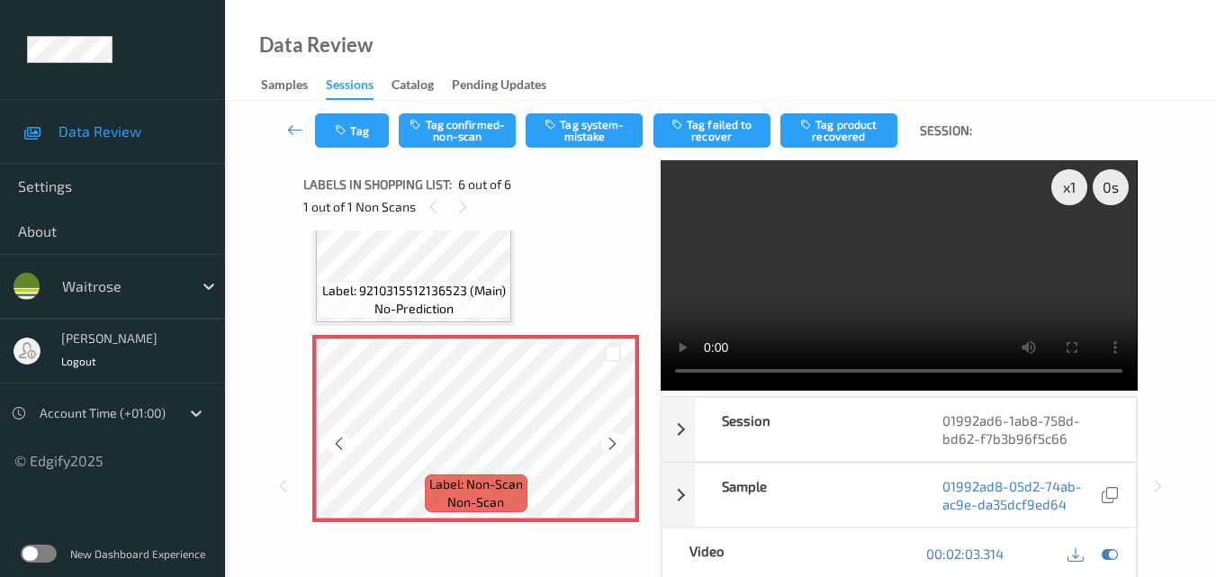
click at [605, 446] on icon at bounding box center [612, 444] width 15 height 16
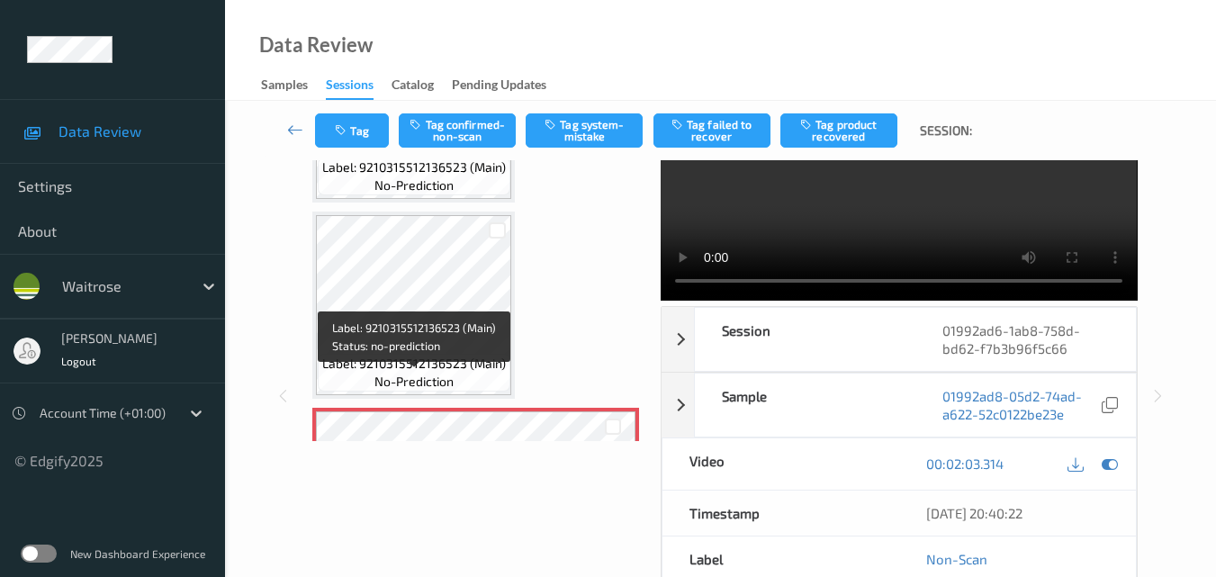
scroll to position [706, 0]
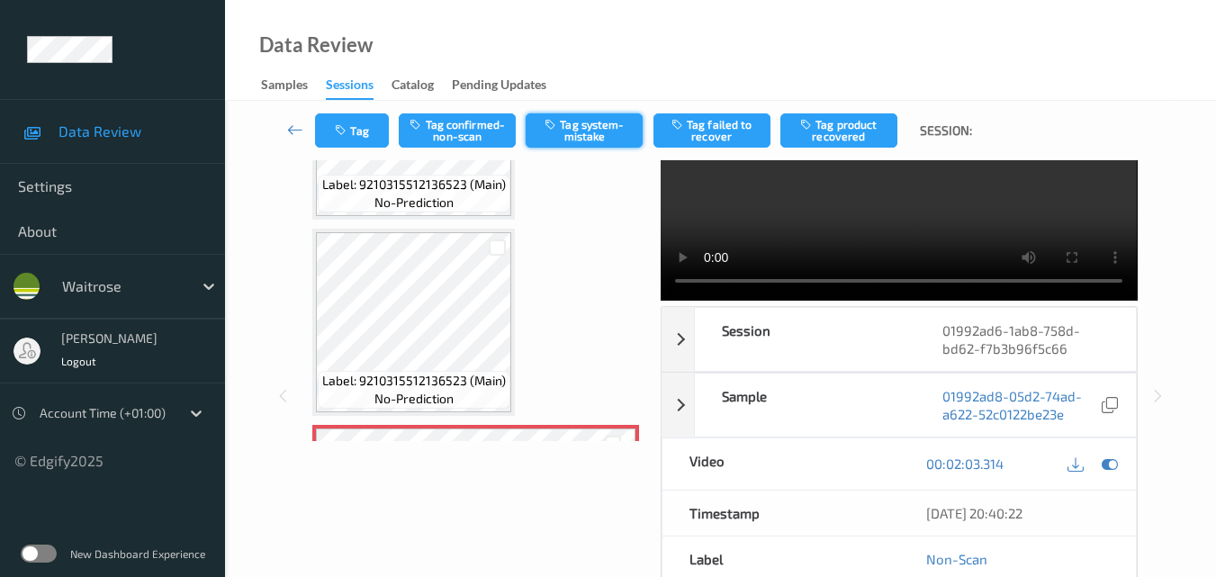
click at [587, 135] on button "Tag system-mistake" at bounding box center [584, 130] width 117 height 34
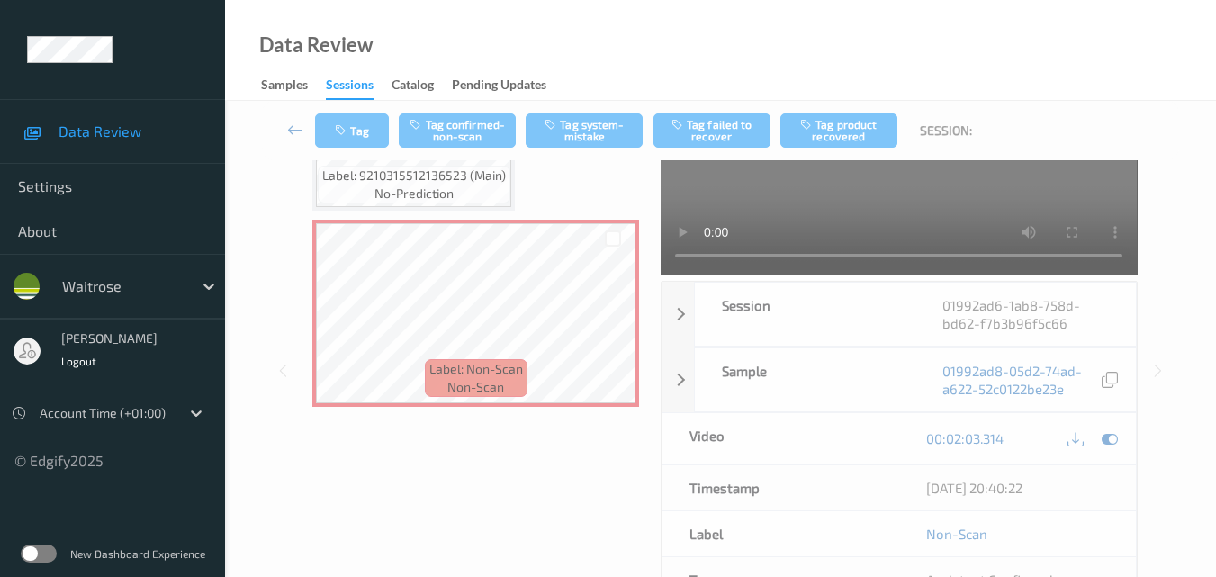
scroll to position [180, 0]
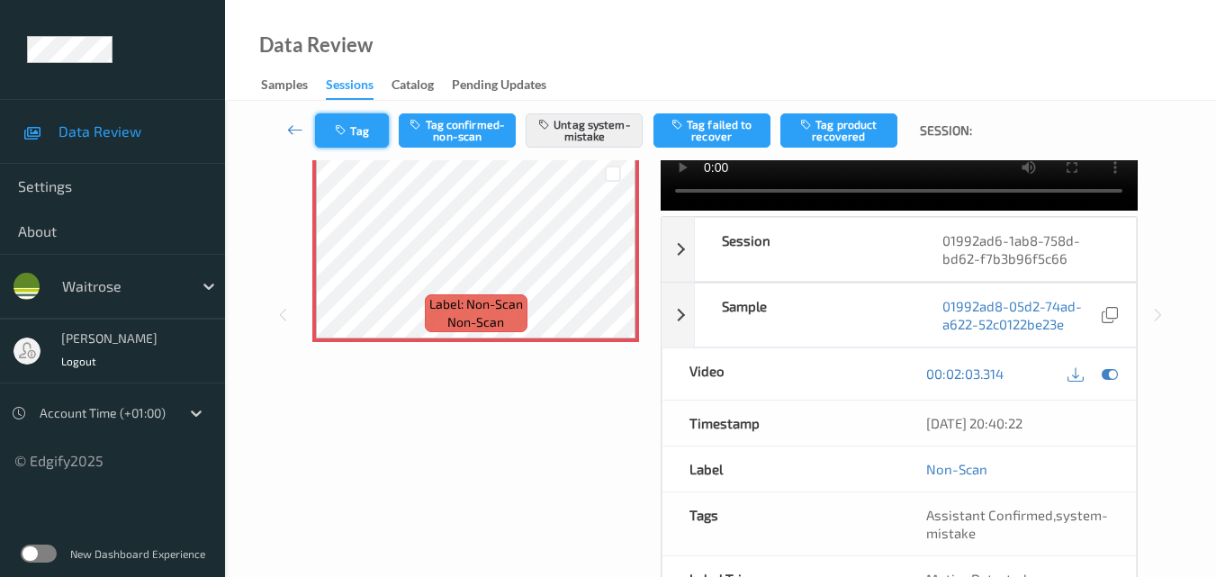
click at [360, 132] on button "Tag" at bounding box center [352, 130] width 74 height 34
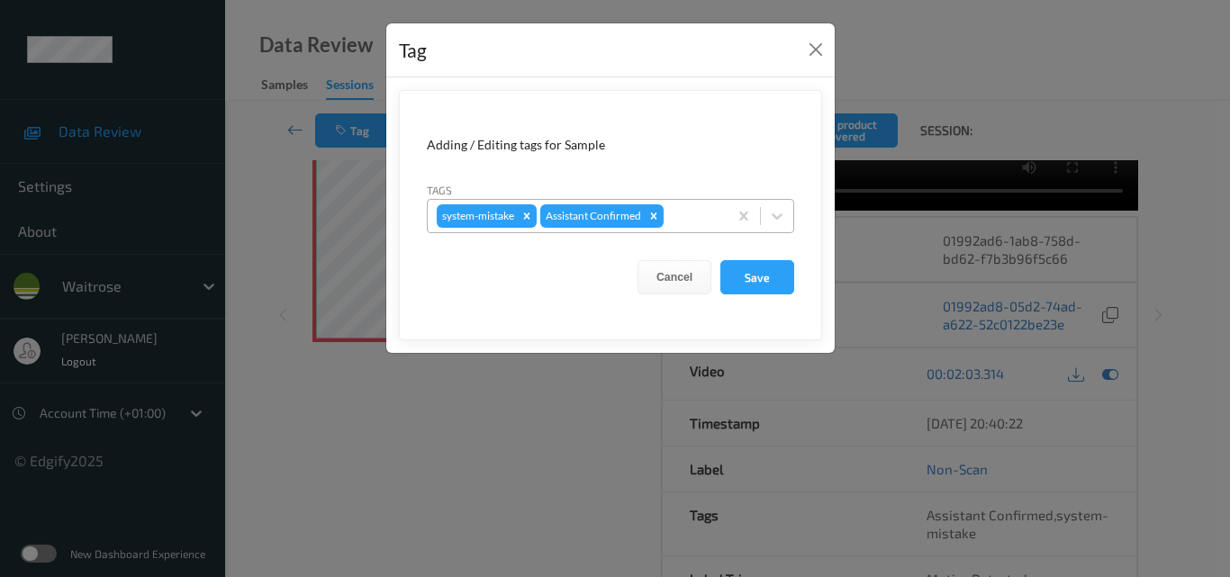
click at [691, 224] on div at bounding box center [692, 216] width 51 height 22
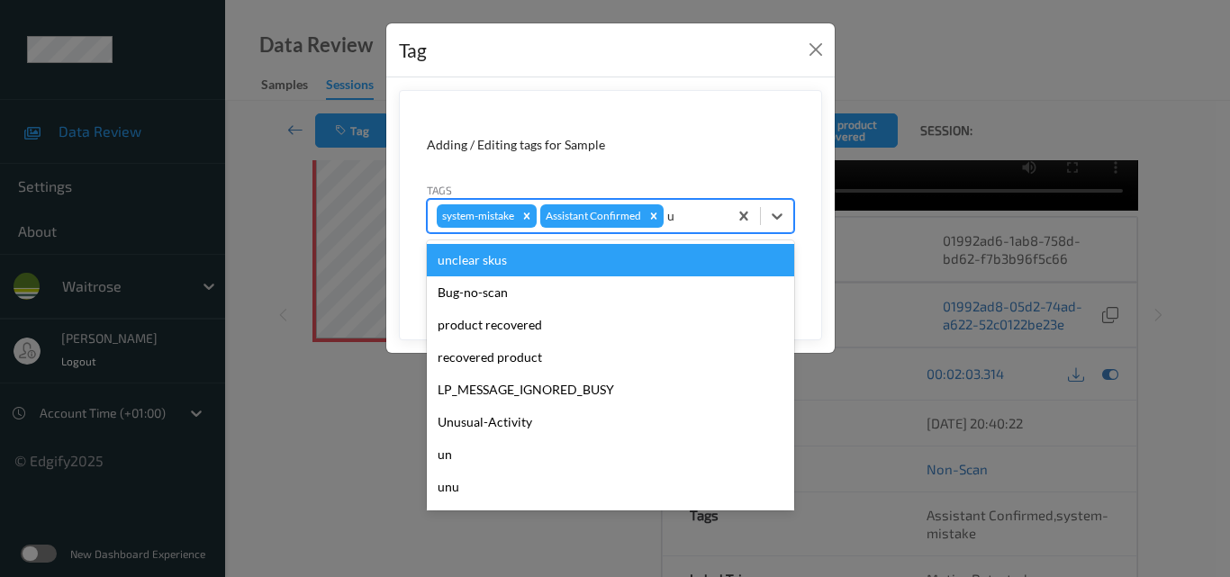
type input "un"
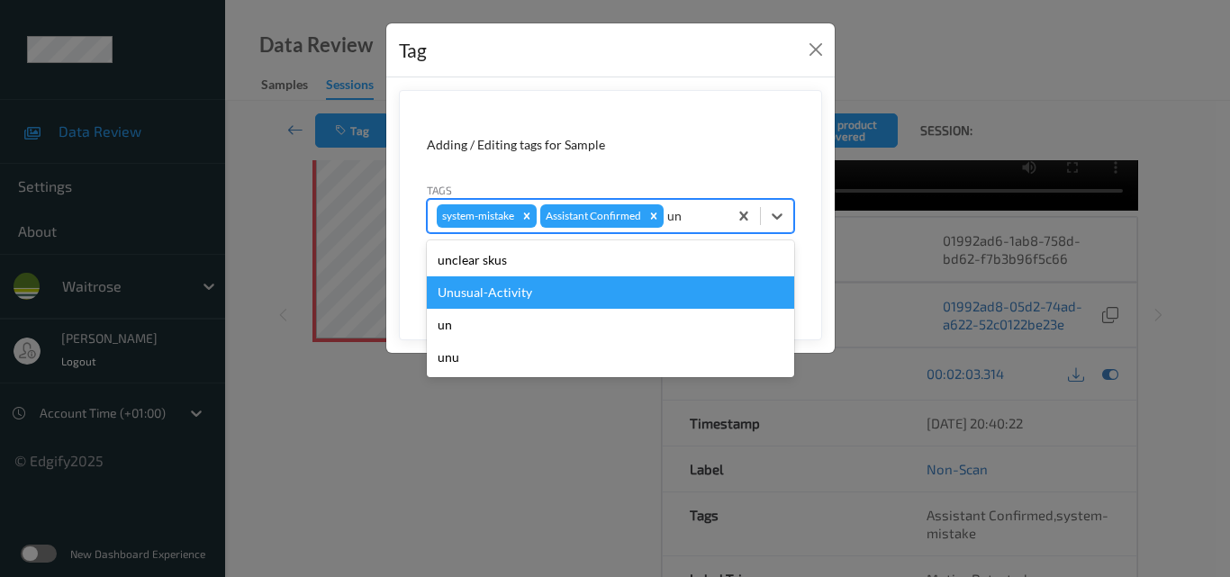
click at [629, 287] on div "Unusual-Activity" at bounding box center [610, 292] width 367 height 32
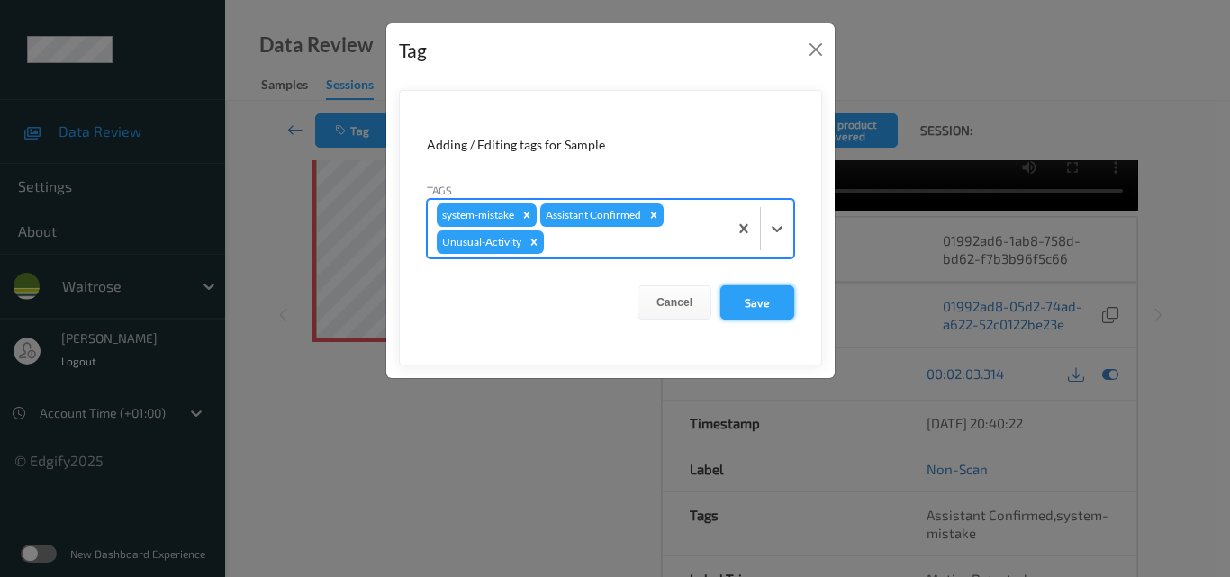
click at [765, 294] on button "Save" at bounding box center [757, 302] width 74 height 34
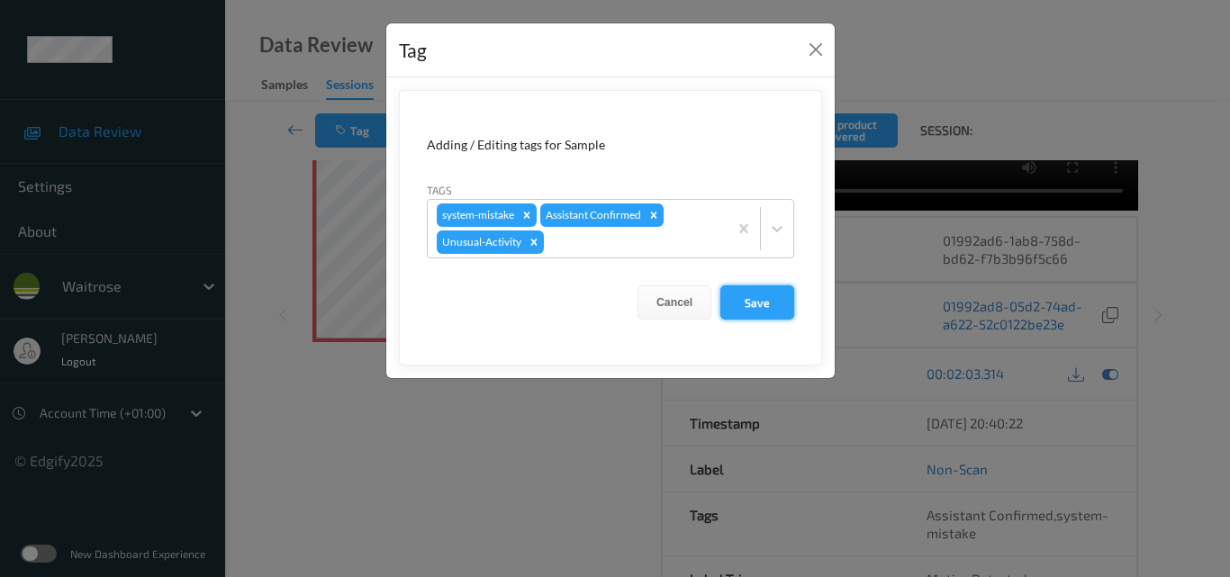
click at [762, 296] on button "Save" at bounding box center [757, 302] width 74 height 34
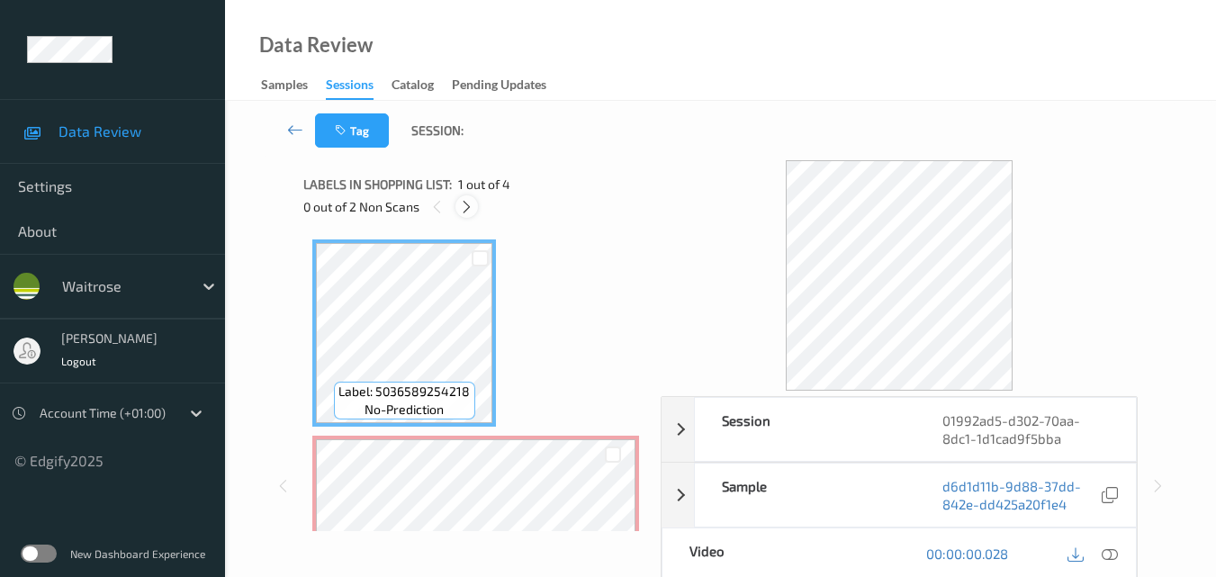
click at [465, 206] on icon at bounding box center [466, 207] width 15 height 16
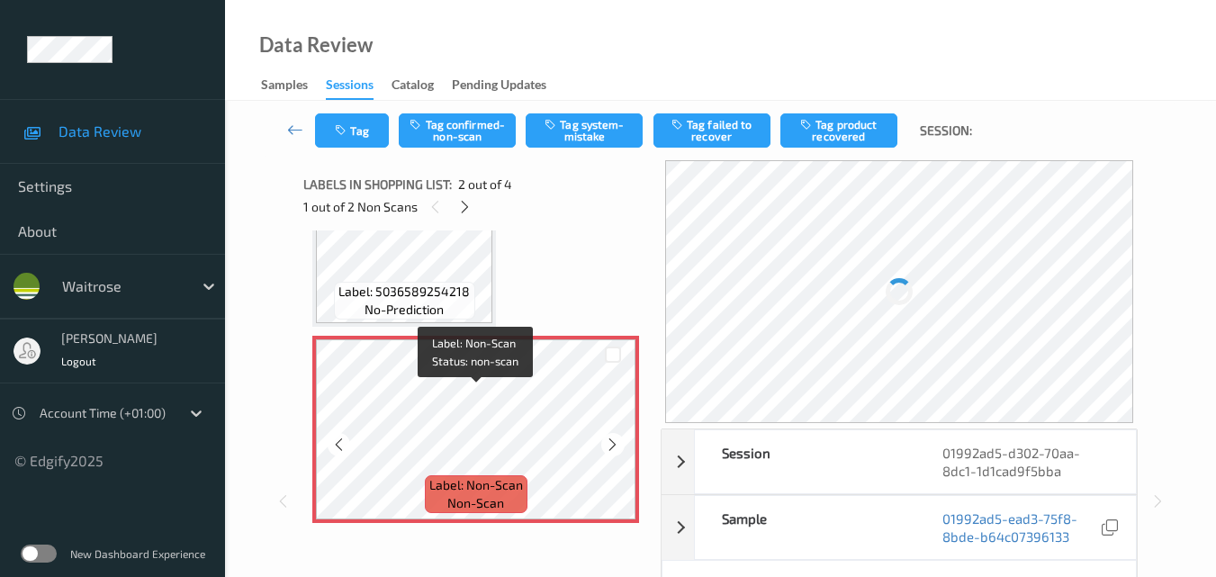
scroll to position [99, 0]
click at [467, 201] on icon at bounding box center [464, 207] width 15 height 16
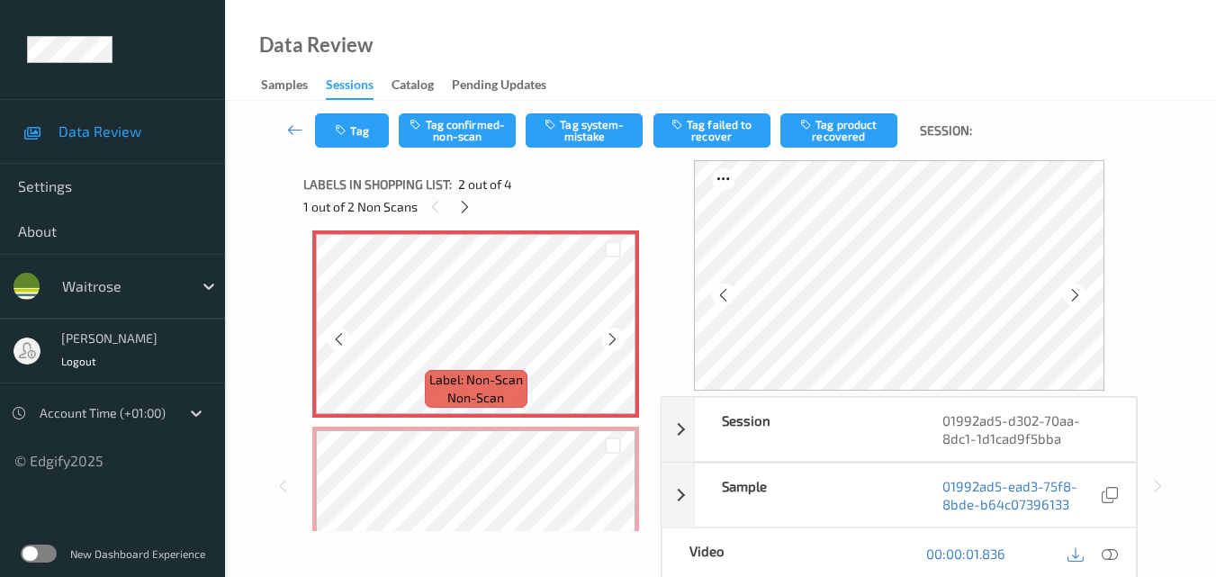
scroll to position [0, 0]
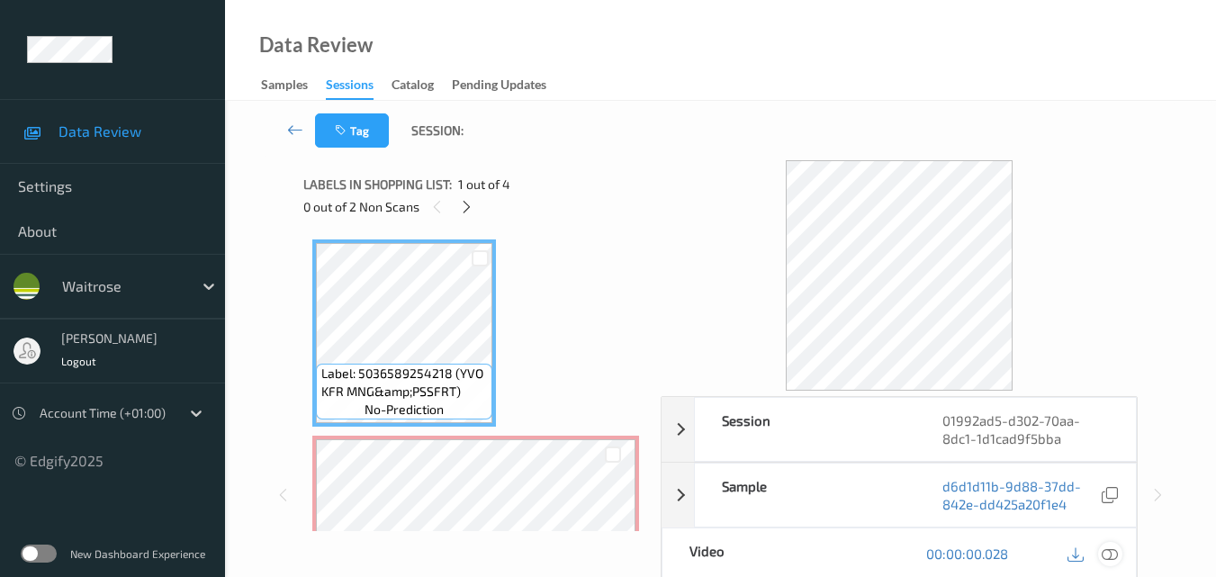
click at [1113, 551] on icon at bounding box center [1110, 553] width 16 height 16
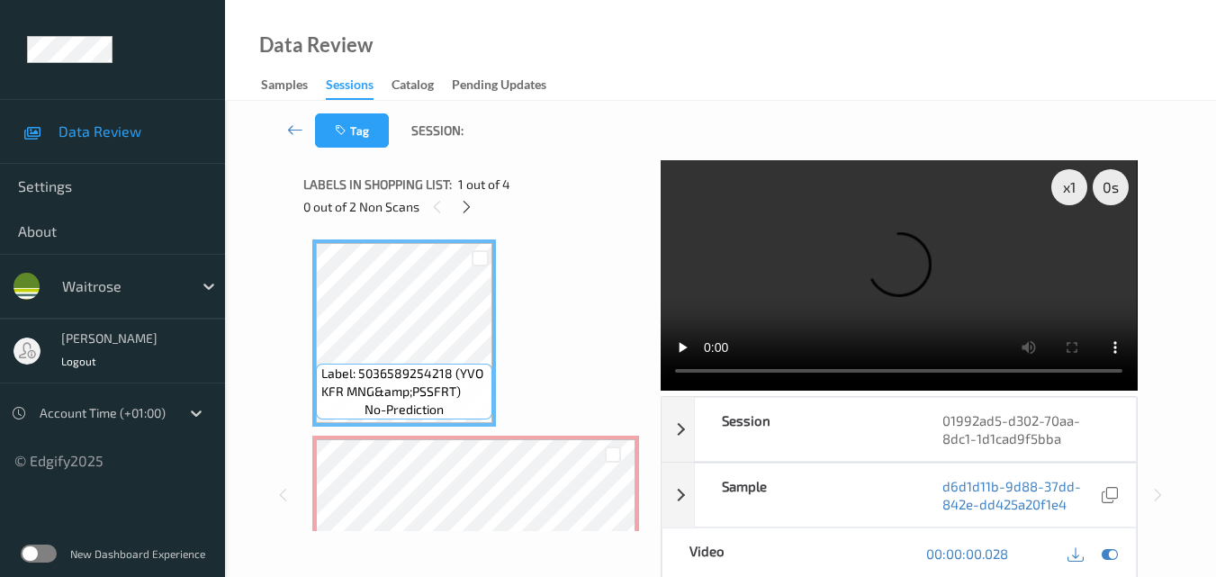
click at [992, 275] on video at bounding box center [899, 275] width 476 height 230
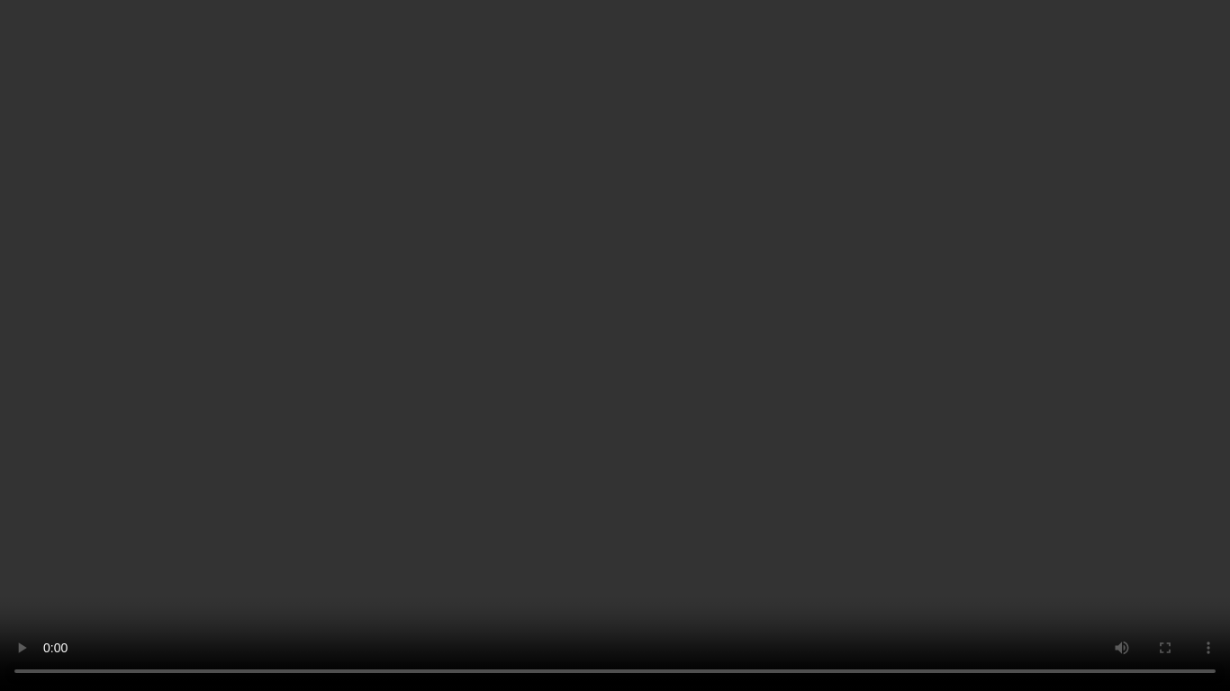
click at [824, 337] on video at bounding box center [615, 345] width 1230 height 691
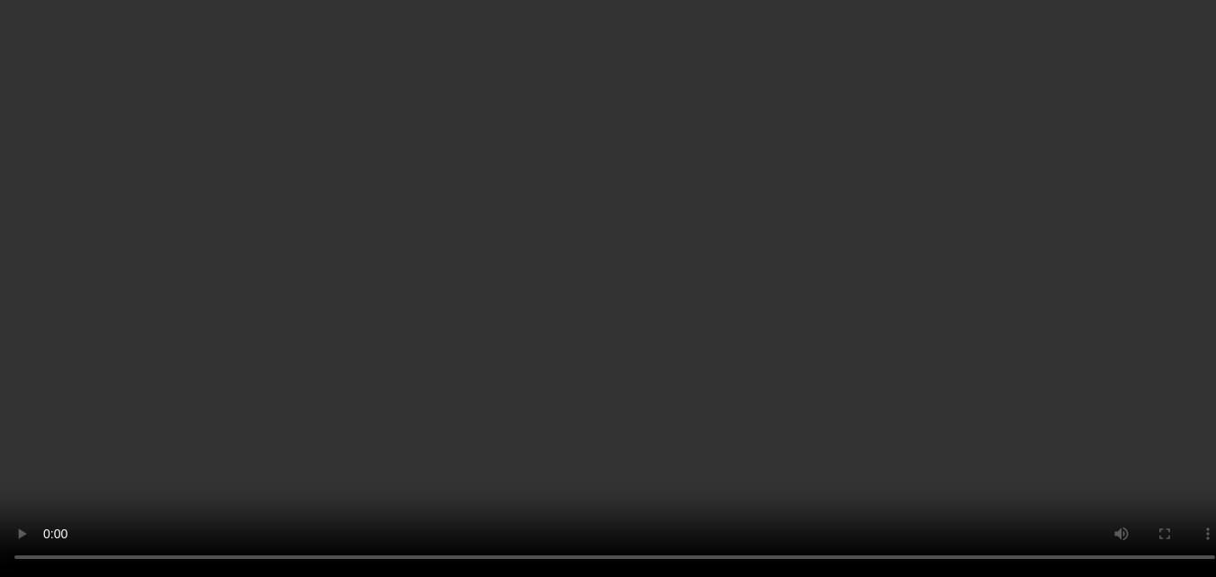
scroll to position [90, 0]
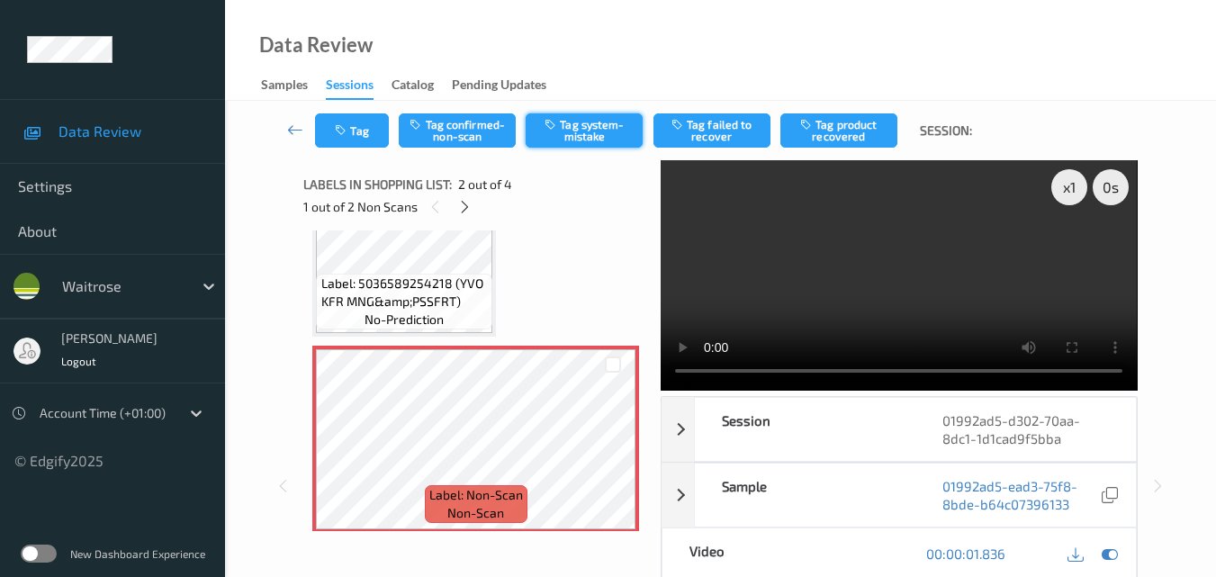
click at [601, 128] on button "Tag system-mistake" at bounding box center [584, 130] width 117 height 34
click at [363, 128] on button "Tag" at bounding box center [352, 130] width 74 height 34
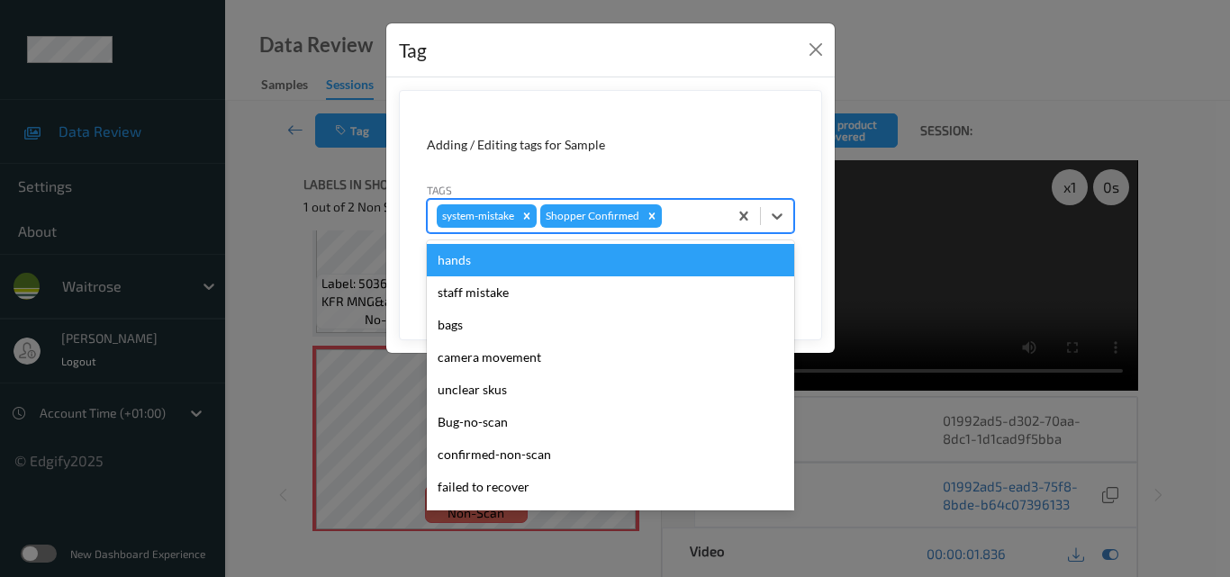
click at [696, 210] on div at bounding box center [691, 216] width 53 height 22
type input "un"
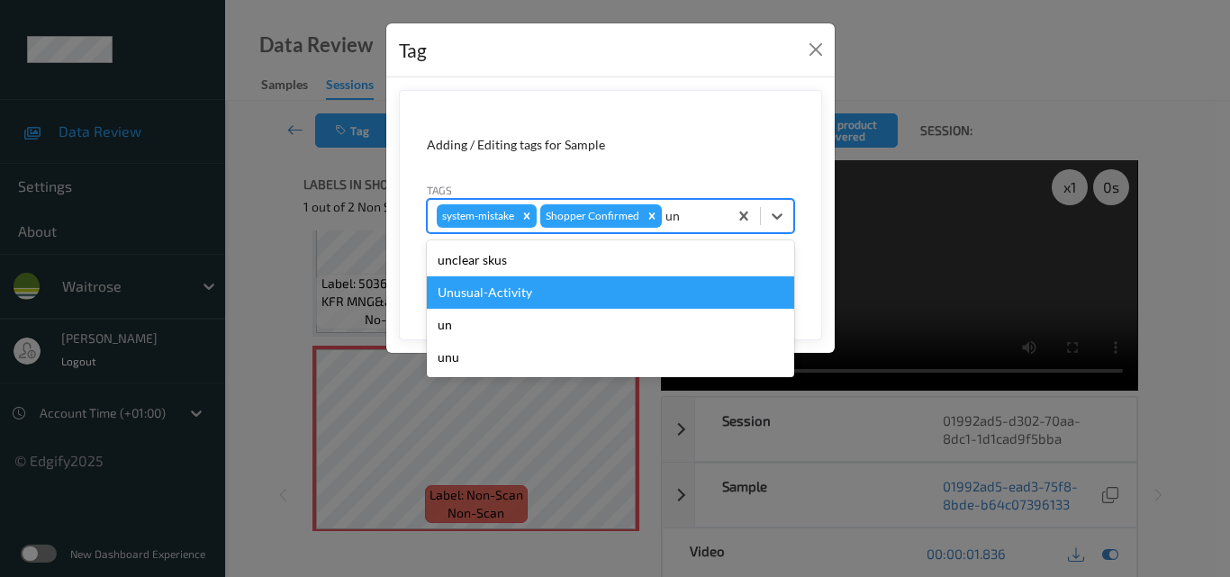
click at [578, 289] on div "Unusual-Activity" at bounding box center [610, 292] width 367 height 32
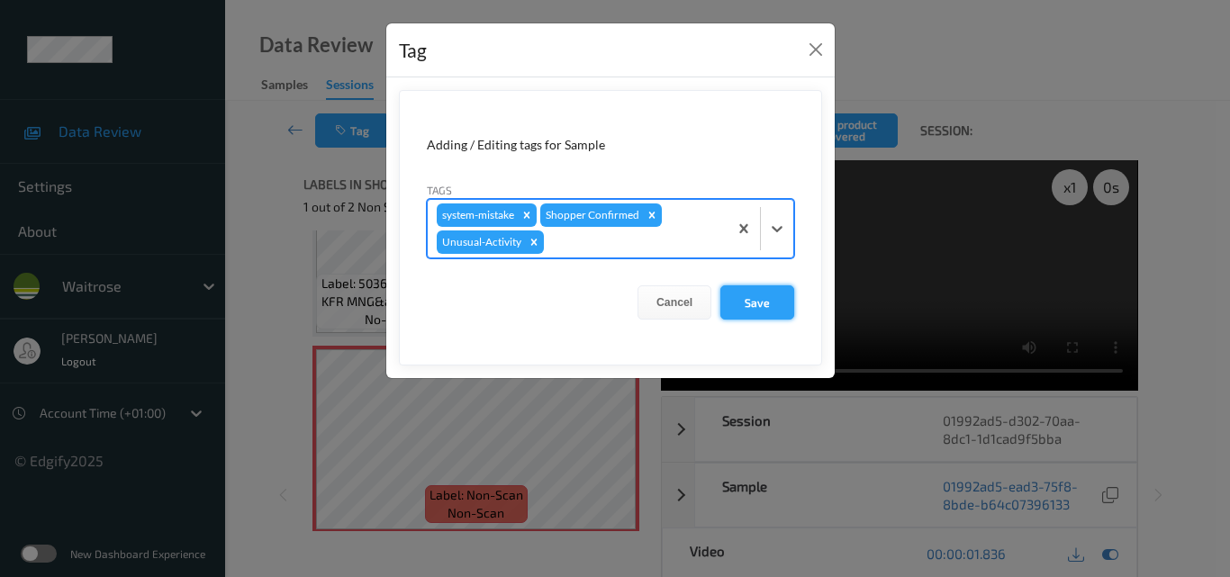
click at [763, 304] on button "Save" at bounding box center [757, 302] width 74 height 34
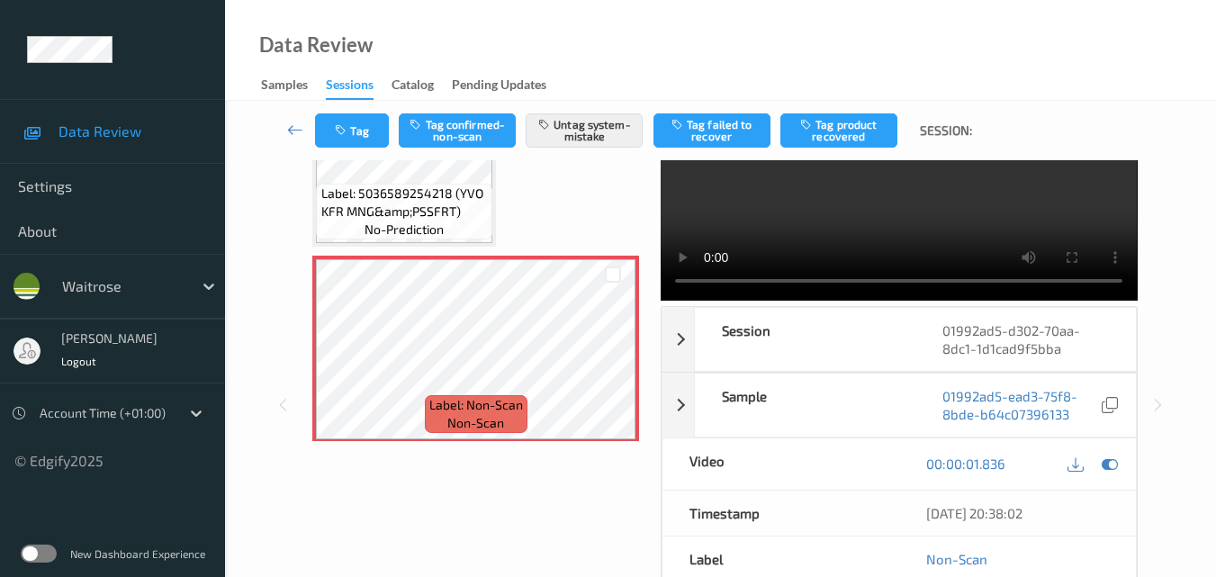
click at [870, 216] on video at bounding box center [899, 185] width 476 height 230
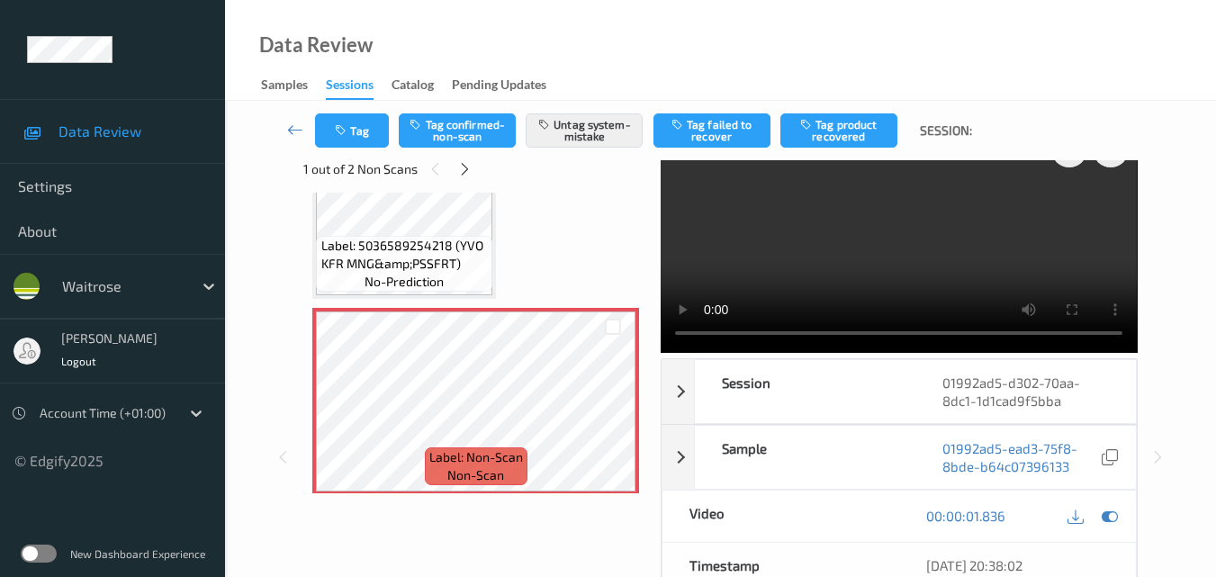
scroll to position [0, 0]
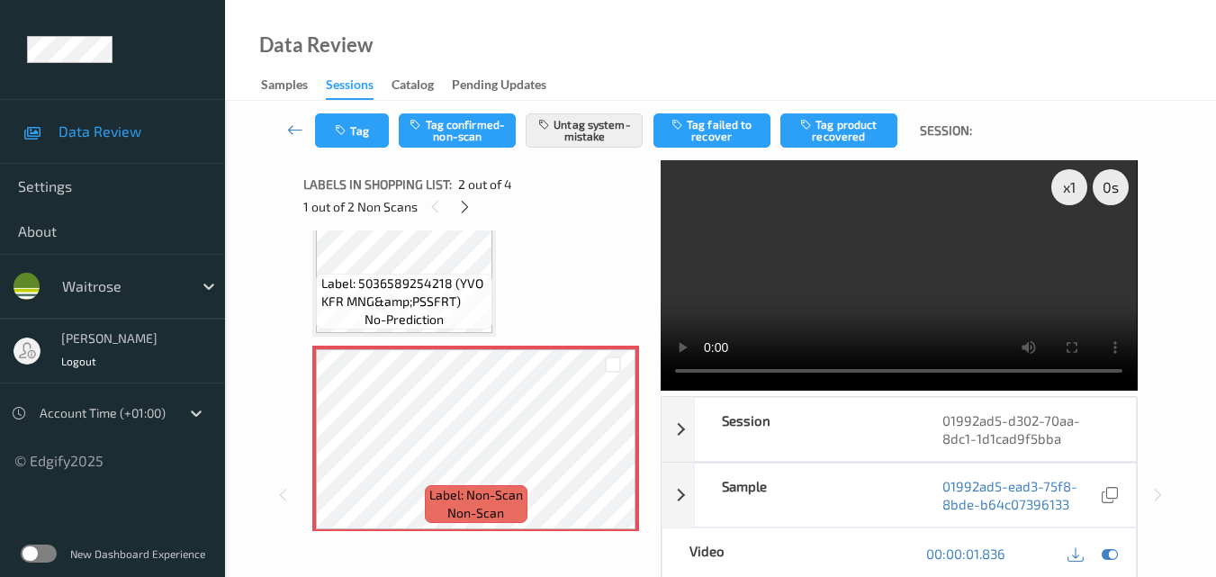
click at [914, 264] on video at bounding box center [899, 275] width 476 height 230
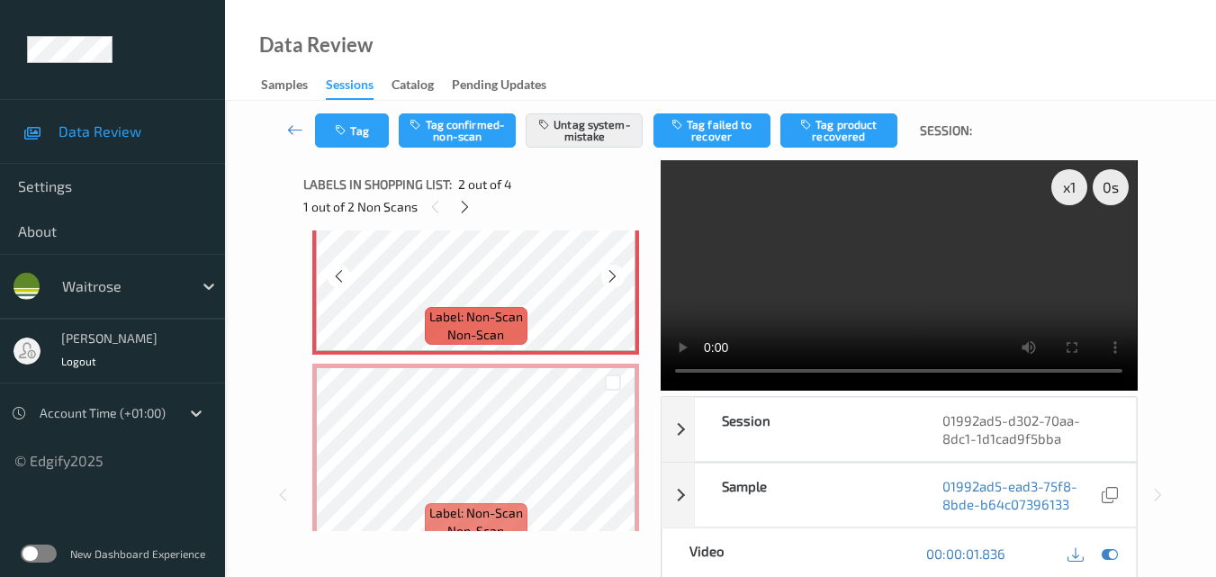
scroll to position [270, 0]
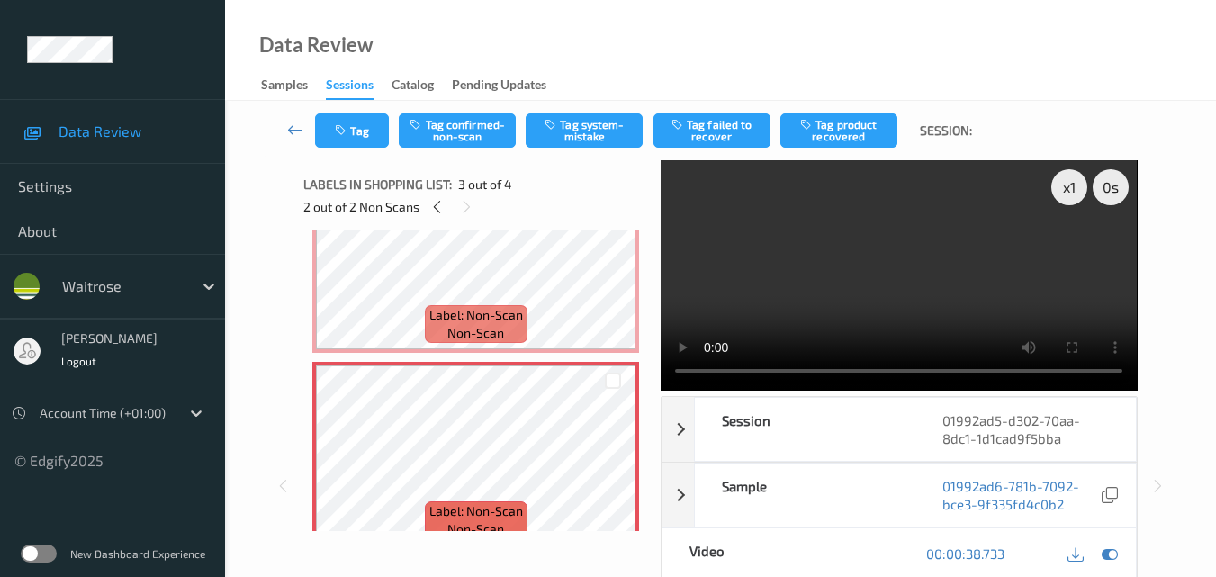
click at [956, 280] on video at bounding box center [899, 275] width 476 height 230
click at [942, 275] on video at bounding box center [899, 275] width 476 height 230
click at [906, 294] on video at bounding box center [899, 275] width 476 height 230
click at [861, 275] on video at bounding box center [899, 275] width 476 height 230
click at [582, 123] on button "Tag system-mistake" at bounding box center [584, 130] width 117 height 34
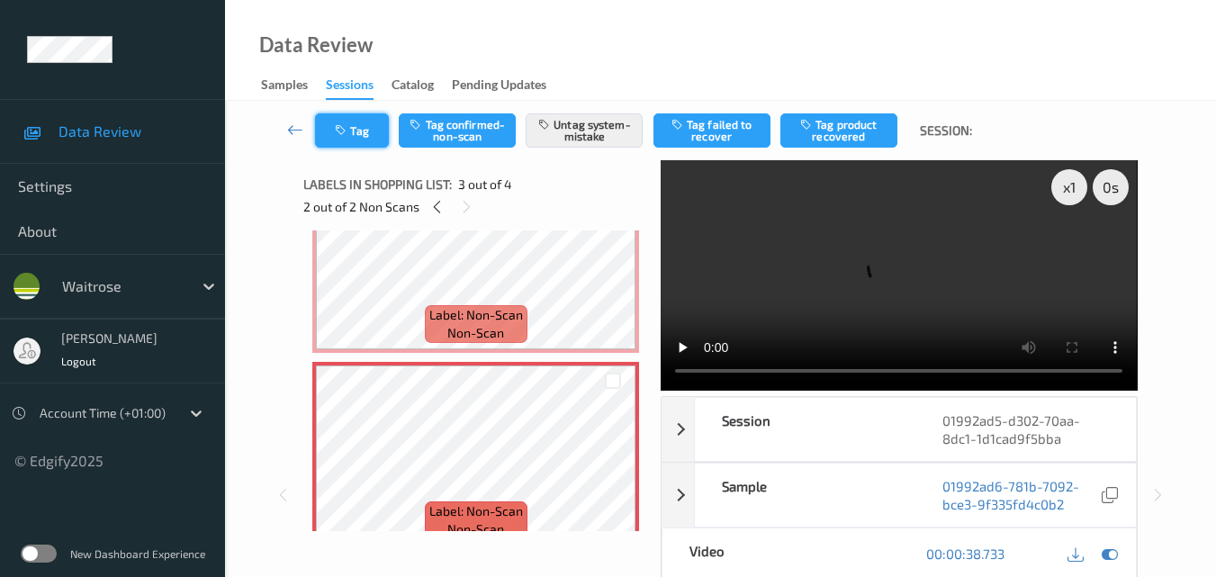
click at [337, 131] on icon "button" at bounding box center [342, 130] width 15 height 13
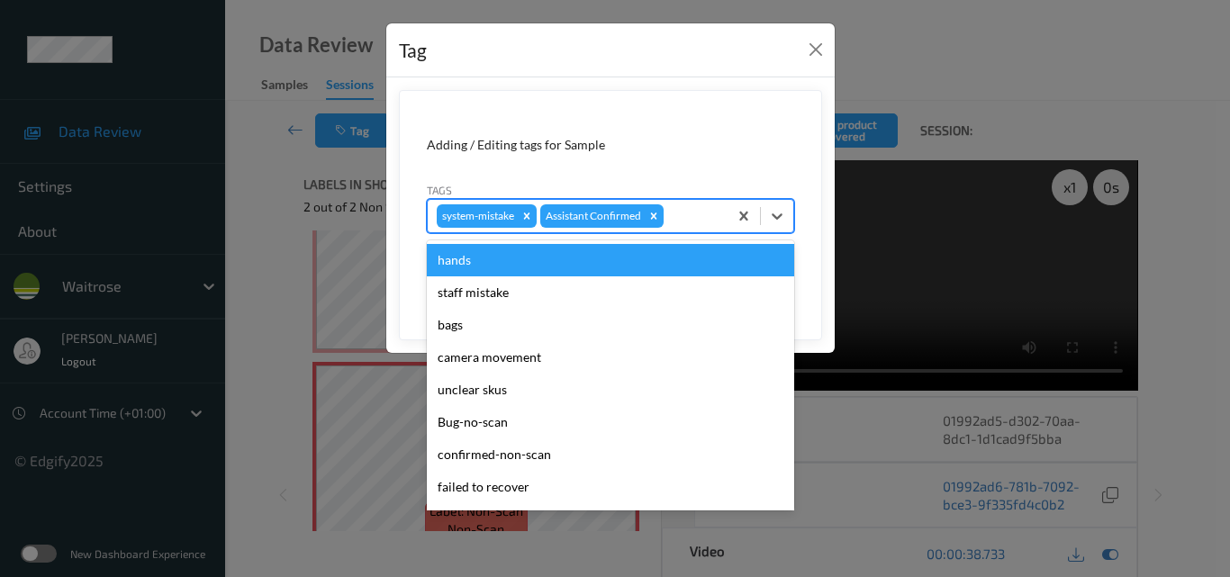
click at [690, 215] on div at bounding box center [692, 216] width 51 height 22
type input "un"
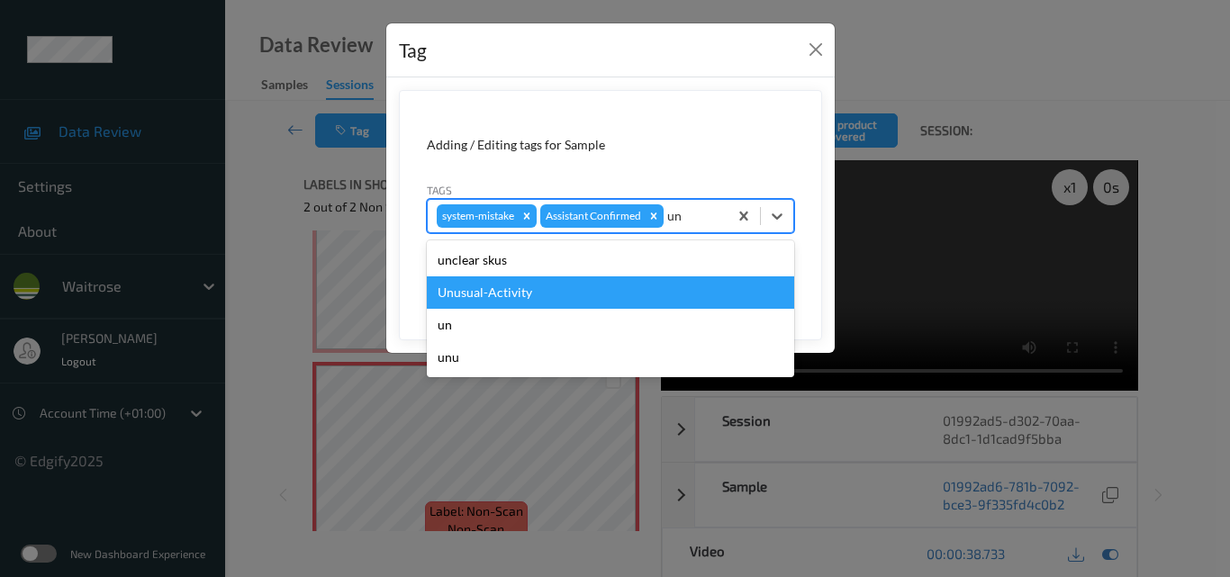
click at [587, 280] on div "Unusual-Activity" at bounding box center [610, 292] width 367 height 32
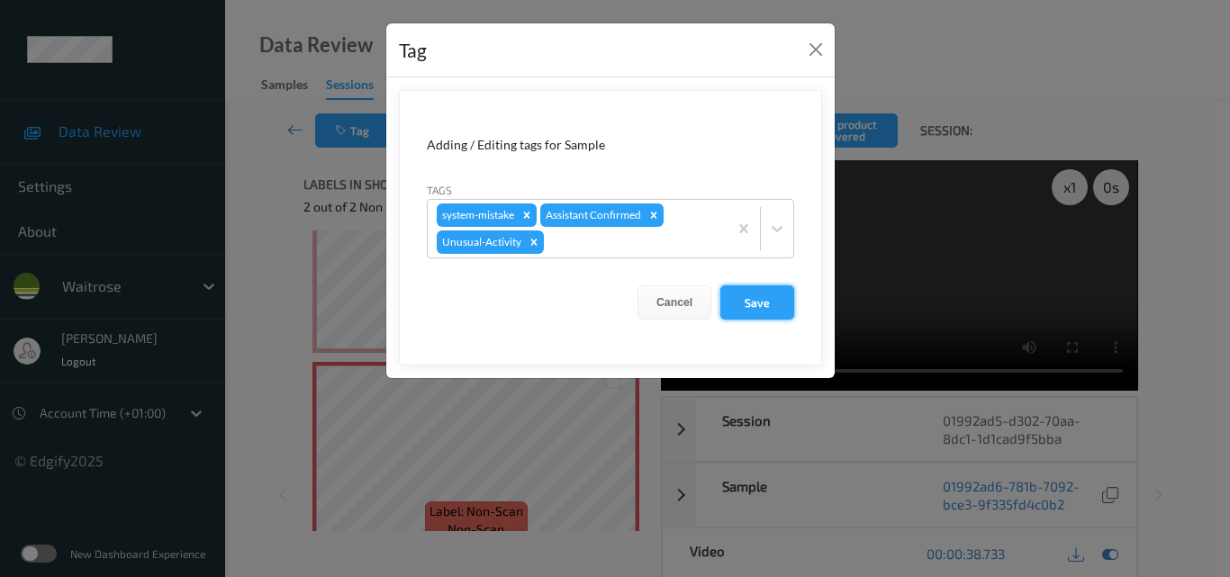
click at [765, 299] on button "Save" at bounding box center [757, 302] width 74 height 34
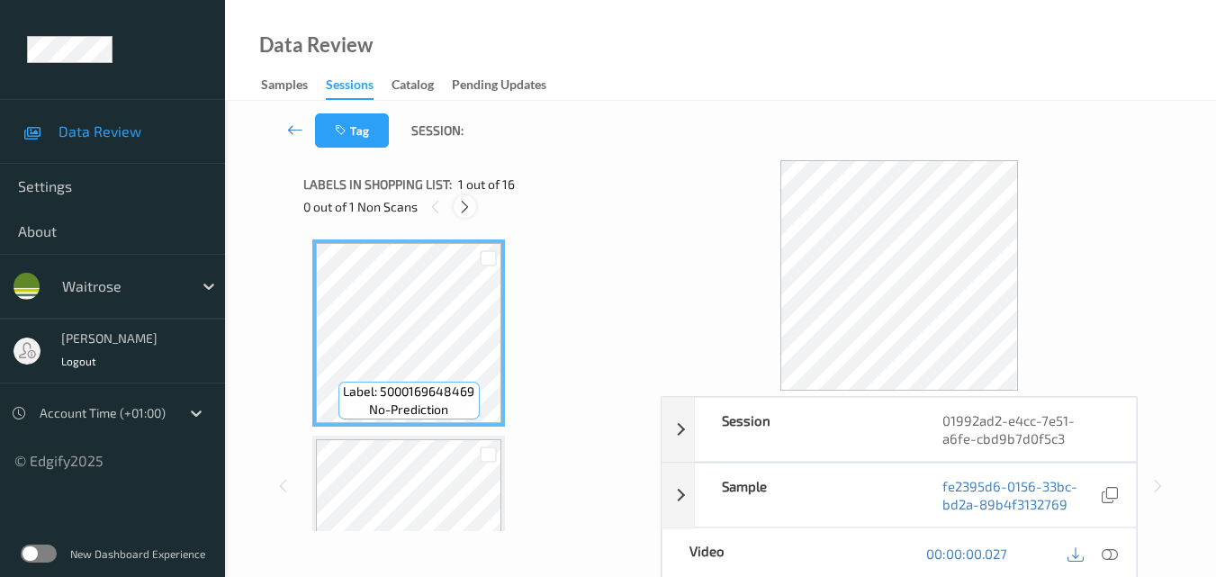
click at [466, 201] on icon at bounding box center [464, 207] width 15 height 16
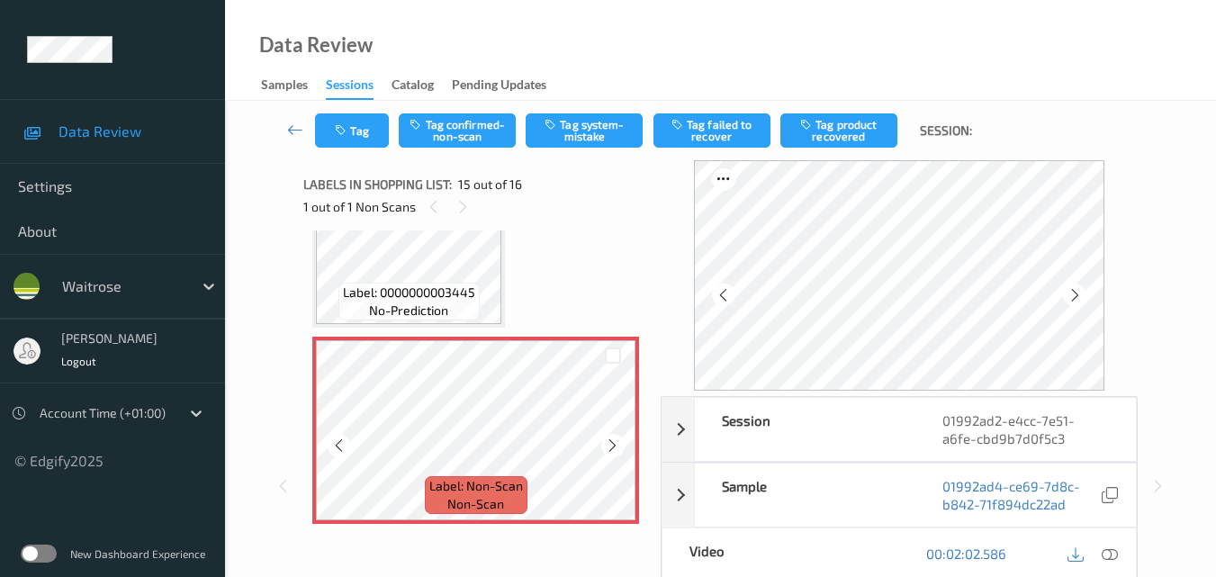
scroll to position [2560, 0]
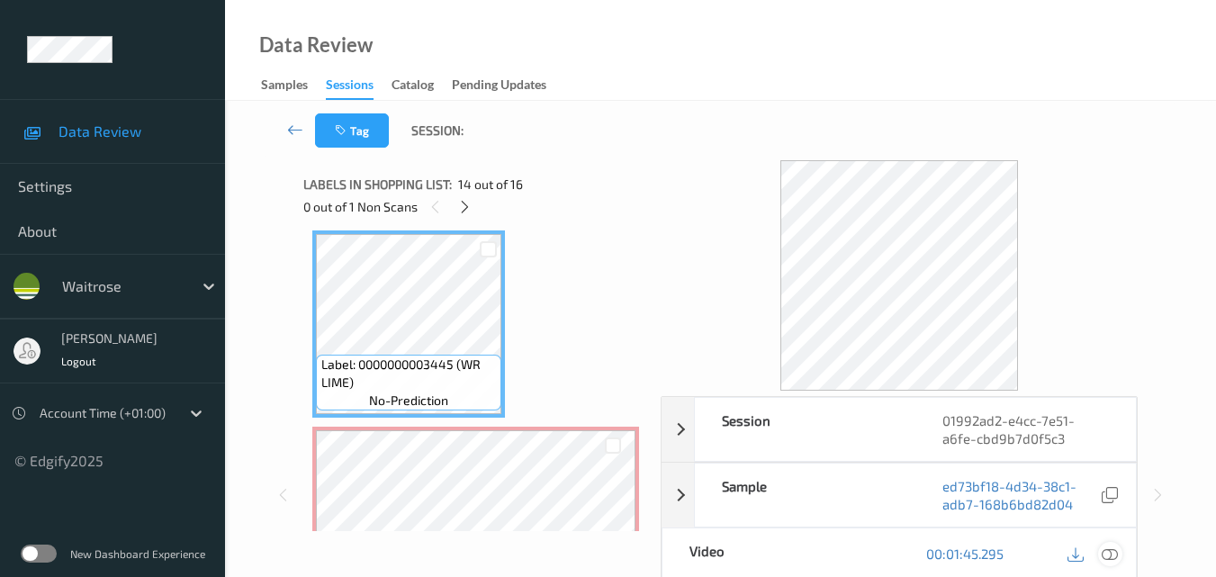
click at [1113, 549] on icon at bounding box center [1110, 553] width 16 height 16
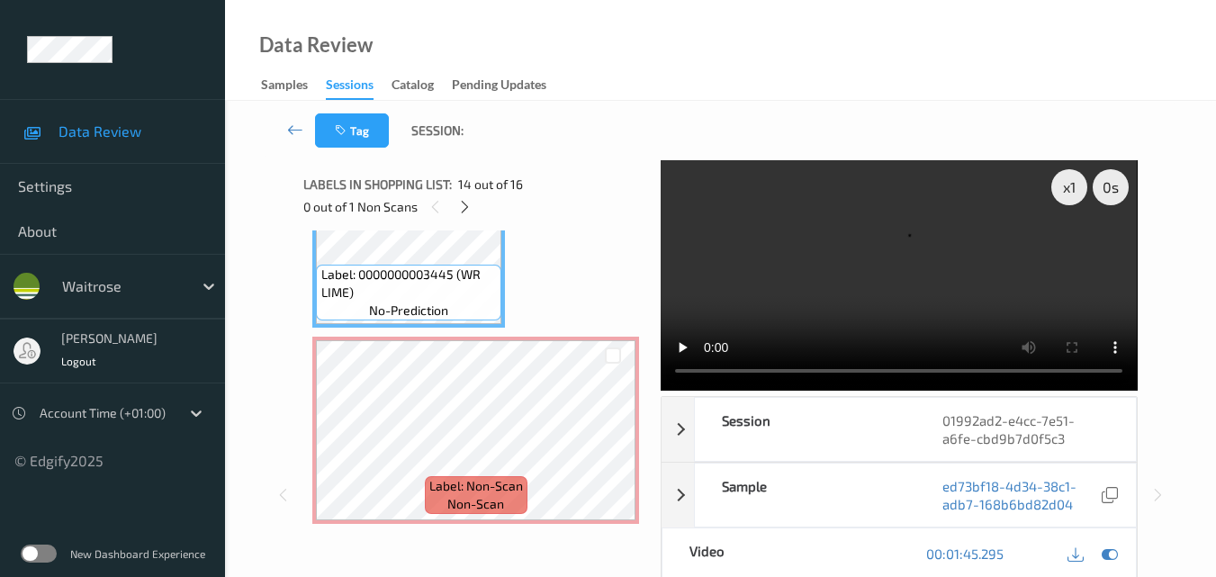
scroll to position [2740, 0]
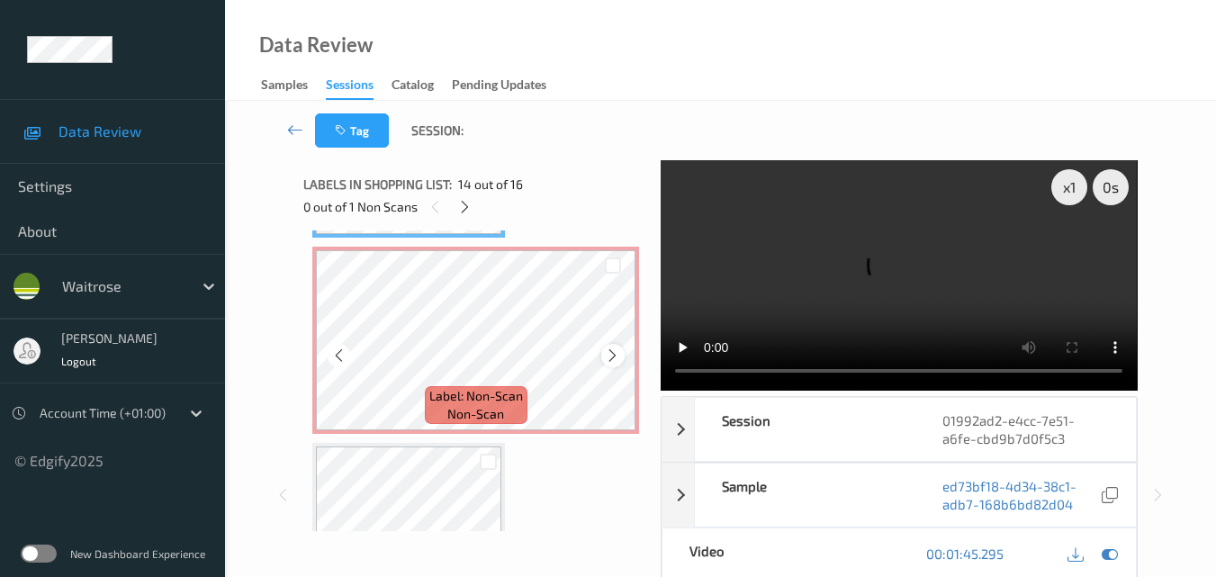
click at [614, 359] on icon at bounding box center [612, 355] width 15 height 16
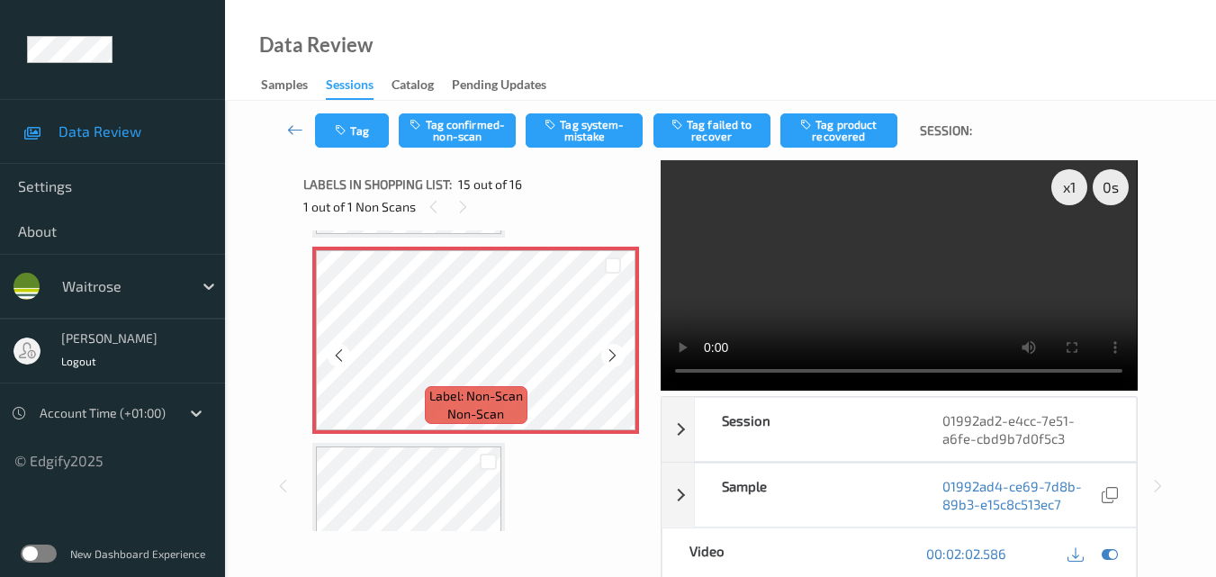
click at [614, 359] on icon at bounding box center [612, 355] width 15 height 16
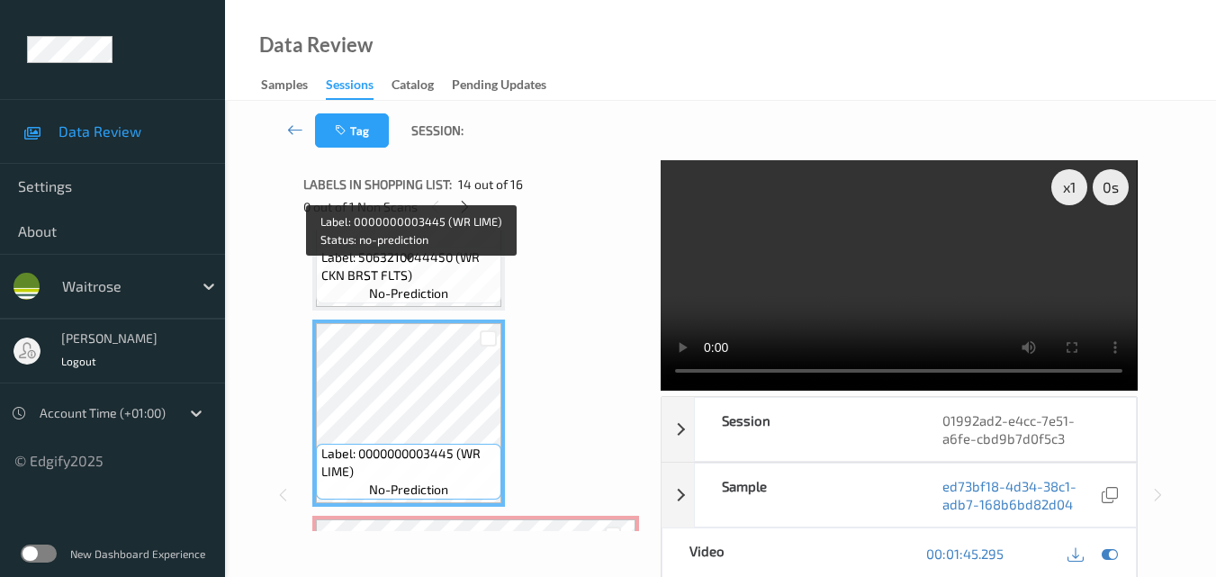
scroll to position [2470, 0]
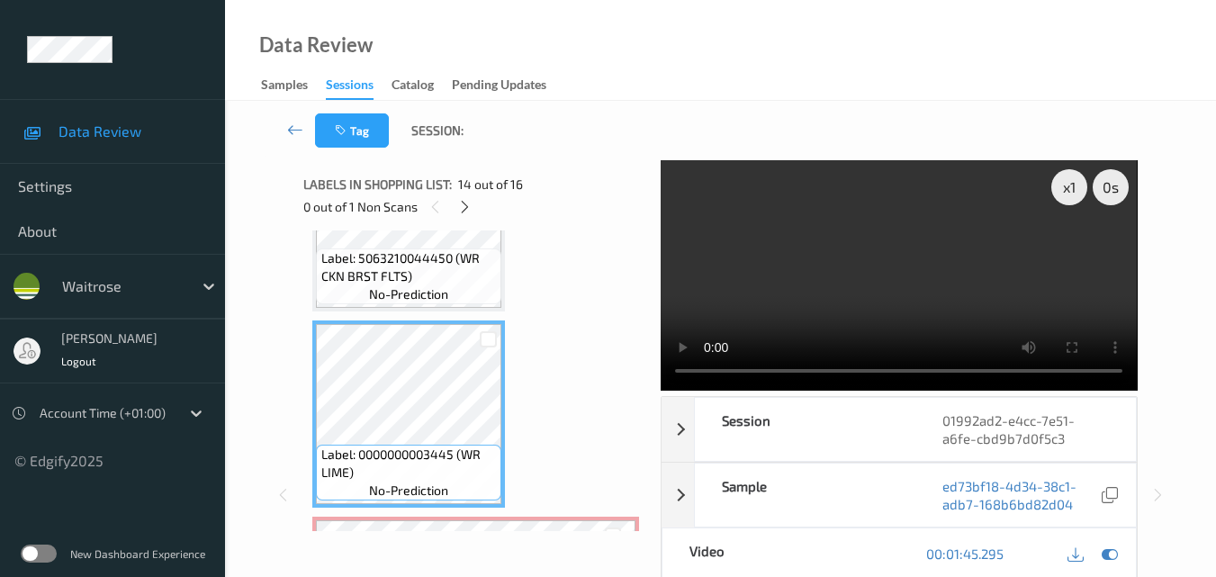
click at [866, 257] on video at bounding box center [899, 275] width 476 height 230
click at [940, 285] on video at bounding box center [899, 275] width 476 height 230
click at [997, 278] on video at bounding box center [899, 275] width 476 height 230
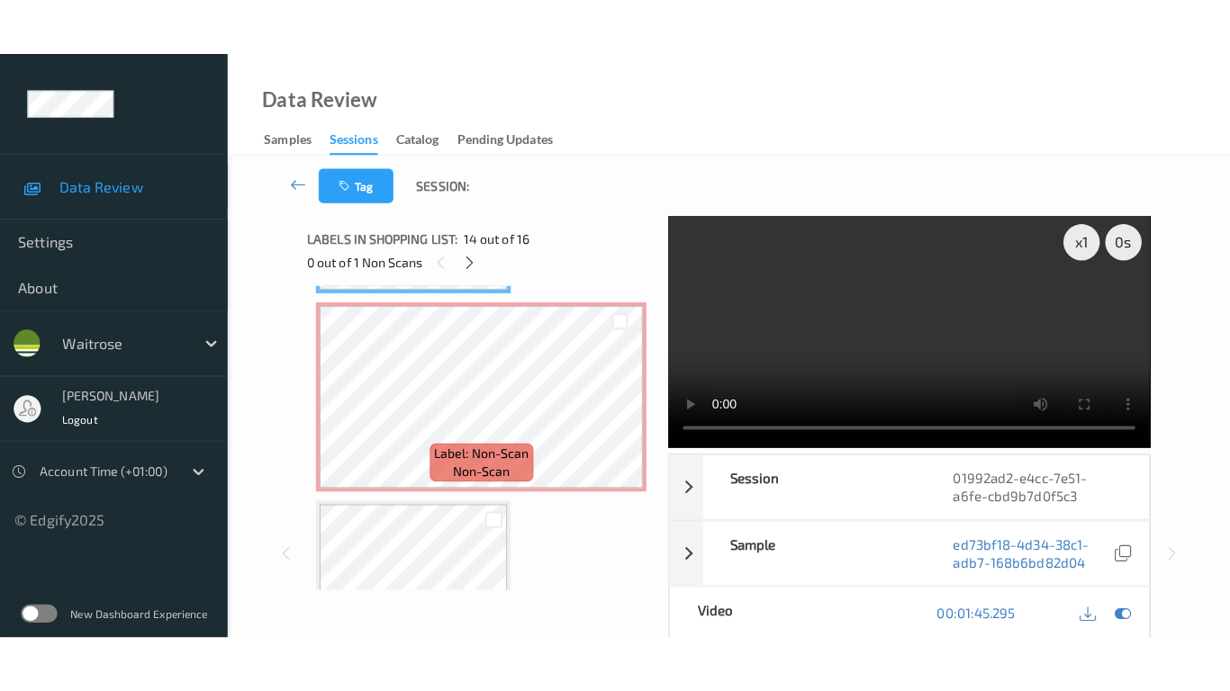
scroll to position [0, 0]
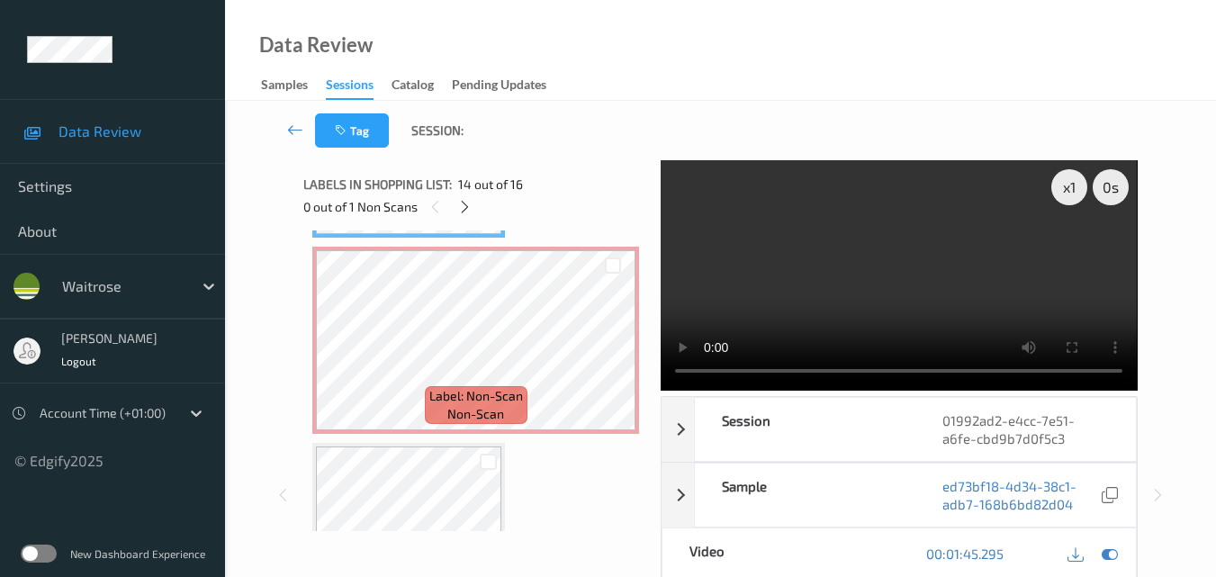
click at [919, 276] on video at bounding box center [899, 275] width 476 height 230
click at [877, 255] on video at bounding box center [899, 275] width 476 height 230
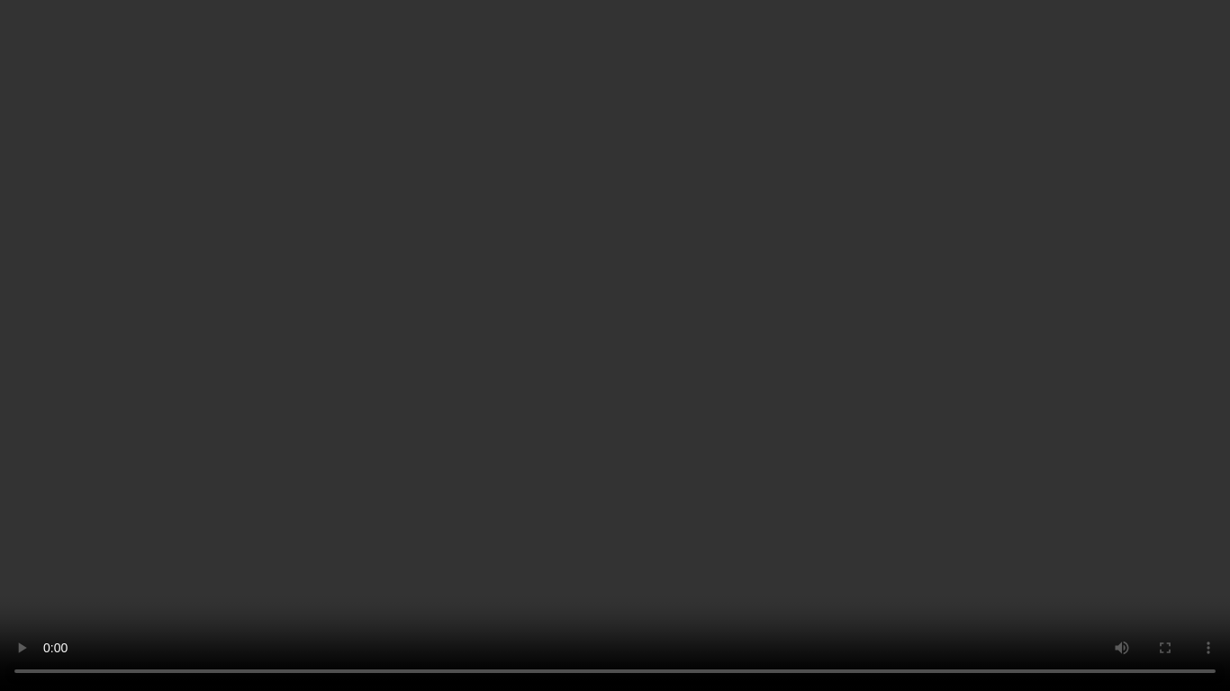
click at [688, 391] on video at bounding box center [615, 345] width 1230 height 691
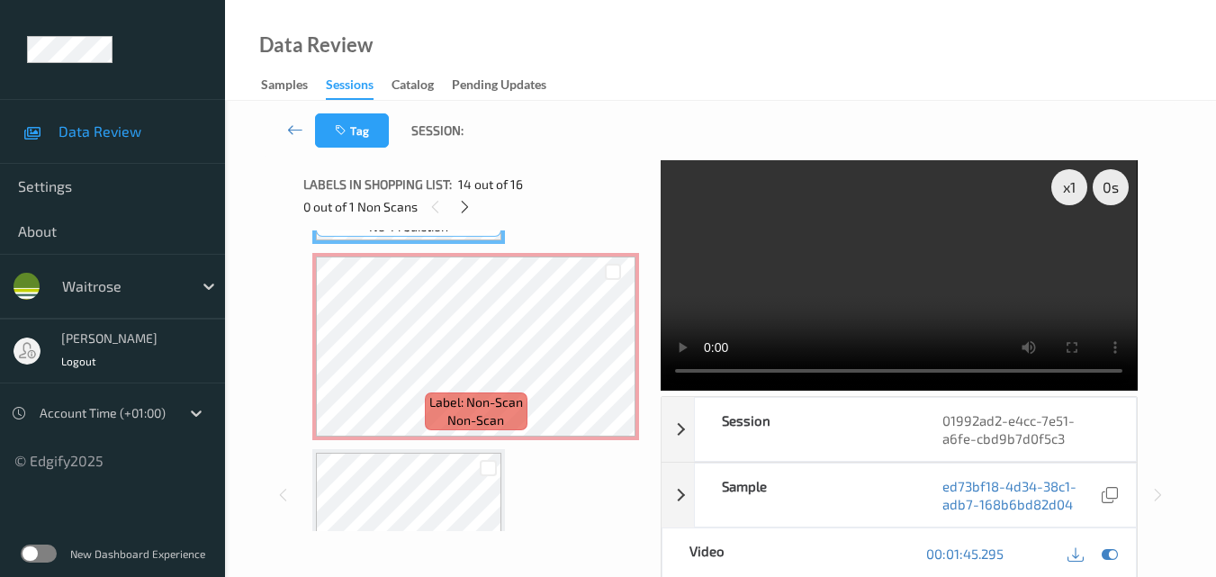
click at [960, 292] on video at bounding box center [899, 275] width 476 height 230
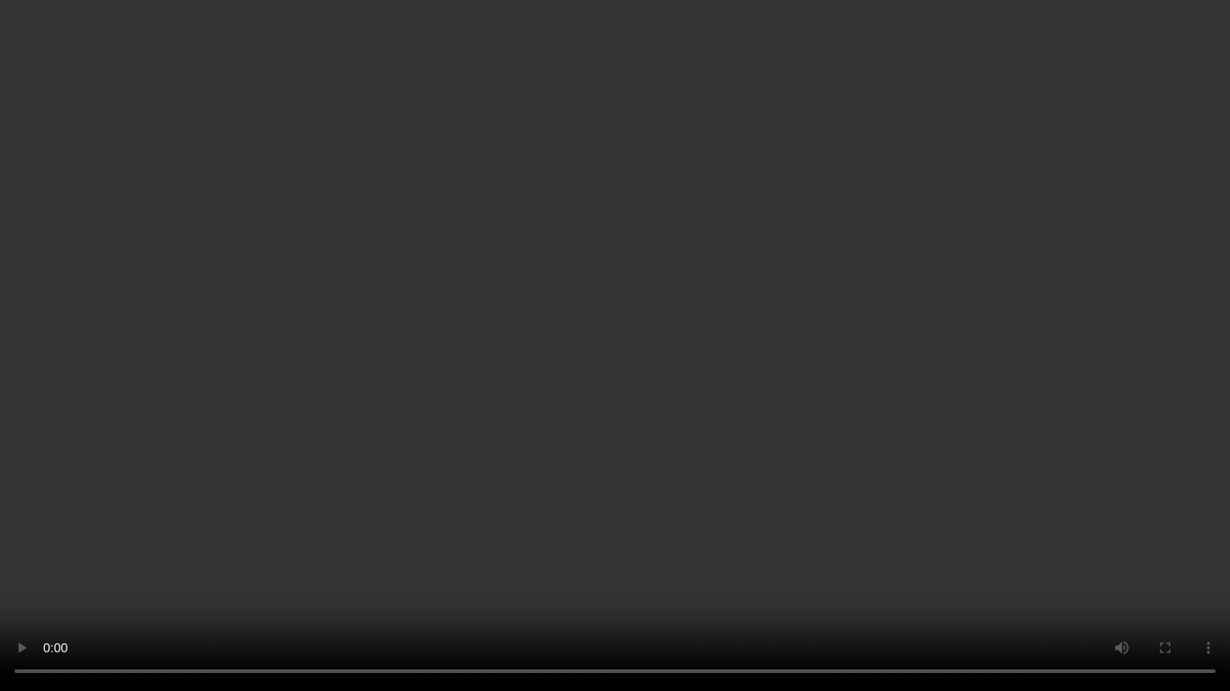
click at [900, 436] on video at bounding box center [615, 345] width 1230 height 691
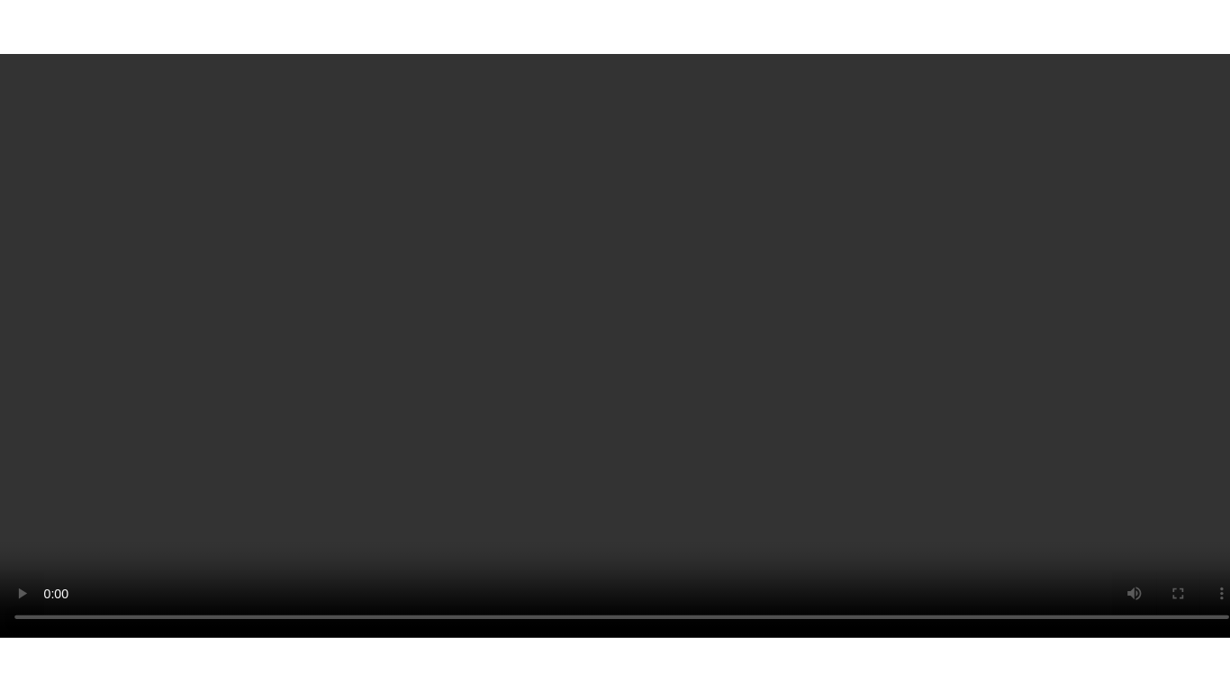
scroll to position [2848, 0]
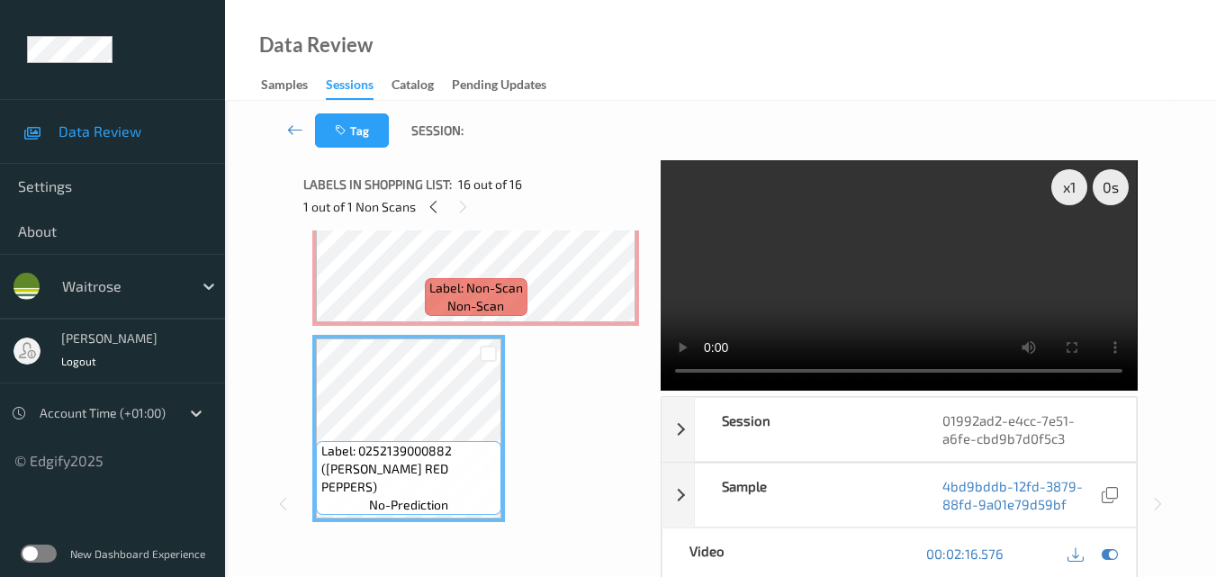
click at [961, 283] on video at bounding box center [899, 275] width 476 height 230
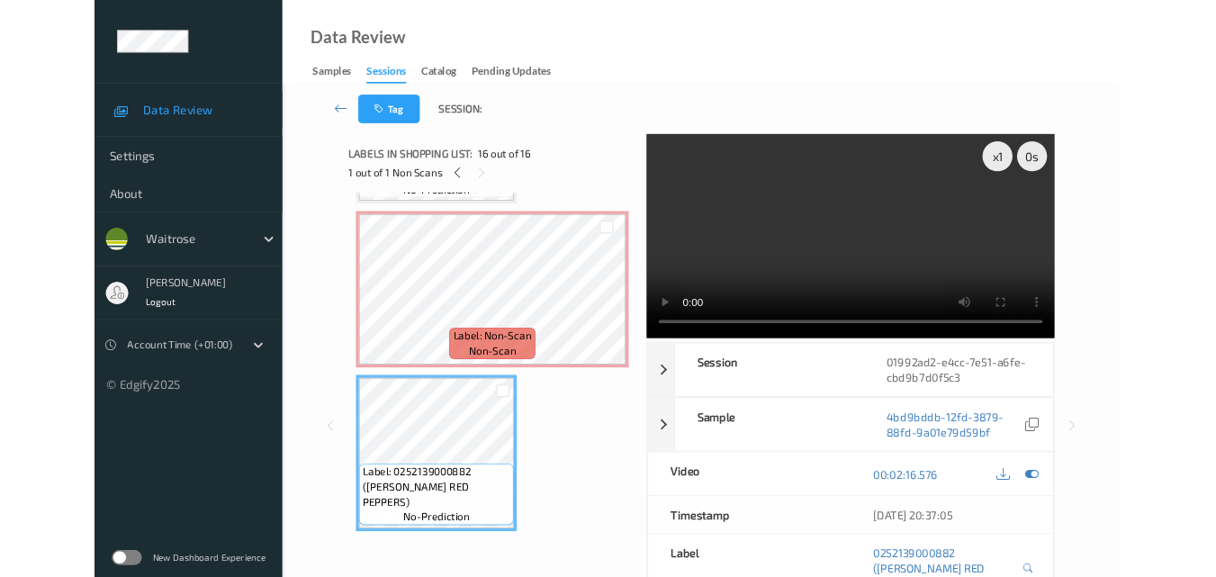
scroll to position [2734, 0]
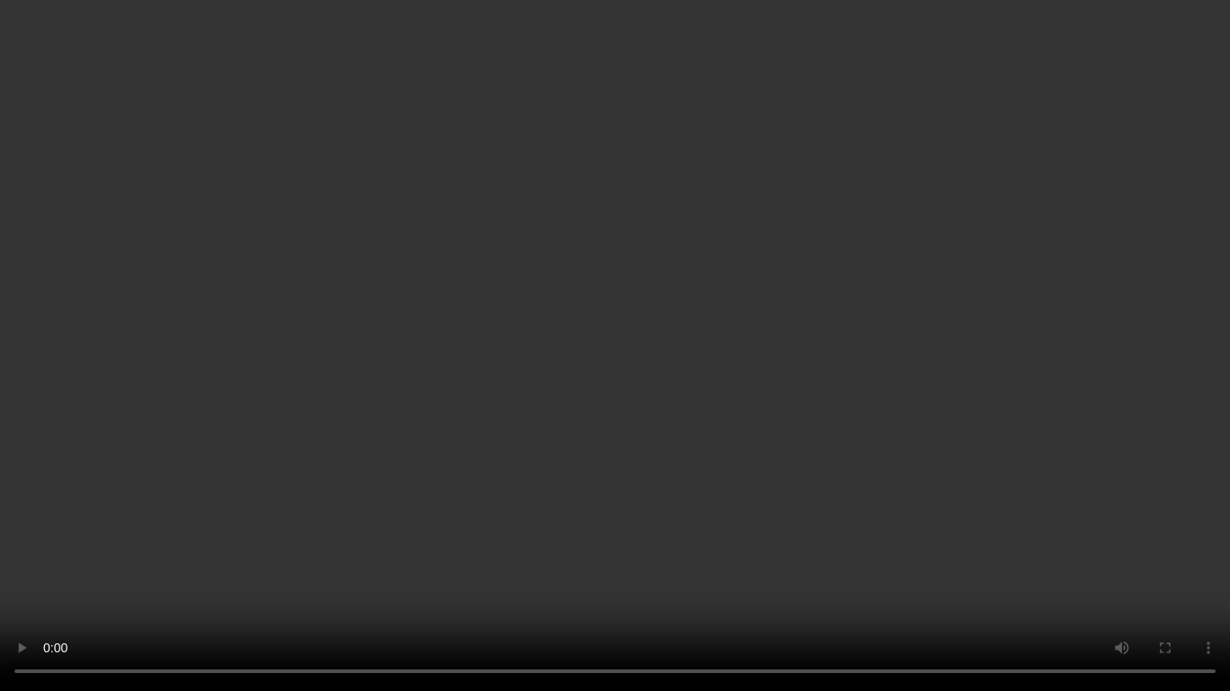
click at [788, 386] on video at bounding box center [615, 345] width 1230 height 691
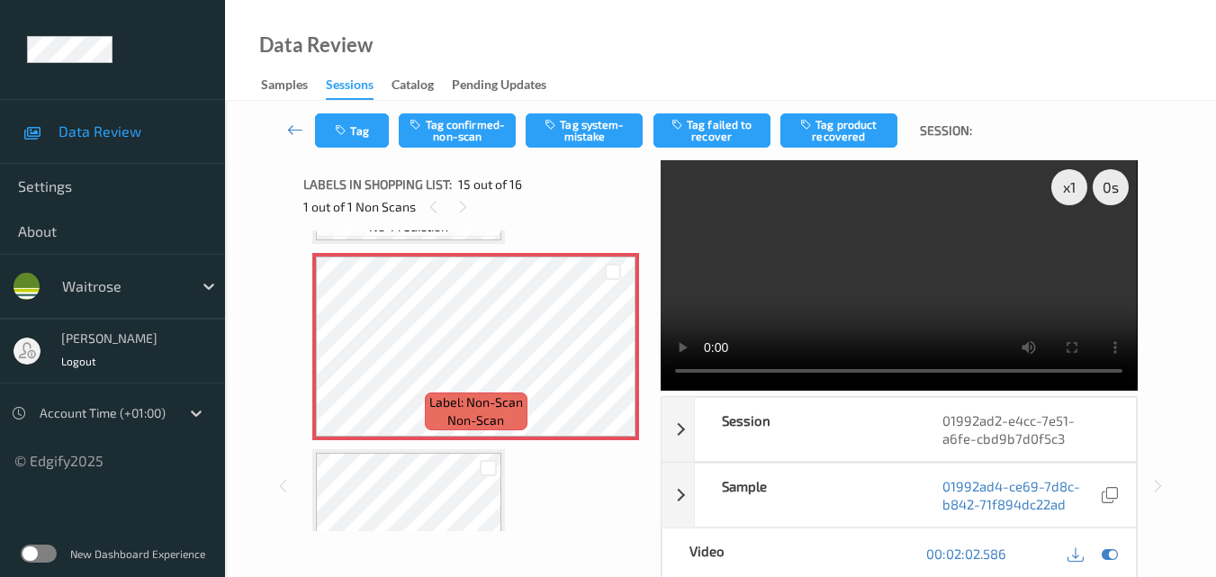
click at [870, 291] on video at bounding box center [899, 275] width 476 height 230
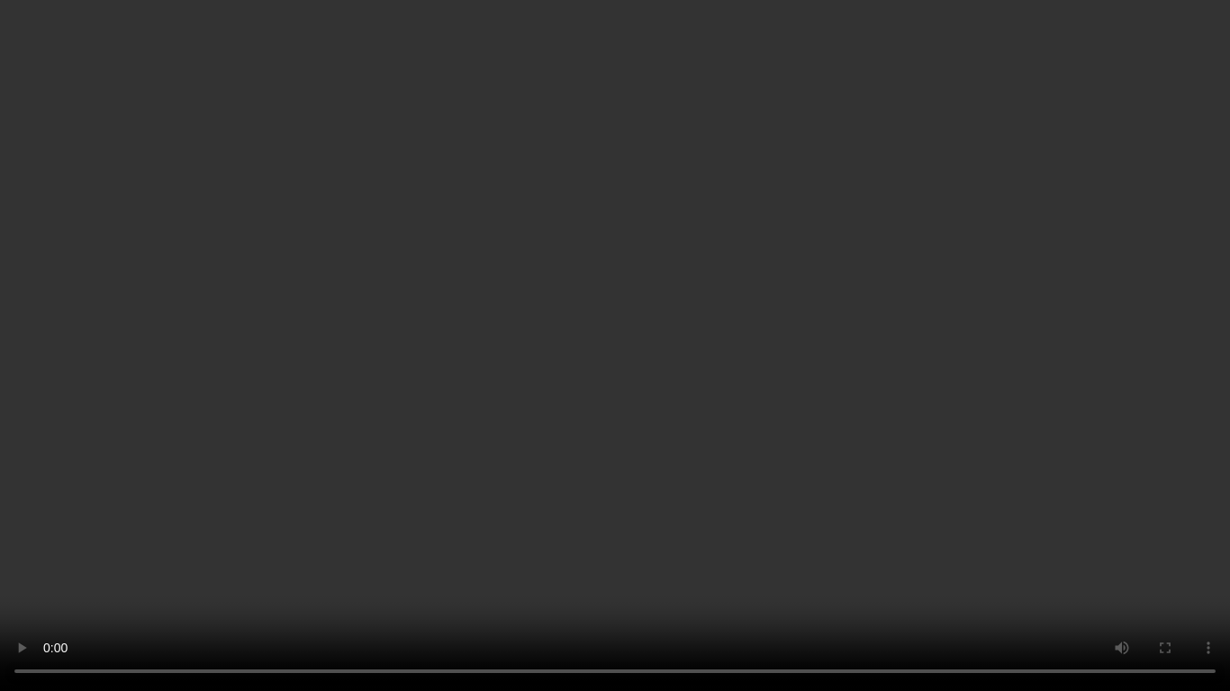
click at [843, 358] on video at bounding box center [615, 345] width 1230 height 691
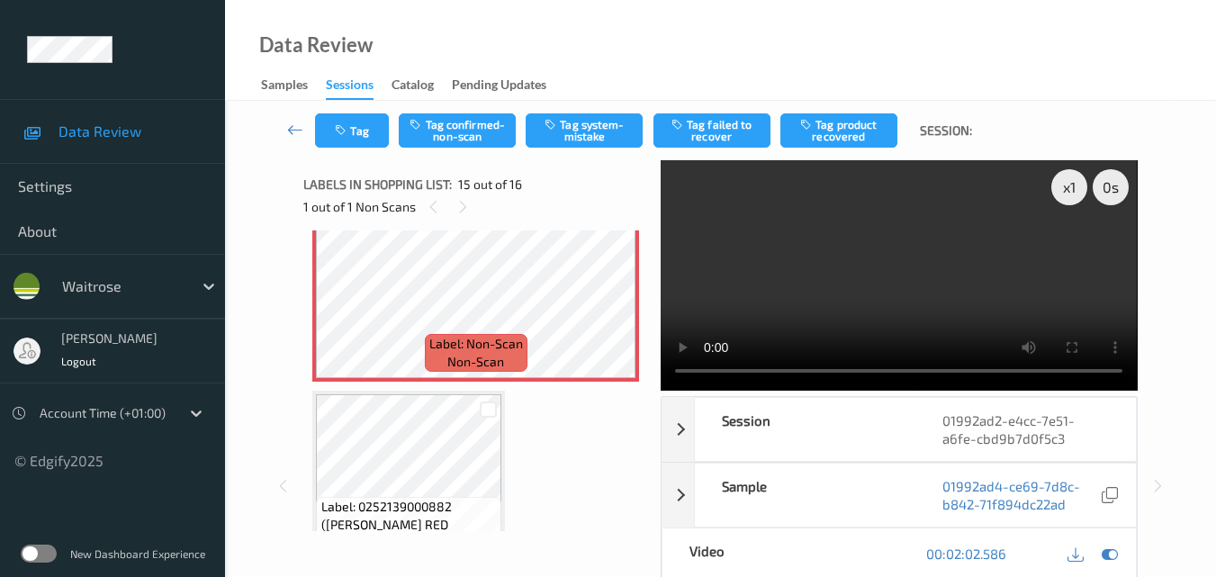
scroll to position [2758, 0]
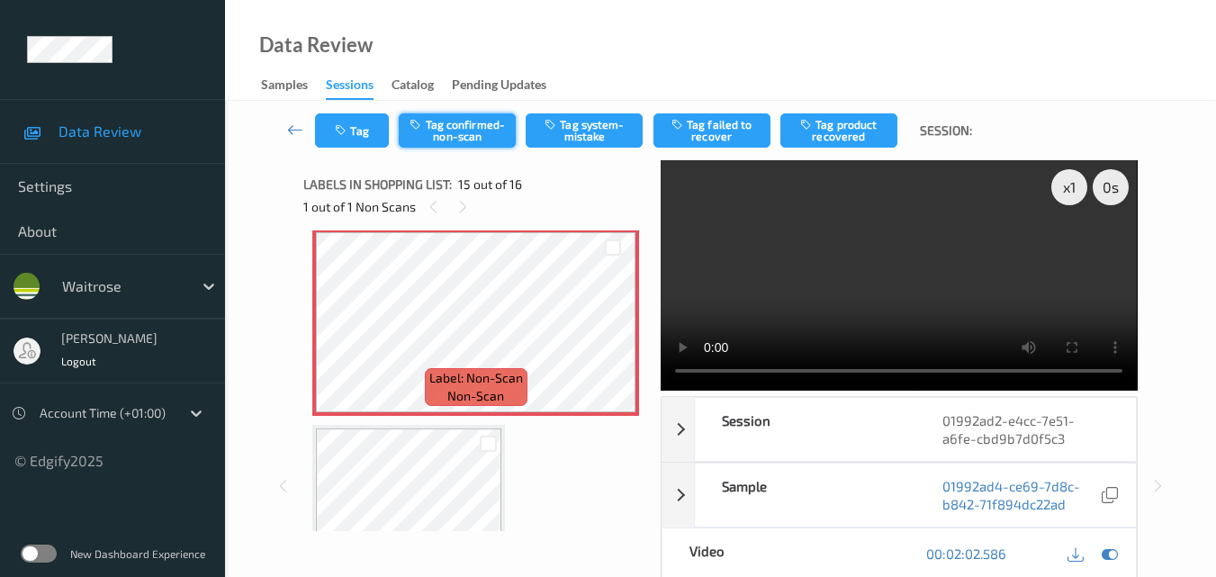
click at [446, 134] on button "Tag confirmed-non-scan" at bounding box center [457, 130] width 117 height 34
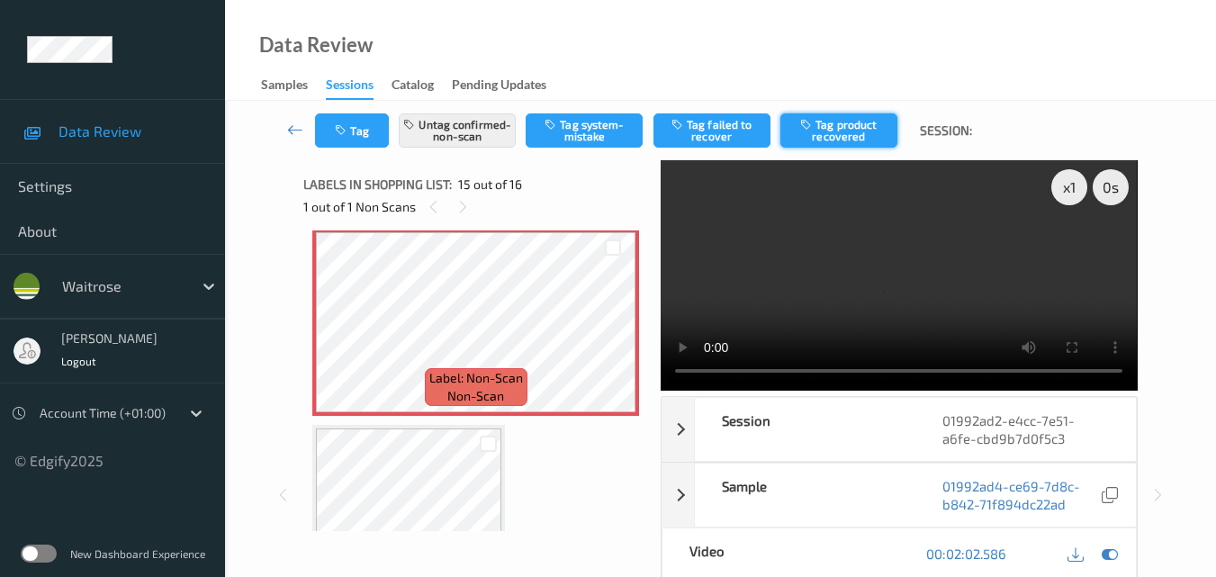
click at [816, 139] on button "Tag product recovered" at bounding box center [838, 130] width 117 height 34
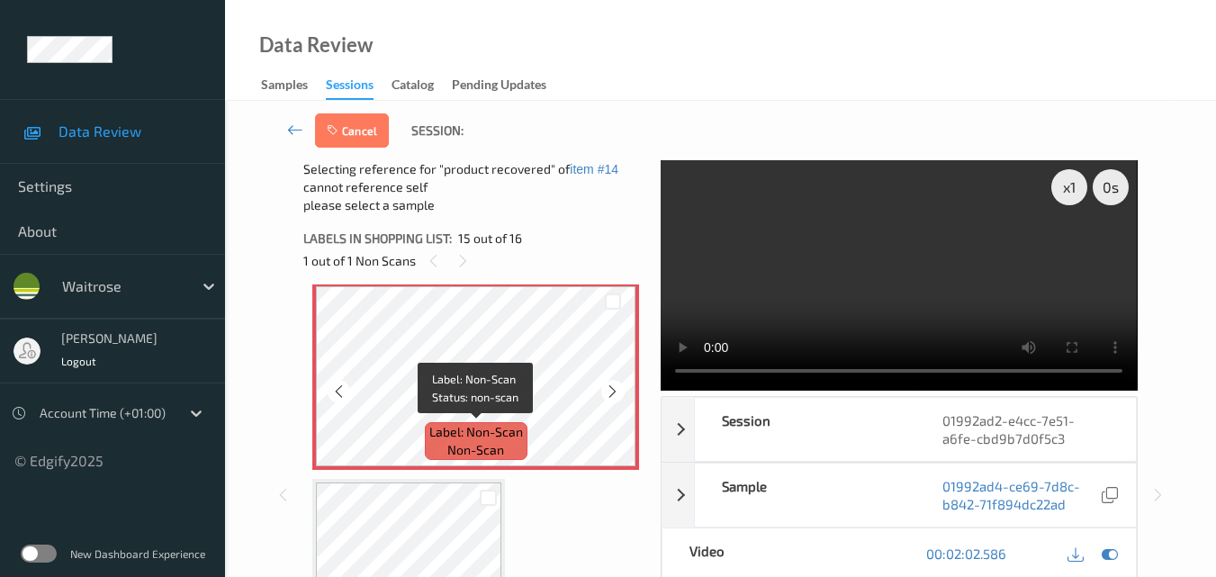
scroll to position [2848, 0]
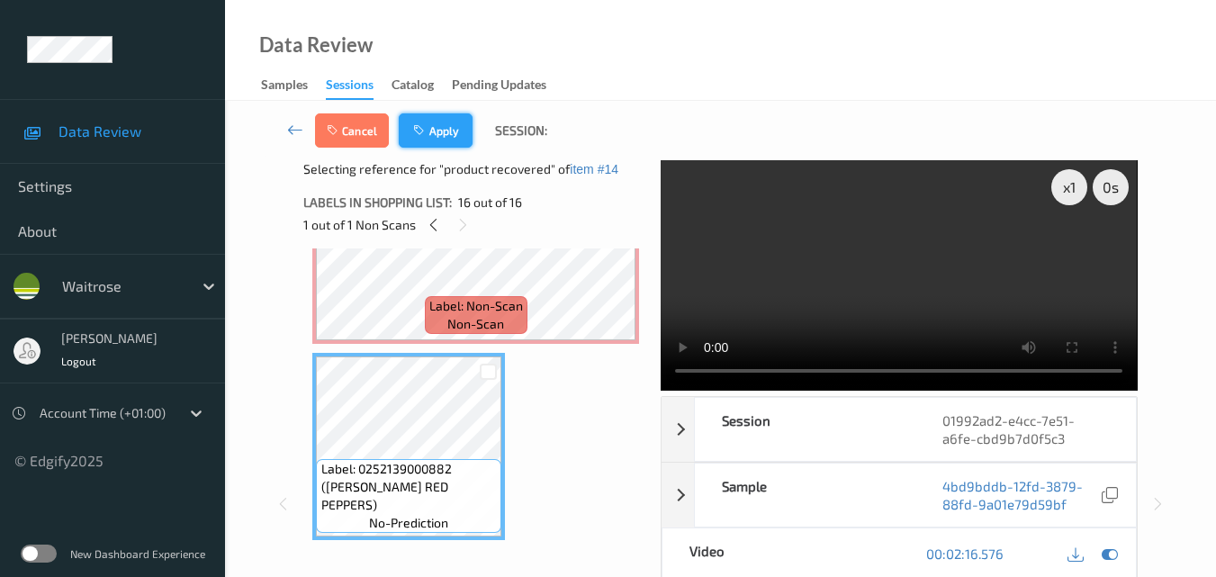
click at [460, 124] on button "Apply" at bounding box center [436, 130] width 74 height 34
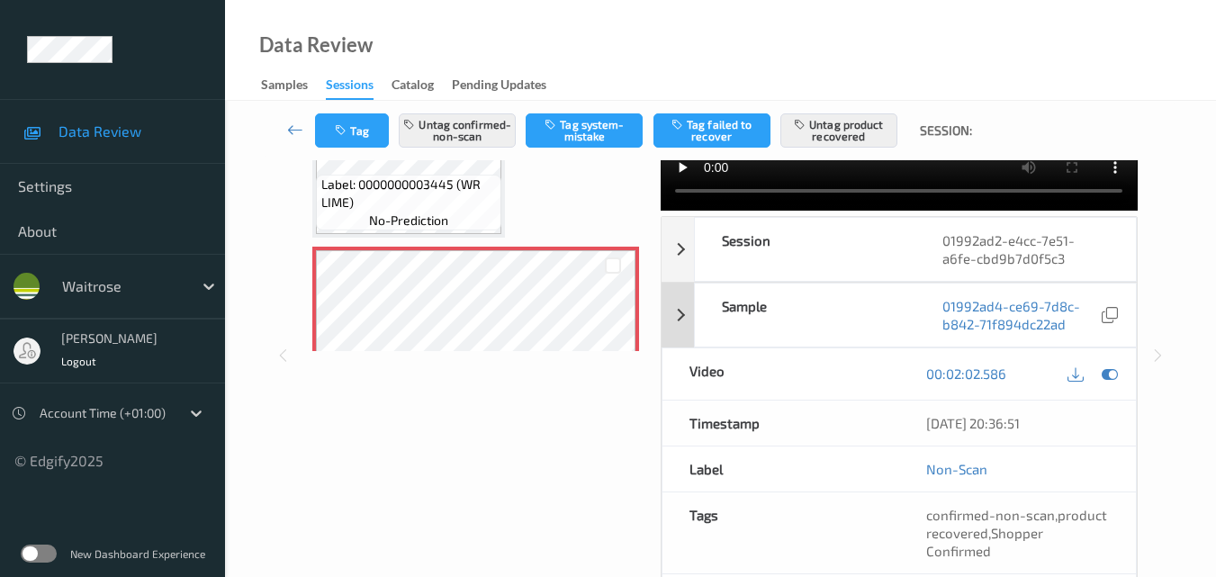
scroll to position [90, 0]
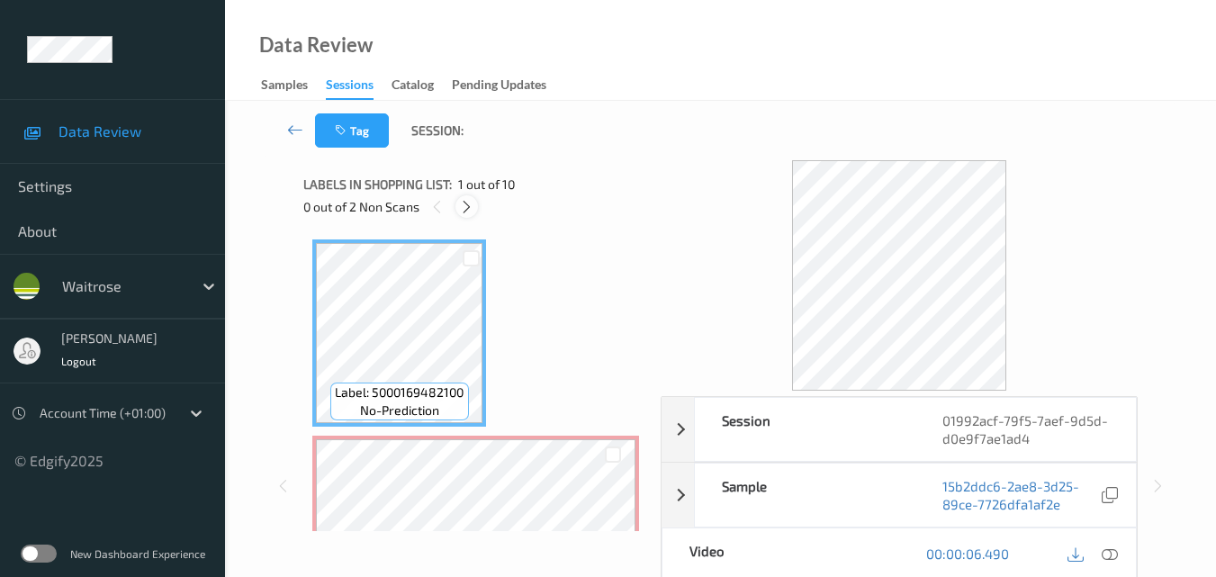
click at [467, 202] on icon at bounding box center [466, 207] width 15 height 16
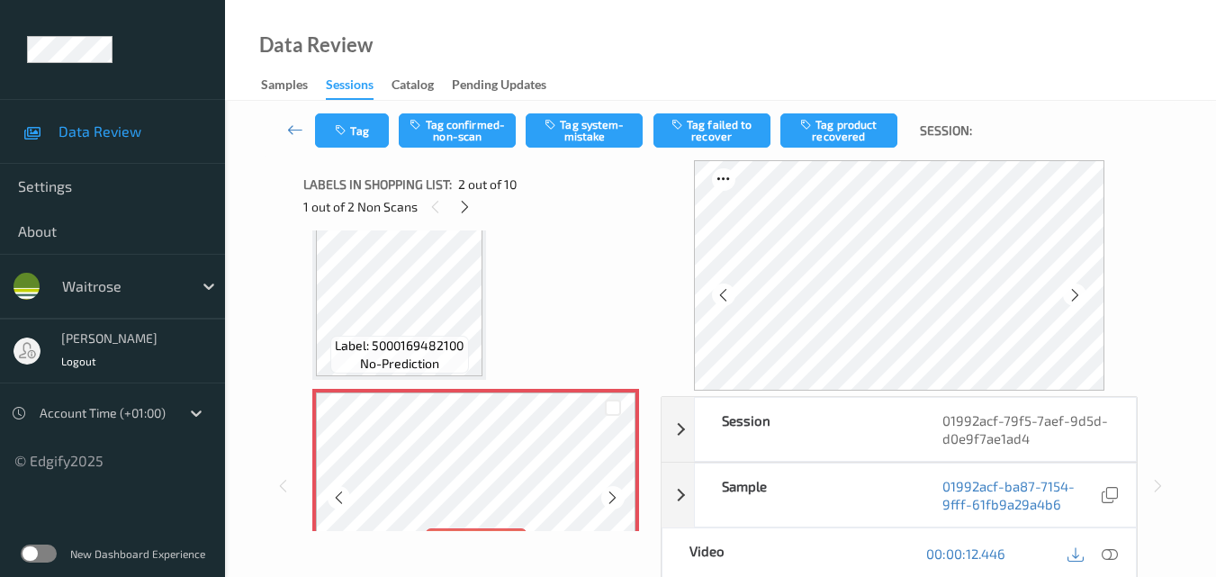
scroll to position [9, 0]
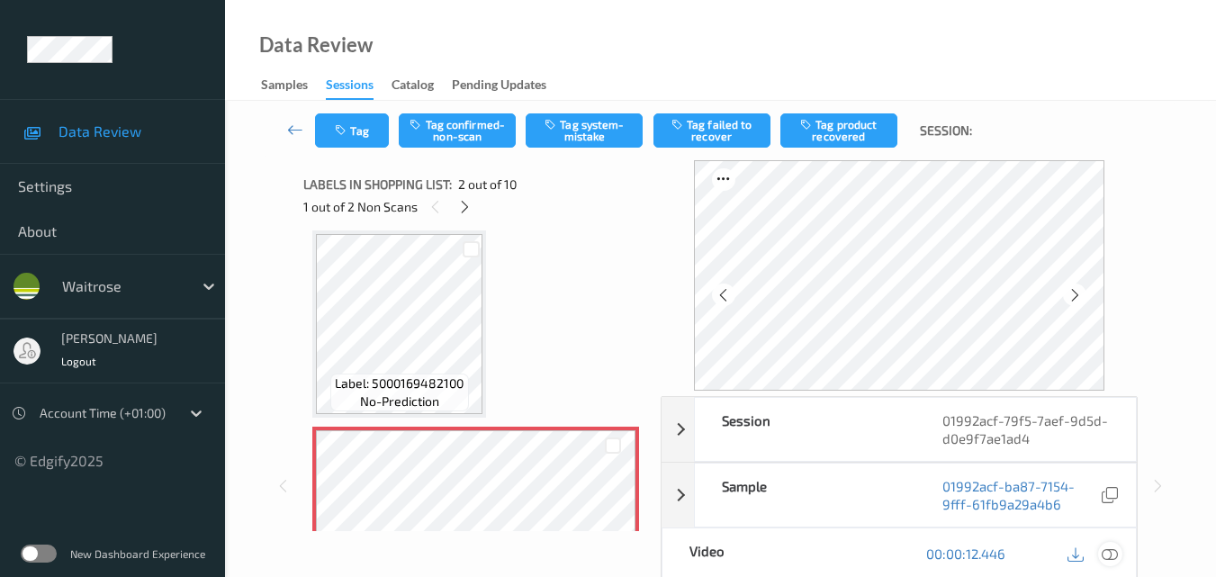
click at [1117, 553] on icon at bounding box center [1110, 553] width 16 height 16
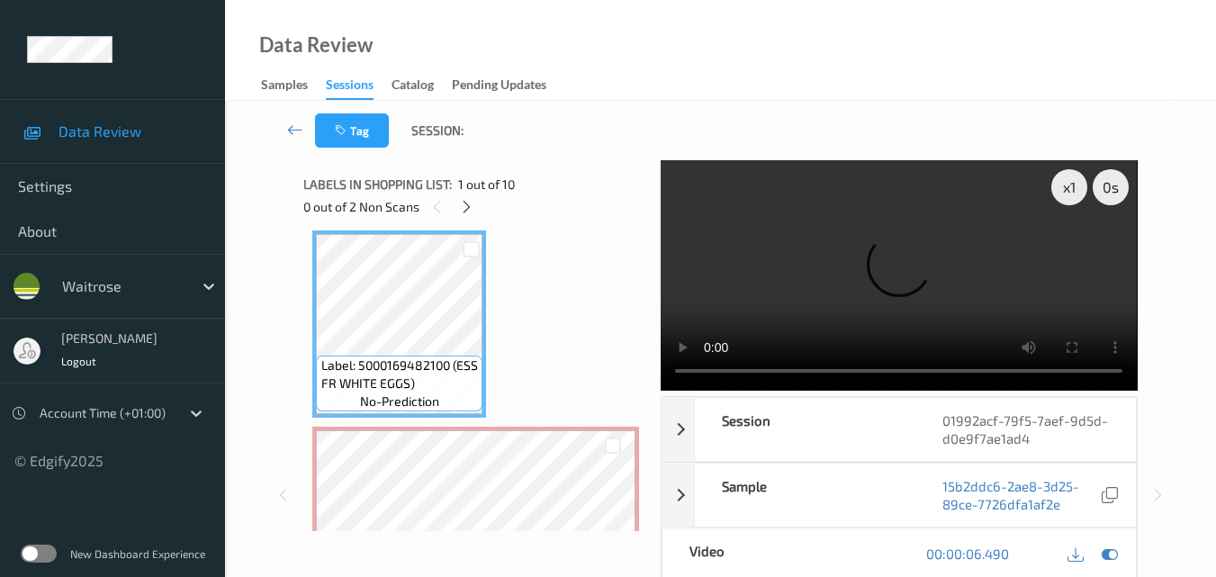
click at [843, 277] on video at bounding box center [899, 275] width 476 height 230
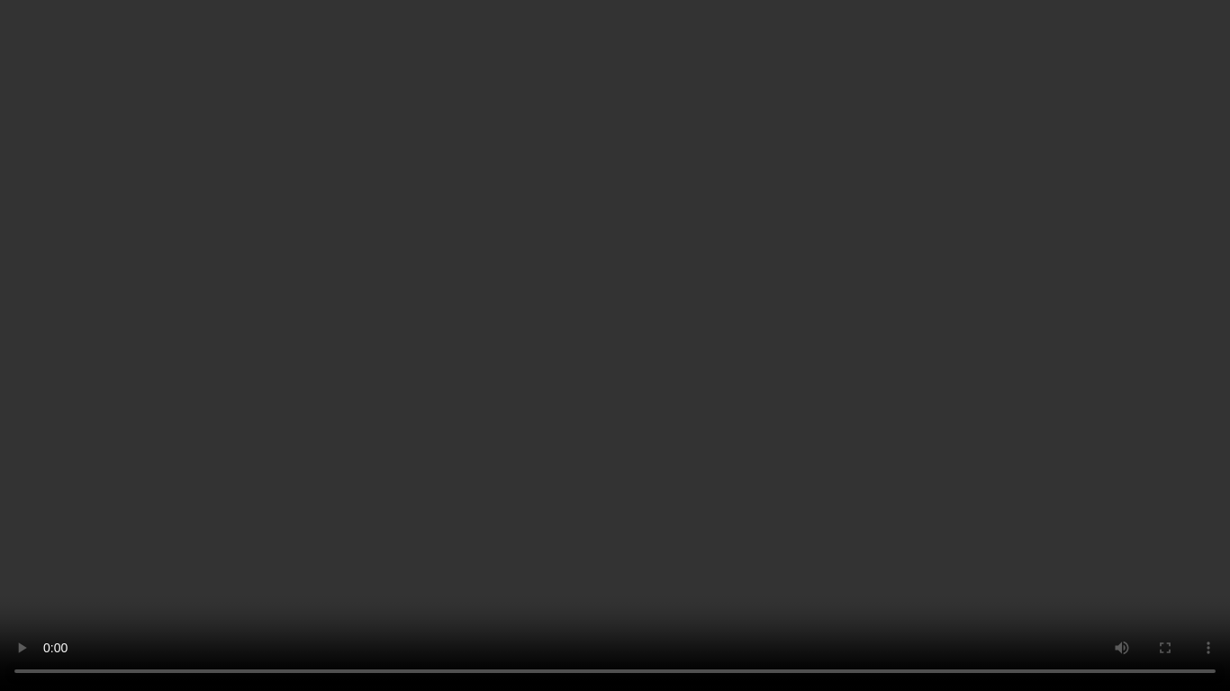
click at [930, 399] on video at bounding box center [615, 345] width 1230 height 691
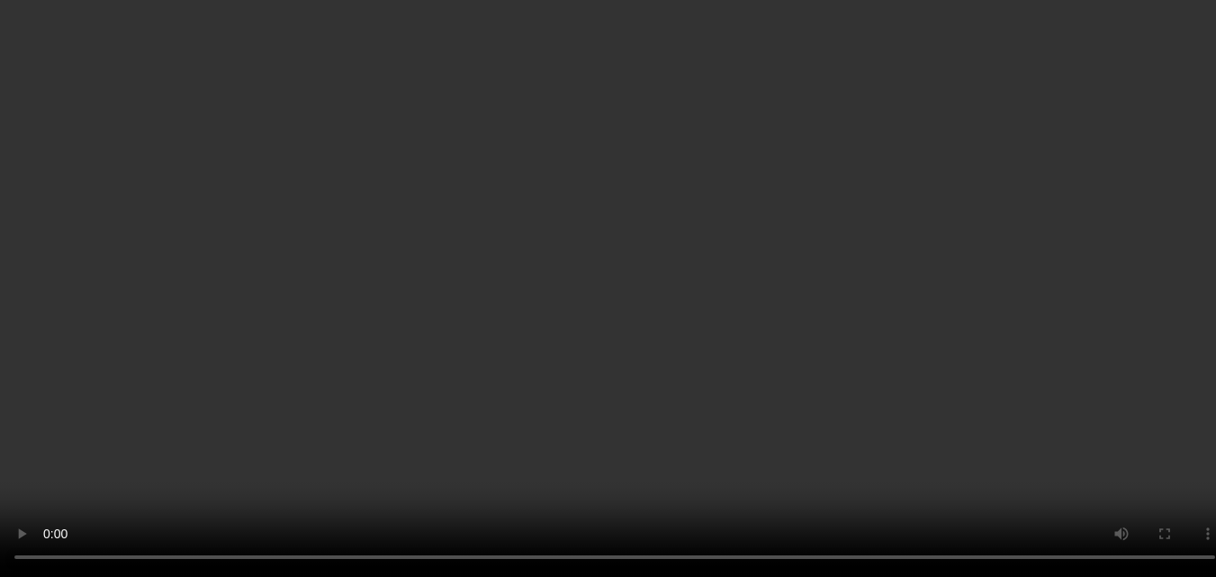
scroll to position [189, 0]
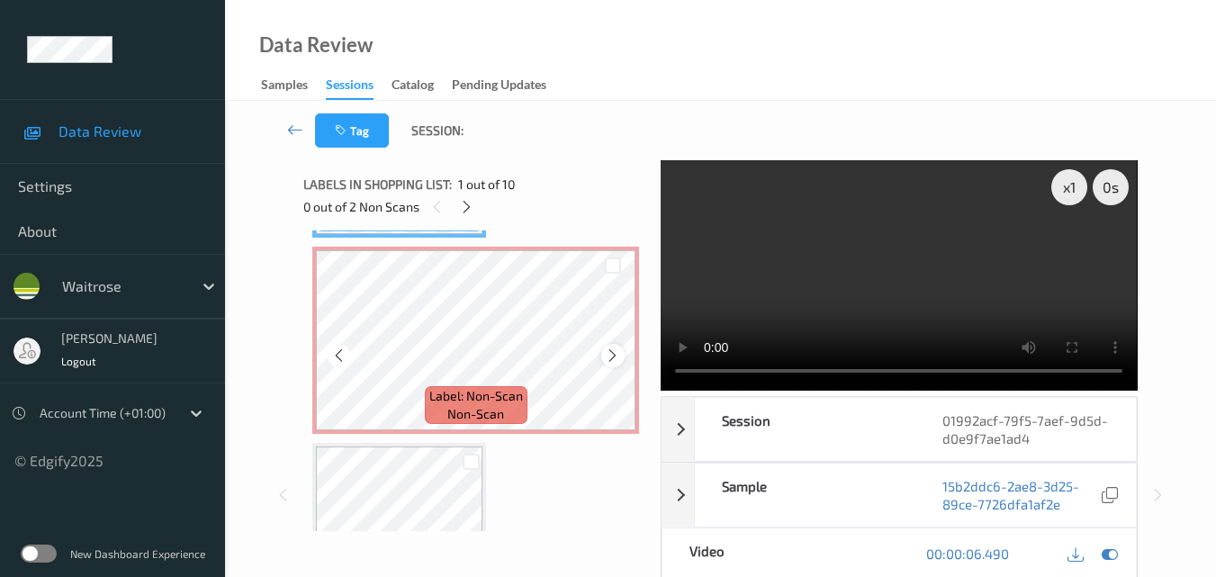
click at [613, 353] on icon at bounding box center [612, 355] width 15 height 16
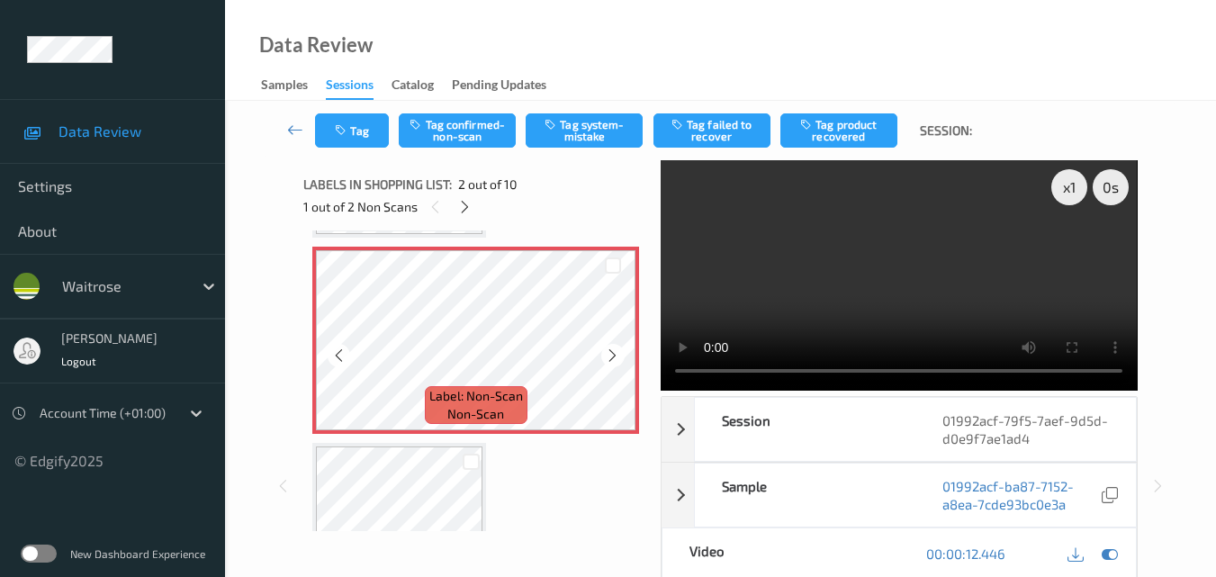
click at [613, 353] on icon at bounding box center [612, 355] width 15 height 16
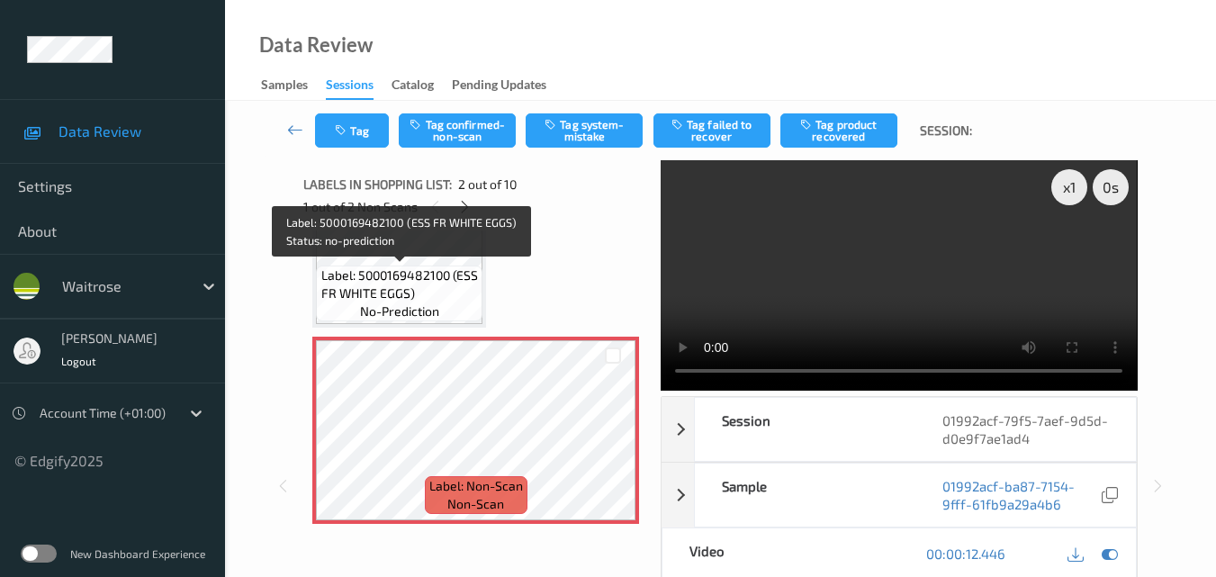
click at [415, 284] on span "Label: 5000169482100 (ESS FR WHITE EGGS)" at bounding box center [400, 284] width 158 height 36
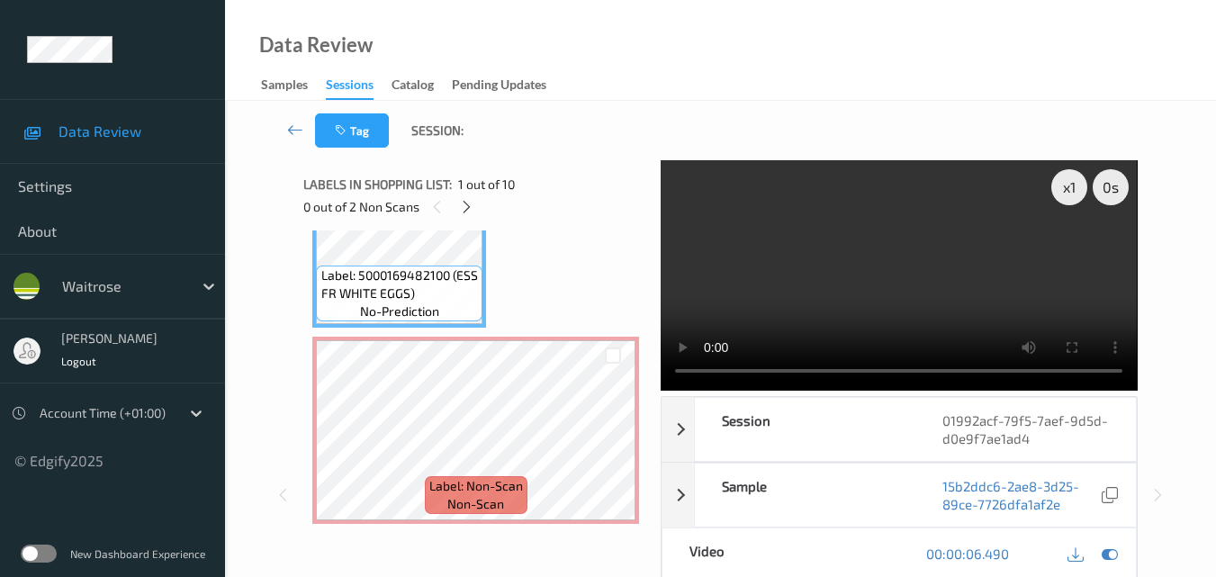
click at [906, 269] on video at bounding box center [899, 275] width 476 height 230
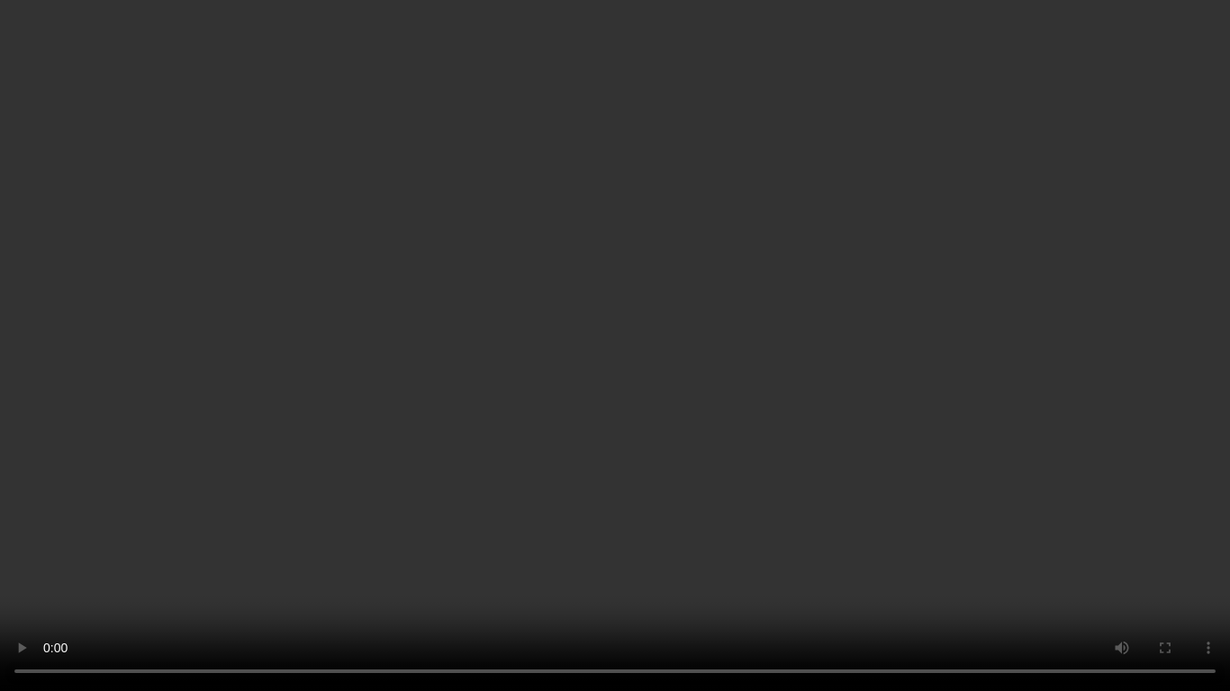
click at [847, 437] on video at bounding box center [615, 345] width 1230 height 691
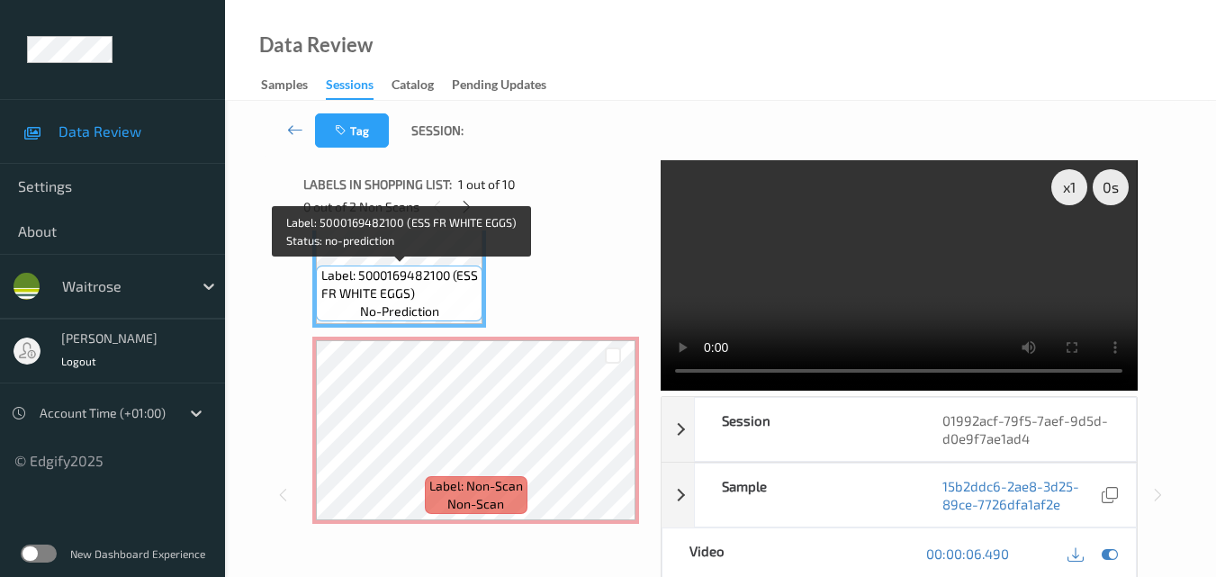
click at [425, 288] on span "Label: 5000169482100 (ESS FR WHITE EGGS)" at bounding box center [400, 284] width 158 height 36
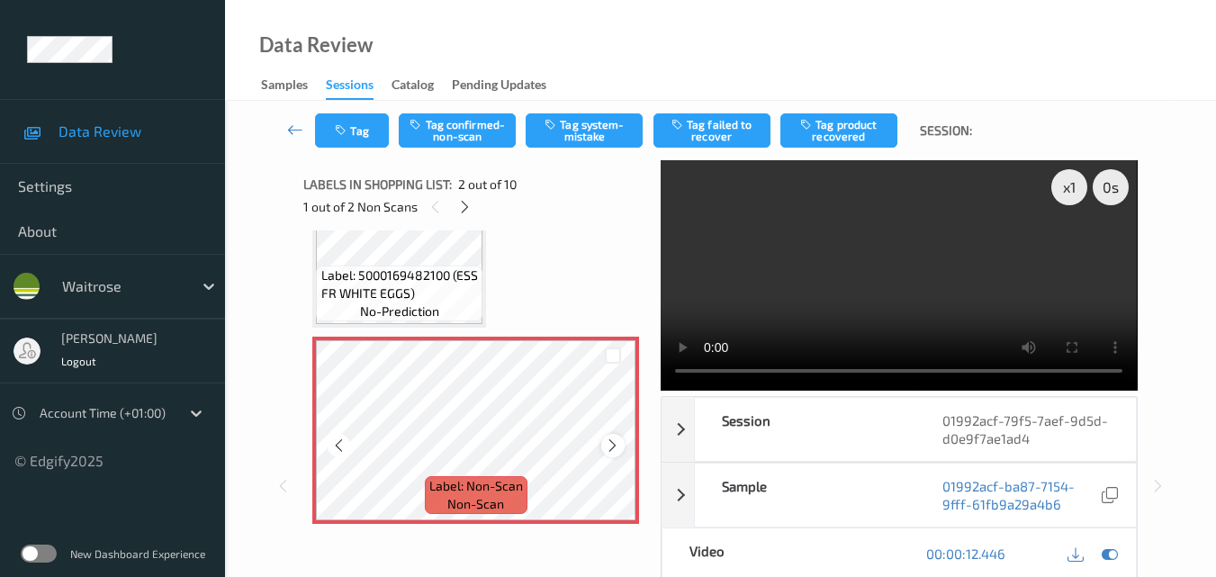
click at [612, 440] on icon at bounding box center [612, 445] width 15 height 16
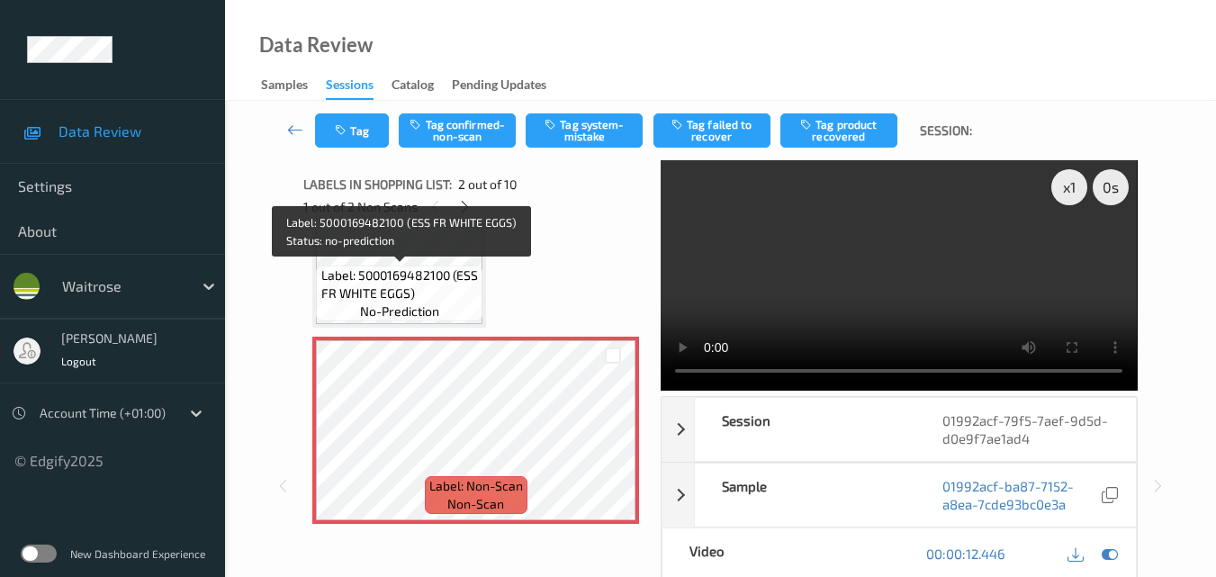
click at [422, 275] on span "Label: 5000169482100 (ESS FR WHITE EGGS)" at bounding box center [400, 284] width 158 height 36
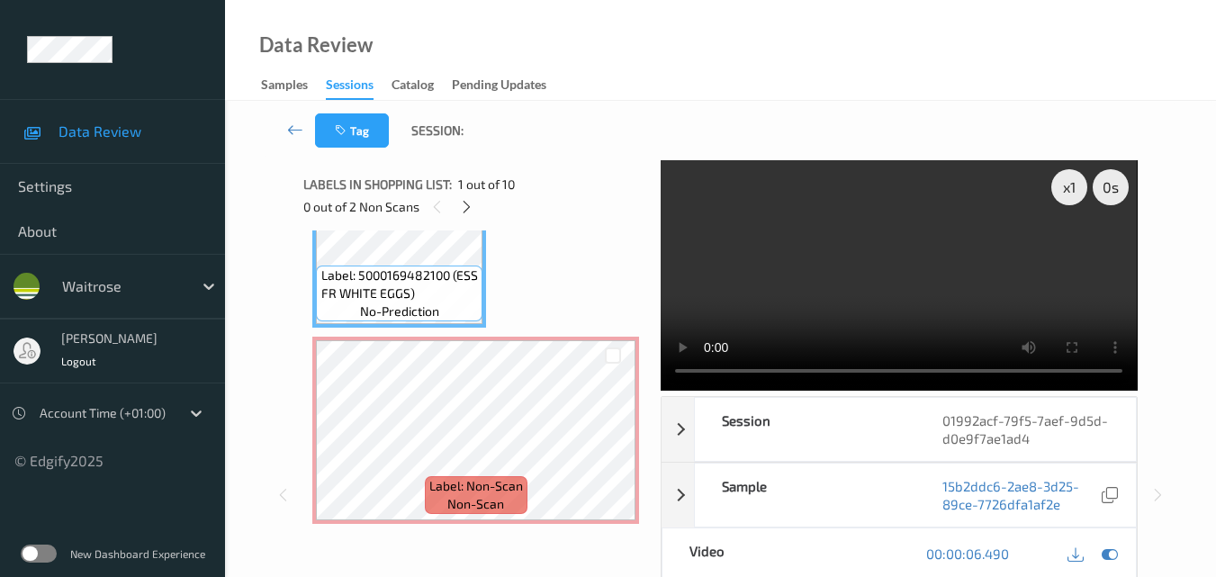
click at [931, 276] on video at bounding box center [899, 275] width 476 height 230
click at [887, 259] on video at bounding box center [899, 275] width 476 height 230
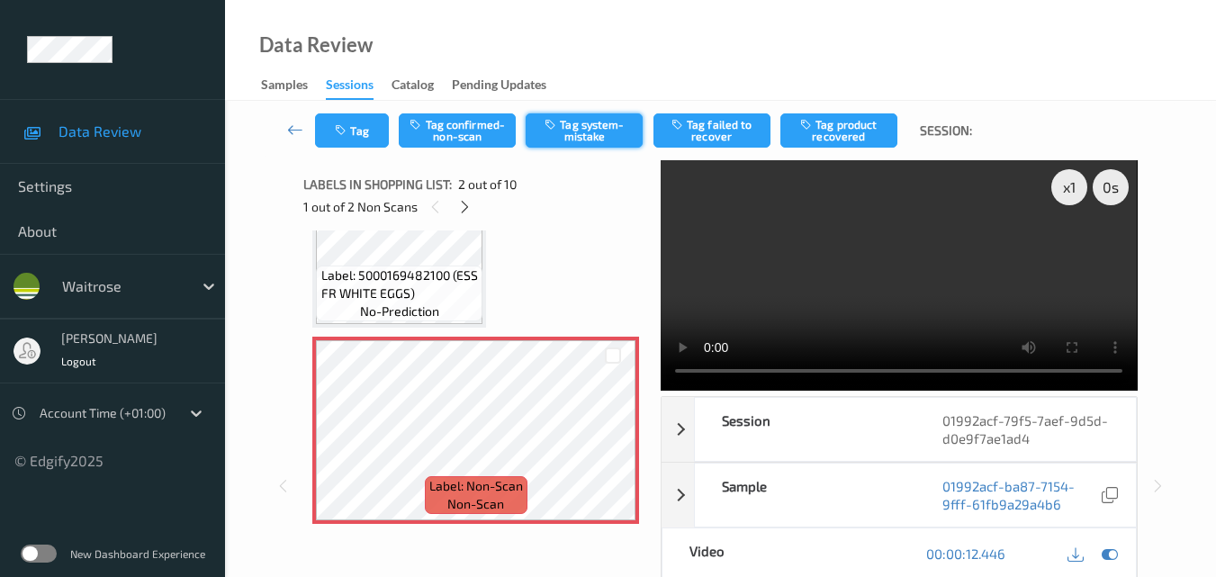
click at [578, 130] on button "Tag system-mistake" at bounding box center [584, 130] width 117 height 34
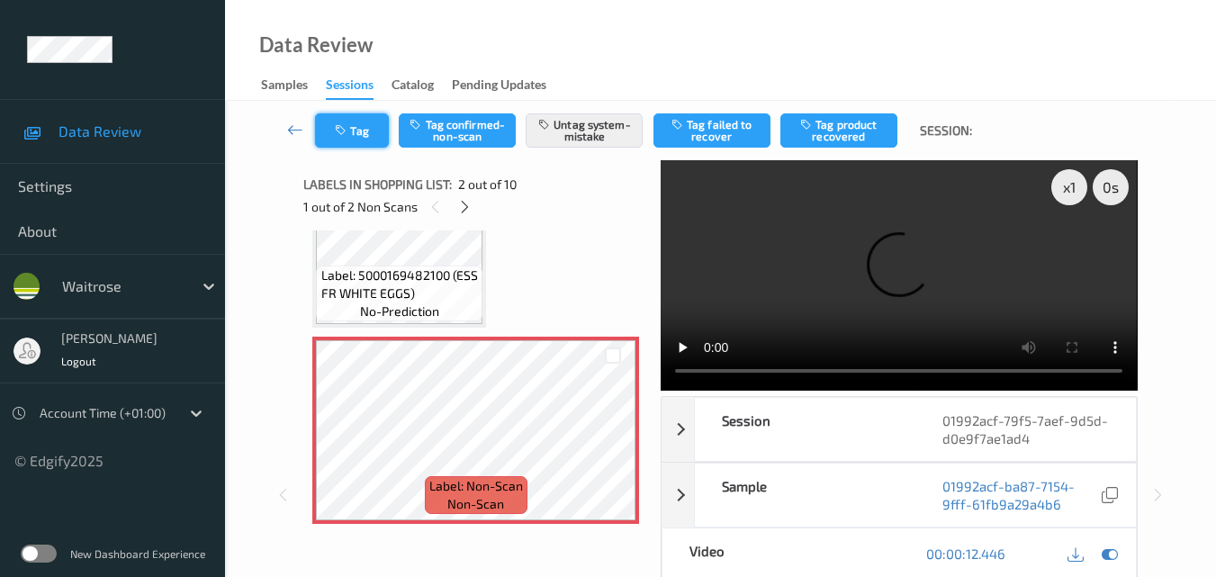
click at [354, 138] on button "Tag" at bounding box center [352, 130] width 74 height 34
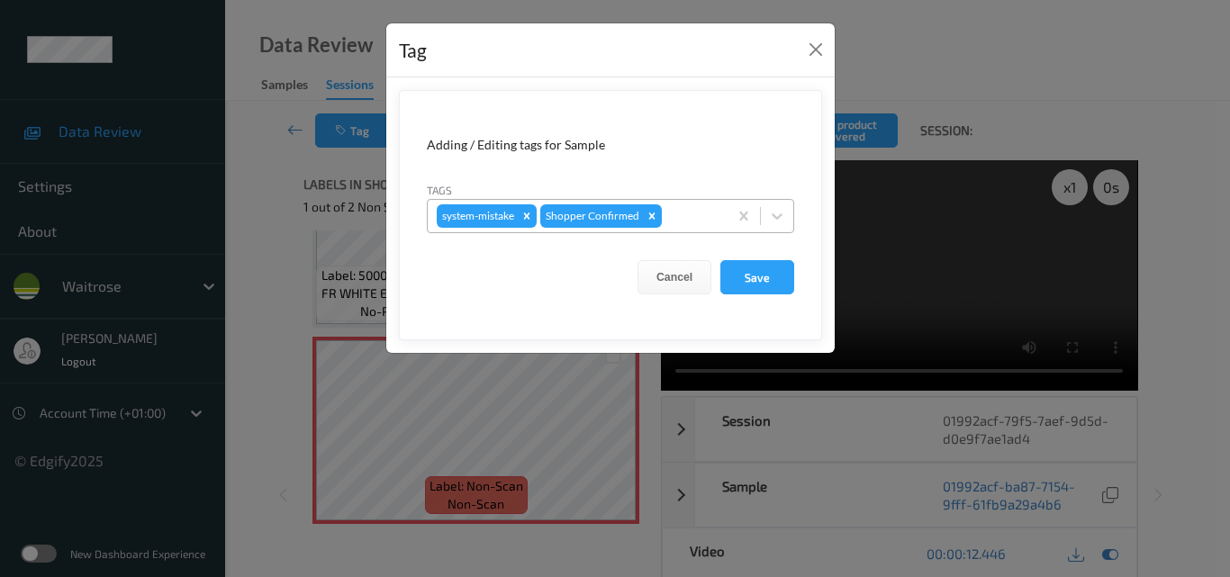
click at [688, 220] on div at bounding box center [691, 216] width 53 height 22
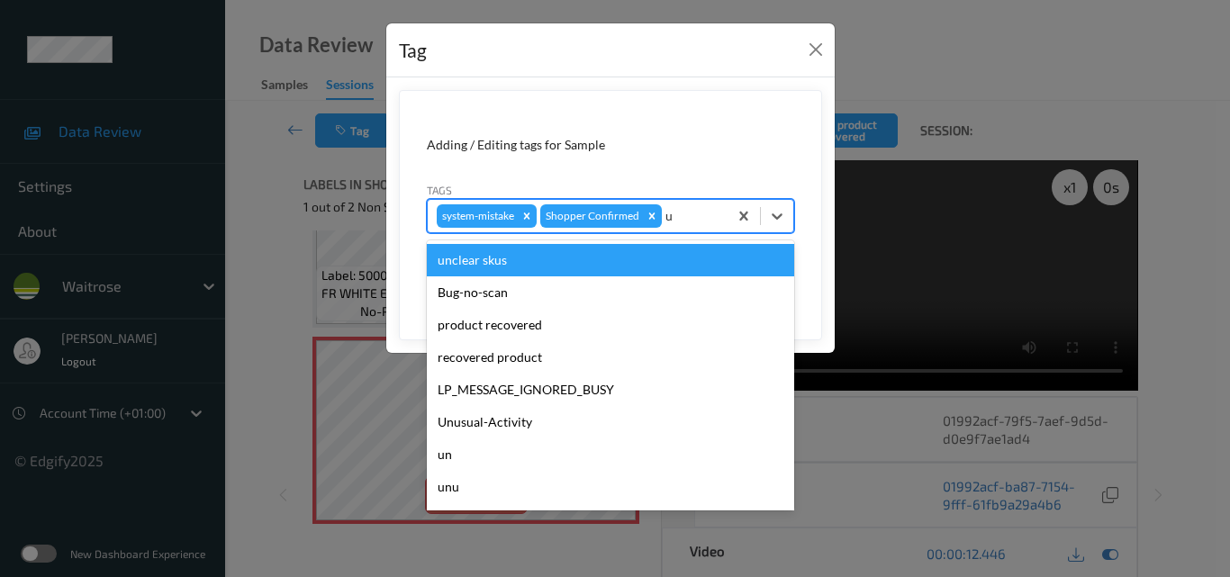
type input "un"
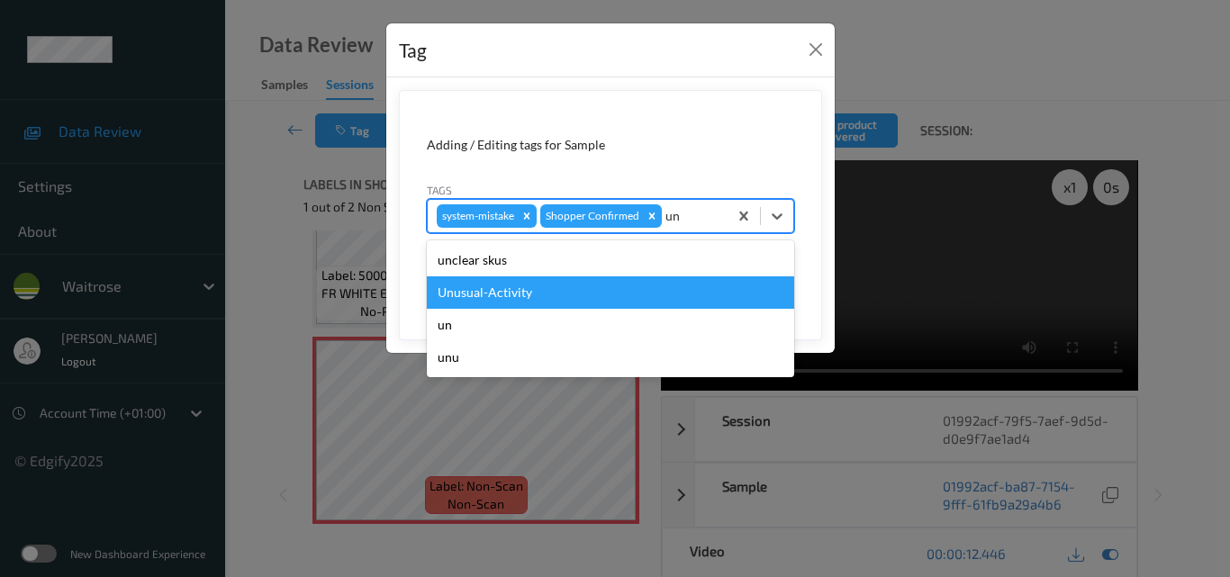
click at [599, 298] on div "Unusual-Activity" at bounding box center [610, 292] width 367 height 32
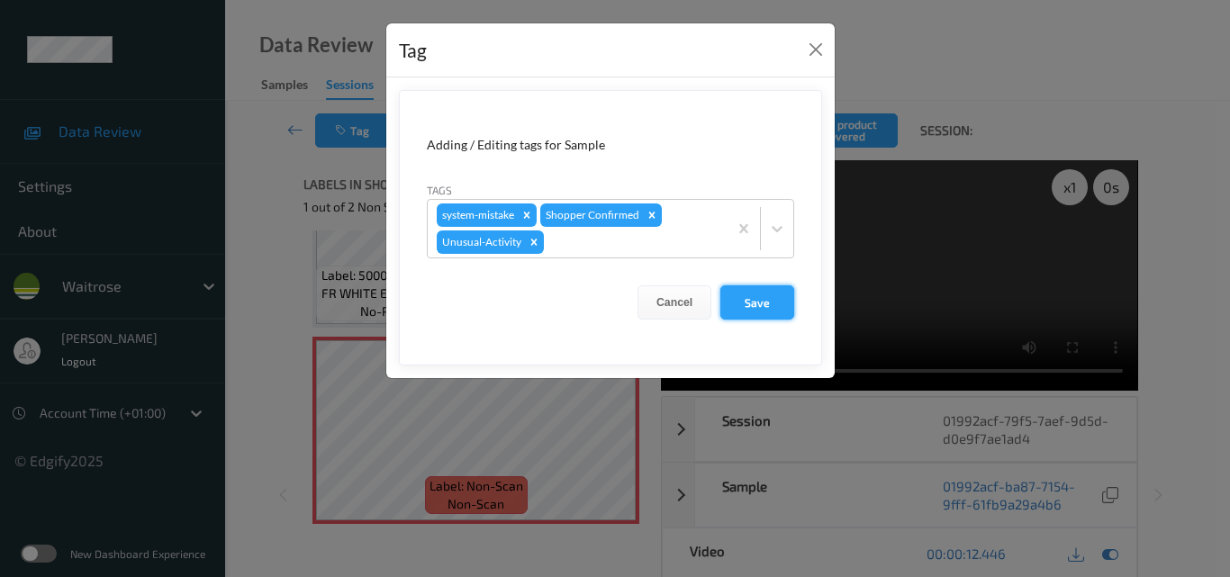
click at [774, 302] on button "Save" at bounding box center [757, 302] width 74 height 34
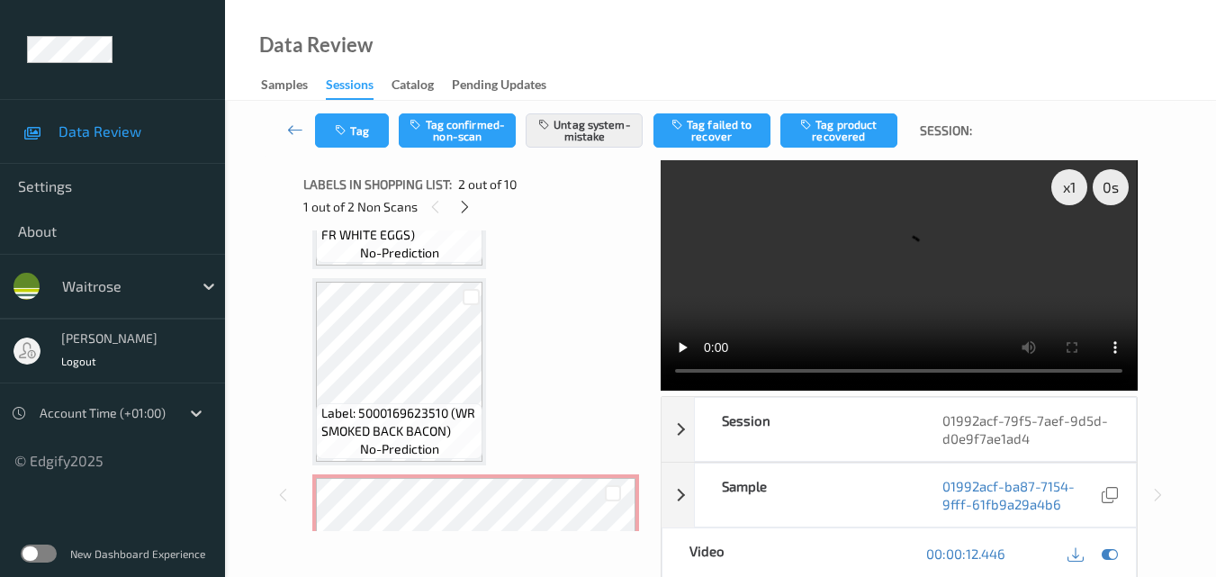
scroll to position [549, 0]
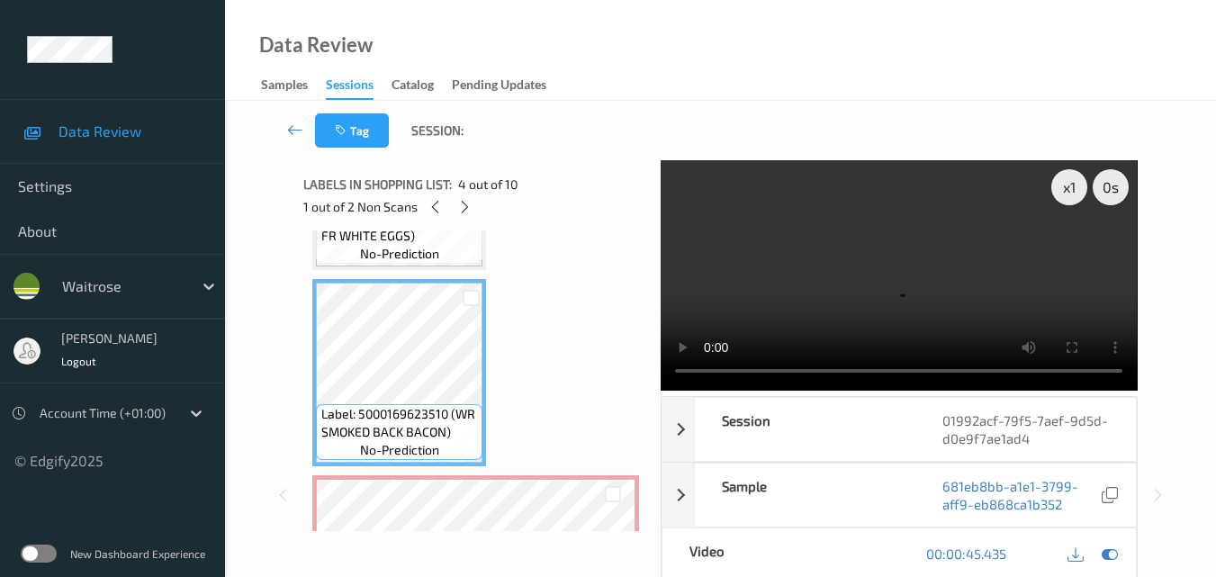
click at [953, 266] on video at bounding box center [899, 275] width 476 height 230
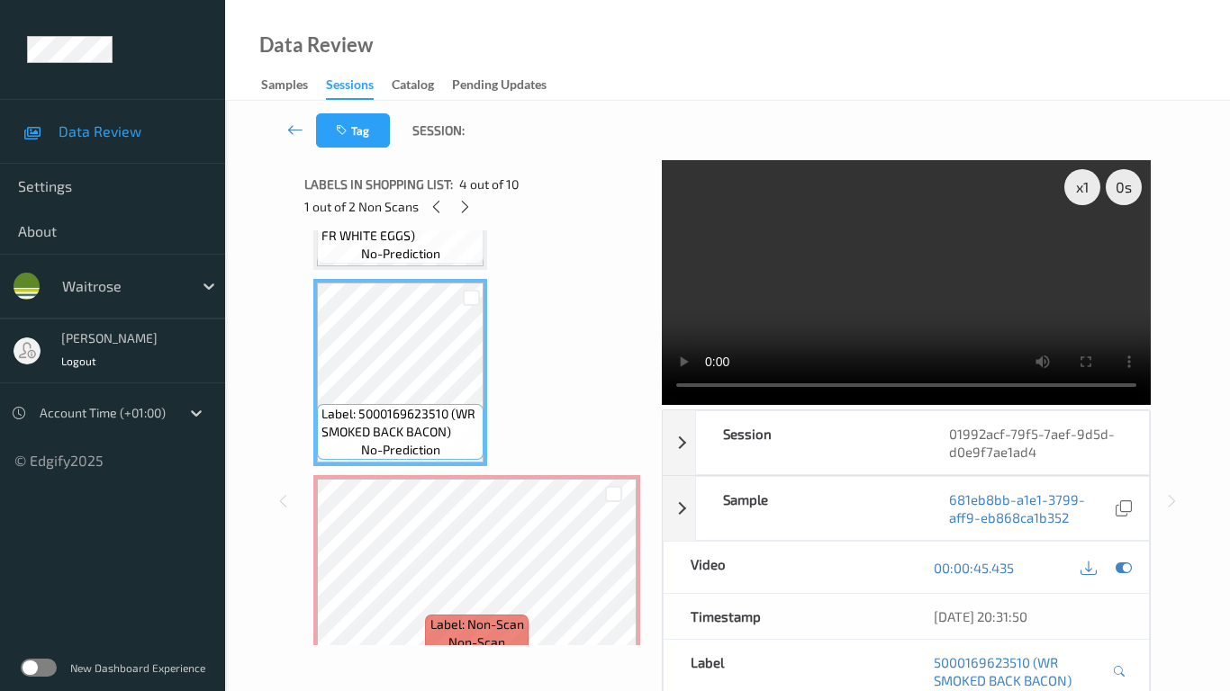
click at [747, 394] on video at bounding box center [906, 282] width 489 height 245
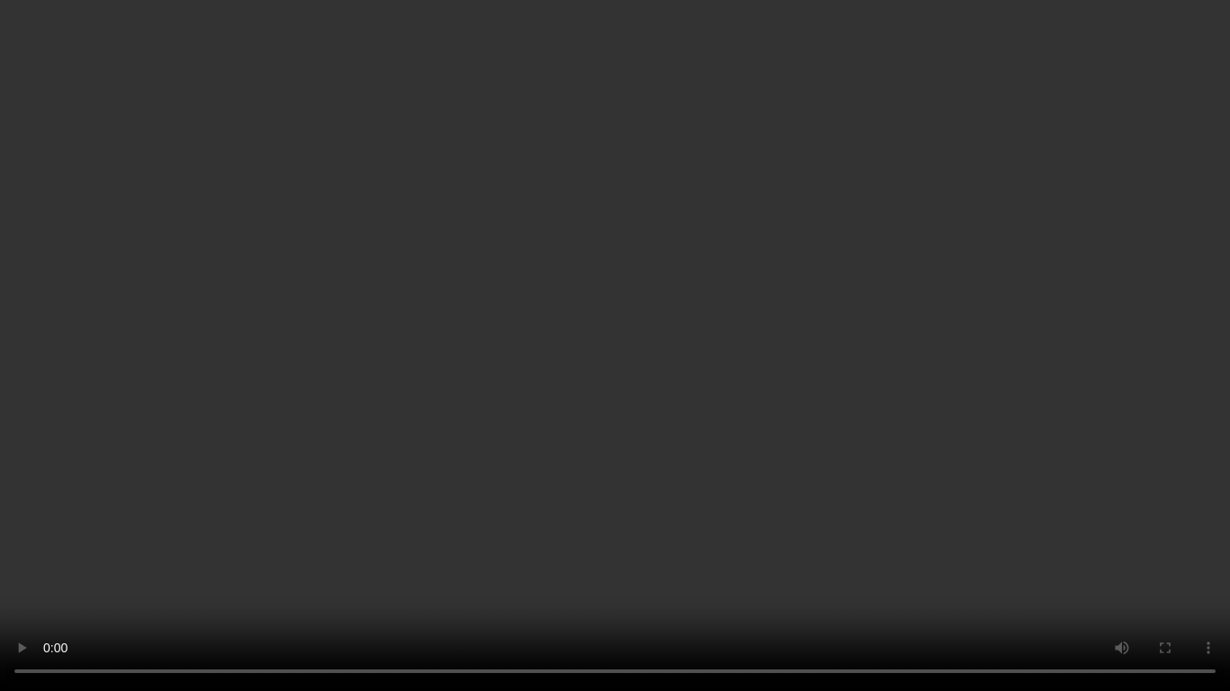
click at [766, 337] on video at bounding box center [615, 345] width 1230 height 691
click at [701, 355] on video at bounding box center [615, 345] width 1230 height 691
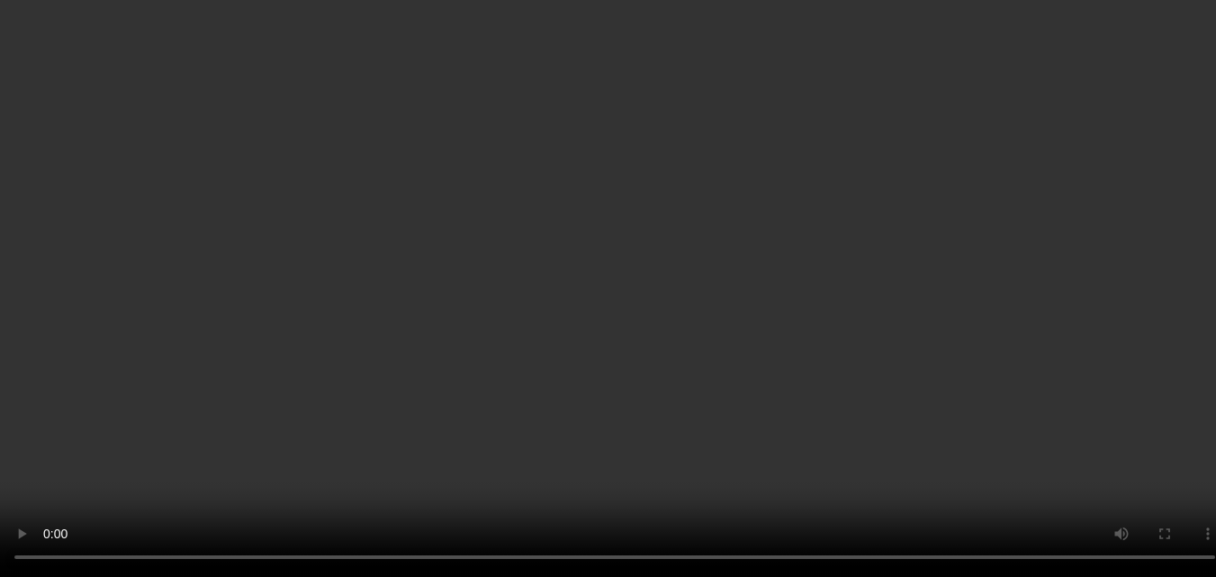
scroll to position [729, 0]
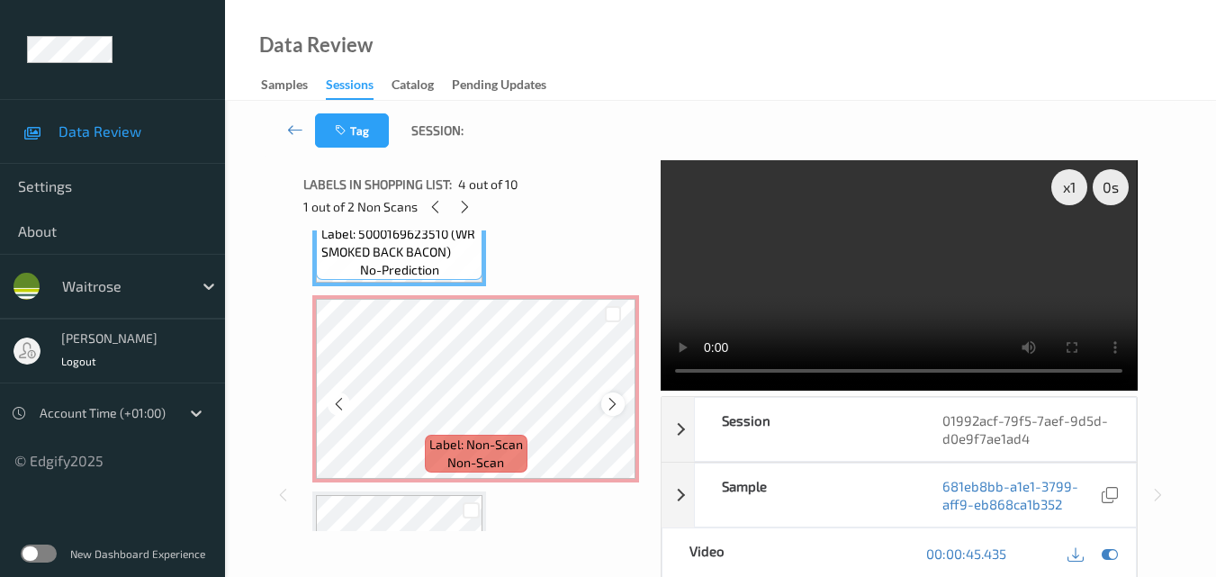
click at [617, 399] on icon at bounding box center [612, 404] width 15 height 16
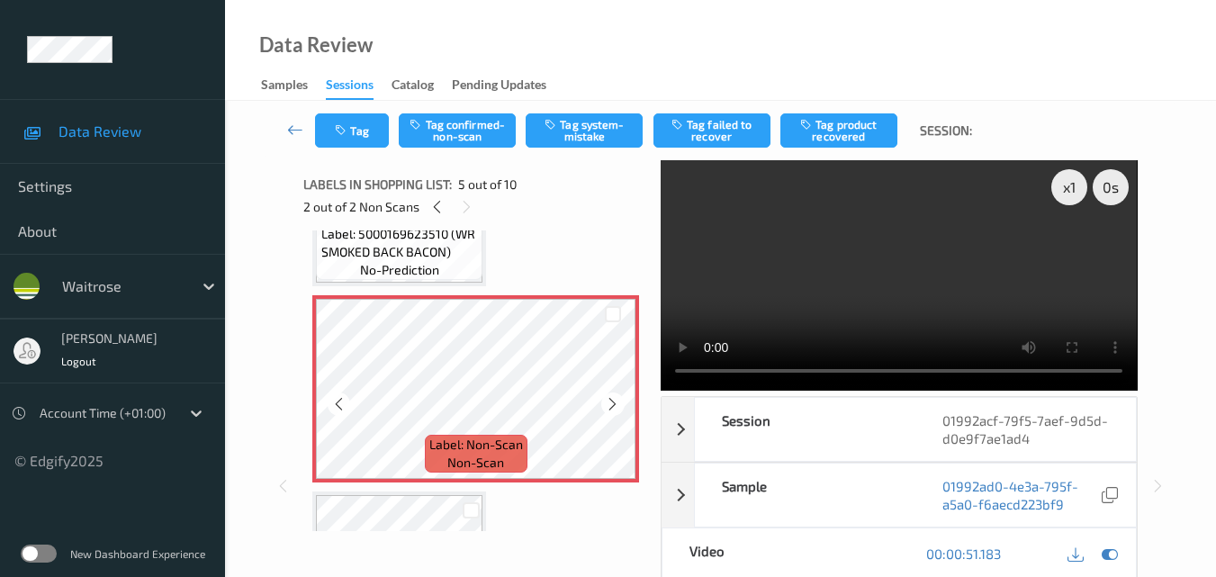
click at [617, 399] on icon at bounding box center [612, 404] width 15 height 16
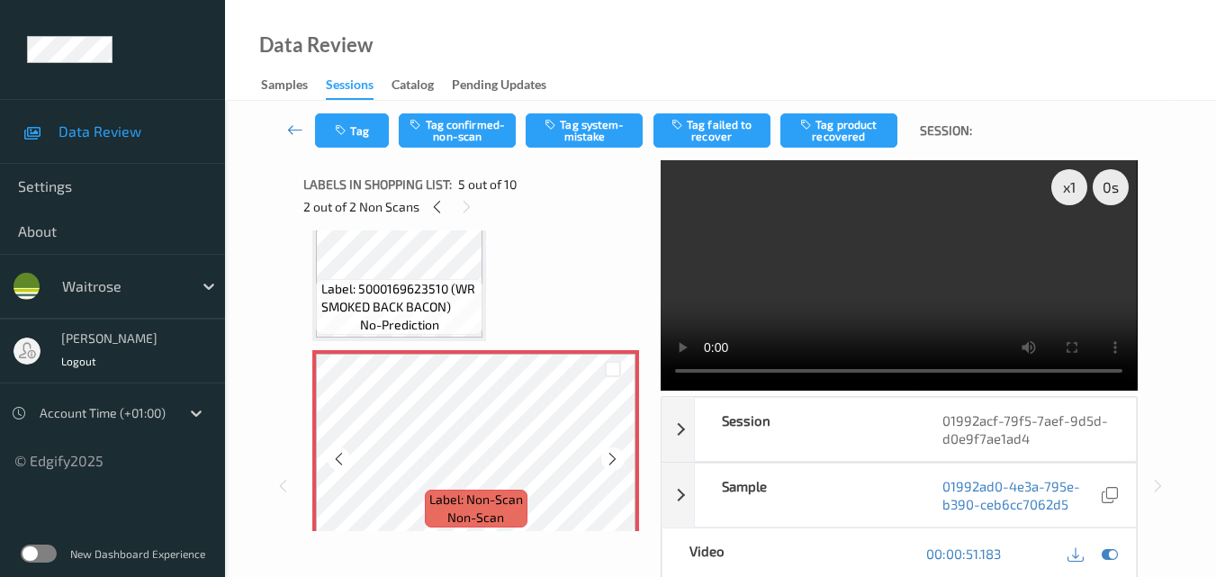
scroll to position [639, 0]
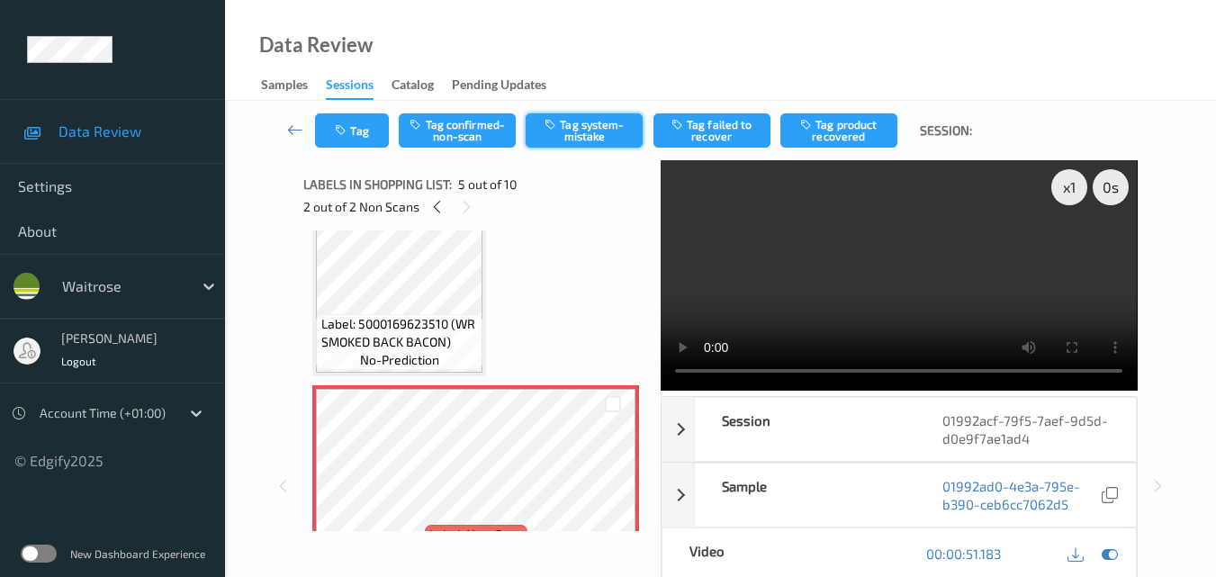
click at [578, 140] on button "Tag system-mistake" at bounding box center [584, 130] width 117 height 34
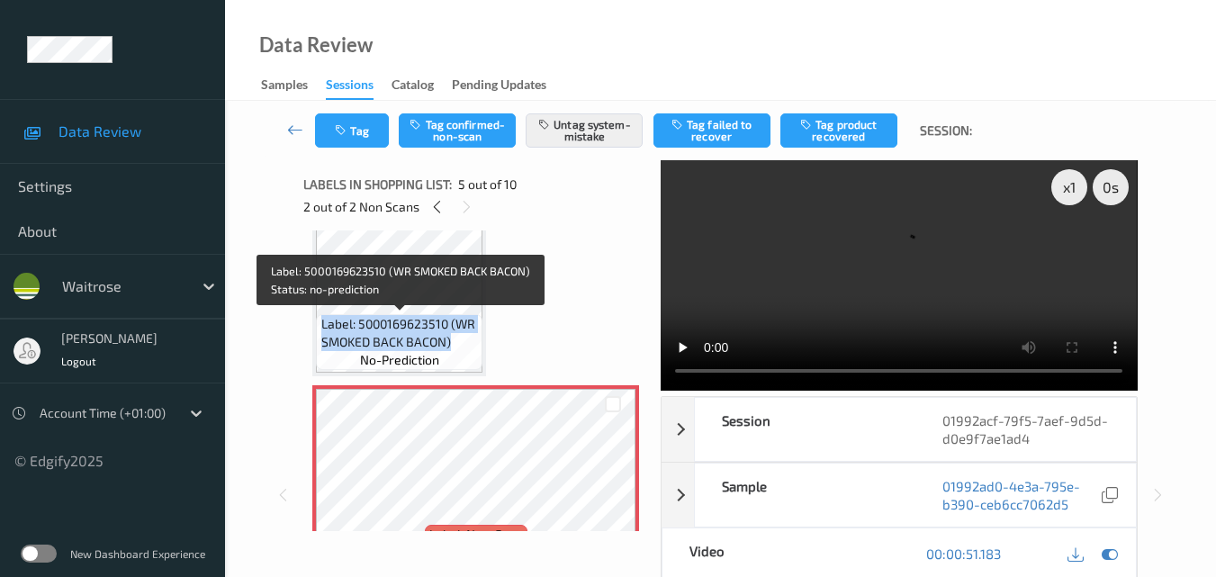
drag, startPoint x: 458, startPoint y: 335, endPoint x: 322, endPoint y: 326, distance: 136.2
click at [322, 326] on span "Label: 5000169623510 (WR SMOKED BACK BACON)" at bounding box center [400, 333] width 158 height 36
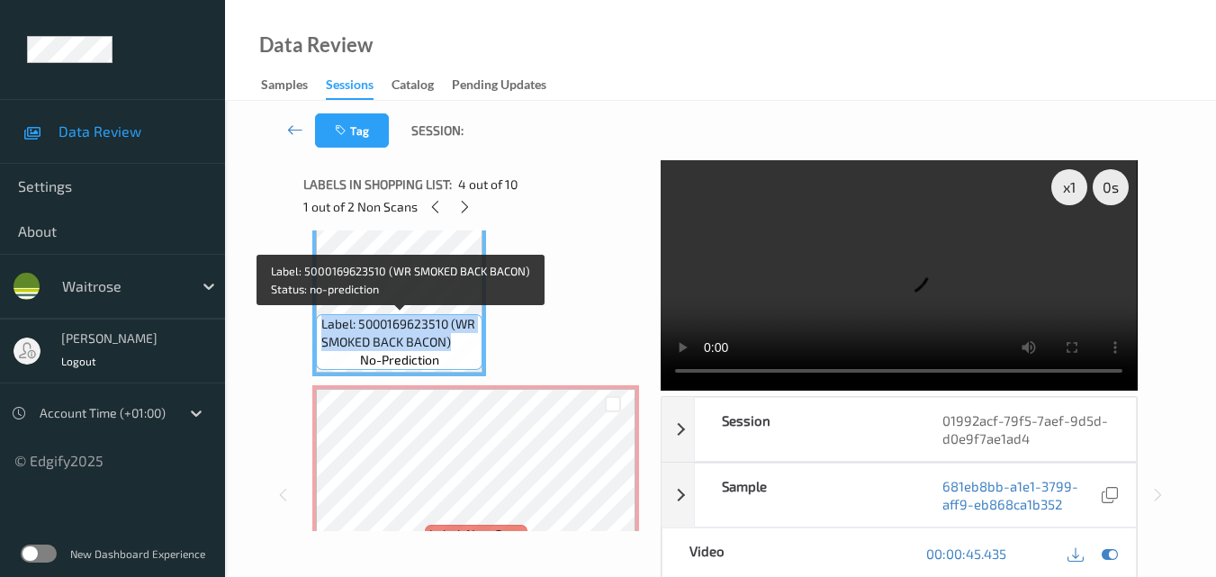
copy span "Label: 5000169623510 (WR SMOKED BACK BACON)"
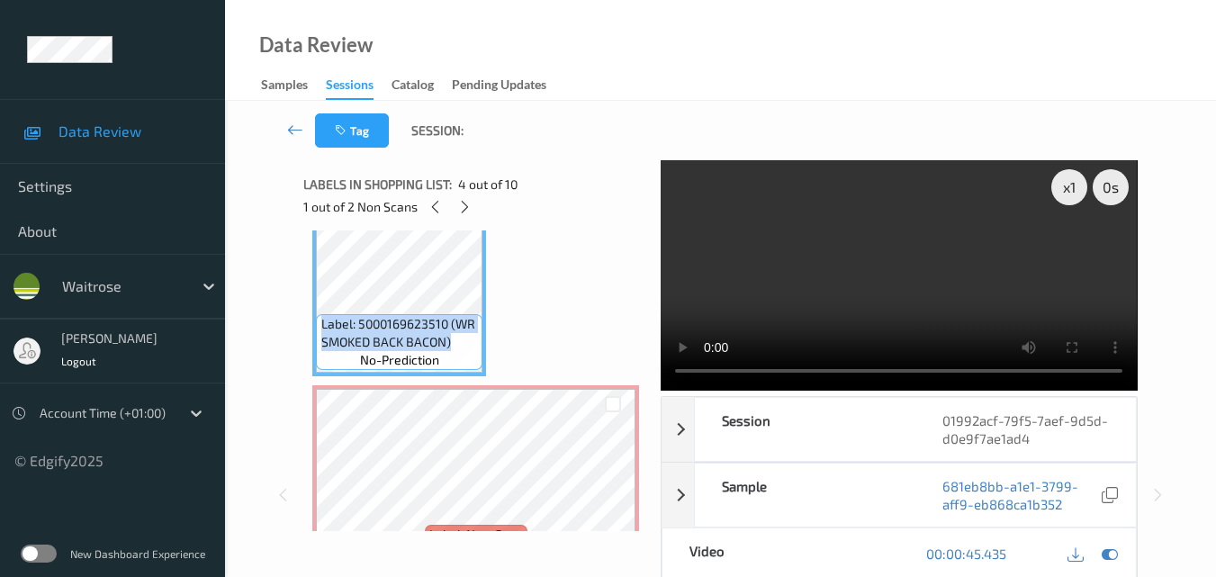
click at [899, 296] on video at bounding box center [899, 275] width 476 height 230
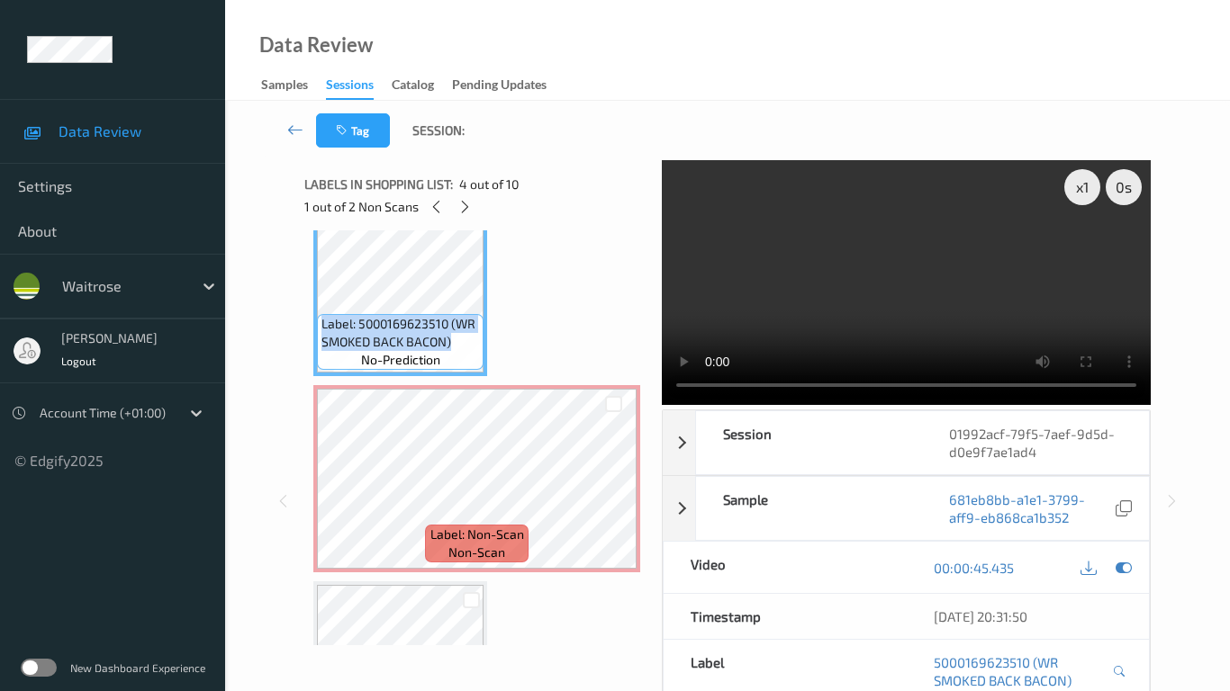
click at [686, 351] on video at bounding box center [906, 282] width 489 height 245
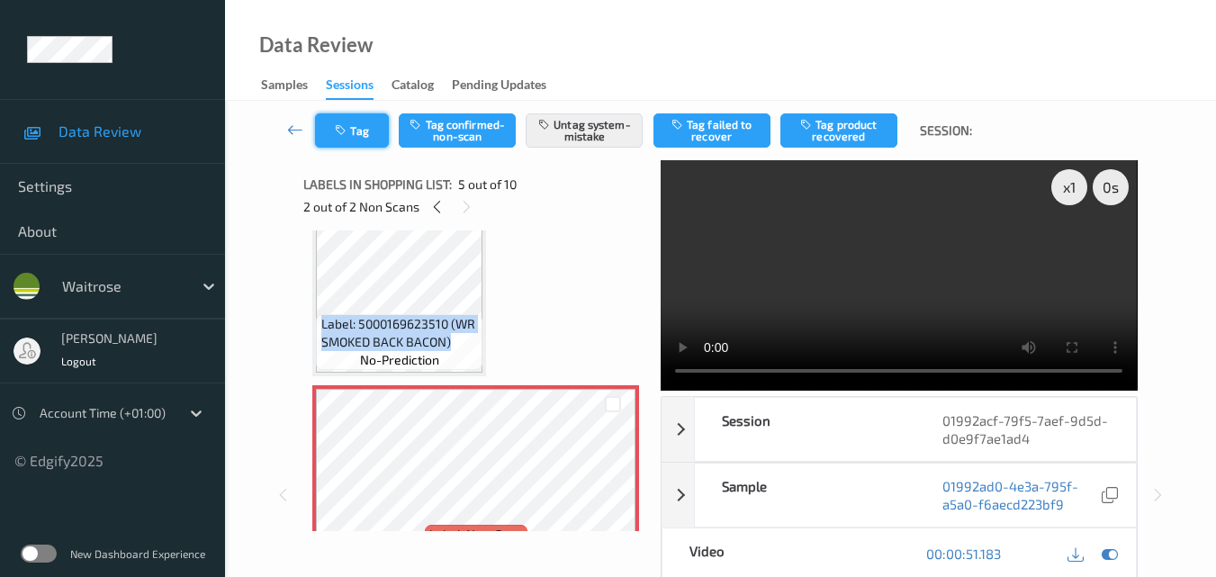
click at [365, 131] on button "Tag" at bounding box center [352, 130] width 74 height 34
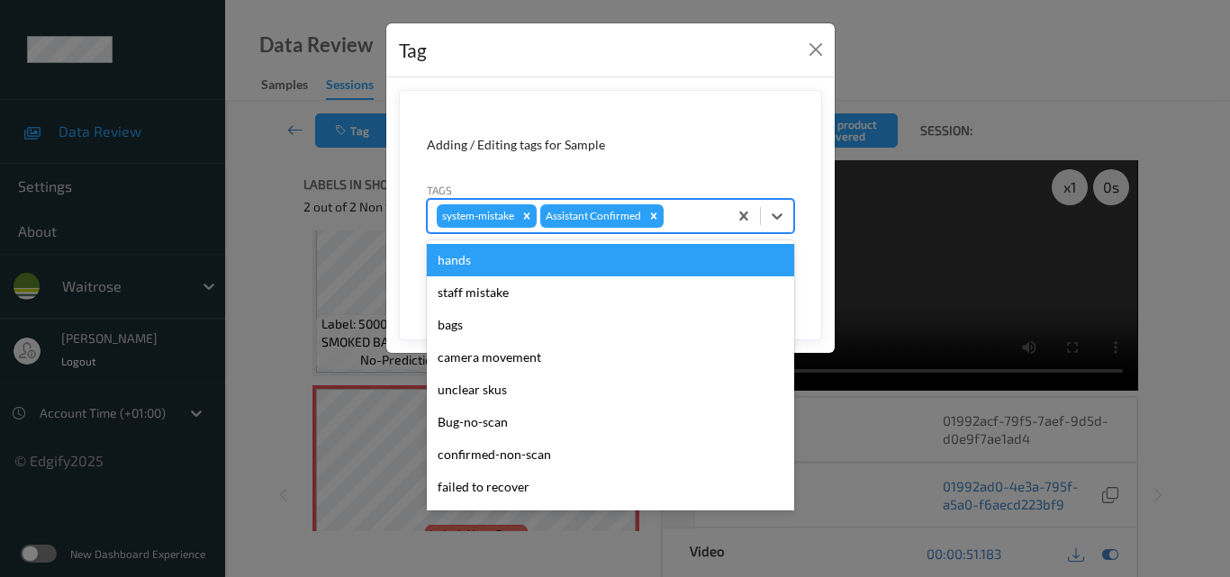
click at [685, 216] on div at bounding box center [692, 216] width 51 height 22
type input "un"
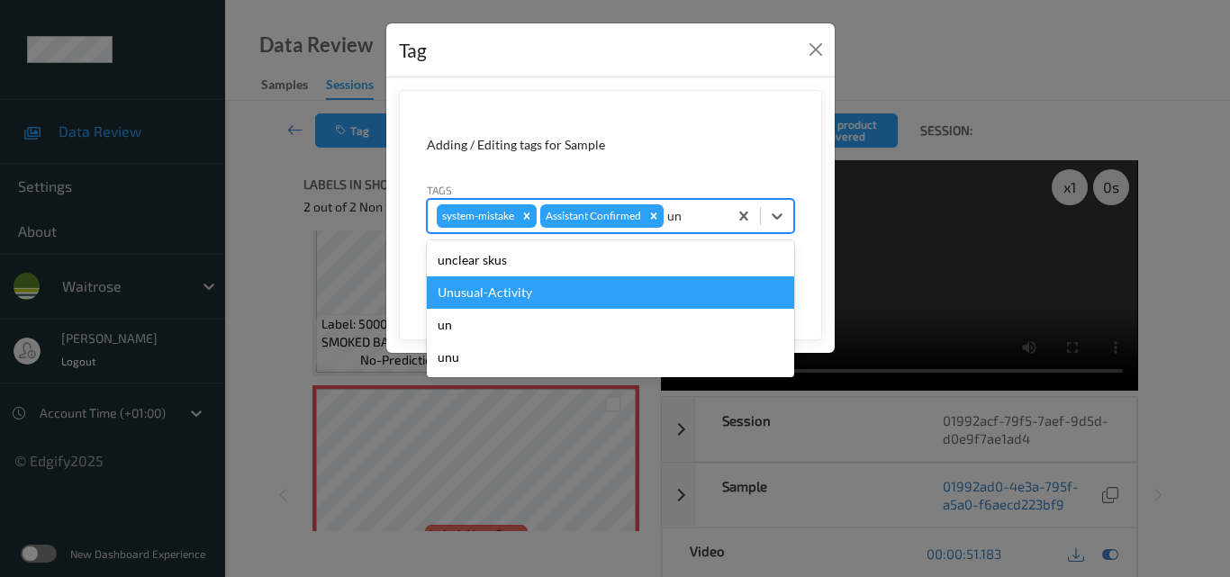
click at [597, 297] on div "Unusual-Activity" at bounding box center [610, 292] width 367 height 32
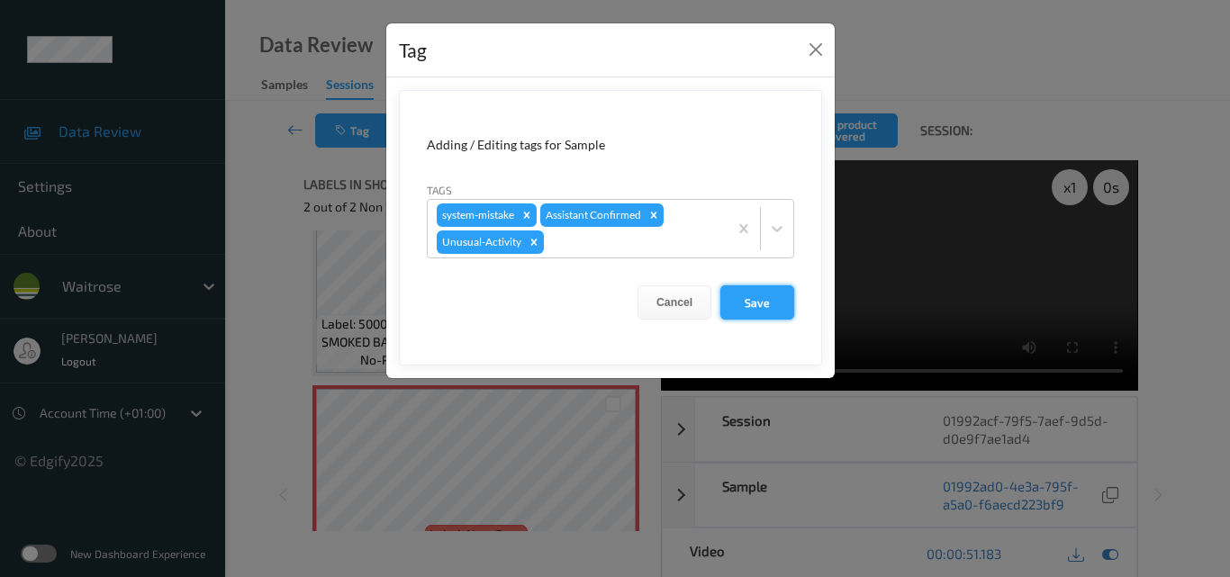
click at [755, 285] on button "Save" at bounding box center [757, 302] width 74 height 34
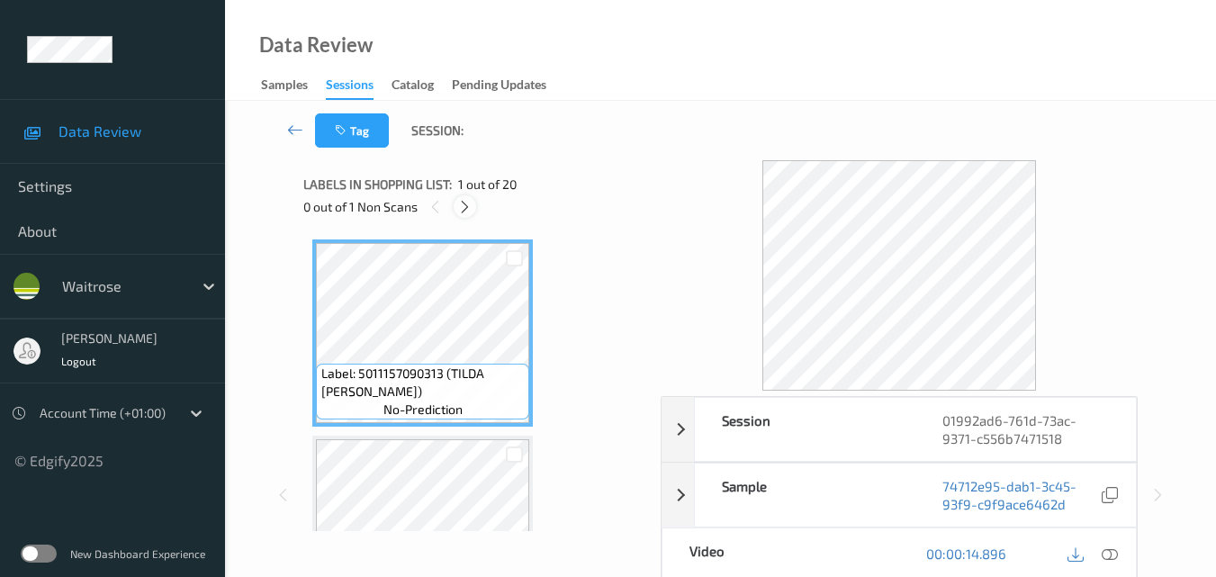
click at [464, 207] on icon at bounding box center [464, 207] width 15 height 16
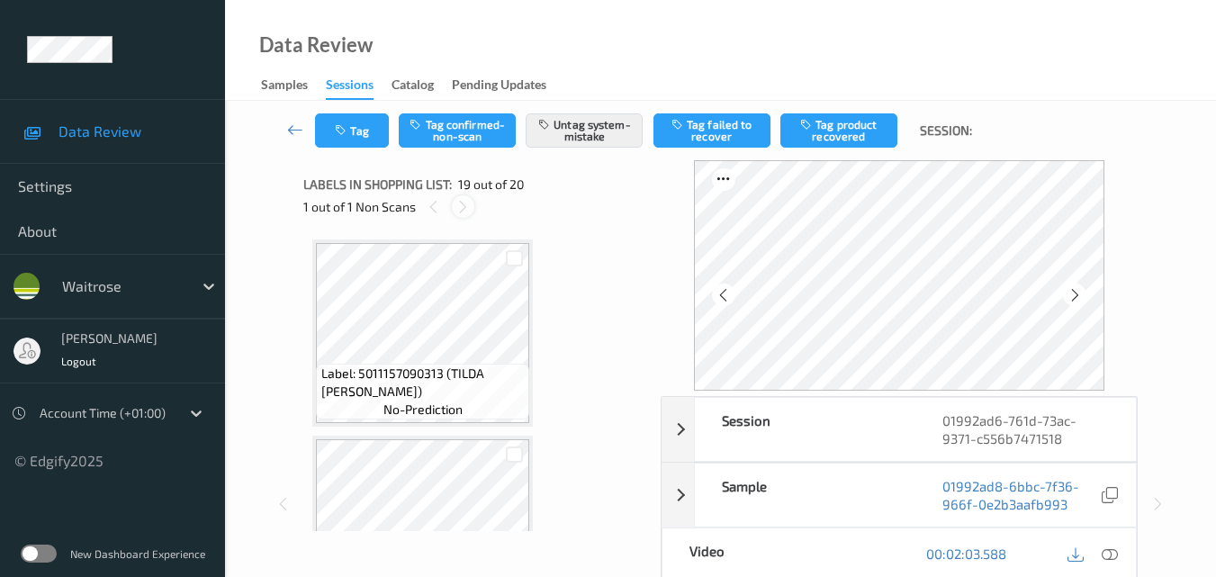
scroll to position [3345, 0]
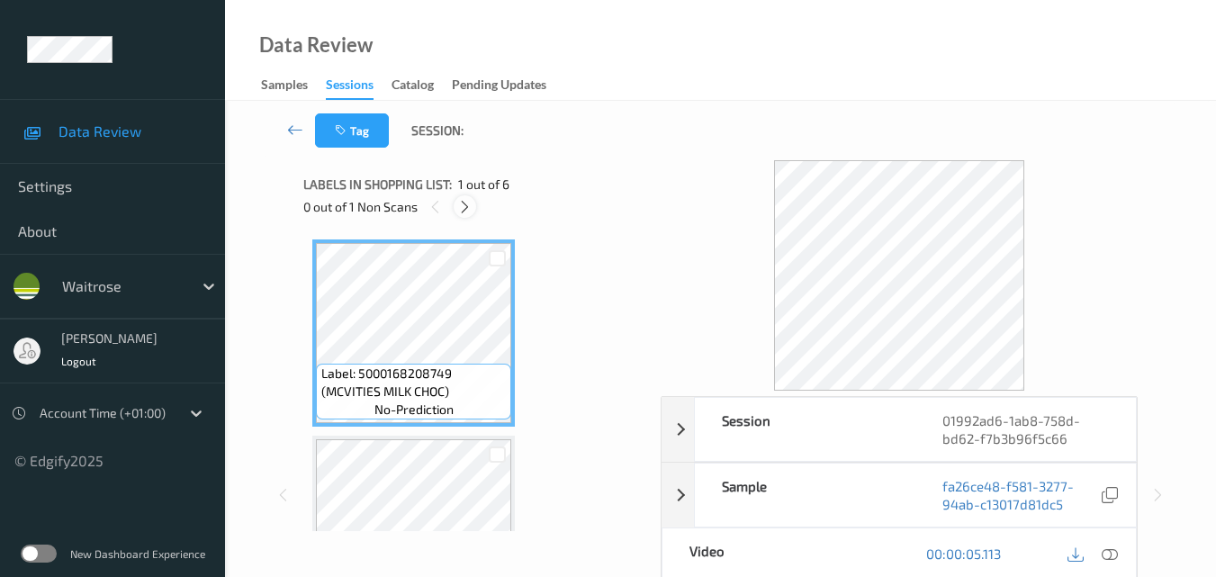
click at [467, 204] on icon at bounding box center [464, 207] width 15 height 16
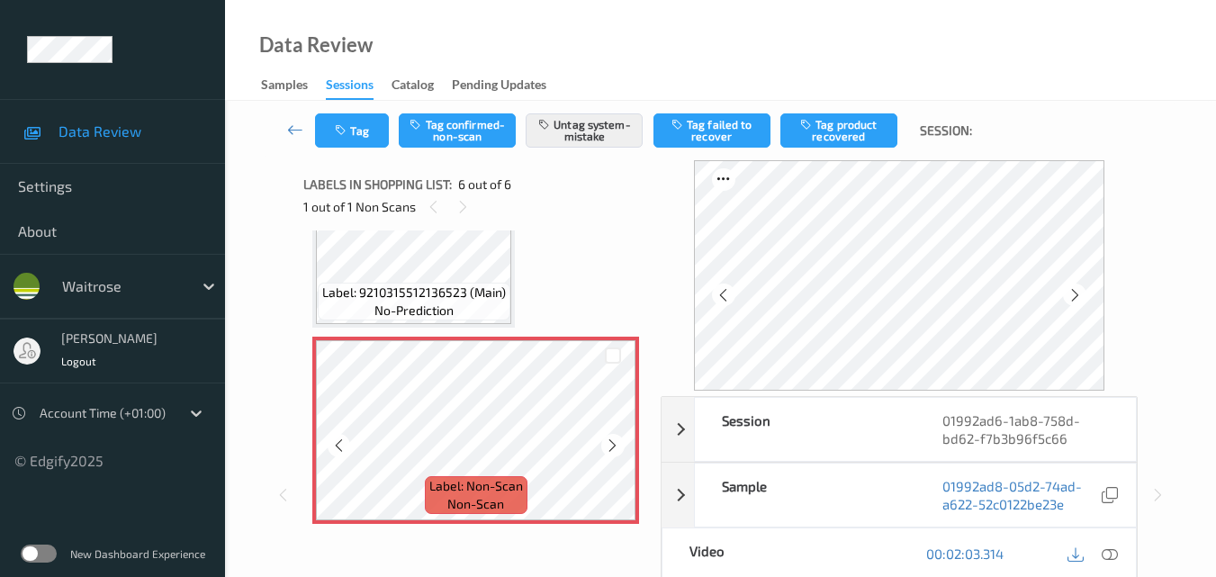
scroll to position [886, 0]
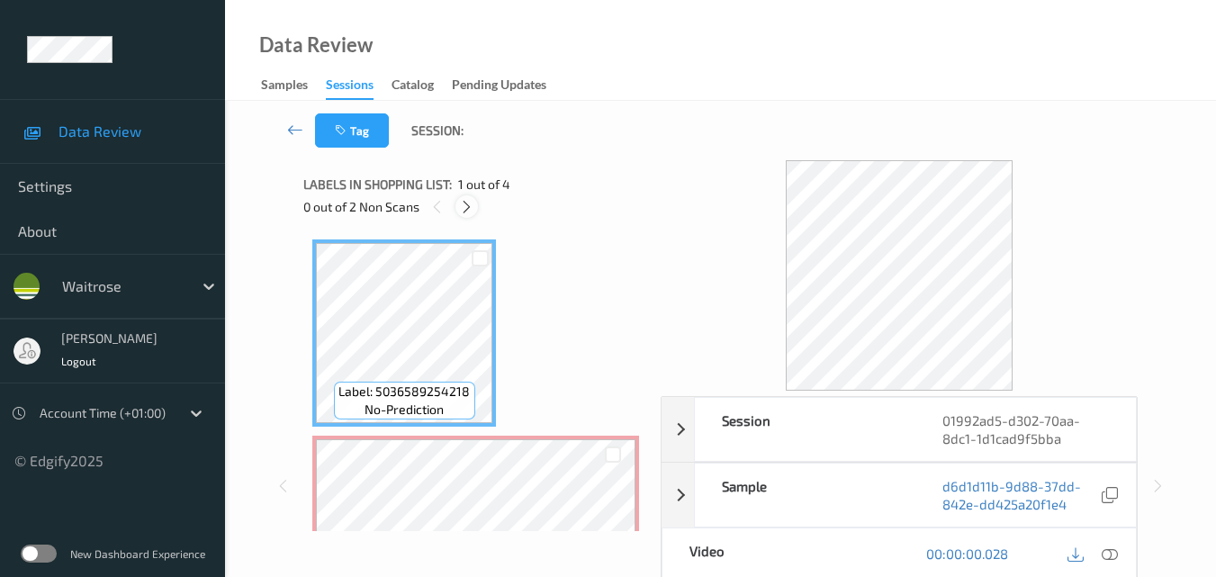
click at [465, 208] on icon at bounding box center [466, 207] width 15 height 16
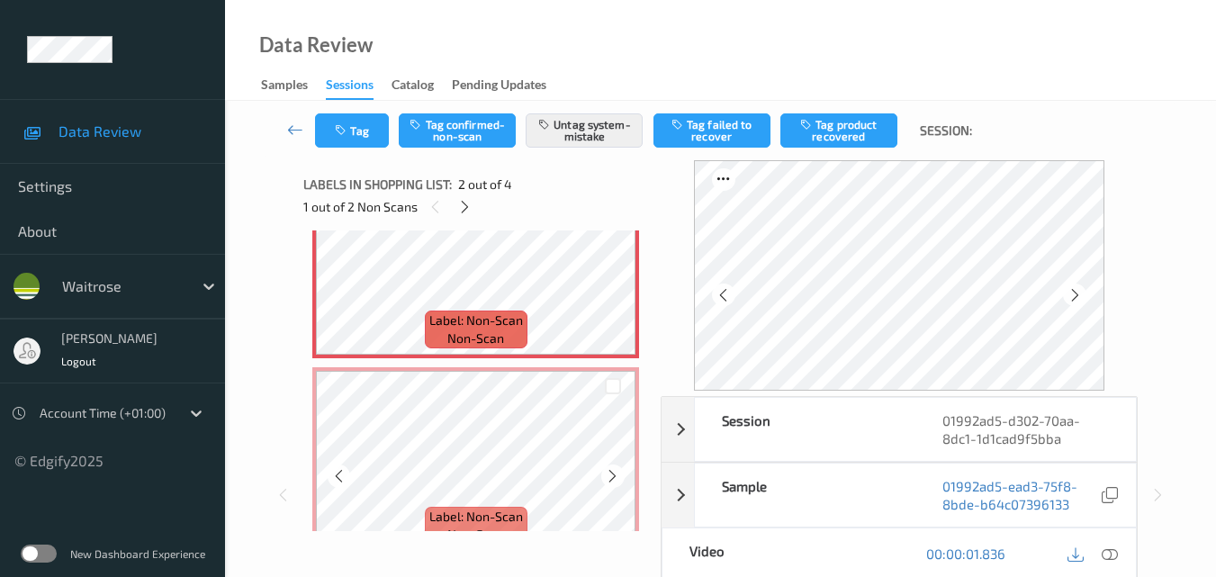
scroll to position [261, 0]
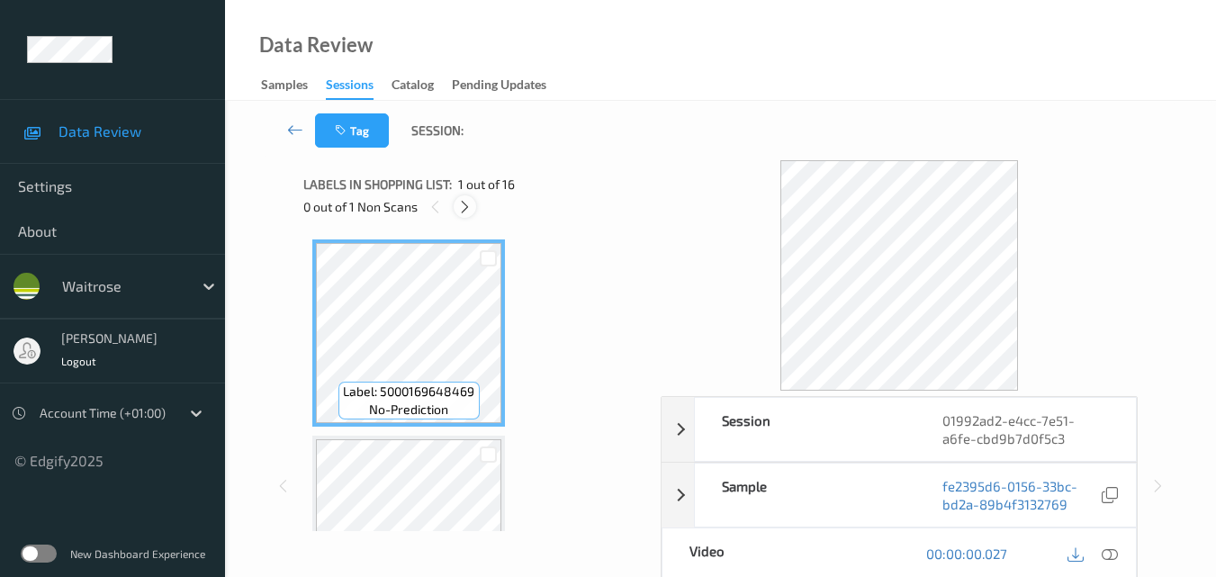
click at [465, 205] on icon at bounding box center [464, 207] width 15 height 16
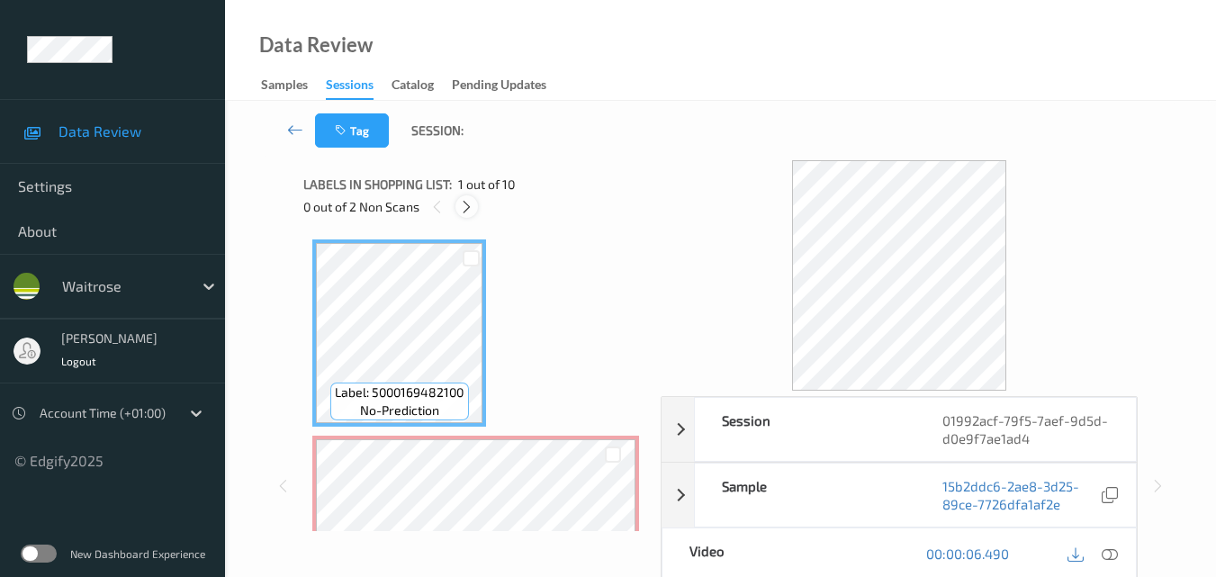
click at [467, 211] on icon at bounding box center [466, 207] width 15 height 16
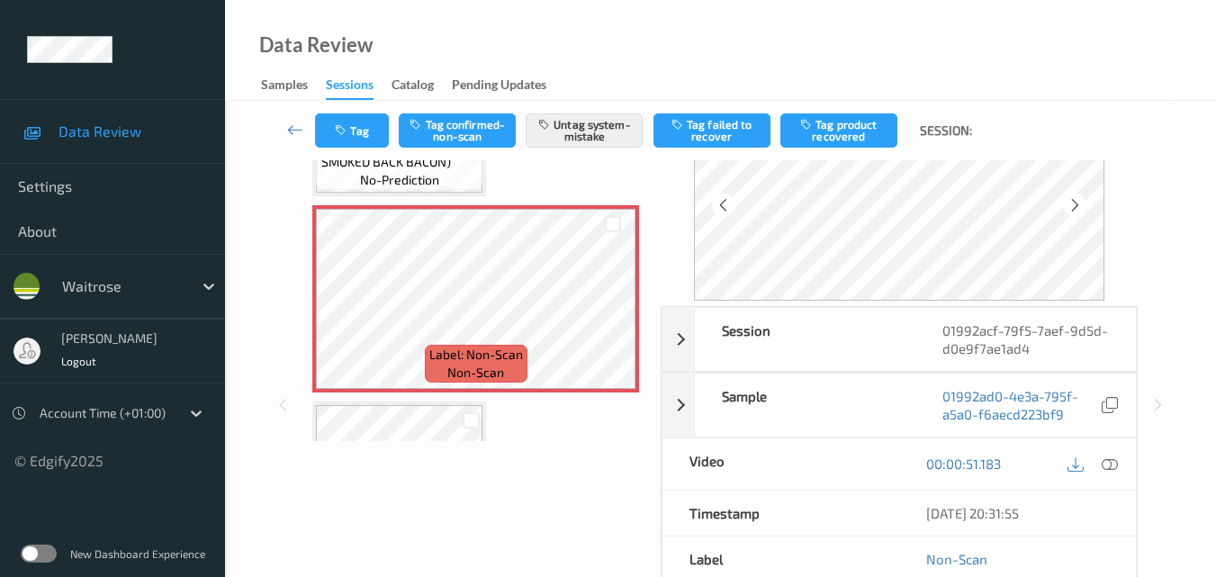
scroll to position [711, 0]
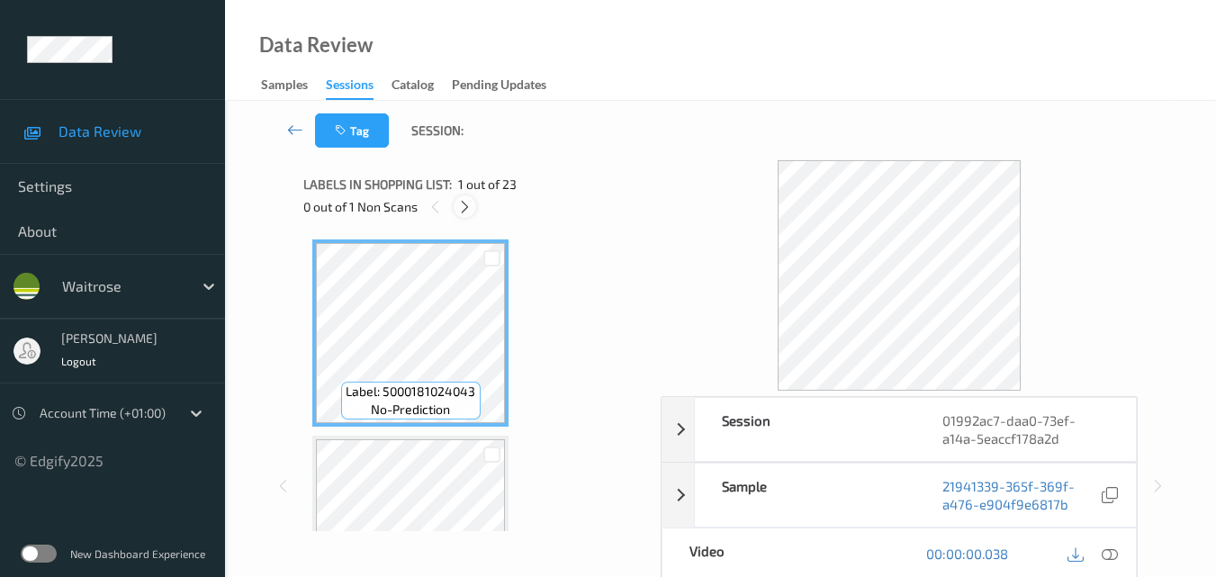
click at [464, 208] on icon at bounding box center [464, 207] width 15 height 16
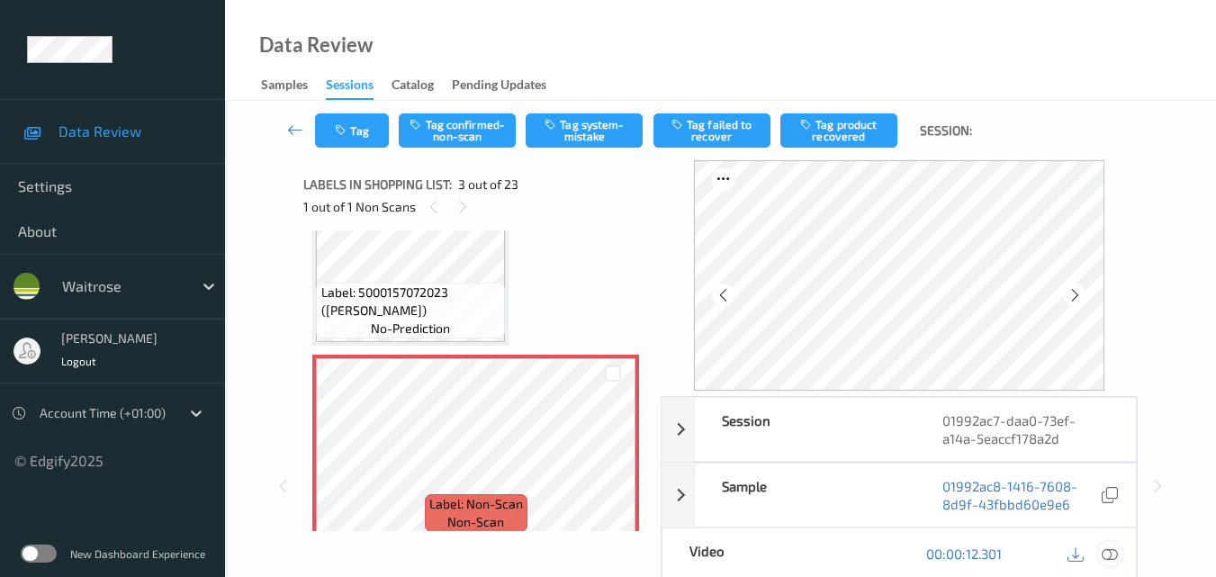
click at [1115, 552] on icon at bounding box center [1110, 553] width 16 height 16
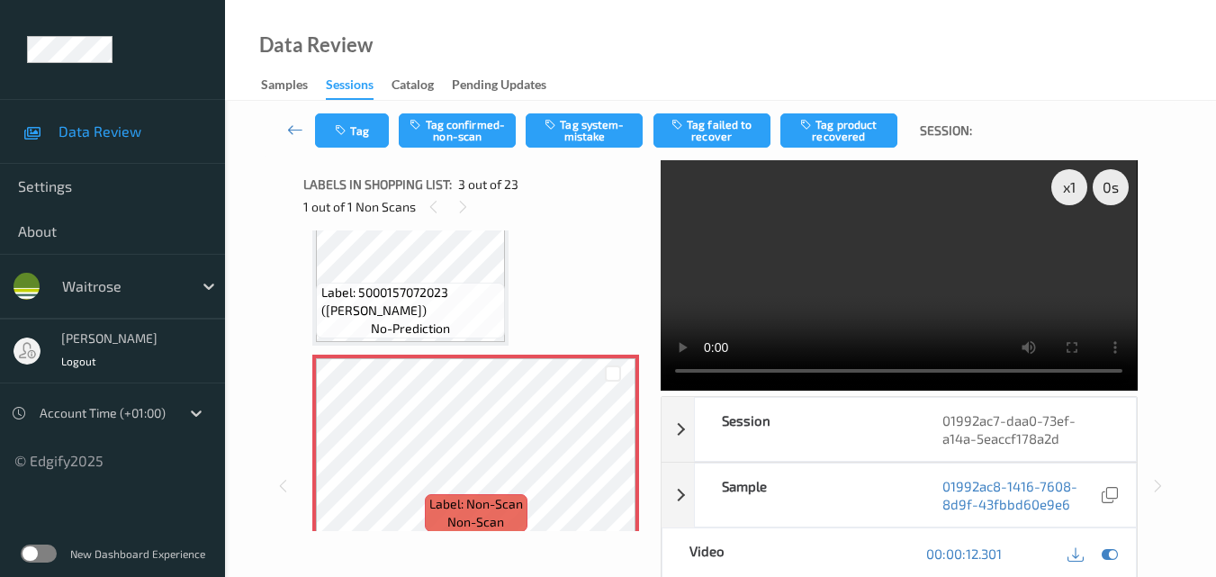
click at [853, 270] on video at bounding box center [899, 275] width 476 height 230
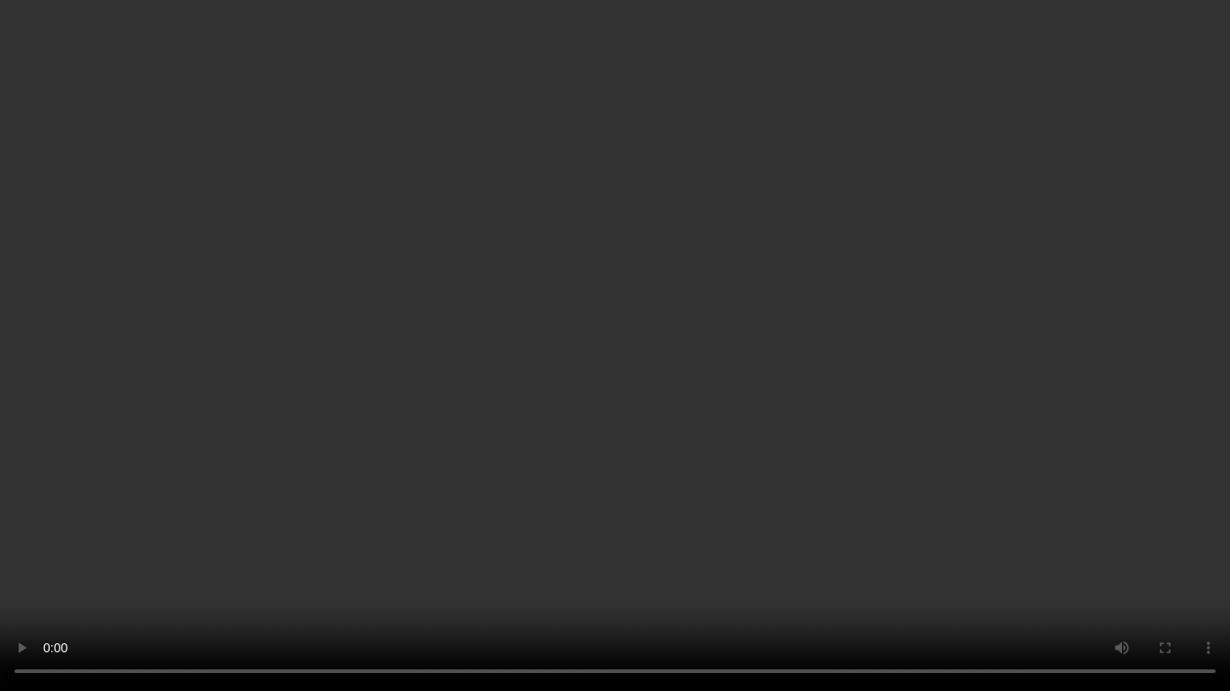
click at [666, 423] on video at bounding box center [615, 345] width 1230 height 691
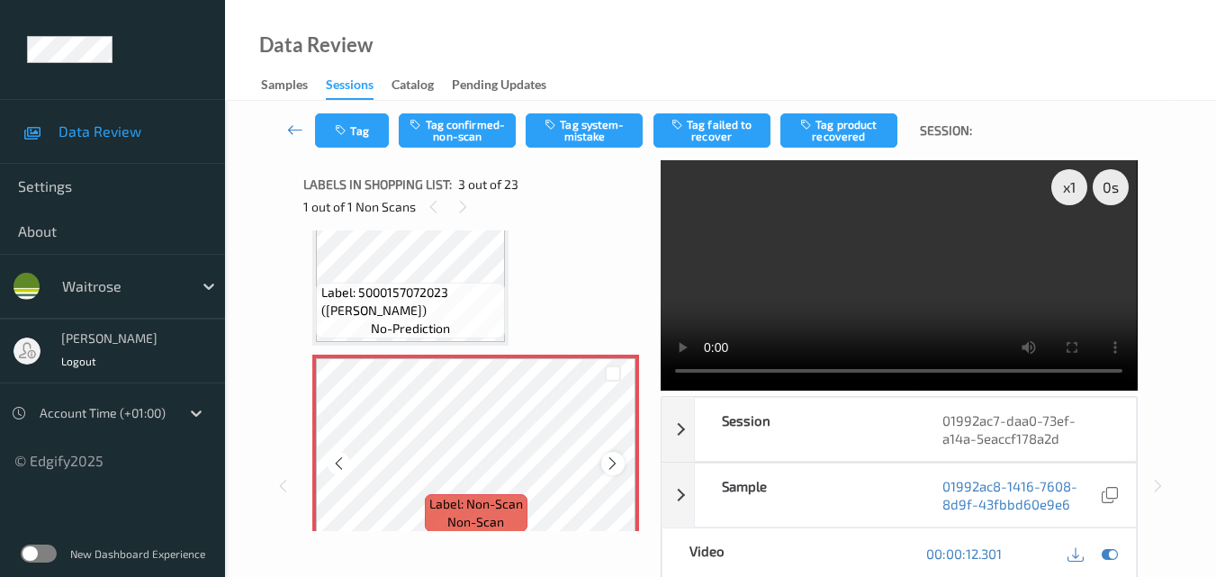
click at [611, 463] on icon at bounding box center [612, 463] width 15 height 16
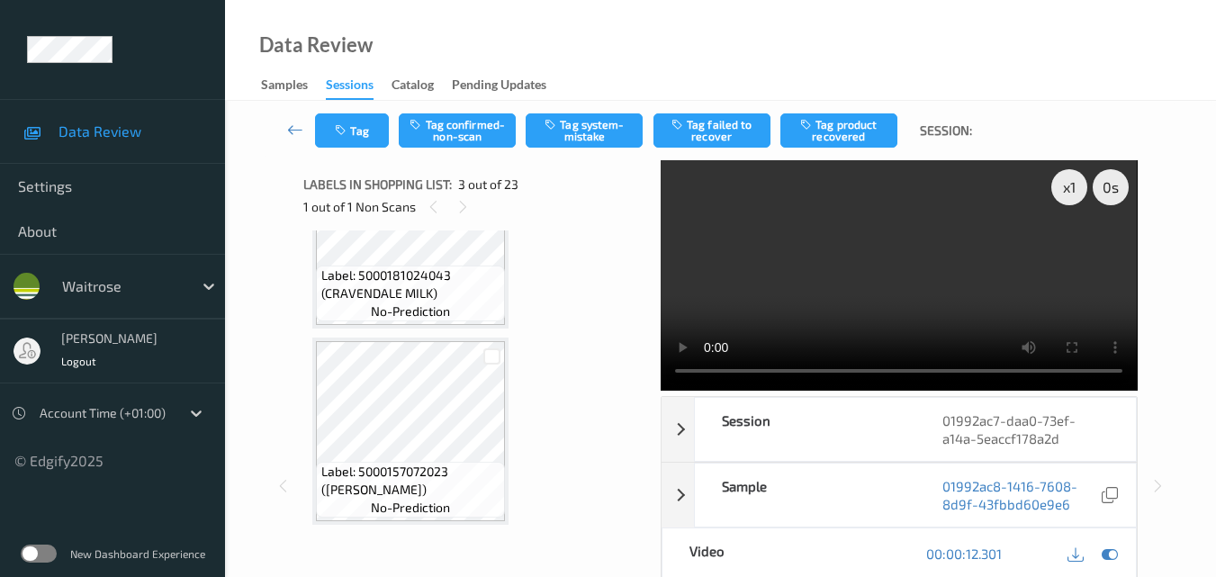
scroll to position [97, 0]
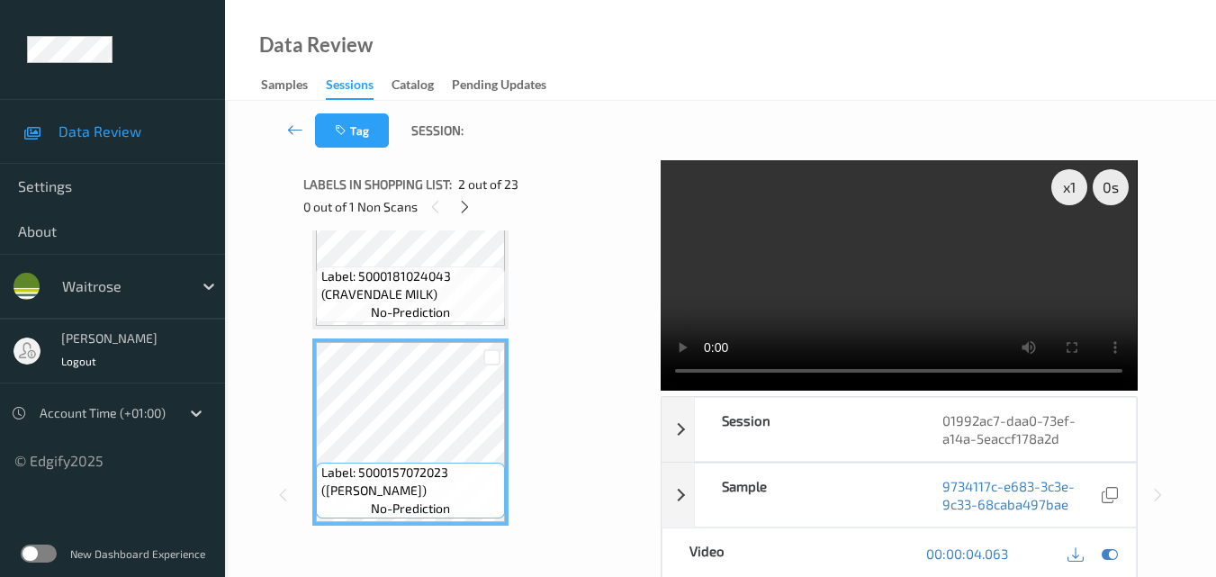
click at [915, 281] on video at bounding box center [899, 275] width 476 height 230
click at [888, 253] on video at bounding box center [899, 275] width 476 height 230
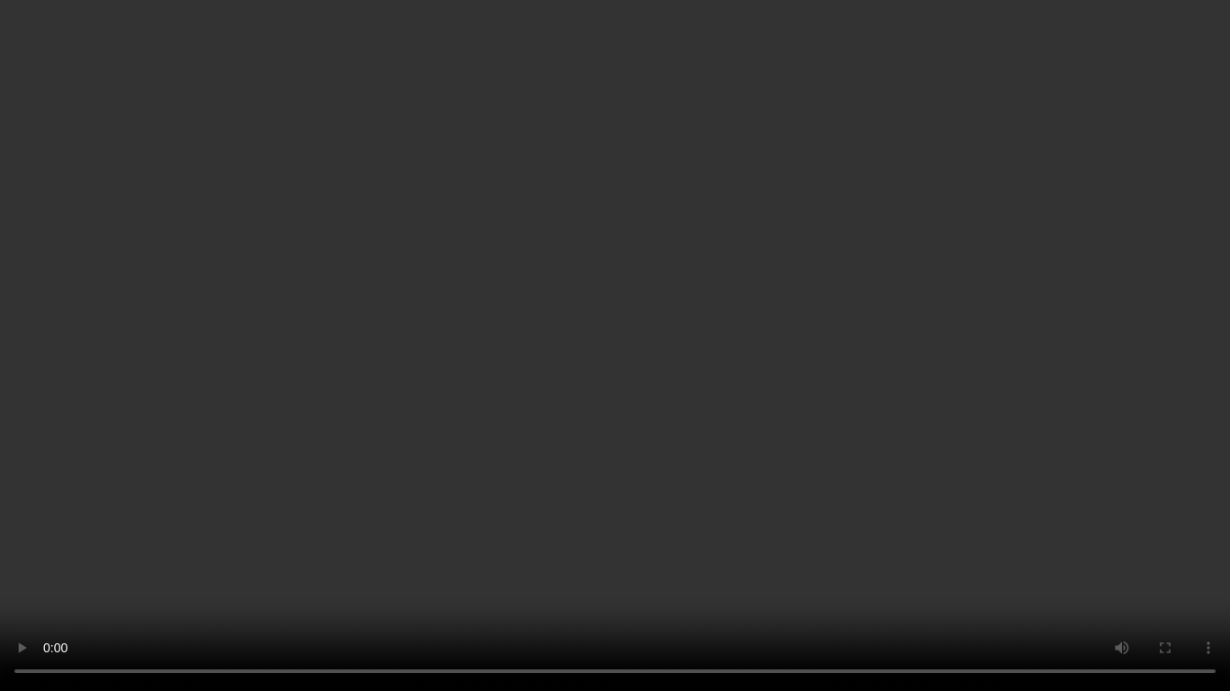
click at [933, 391] on video at bounding box center [615, 345] width 1230 height 691
click at [664, 371] on video at bounding box center [615, 345] width 1230 height 691
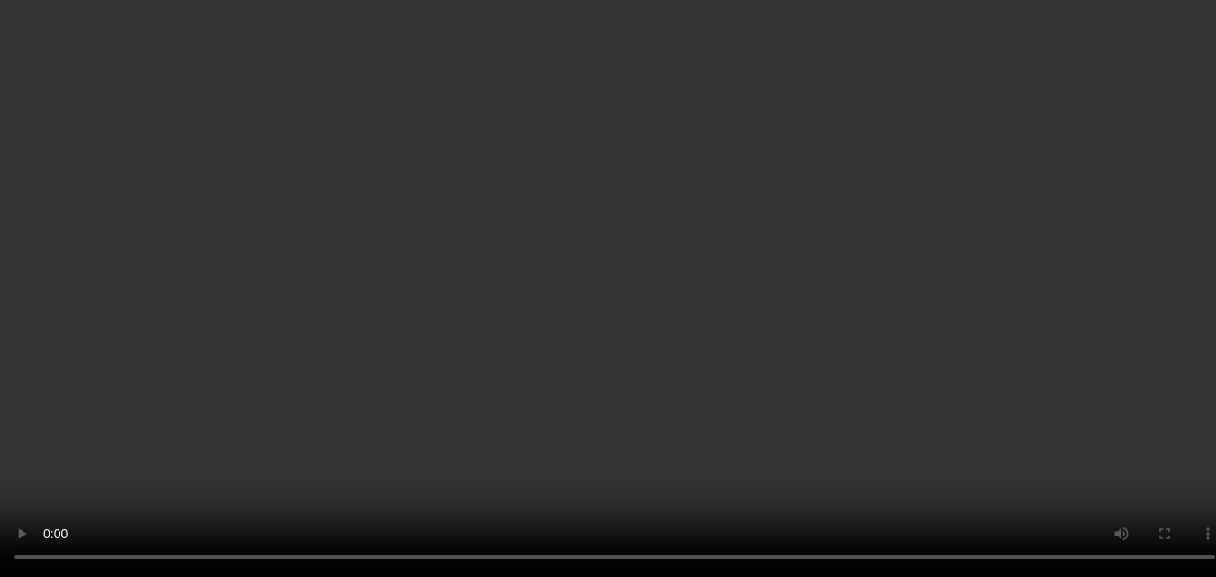
scroll to position [0, 0]
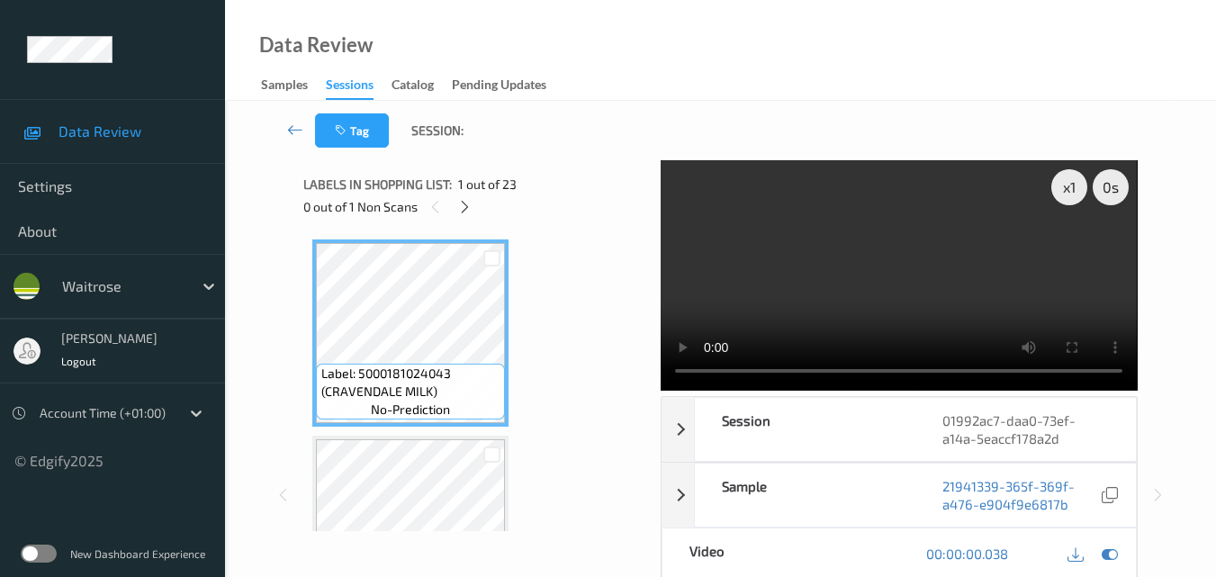
click at [829, 275] on video at bounding box center [899, 275] width 476 height 230
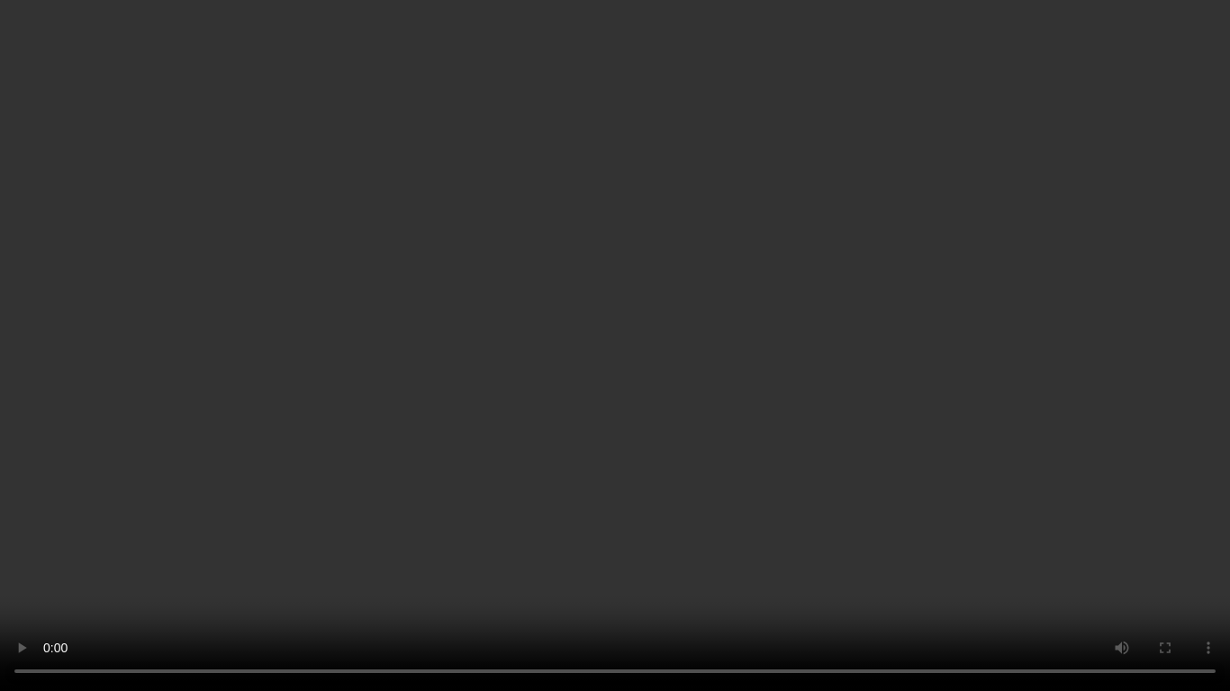
click at [864, 388] on video at bounding box center [615, 345] width 1230 height 691
click at [583, 458] on video at bounding box center [615, 345] width 1230 height 691
click at [653, 32] on video at bounding box center [615, 345] width 1230 height 691
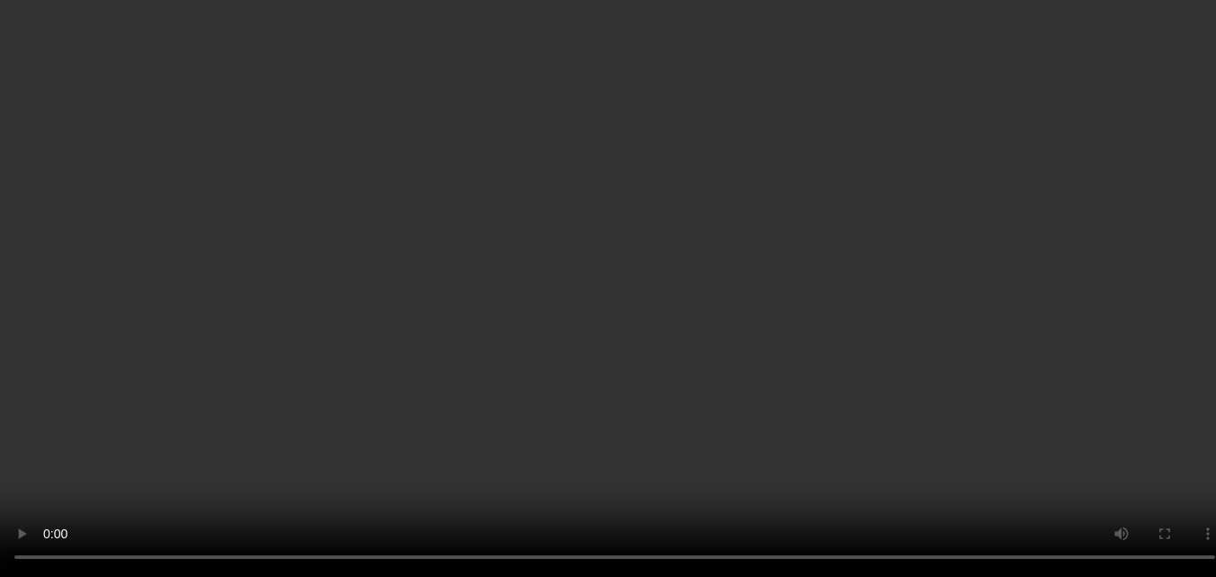
scroll to position [360, 0]
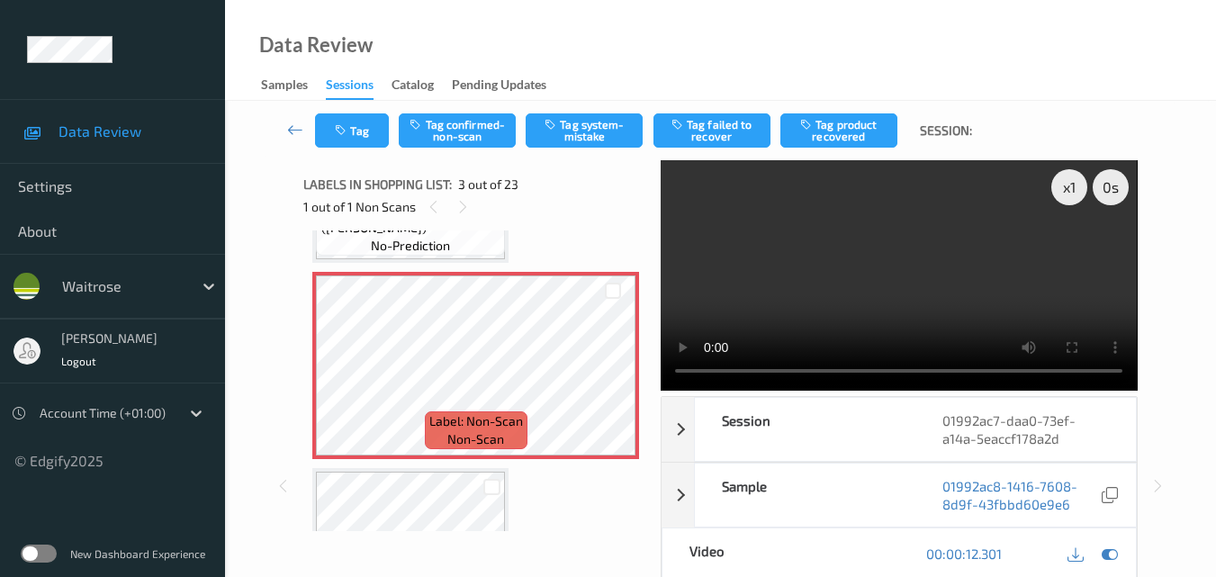
click at [905, 280] on video at bounding box center [899, 275] width 476 height 230
click at [889, 284] on video at bounding box center [899, 275] width 476 height 230
click at [584, 140] on button "Tag system-mistake" at bounding box center [584, 130] width 117 height 34
click at [833, 266] on video at bounding box center [899, 275] width 476 height 230
click at [949, 275] on video at bounding box center [899, 275] width 476 height 230
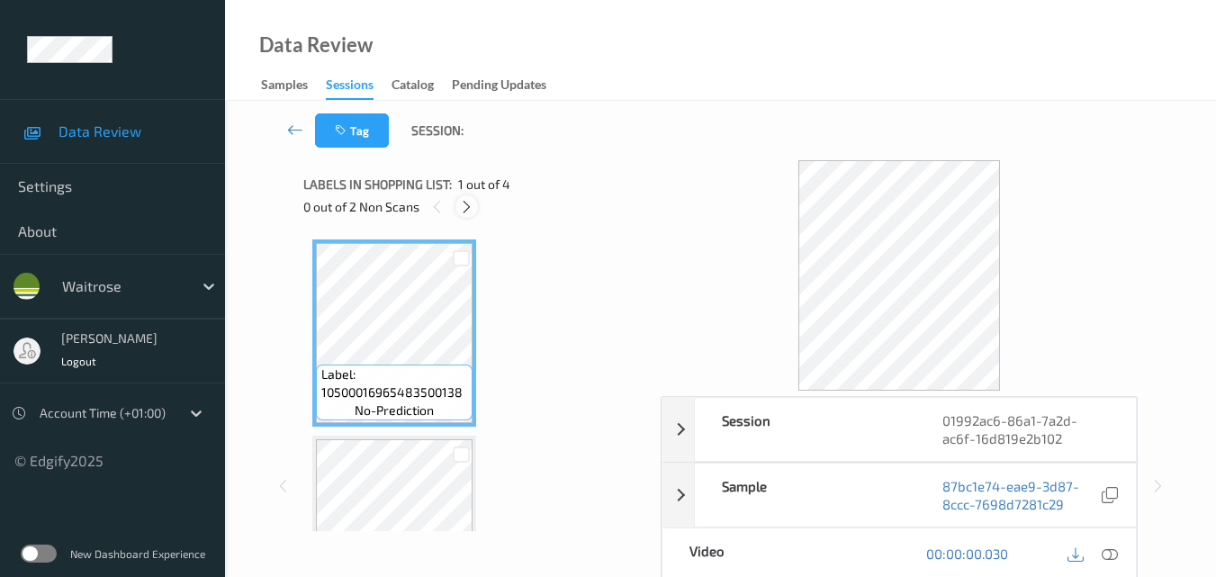
click at [468, 206] on icon at bounding box center [466, 207] width 15 height 16
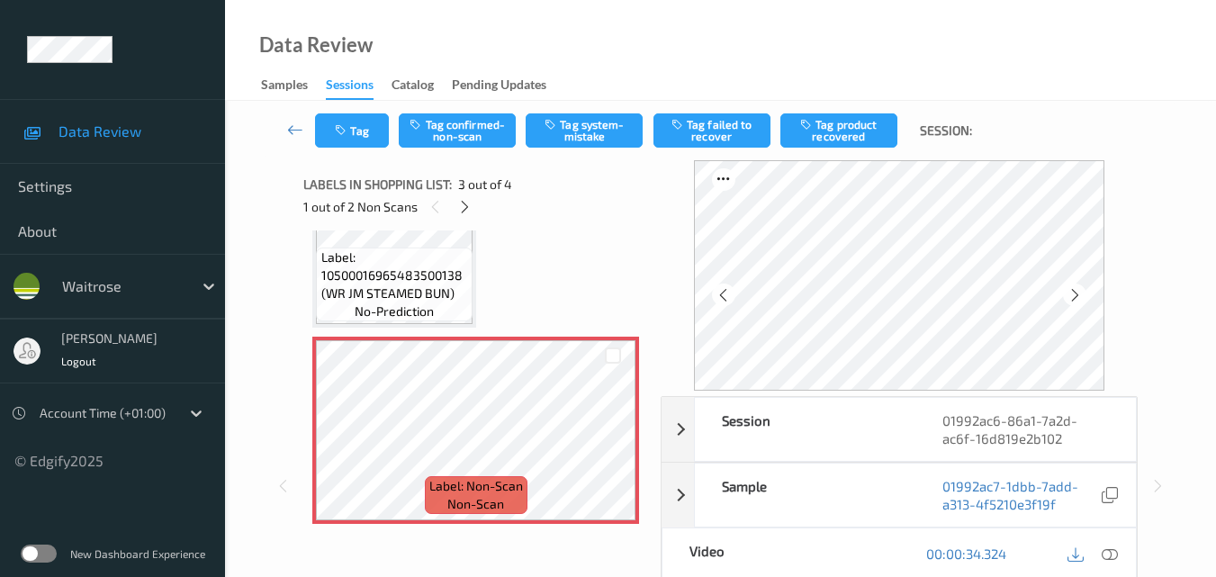
scroll to position [277, 0]
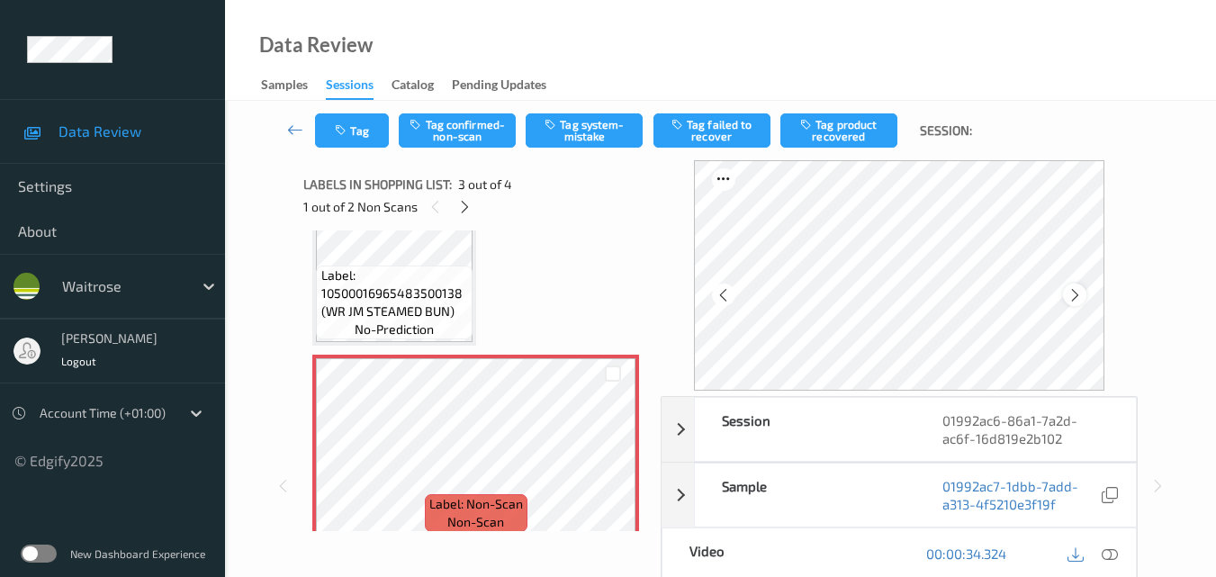
click at [1078, 290] on icon at bounding box center [1075, 295] width 15 height 16
click at [1112, 554] on icon at bounding box center [1110, 553] width 16 height 16
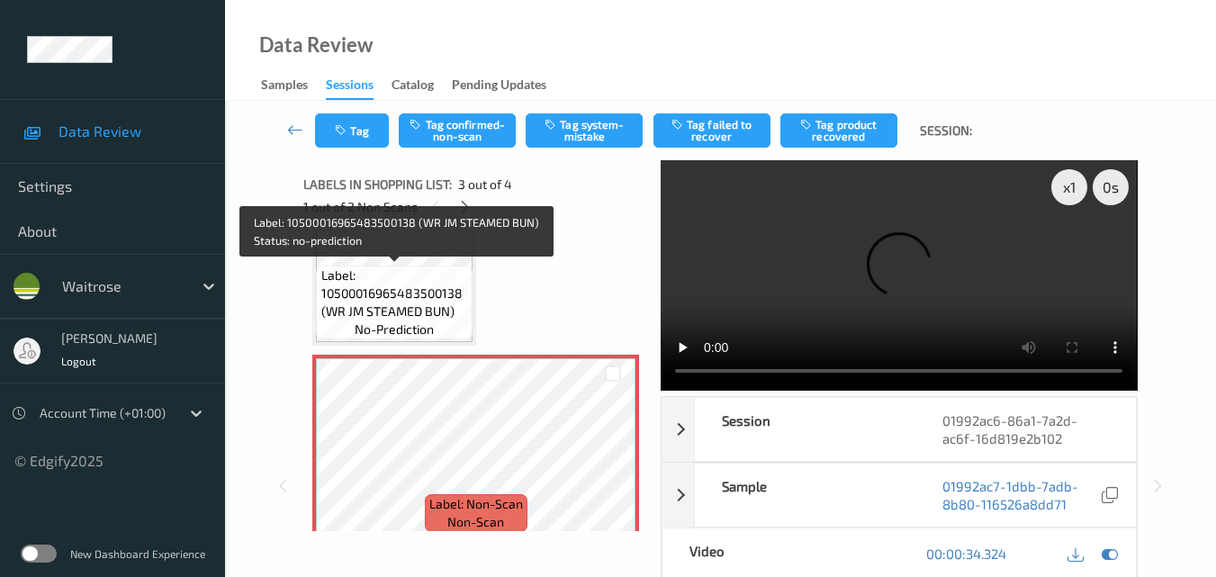
click at [426, 288] on span "Label: 10500016965483500138 (WR JM STEAMED BUN)" at bounding box center [395, 293] width 148 height 54
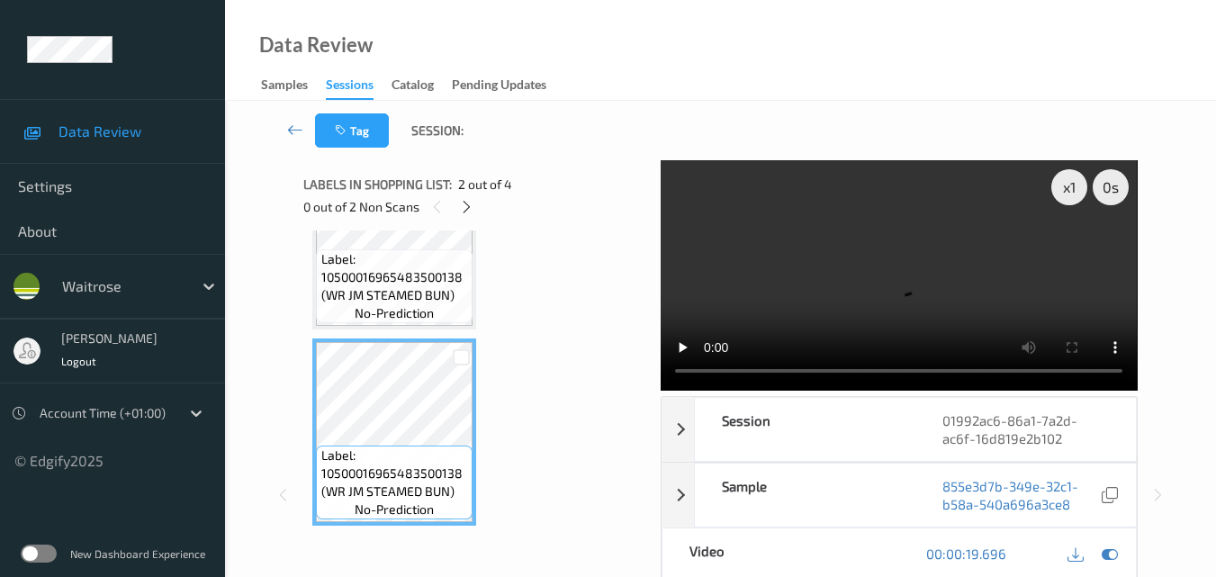
scroll to position [187, 0]
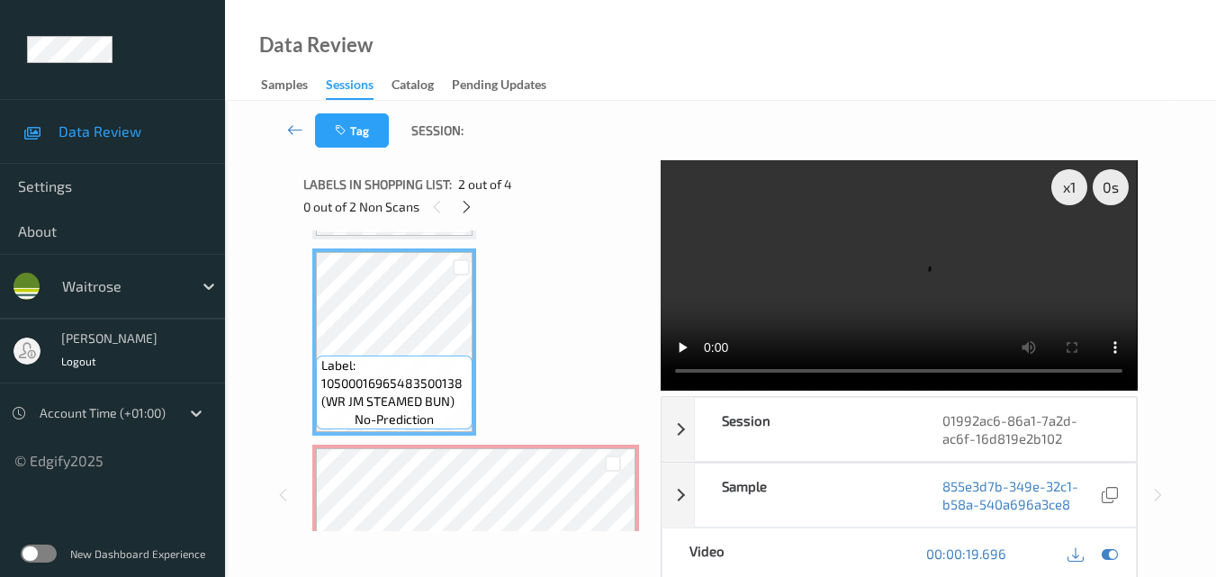
click at [899, 277] on video at bounding box center [899, 275] width 476 height 230
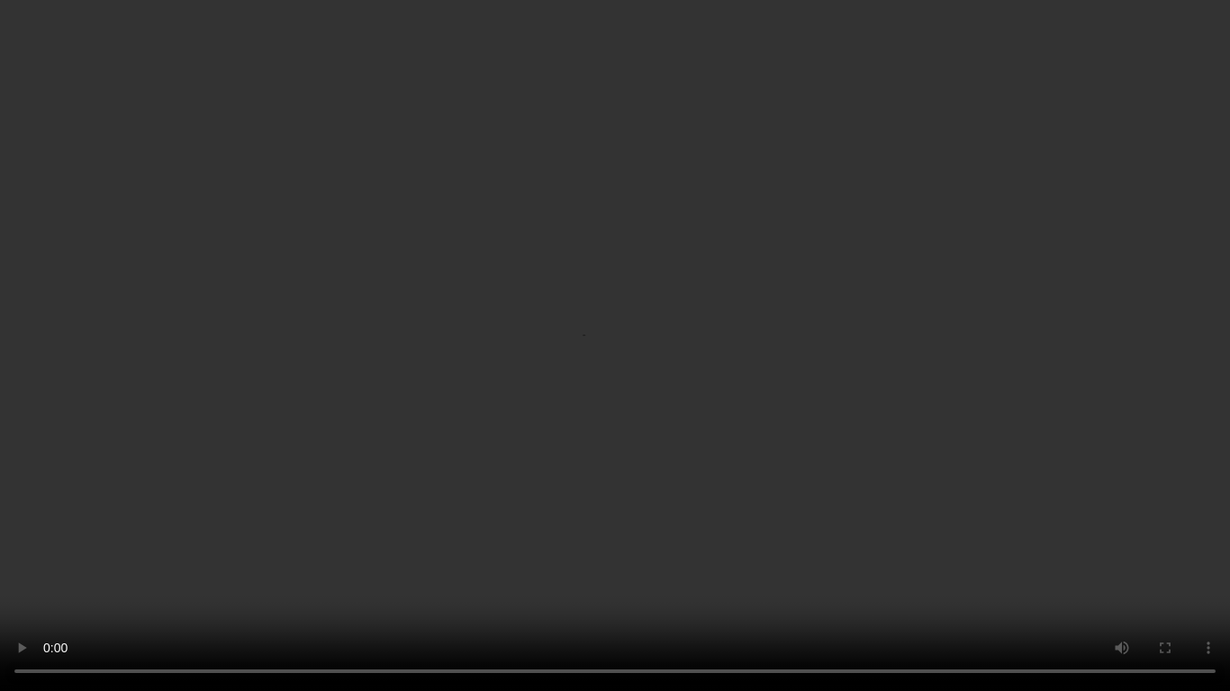
click at [881, 413] on video at bounding box center [615, 345] width 1230 height 691
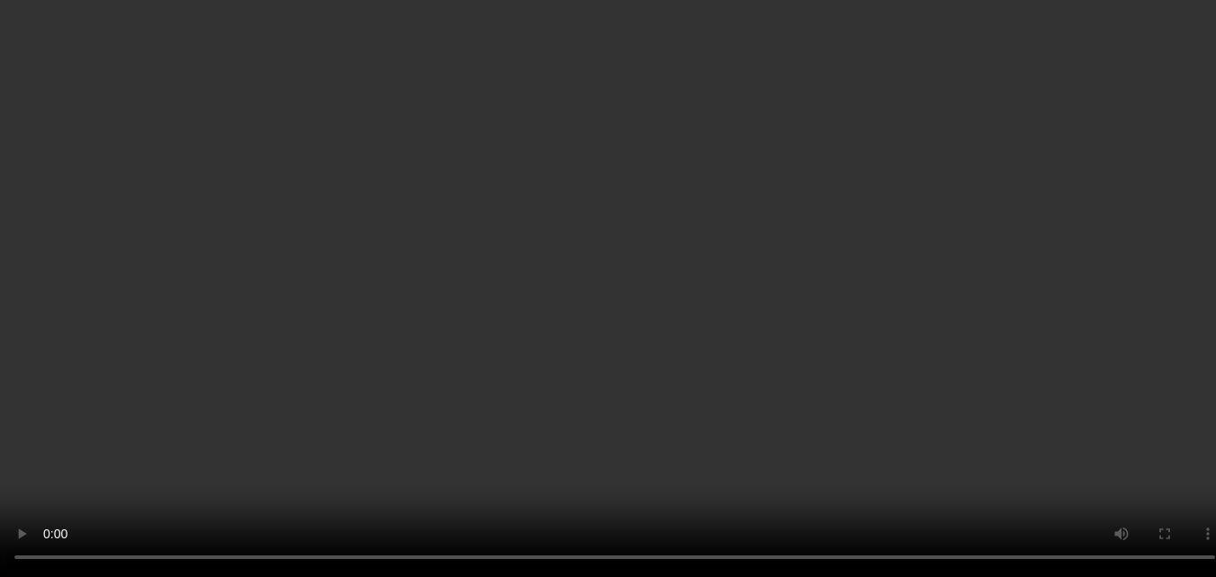
scroll to position [0, 0]
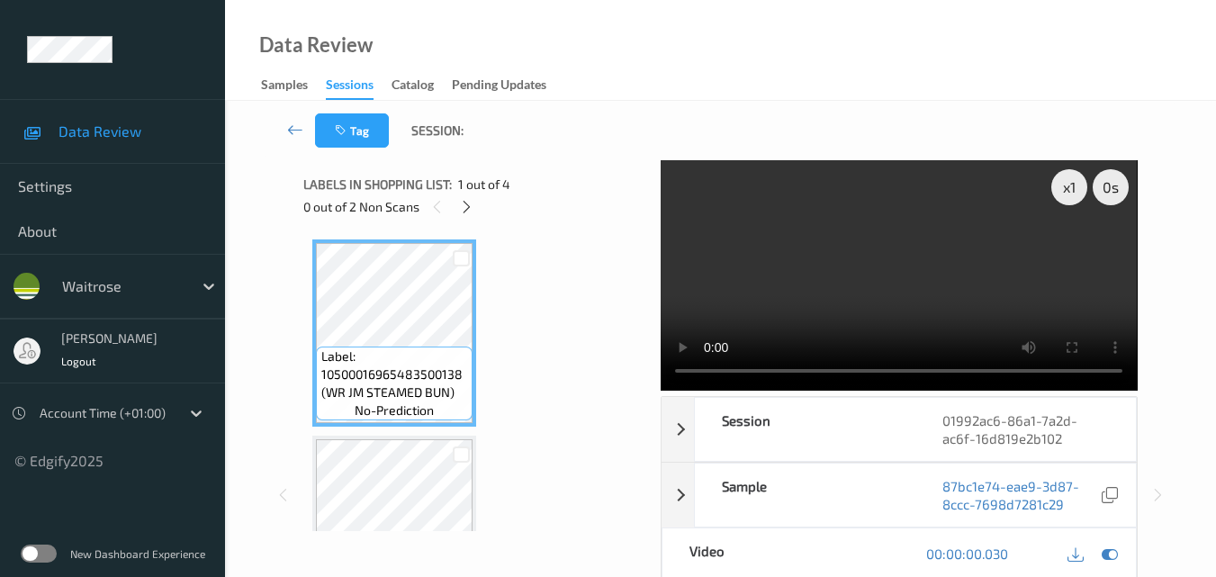
click at [880, 282] on video at bounding box center [899, 275] width 476 height 230
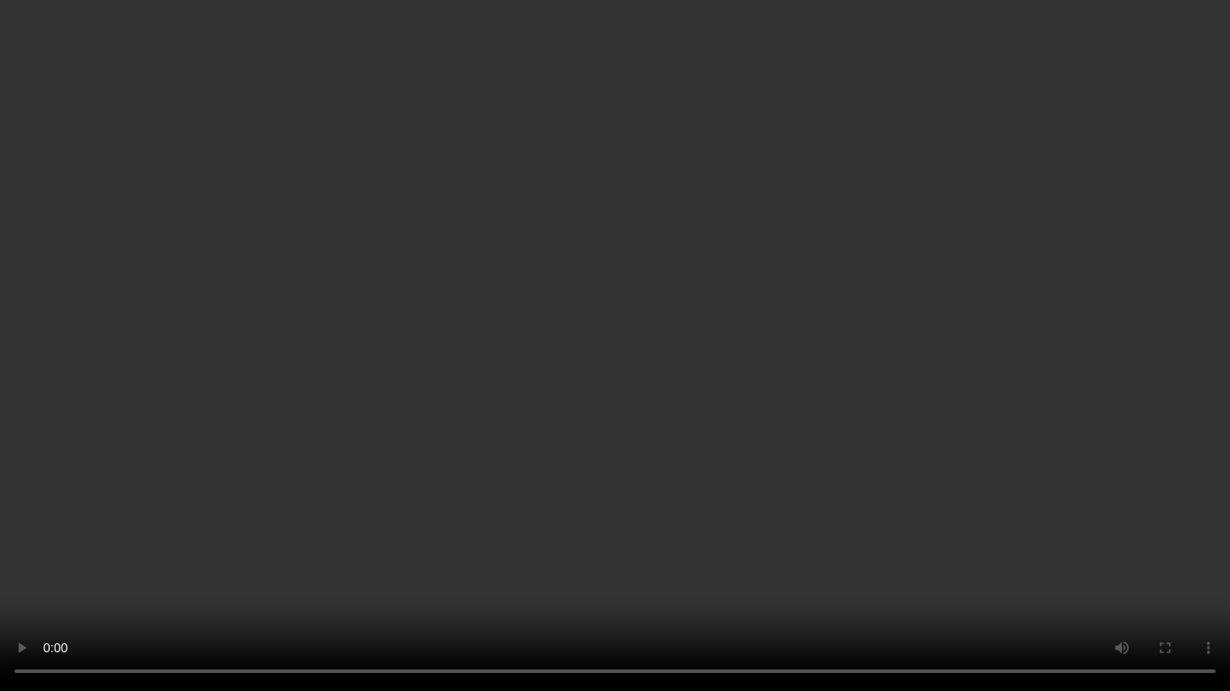
click at [915, 375] on video at bounding box center [615, 345] width 1230 height 691
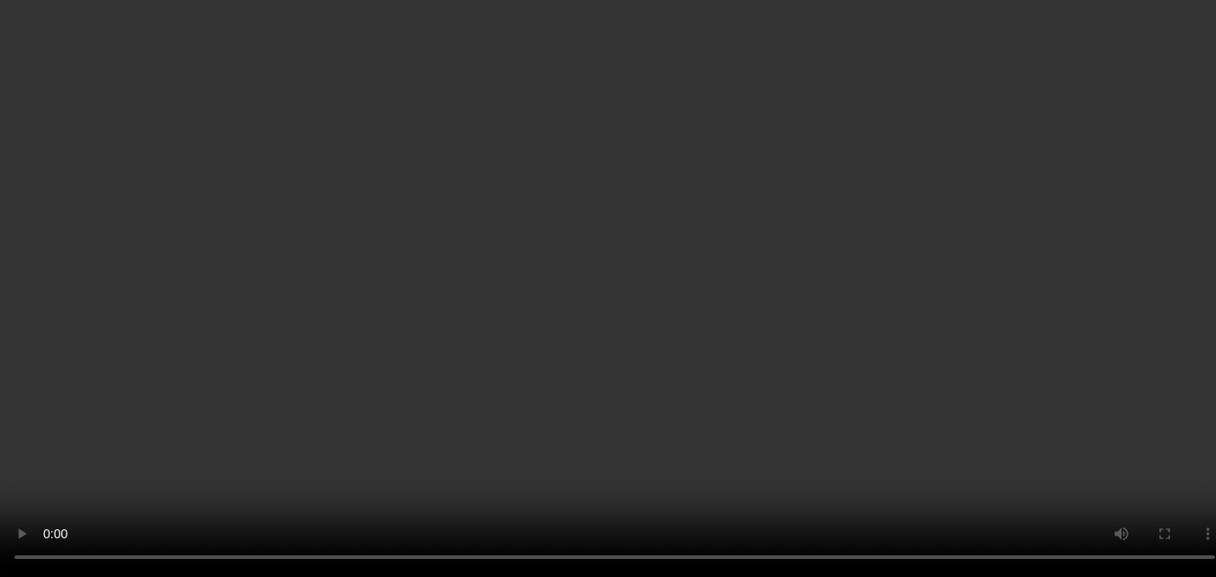
scroll to position [270, 0]
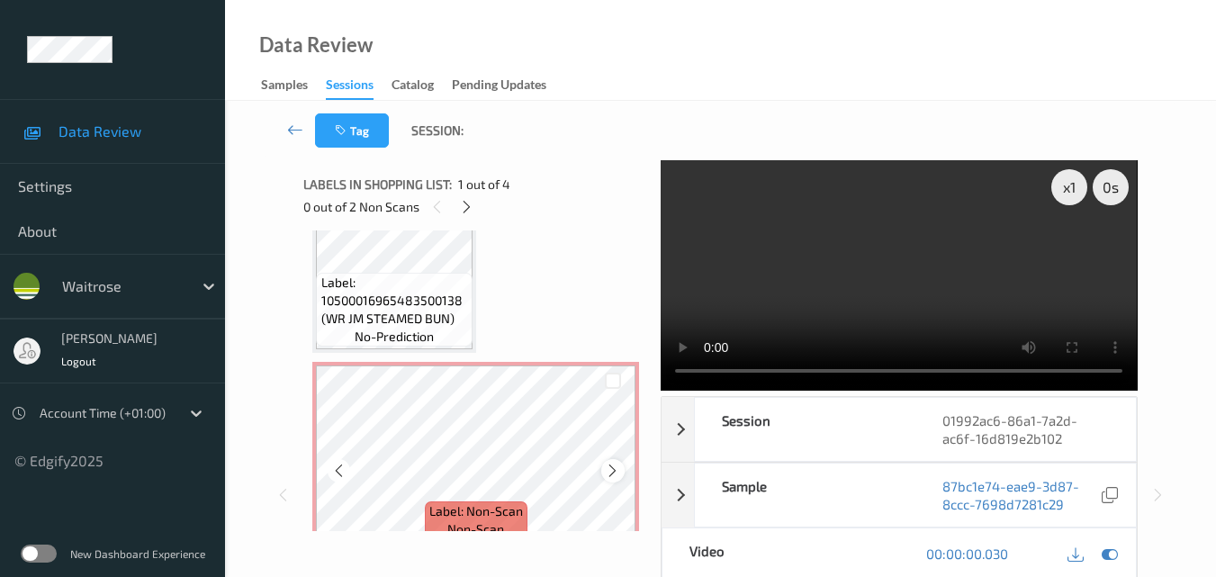
click at [615, 469] on icon at bounding box center [612, 471] width 15 height 16
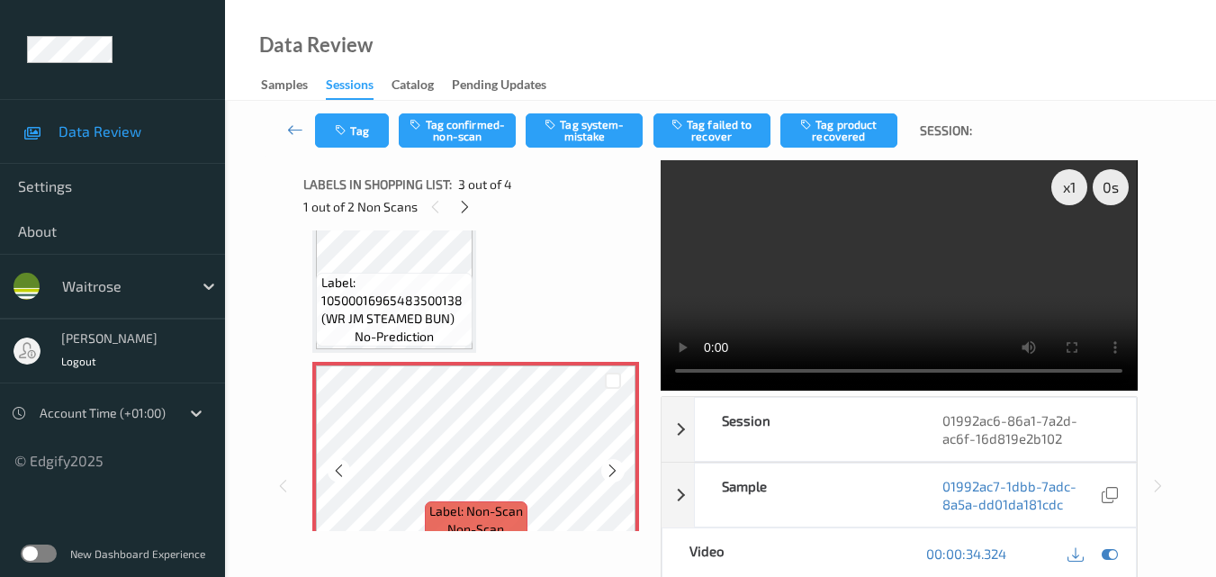
click at [615, 469] on icon at bounding box center [612, 471] width 15 height 16
click at [950, 275] on video at bounding box center [899, 275] width 476 height 230
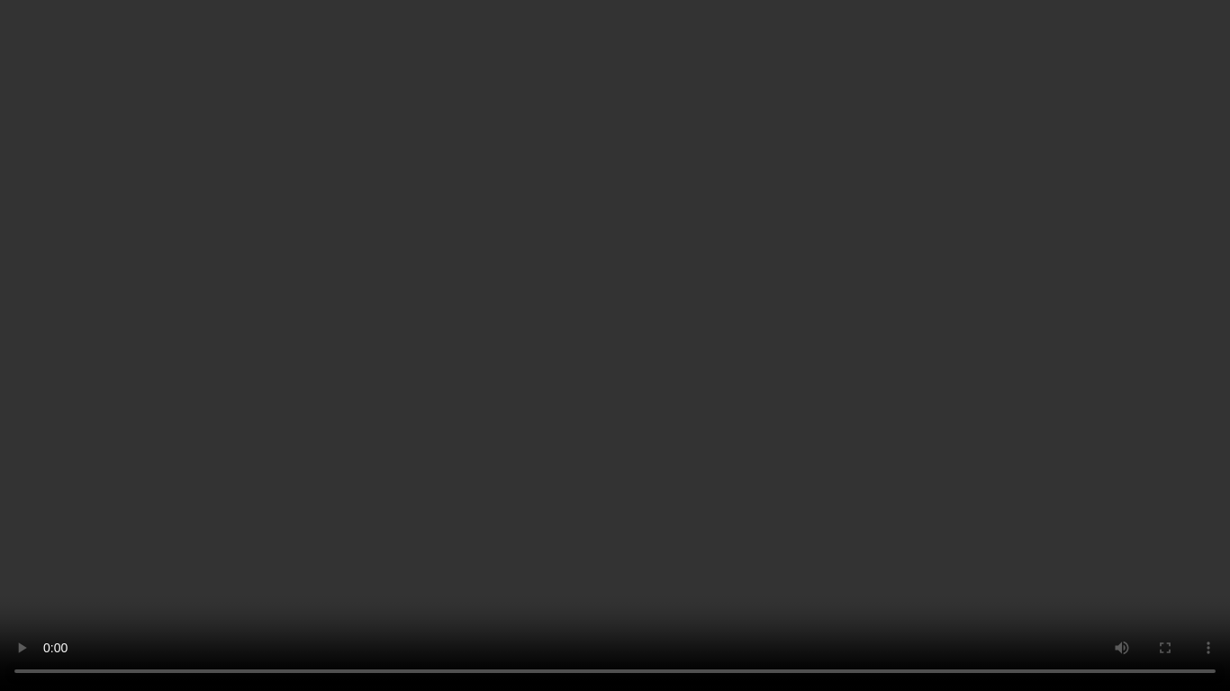
click at [857, 409] on video at bounding box center [615, 345] width 1230 height 691
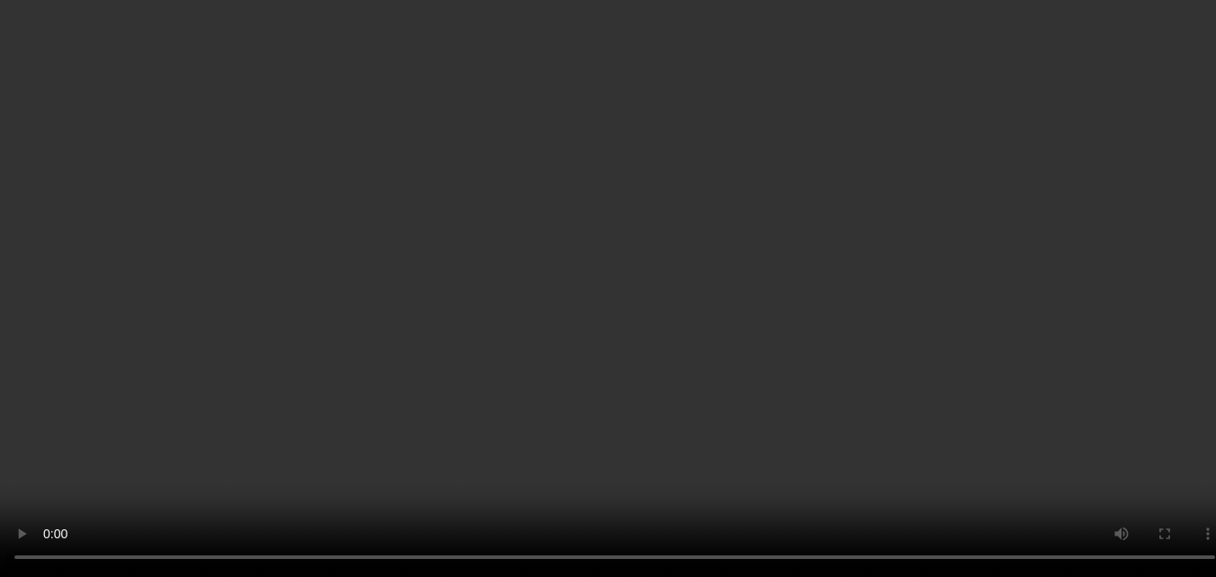
scroll to position [360, 0]
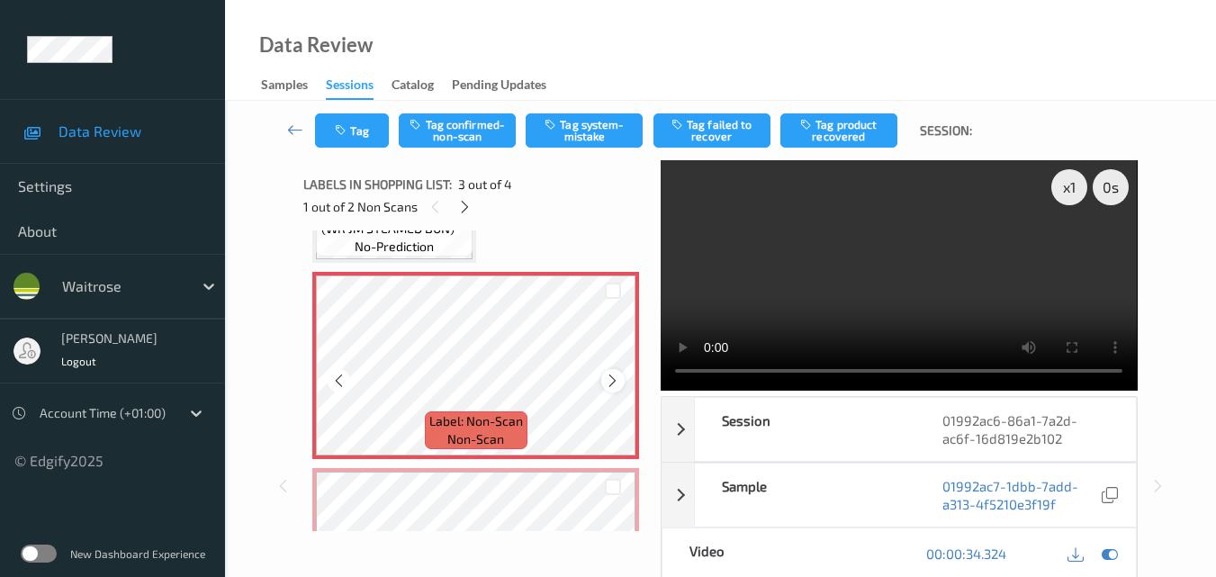
click at [607, 383] on icon at bounding box center [612, 381] width 15 height 16
click at [437, 244] on div "Label: 10500016965483500138 (WR JM STEAMED BUN) no-prediction" at bounding box center [394, 220] width 157 height 74
click at [914, 294] on video at bounding box center [899, 275] width 476 height 230
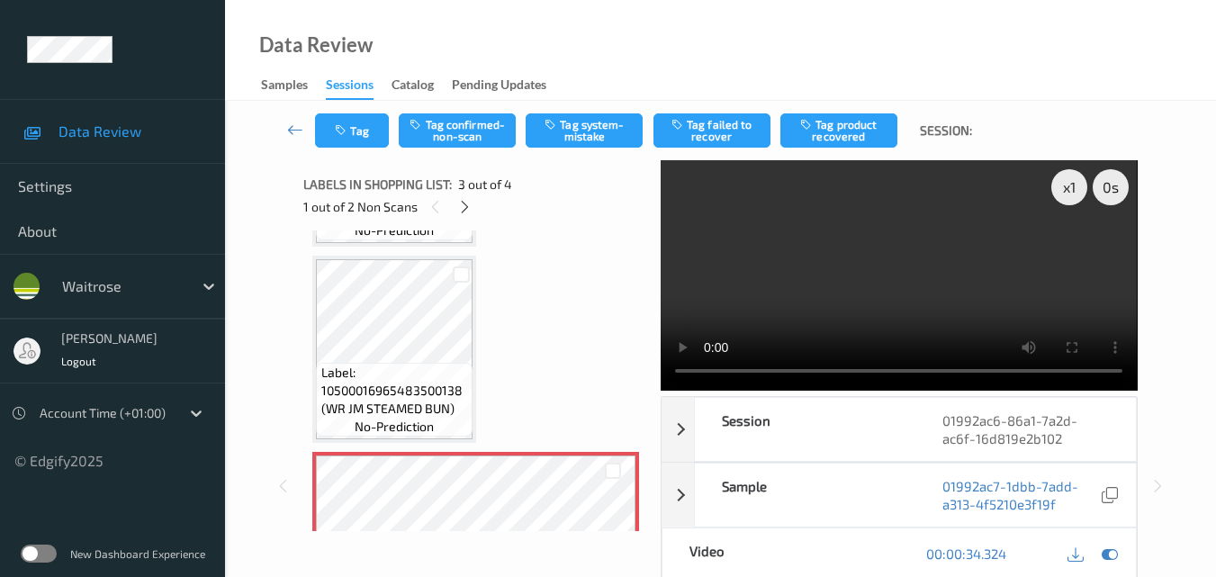
scroll to position [0, 0]
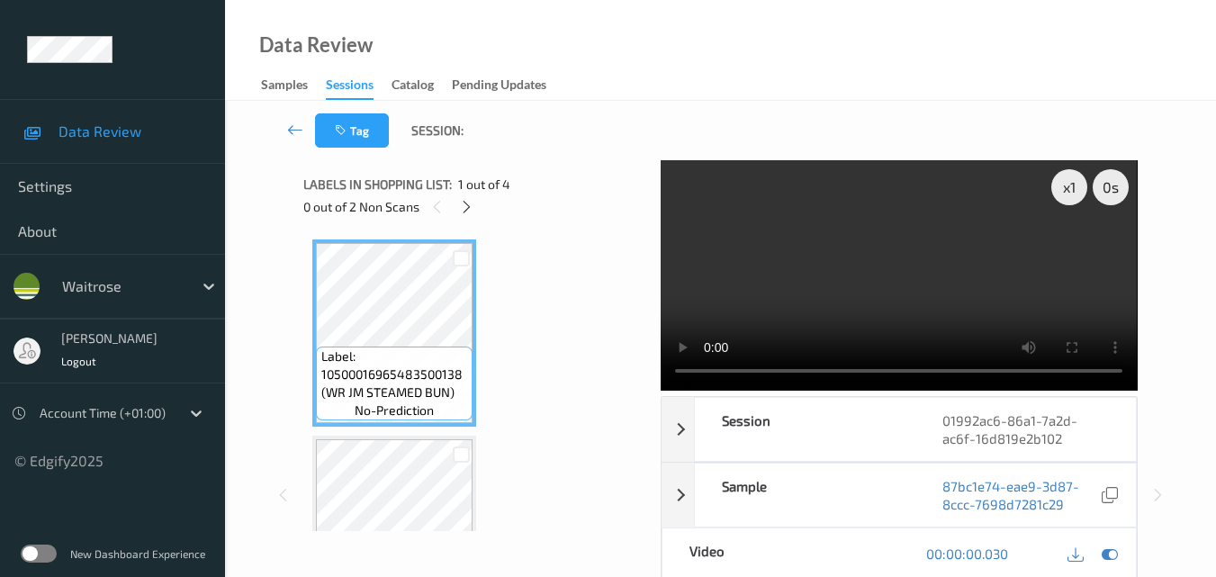
click at [958, 312] on video at bounding box center [899, 275] width 476 height 230
click at [898, 276] on video at bounding box center [899, 275] width 476 height 230
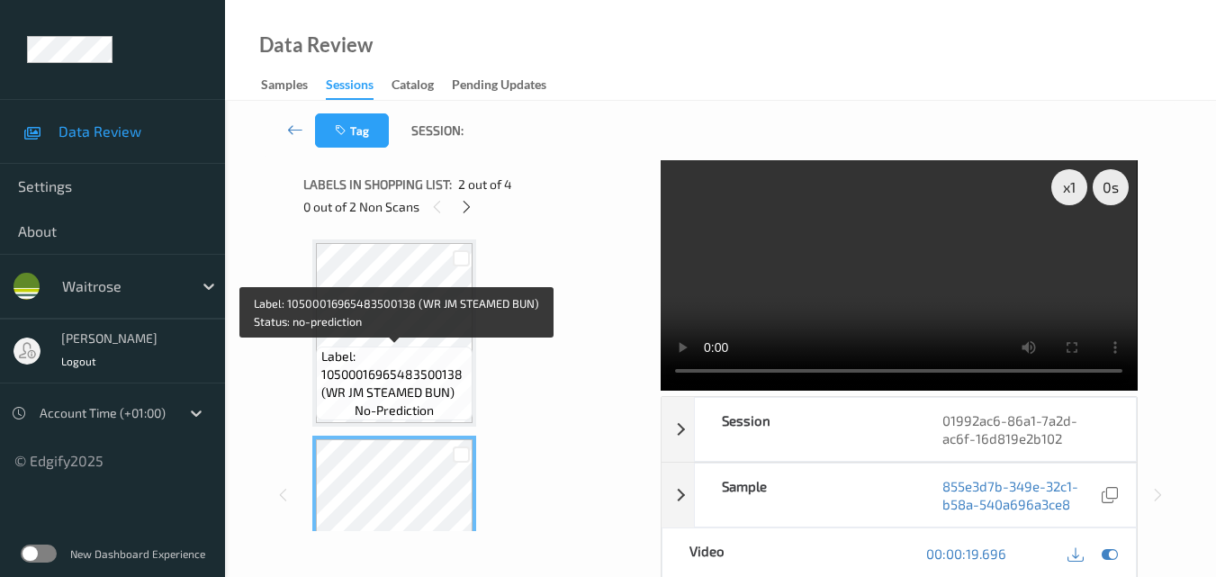
click at [419, 374] on span "Label: 10500016965483500138 (WR JM STEAMED BUN)" at bounding box center [395, 374] width 148 height 54
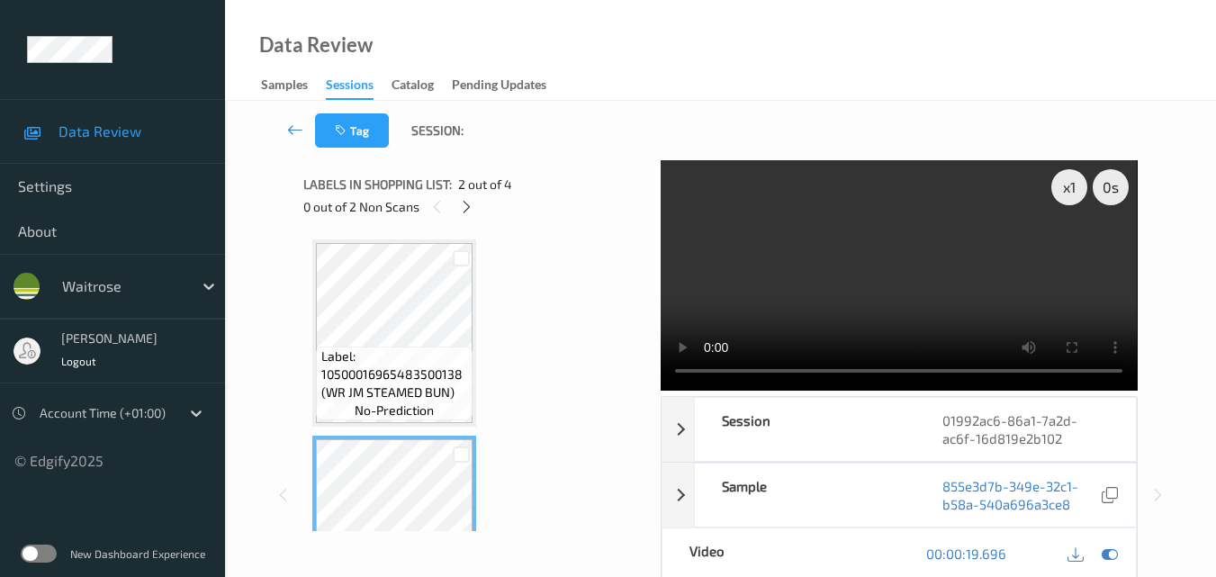
click at [906, 275] on video at bounding box center [899, 275] width 476 height 230
click at [1064, 192] on div "x 1" at bounding box center [1069, 187] width 36 height 36
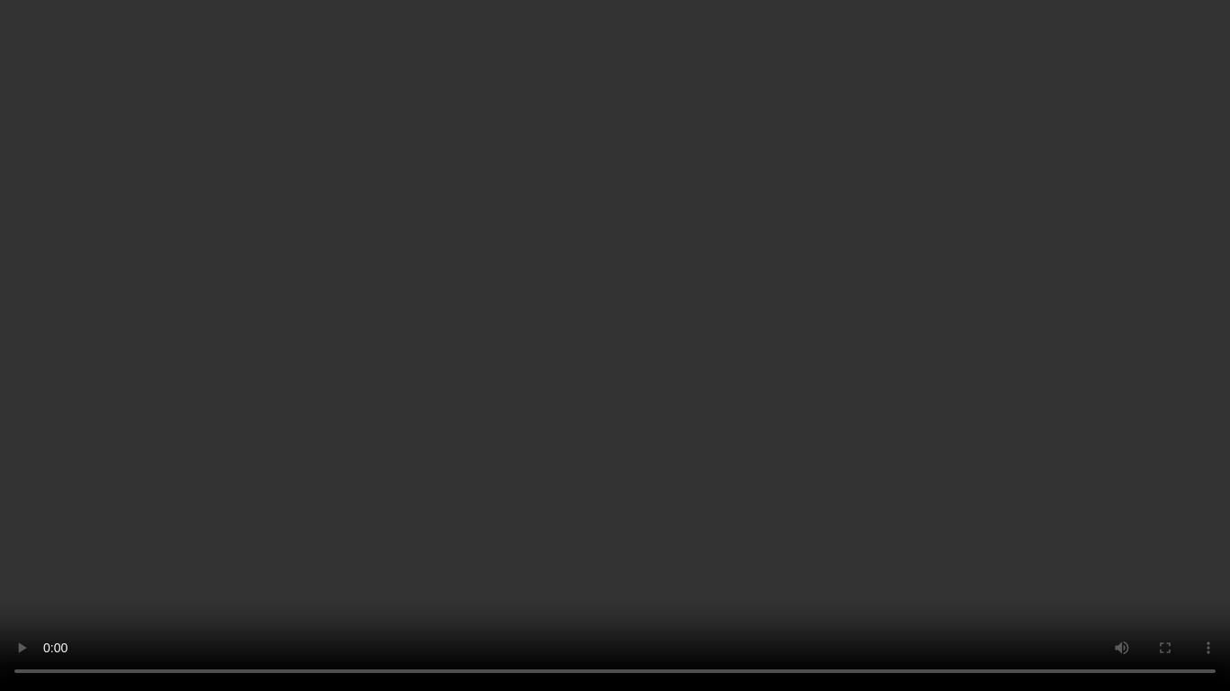
click at [958, 403] on video at bounding box center [615, 345] width 1230 height 691
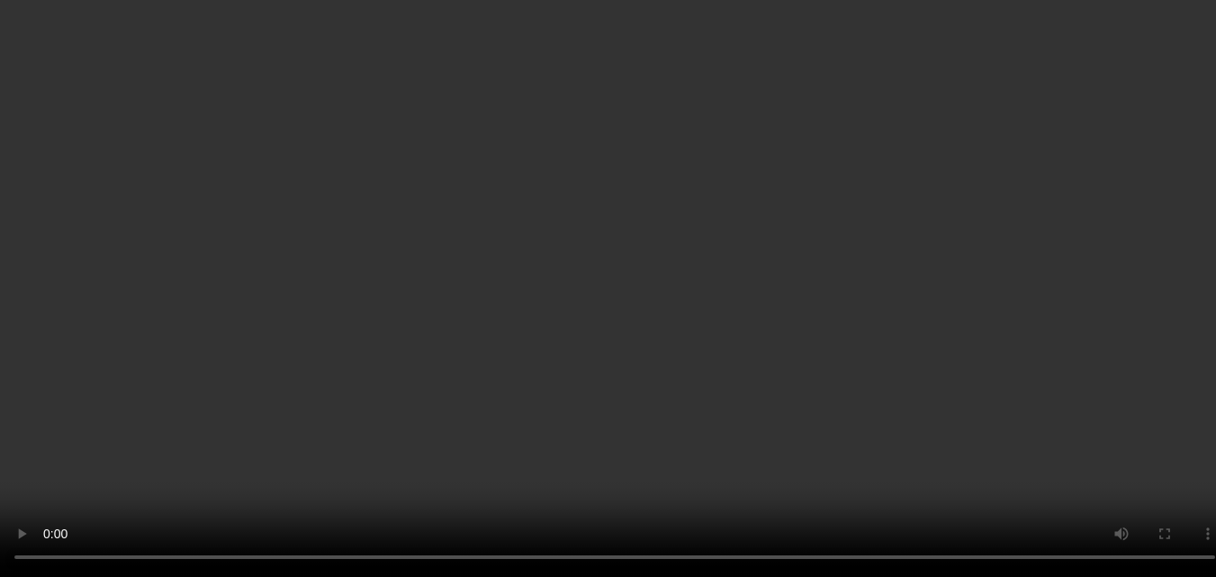
scroll to position [360, 0]
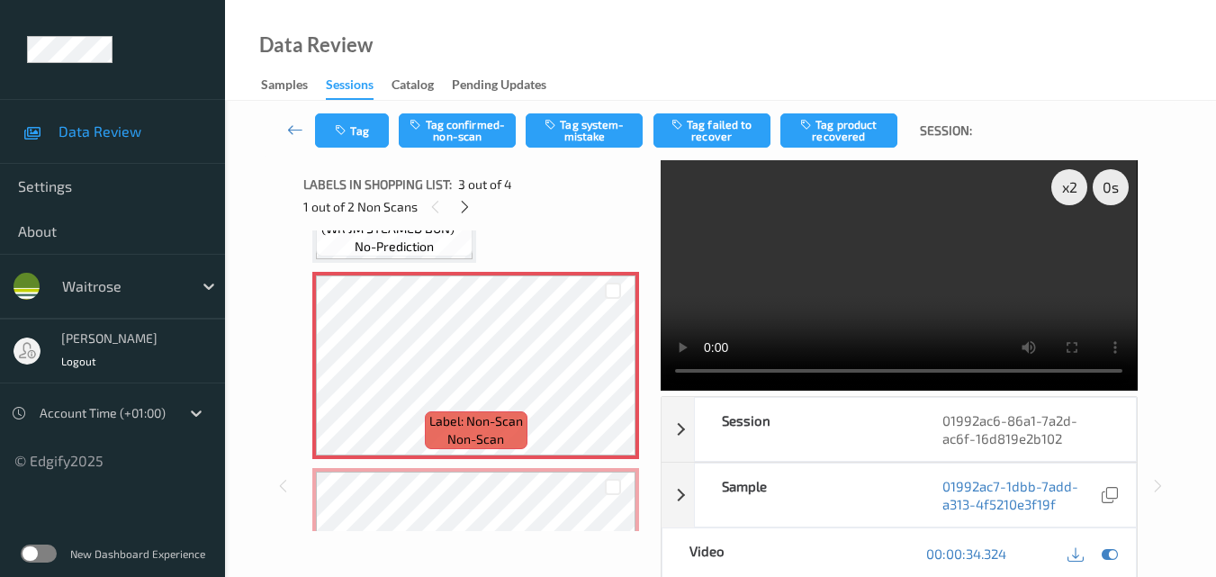
click at [806, 217] on video at bounding box center [899, 275] width 476 height 230
click at [856, 246] on video at bounding box center [899, 275] width 476 height 230
click at [588, 134] on button "Tag system-mistake" at bounding box center [584, 130] width 117 height 34
click at [361, 137] on button "Tag" at bounding box center [352, 130] width 74 height 34
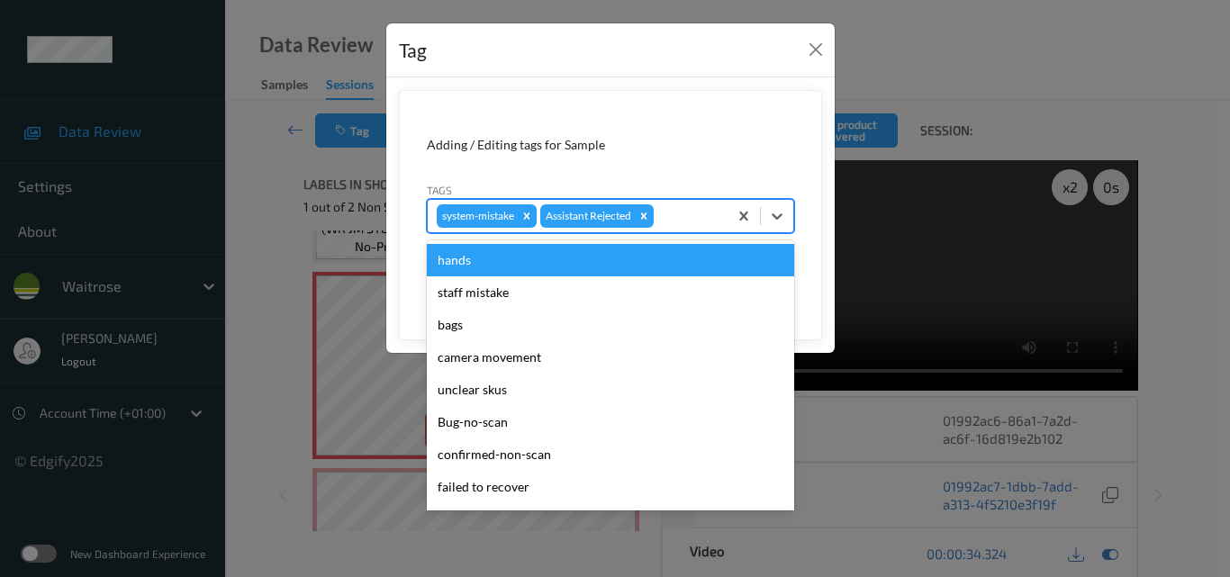
click at [678, 229] on div "system-mistake Assistant Rejected" at bounding box center [578, 216] width 300 height 31
type input "un"
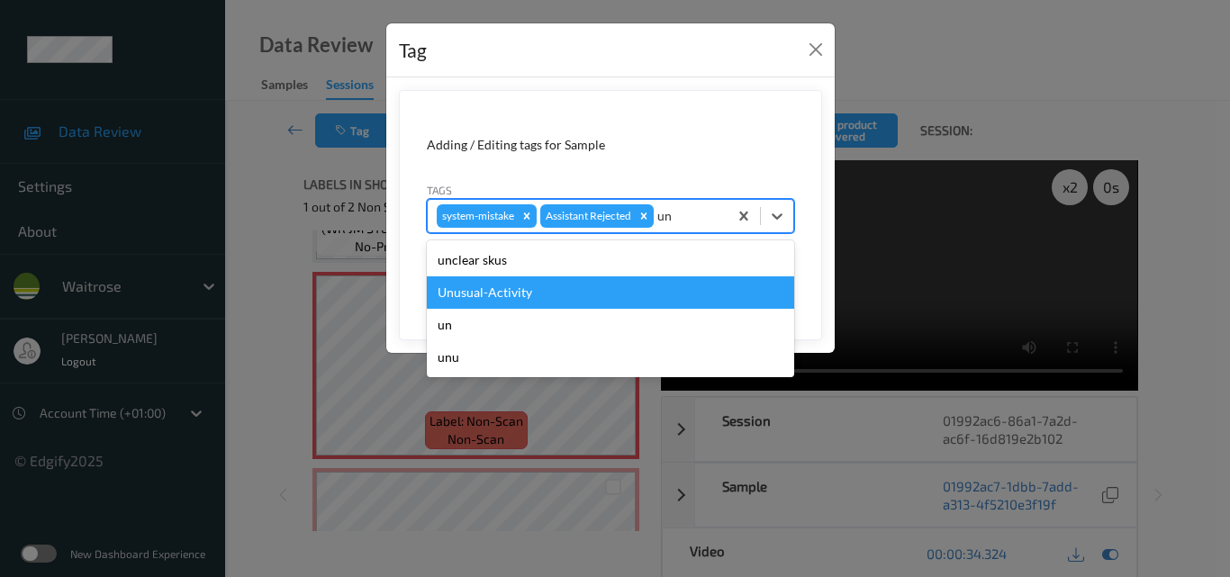
click at [569, 296] on div "Unusual-Activity" at bounding box center [610, 292] width 367 height 32
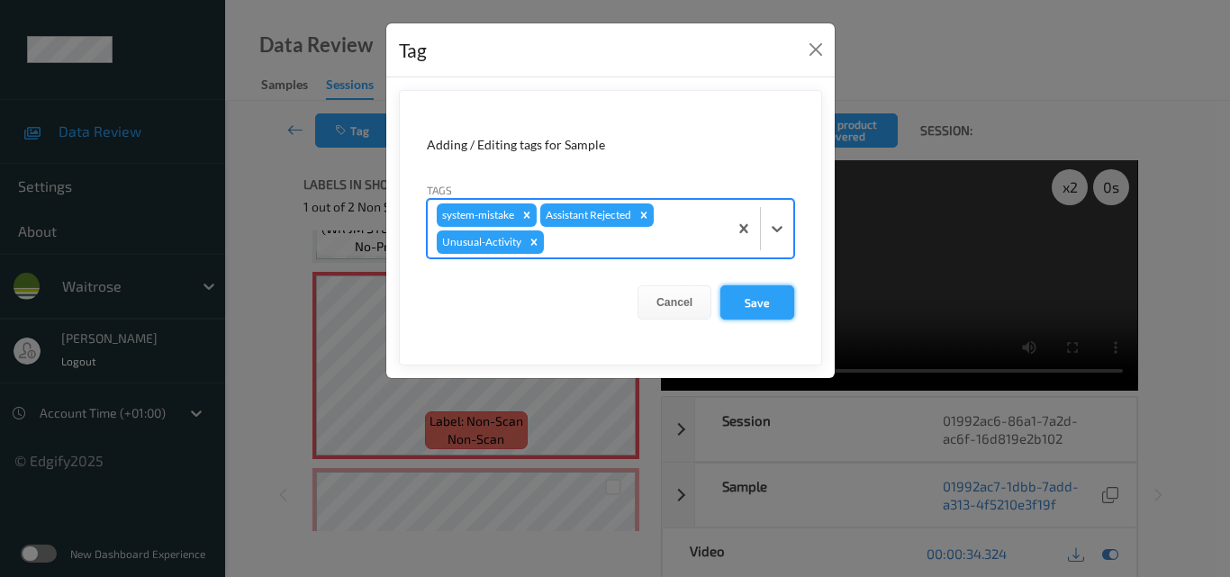
click at [741, 295] on button "Save" at bounding box center [757, 302] width 74 height 34
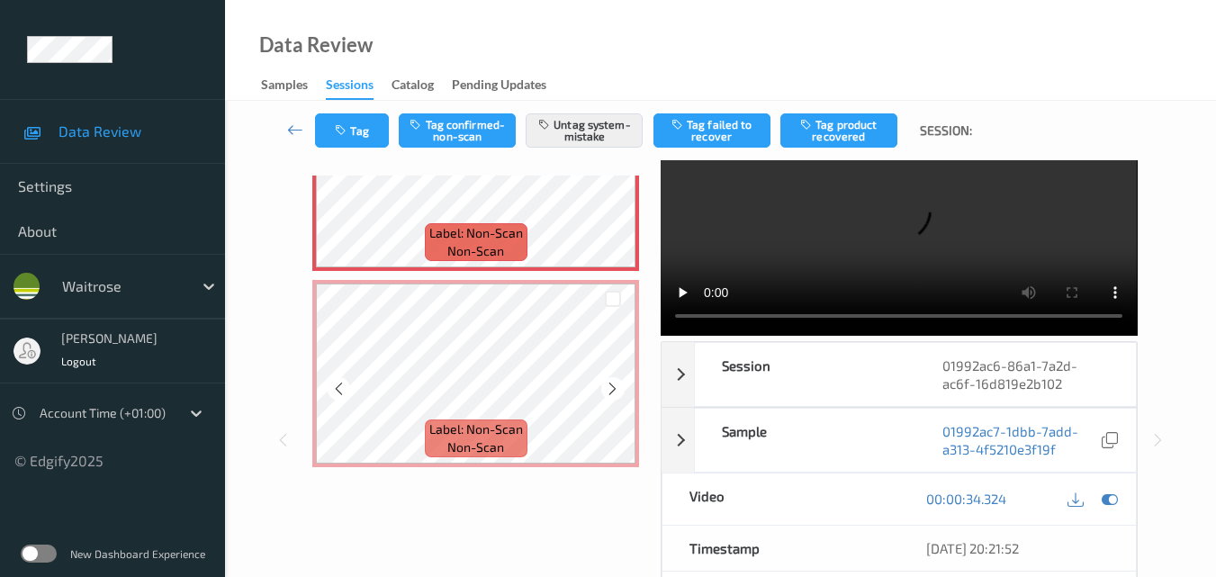
scroll to position [90, 0]
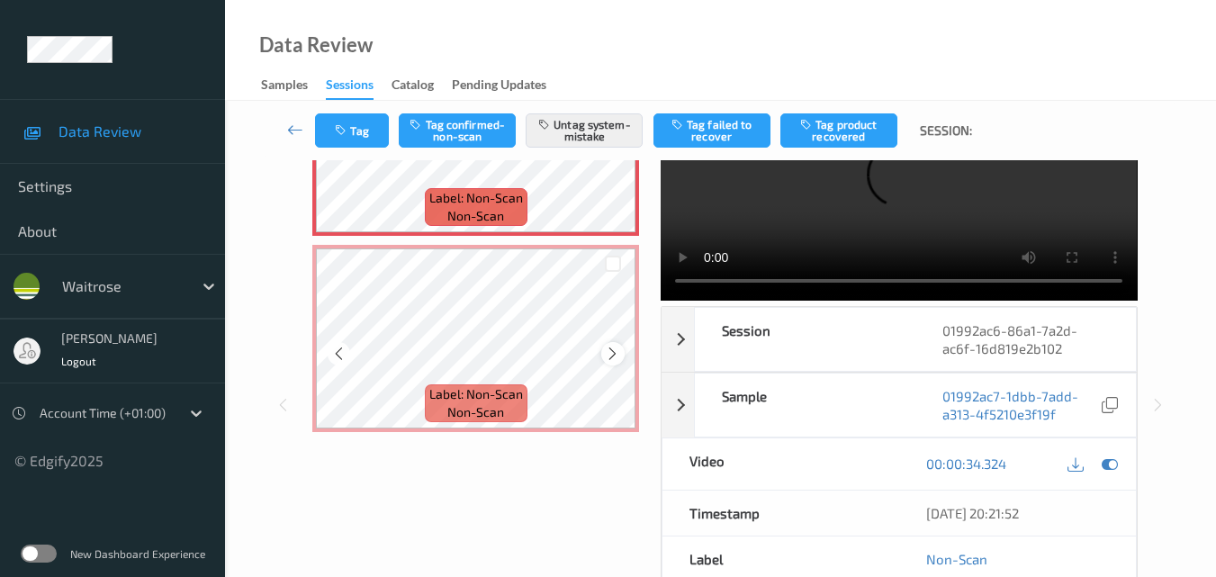
click at [610, 352] on icon at bounding box center [612, 354] width 15 height 16
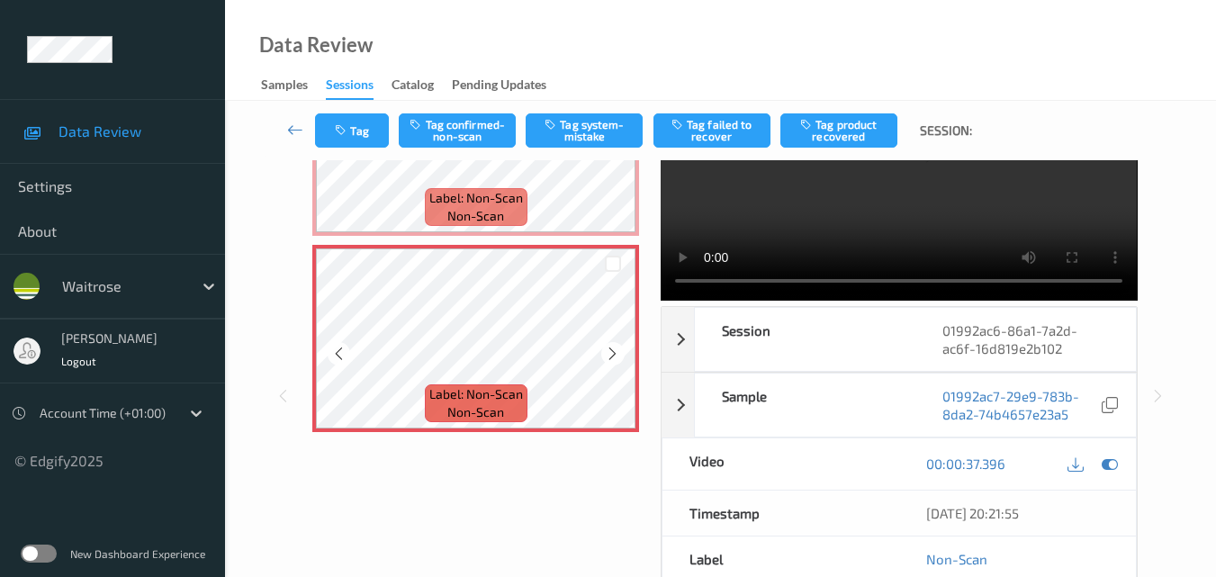
click at [610, 352] on icon at bounding box center [612, 354] width 15 height 16
click at [577, 137] on button "Tag system-mistake" at bounding box center [584, 130] width 117 height 34
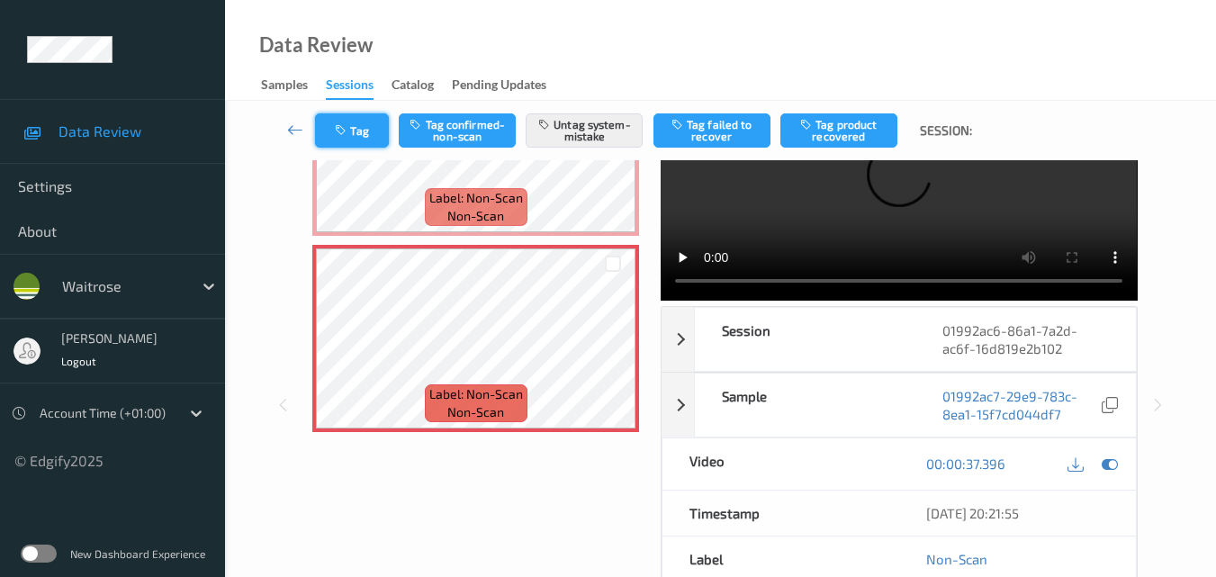
click at [346, 131] on icon "button" at bounding box center [342, 130] width 15 height 13
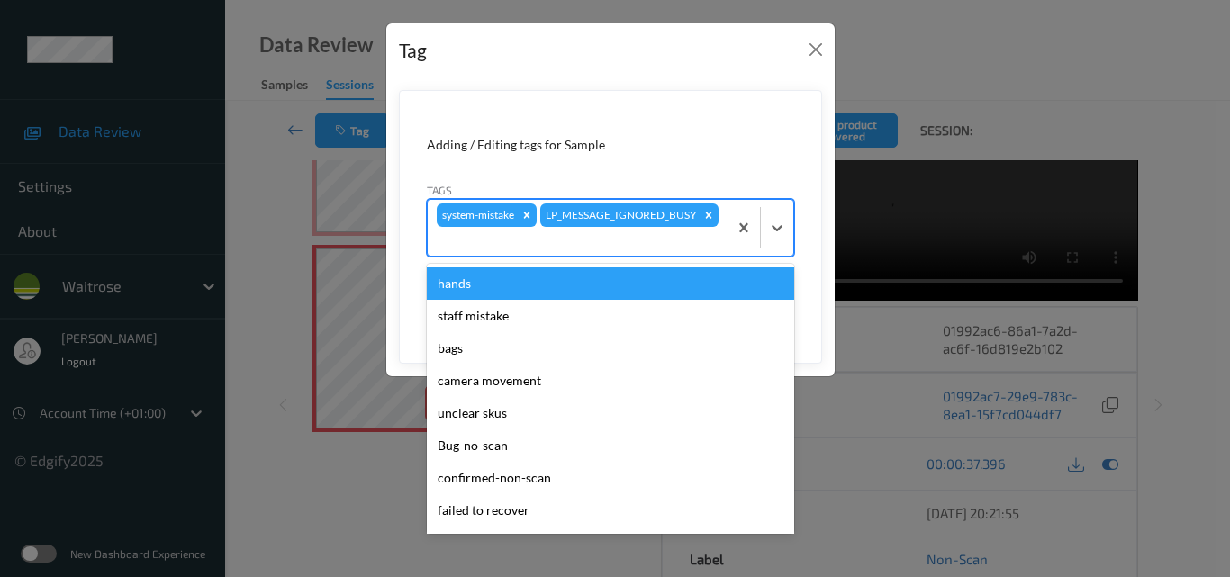
click at [646, 243] on div at bounding box center [578, 241] width 282 height 22
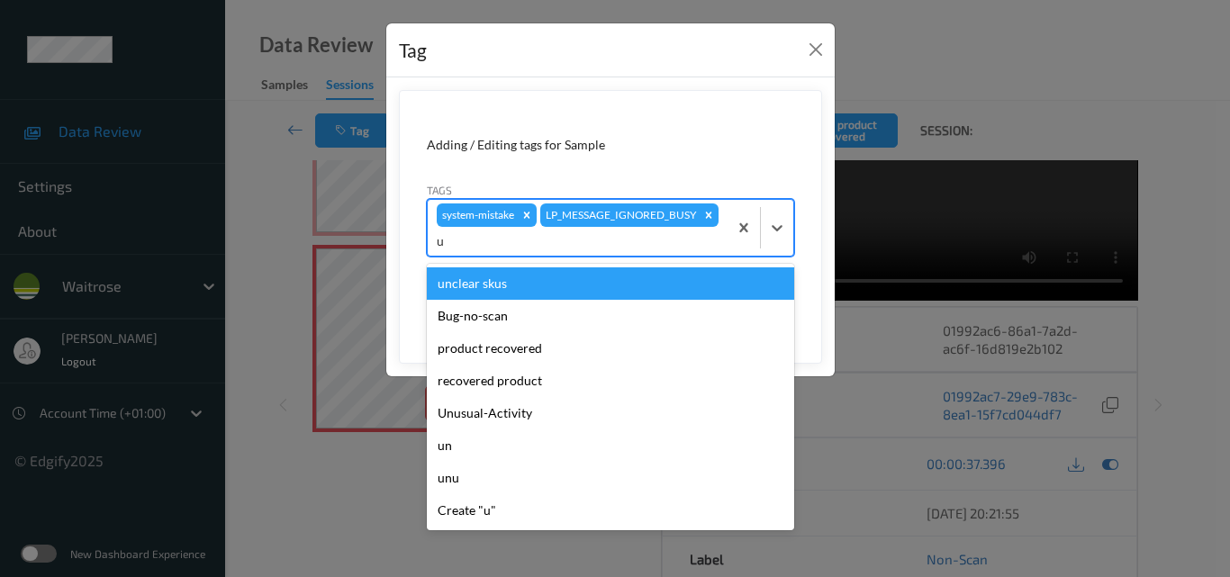
type input "un"
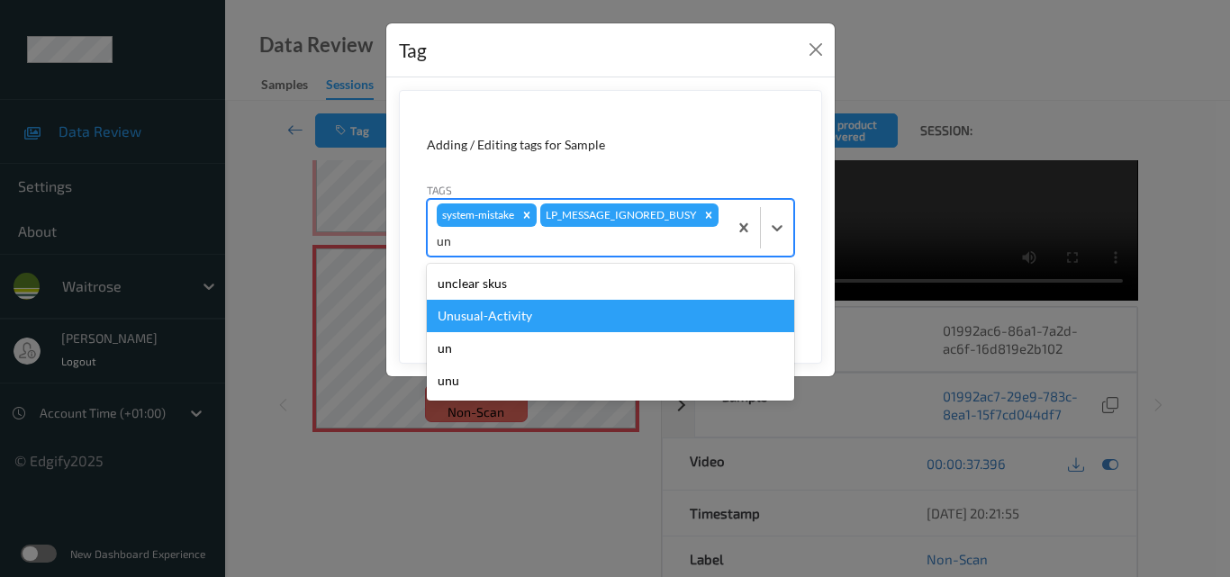
click at [561, 317] on div "Unusual-Activity" at bounding box center [610, 316] width 367 height 32
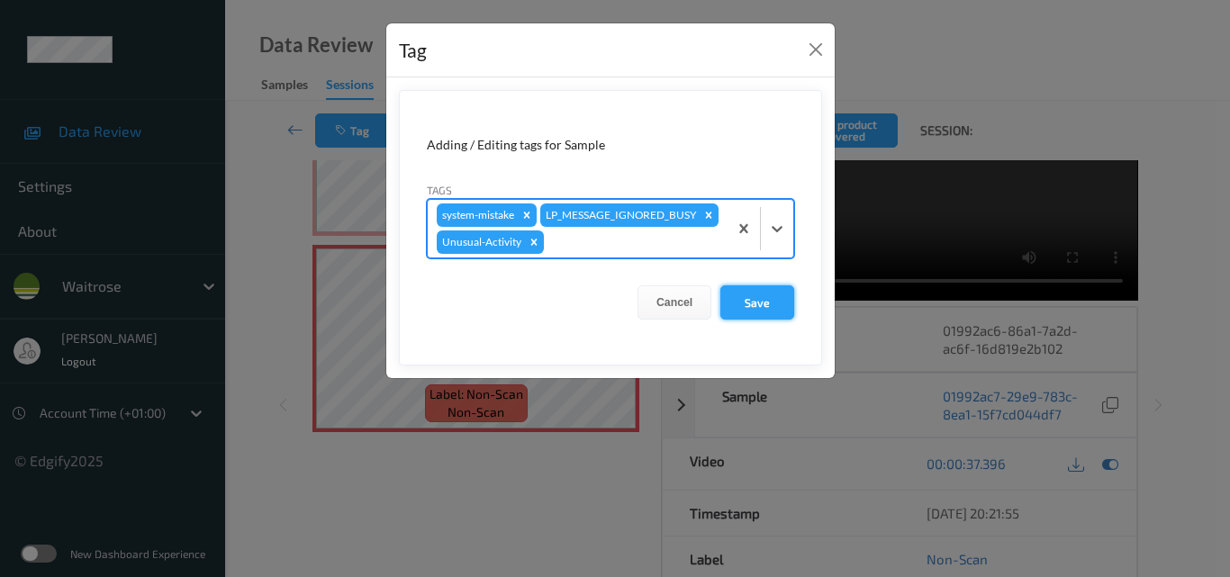
click at [756, 320] on button "Save" at bounding box center [757, 302] width 74 height 34
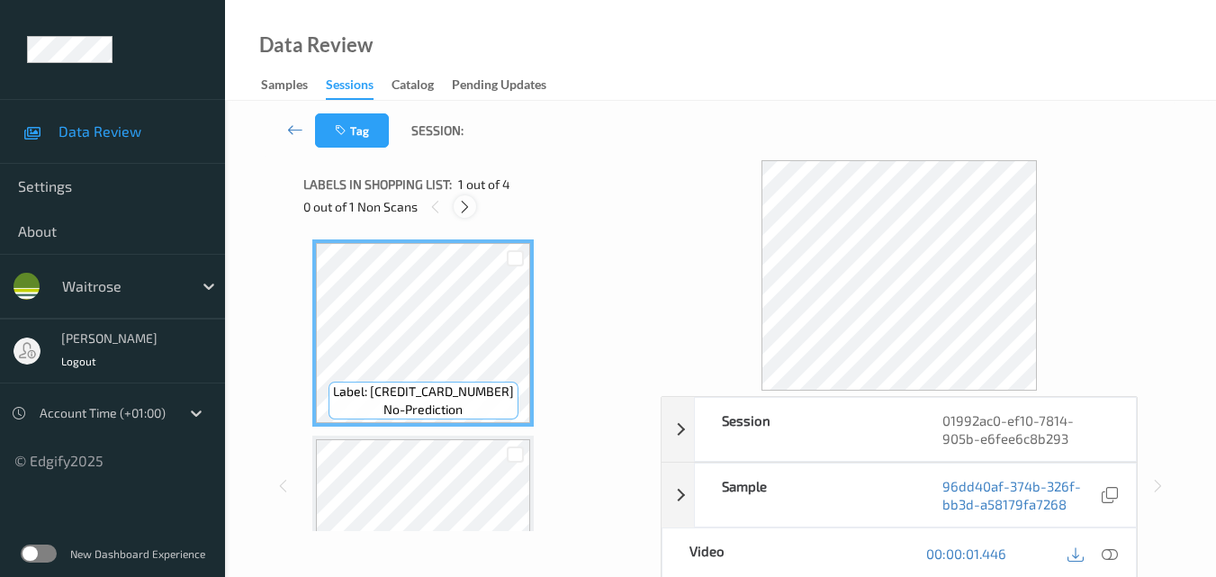
click at [461, 203] on icon at bounding box center [464, 207] width 15 height 16
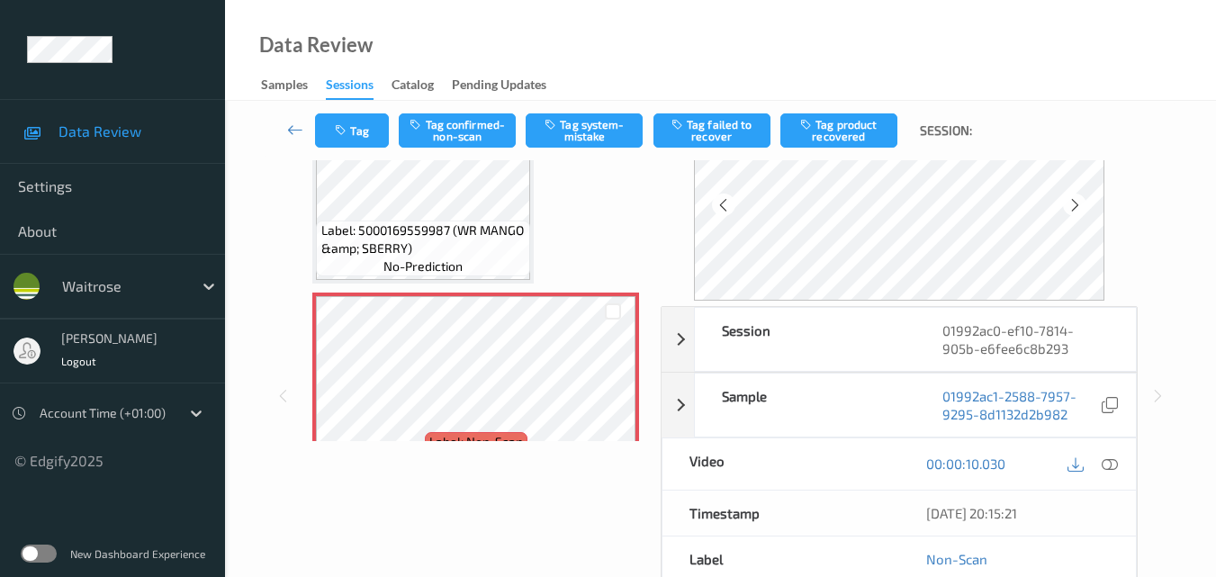
scroll to position [475, 0]
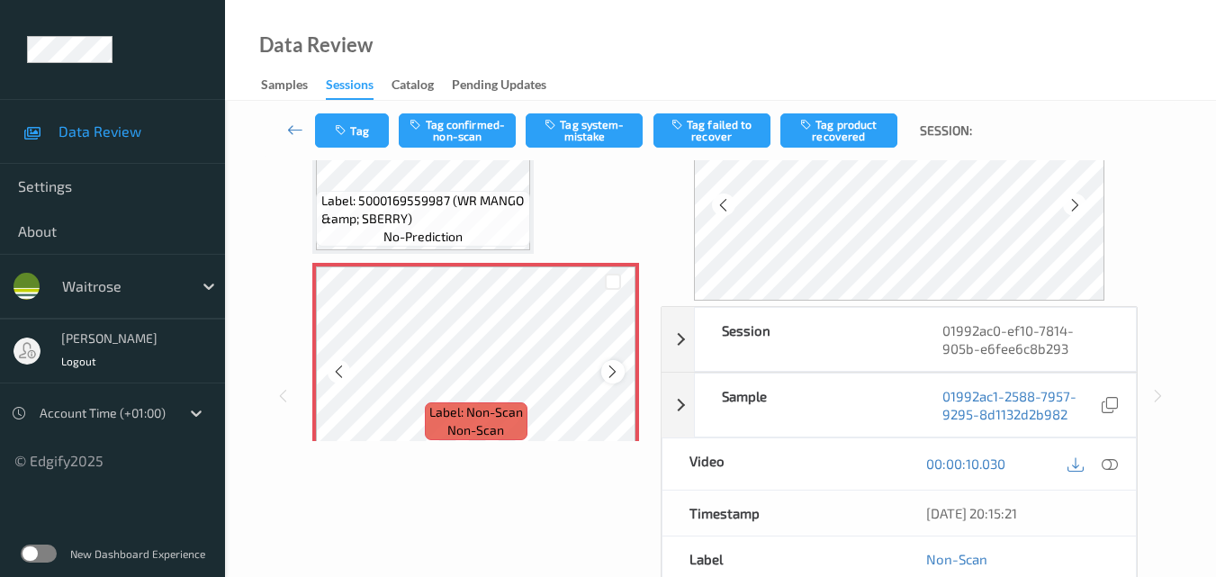
click at [605, 367] on icon at bounding box center [612, 372] width 15 height 16
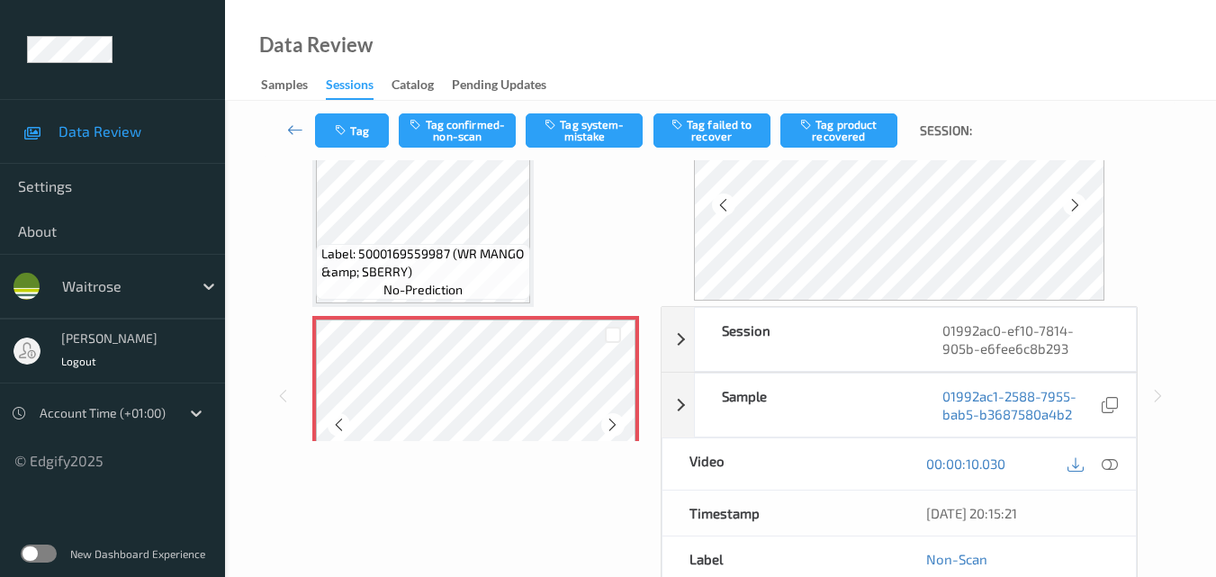
scroll to position [385, 0]
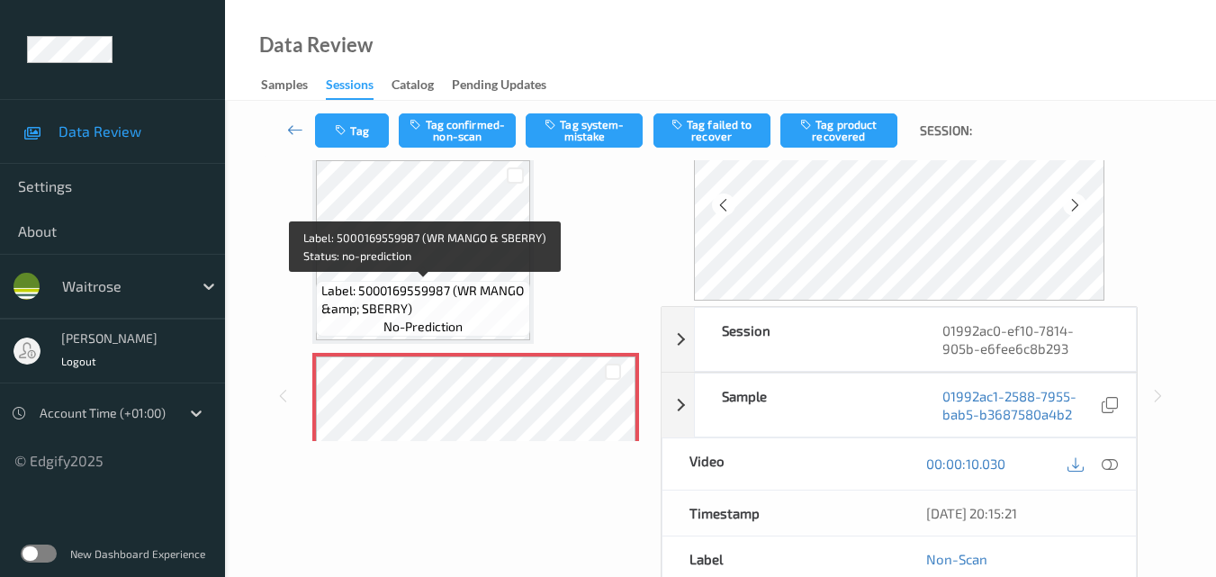
click at [446, 283] on span "Label: 5000169559987 (WR MANGO &amp; SBERRY)" at bounding box center [423, 300] width 205 height 36
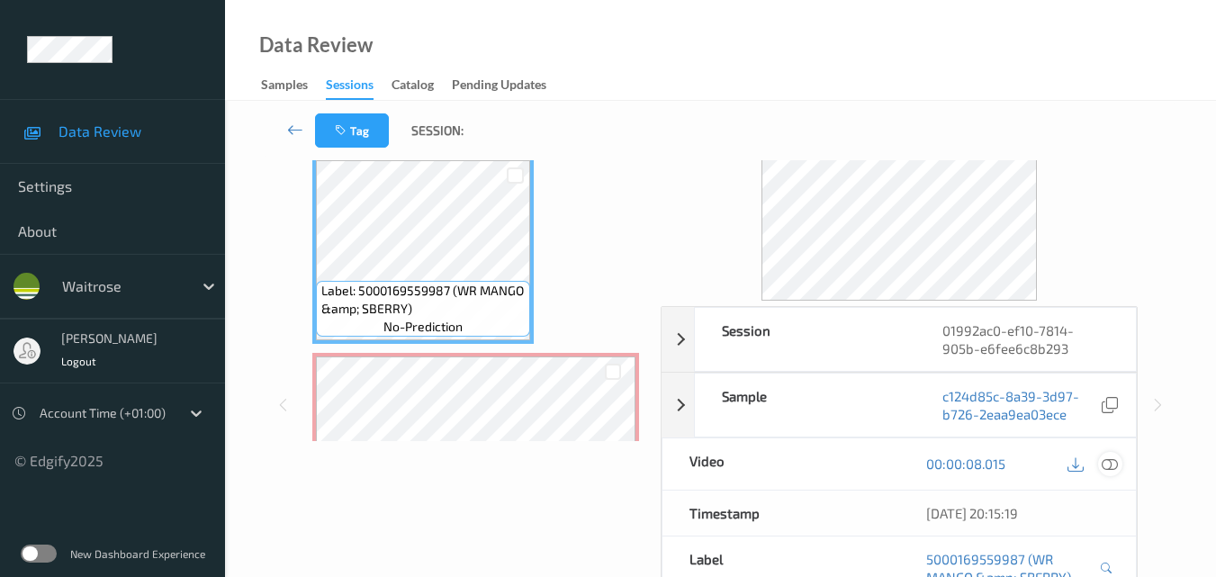
click at [1117, 465] on icon at bounding box center [1110, 463] width 16 height 16
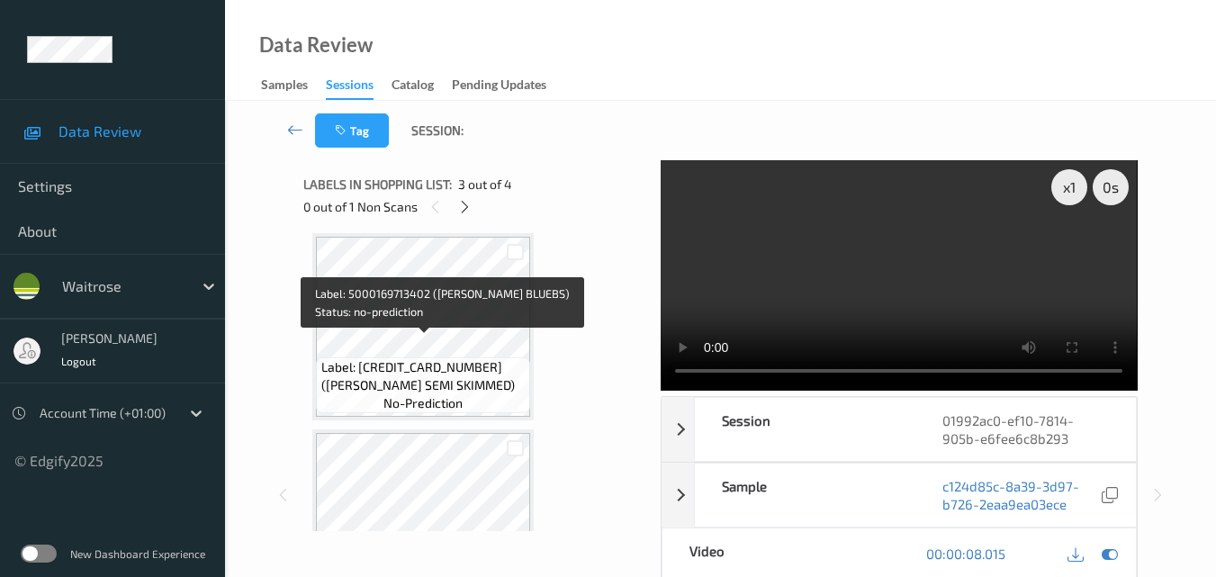
scroll to position [0, 0]
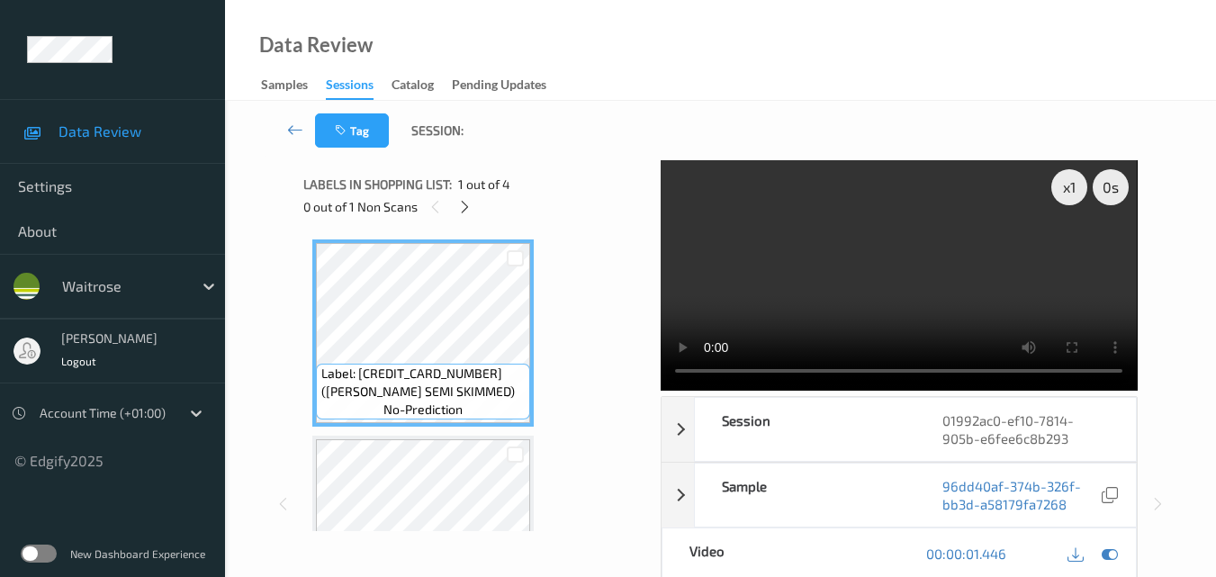
click at [917, 257] on video at bounding box center [899, 275] width 476 height 230
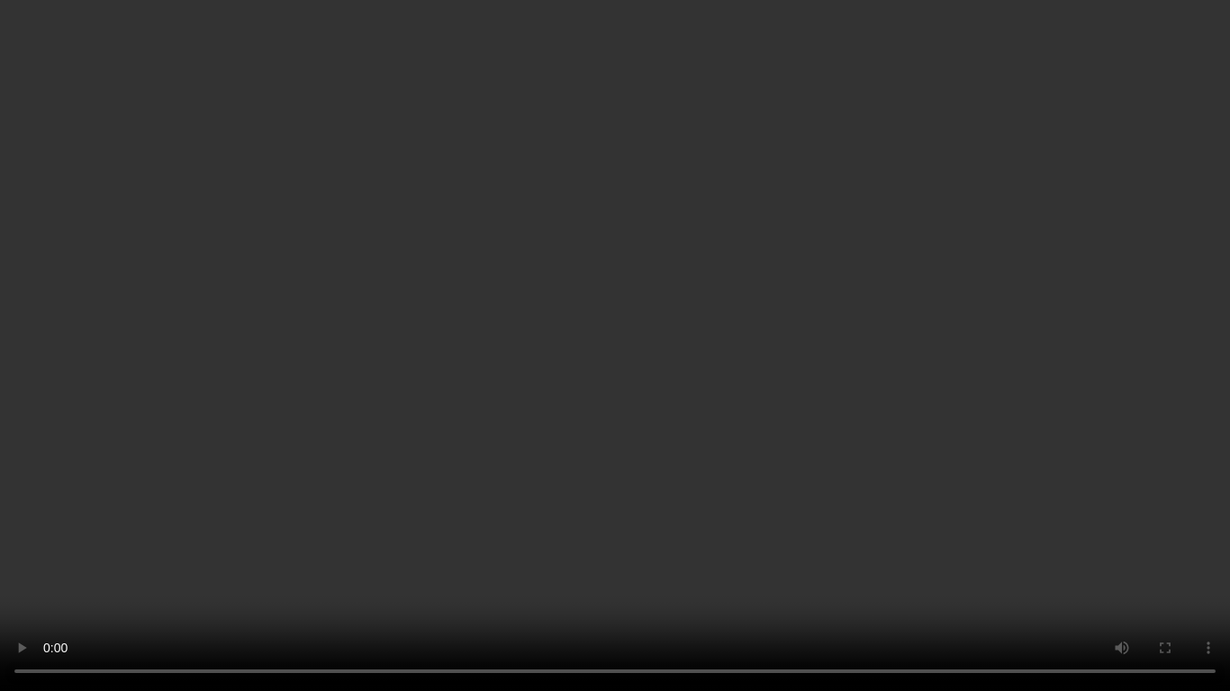
click at [962, 509] on video at bounding box center [615, 345] width 1230 height 691
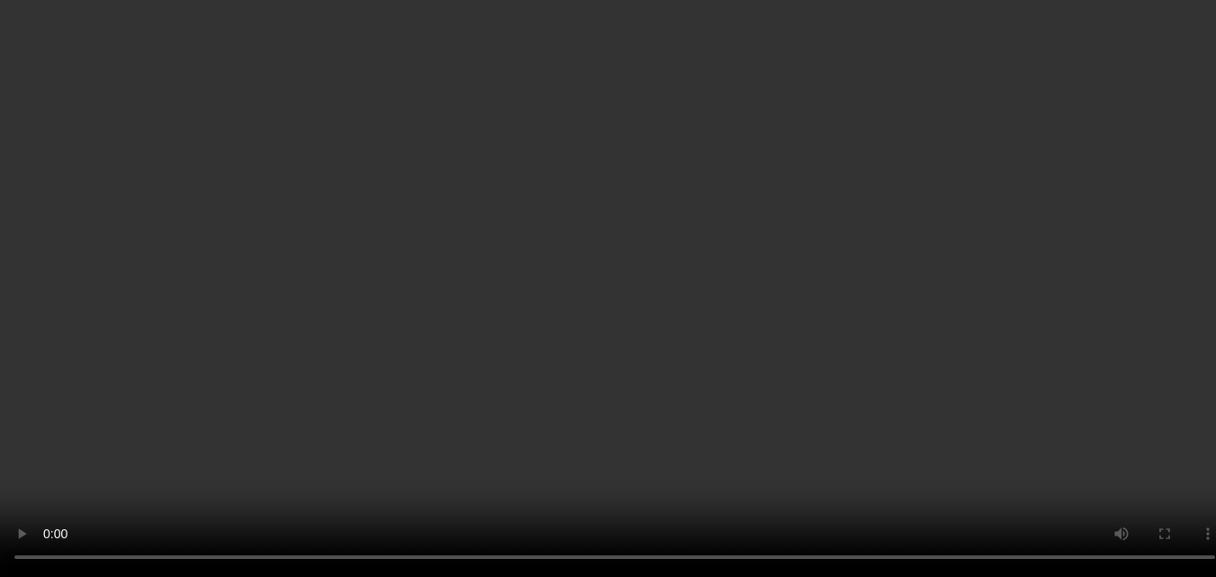
scroll to position [360, 0]
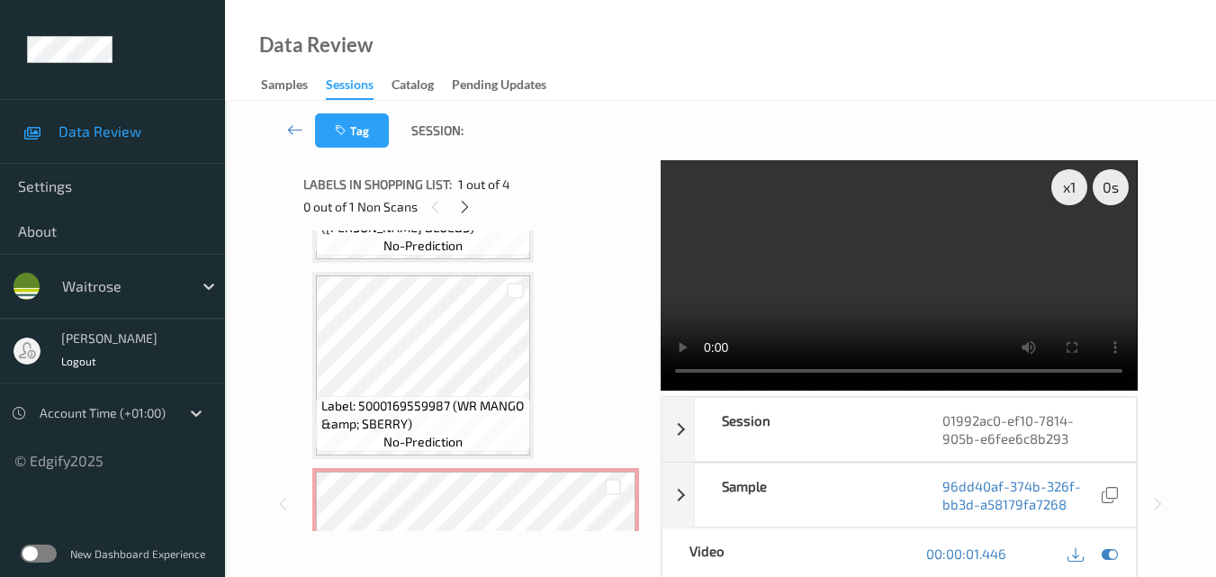
click at [967, 263] on video at bounding box center [899, 275] width 476 height 230
click at [917, 277] on video at bounding box center [899, 275] width 476 height 230
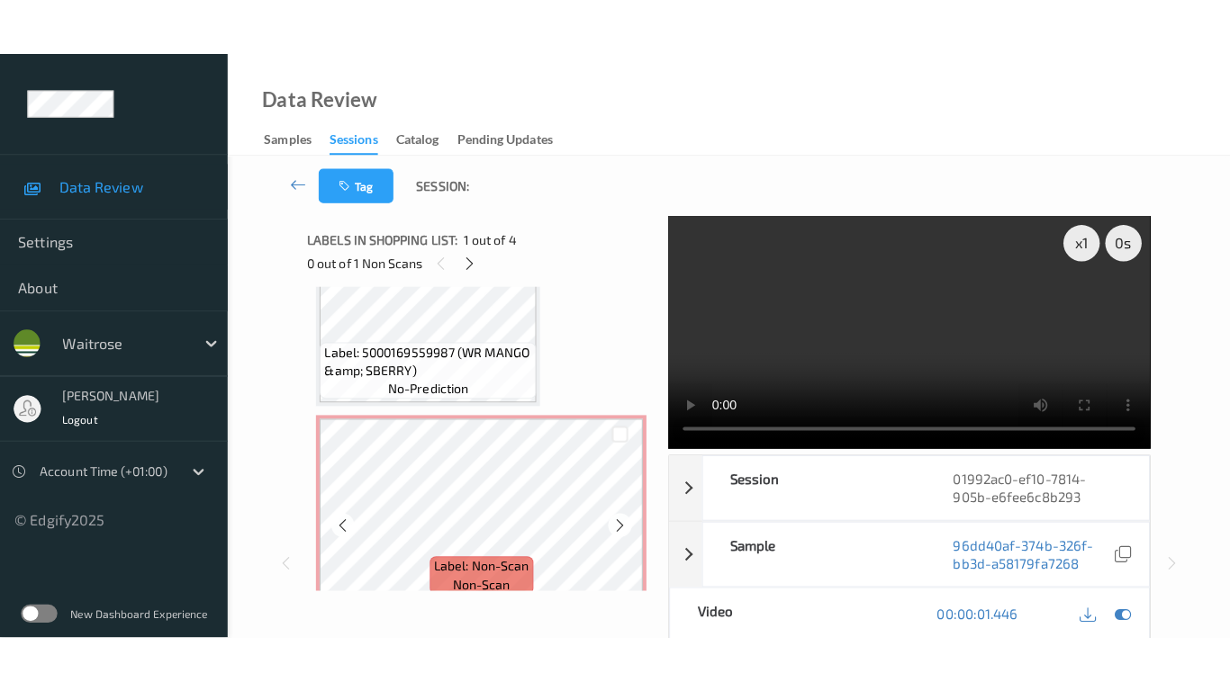
scroll to position [493, 0]
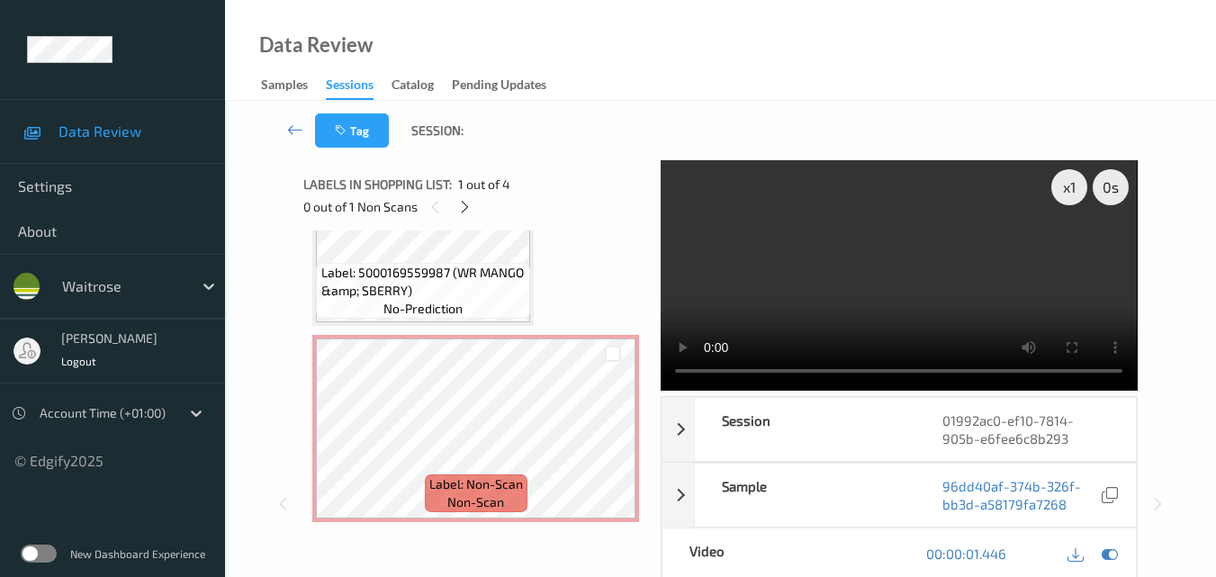
click at [888, 268] on video at bounding box center [899, 275] width 476 height 230
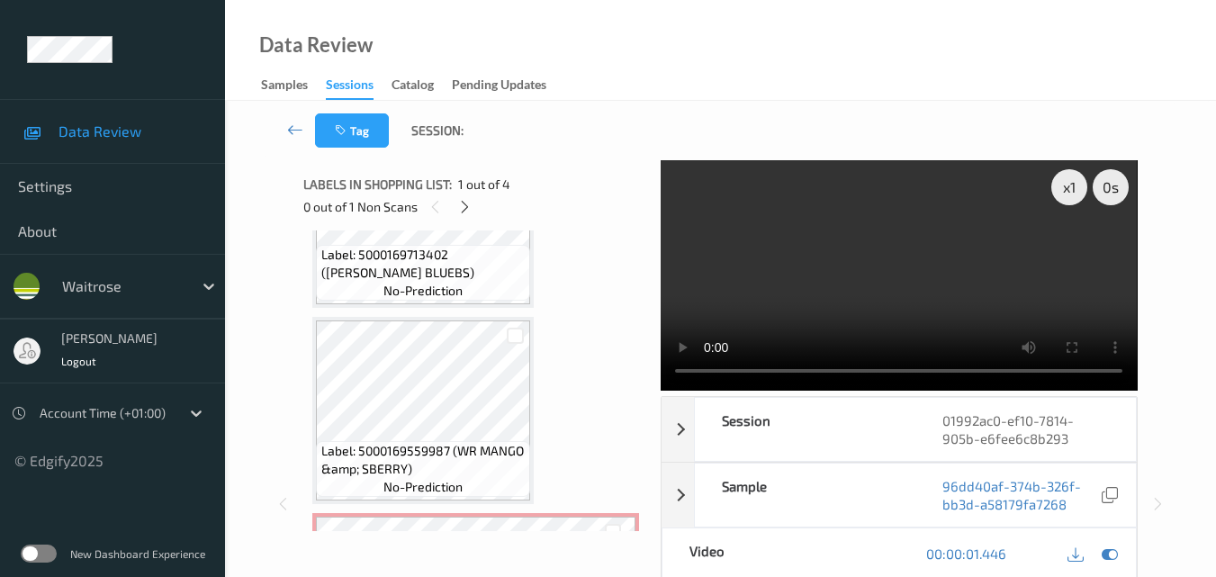
scroll to position [313, 0]
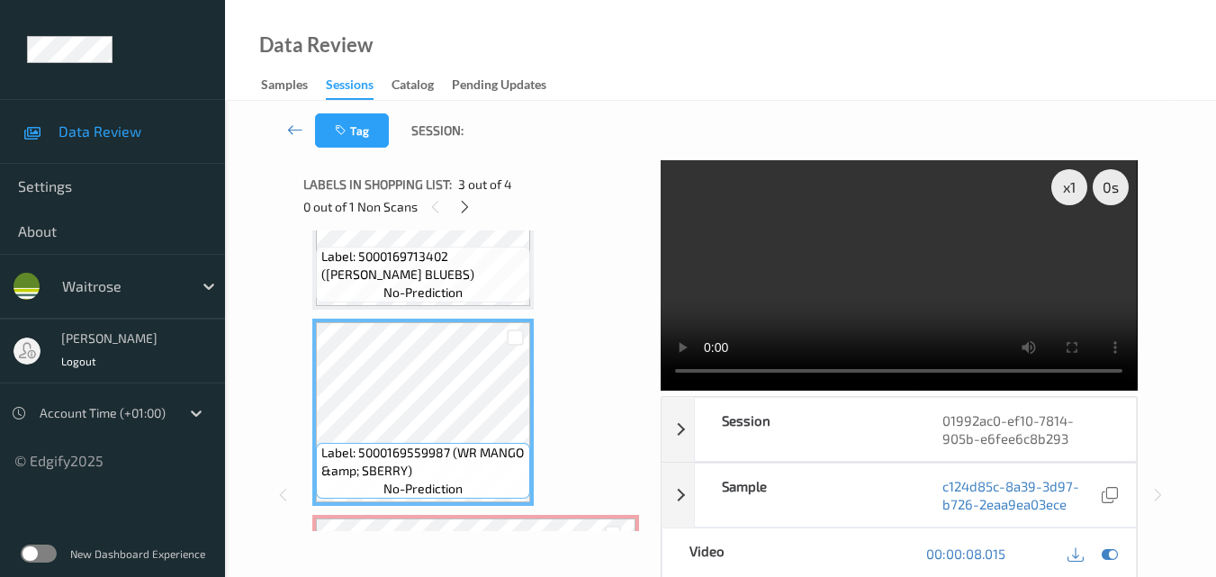
click at [889, 266] on video at bounding box center [899, 275] width 476 height 230
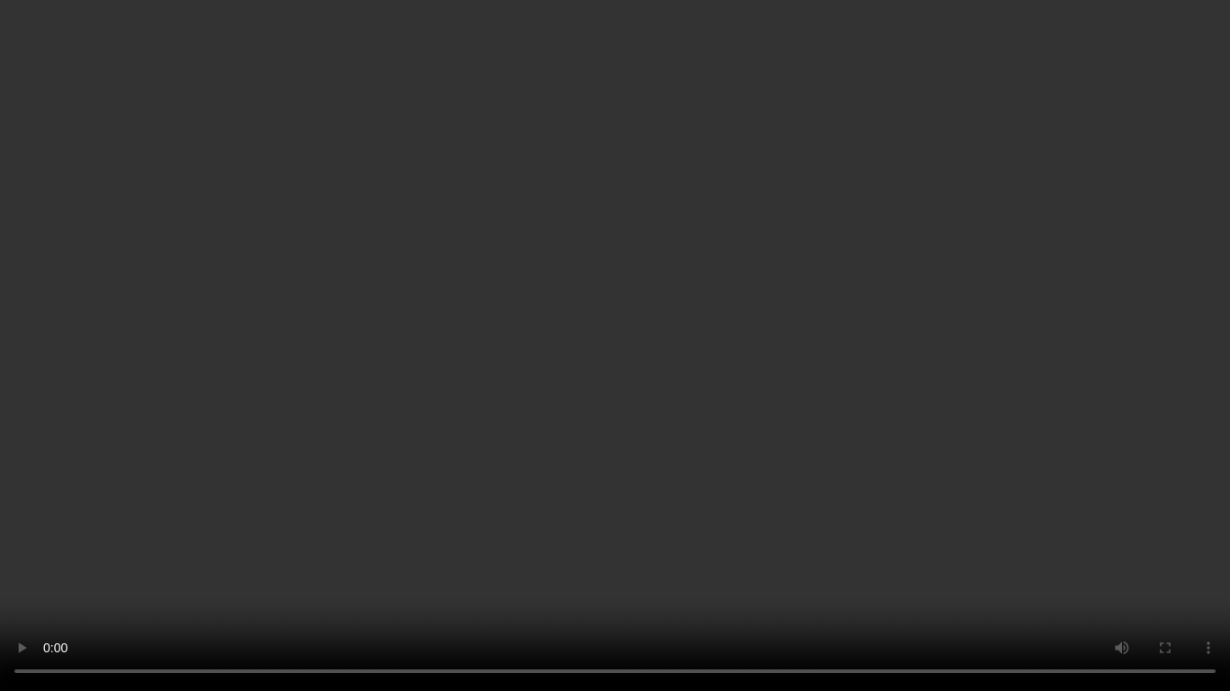
click at [798, 429] on video at bounding box center [615, 345] width 1230 height 691
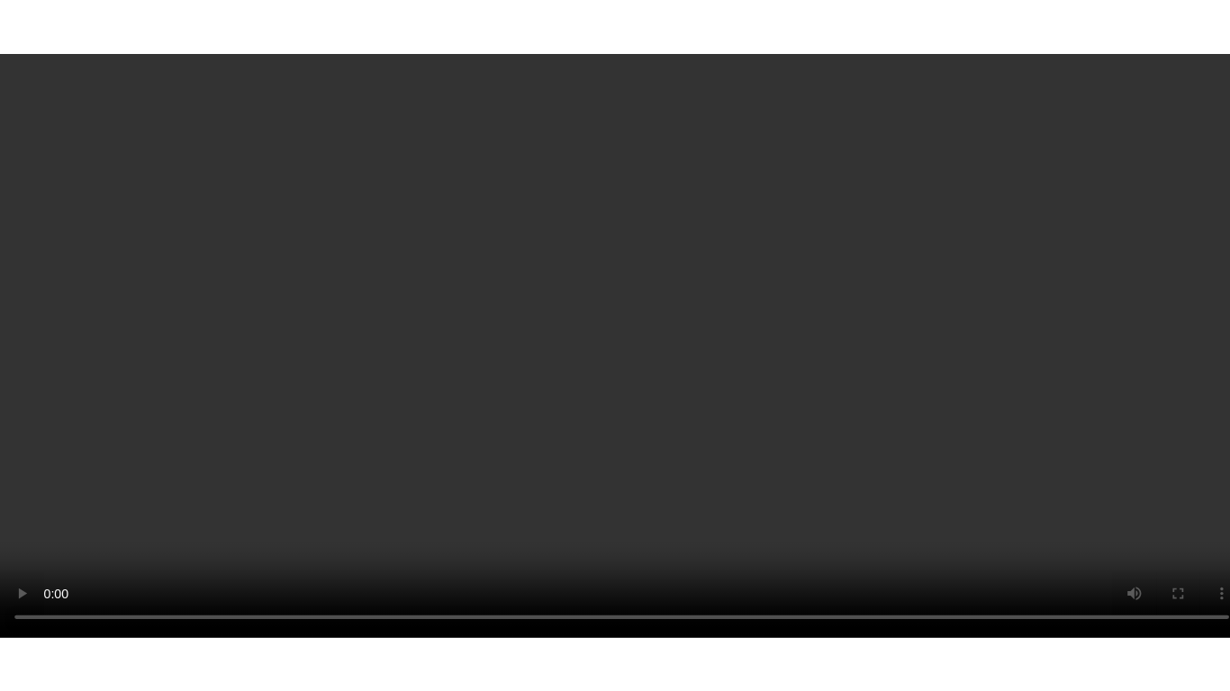
scroll to position [403, 0]
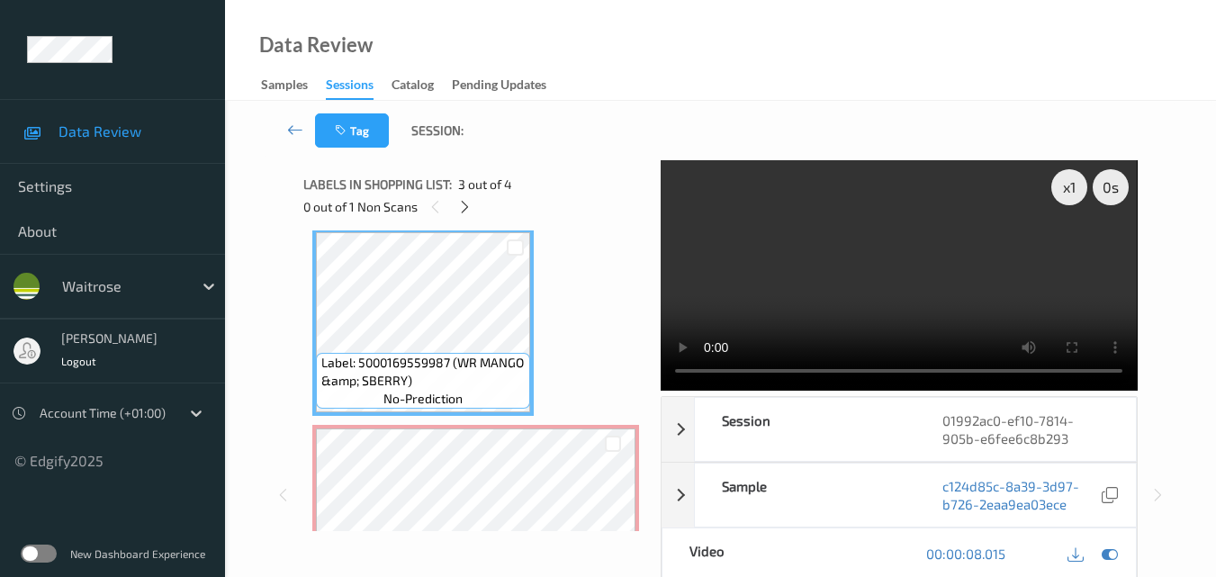
click at [907, 286] on video at bounding box center [899, 275] width 476 height 230
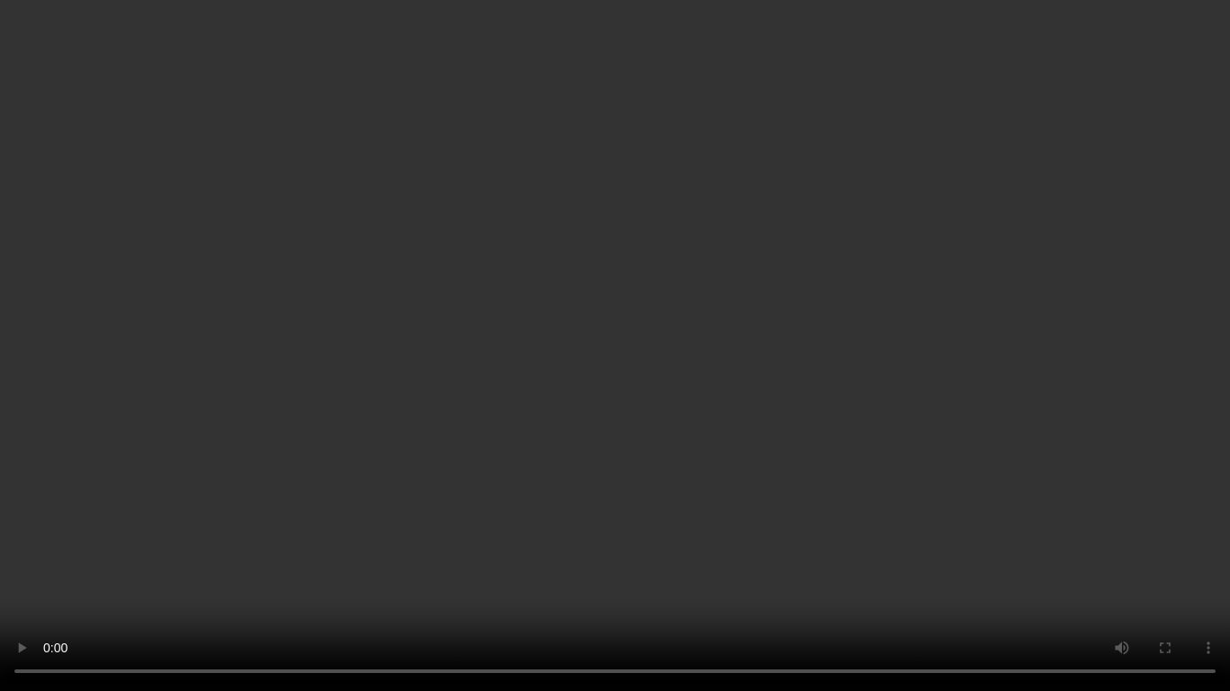
click at [718, 272] on video at bounding box center [615, 345] width 1230 height 691
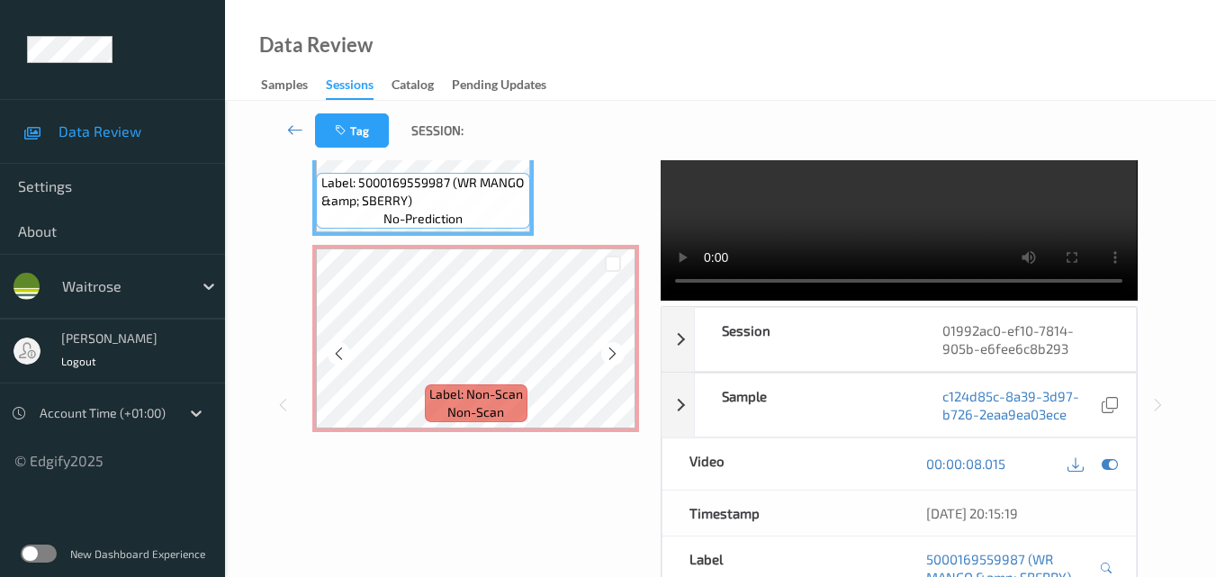
scroll to position [0, 0]
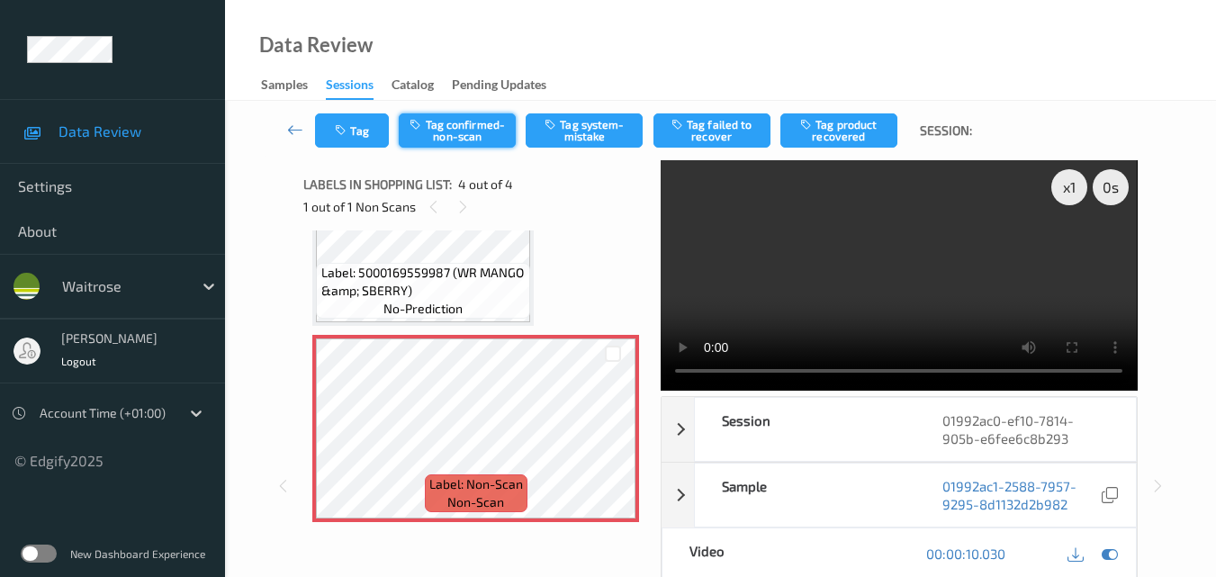
click at [476, 134] on button "Tag confirmed-non-scan" at bounding box center [457, 130] width 117 height 34
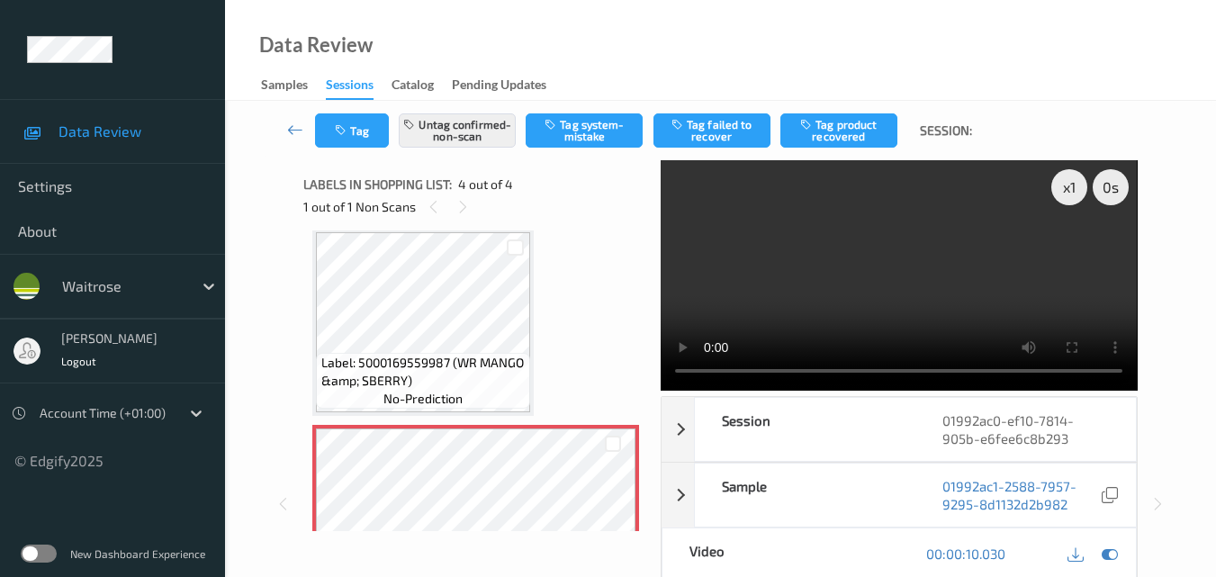
scroll to position [313, 0]
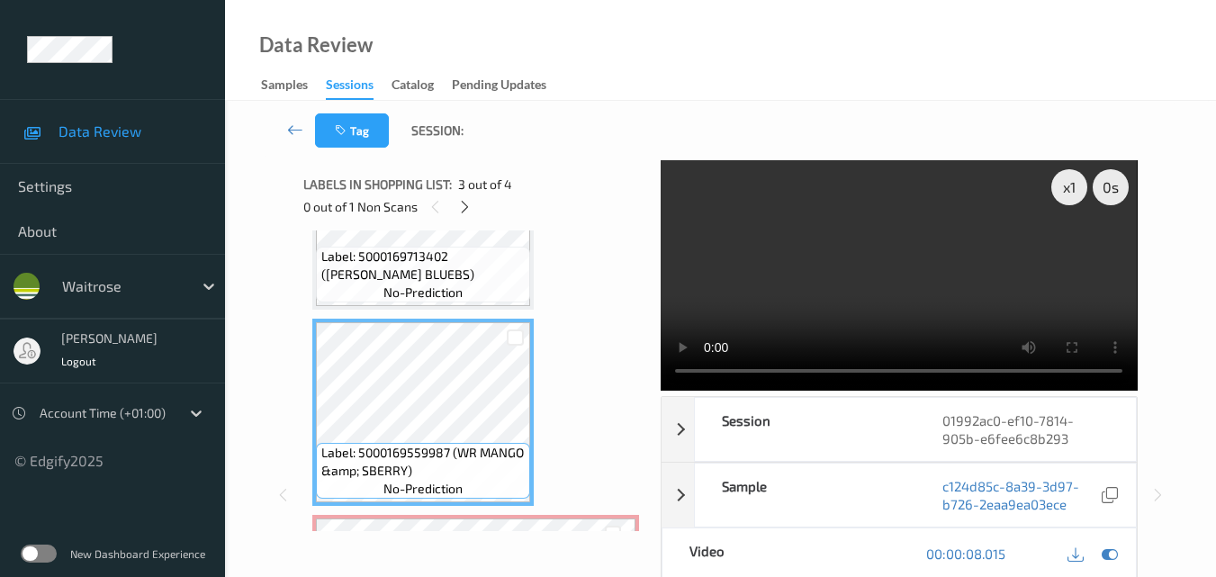
click at [955, 266] on video at bounding box center [899, 275] width 476 height 230
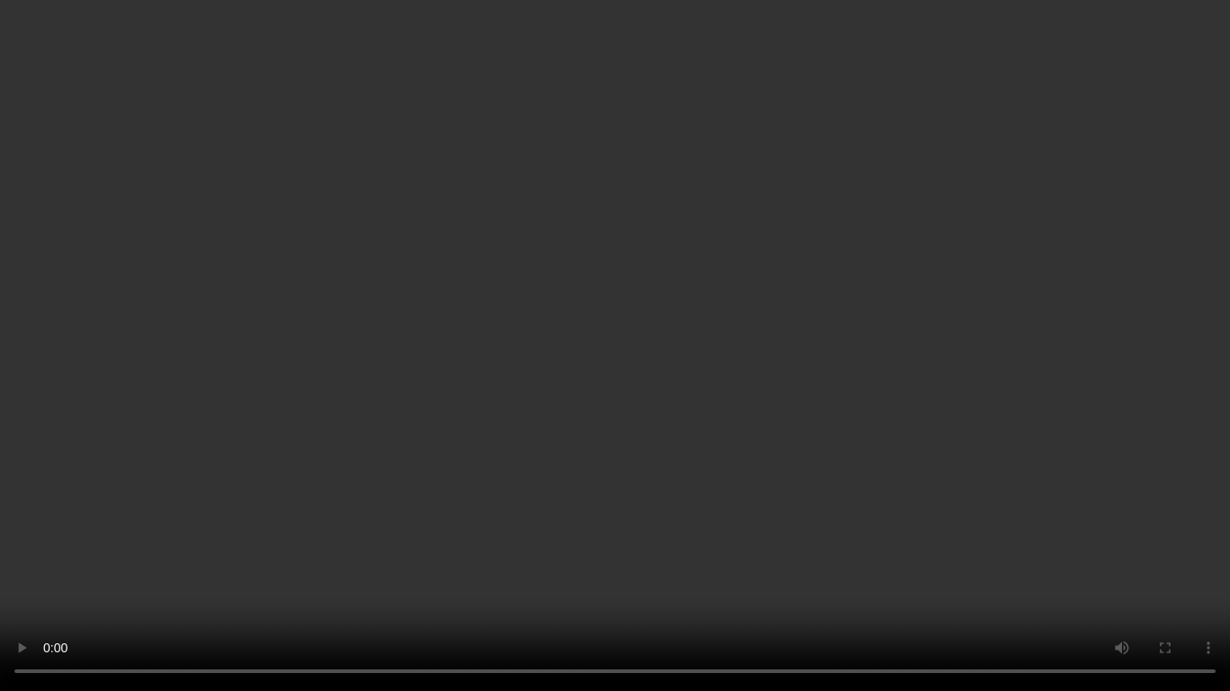
click at [818, 199] on video at bounding box center [615, 345] width 1230 height 691
click at [783, 330] on video at bounding box center [615, 345] width 1230 height 691
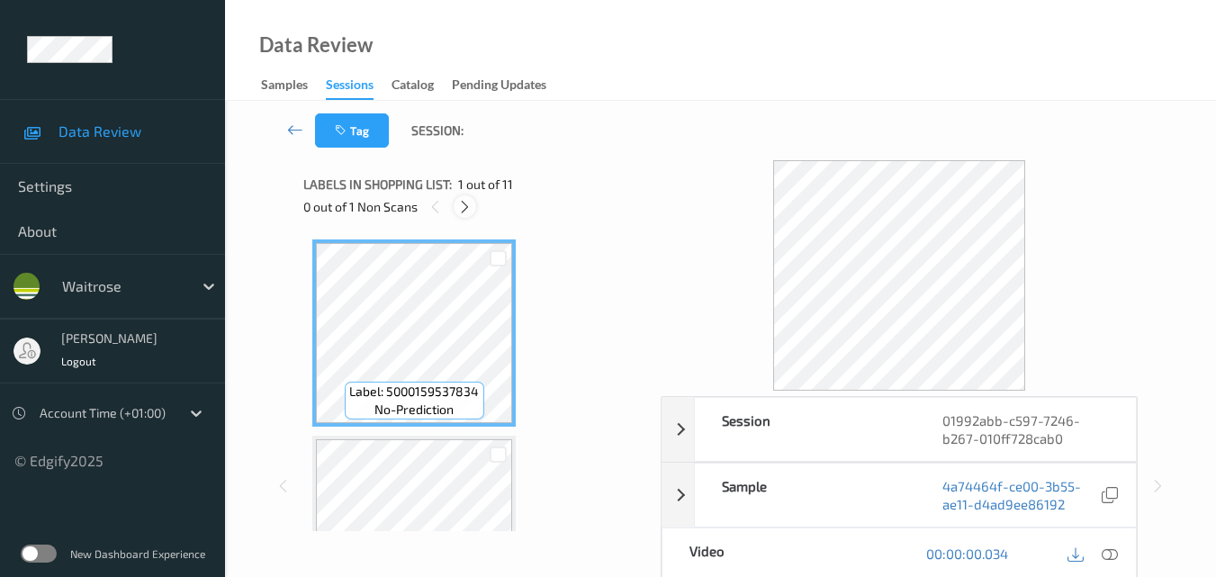
click at [463, 204] on icon at bounding box center [464, 207] width 15 height 16
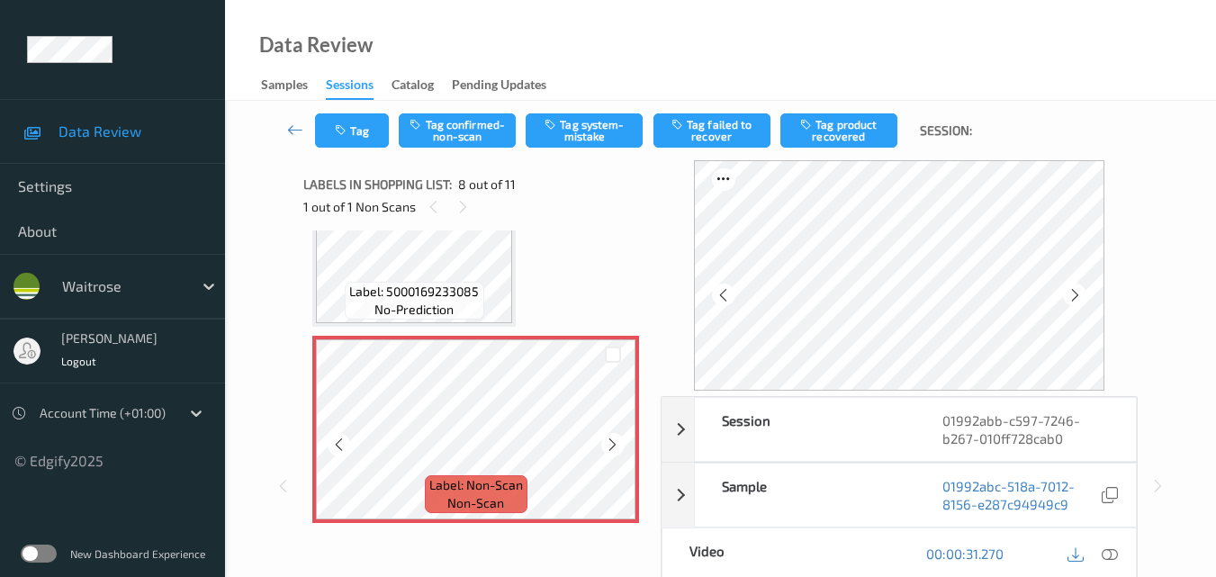
scroll to position [1276, 0]
click at [608, 441] on icon at bounding box center [612, 445] width 15 height 16
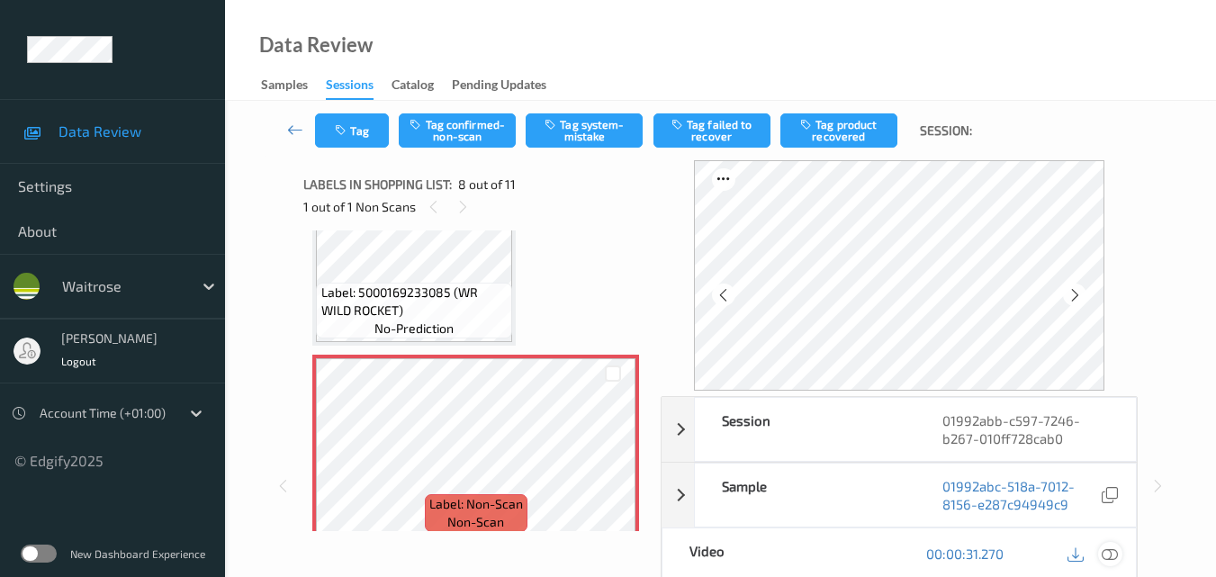
click at [1108, 551] on icon at bounding box center [1110, 553] width 16 height 16
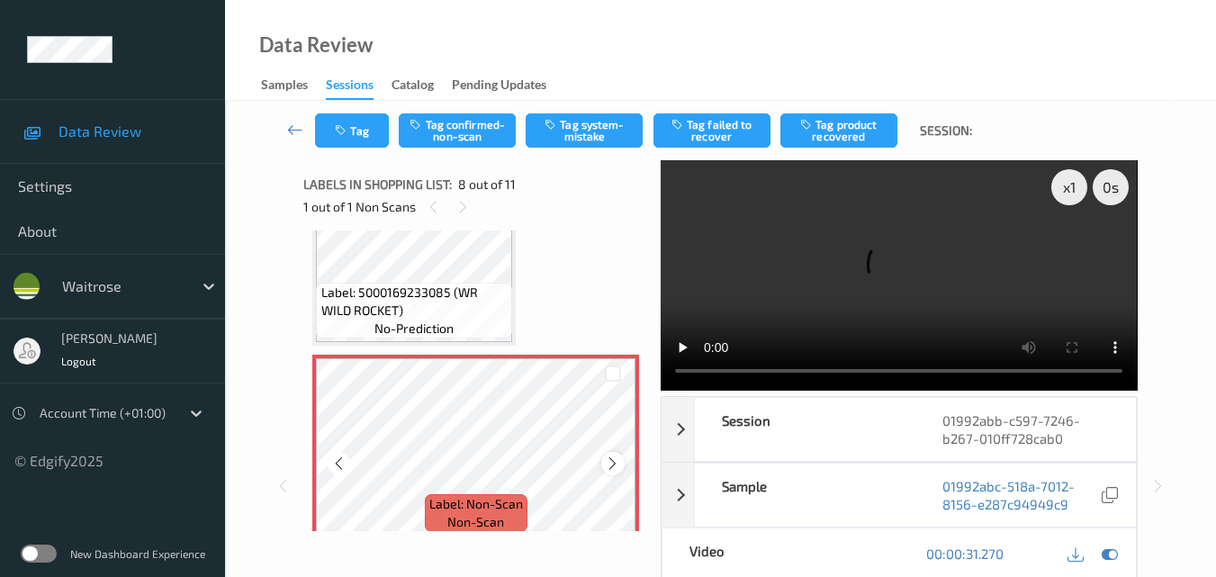
click at [617, 458] on icon at bounding box center [612, 463] width 15 height 16
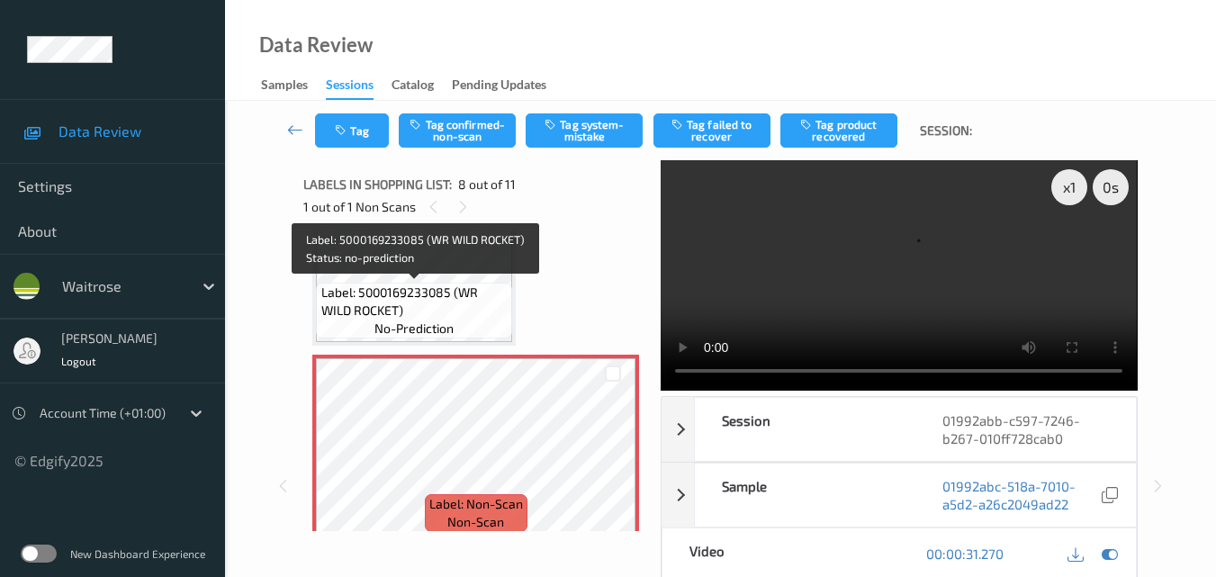
click at [428, 304] on span "Label: 5000169233085 (WR WILD ROCKET)" at bounding box center [414, 302] width 187 height 36
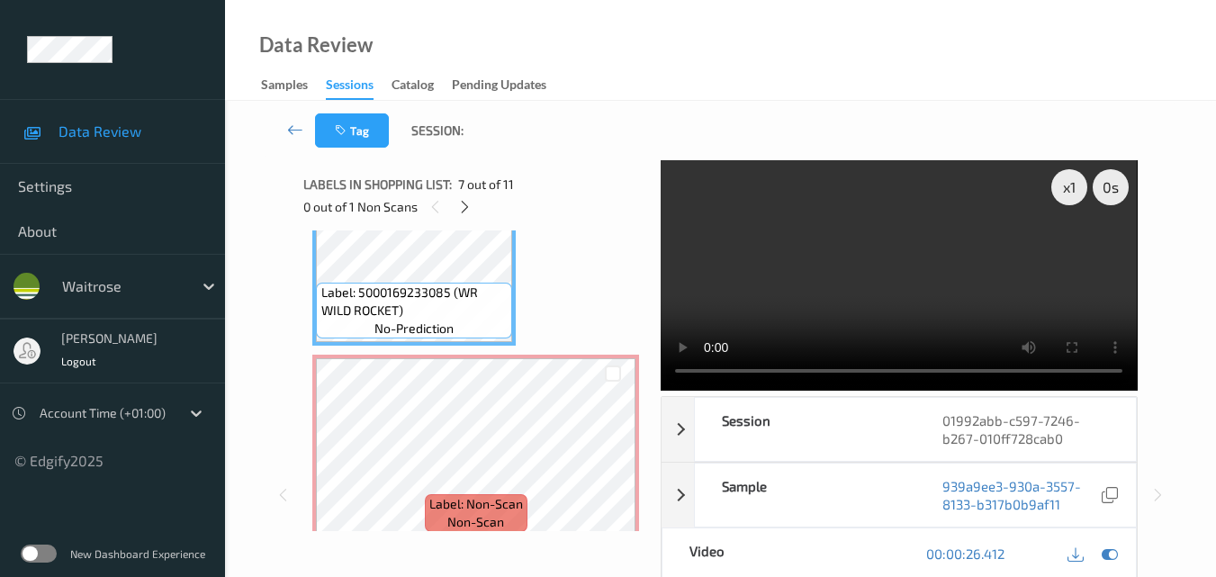
click at [845, 262] on video at bounding box center [899, 275] width 476 height 230
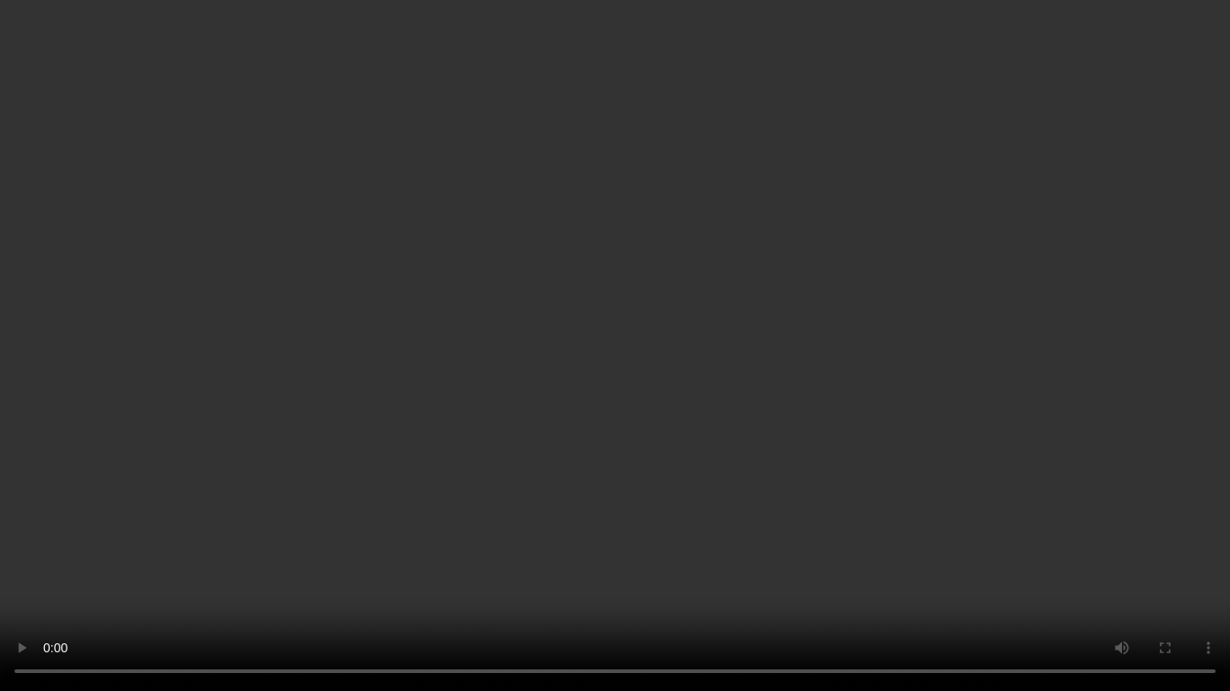
click at [819, 423] on video at bounding box center [615, 345] width 1230 height 691
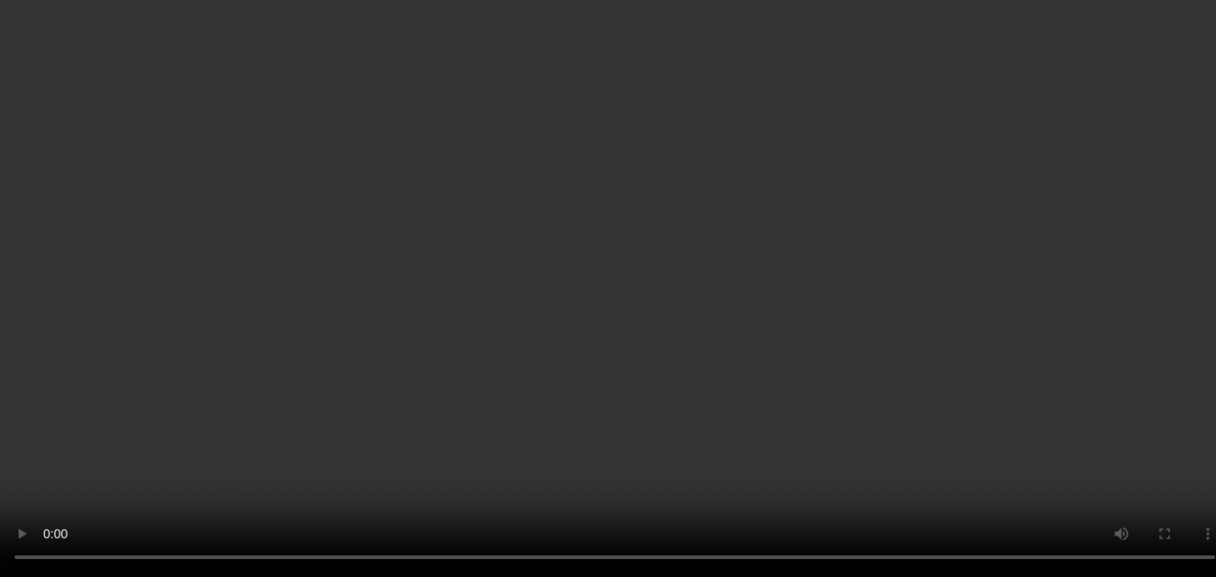
scroll to position [988, 0]
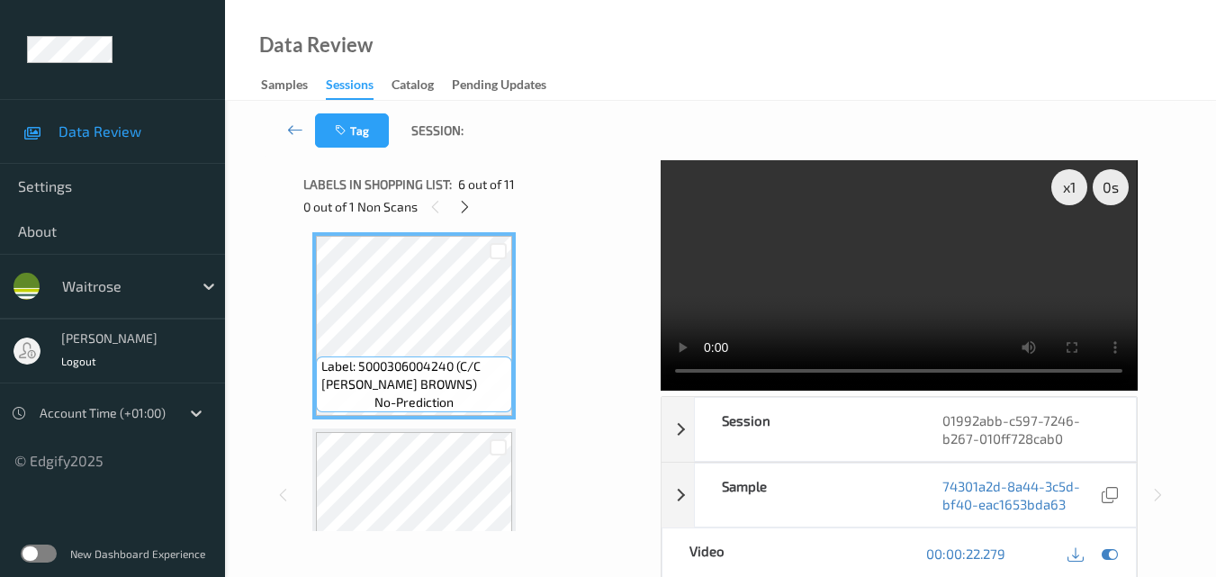
click at [897, 291] on video at bounding box center [899, 275] width 476 height 230
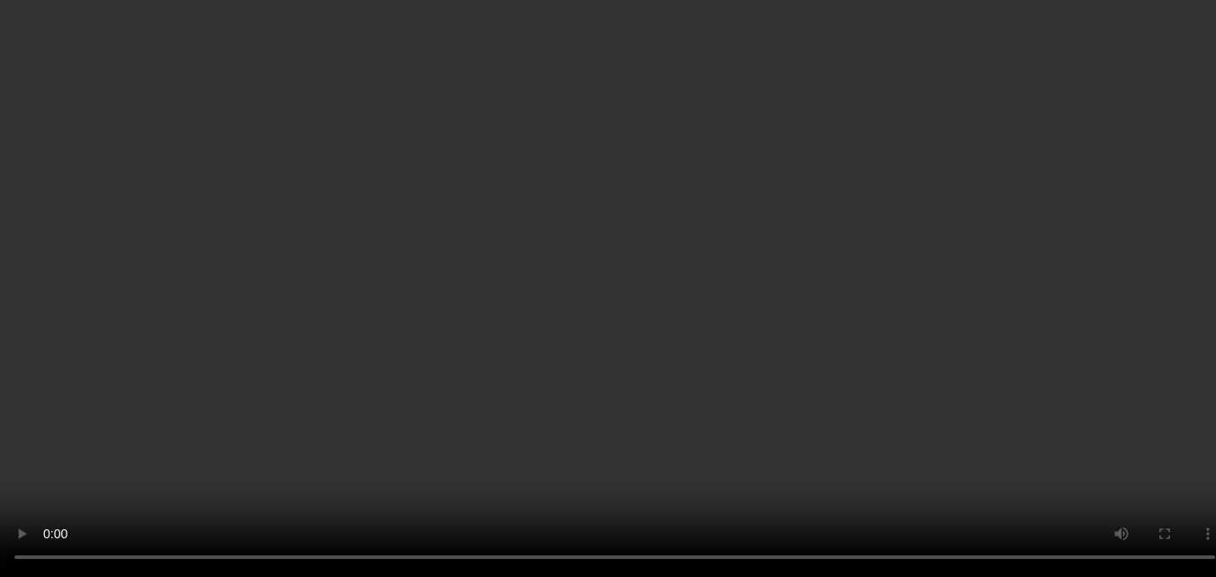
scroll to position [1078, 0]
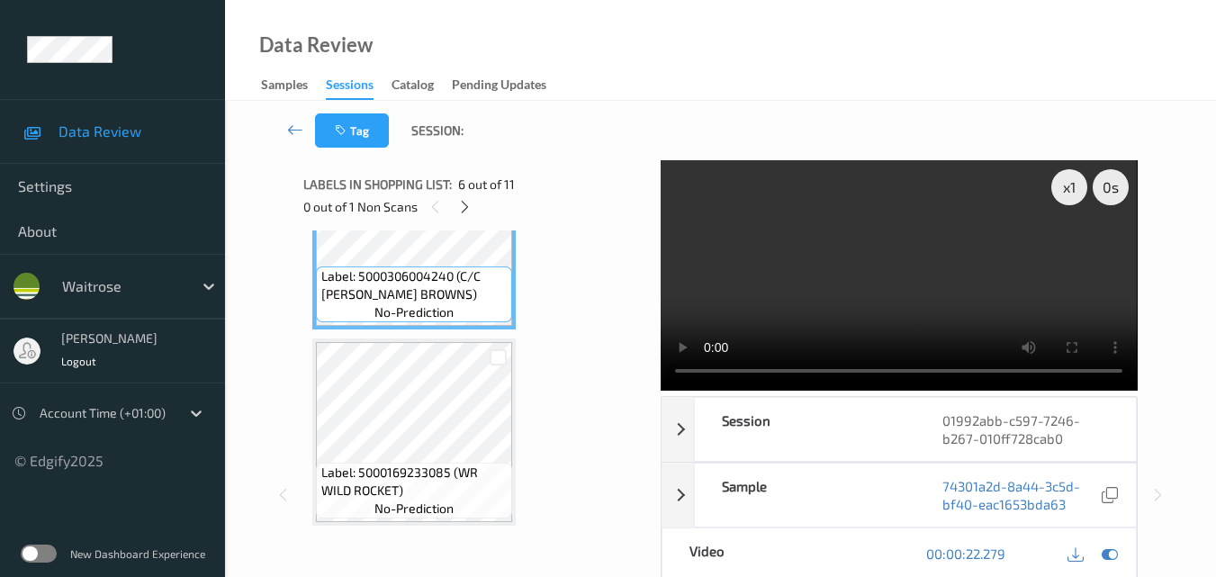
click at [939, 246] on video at bounding box center [899, 275] width 476 height 230
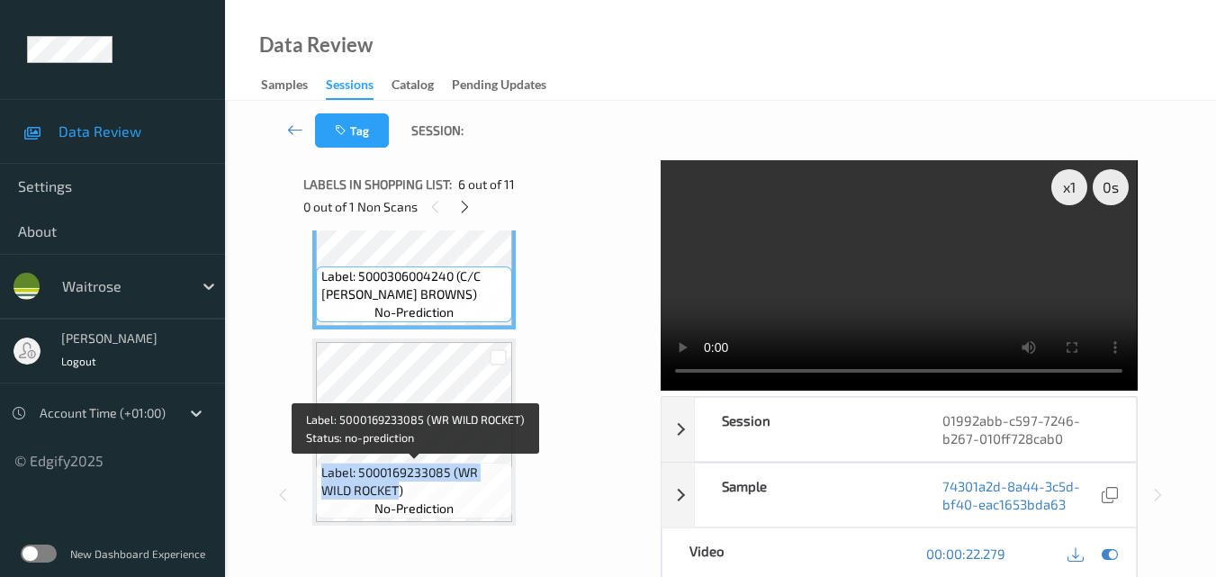
drag, startPoint x: 401, startPoint y: 492, endPoint x: 324, endPoint y: 473, distance: 79.7
click at [324, 473] on span "Label: 5000169233085 (WR WILD ROCKET)" at bounding box center [414, 482] width 187 height 36
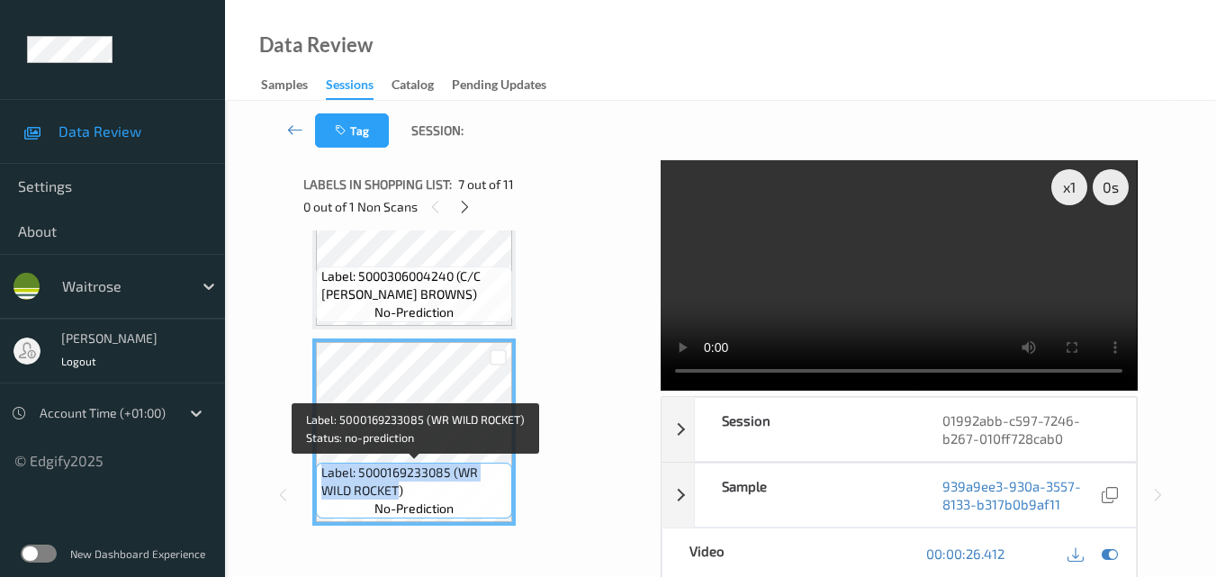
copy span "Label: 5000169233085 (WR WILD ROCKET"
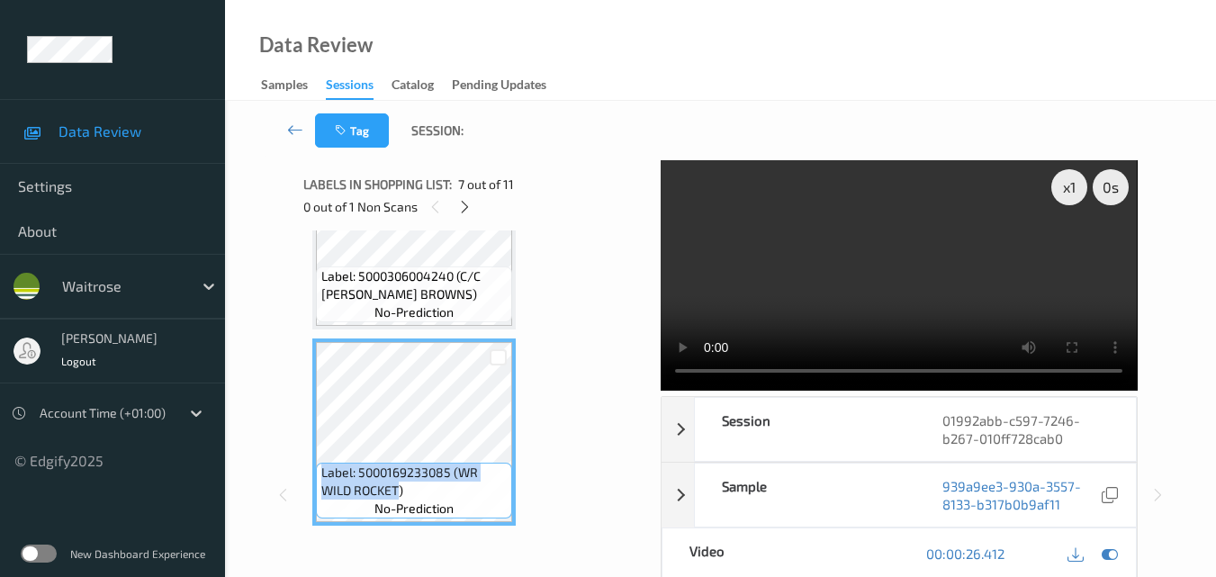
click at [935, 261] on video at bounding box center [899, 275] width 476 height 230
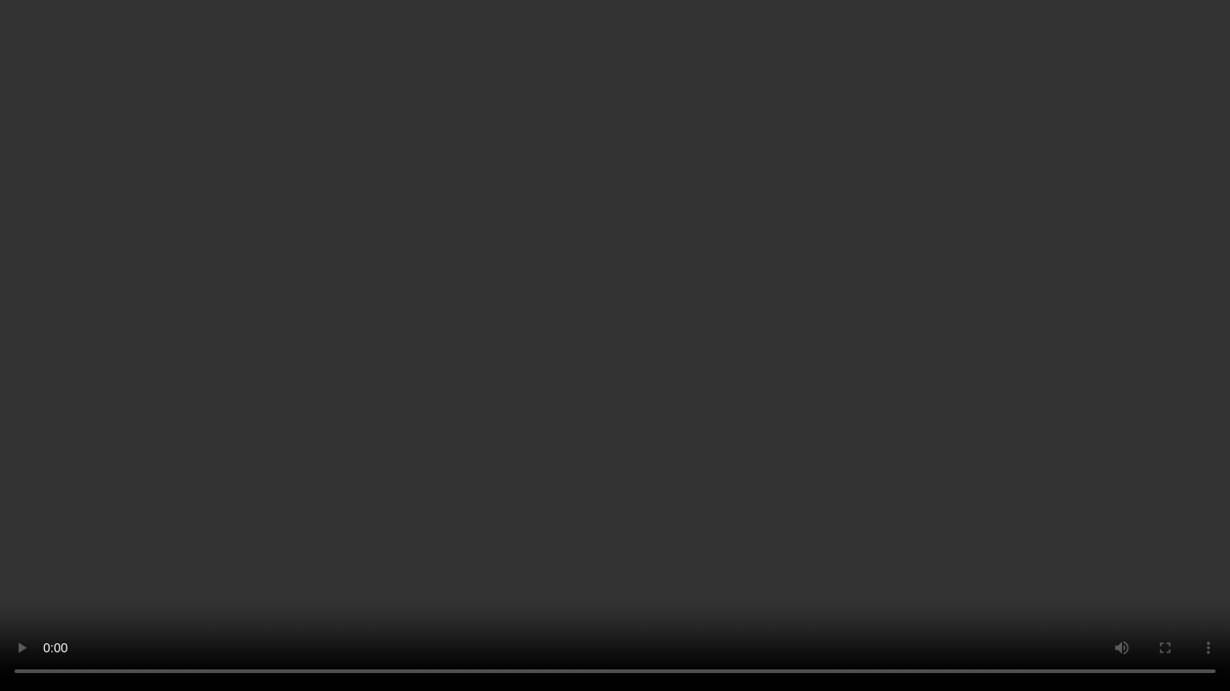
click at [731, 378] on video at bounding box center [615, 345] width 1230 height 691
click at [898, 452] on video at bounding box center [615, 345] width 1230 height 691
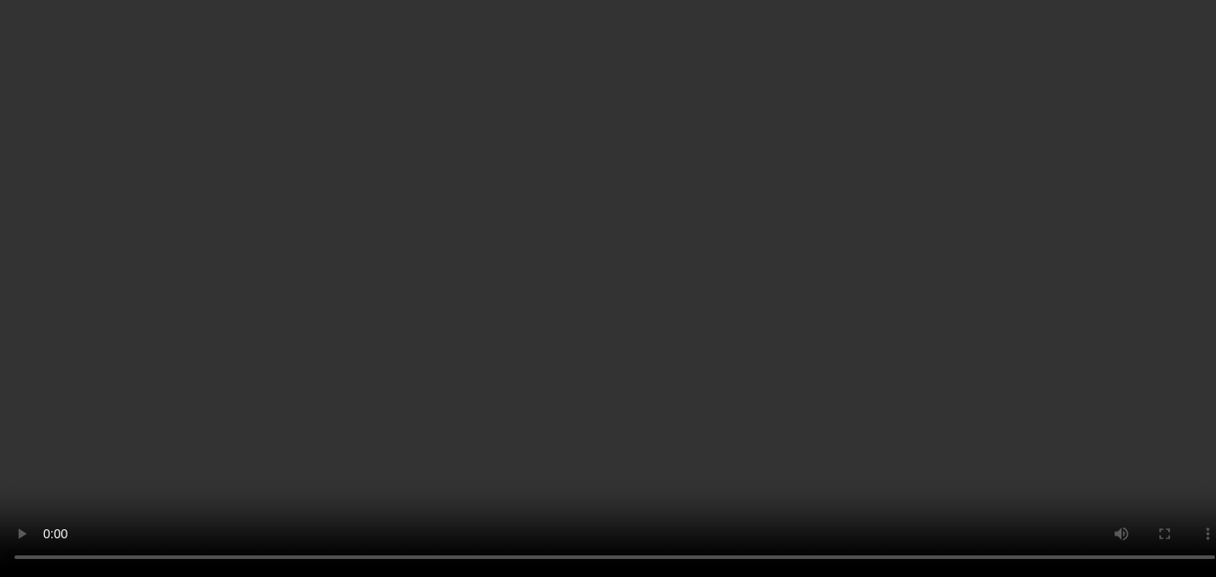
scroll to position [1258, 0]
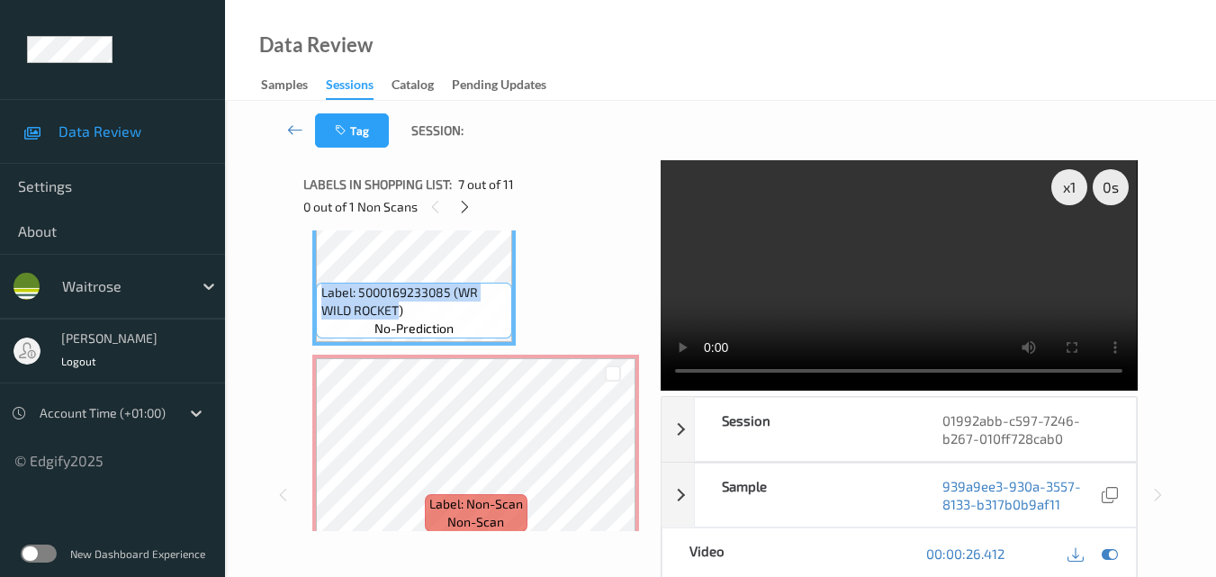
click at [868, 269] on video at bounding box center [899, 275] width 476 height 230
click at [847, 270] on video at bounding box center [899, 275] width 476 height 230
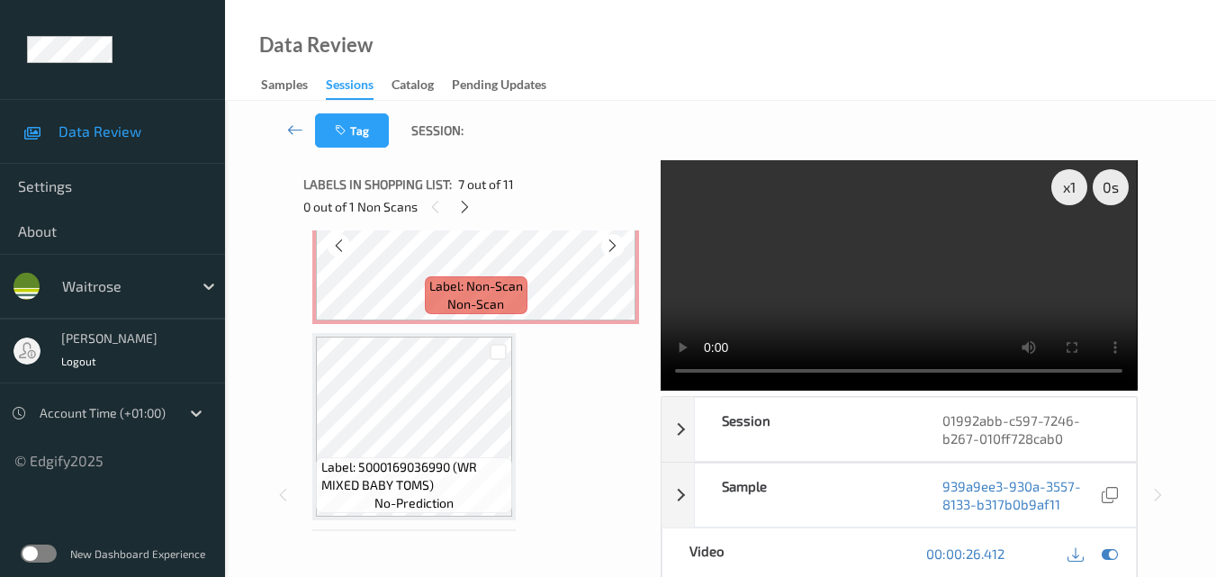
scroll to position [1528, 0]
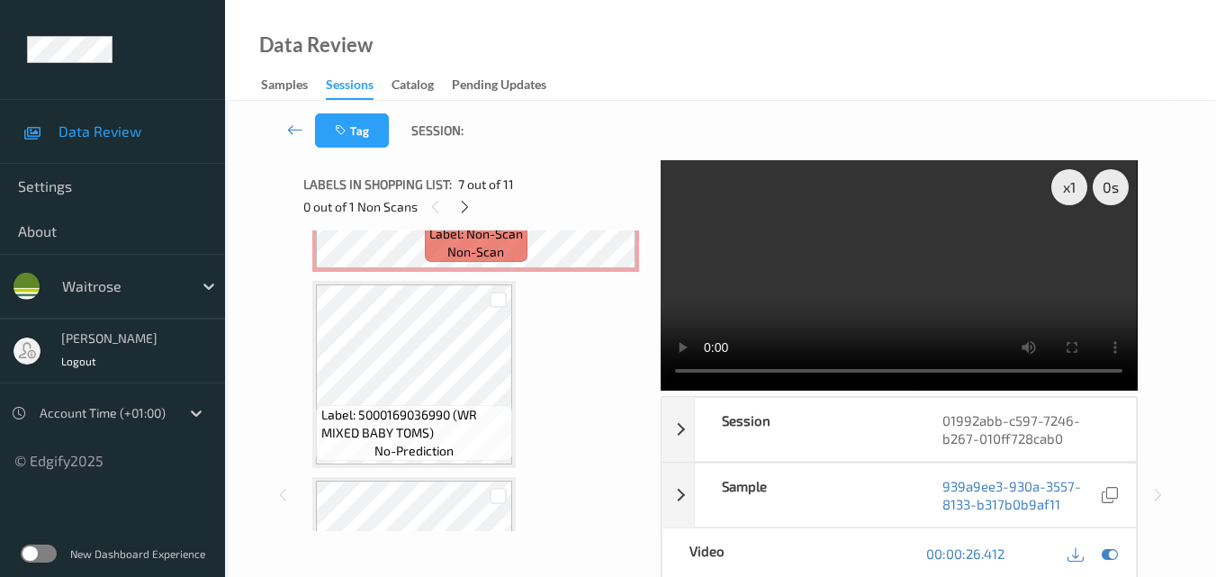
click at [880, 300] on video at bounding box center [899, 275] width 476 height 230
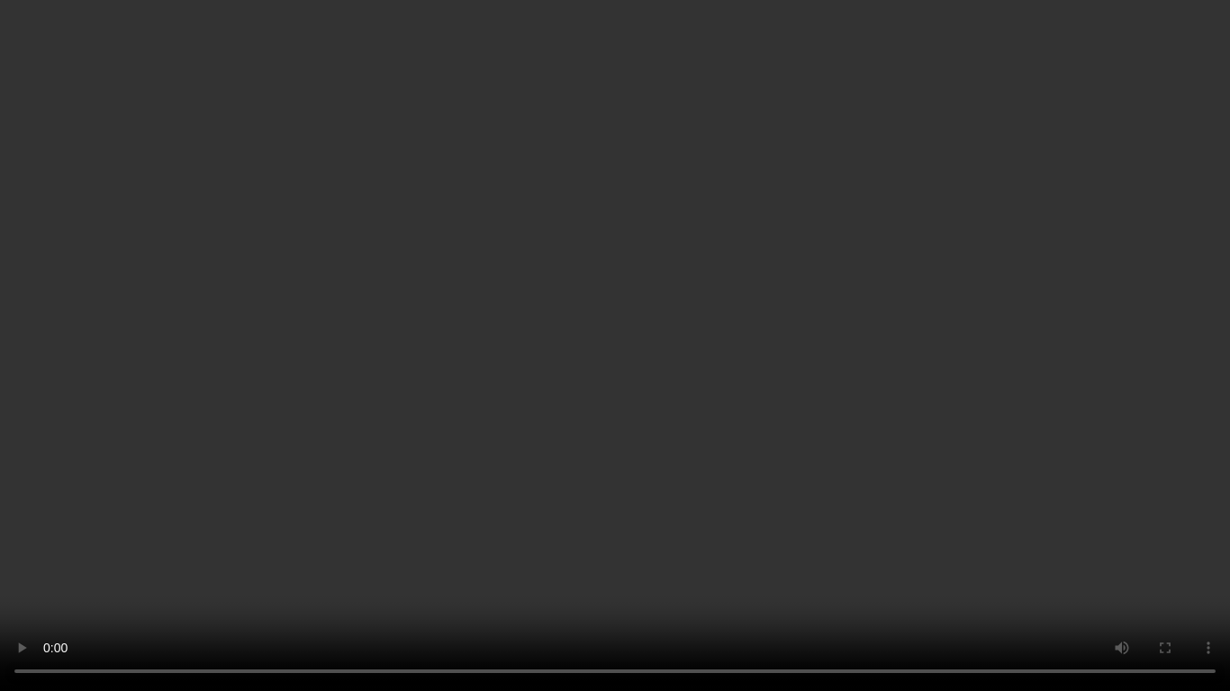
click at [845, 406] on video at bounding box center [615, 345] width 1230 height 691
click at [660, 485] on video at bounding box center [615, 345] width 1230 height 691
click at [746, 455] on video at bounding box center [615, 345] width 1230 height 691
click at [909, 413] on video at bounding box center [615, 345] width 1230 height 691
click at [805, 416] on video at bounding box center [615, 345] width 1230 height 691
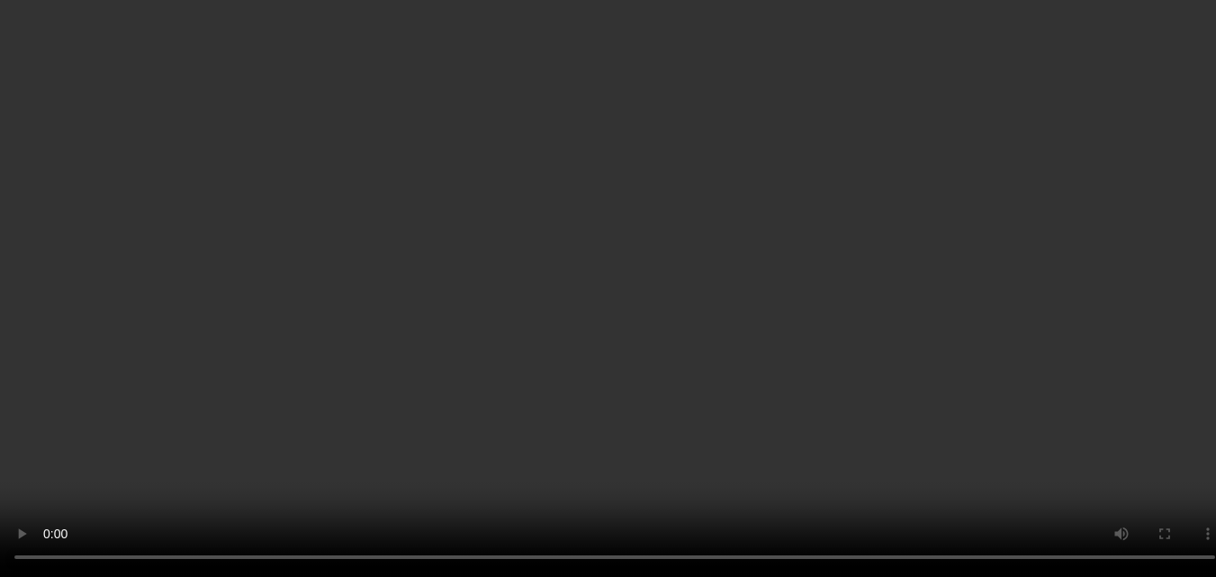
scroll to position [1438, 0]
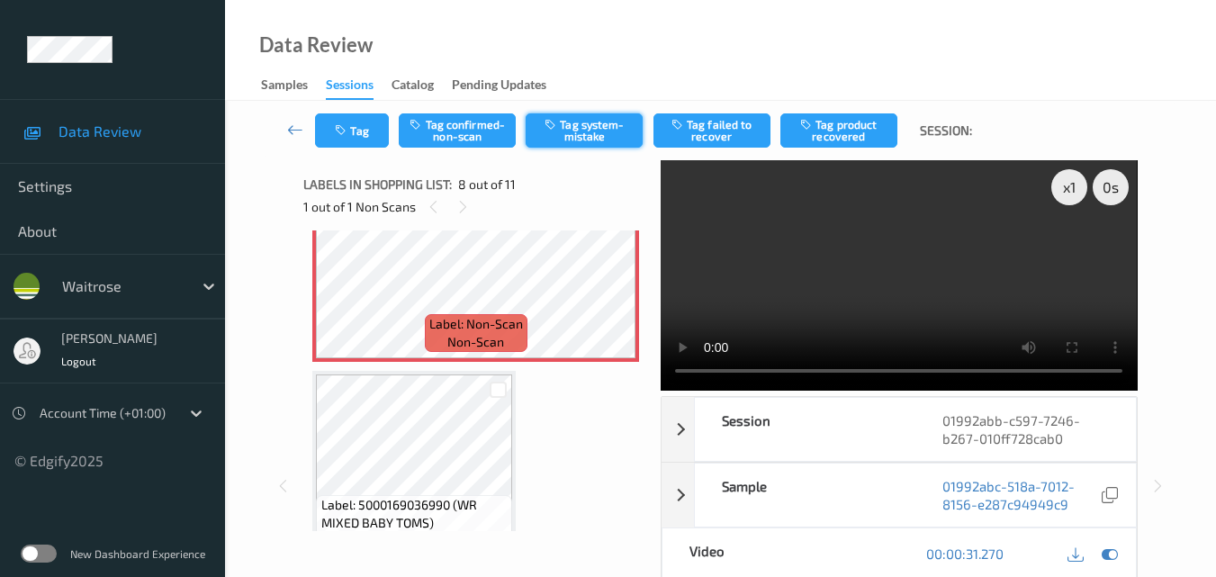
click at [602, 133] on button "Tag system-mistake" at bounding box center [584, 130] width 117 height 34
click at [356, 127] on button "Tag" at bounding box center [352, 130] width 74 height 34
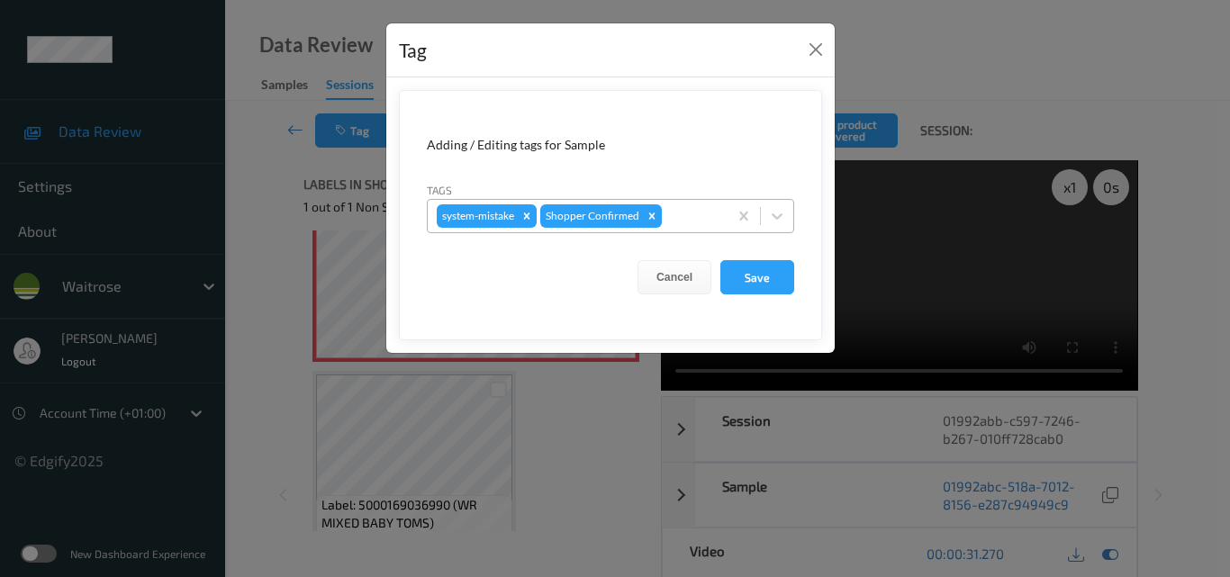
click at [702, 215] on div at bounding box center [691, 216] width 53 height 22
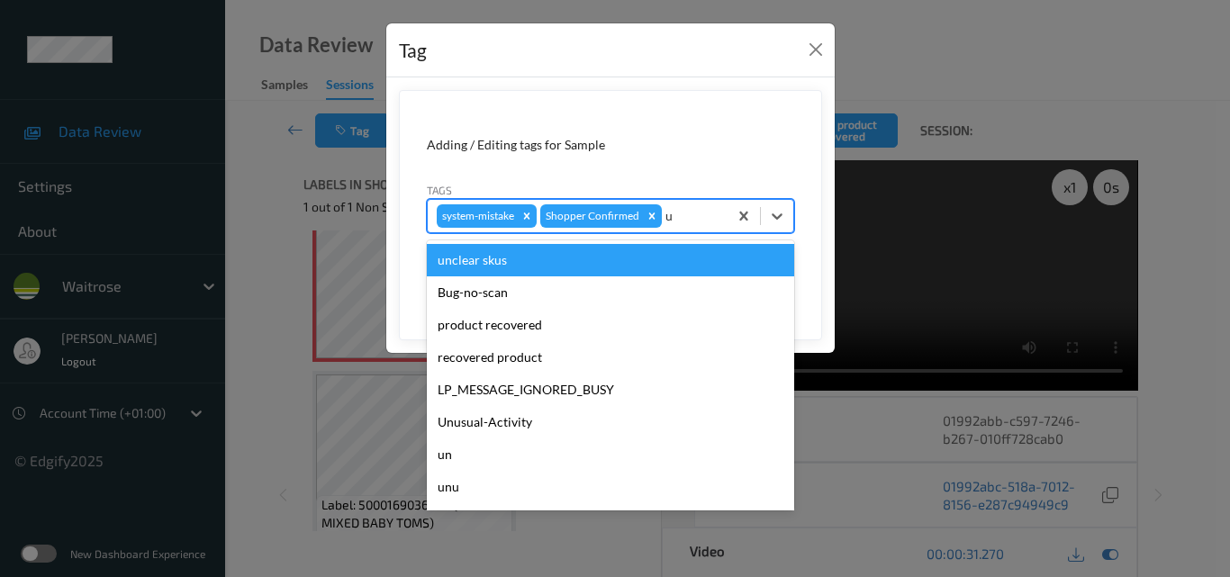
type input "un"
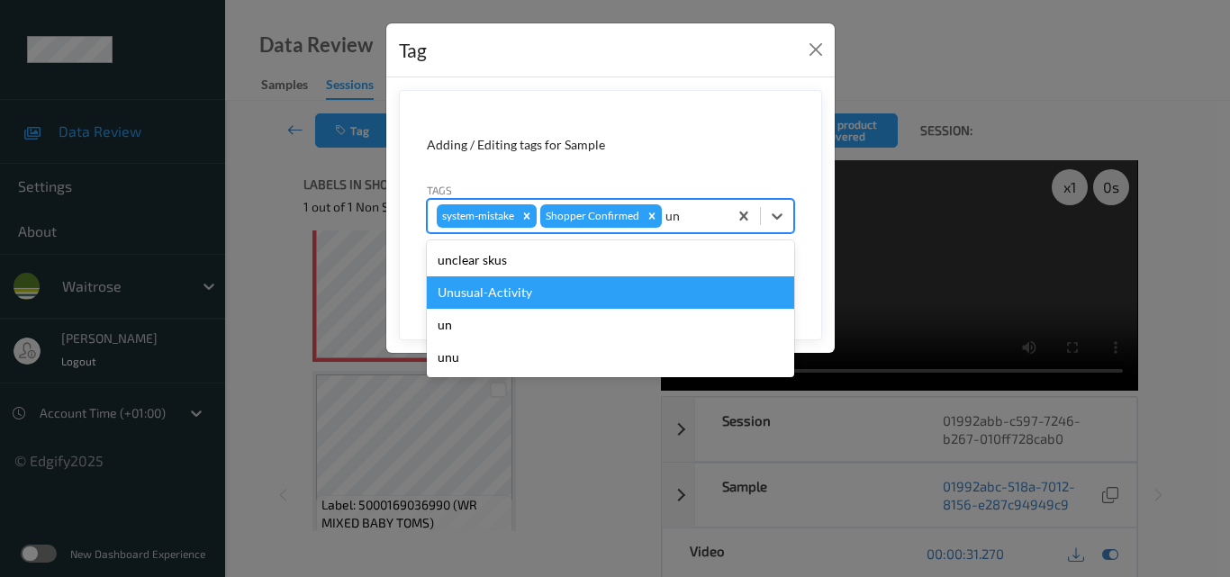
click at [595, 300] on div "Unusual-Activity" at bounding box center [610, 292] width 367 height 32
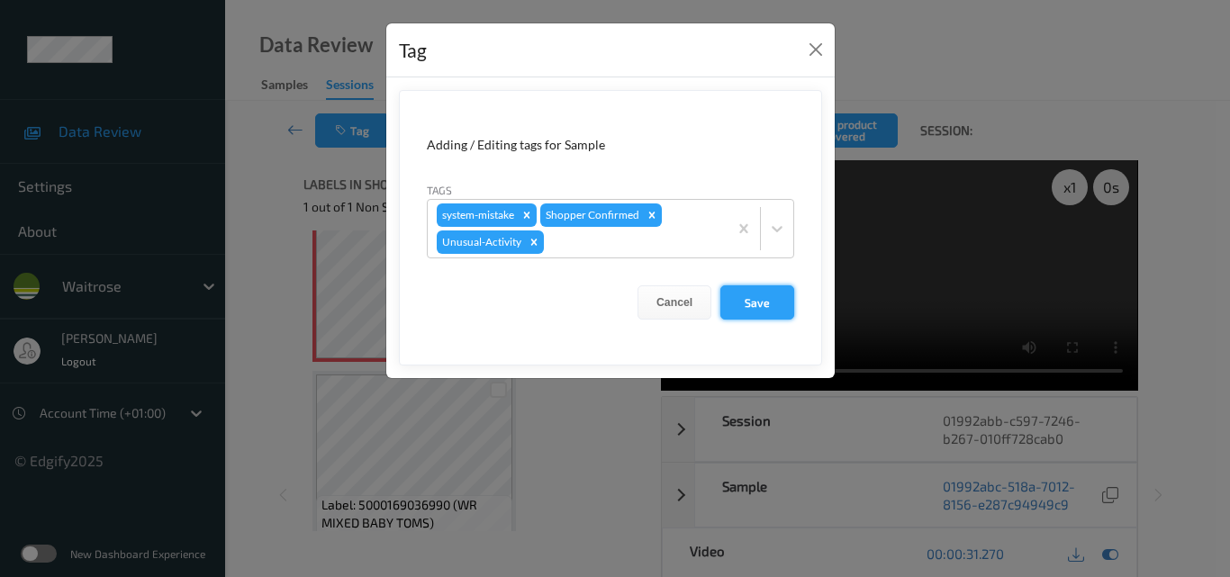
click at [747, 299] on button "Save" at bounding box center [757, 302] width 74 height 34
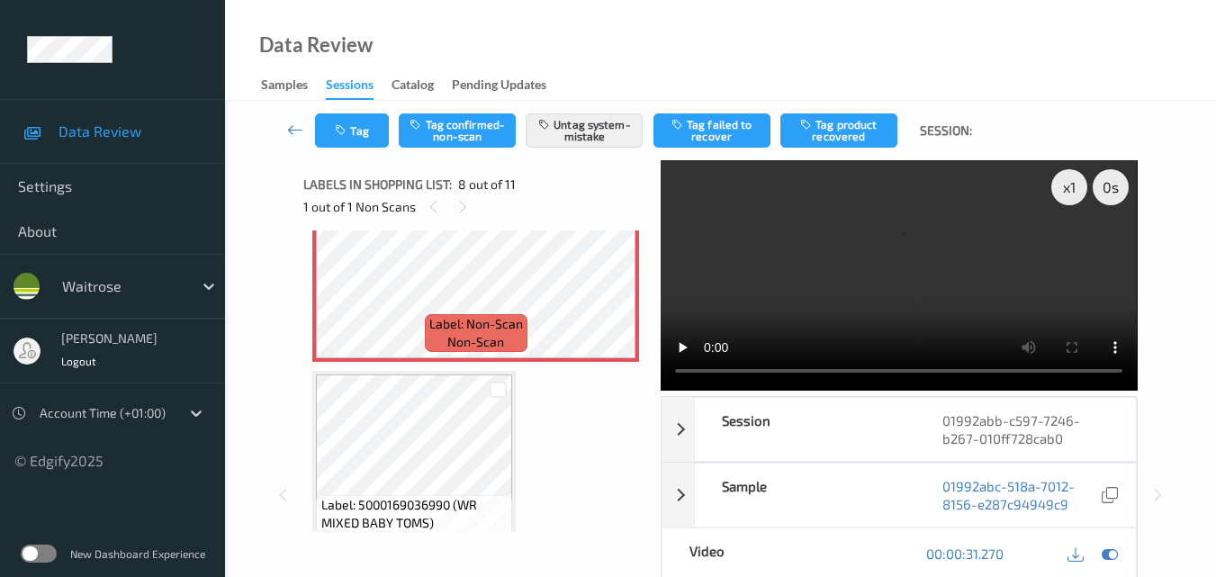
scroll to position [1348, 0]
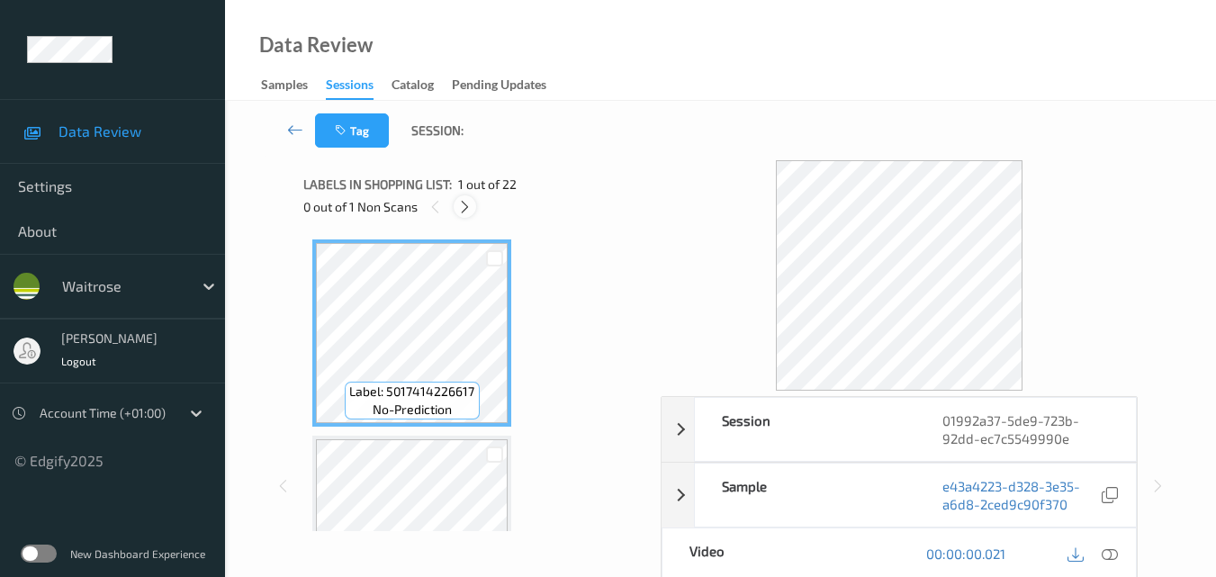
click at [469, 214] on icon at bounding box center [464, 207] width 15 height 16
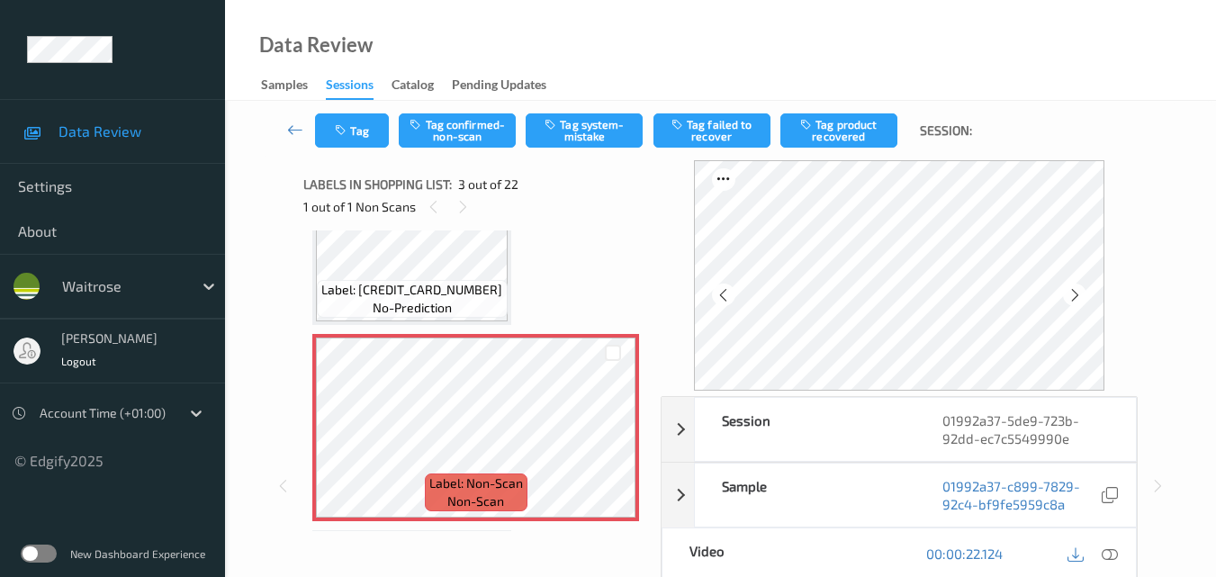
scroll to position [295, 0]
click at [609, 439] on icon at bounding box center [612, 445] width 15 height 16
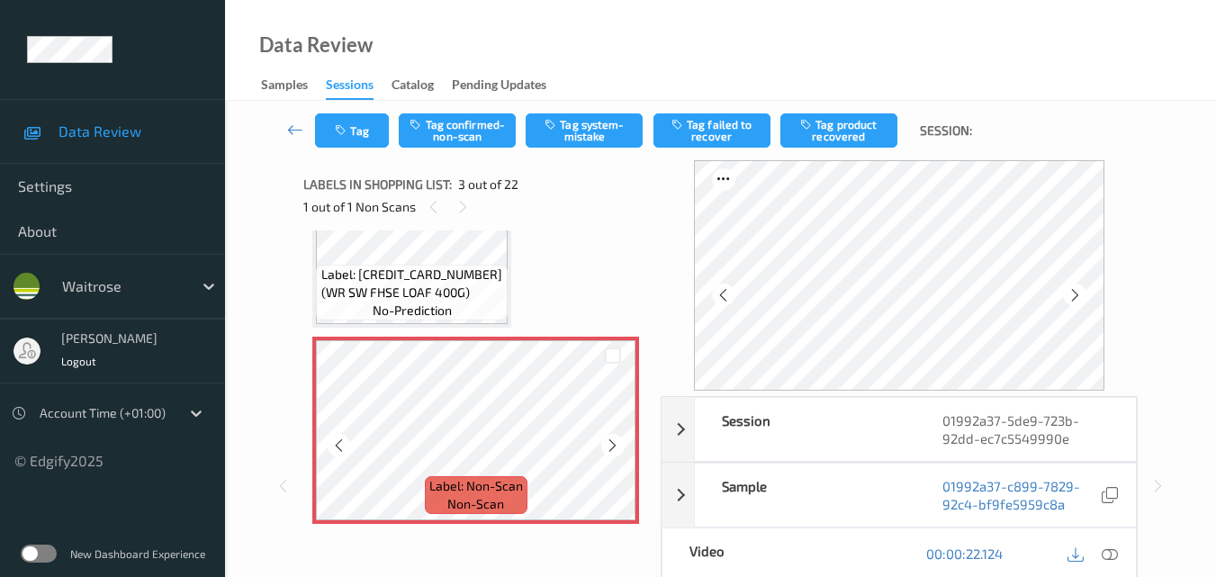
scroll to position [277, 0]
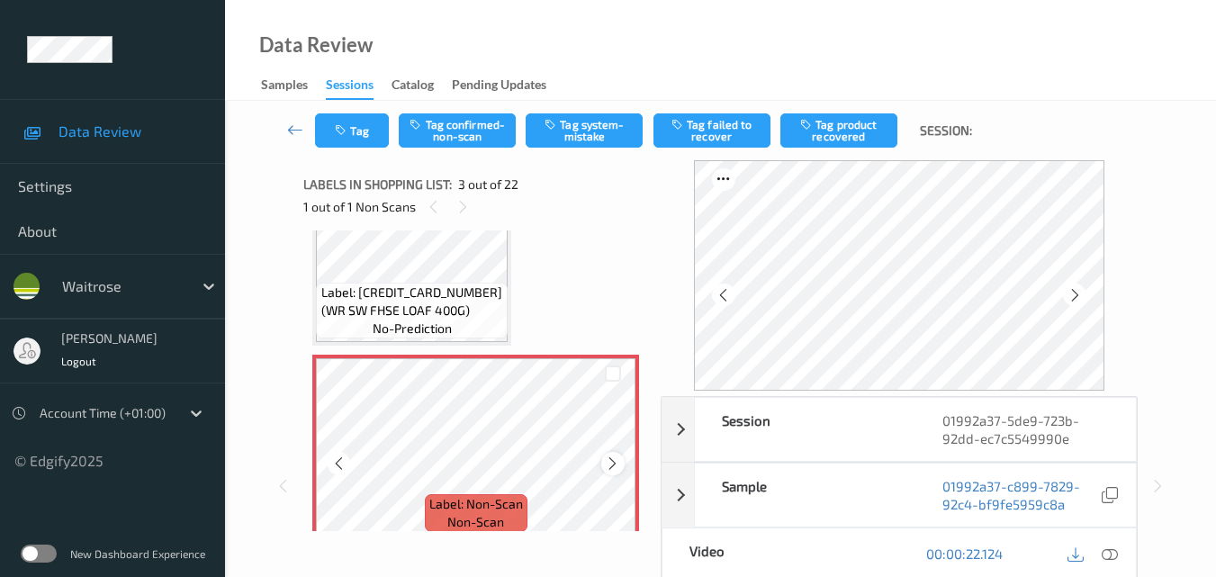
click at [615, 464] on icon at bounding box center [612, 463] width 15 height 16
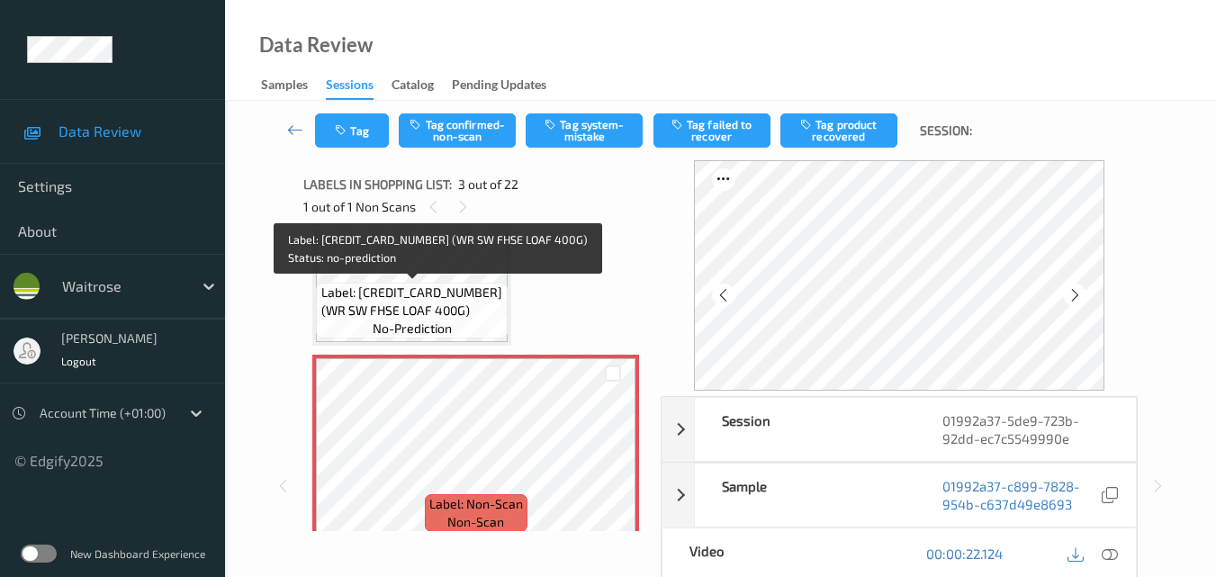
click at [446, 290] on span "Label: [CREDIT_CARD_NUMBER] (WR SW FHSE LOAF 400G)" at bounding box center [412, 302] width 183 height 36
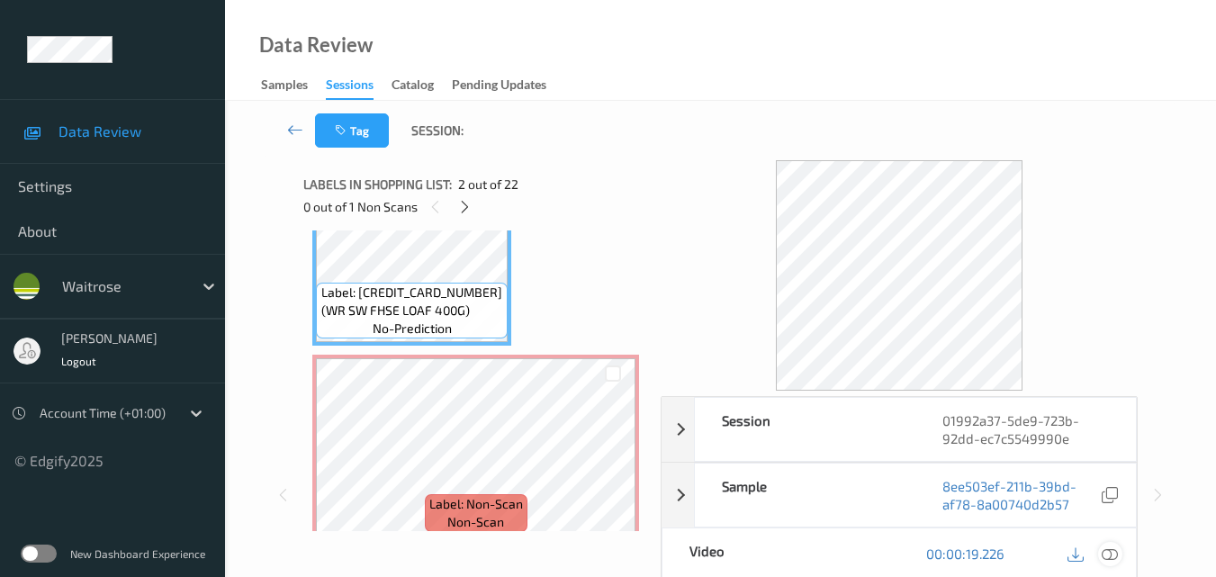
click at [1109, 554] on icon at bounding box center [1110, 553] width 16 height 16
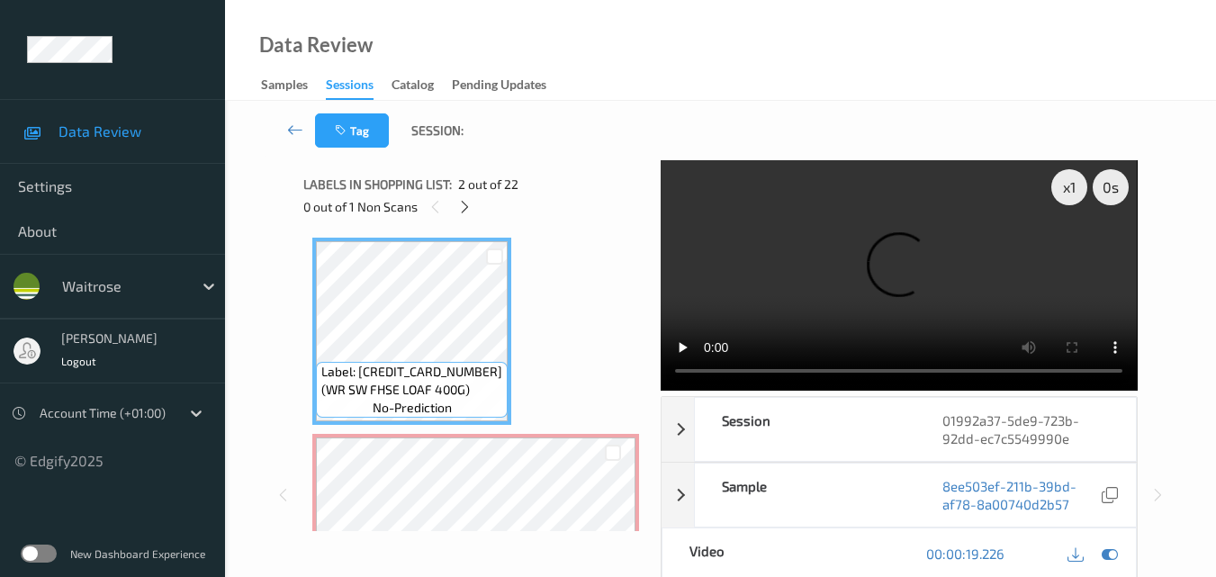
scroll to position [97, 0]
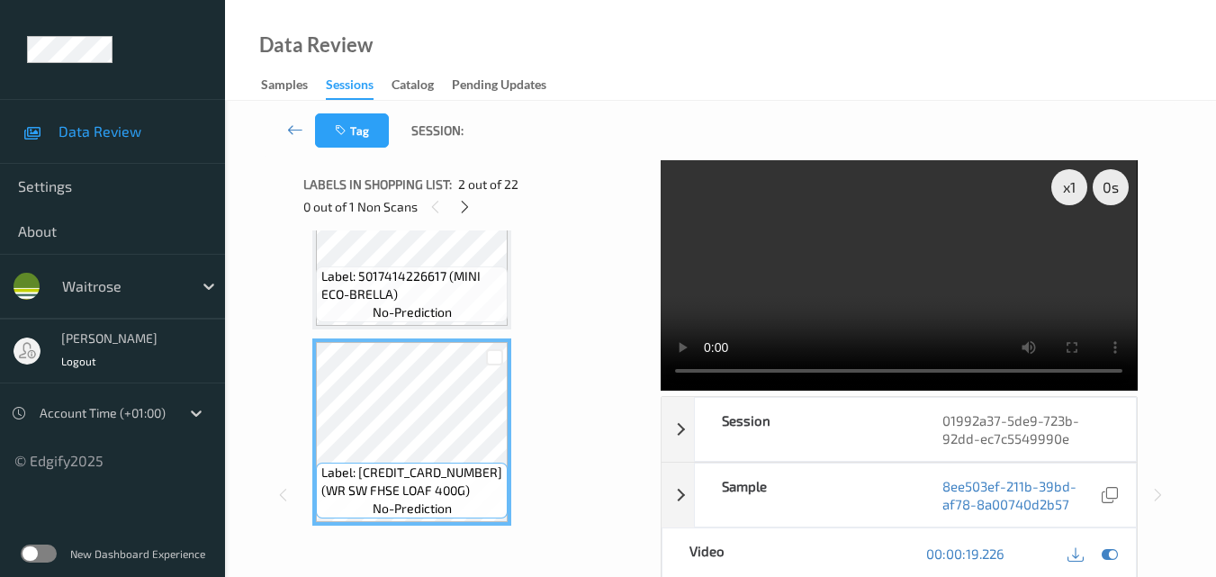
click at [859, 253] on video at bounding box center [899, 275] width 476 height 230
click at [878, 259] on video at bounding box center [899, 275] width 476 height 230
click at [928, 283] on video at bounding box center [899, 275] width 476 height 230
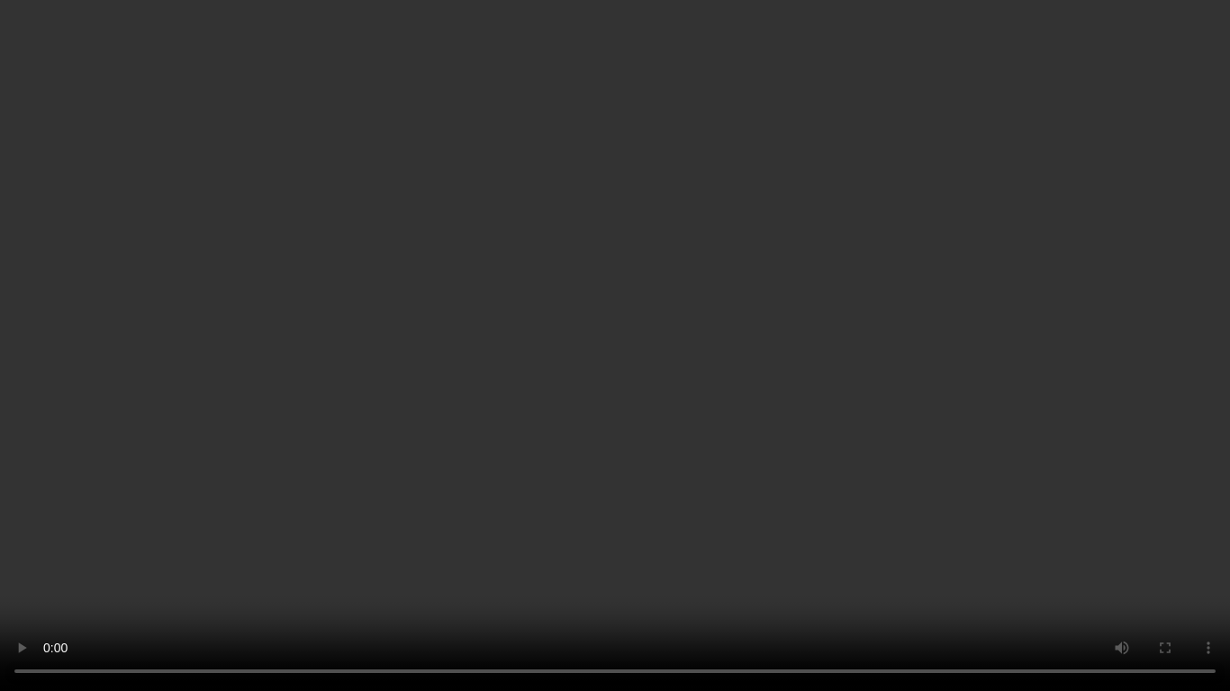
click at [718, 347] on video at bounding box center [615, 345] width 1230 height 691
click at [825, 420] on video at bounding box center [615, 345] width 1230 height 691
click at [768, 415] on video at bounding box center [615, 345] width 1230 height 691
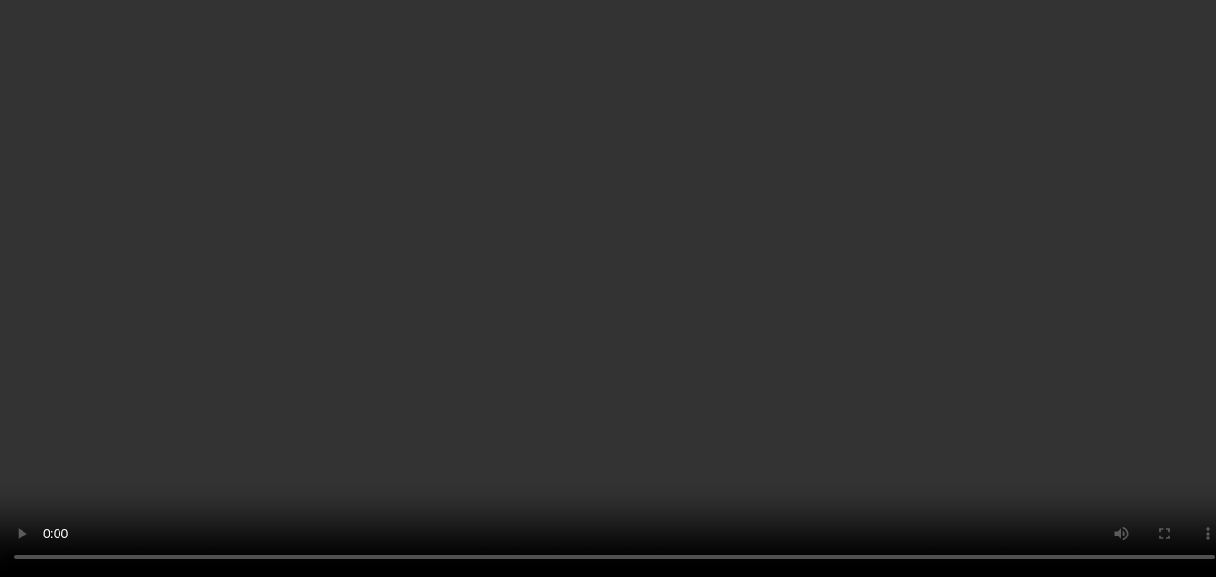
scroll to position [457, 0]
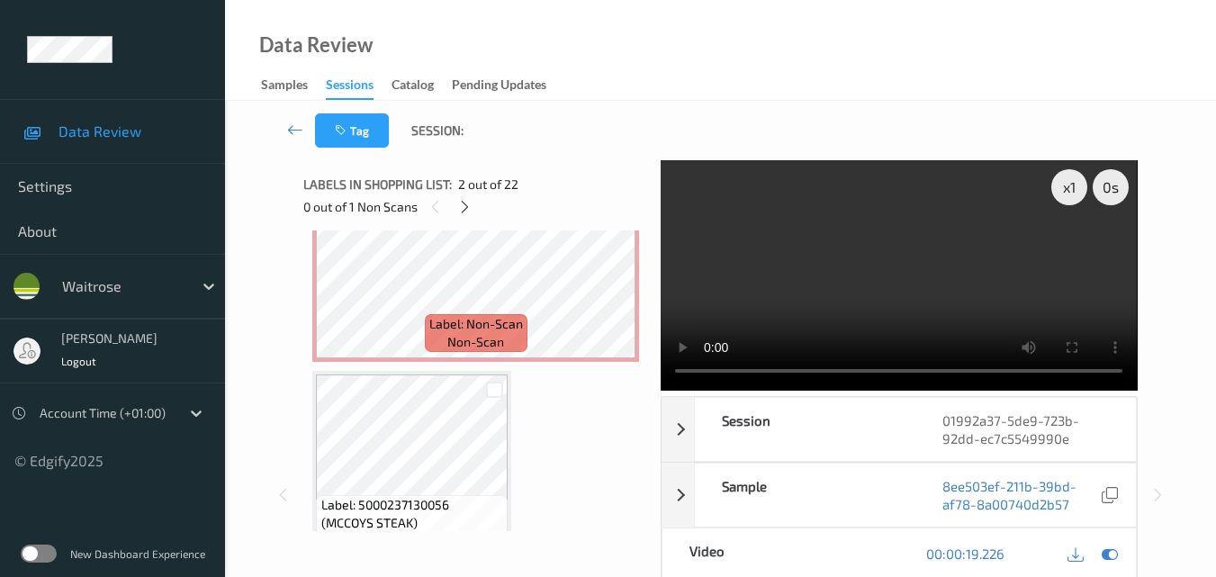
click at [938, 281] on video at bounding box center [899, 275] width 476 height 230
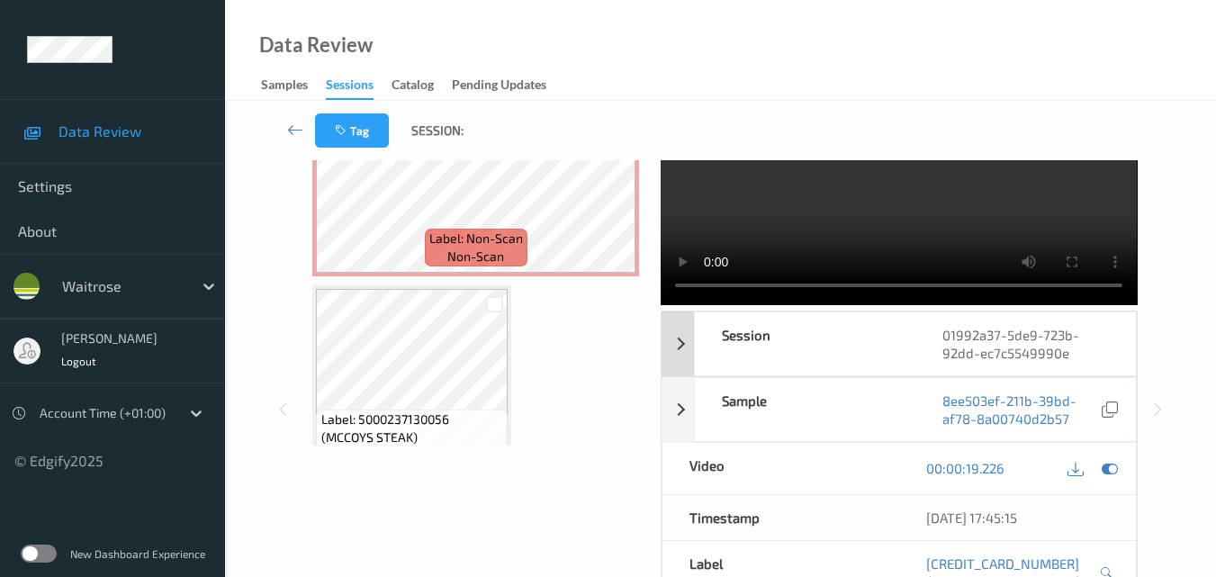
scroll to position [0, 0]
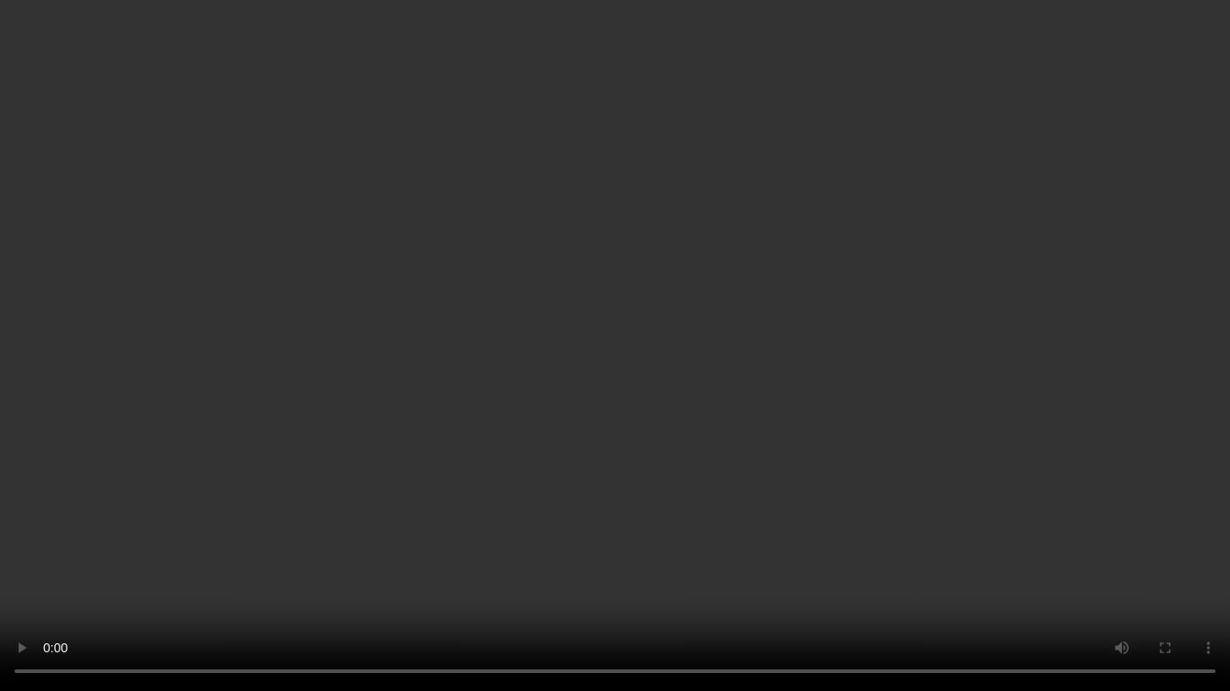
click at [737, 391] on video at bounding box center [615, 345] width 1230 height 691
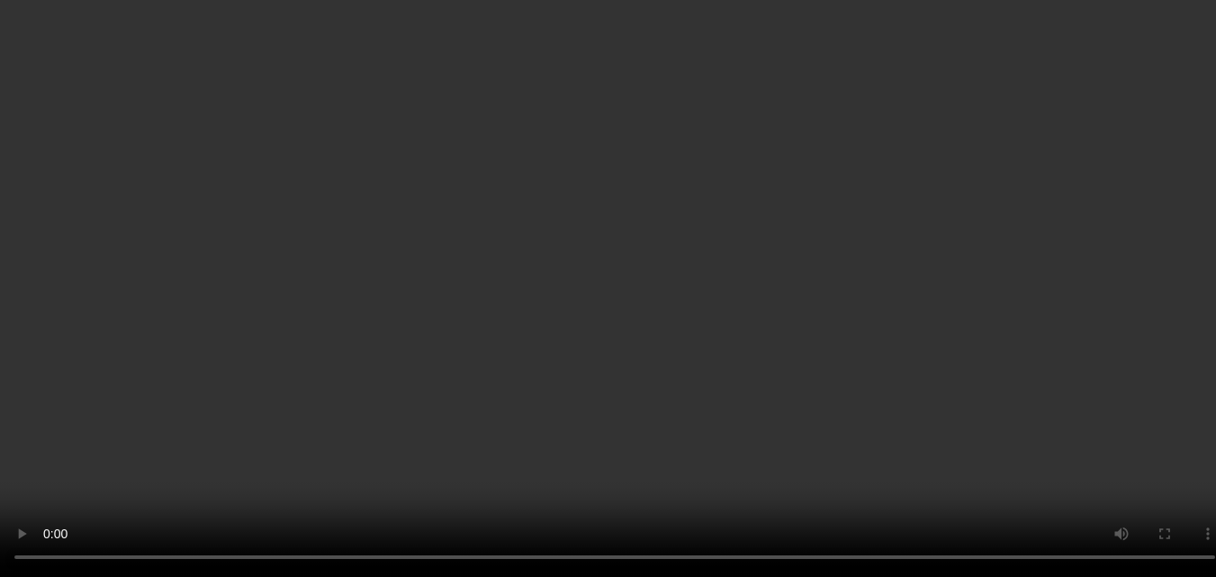
scroll to position [457, 0]
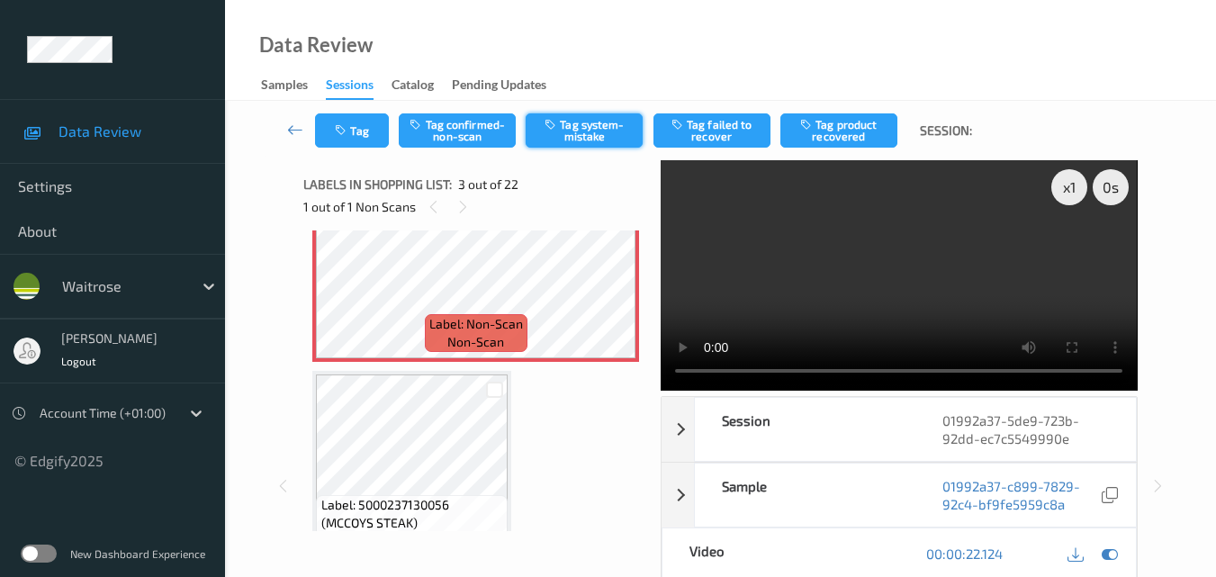
click at [587, 137] on button "Tag system-mistake" at bounding box center [584, 130] width 117 height 34
click at [365, 134] on button "Tag" at bounding box center [352, 130] width 74 height 34
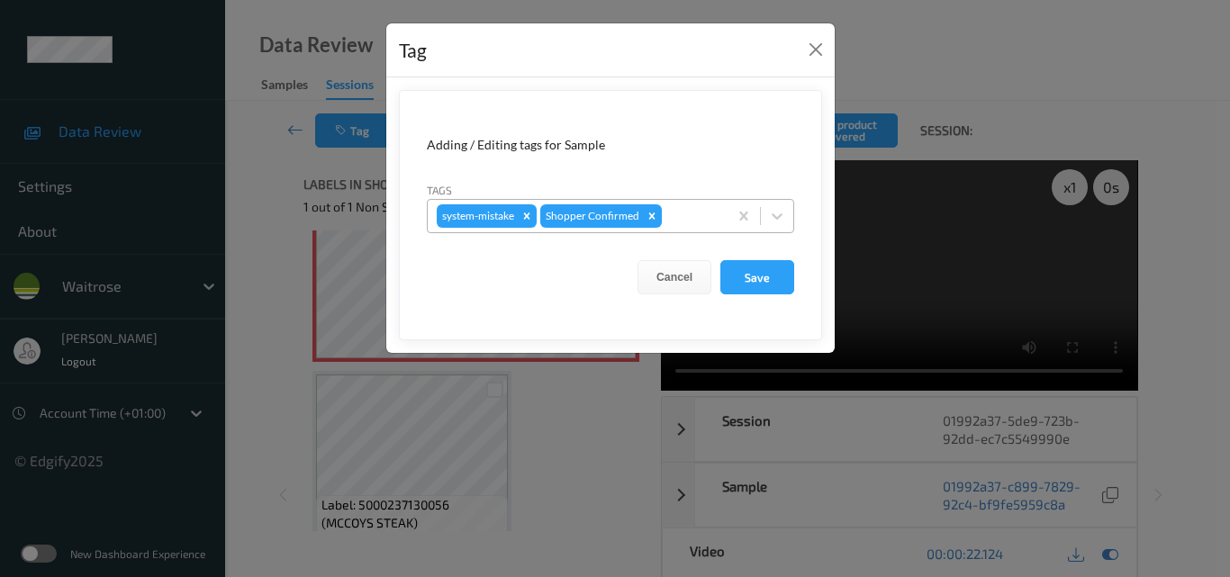
click at [686, 226] on div at bounding box center [691, 216] width 53 height 22
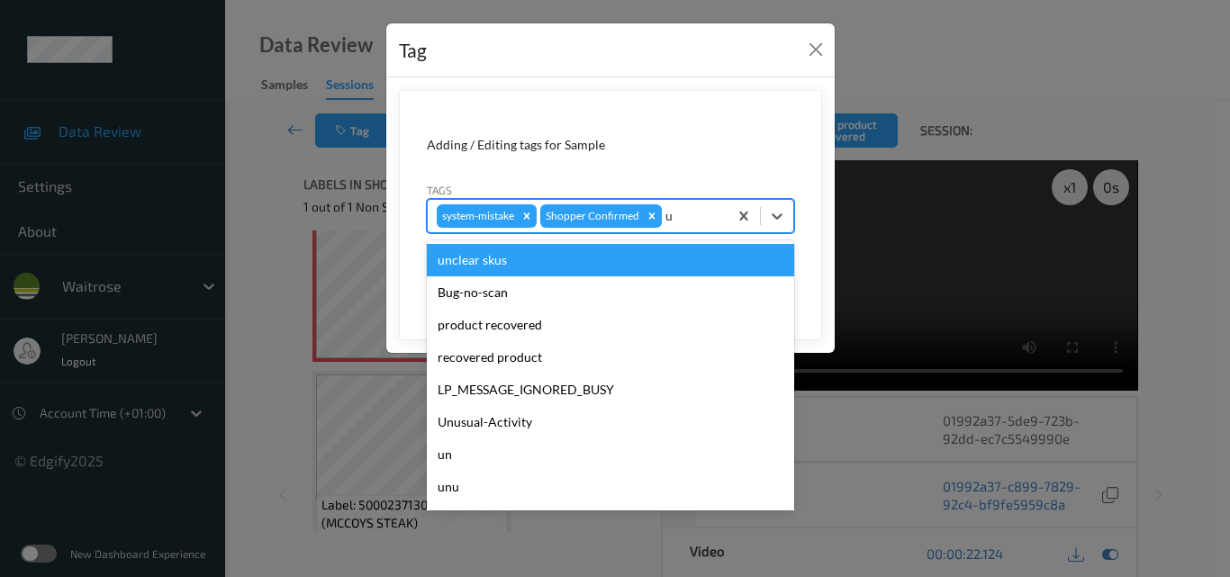
type input "un"
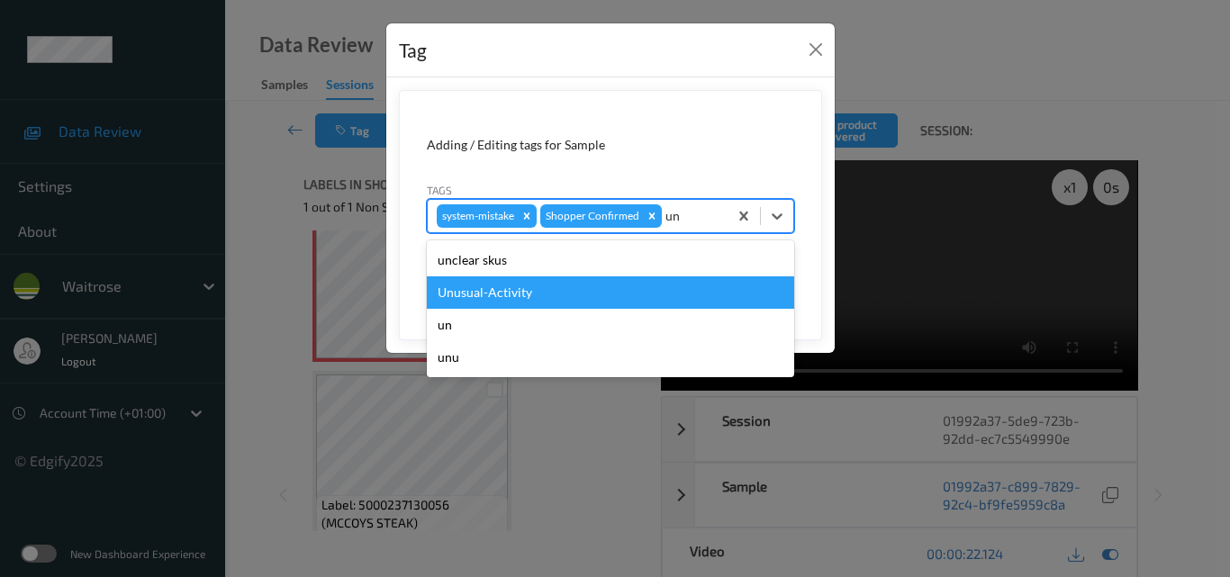
click at [587, 302] on div "Unusual-Activity" at bounding box center [610, 292] width 367 height 32
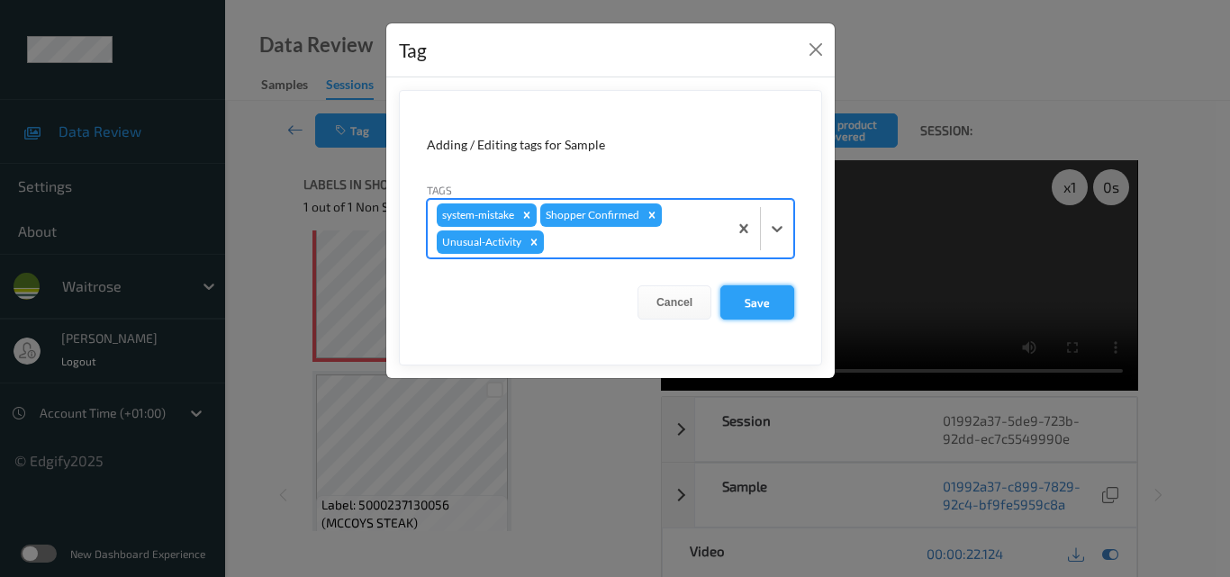
click at [757, 299] on button "Save" at bounding box center [757, 302] width 74 height 34
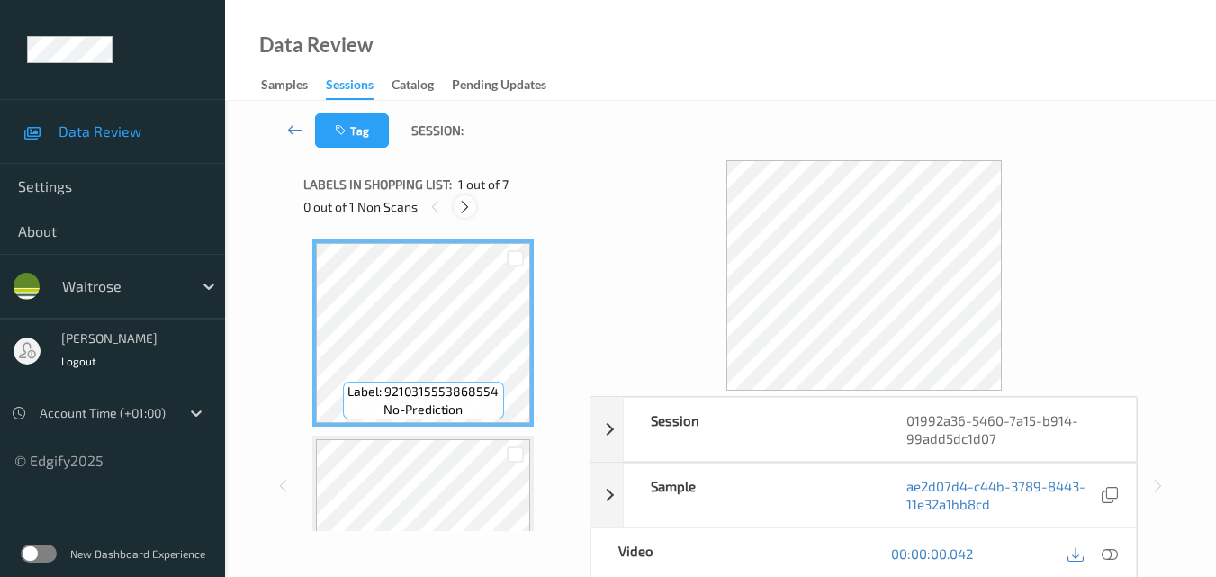
click at [461, 206] on icon at bounding box center [464, 207] width 15 height 16
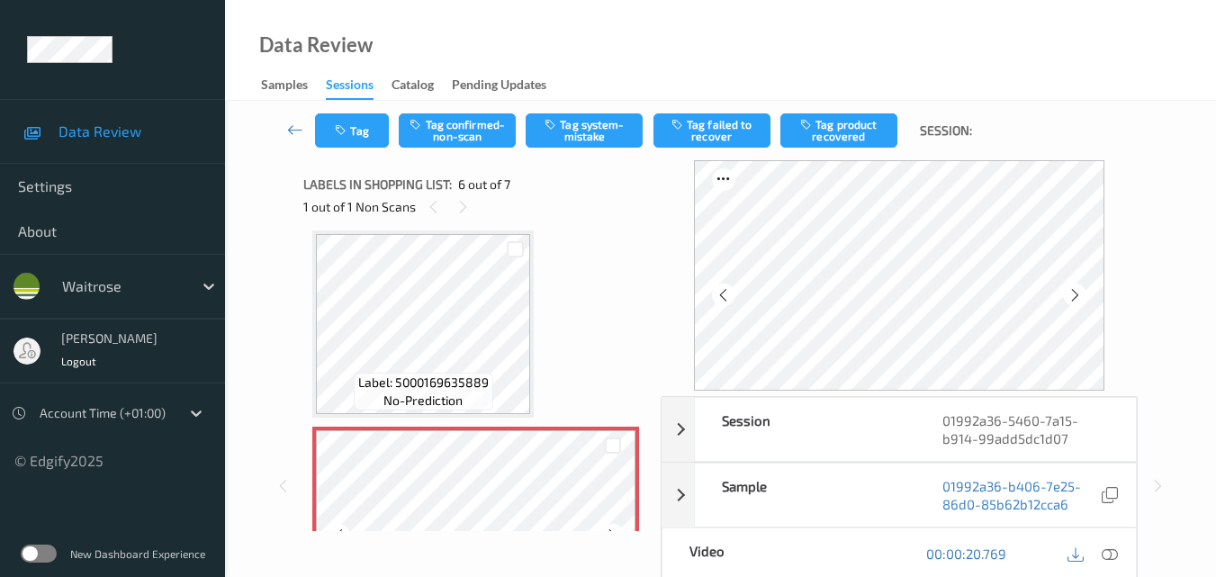
scroll to position [974, 0]
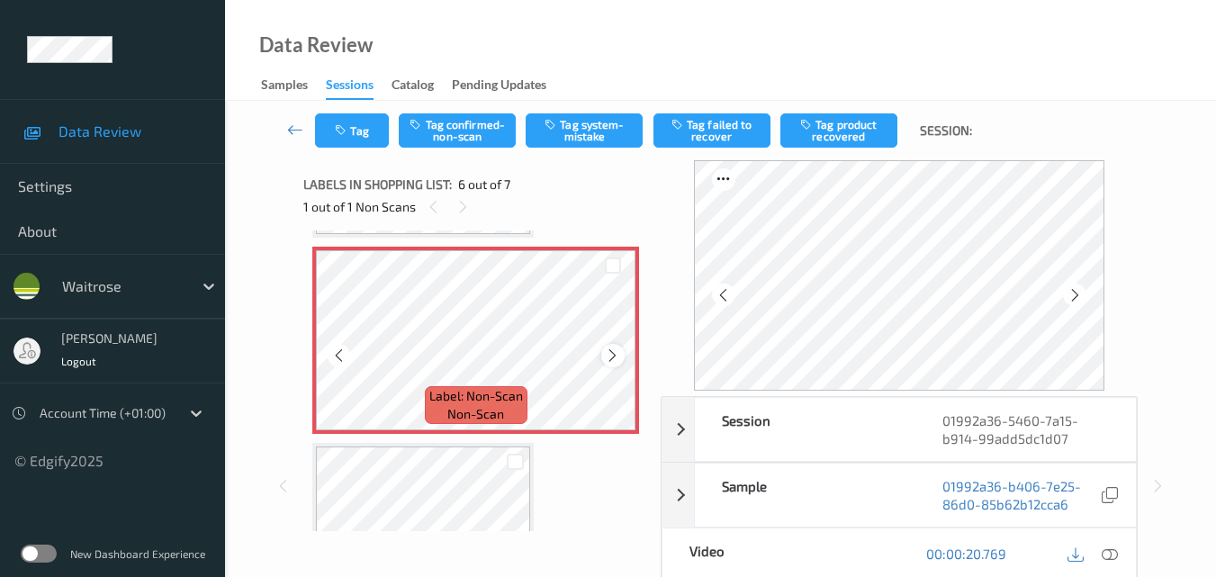
click at [613, 353] on icon at bounding box center [612, 355] width 15 height 16
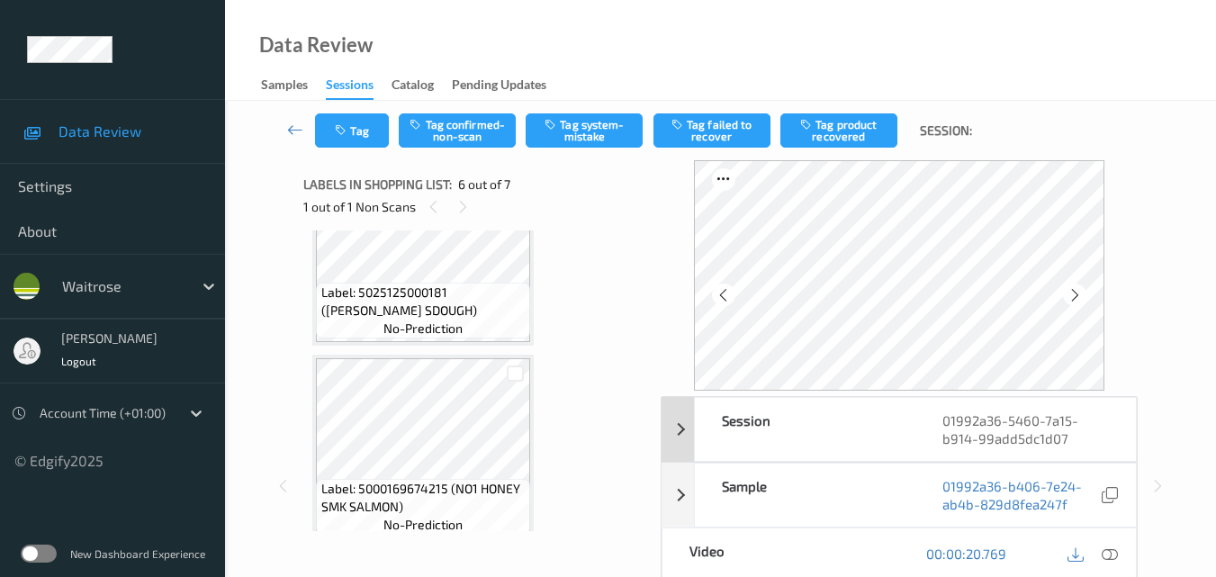
scroll to position [416, 0]
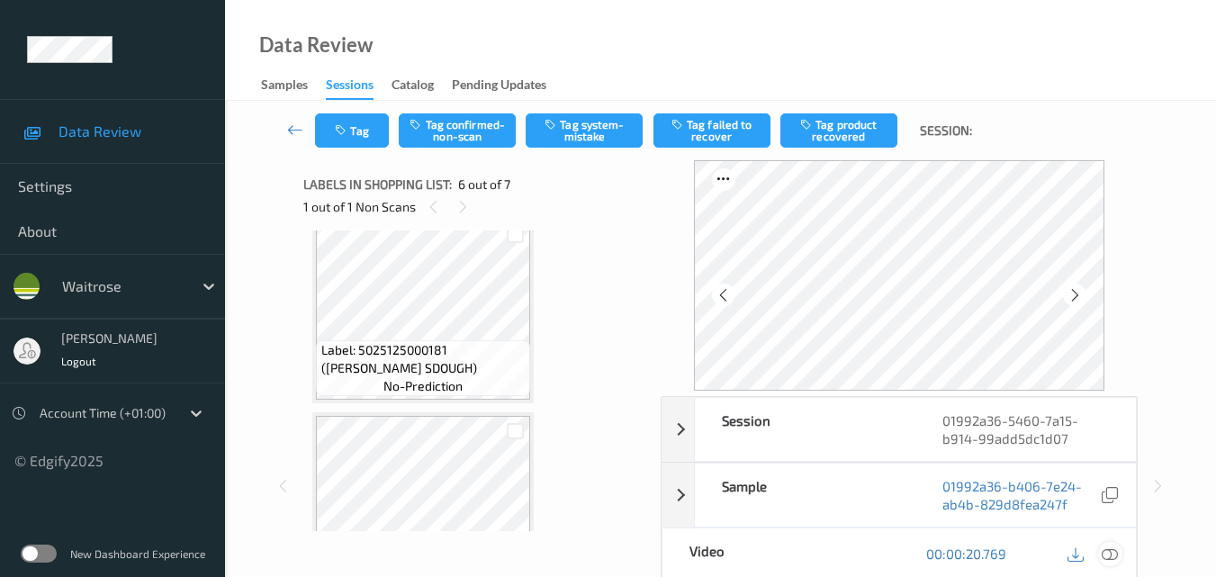
click at [1107, 553] on icon at bounding box center [1110, 553] width 16 height 16
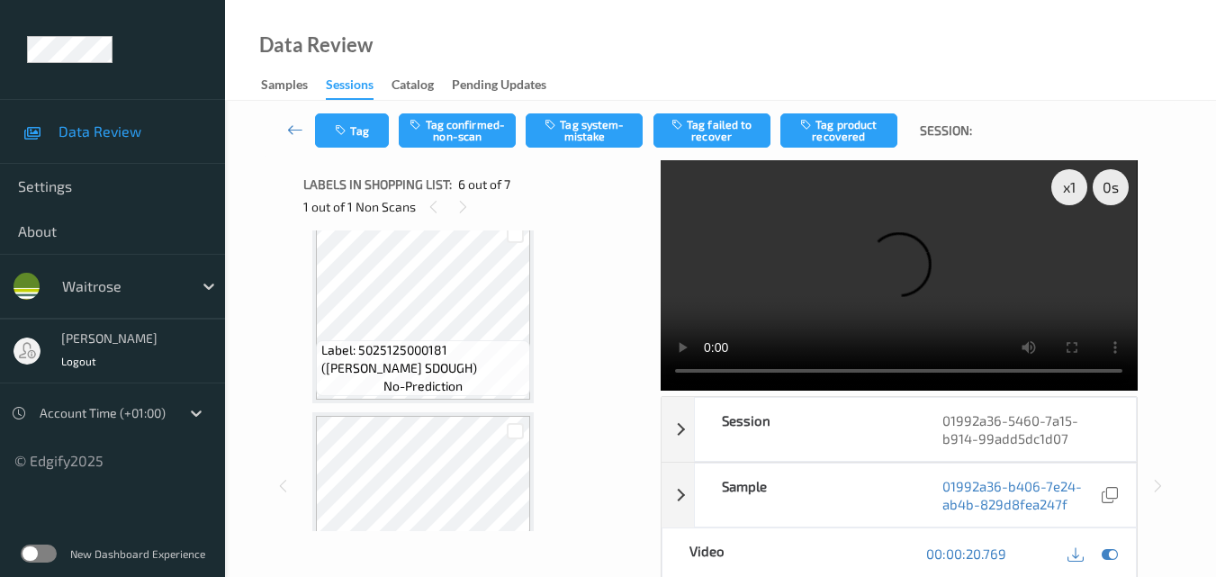
click at [976, 237] on video at bounding box center [899, 275] width 476 height 230
click at [951, 286] on video at bounding box center [899, 275] width 476 height 230
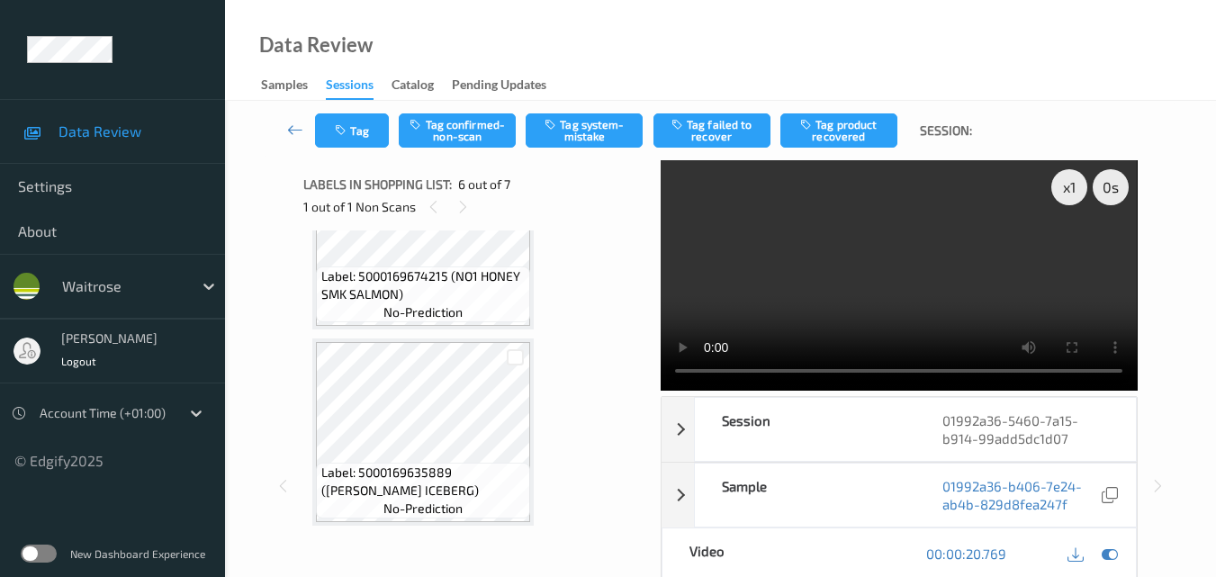
scroll to position [956, 0]
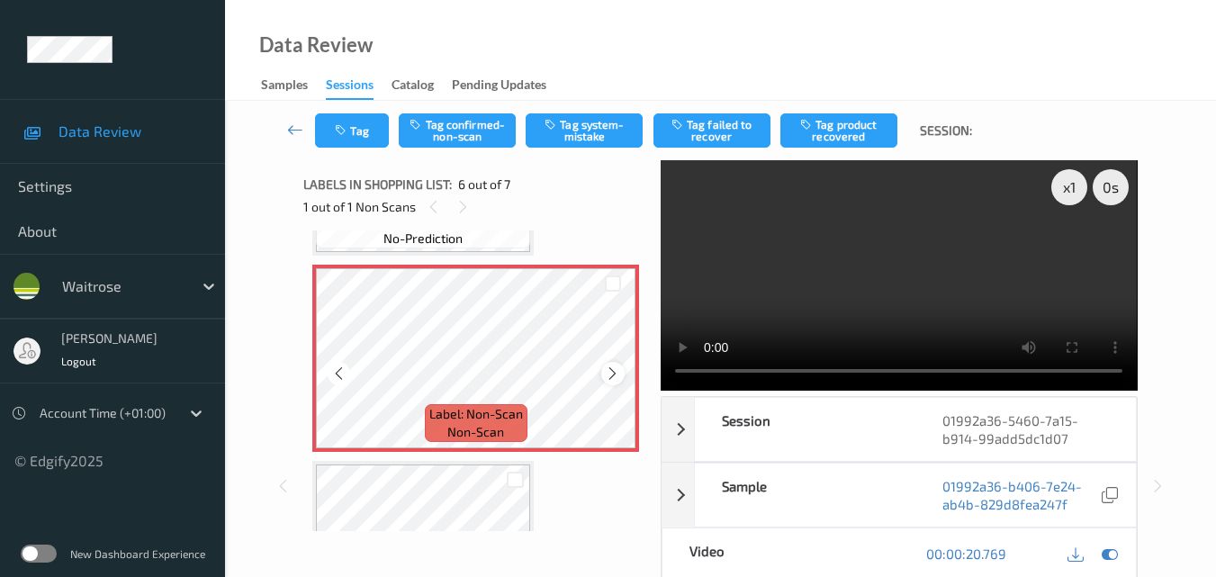
click at [616, 374] on icon at bounding box center [612, 373] width 15 height 16
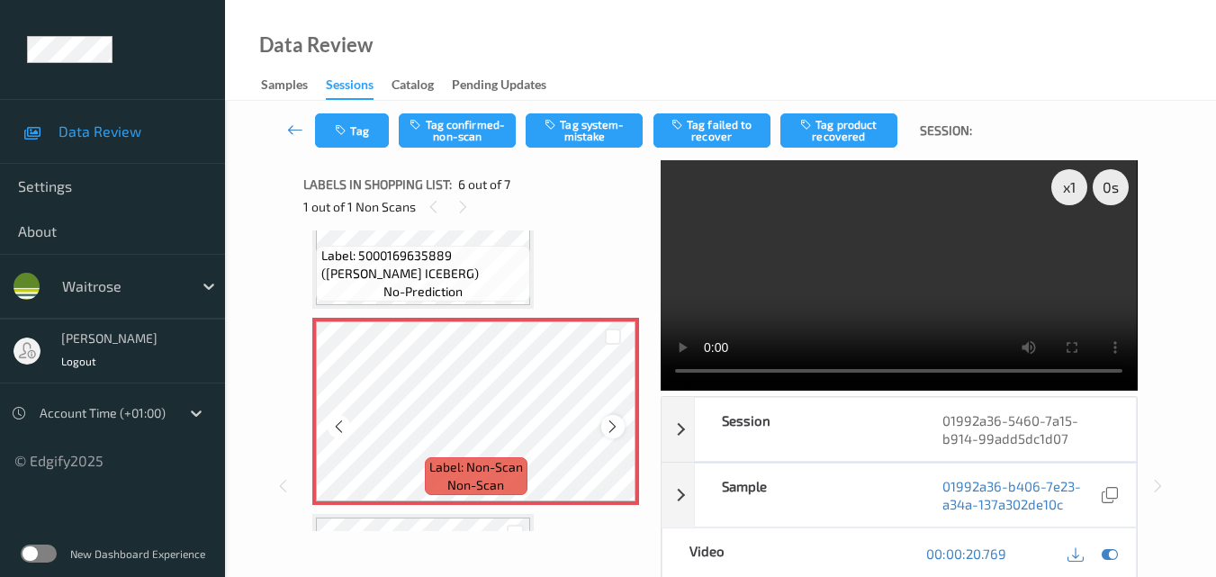
scroll to position [866, 0]
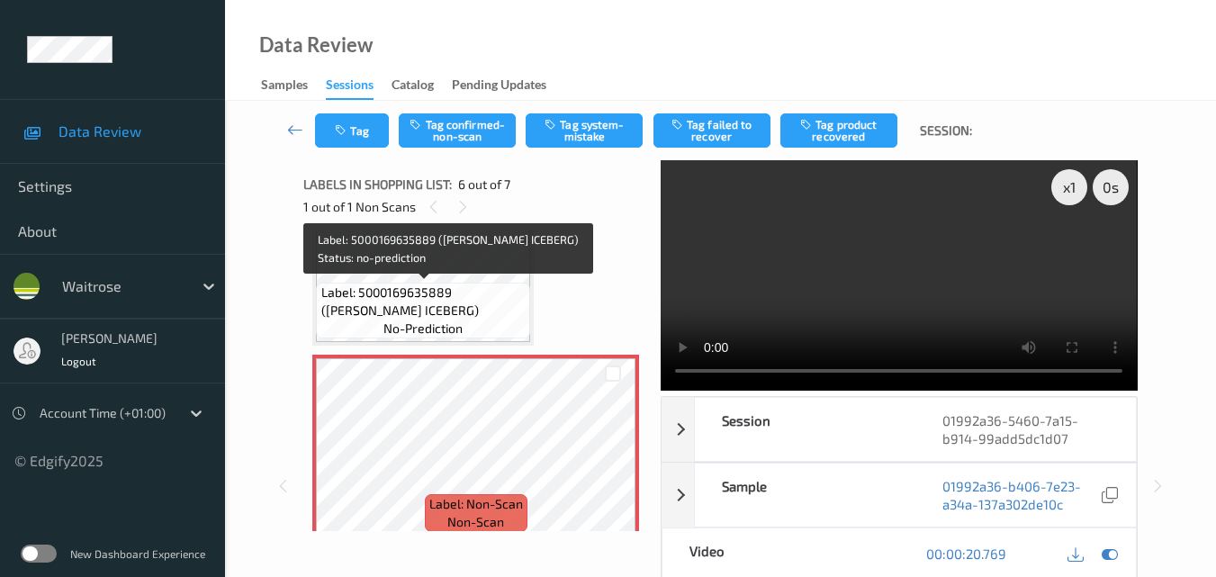
click at [468, 297] on span "Label: 5000169635889 ([PERSON_NAME] ICEBERG)" at bounding box center [423, 302] width 205 height 36
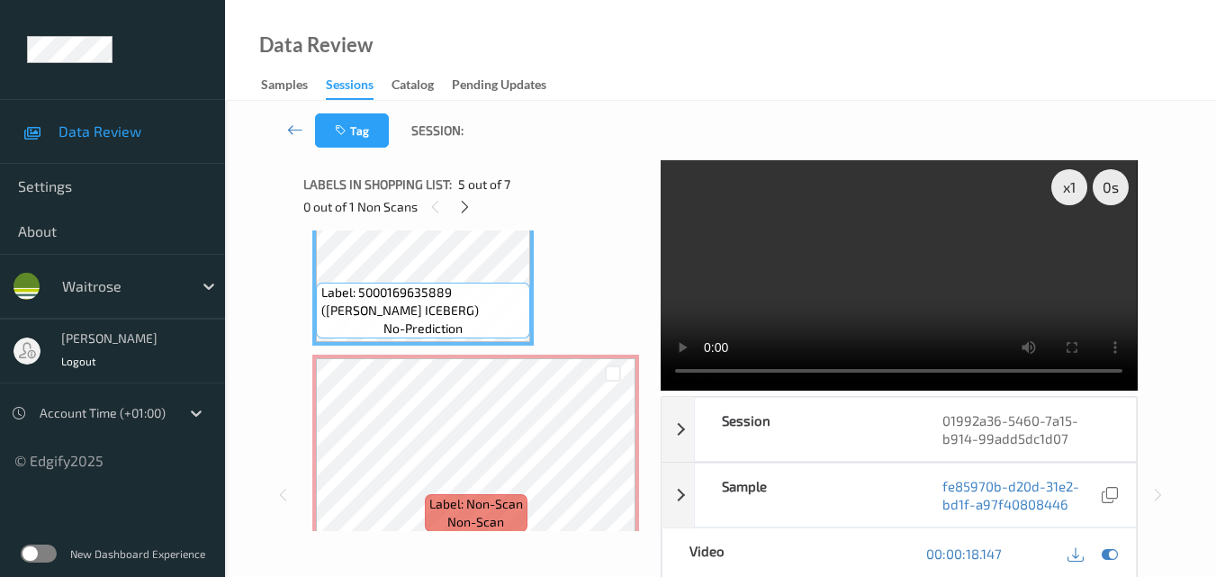
click at [893, 278] on video at bounding box center [899, 275] width 476 height 230
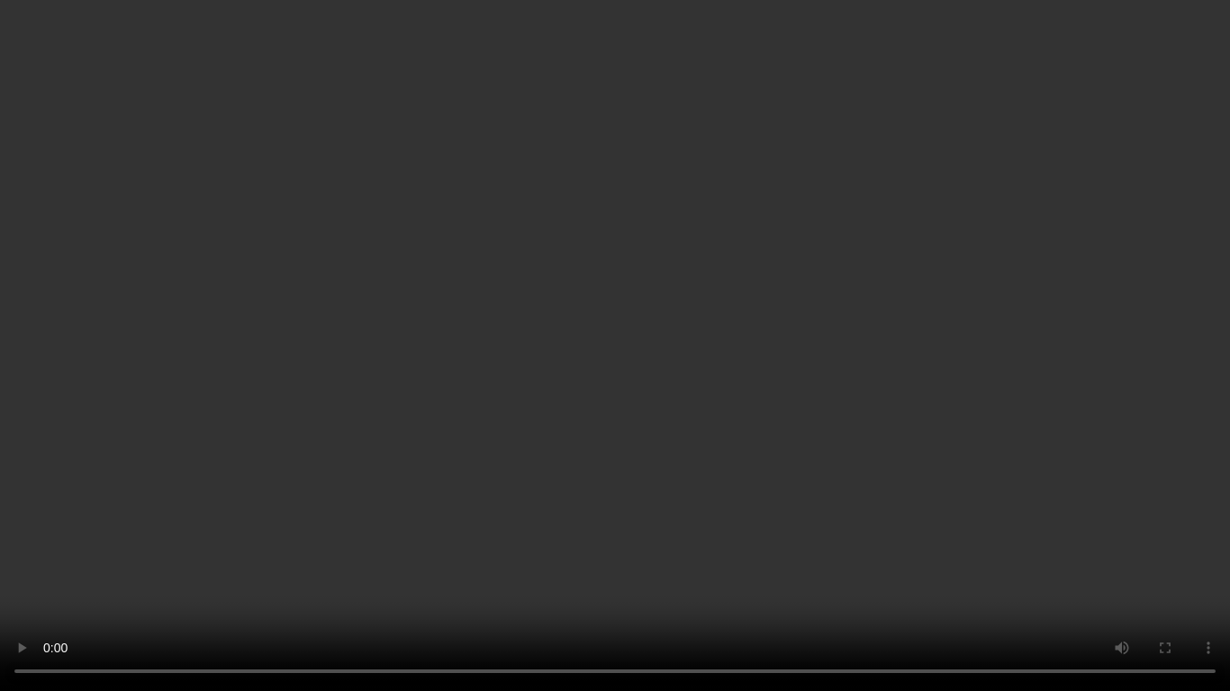
click at [632, 437] on video at bounding box center [615, 345] width 1230 height 691
click at [787, 453] on video at bounding box center [615, 345] width 1230 height 691
click at [846, 441] on video at bounding box center [615, 345] width 1230 height 691
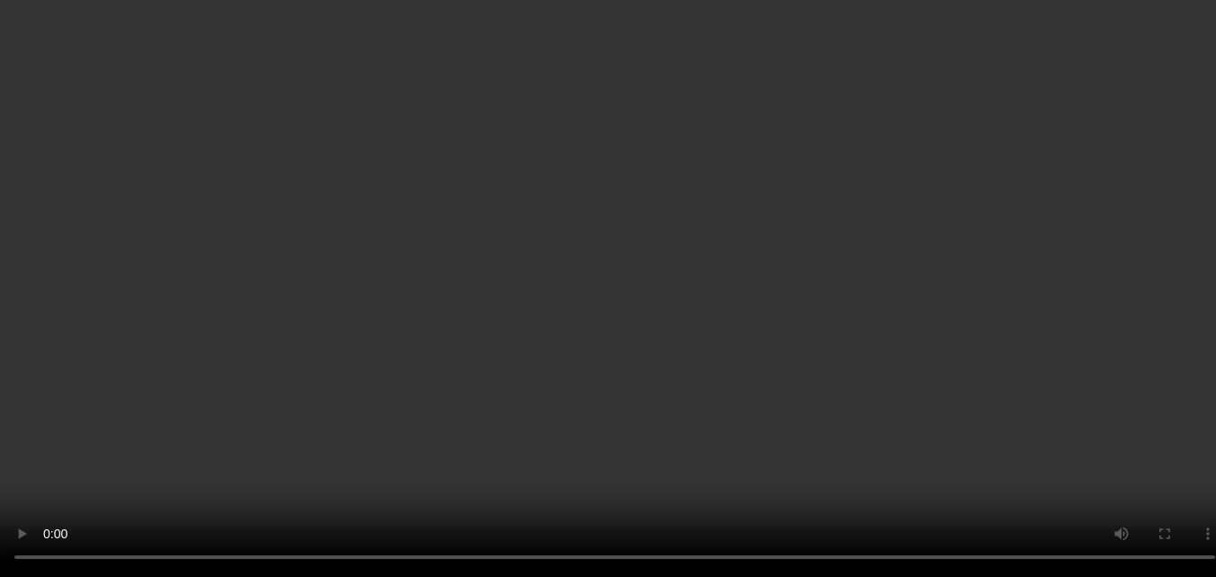
scroll to position [956, 0]
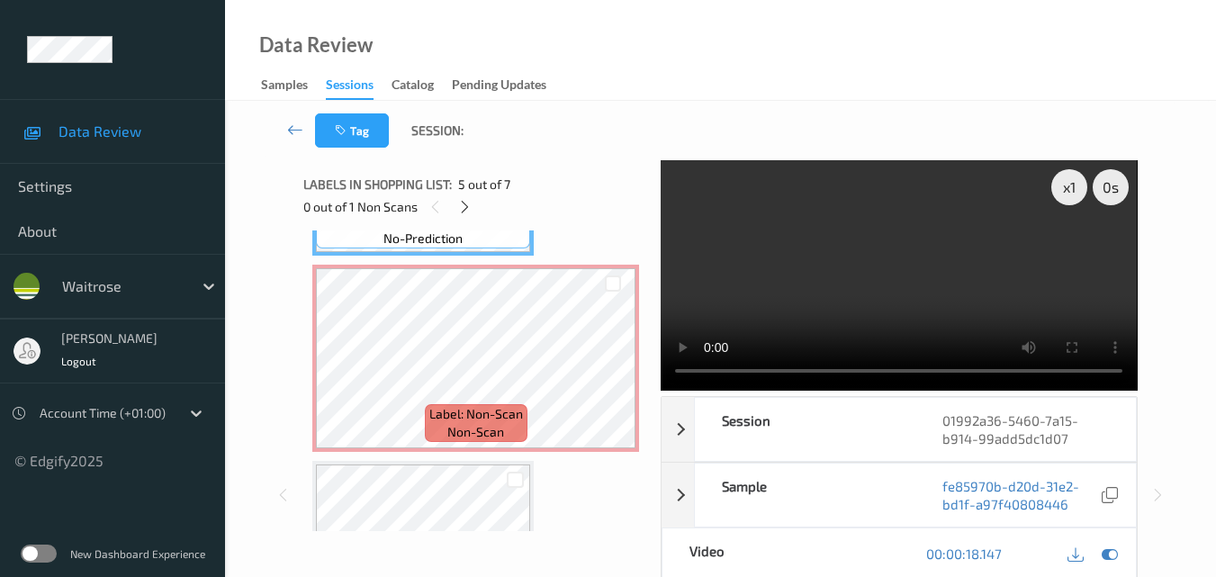
click at [978, 275] on video at bounding box center [899, 275] width 476 height 230
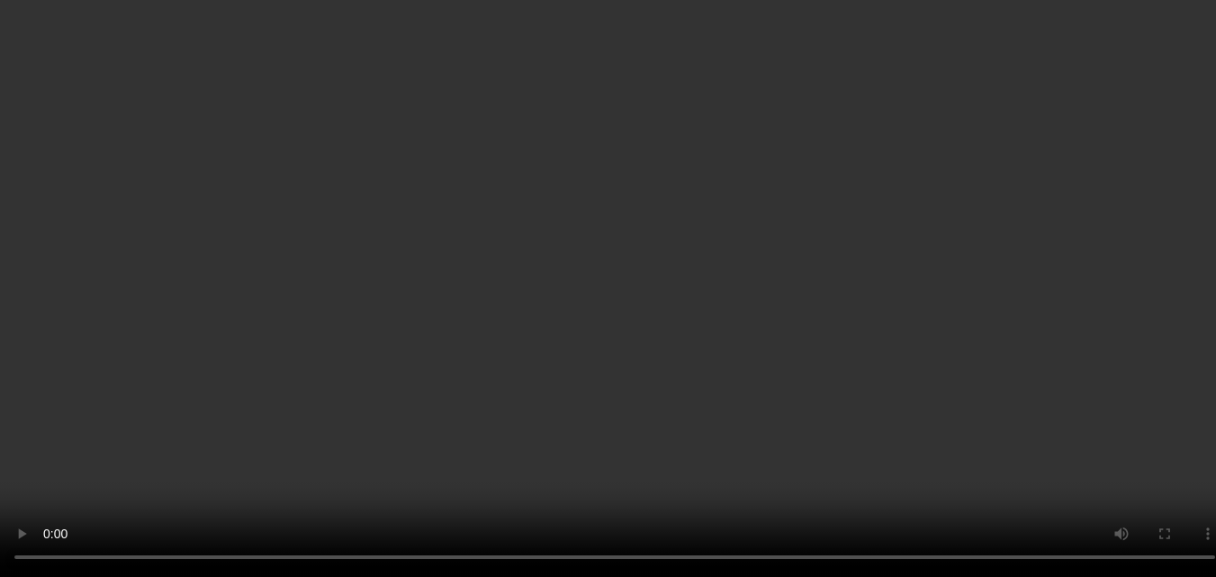
scroll to position [632, 0]
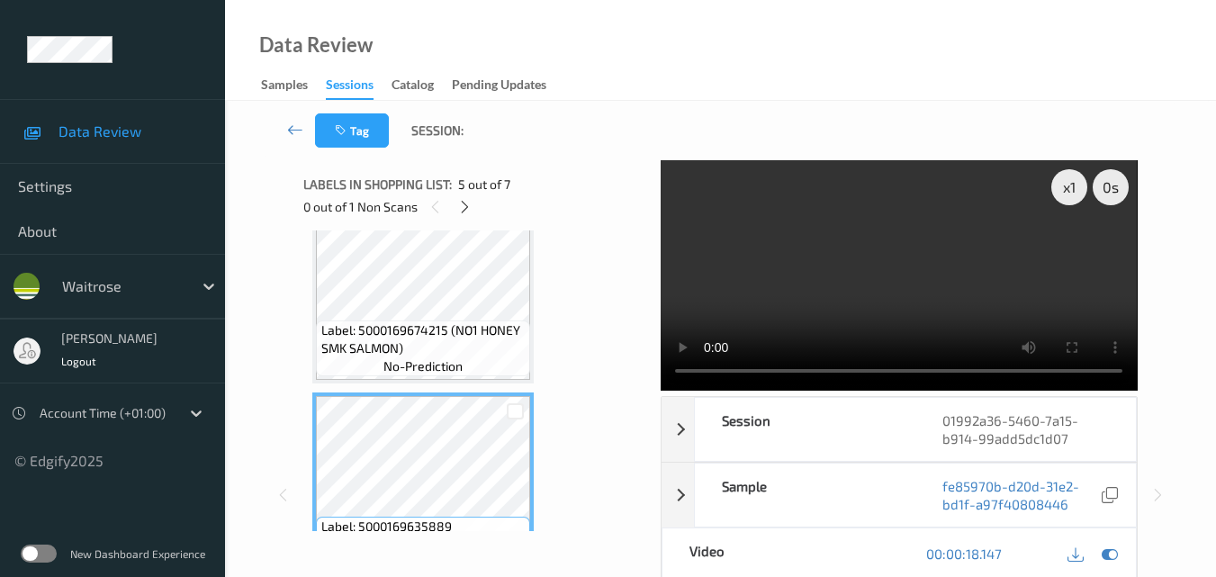
click at [880, 289] on video at bounding box center [899, 275] width 476 height 230
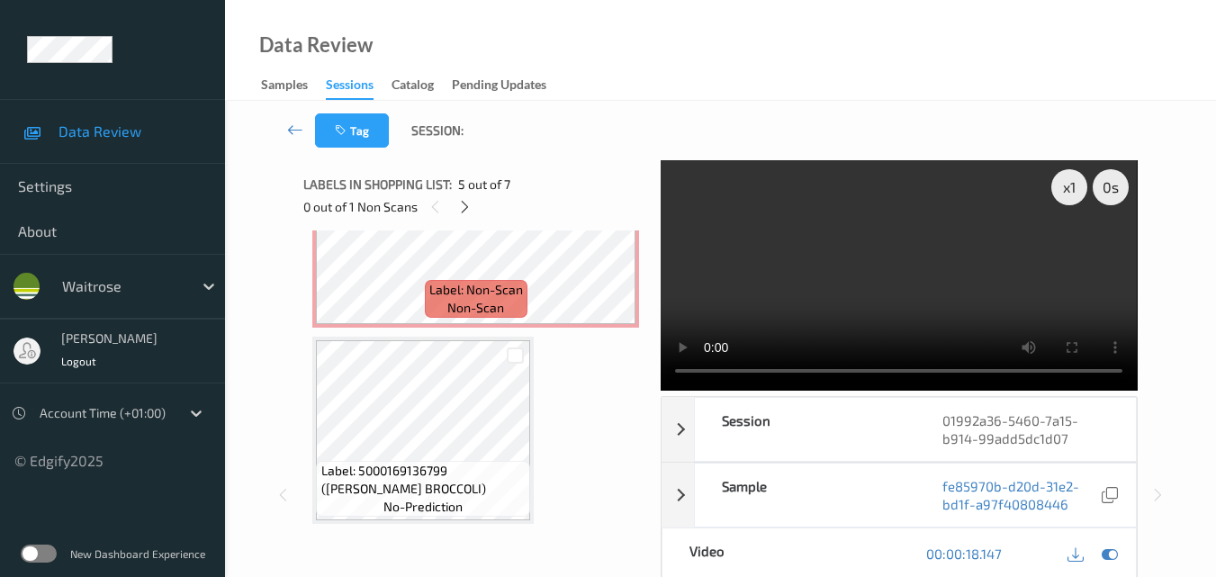
scroll to position [968, 0]
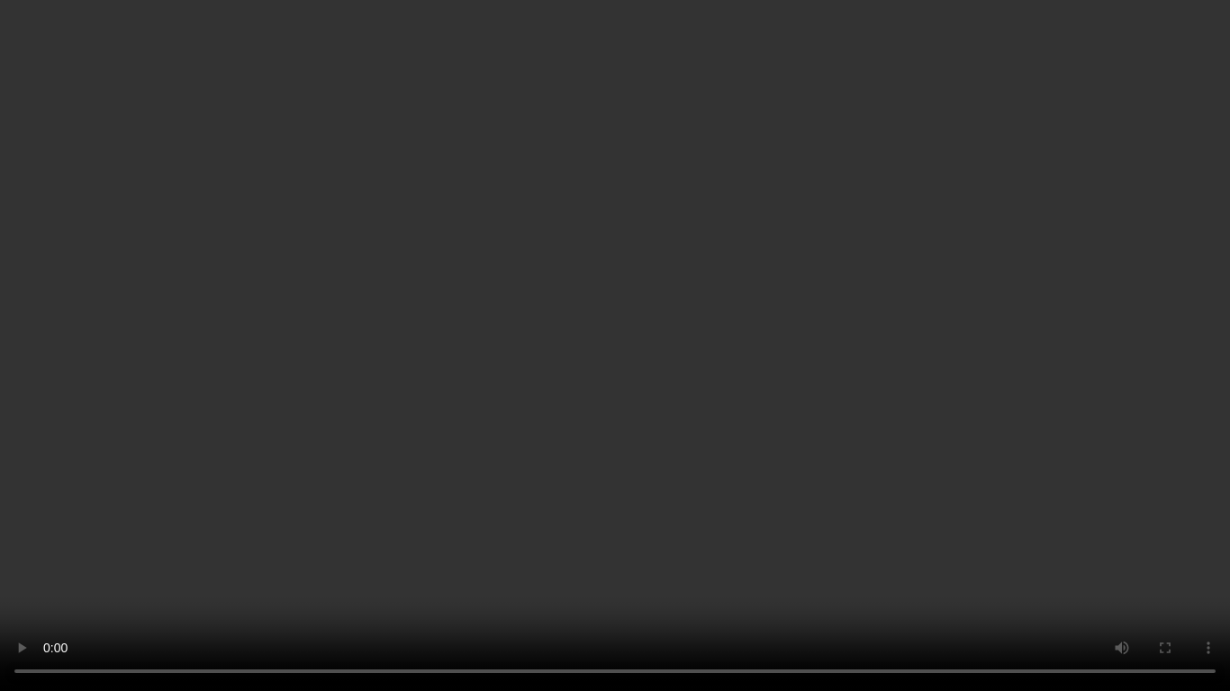
click at [638, 491] on video at bounding box center [615, 345] width 1230 height 691
click at [679, 566] on video at bounding box center [615, 345] width 1230 height 691
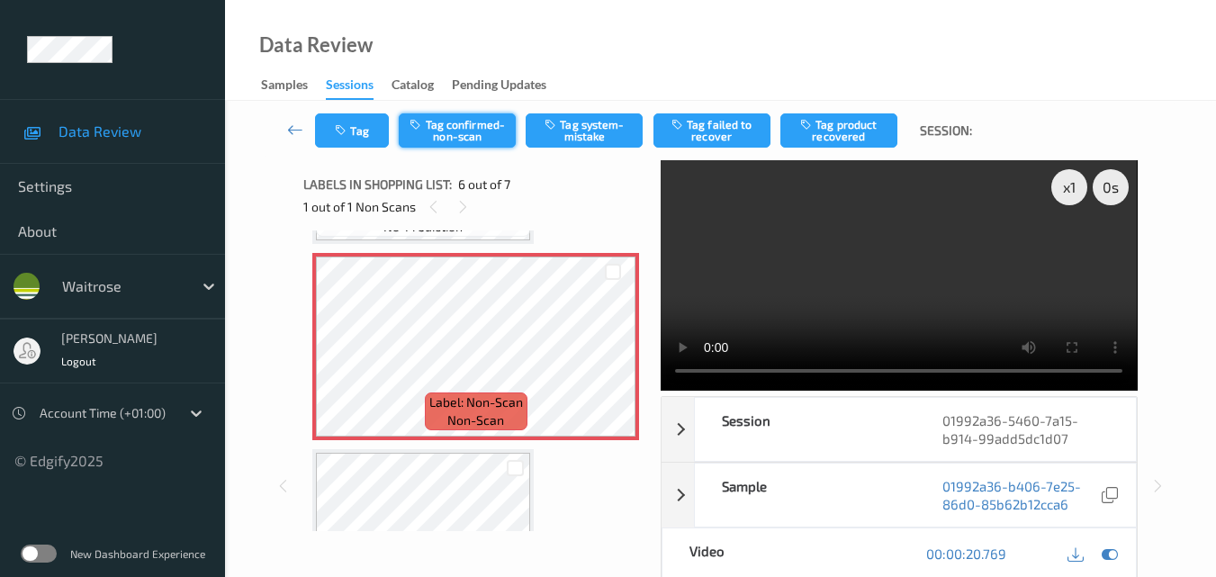
click at [434, 124] on button "Tag confirmed-non-scan" at bounding box center [457, 130] width 117 height 34
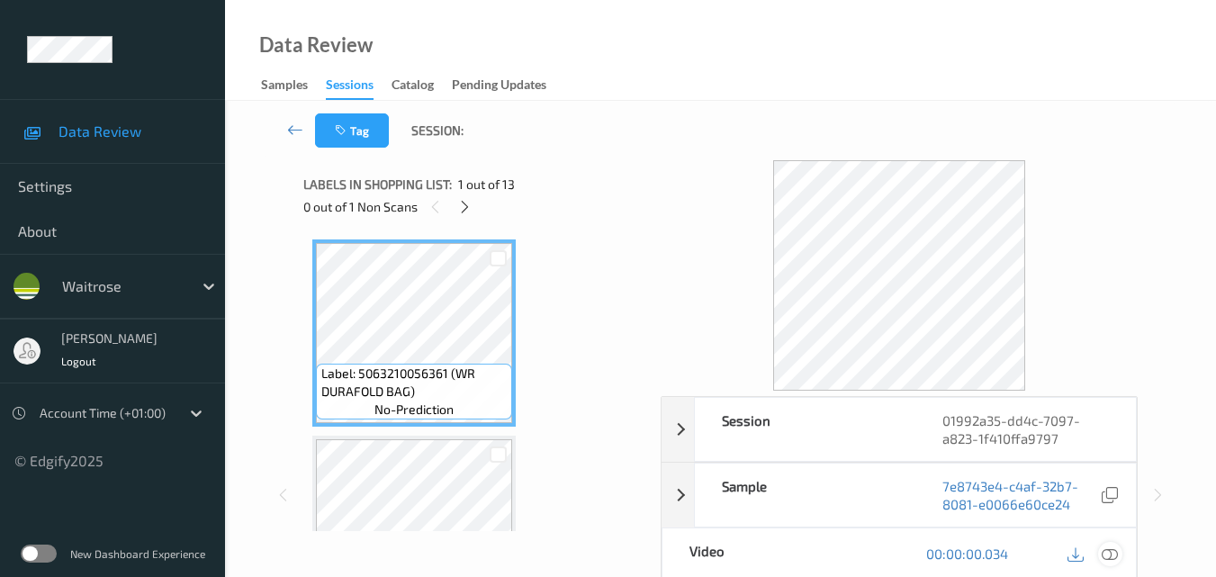
click at [1115, 554] on icon at bounding box center [1110, 553] width 16 height 16
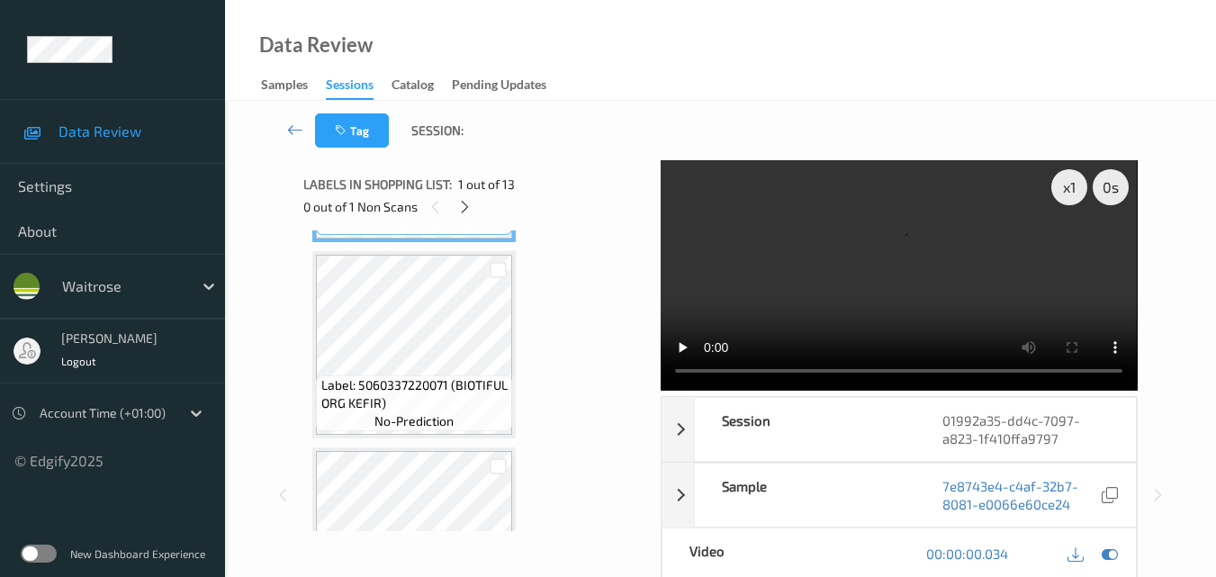
scroll to position [180, 0]
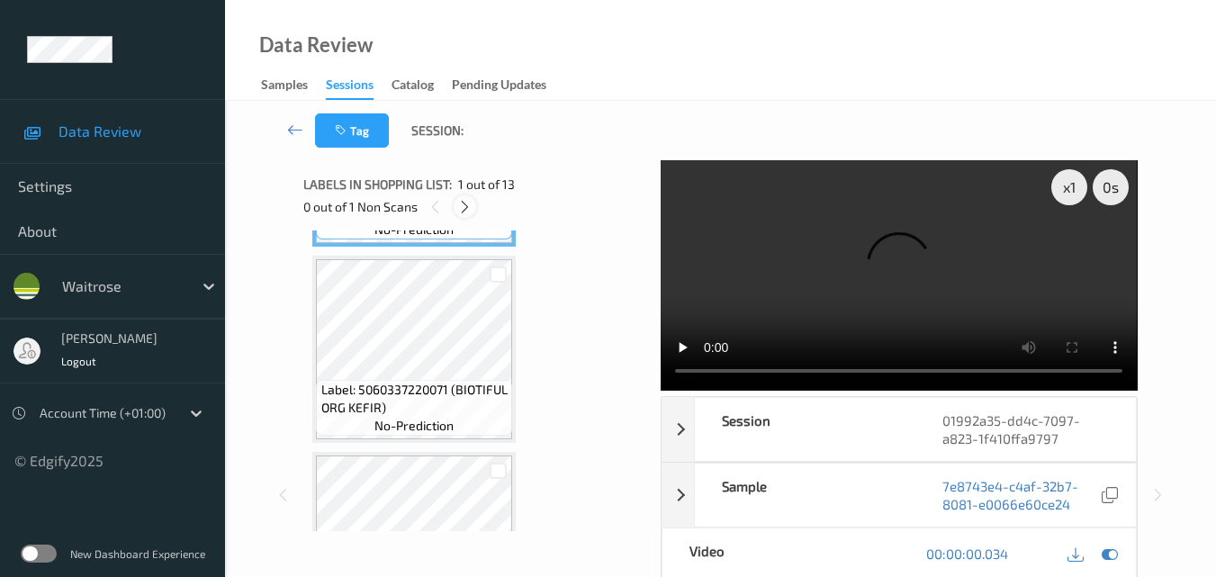
click at [463, 203] on icon at bounding box center [464, 207] width 15 height 16
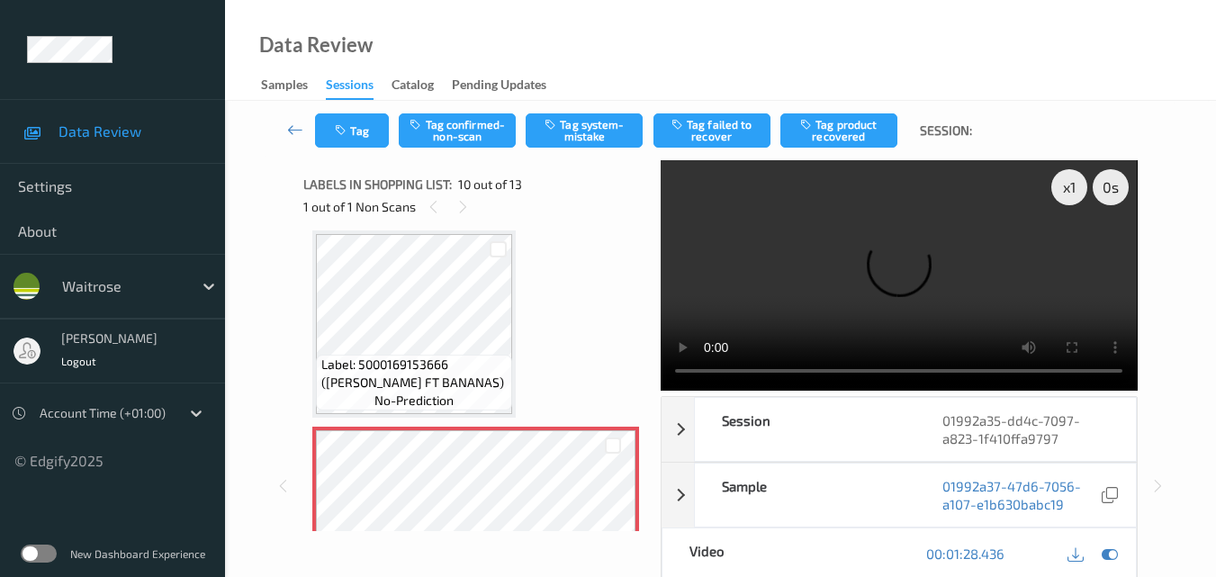
scroll to position [1759, 0]
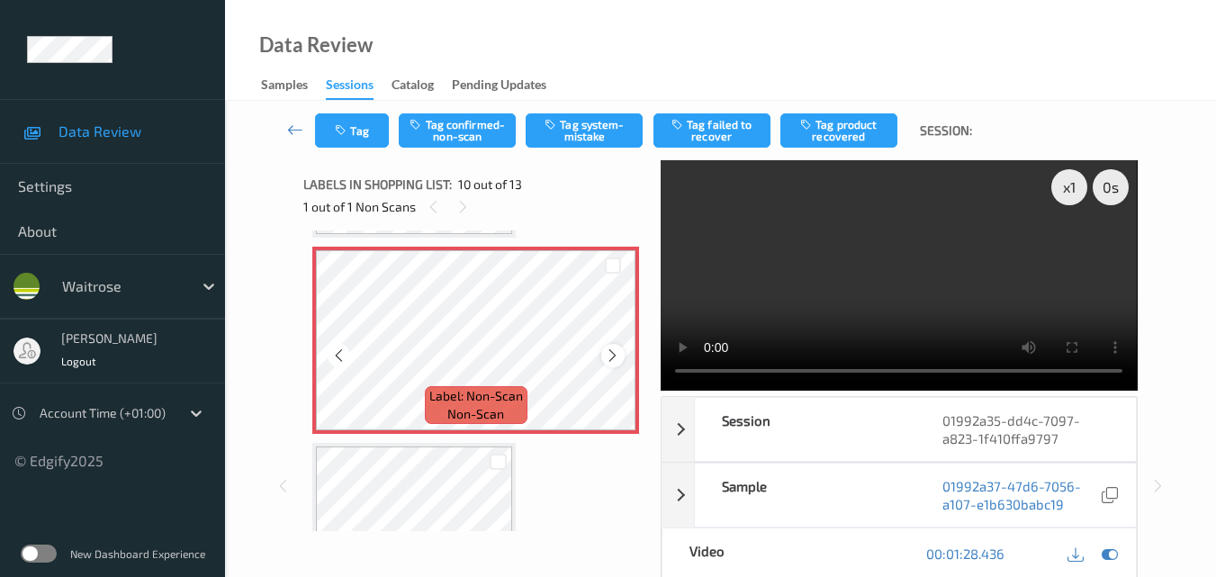
click at [614, 354] on icon at bounding box center [612, 355] width 15 height 16
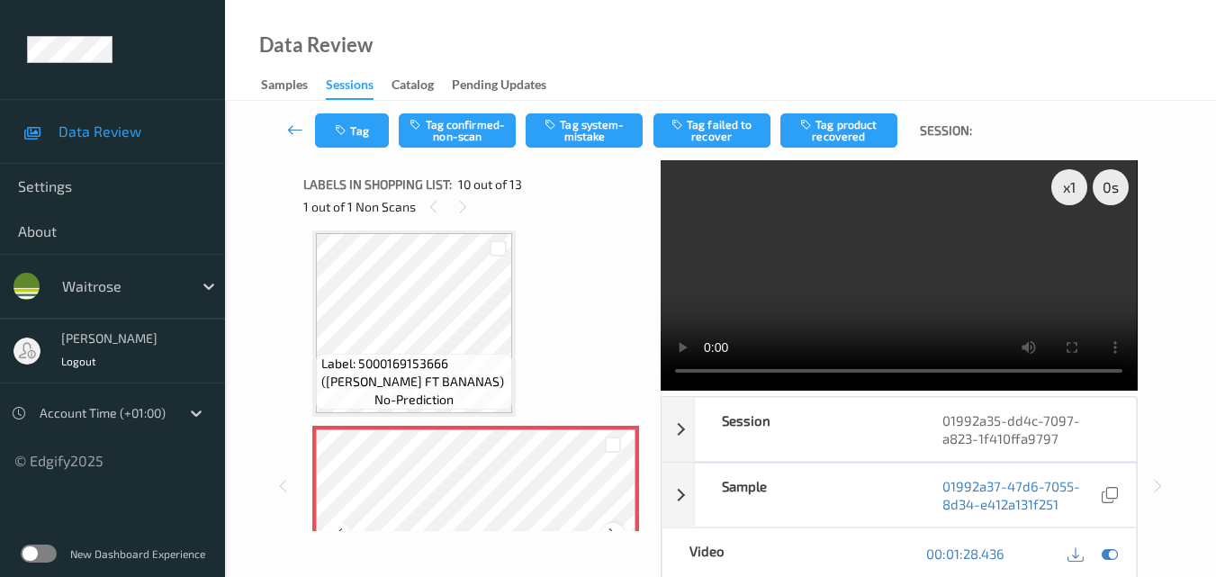
scroll to position [1579, 0]
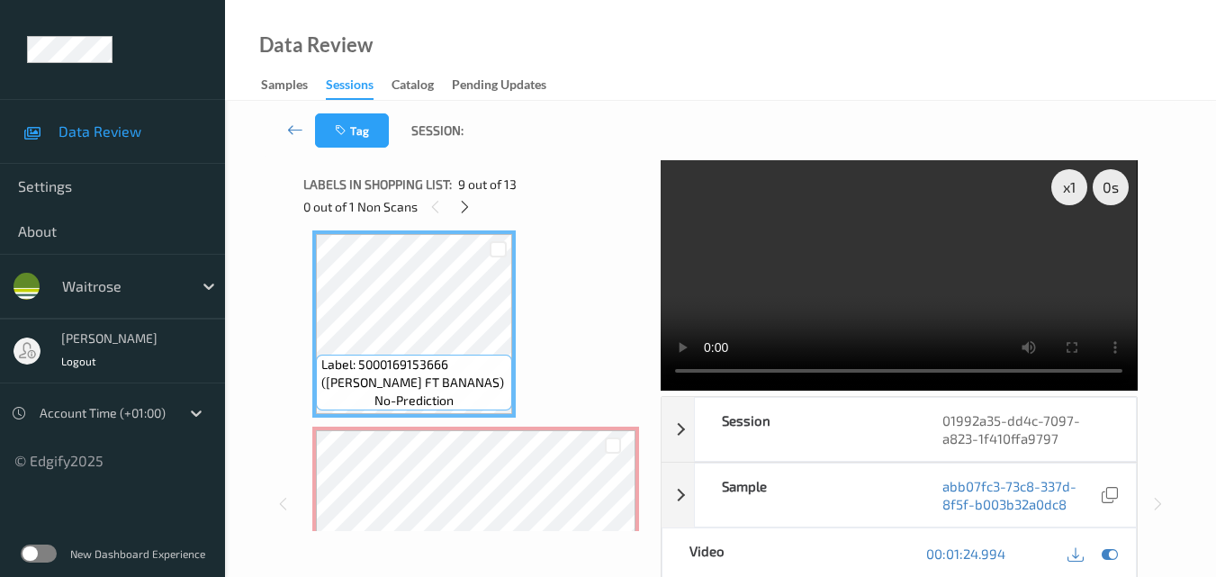
click at [873, 281] on video at bounding box center [899, 275] width 476 height 230
click at [903, 280] on video at bounding box center [899, 275] width 476 height 230
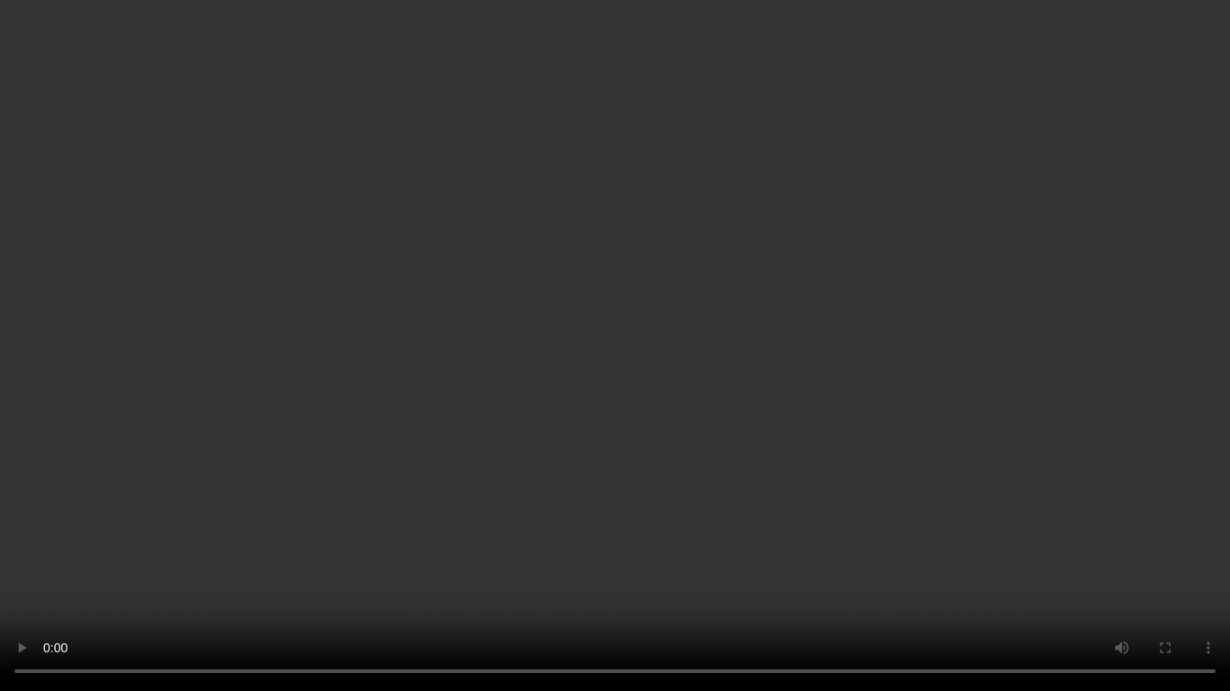
click at [857, 473] on video at bounding box center [615, 345] width 1230 height 691
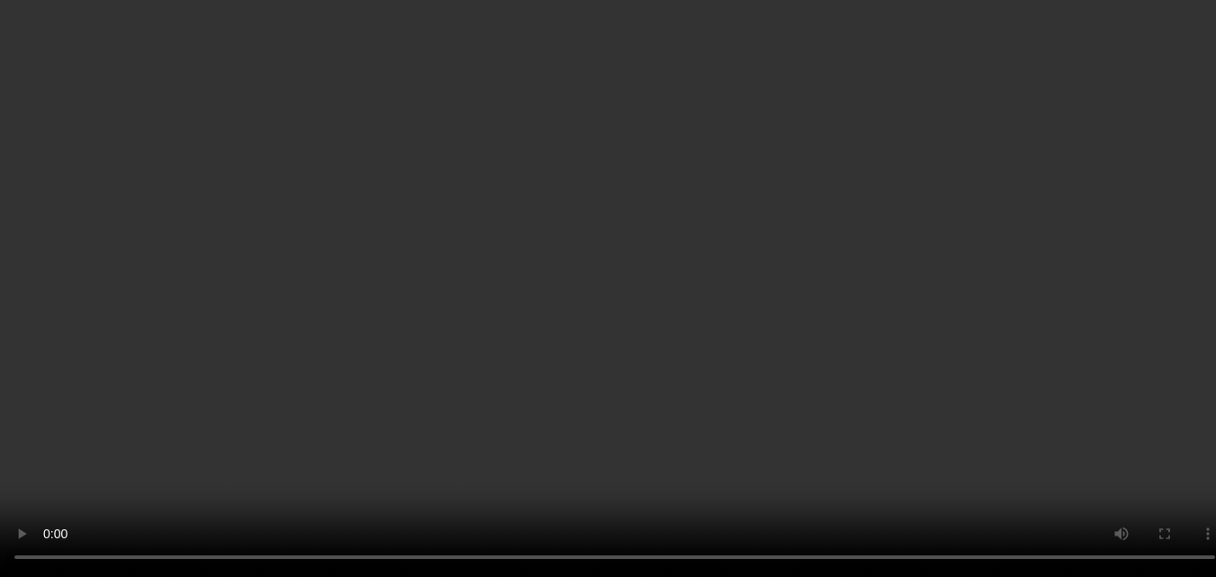
scroll to position [1939, 0]
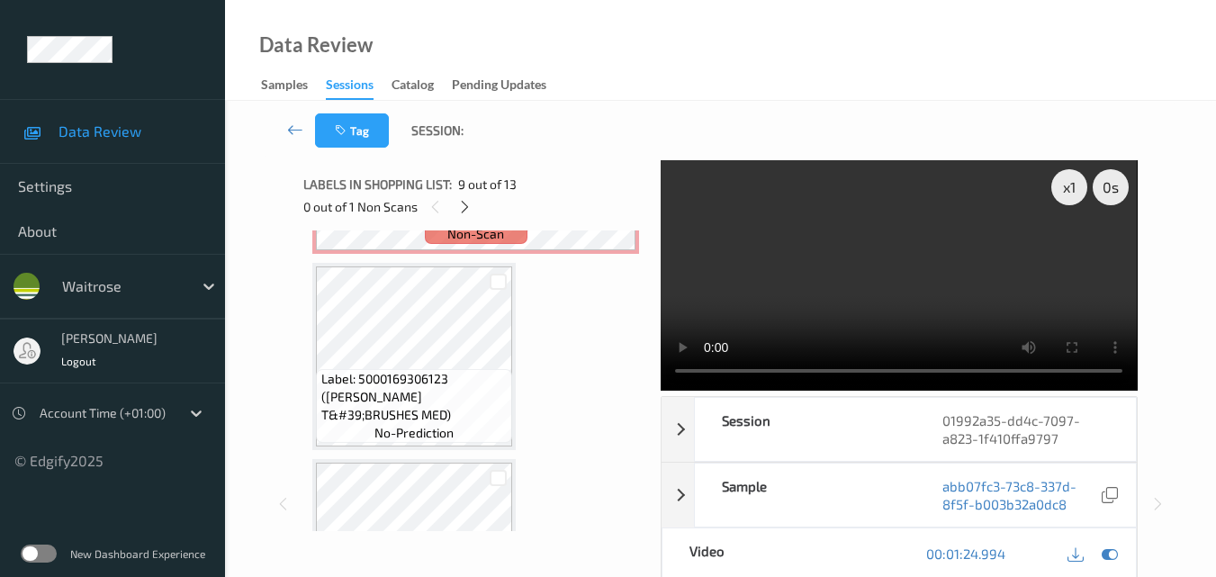
click at [927, 277] on video at bounding box center [899, 275] width 476 height 230
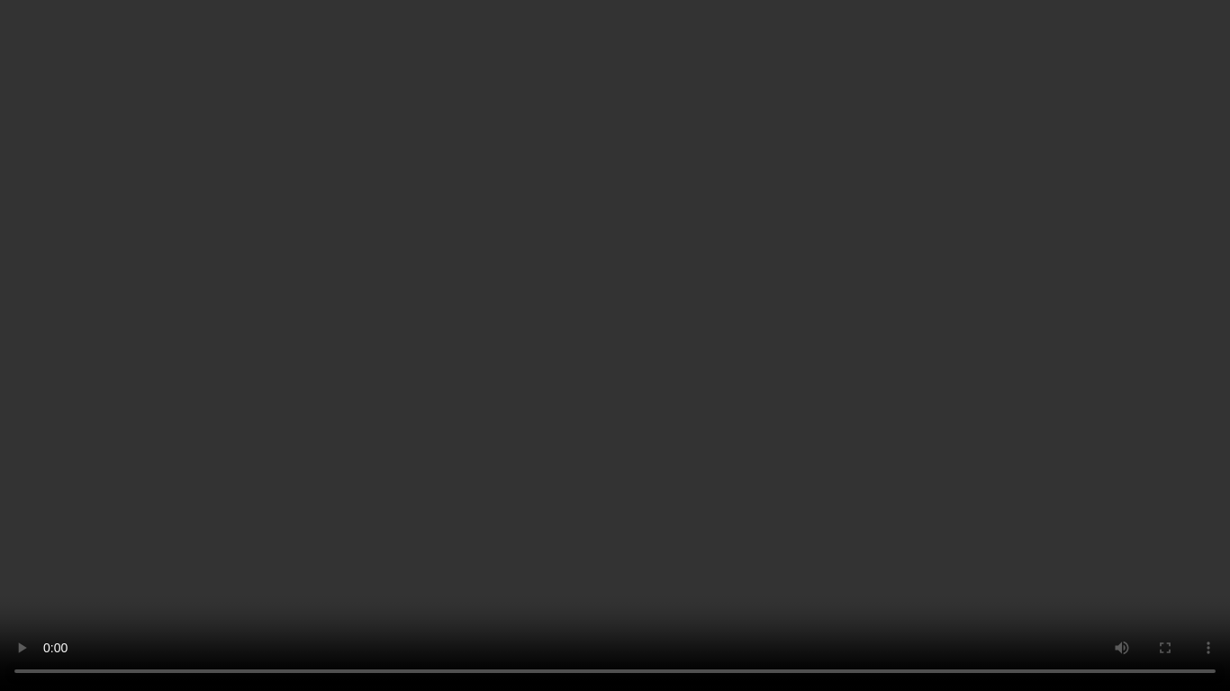
click at [653, 347] on video at bounding box center [615, 345] width 1230 height 691
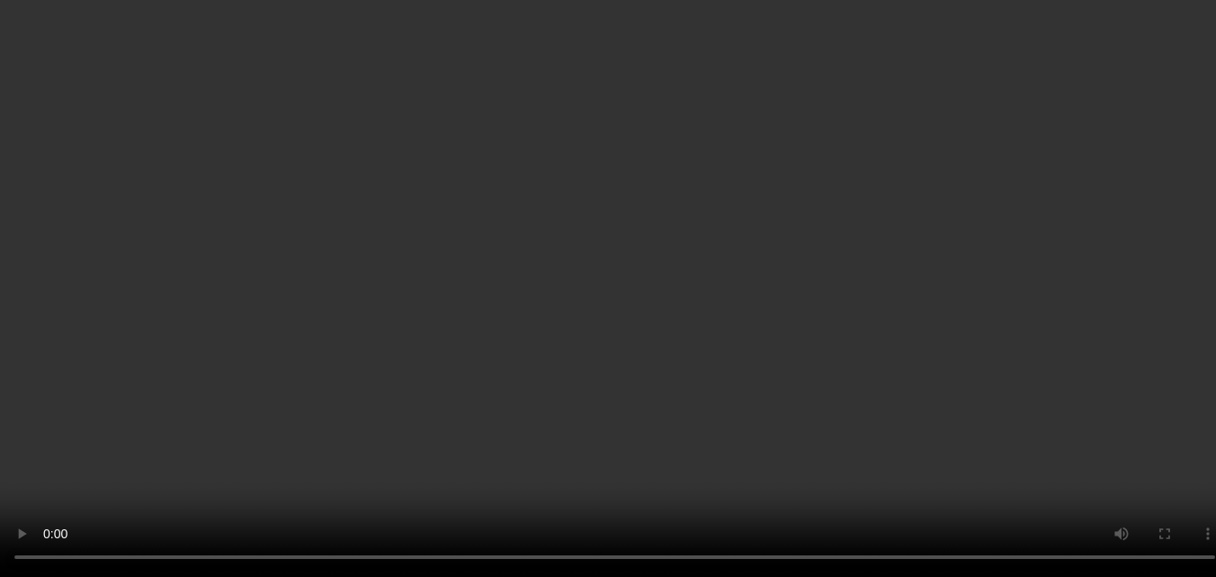
scroll to position [1759, 0]
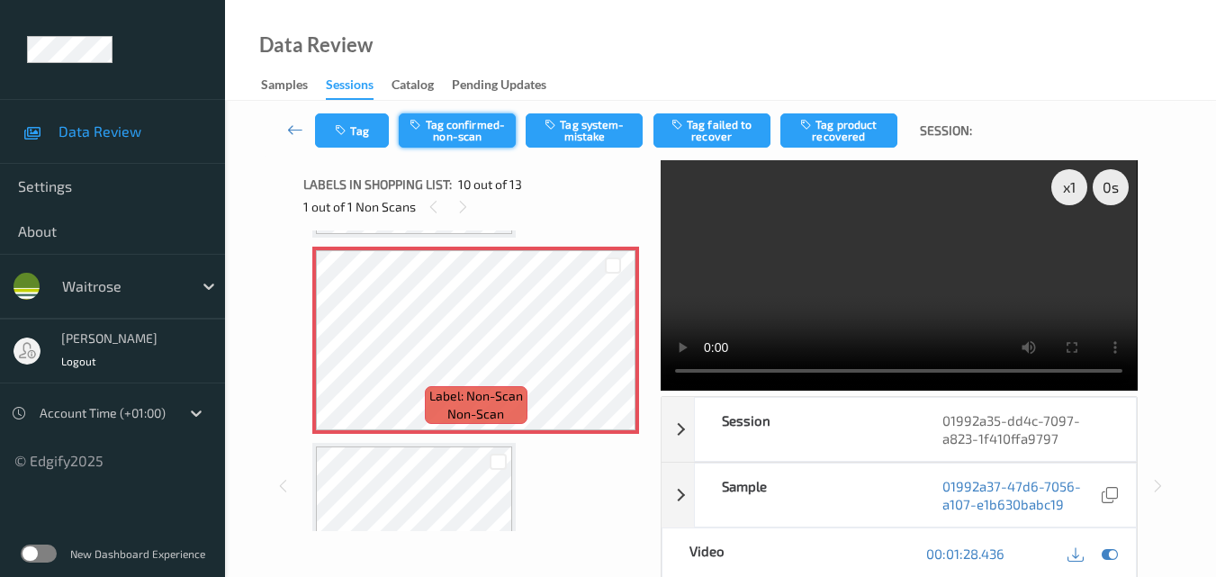
click at [474, 131] on button "Tag confirmed-non-scan" at bounding box center [457, 130] width 117 height 34
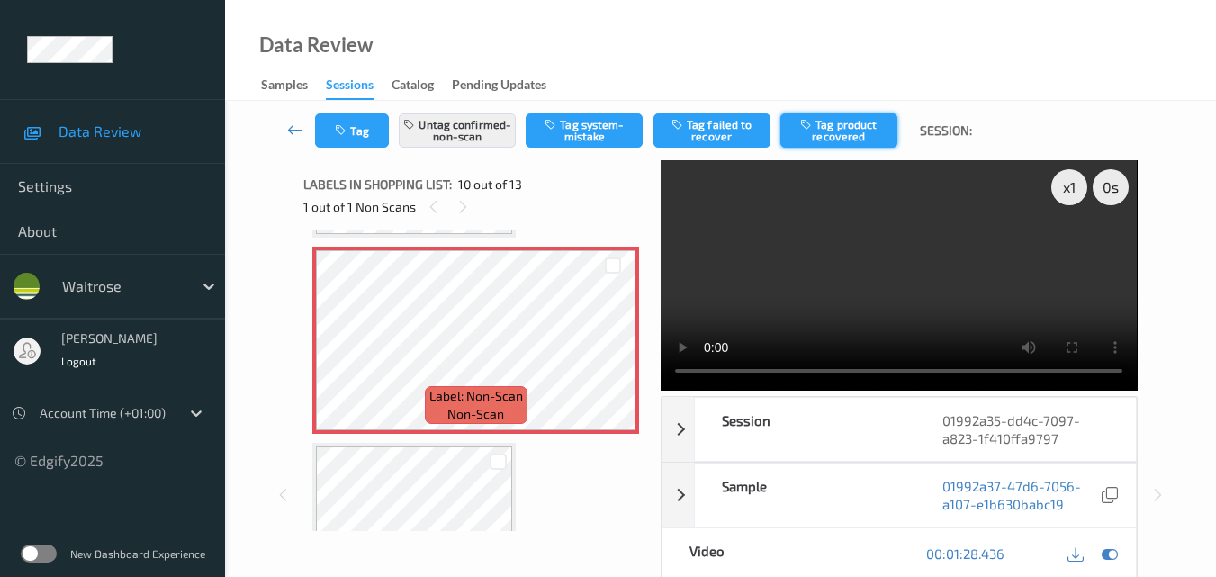
click at [871, 129] on button "Tag product recovered" at bounding box center [838, 130] width 117 height 34
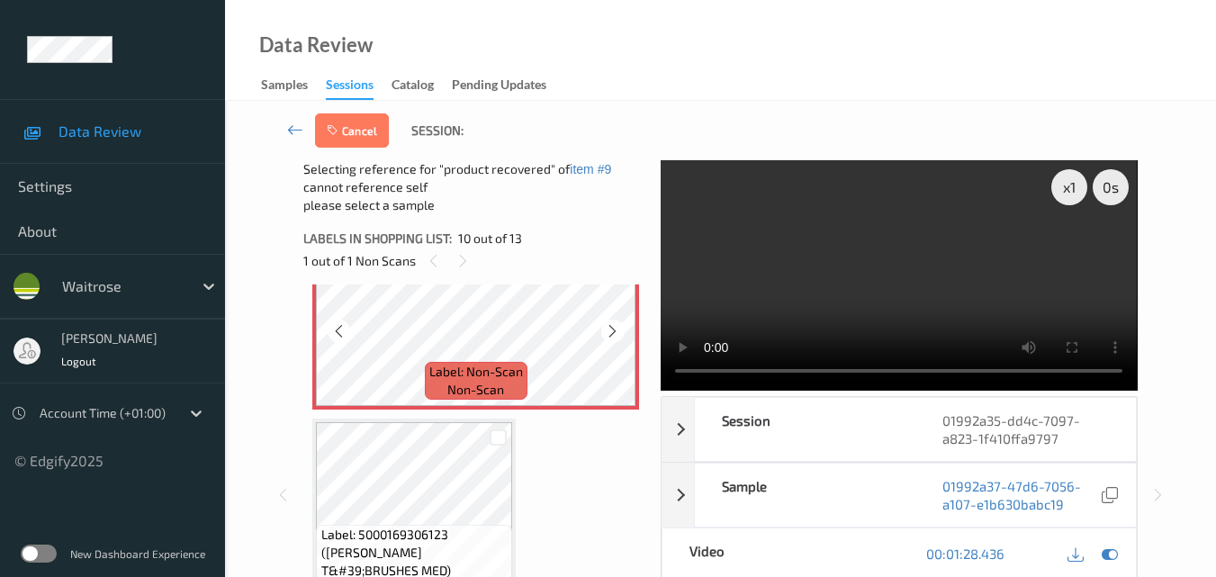
scroll to position [1939, 0]
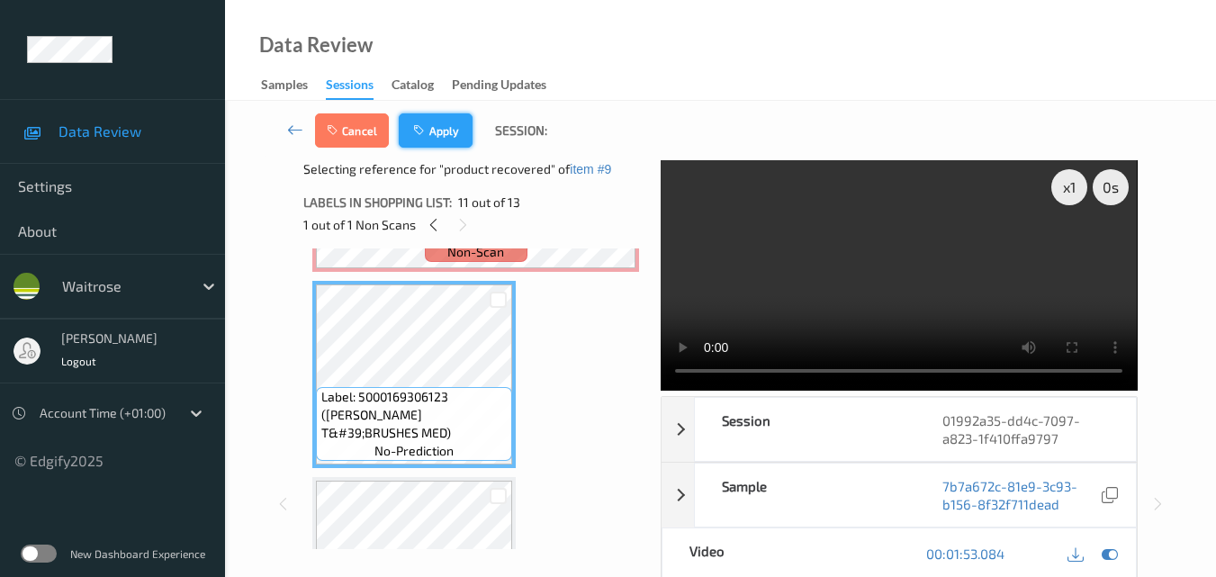
click at [452, 132] on button "Apply" at bounding box center [436, 130] width 74 height 34
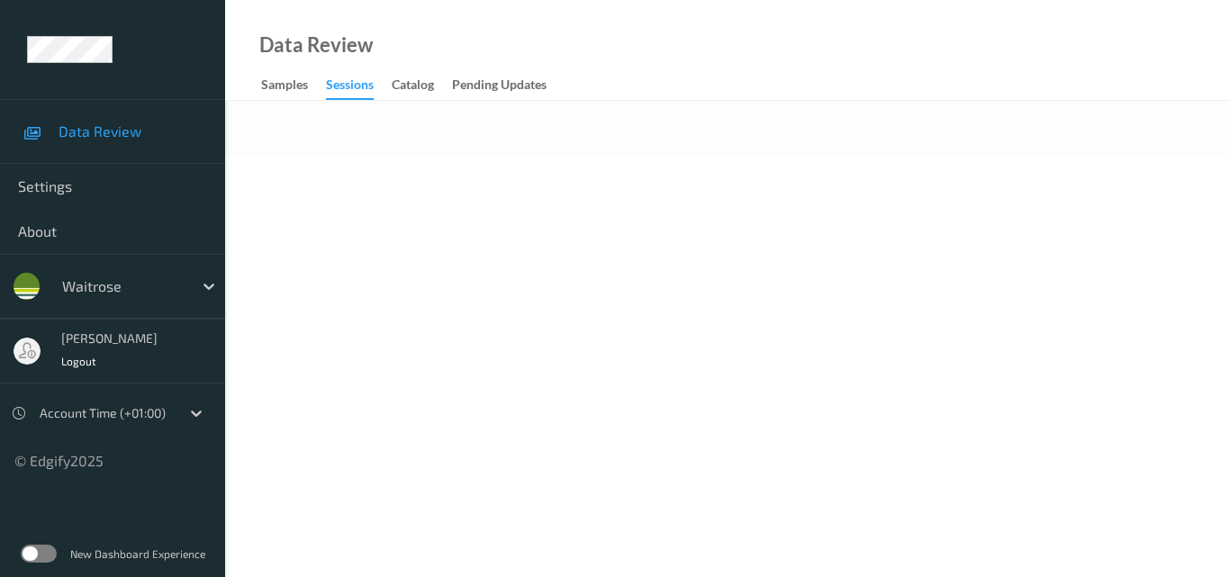
click at [560, 27] on div "Data Review Samples Sessions Catalog Pending Updates" at bounding box center [727, 50] width 1005 height 101
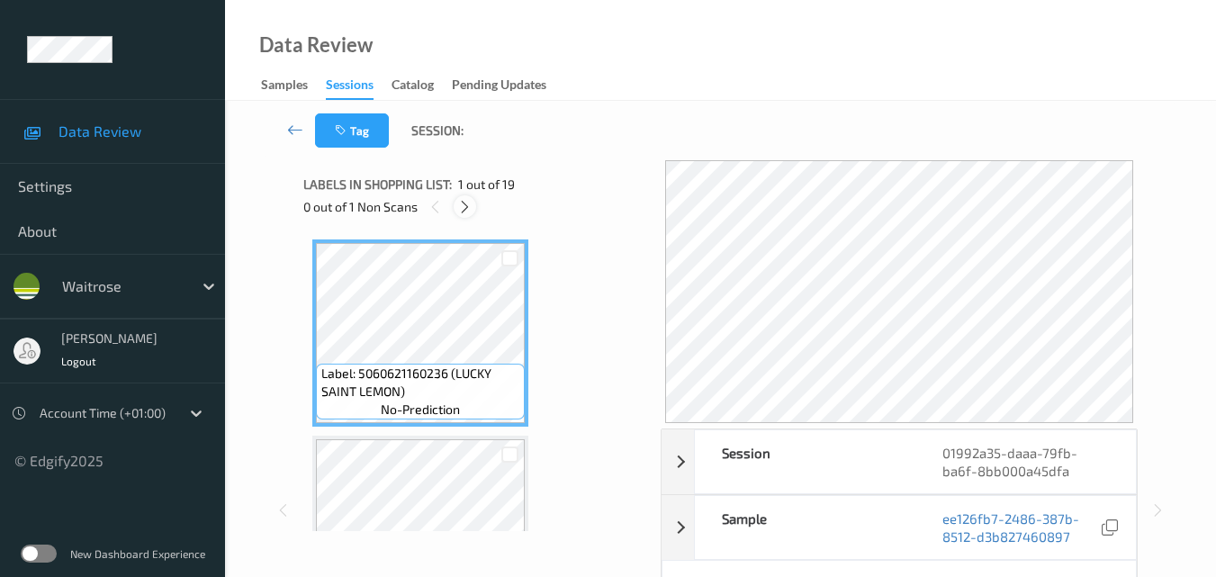
click at [466, 212] on icon at bounding box center [464, 207] width 15 height 16
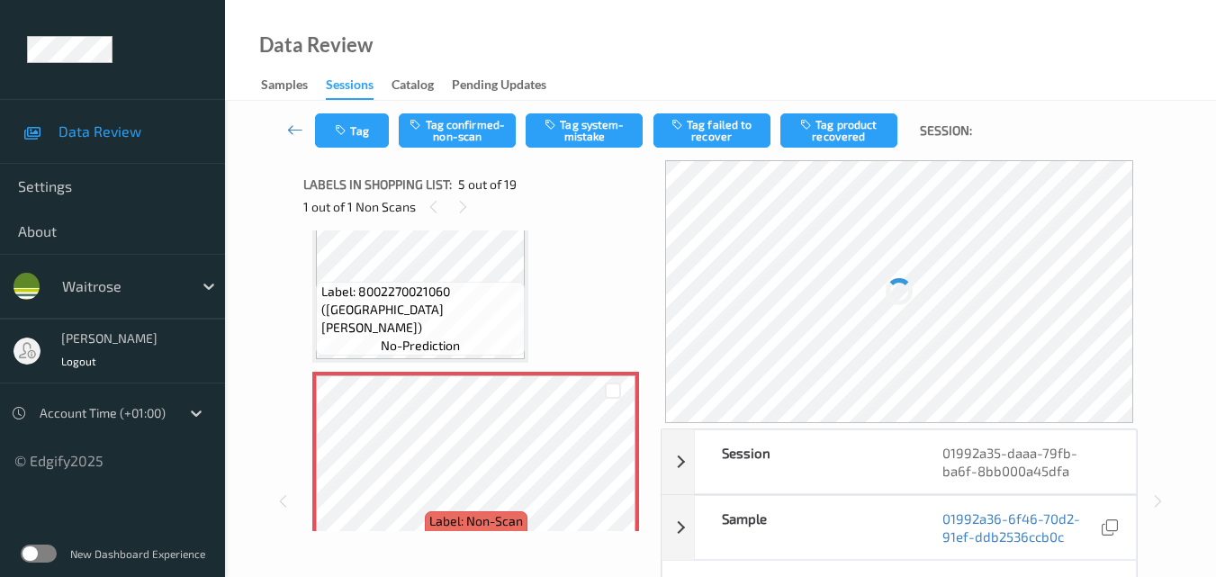
scroll to position [688, 0]
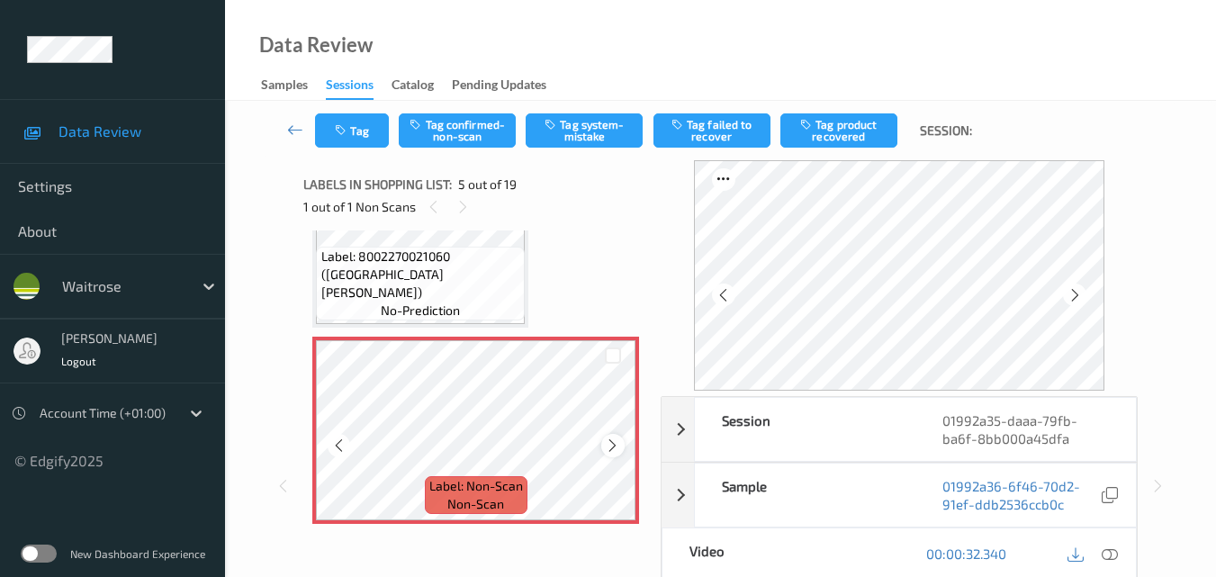
click at [615, 443] on icon at bounding box center [612, 445] width 15 height 16
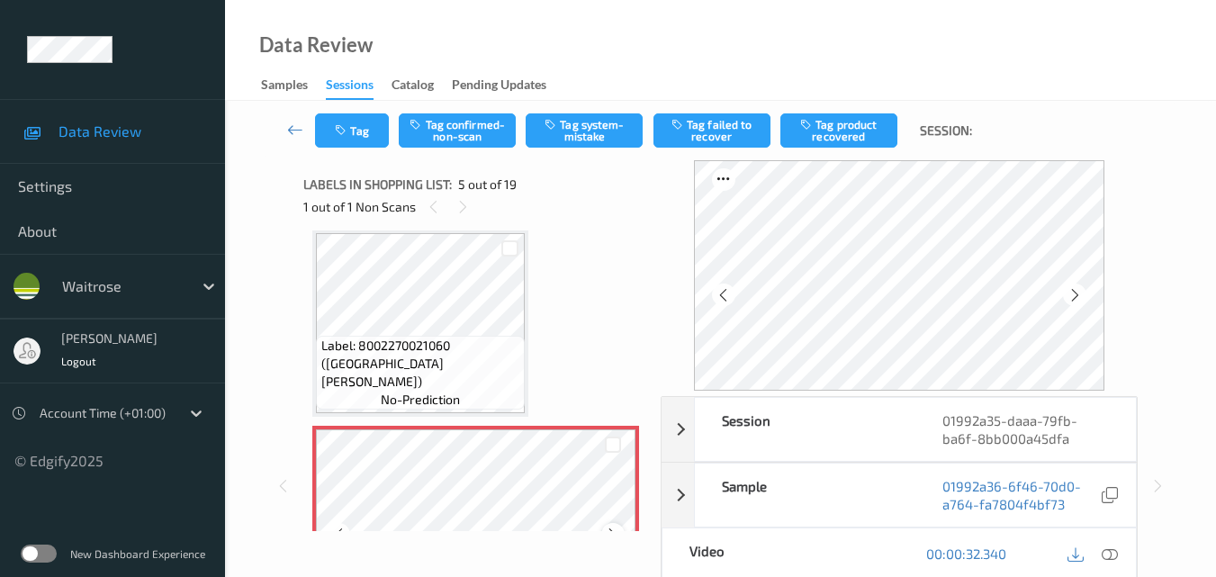
scroll to position [598, 0]
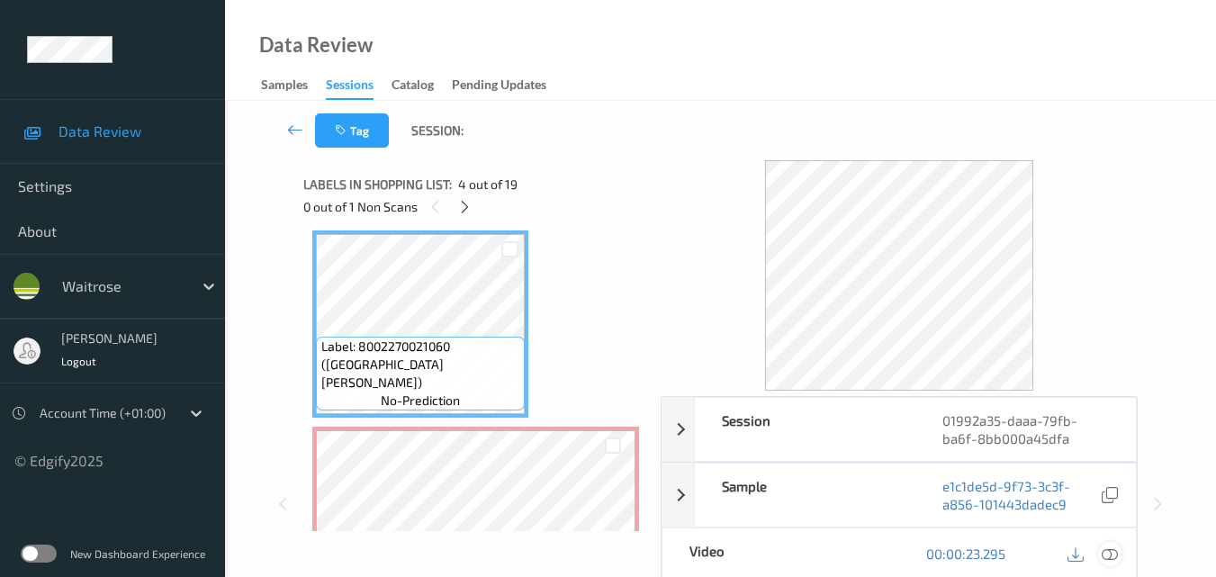
click at [1117, 544] on div at bounding box center [1110, 554] width 24 height 24
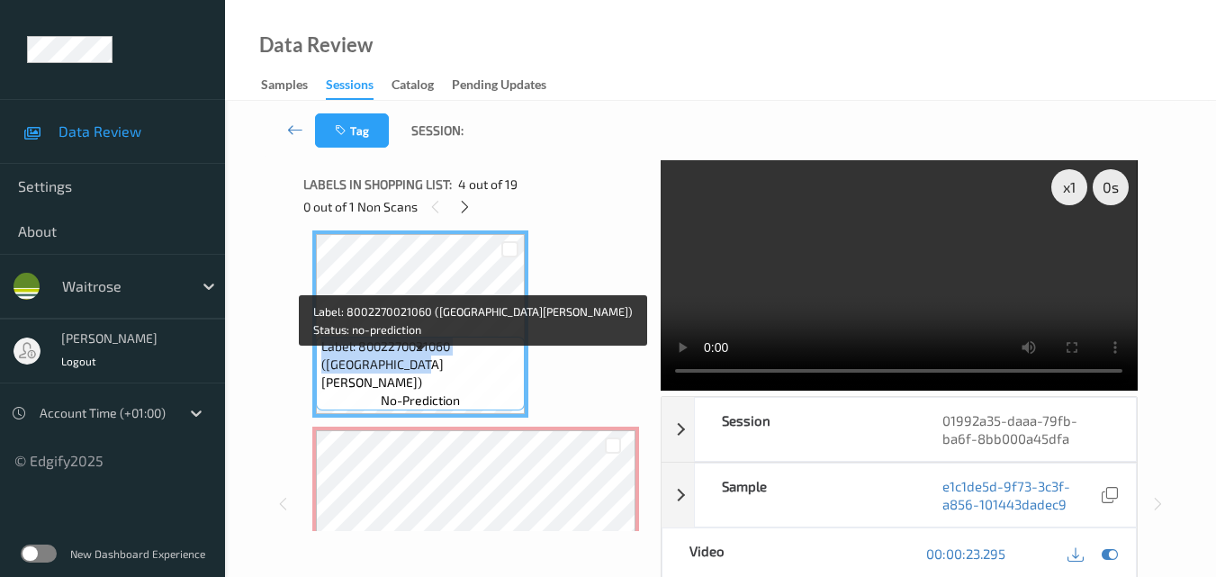
drag, startPoint x: 395, startPoint y: 384, endPoint x: 318, endPoint y: 364, distance: 80.1
click at [318, 364] on div "Label: 8002270021060 (SAN PELLEGRINO) no-prediction" at bounding box center [420, 374] width 209 height 74
copy span "Label: 8002270021060 (SAN PELLEGRINO)"
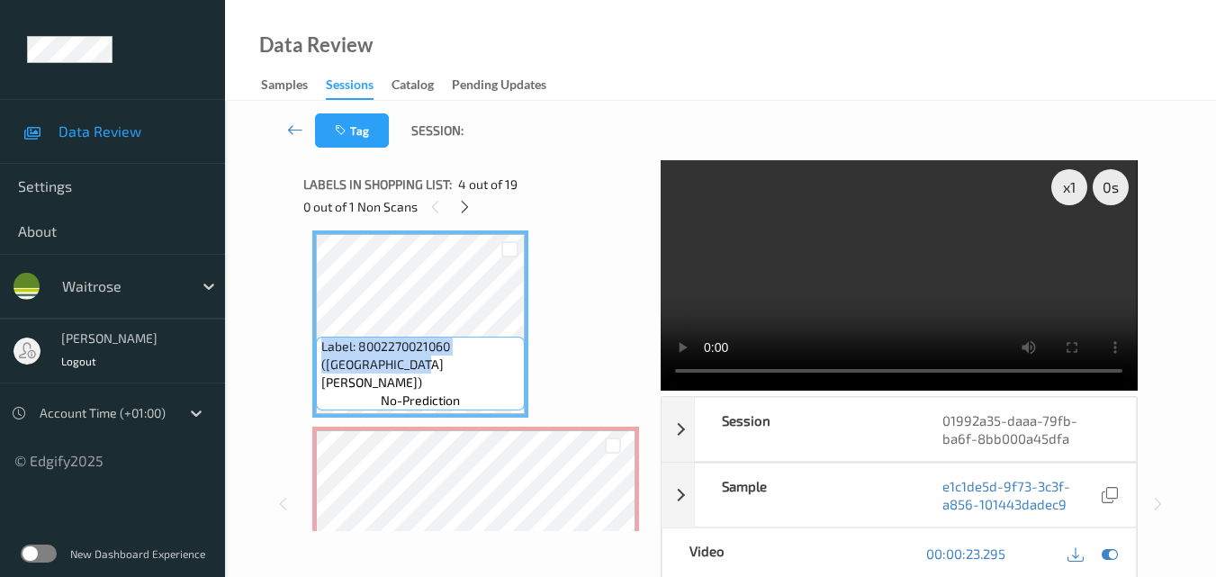
click at [900, 249] on video at bounding box center [899, 275] width 476 height 230
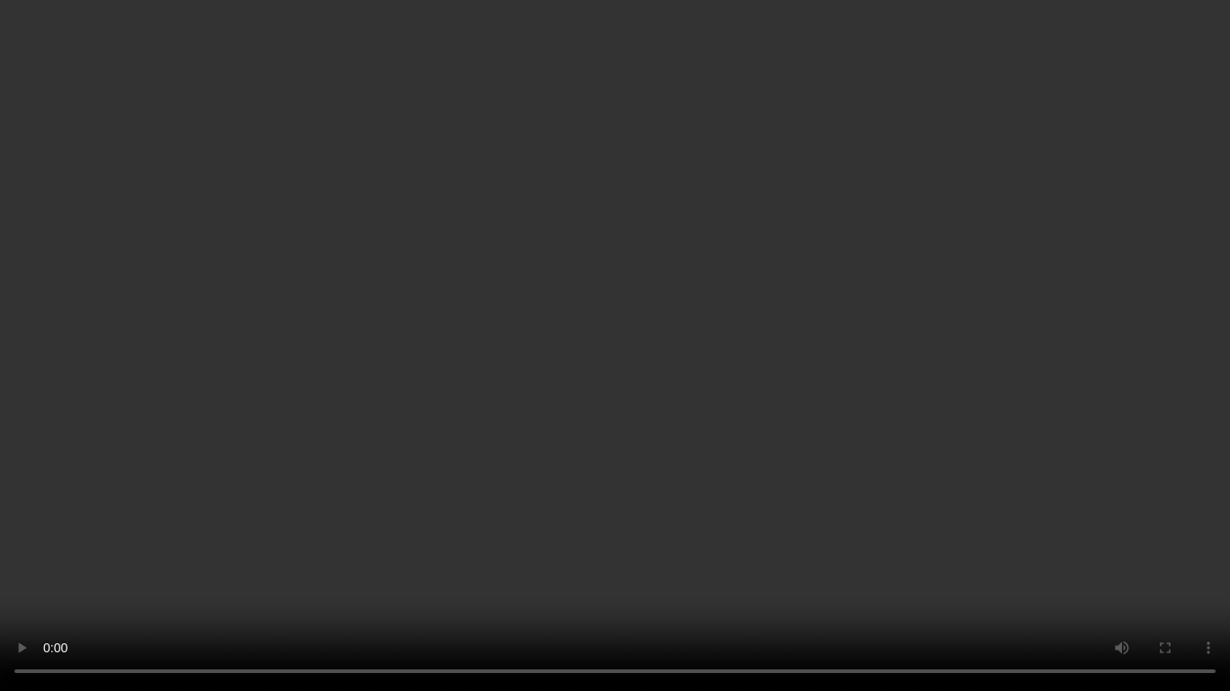
click at [789, 383] on video at bounding box center [615, 345] width 1230 height 691
click at [780, 399] on video at bounding box center [615, 345] width 1230 height 691
click at [895, 463] on video at bounding box center [615, 345] width 1230 height 691
click at [975, 462] on video at bounding box center [615, 345] width 1230 height 691
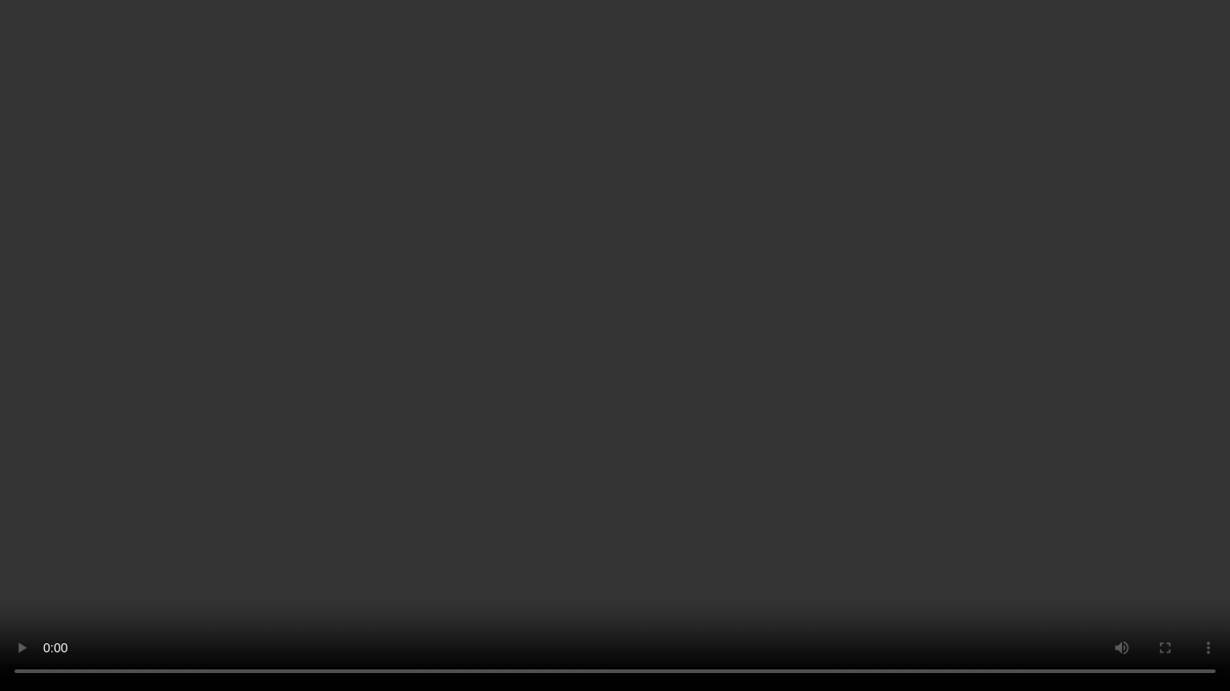
click at [975, 462] on video at bounding box center [615, 345] width 1230 height 691
click at [810, 422] on video at bounding box center [615, 345] width 1230 height 691
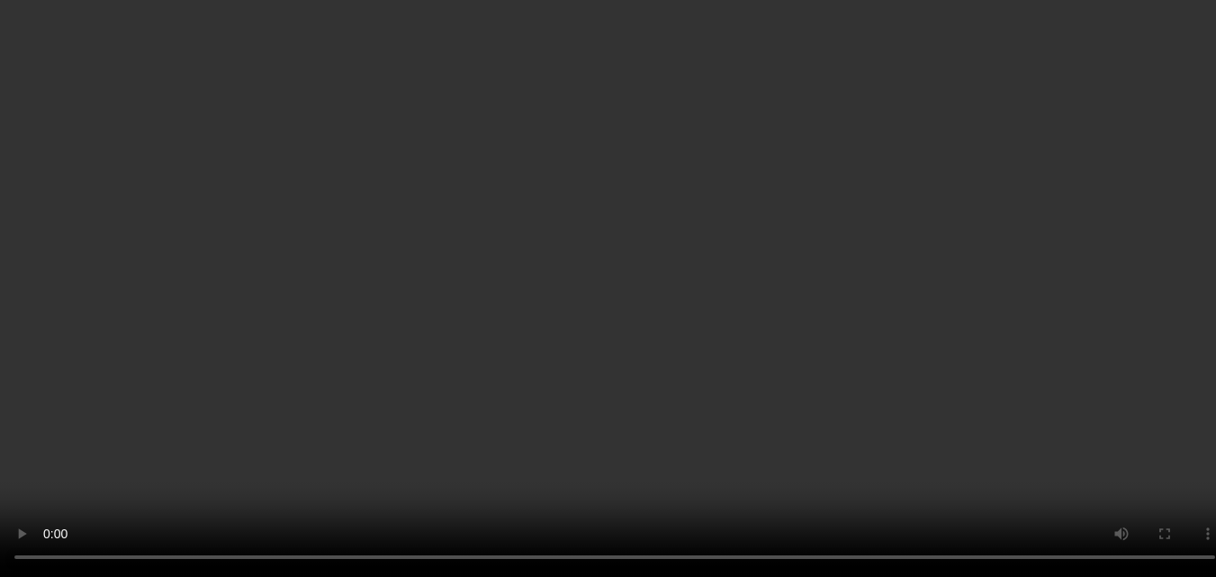
scroll to position [778, 0]
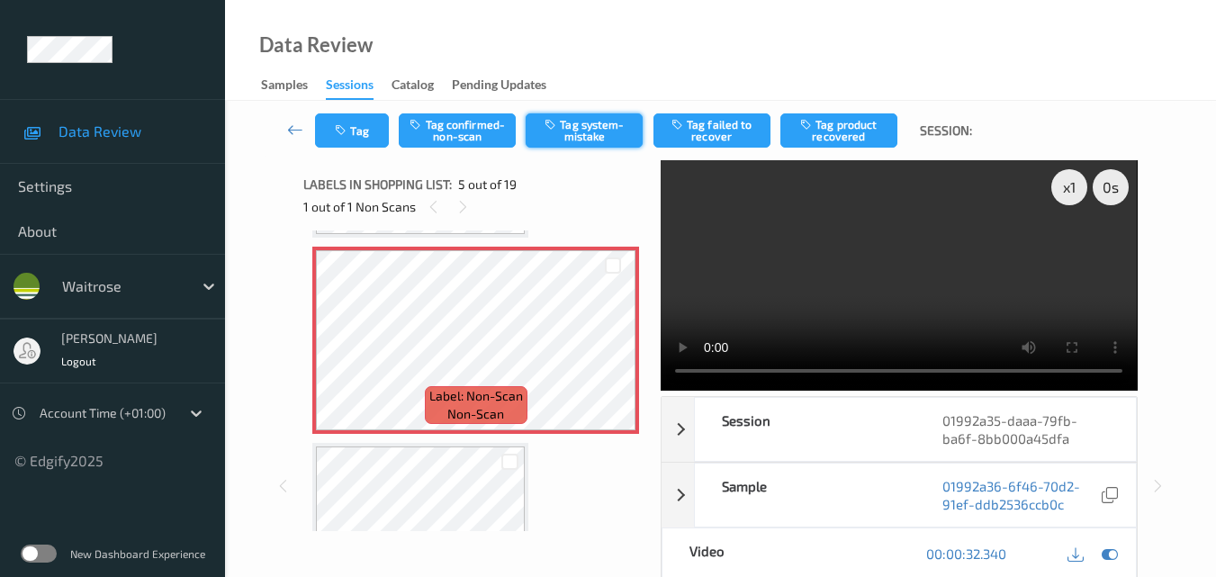
click at [600, 133] on button "Tag system-mistake" at bounding box center [584, 130] width 117 height 34
click at [364, 134] on button "Tag" at bounding box center [352, 130] width 74 height 34
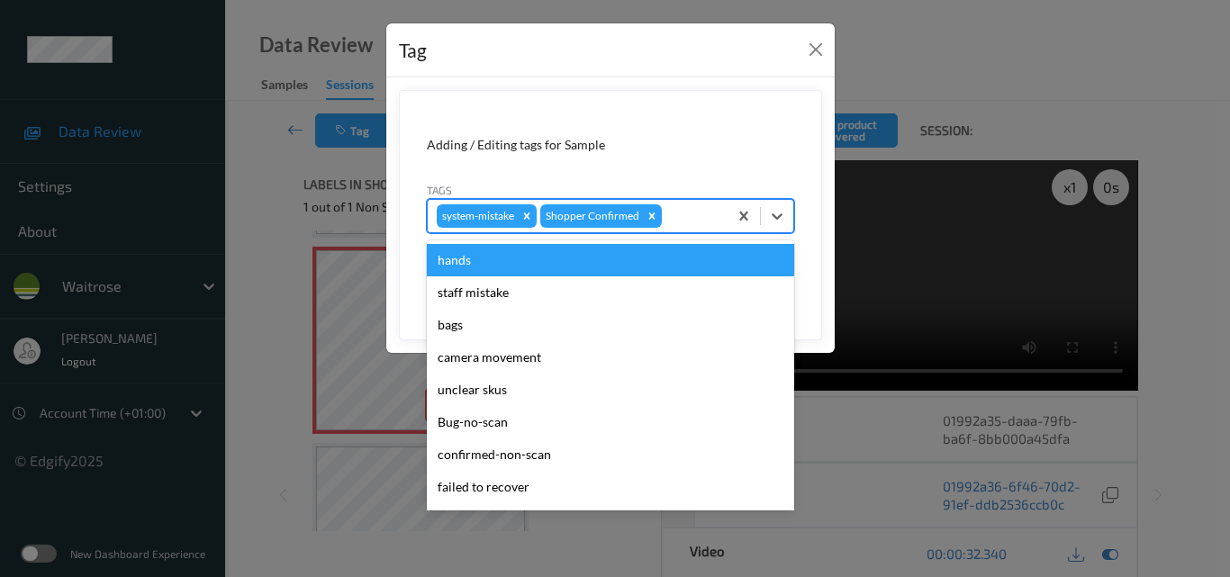
click at [699, 218] on div at bounding box center [691, 216] width 53 height 22
type input "un"
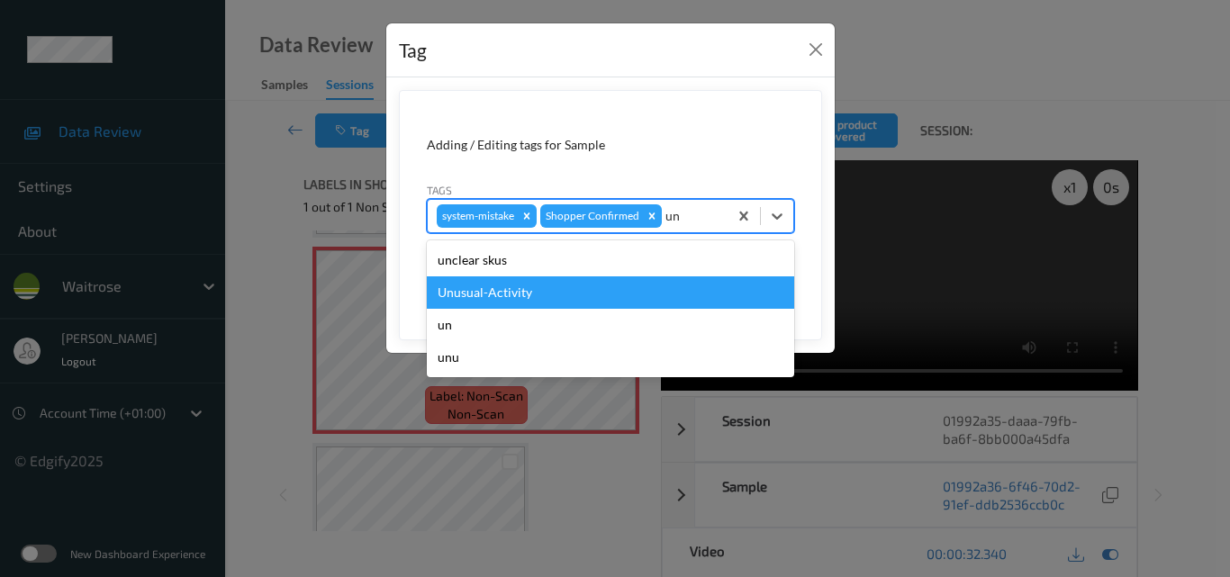
click at [583, 287] on div "Unusual-Activity" at bounding box center [610, 292] width 367 height 32
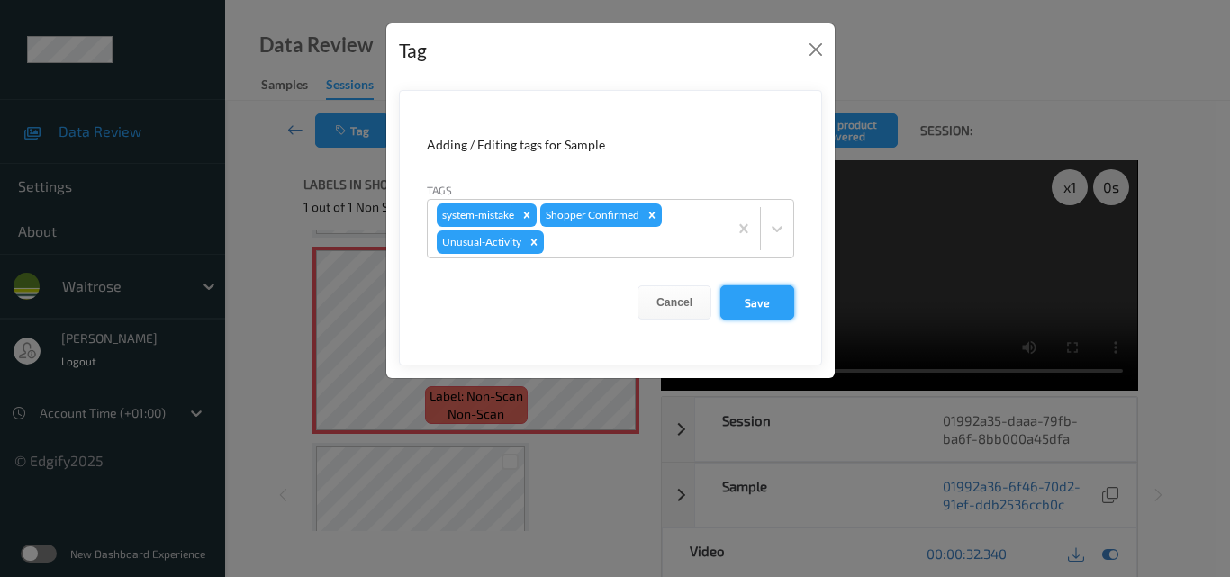
click at [774, 310] on button "Save" at bounding box center [757, 302] width 74 height 34
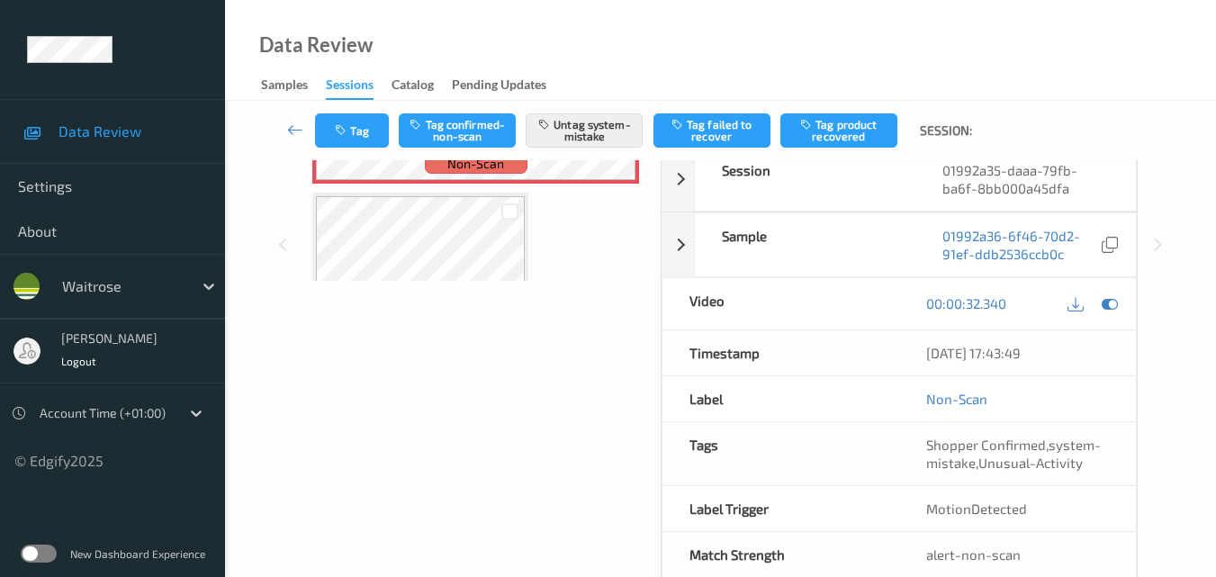
scroll to position [270, 0]
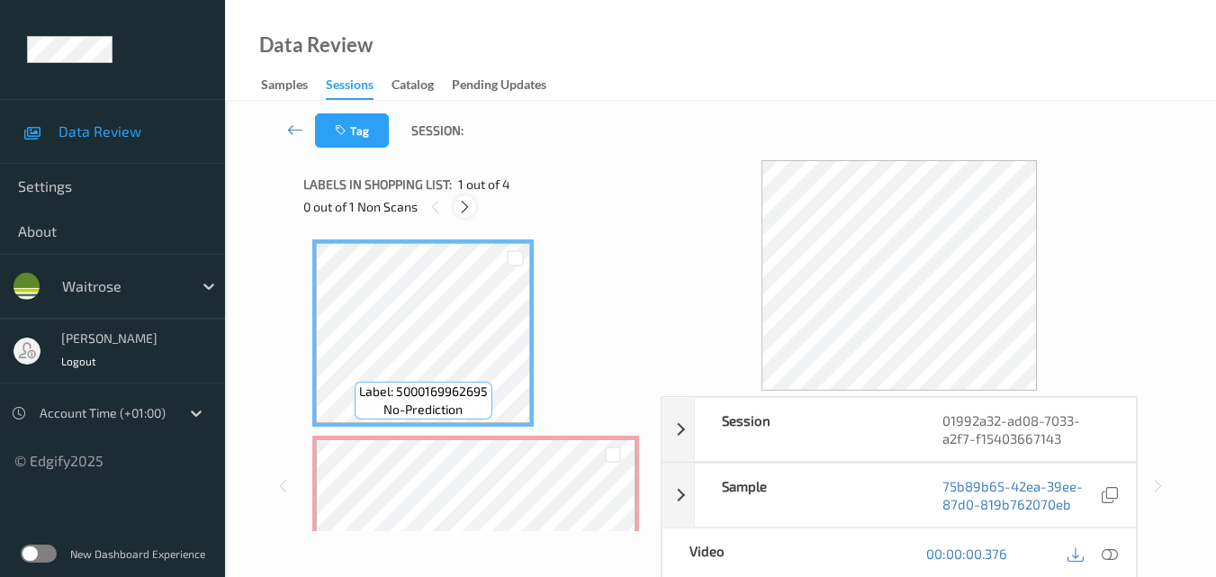
click at [467, 207] on icon at bounding box center [464, 207] width 15 height 16
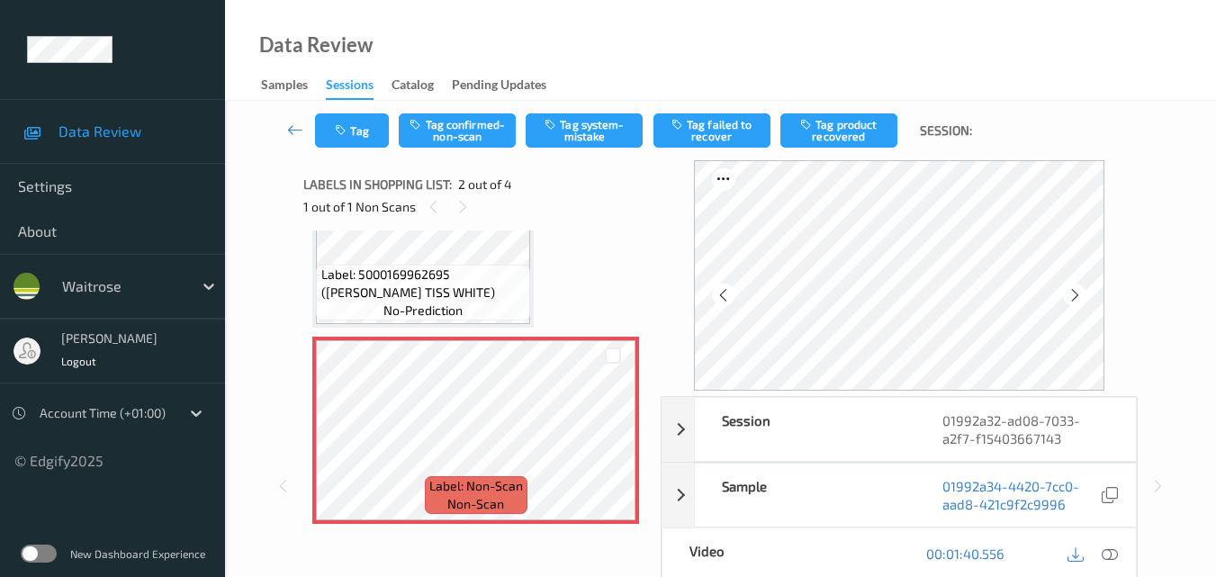
scroll to position [81, 0]
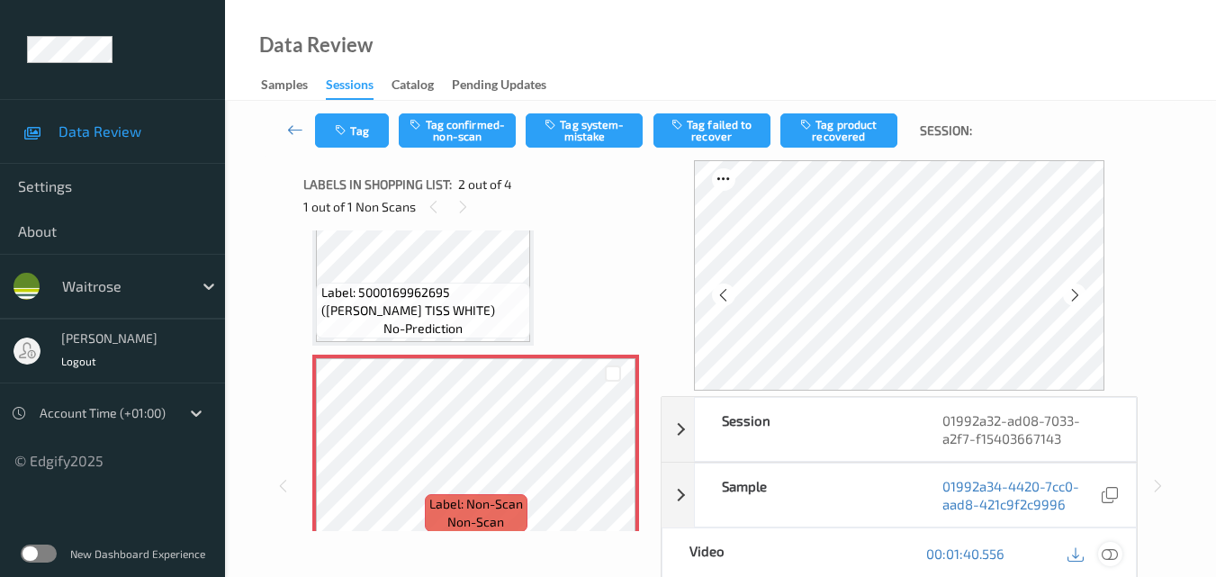
click at [1118, 554] on icon at bounding box center [1110, 553] width 16 height 16
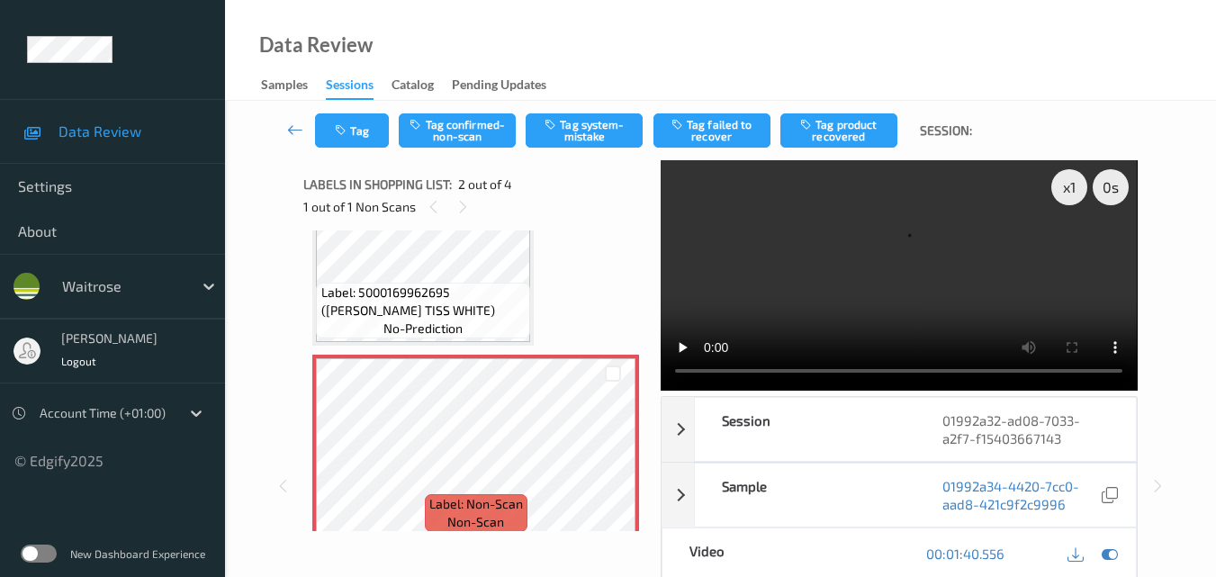
scroll to position [0, 0]
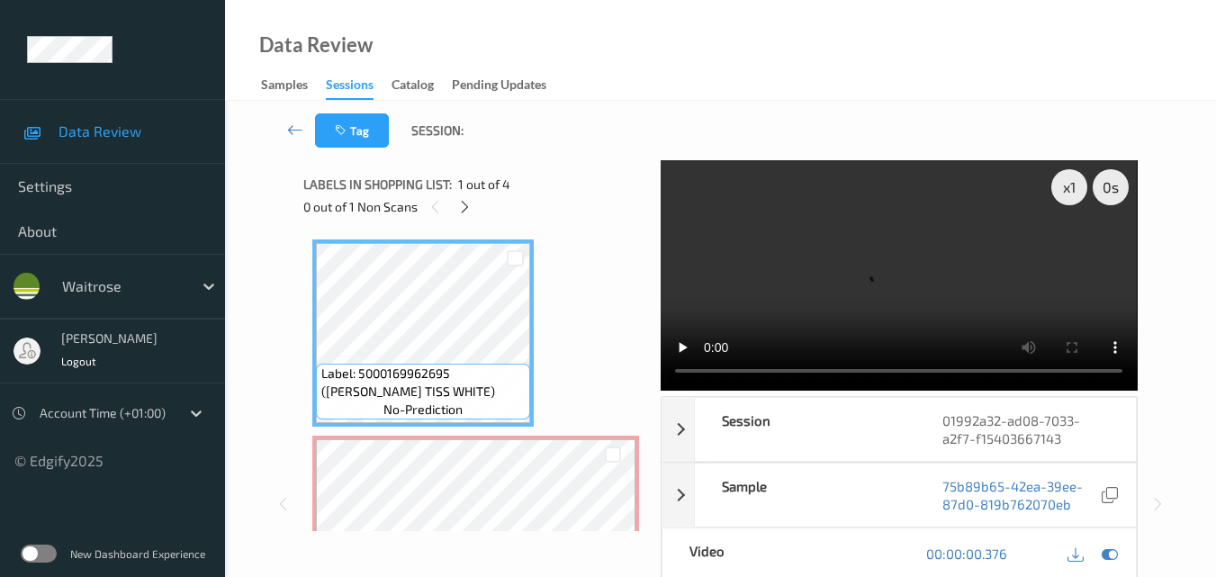
click at [864, 248] on video at bounding box center [899, 275] width 476 height 230
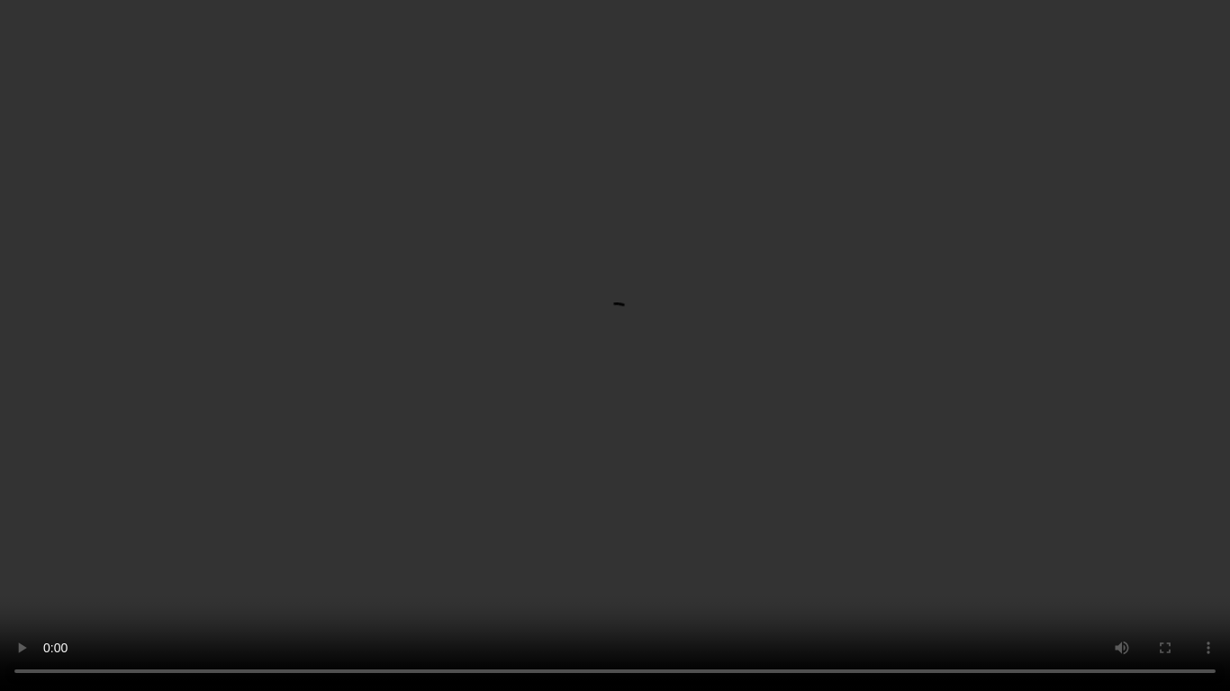
click at [776, 357] on video at bounding box center [615, 345] width 1230 height 691
click at [726, 363] on video at bounding box center [615, 345] width 1230 height 691
click at [881, 456] on video at bounding box center [615, 345] width 1230 height 691
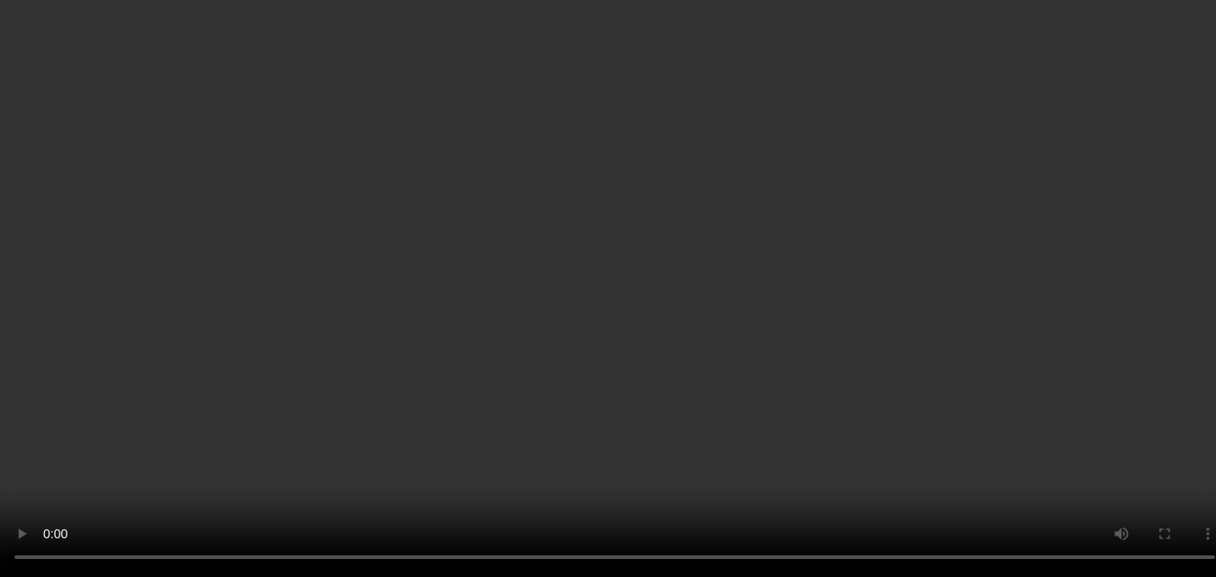
scroll to position [90, 0]
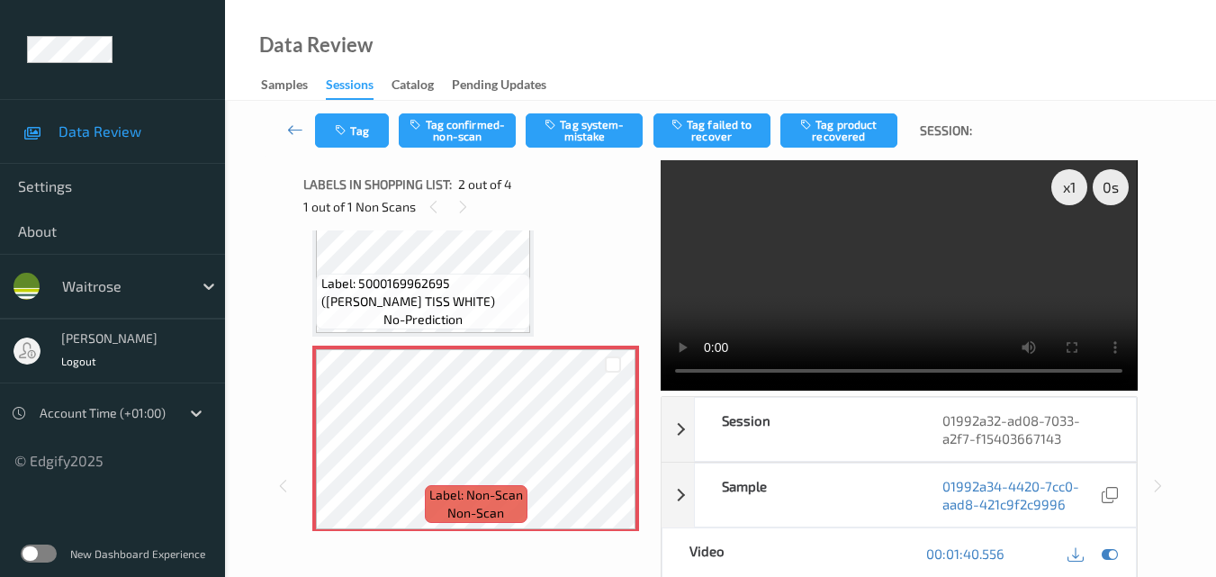
click at [898, 289] on video at bounding box center [899, 275] width 476 height 230
click at [895, 290] on video at bounding box center [899, 275] width 476 height 230
click at [587, 140] on button "Tag system-mistake" at bounding box center [584, 130] width 117 height 34
click at [352, 122] on button "Tag" at bounding box center [352, 130] width 74 height 34
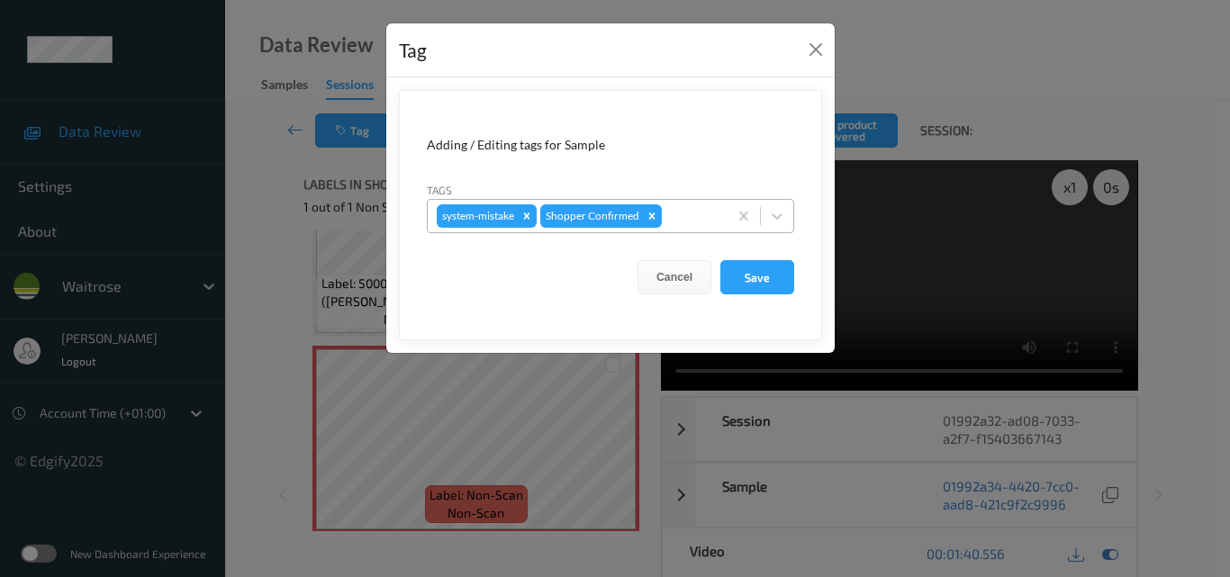
click at [692, 224] on div at bounding box center [691, 216] width 53 height 22
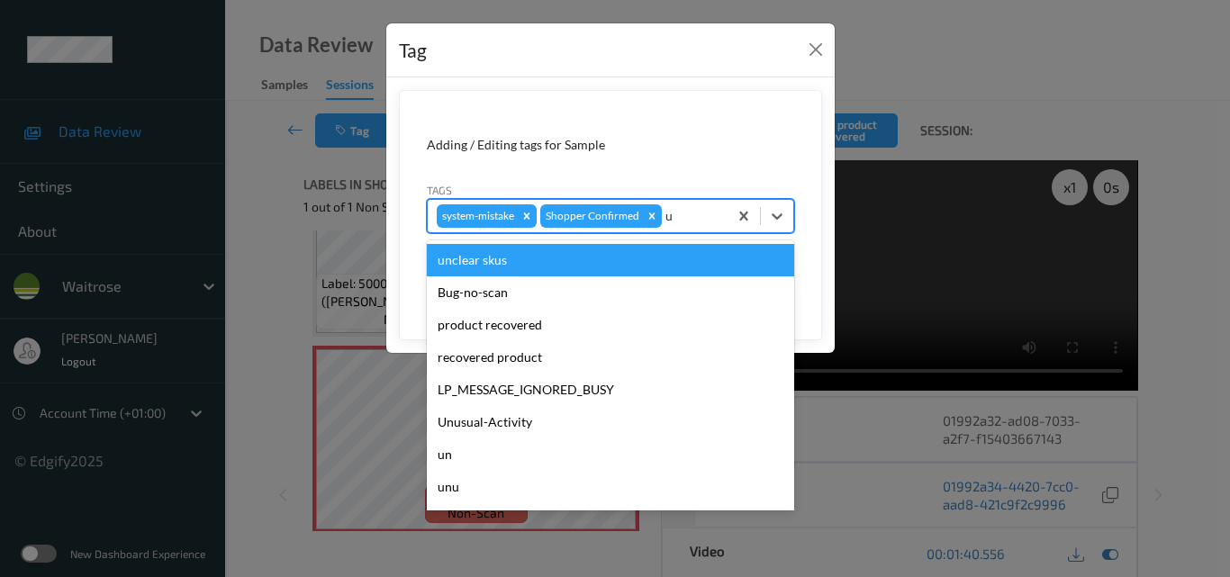
type input "un"
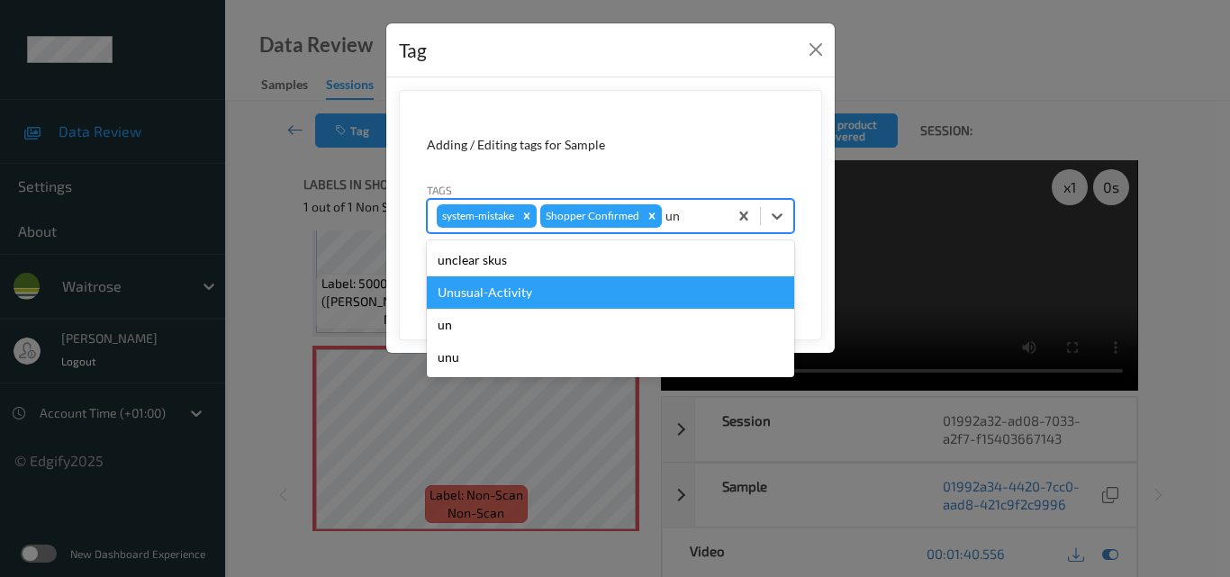
click at [598, 287] on div "Unusual-Activity" at bounding box center [610, 292] width 367 height 32
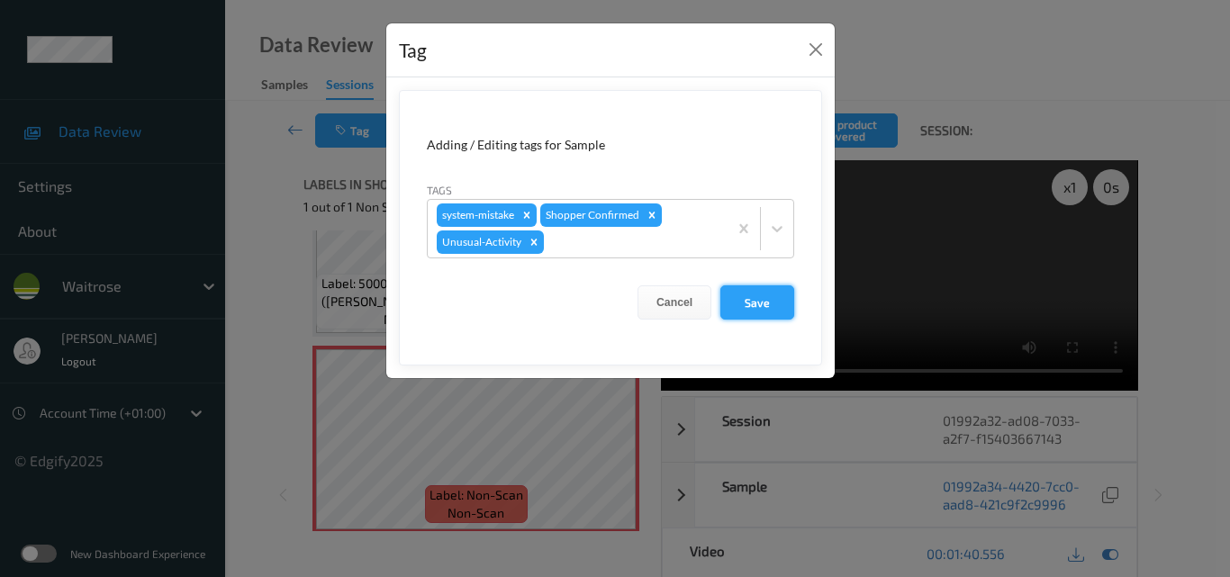
click at [752, 293] on button "Save" at bounding box center [757, 302] width 74 height 34
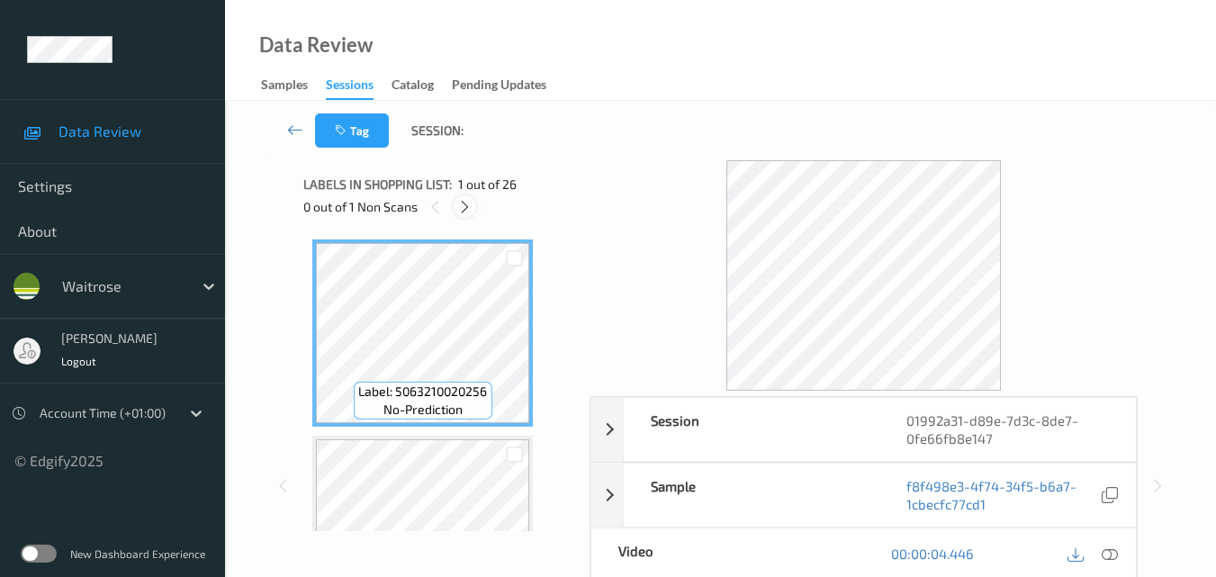
click at [460, 211] on icon at bounding box center [464, 207] width 15 height 16
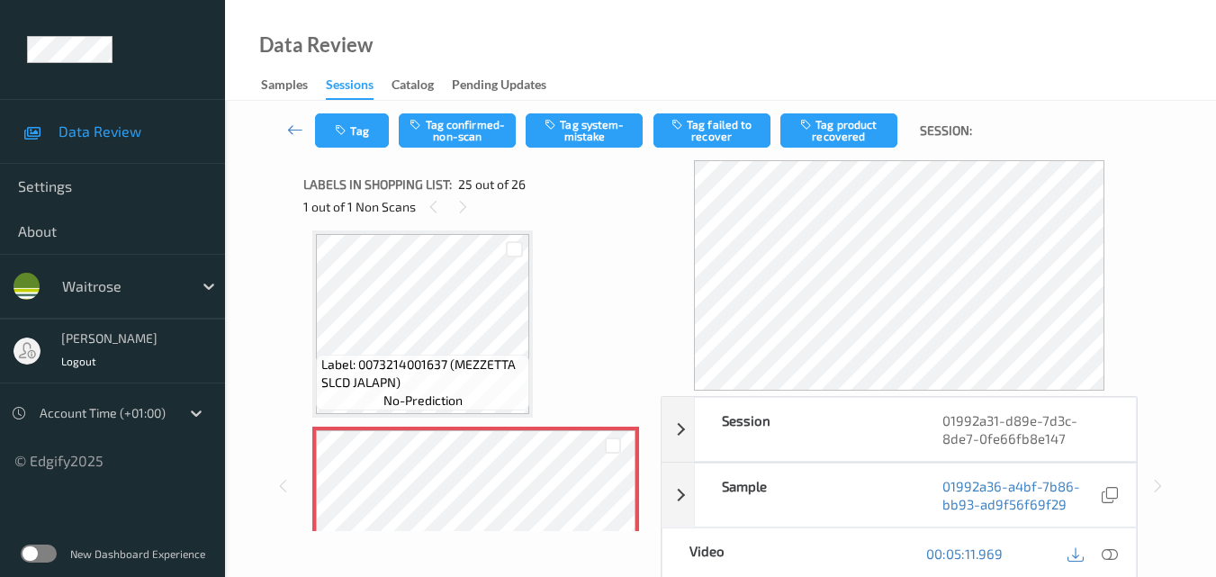
scroll to position [4612, 0]
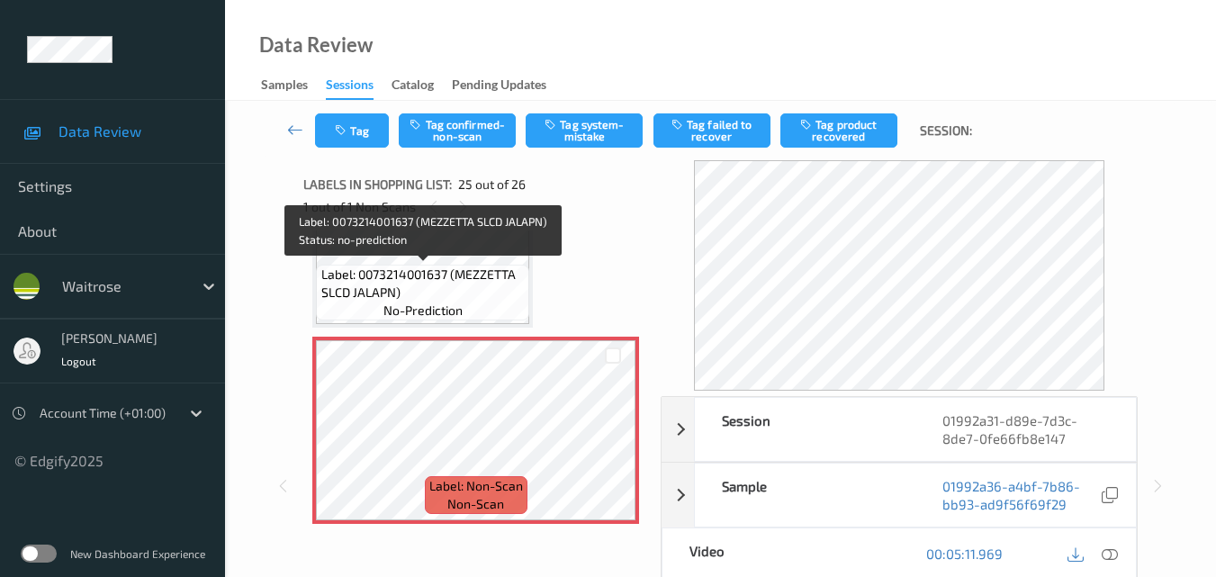
click at [449, 281] on span "Label: 0073214001637 (MEZZETTA SLCD JALAPN)" at bounding box center [423, 284] width 204 height 36
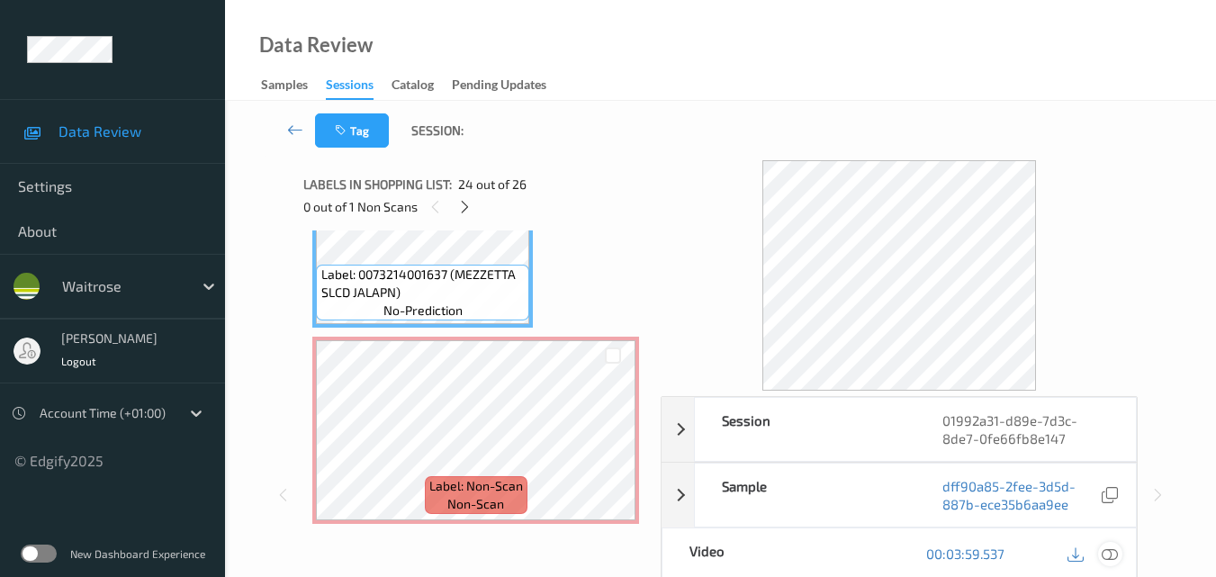
click at [1115, 553] on icon at bounding box center [1110, 553] width 16 height 16
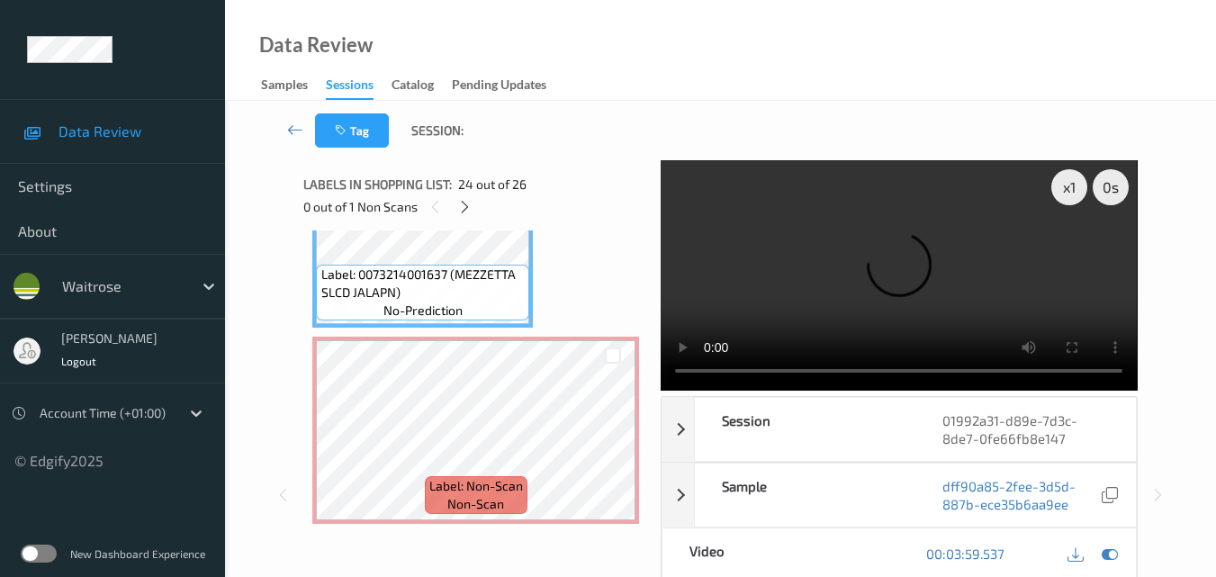
click at [833, 288] on video at bounding box center [899, 275] width 476 height 230
click at [888, 284] on video at bounding box center [899, 275] width 476 height 230
click at [1068, 189] on div "x 1" at bounding box center [1069, 187] width 36 height 36
click at [913, 266] on video at bounding box center [899, 275] width 476 height 230
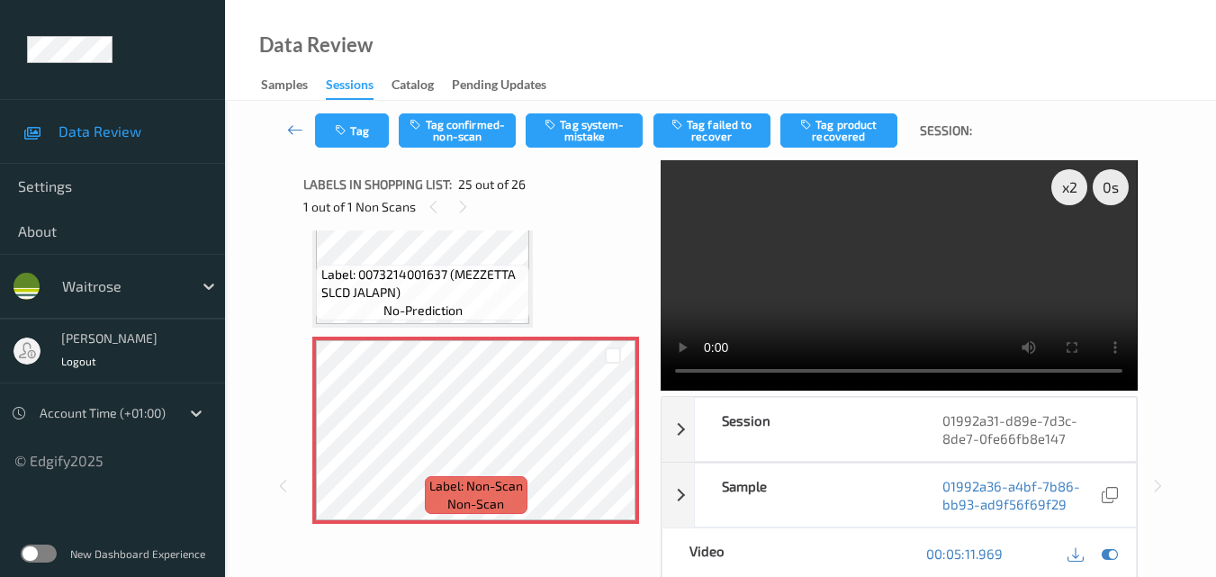
click at [980, 270] on video at bounding box center [899, 275] width 476 height 230
click at [940, 302] on video at bounding box center [899, 275] width 476 height 230
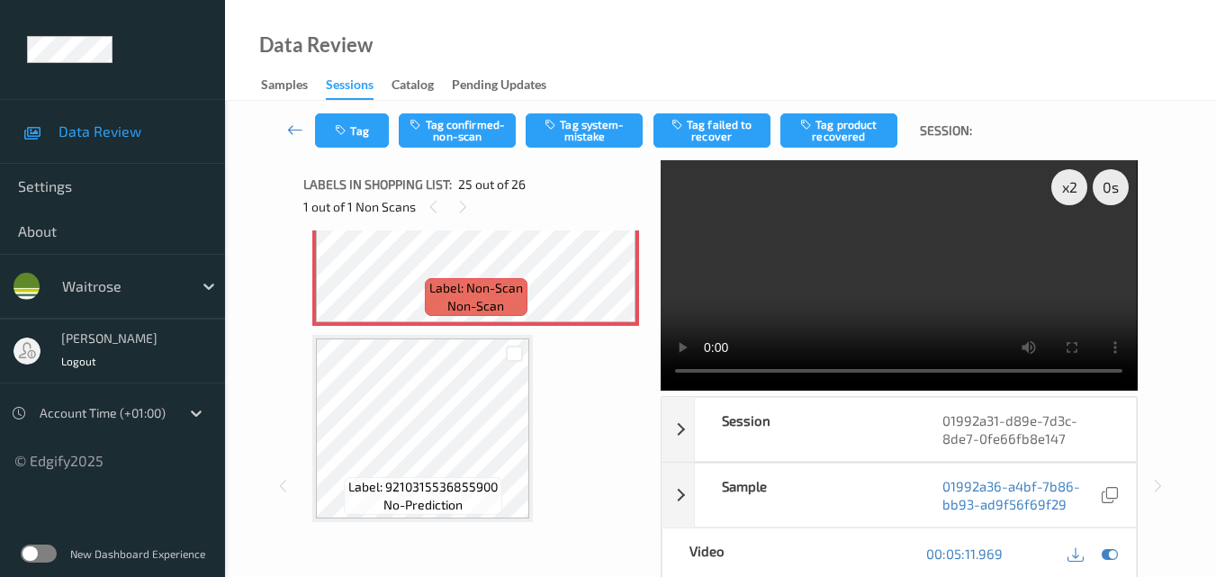
scroll to position [4630, 0]
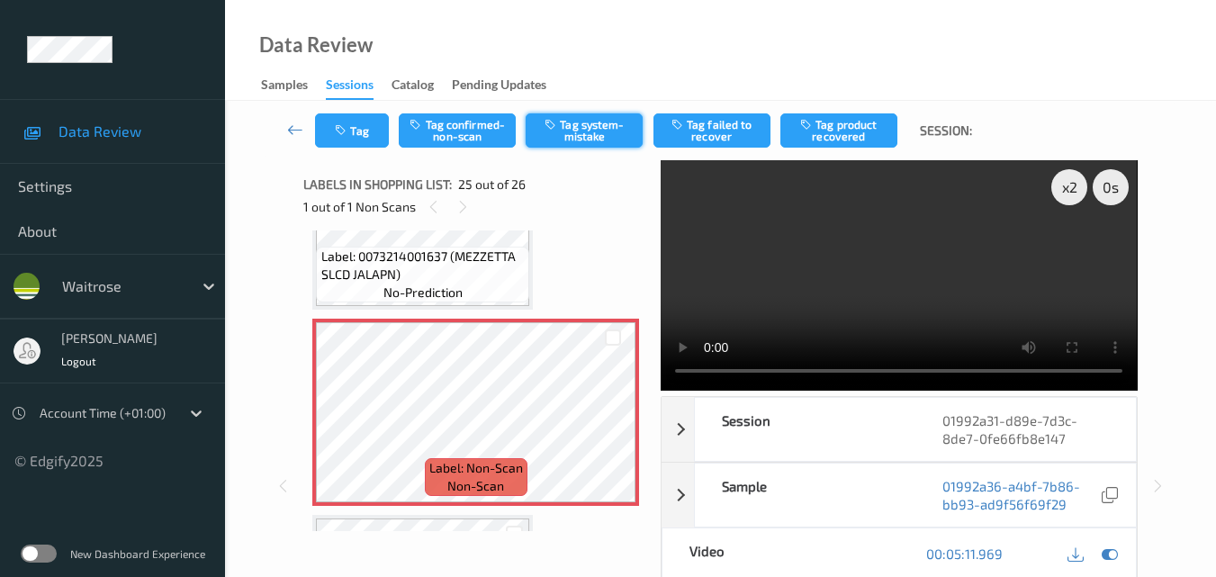
click at [605, 145] on button "Tag system-mistake" at bounding box center [584, 130] width 117 height 34
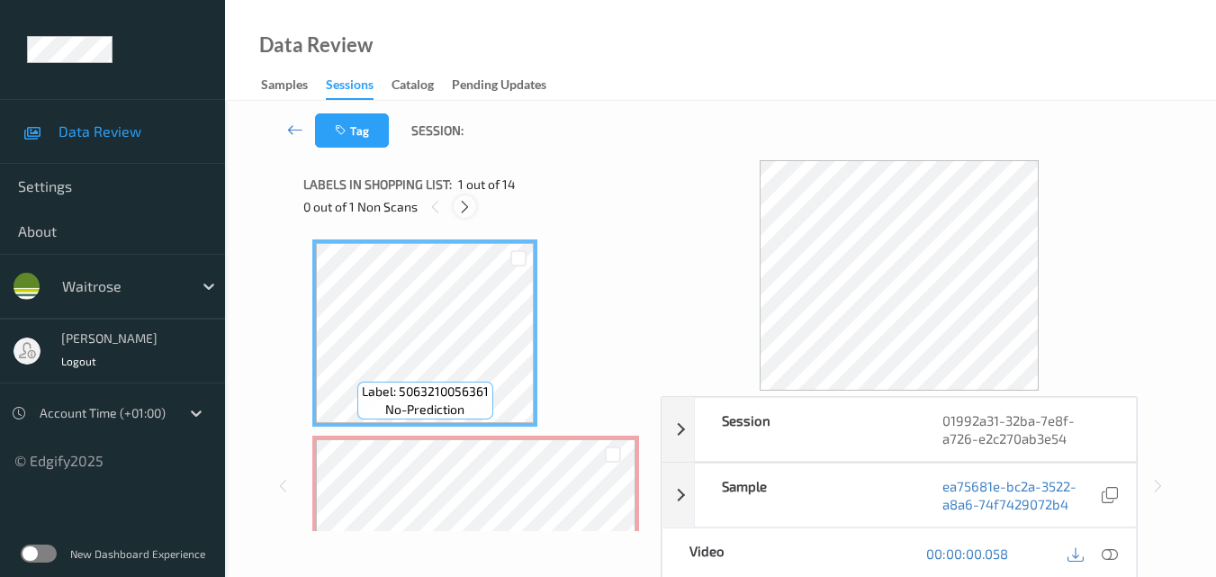
click at [467, 209] on icon at bounding box center [464, 207] width 15 height 16
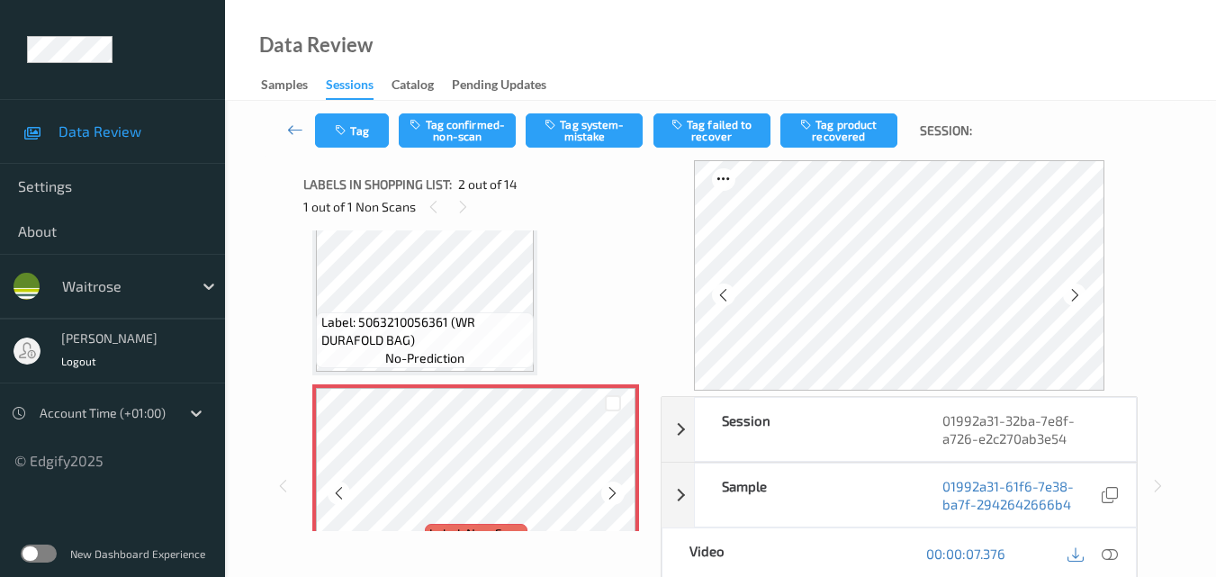
scroll to position [99, 0]
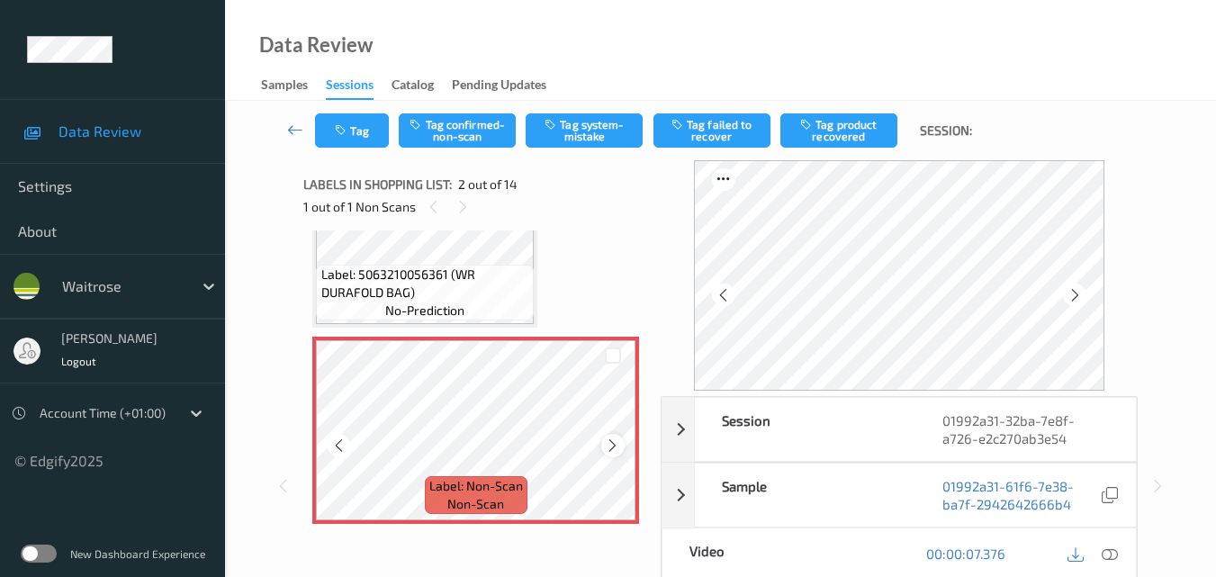
click at [615, 444] on icon at bounding box center [612, 445] width 15 height 16
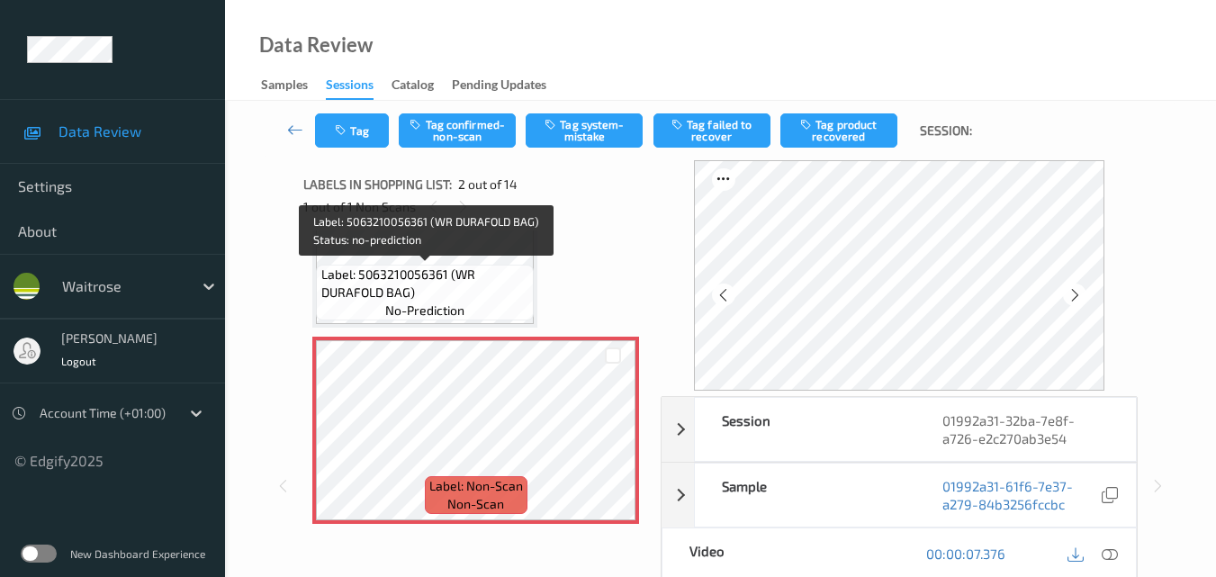
click at [473, 293] on span "Label: 5063210056361 (WR DURAFOLD BAG)" at bounding box center [425, 284] width 209 height 36
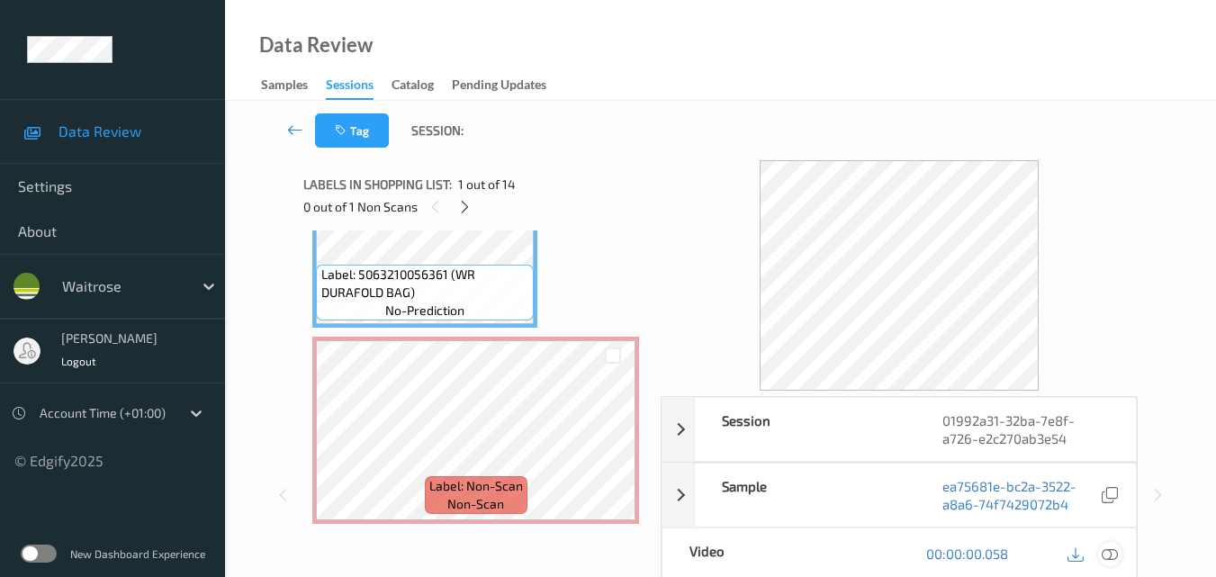
click at [1117, 551] on icon at bounding box center [1110, 553] width 16 height 16
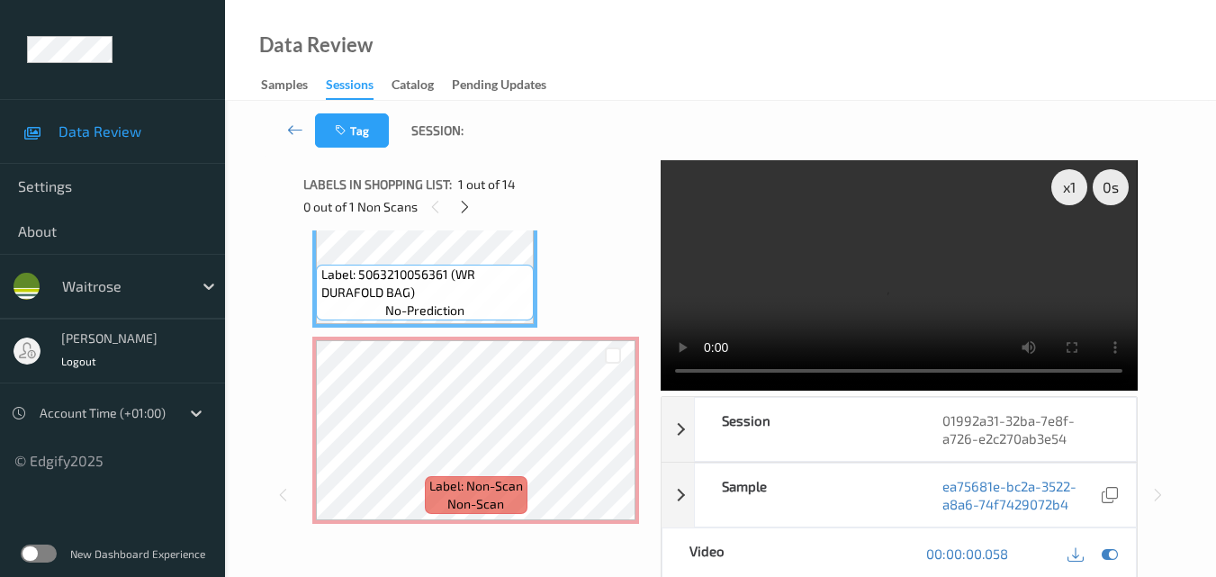
click at [916, 235] on video at bounding box center [899, 275] width 476 height 230
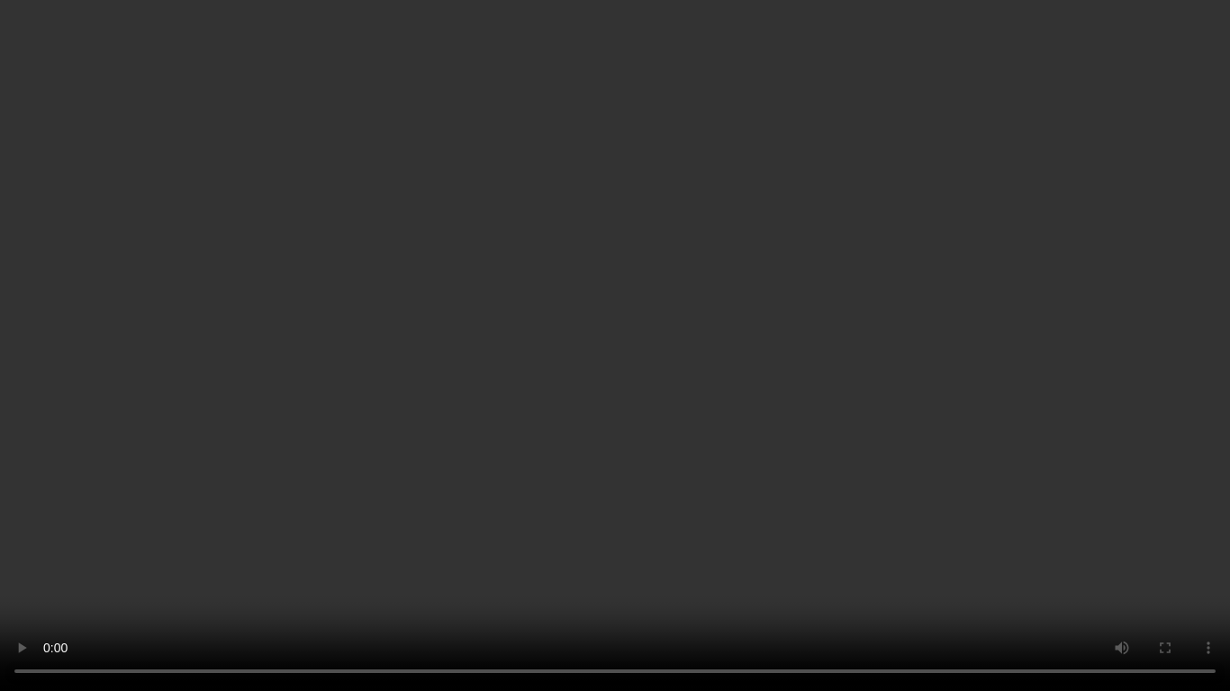
click at [863, 398] on video at bounding box center [615, 345] width 1230 height 691
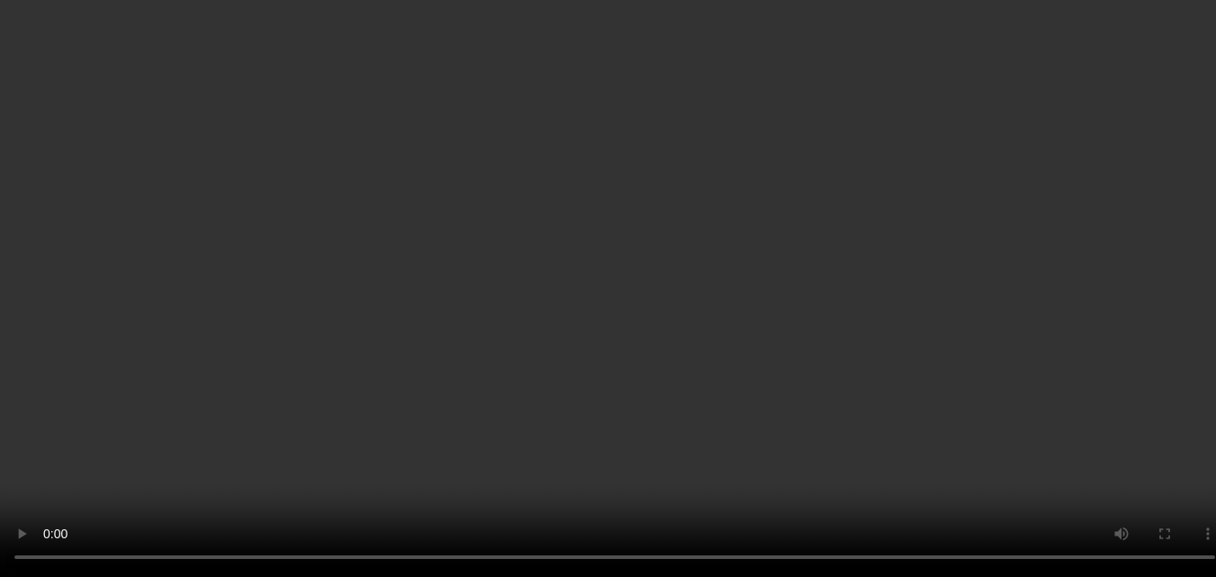
scroll to position [0, 0]
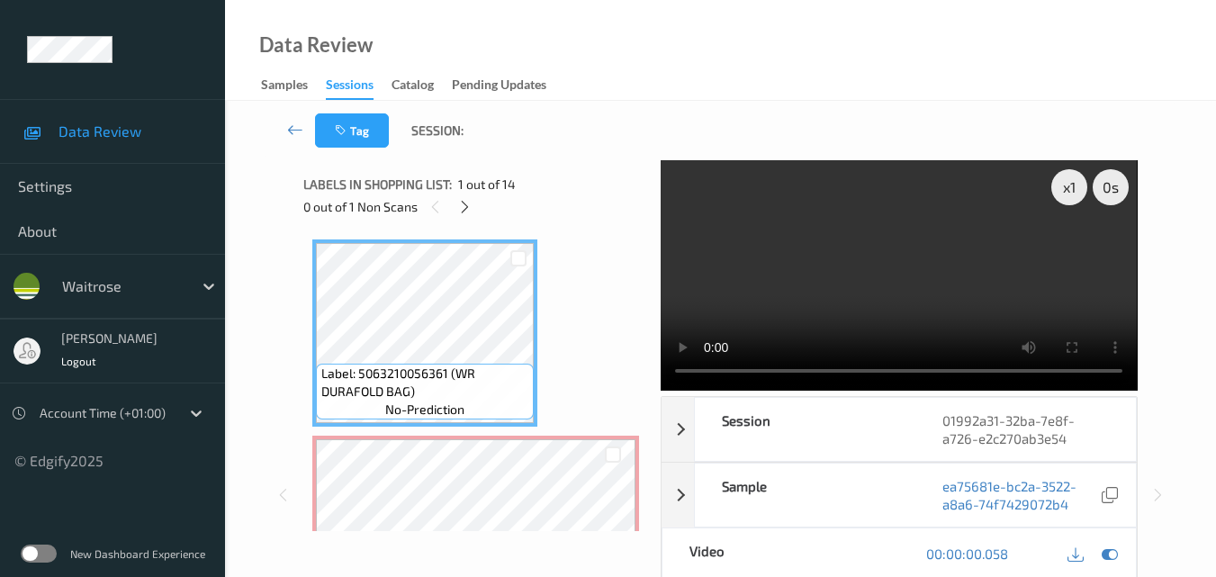
click at [893, 279] on video at bounding box center [899, 275] width 476 height 230
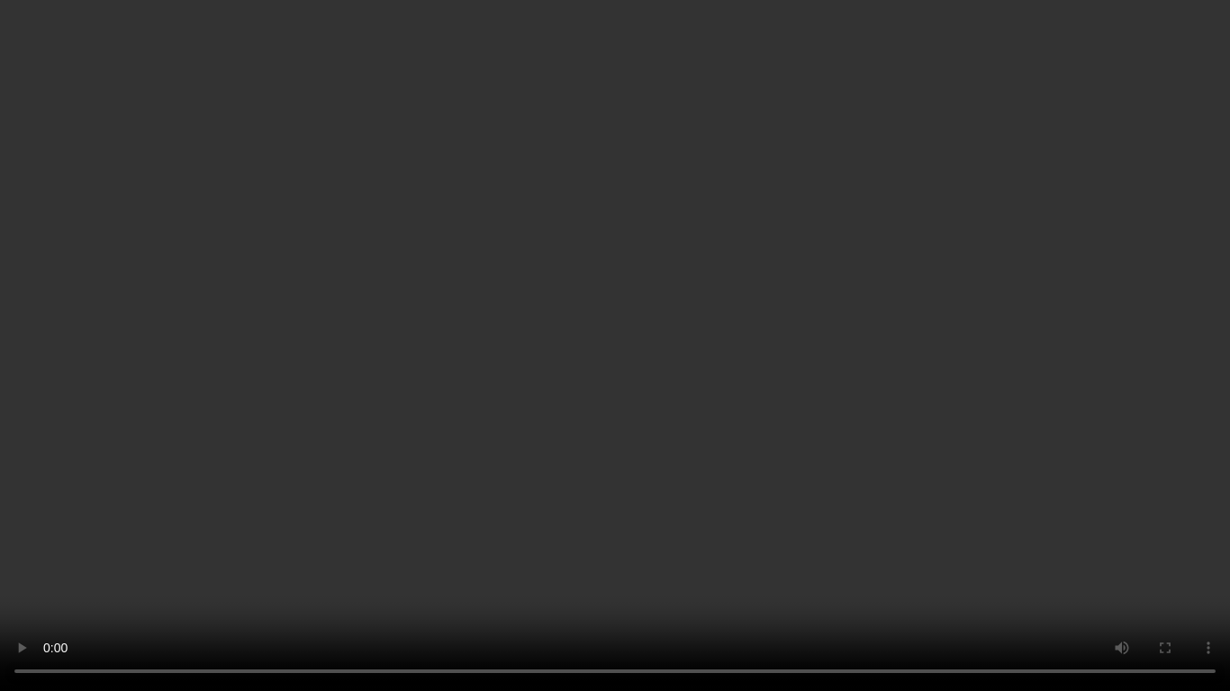
click at [789, 401] on video at bounding box center [615, 345] width 1230 height 691
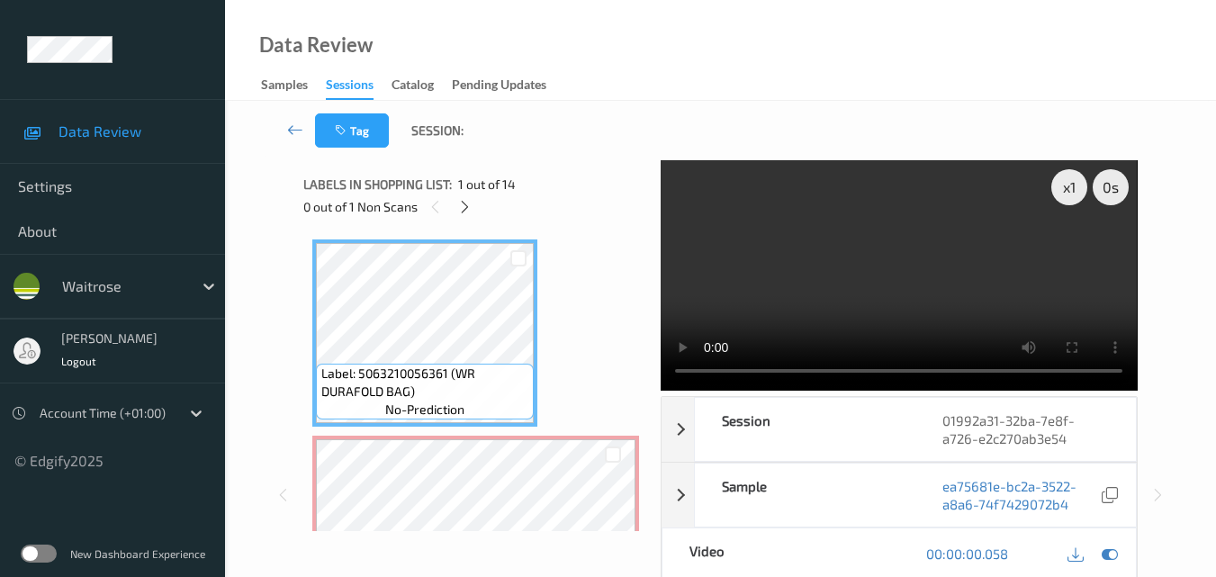
click at [852, 275] on video at bounding box center [899, 275] width 476 height 230
click at [877, 302] on video at bounding box center [899, 275] width 476 height 230
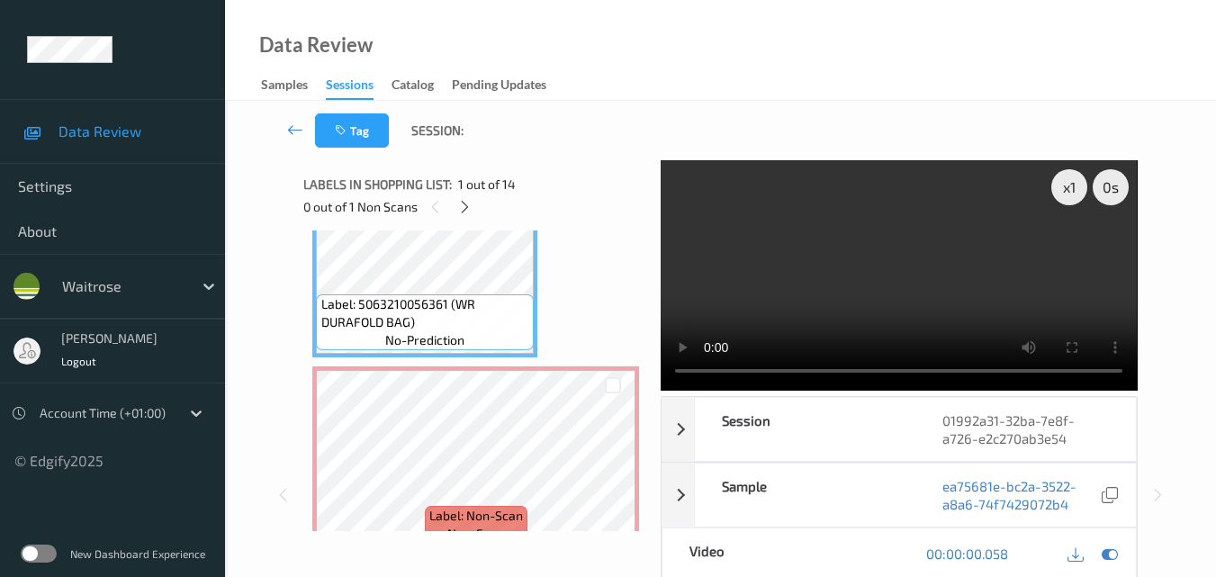
scroll to position [180, 0]
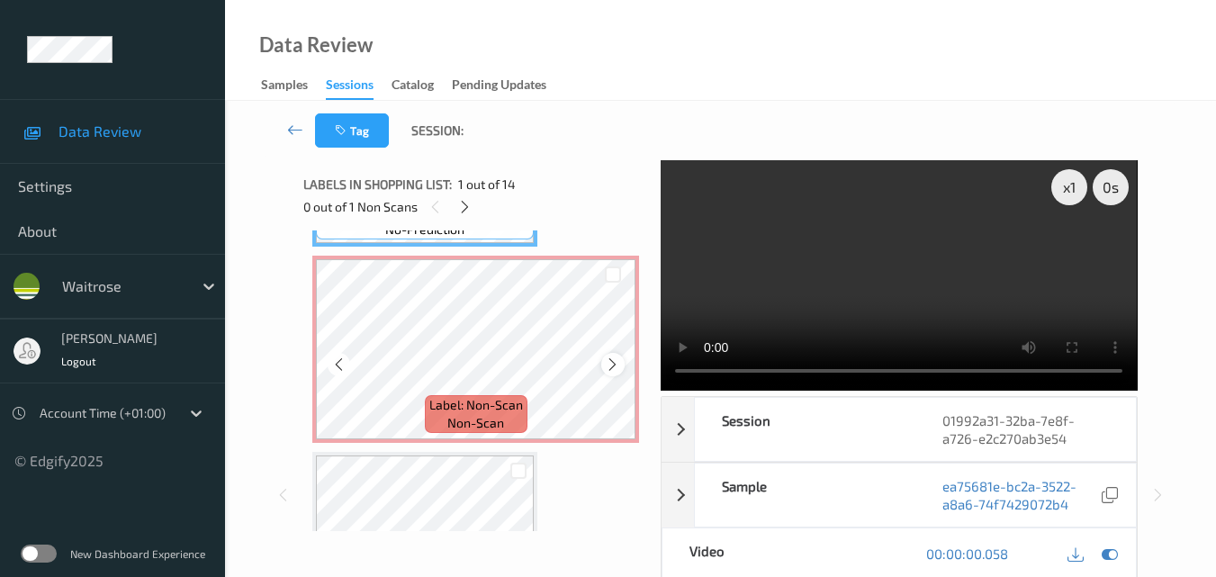
click at [610, 357] on icon at bounding box center [612, 364] width 15 height 16
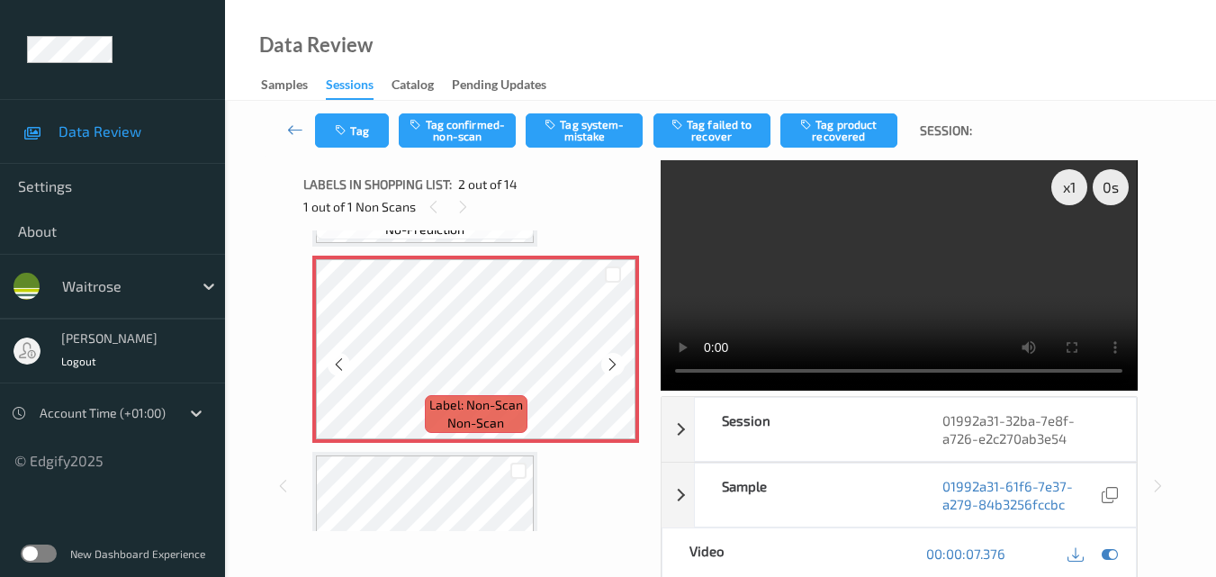
click at [610, 357] on icon at bounding box center [612, 364] width 15 height 16
click at [356, 128] on button "Tag" at bounding box center [352, 130] width 74 height 34
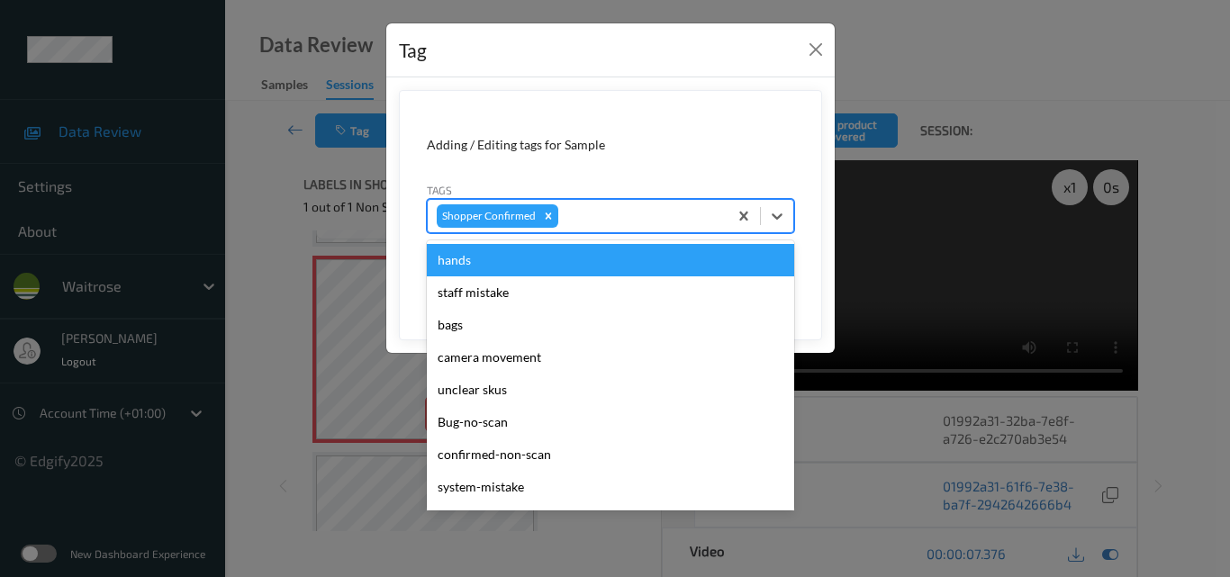
click at [604, 221] on div at bounding box center [640, 216] width 157 height 22
click at [822, 46] on button "Close" at bounding box center [815, 49] width 25 height 25
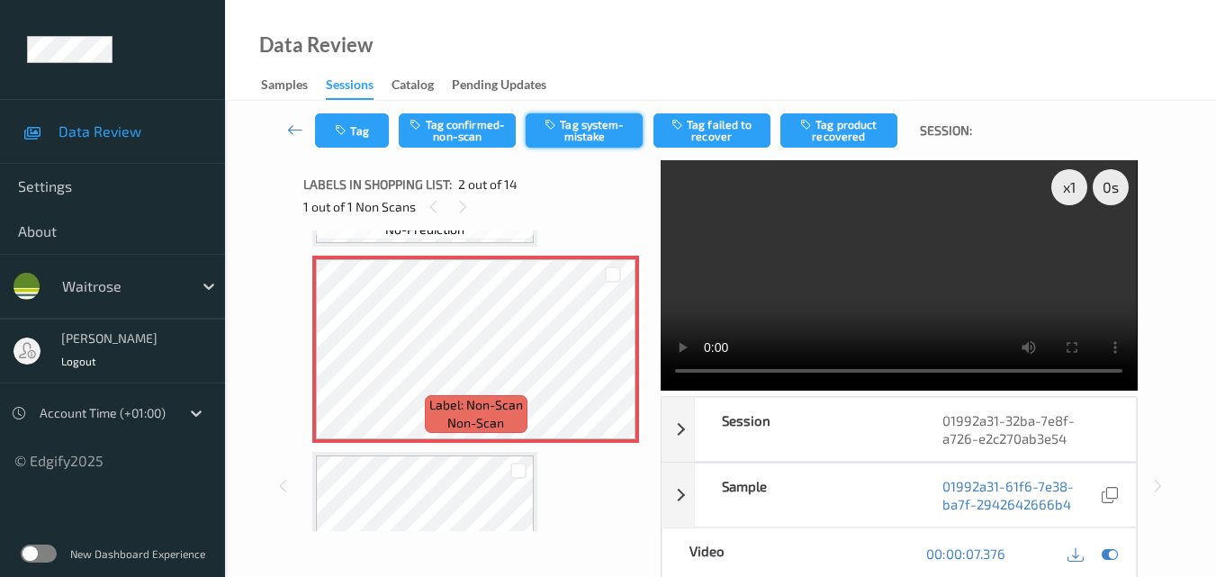
click at [607, 130] on button "Tag system-mistake" at bounding box center [584, 130] width 117 height 34
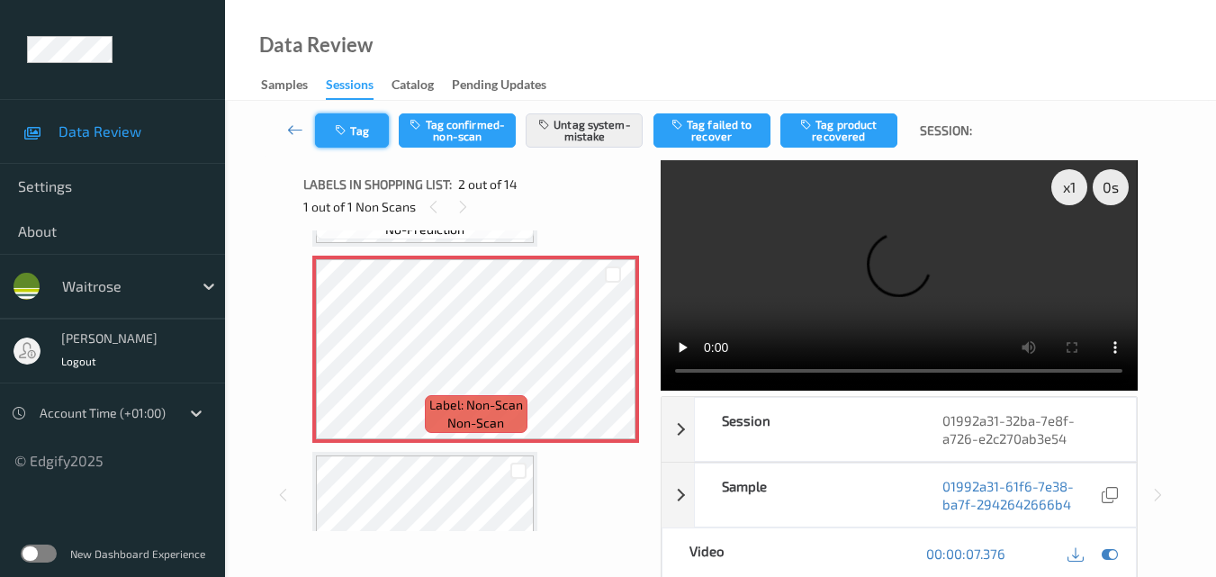
click at [341, 132] on icon "button" at bounding box center [342, 130] width 15 height 13
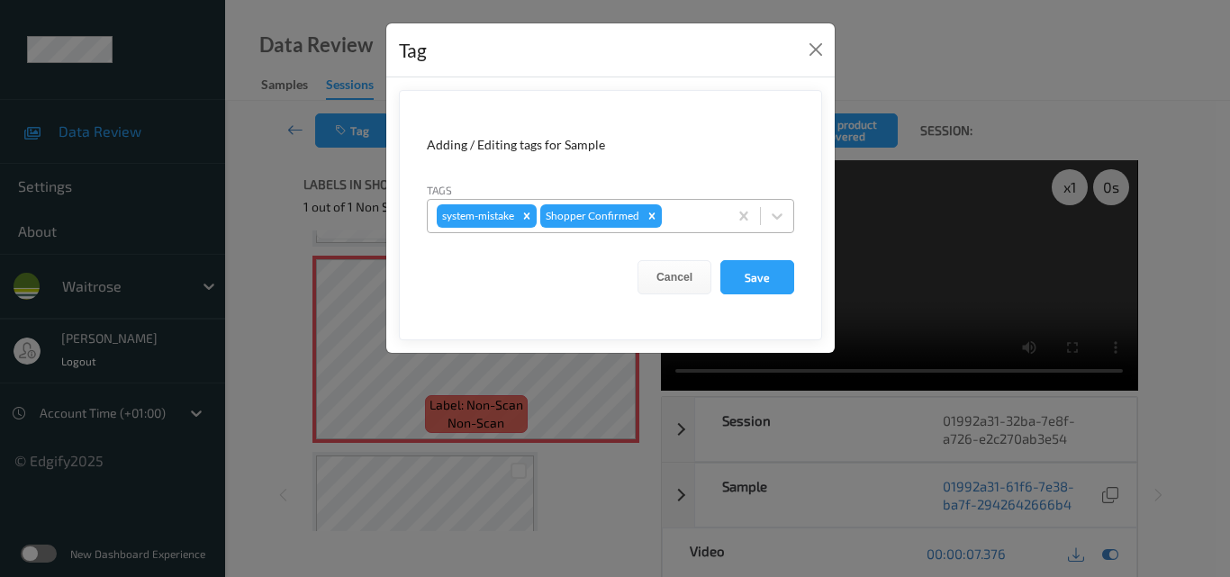
click at [687, 211] on div at bounding box center [691, 216] width 53 height 22
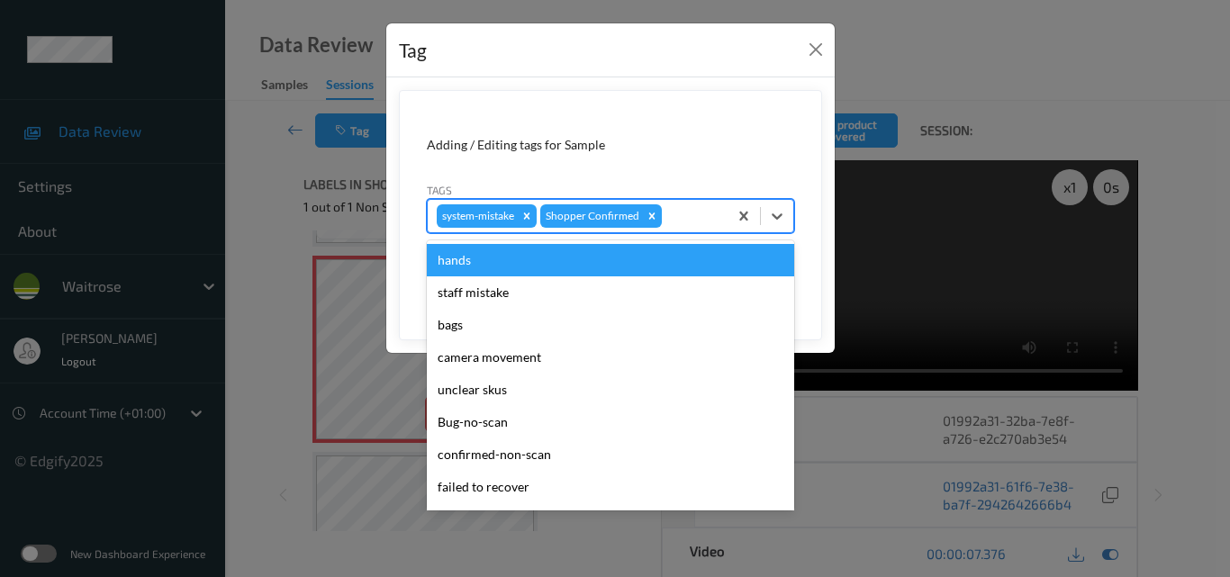
type input "b"
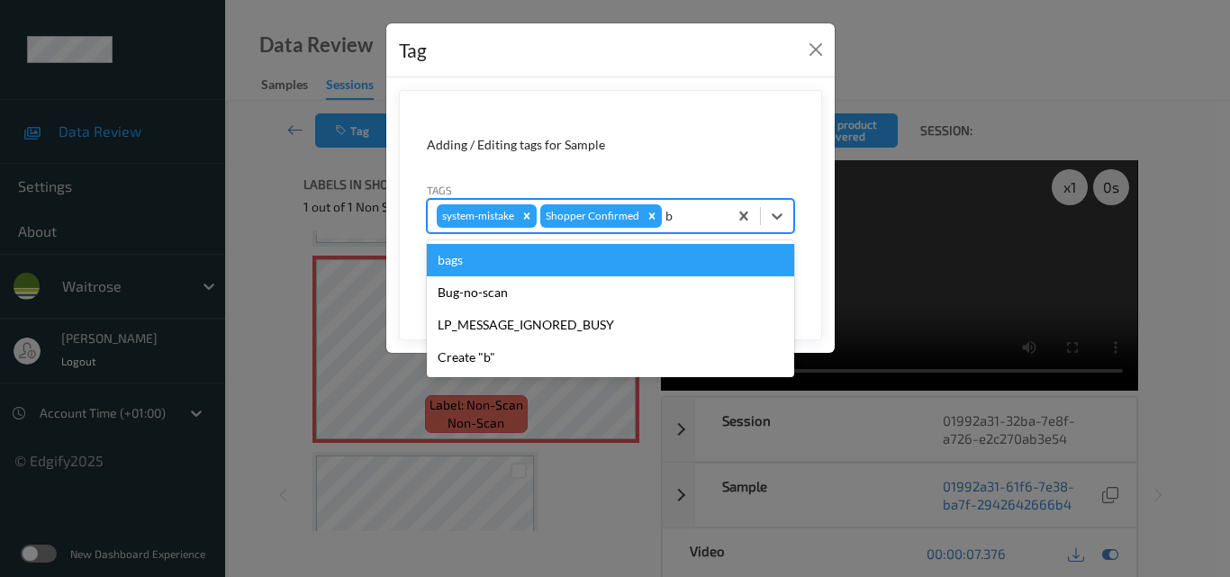
click at [561, 260] on div "bags" at bounding box center [610, 260] width 367 height 32
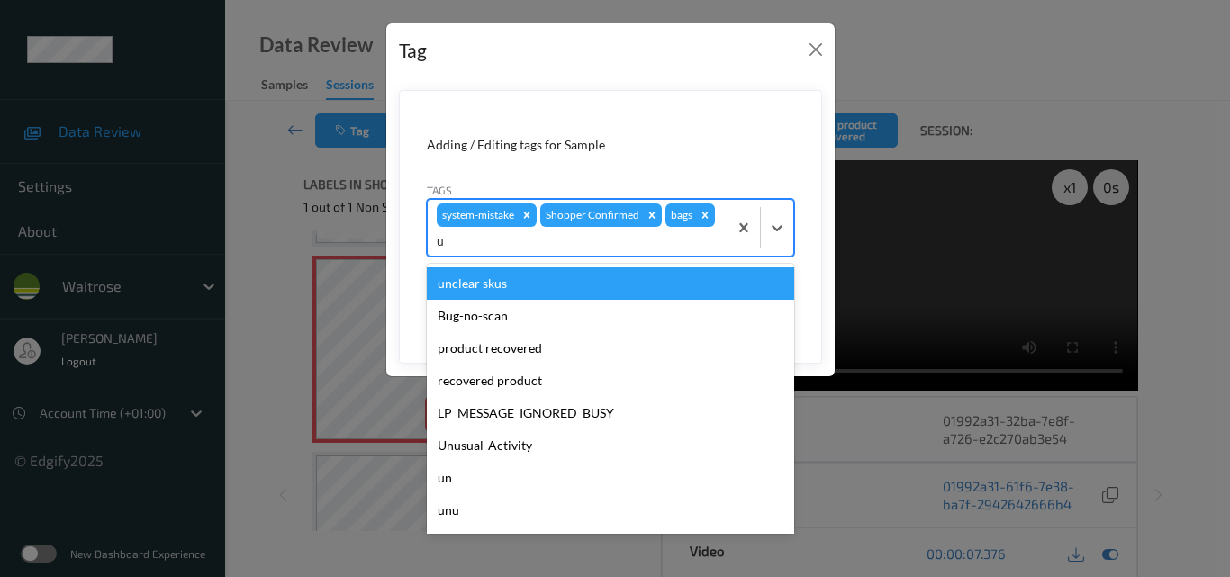
type input "un"
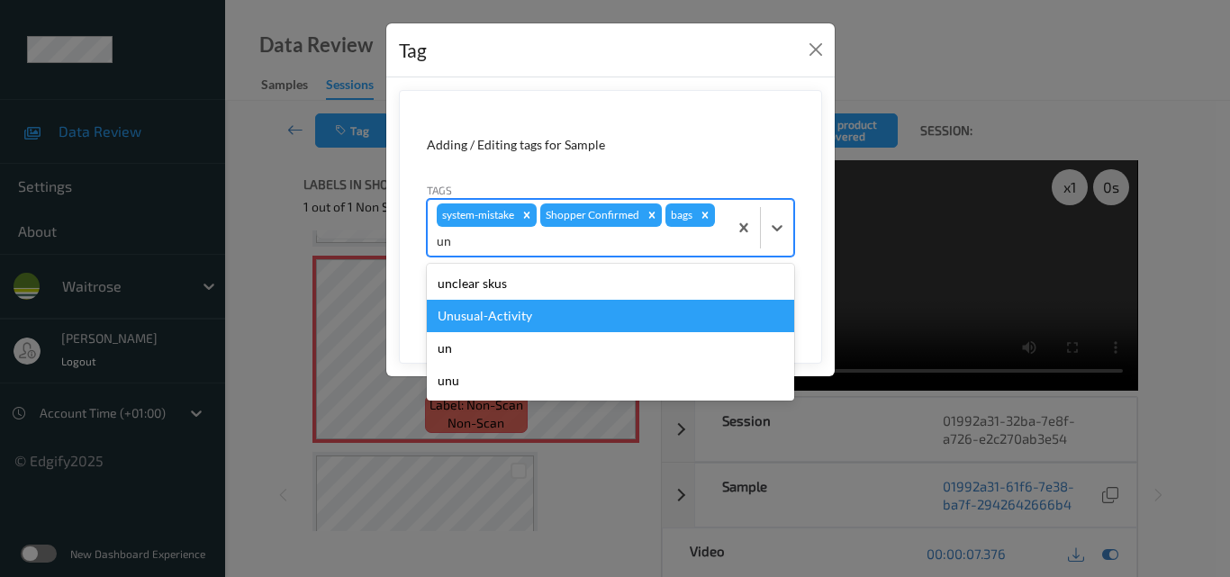
click at [545, 312] on div "Unusual-Activity" at bounding box center [610, 316] width 367 height 32
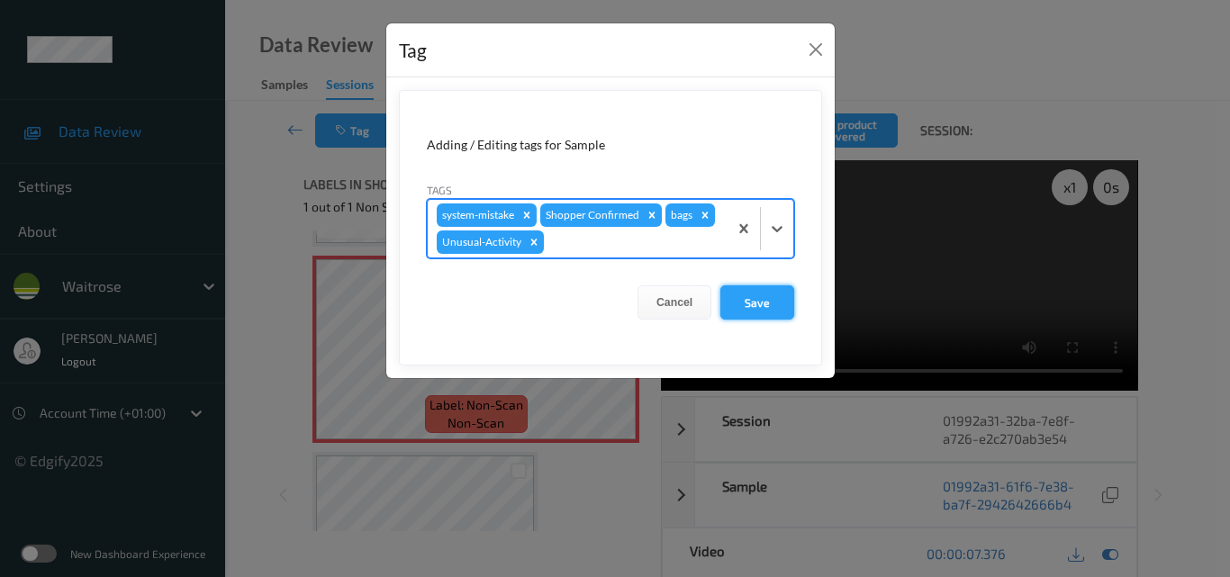
click at [773, 298] on button "Save" at bounding box center [757, 302] width 74 height 34
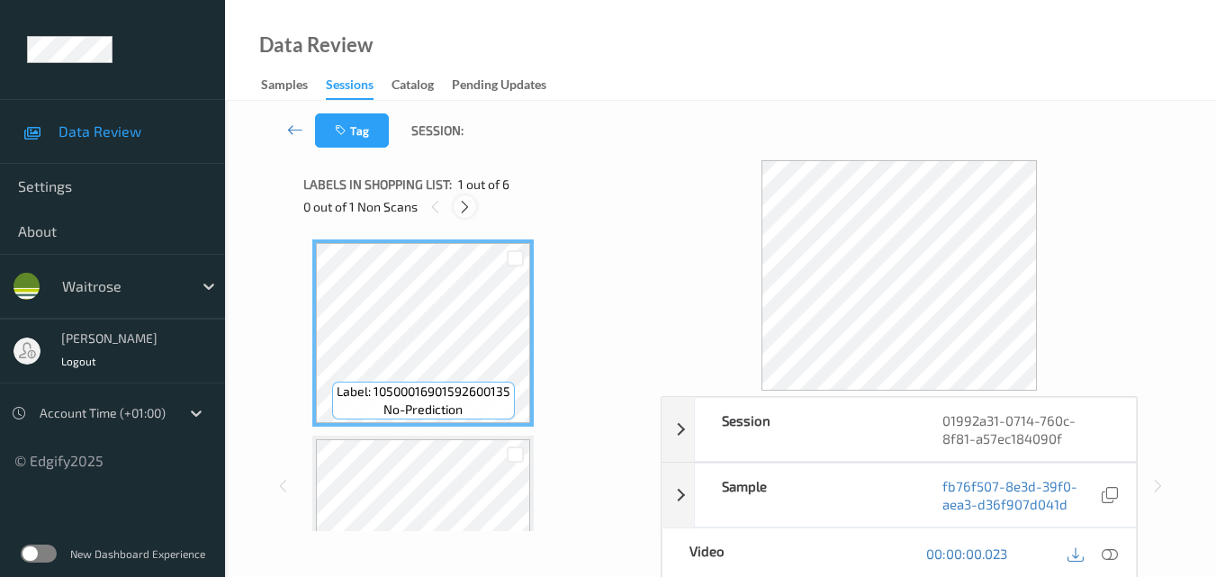
click at [464, 213] on icon at bounding box center [464, 207] width 15 height 16
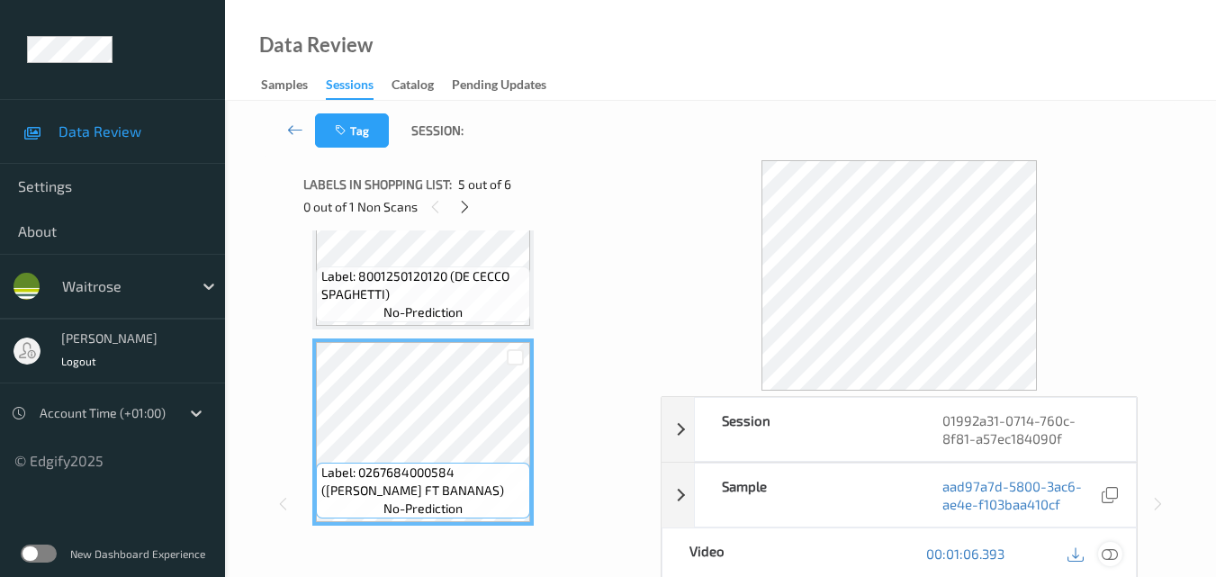
click at [1115, 552] on icon at bounding box center [1110, 553] width 16 height 16
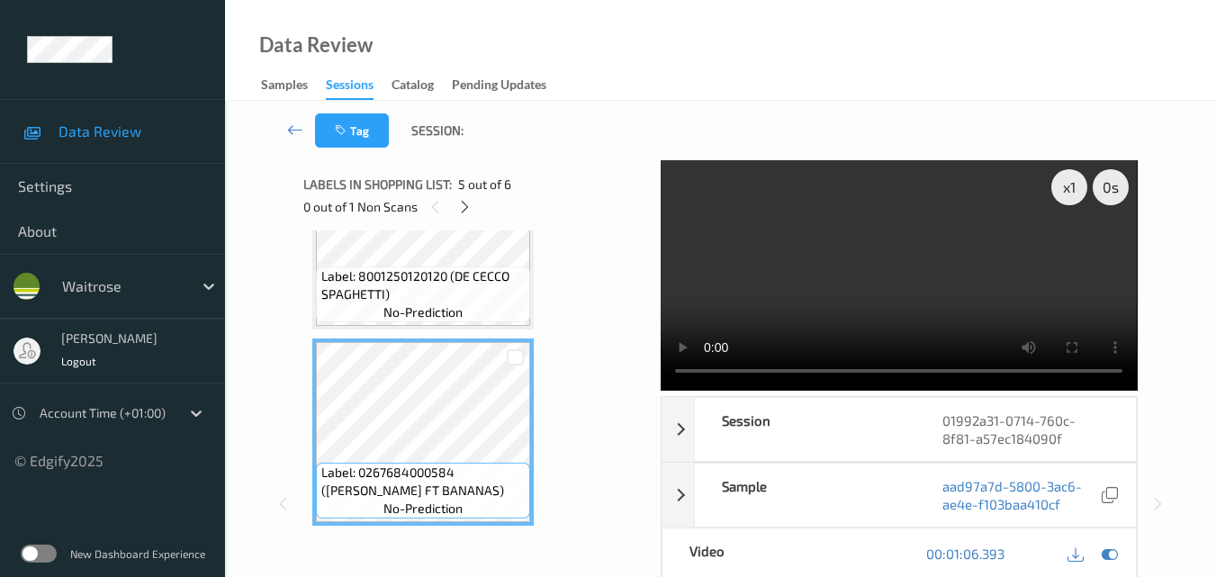
click at [859, 266] on video at bounding box center [899, 275] width 476 height 230
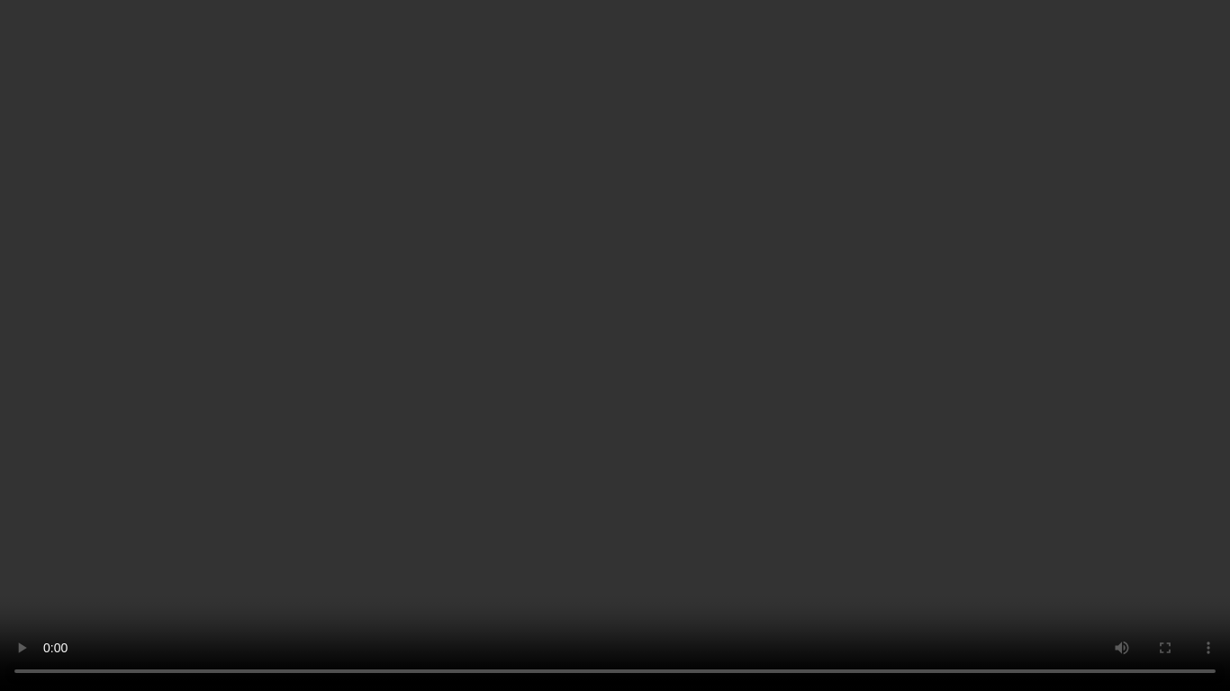
click at [832, 375] on video at bounding box center [615, 345] width 1230 height 691
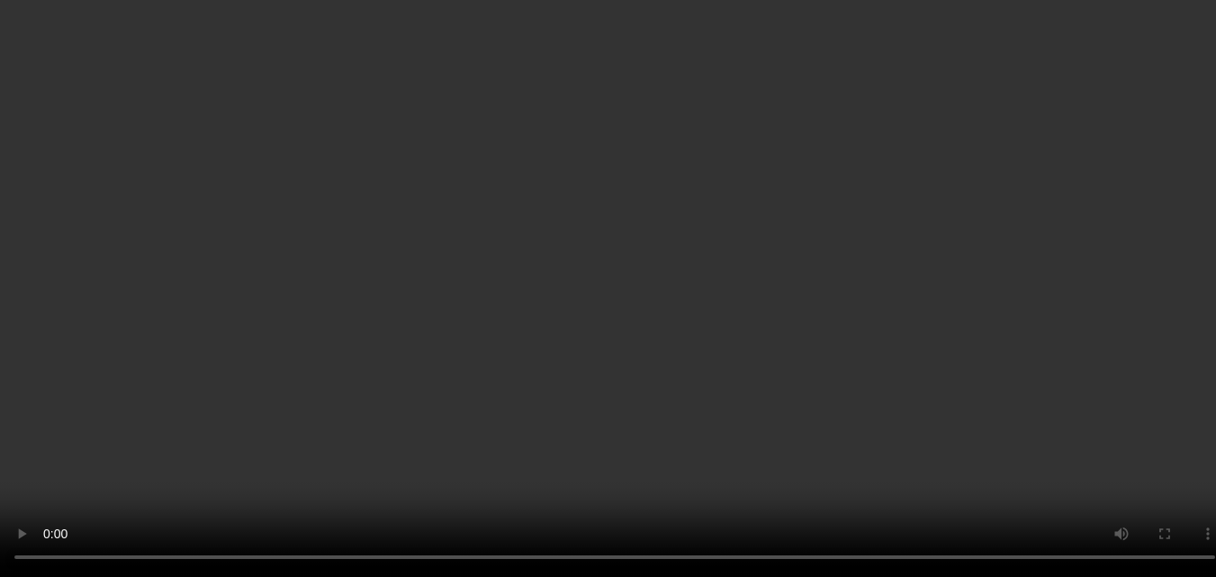
scroll to position [886, 0]
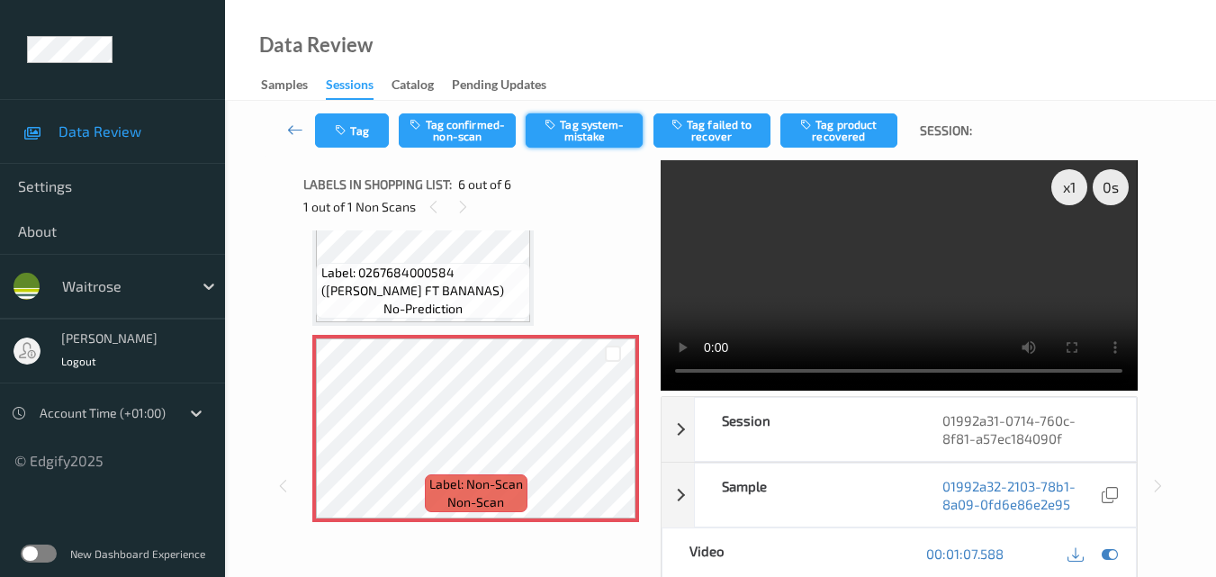
click at [598, 129] on button "Tag system-mistake" at bounding box center [584, 130] width 117 height 34
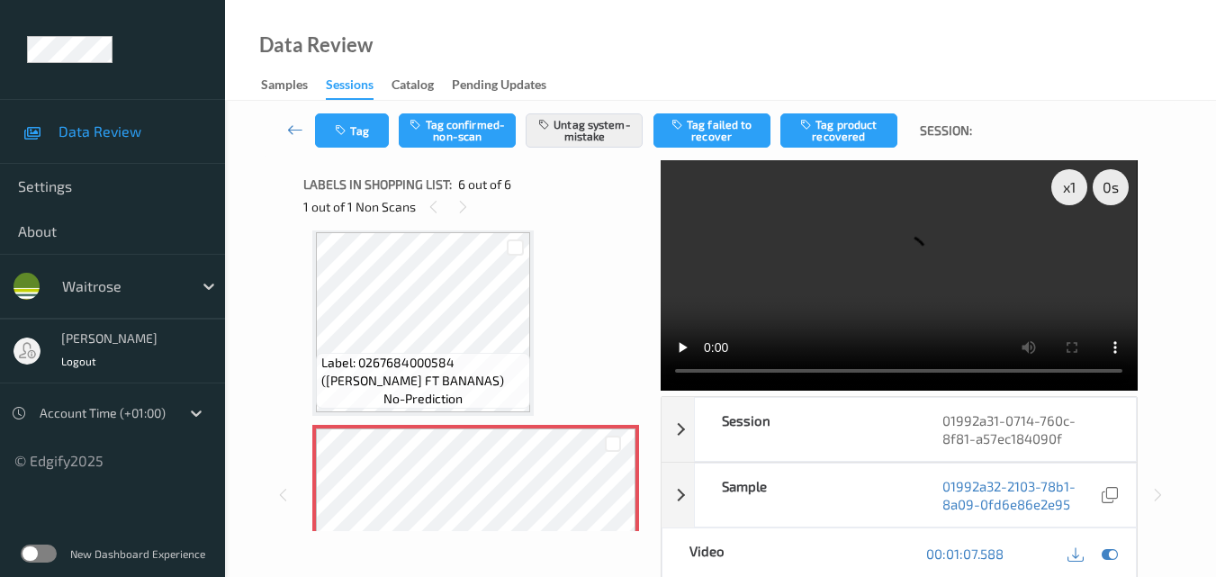
scroll to position [616, 0]
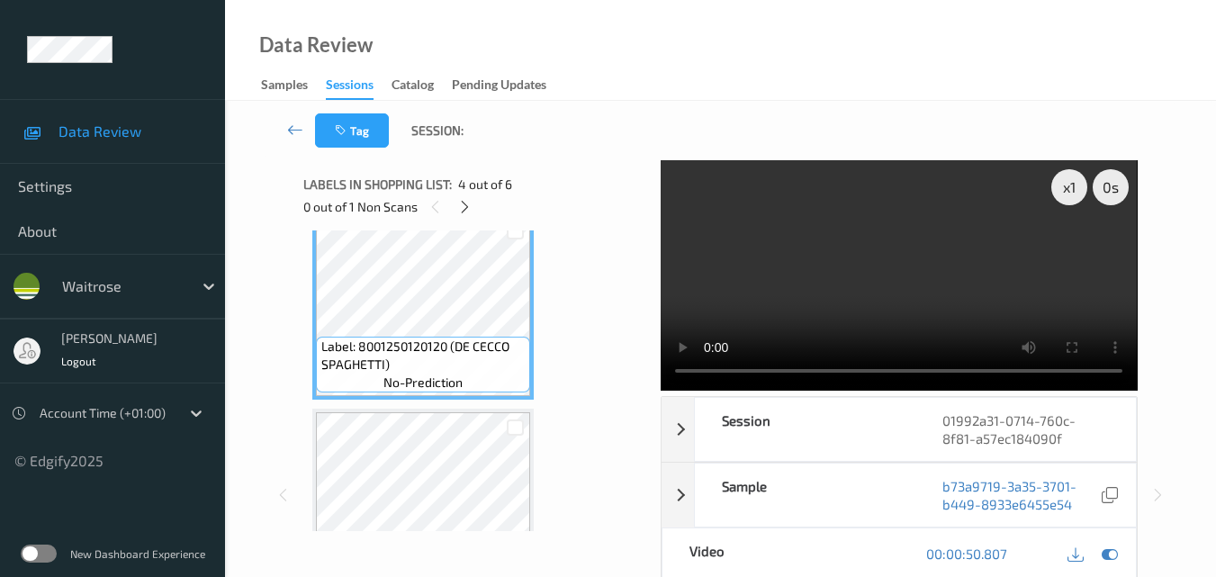
click at [854, 230] on video at bounding box center [899, 275] width 476 height 230
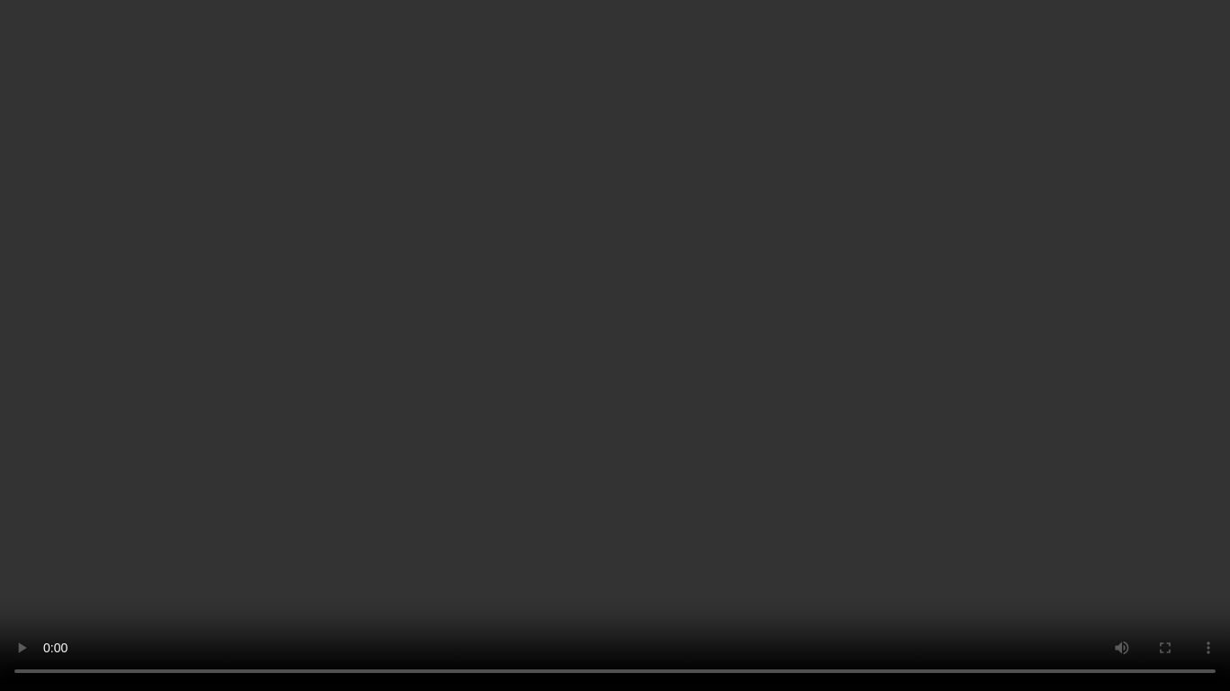
click at [834, 368] on video at bounding box center [615, 345] width 1230 height 691
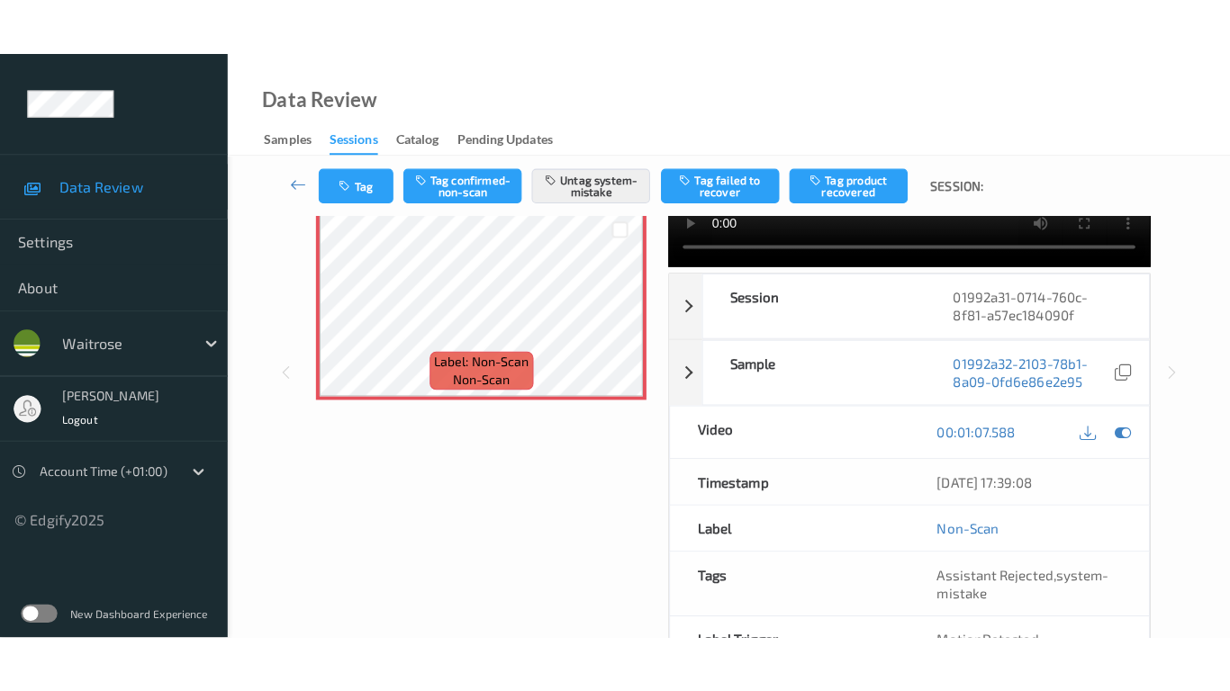
scroll to position [0, 0]
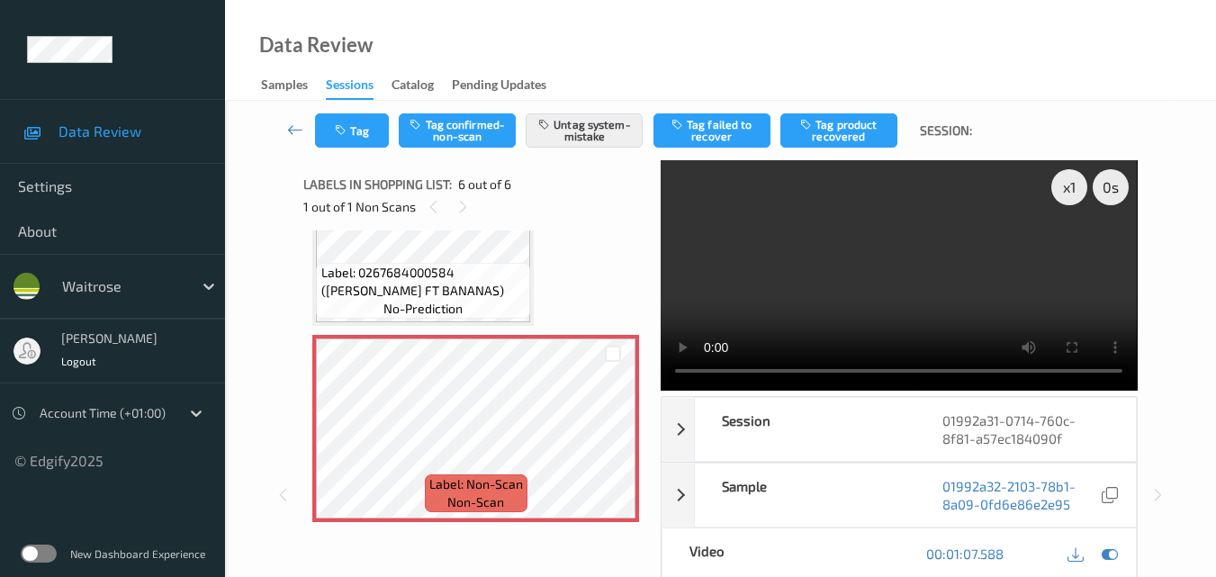
click at [854, 282] on video at bounding box center [899, 275] width 476 height 230
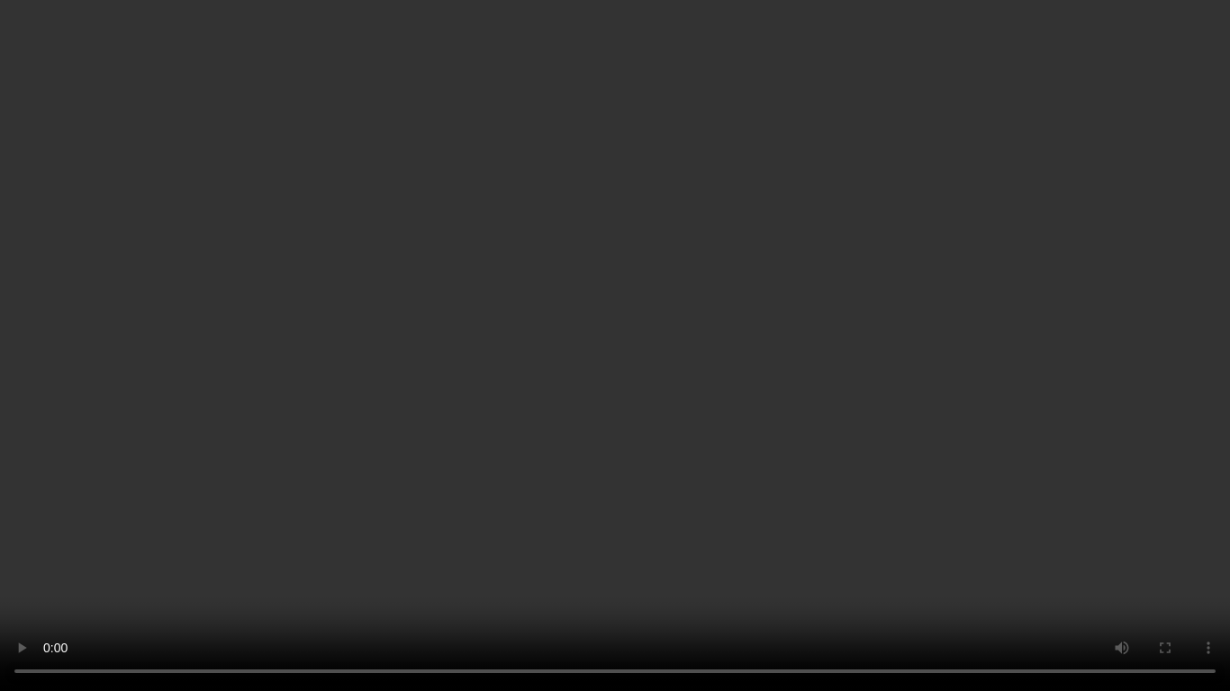
click at [827, 368] on video at bounding box center [615, 345] width 1230 height 691
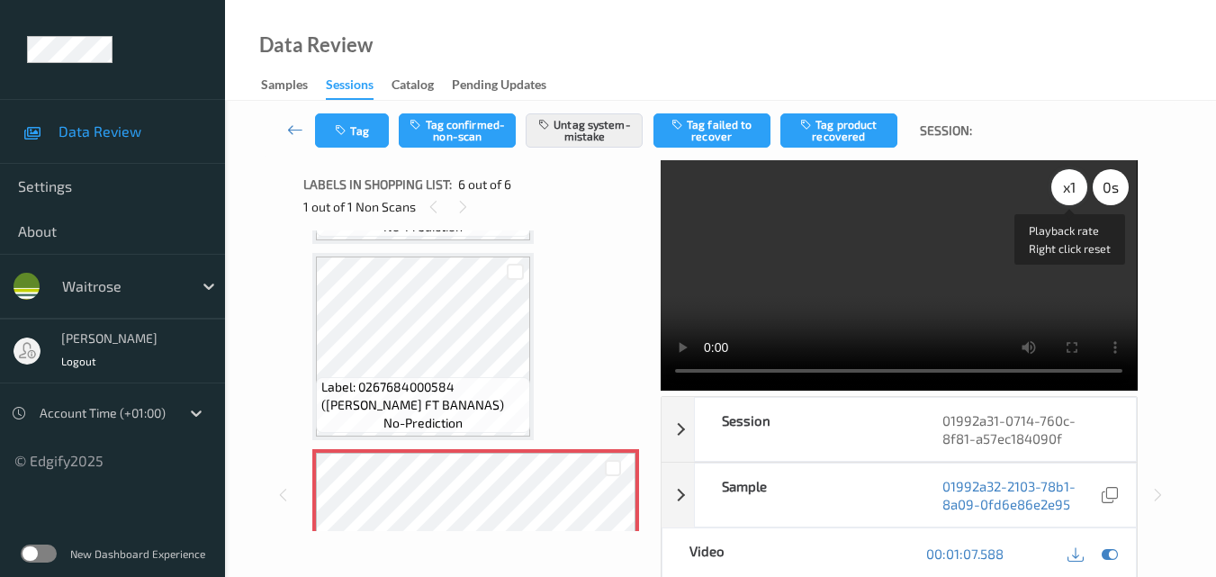
click at [1064, 188] on div "x 1" at bounding box center [1069, 187] width 36 height 36
click at [860, 240] on video at bounding box center [899, 275] width 476 height 230
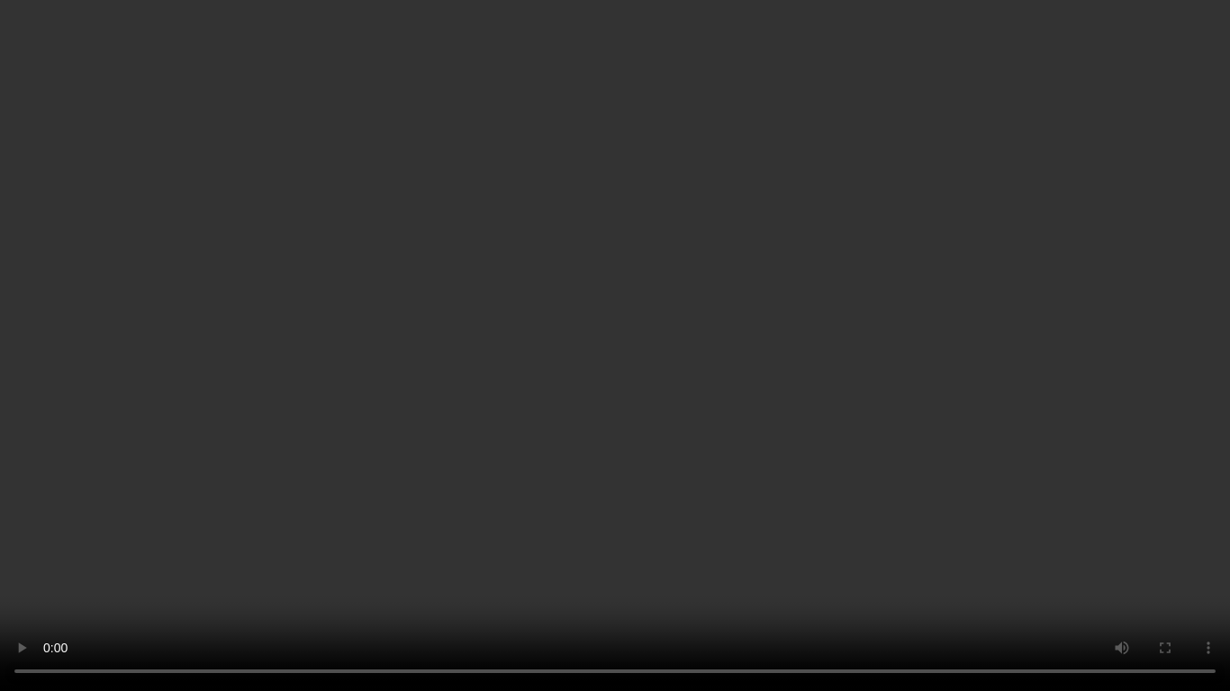
click at [695, 368] on video at bounding box center [615, 345] width 1230 height 691
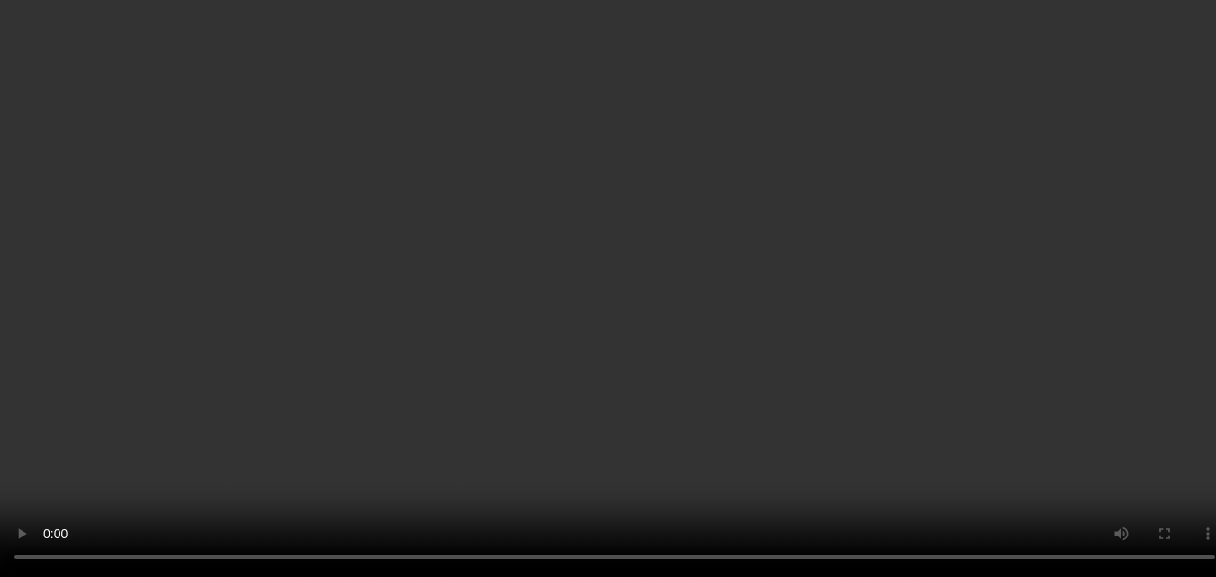
scroll to position [886, 0]
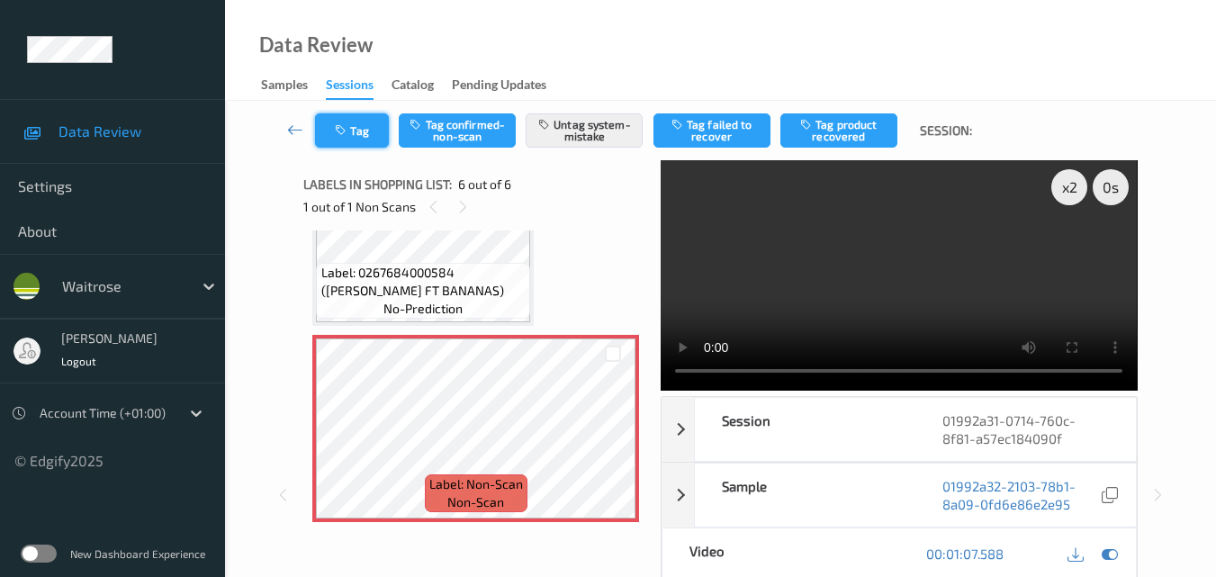
click at [341, 121] on button "Tag" at bounding box center [352, 130] width 74 height 34
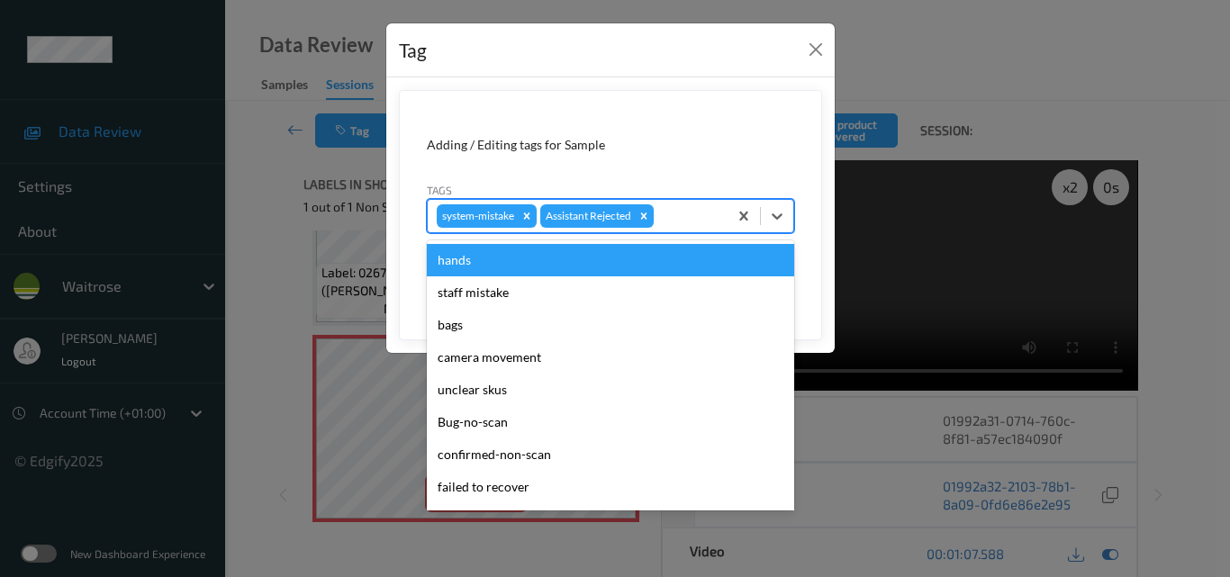
click at [686, 224] on div at bounding box center [687, 216] width 61 height 22
type input "un"
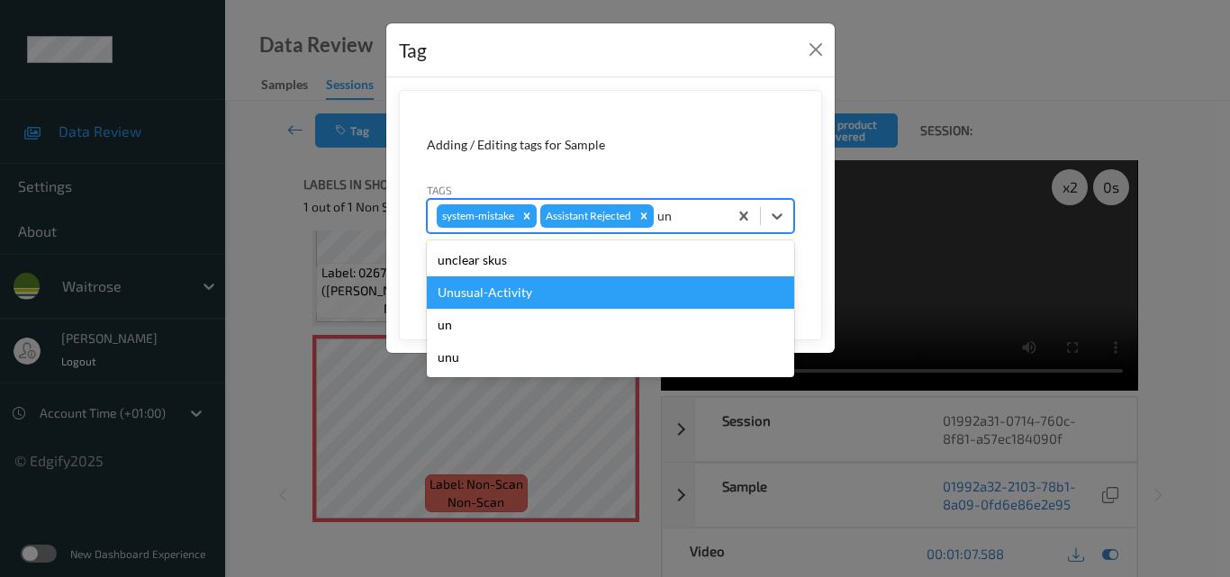
click at [593, 290] on div "Unusual-Activity" at bounding box center [610, 292] width 367 height 32
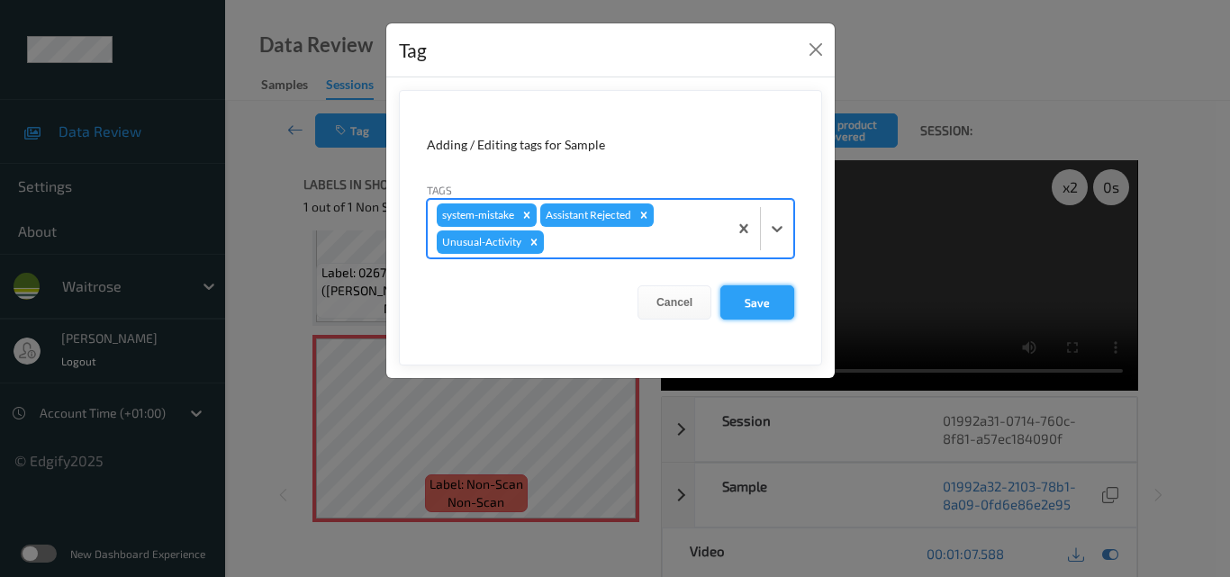
click at [764, 303] on button "Save" at bounding box center [757, 302] width 74 height 34
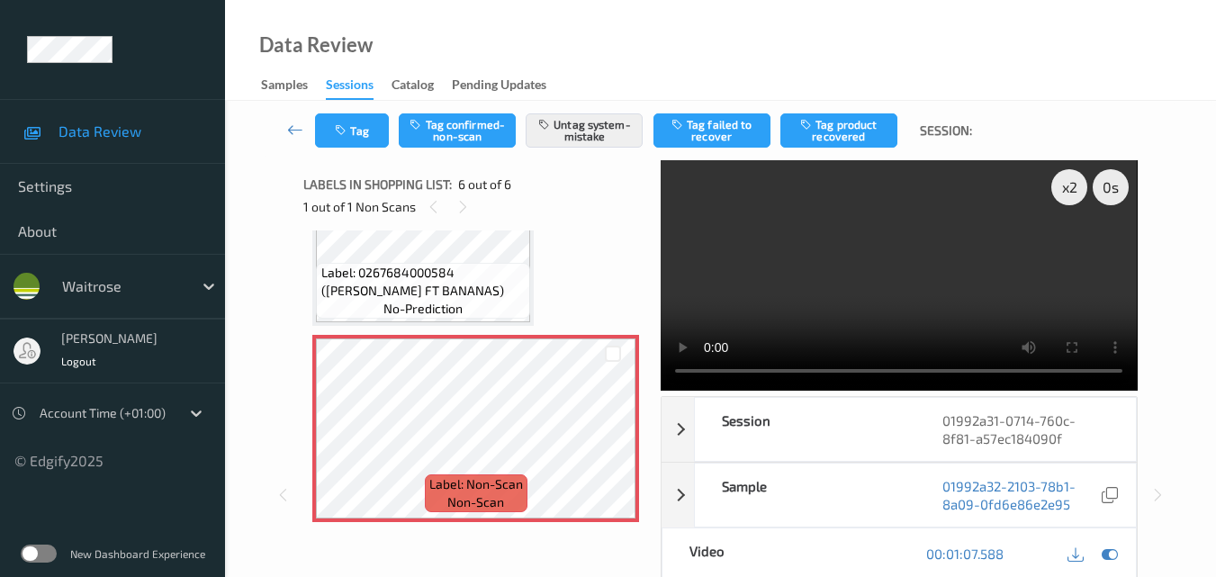
click at [876, 319] on video at bounding box center [899, 275] width 476 height 230
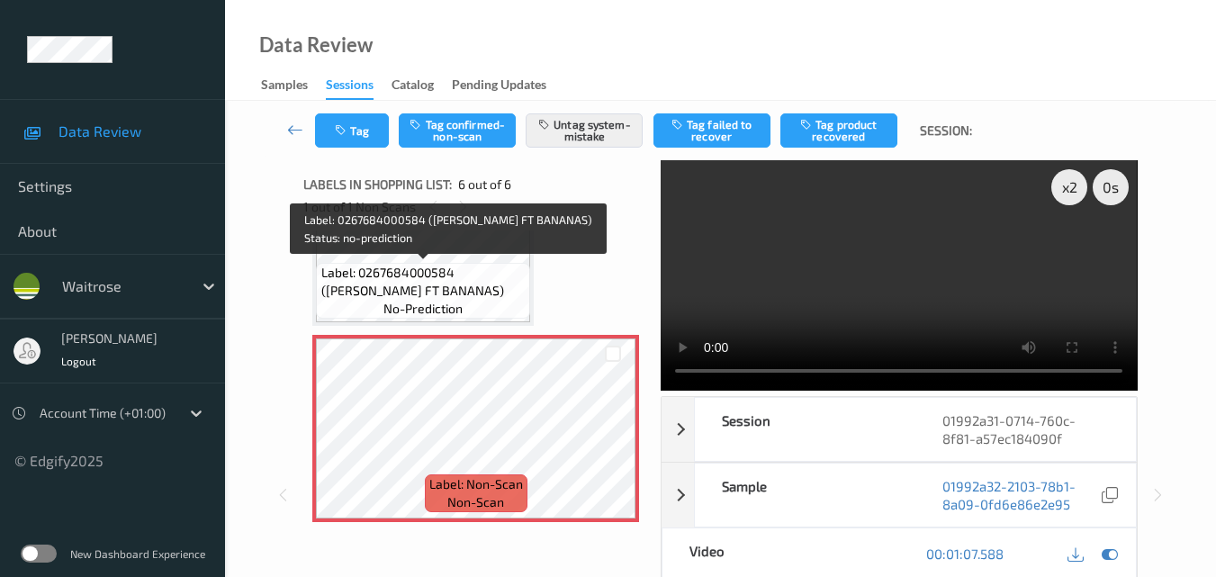
click at [468, 284] on span "Label: 0267684000584 (WR ESS FT BANANAS)" at bounding box center [423, 282] width 205 height 36
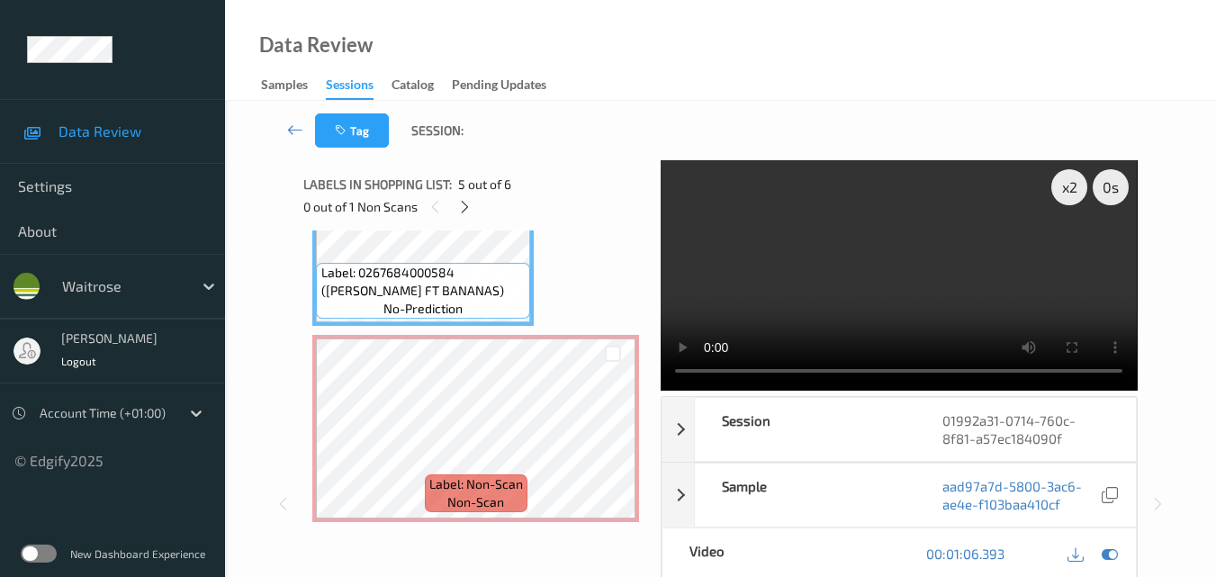
click at [852, 296] on video at bounding box center [899, 275] width 476 height 230
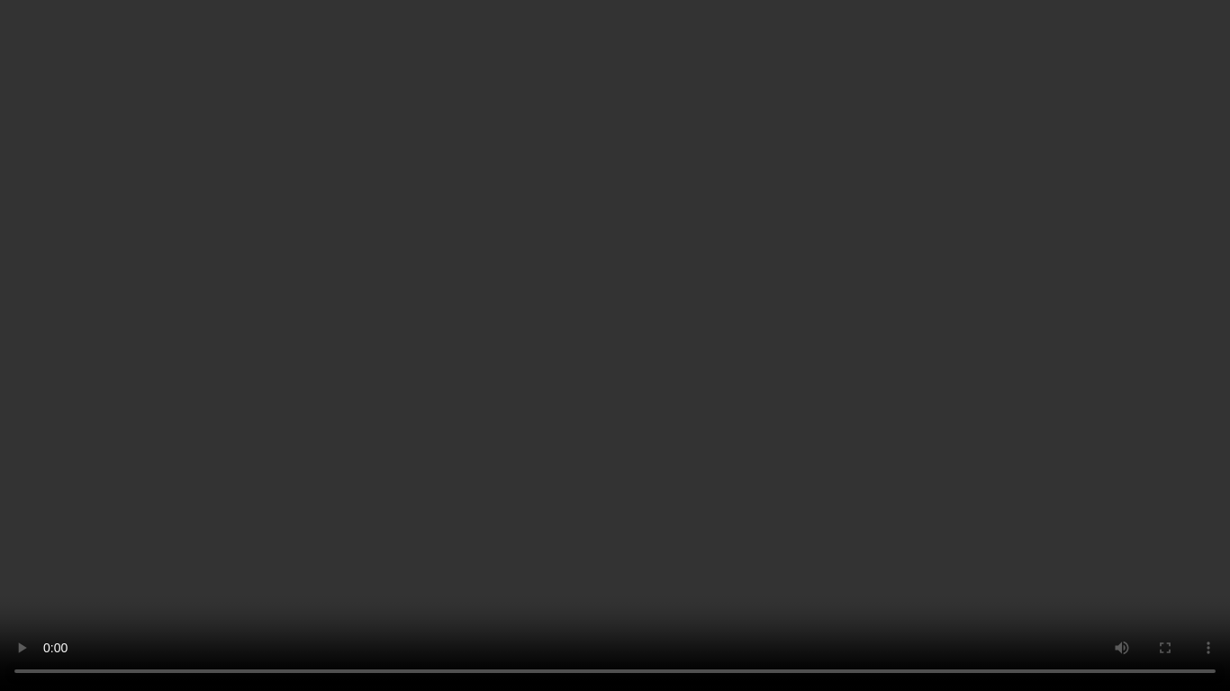
click at [870, 476] on video at bounding box center [615, 345] width 1230 height 691
click at [1014, 429] on video at bounding box center [615, 345] width 1230 height 691
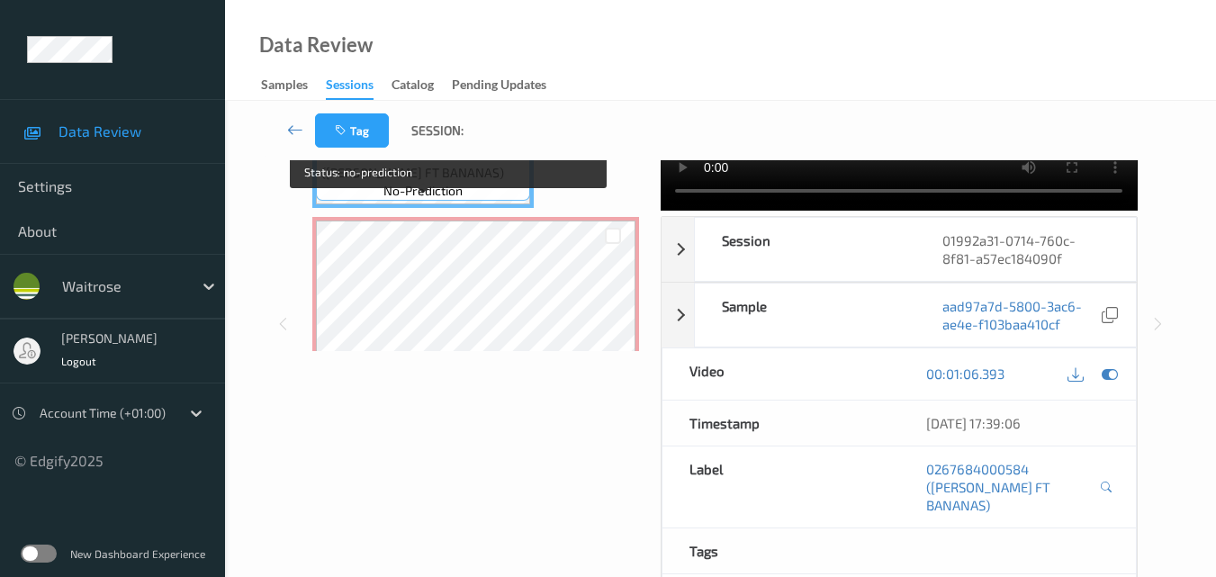
scroll to position [886, 0]
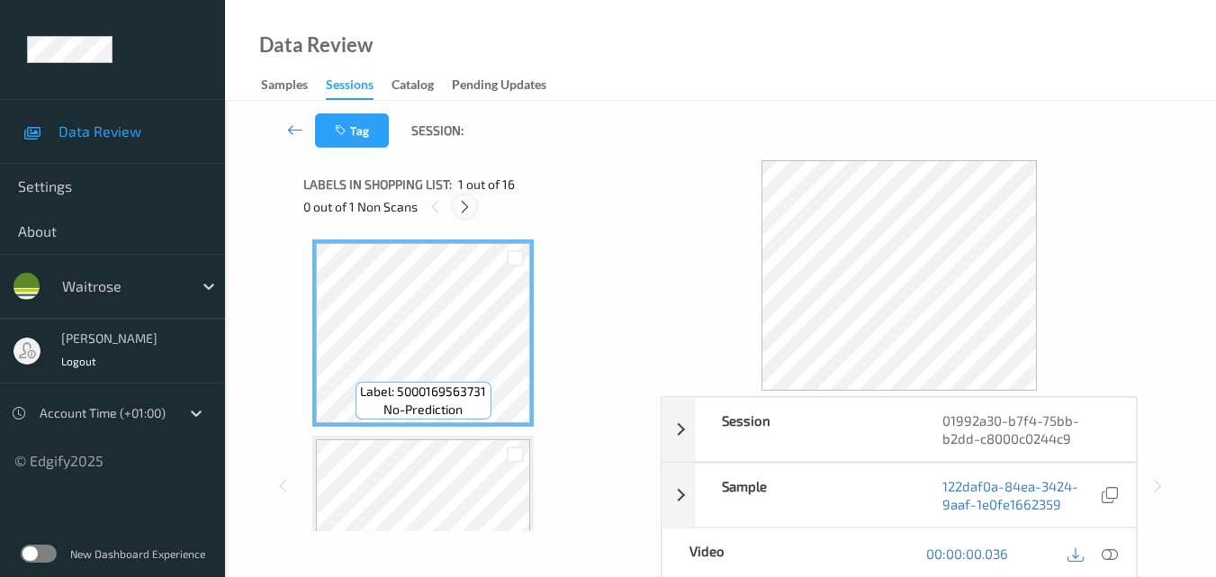
click at [468, 204] on icon at bounding box center [464, 207] width 15 height 16
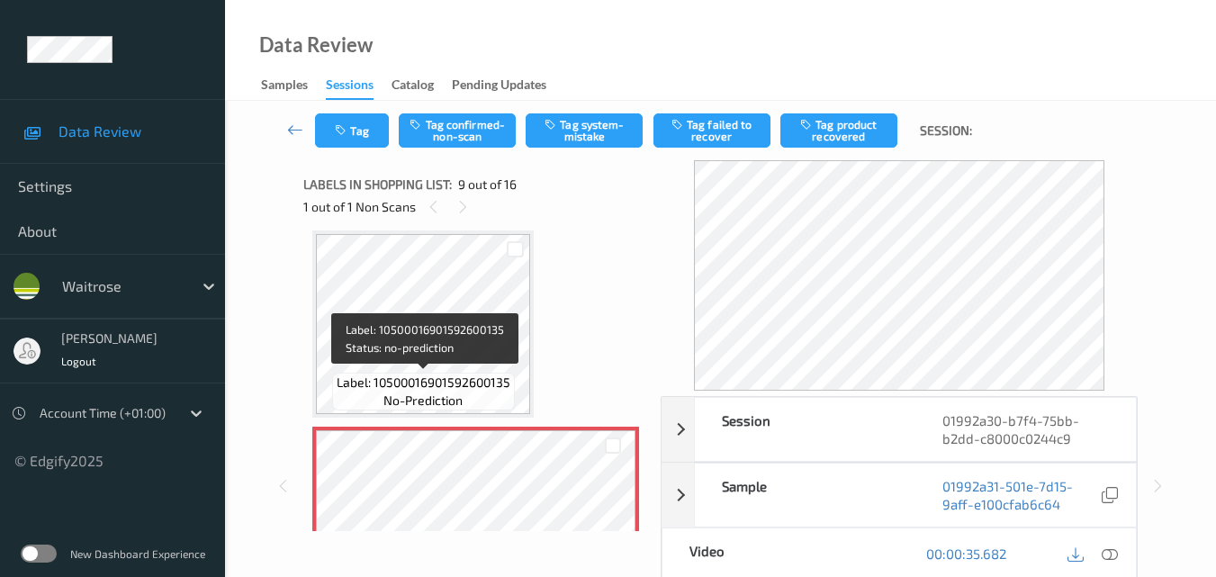
scroll to position [1563, 0]
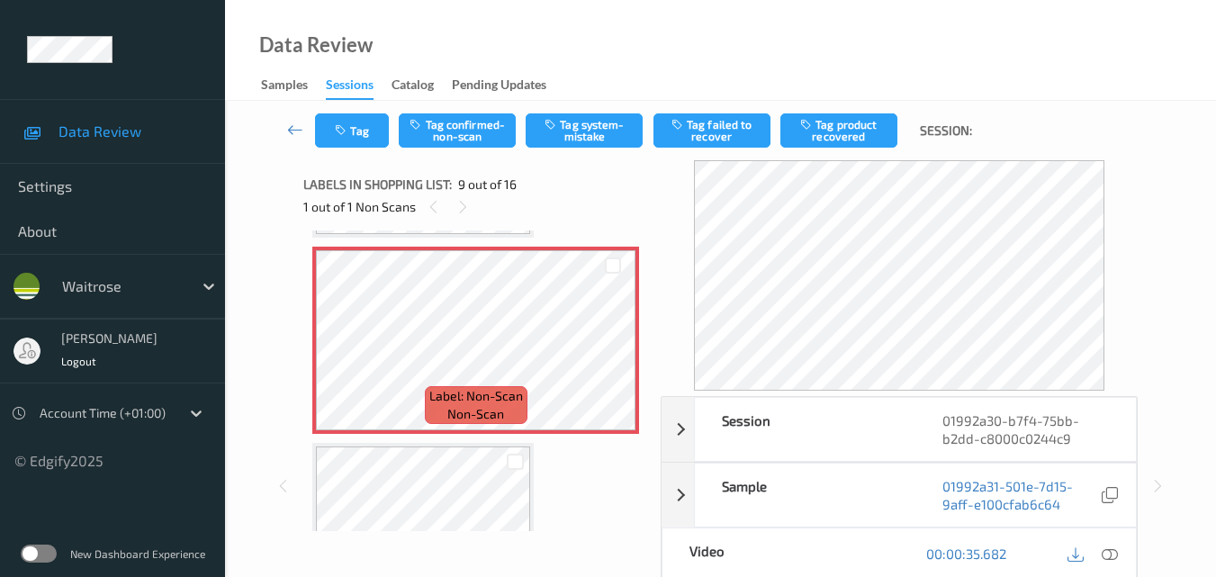
click at [1115, 548] on icon at bounding box center [1110, 553] width 16 height 16
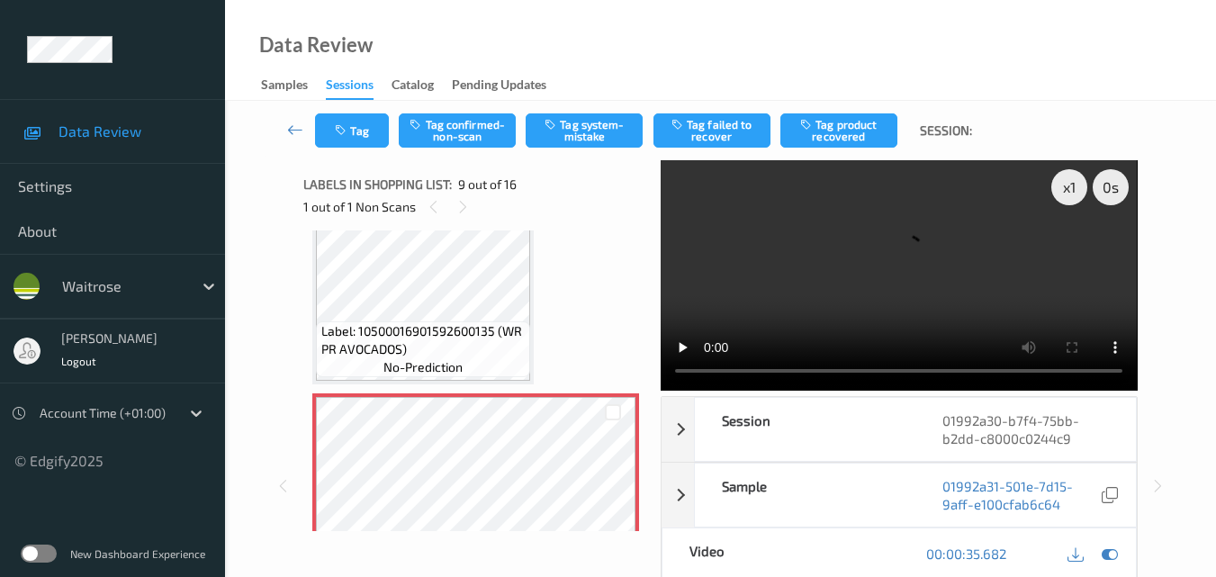
scroll to position [1383, 0]
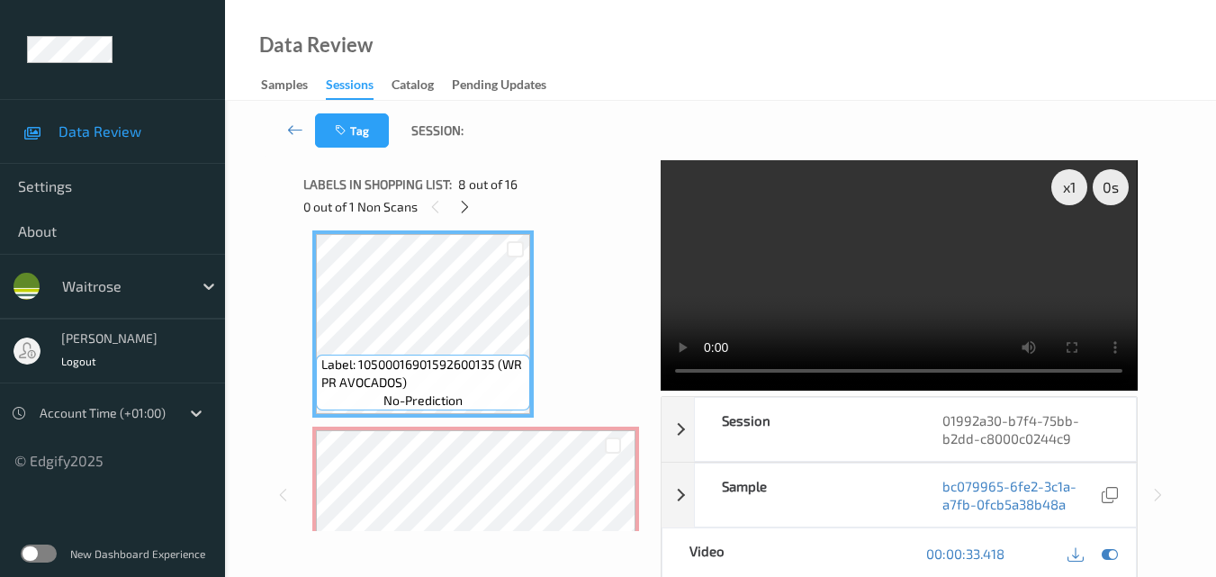
click at [806, 272] on video at bounding box center [899, 275] width 476 height 230
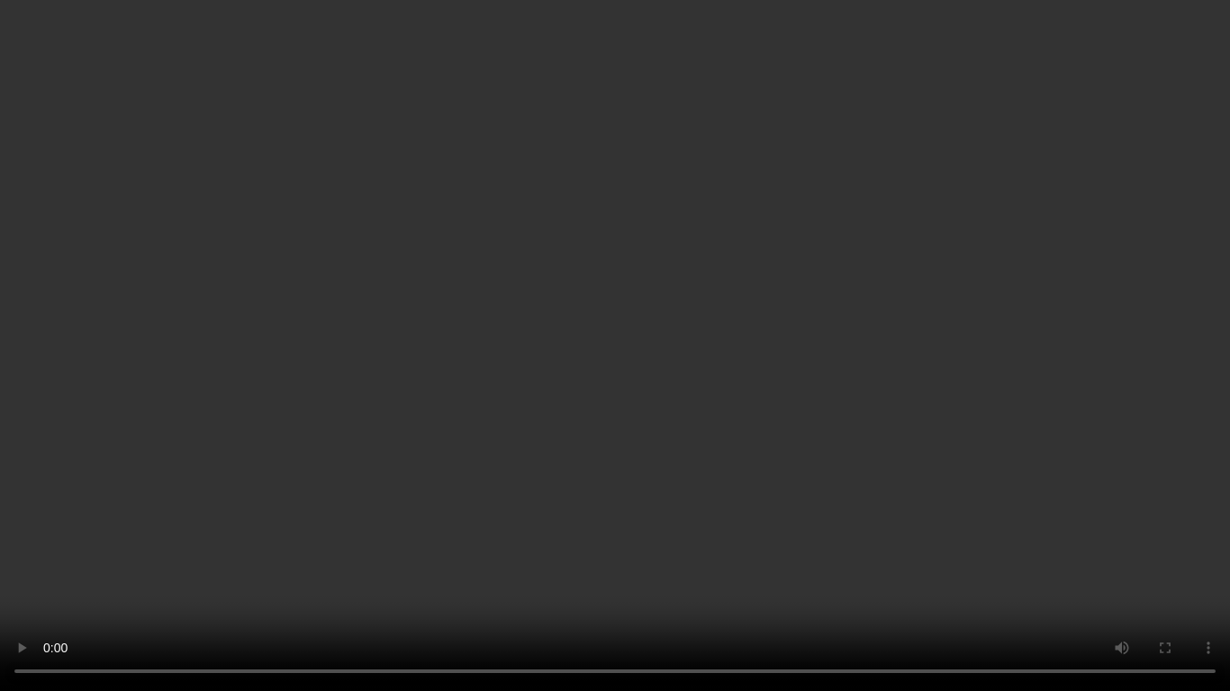
click at [754, 338] on video at bounding box center [615, 345] width 1230 height 691
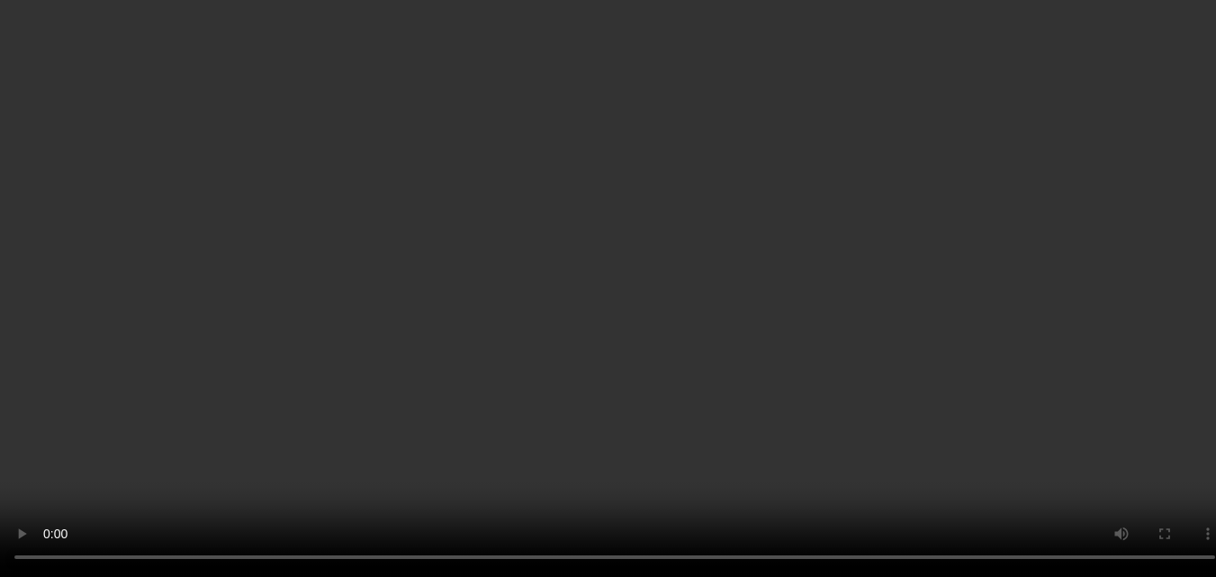
scroll to position [1473, 0]
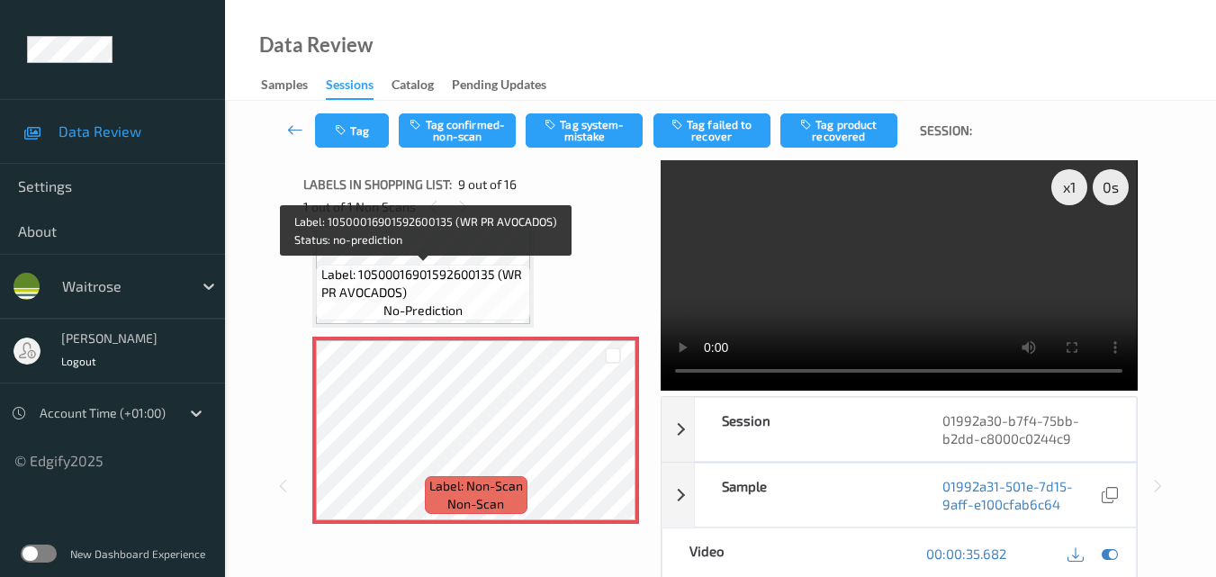
click at [468, 286] on span "Label: 10500016901592600135 (WR PR AVOCADOS)" at bounding box center [423, 284] width 205 height 36
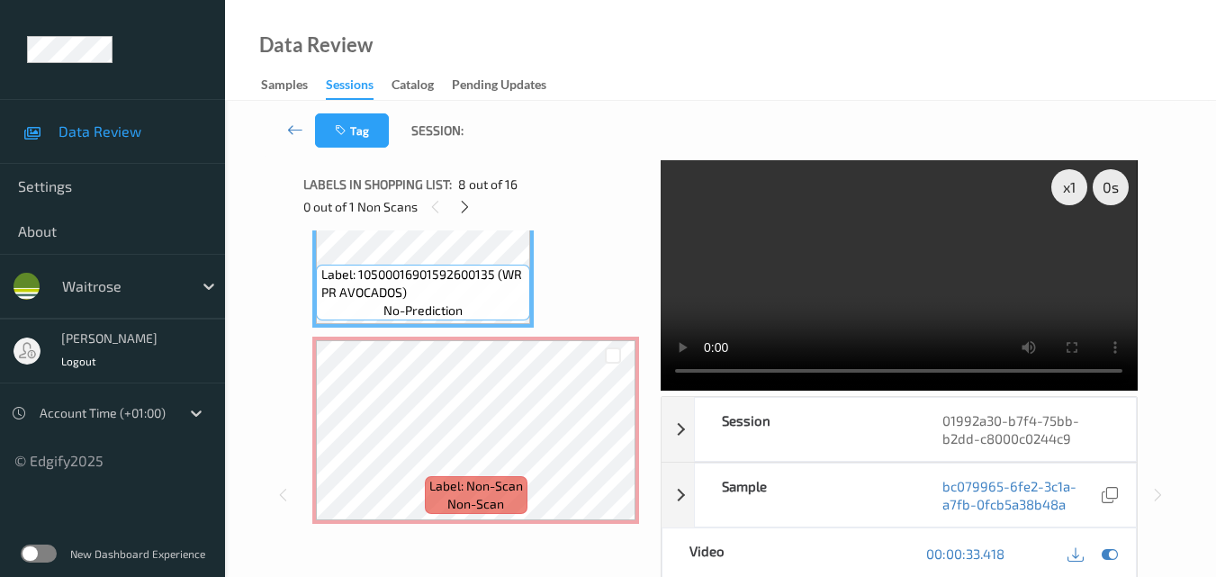
click at [923, 275] on video at bounding box center [899, 275] width 476 height 230
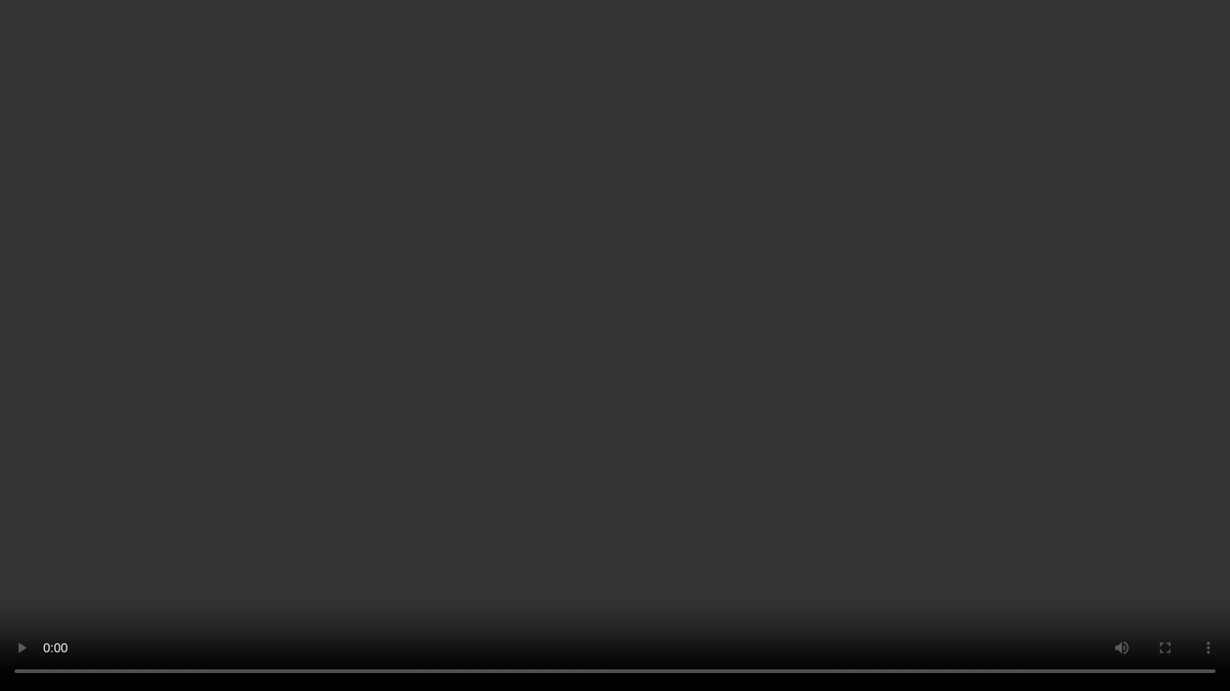
click at [881, 403] on video at bounding box center [615, 345] width 1230 height 691
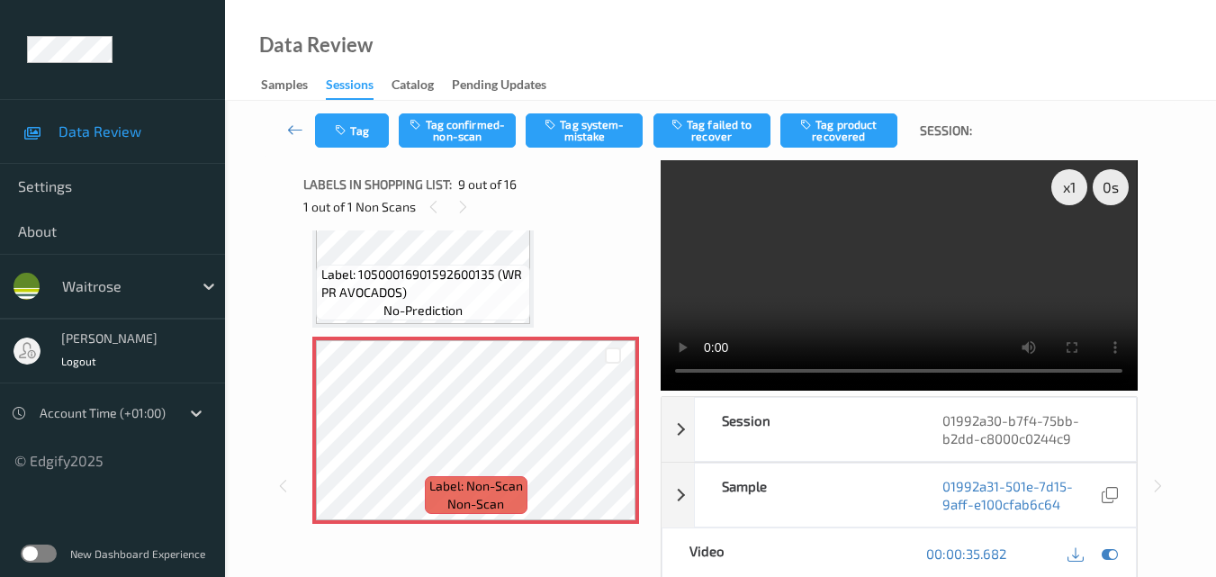
click at [965, 298] on video at bounding box center [899, 275] width 476 height 230
click at [924, 251] on video at bounding box center [899, 275] width 476 height 230
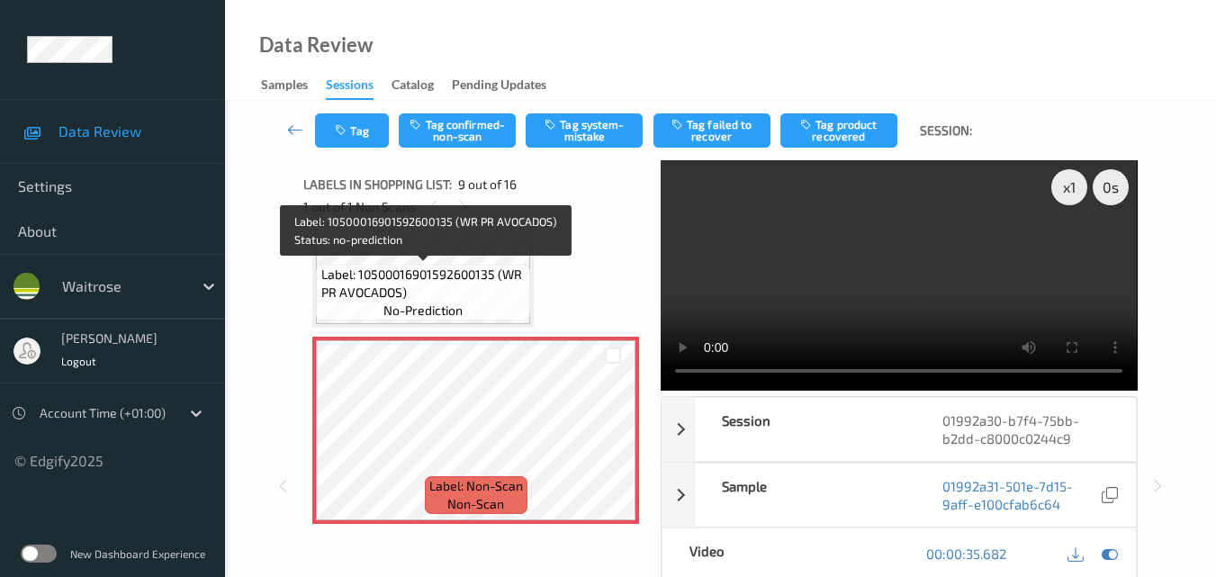
click at [496, 275] on span "Label: 10500016901592600135 (WR PR AVOCADOS)" at bounding box center [423, 284] width 205 height 36
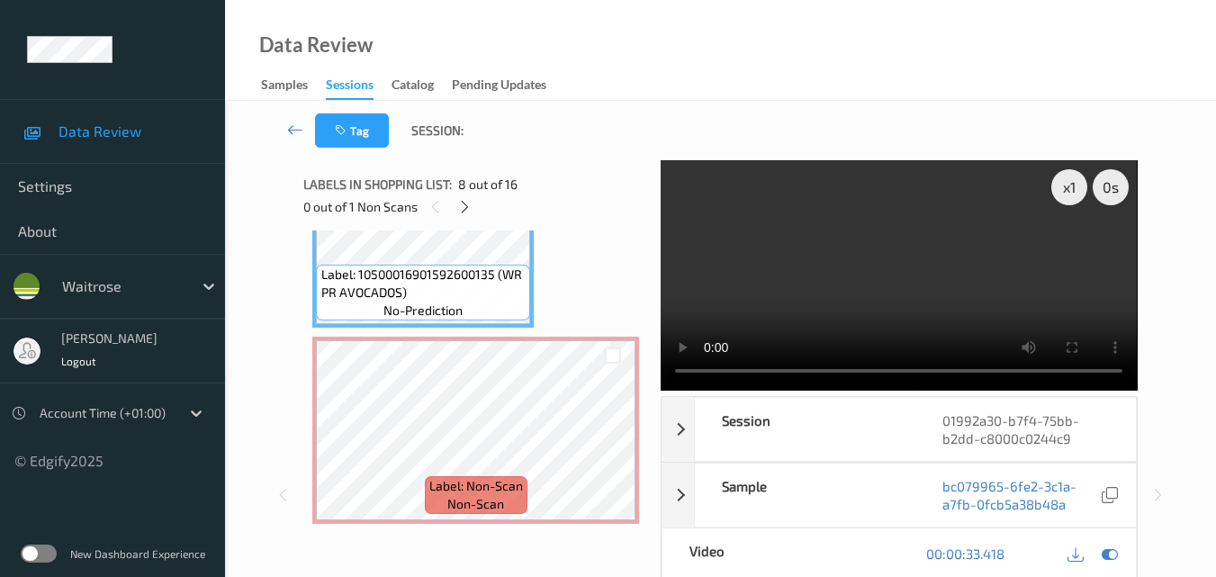
click at [865, 286] on video at bounding box center [899, 275] width 476 height 230
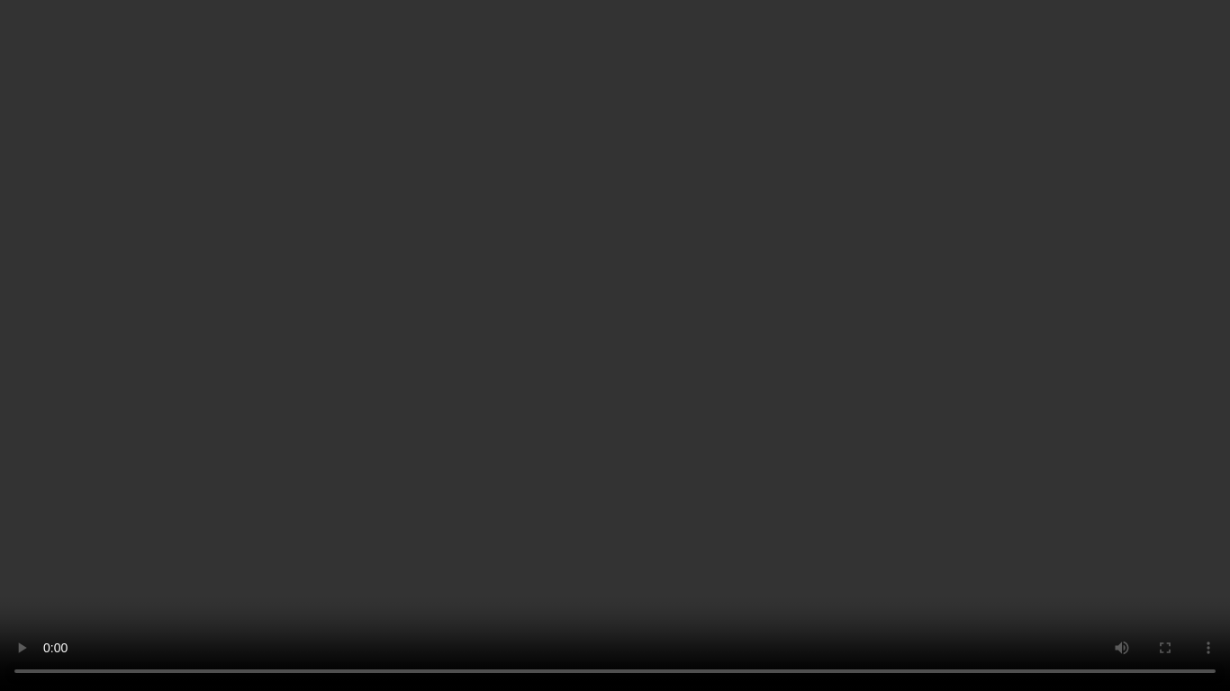
click at [645, 482] on video at bounding box center [615, 345] width 1230 height 691
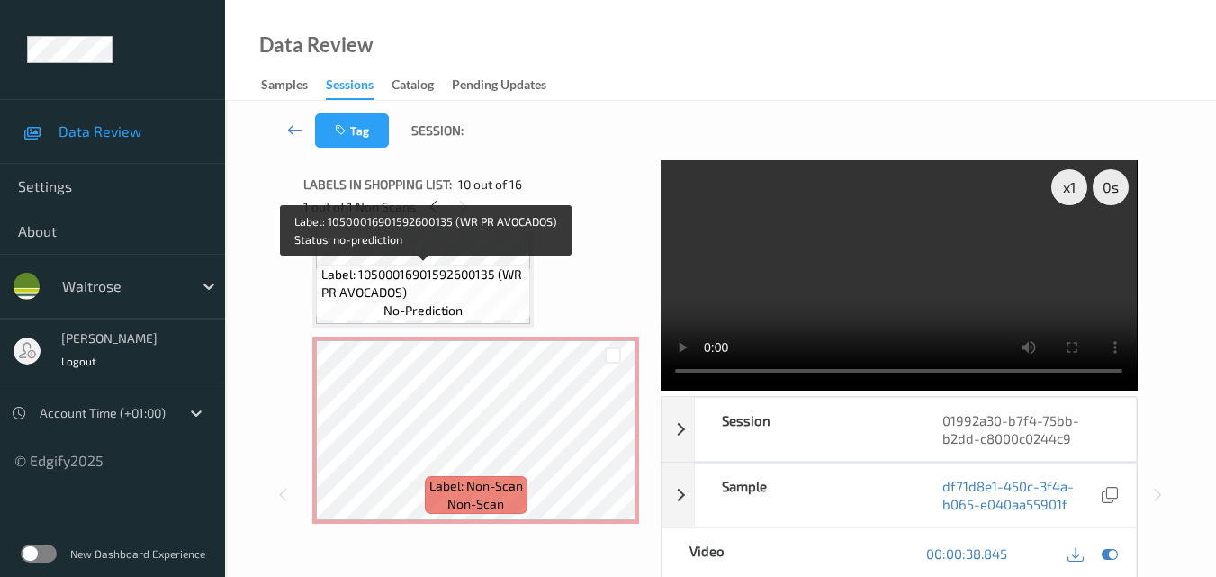
click at [456, 293] on span "Label: 10500016901592600135 (WR PR AVOCADOS)" at bounding box center [423, 284] width 205 height 36
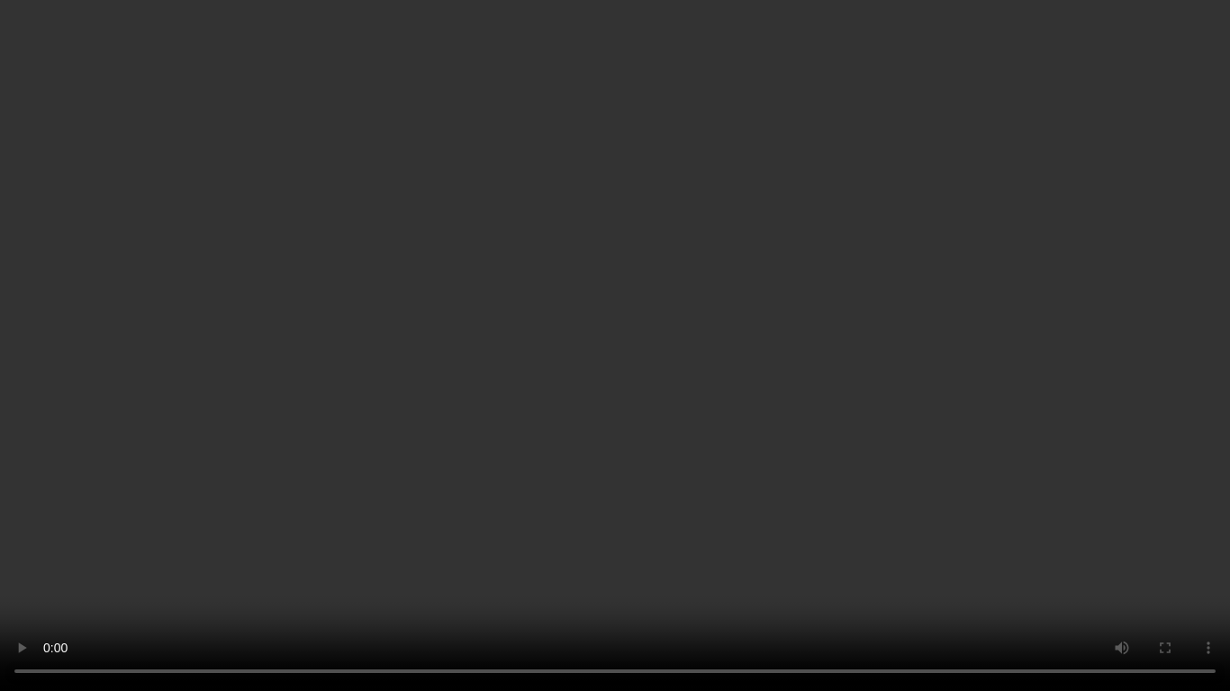
click at [686, 531] on video at bounding box center [615, 345] width 1230 height 691
click at [692, 522] on video at bounding box center [615, 345] width 1230 height 691
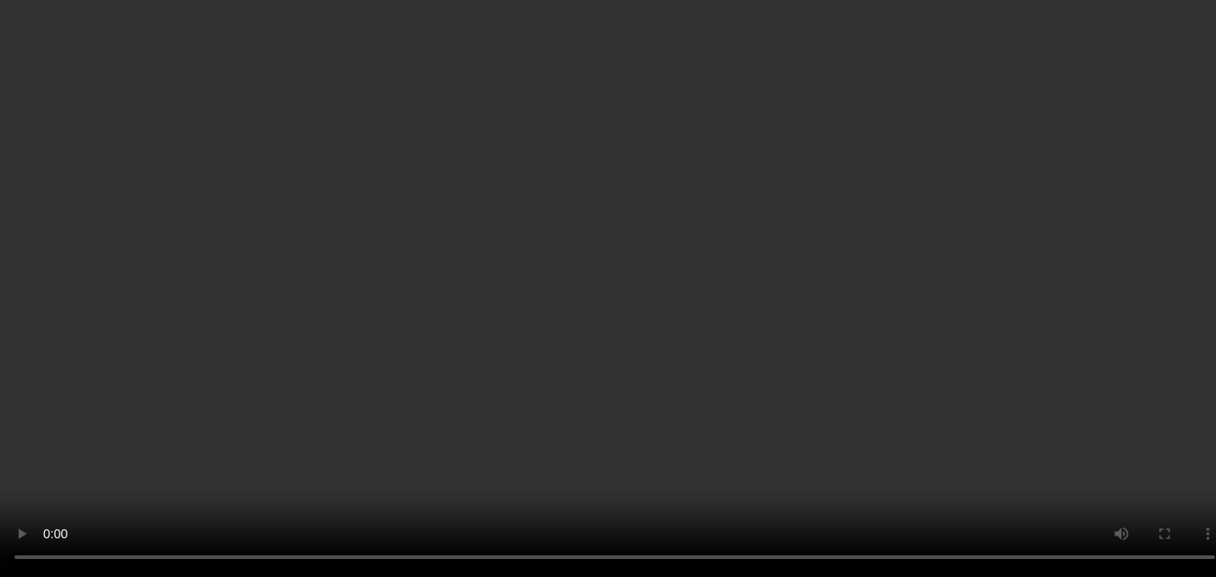
scroll to position [1383, 0]
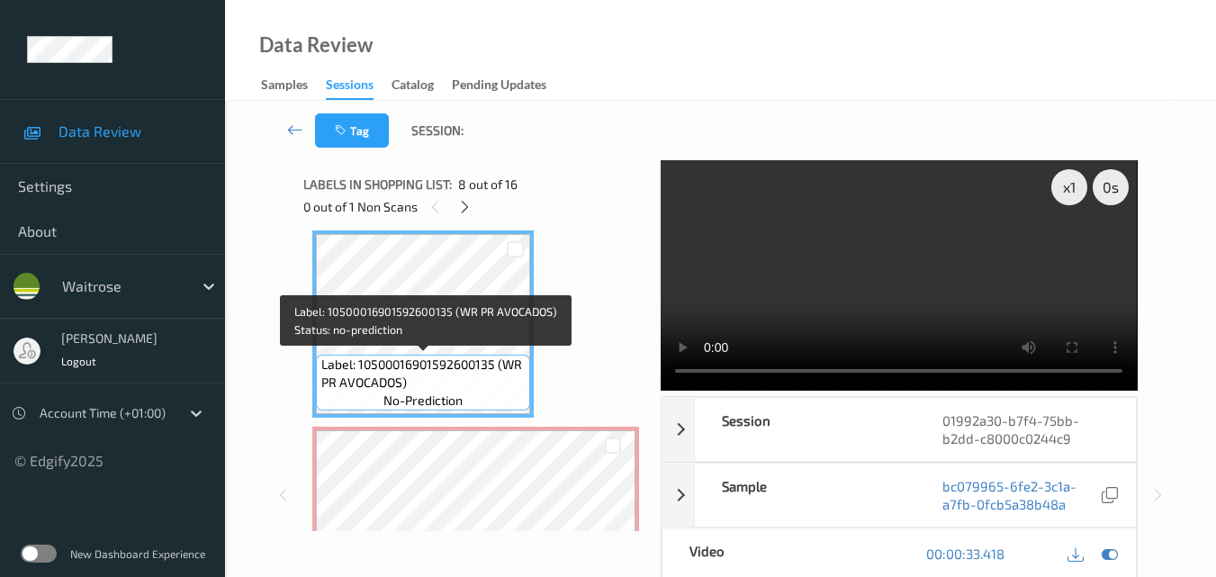
click at [453, 383] on span "Label: 10500016901592600135 (WR PR AVOCADOS)" at bounding box center [423, 374] width 205 height 36
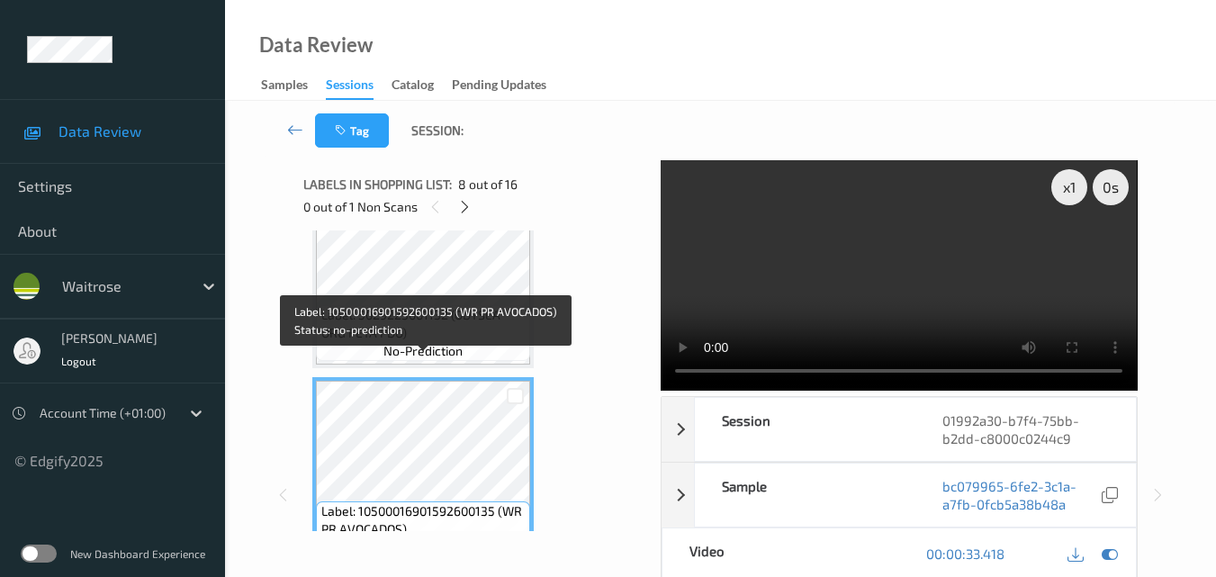
scroll to position [1203, 0]
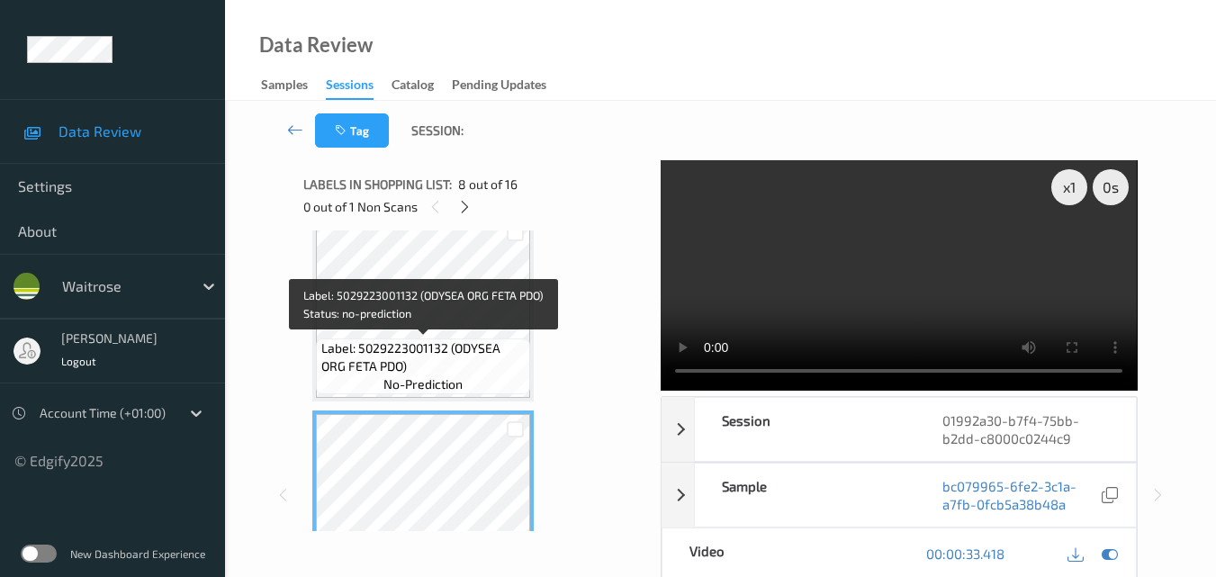
click at [460, 365] on span "Label: 5029223001132 (ODYSEA ORG FETA PDO)" at bounding box center [423, 357] width 205 height 36
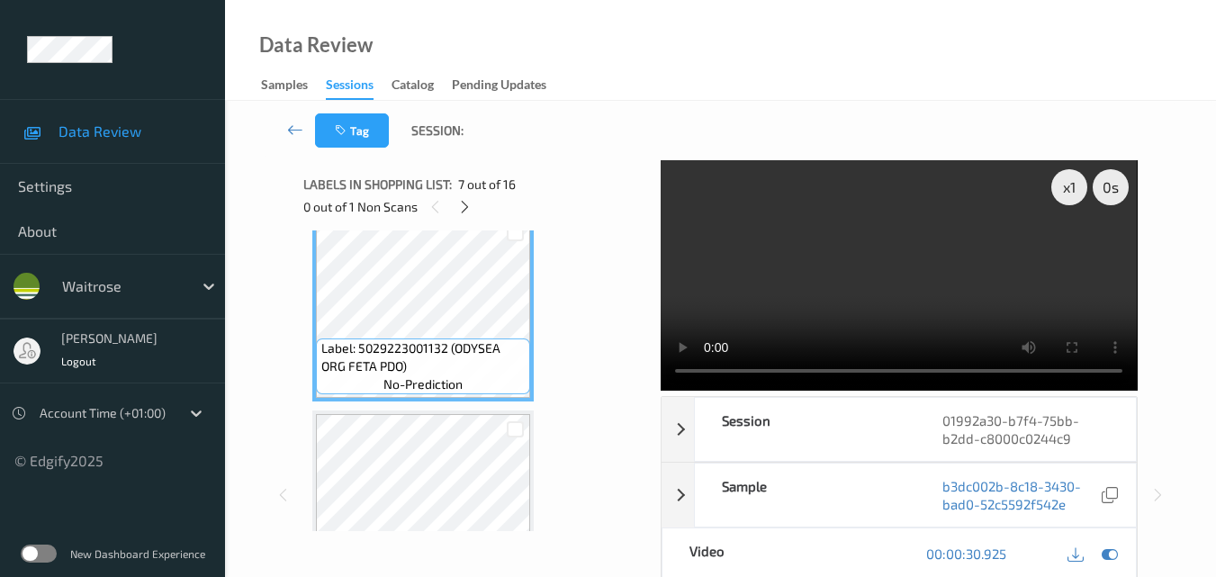
click at [953, 299] on video at bounding box center [899, 275] width 476 height 230
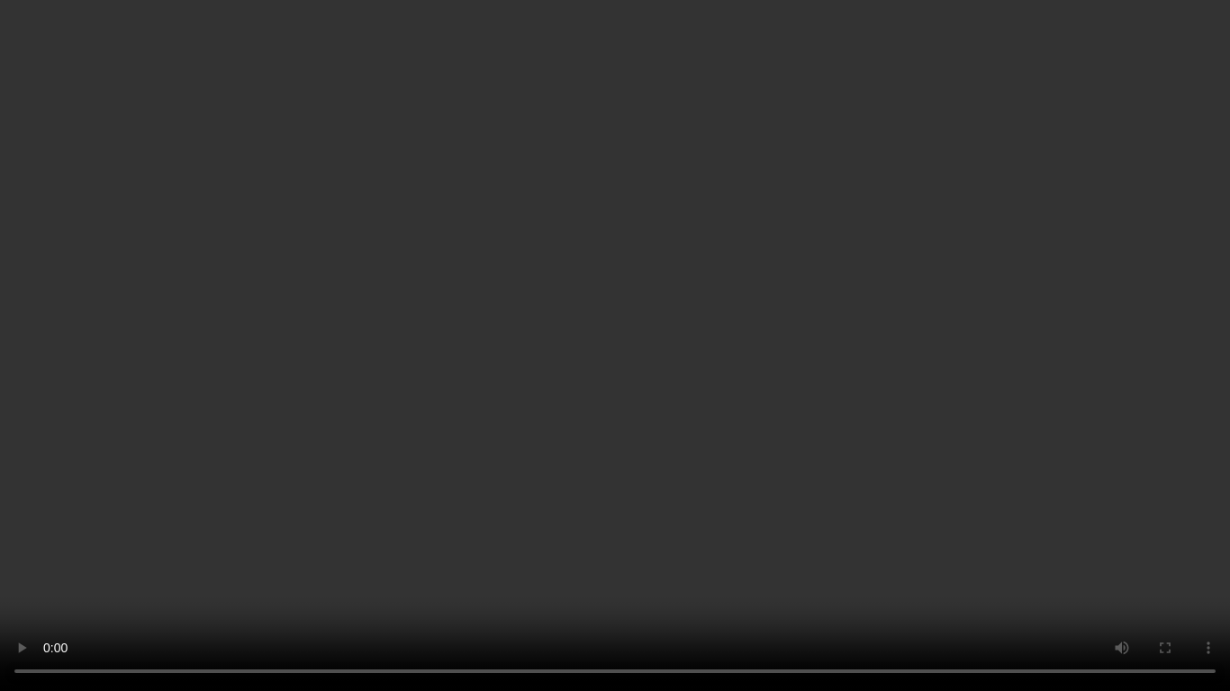
click at [793, 419] on video at bounding box center [615, 345] width 1230 height 691
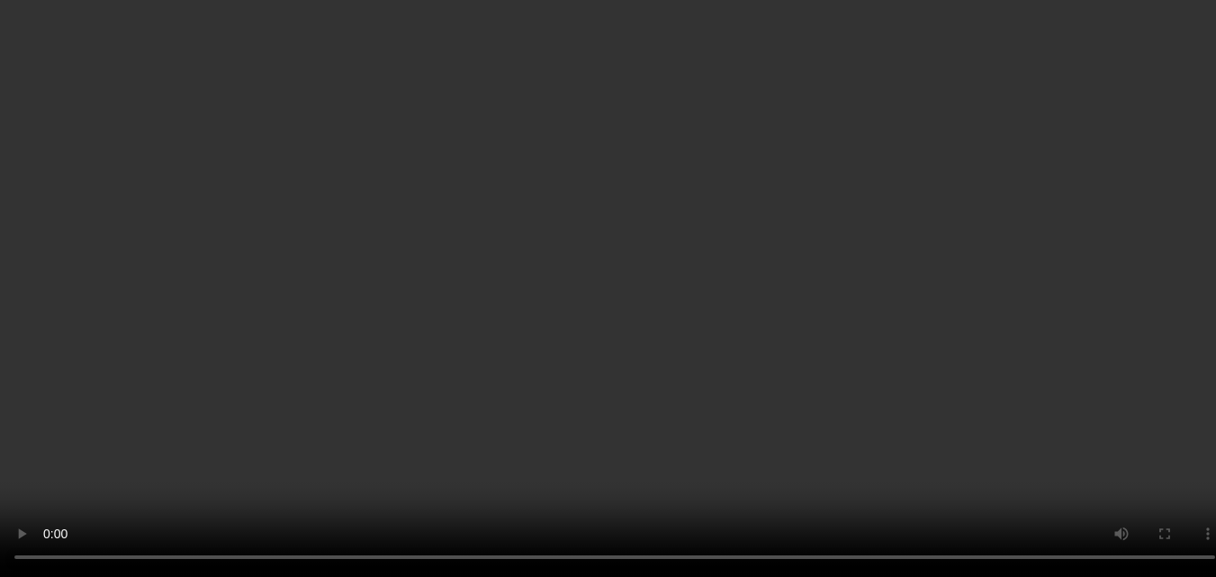
scroll to position [1473, 0]
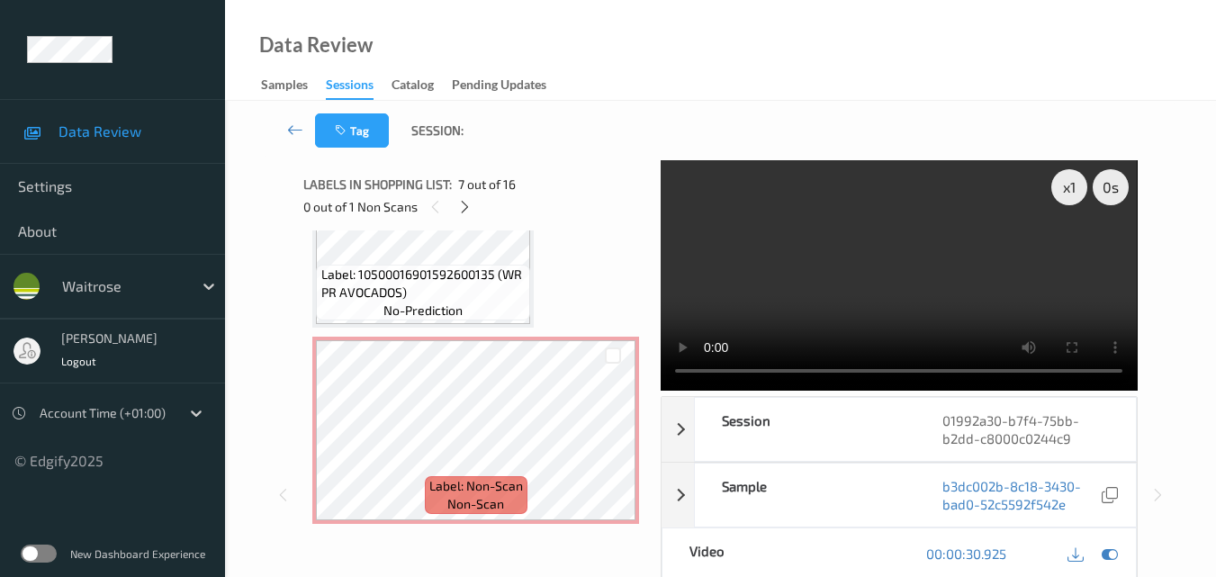
click at [927, 251] on video at bounding box center [899, 275] width 476 height 230
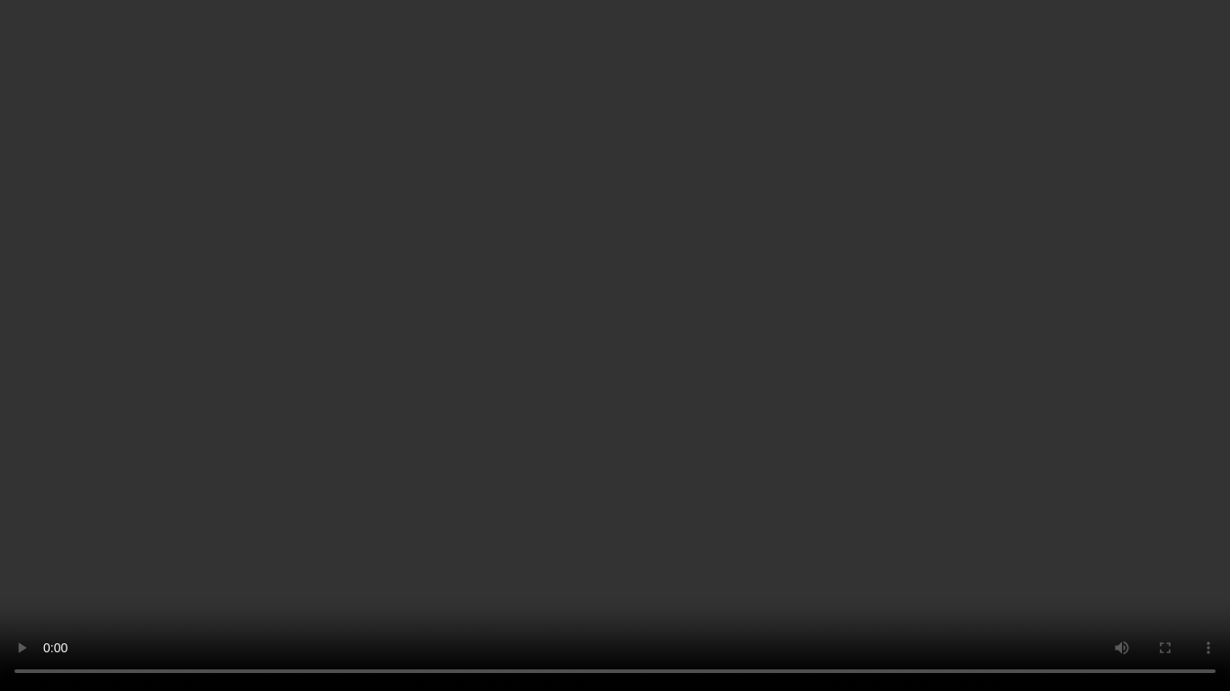
click at [920, 370] on video at bounding box center [615, 345] width 1230 height 691
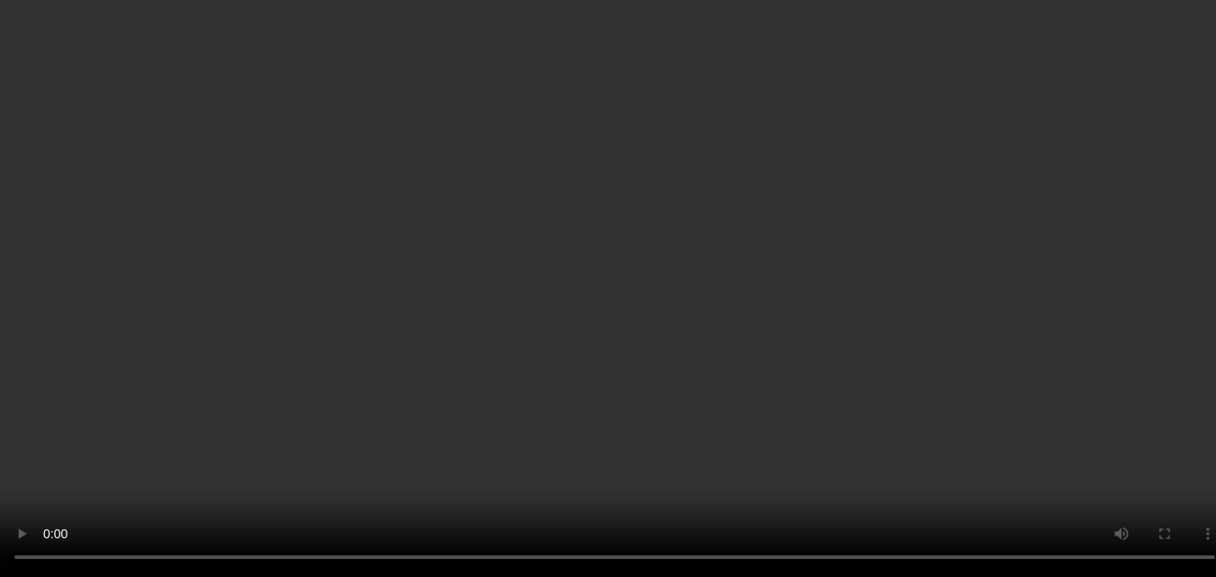
scroll to position [1383, 0]
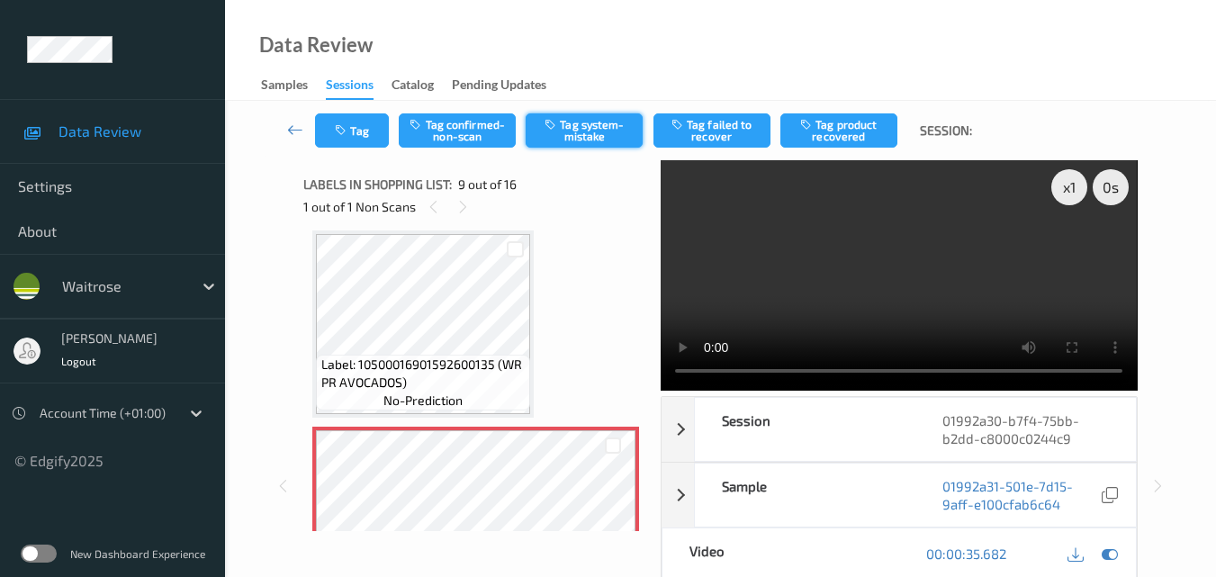
click at [590, 131] on button "Tag system-mistake" at bounding box center [584, 130] width 117 height 34
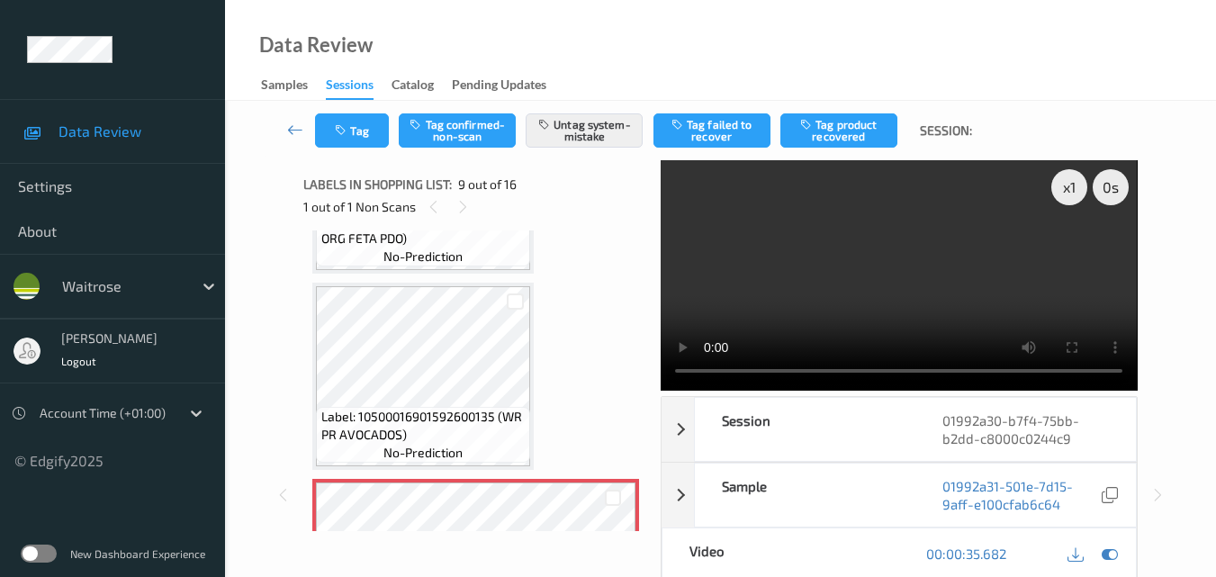
scroll to position [1293, 0]
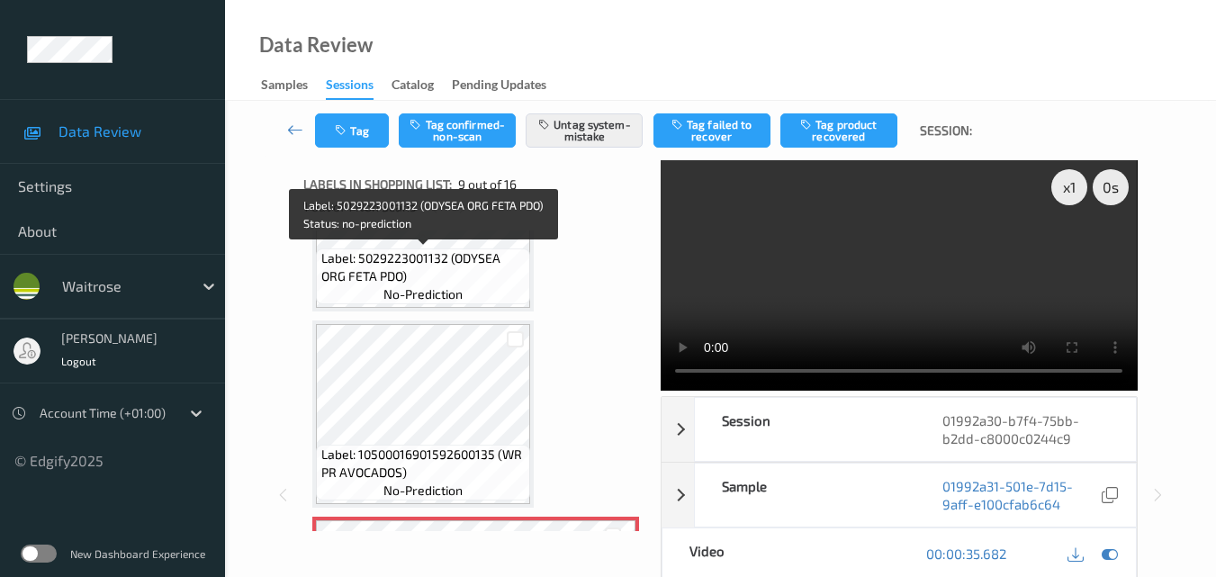
click at [485, 280] on span "Label: 5029223001132 (ODYSEA ORG FETA PDO)" at bounding box center [423, 267] width 205 height 36
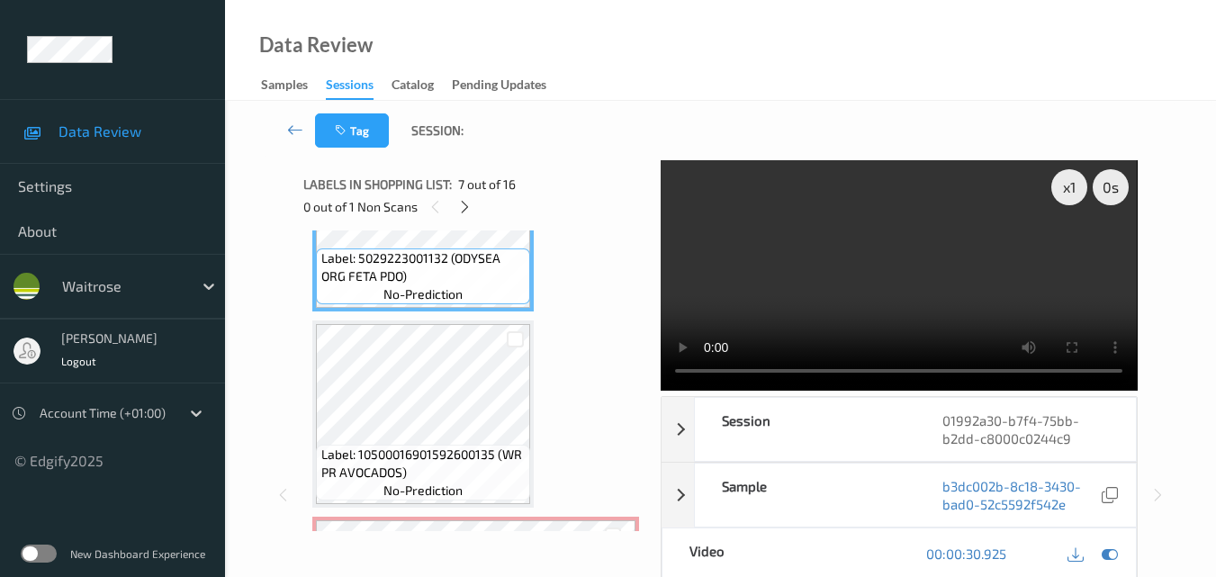
click at [843, 258] on video at bounding box center [899, 275] width 476 height 230
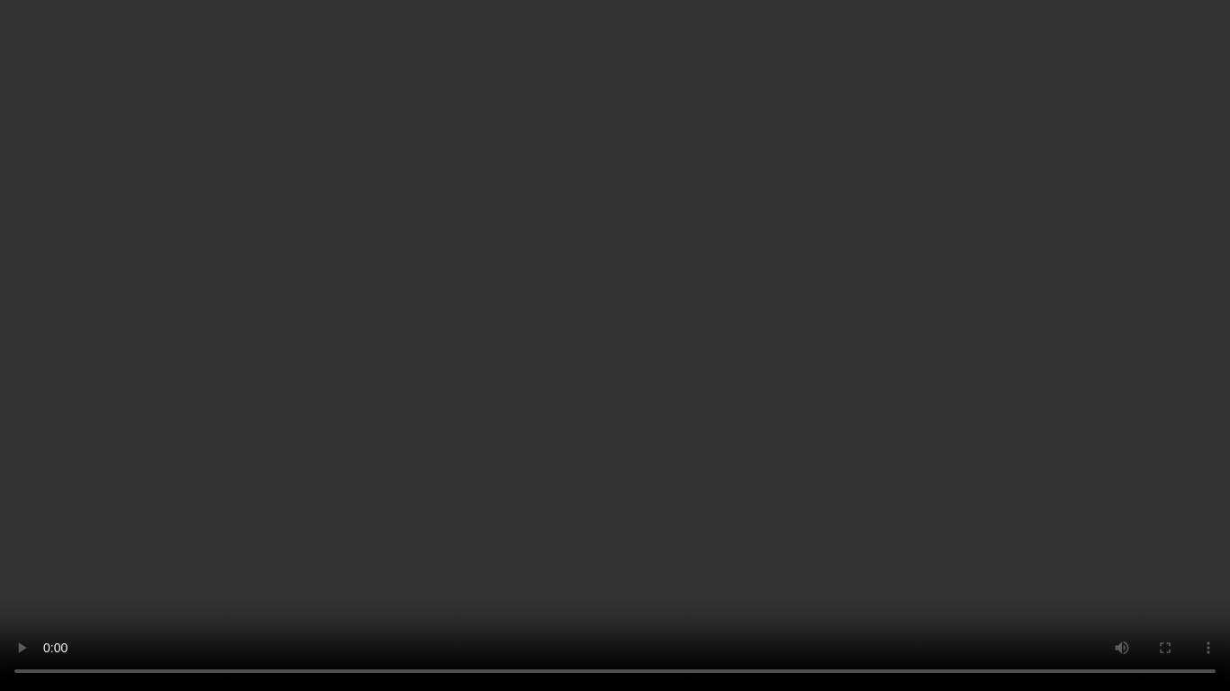
click at [757, 392] on video at bounding box center [615, 345] width 1230 height 691
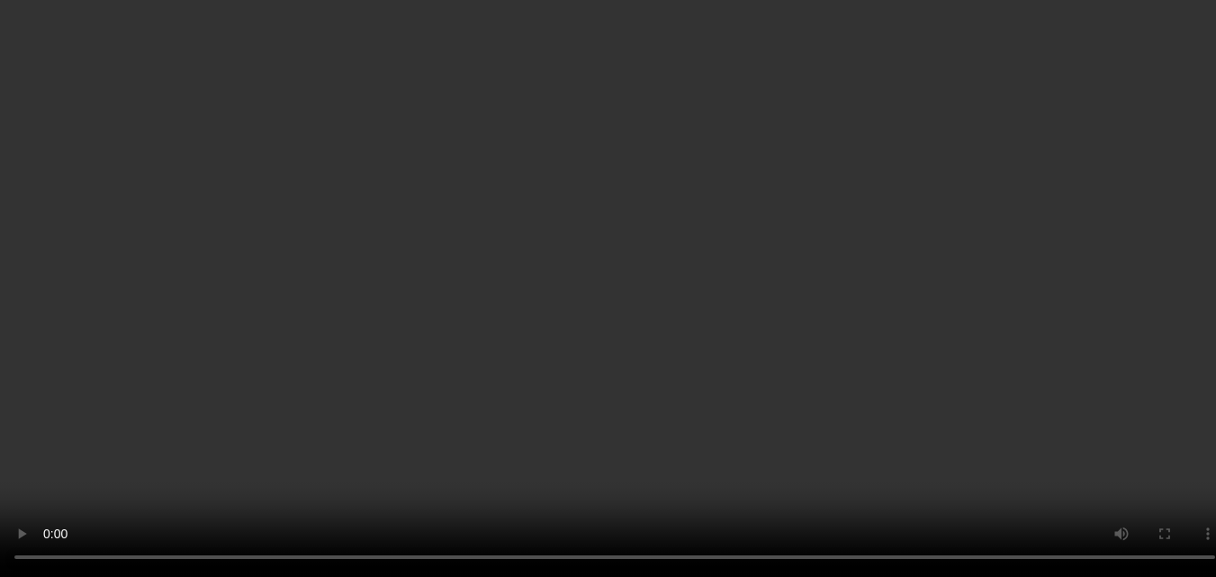
scroll to position [1473, 0]
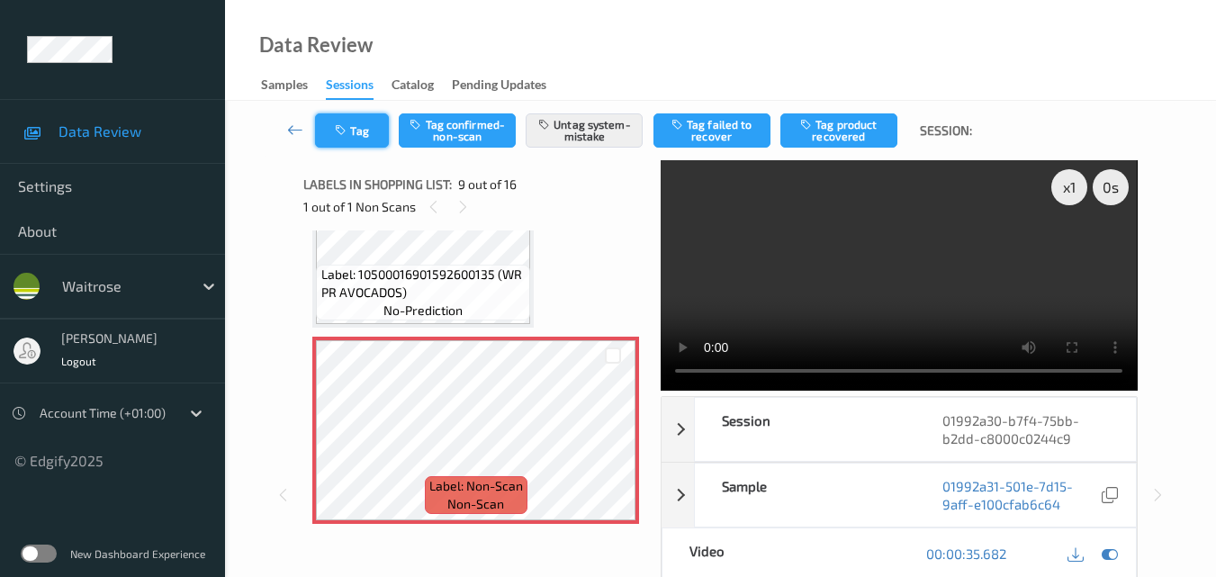
click at [355, 128] on button "Tag" at bounding box center [352, 130] width 74 height 34
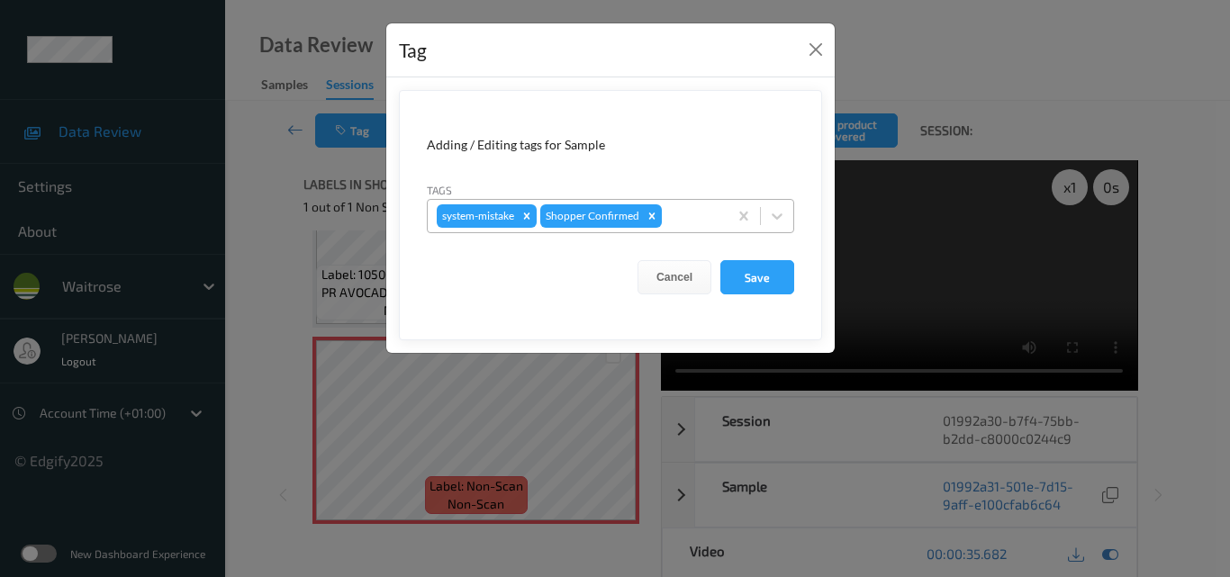
click at [689, 224] on div at bounding box center [691, 216] width 53 height 22
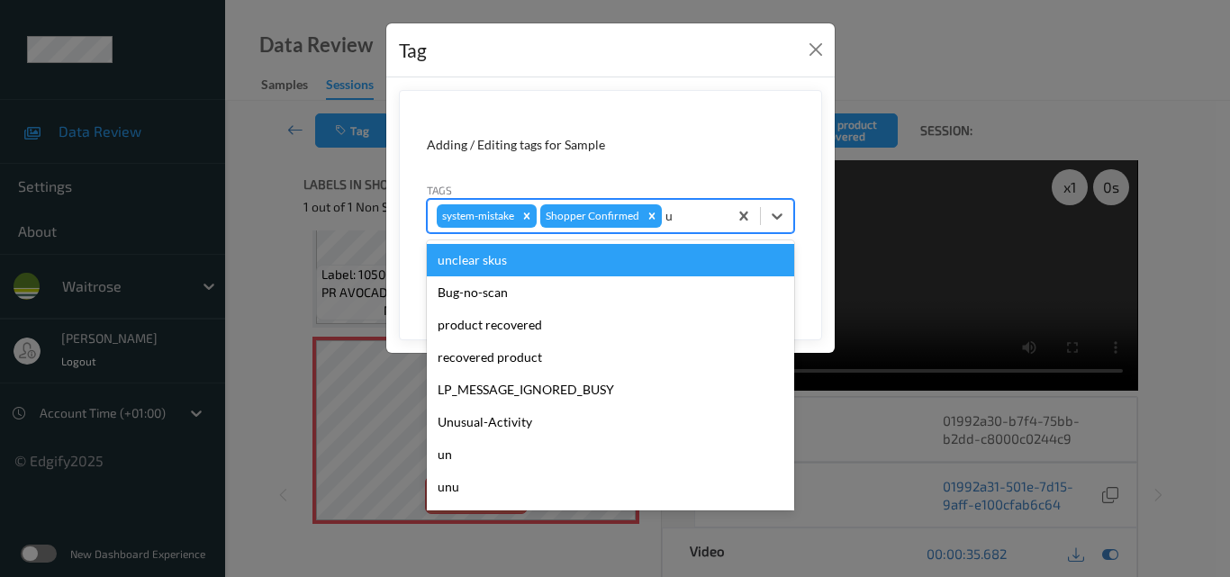
type input "un"
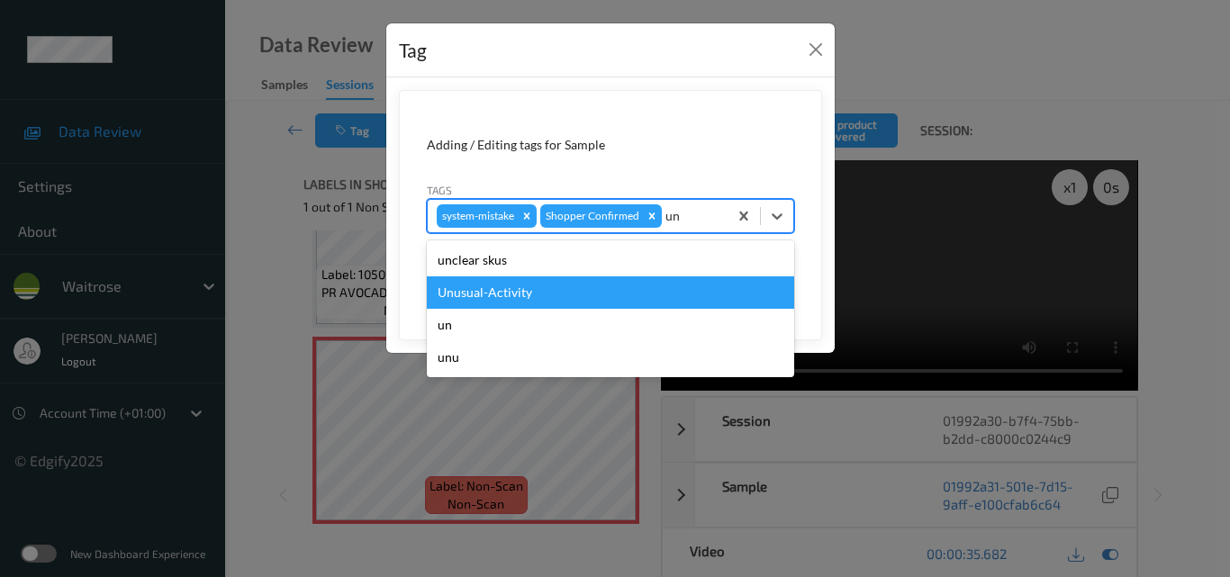
click at [567, 302] on div "Unusual-Activity" at bounding box center [610, 292] width 367 height 32
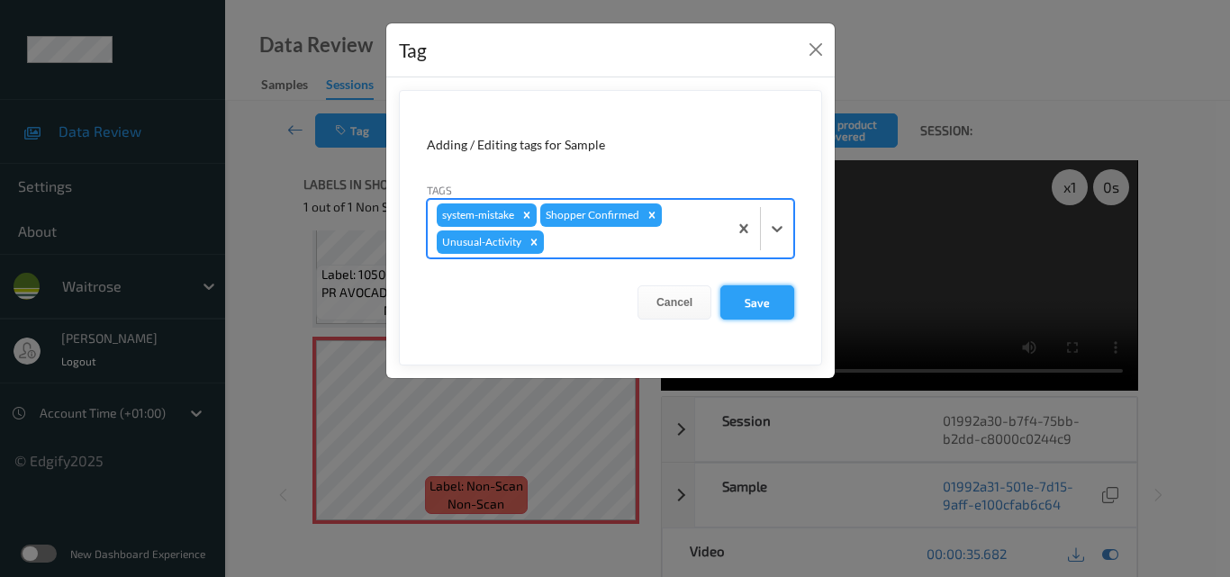
click at [775, 307] on button "Save" at bounding box center [757, 302] width 74 height 34
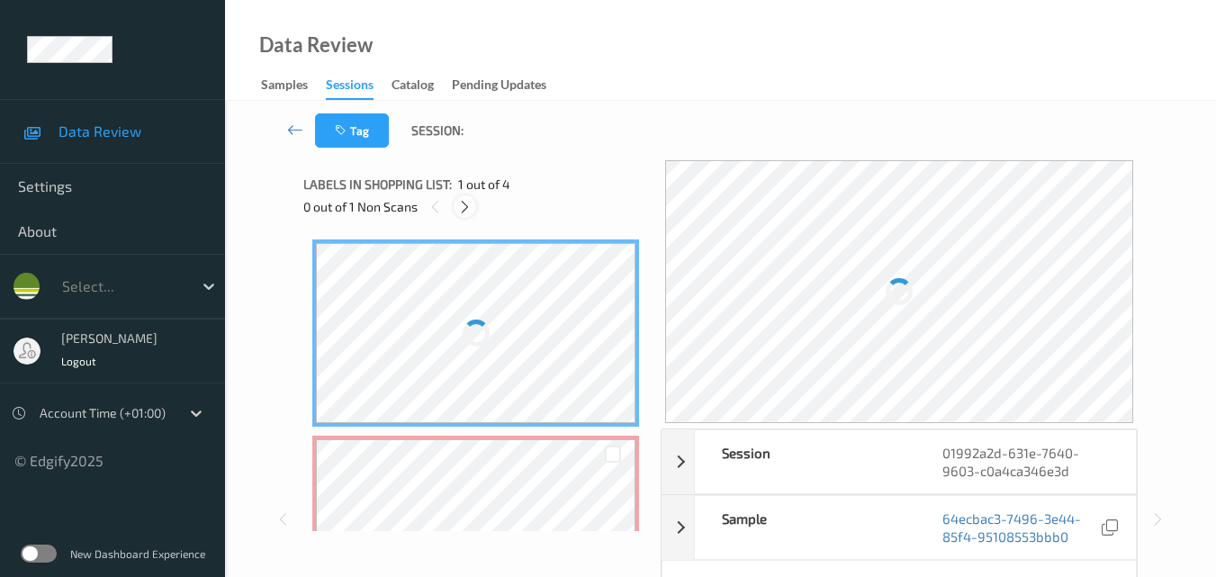
click at [464, 210] on icon at bounding box center [464, 207] width 15 height 16
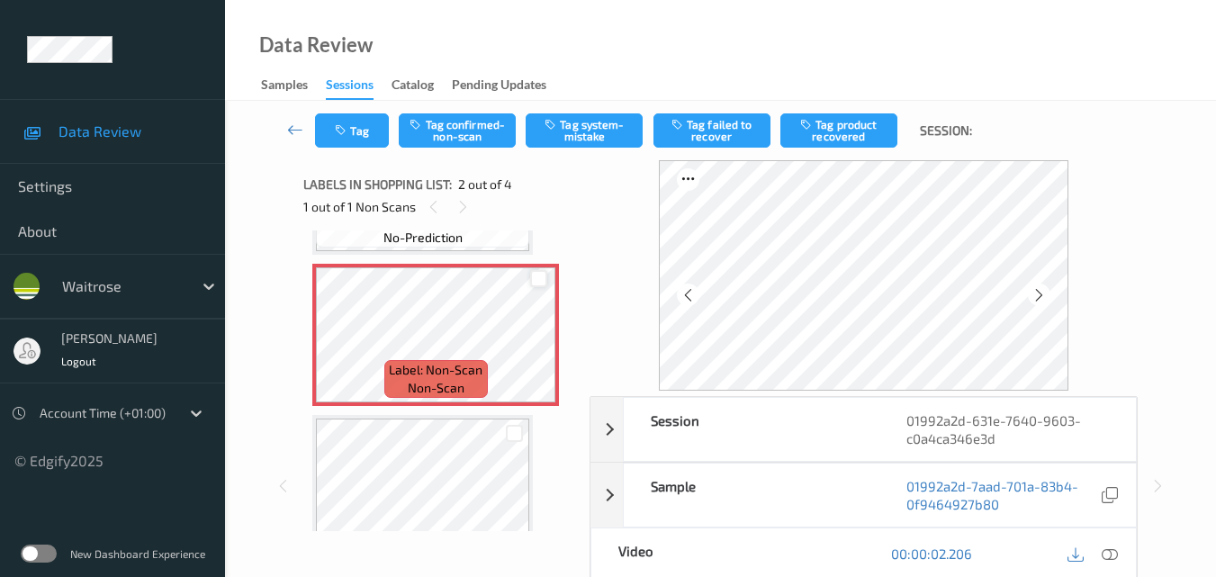
scroll to position [180, 0]
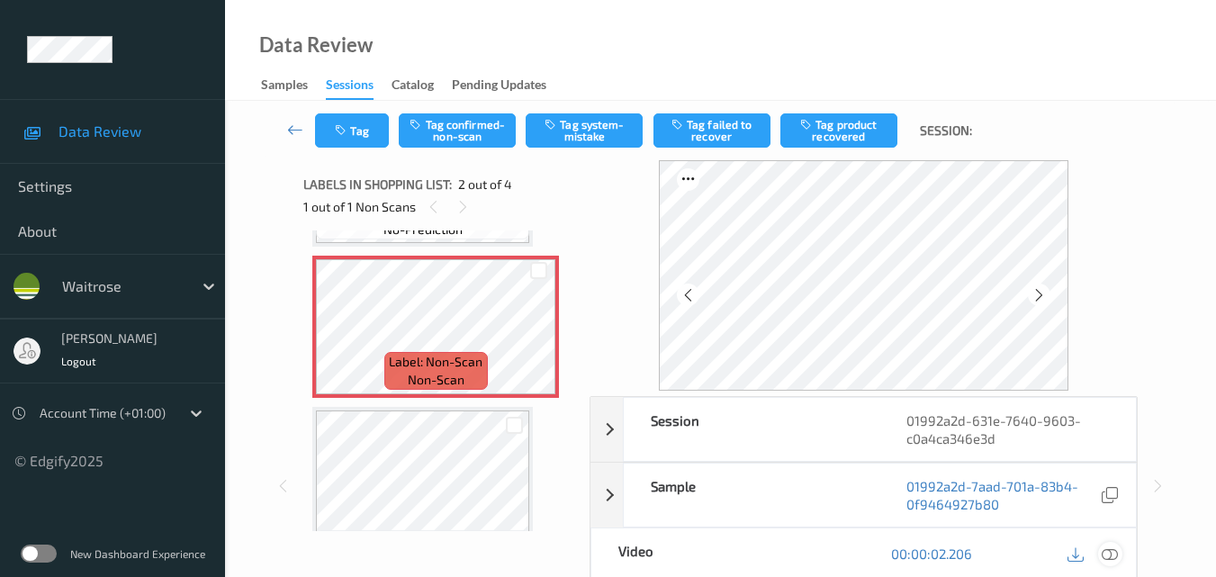
click at [1112, 555] on icon at bounding box center [1110, 553] width 16 height 16
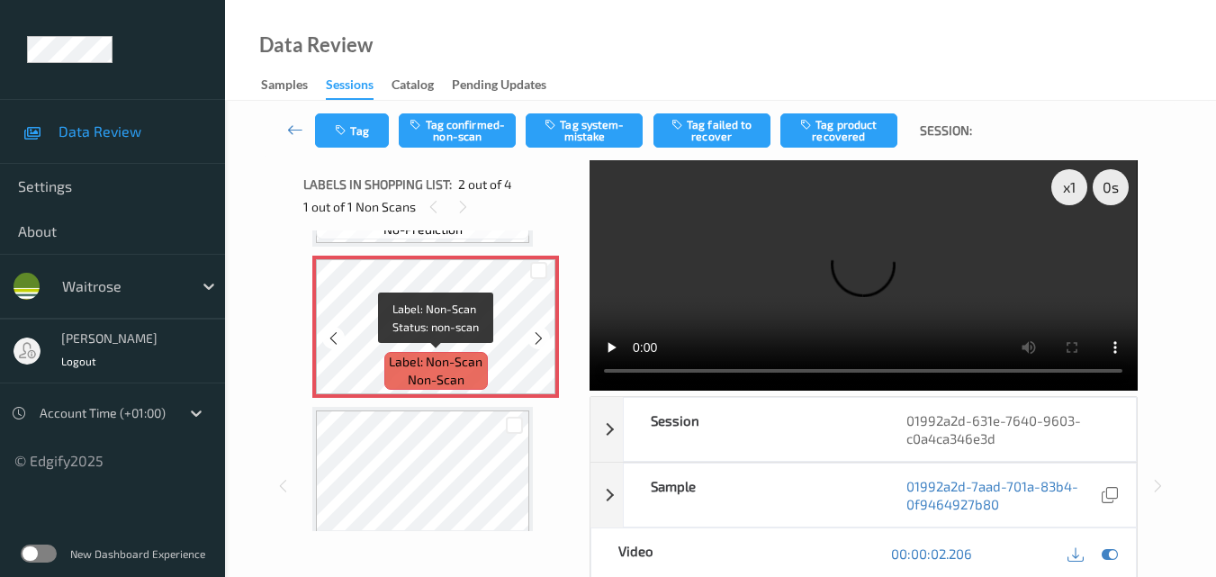
scroll to position [90, 0]
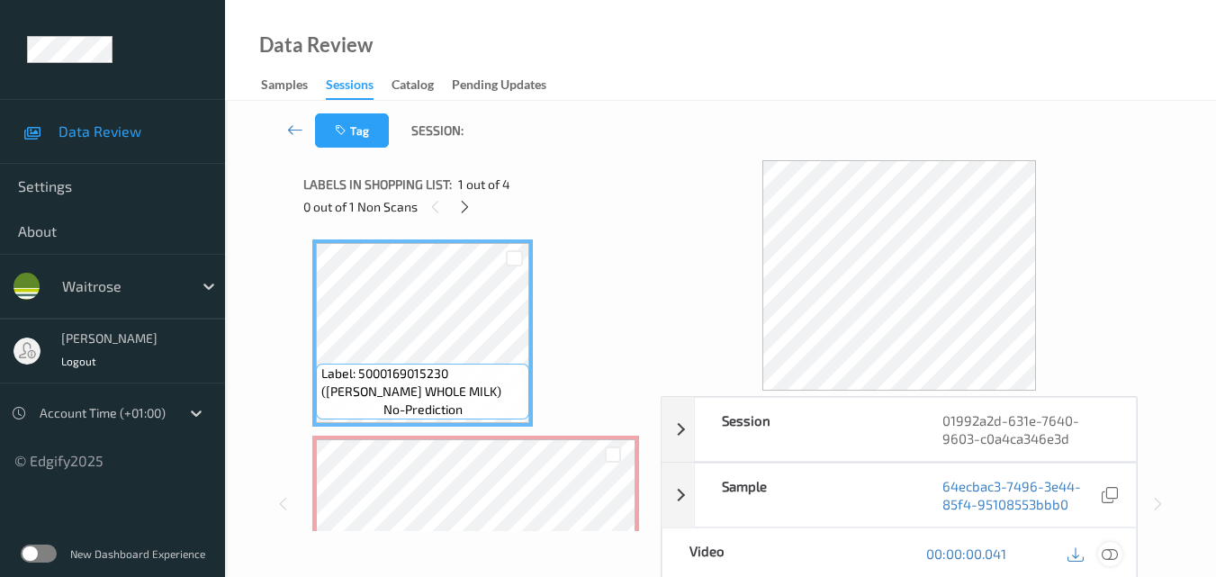
click at [1110, 549] on icon at bounding box center [1110, 553] width 16 height 16
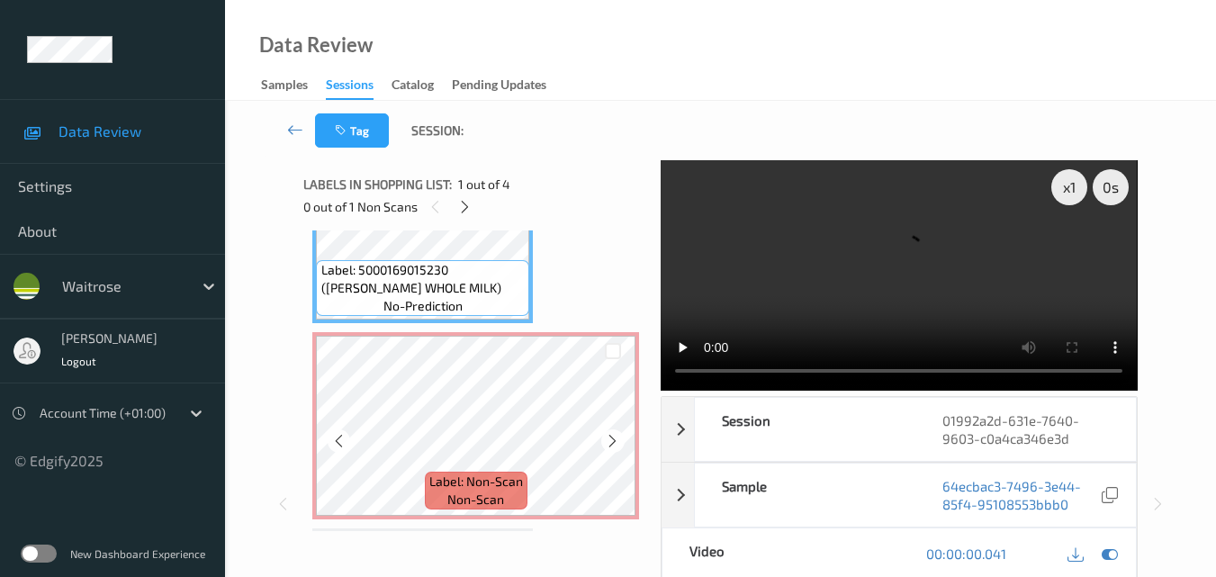
scroll to position [180, 0]
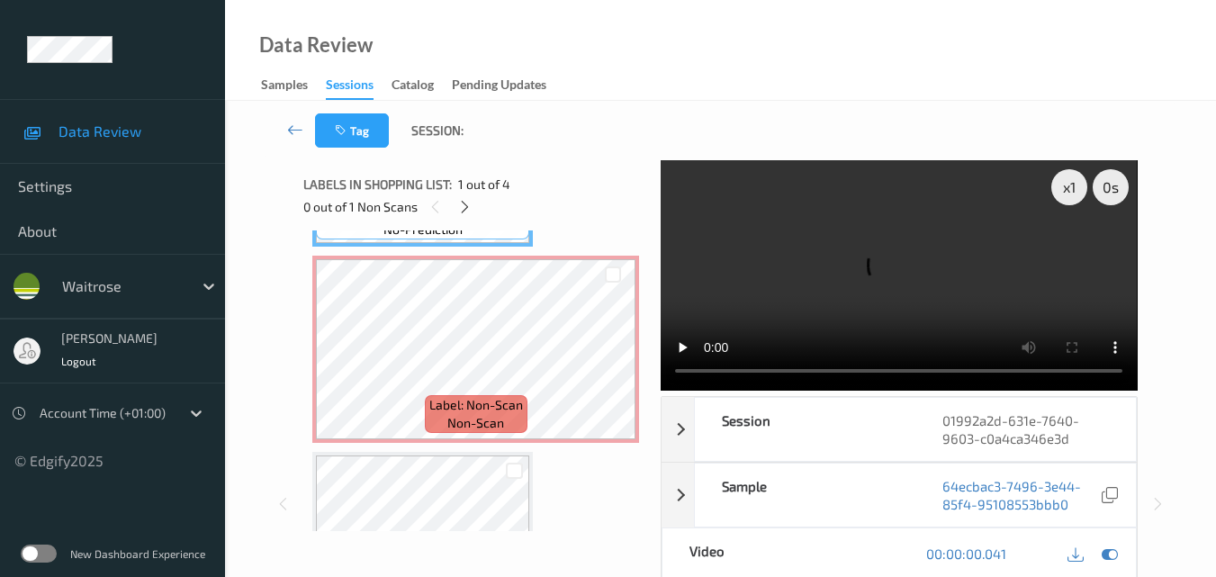
click at [891, 277] on video at bounding box center [899, 275] width 476 height 230
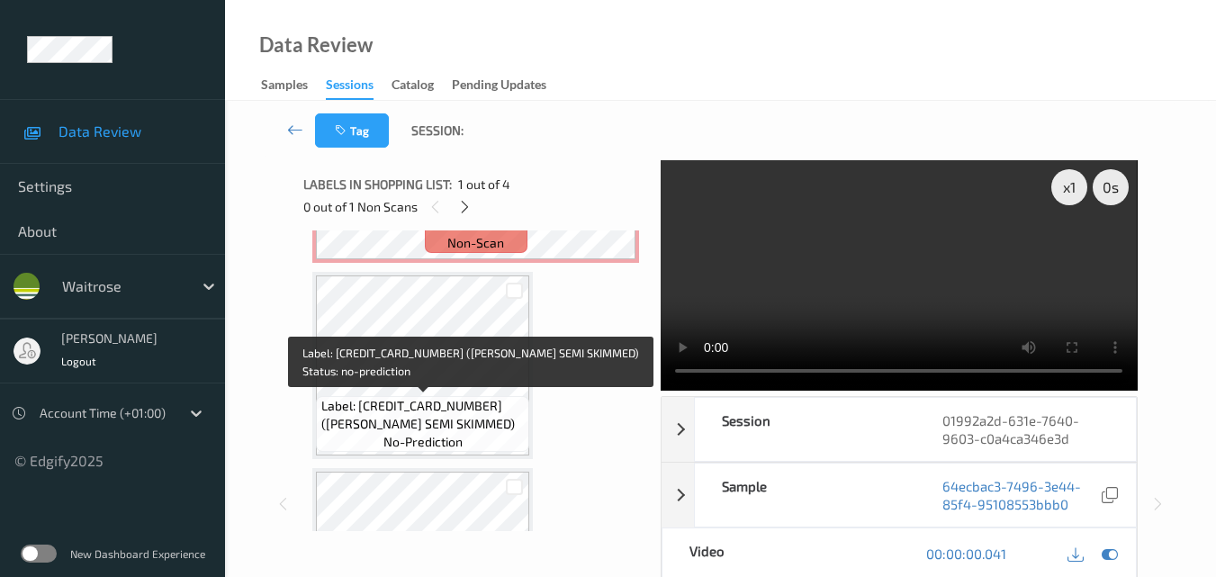
scroll to position [270, 0]
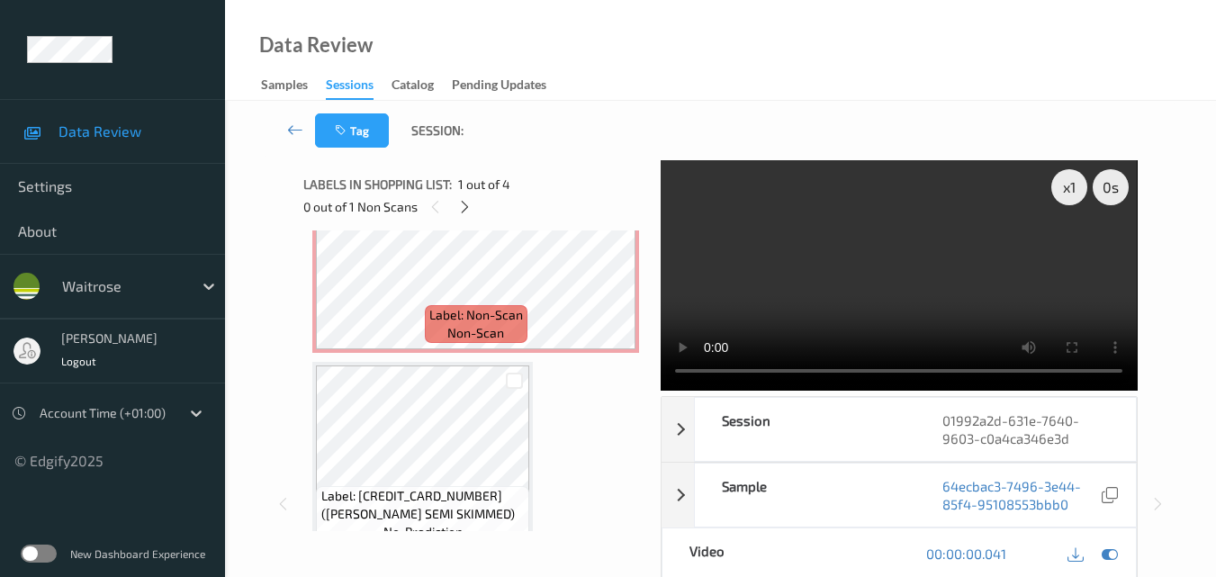
click at [953, 252] on video at bounding box center [899, 275] width 476 height 230
click at [954, 265] on video at bounding box center [899, 275] width 476 height 230
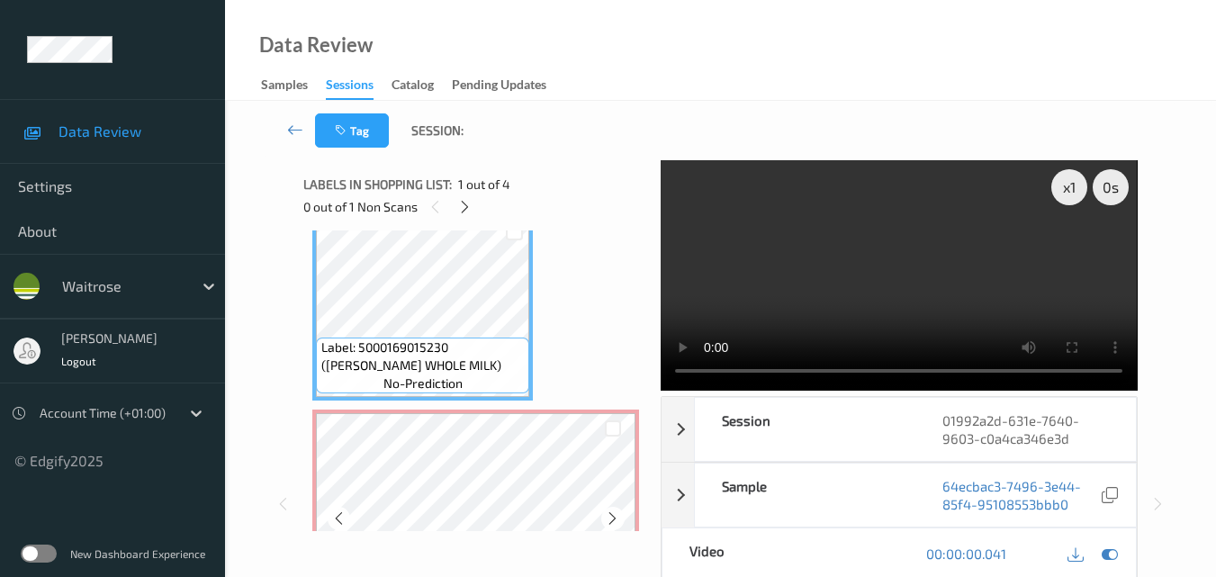
scroll to position [0, 0]
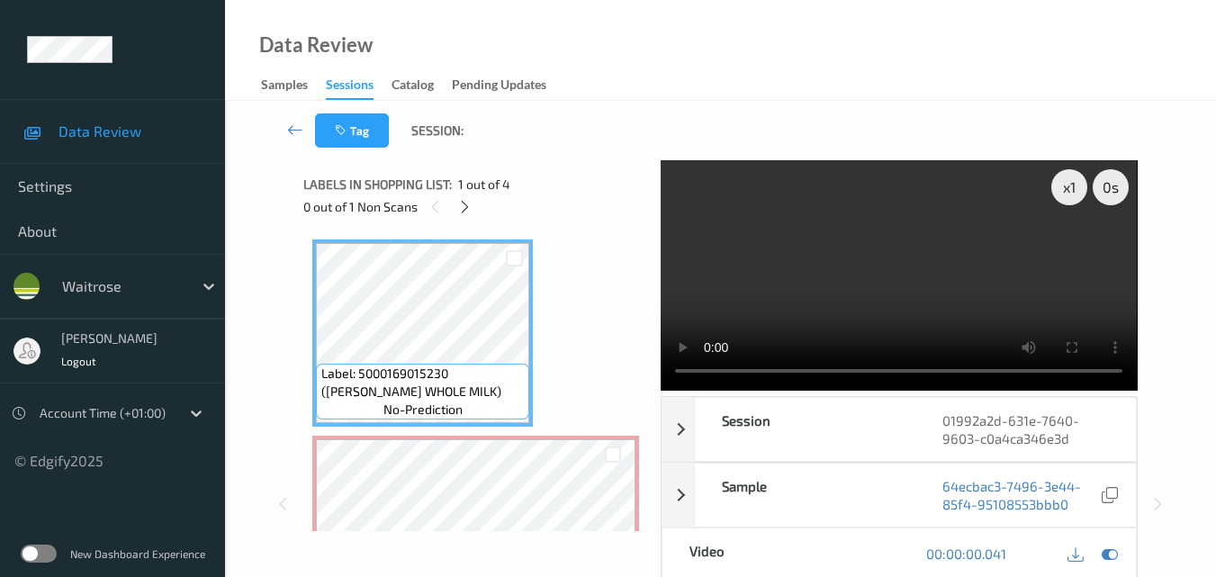
click at [677, 372] on video at bounding box center [899, 275] width 476 height 230
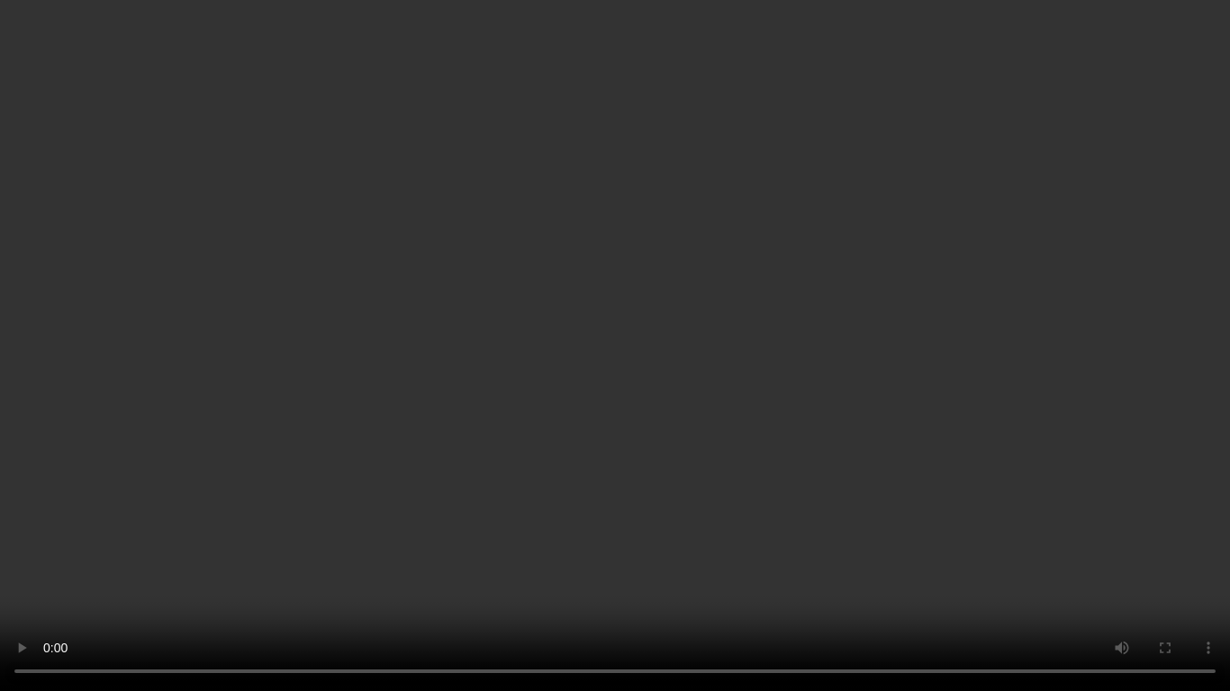
click at [951, 326] on video at bounding box center [615, 345] width 1230 height 691
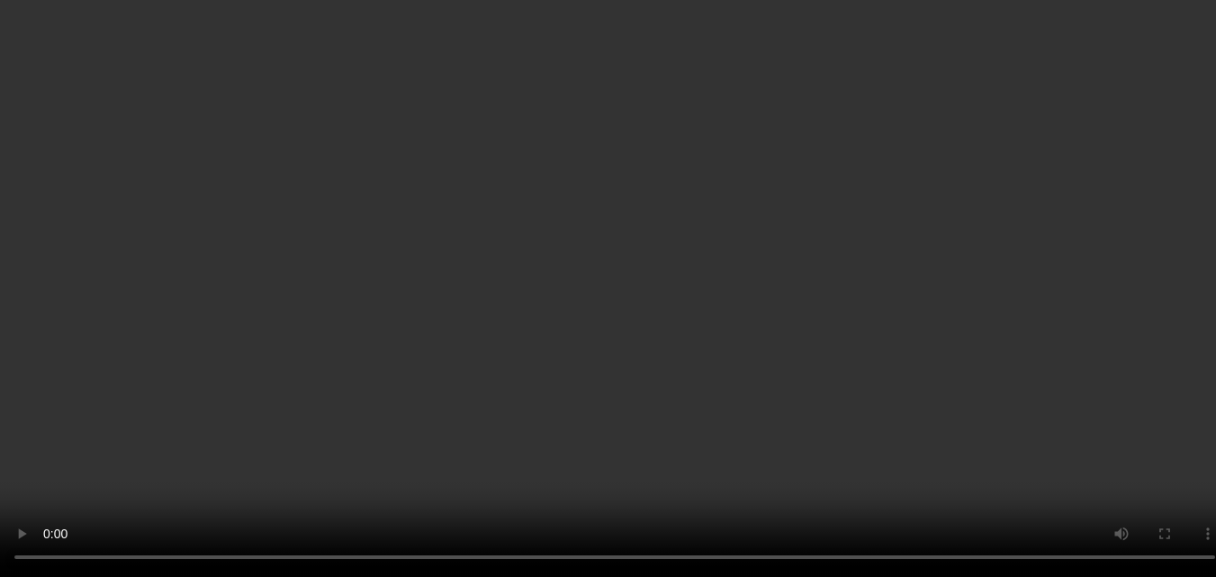
scroll to position [223, 0]
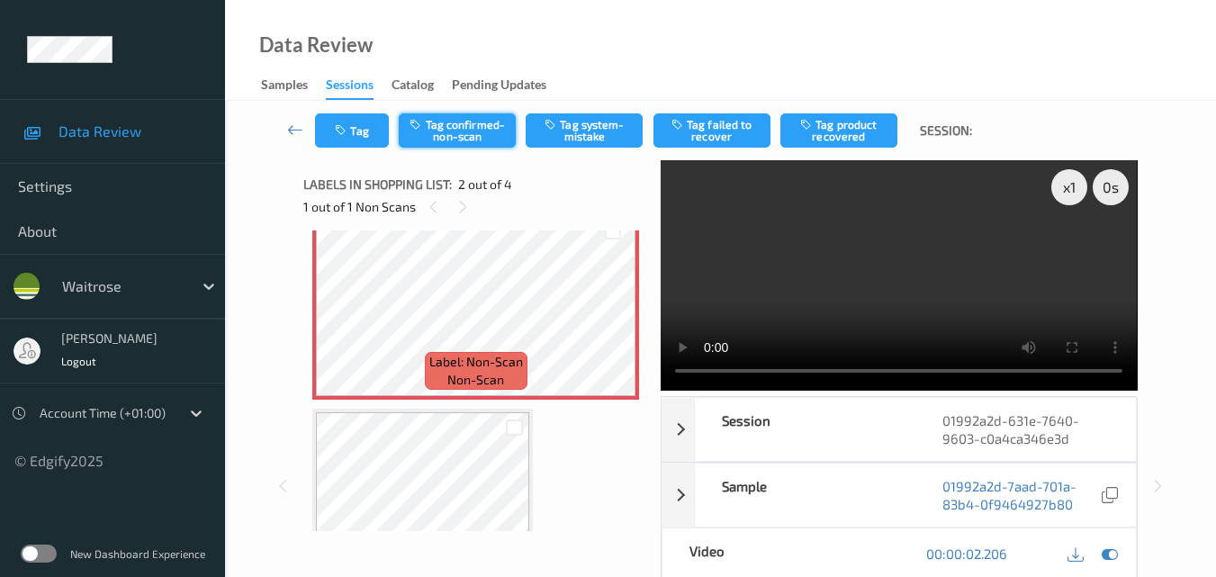
click at [455, 122] on button "Tag confirmed-non-scan" at bounding box center [457, 130] width 117 height 34
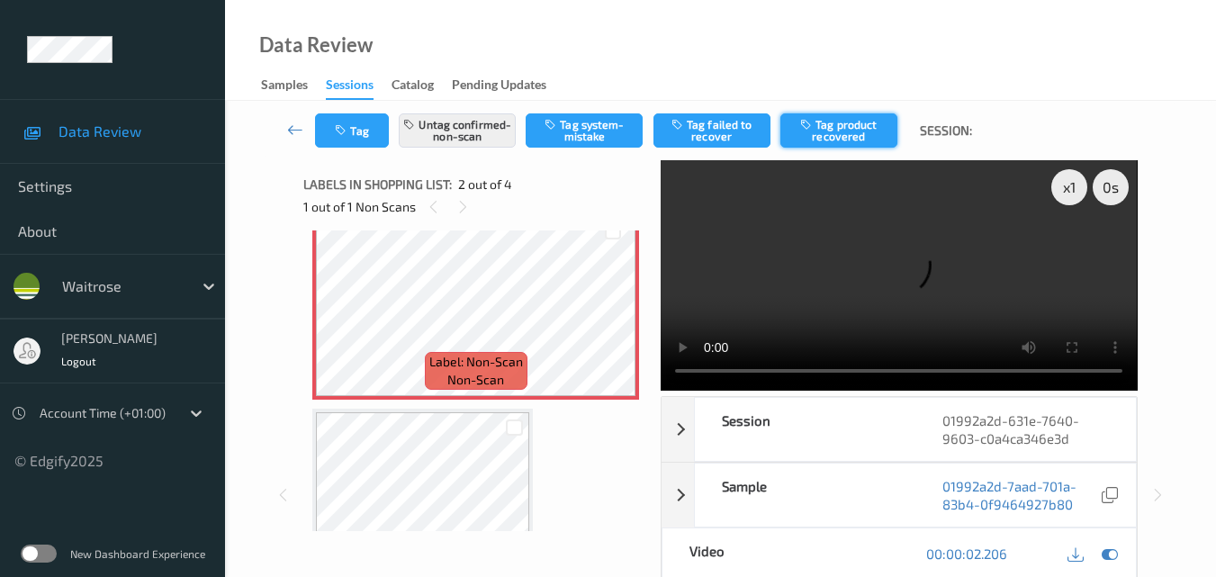
click at [853, 126] on button "Tag product recovered" at bounding box center [838, 130] width 117 height 34
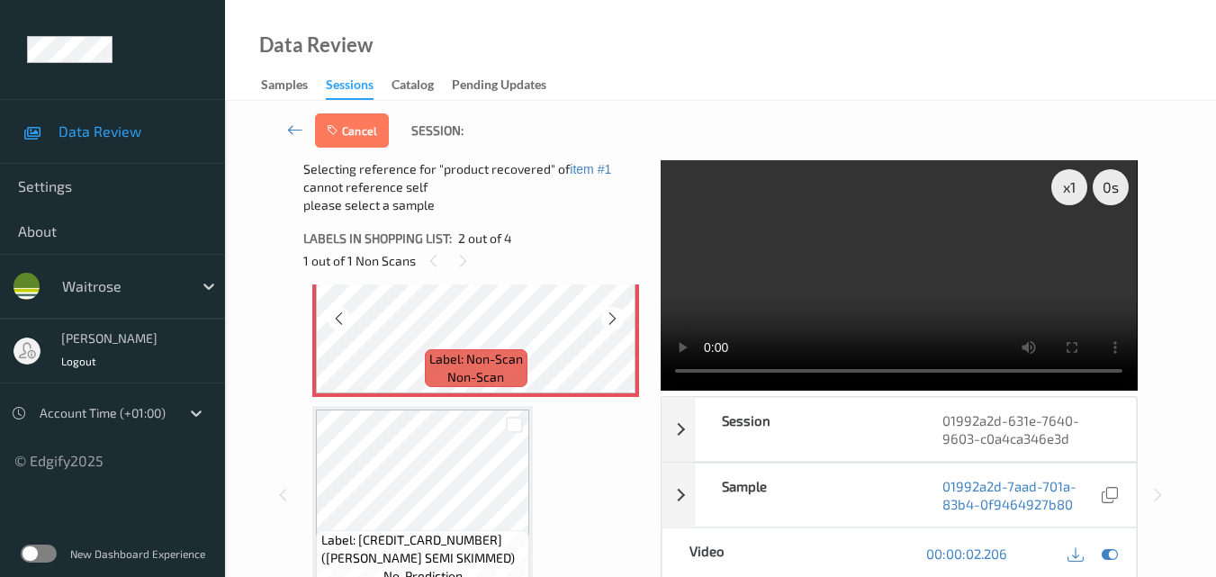
scroll to position [313, 0]
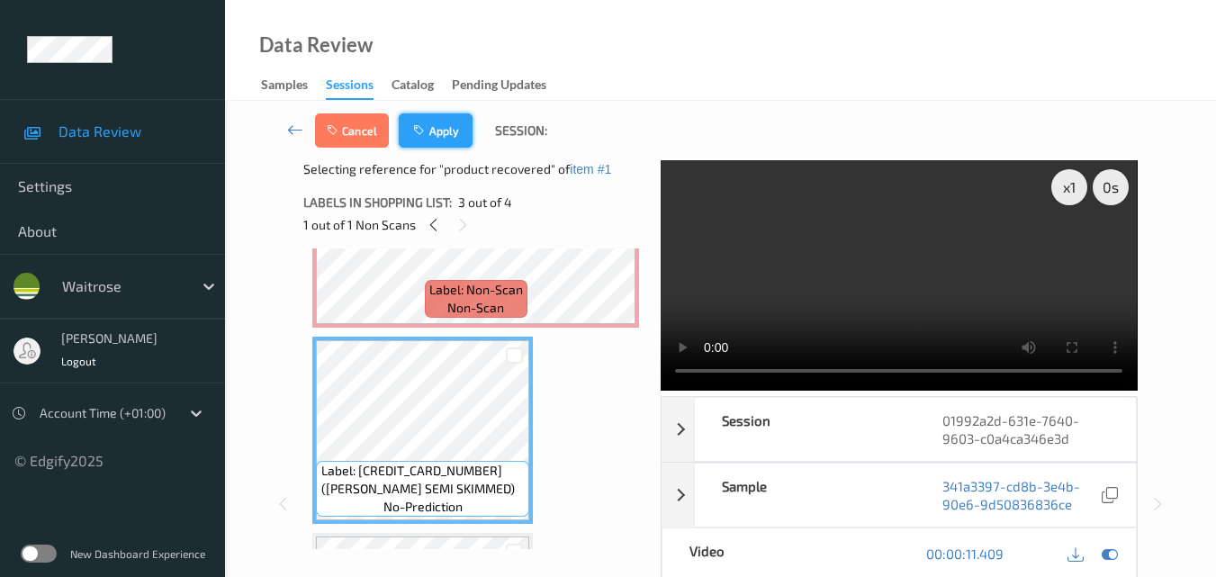
click at [446, 121] on button "Apply" at bounding box center [436, 130] width 74 height 34
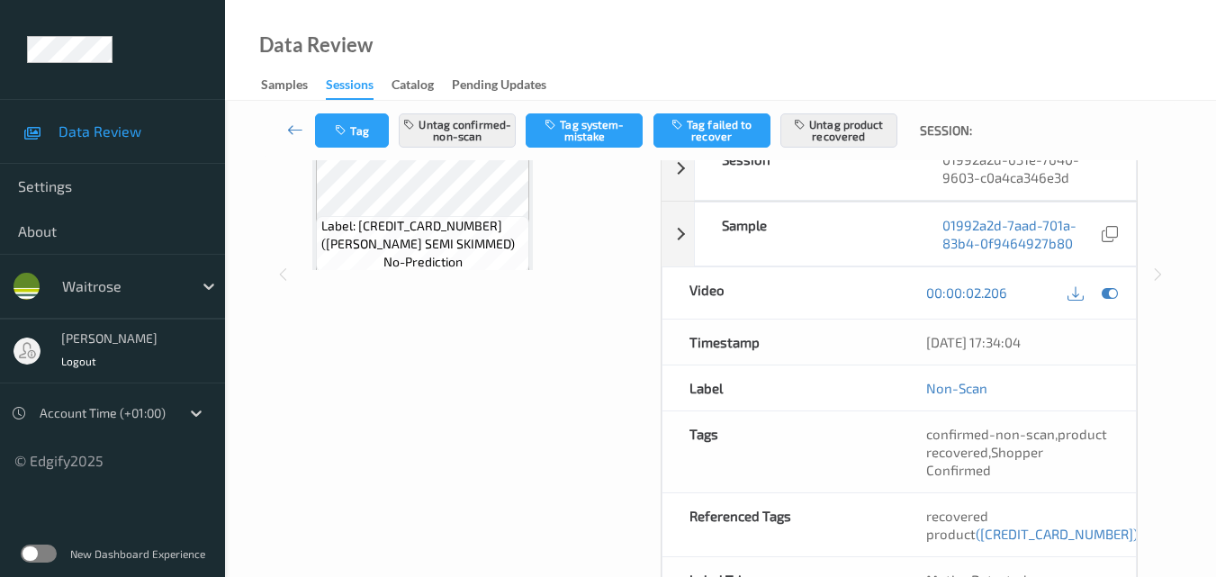
scroll to position [365, 0]
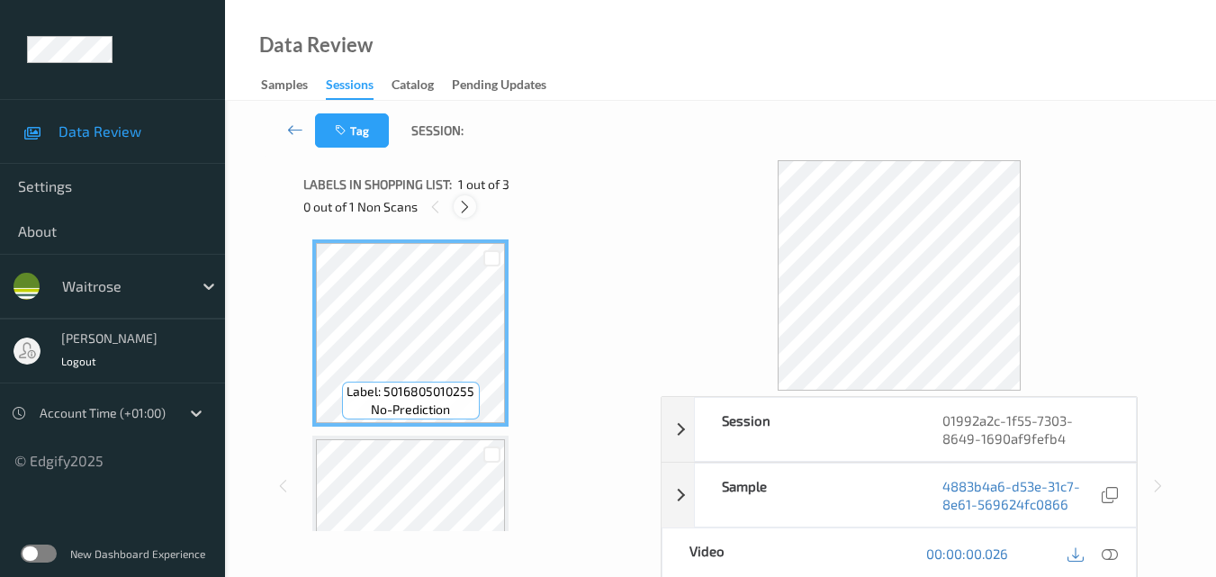
click at [460, 204] on icon at bounding box center [464, 207] width 15 height 16
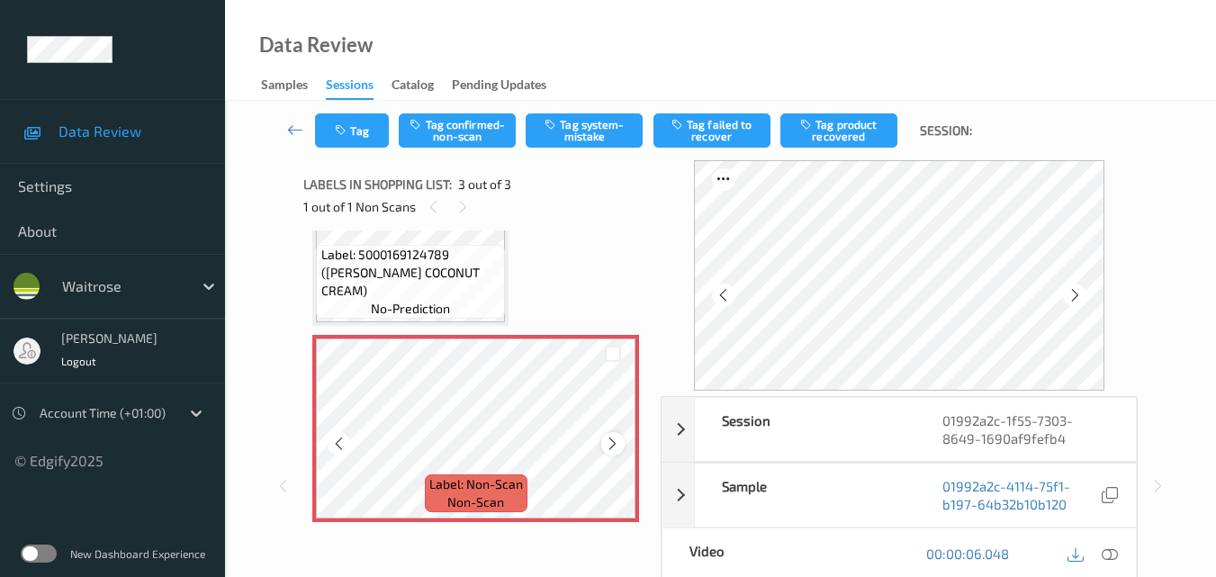
click at [608, 443] on icon at bounding box center [612, 444] width 15 height 16
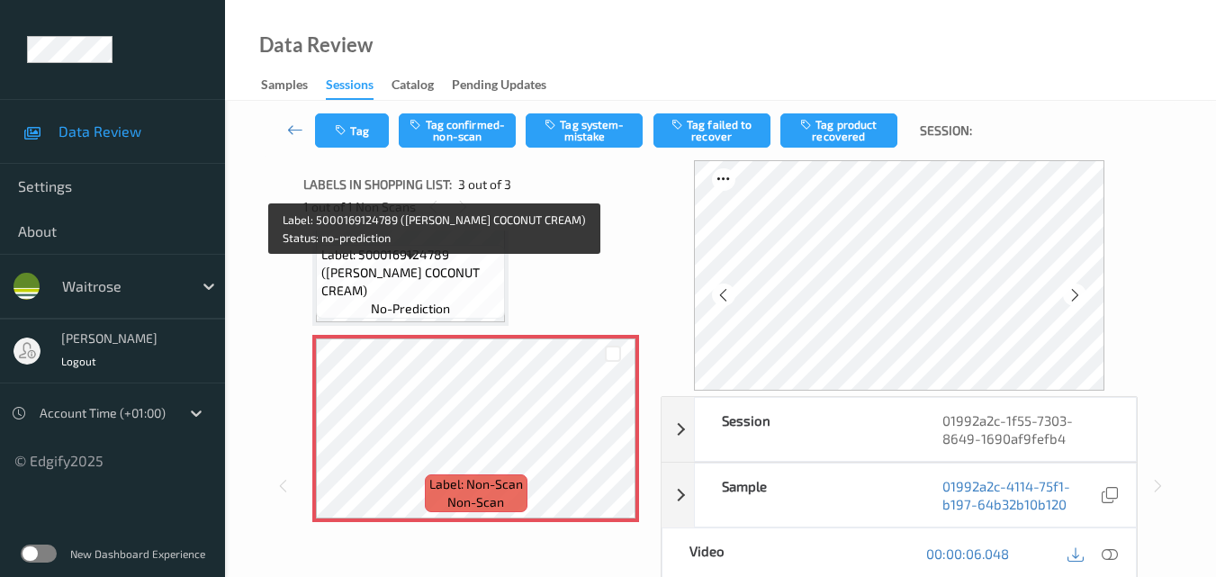
click at [451, 288] on span "Label: 5000169124789 (WR ESS COCONUT CREAM)" at bounding box center [411, 273] width 180 height 54
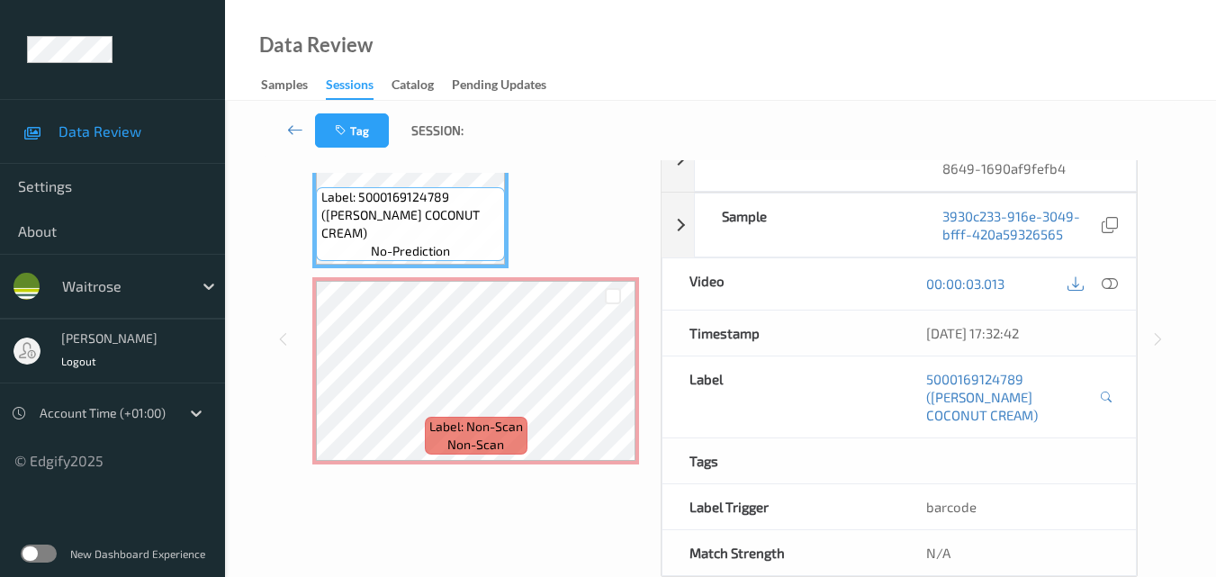
scroll to position [90, 0]
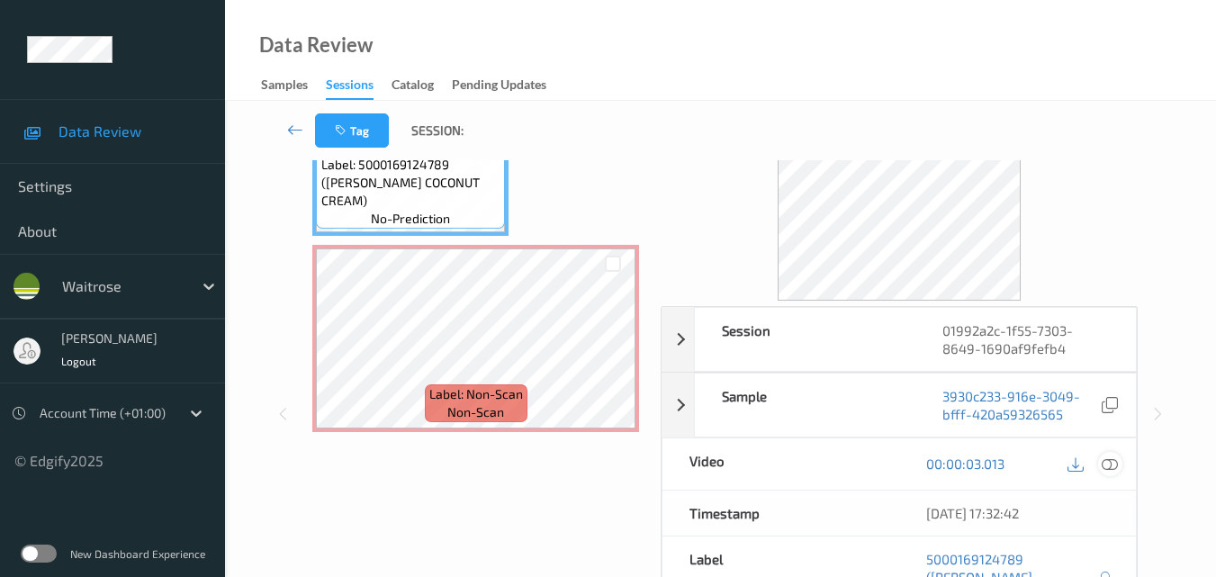
click at [1117, 463] on icon at bounding box center [1110, 463] width 16 height 16
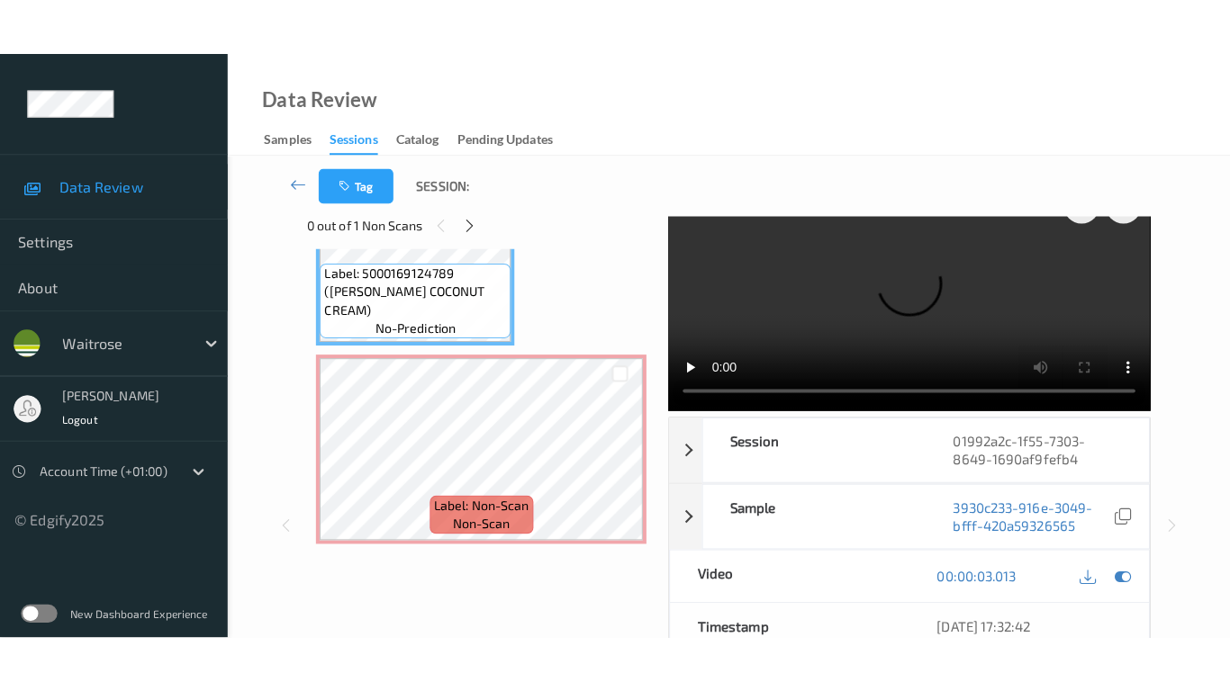
scroll to position [0, 0]
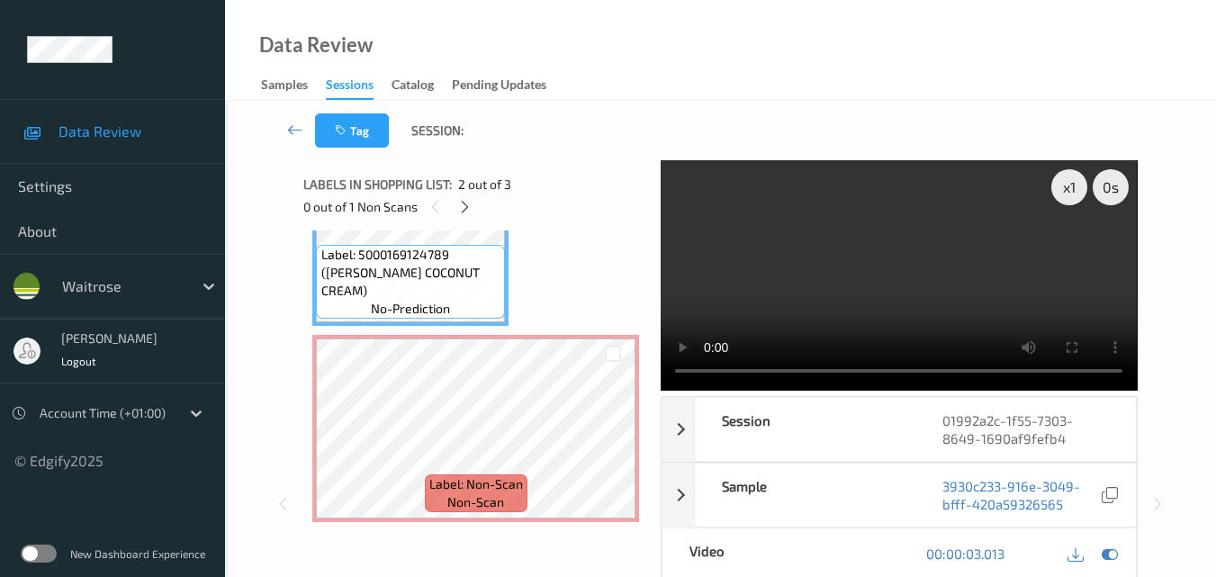
click at [884, 224] on video at bounding box center [899, 275] width 476 height 230
click at [951, 289] on video at bounding box center [899, 275] width 476 height 230
click at [983, 317] on video at bounding box center [899, 275] width 476 height 230
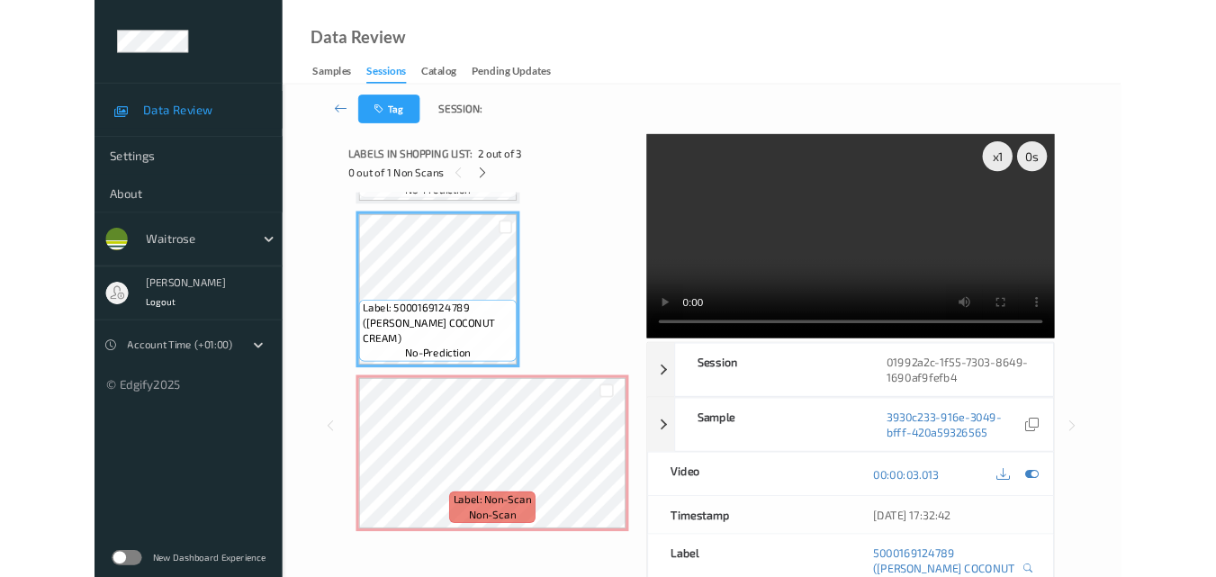
scroll to position [183, 0]
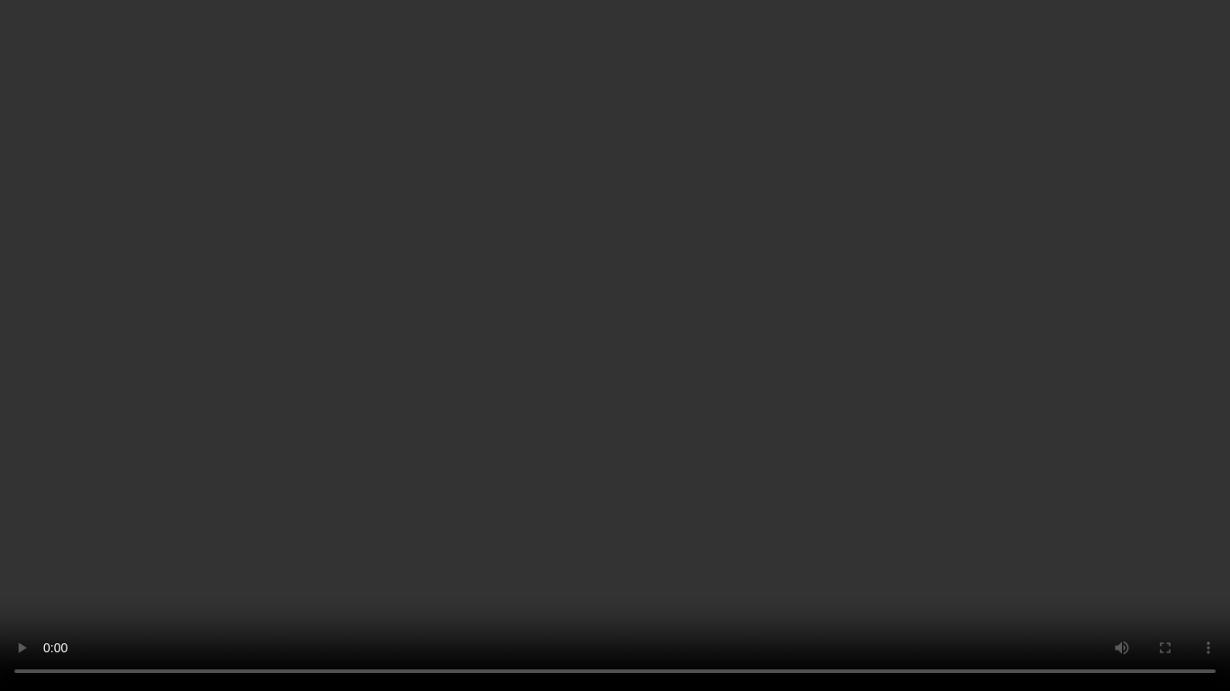
click at [755, 416] on video at bounding box center [615, 345] width 1230 height 691
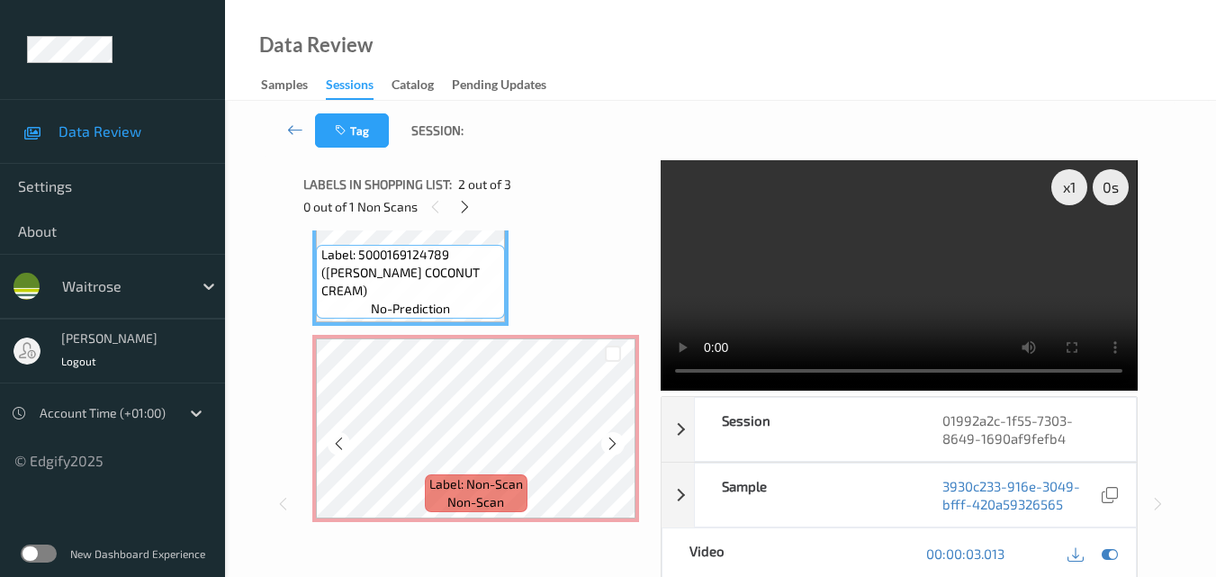
scroll to position [90, 0]
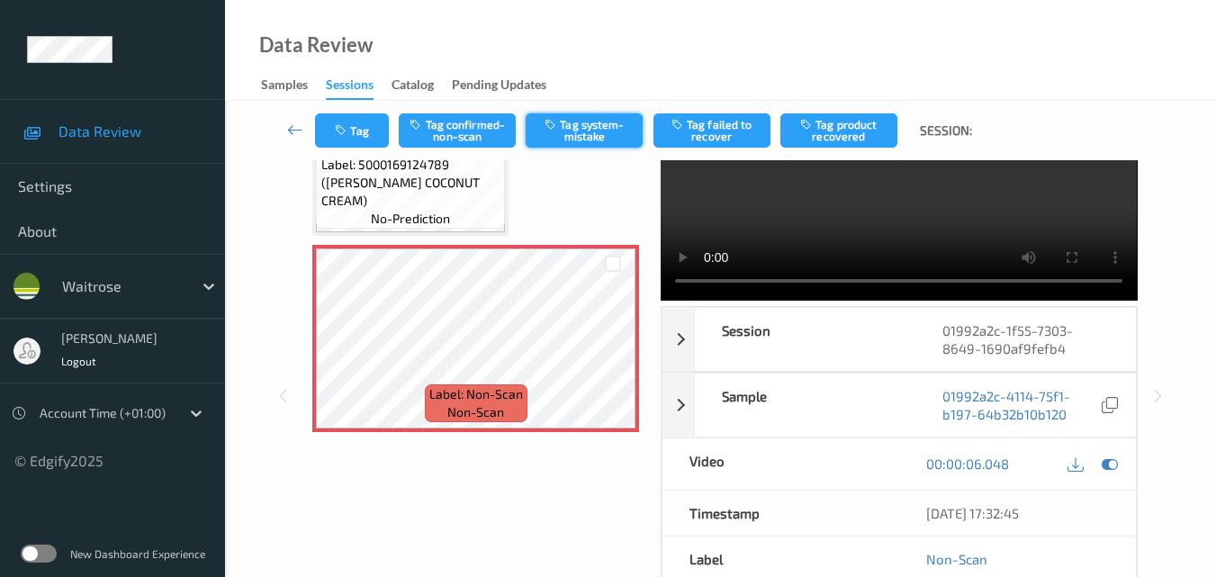
click at [602, 126] on button "Tag system-mistake" at bounding box center [584, 130] width 117 height 34
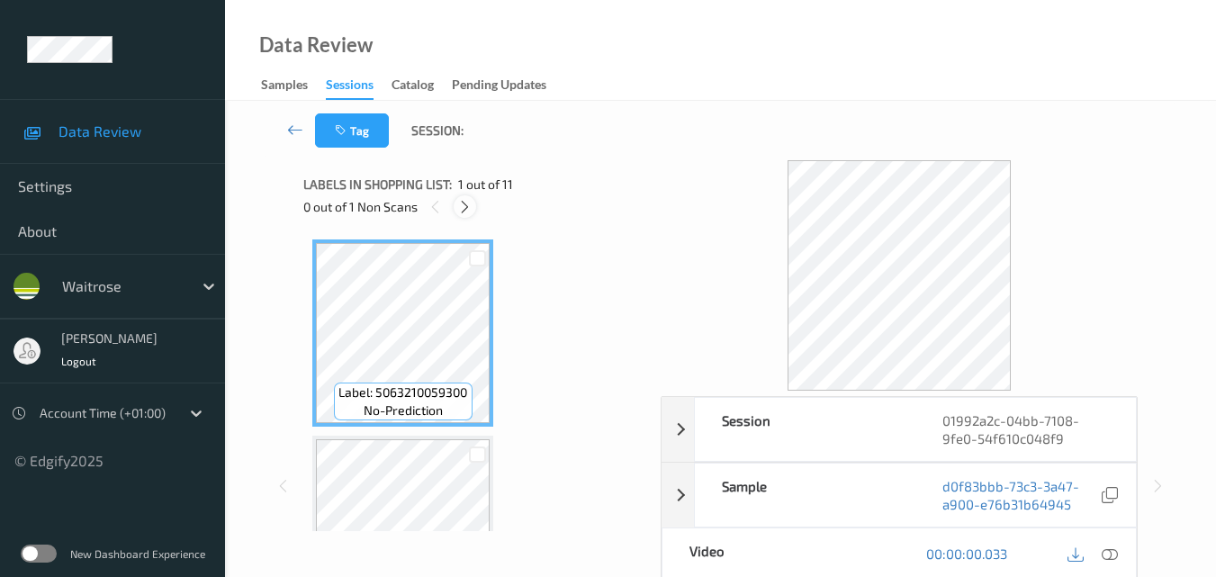
click at [464, 207] on icon at bounding box center [464, 207] width 15 height 16
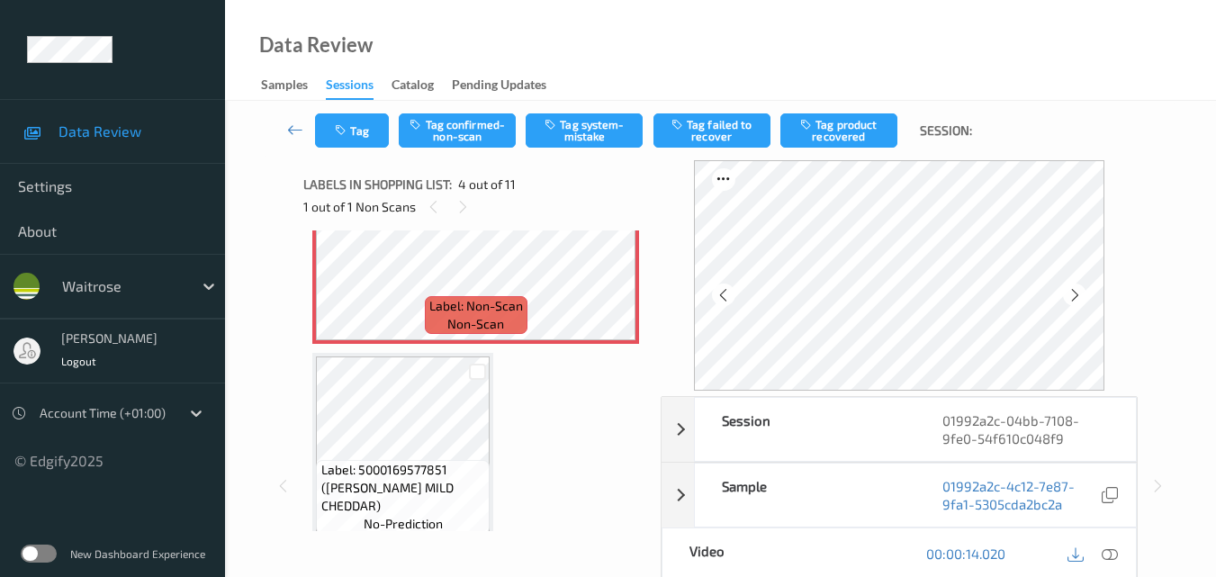
scroll to position [491, 0]
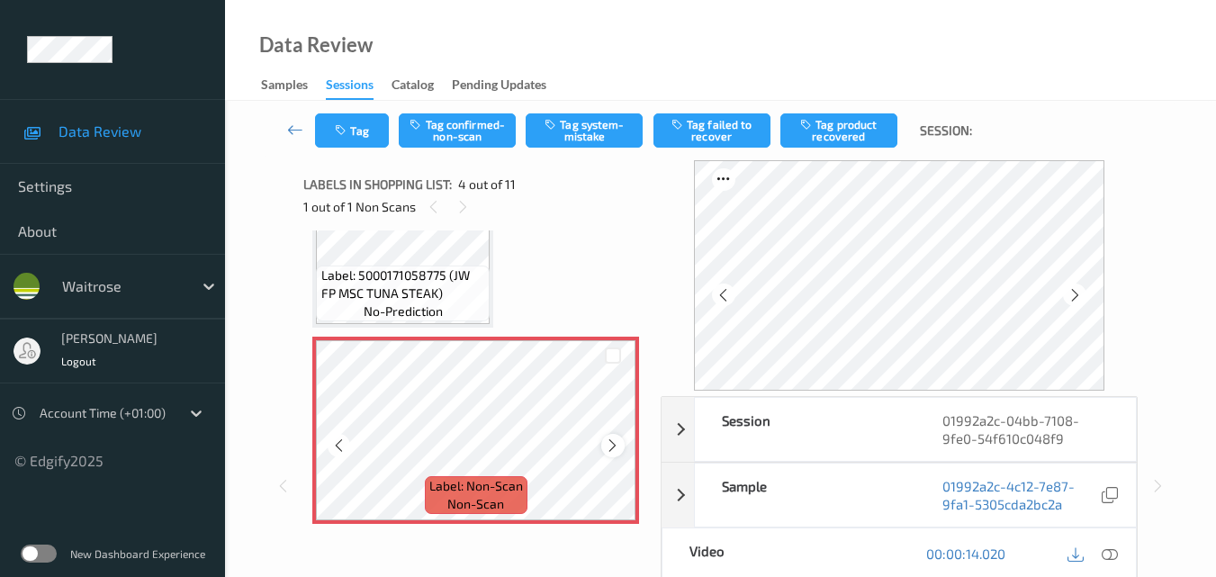
click at [607, 446] on icon at bounding box center [612, 445] width 15 height 16
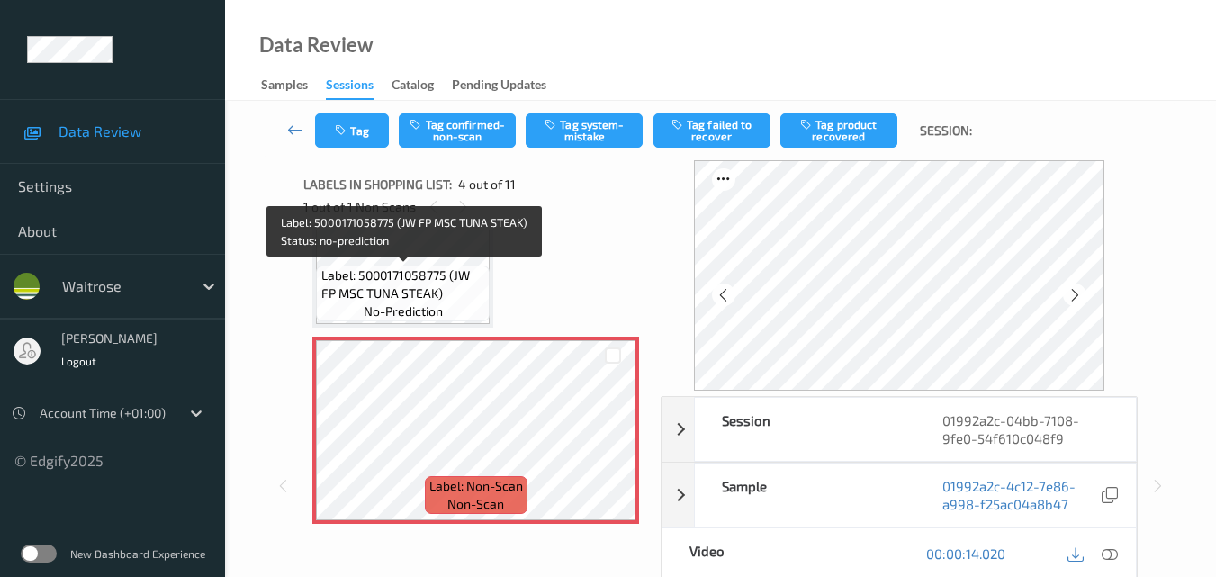
click at [461, 297] on span "Label: 5000171058775 (JW FP MSC TUNA STEAK)" at bounding box center [403, 284] width 165 height 36
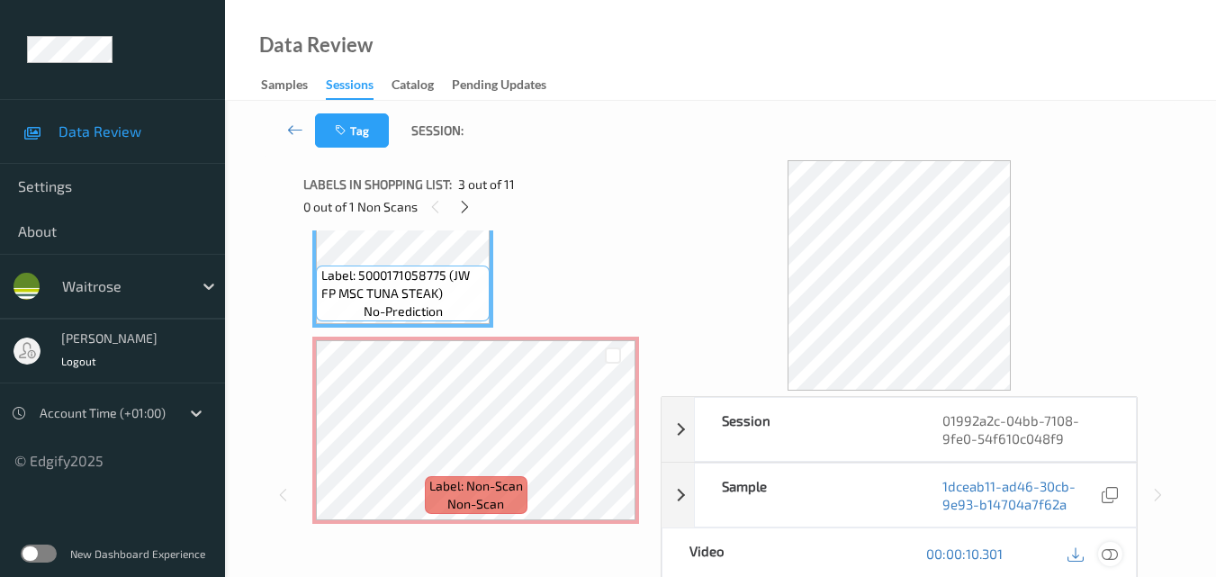
click at [1116, 553] on icon at bounding box center [1110, 553] width 16 height 16
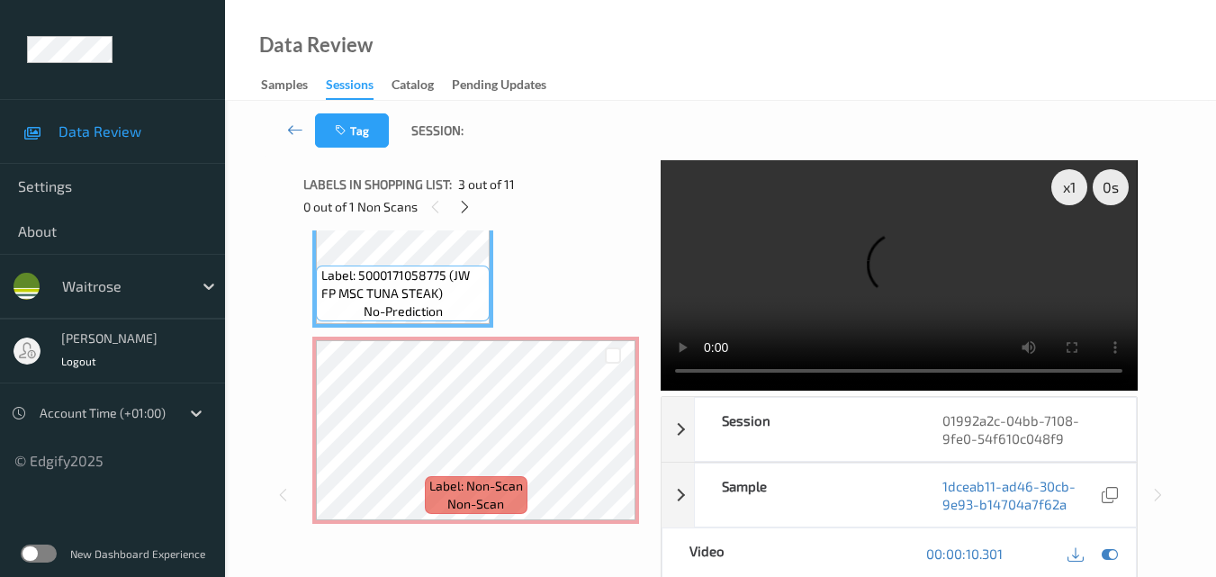
click at [958, 278] on video at bounding box center [899, 275] width 476 height 230
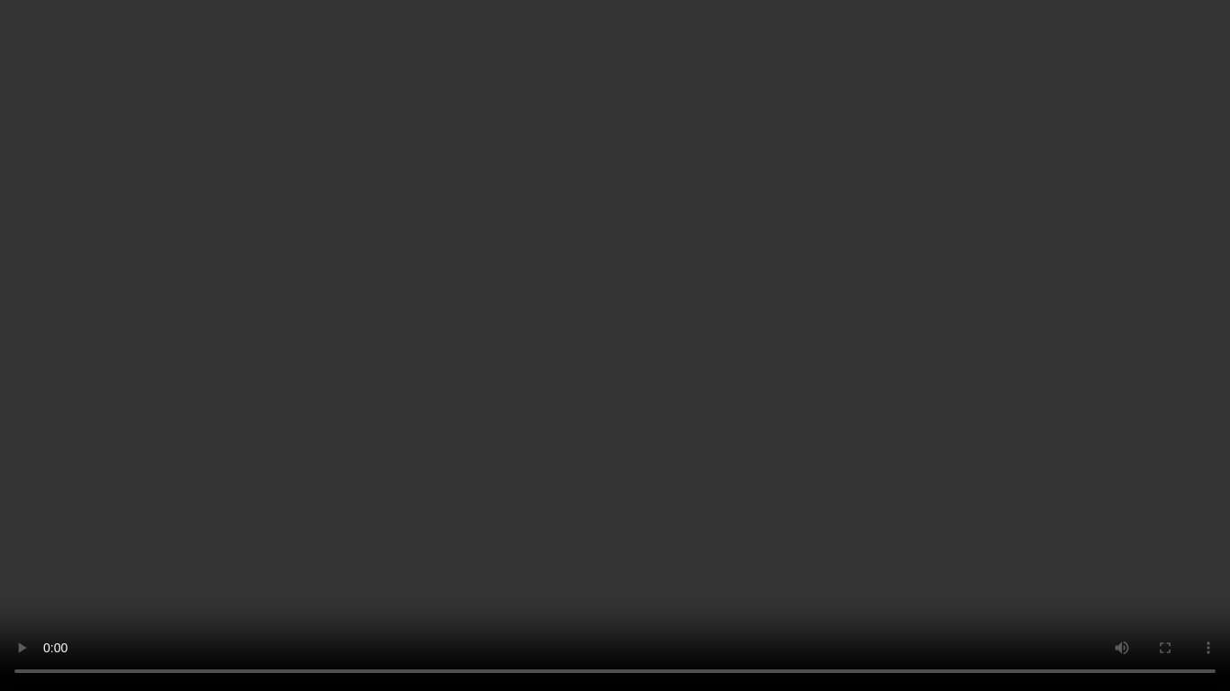
click at [719, 397] on video at bounding box center [615, 345] width 1230 height 691
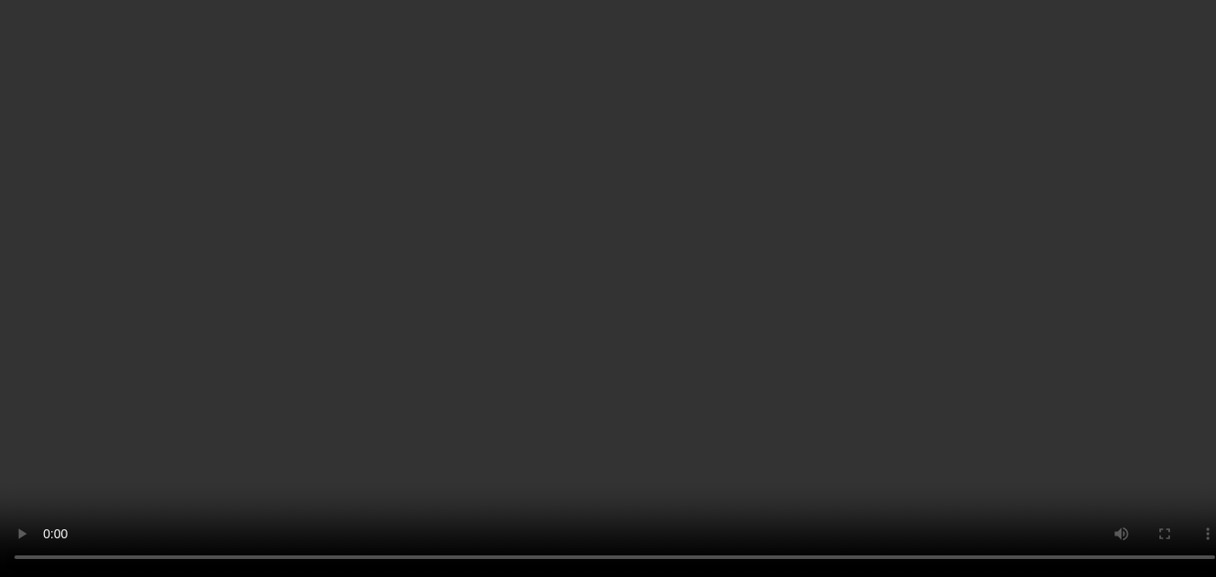
scroll to position [311, 0]
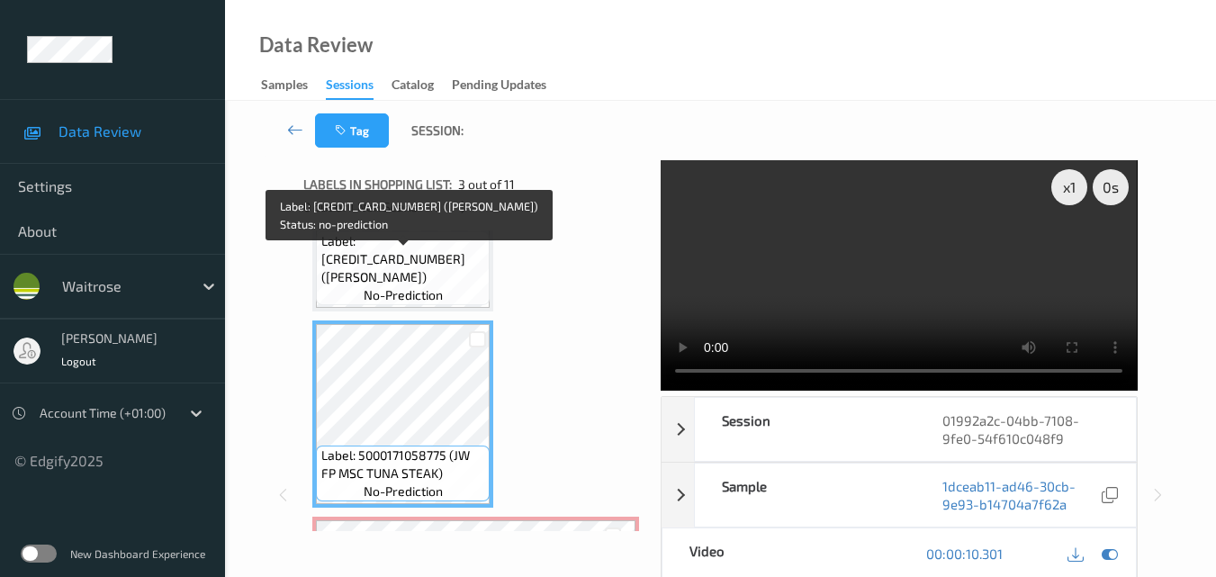
click at [437, 277] on span "Label: [CREDIT_CARD_NUMBER] ([PERSON_NAME])" at bounding box center [403, 259] width 165 height 54
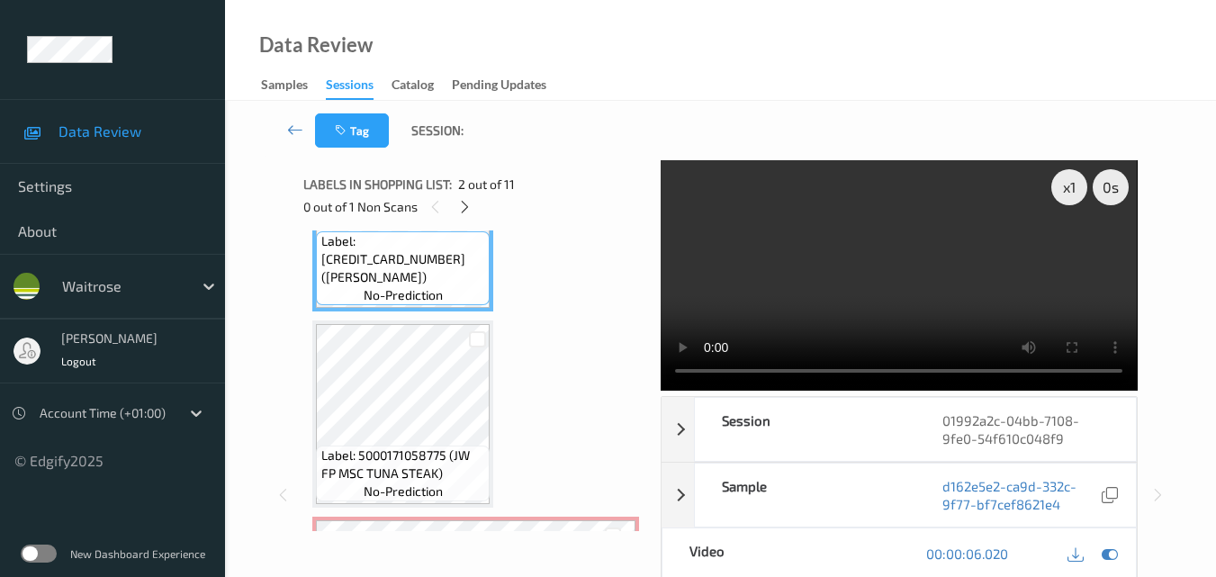
click at [872, 293] on video at bounding box center [899, 275] width 476 height 230
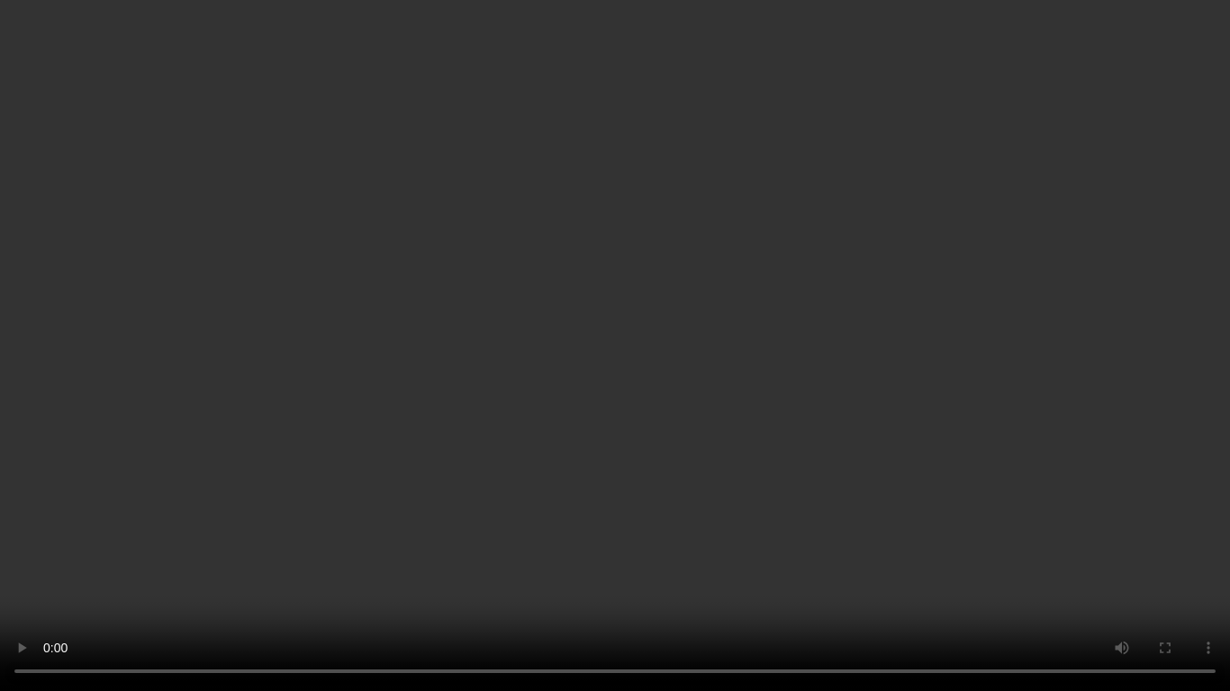
click at [746, 437] on video at bounding box center [615, 345] width 1230 height 691
click at [852, 466] on video at bounding box center [615, 345] width 1230 height 691
click at [751, 518] on video at bounding box center [615, 345] width 1230 height 691
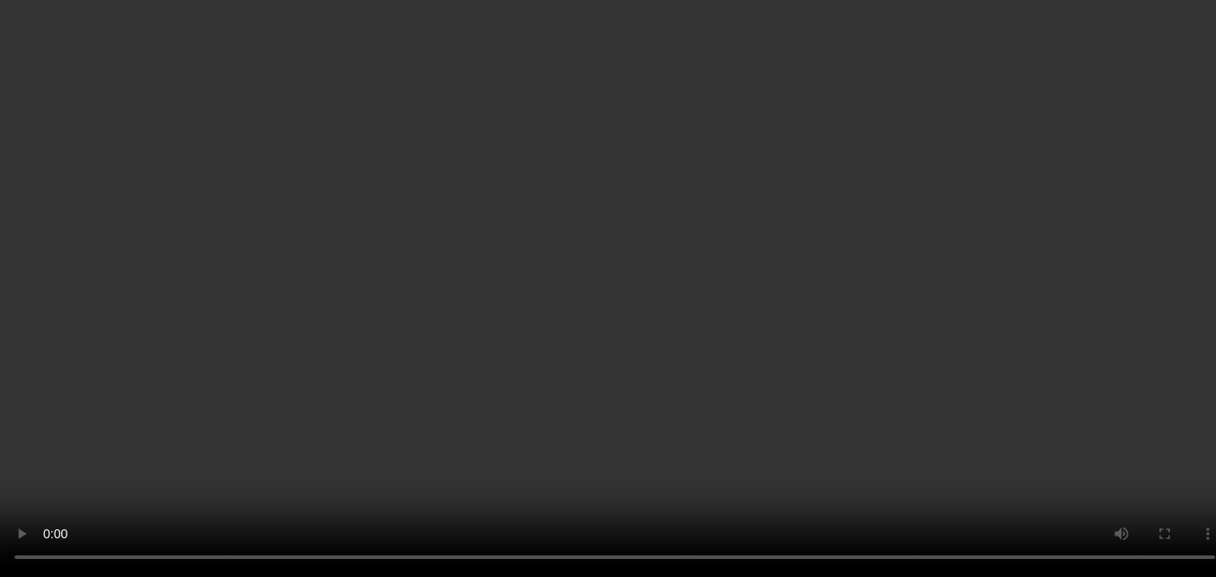
scroll to position [491, 0]
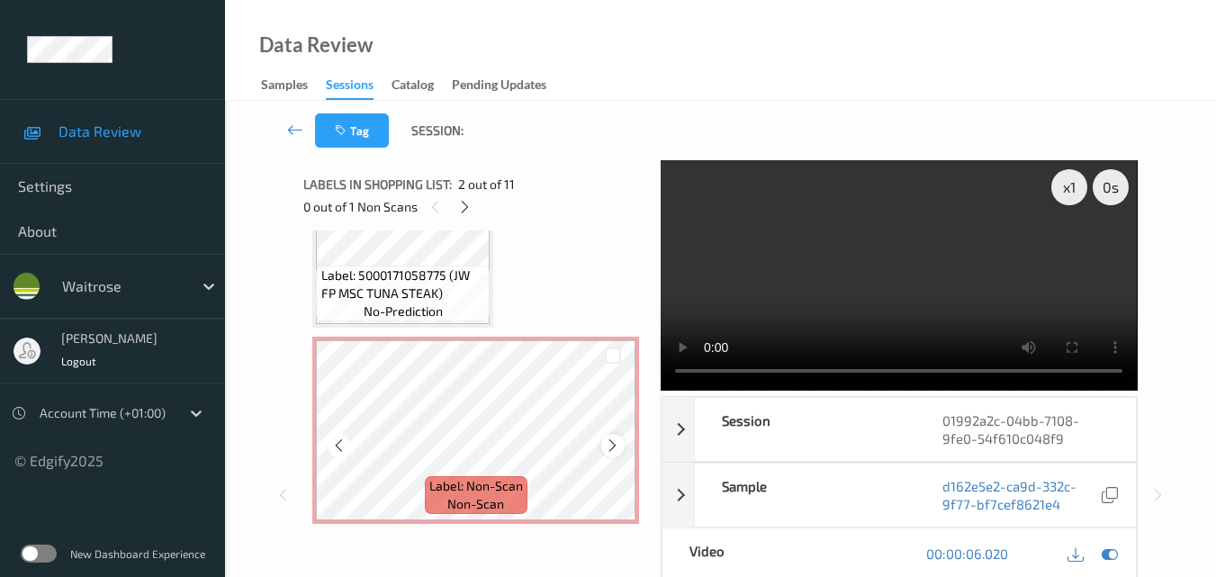
click at [611, 442] on icon at bounding box center [612, 445] width 15 height 16
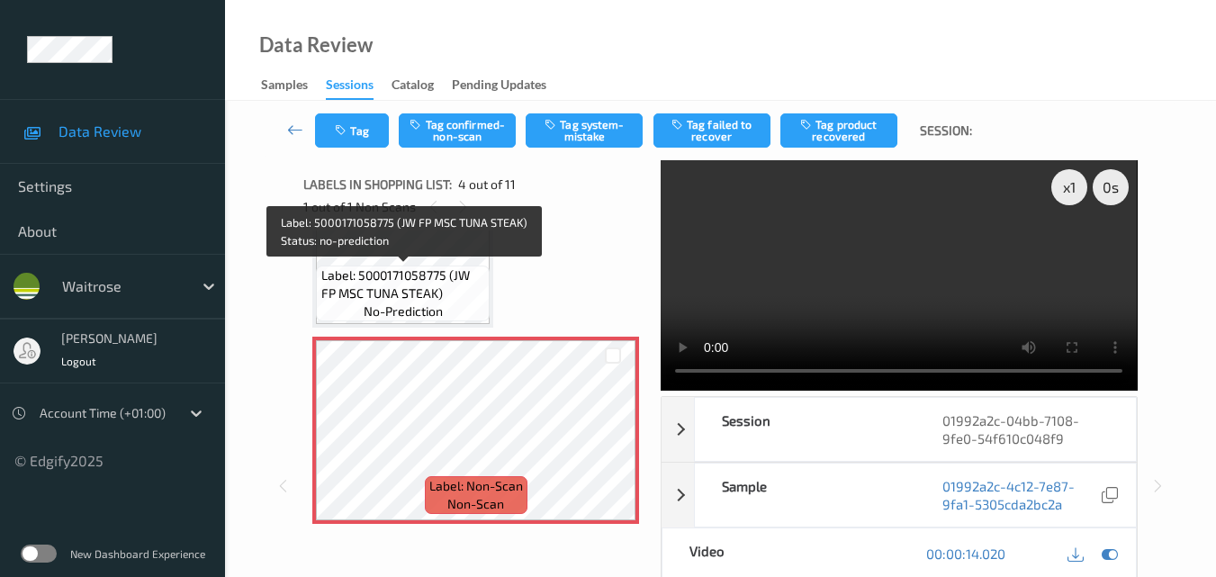
click at [440, 299] on span "Label: 5000171058775 (JW FP MSC TUNA STEAK)" at bounding box center [403, 284] width 165 height 36
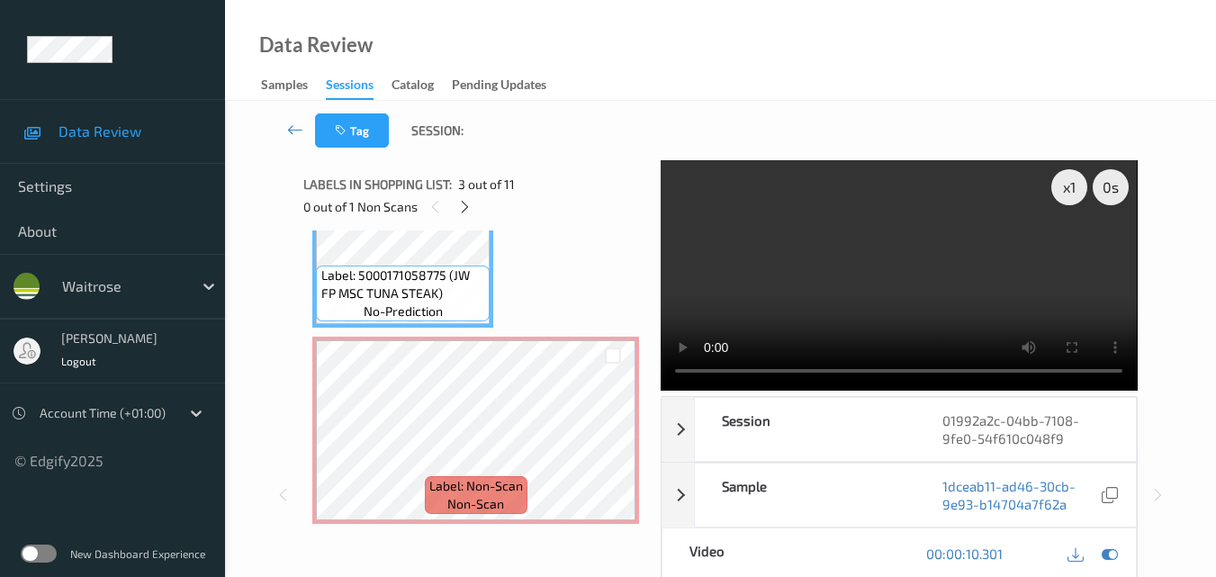
click at [921, 295] on video at bounding box center [899, 275] width 476 height 230
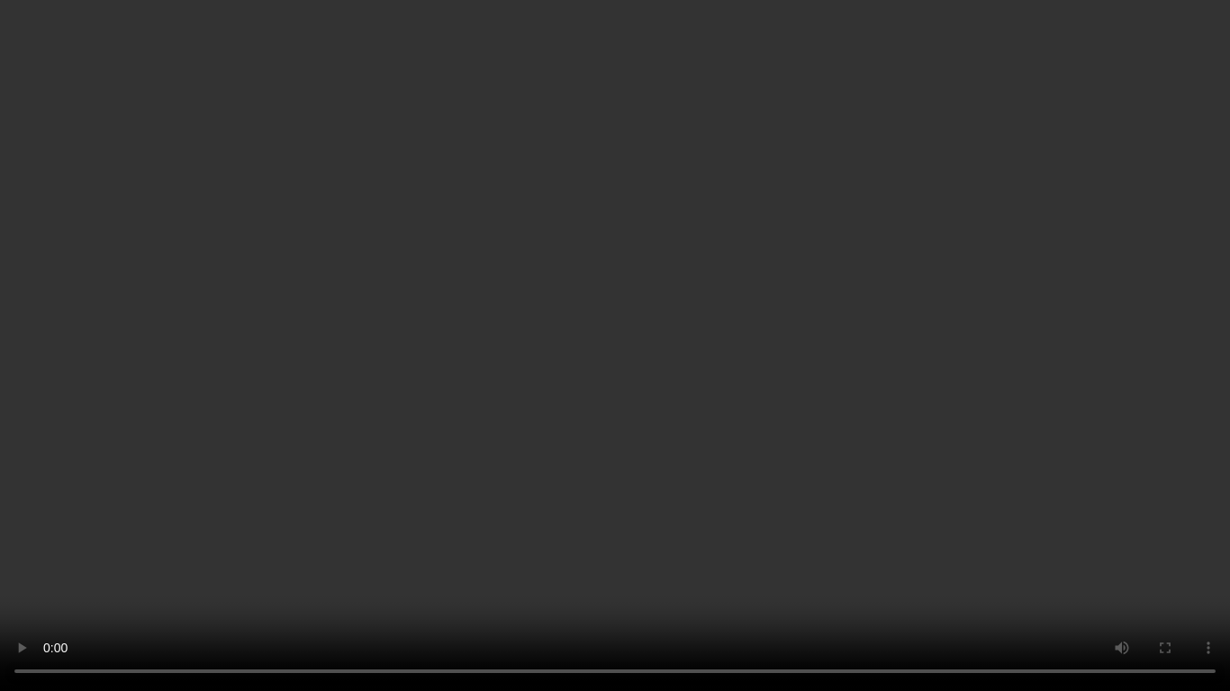
click at [737, 418] on video at bounding box center [615, 345] width 1230 height 691
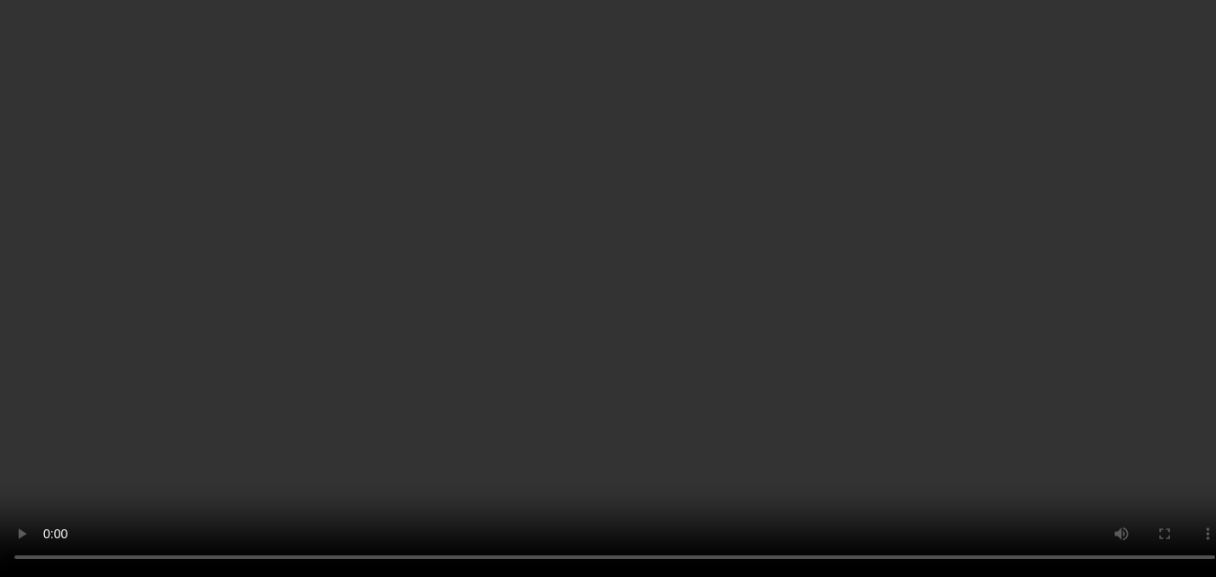
scroll to position [581, 0]
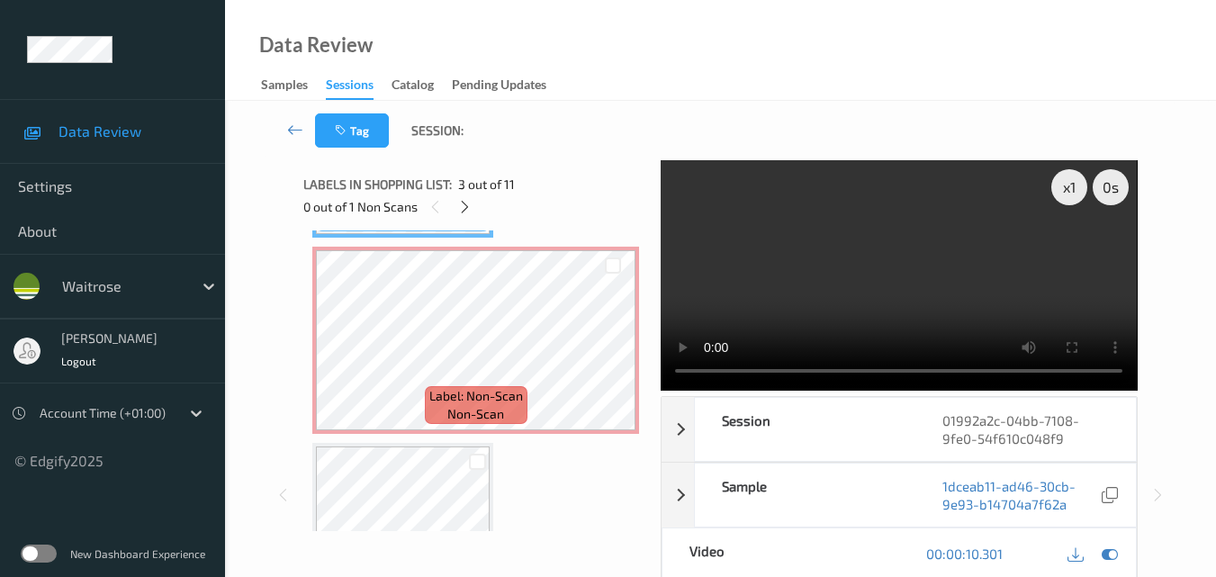
click at [889, 305] on video at bounding box center [899, 275] width 476 height 230
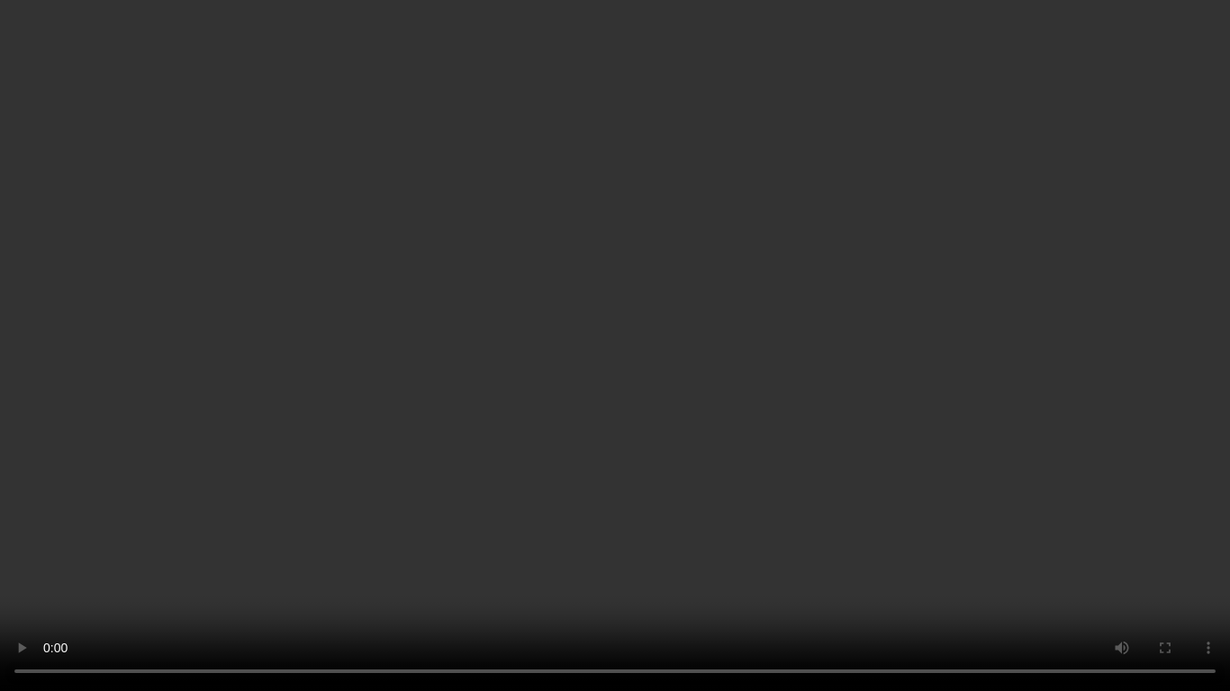
click at [848, 448] on video at bounding box center [615, 345] width 1230 height 691
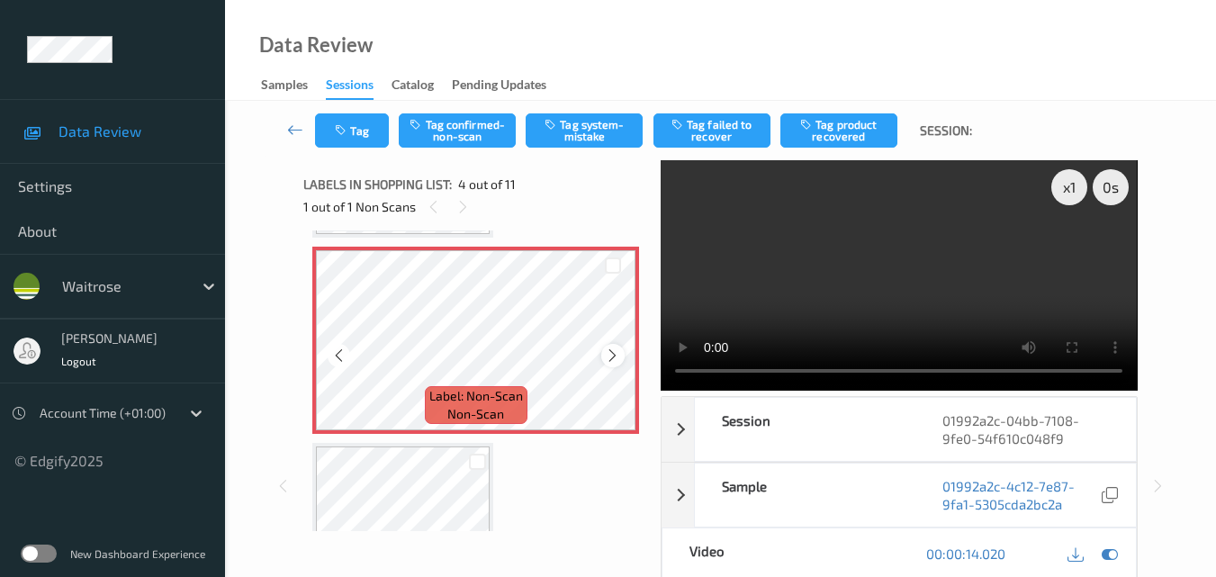
click at [608, 354] on icon at bounding box center [612, 355] width 15 height 16
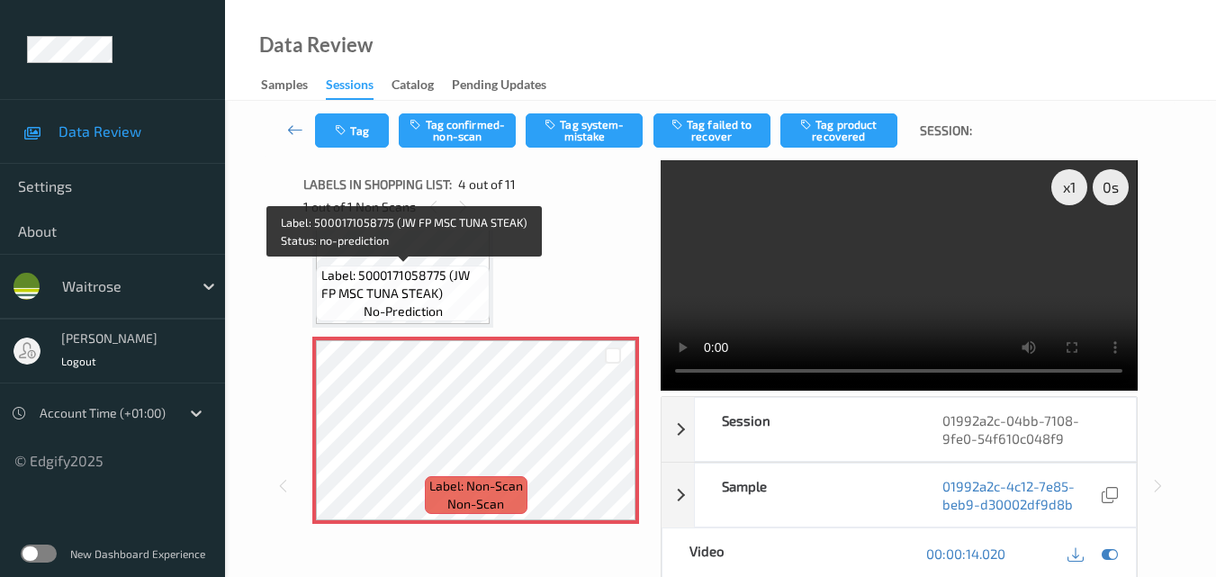
click at [431, 302] on span "no-prediction" at bounding box center [403, 311] width 79 height 18
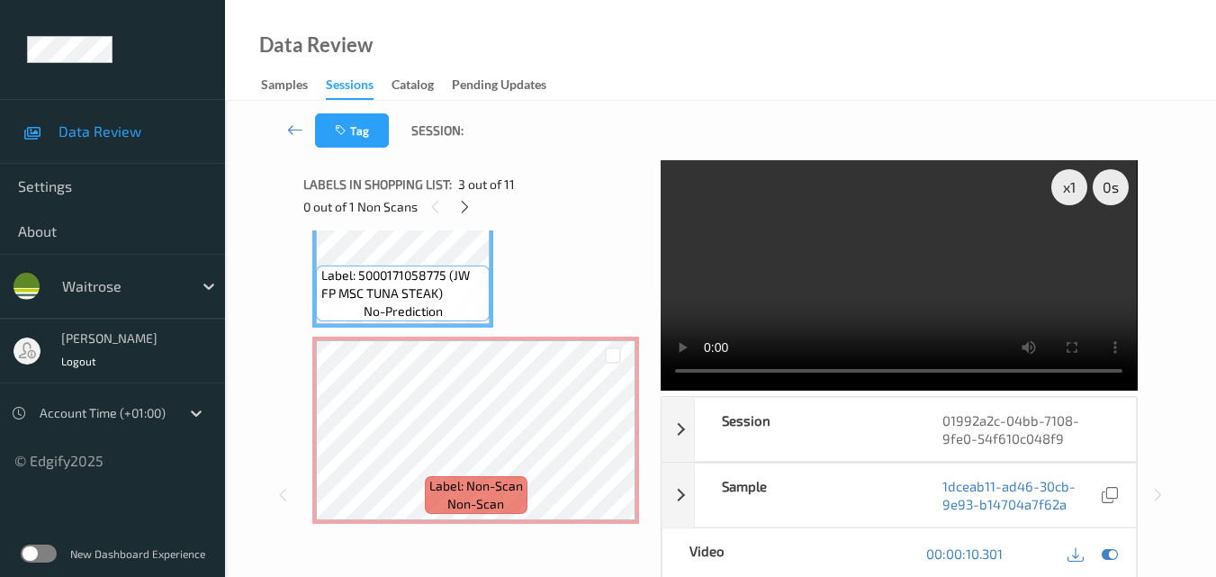
click at [889, 253] on video at bounding box center [899, 275] width 476 height 230
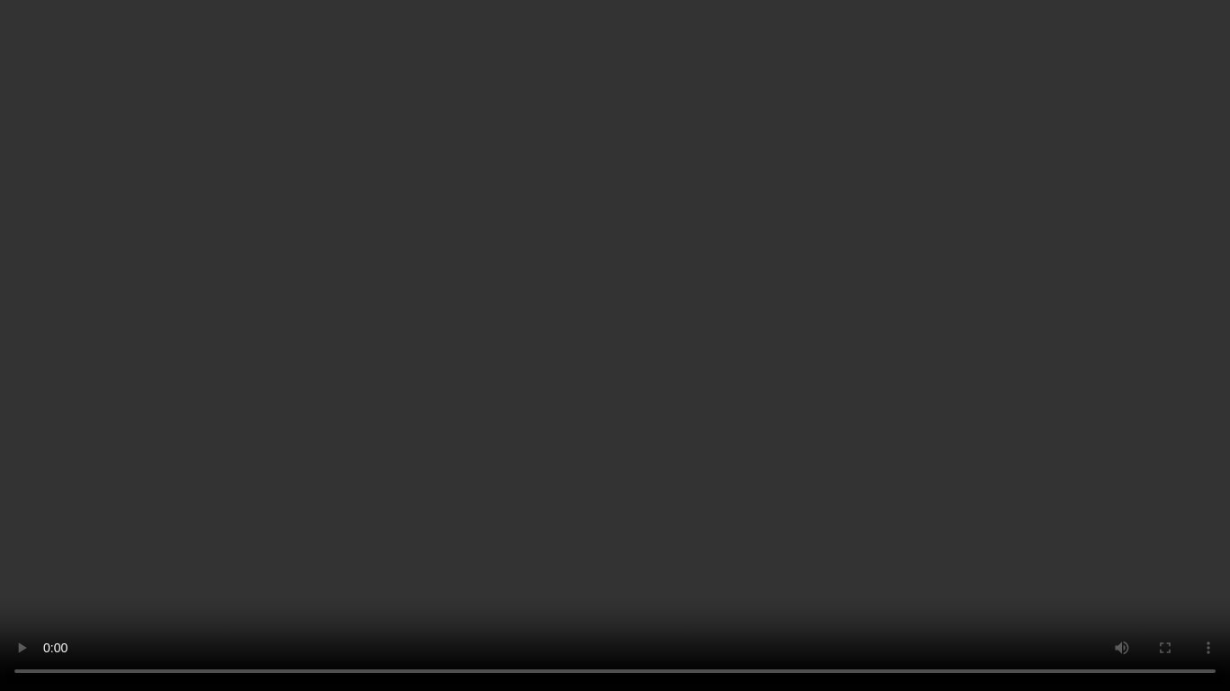
click at [817, 446] on video at bounding box center [615, 345] width 1230 height 691
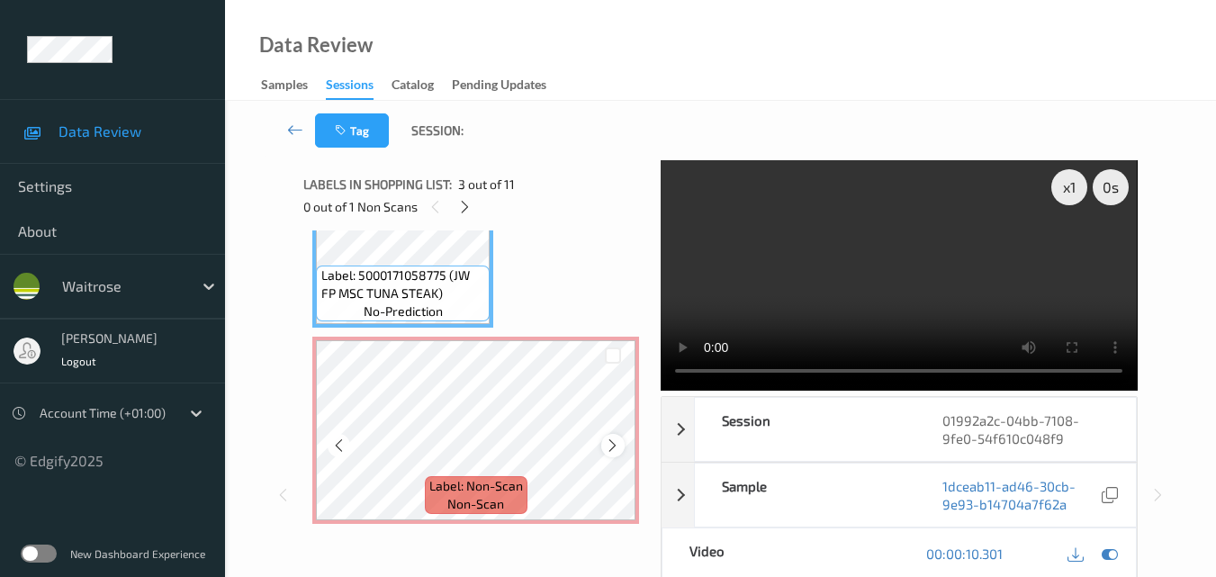
click at [611, 447] on icon at bounding box center [612, 445] width 15 height 16
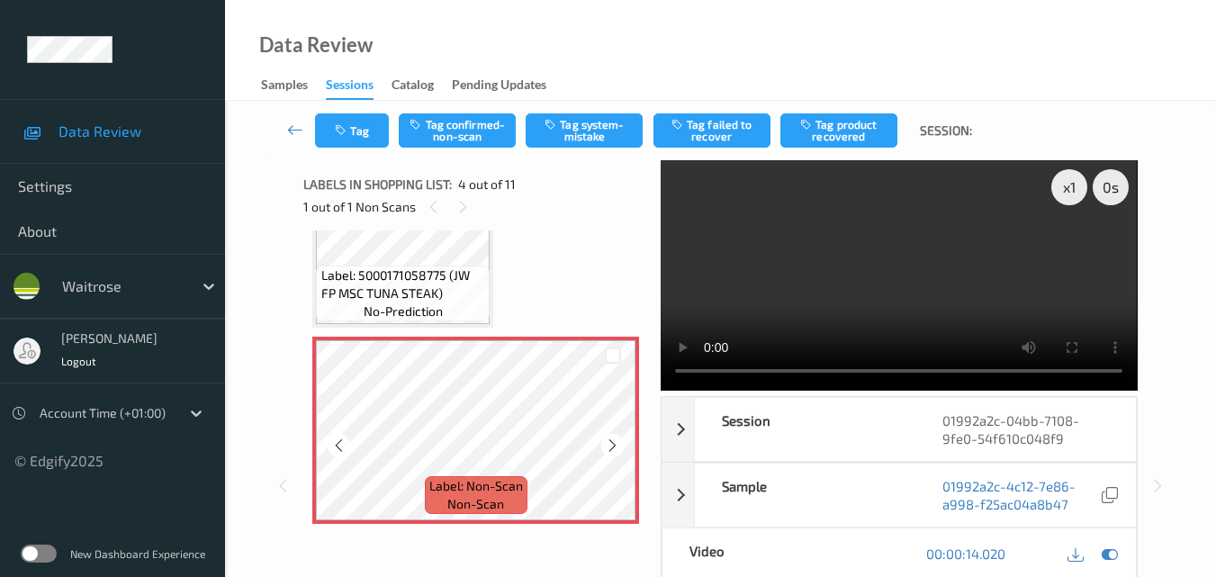
click at [611, 447] on icon at bounding box center [612, 445] width 15 height 16
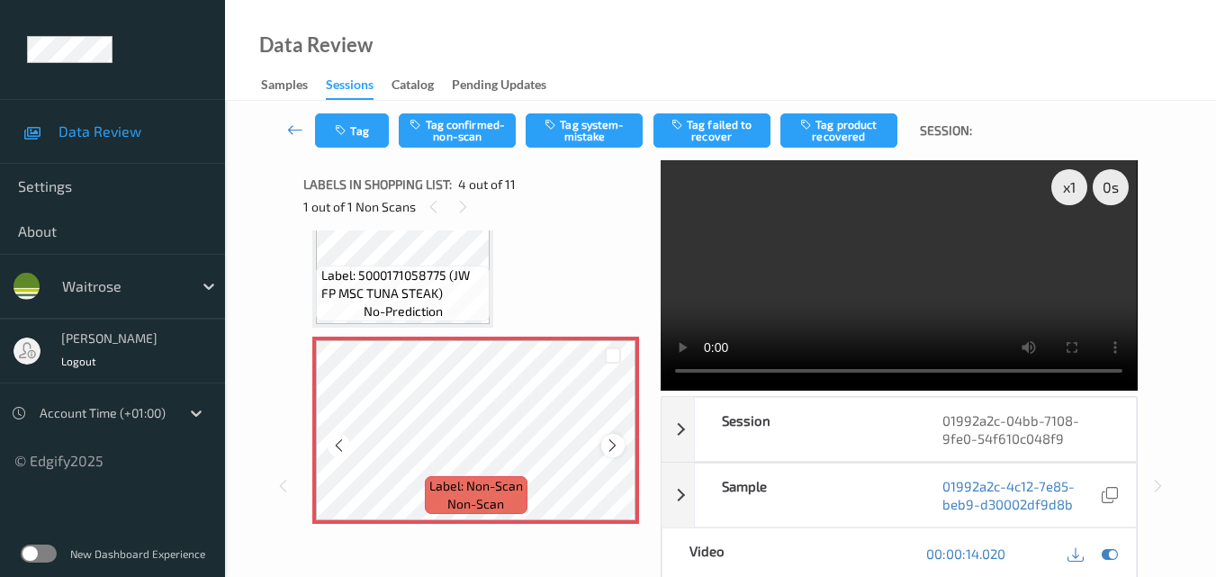
click at [615, 442] on icon at bounding box center [612, 445] width 15 height 16
click at [593, 136] on button "Tag system-mistake" at bounding box center [584, 130] width 117 height 34
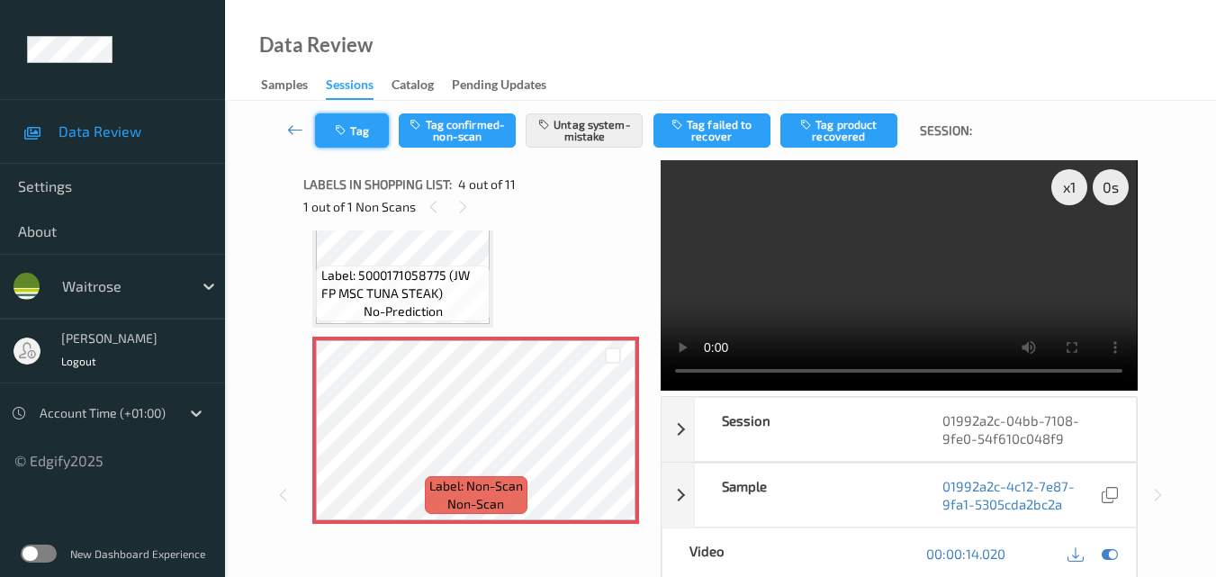
click at [348, 119] on button "Tag" at bounding box center [352, 130] width 74 height 34
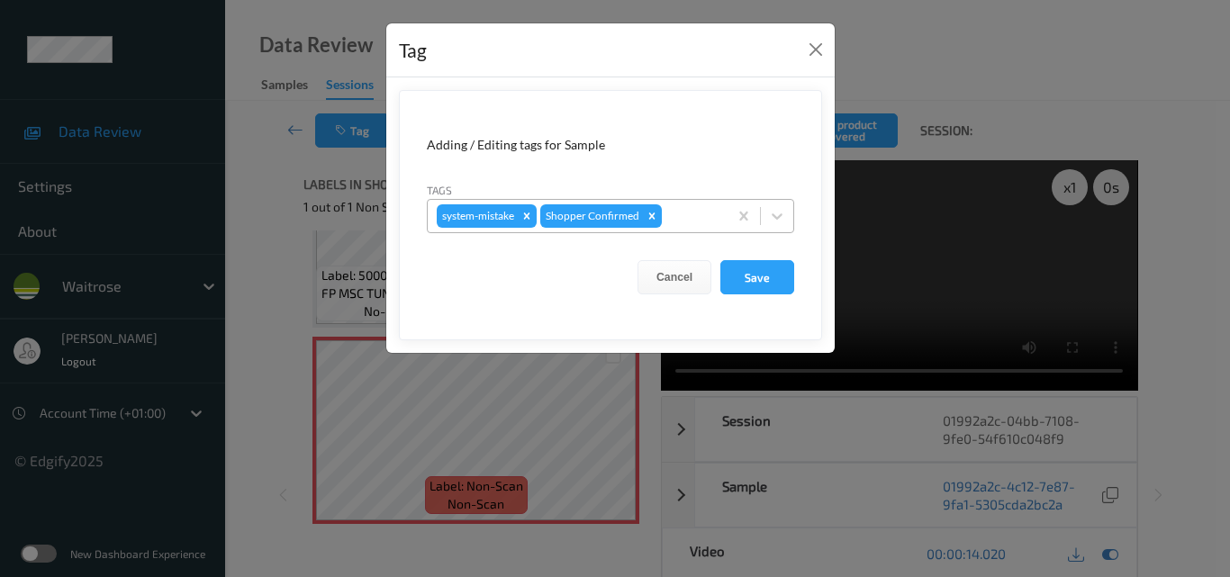
click at [684, 221] on div at bounding box center [691, 216] width 53 height 22
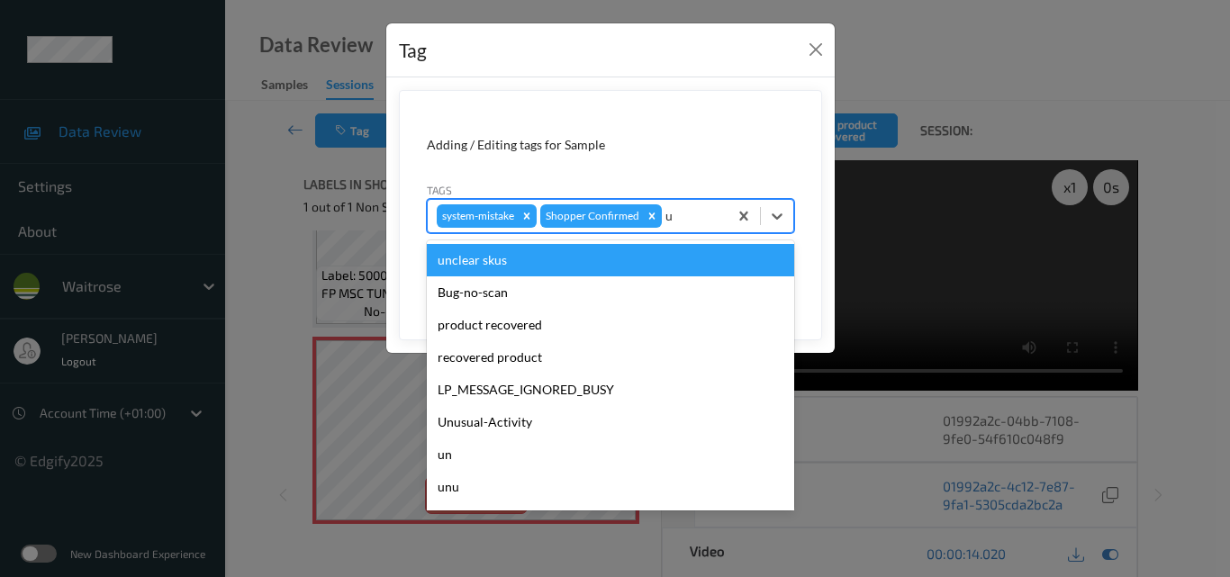
type input "un"
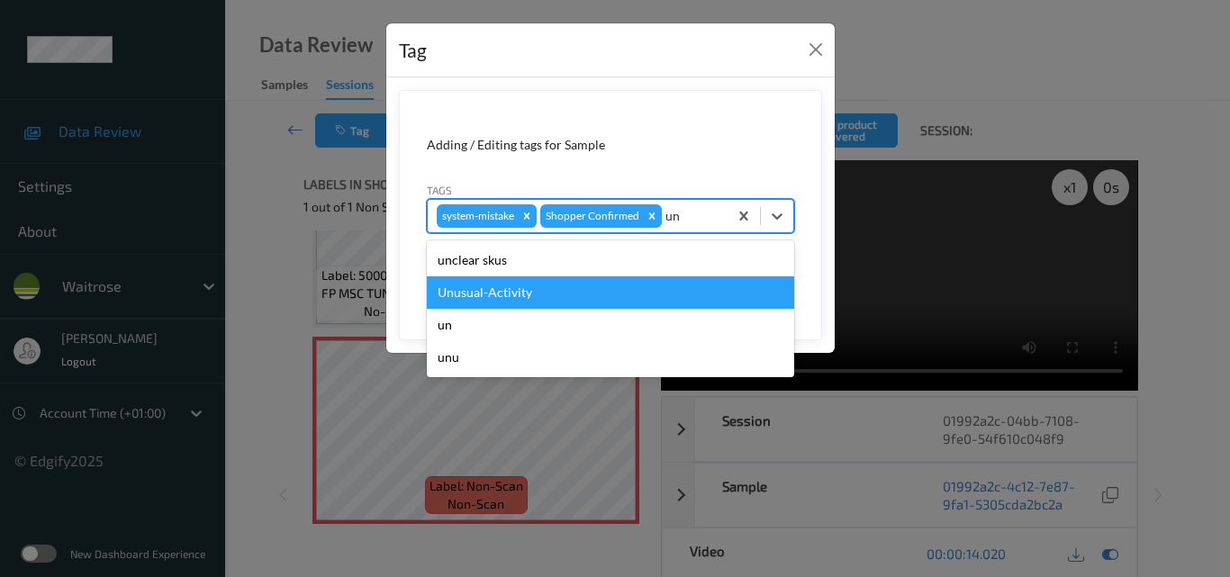
click at [599, 300] on div "Unusual-Activity" at bounding box center [610, 292] width 367 height 32
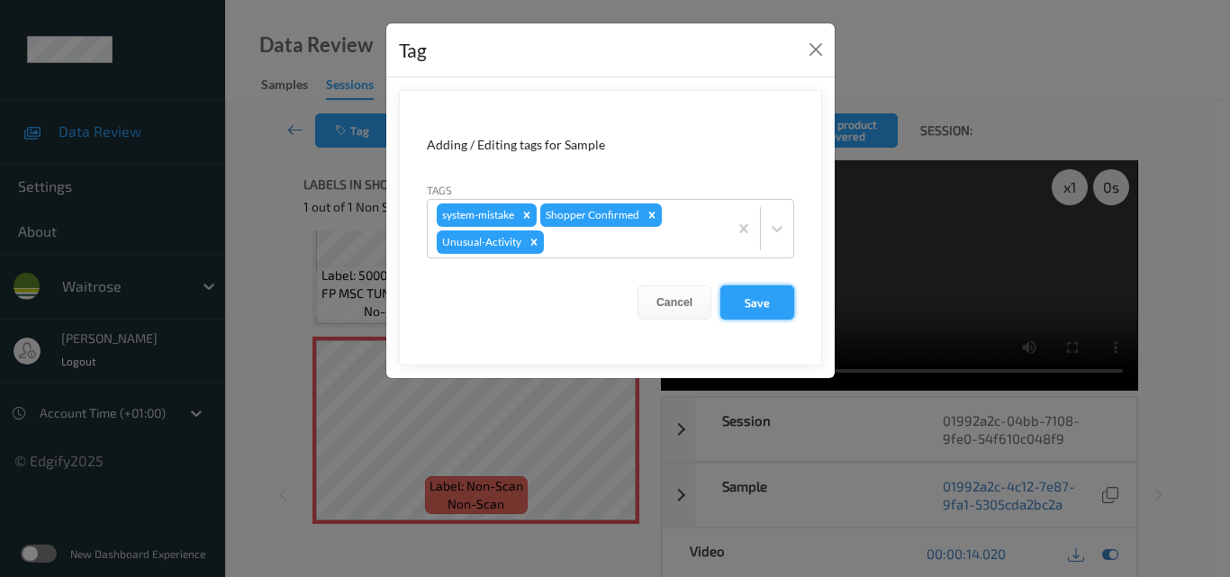
click at [771, 297] on button "Save" at bounding box center [757, 302] width 74 height 34
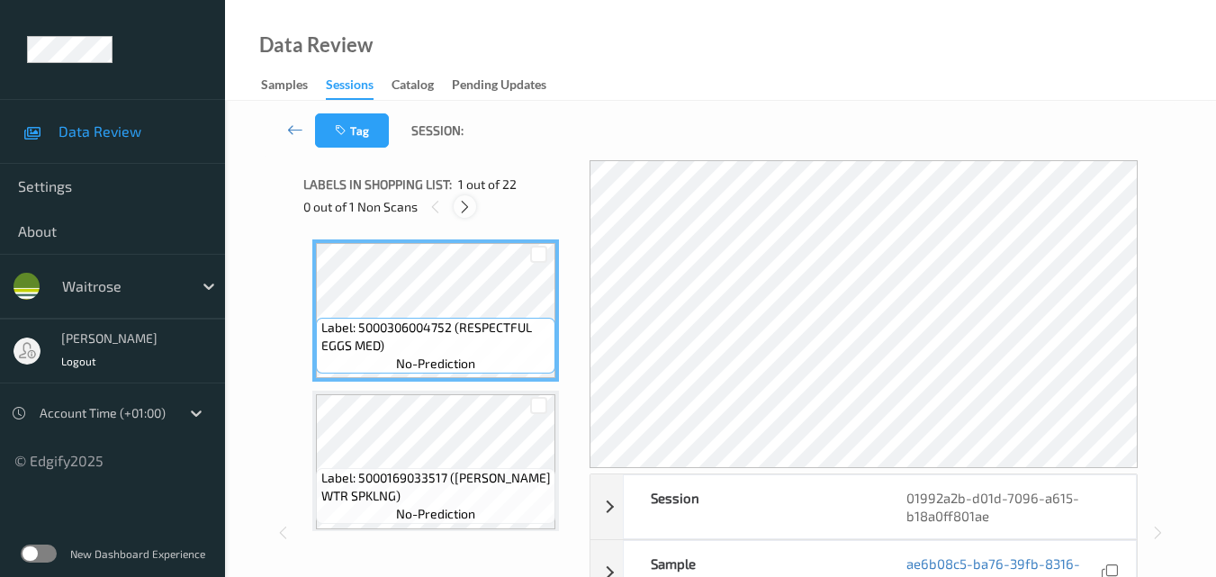
click at [464, 206] on icon at bounding box center [464, 207] width 15 height 16
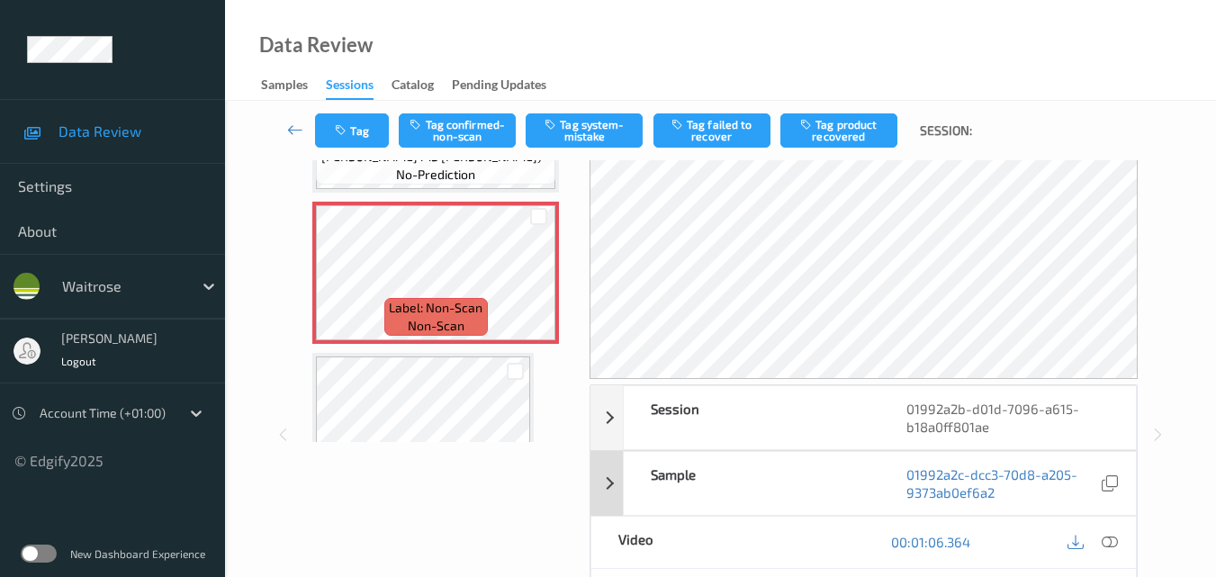
scroll to position [90, 0]
click at [1112, 539] on icon at bounding box center [1110, 541] width 16 height 16
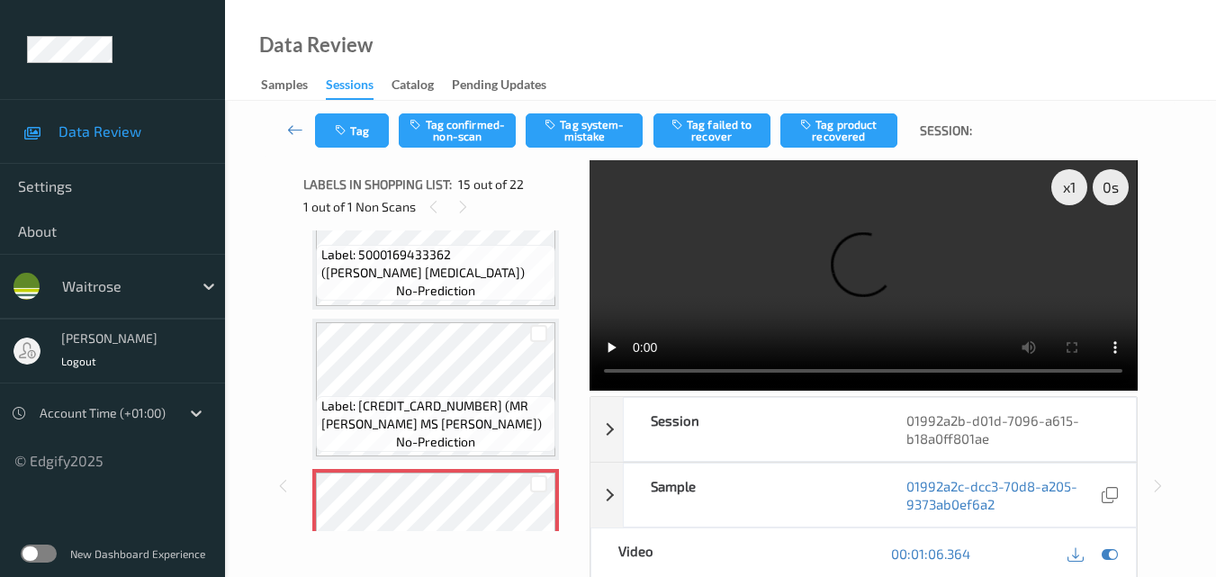
scroll to position [2062, 0]
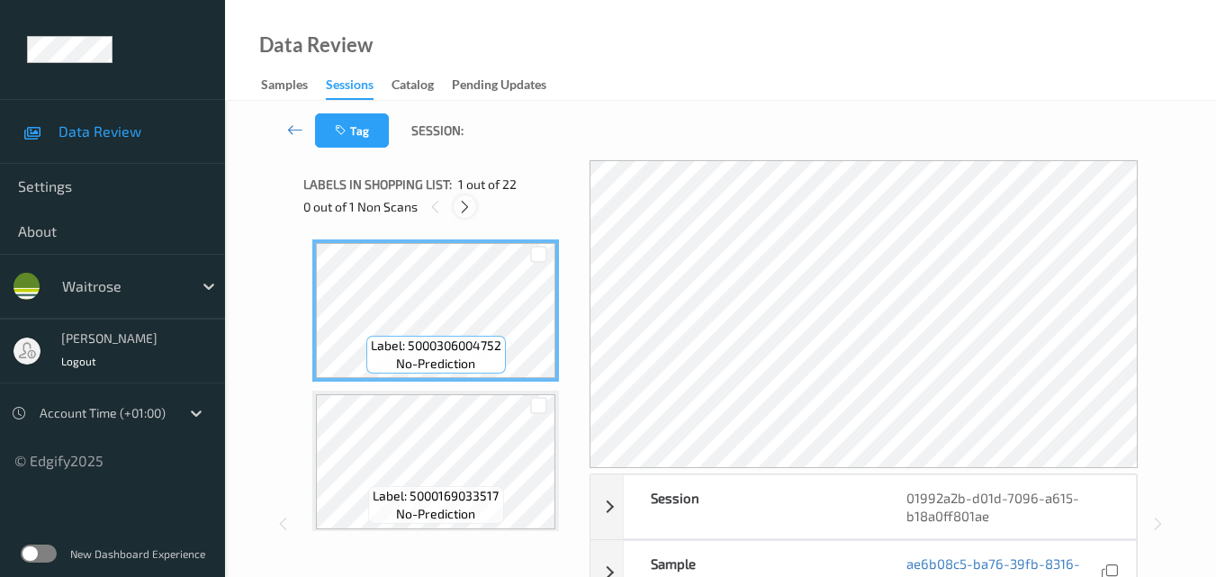
click at [464, 208] on icon at bounding box center [464, 207] width 15 height 16
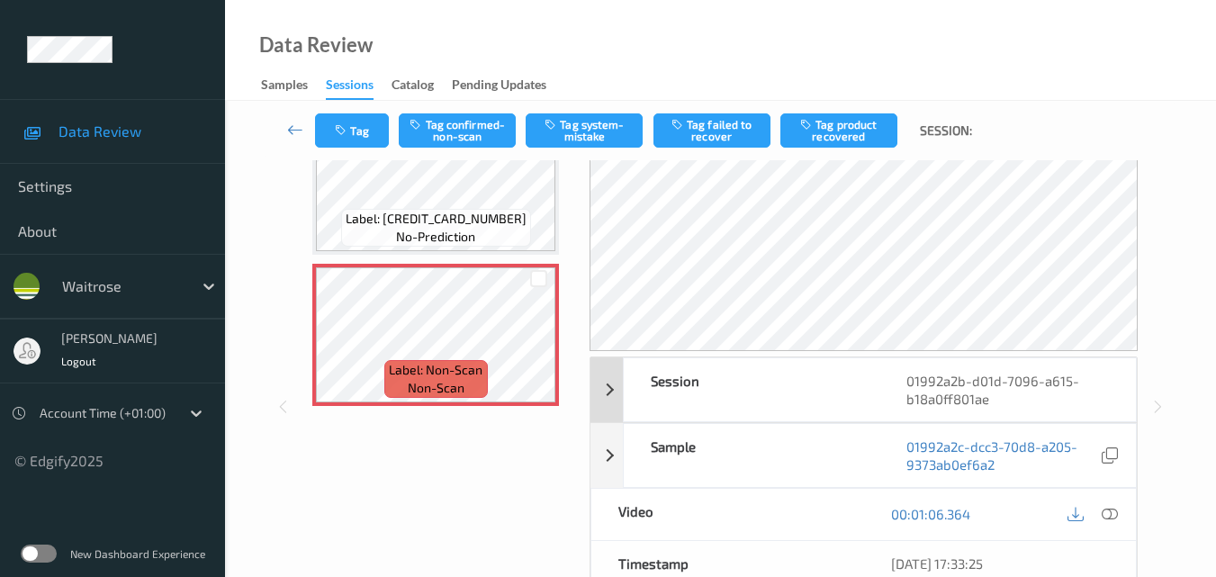
scroll to position [270, 0]
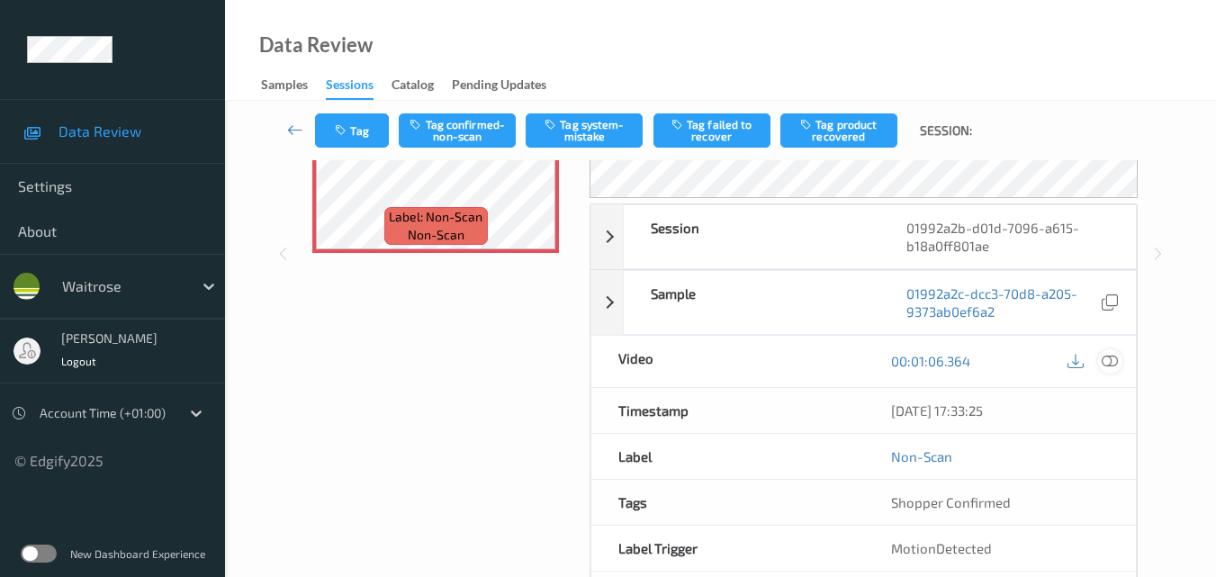
click at [1116, 362] on icon at bounding box center [1110, 361] width 16 height 16
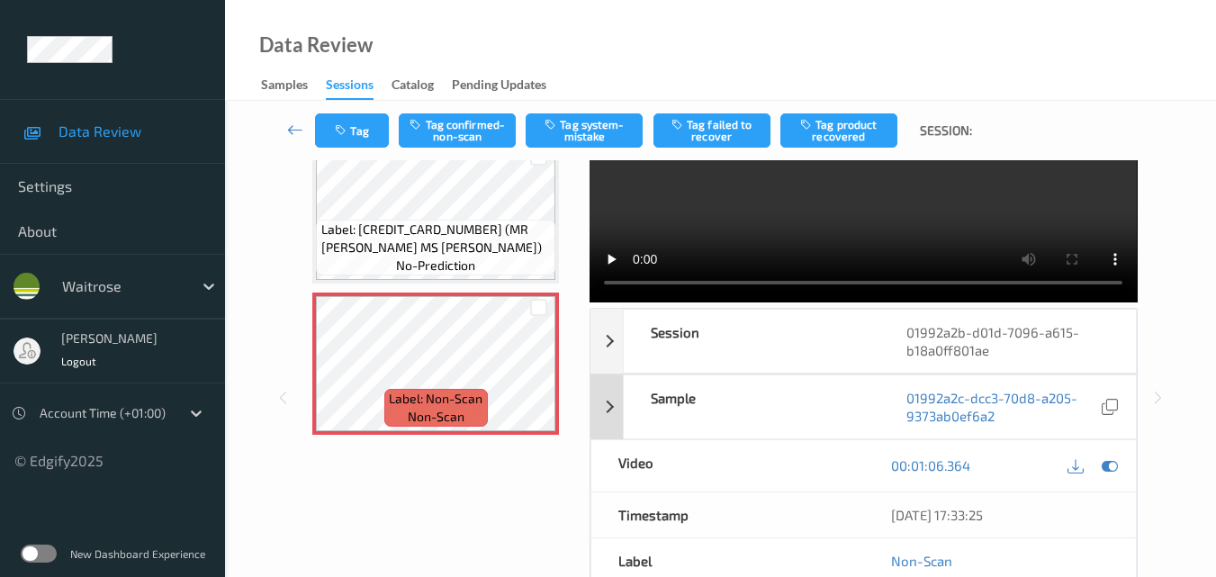
scroll to position [0, 0]
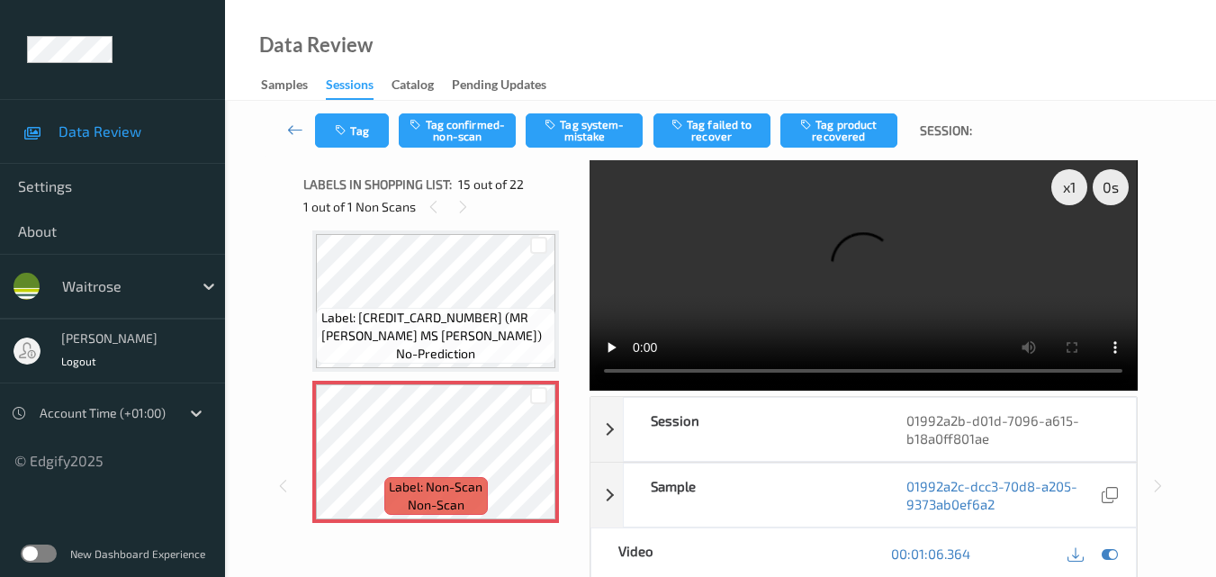
click at [767, 272] on video at bounding box center [863, 275] width 547 height 230
click at [870, 286] on video at bounding box center [863, 275] width 547 height 230
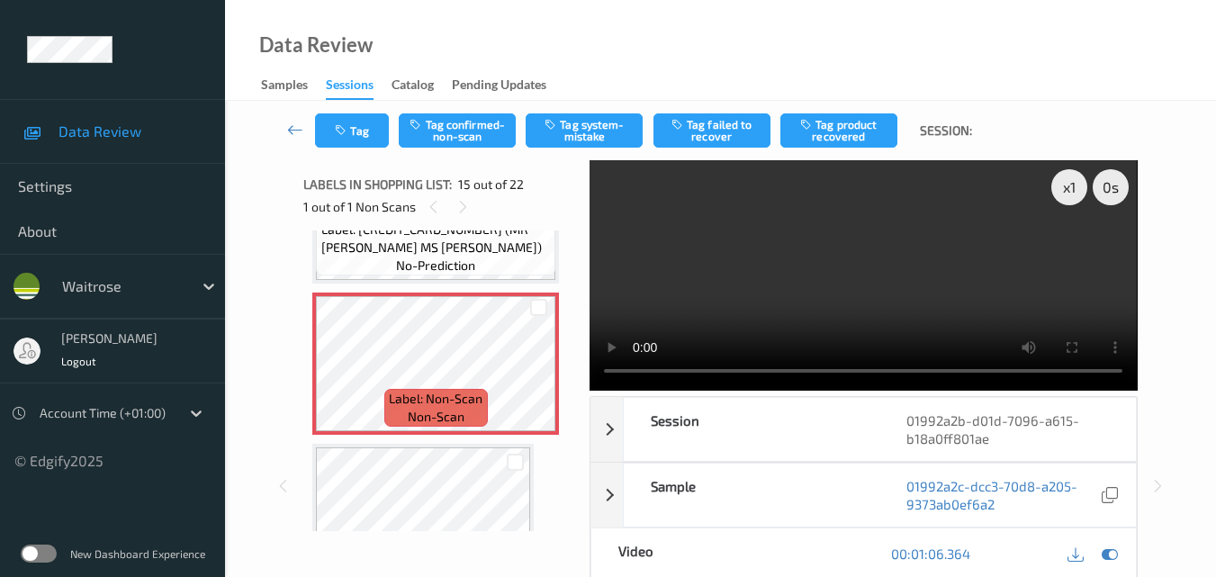
scroll to position [2242, 0]
click at [817, 278] on video at bounding box center [863, 275] width 547 height 230
click at [867, 275] on video at bounding box center [863, 275] width 547 height 230
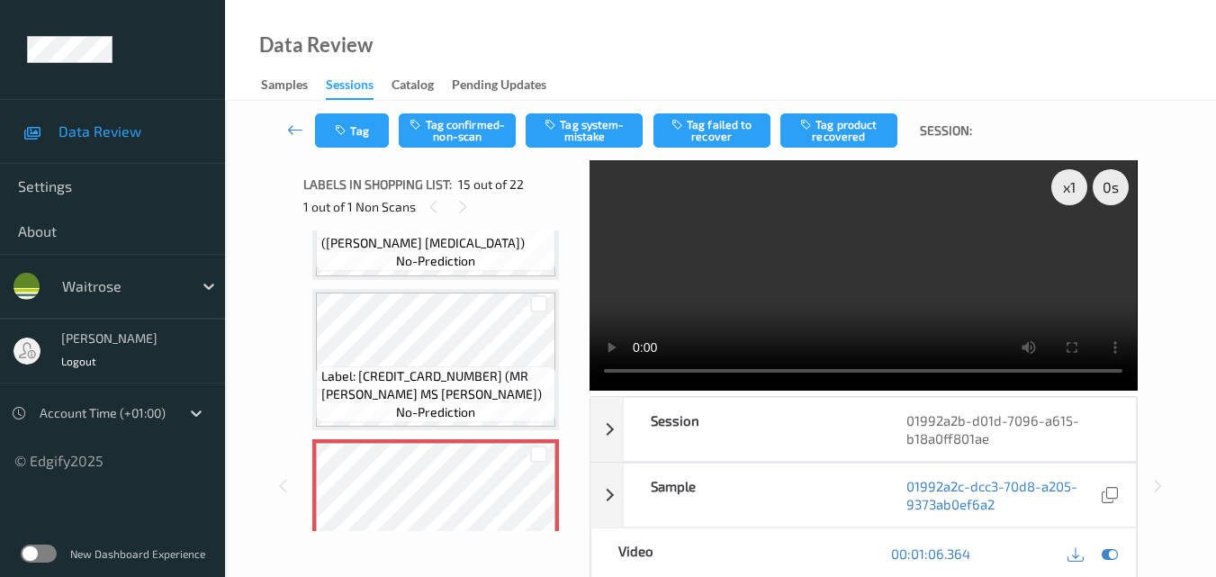
scroll to position [2062, 0]
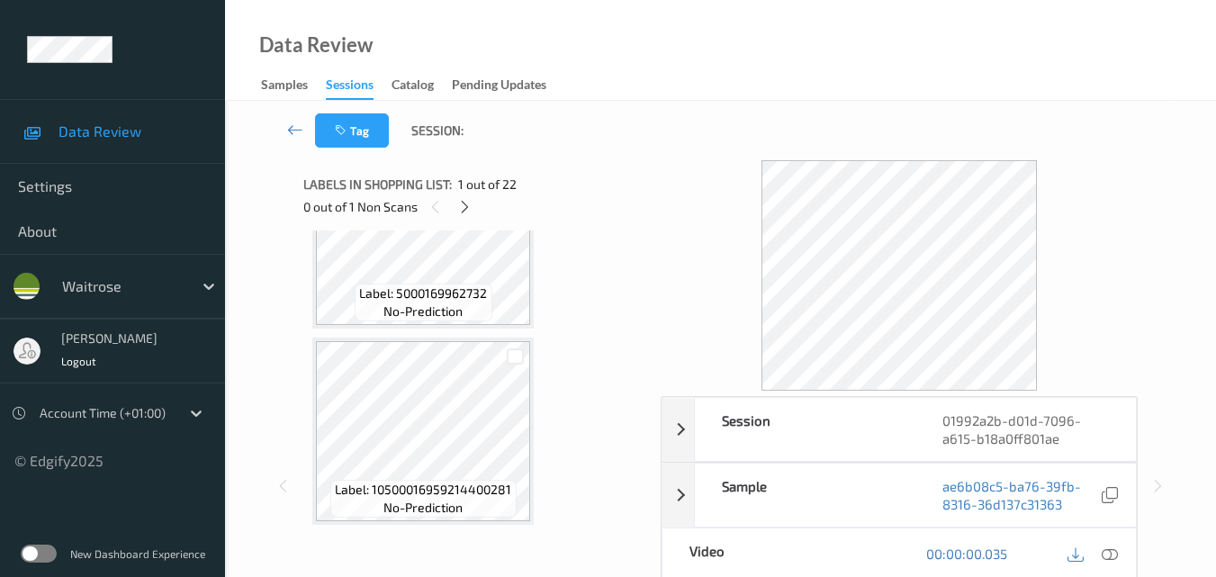
scroll to position [810, 0]
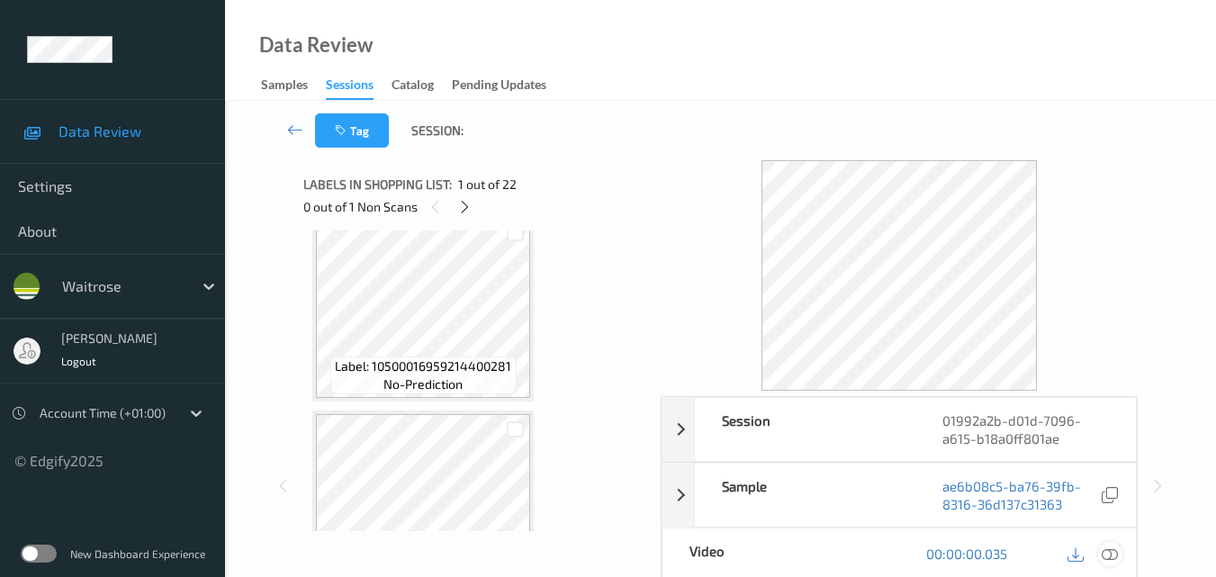
click at [1115, 556] on icon at bounding box center [1110, 553] width 16 height 16
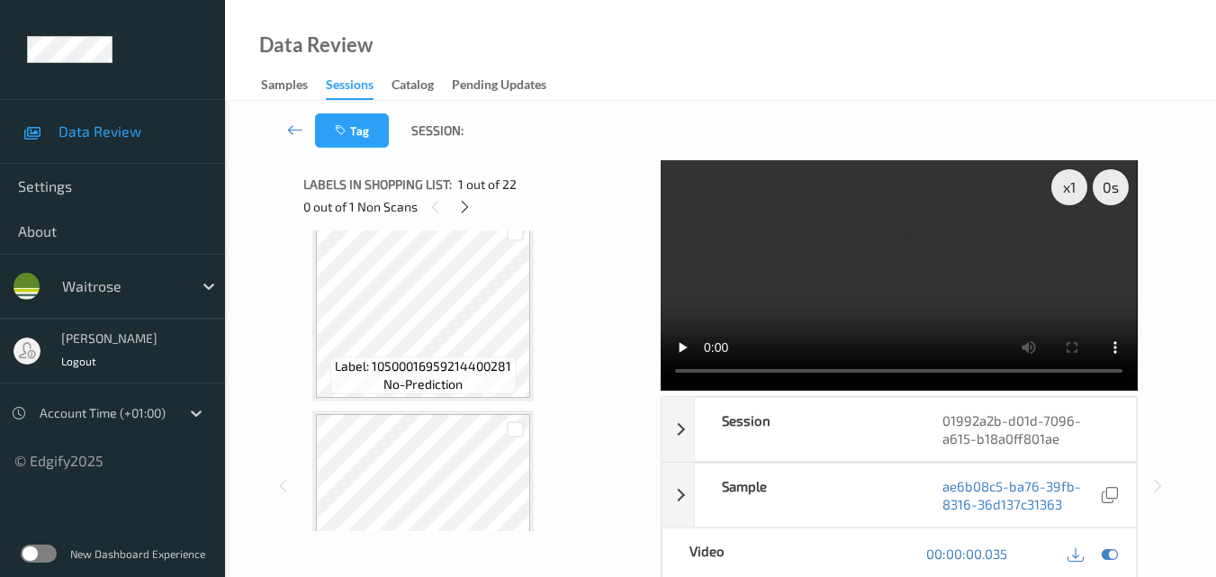
scroll to position [630, 0]
click at [466, 202] on icon at bounding box center [464, 207] width 15 height 16
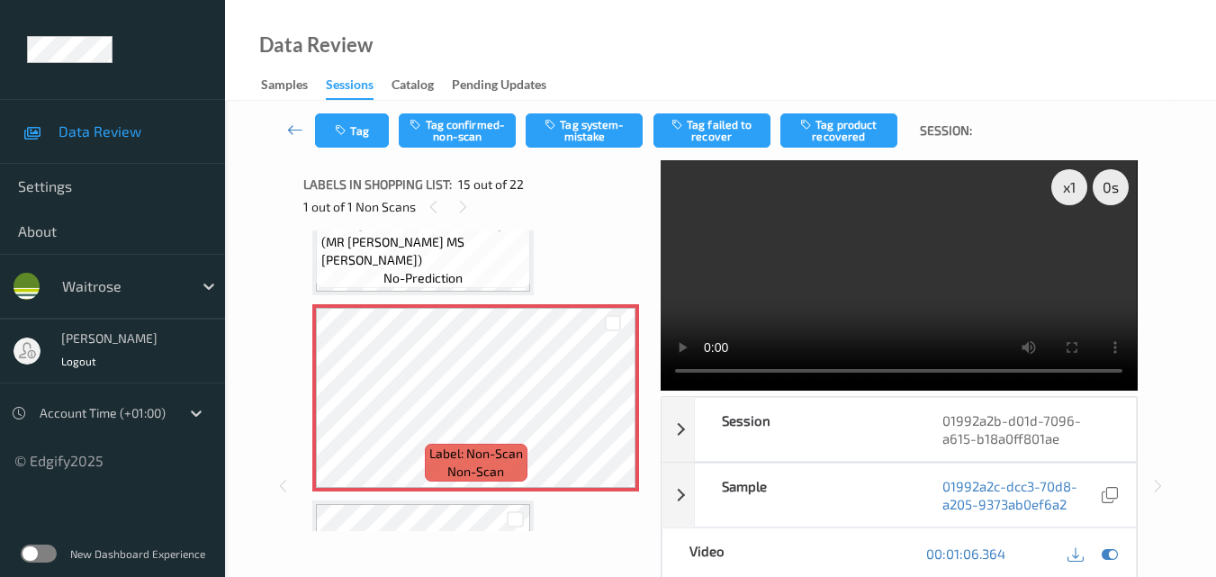
scroll to position [2650, 0]
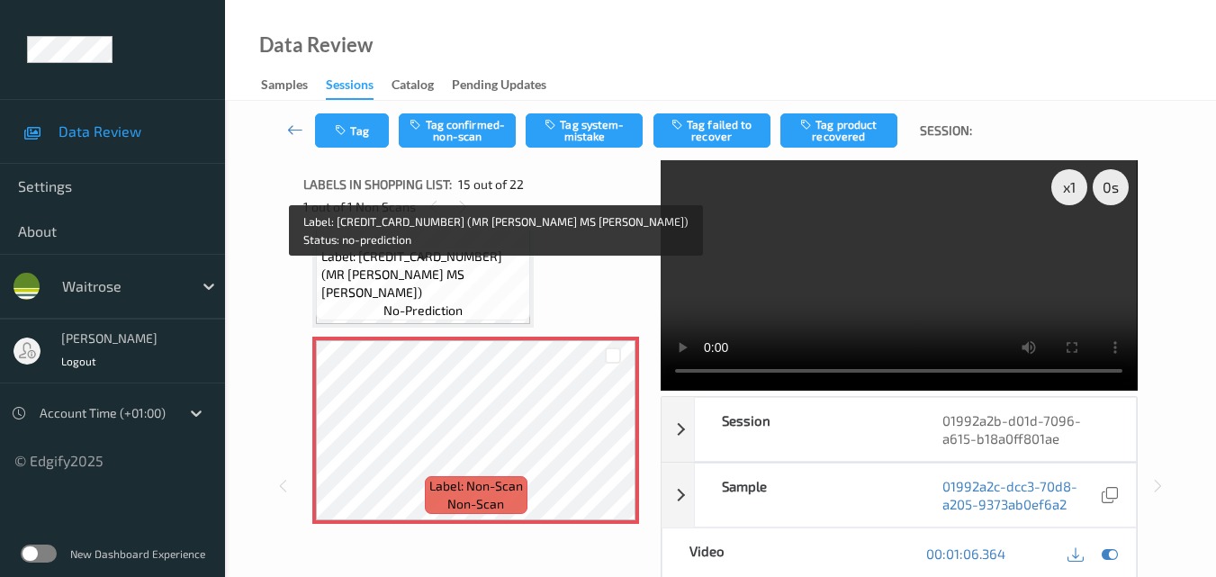
click at [461, 289] on span "Label: [CREDIT_CARD_NUMBER] (MR [PERSON_NAME] MS [PERSON_NAME])" at bounding box center [423, 275] width 205 height 54
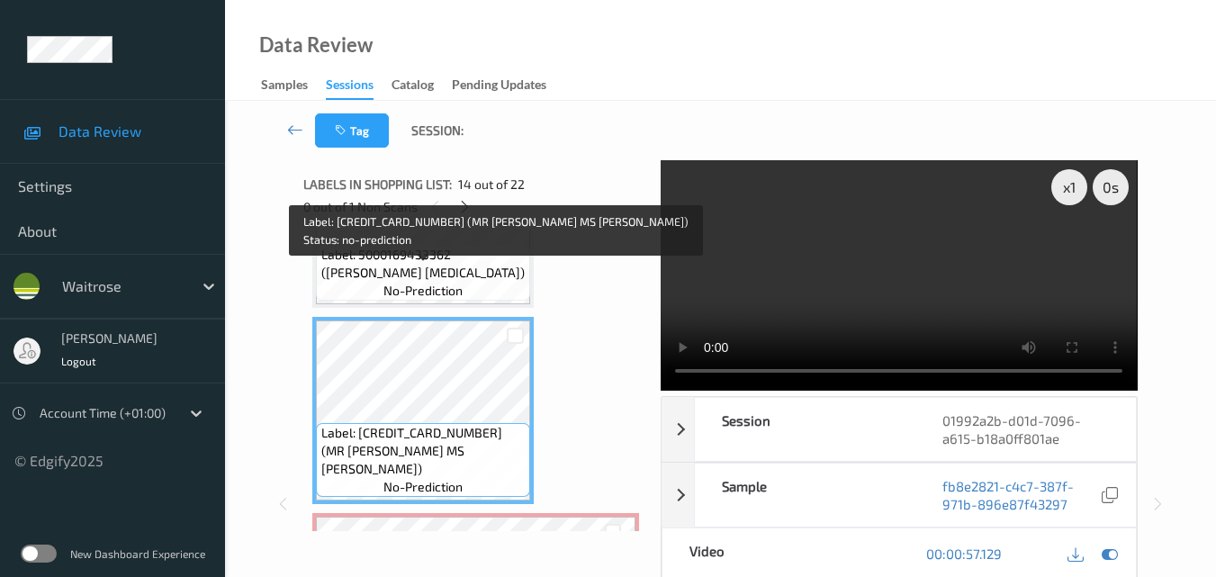
scroll to position [2470, 0]
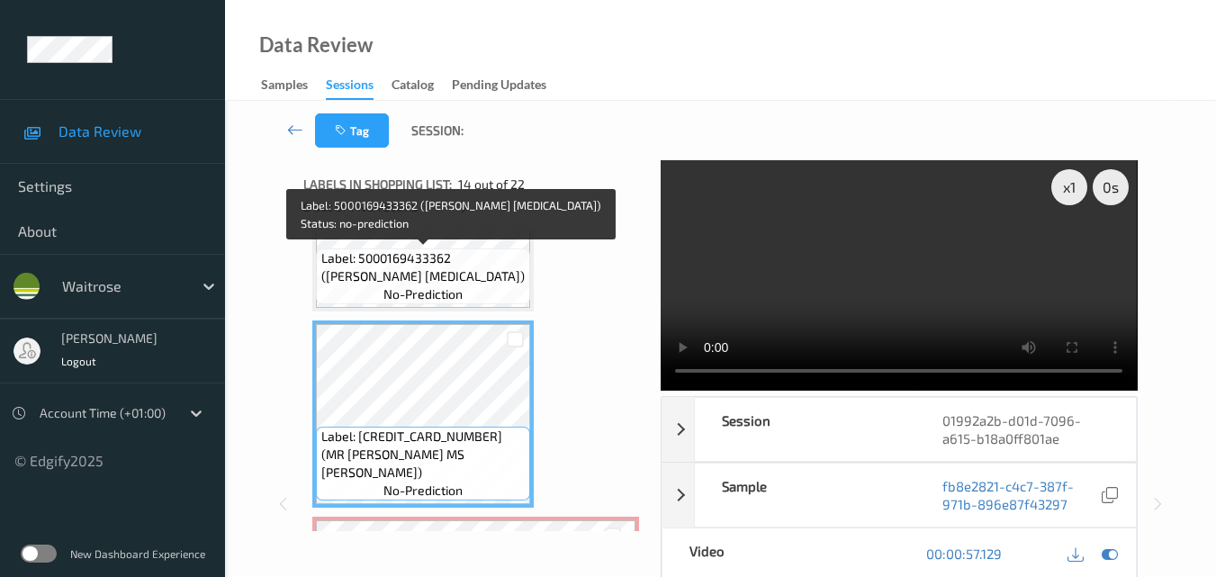
click at [488, 279] on span "Label: 5000169433362 ([PERSON_NAME] [MEDICAL_DATA])" at bounding box center [423, 267] width 205 height 36
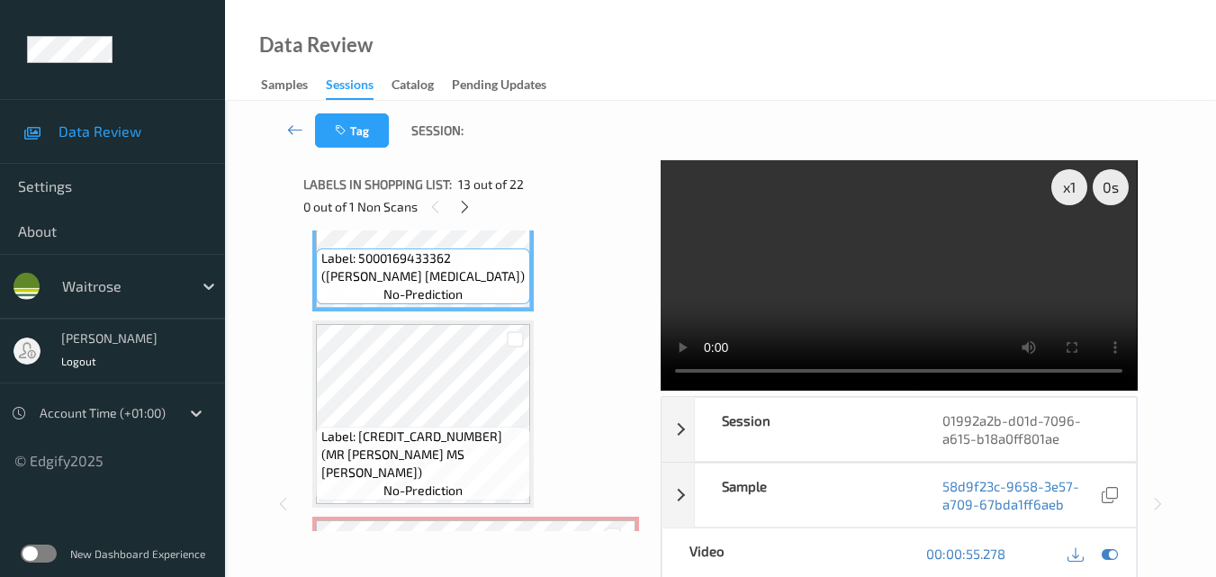
click at [953, 287] on video at bounding box center [899, 275] width 476 height 230
click at [905, 288] on video at bounding box center [899, 275] width 476 height 230
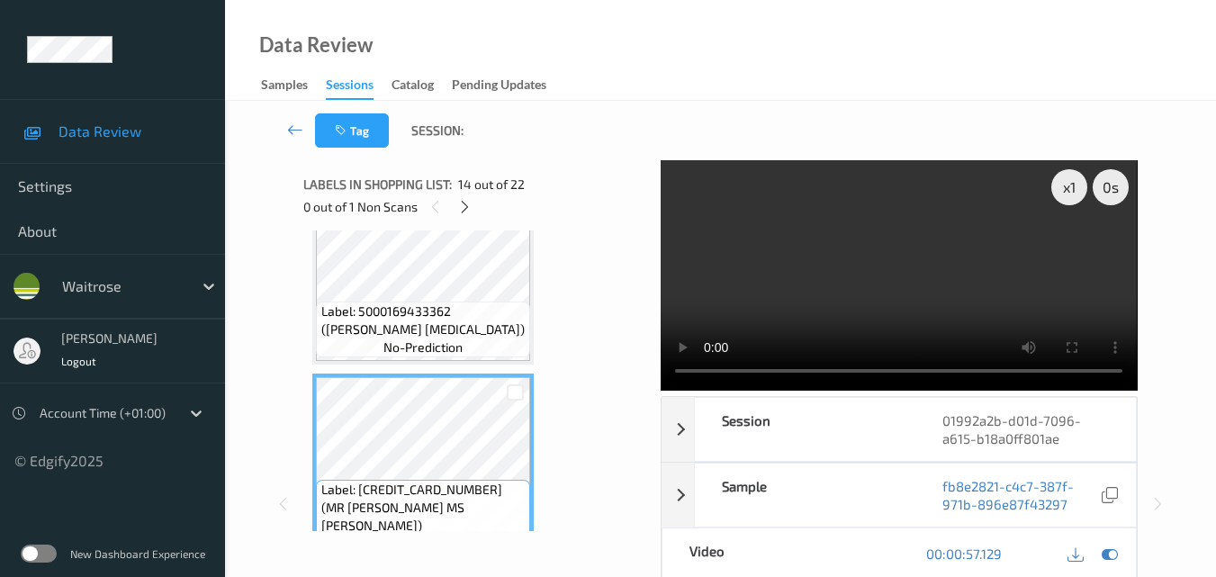
scroll to position [2380, 0]
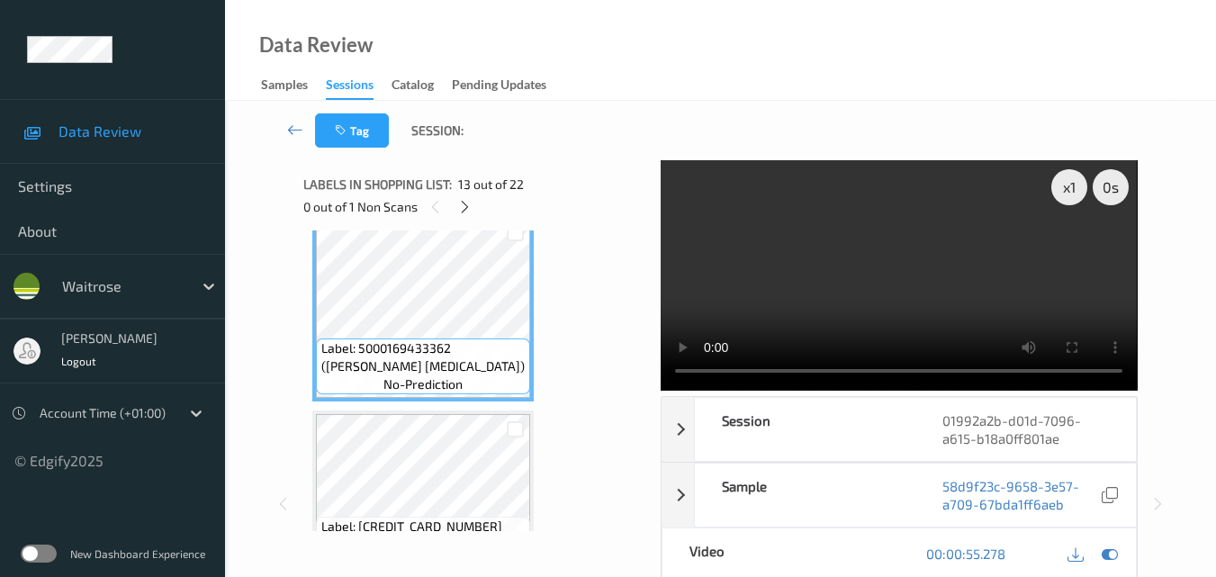
click at [1053, 279] on video at bounding box center [899, 275] width 476 height 230
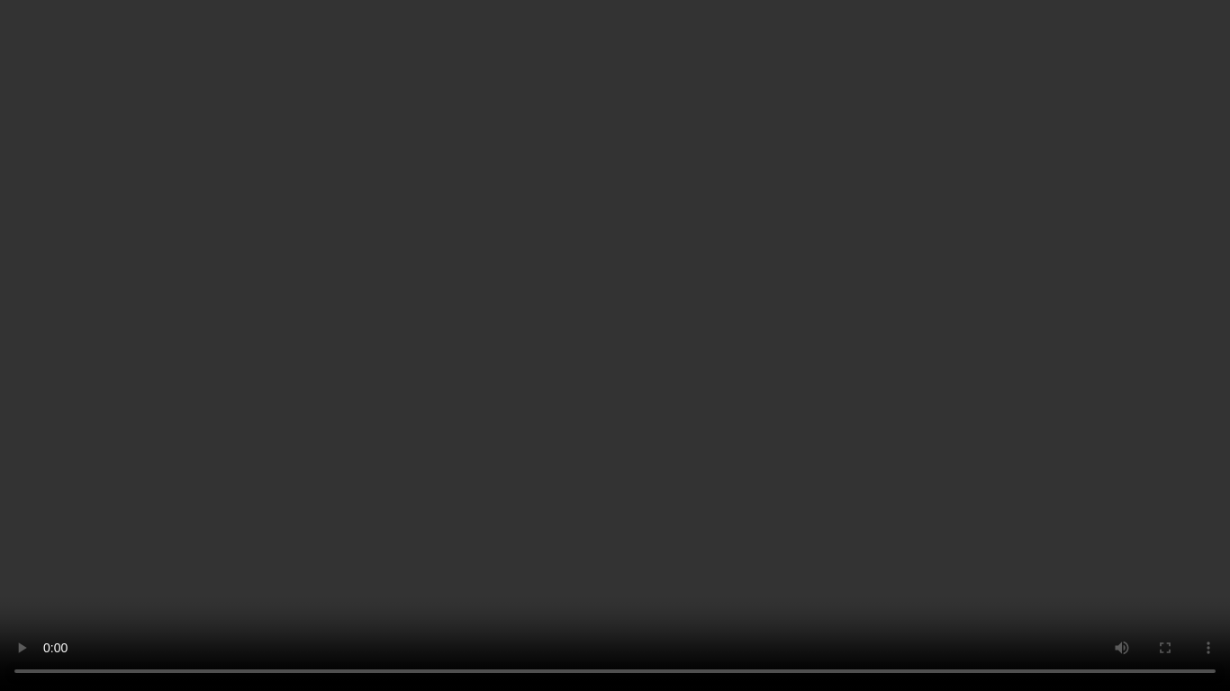
click at [772, 428] on video at bounding box center [615, 345] width 1230 height 691
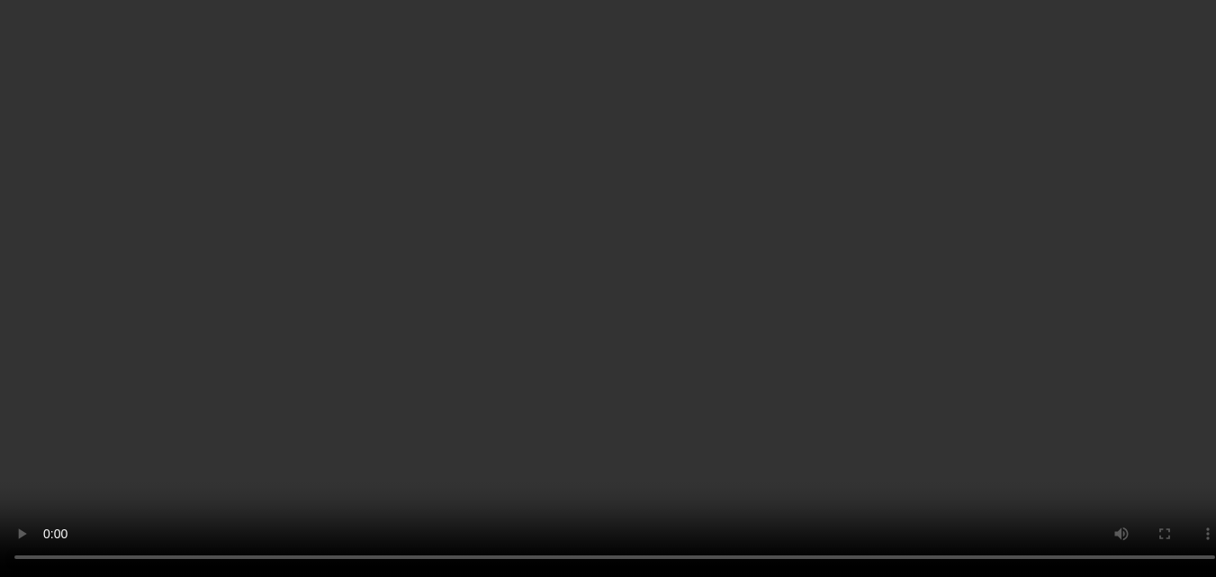
scroll to position [2200, 0]
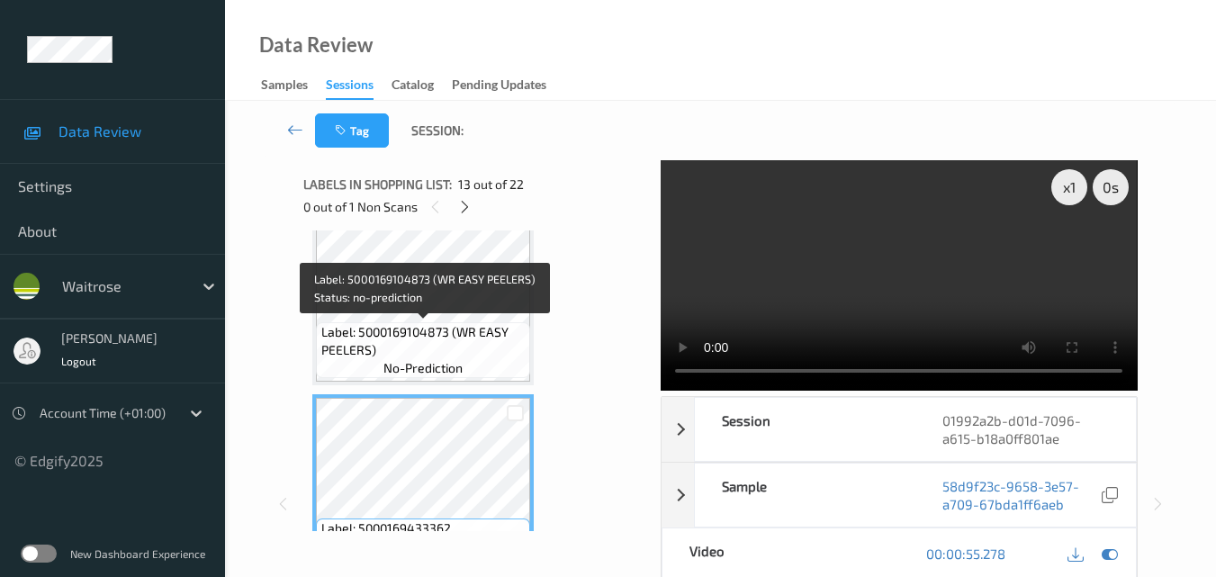
click at [446, 335] on span "Label: 5000169104873 (WR EASY PEELERS)" at bounding box center [423, 341] width 205 height 36
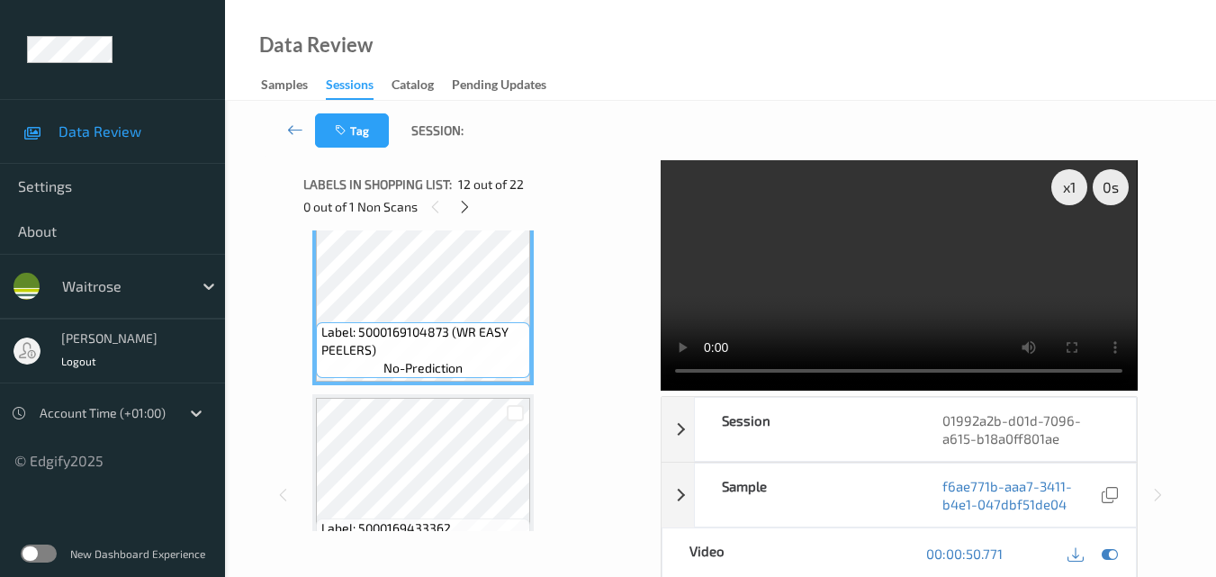
click at [860, 289] on video at bounding box center [899, 275] width 476 height 230
click at [889, 286] on video at bounding box center [899, 275] width 476 height 230
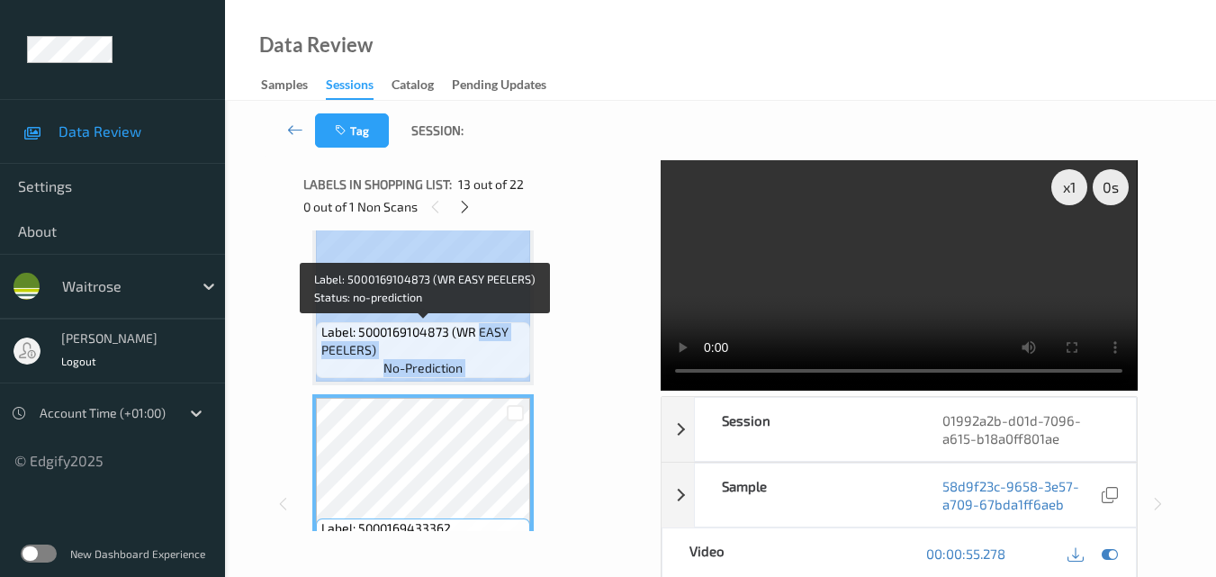
click at [478, 320] on div "Label: 5000169104873 (WR EASY PEELERS) no-prediction" at bounding box center [422, 291] width 221 height 187
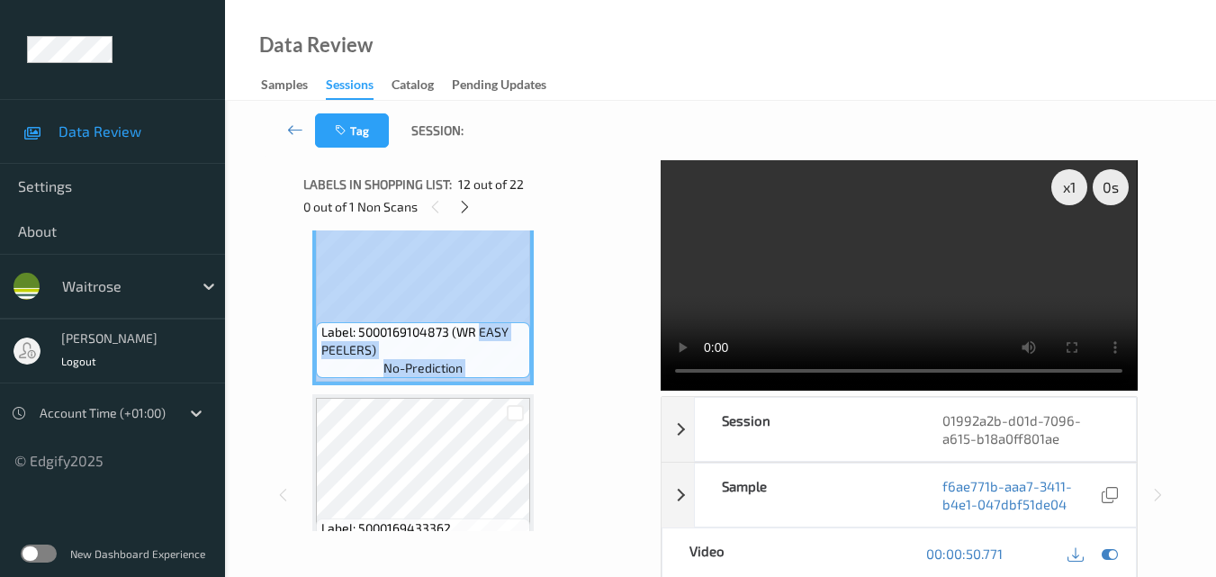
click at [896, 288] on video at bounding box center [899, 275] width 476 height 230
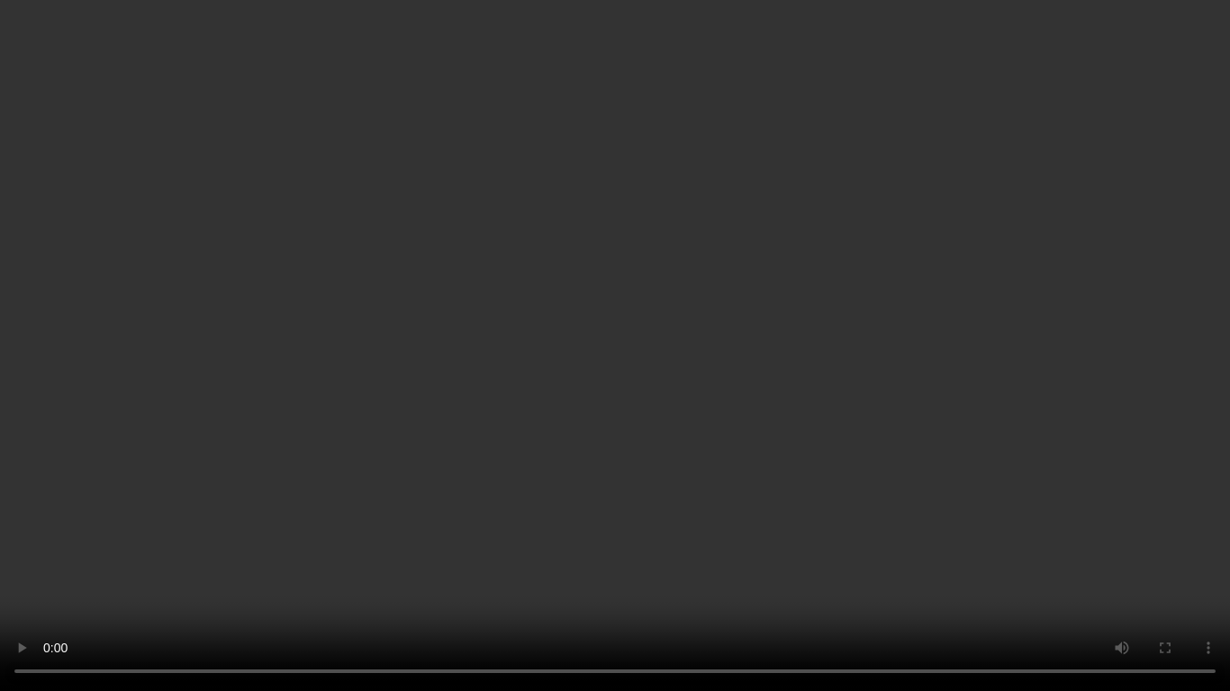
click at [853, 349] on video at bounding box center [615, 345] width 1230 height 691
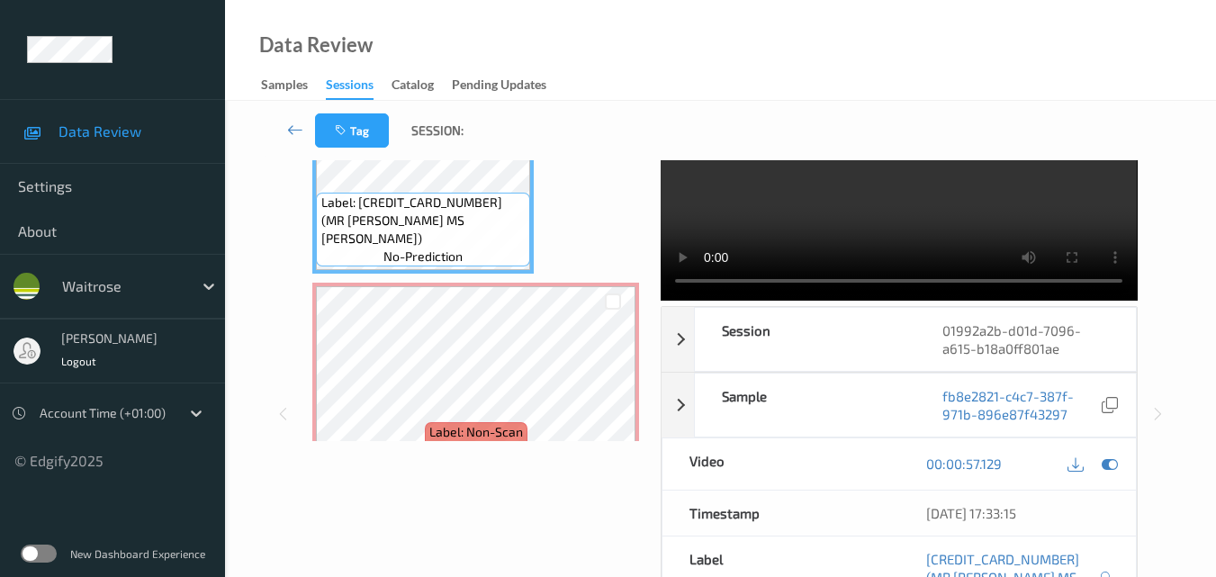
scroll to position [2650, 0]
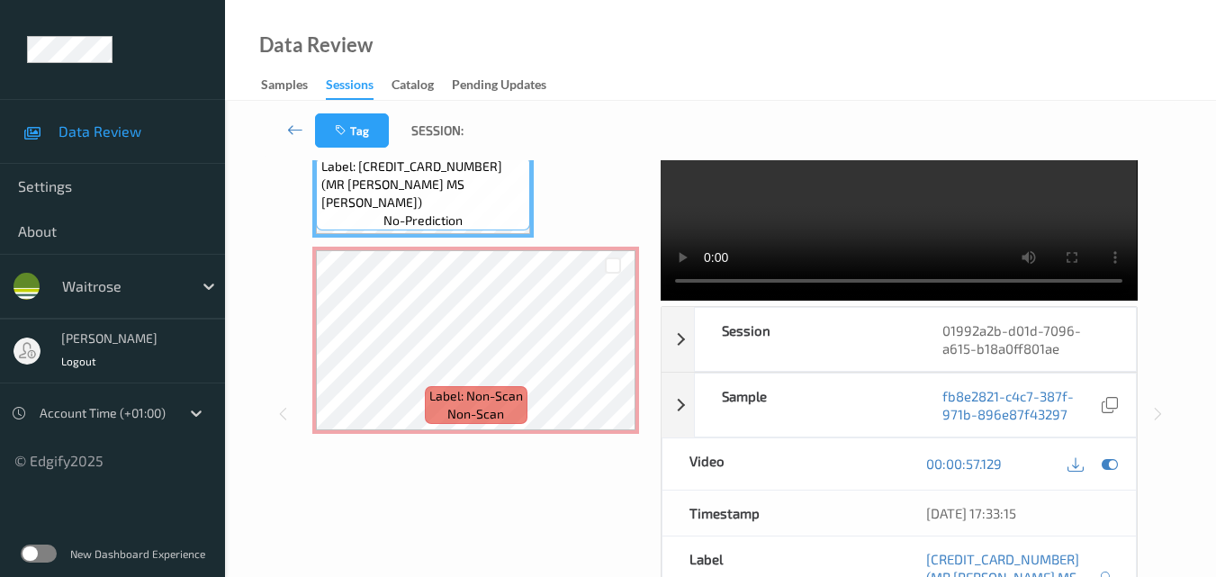
click at [922, 221] on video at bounding box center [899, 185] width 476 height 230
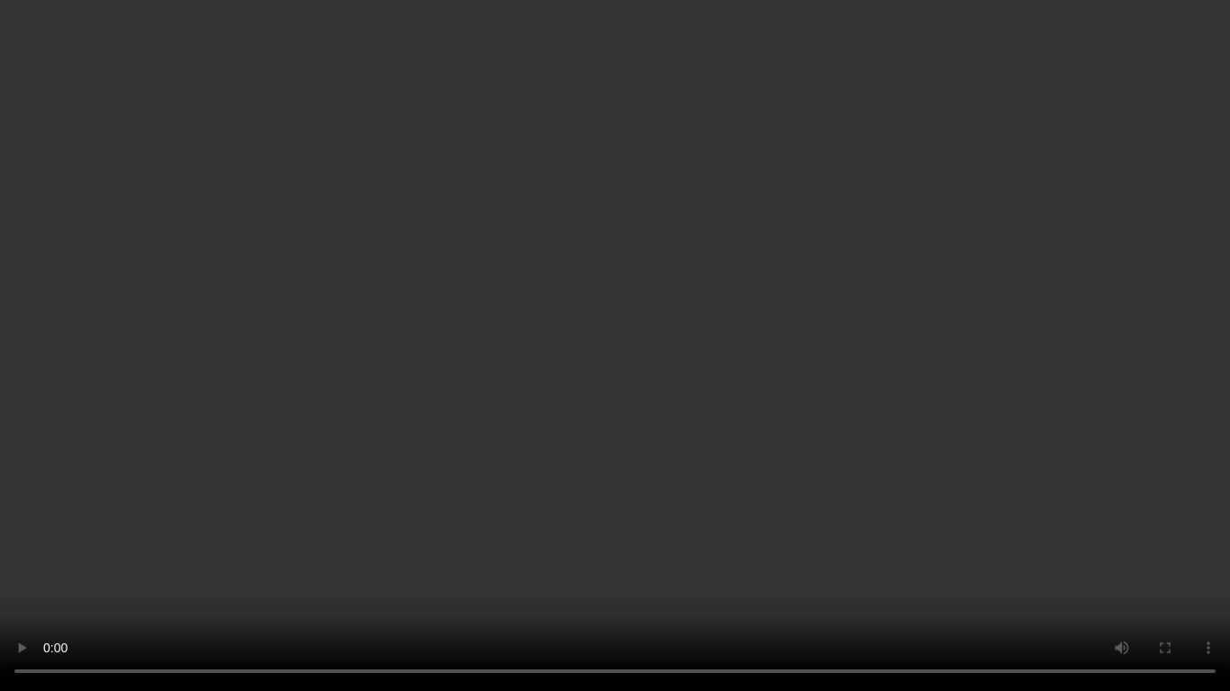
click at [886, 335] on video at bounding box center [615, 345] width 1230 height 691
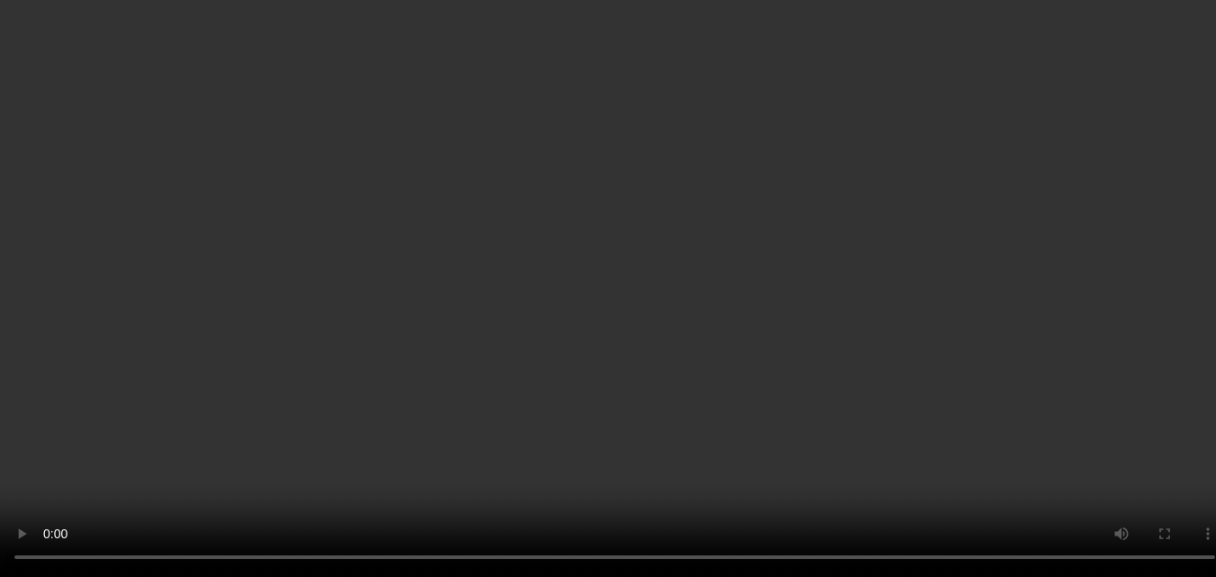
scroll to position [2740, 0]
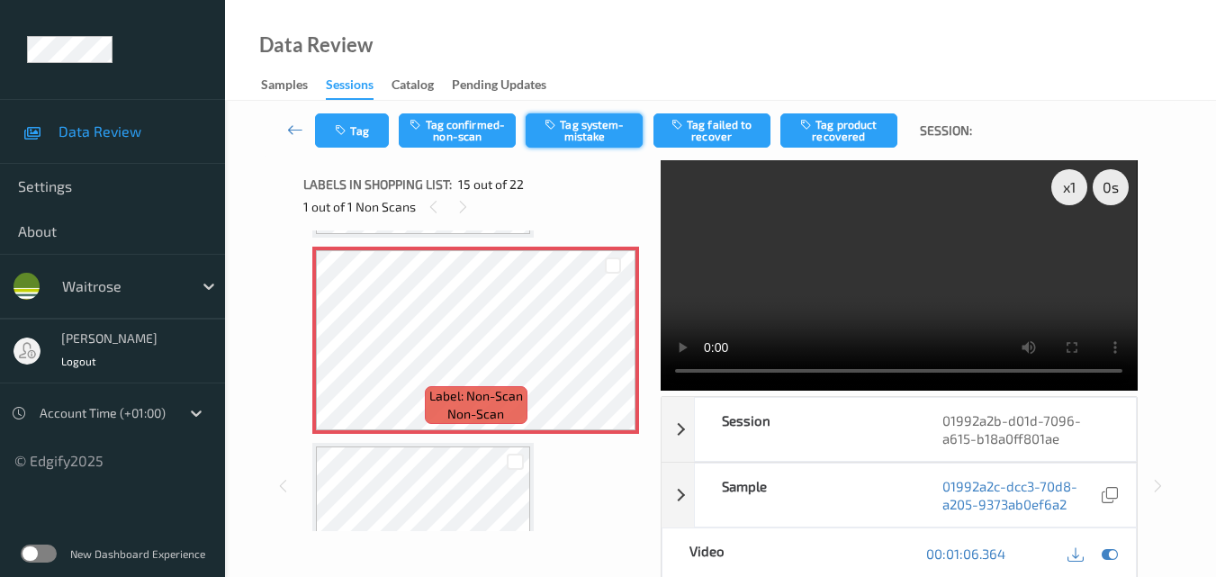
click at [577, 140] on button "Tag system-mistake" at bounding box center [584, 130] width 117 height 34
click at [347, 138] on button "Tag" at bounding box center [352, 130] width 74 height 34
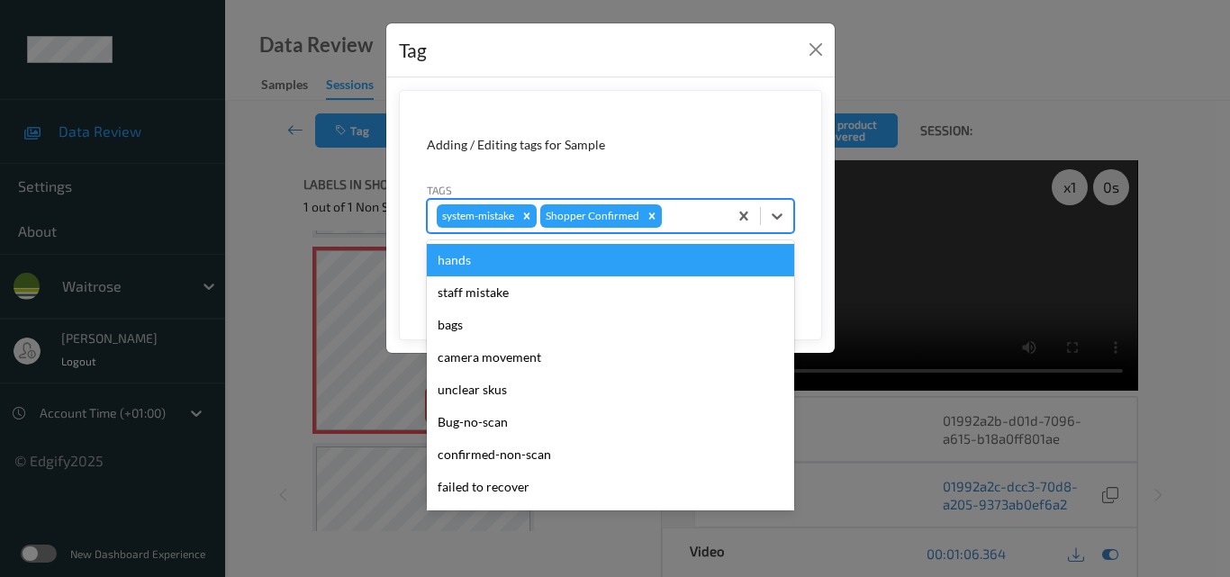
click at [699, 224] on div at bounding box center [691, 216] width 53 height 22
type input "un"
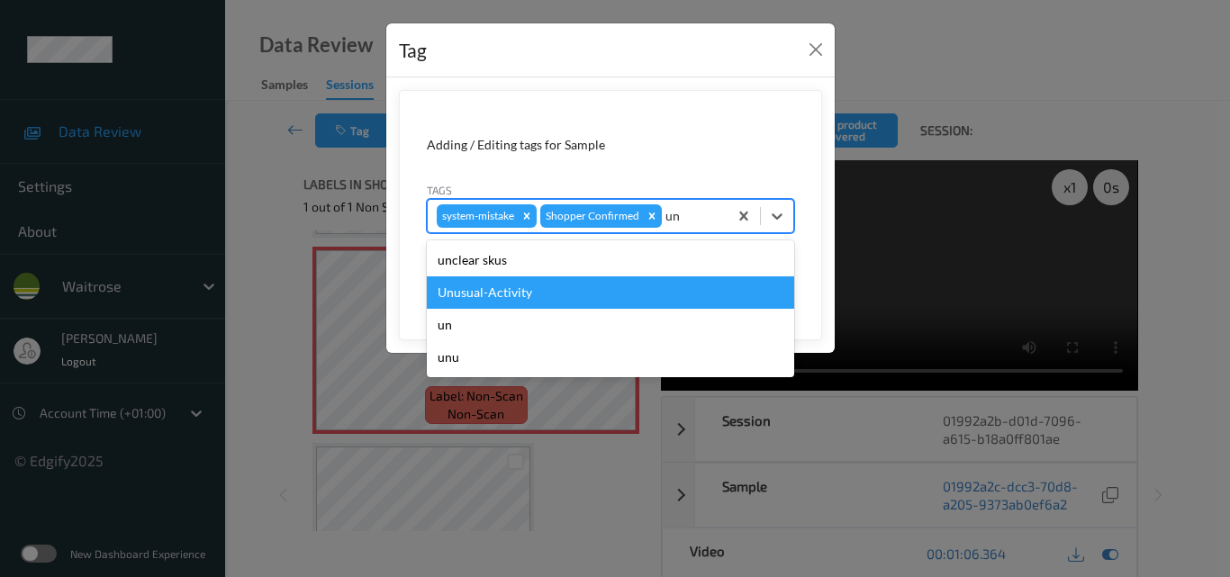
click at [580, 301] on div "Unusual-Activity" at bounding box center [610, 292] width 367 height 32
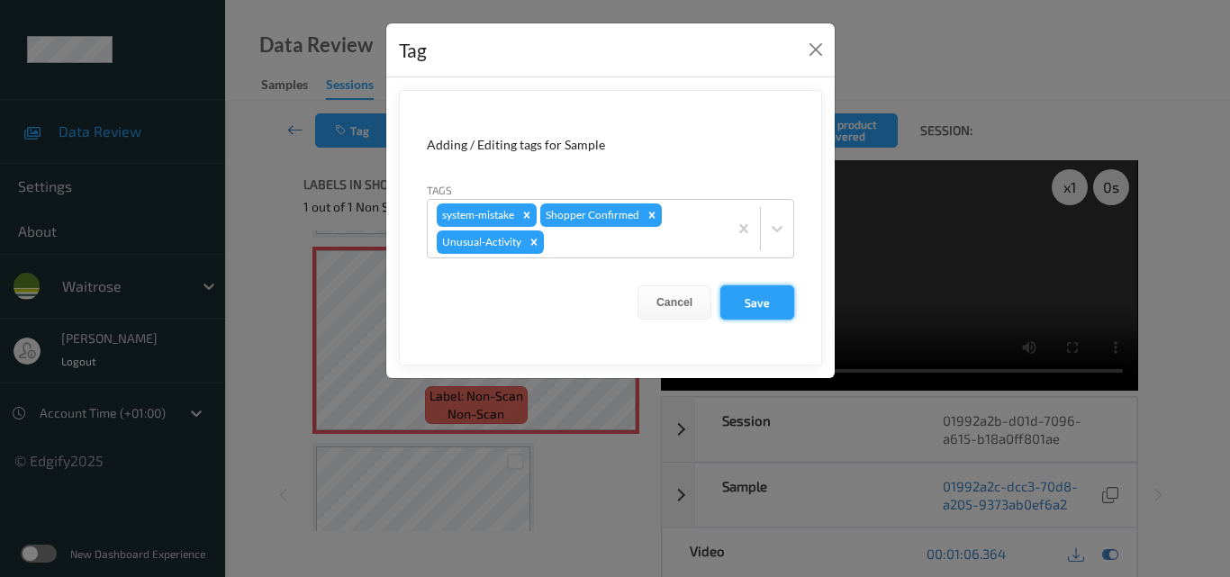
click at [771, 302] on button "Save" at bounding box center [757, 302] width 74 height 34
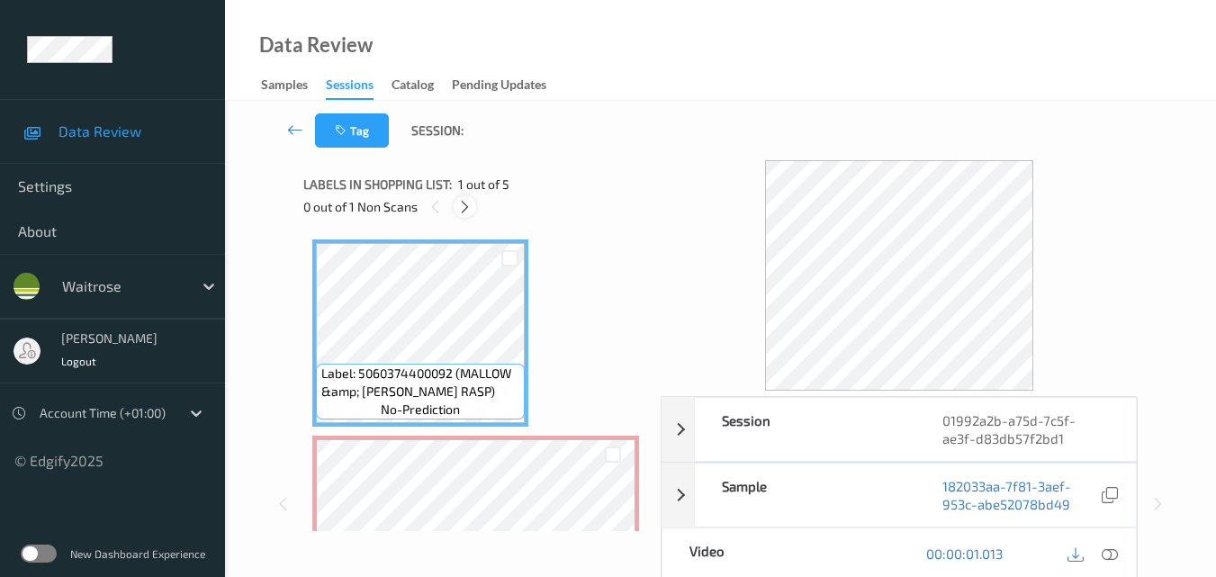
click at [464, 206] on icon at bounding box center [464, 207] width 15 height 16
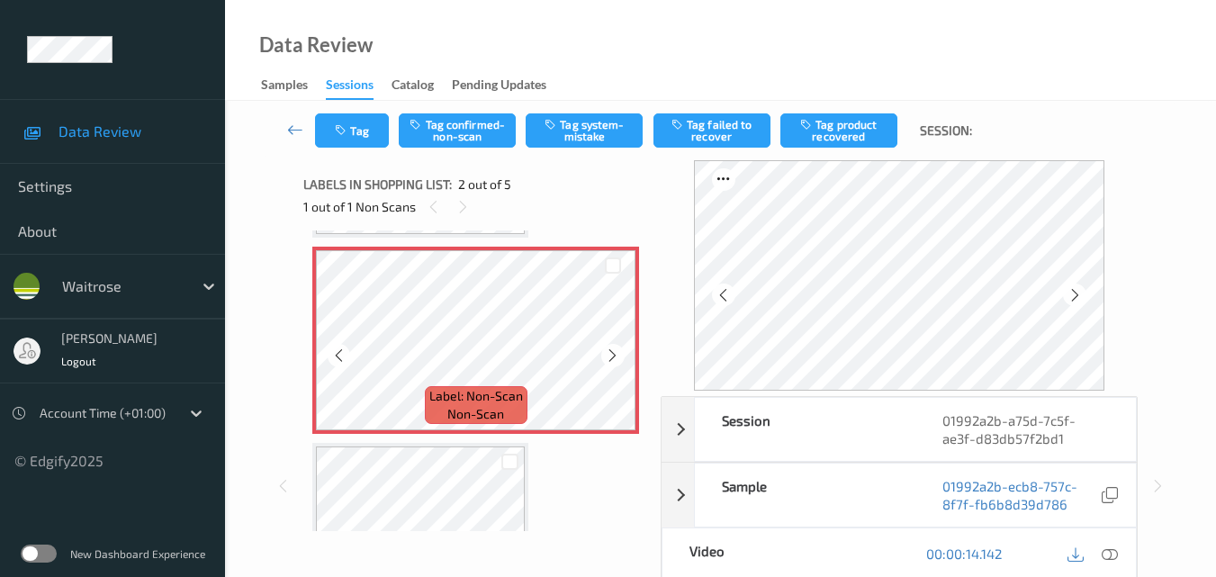
scroll to position [99, 0]
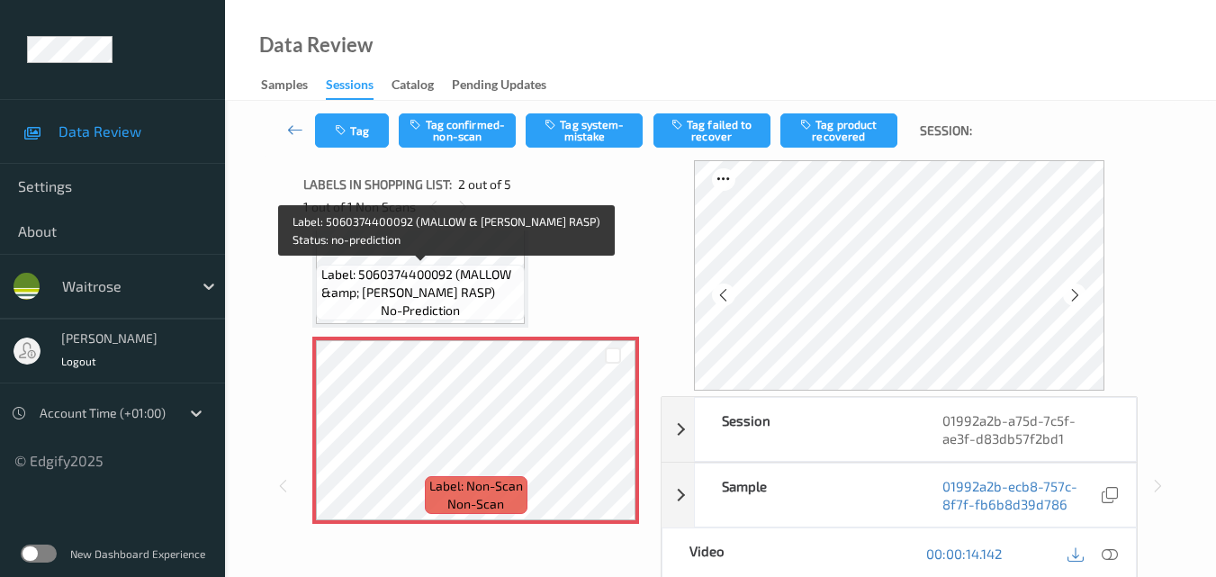
click at [481, 288] on span "Label: 5060374400092 (MALLOW &amp; MARSH RASP)" at bounding box center [421, 284] width 200 height 36
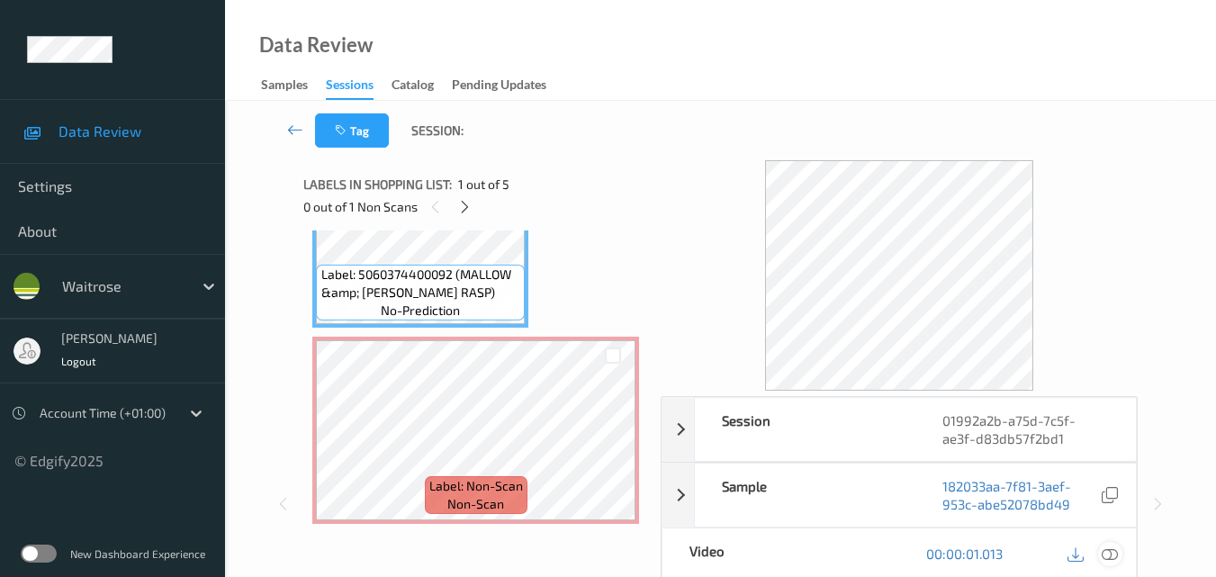
click at [1113, 554] on icon at bounding box center [1110, 553] width 16 height 16
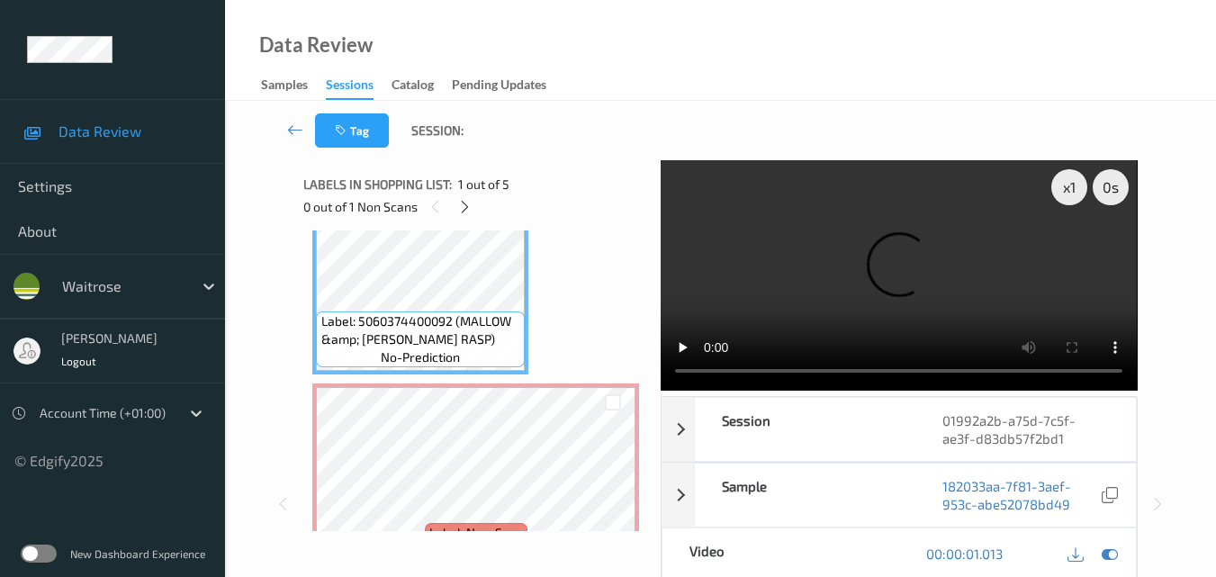
scroll to position [0, 0]
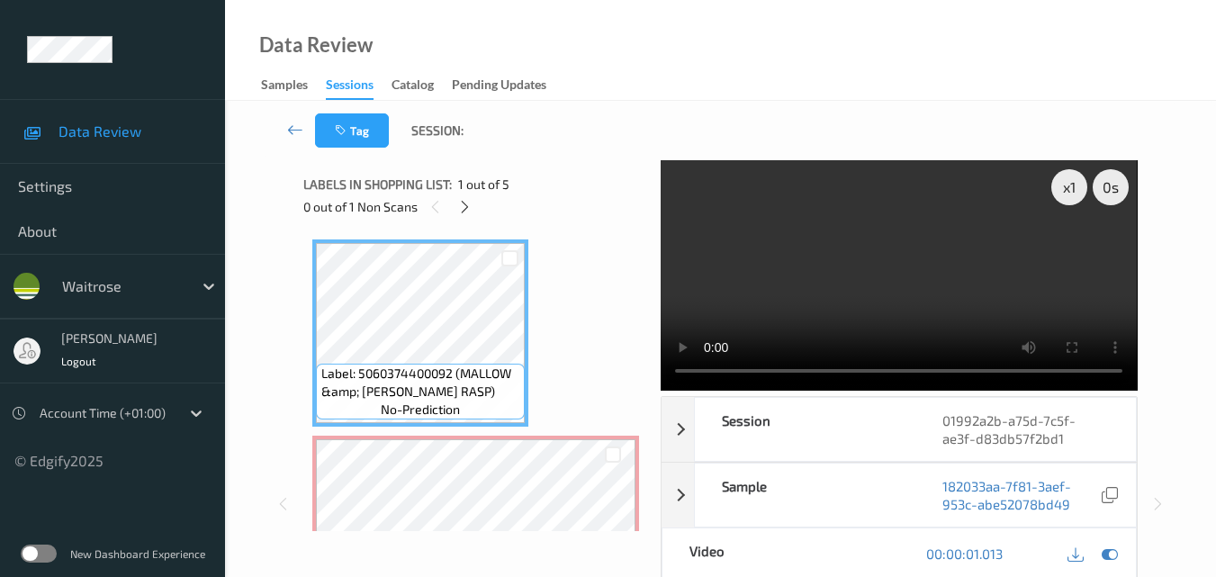
click at [948, 281] on video at bounding box center [899, 275] width 476 height 230
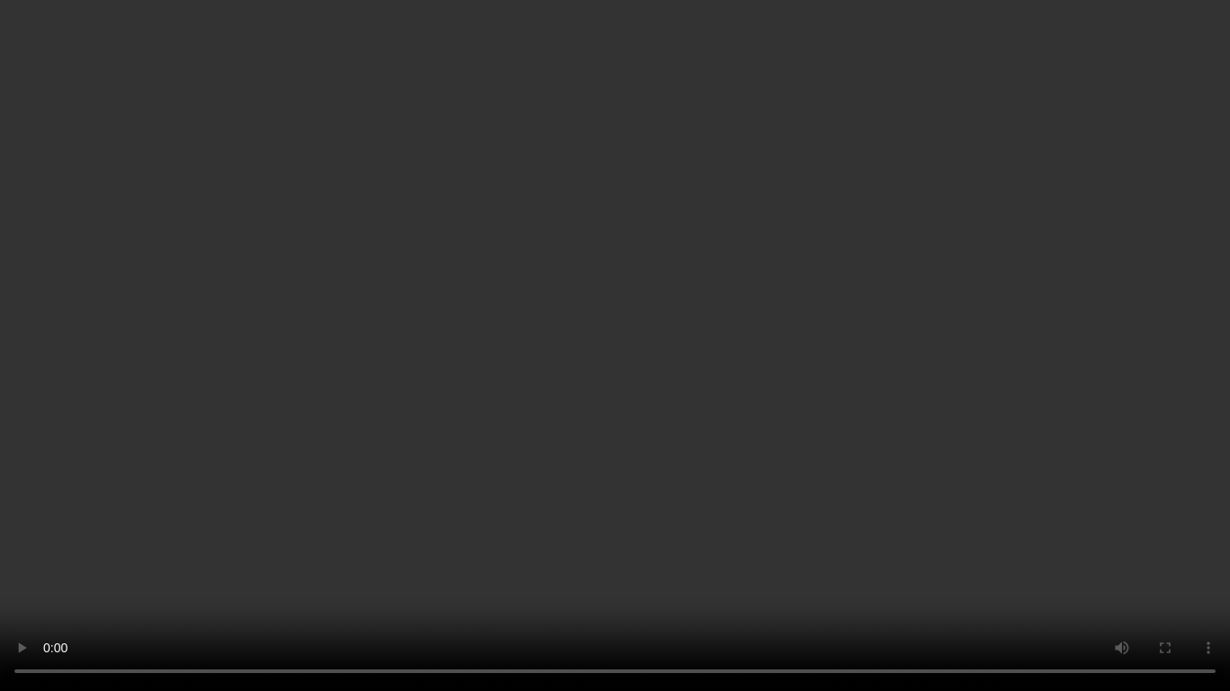
click at [700, 410] on video at bounding box center [615, 345] width 1230 height 691
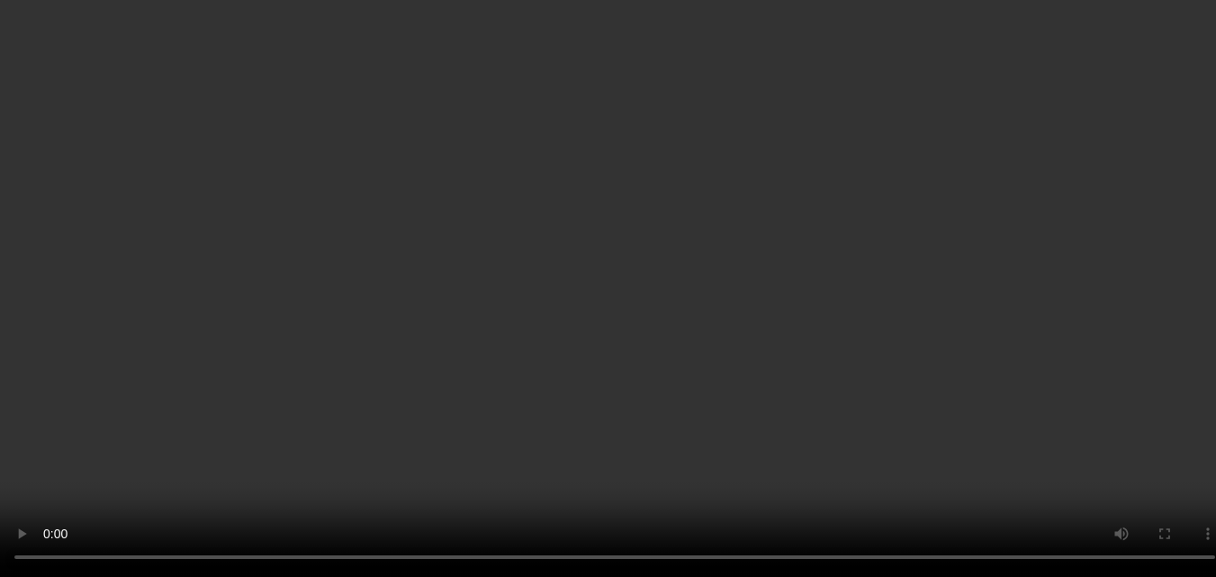
scroll to position [90, 0]
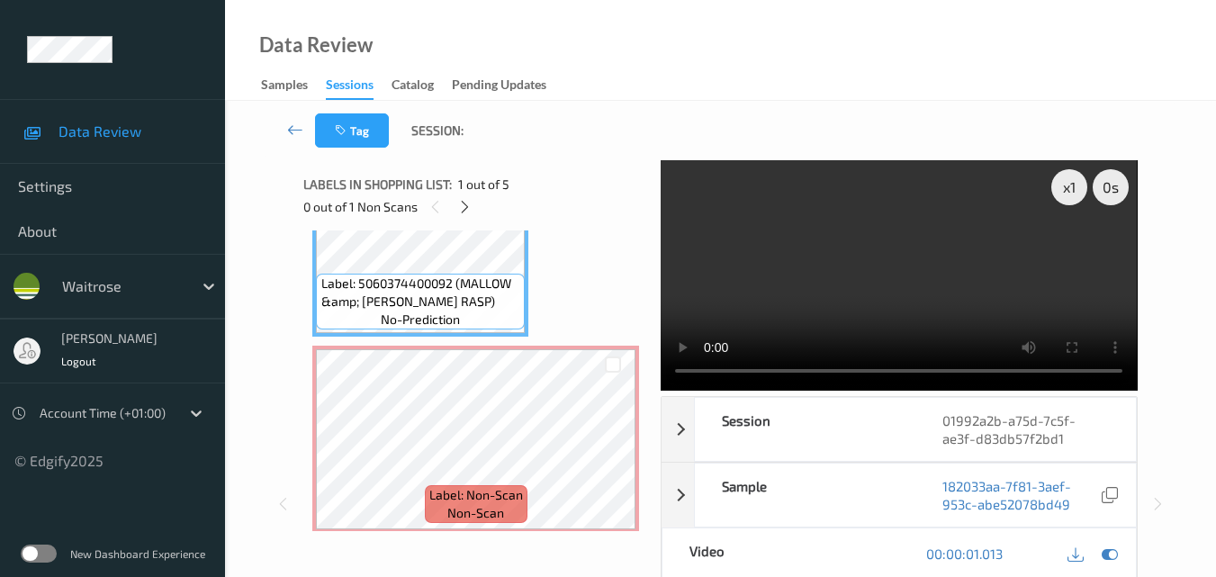
click at [924, 307] on video at bounding box center [899, 275] width 476 height 230
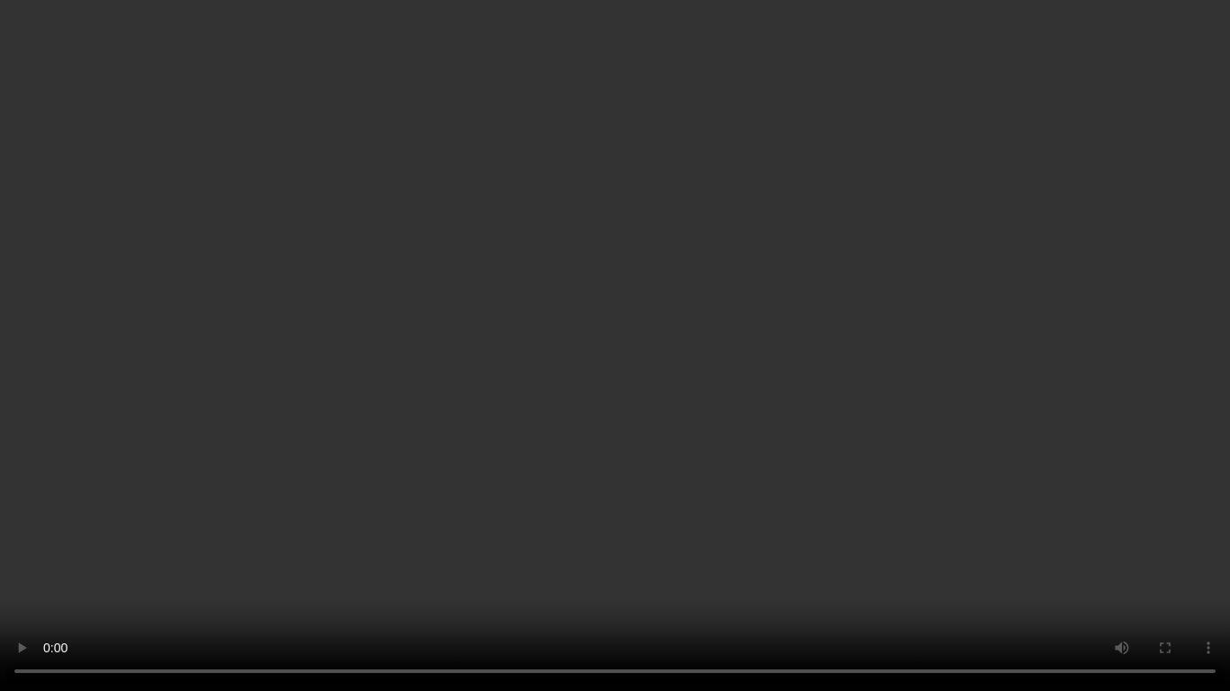
click at [702, 414] on video at bounding box center [615, 345] width 1230 height 691
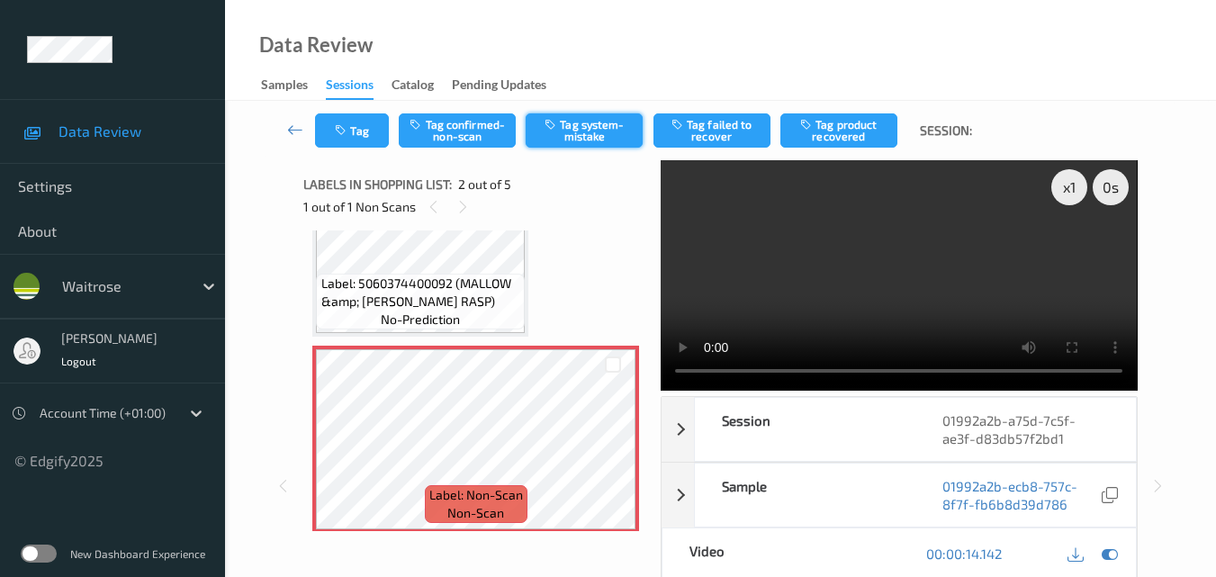
click at [591, 131] on button "Tag system-mistake" at bounding box center [584, 130] width 117 height 34
click at [348, 130] on icon "button" at bounding box center [342, 130] width 15 height 13
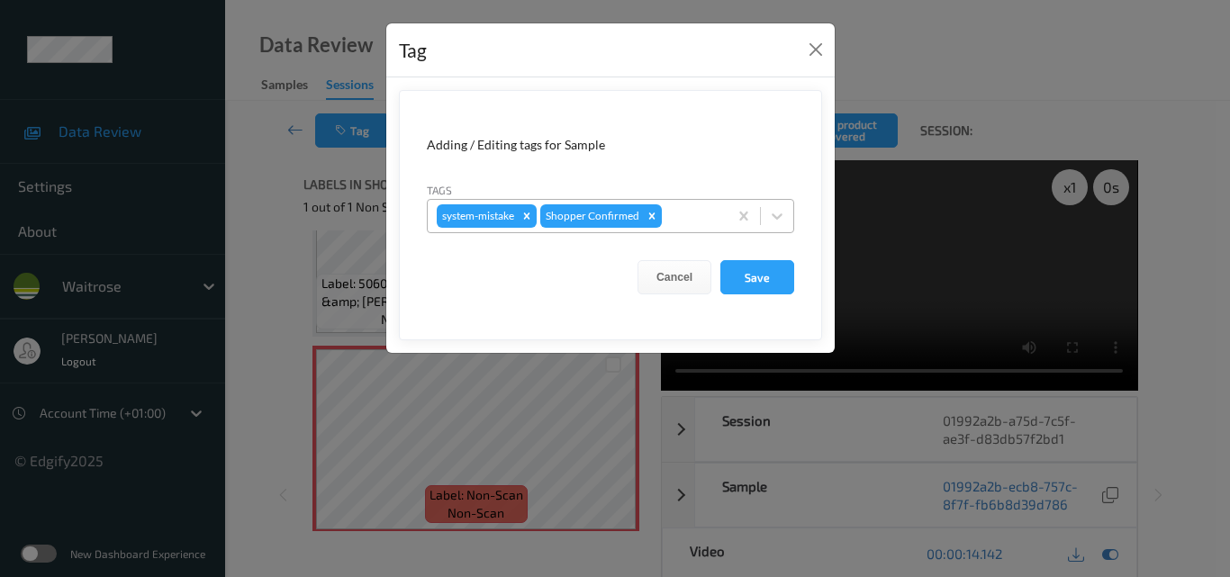
click at [685, 228] on div "system-mistake Shopper Confirmed" at bounding box center [578, 216] width 300 height 31
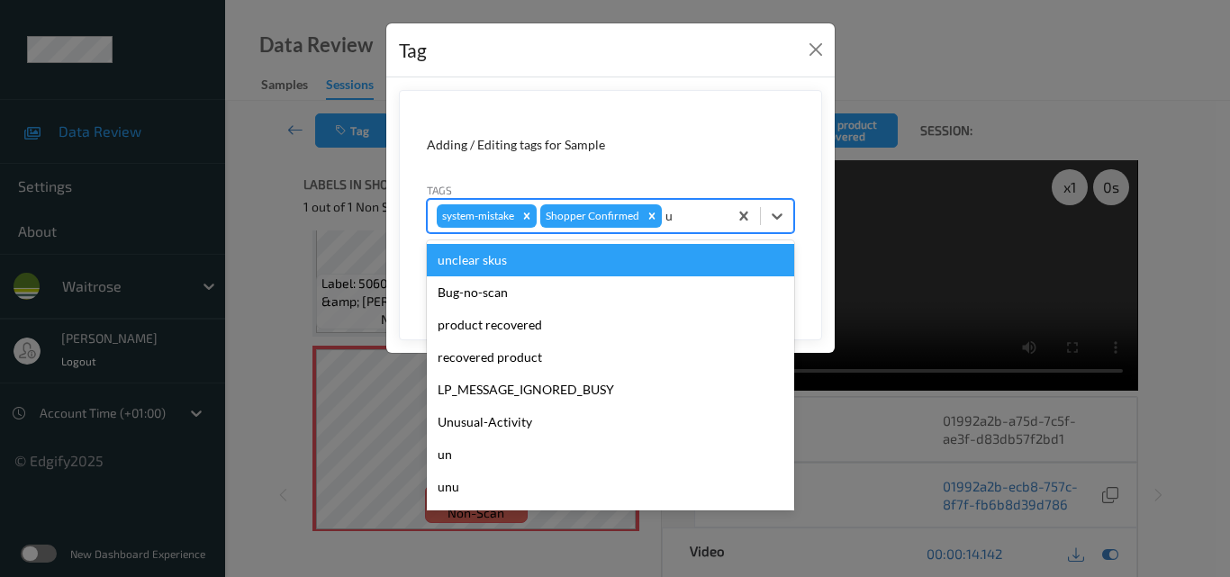
type input "un"
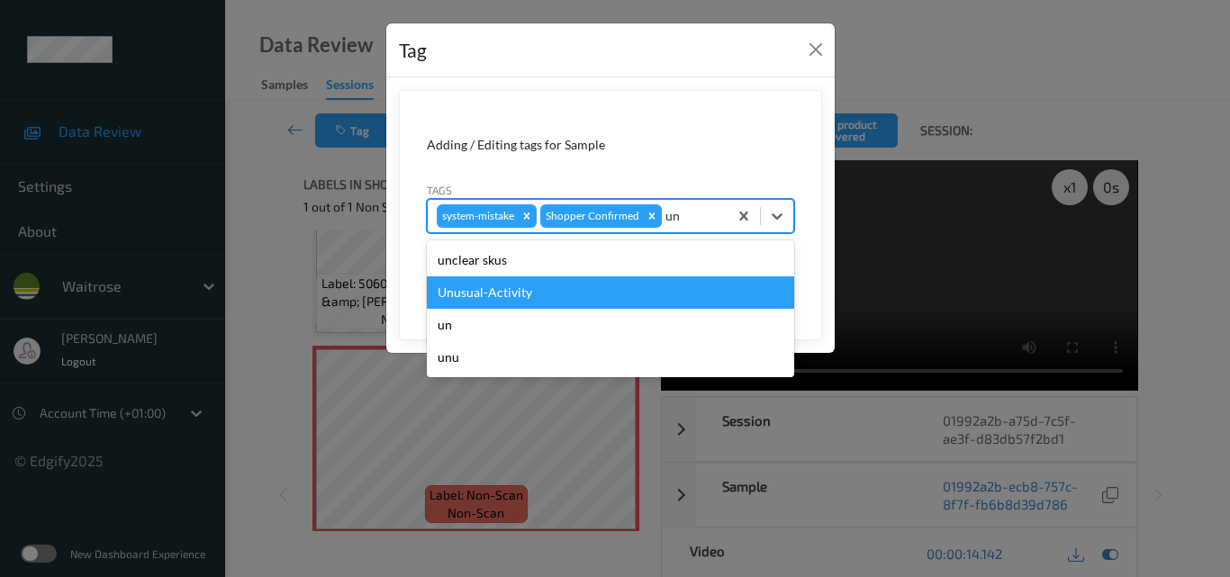
click at [602, 289] on div "Unusual-Activity" at bounding box center [610, 292] width 367 height 32
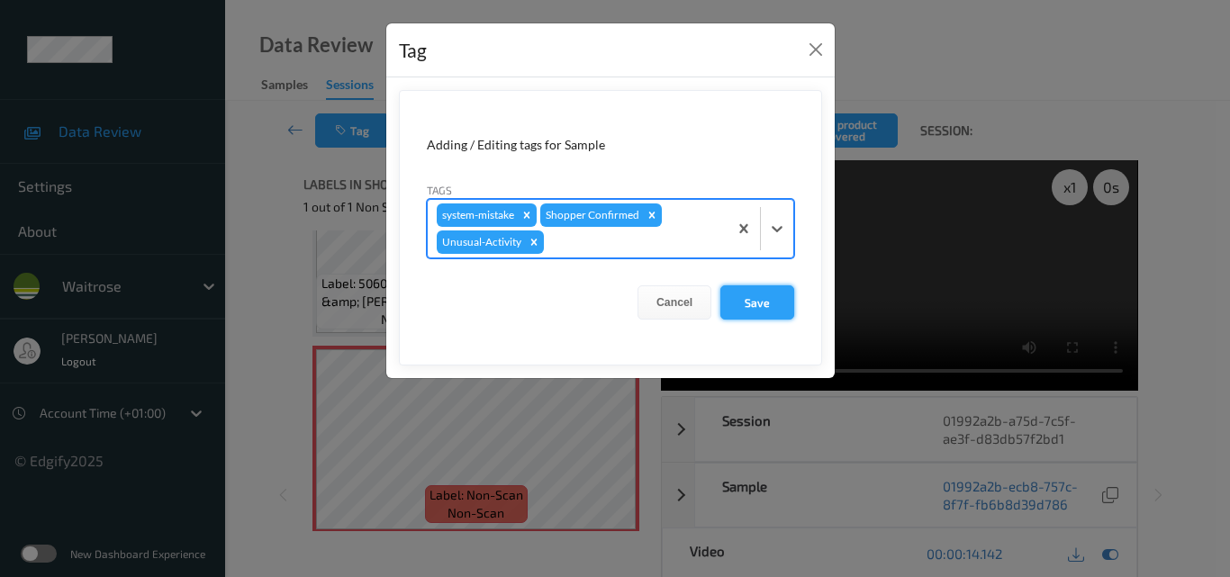
click at [757, 303] on button "Save" at bounding box center [757, 302] width 74 height 34
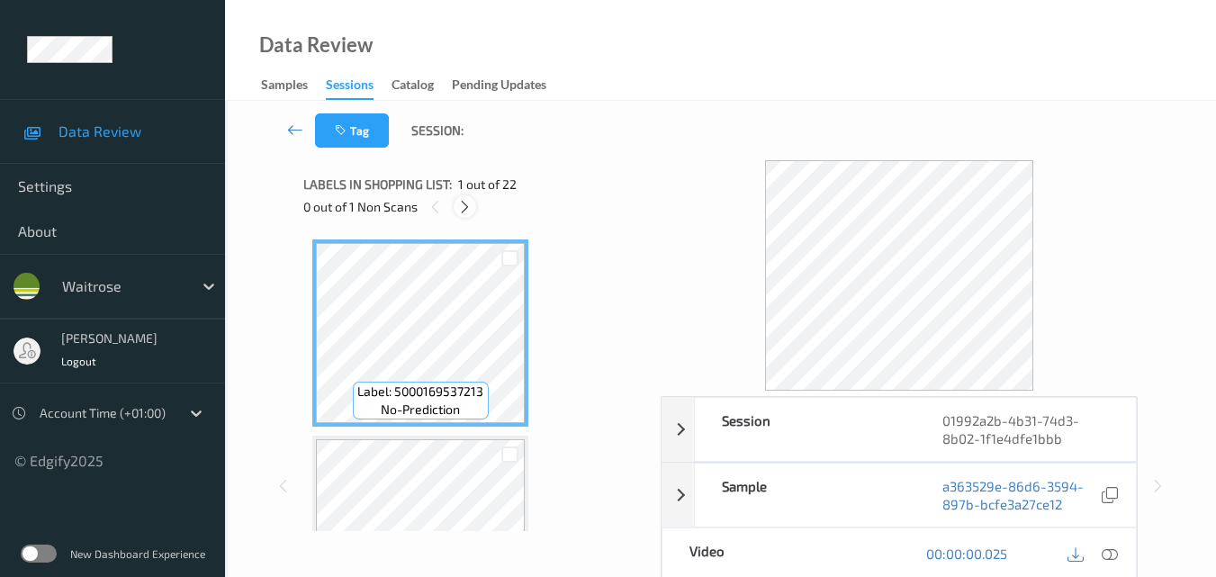
click at [475, 210] on div at bounding box center [465, 206] width 23 height 23
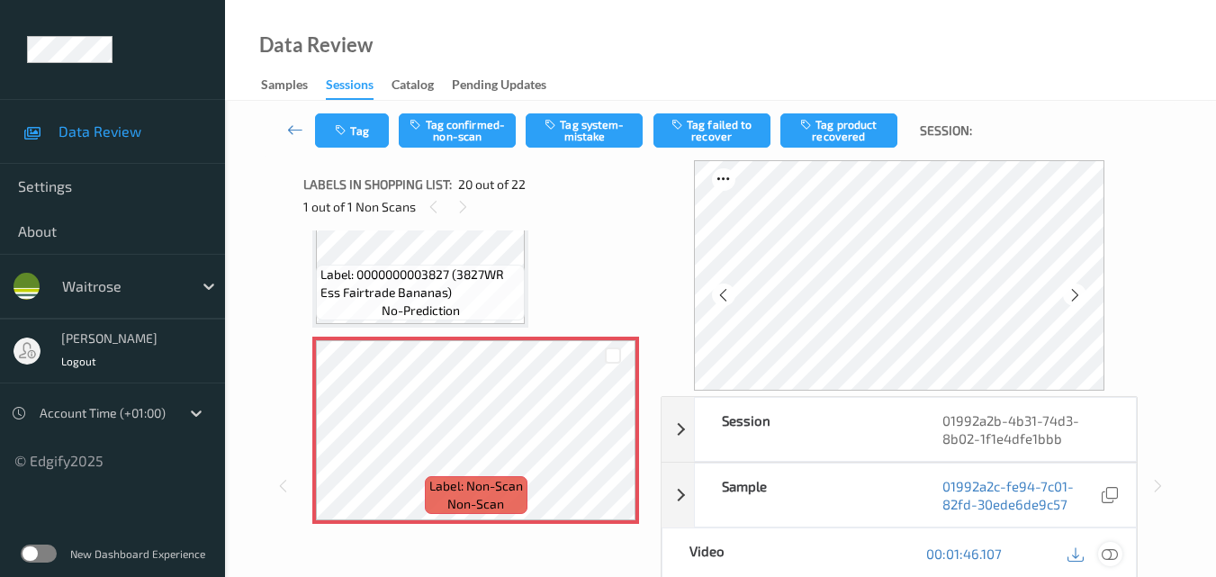
click at [1113, 554] on icon at bounding box center [1110, 553] width 16 height 16
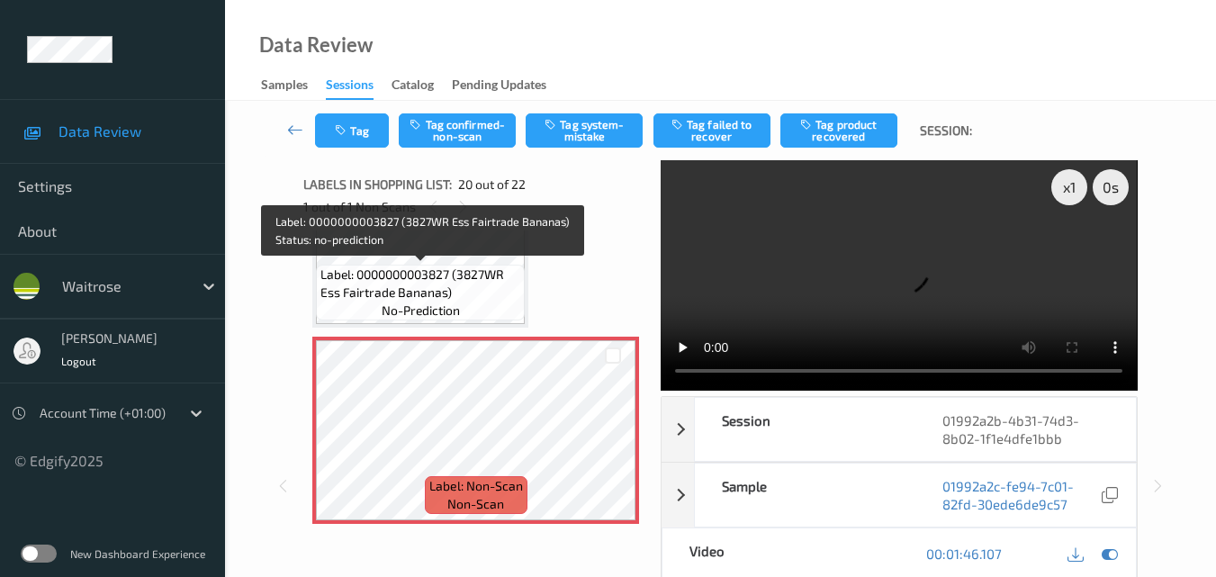
click at [453, 290] on span "Label: 0000000003827 (3827WR Ess Fairtrade Bananas)" at bounding box center [420, 284] width 200 height 36
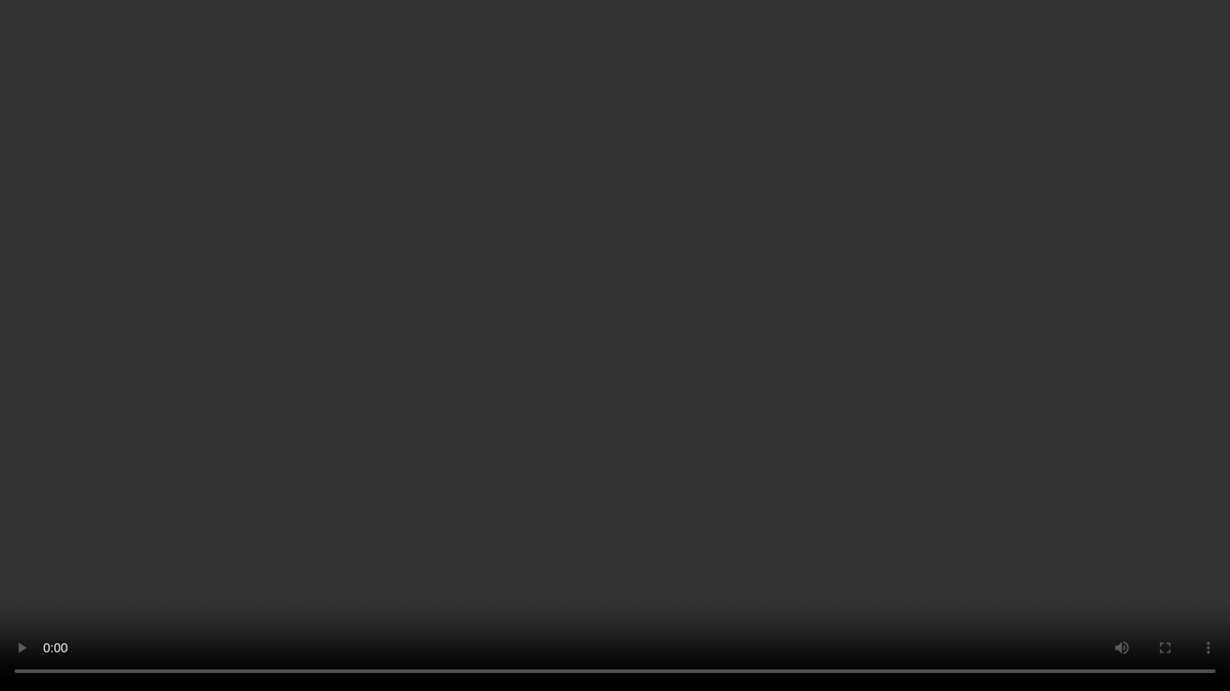
click at [859, 428] on video at bounding box center [615, 345] width 1230 height 691
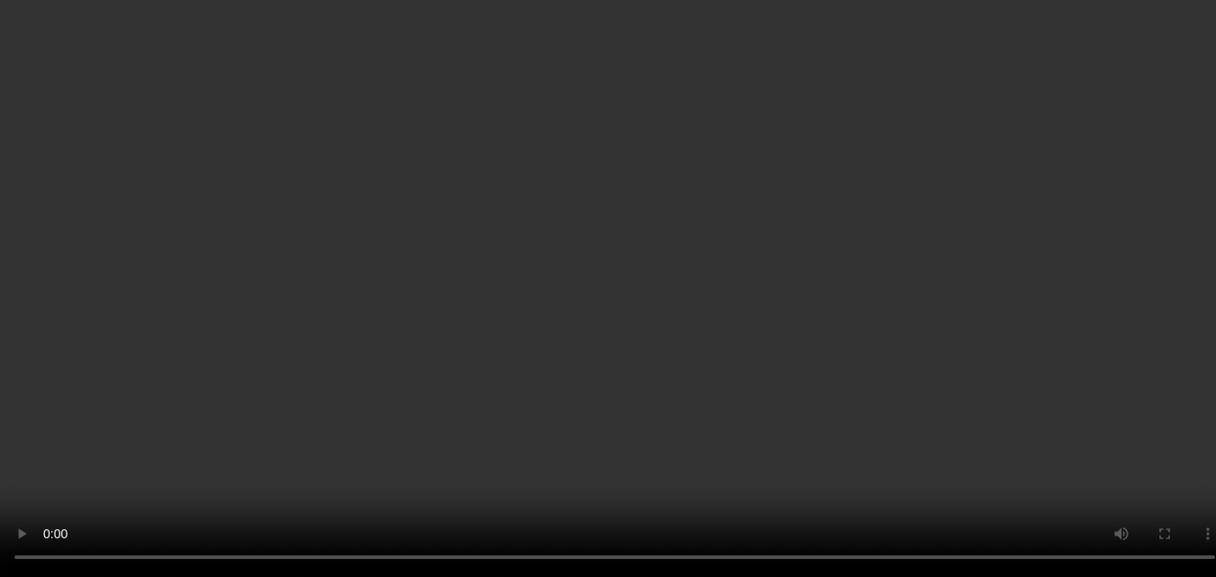
scroll to position [3451, 0]
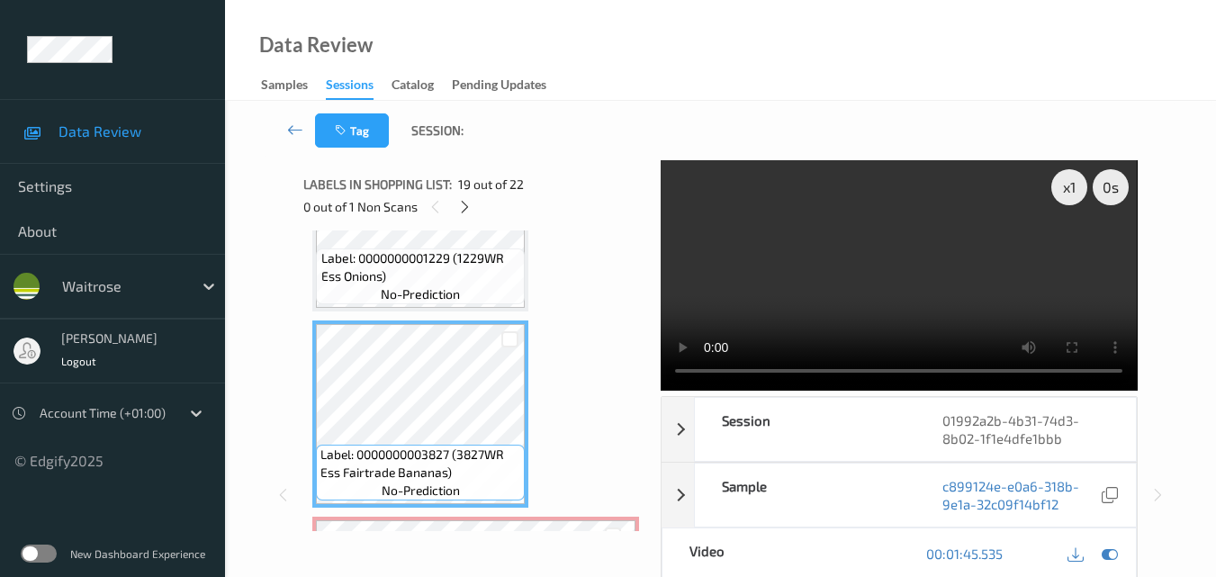
click at [906, 277] on video at bounding box center [899, 275] width 476 height 230
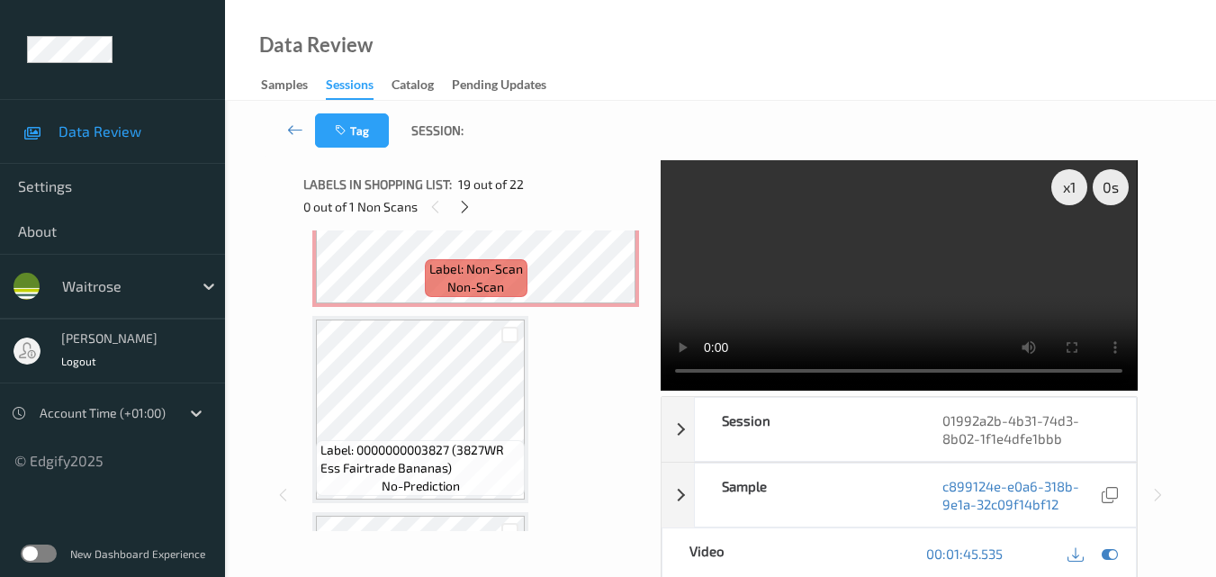
scroll to position [3811, 0]
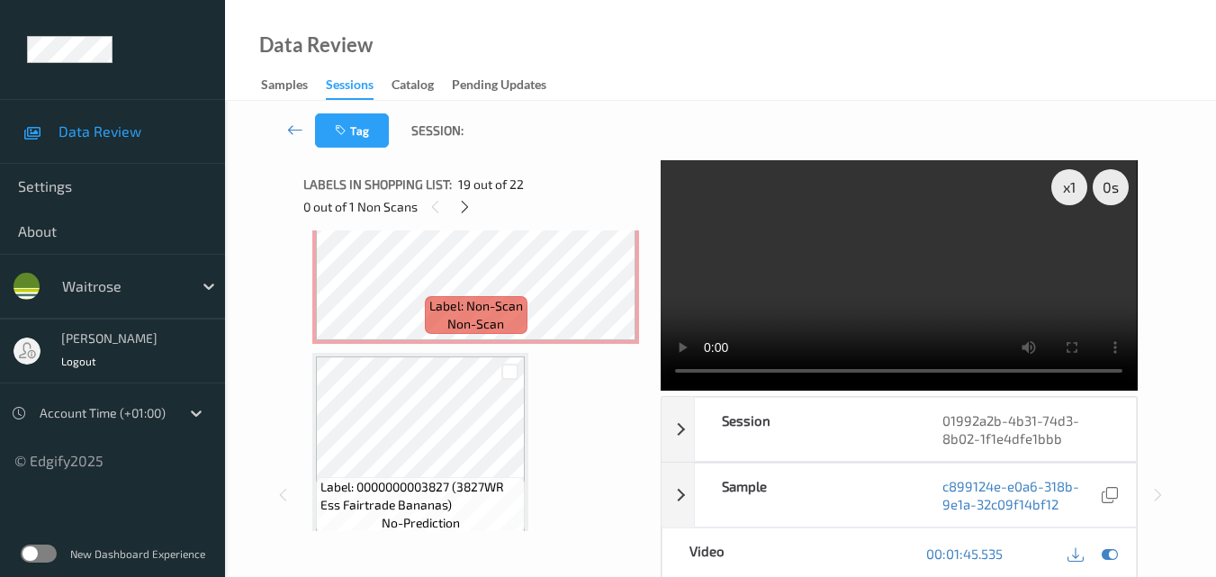
click at [888, 290] on video at bounding box center [899, 275] width 476 height 230
click at [1074, 185] on div "x 1" at bounding box center [1069, 187] width 36 height 36
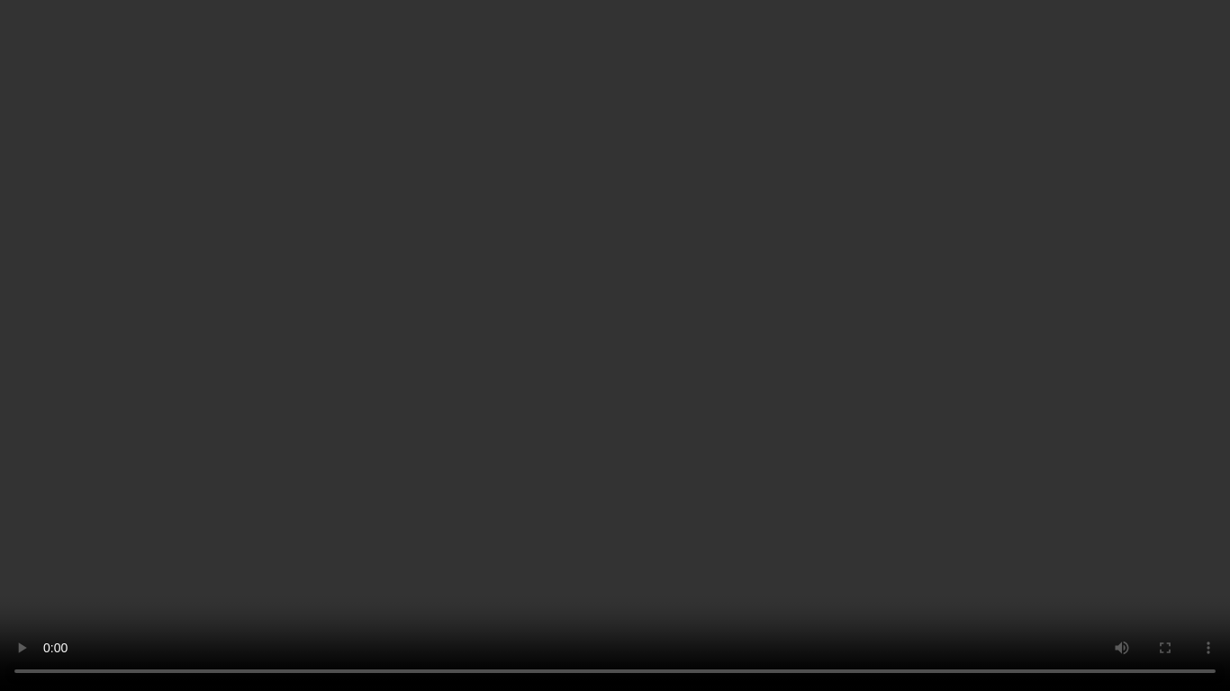
click at [761, 383] on video at bounding box center [615, 345] width 1230 height 691
click at [892, 423] on video at bounding box center [615, 345] width 1230 height 691
click at [989, 466] on video at bounding box center [615, 345] width 1230 height 691
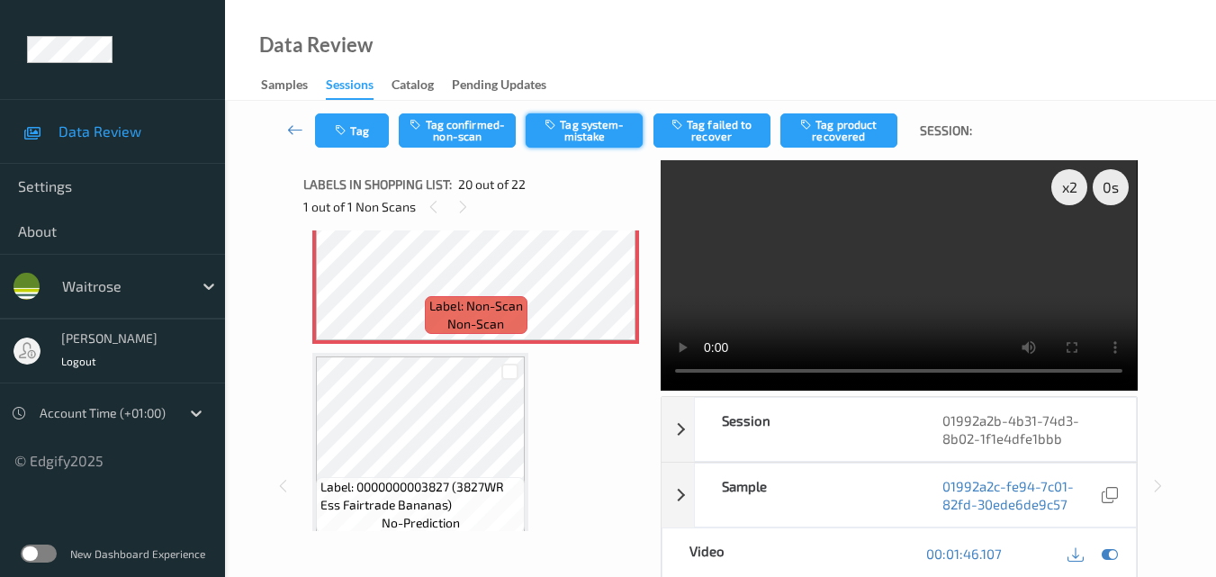
click at [599, 133] on button "Tag system-mistake" at bounding box center [584, 130] width 117 height 34
click at [361, 134] on button "Tag" at bounding box center [352, 130] width 74 height 34
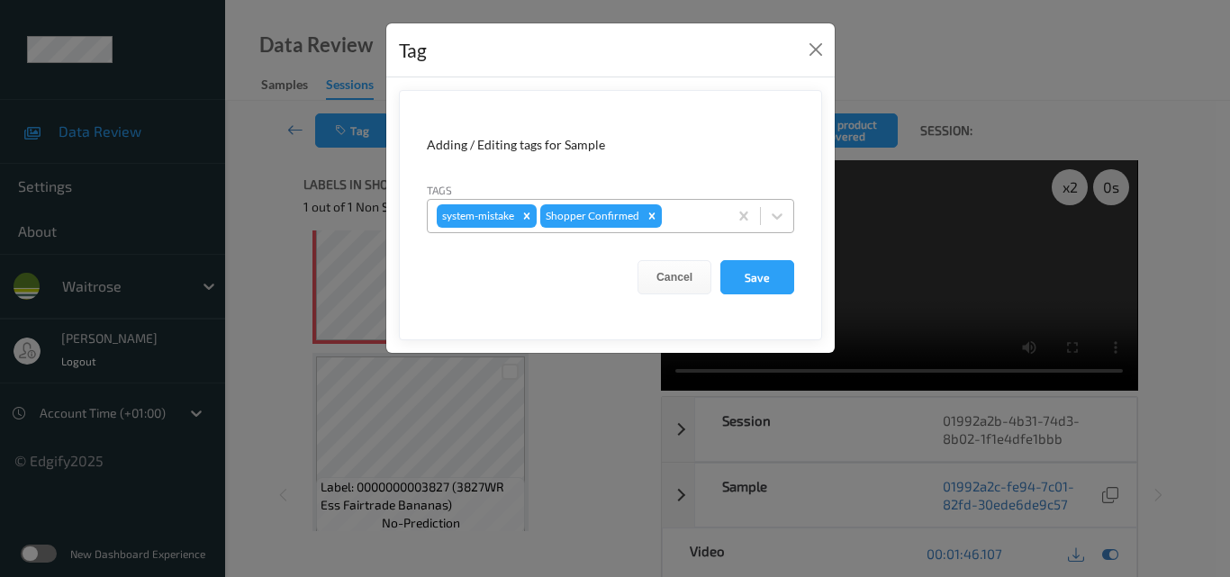
click at [708, 218] on div at bounding box center [691, 216] width 53 height 22
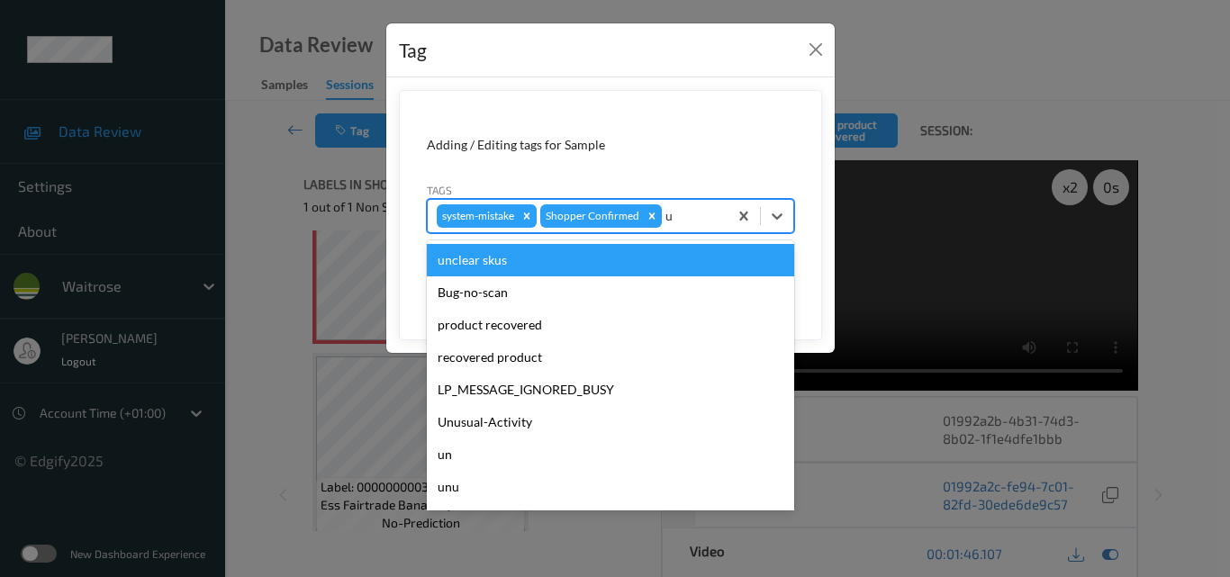
type input "un"
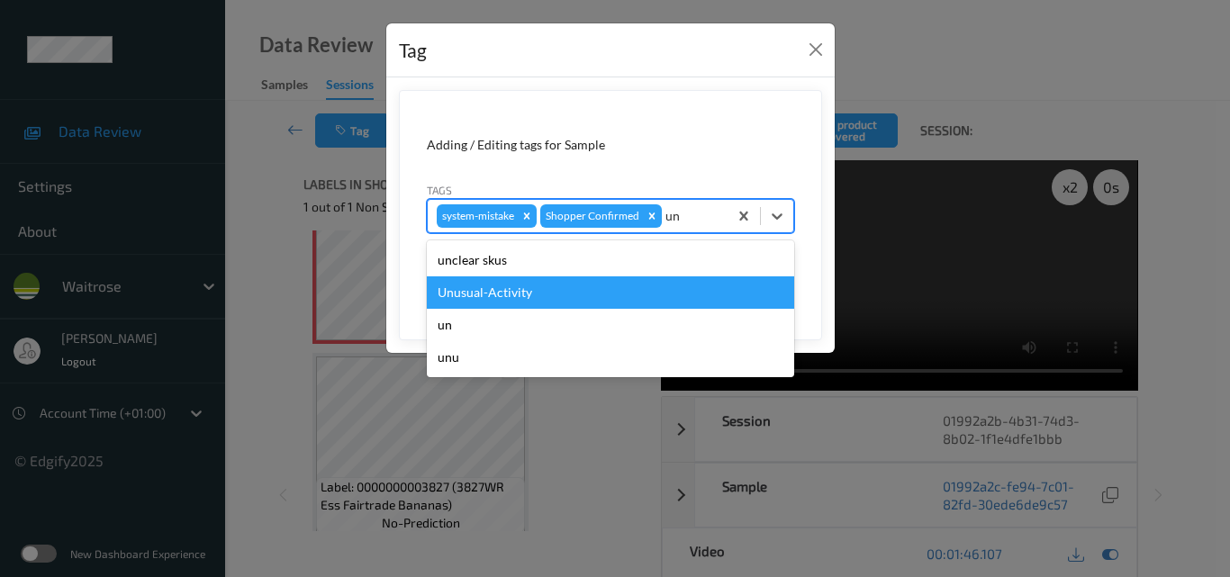
click at [584, 287] on div "Unusual-Activity" at bounding box center [610, 292] width 367 height 32
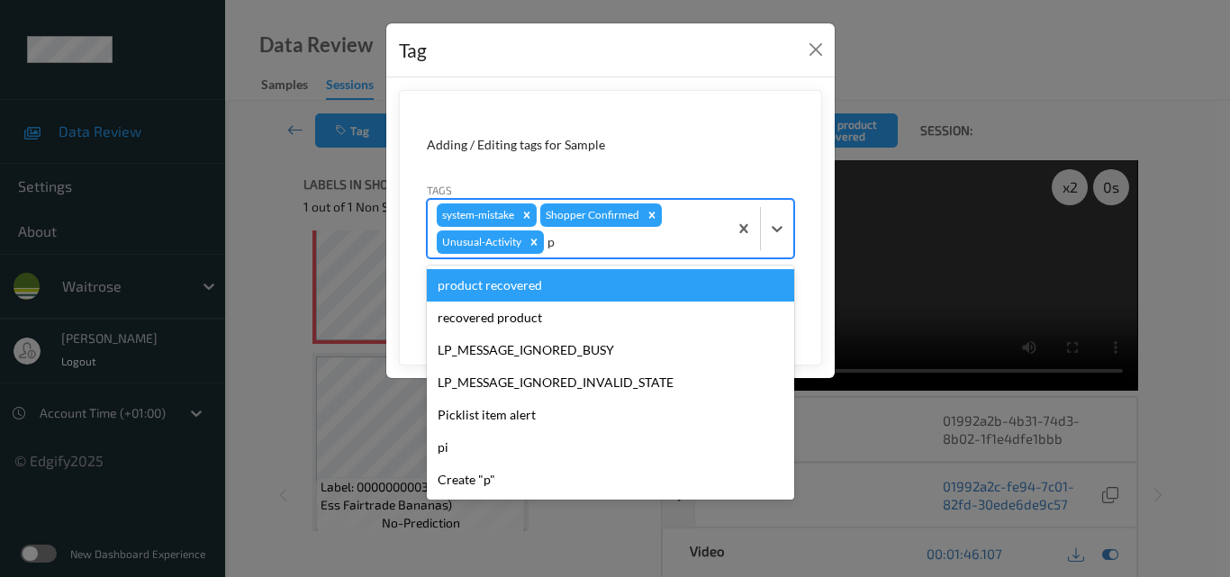
type input "pi"
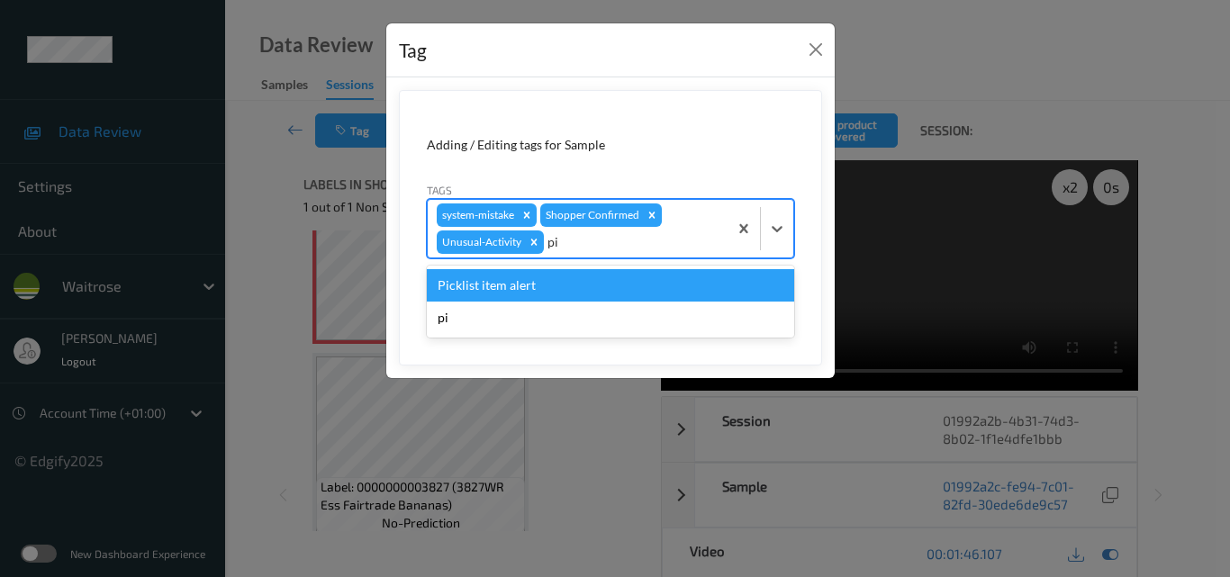
click at [584, 287] on div "Picklist item alert" at bounding box center [610, 285] width 367 height 32
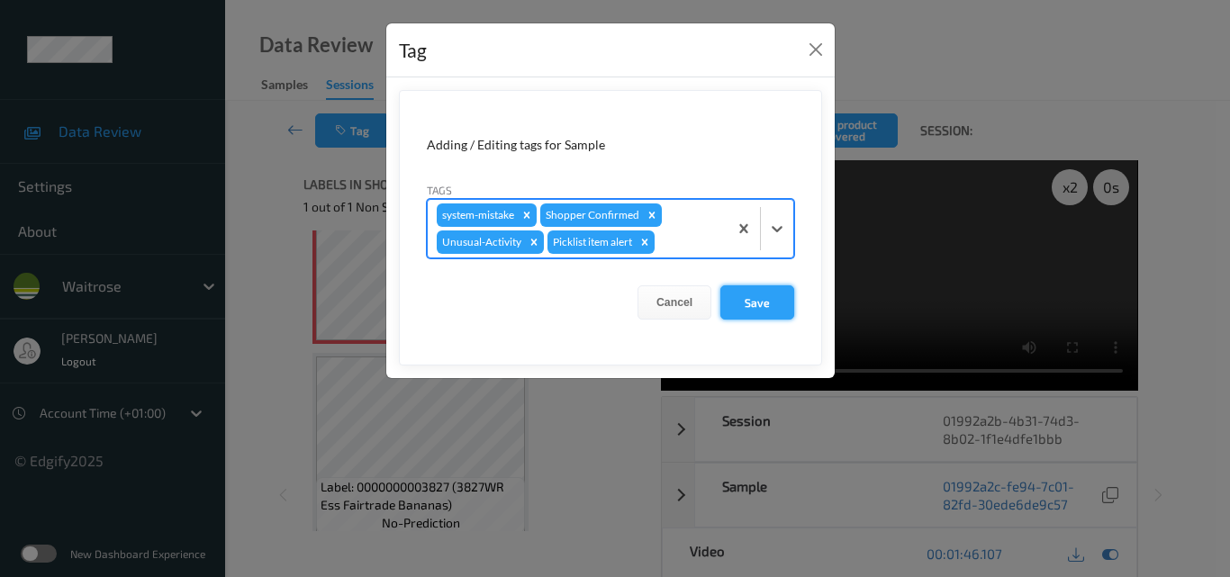
click at [751, 301] on button "Save" at bounding box center [757, 302] width 74 height 34
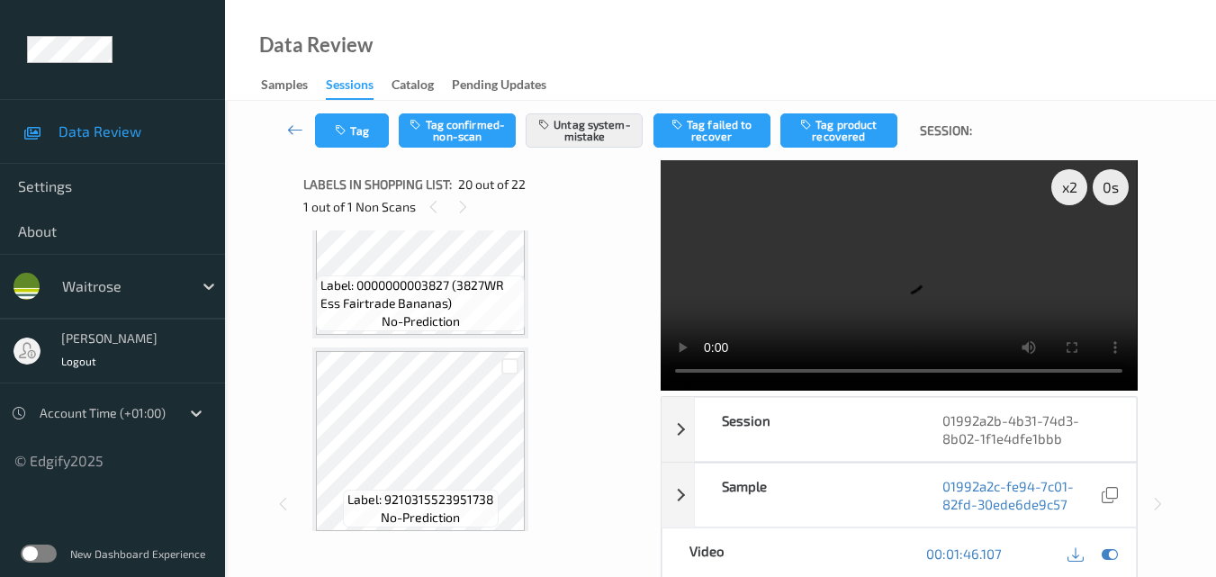
scroll to position [4025, 0]
